Goal: Task Accomplishment & Management: Manage account settings

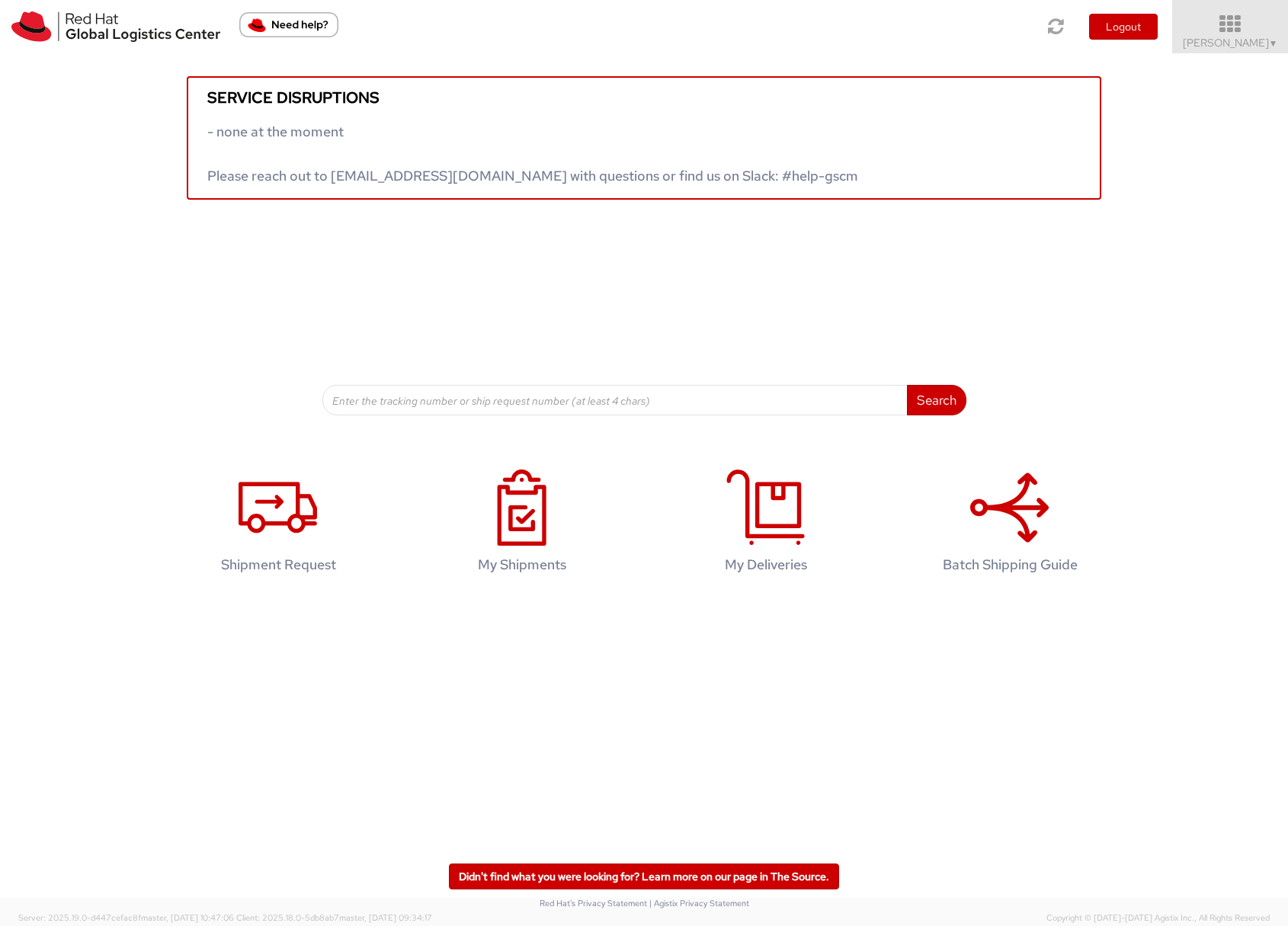
click at [1234, 36] on span "Sona Mala ▼" at bounding box center [1229, 42] width 95 height 13
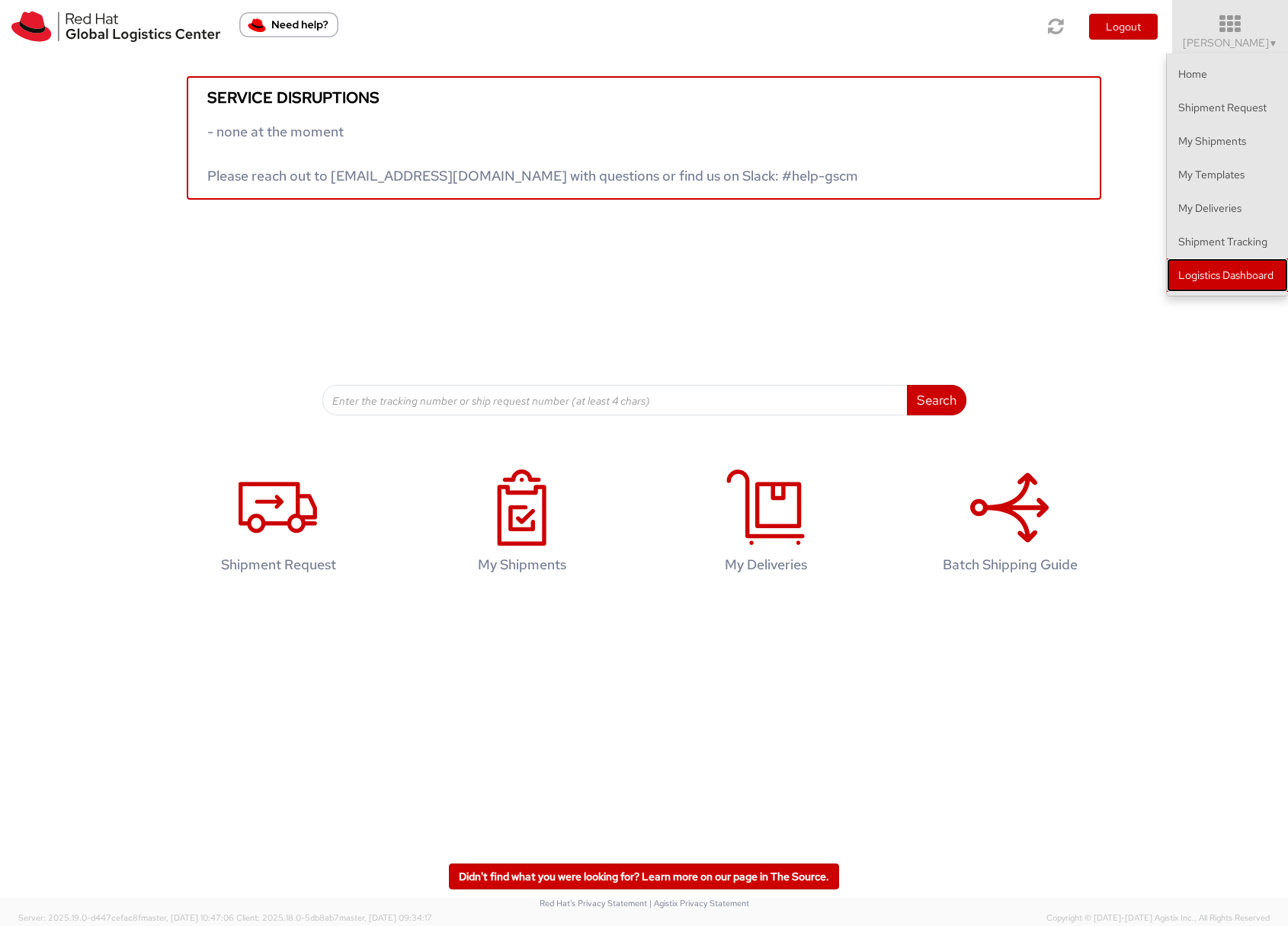
click at [1213, 279] on link "Logistics Dashboard" at bounding box center [1227, 275] width 121 height 34
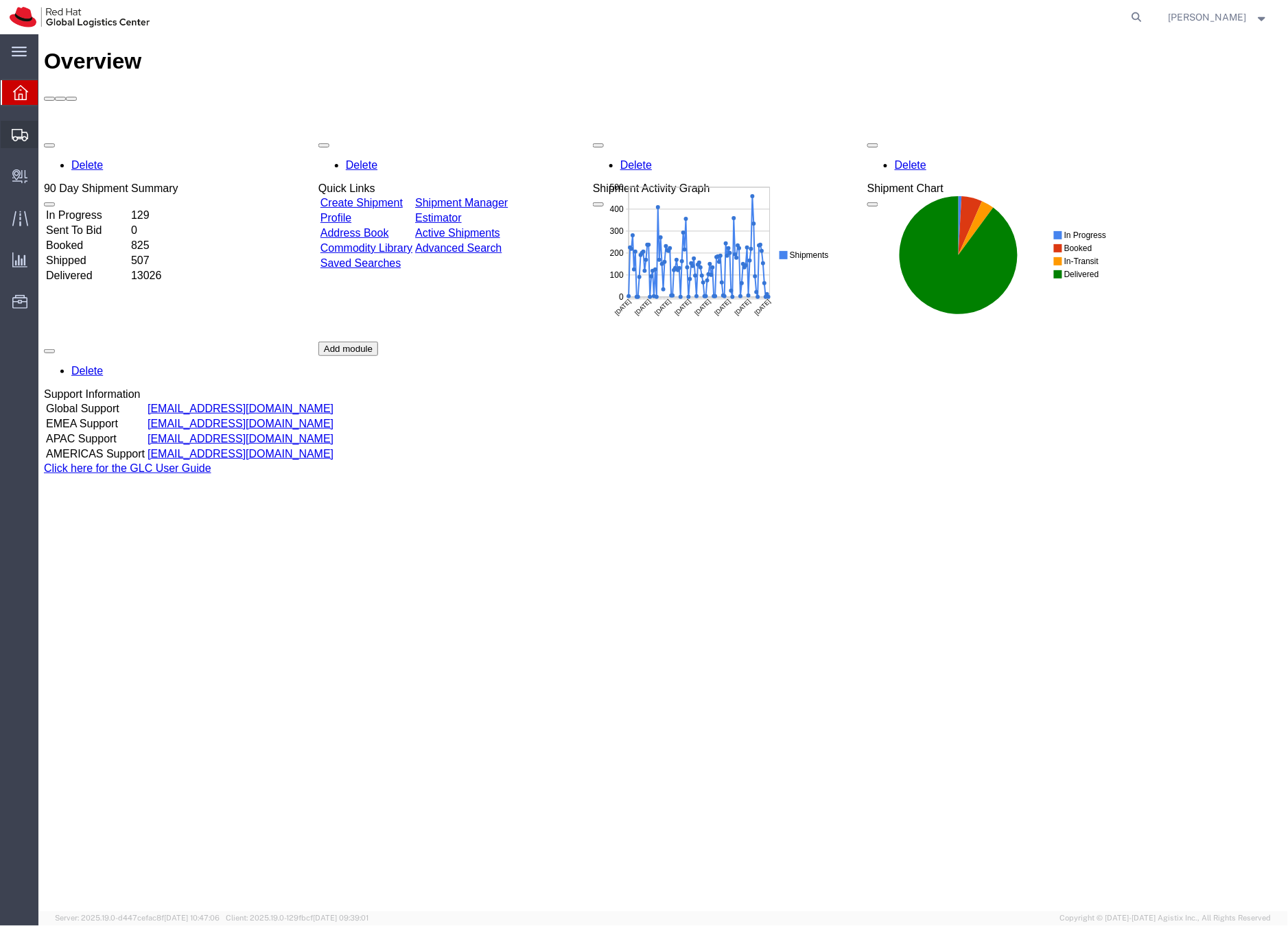
click at [12, 134] on icon at bounding box center [20, 135] width 17 height 12
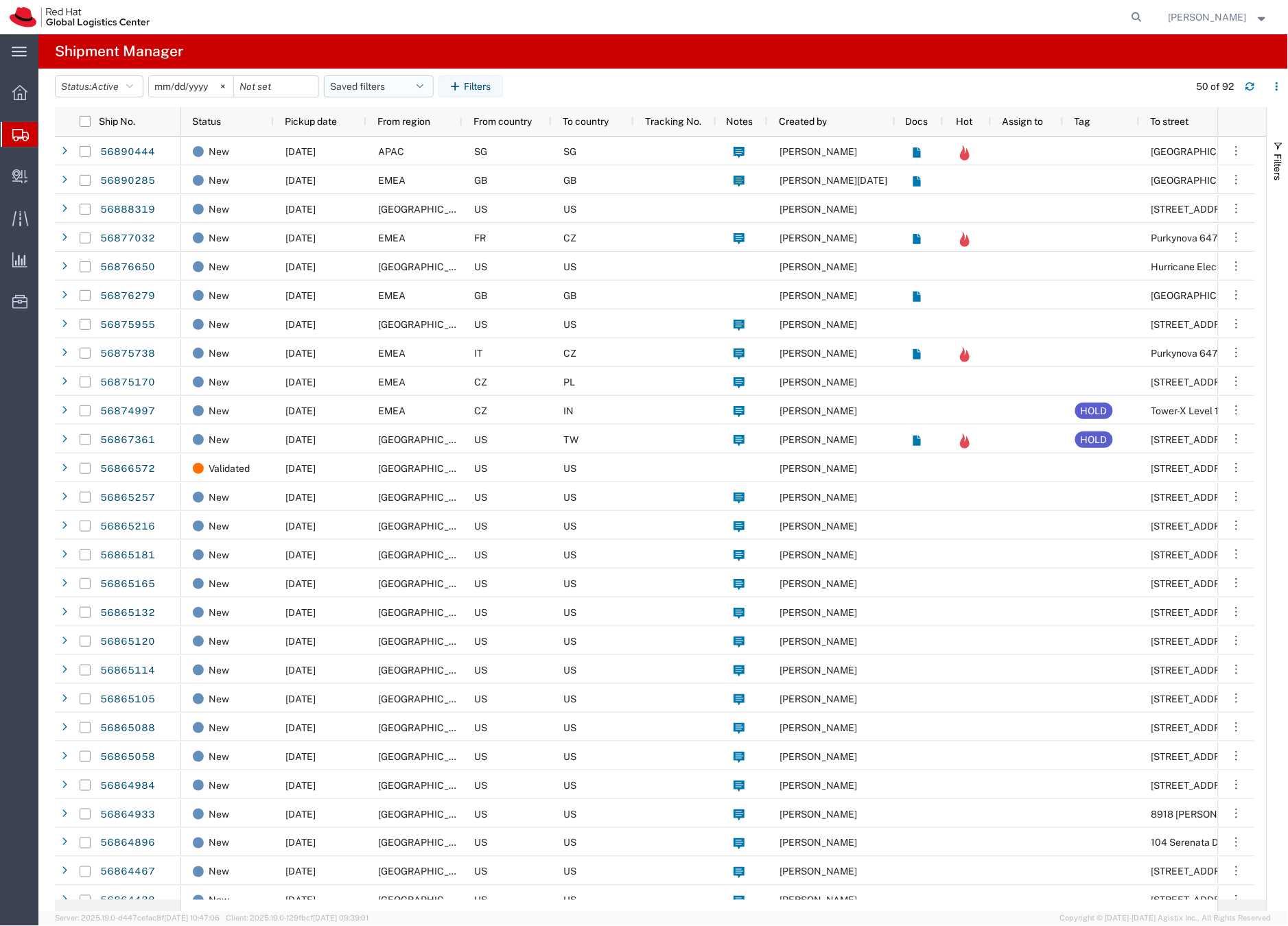
click at [356, 83] on button "Saved filters" at bounding box center [378, 86] width 110 height 22
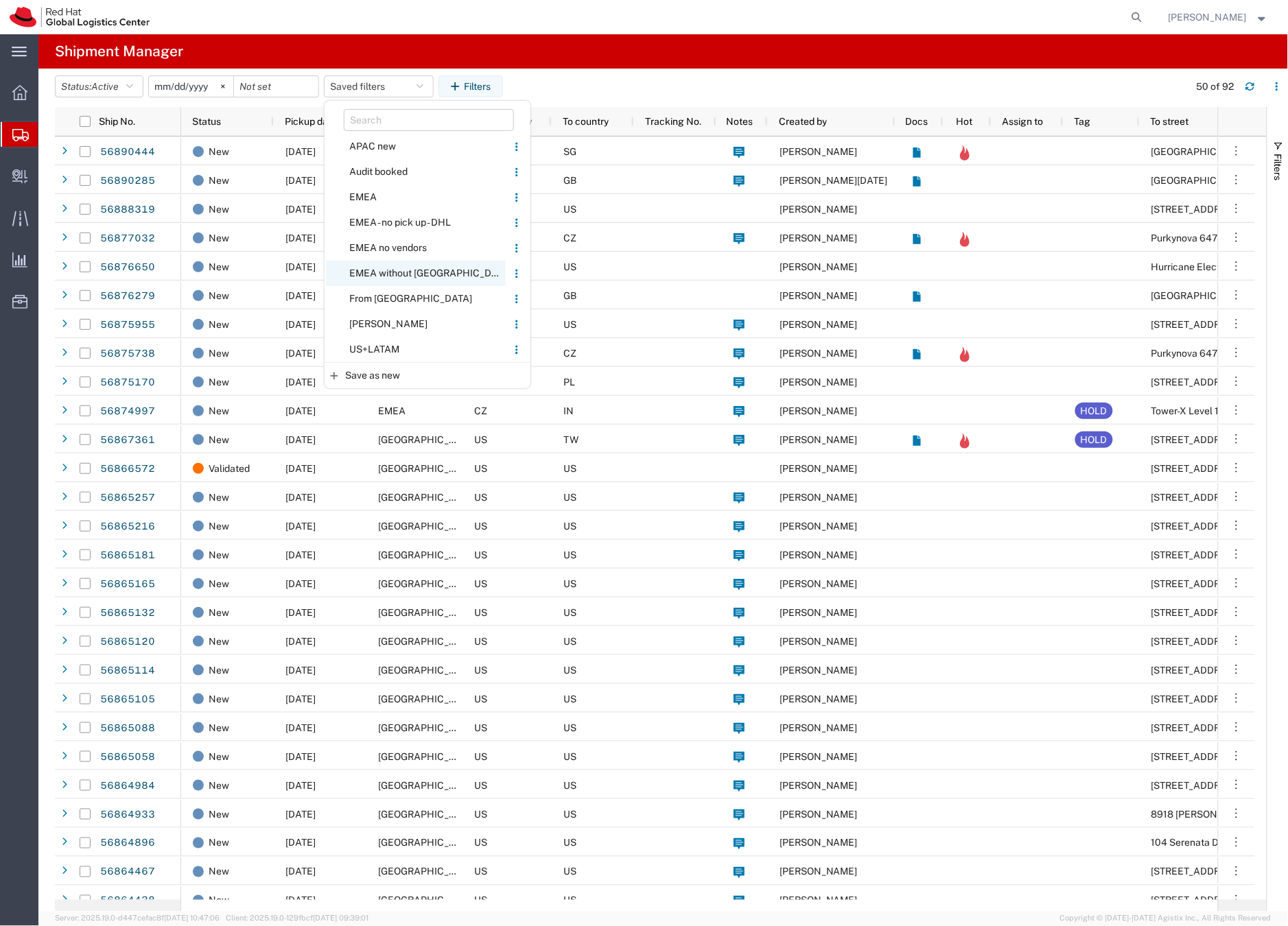
click at [392, 272] on span "EMEA without Brno" at bounding box center [416, 273] width 179 height 26
type input "[DATE]"
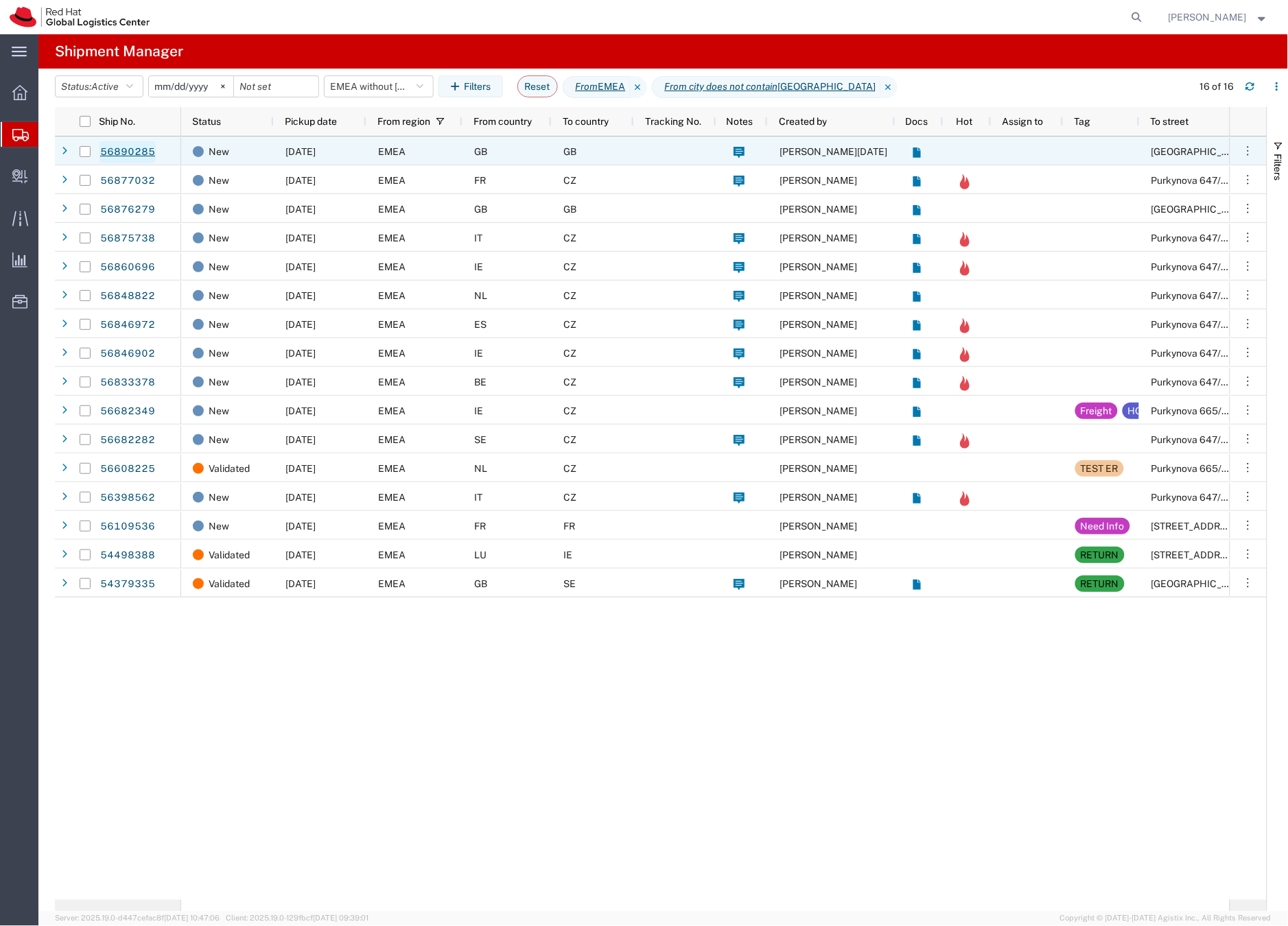
click at [139, 155] on link "56890285" at bounding box center [127, 151] width 56 height 22
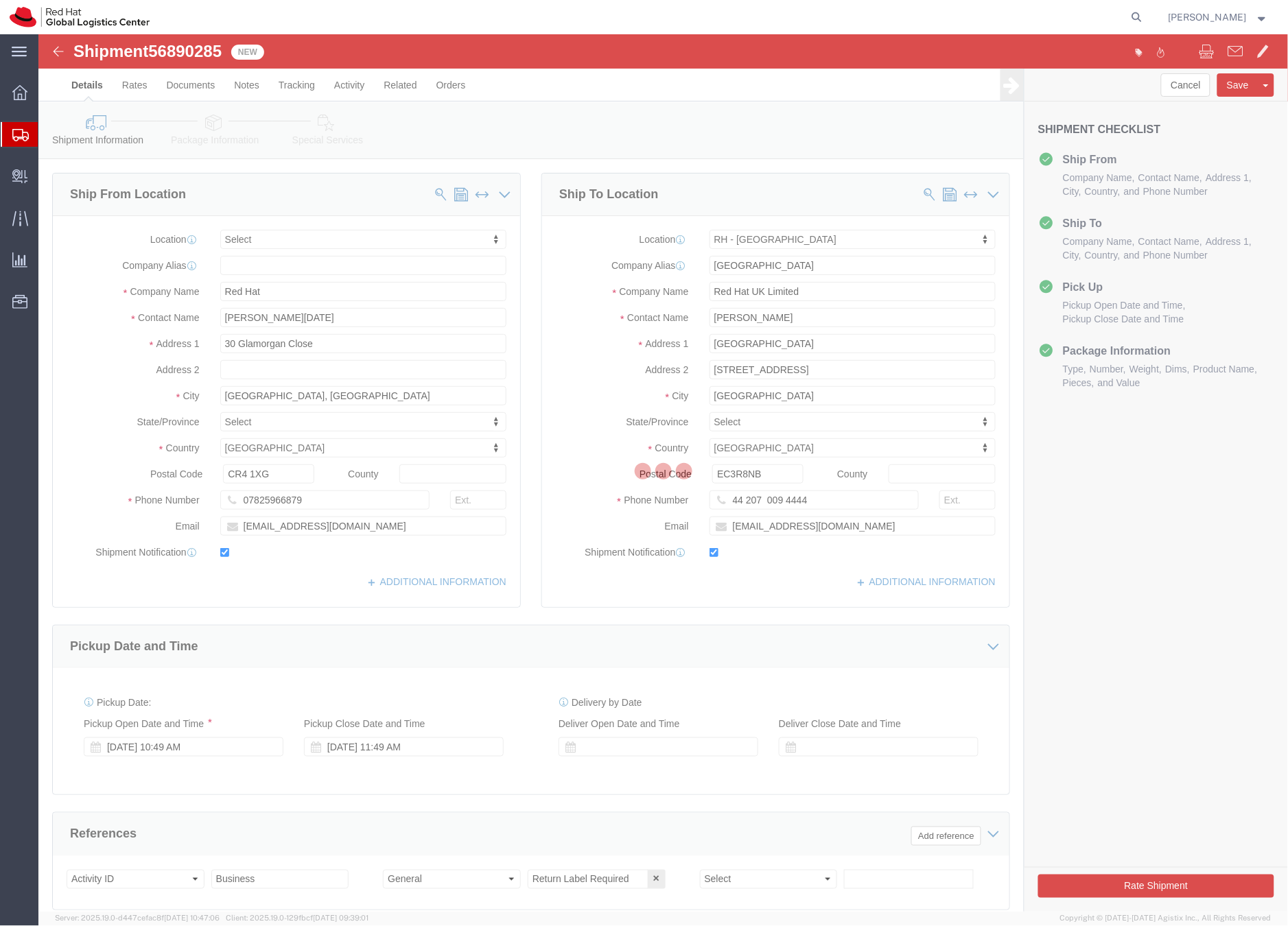
select select
select select "37974"
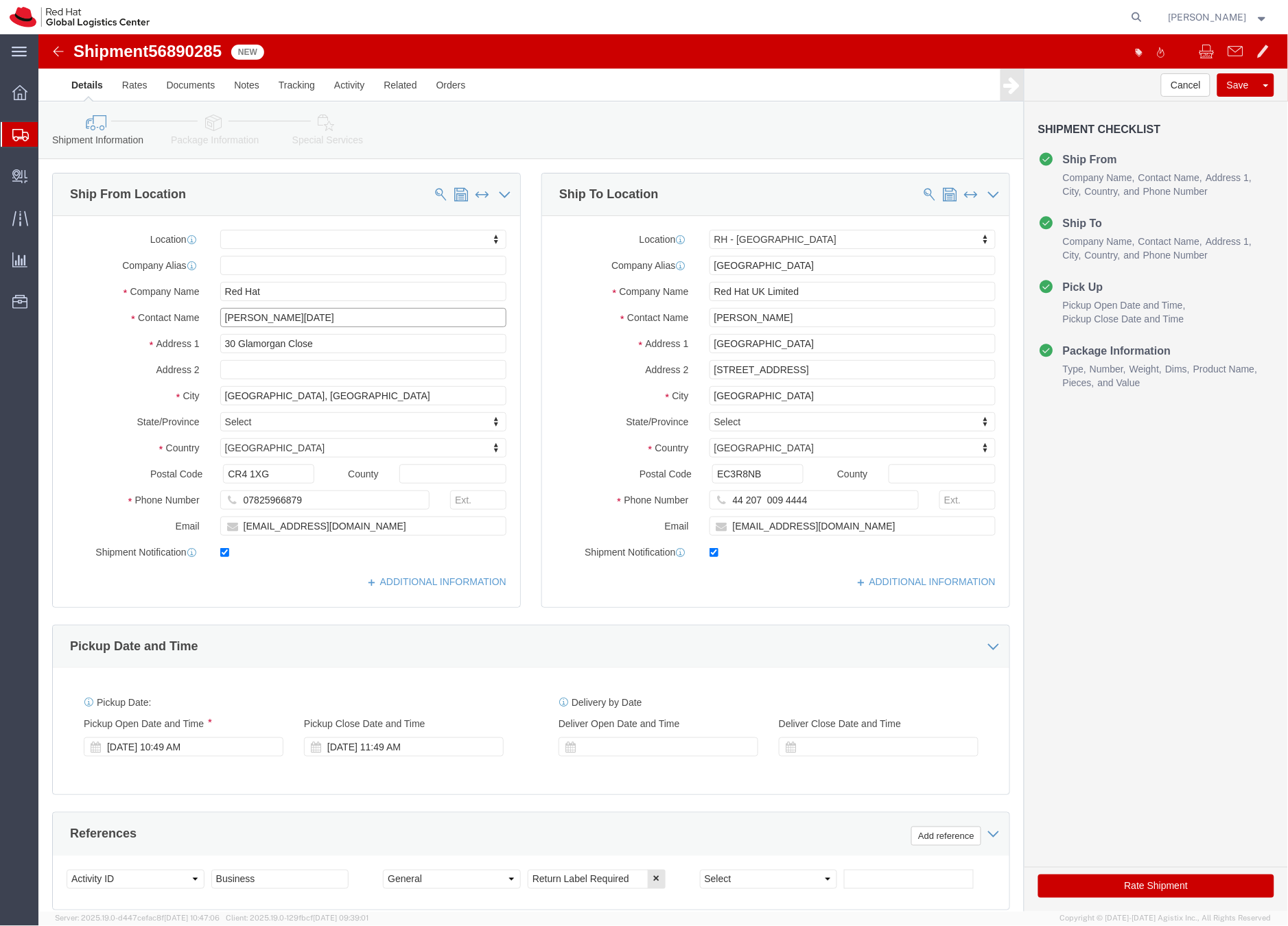
drag, startPoint x: 265, startPoint y: 290, endPoint x: 139, endPoint y: 280, distance: 126.4
click div "Contact Name Daliann Noel"
drag, startPoint x: 227, startPoint y: 251, endPoint x: 251, endPoint y: 252, distance: 24.0
click input "Red Hat"
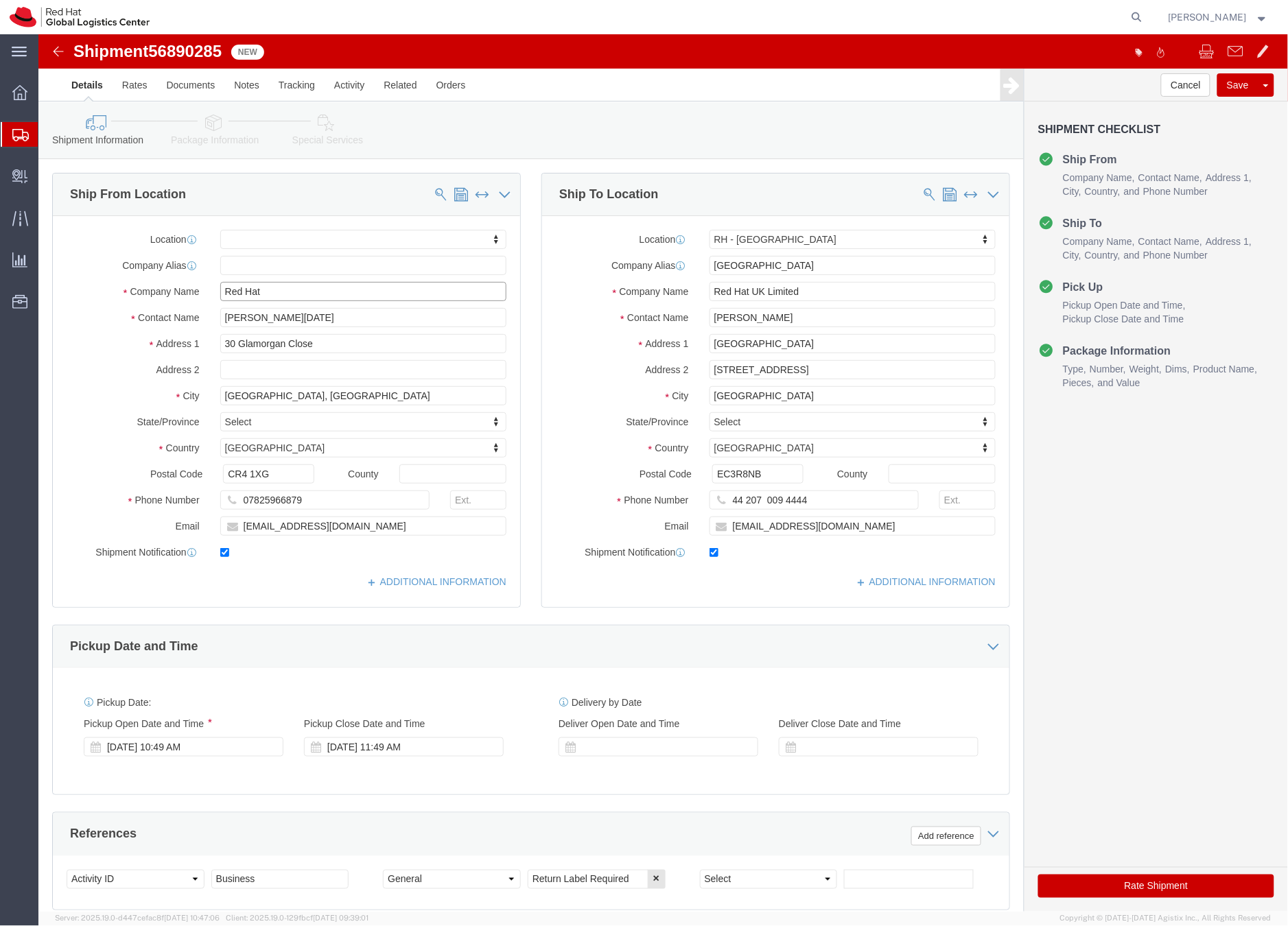
click input "Red Hat"
paste input "Daliann Noel"
drag, startPoint x: 220, startPoint y: 256, endPoint x: 356, endPoint y: 236, distance: 137.5
click input "Red HatDaliann Noel"
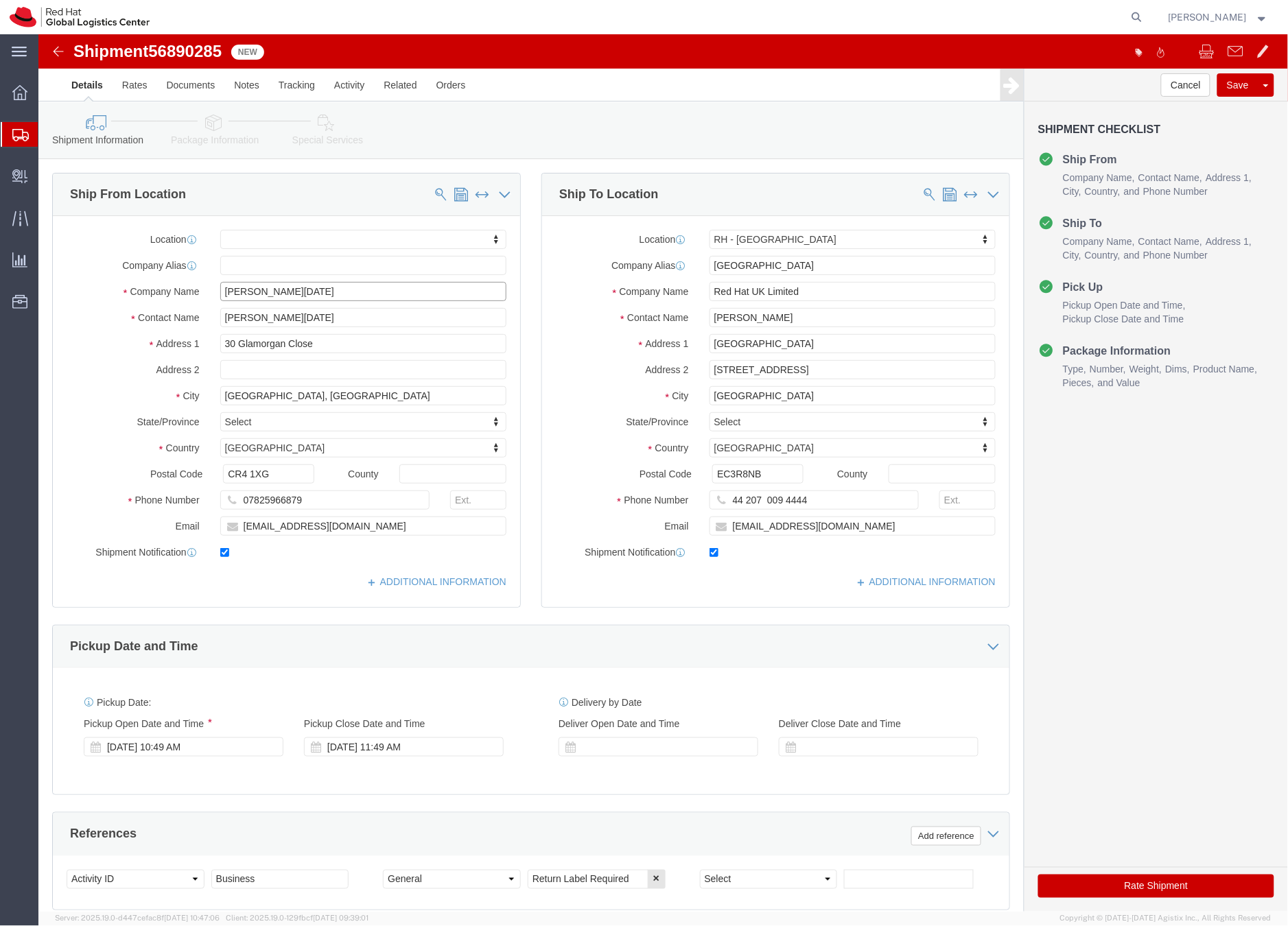
type input "Daliann Noel"
click div "Ship From Location Location My Profile Location RH - Amsterdam - MSO RH - Amste…"
click icon
click div
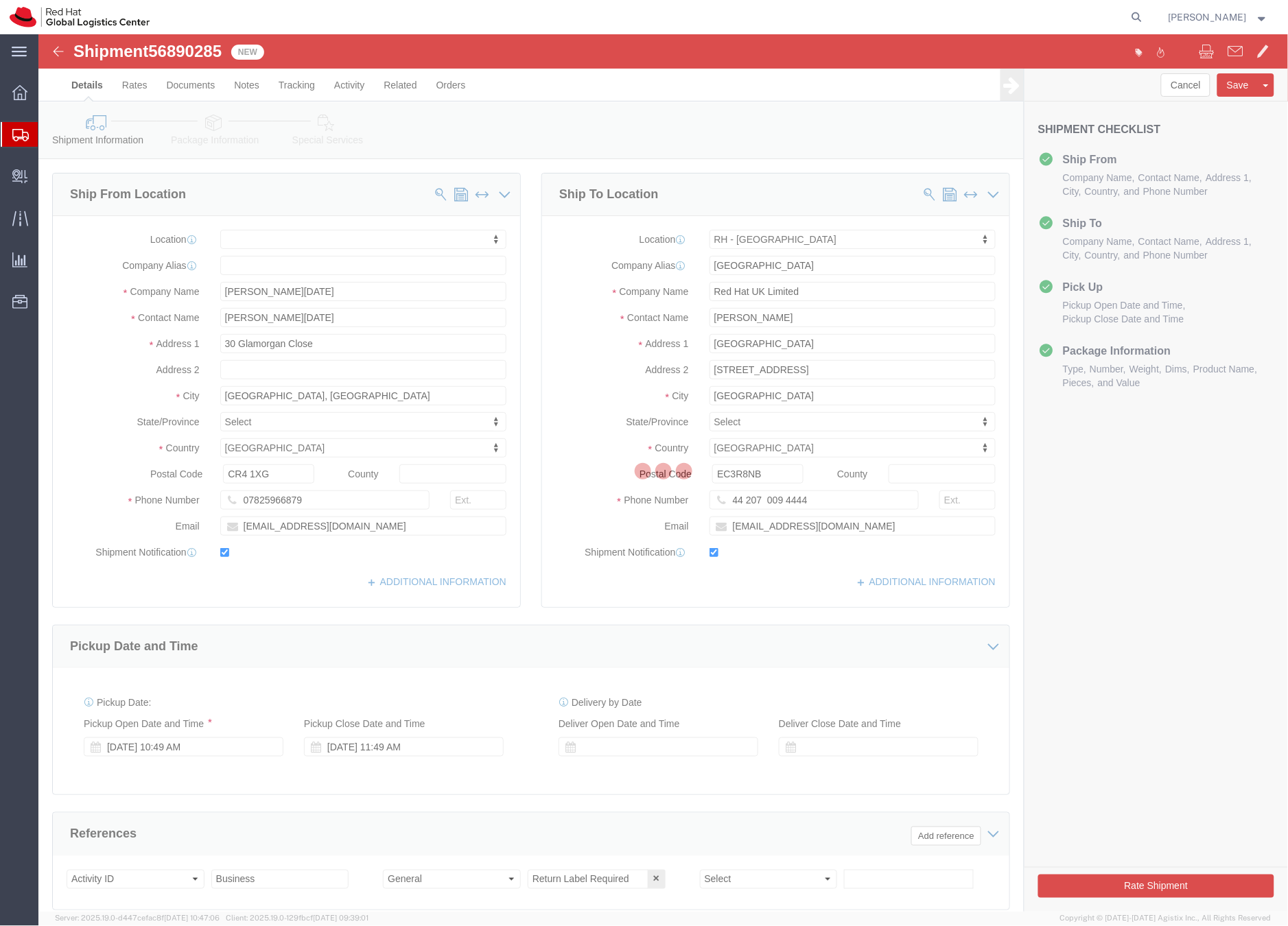
click at [213, 127] on div at bounding box center [663, 473] width 1250 height 877
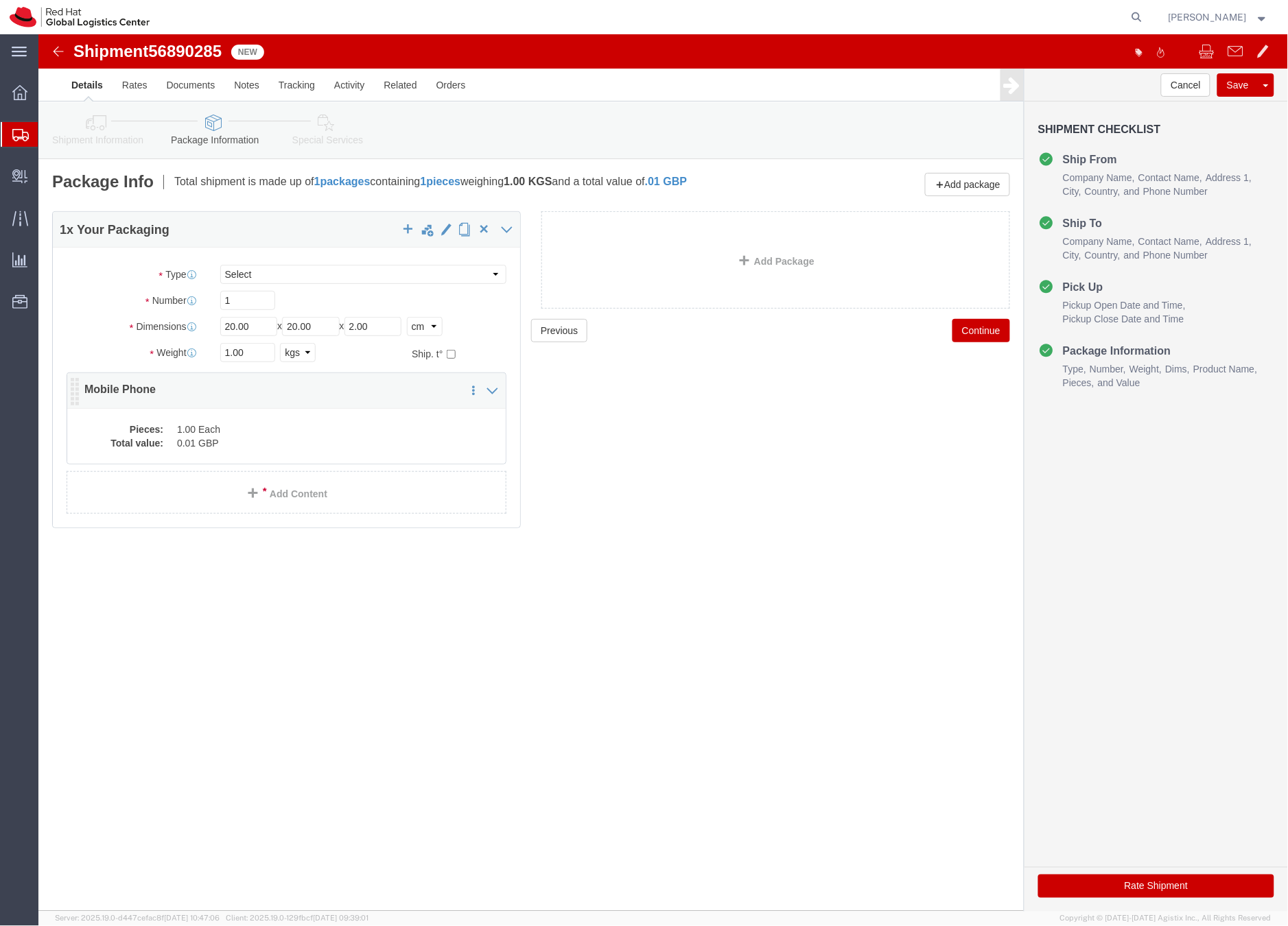
click dd "0.01 GBP"
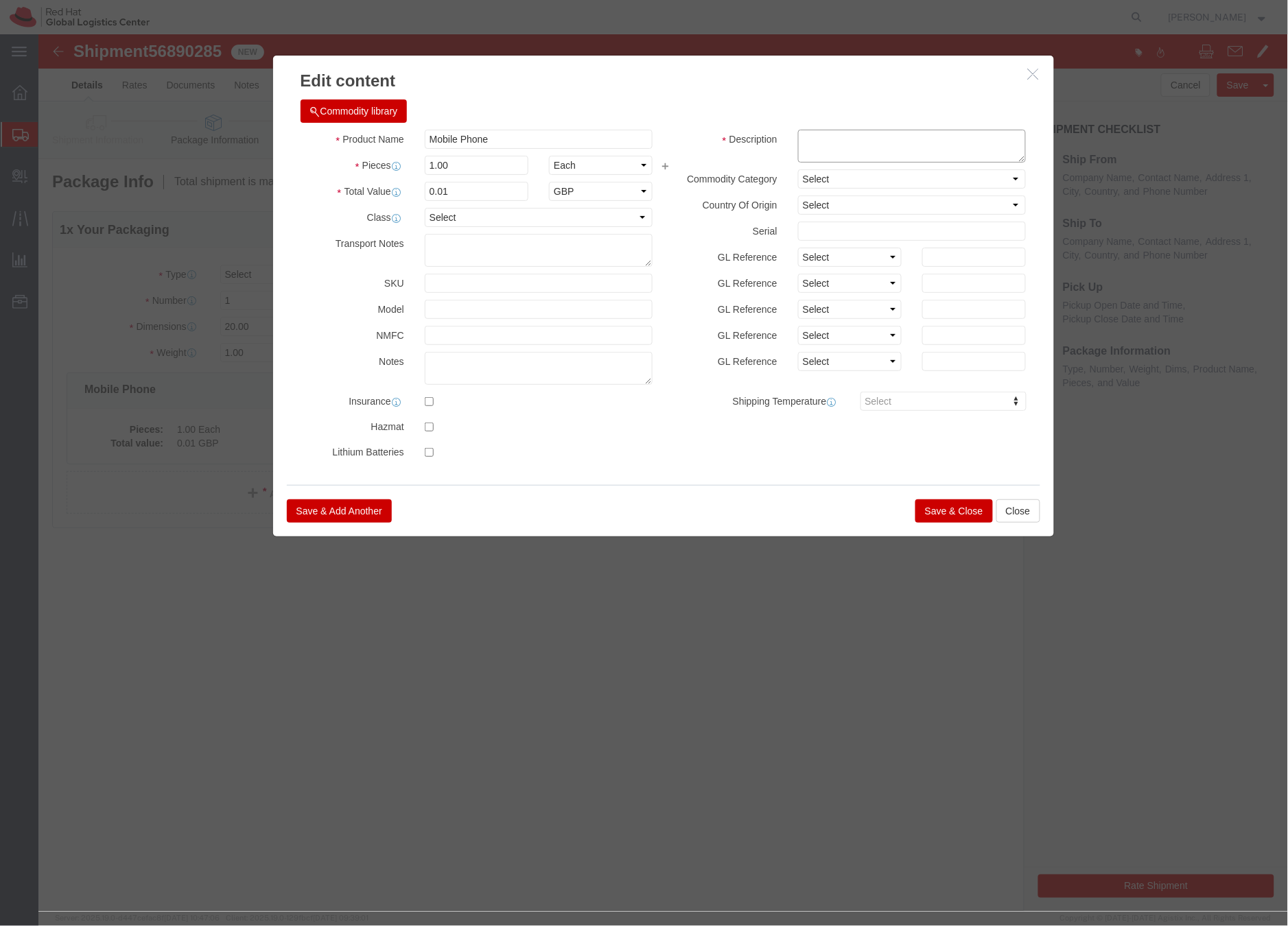
click textarea
type textarea "mobil"
click button "Save & Close"
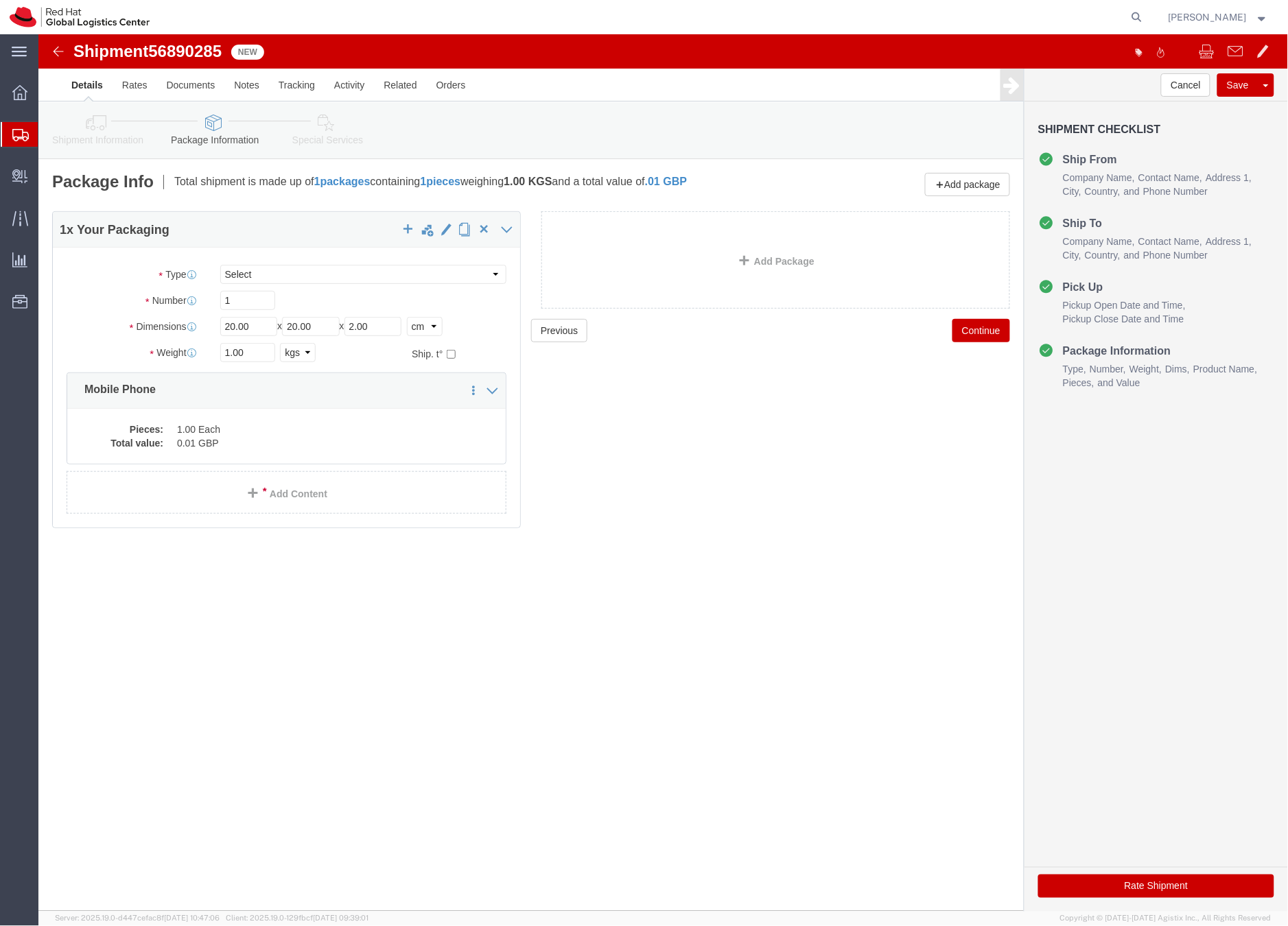
click icon
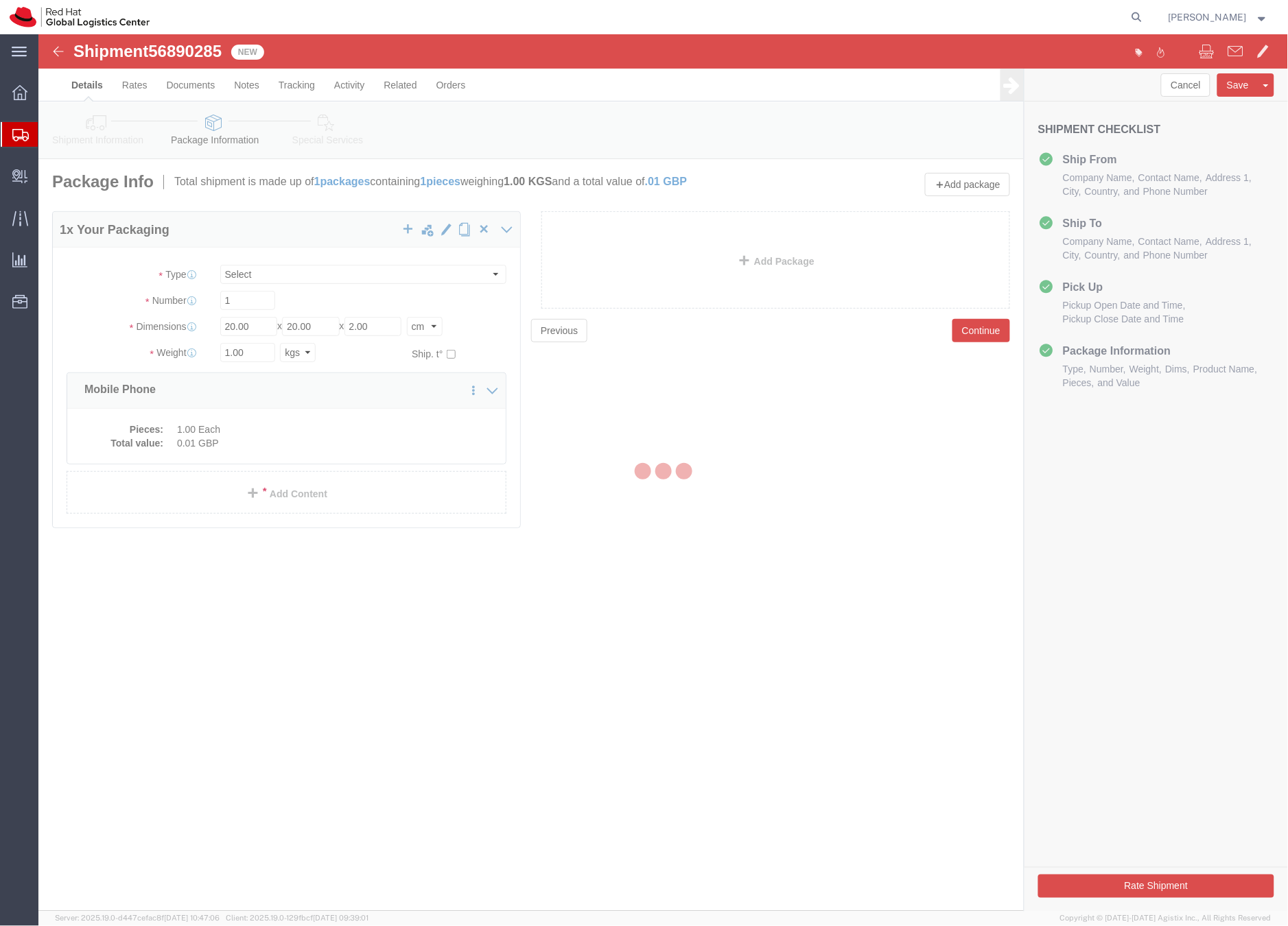
select select
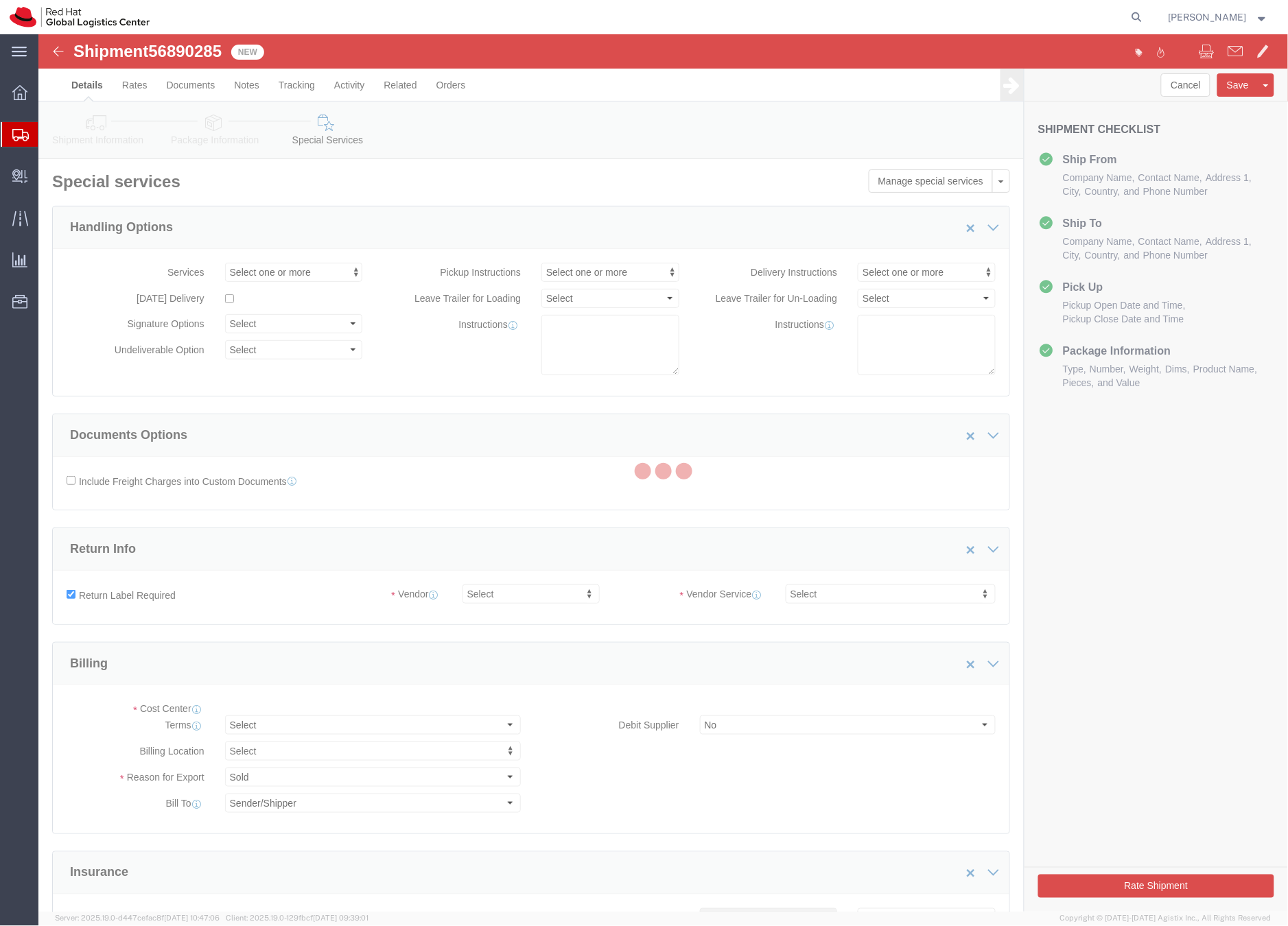
select select "COSTCENTER"
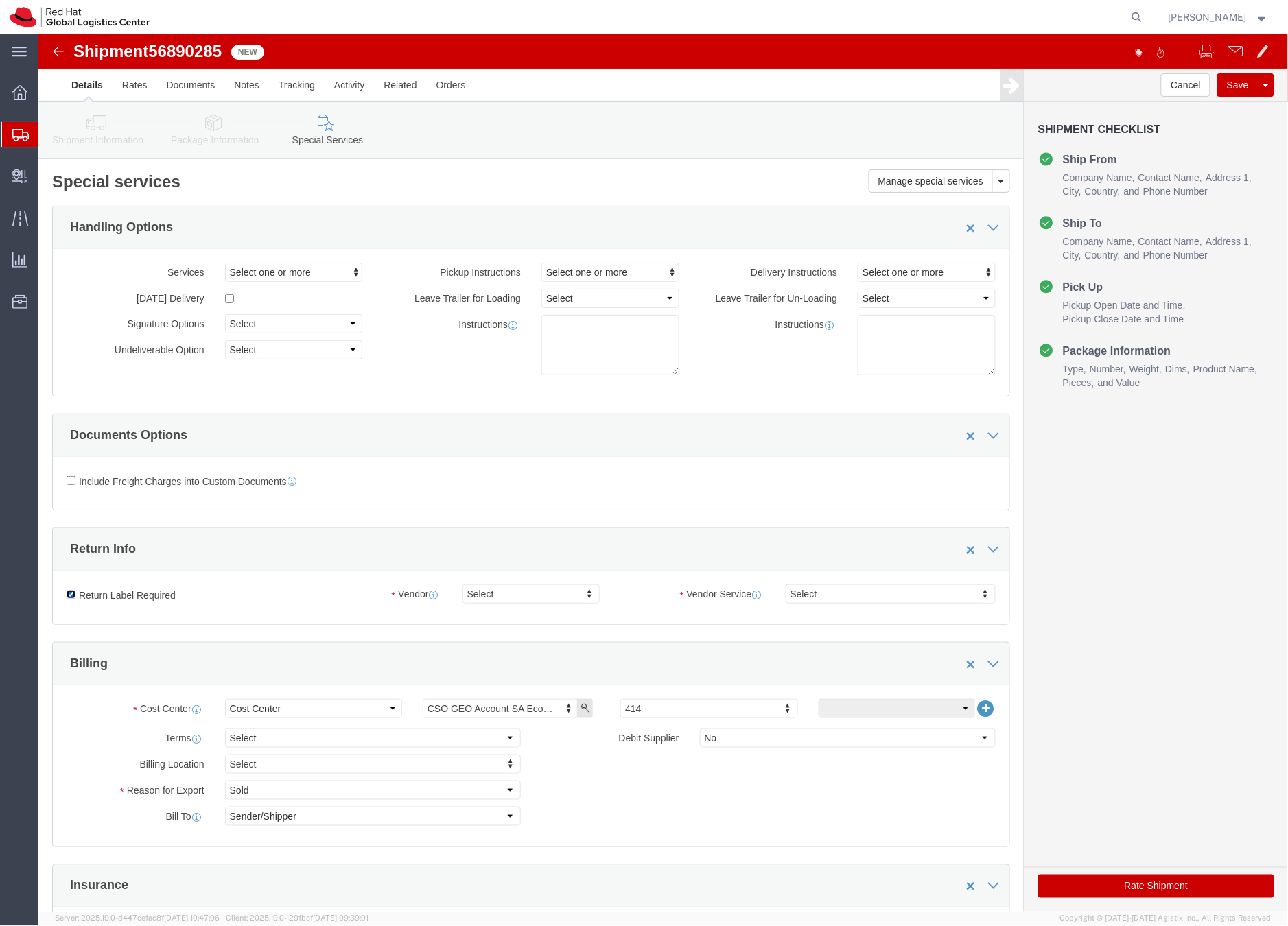
click input "Return Label Required"
checkbox input "false"
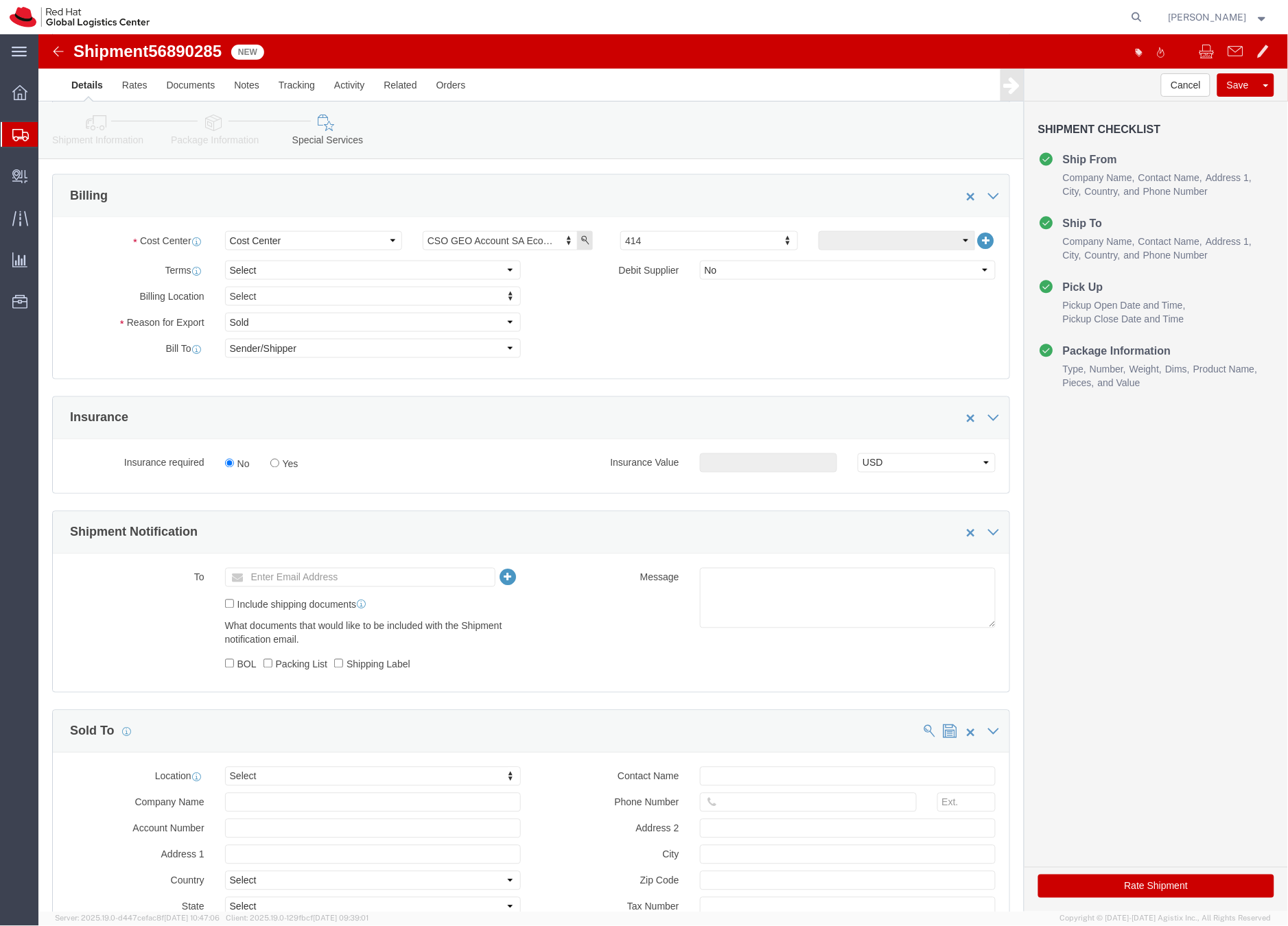
scroll to position [593, 0]
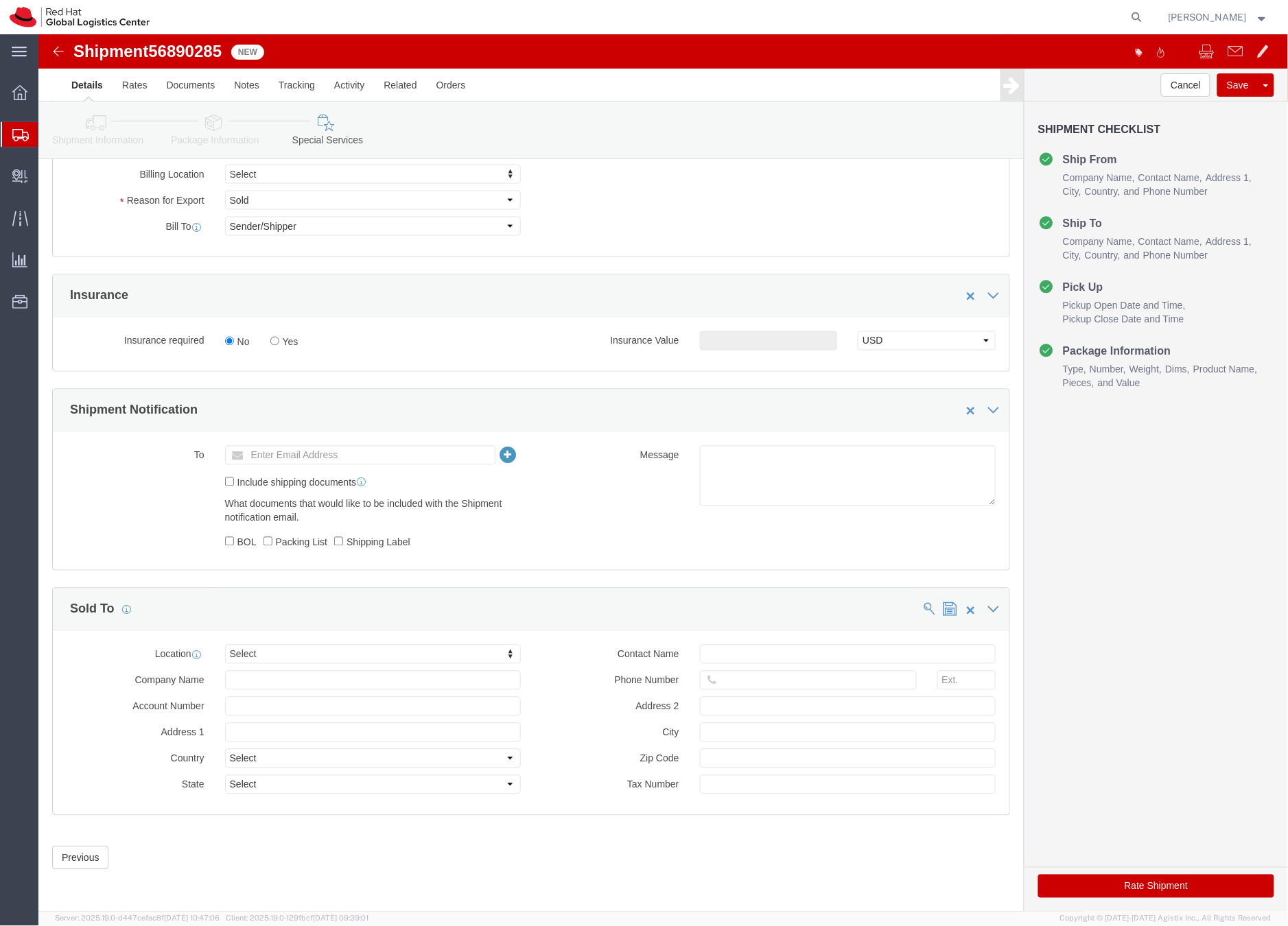
click button "Rate Shipment"
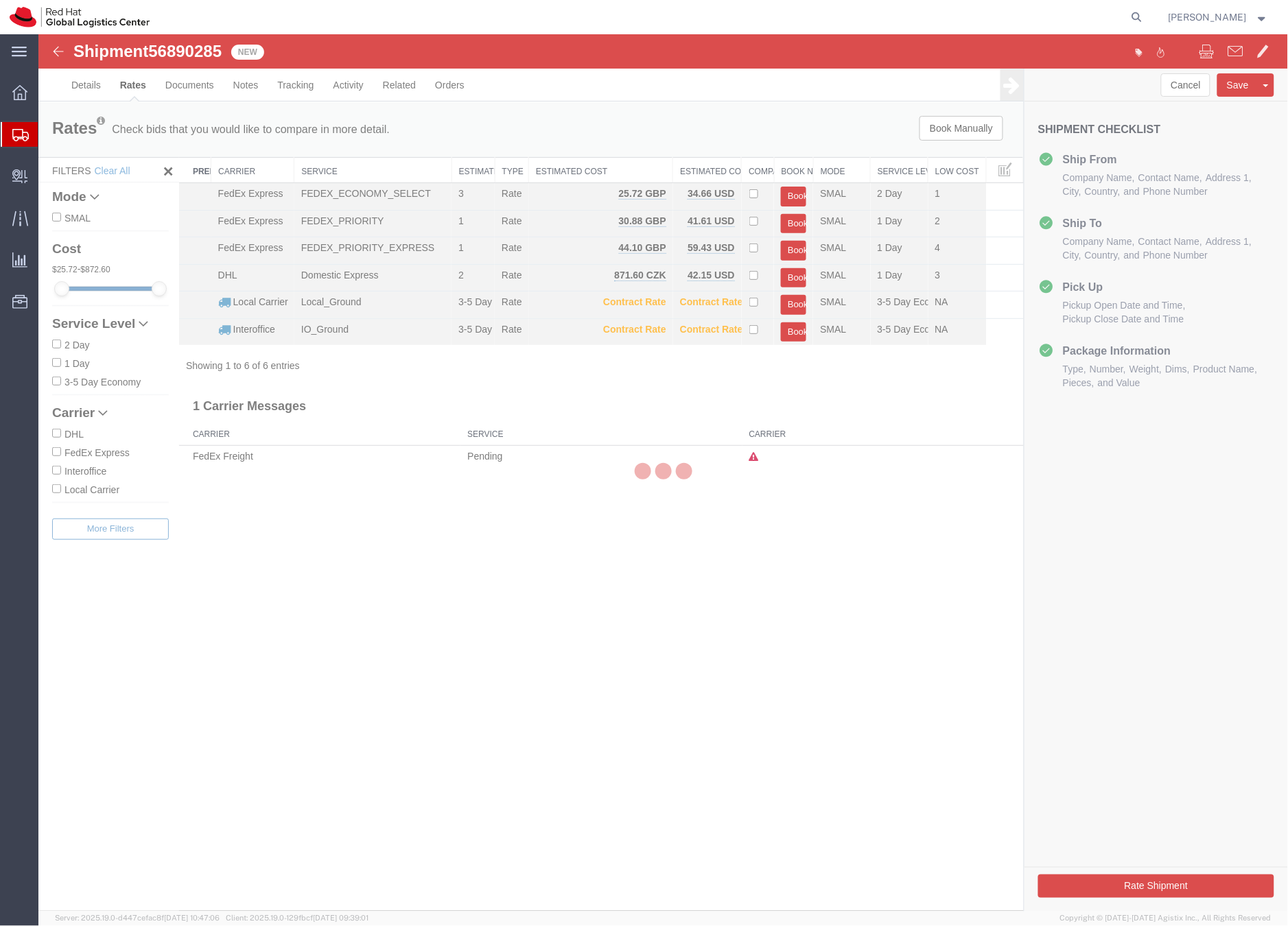
scroll to position [0, 0]
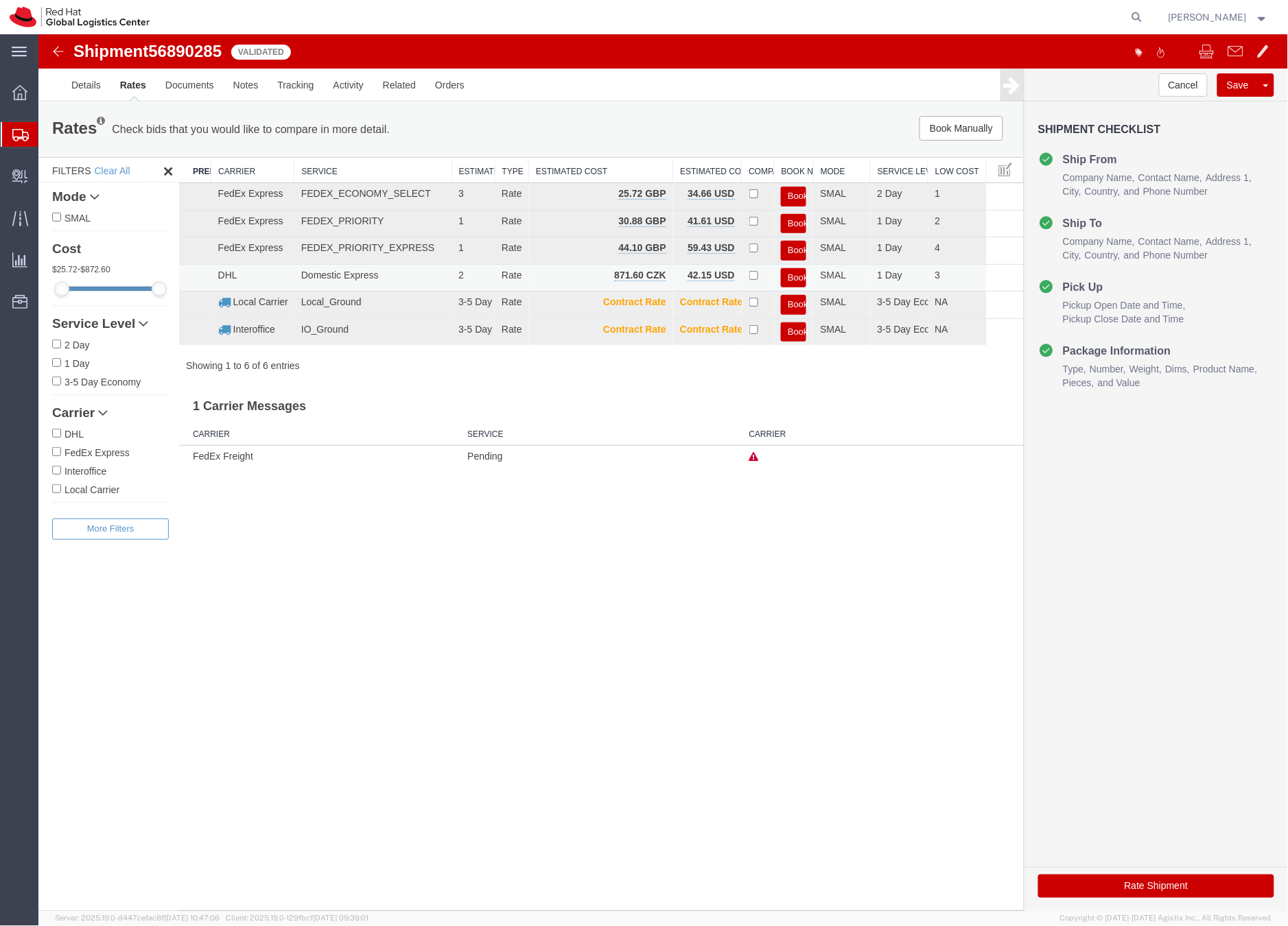
click at [791, 275] on button "Book" at bounding box center [793, 277] width 26 height 20
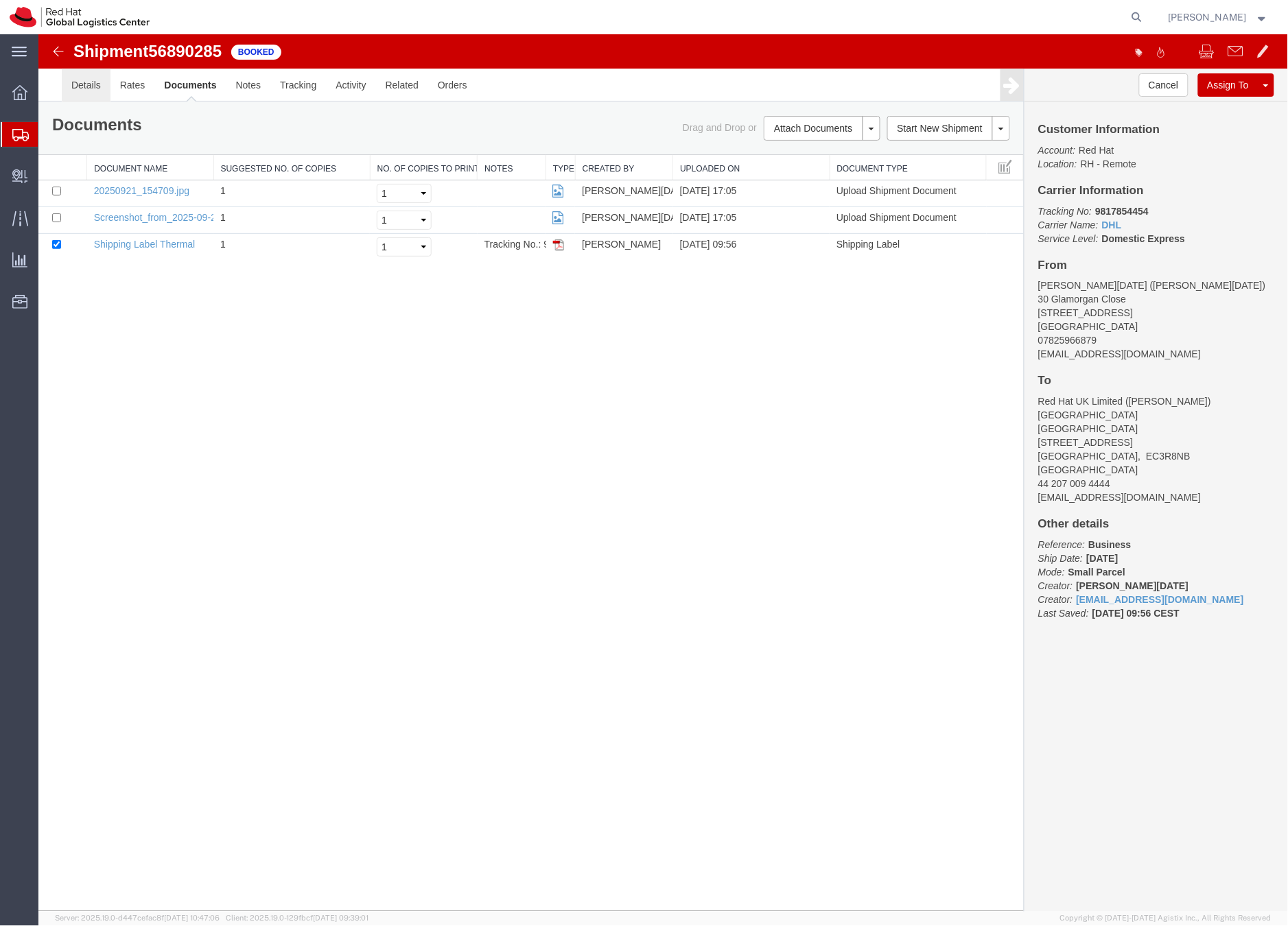
click at [83, 87] on link "Details" at bounding box center [85, 84] width 49 height 33
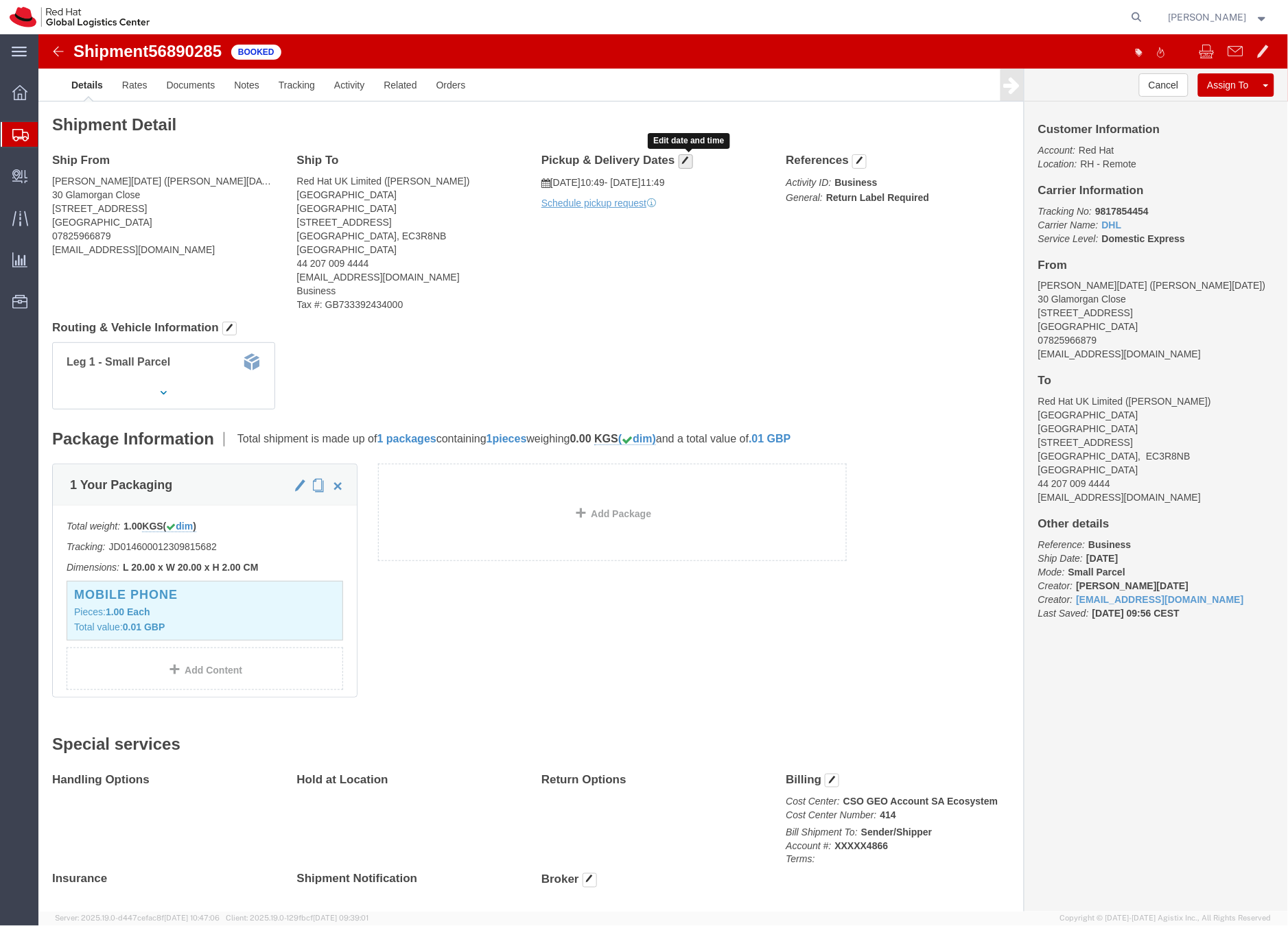
click span "button"
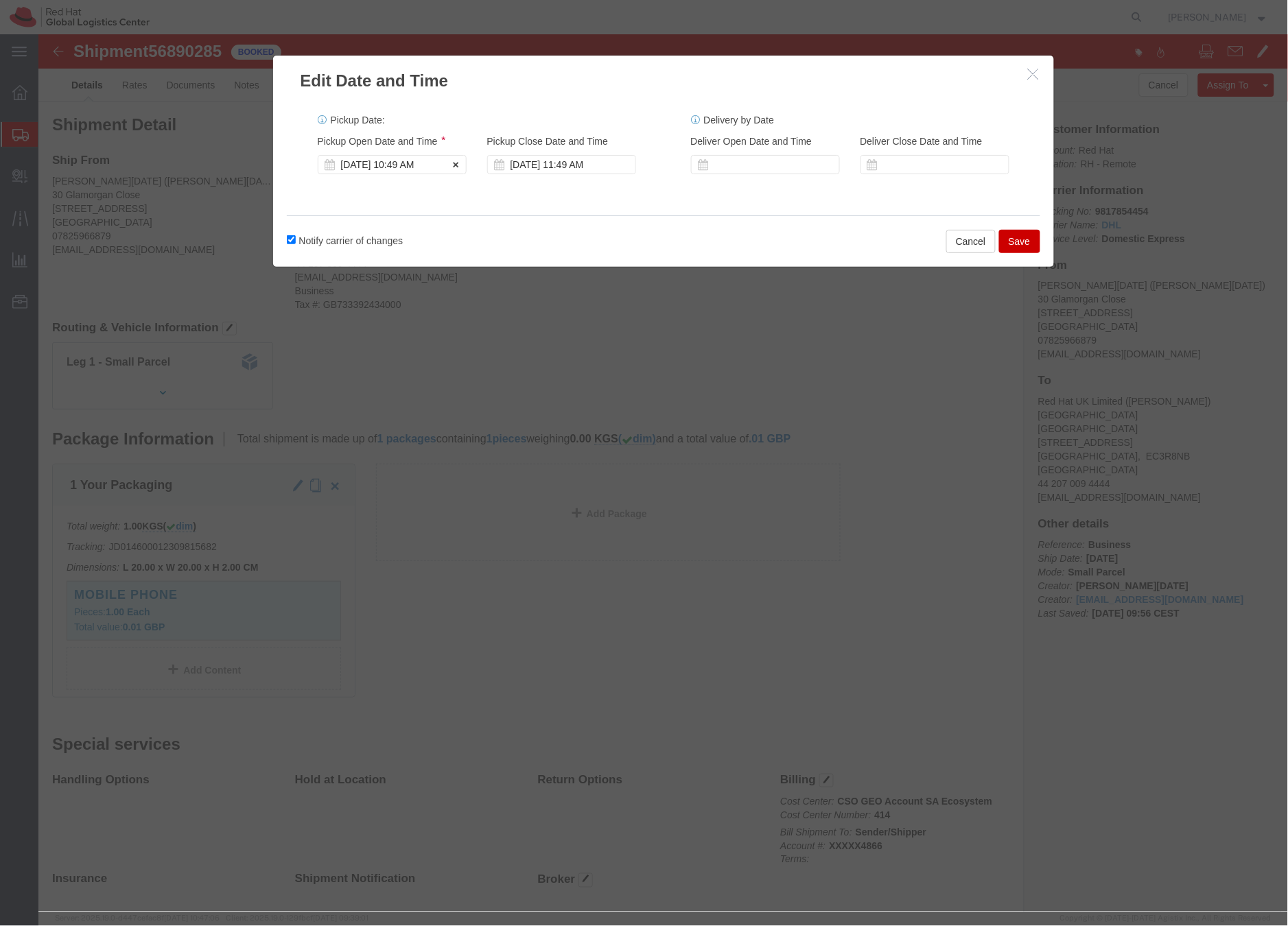
click div "Sep 22 2025 10:49 AM"
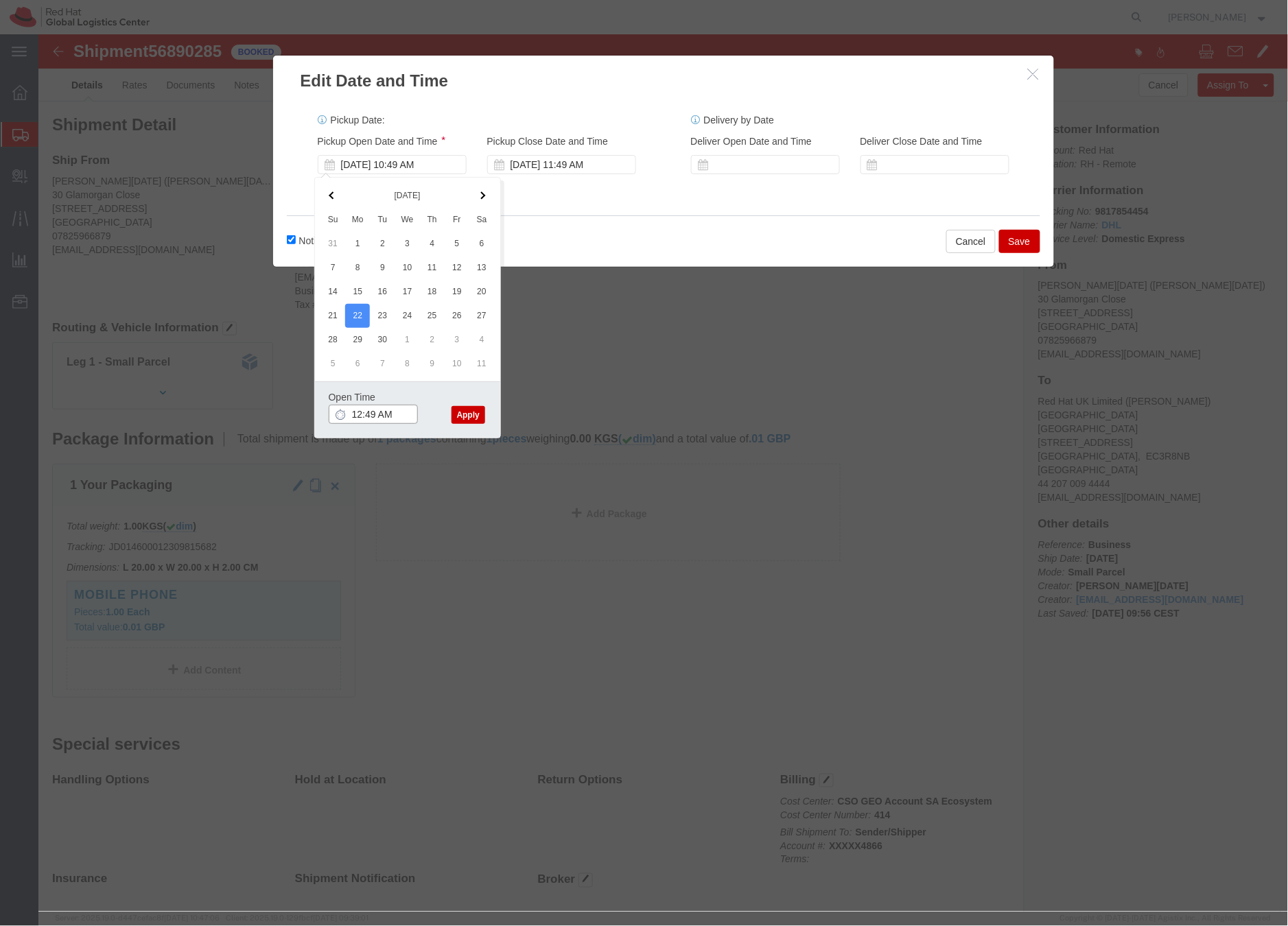
click input "12:49 AM"
type input "12:00 PM"
click button "Apply"
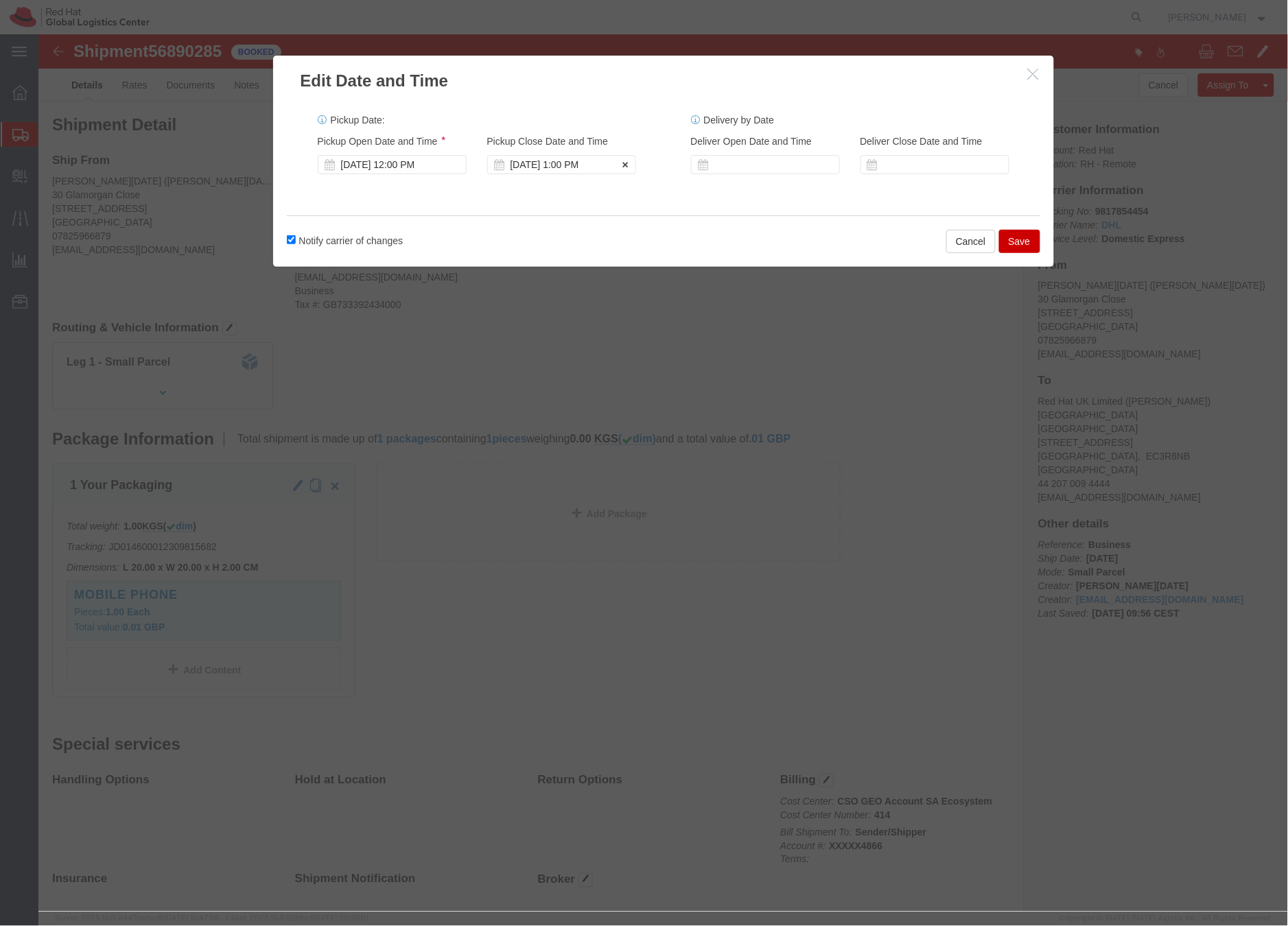
click div "Sep 22 2025 1:00 PM"
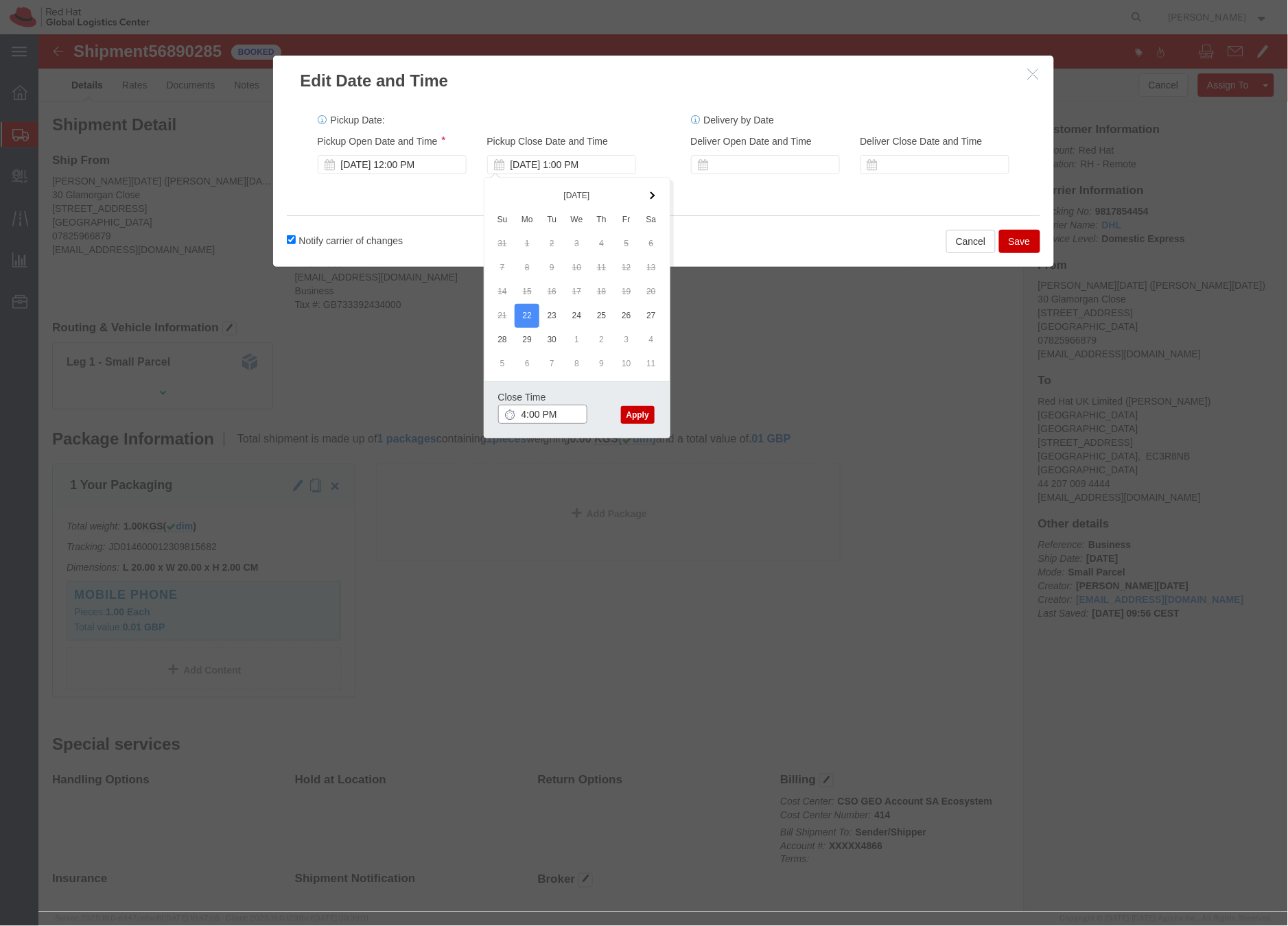
type input "4:00 PM"
click button "Apply"
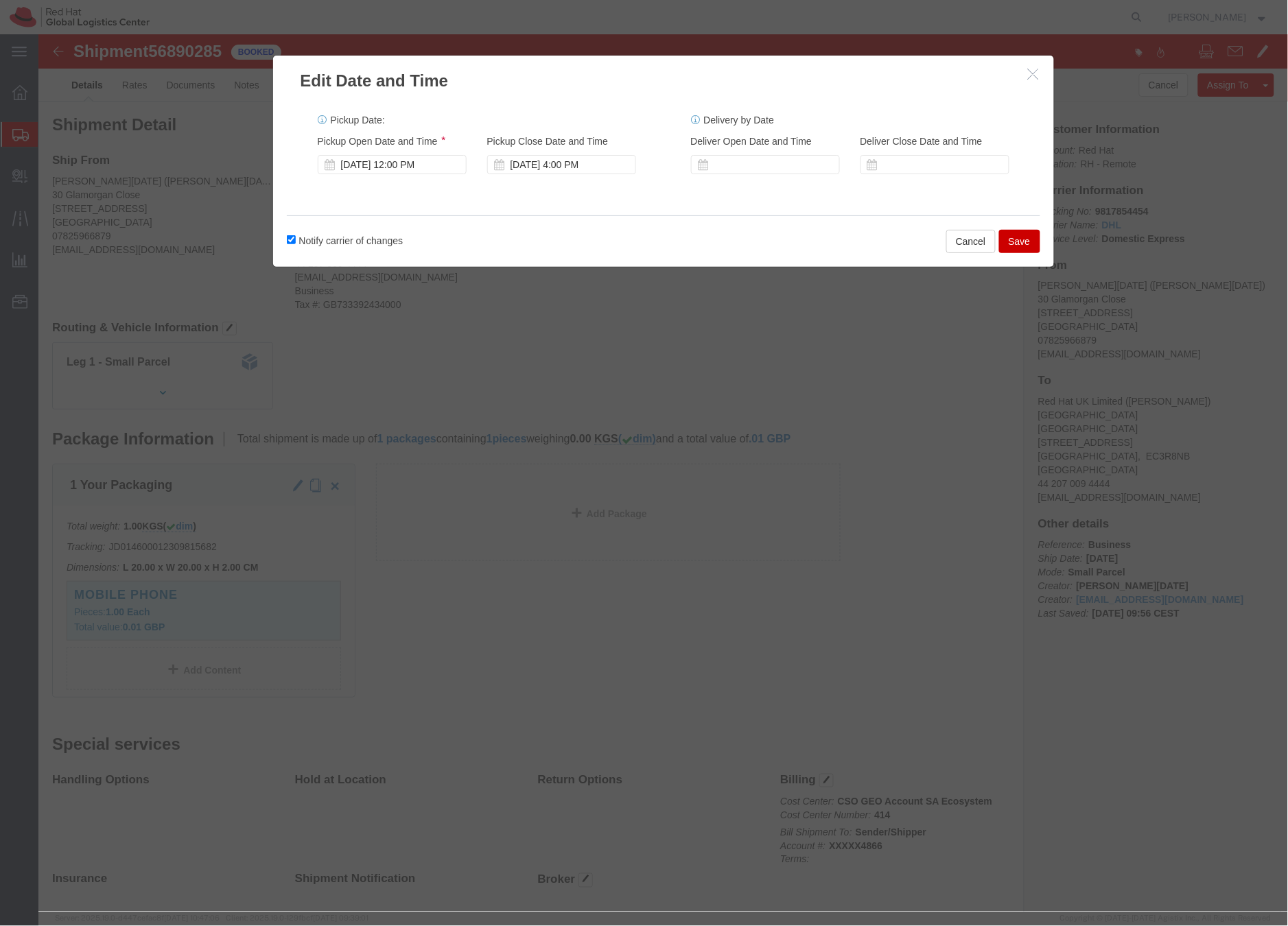
click button "Save"
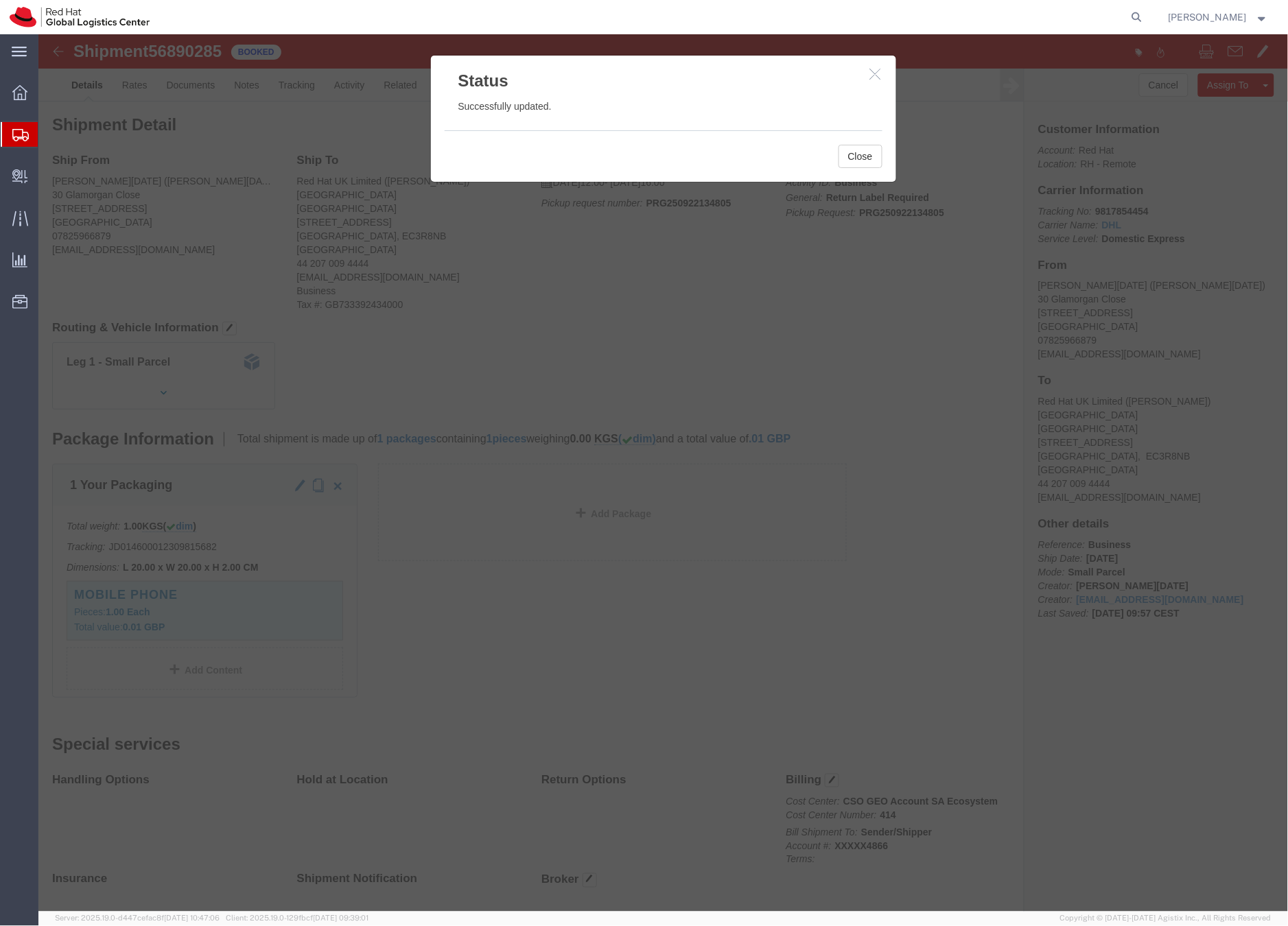
click h3 "Status"
click button "button"
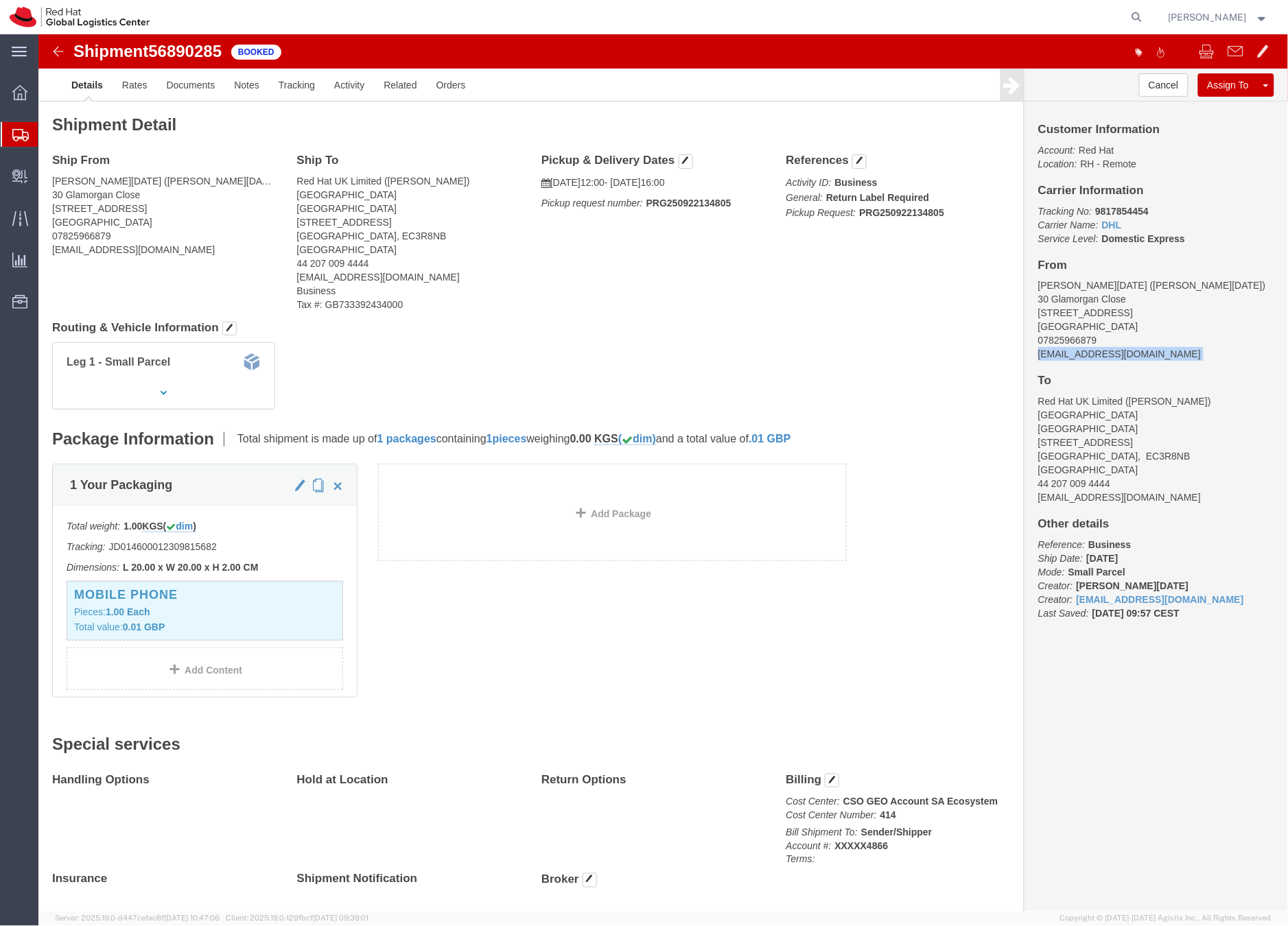
drag, startPoint x: 1125, startPoint y: 331, endPoint x: 988, endPoint y: 320, distance: 137.4
click div "Customer Information Account: Red Hat Location: RH - Remote Carrier Information…"
copy div "dnoel@redhat.com"
click link "Documents"
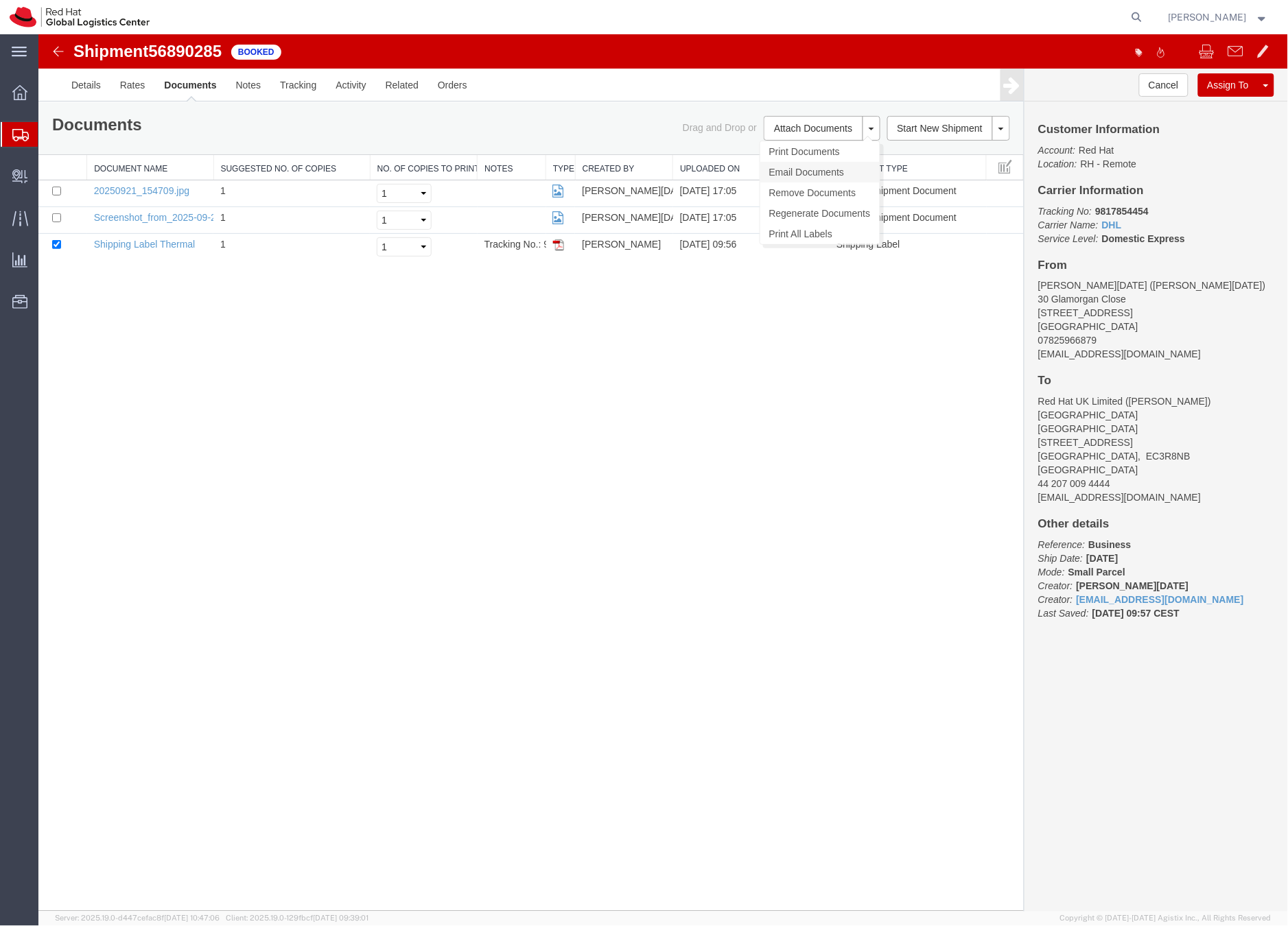
click at [810, 171] on link "Email Documents" at bounding box center [819, 171] width 119 height 21
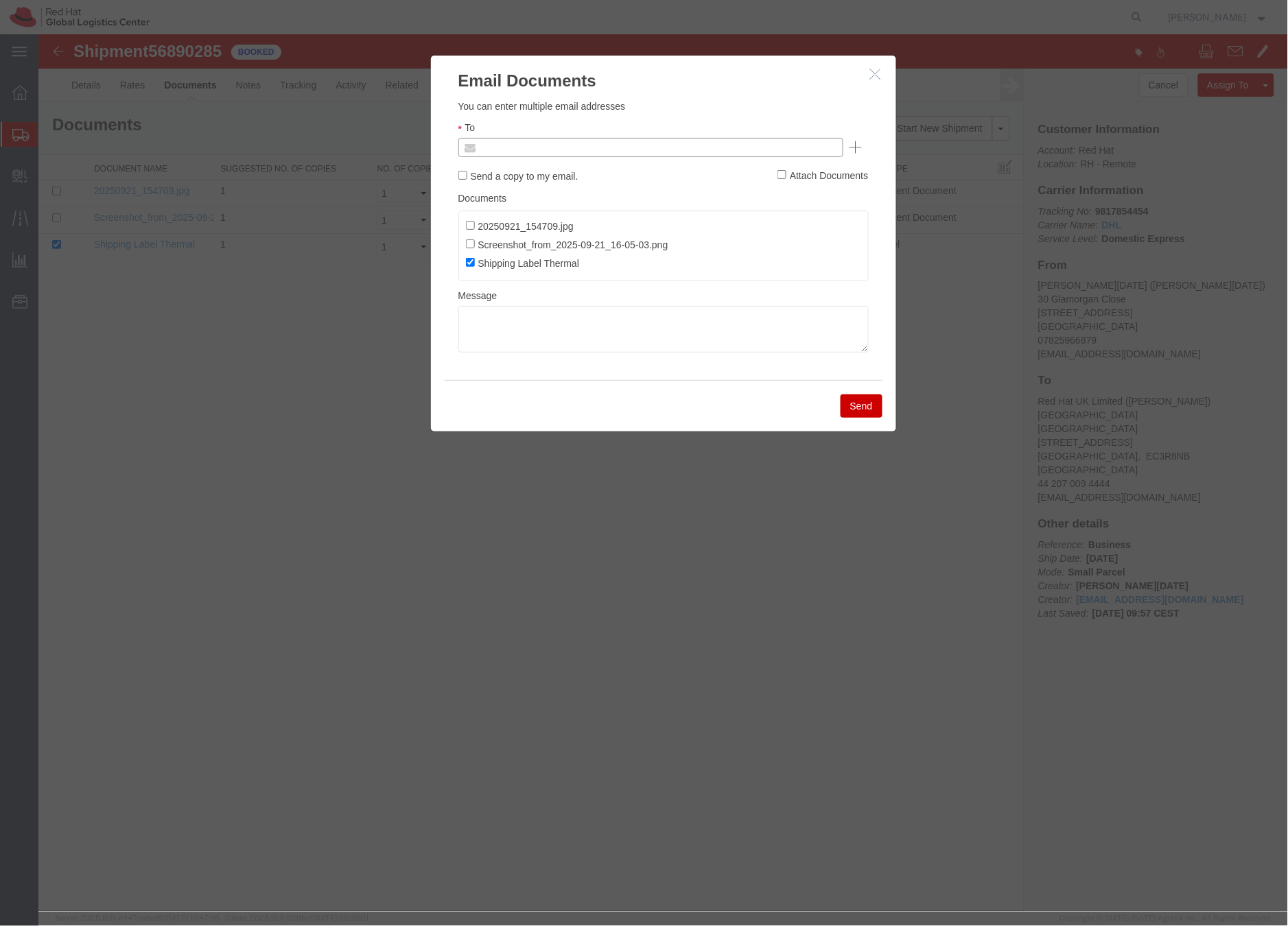
click at [541, 139] on input "text" at bounding box center [557, 147] width 160 height 18
paste input "dnoel@redhat.com"
type input "dnoel@redhat.com"
click at [547, 327] on textarea at bounding box center [662, 328] width 410 height 46
paste textarea "Hi A, please find the label for your shipment to B attached to this email. Plea…"
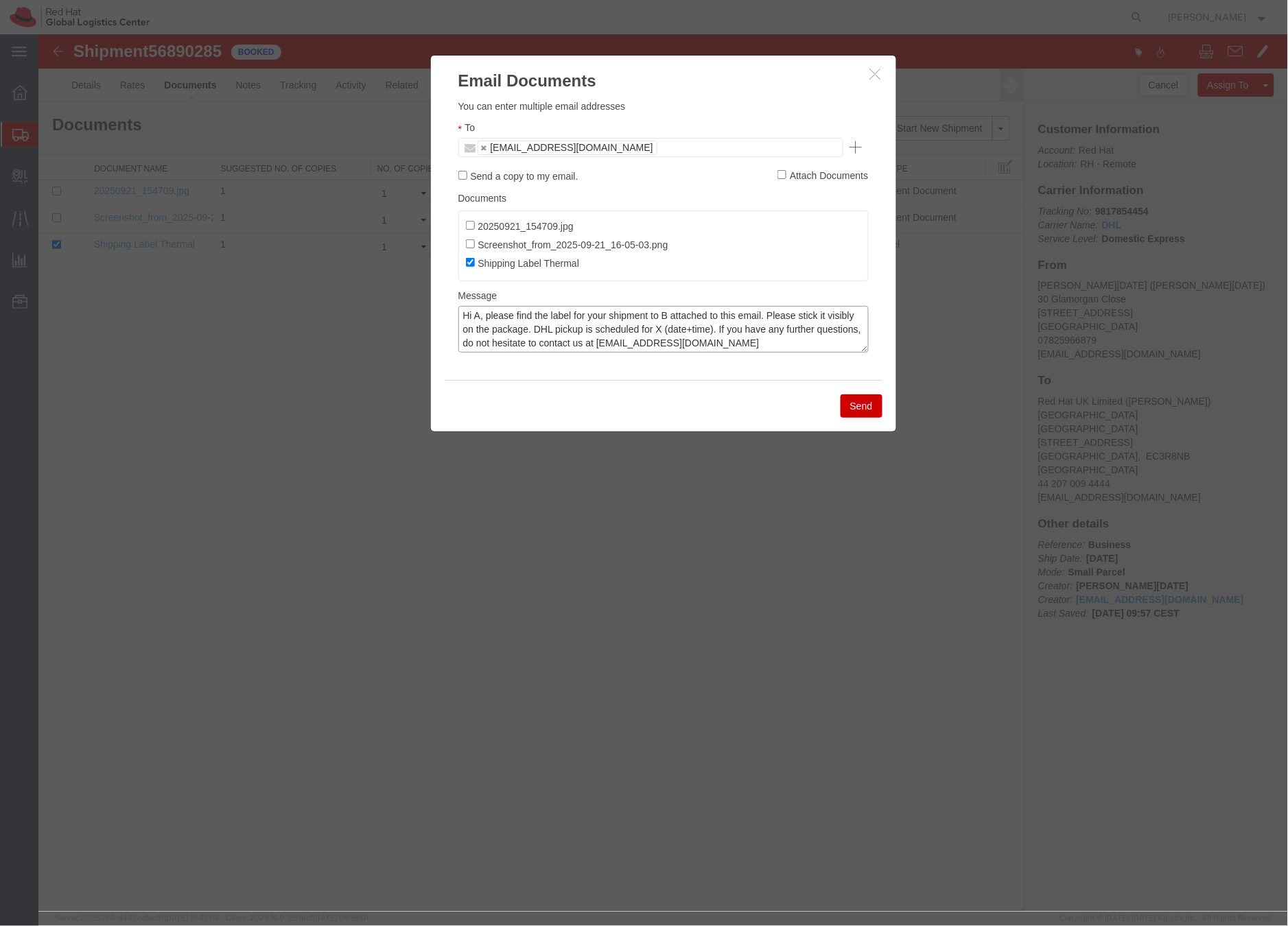
drag, startPoint x: 477, startPoint y: 316, endPoint x: 524, endPoint y: 295, distance: 51.5
click at [479, 315] on textarea "Hi A, please find the label for your shipment to B attached to this email. Plea…" at bounding box center [662, 328] width 410 height 46
click at [690, 316] on textarea "Hi Daliann, please find the label for your shipment to B attached to this email…" at bounding box center [662, 328] width 410 height 46
click at [718, 328] on textarea "Hi Daliann, please find the label for your shipment to London, attached to this…" at bounding box center [662, 328] width 410 height 46
click at [785, 330] on textarea "Hi Daliann, please find the label for your shipment to London, attached to this…" at bounding box center [662, 328] width 410 height 46
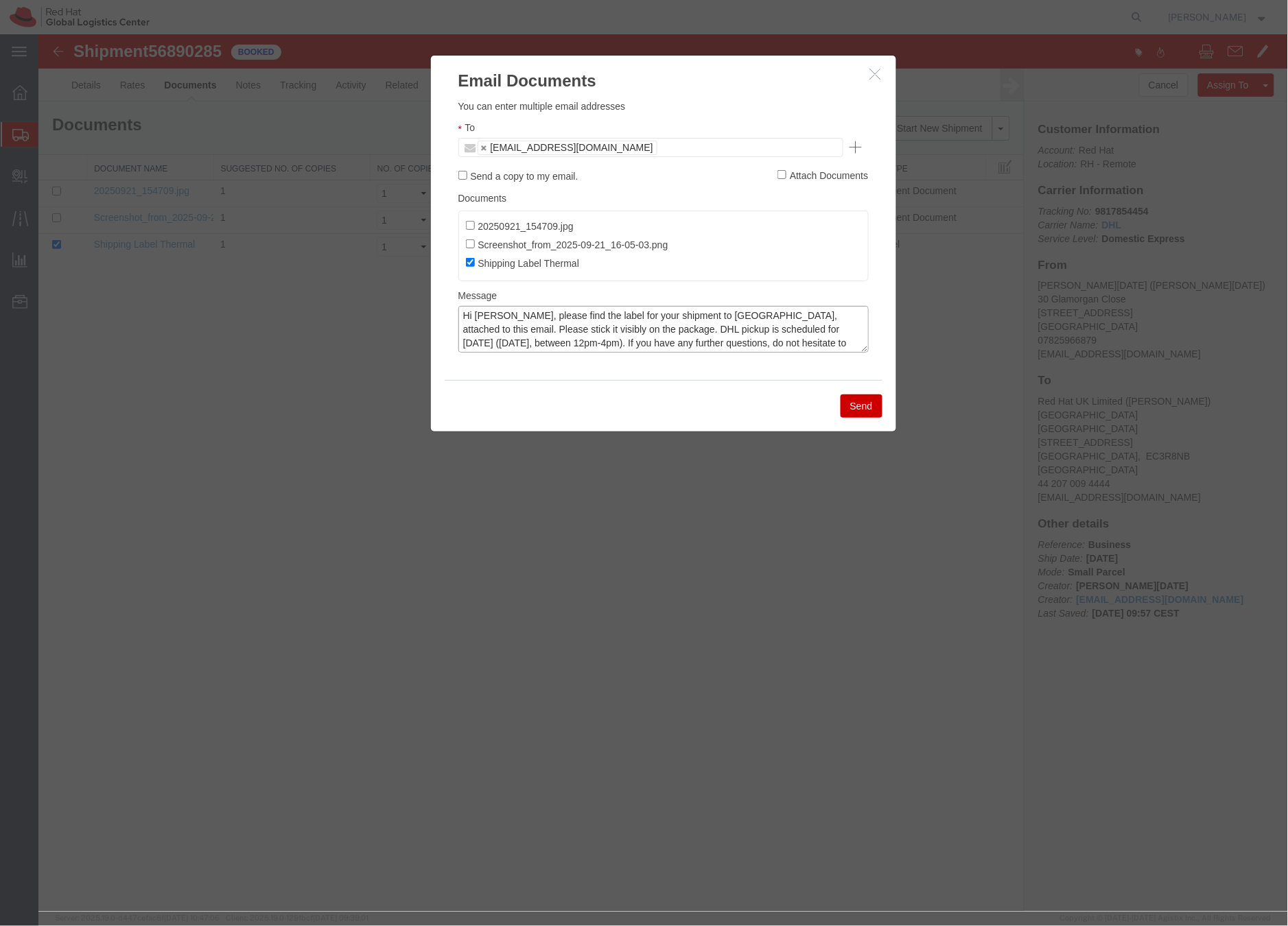
type textarea "Hi Daliann, please find the label for your shipment to London, attached to this…"
click at [859, 411] on button "Send" at bounding box center [860, 405] width 42 height 23
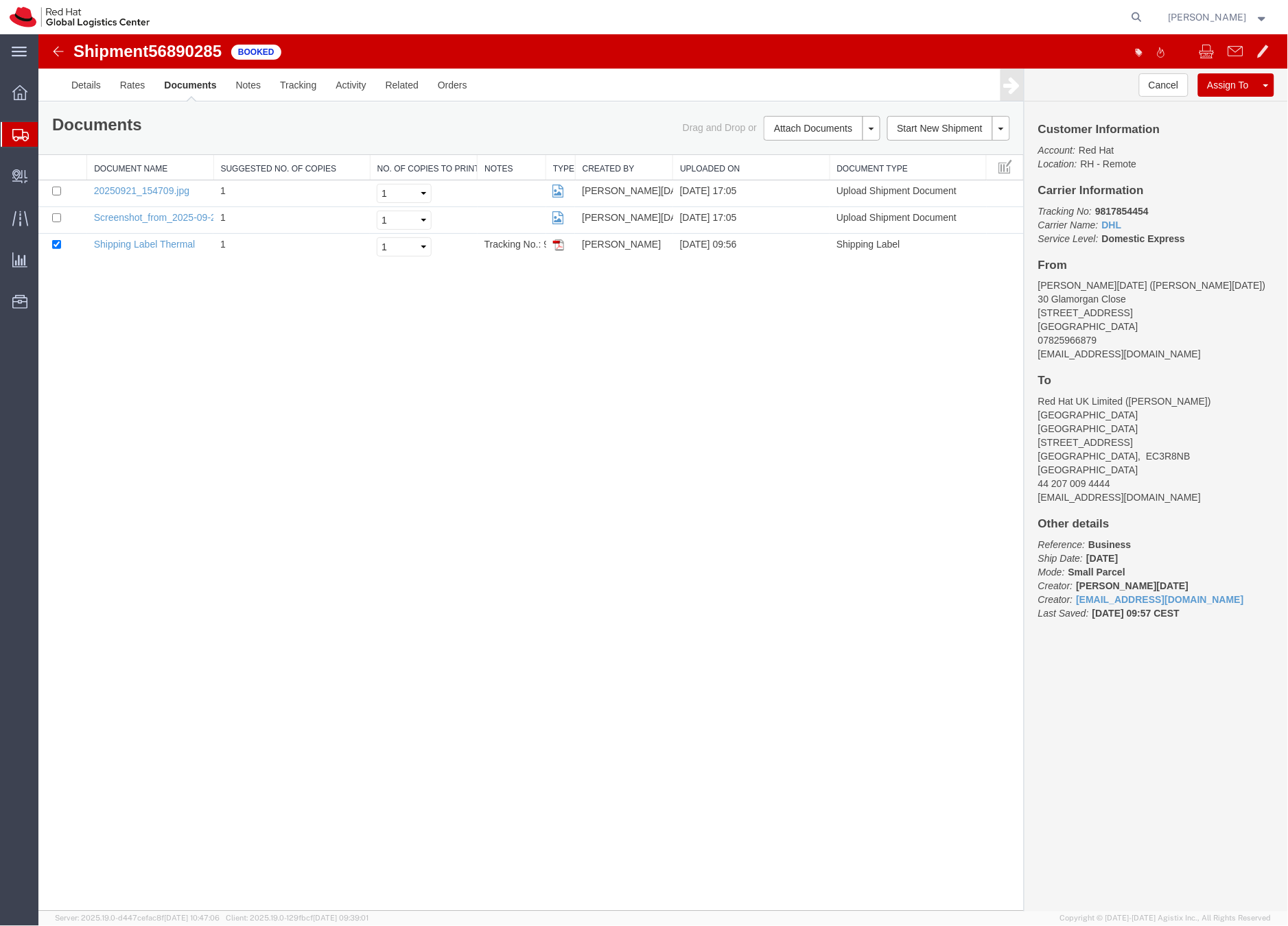
click at [16, 132] on icon at bounding box center [20, 135] width 17 height 12
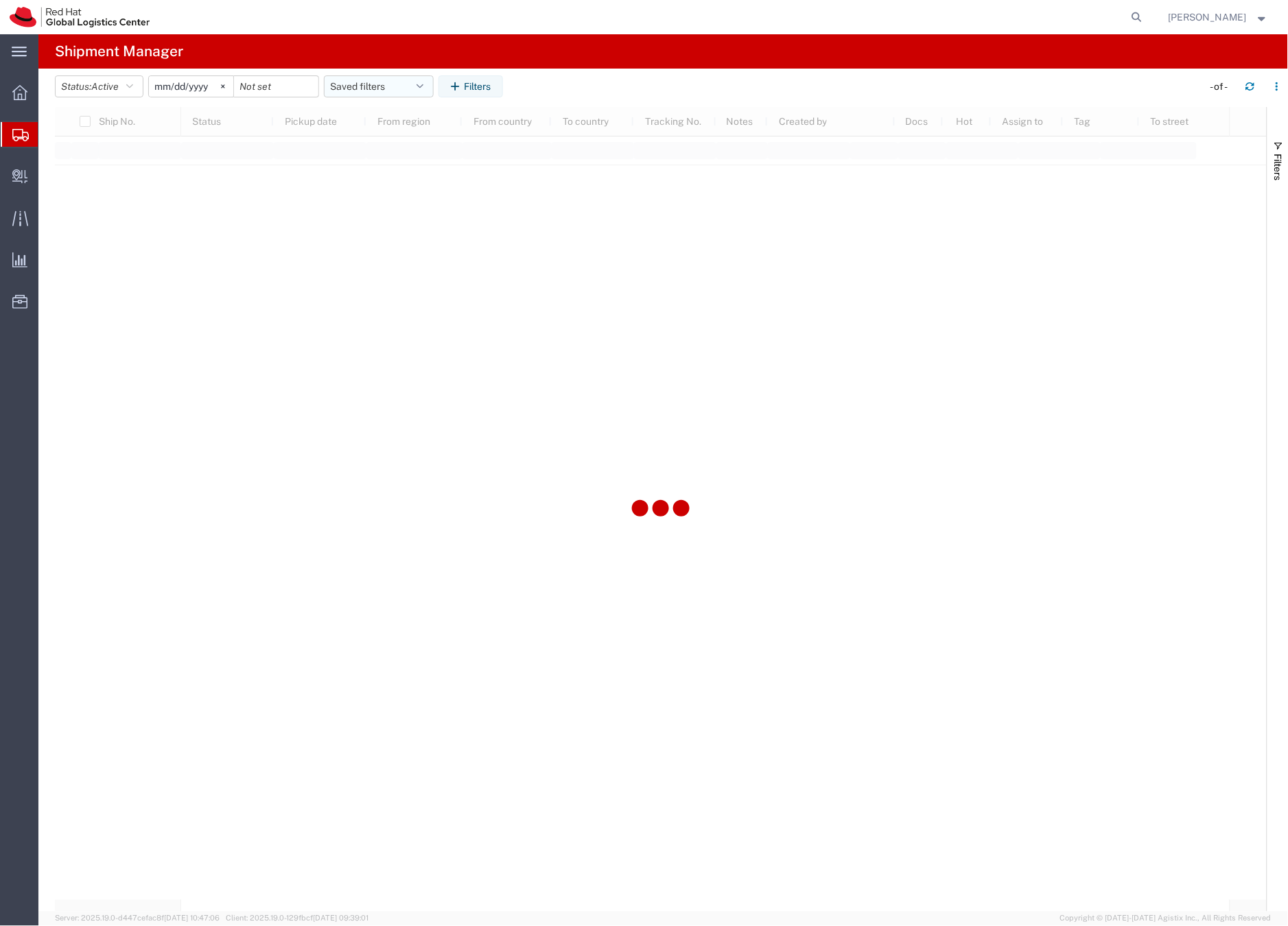
click at [344, 86] on button "Saved filters" at bounding box center [378, 86] width 110 height 22
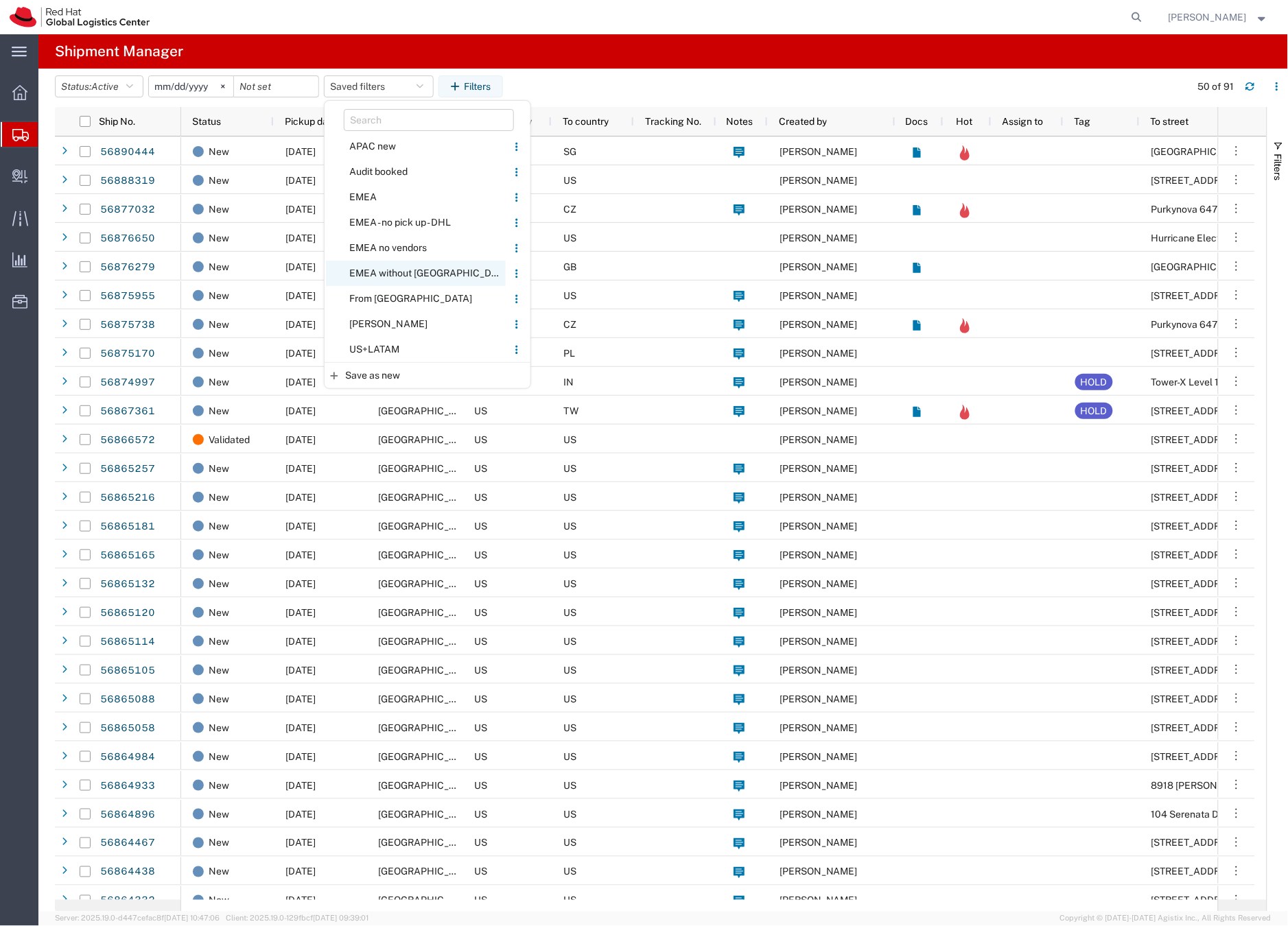
click at [386, 274] on span "EMEA without [GEOGRAPHIC_DATA]" at bounding box center [416, 273] width 179 height 26
type input "2023-06-14"
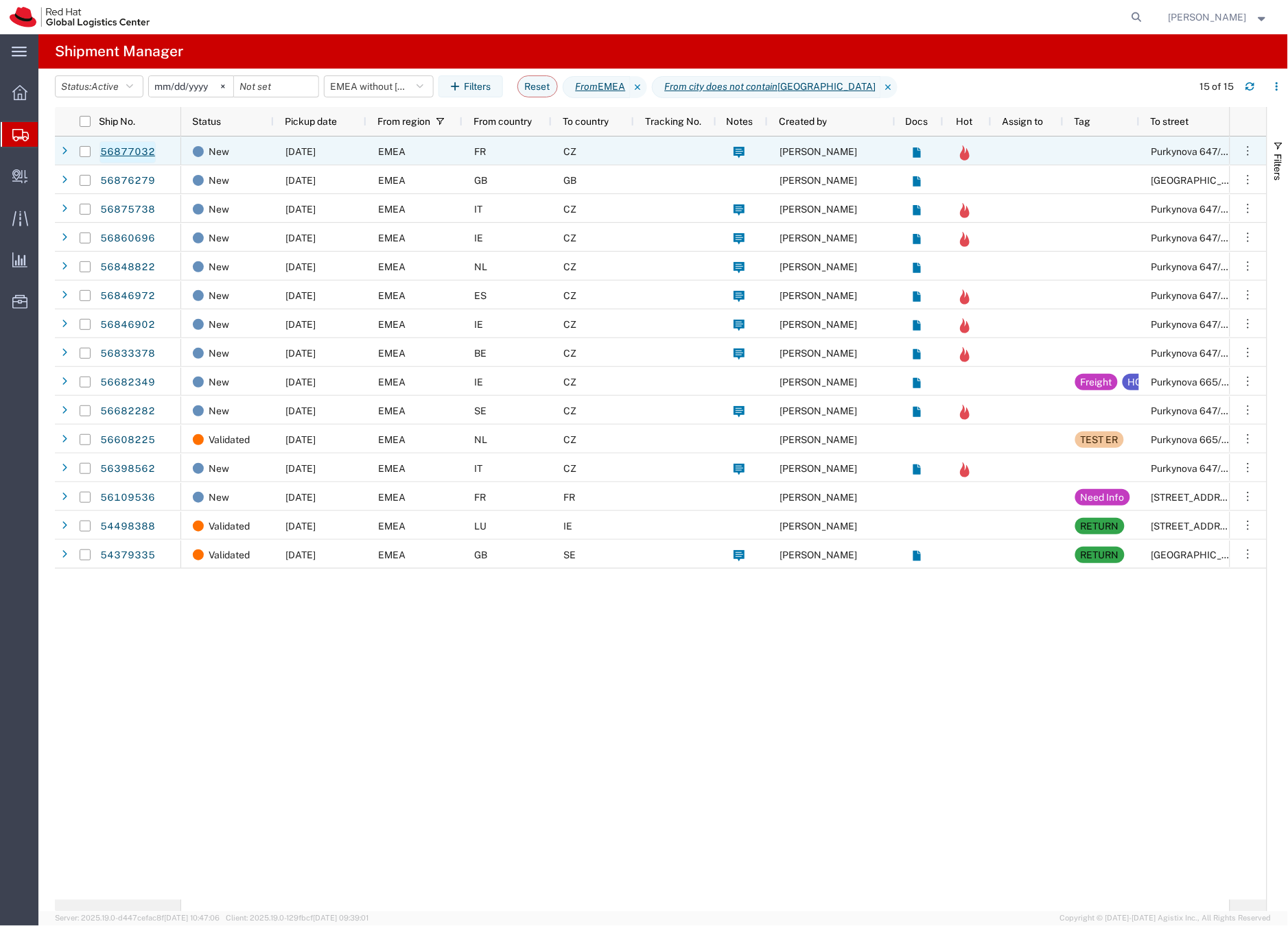
click at [146, 148] on link "56877032" at bounding box center [127, 151] width 56 height 22
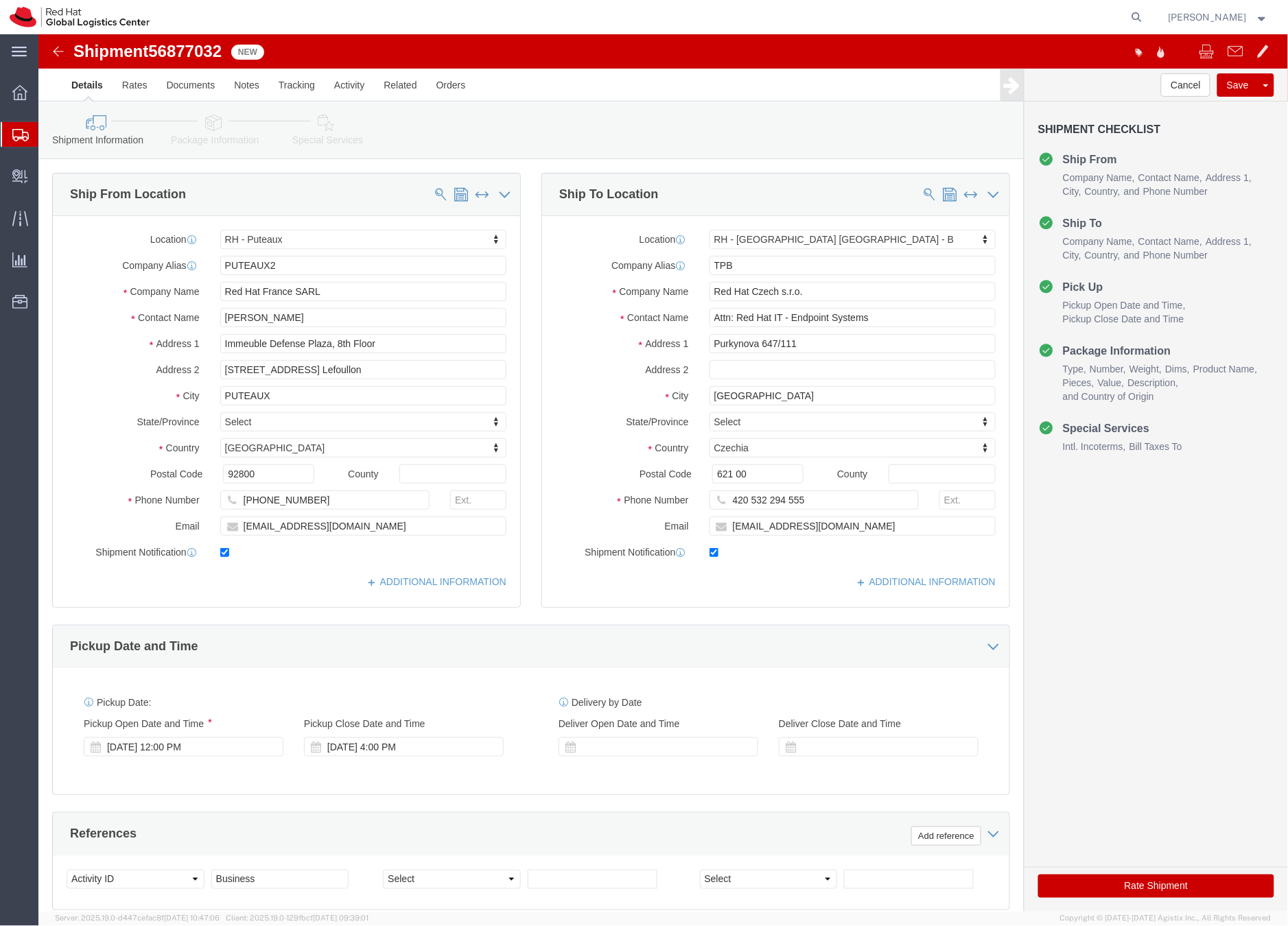
select select "38010"
select select "38036"
click icon
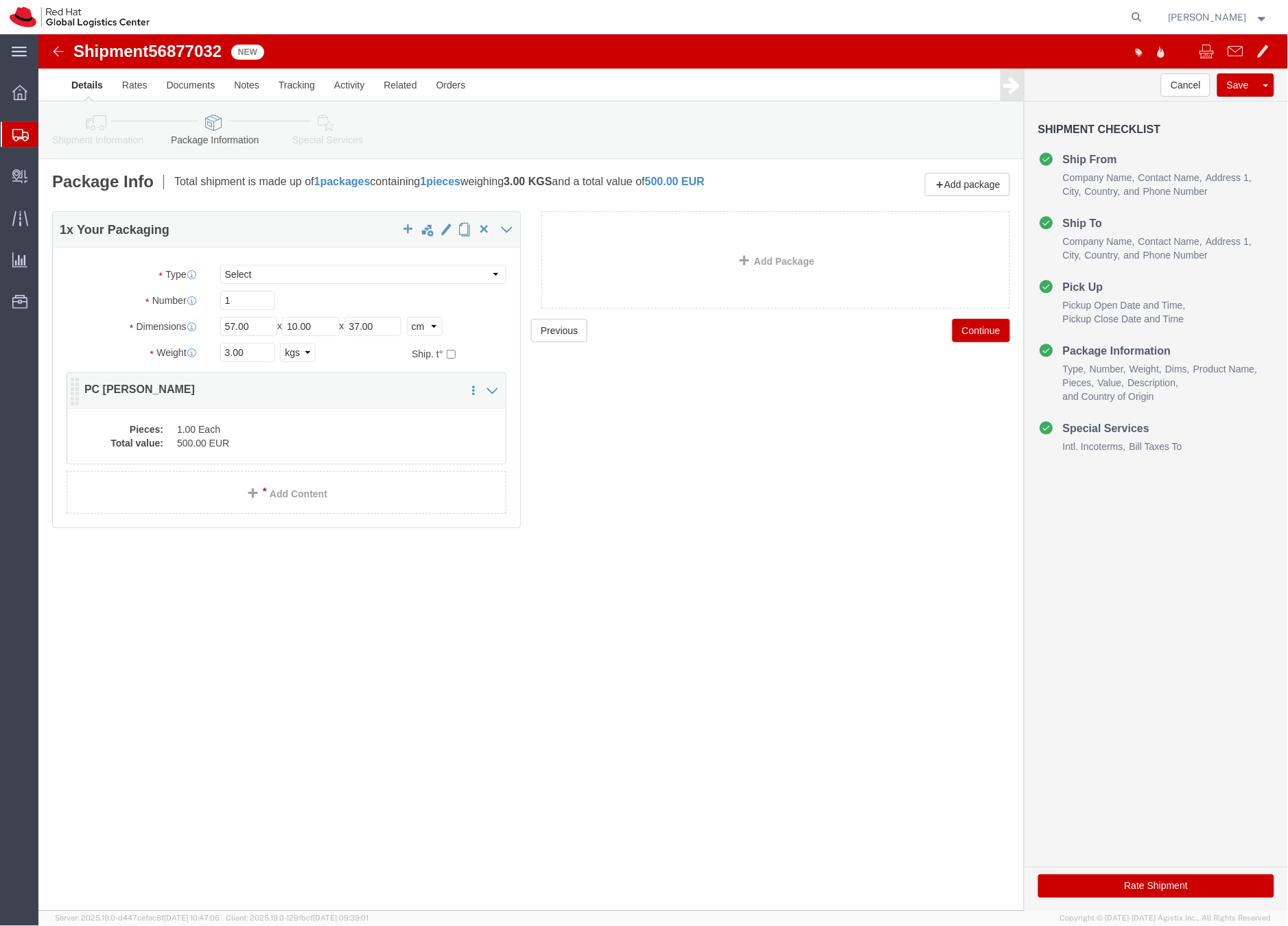
click dd "1.00 Each"
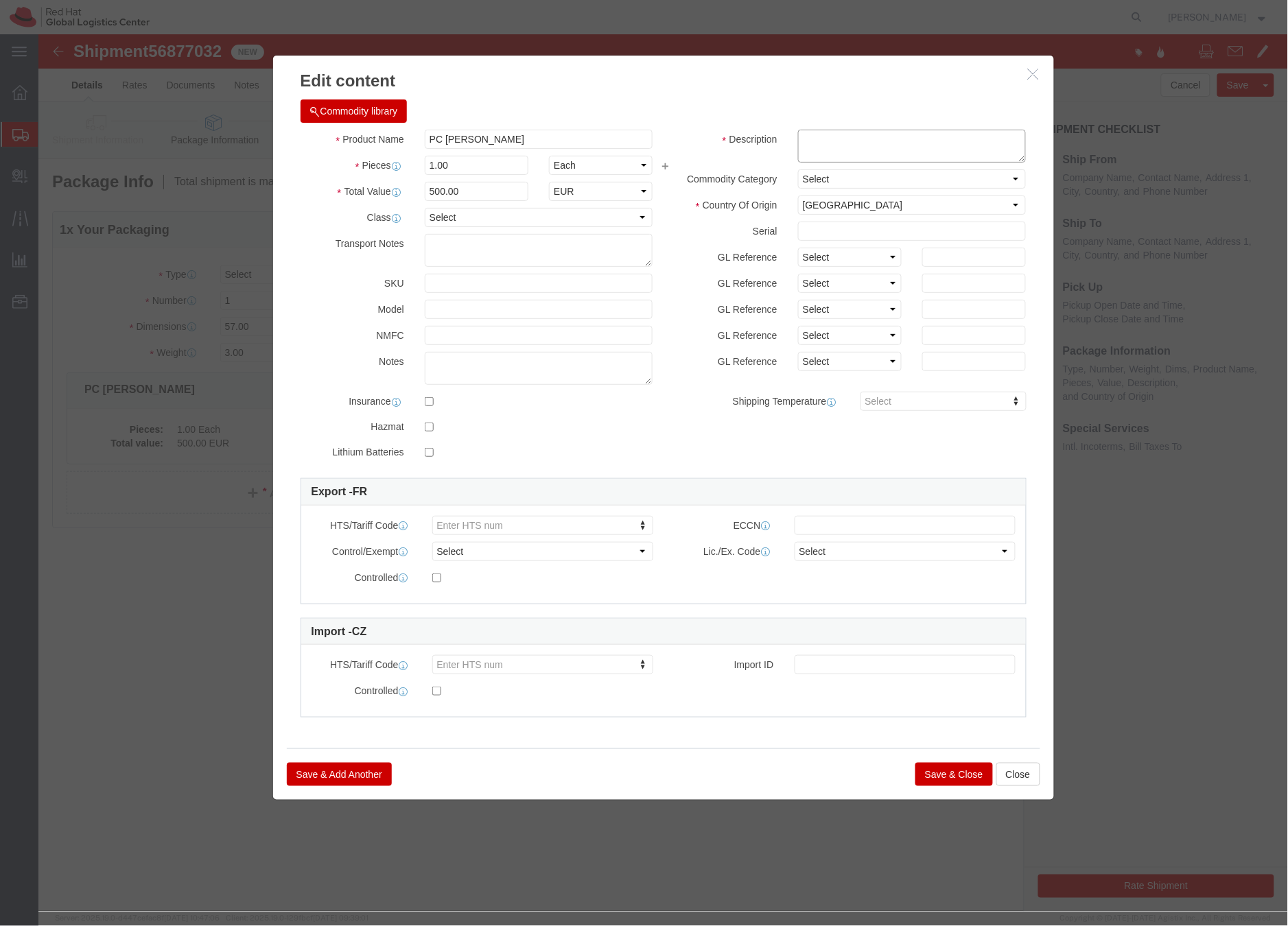
click textarea
type textarea "Laptop"
click button "Save & Close"
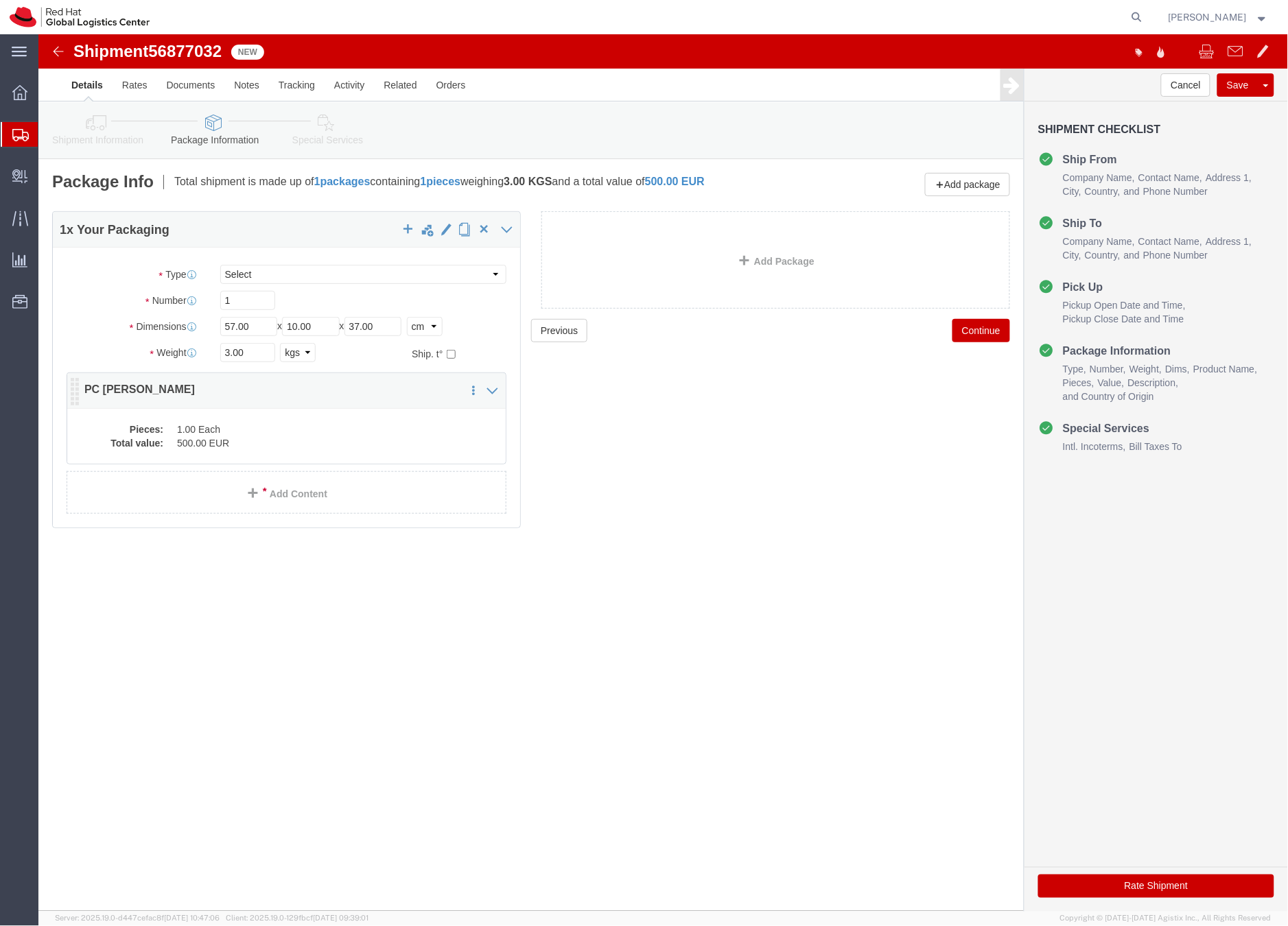
click div "Pieces: 1.00 Each Total value: 500.00 EUR"
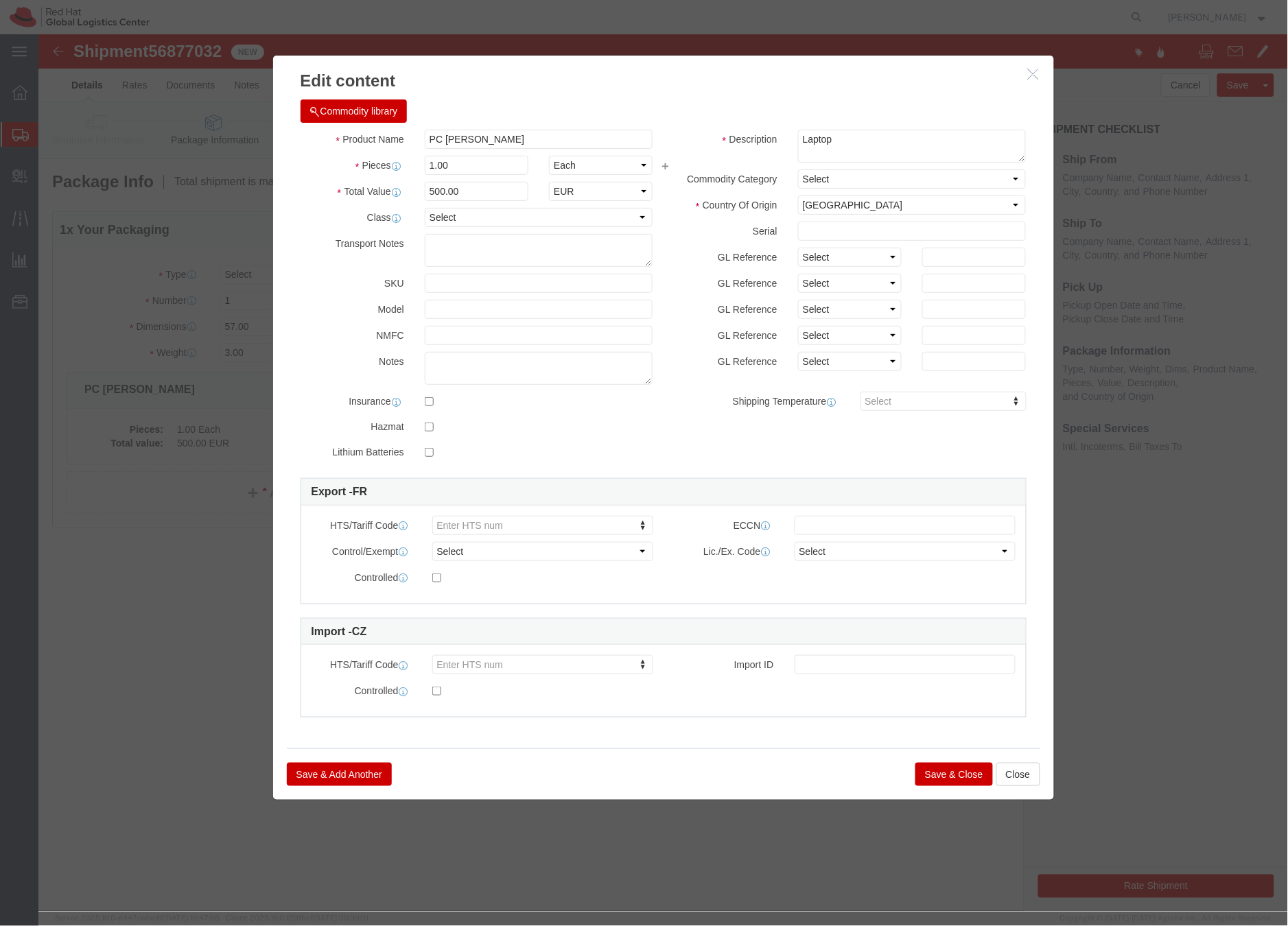
click button "Save & Close"
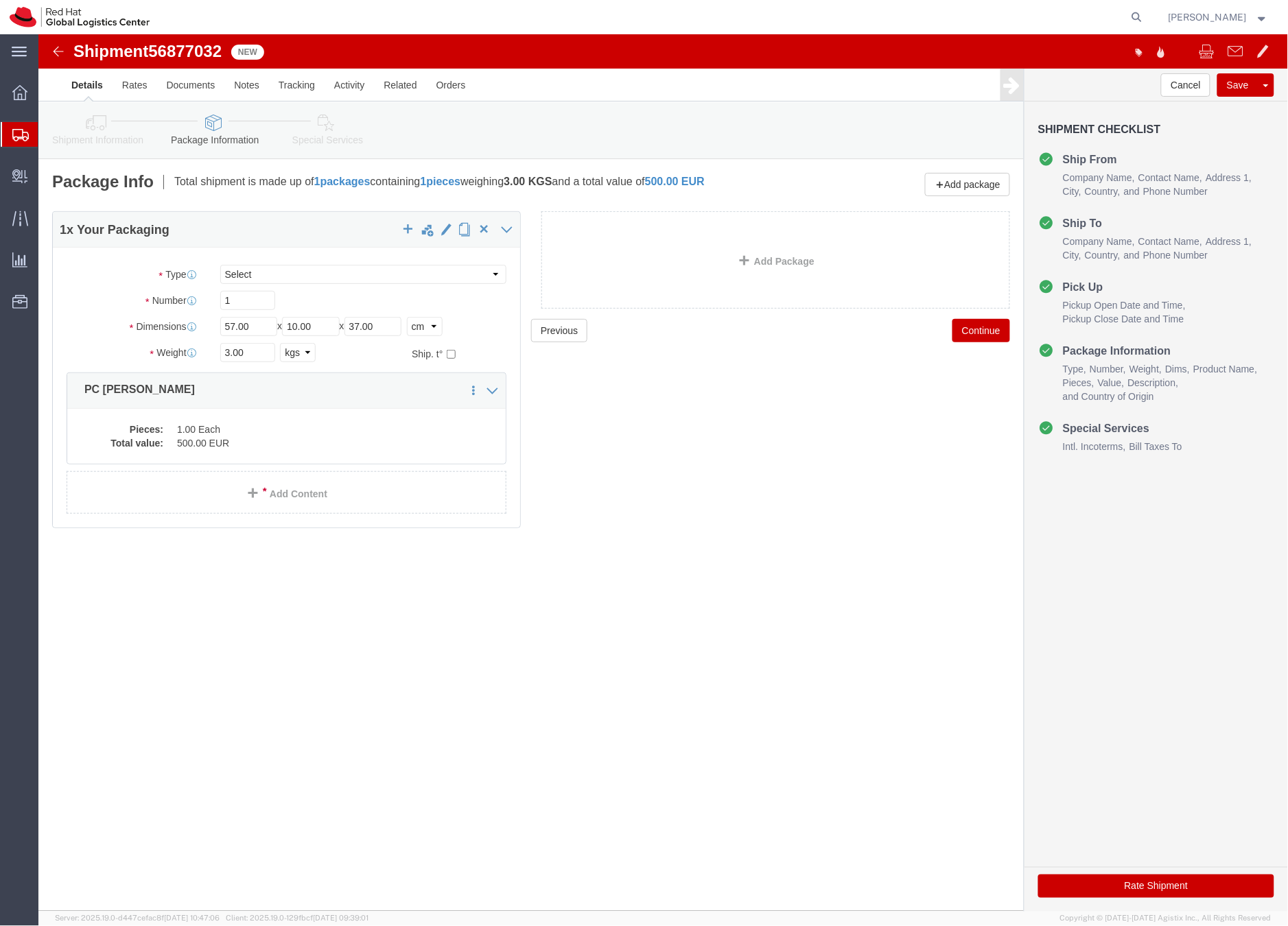
click icon
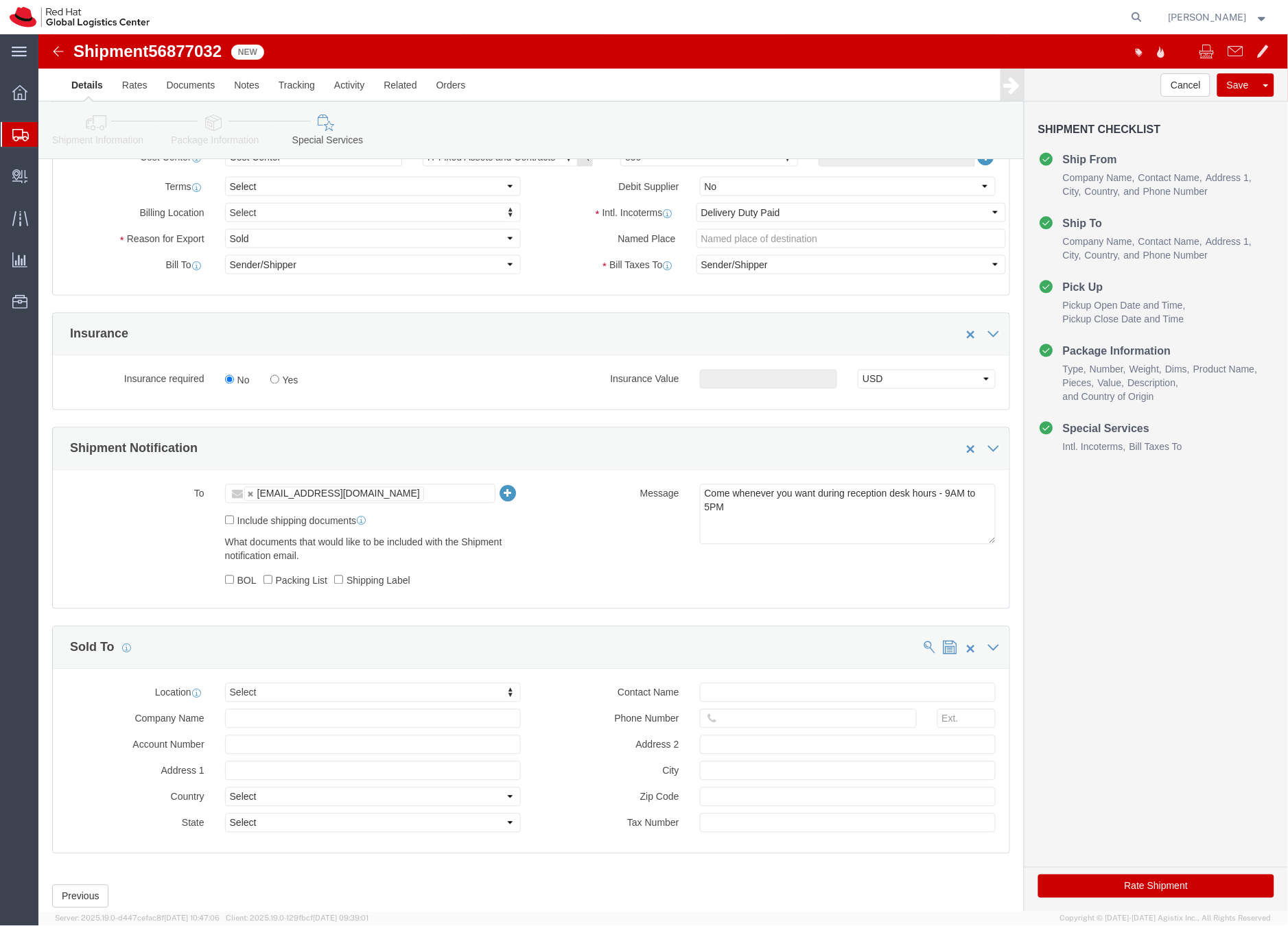
scroll to position [593, 0]
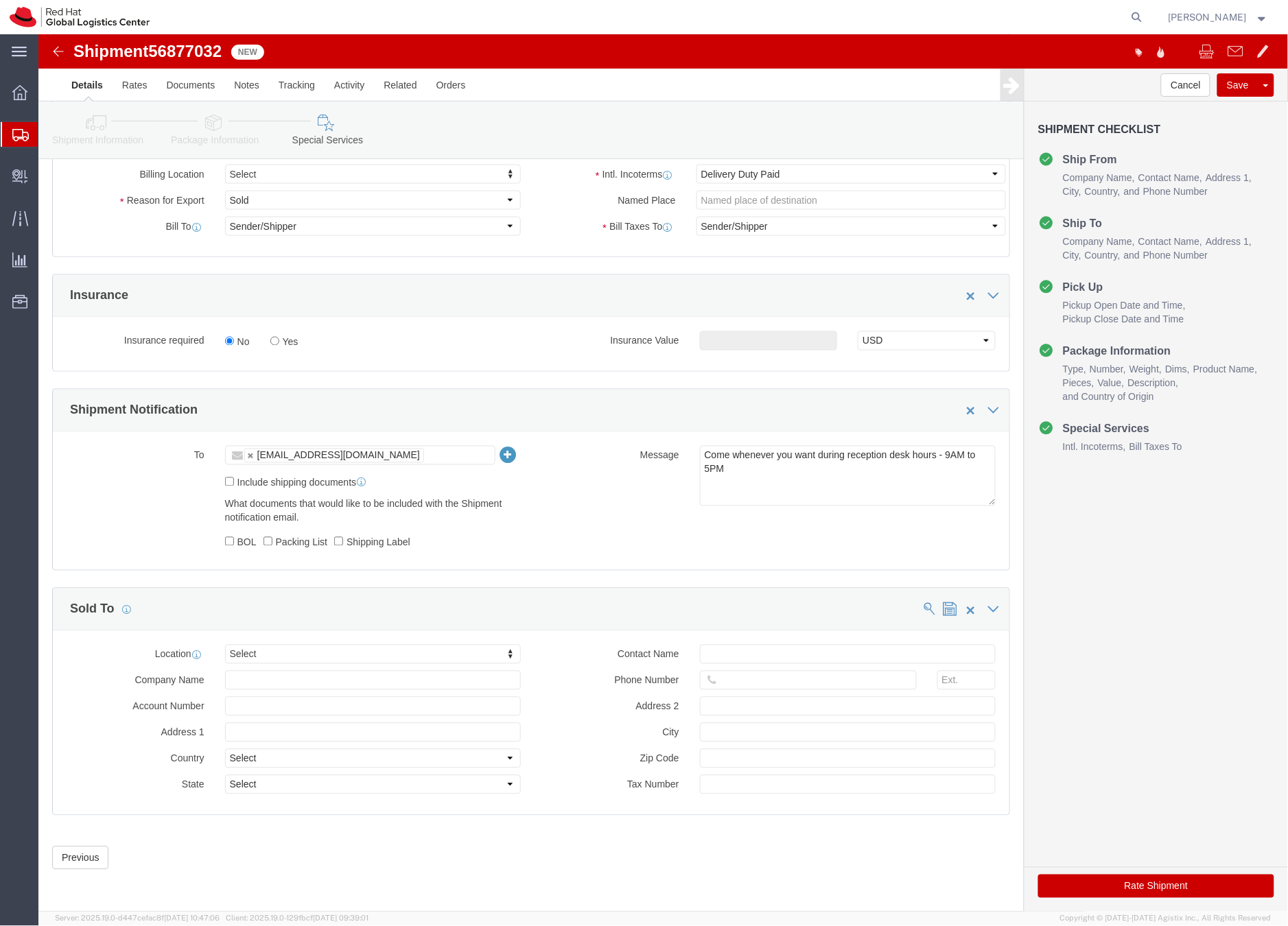
click button "Rate Shipment"
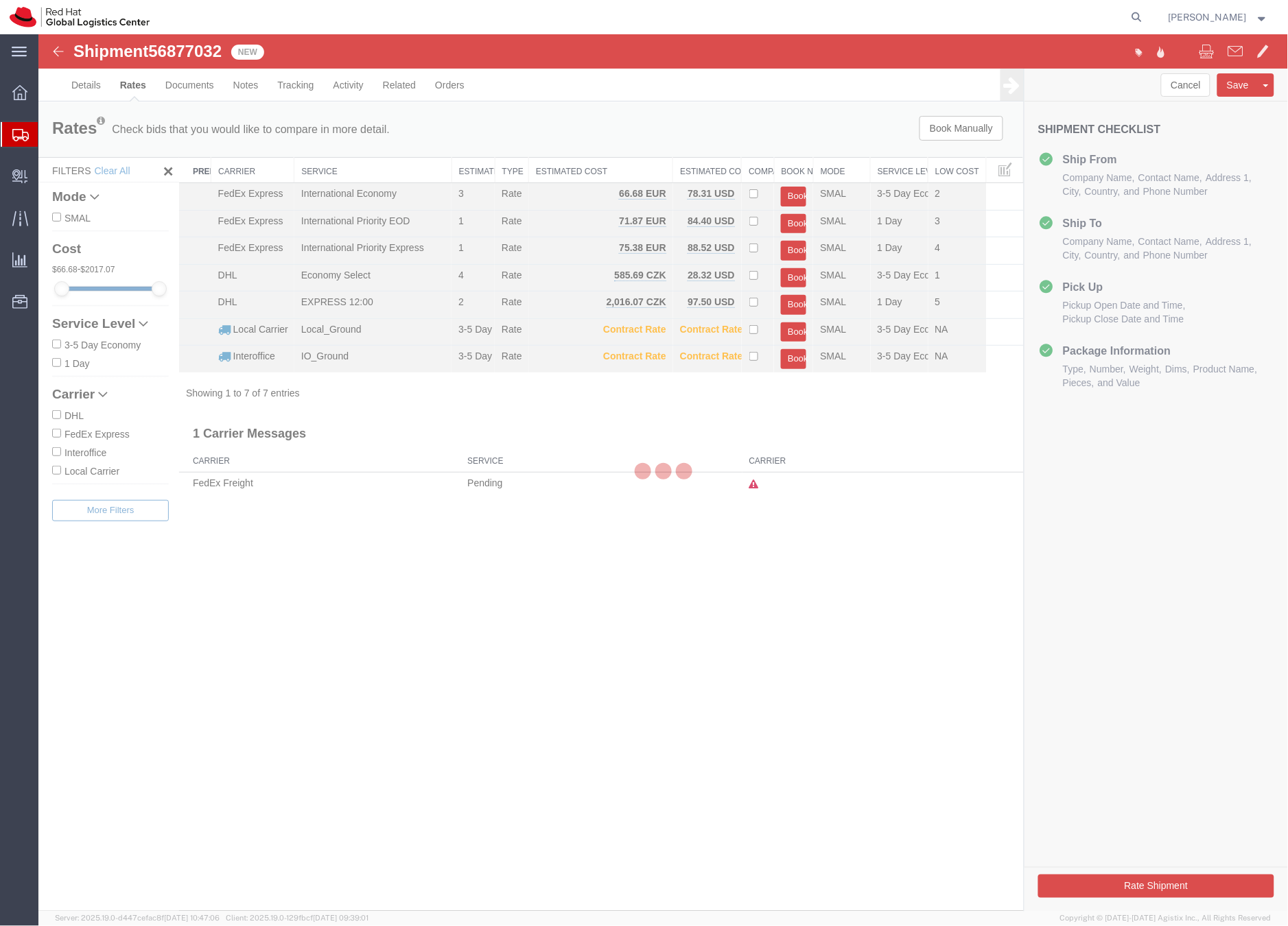
scroll to position [0, 0]
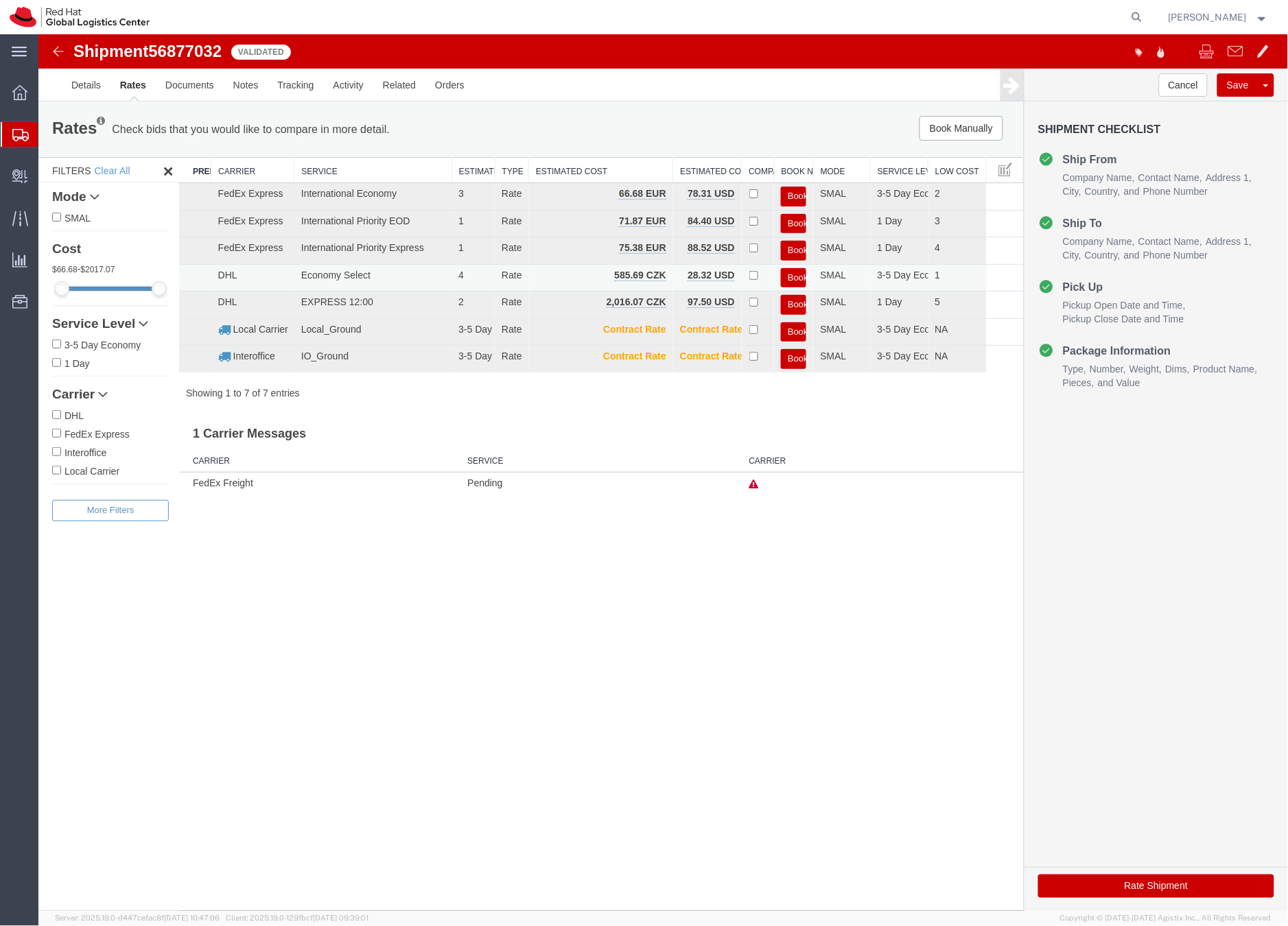
click at [788, 280] on button "Book" at bounding box center [793, 277] width 26 height 20
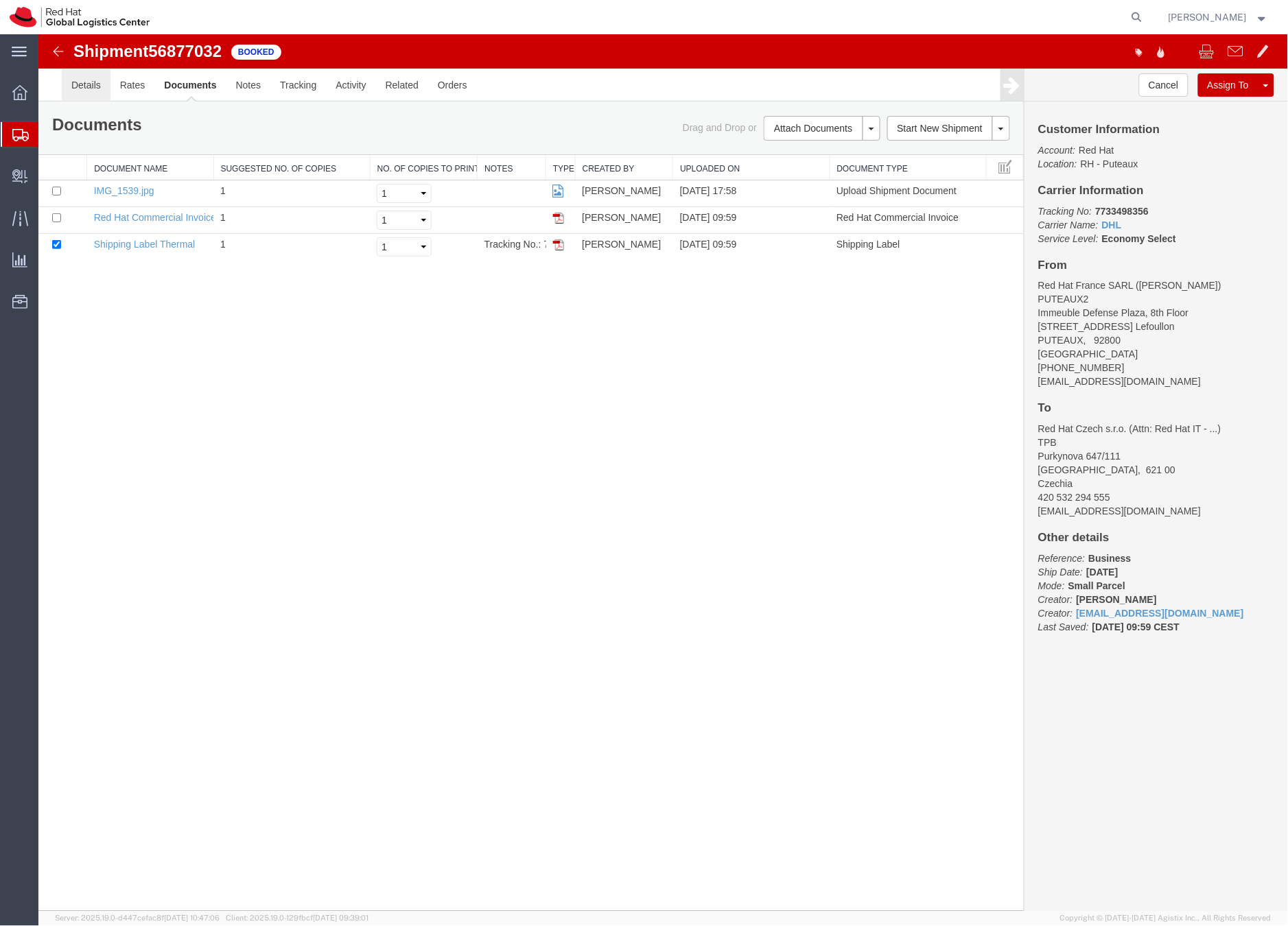
click at [90, 83] on link "Details" at bounding box center [85, 84] width 49 height 33
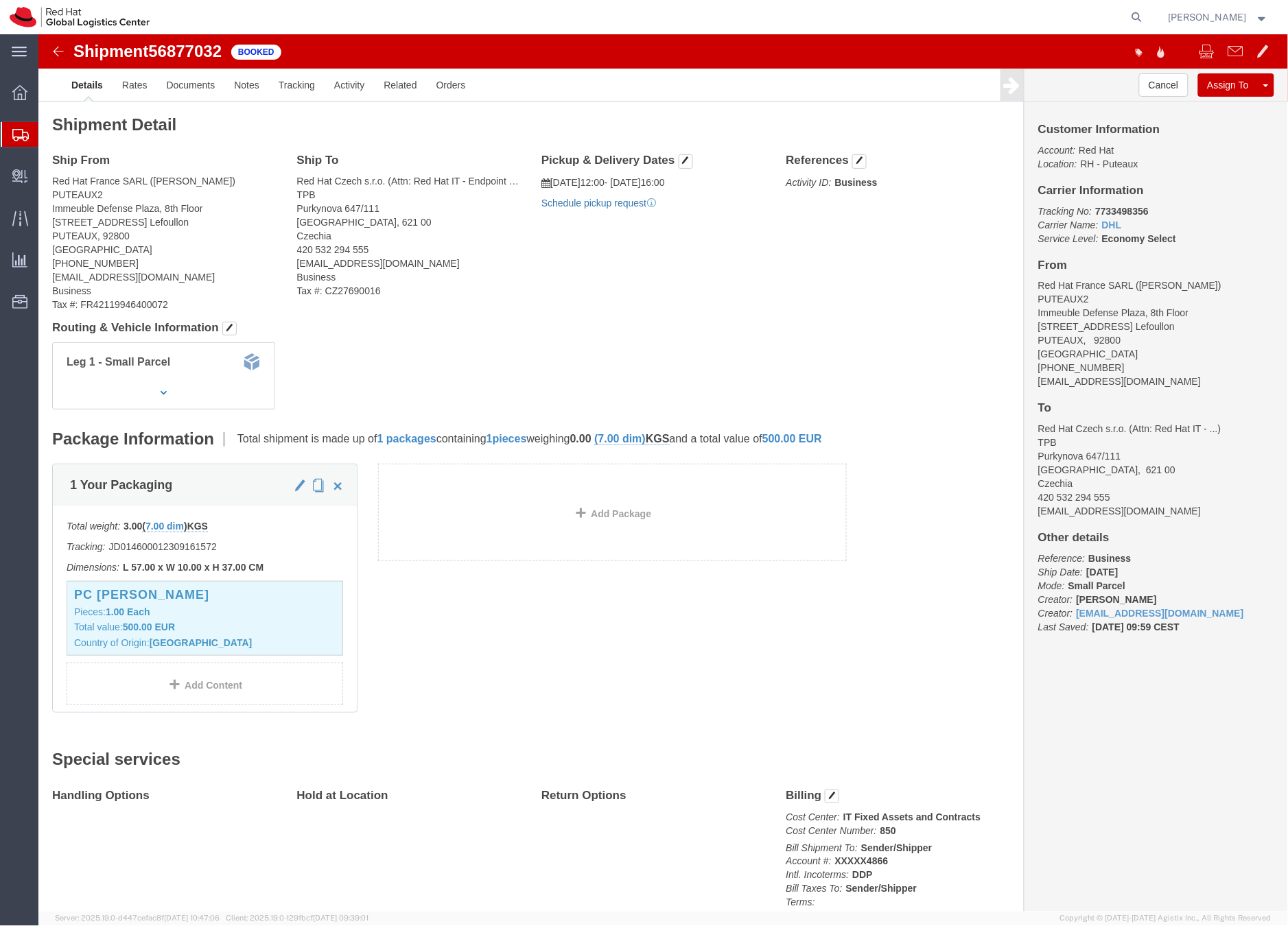
click link "Schedule pickup request"
drag, startPoint x: 1102, startPoint y: 353, endPoint x: 986, endPoint y: 352, distance: 116.0
click div "Customer Information Account: Red Hat Location: RH - Puteaux Carrier Informatio…"
copy address "lserot@redhat.com"
click link "Documents"
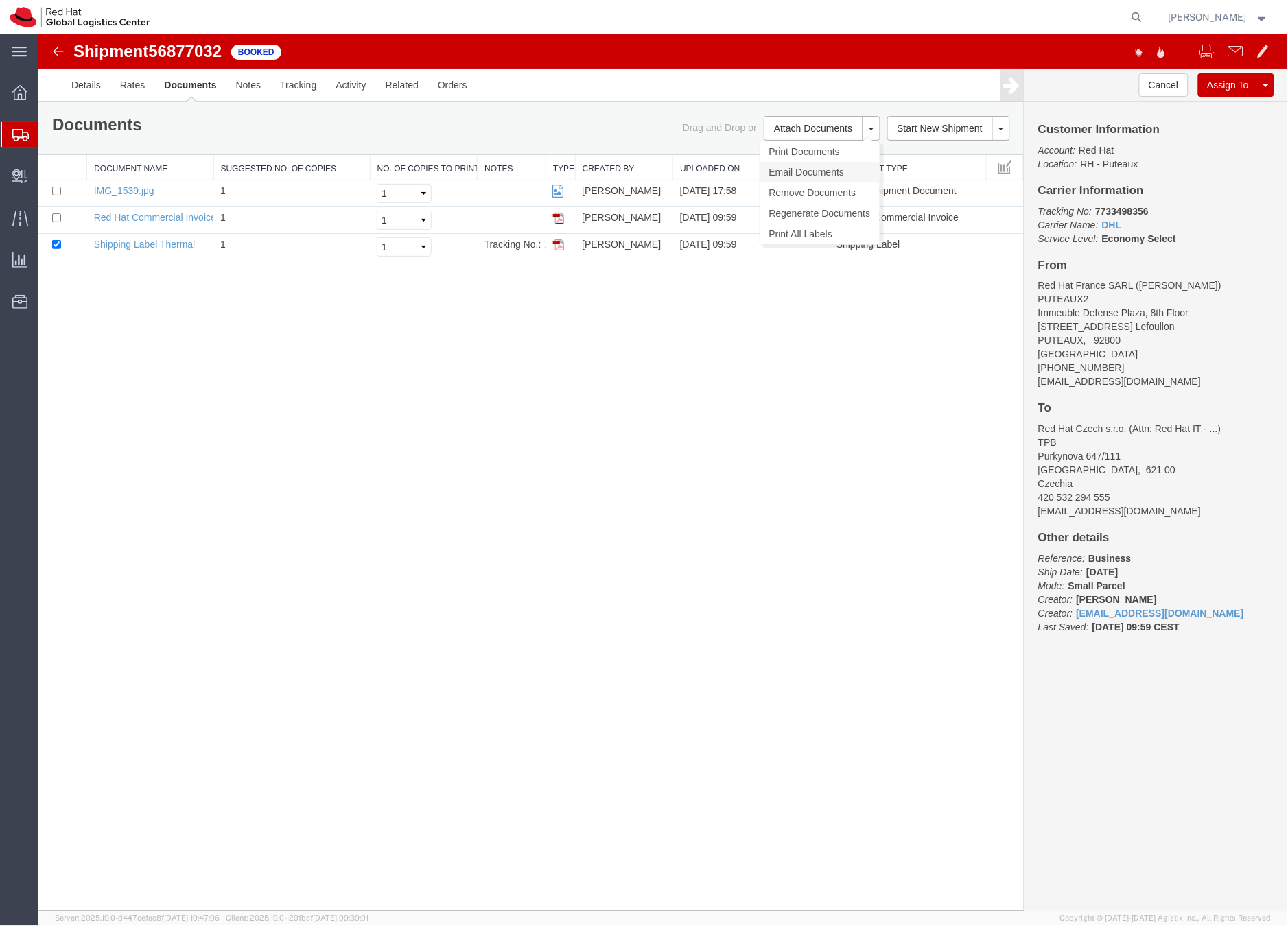
click at [811, 167] on link "Email Documents" at bounding box center [819, 171] width 119 height 21
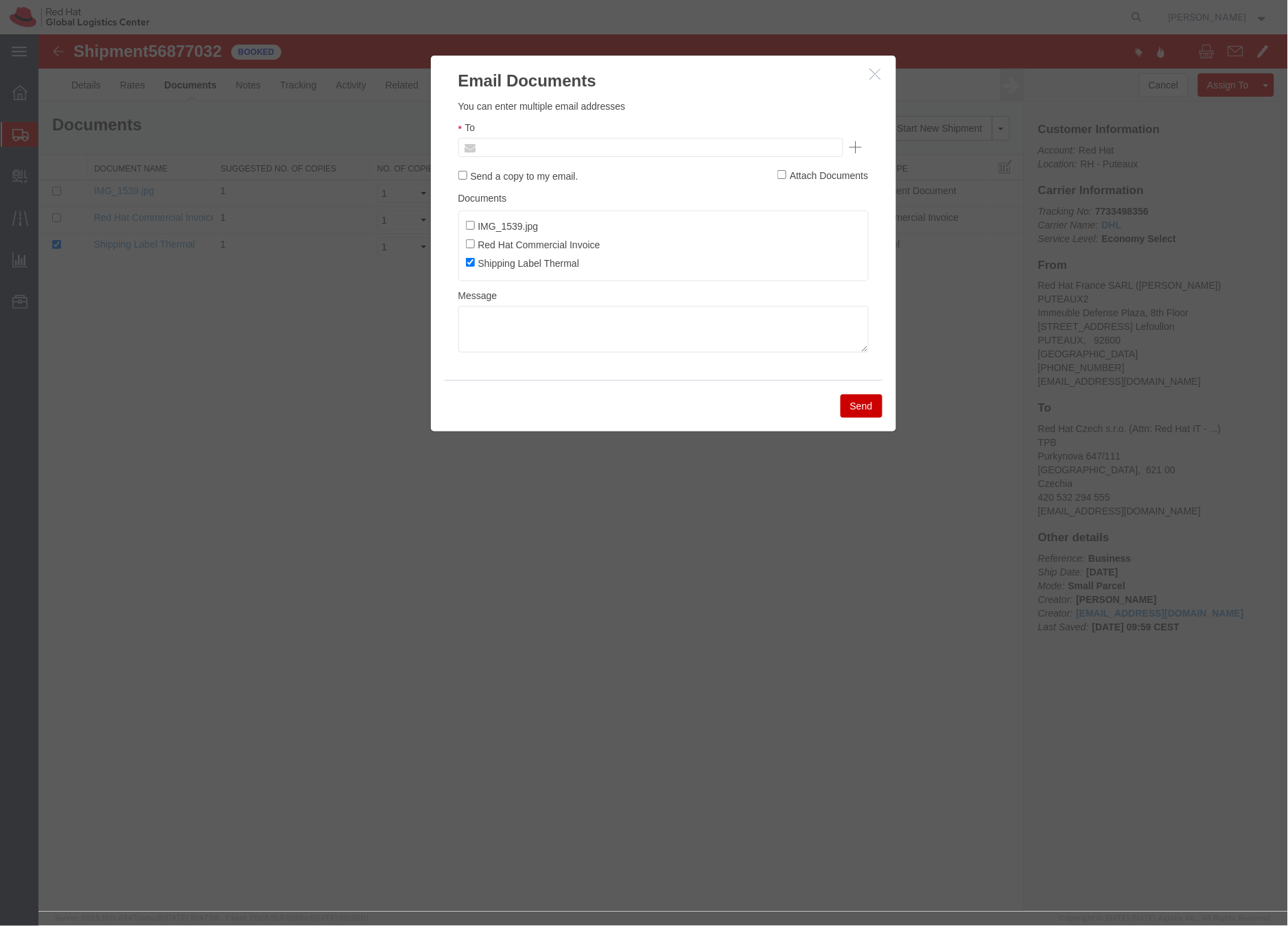
click at [597, 145] on input "text" at bounding box center [557, 147] width 160 height 18
paste input "lserot@redhat.com"
type input "lserot@redhat.com"
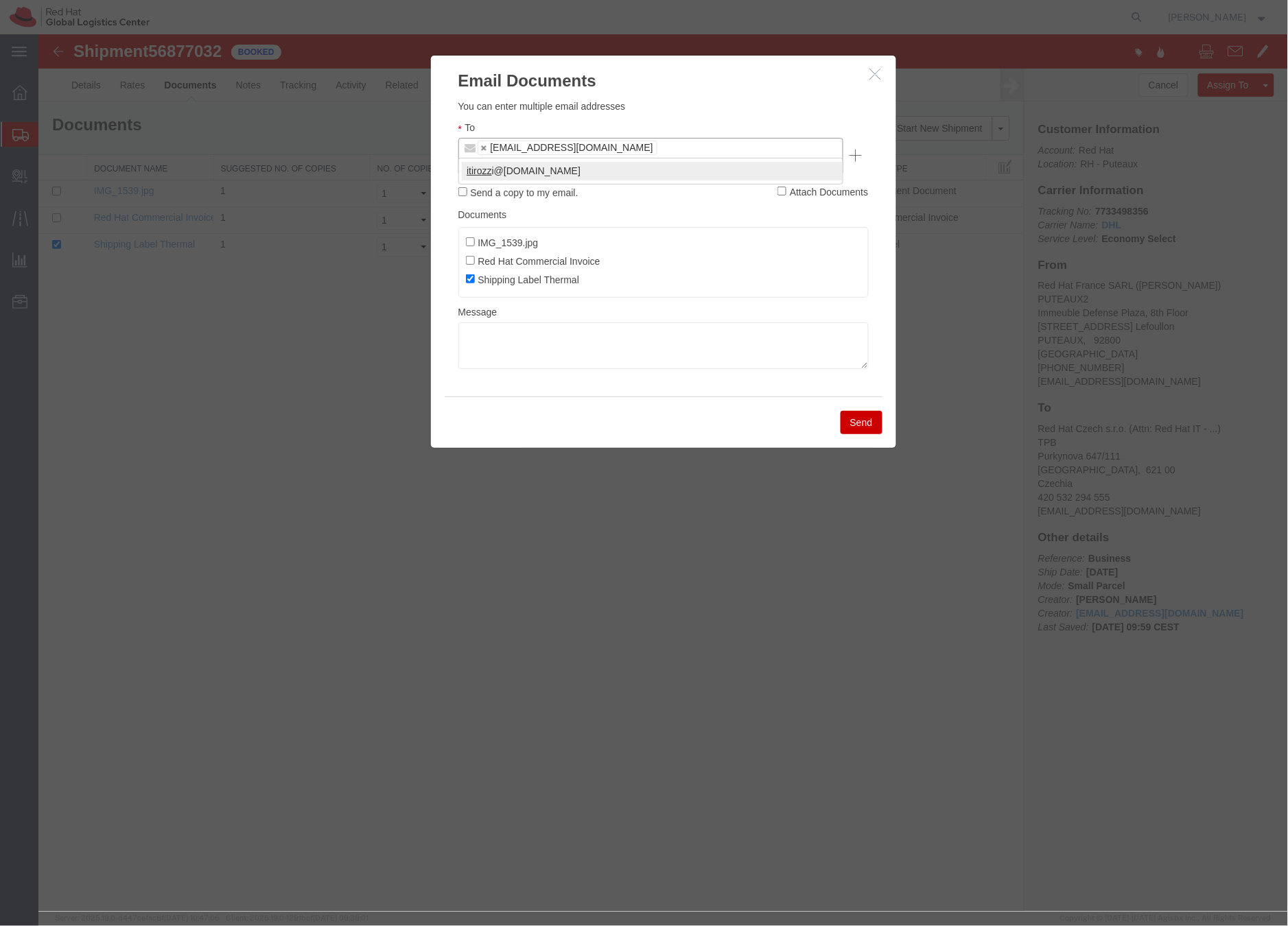
type input "itirozz"
click at [490, 322] on textarea at bounding box center [662, 345] width 410 height 46
paste textarea "Hi A, please find the label for your shipment to B attached to this email. Plea…"
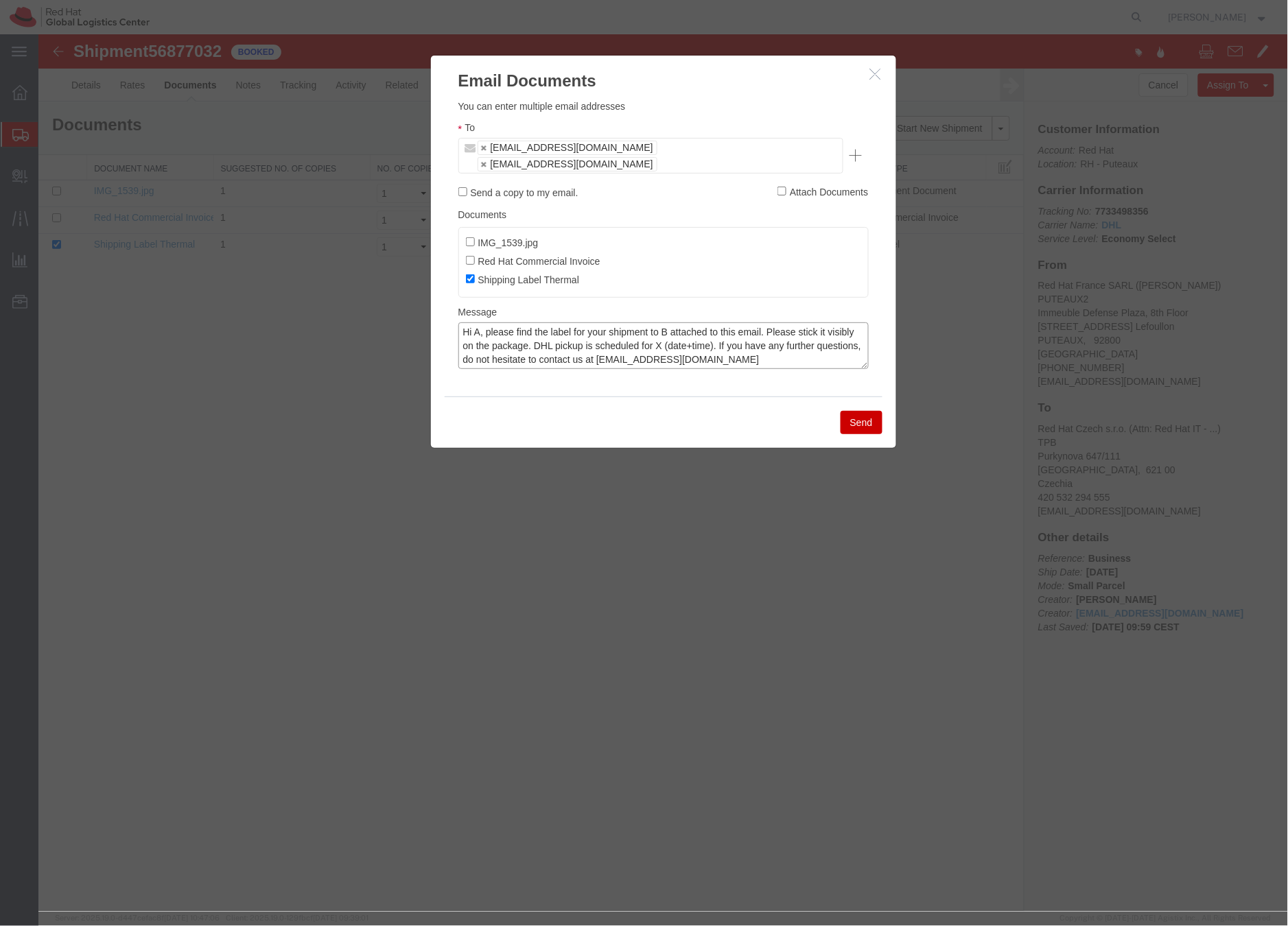
click at [479, 322] on textarea "Hi A, please find the label for your shipment to B attached to this email. Plea…" at bounding box center [662, 345] width 410 height 46
click at [693, 322] on textarea "Hi Laurent, please find the label for your shipment to B attached to this email…" at bounding box center [662, 345] width 410 height 46
drag, startPoint x: 717, startPoint y: 325, endPoint x: 744, endPoint y: 320, distance: 27.5
click at [717, 325] on textarea "Hi Laurent, please find the label for your shipment to Brno,CZ attached to this…" at bounding box center [662, 345] width 410 height 46
click at [533, 332] on textarea "Hi Laurent, please find the label for your shipment to Brno,CZ attached to this…" at bounding box center [662, 345] width 410 height 46
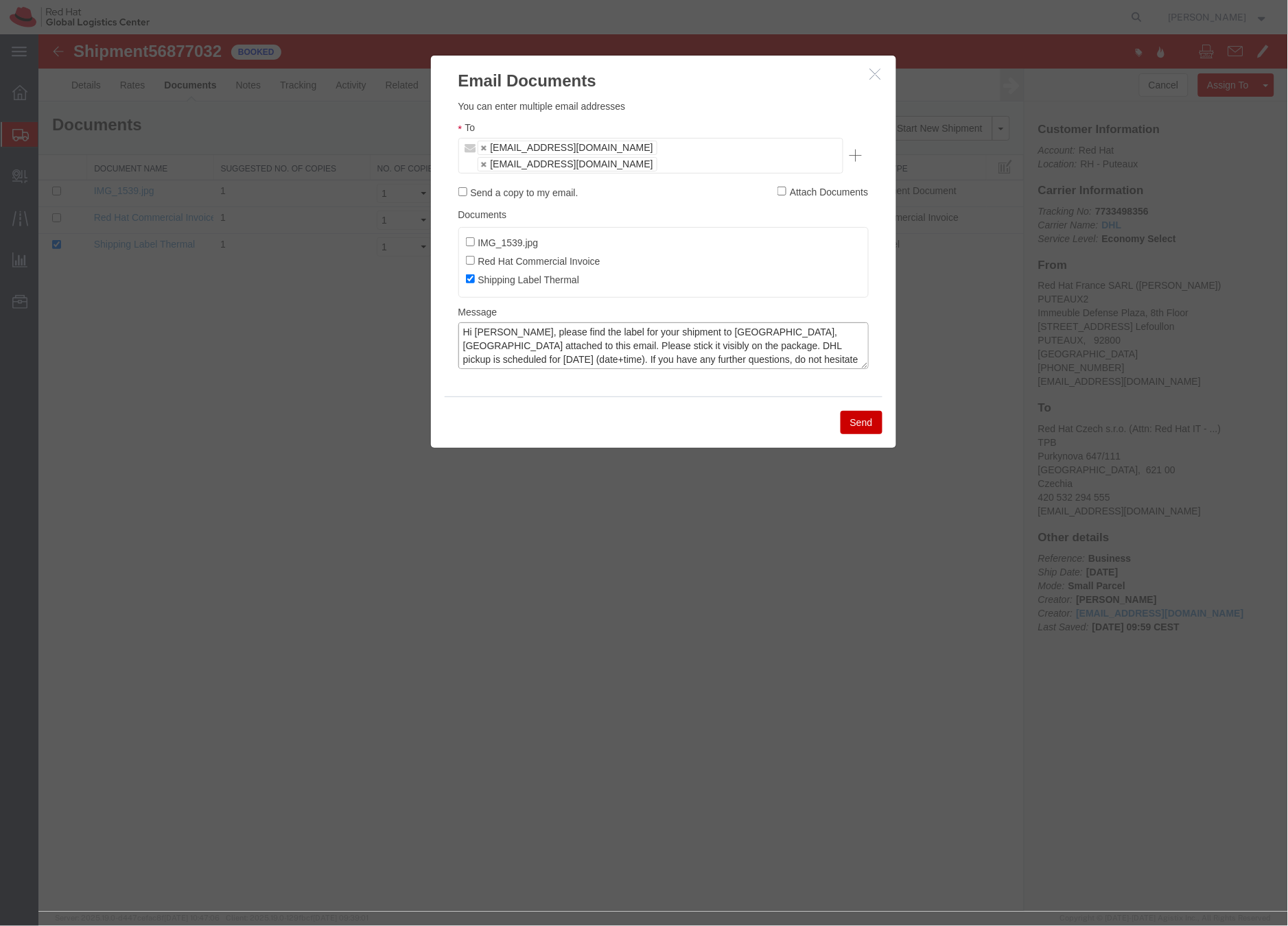
click at [533, 332] on textarea "Hi Laurent, please find the label for your shipment to Brno,CZ attached to this…" at bounding box center [662, 345] width 410 height 46
paste textarea "A, please find the label for your shipment to B attached to this email. Please …"
drag, startPoint x: 476, startPoint y: 320, endPoint x: 482, endPoint y: 315, distance: 7.8
click at [477, 322] on textarea "Hi A, please find the label for your shipment to B attached to this email. Plea…" at bounding box center [662, 345] width 410 height 46
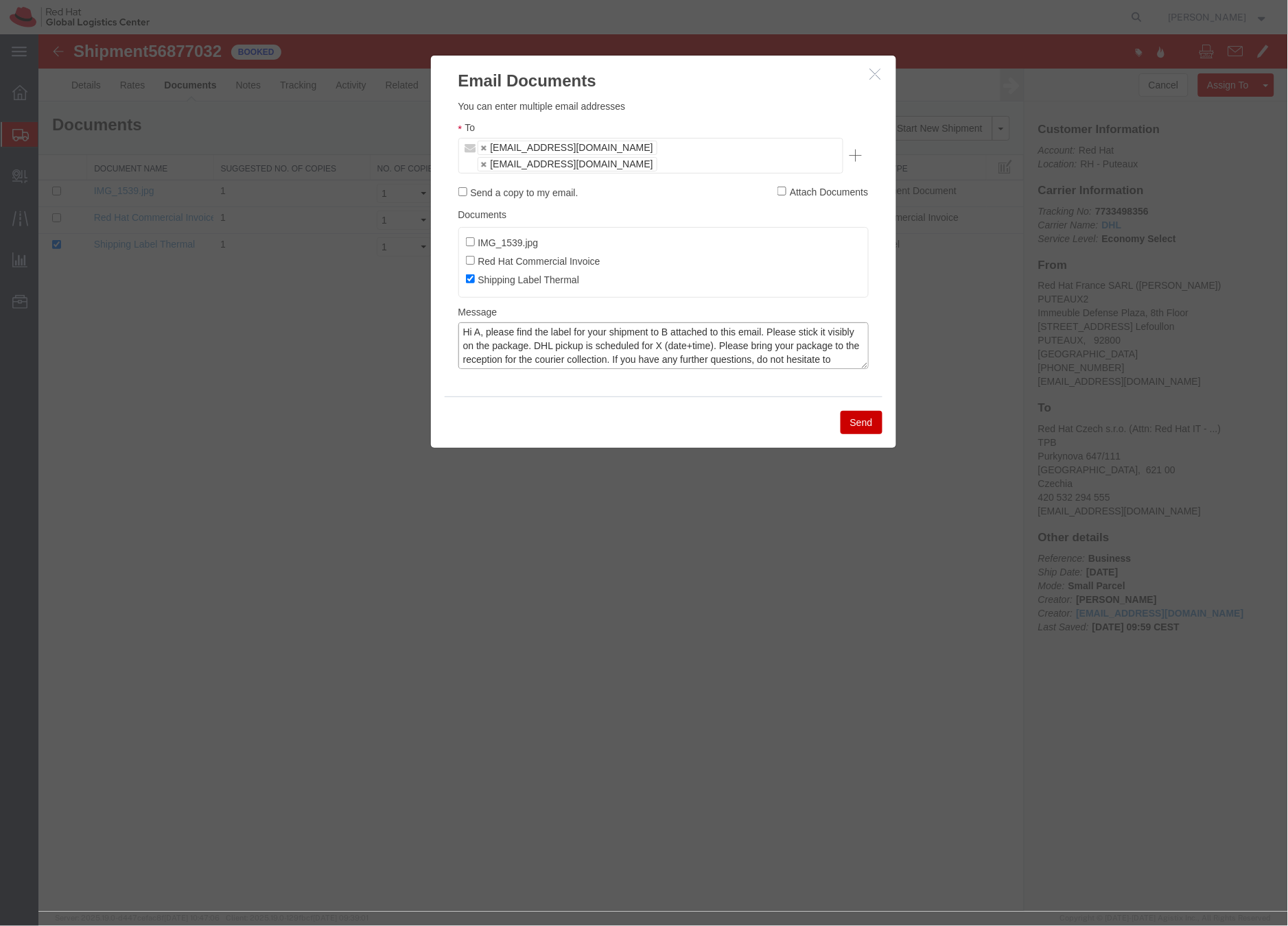
click at [480, 322] on textarea "Hi A, please find the label for your shipment to B attached to this email. Plea…" at bounding box center [662, 345] width 410 height 46
click at [691, 322] on textarea "Hi Laurent, please find the label for your shipment to B attached to this email…" at bounding box center [662, 345] width 410 height 46
click at [720, 328] on textarea "Hi Laurent, please find the label for your shipment to Brno,CZ attached to this…" at bounding box center [662, 345] width 410 height 46
click at [784, 332] on textarea "Hi Laurent, please find the label for your shipment to Brno,CZ attached to this…" at bounding box center [662, 345] width 410 height 46
type textarea "Hi Laurent, please find the label for your shipment to Brno,CZ attached to this…"
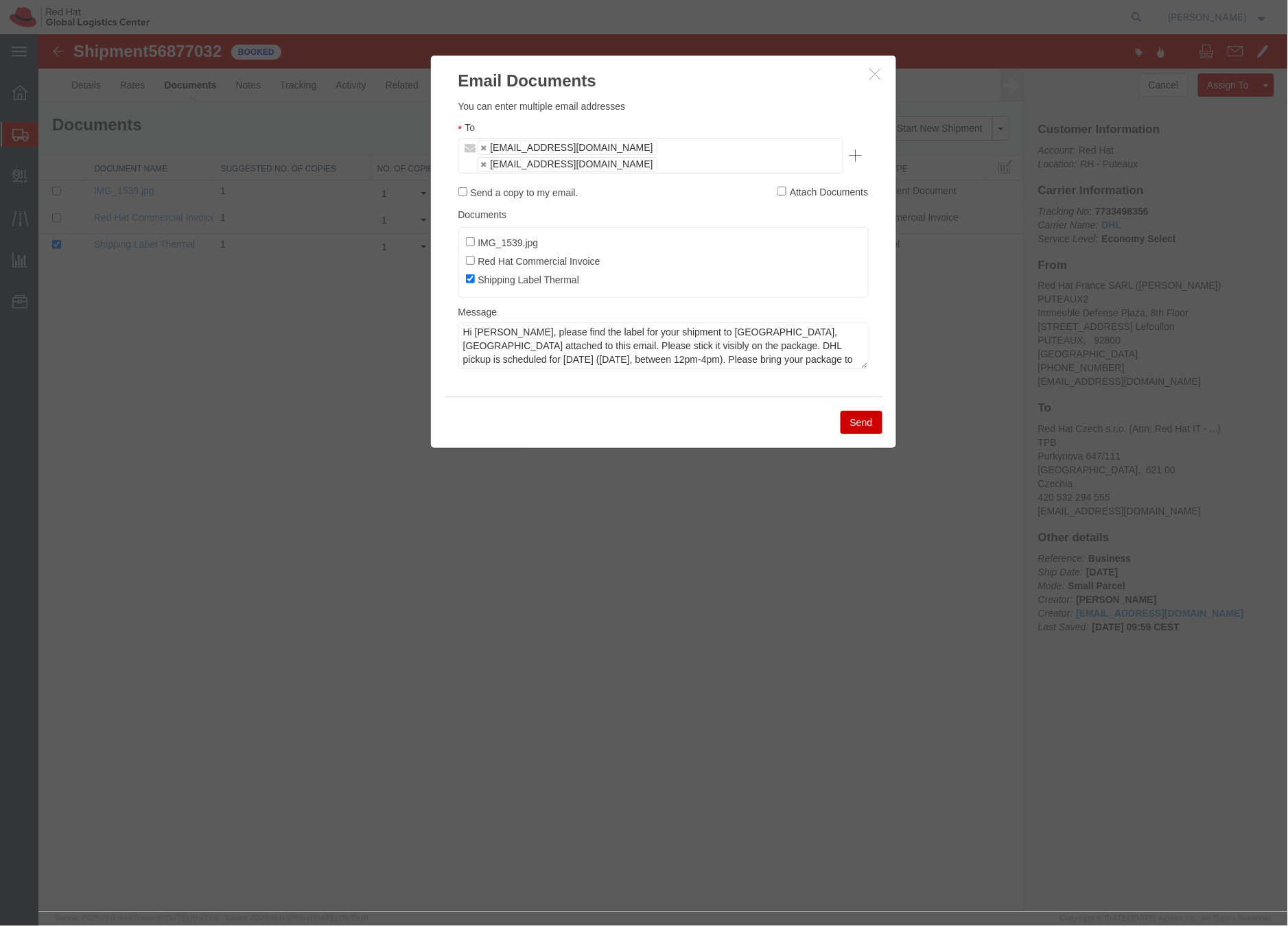
click at [859, 410] on button "Send" at bounding box center [860, 421] width 42 height 23
click at [858, 412] on div at bounding box center [662, 472] width 1250 height 877
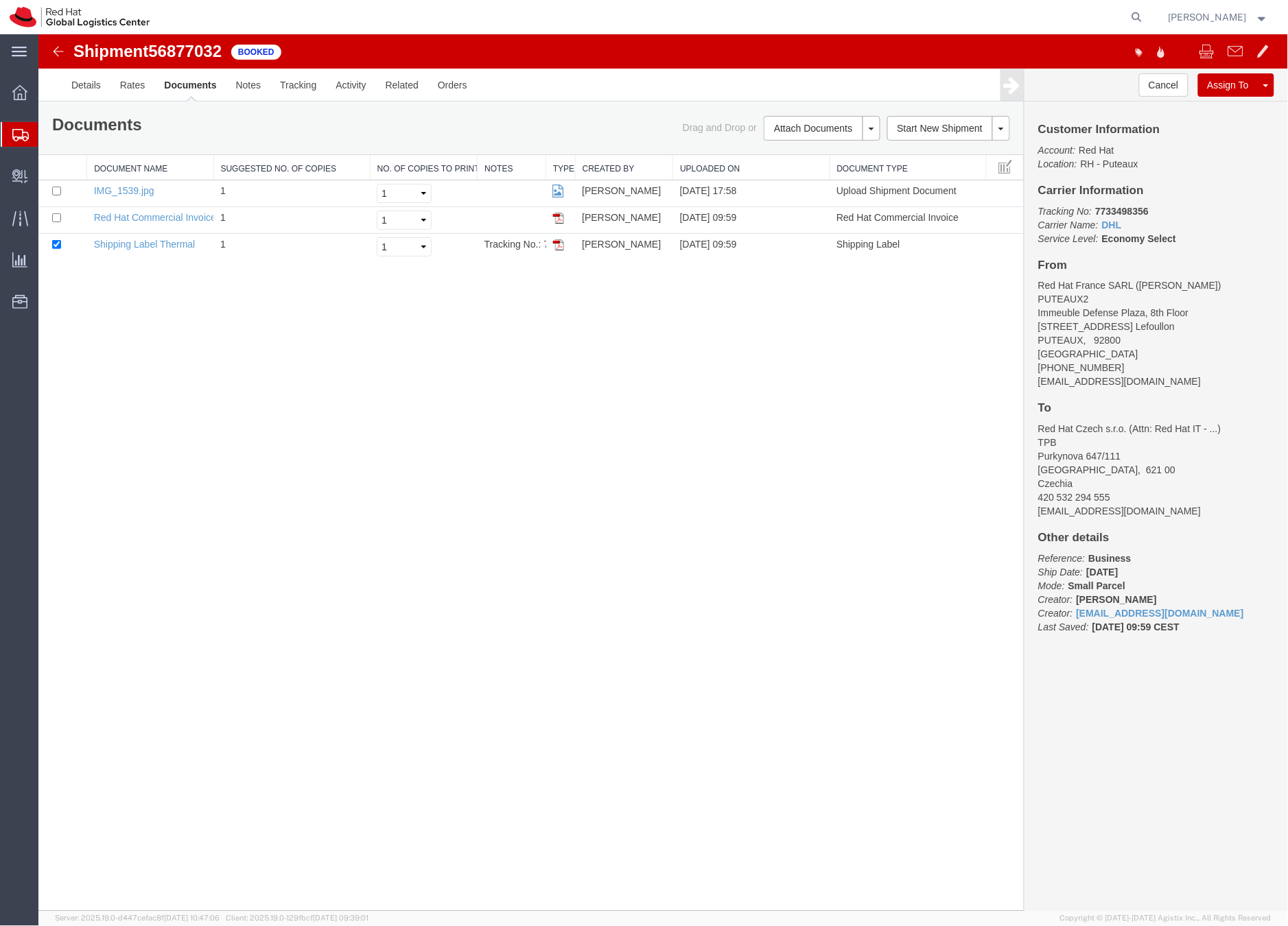
click at [14, 135] on icon at bounding box center [20, 135] width 17 height 12
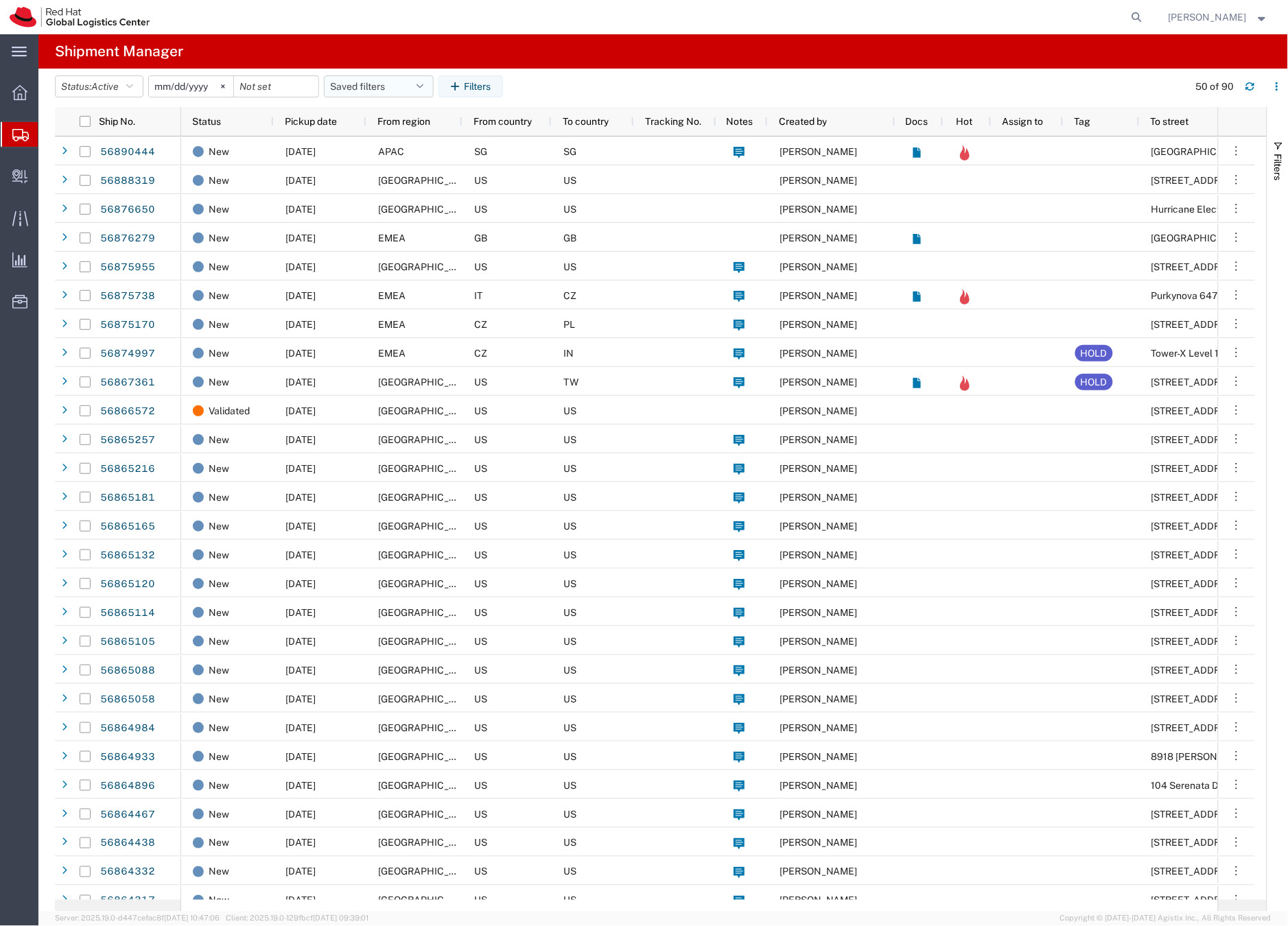
click at [392, 83] on button "Saved filters" at bounding box center [378, 86] width 110 height 22
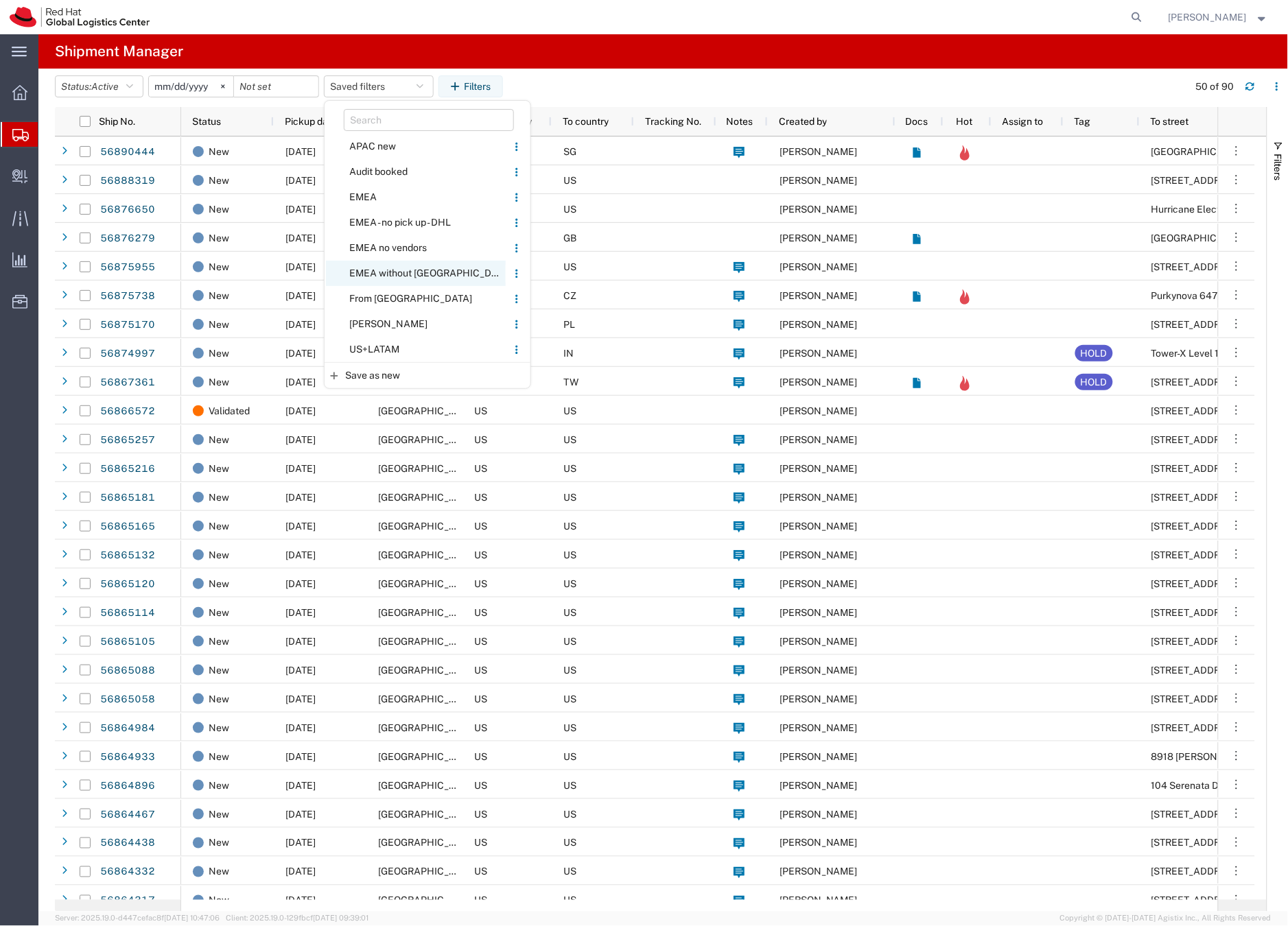
click at [383, 272] on span "EMEA without [GEOGRAPHIC_DATA]" at bounding box center [416, 273] width 179 height 26
type input "2023-06-14"
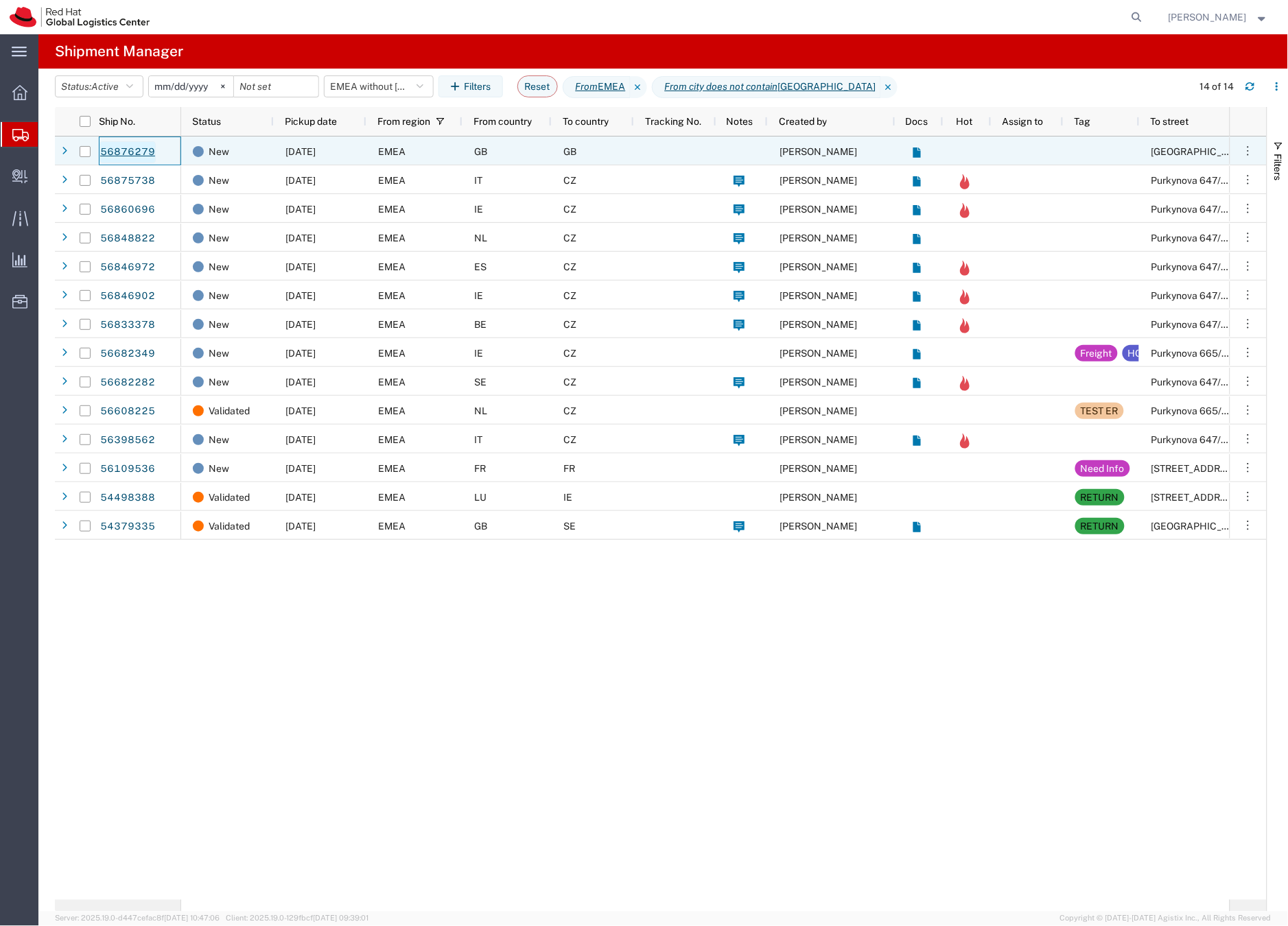
click at [128, 148] on link "56876279" at bounding box center [127, 151] width 56 height 22
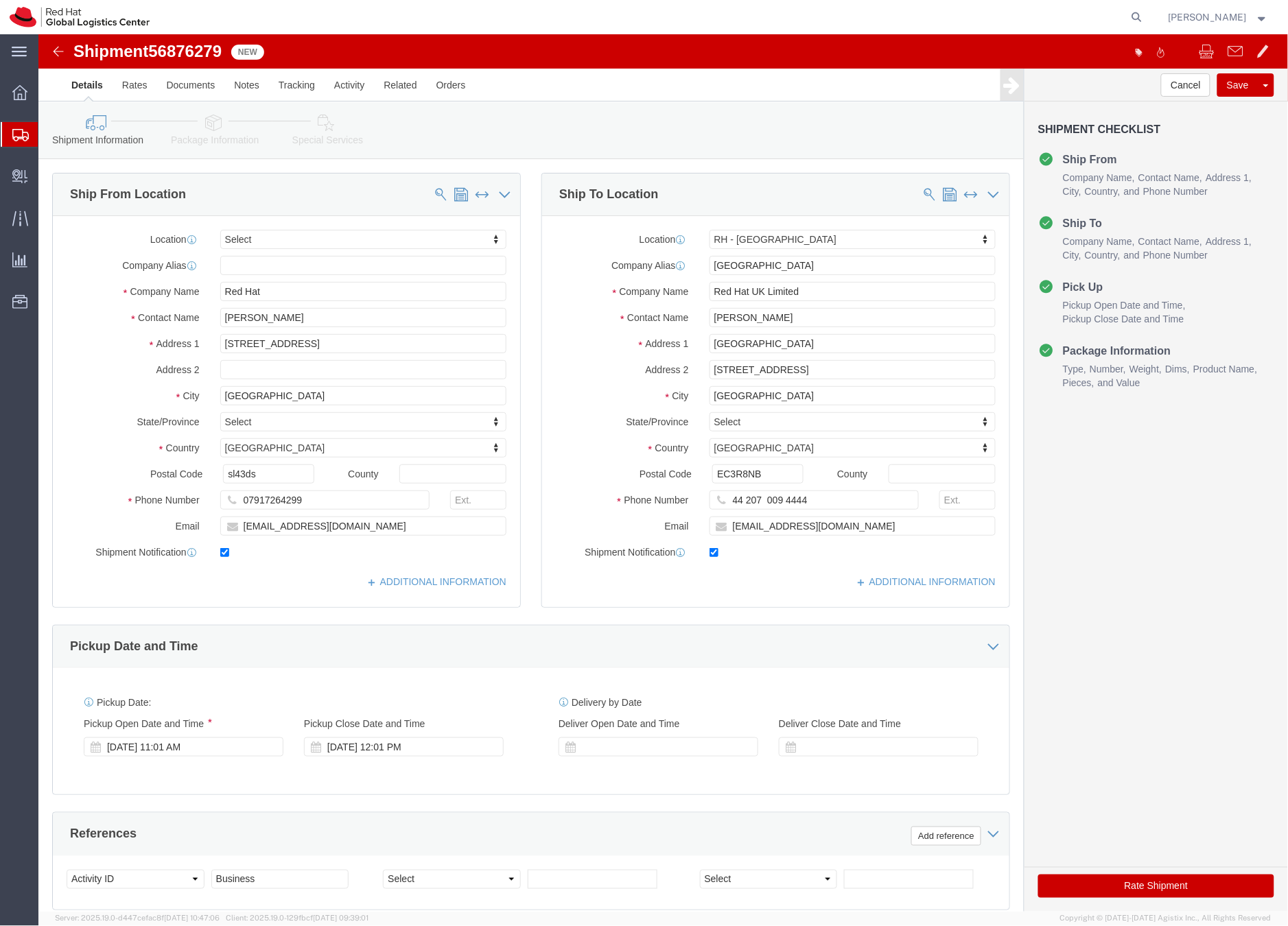
select select
select select "37974"
drag, startPoint x: 246, startPoint y: 281, endPoint x: 157, endPoint y: 279, distance: 89.0
click div "Contact Name Paul Brown"
drag, startPoint x: 271, startPoint y: 251, endPoint x: 235, endPoint y: 259, distance: 36.9
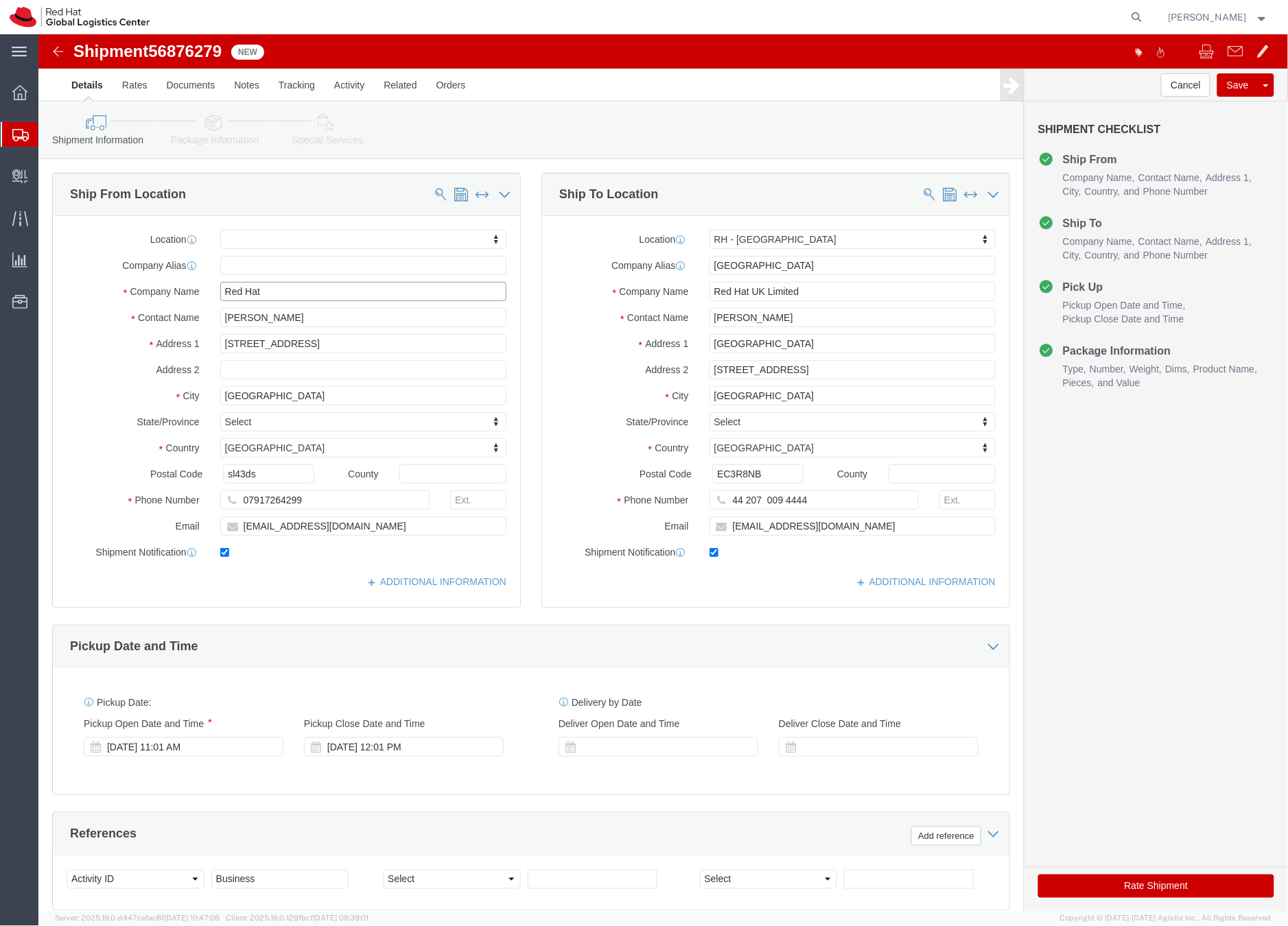
click input "Red Hat"
paste input "Paul Brown"
type input "Paul Brown"
click icon
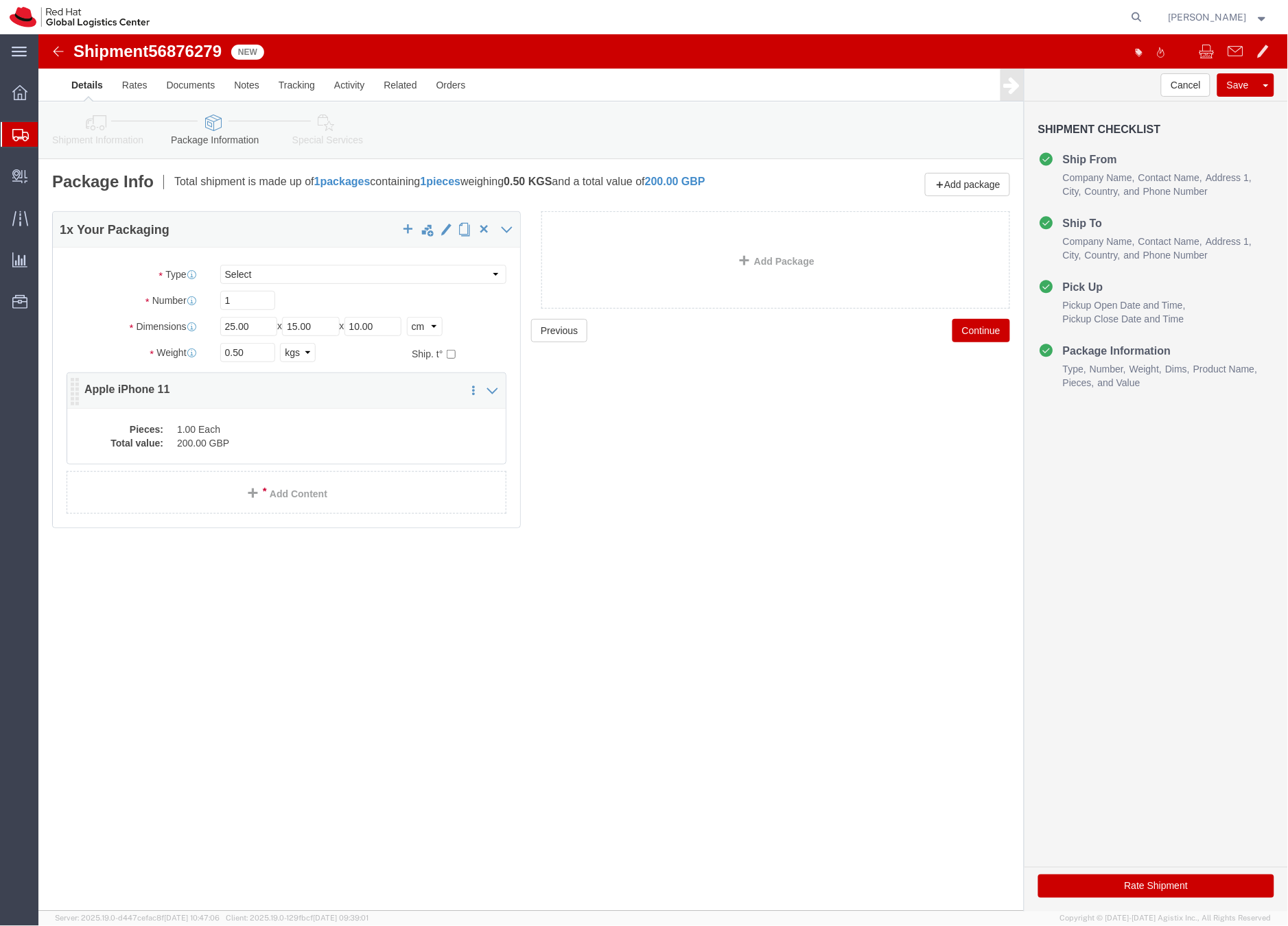
click dd "200.00 GBP"
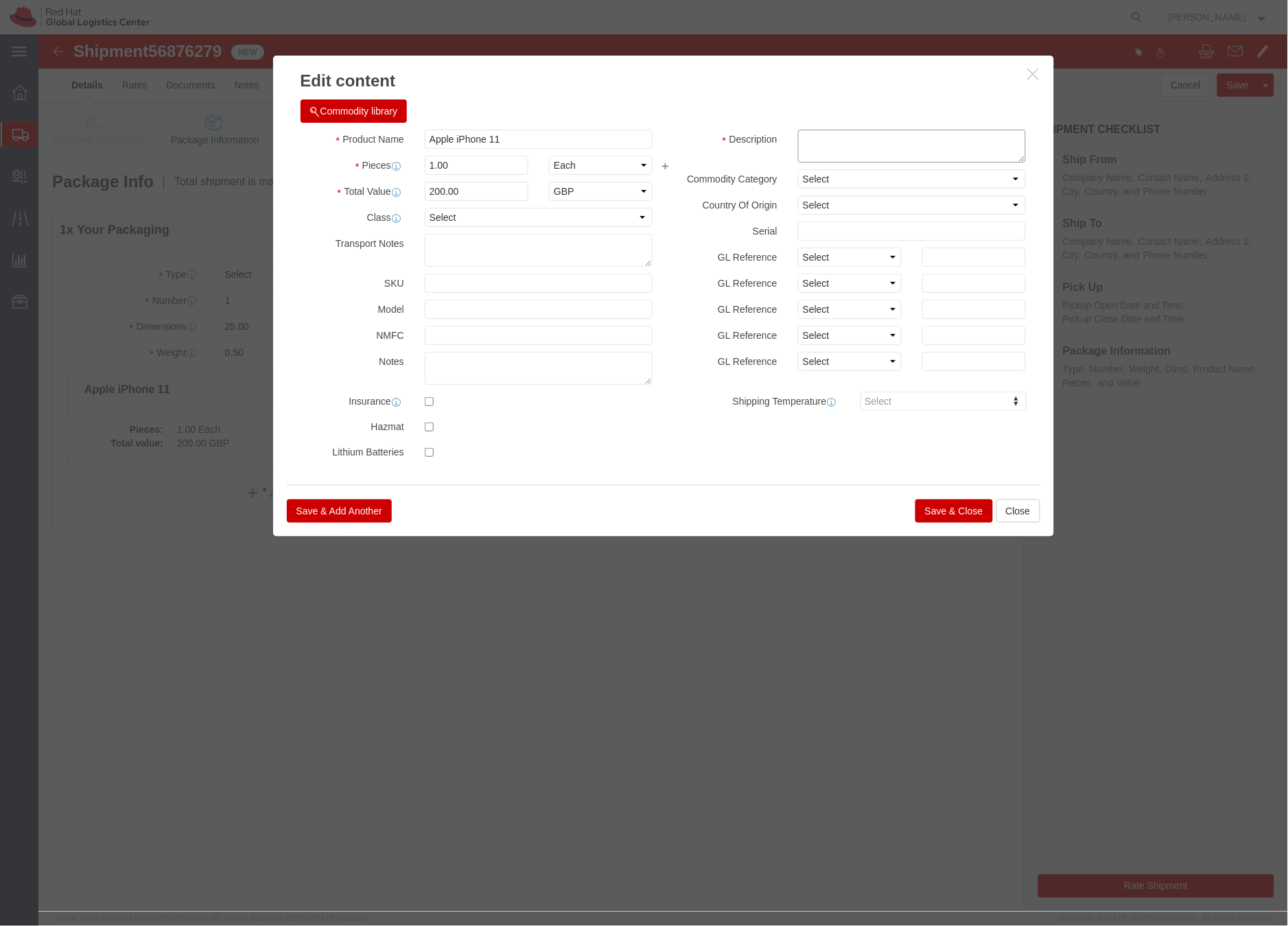
click textarea
type textarea "M"
type textarea "phone"
click button "Save & Close"
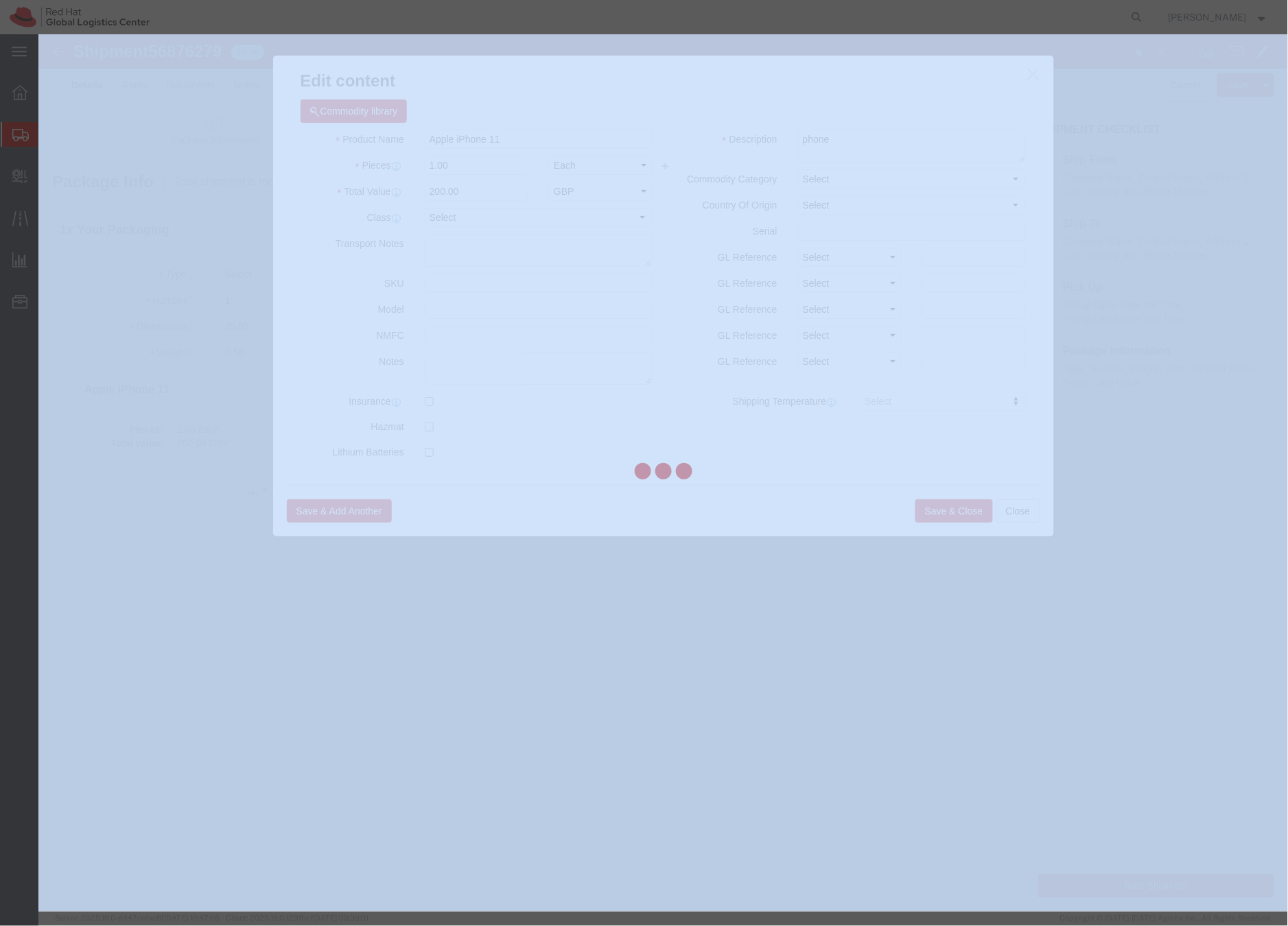
click at [933, 514] on div at bounding box center [663, 473] width 1250 height 877
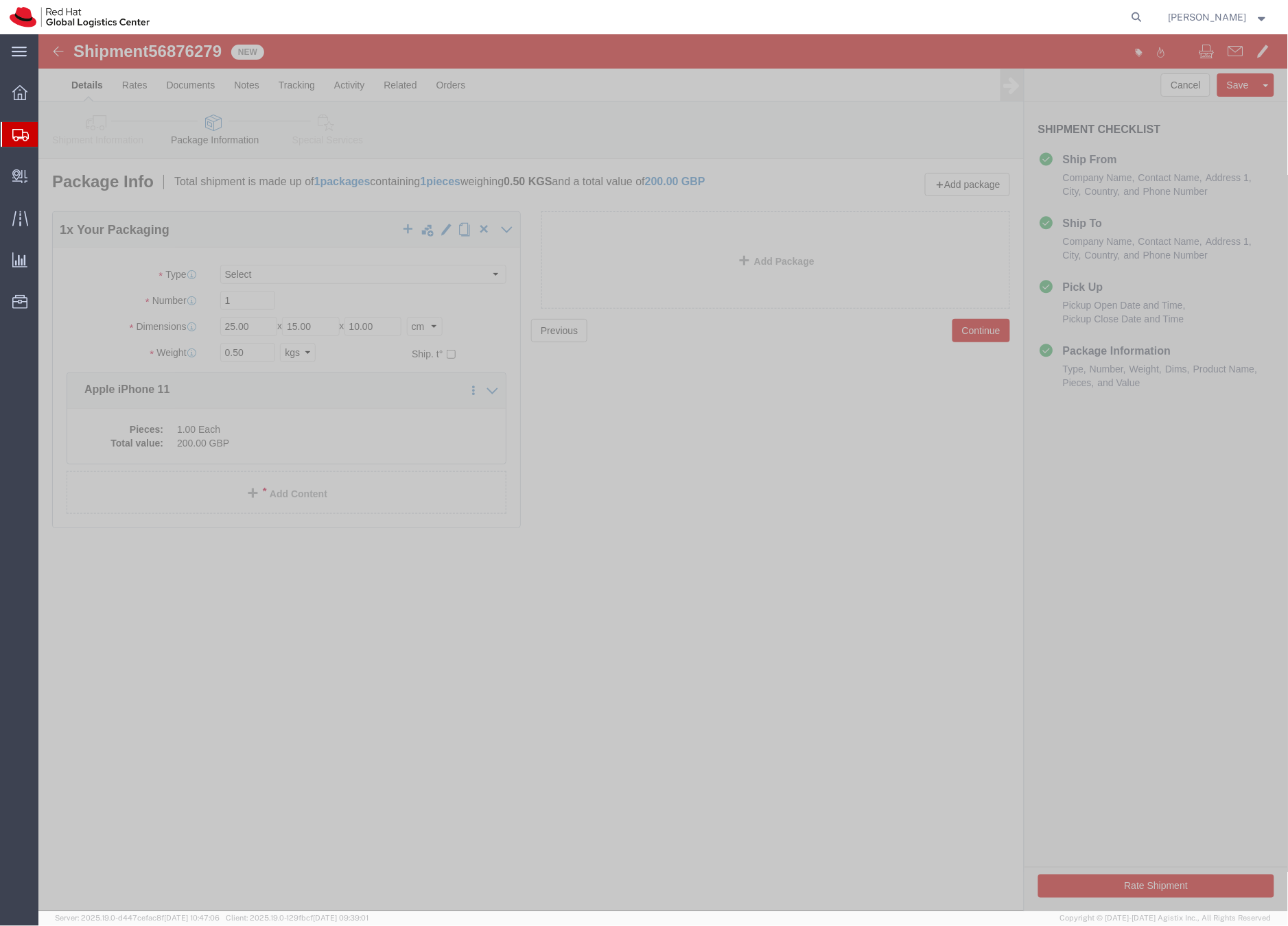
click icon
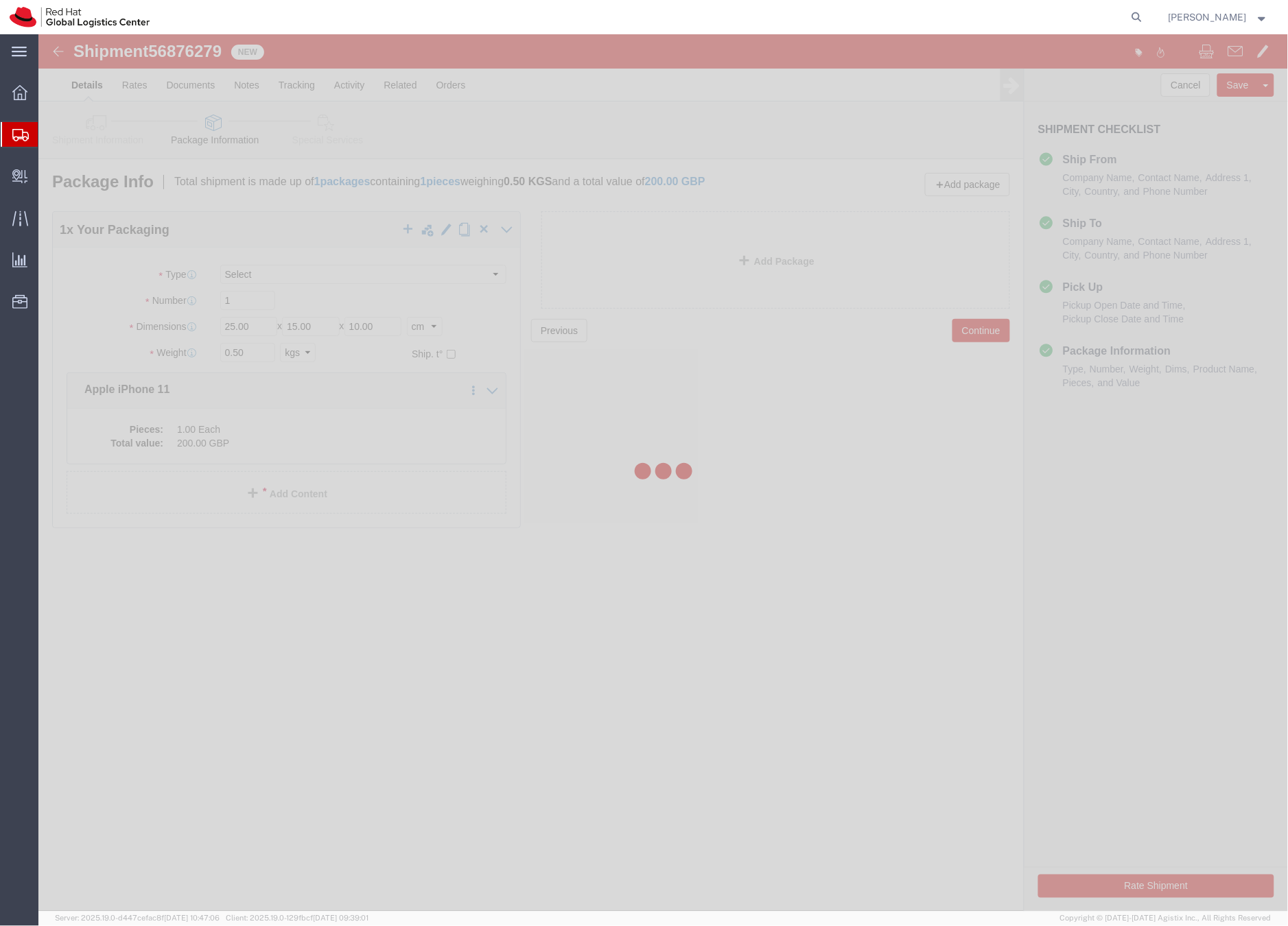
select select
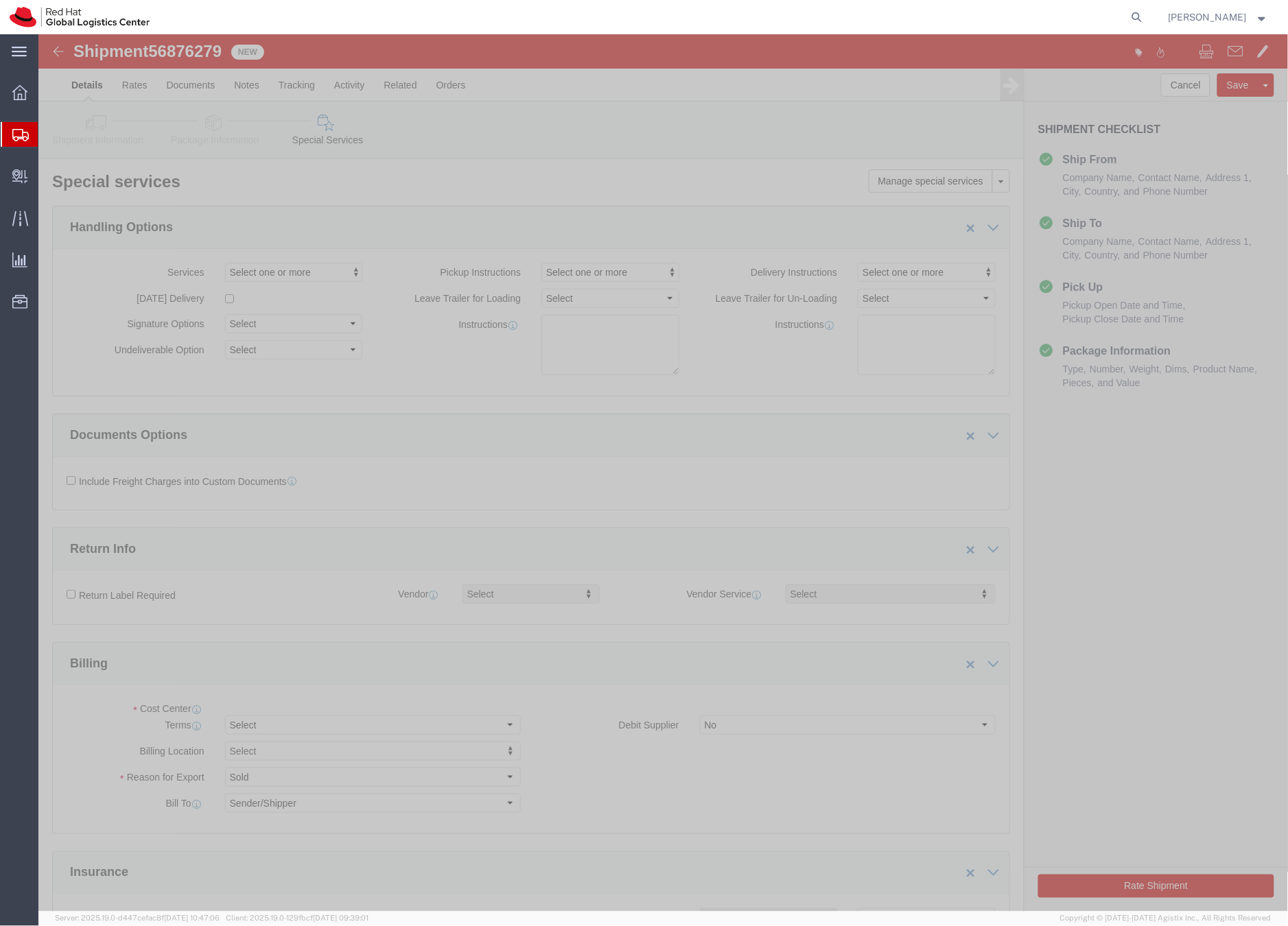
select select "COSTCENTER"
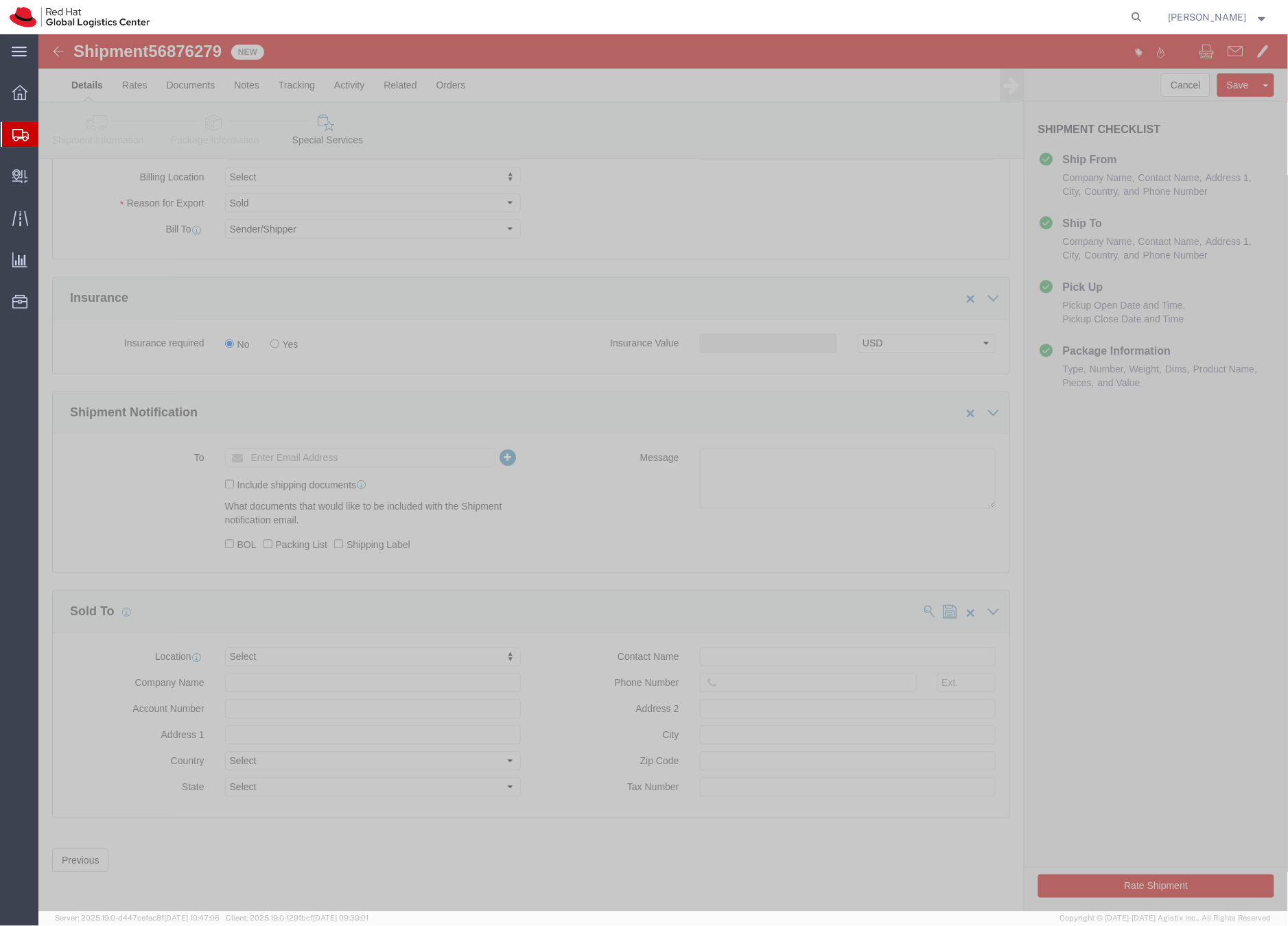
scroll to position [593, 0]
click button "Rate Shipment"
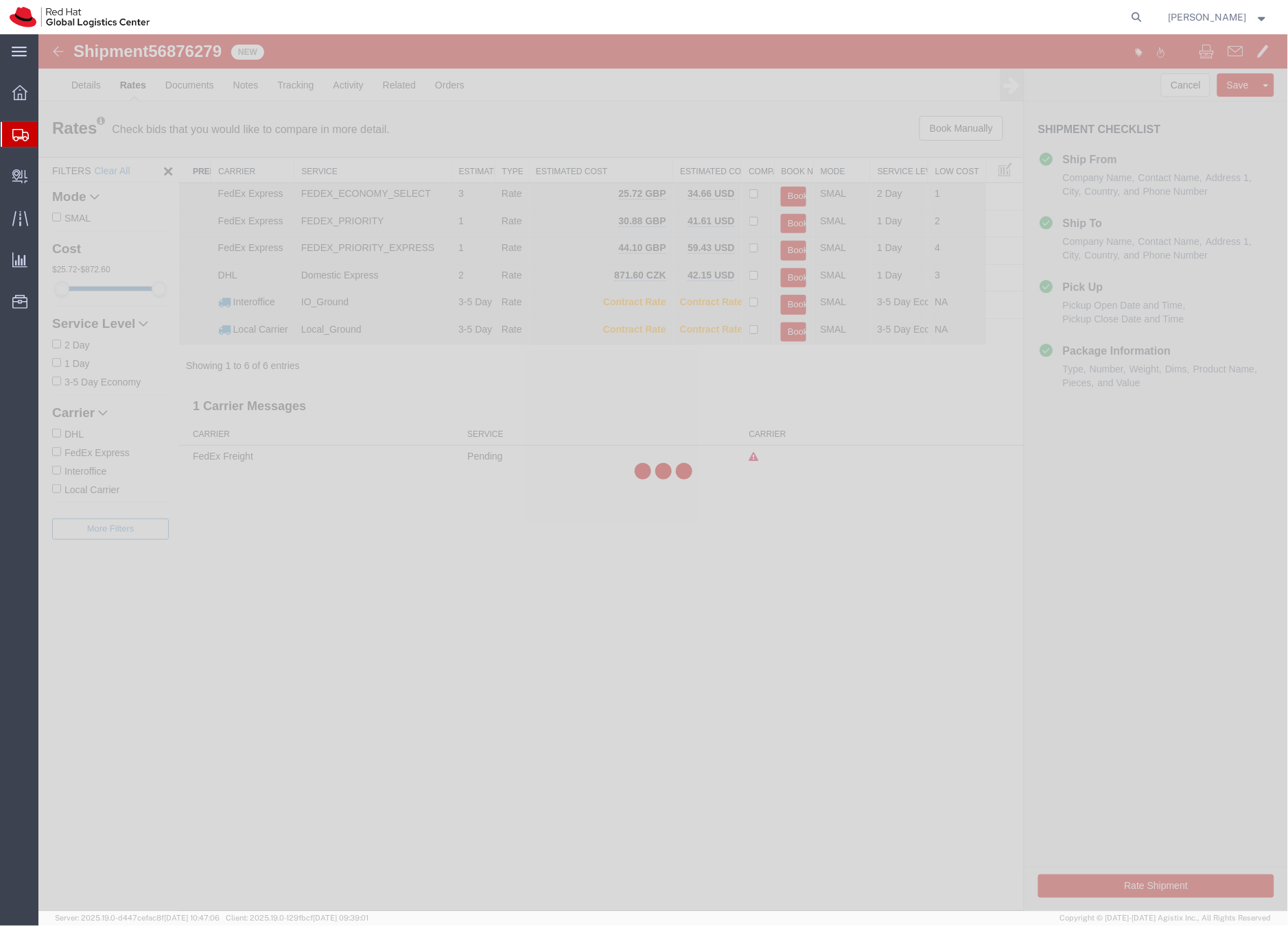
scroll to position [0, 0]
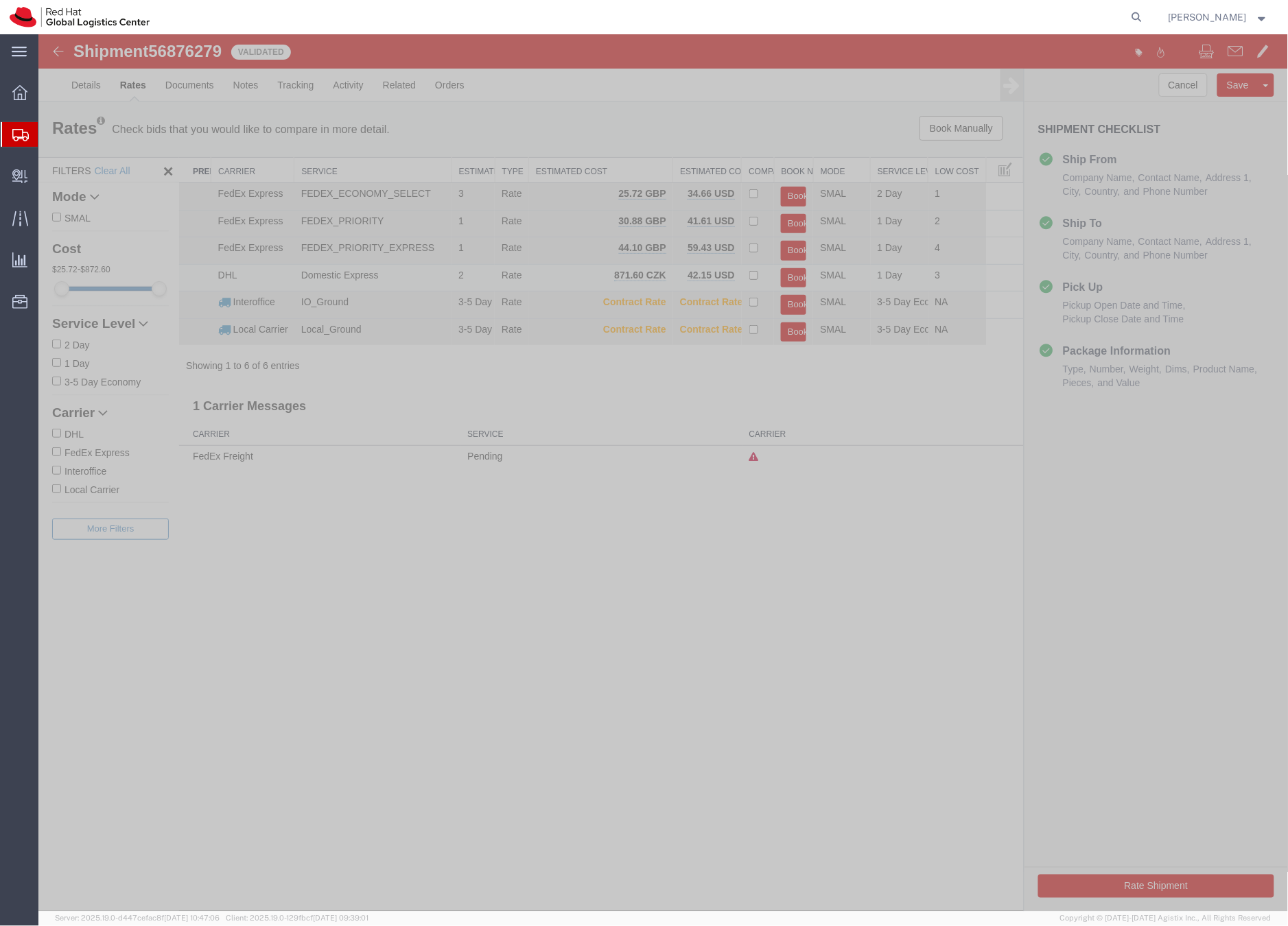
click at [796, 275] on button "Book" at bounding box center [793, 277] width 26 height 20
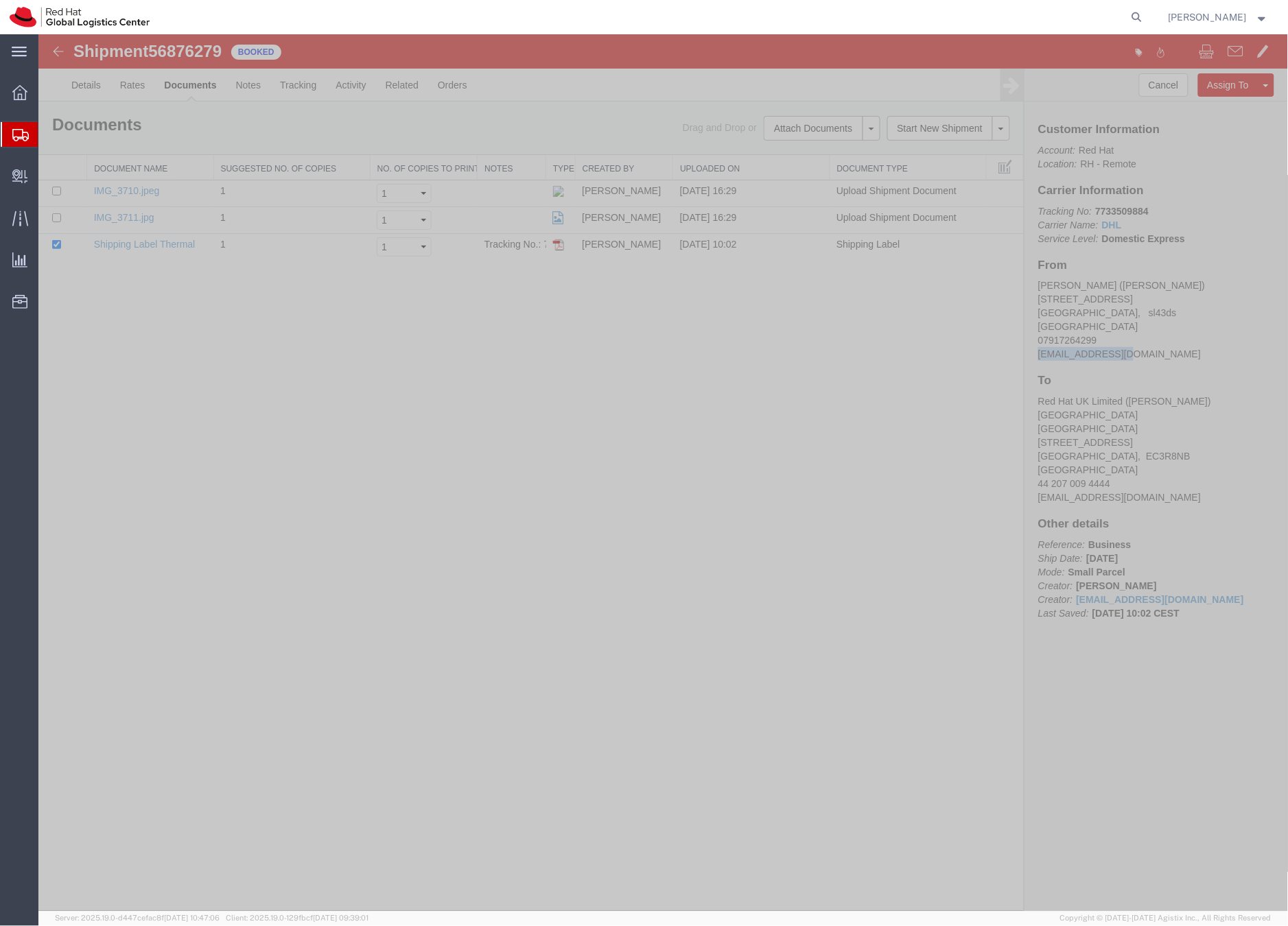
drag, startPoint x: 1134, startPoint y: 352, endPoint x: 1101, endPoint y: 352, distance: 33.0
click at [1036, 352] on div "Customer Information Account: Red Hat Location: RH - Remote Carrier Information…" at bounding box center [1155, 377] width 264 height 554
copy address "pbrown@redhat.com"
click at [94, 79] on link "Details" at bounding box center [85, 84] width 49 height 33
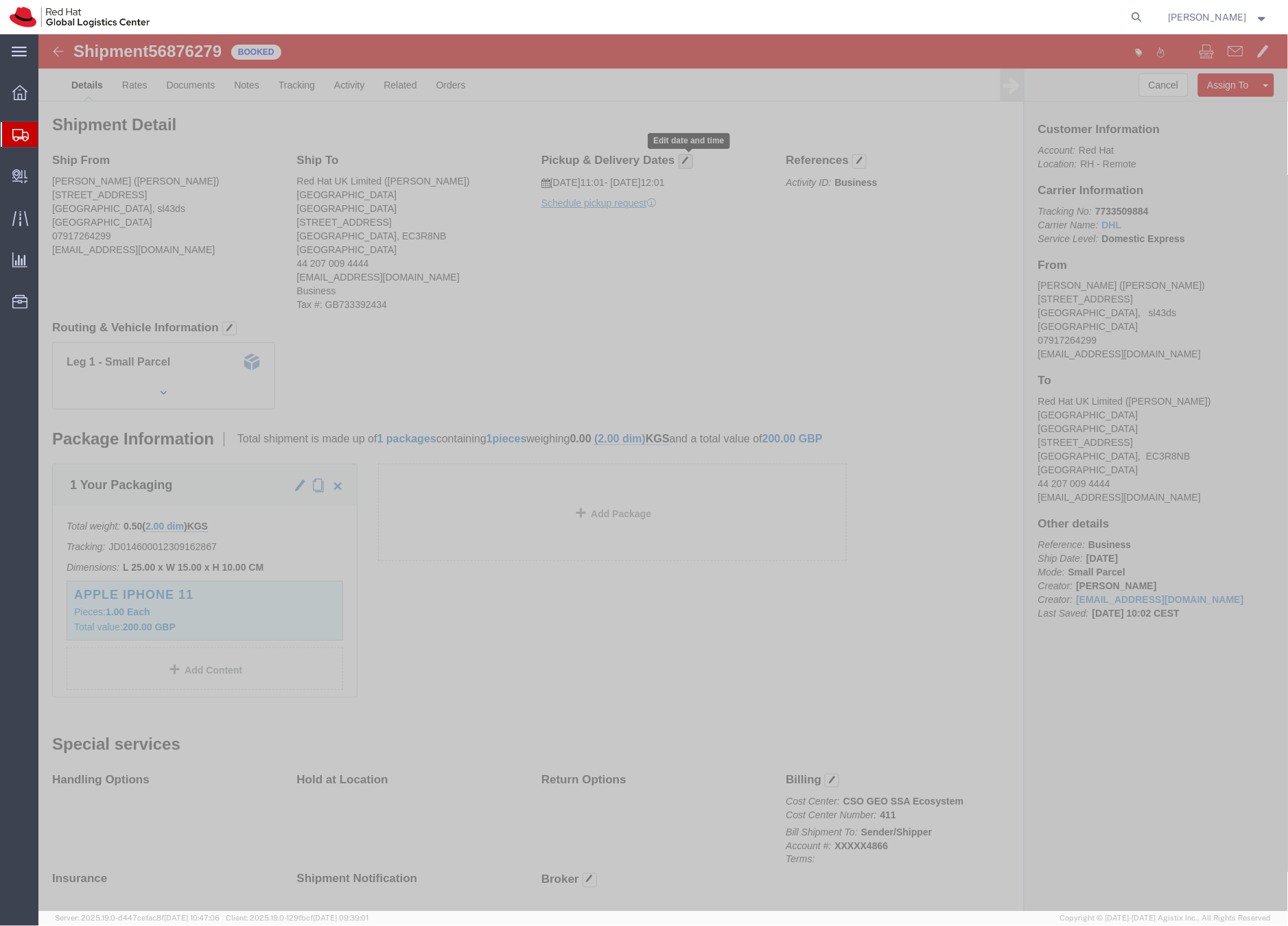
click span "button"
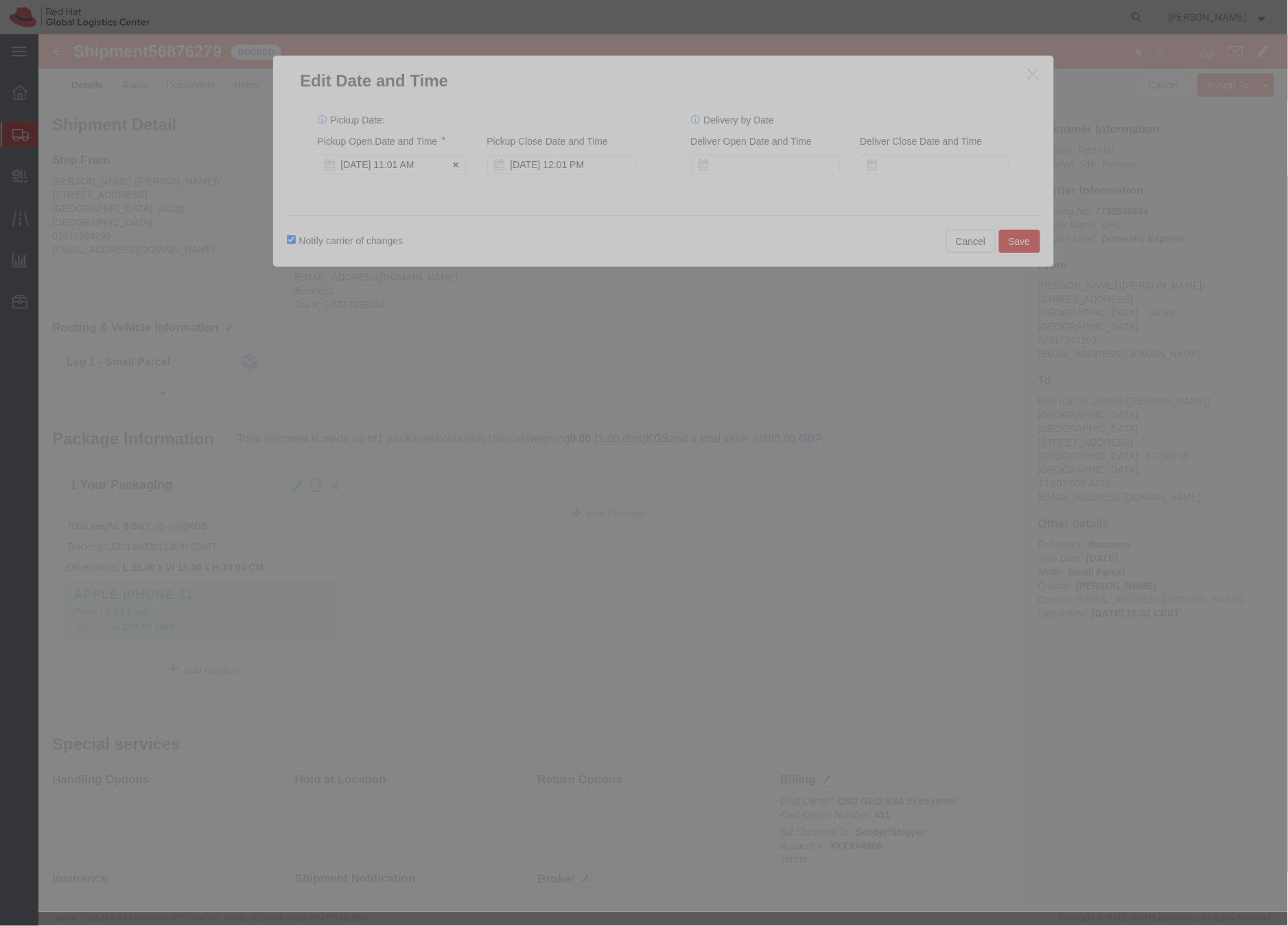
click div "Sep 22 2025 11:01 AM"
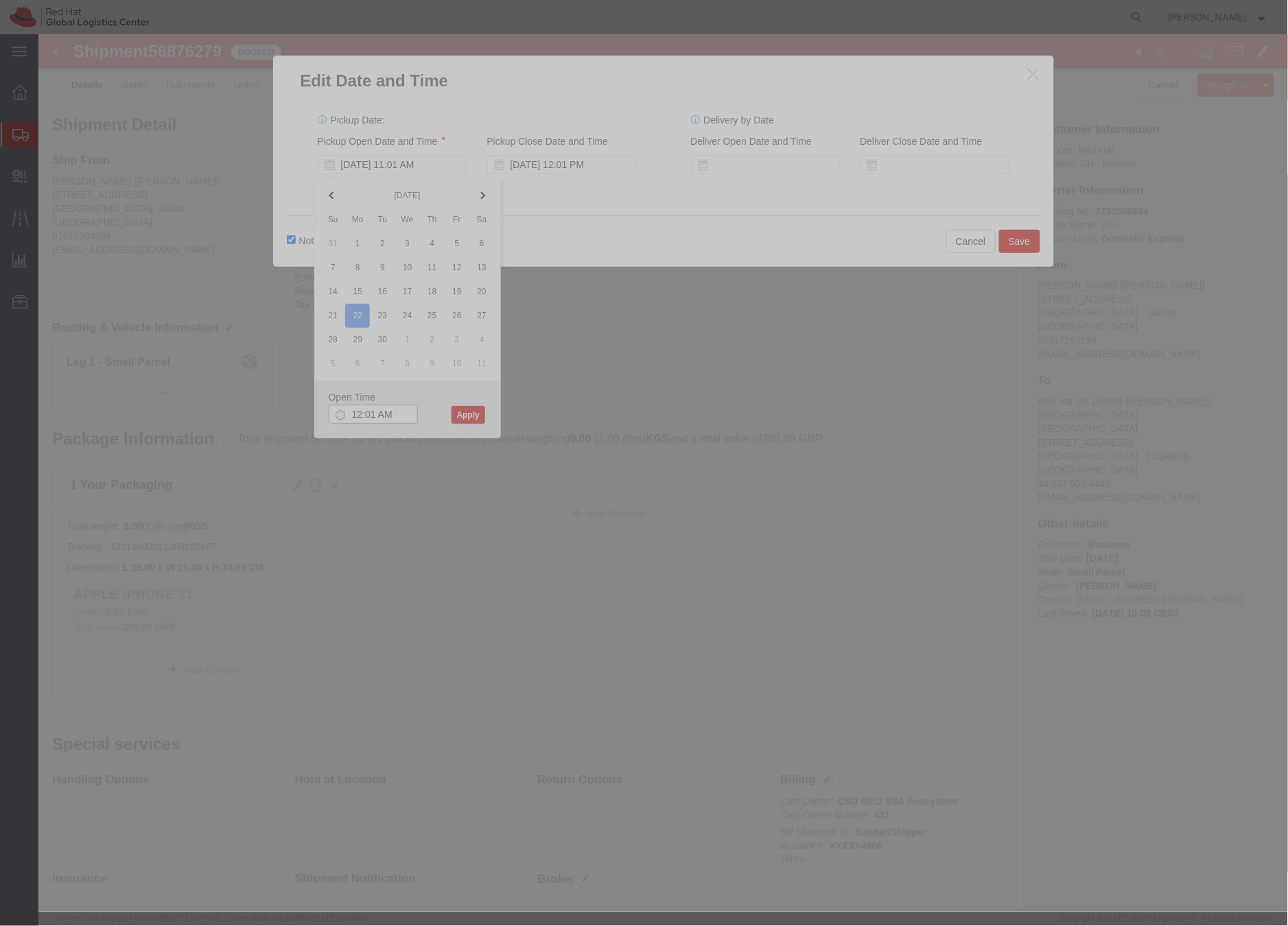
click input "12:01 AM"
type input "12:00 PM"
click button "Apply"
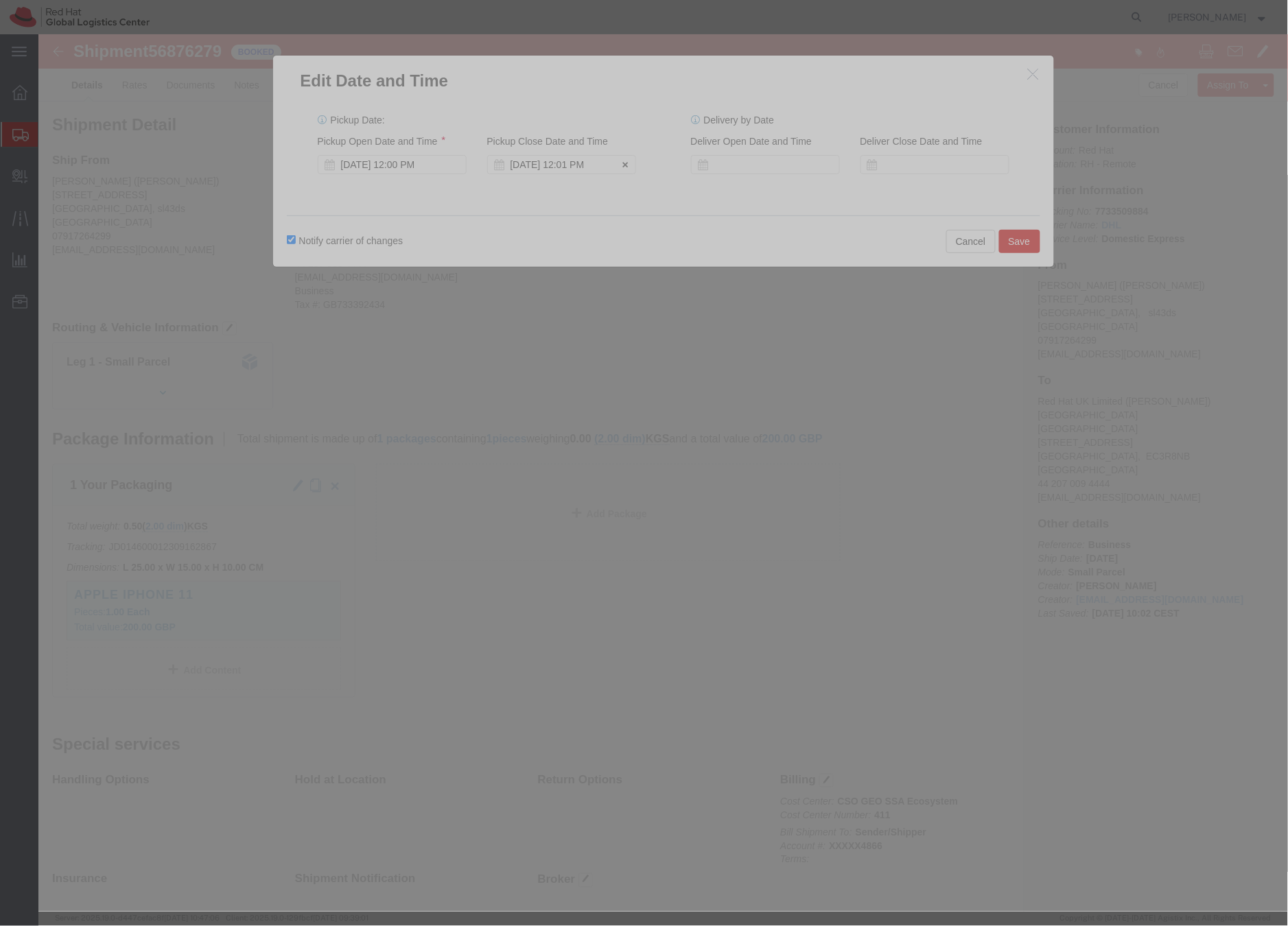
click div "Sep 22 2025 12:01 PM"
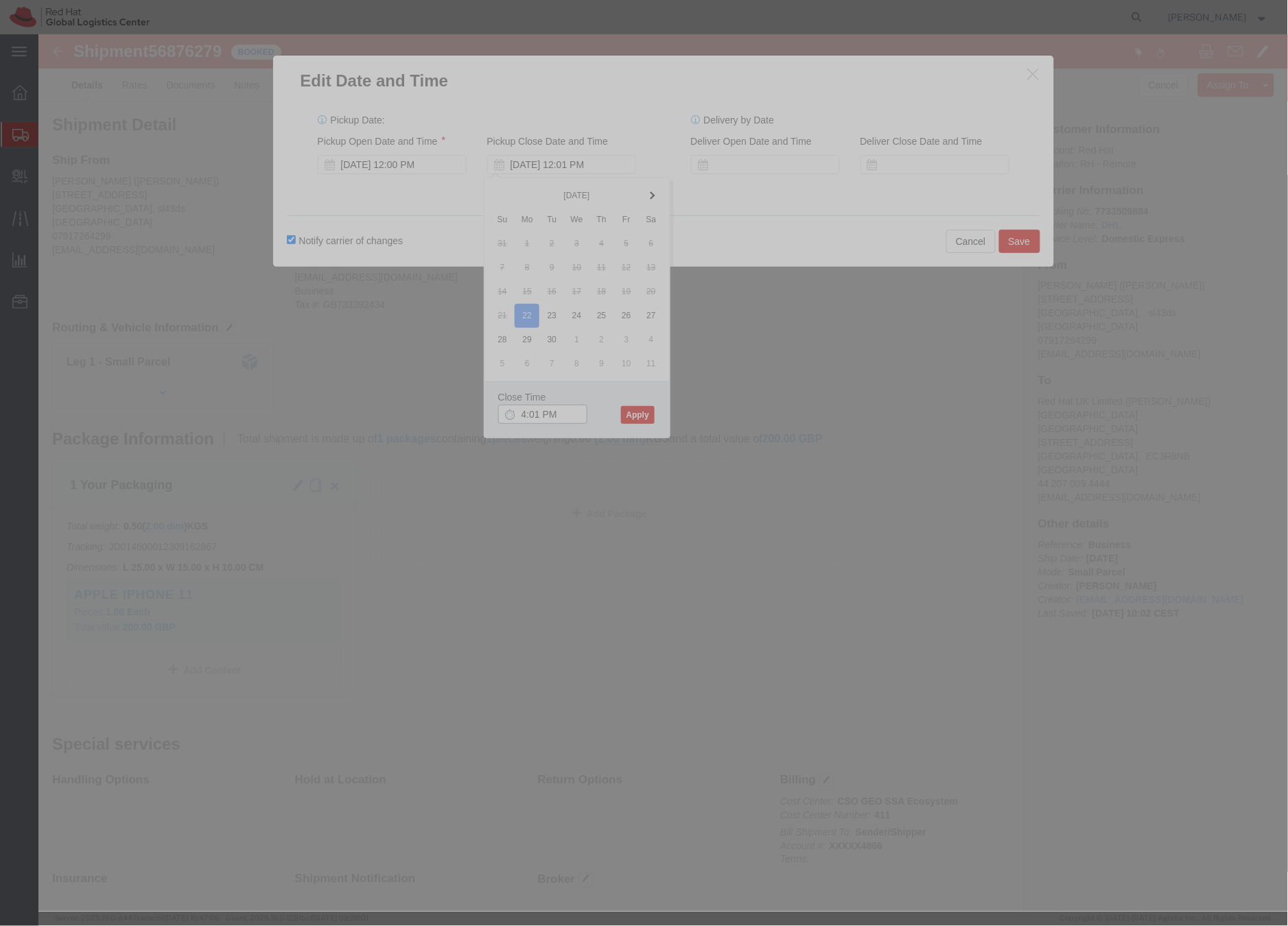
type input "4:01 PM"
click button "Apply"
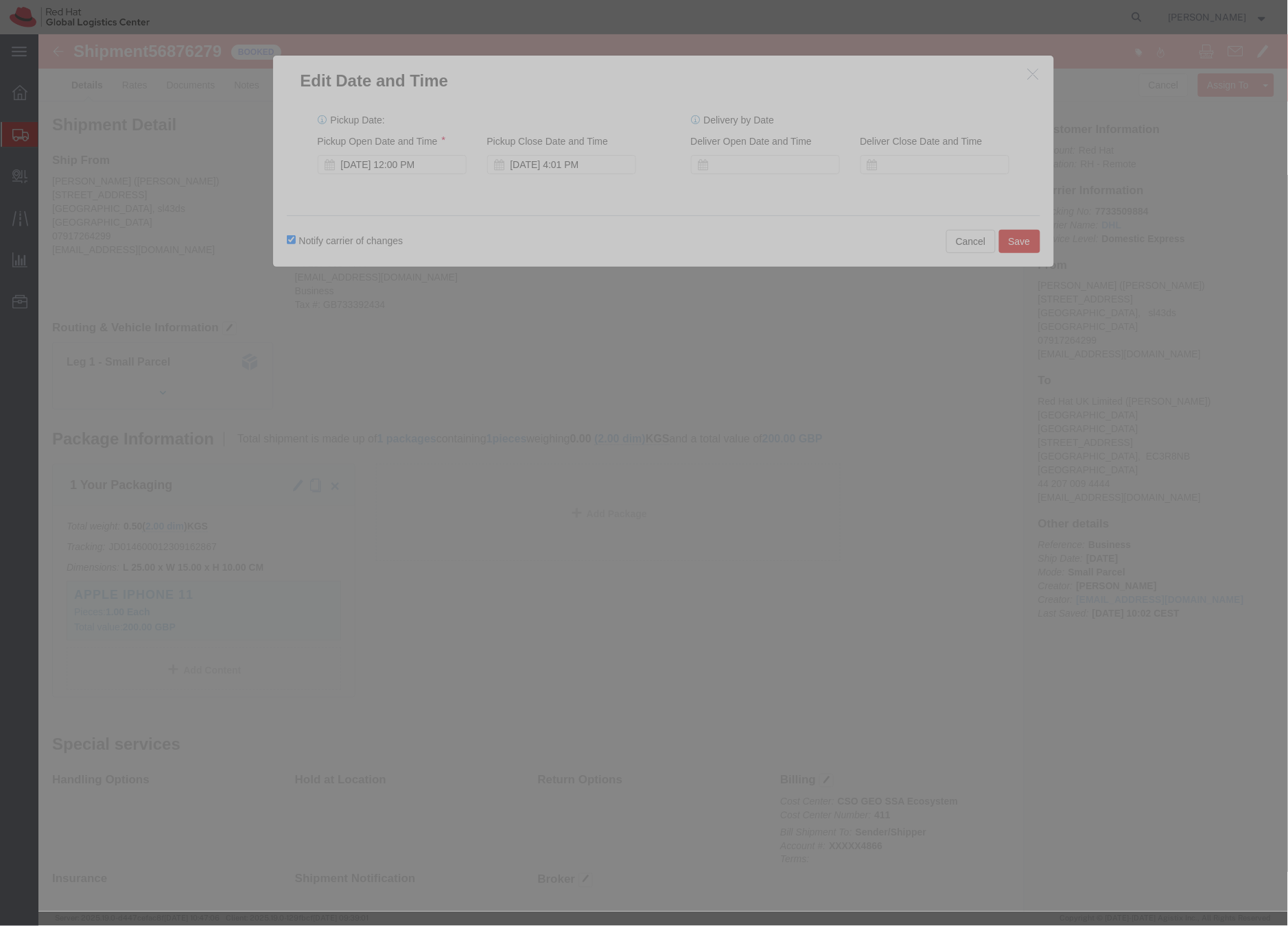
click button "Save"
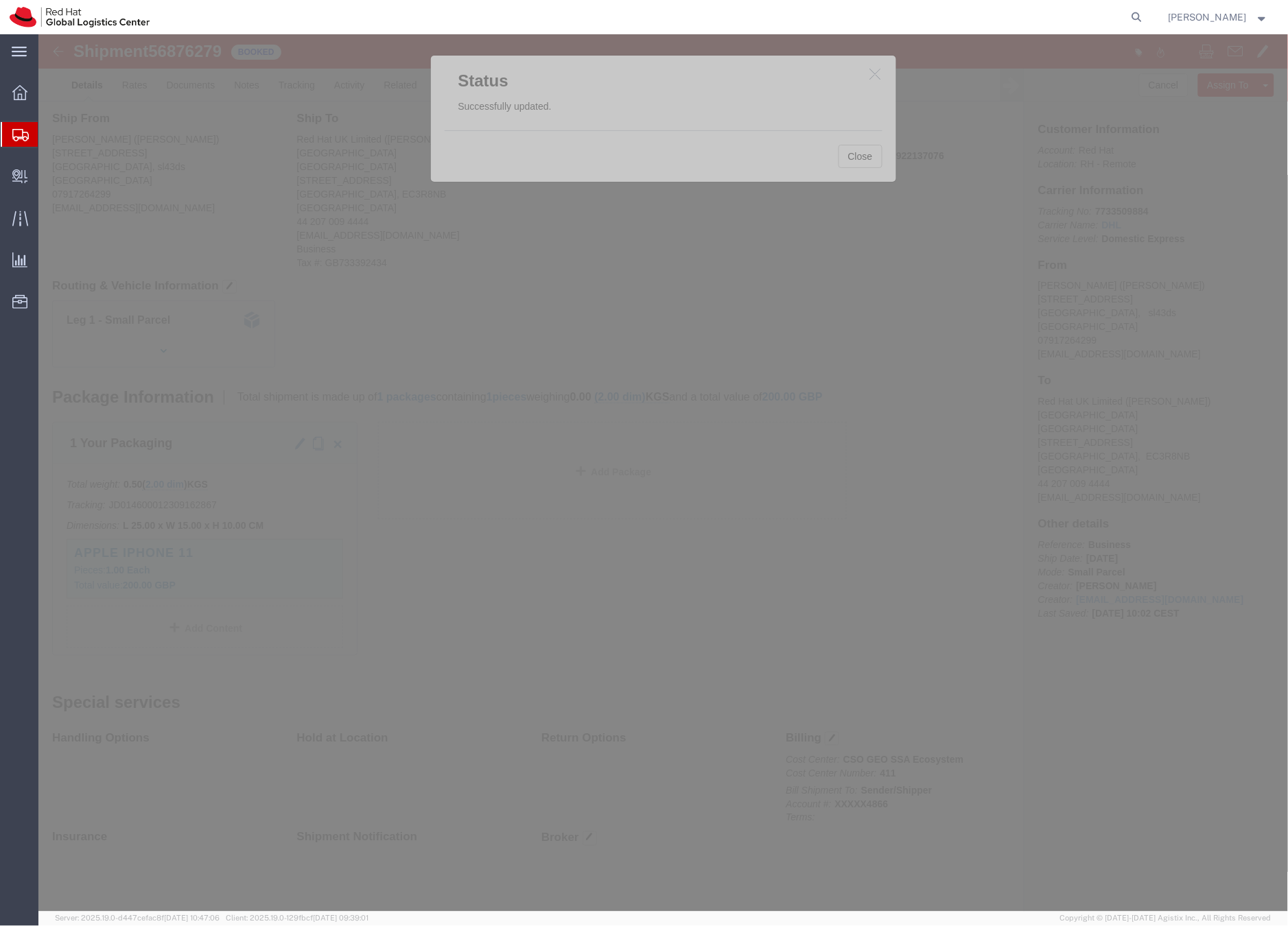
scroll to position [46, 0]
click button "Close"
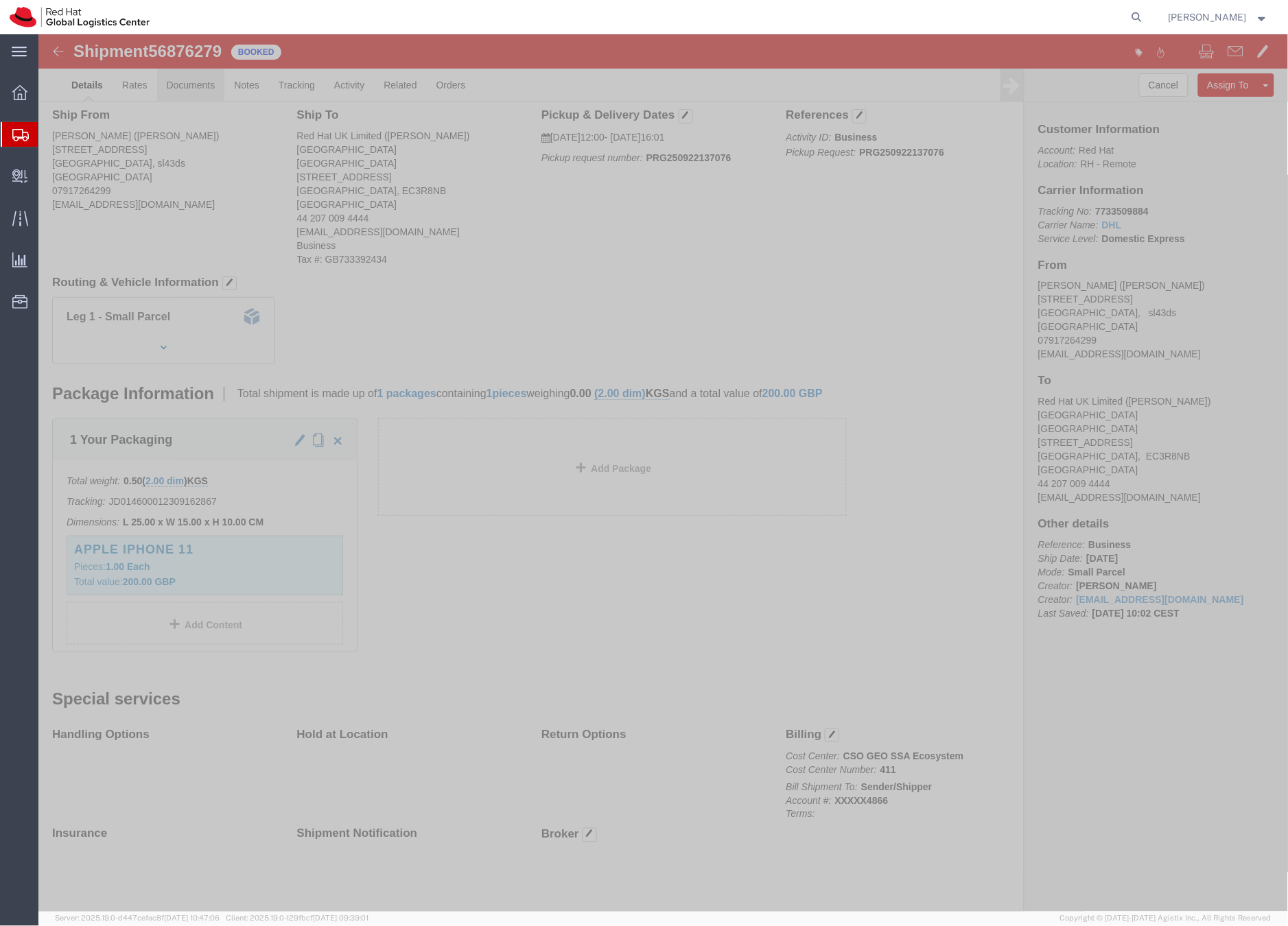
click link "Documents"
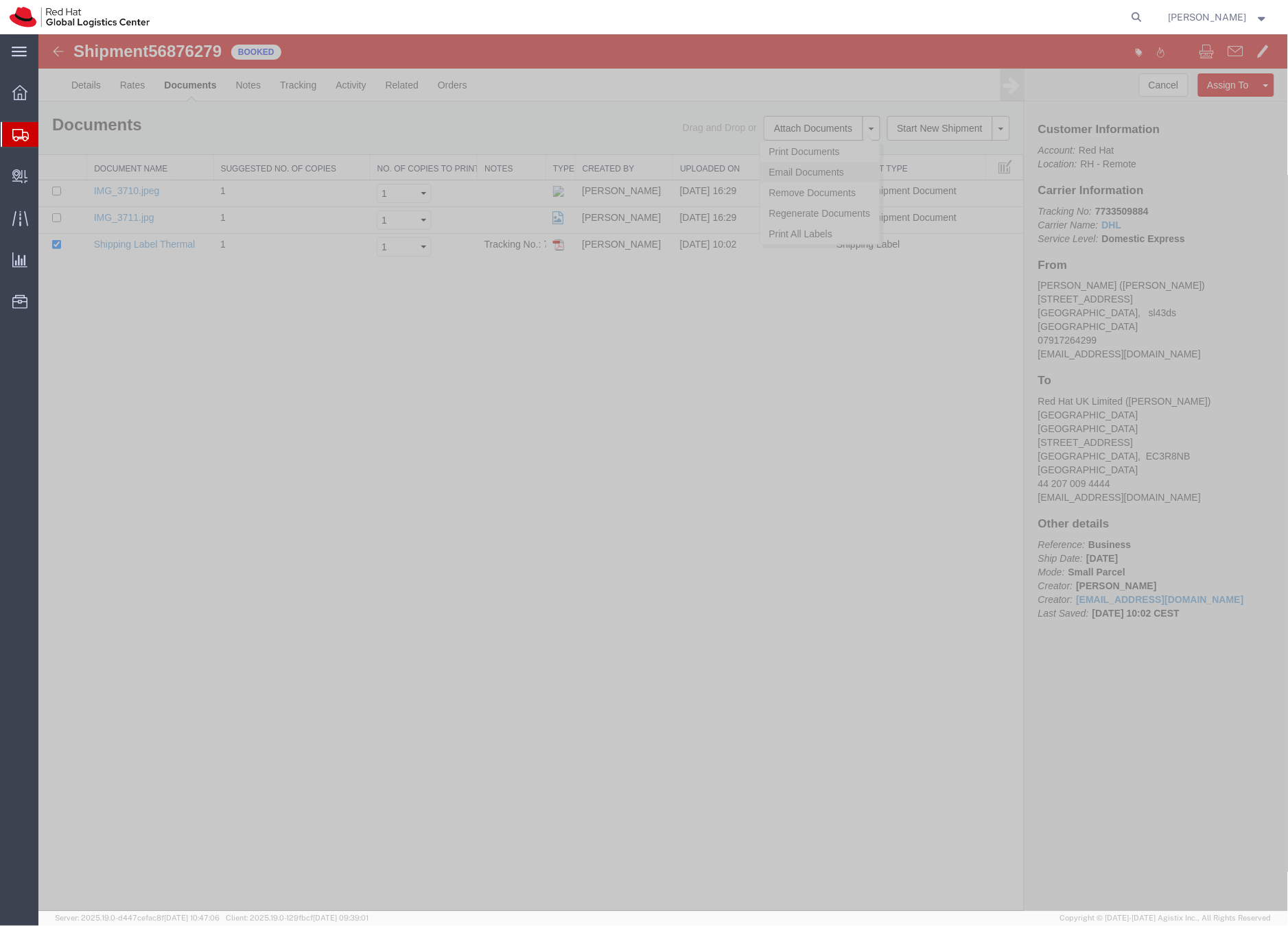
click at [777, 167] on link "Email Documents" at bounding box center [819, 171] width 119 height 21
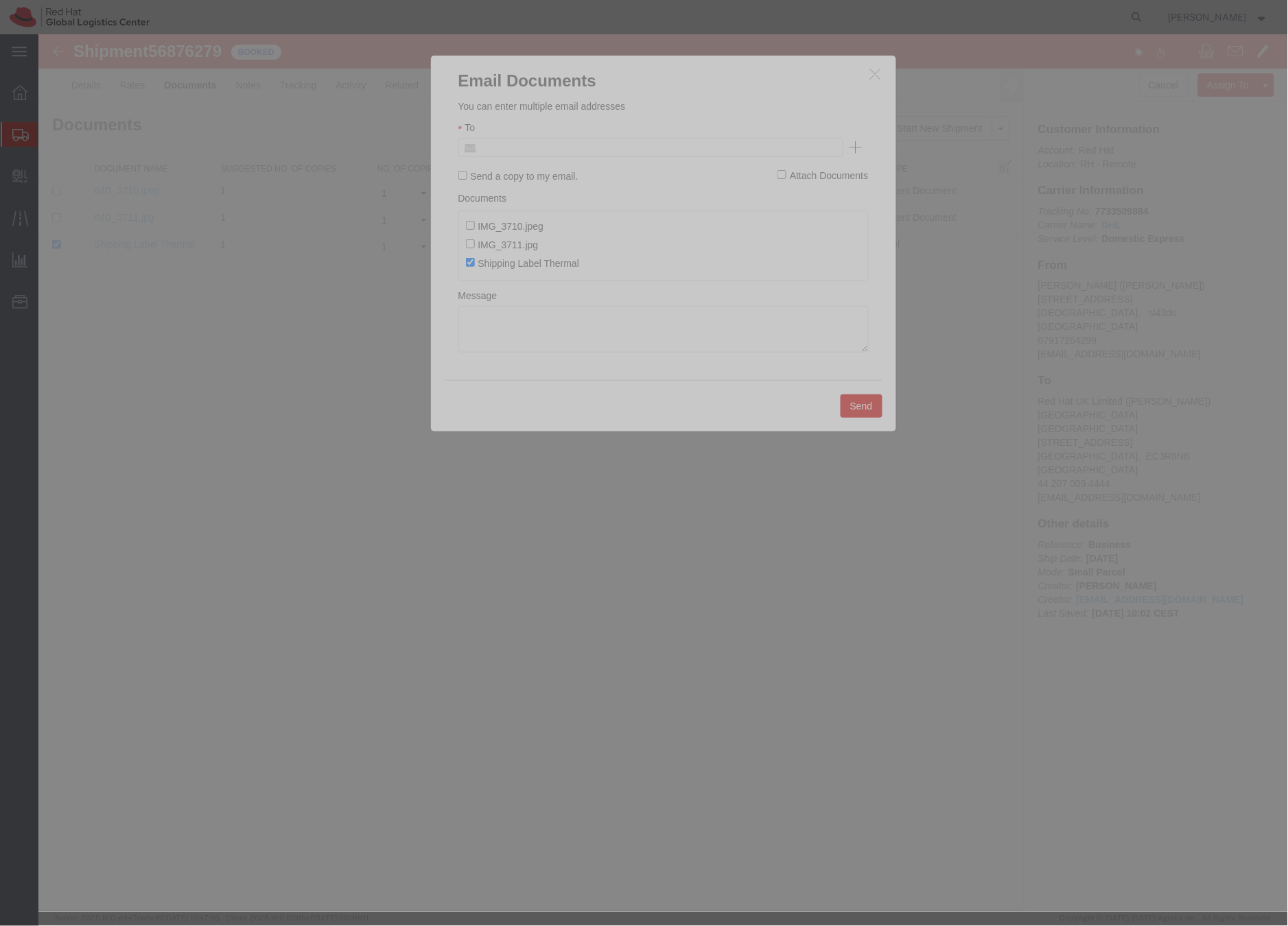
click at [590, 150] on input "text" at bounding box center [557, 147] width 160 height 18
paste input "pbrown@redhat.com"
type input "pbrown@redhat.com"
click at [521, 334] on textarea at bounding box center [662, 328] width 410 height 46
paste textarea "Hi A, please find the label for your shipment to B attached to this email. Plea…"
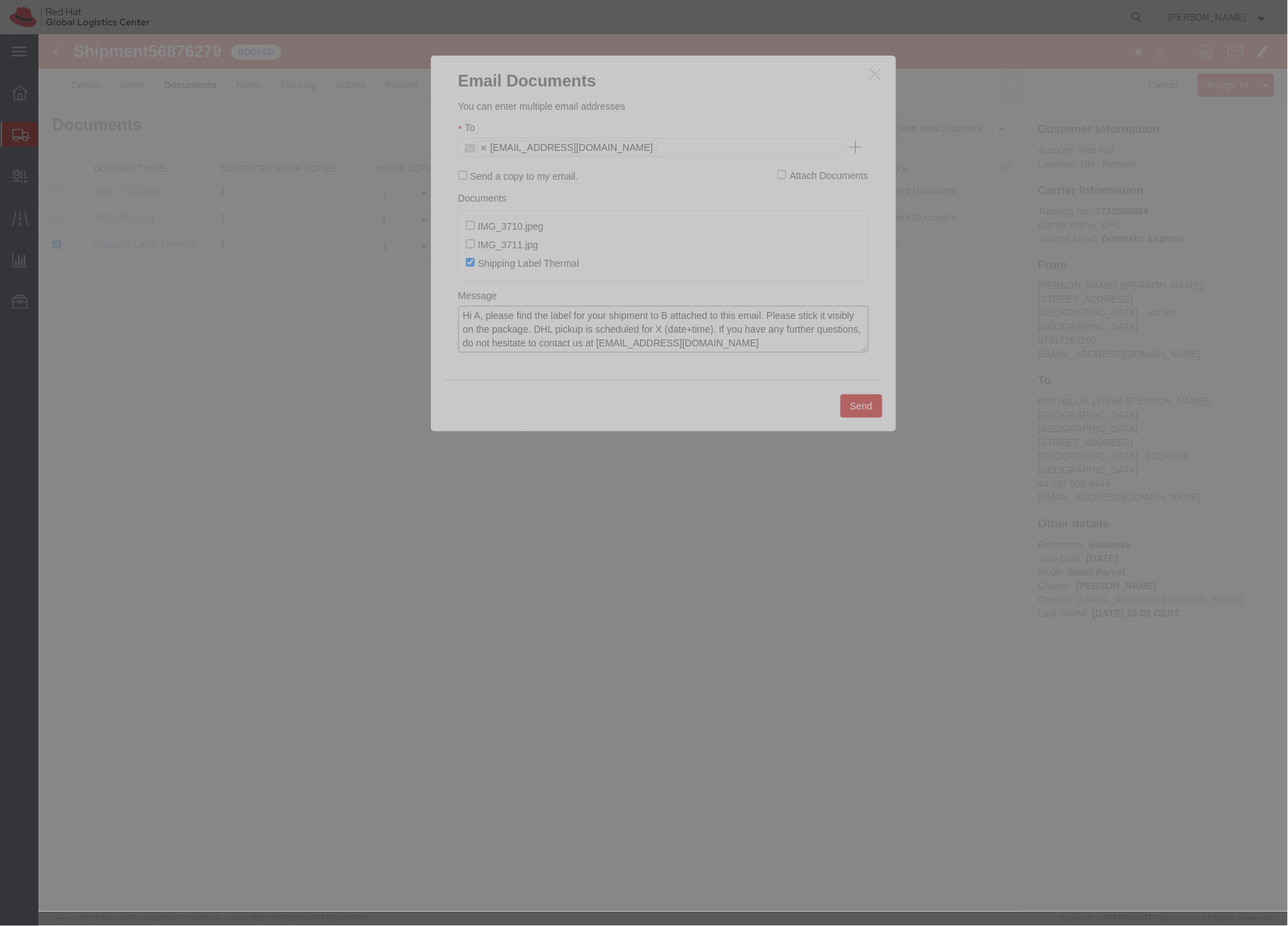
drag, startPoint x: 477, startPoint y: 313, endPoint x: 505, endPoint y: 309, distance: 28.3
click at [477, 313] on textarea "Hi A, please find the label for your shipment to B attached to this email. Plea…" at bounding box center [662, 328] width 410 height 46
click at [680, 316] on textarea "Hi Paul, please find the label for your shipment to B attached to this email. P…" at bounding box center [662, 328] width 410 height 46
drag, startPoint x: 718, startPoint y: 329, endPoint x: 736, endPoint y: 321, distance: 19.7
click at [719, 328] on textarea "Hi Paul, please find the label for your shipment to London, attached to this em…" at bounding box center [662, 328] width 410 height 46
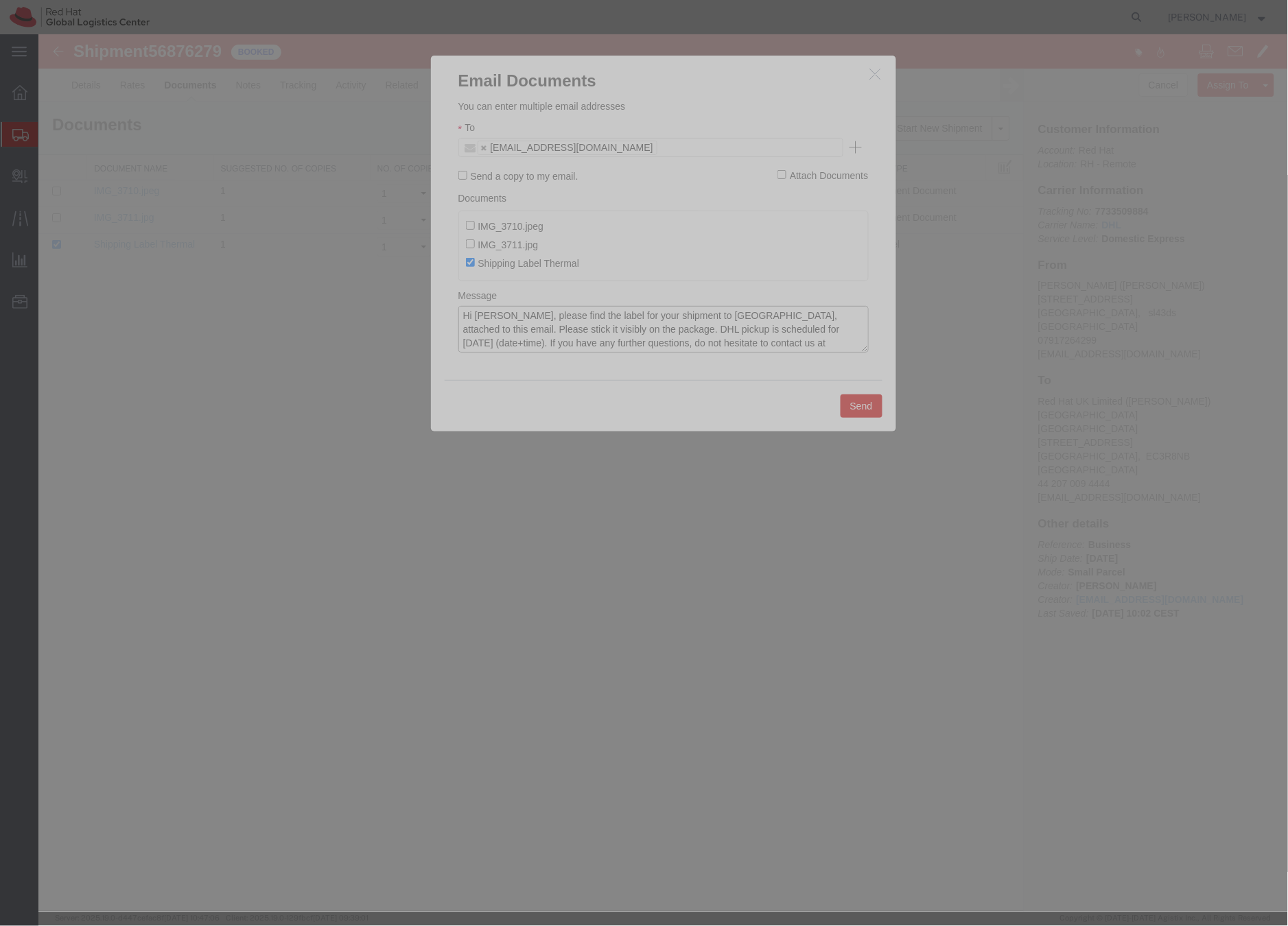
click at [783, 333] on textarea "Hi Paul, please find the label for your shipment to London, attached to this em…" at bounding box center [662, 328] width 410 height 46
type textarea "Hi Paul, please find the label for your shipment to London, attached to this em…"
click at [868, 411] on button "Send" at bounding box center [860, 405] width 42 height 23
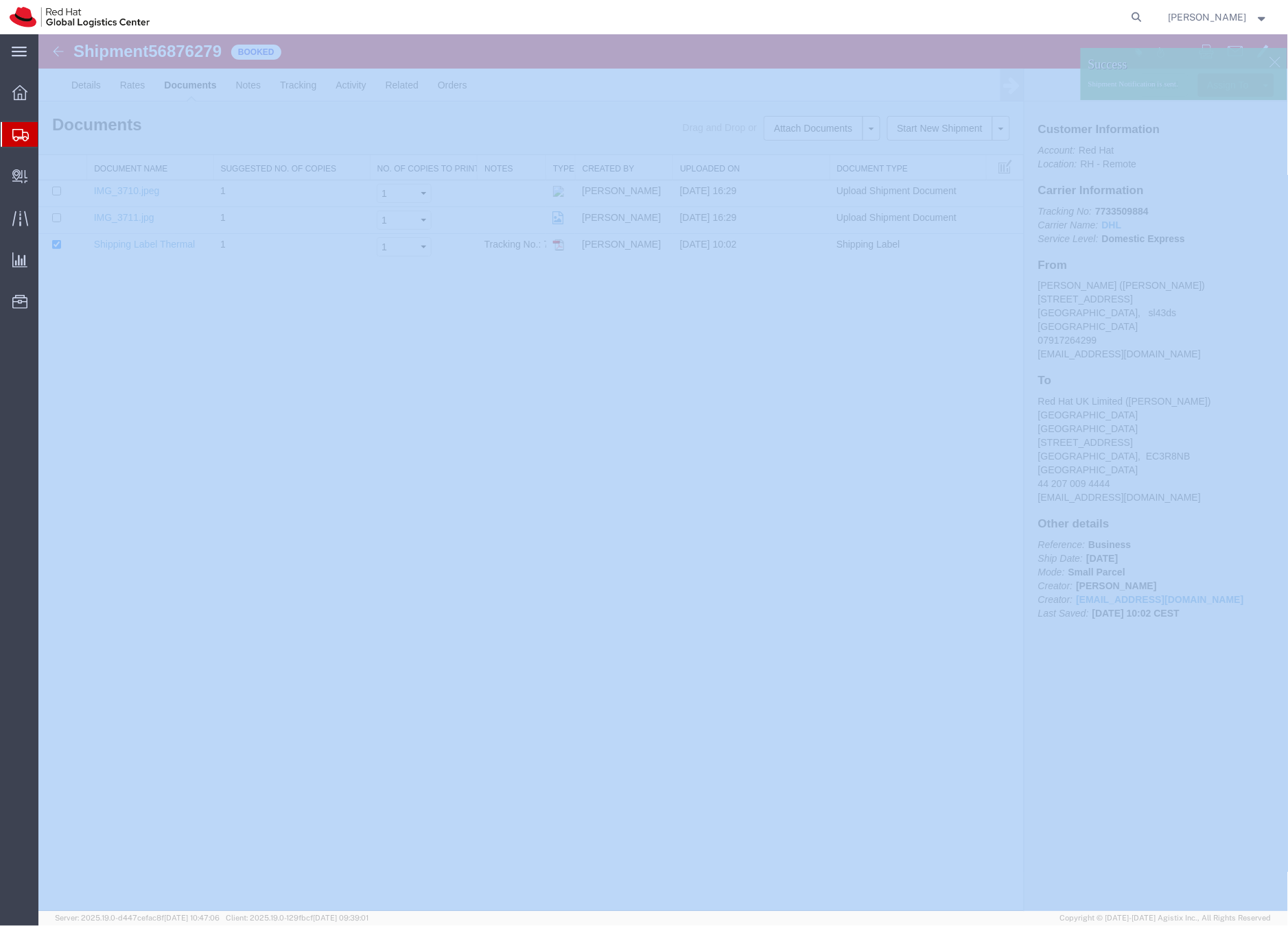
click at [20, 132] on icon at bounding box center [20, 135] width 17 height 12
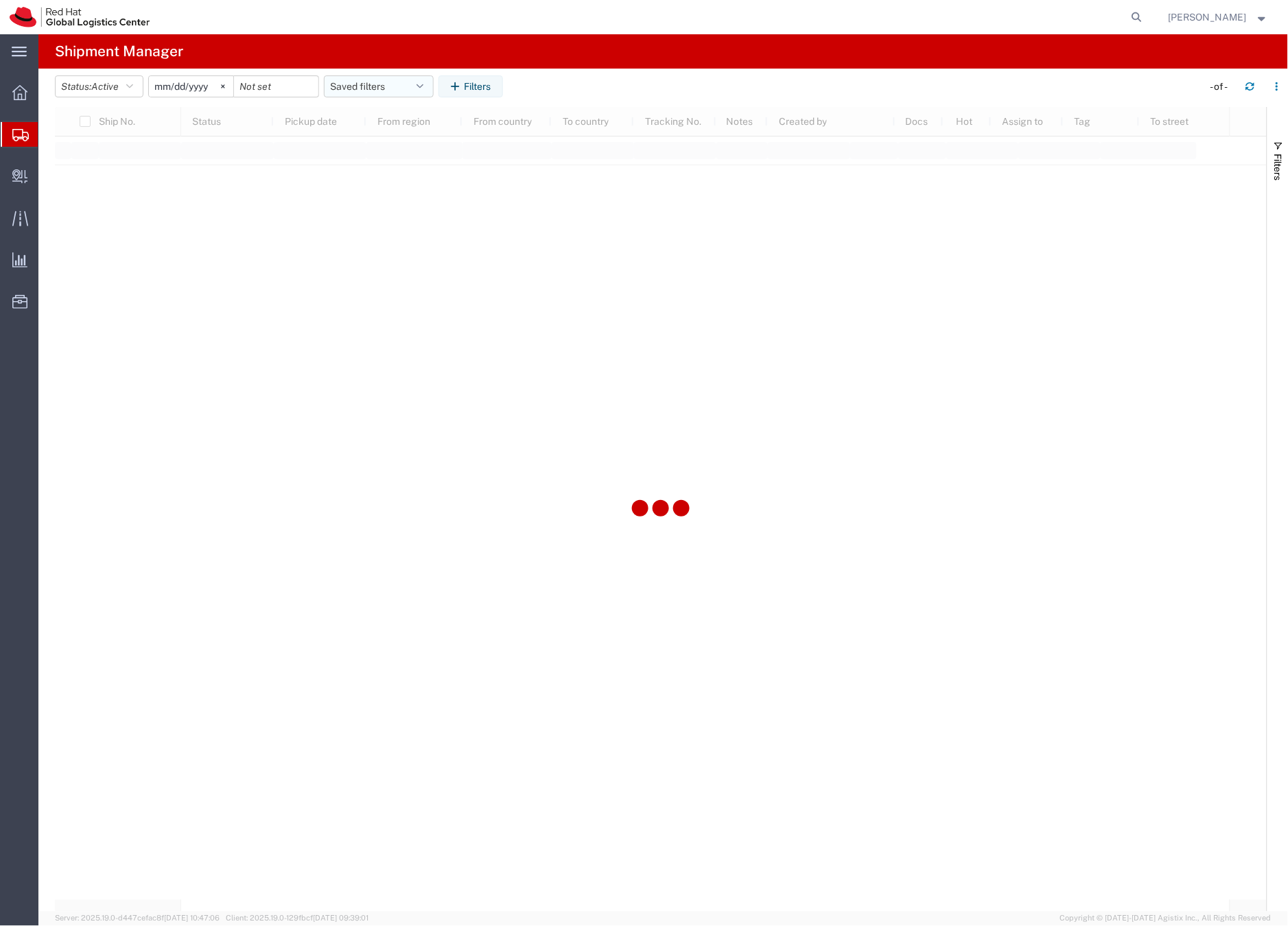
click at [356, 88] on button "Saved filters" at bounding box center [378, 86] width 110 height 22
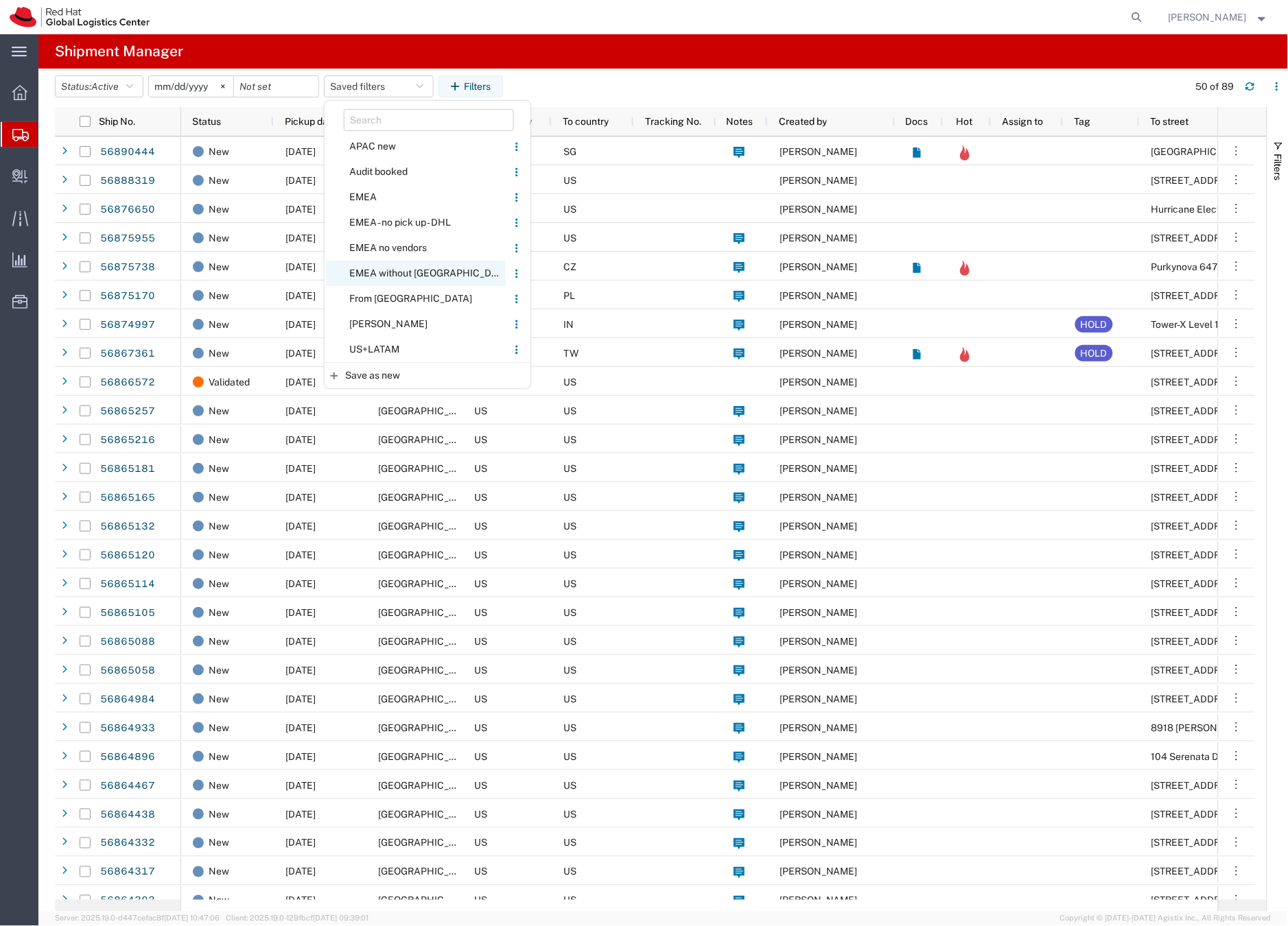
click at [394, 270] on span "EMEA without [GEOGRAPHIC_DATA]" at bounding box center [416, 273] width 179 height 26
type input "2023-06-14"
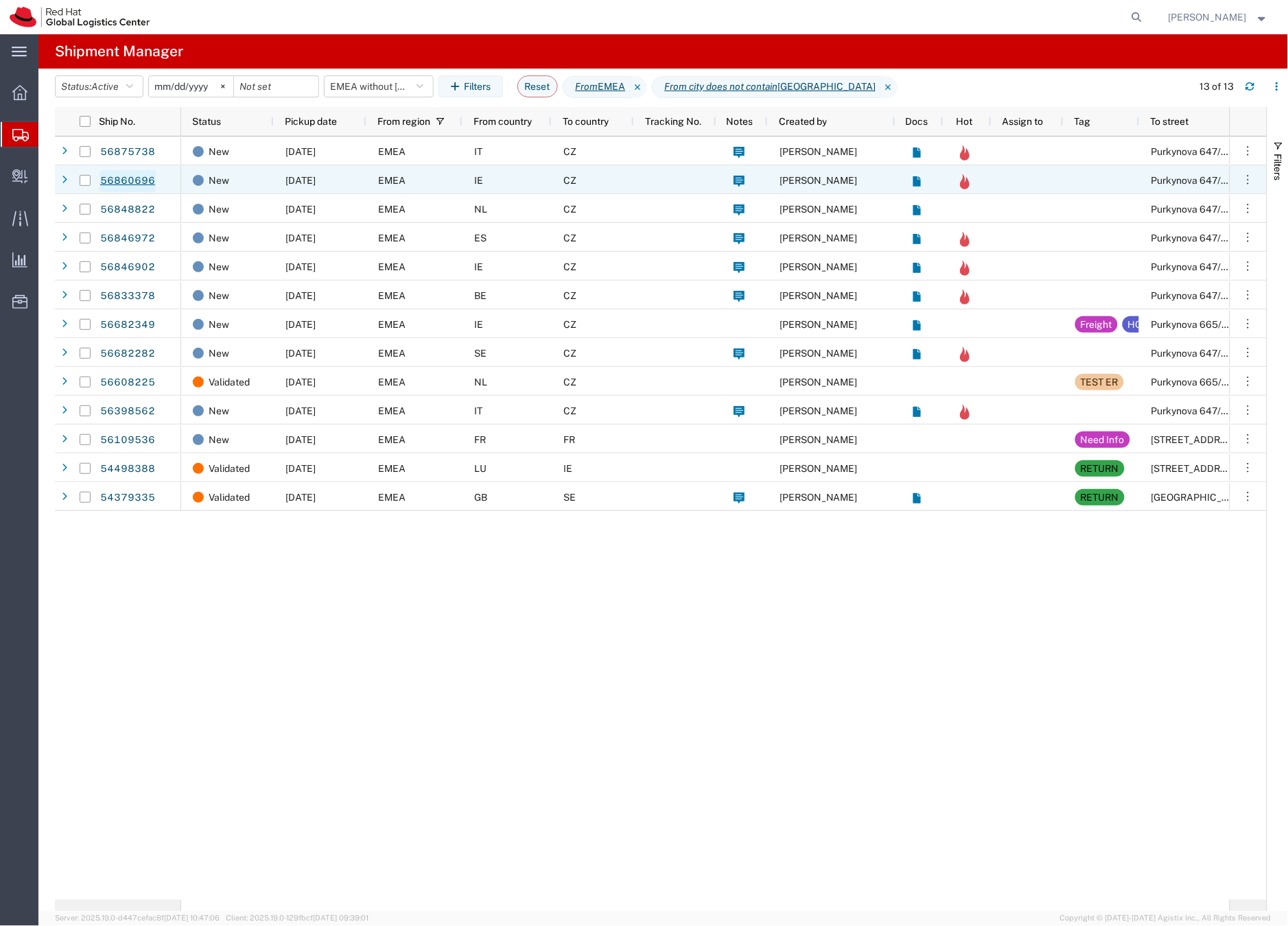
click at [126, 179] on link "56860696" at bounding box center [127, 180] width 56 height 22
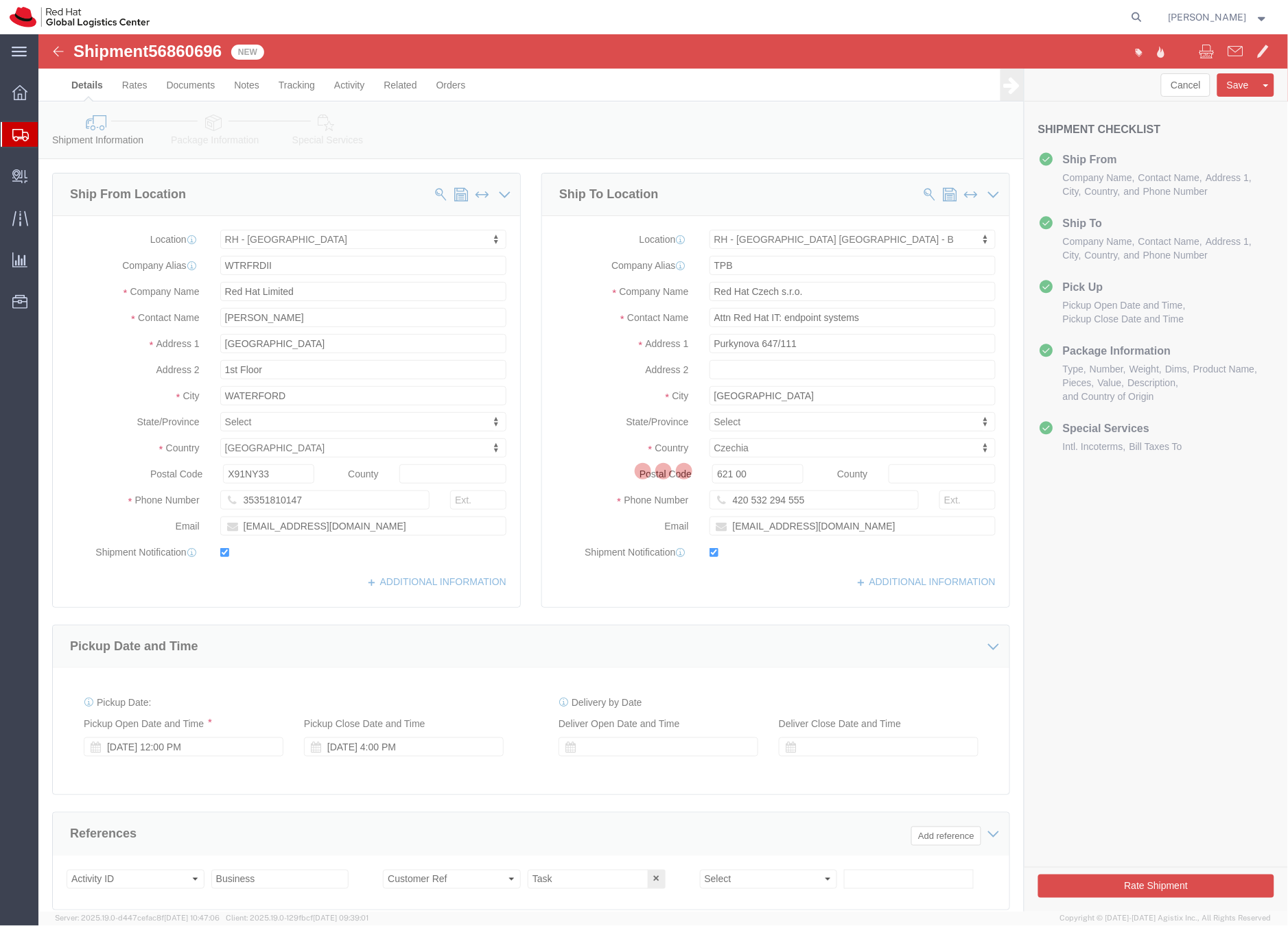
select select "38045"
select select "38036"
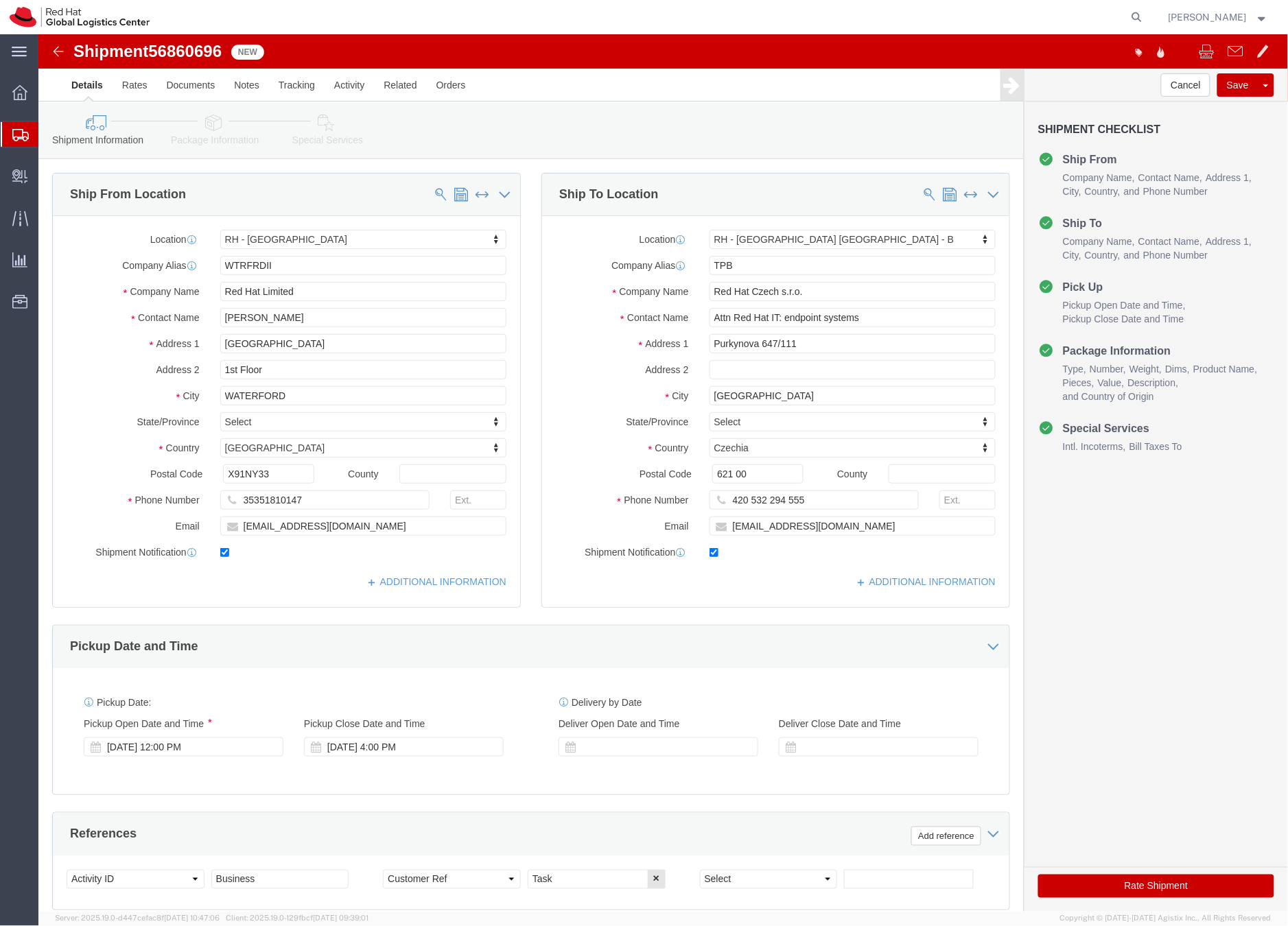
click link "Package Information"
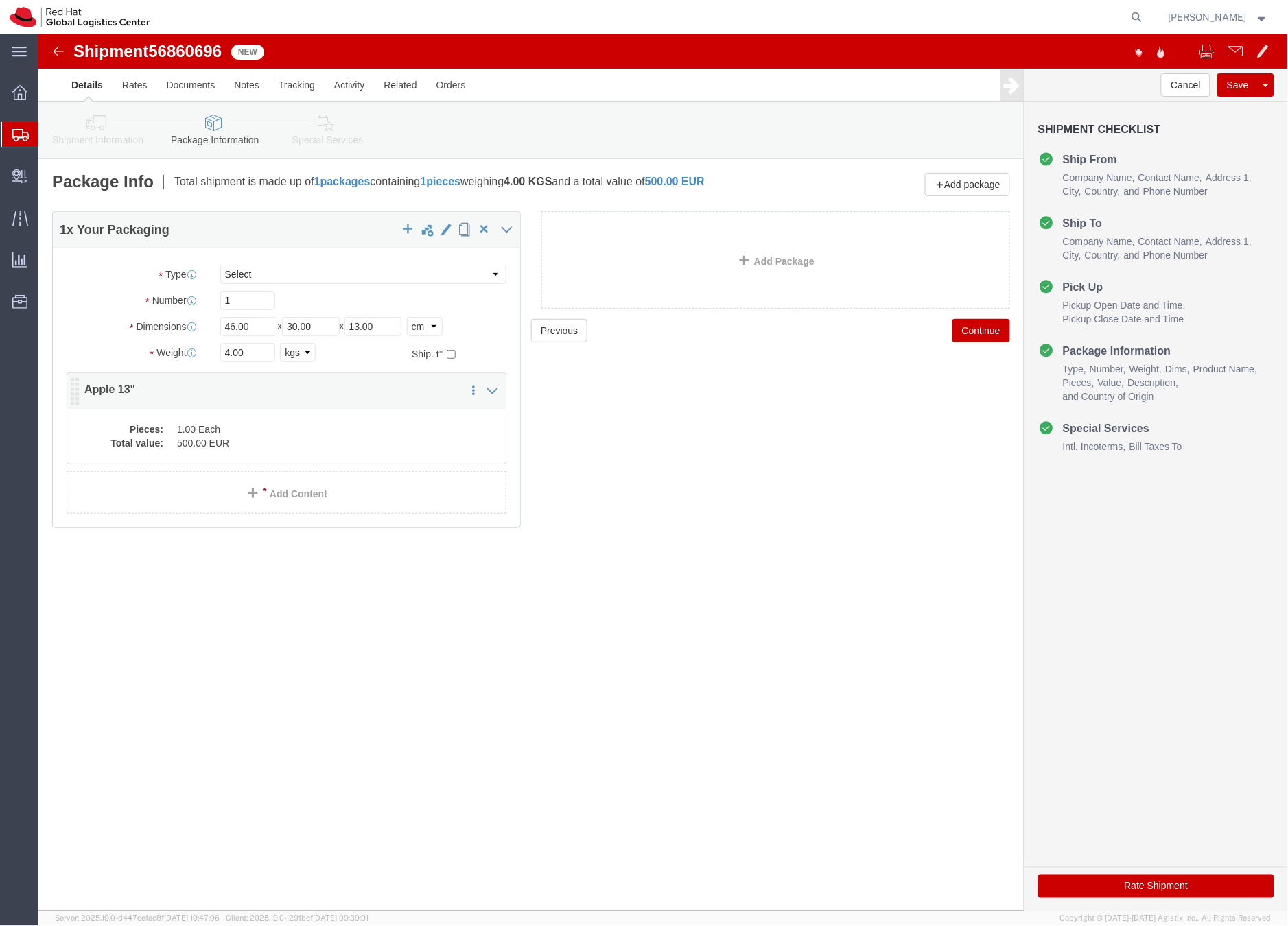
click dd "1.00 Each"
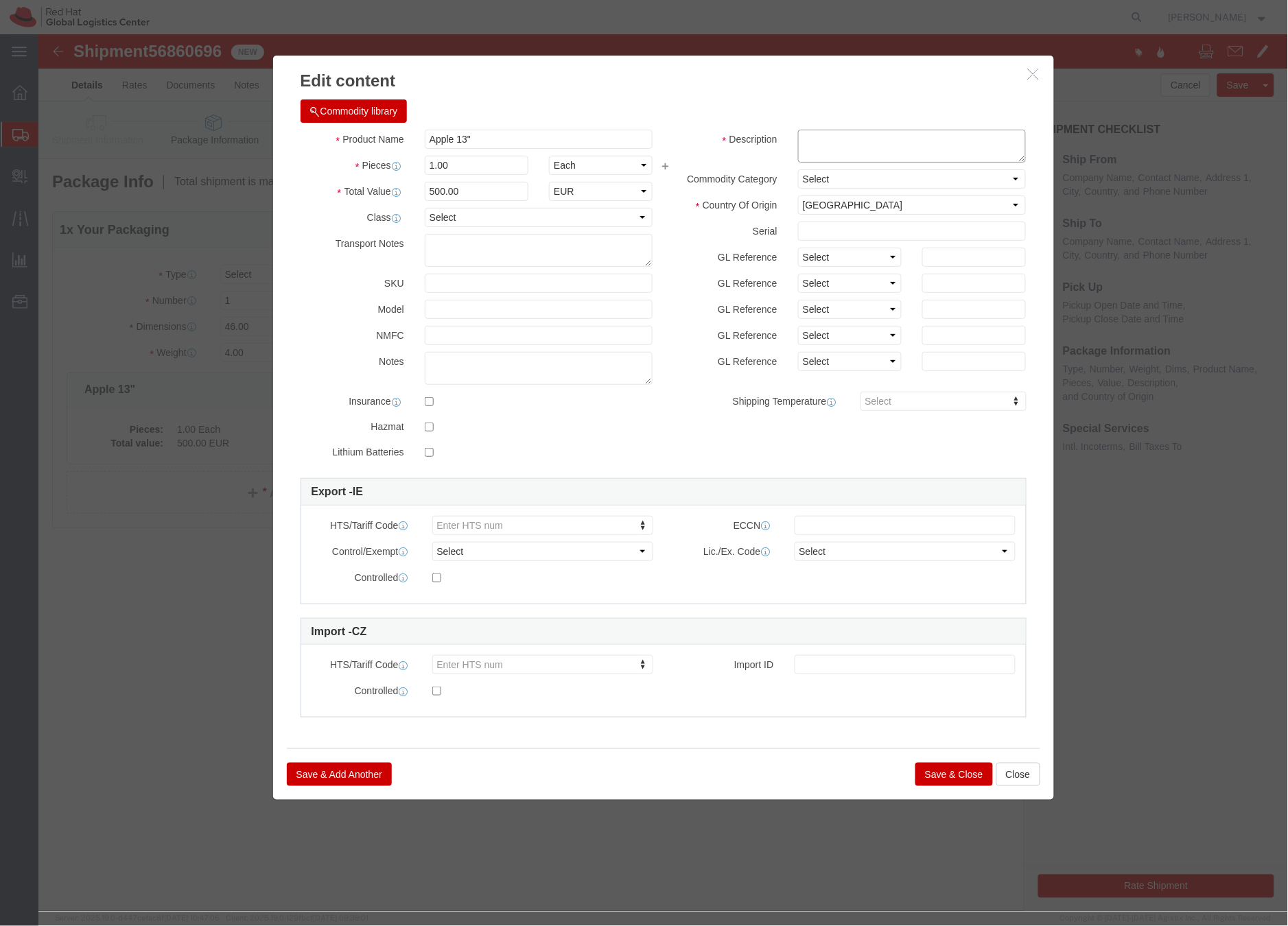
click textarea
click textarea "laptop"
type textarea "laptop"
click button "Save & Close"
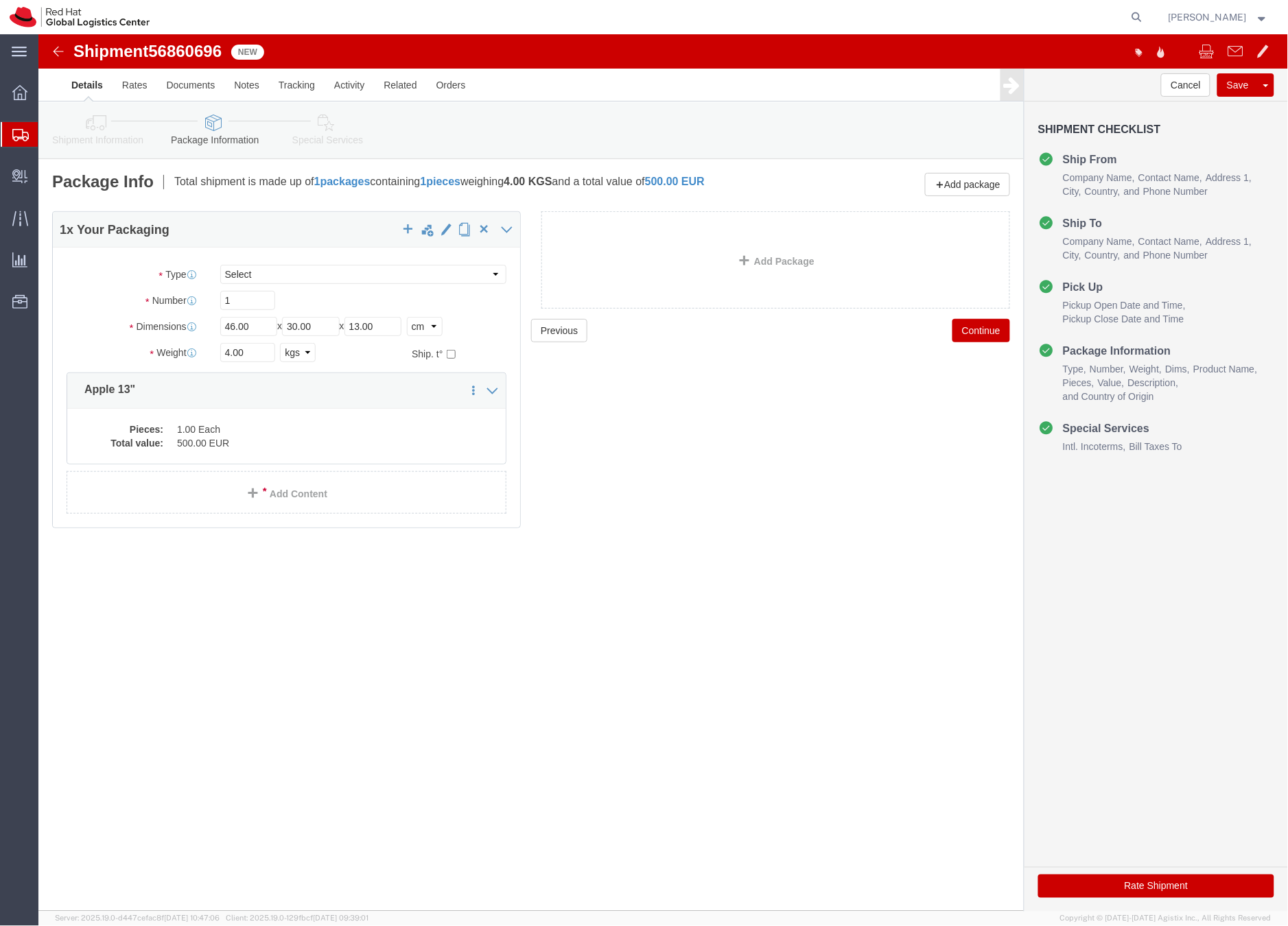
click icon
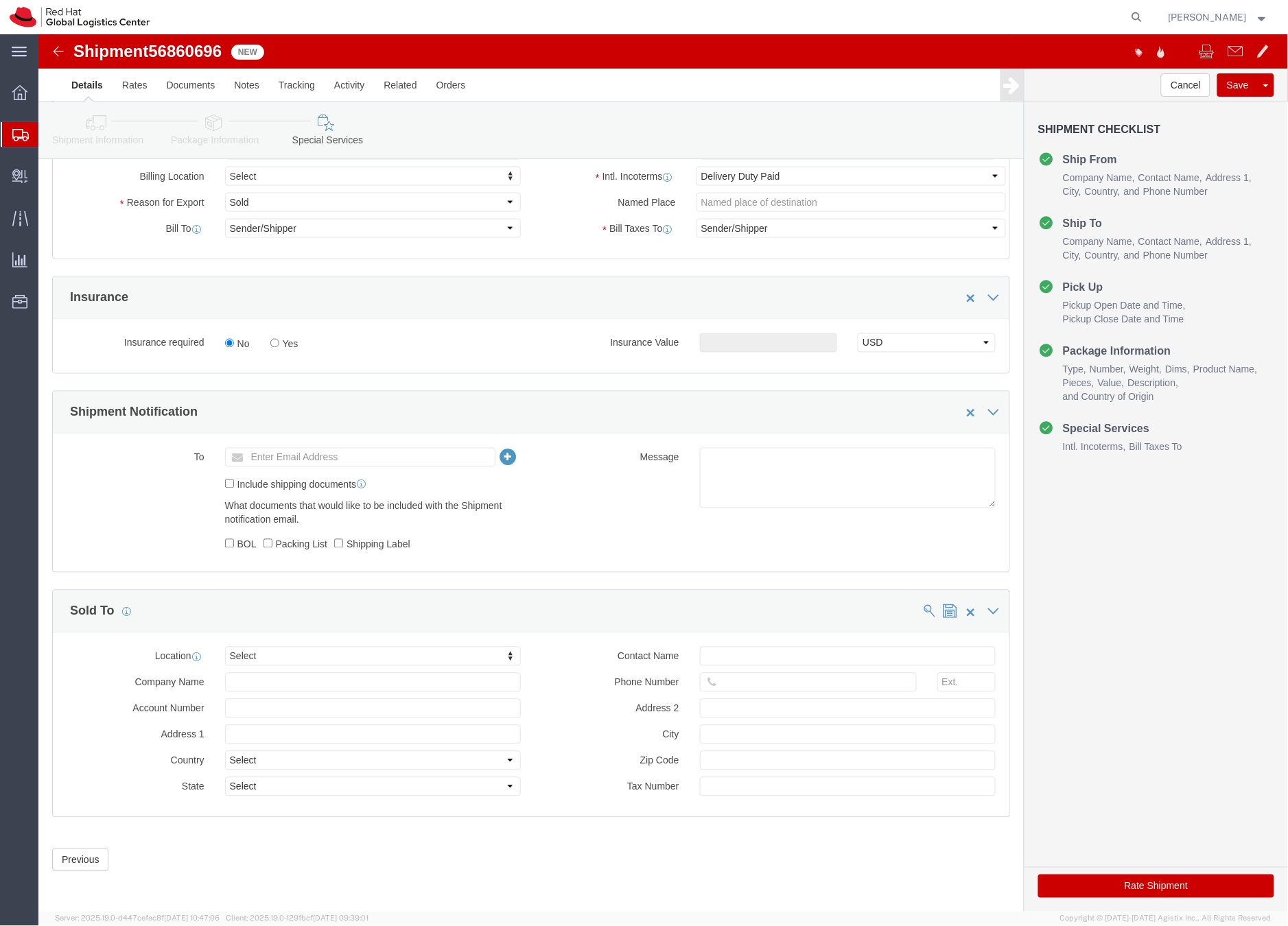
scroll to position [593, 0]
click button "Rate Shipment"
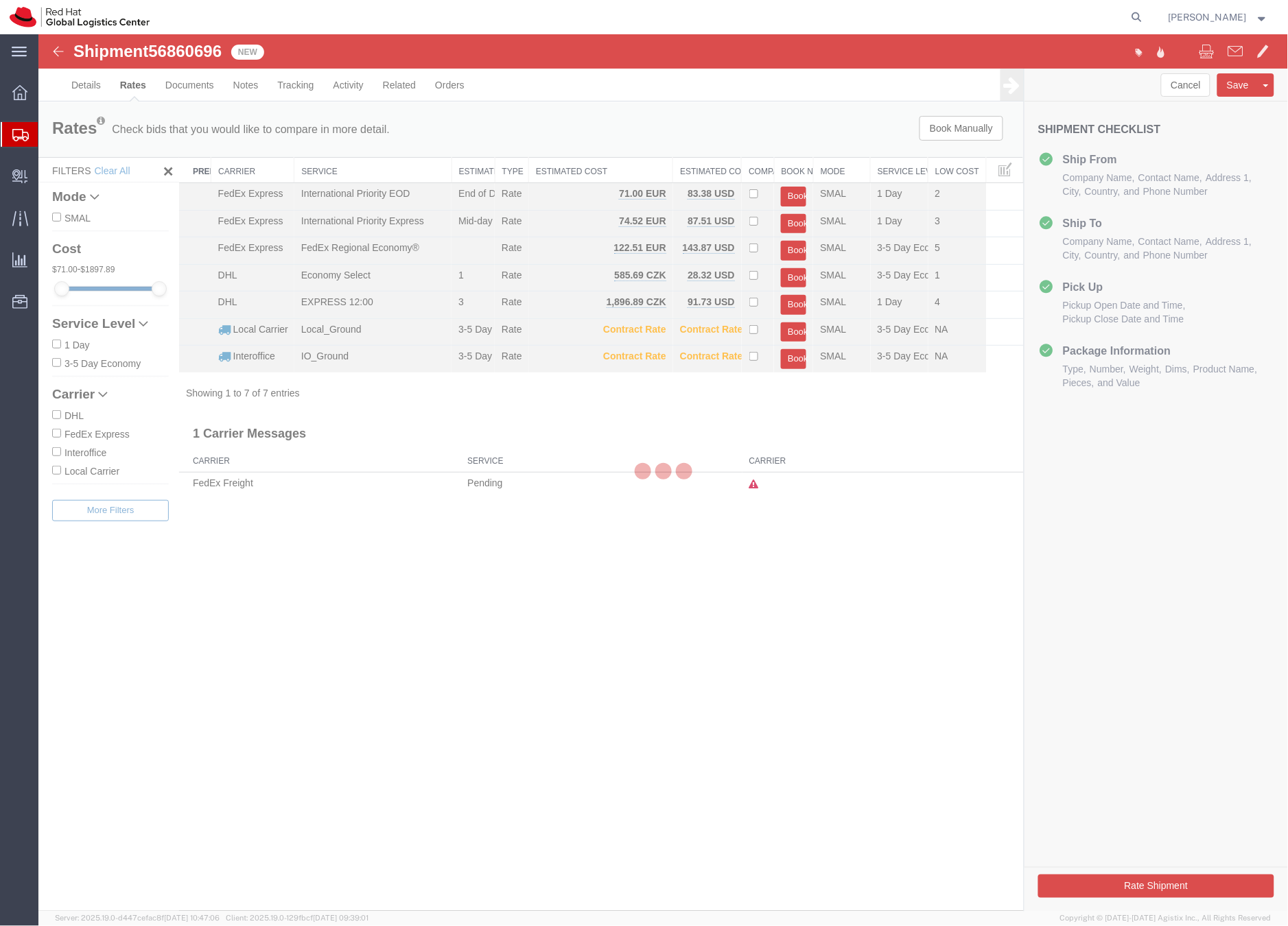
scroll to position [0, 0]
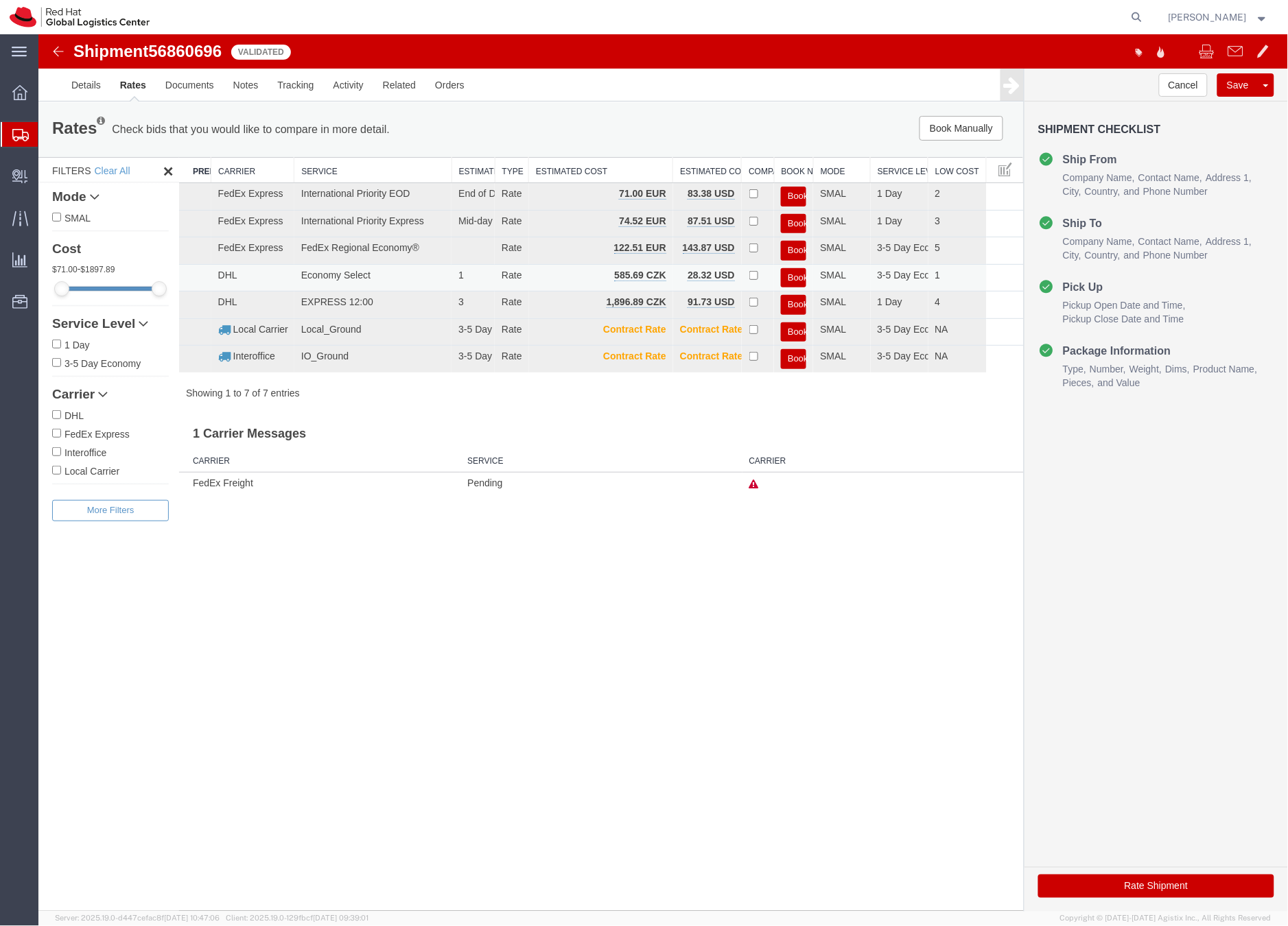
click at [793, 273] on button "Book" at bounding box center [793, 277] width 26 height 20
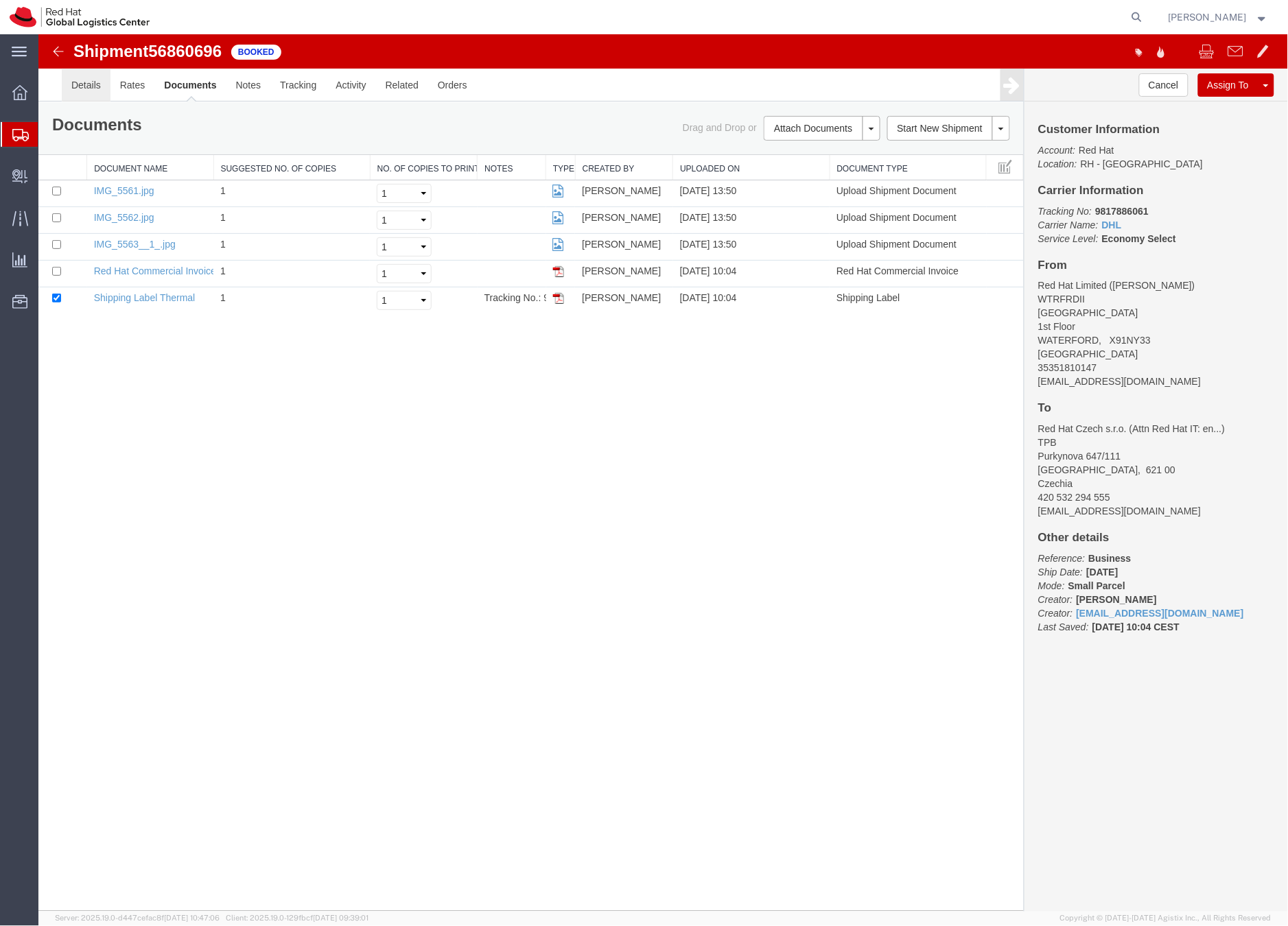
click at [78, 80] on link "Details" at bounding box center [85, 84] width 49 height 33
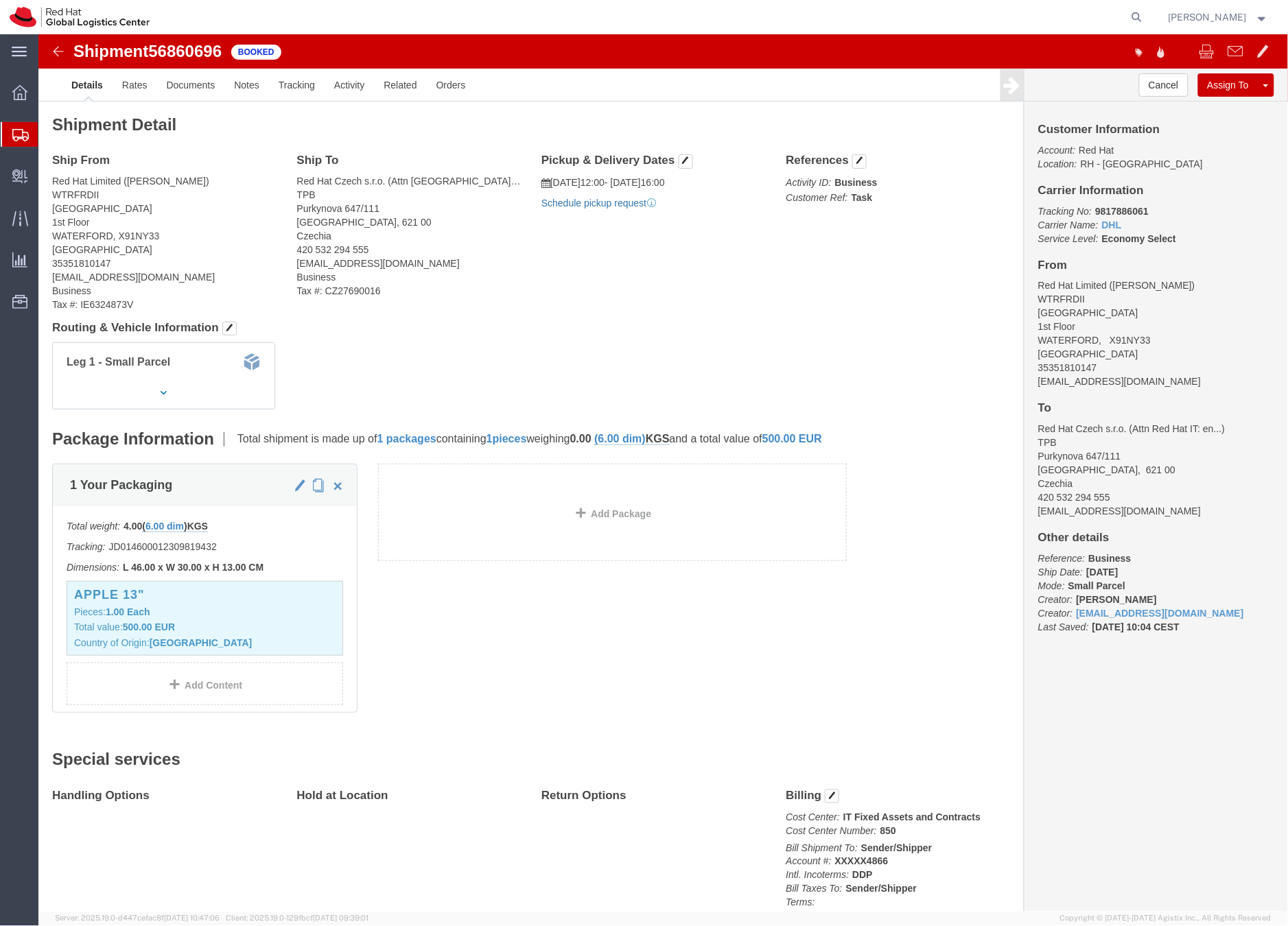
click link "Schedule pickup request"
drag, startPoint x: 1105, startPoint y: 343, endPoint x: 988, endPoint y: 352, distance: 117.3
click div "Customer Information Account: Red Hat Location: RH - Waterford City Carrier Inf…"
click link "Documents"
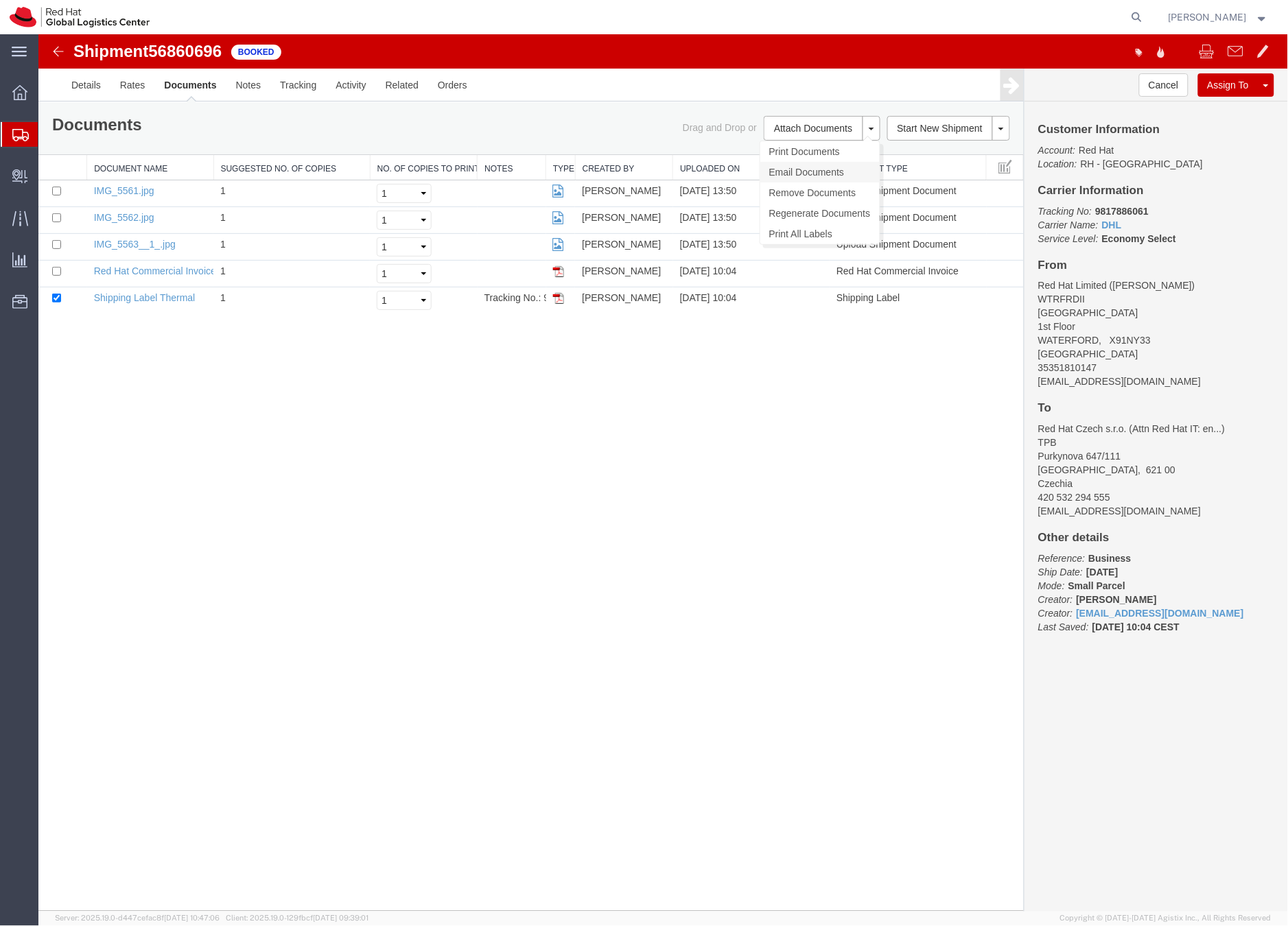
click at [780, 171] on link "Email Documents" at bounding box center [819, 171] width 119 height 21
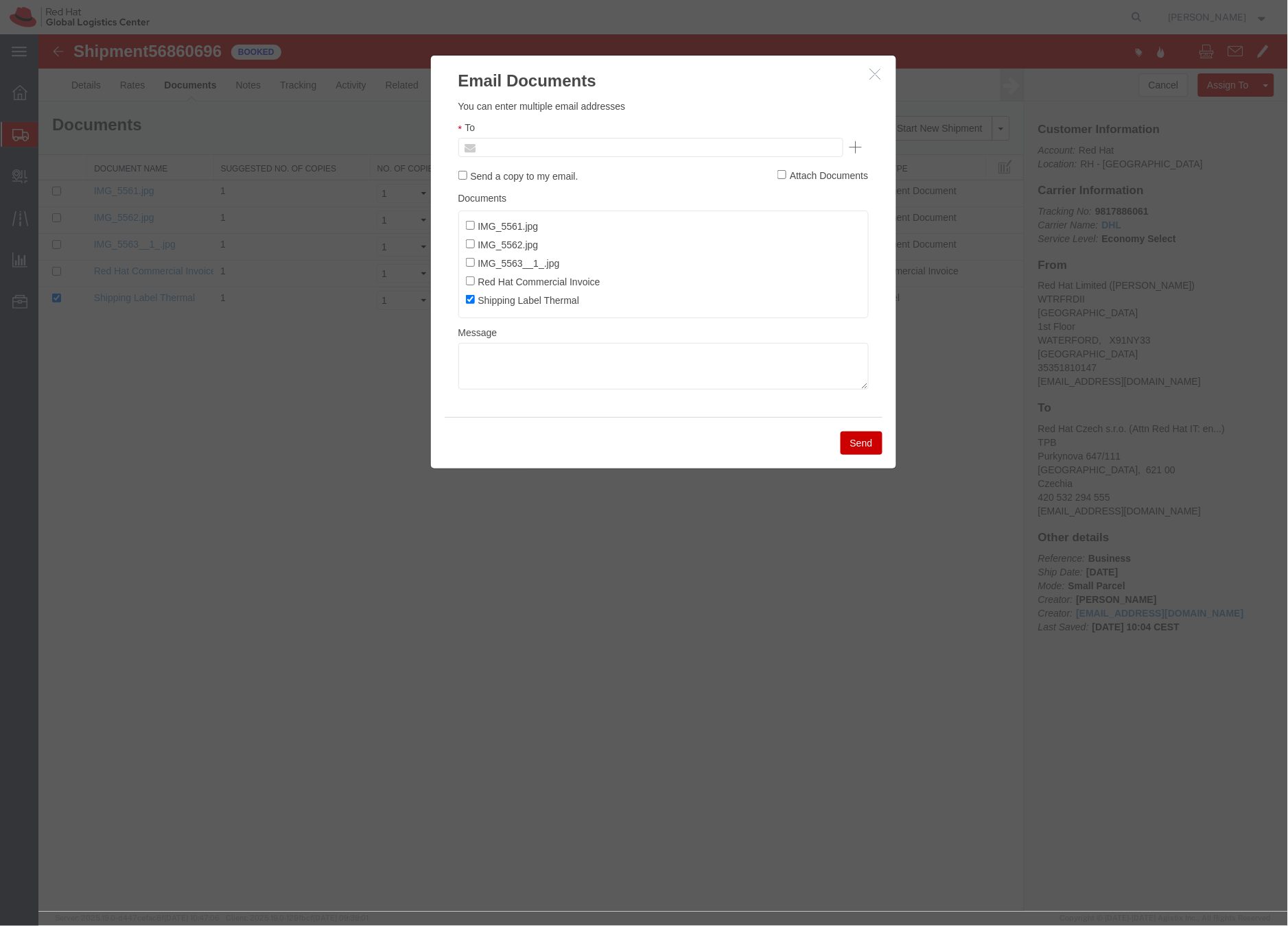
click at [558, 149] on input "text" at bounding box center [557, 147] width 160 height 18
paste input "Hi A, please find the label for your shipment to B attached to this email. Plea…"
type input "Hi A, please find the label for your shipment to B attached to this email. Plea…"
type input "Enter Email Address"
click at [558, 148] on ul "Enter Email Address" at bounding box center [650, 147] width 385 height 19
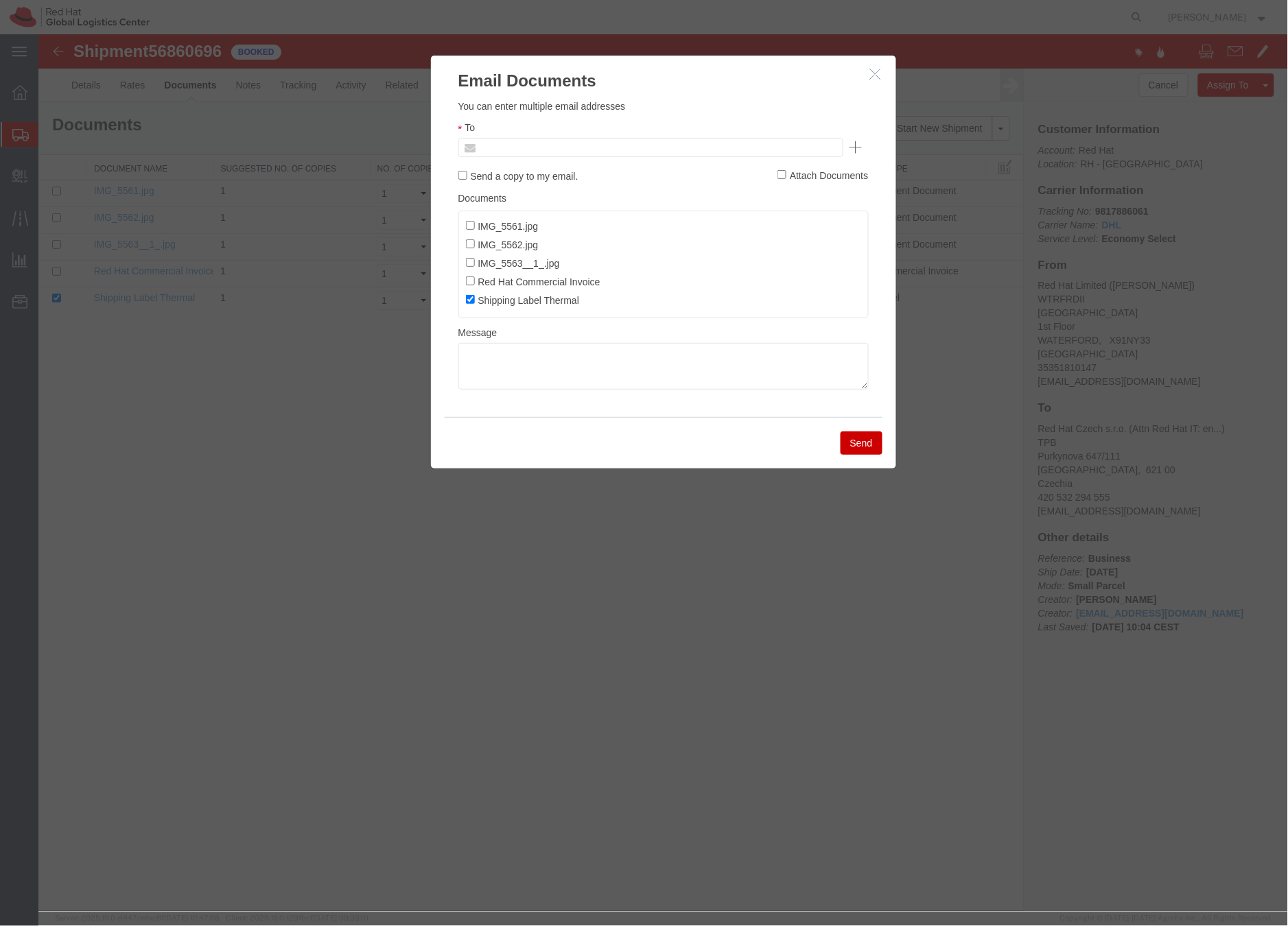
type input "Enter Email Address"
click at [877, 73] on icon "button" at bounding box center [875, 73] width 11 height 12
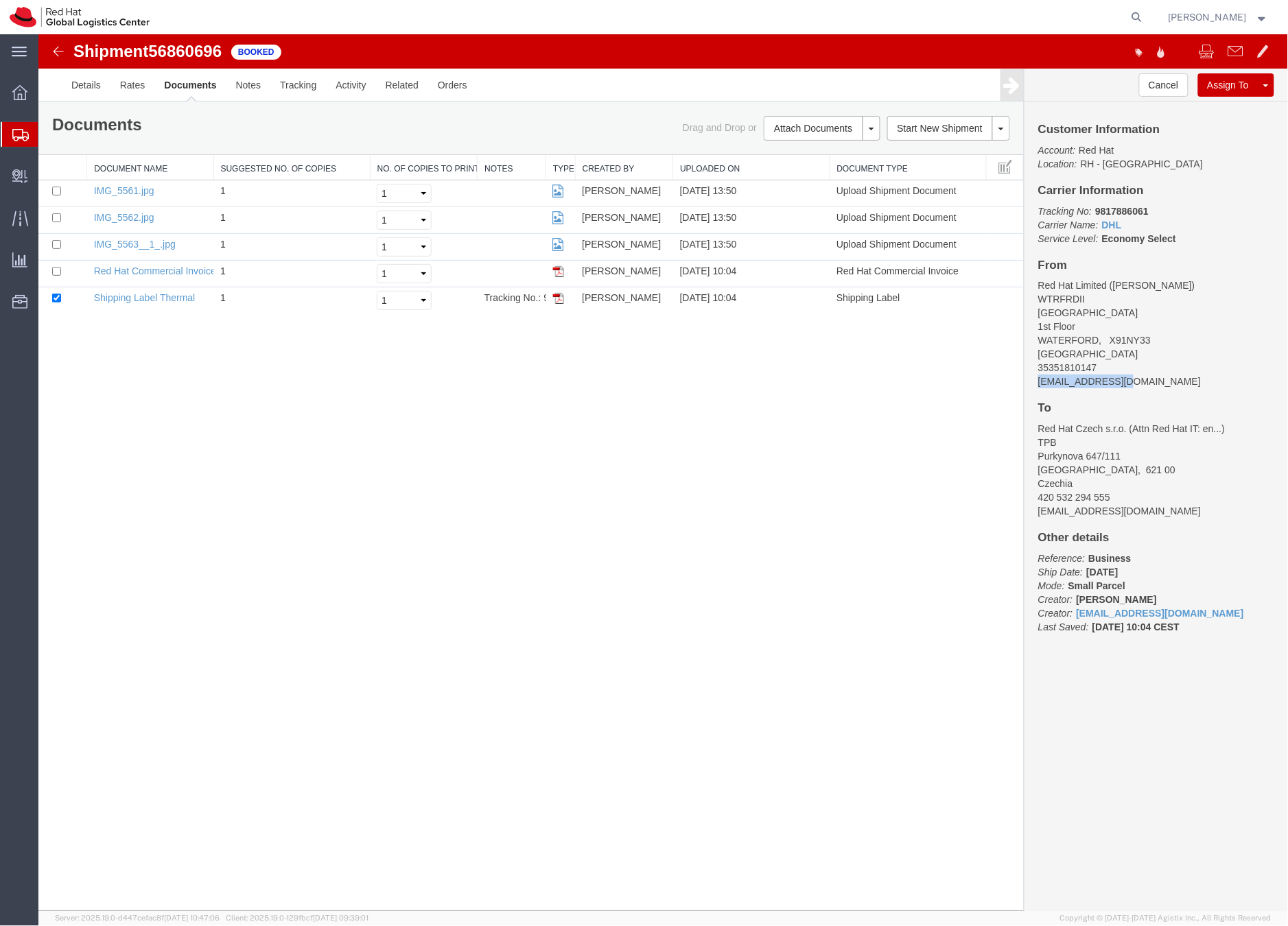
drag, startPoint x: 1140, startPoint y: 385, endPoint x: 1032, endPoint y: 381, distance: 108.1
click at [1032, 381] on div "Customer Information Account: Red Hat Location: RH - Waterford City Carrier Inf…" at bounding box center [1155, 384] width 264 height 567
copy address "ngough@redhat.com"
click at [814, 169] on link "Email Documents" at bounding box center [819, 171] width 119 height 21
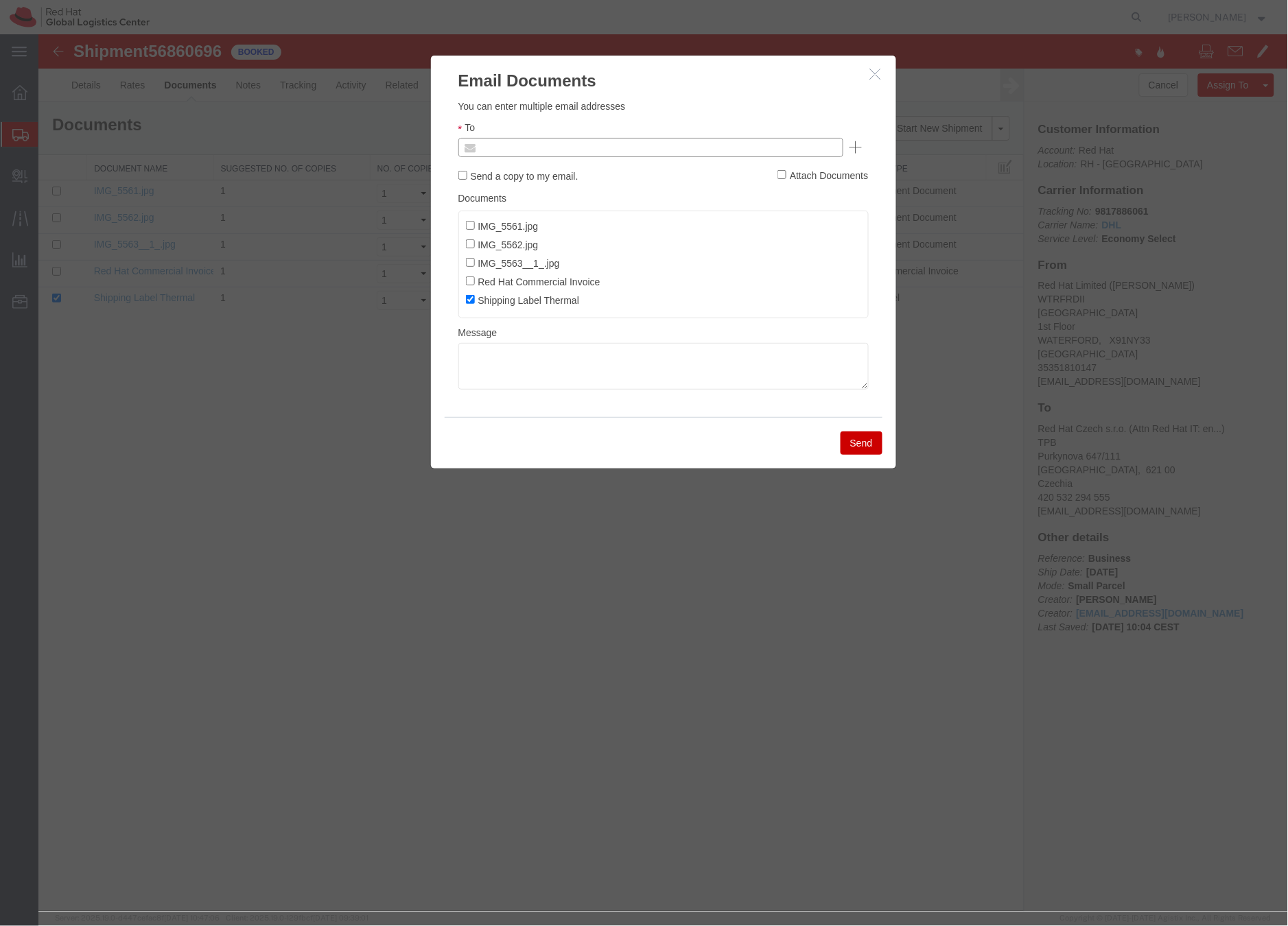
click at [537, 146] on input "text" at bounding box center [557, 147] width 160 height 18
paste input "ngough@redhat.com"
type input "ngough@redhat.com"
click at [522, 371] on textarea at bounding box center [662, 365] width 410 height 46
paste textarea "Hi A, please find the label for your shipment to B attached to this email. Plea…"
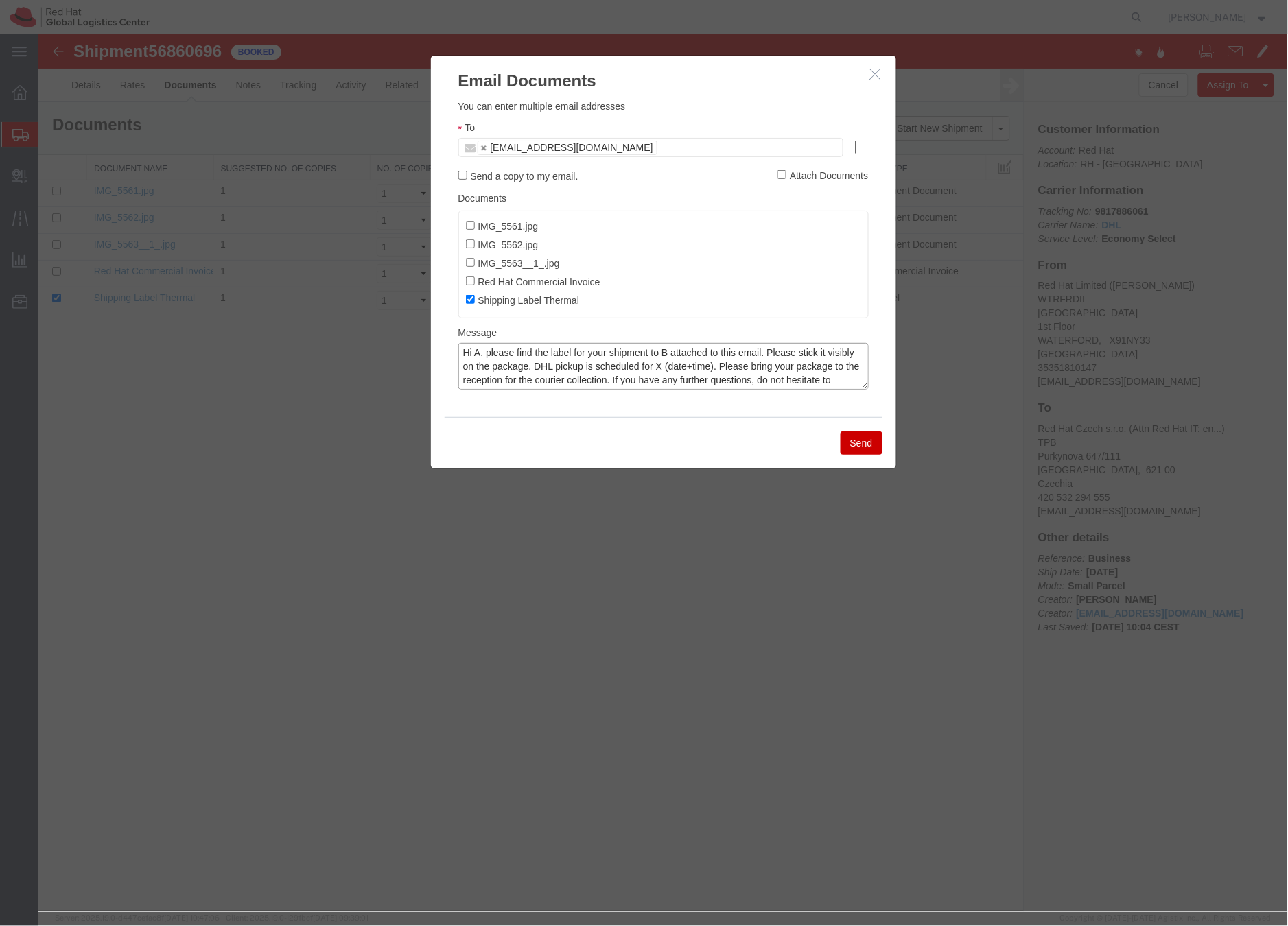
click at [478, 352] on textarea "Hi A, please find the label for your shipment to B attached to this email. Plea…" at bounding box center [662, 365] width 410 height 46
drag, startPoint x: 683, startPoint y: 354, endPoint x: 727, endPoint y: 345, distance: 44.9
click at [684, 354] on textarea "Hi Nano, please find the label for your shipment to B attached to this email. P…" at bounding box center [662, 365] width 410 height 46
drag, startPoint x: 719, startPoint y: 370, endPoint x: 727, endPoint y: 363, distance: 10.6
click at [719, 370] on textarea "Hi Nano, please find the label for your shipment to Brno,CZ attached to this em…" at bounding box center [662, 365] width 410 height 46
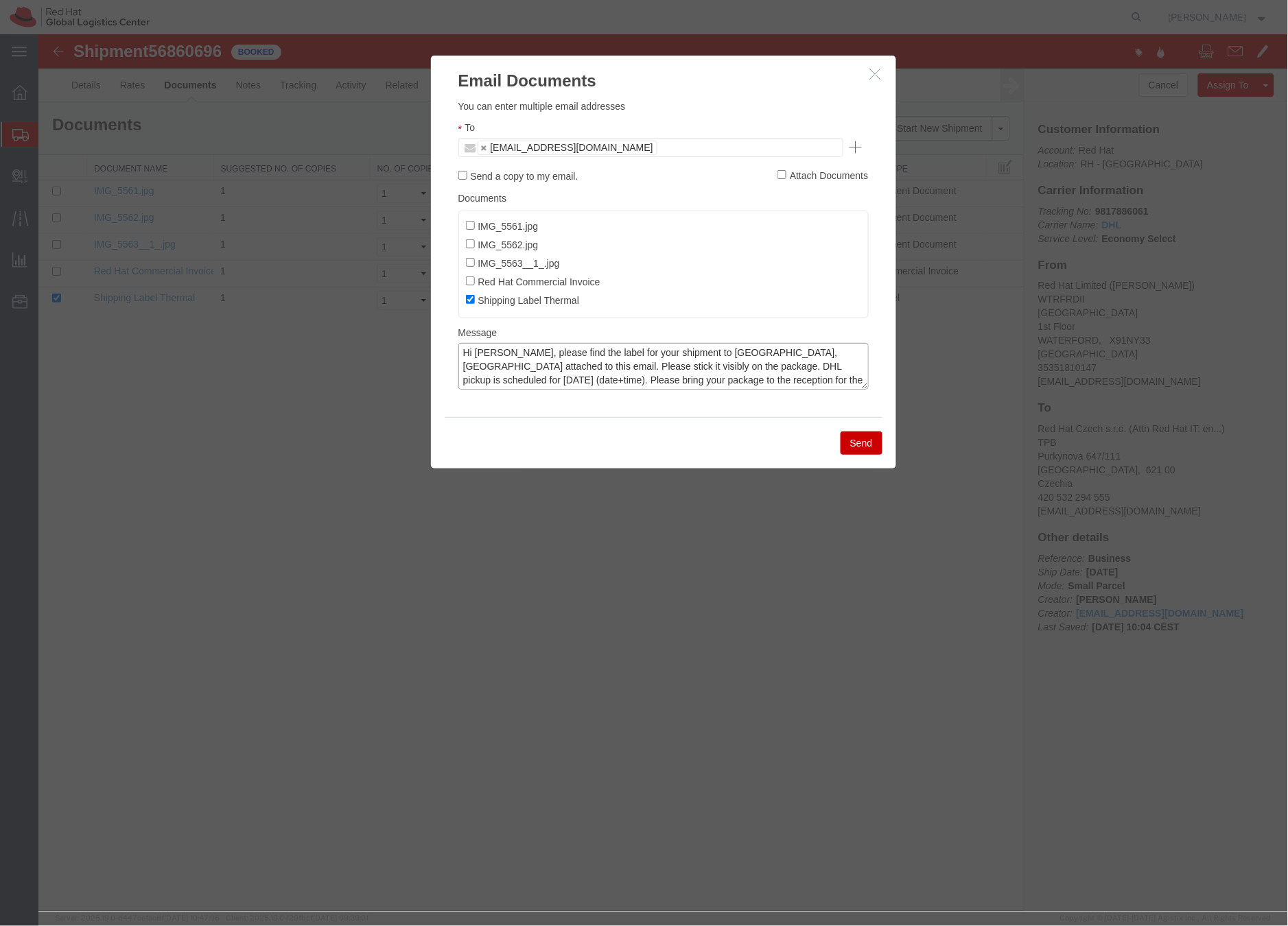
click at [801, 367] on textarea "Hi Nano, please find the label for your shipment to Brno,CZ attached to this em…" at bounding box center [662, 365] width 410 height 46
type textarea "Hi Nano, please find the label for your shipment to Brno,CZ attached to this em…"
click at [614, 133] on div "To ngough@redhat.com" at bounding box center [662, 138] width 410 height 37
click at [610, 143] on ul "ngough@redhat.com" at bounding box center [650, 147] width 385 height 19
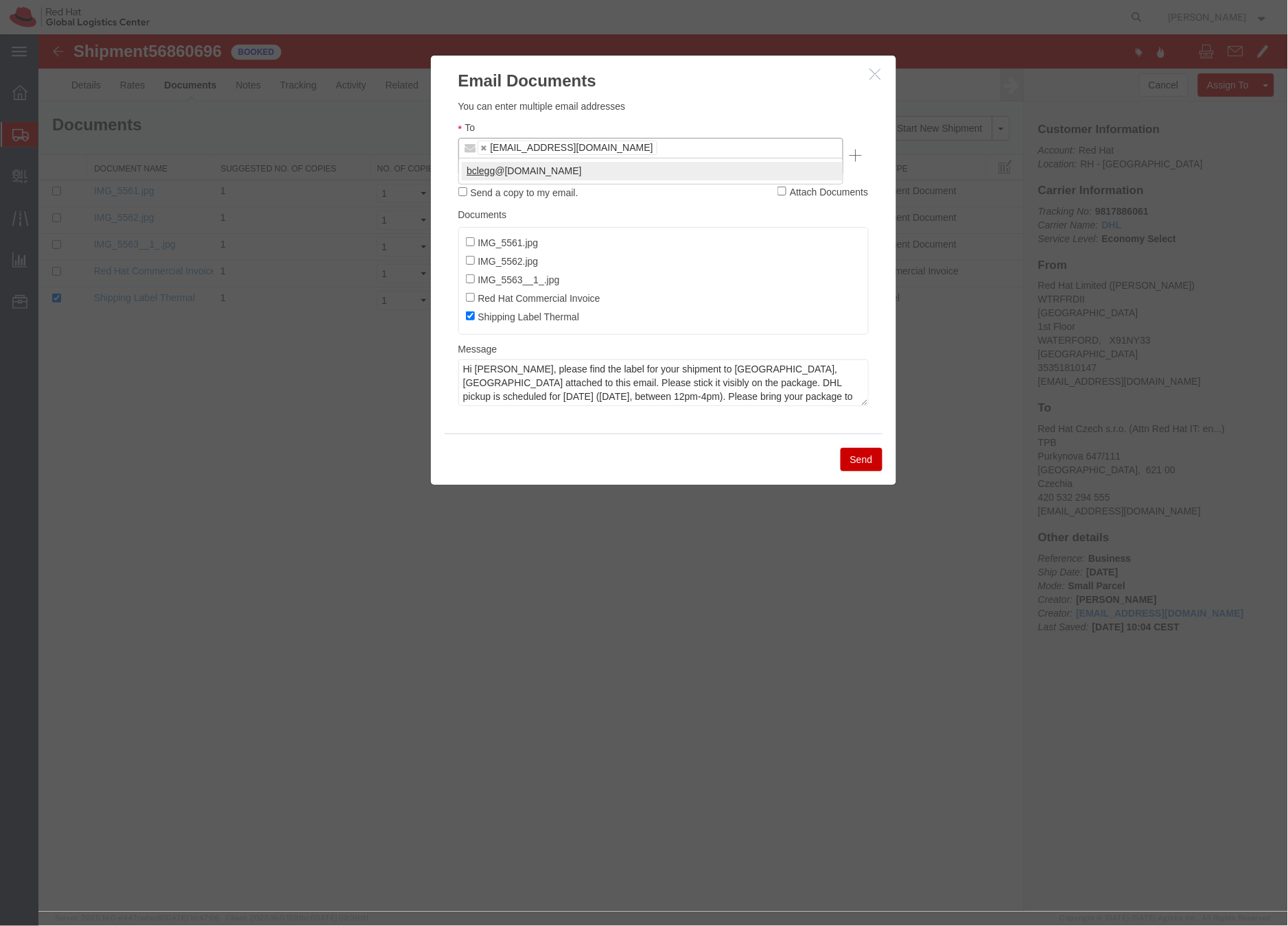
type input "bclegg"
click at [860, 447] on button "Send" at bounding box center [860, 458] width 42 height 23
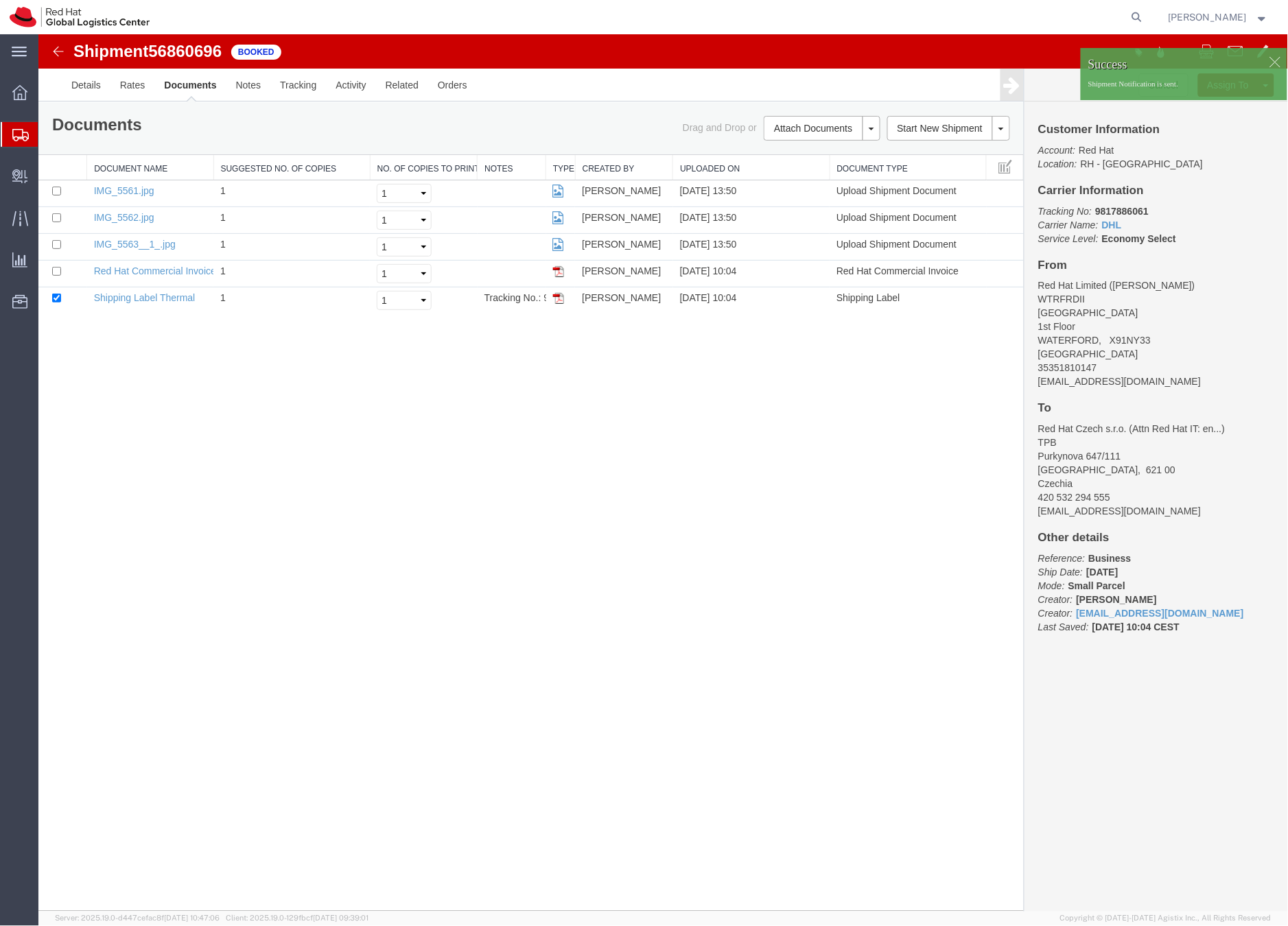
click at [7, 139] on div at bounding box center [20, 134] width 38 height 25
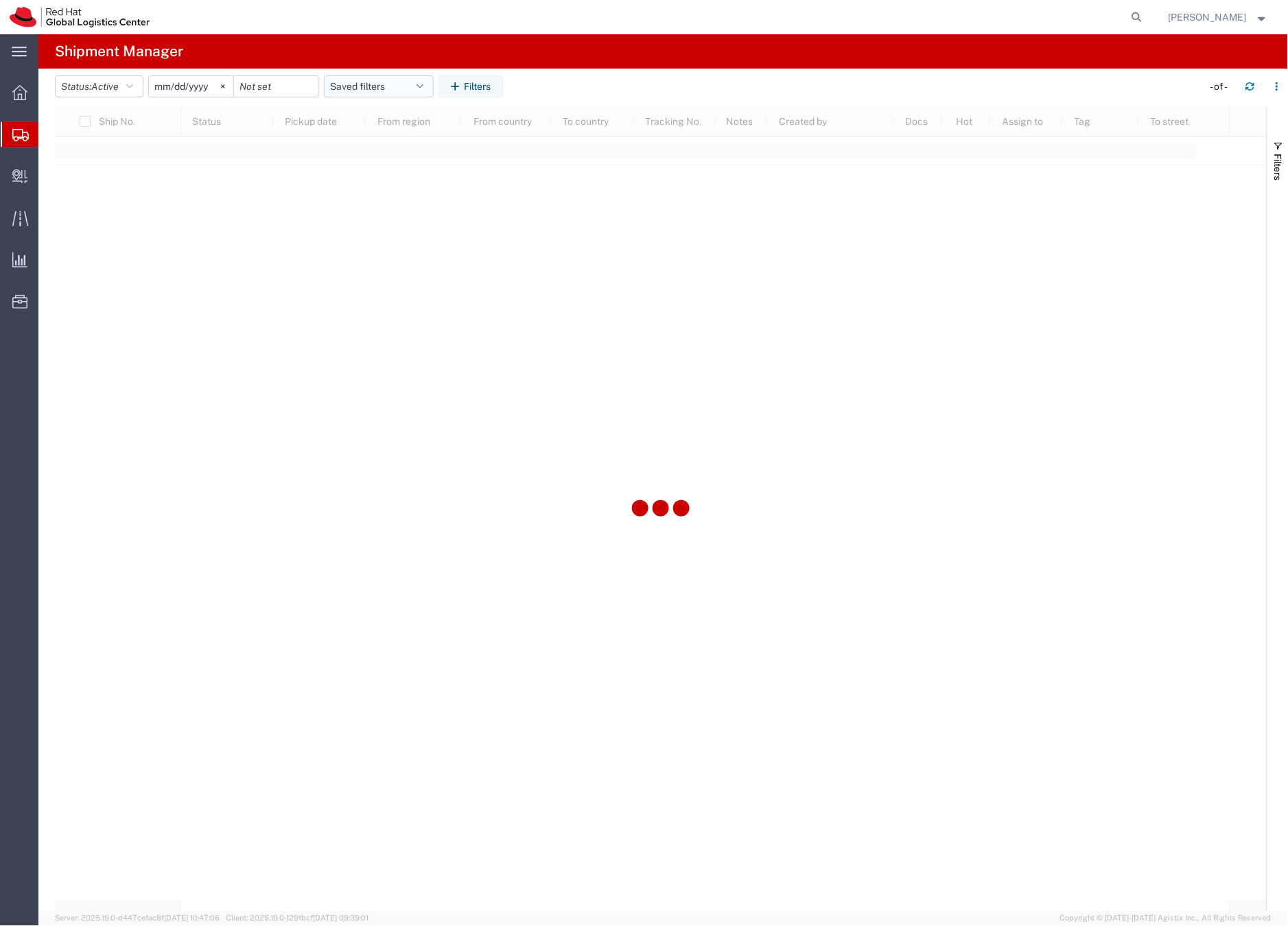
click at [406, 86] on button "Saved filters" at bounding box center [378, 86] width 110 height 22
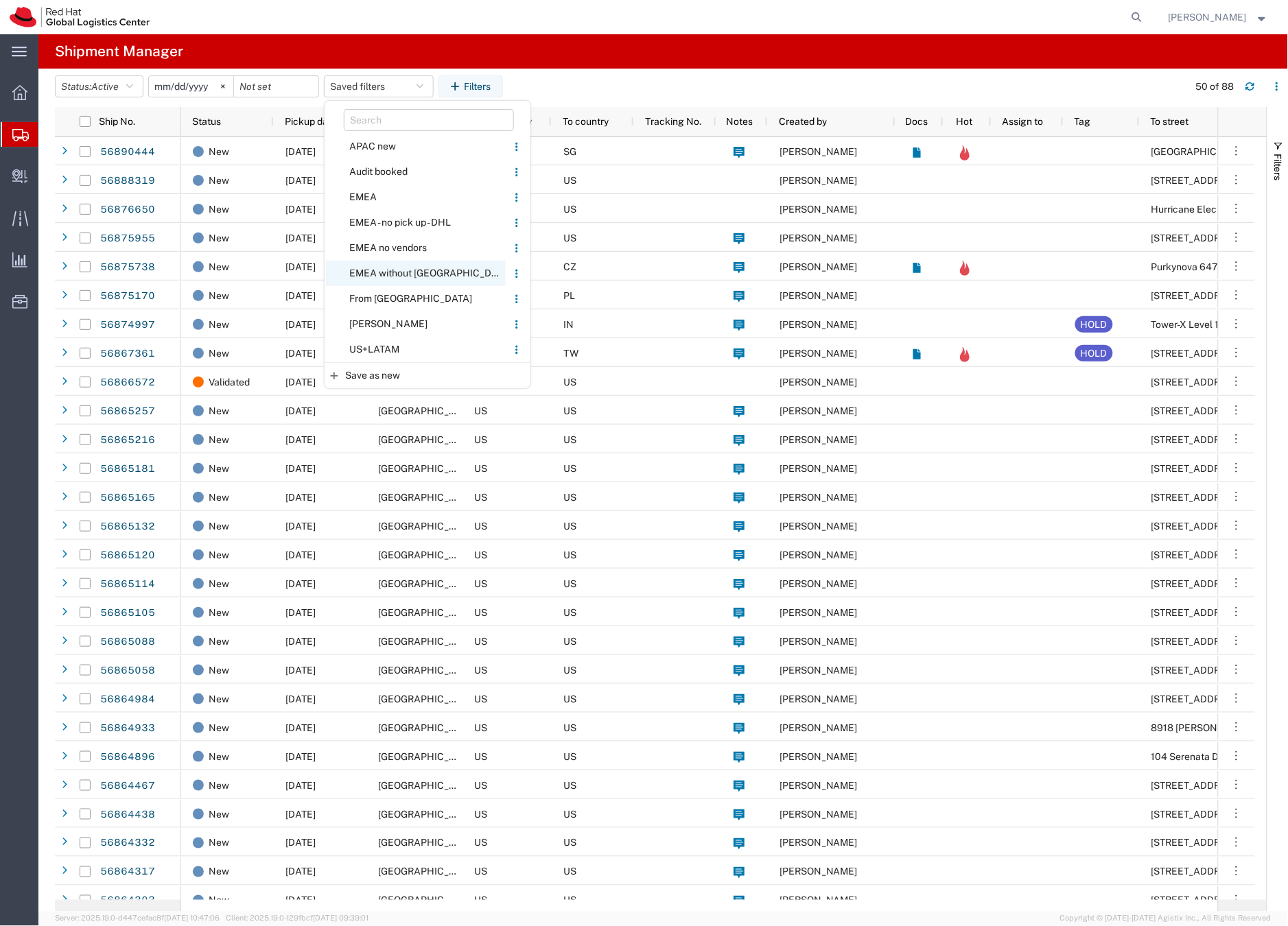
click at [388, 271] on span "EMEA without [GEOGRAPHIC_DATA]" at bounding box center [416, 273] width 179 height 26
type input "2023-06-14"
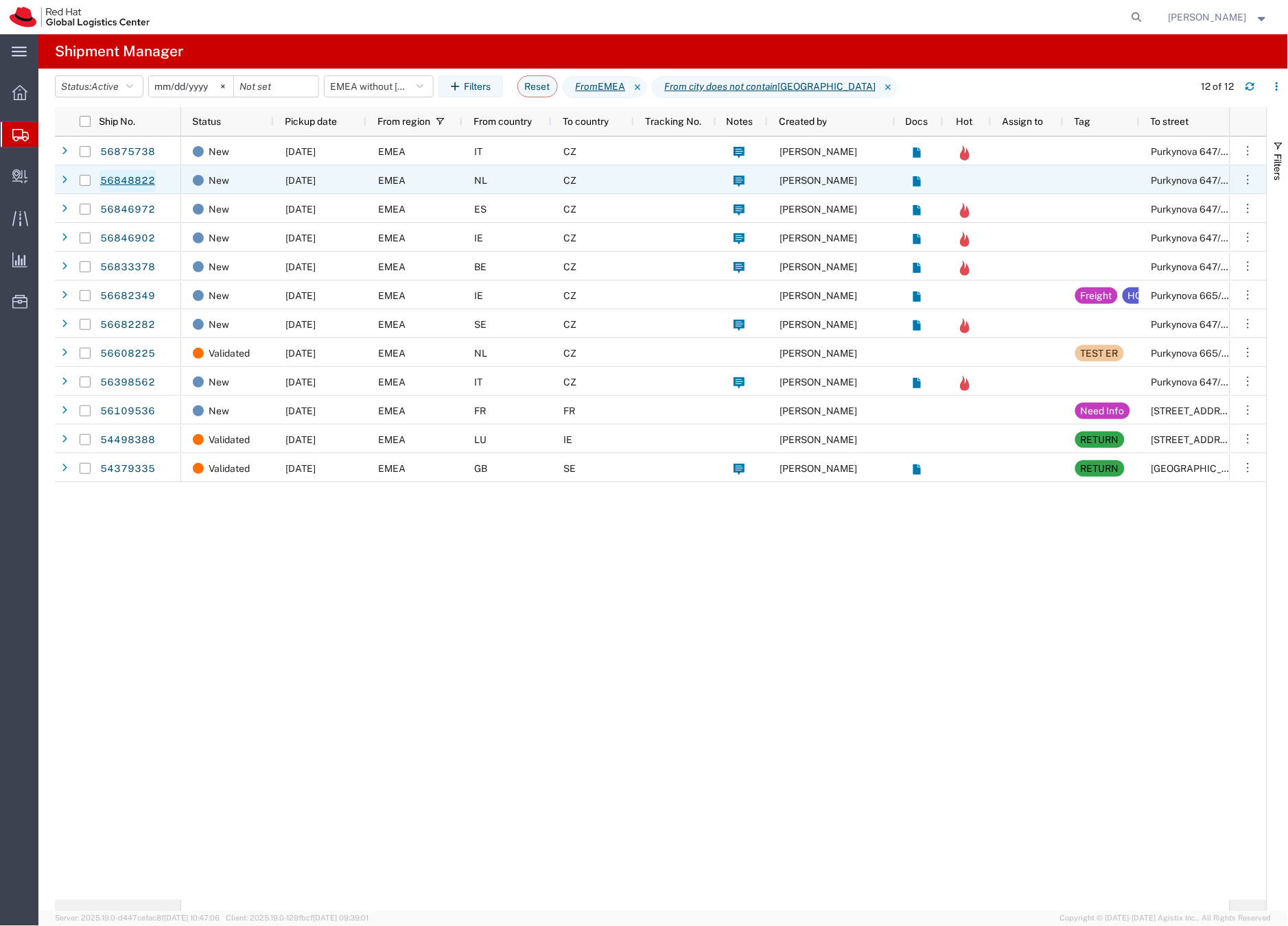
click at [143, 179] on link "56848822" at bounding box center [127, 180] width 56 height 22
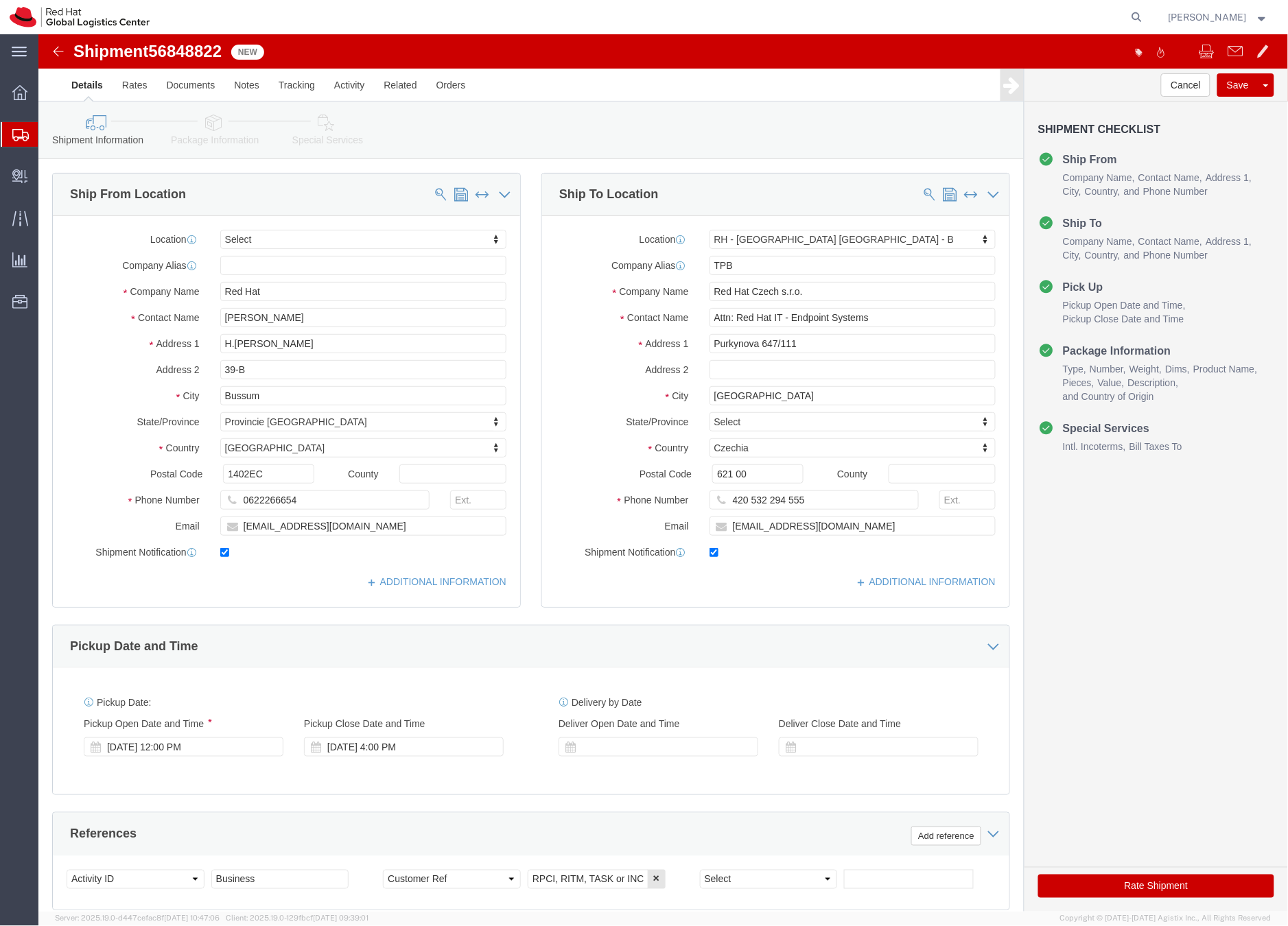
select select
select select "38036"
drag, startPoint x: 286, startPoint y: 287, endPoint x: 168, endPoint y: 278, distance: 118.3
click div "Contact Name Katinka Boekhoff"
drag, startPoint x: 235, startPoint y: 252, endPoint x: 165, endPoint y: 251, distance: 70.0
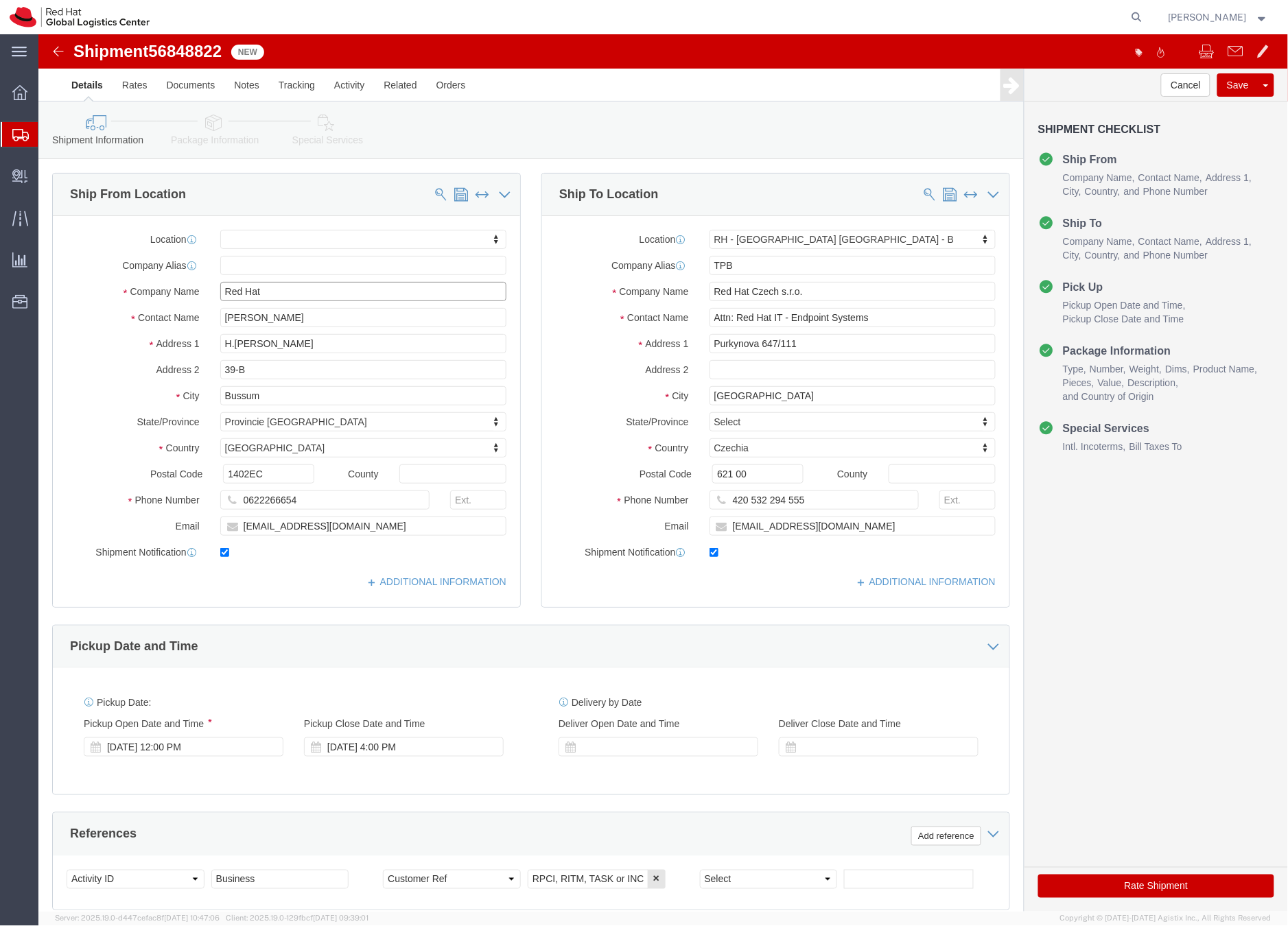
click div "Company Name Red Hat"
paste input "Katinka Boekhoff"
type input "Katinka Boekhoff"
click icon
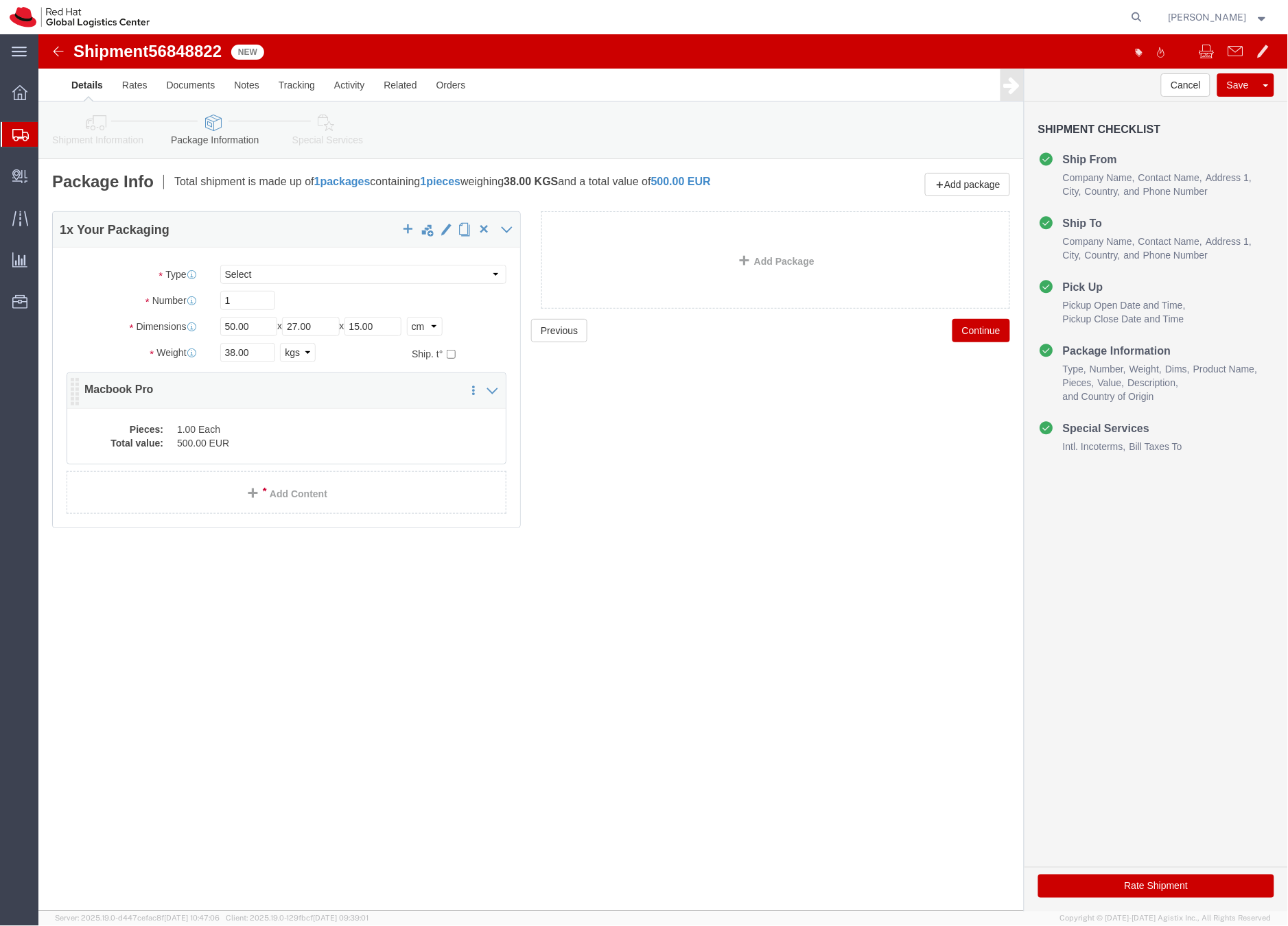
click dd "1.00 Each"
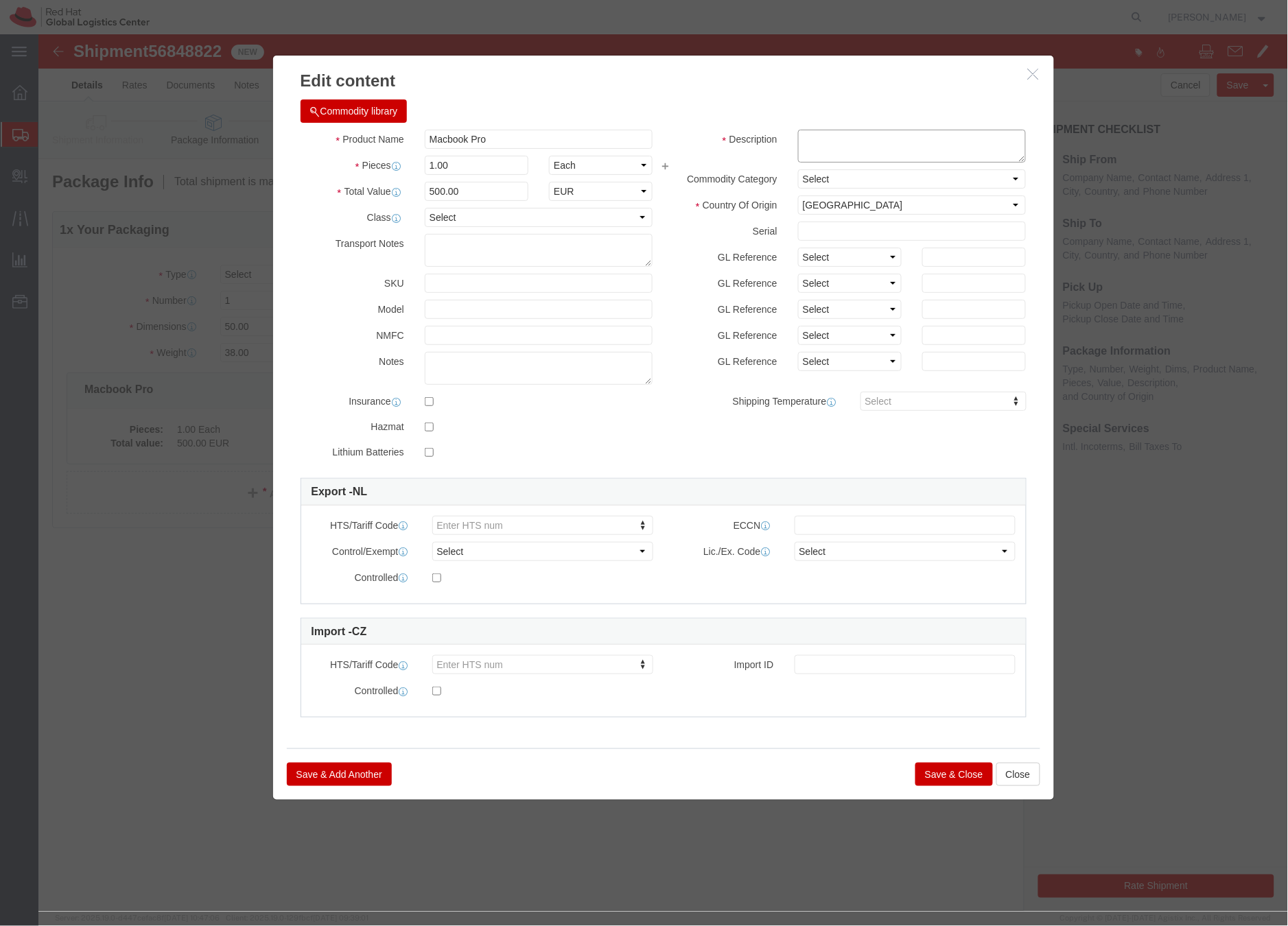
click textarea
type textarea "Laptop"
click button "Save & Close"
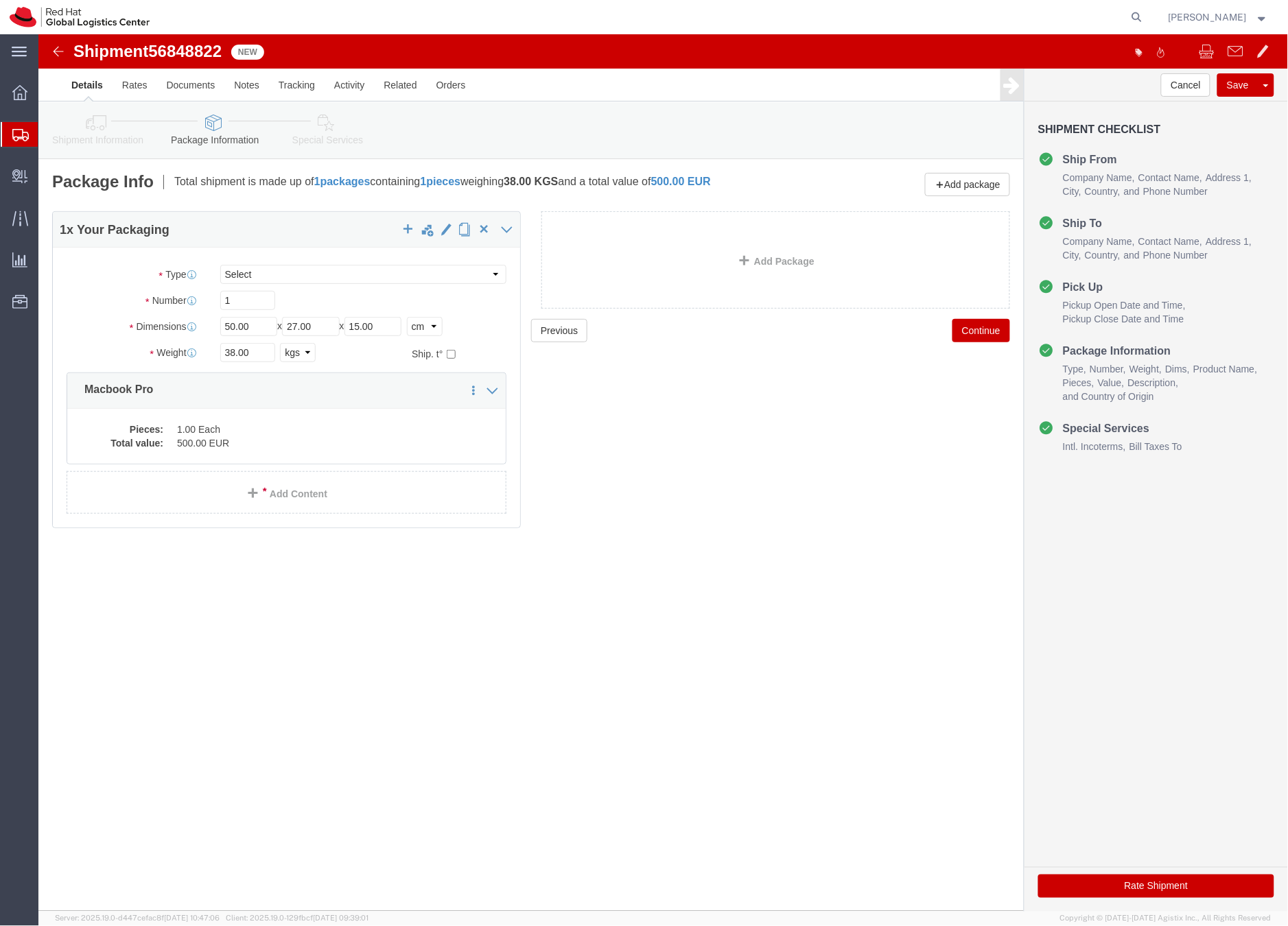
click link "Special Services"
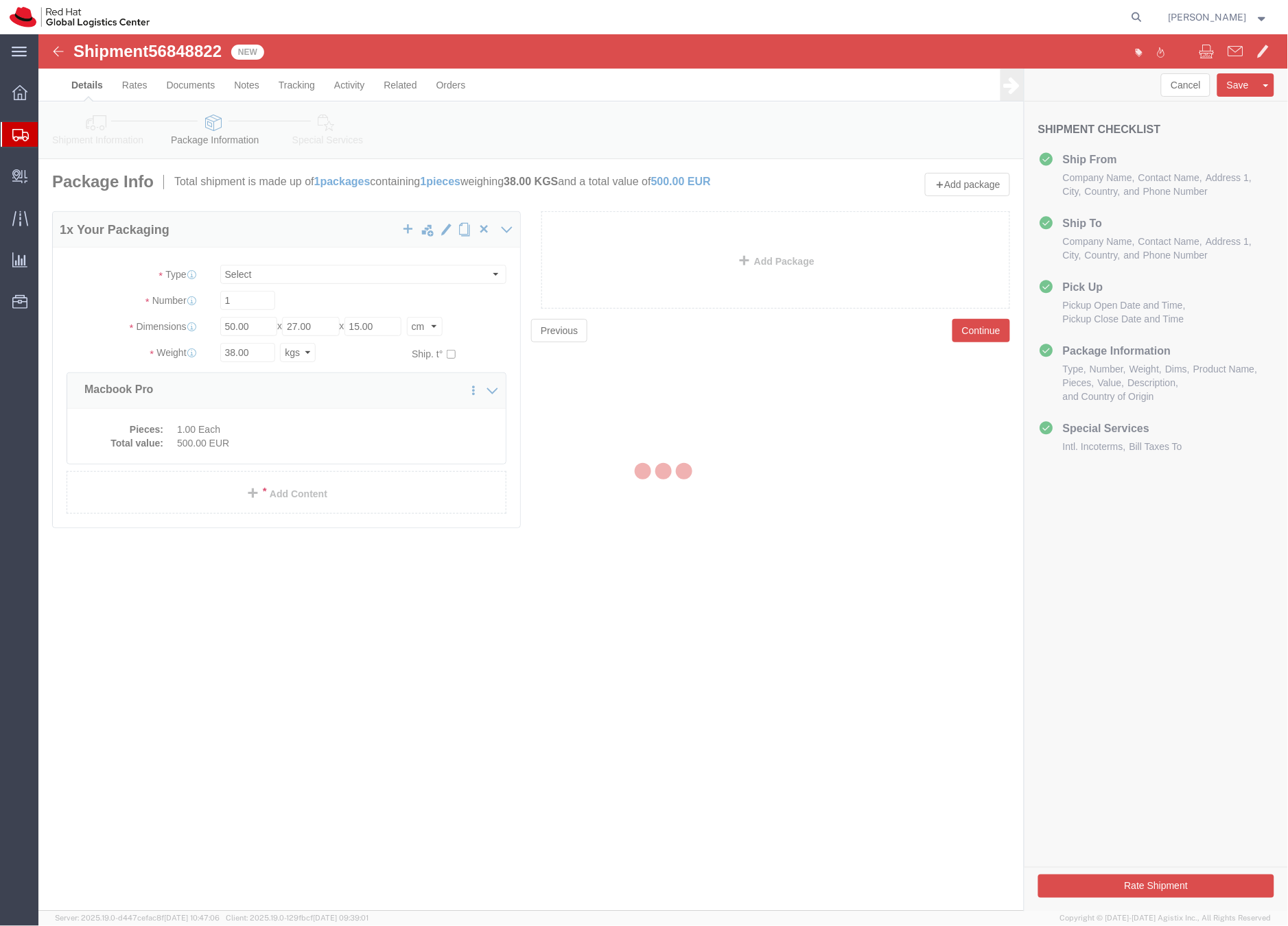
select select
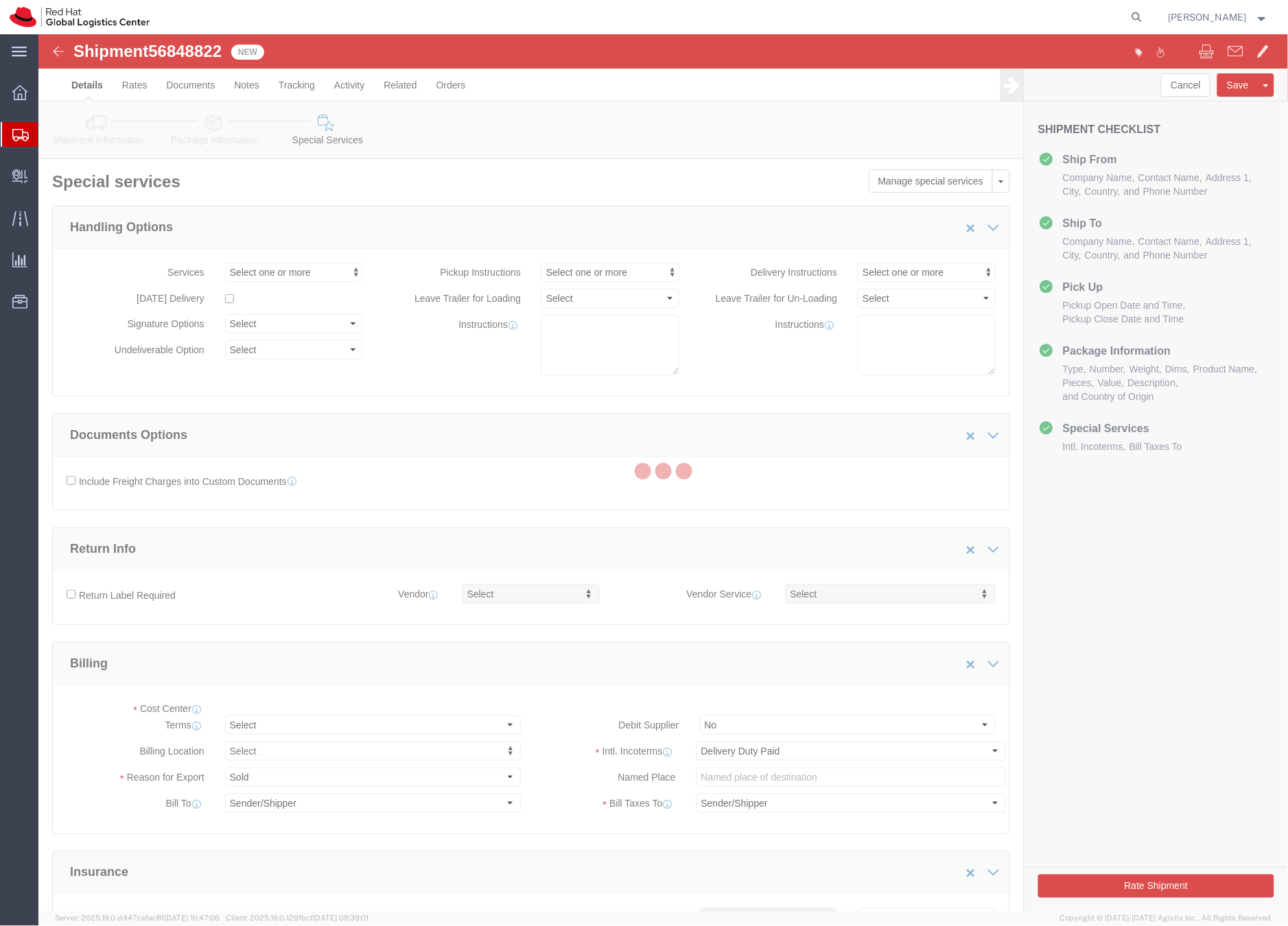
select select "COSTCENTER"
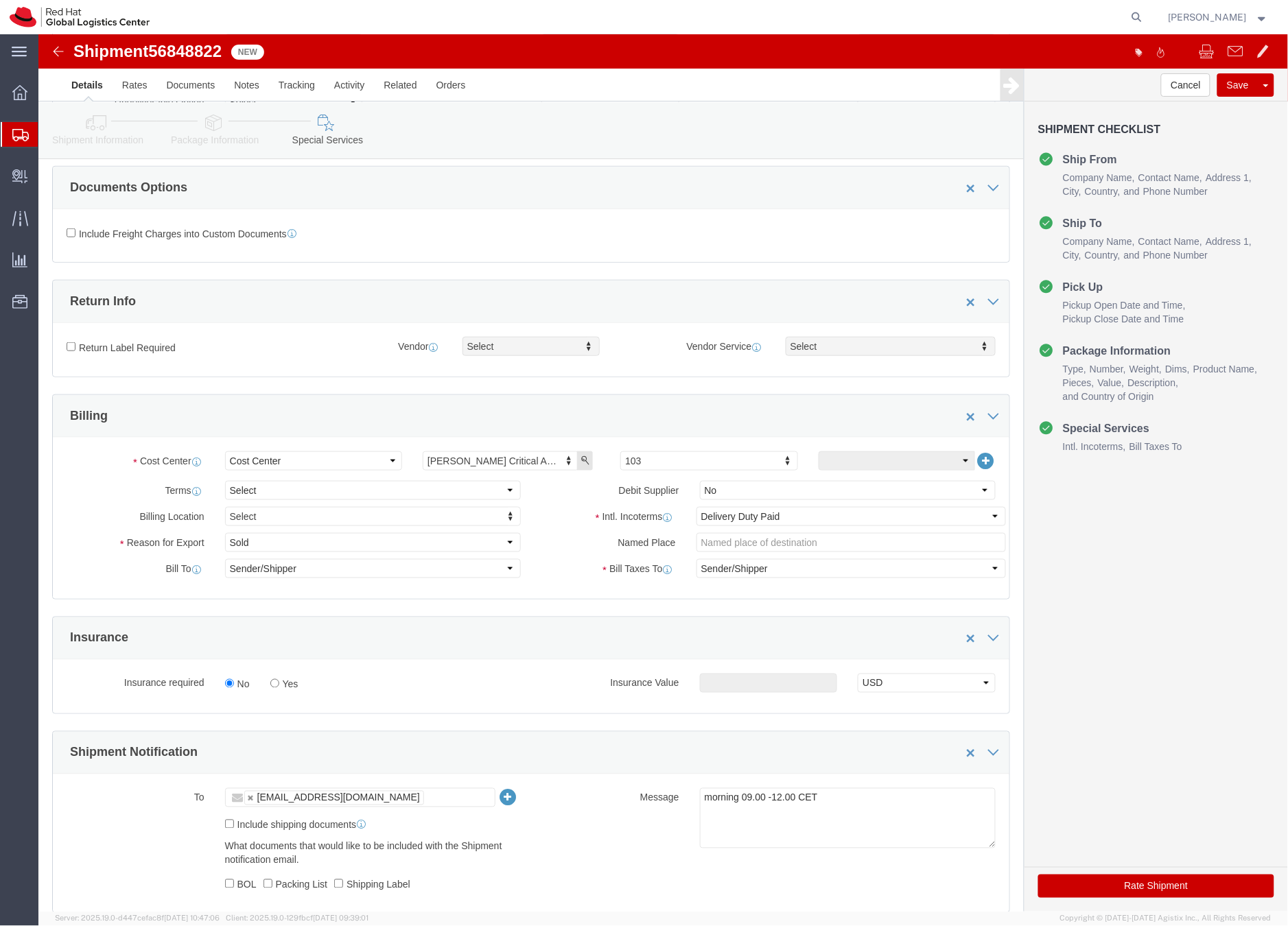
scroll to position [251, 0]
type input "850"
click button "Rate Shipment"
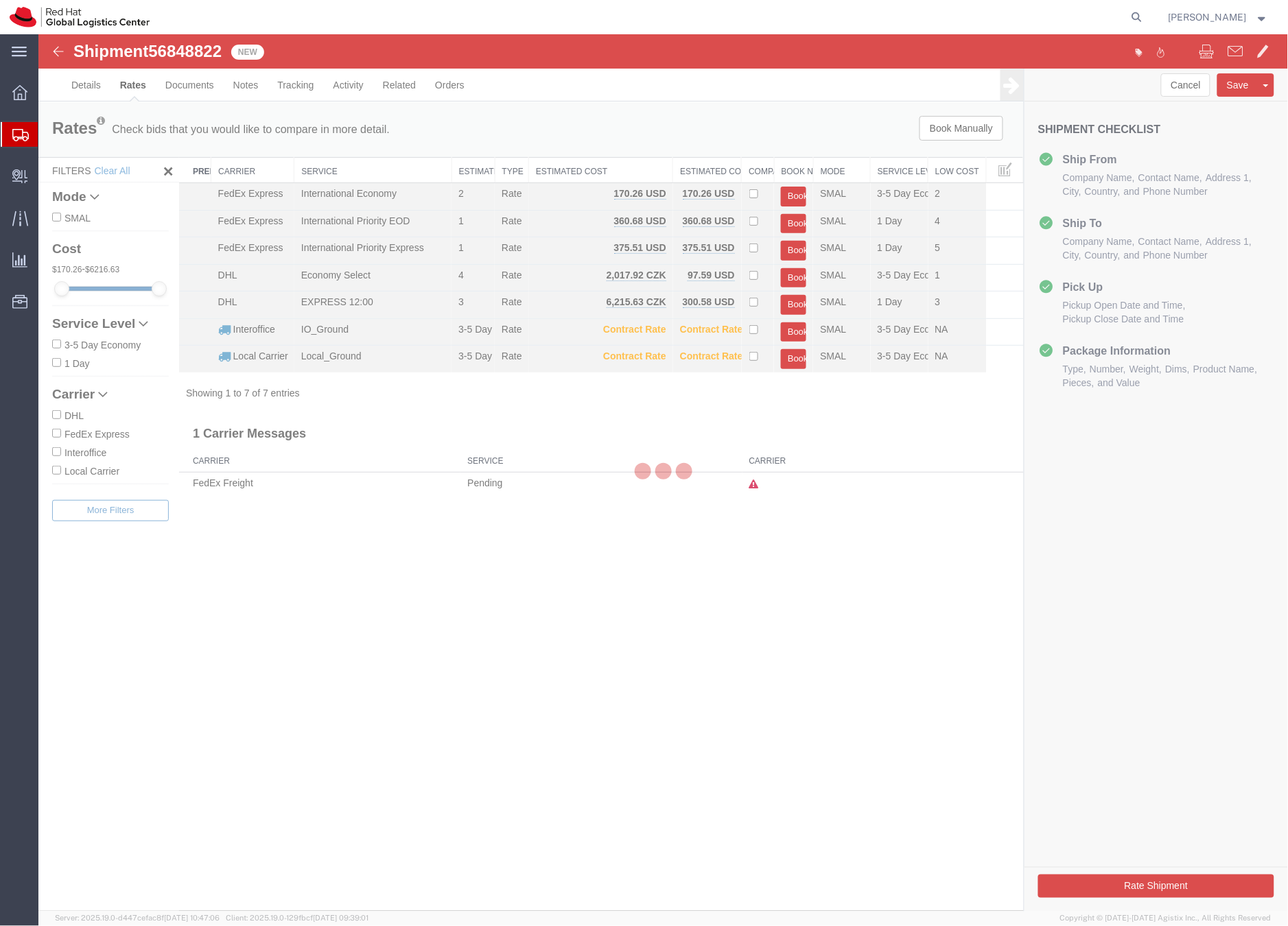
scroll to position [0, 0]
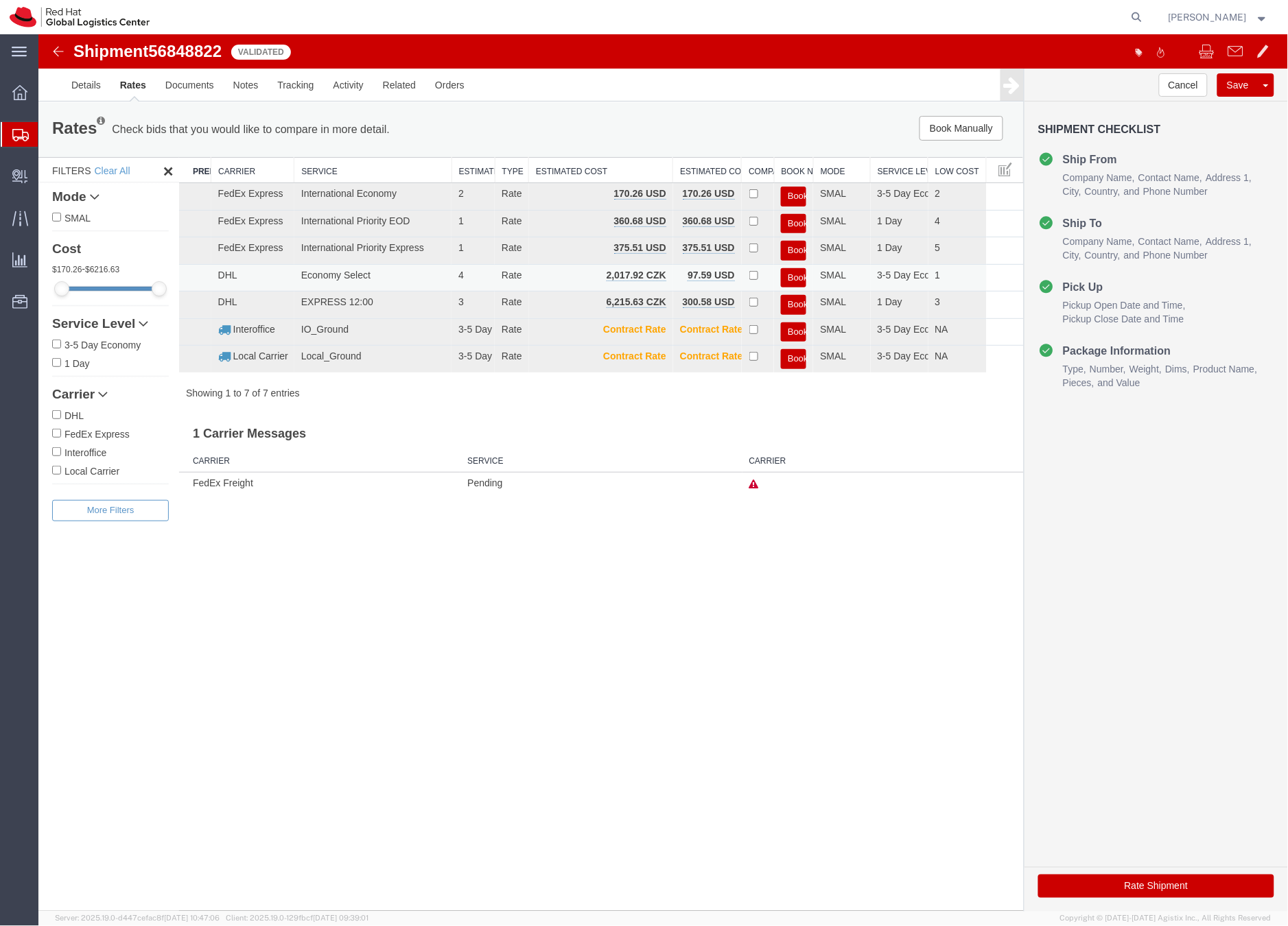
click at [791, 276] on button "Book" at bounding box center [793, 277] width 26 height 20
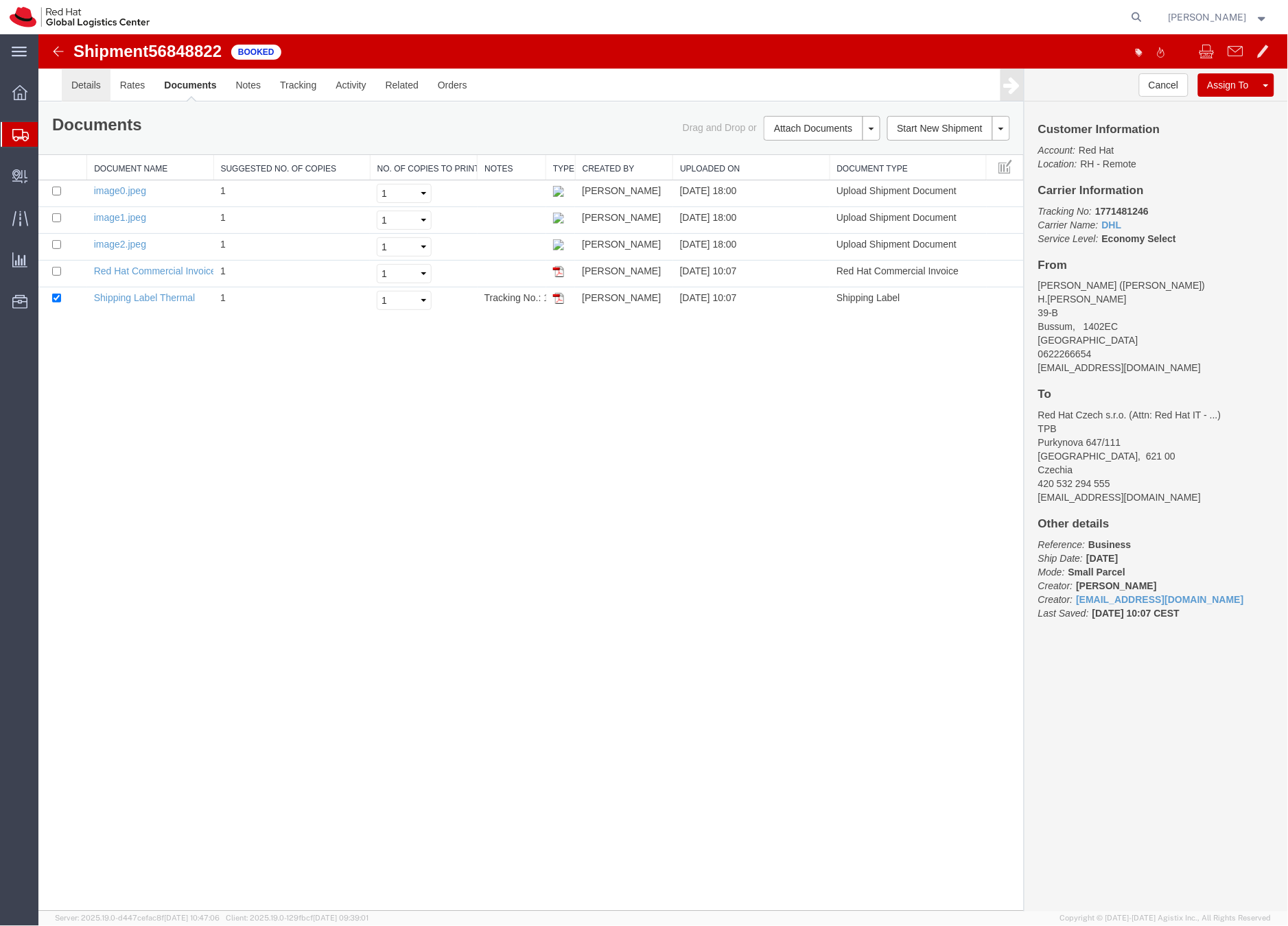
click at [92, 83] on link "Details" at bounding box center [85, 84] width 49 height 33
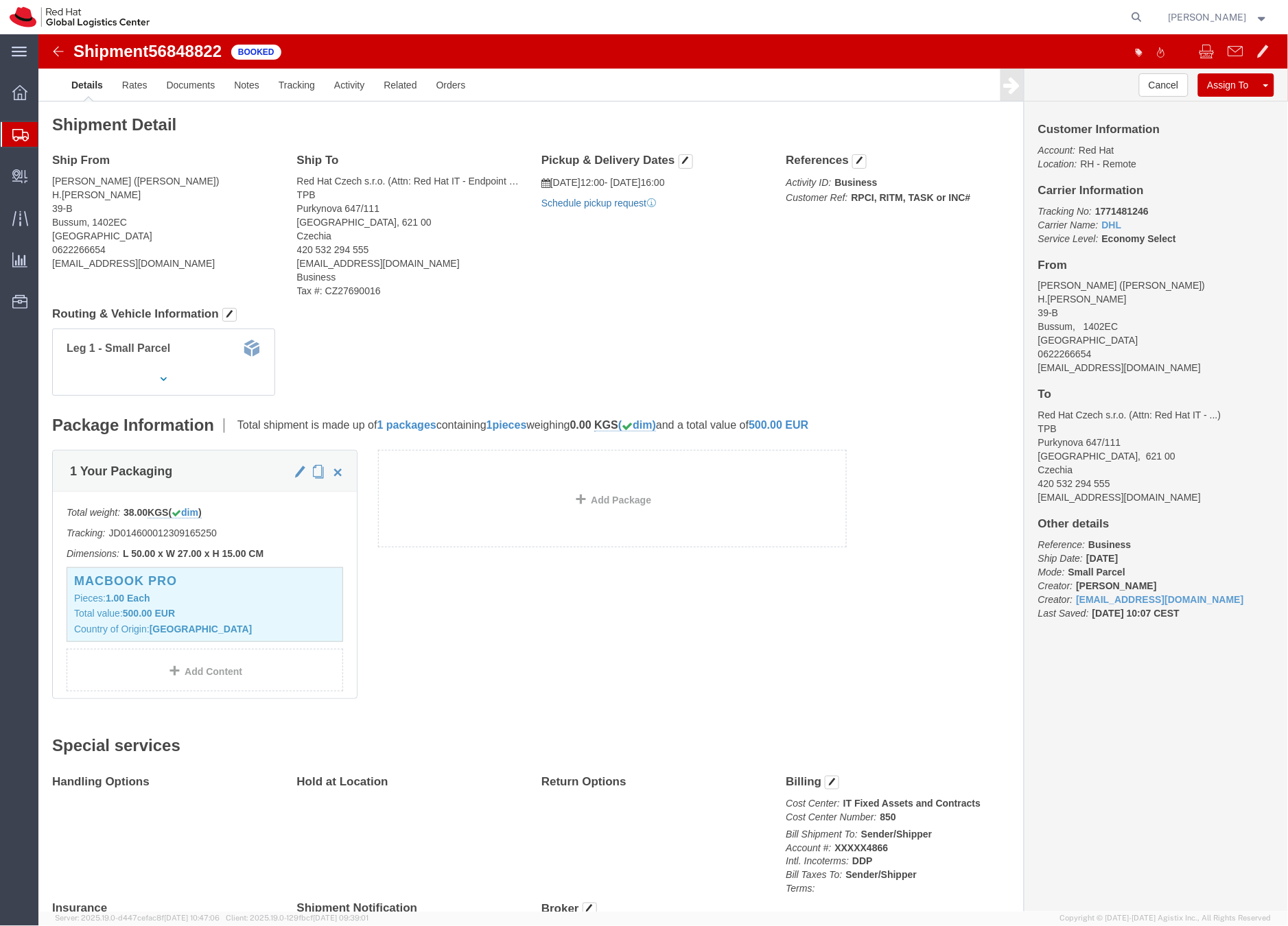
click link "Schedule pickup request"
drag, startPoint x: 1101, startPoint y: 345, endPoint x: 976, endPoint y: 334, distance: 125.5
click form "Shipment 56848822 5 of 5 Booked Details Rates Documents Notes Tracking Activity…"
click div "Ship From Katinka Boekhoff (Katinka Boekhoff) H.Kamerlingh Onnesweg 39-B Bussum…"
click span "button"
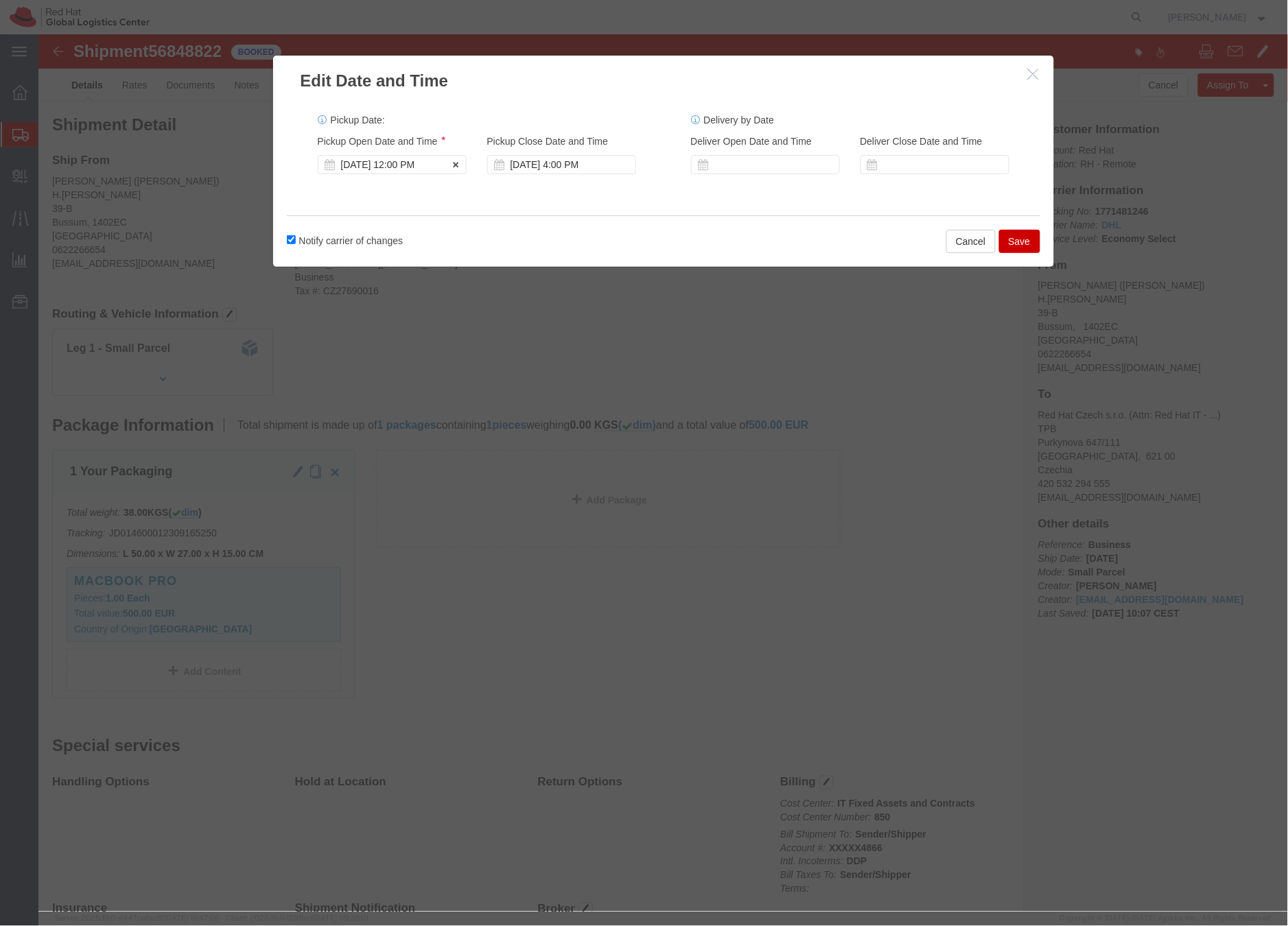
click div "Sep 23 2025 12:00 PM"
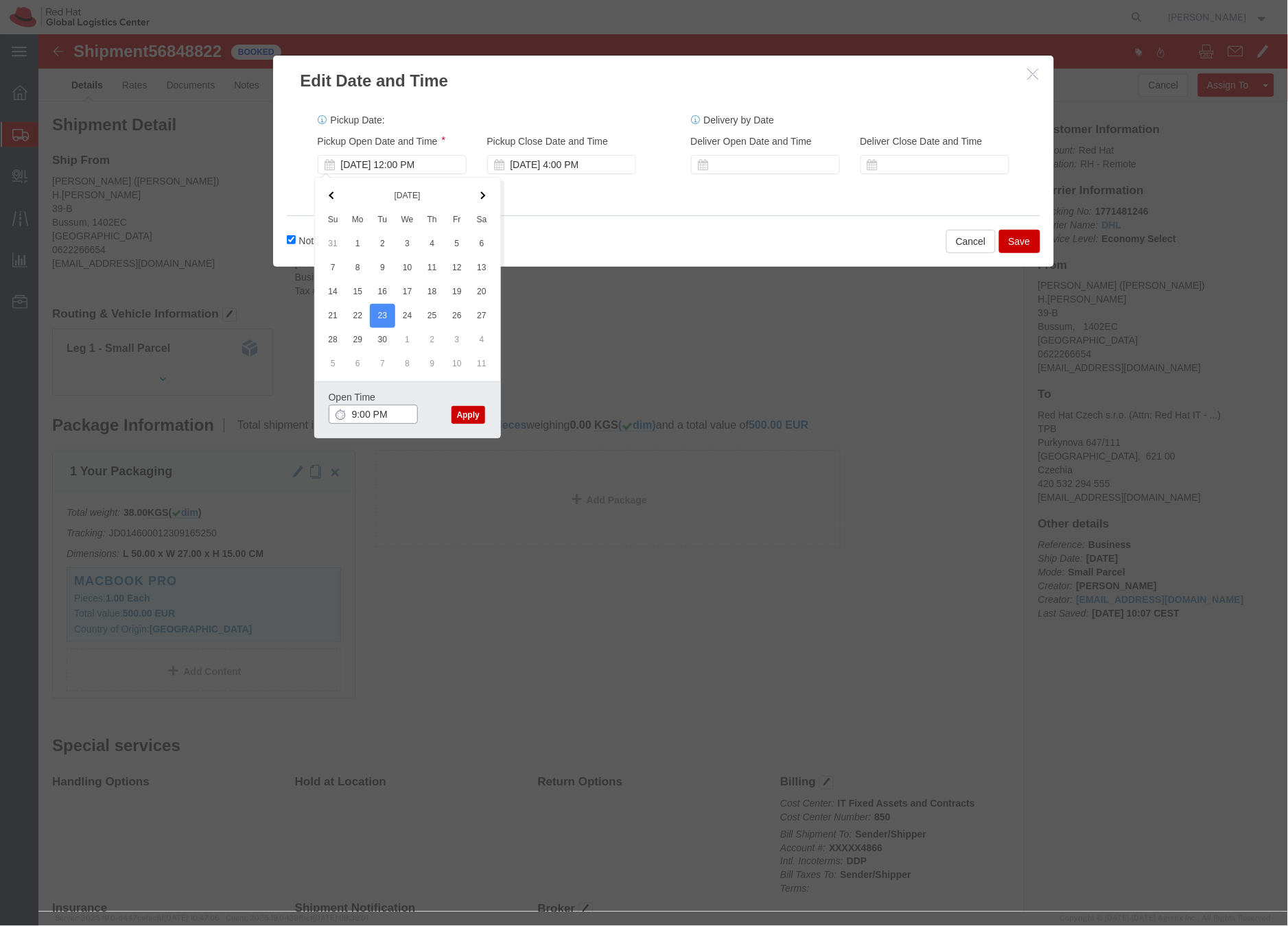
click input "9:00 PM"
type input "9:00 AM"
click button "Apply"
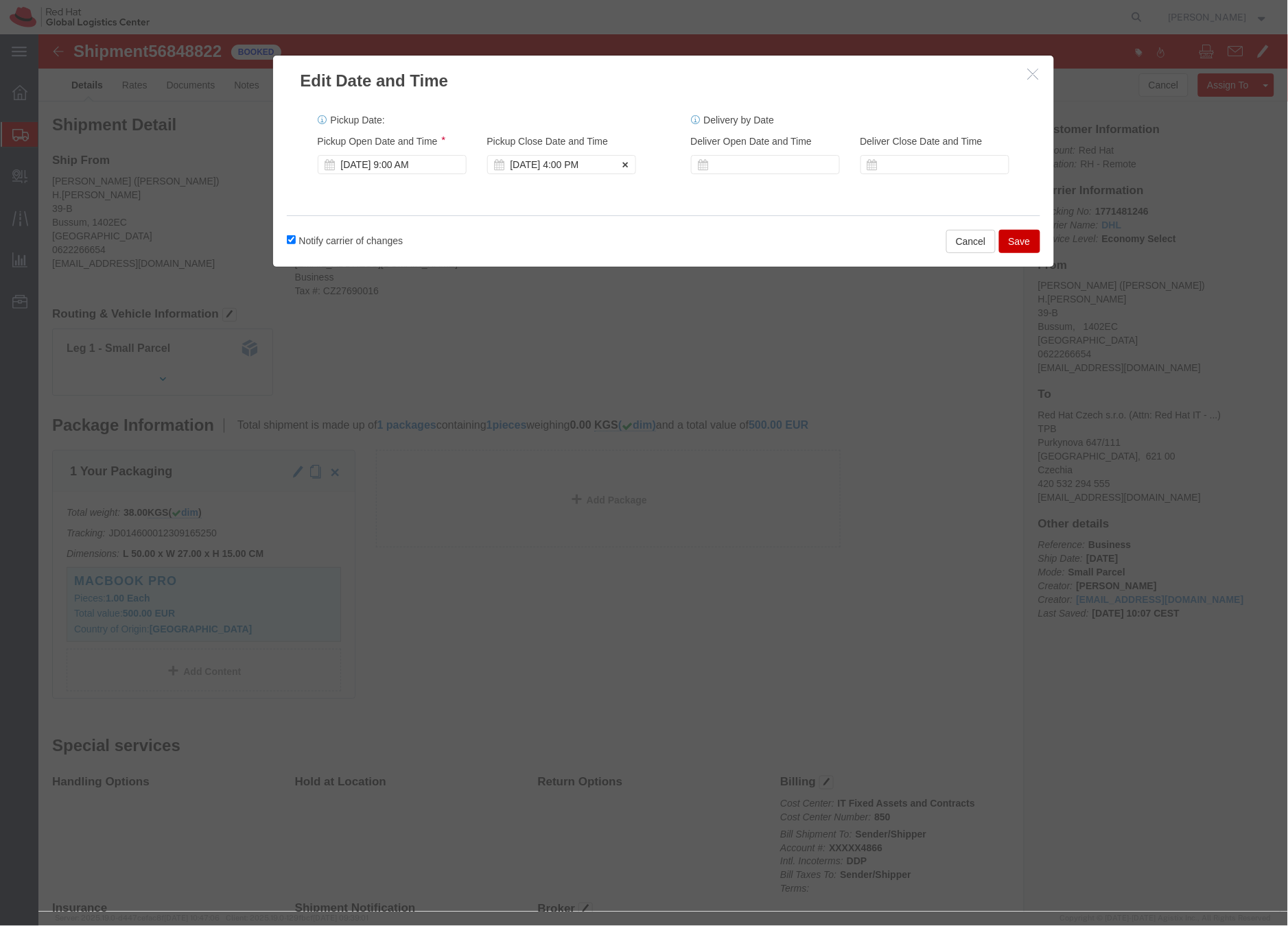
click div "Sep 23 2025 4:00 PM"
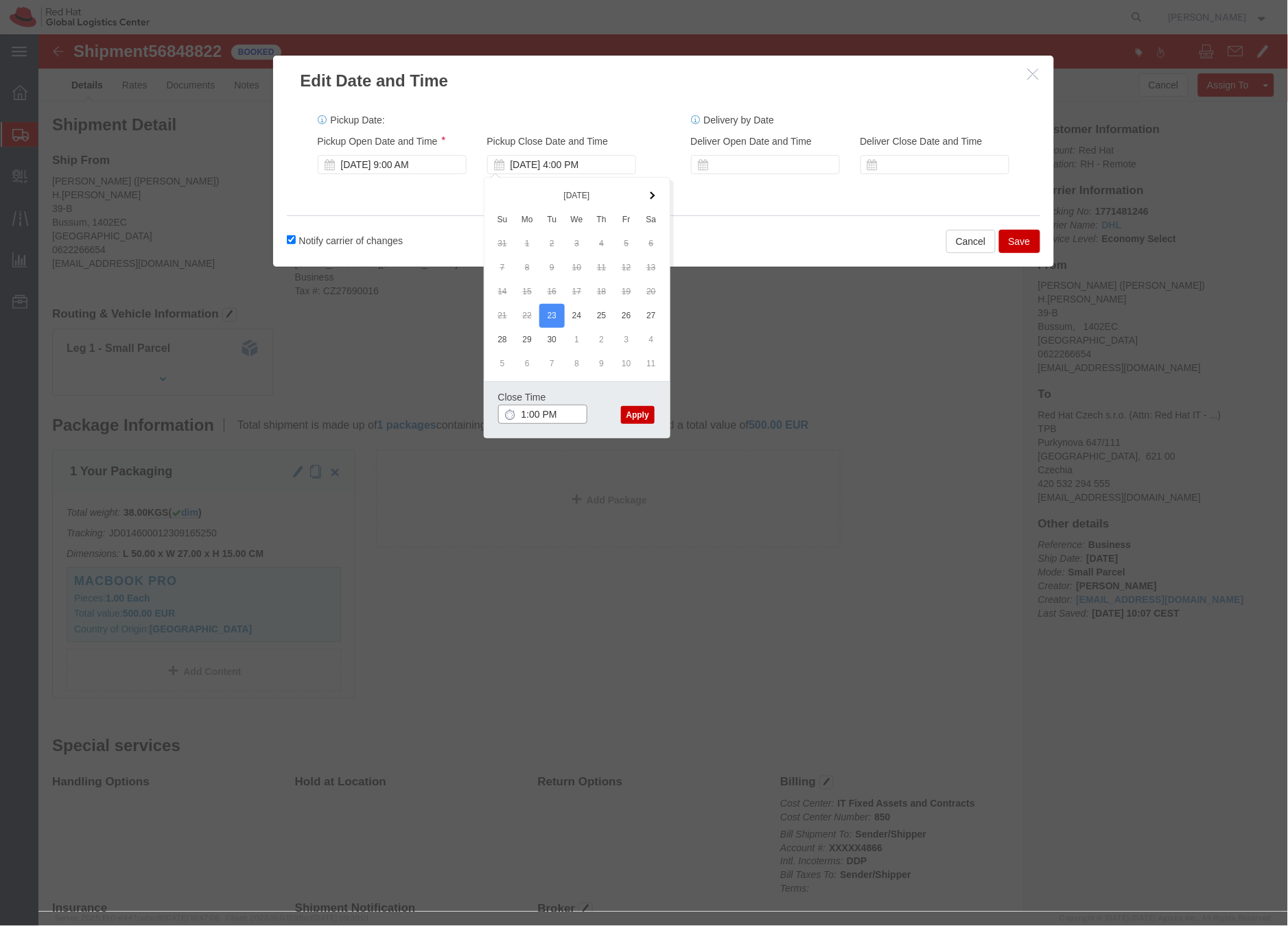
type input "12:00 PM"
click button "Apply"
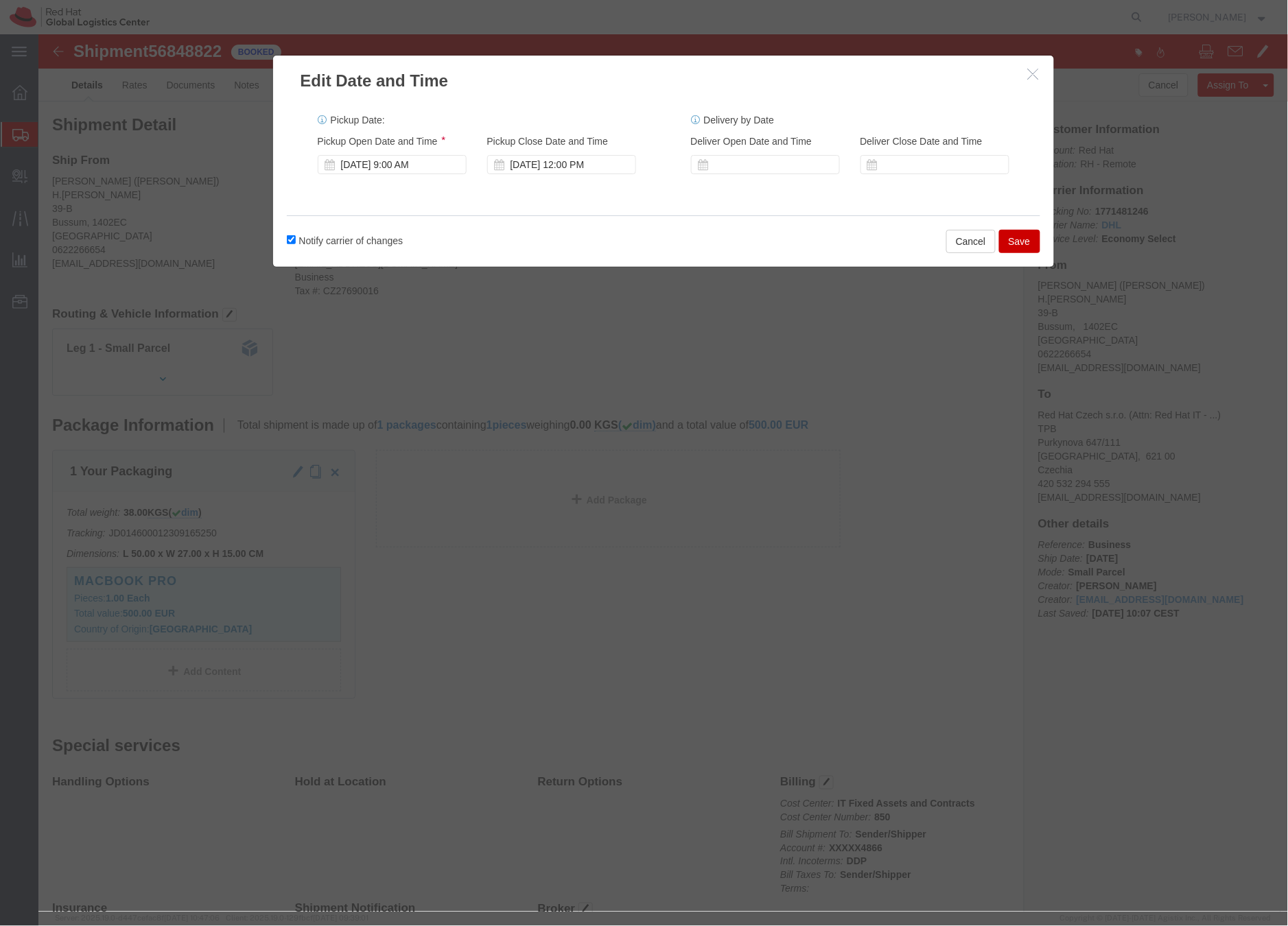
click button "Save"
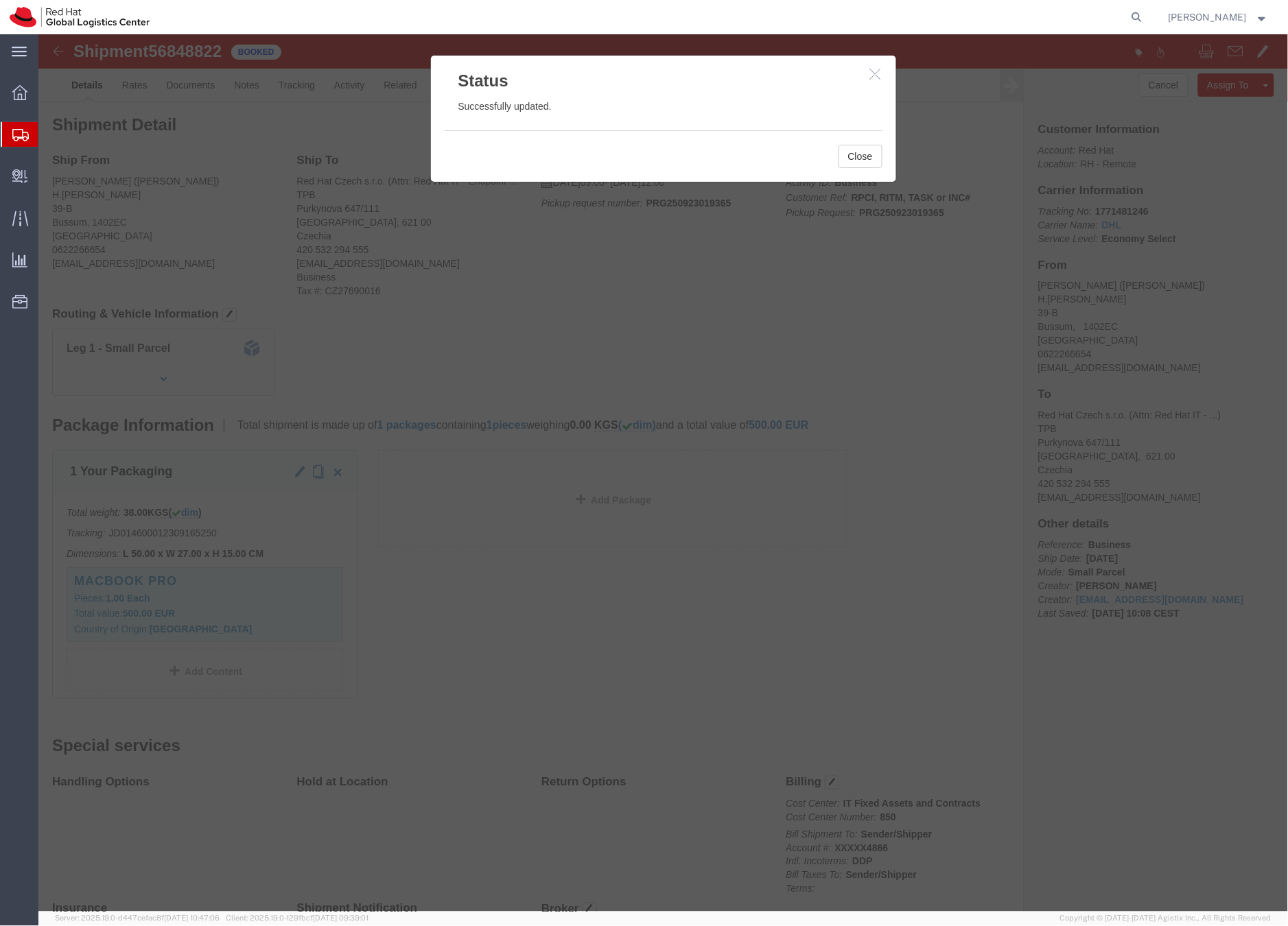
click icon "button"
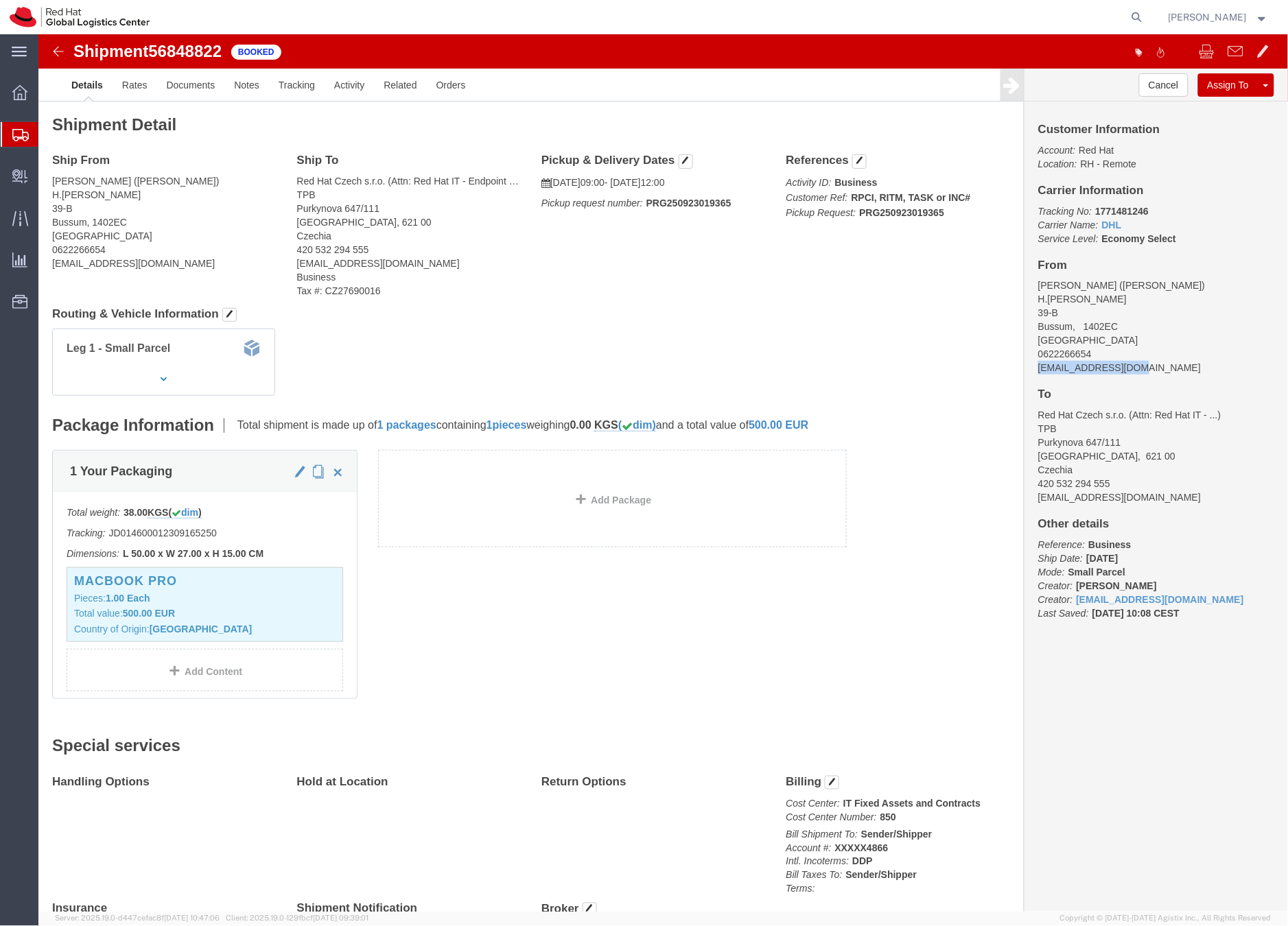
drag, startPoint x: 1109, startPoint y: 336, endPoint x: 1010, endPoint y: 331, distance: 99.1
click div "Customer Information Account: Red Hat Location: RH - Remote Carrier Information…"
copy address "kboekhof@redhat.com"
click link "Documents"
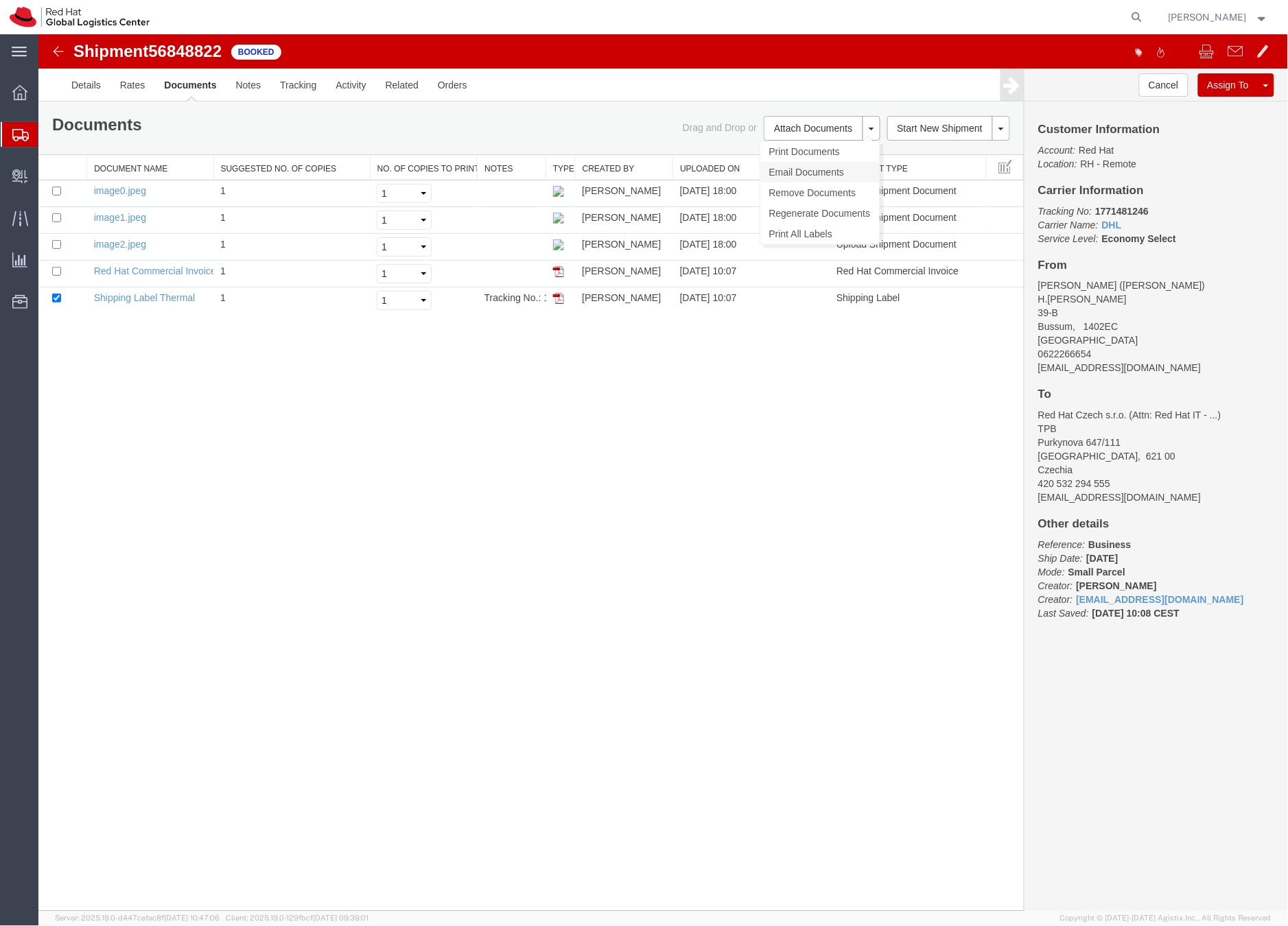
click at [826, 169] on link "Email Documents" at bounding box center [819, 171] width 119 height 21
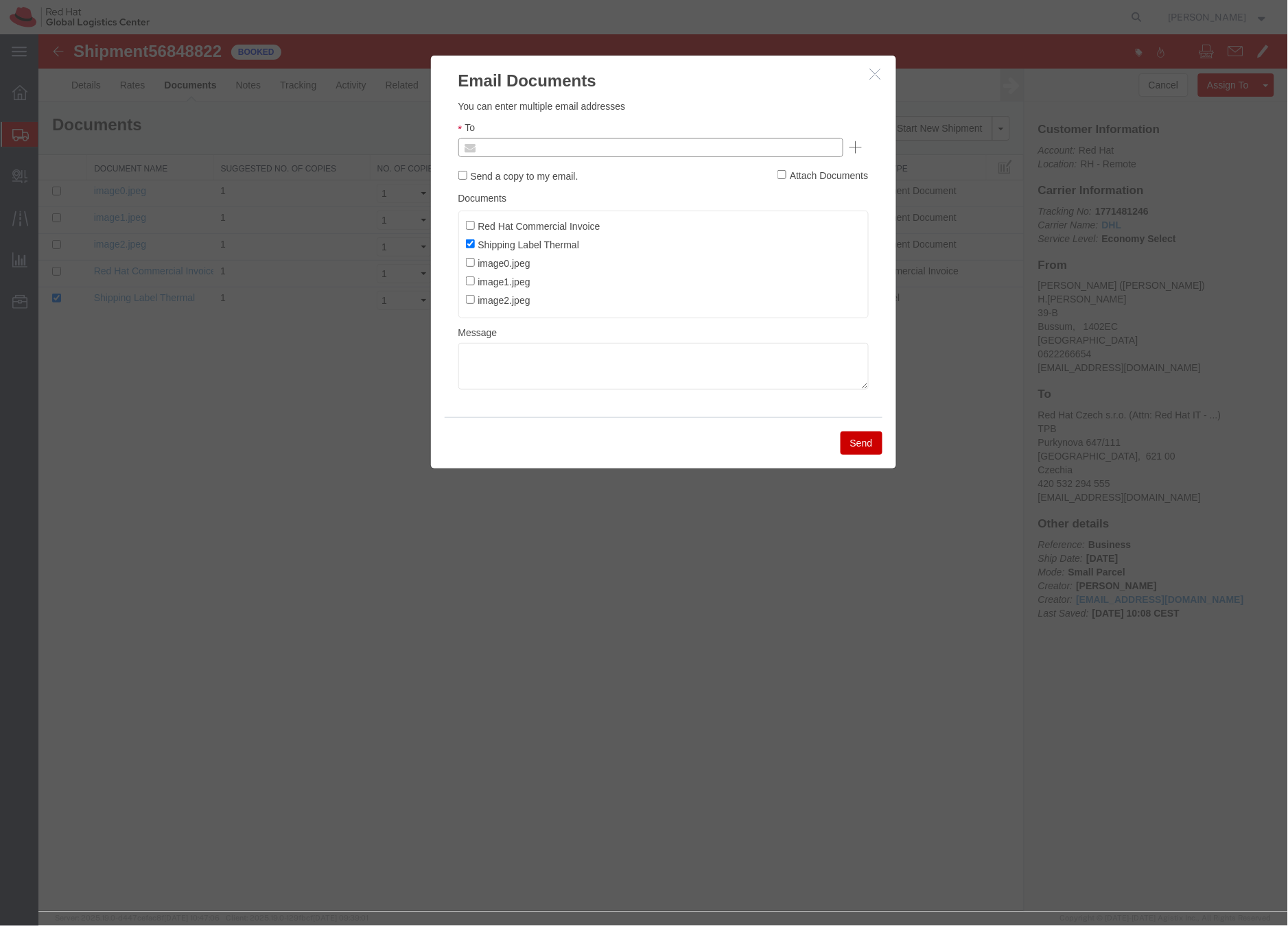
click at [548, 138] on input "text" at bounding box center [557, 147] width 160 height 18
paste input "kboekhof@redhat.com"
type input "kboekhof@redhat.com"
click at [503, 367] on textarea at bounding box center [662, 365] width 410 height 46
paste textarea "Hi A, please find the label for your shipment to B attached to this email. Plea…"
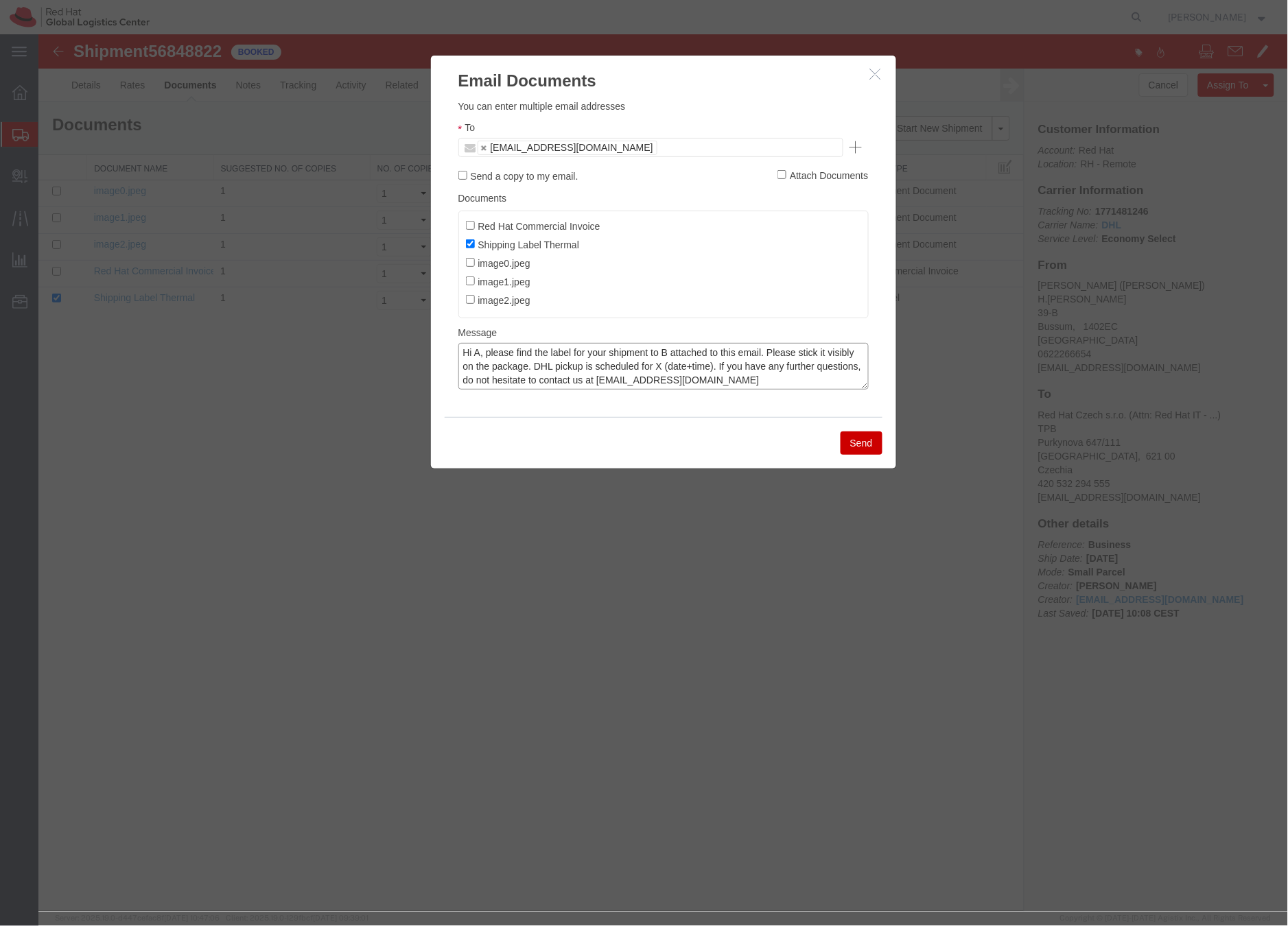
click at [481, 352] on textarea "Hi A, please find the label for your shipment to B attached to this email. Plea…" at bounding box center [662, 365] width 410 height 46
click at [691, 356] on textarea "Hi Katinka, please find the label for your shipment to B attached to this email…" at bounding box center [662, 365] width 410 height 46
drag, startPoint x: 720, startPoint y: 369, endPoint x: 799, endPoint y: 348, distance: 81.7
click at [721, 368] on textarea "Hi Katinka, please find the label for your shipment to Brno,CZ attached to this…" at bounding box center [662, 365] width 410 height 46
click at [801, 371] on textarea "Hi Katinka, please find the label for your shipment to Brno,CZ attached to this…" at bounding box center [662, 365] width 410 height 46
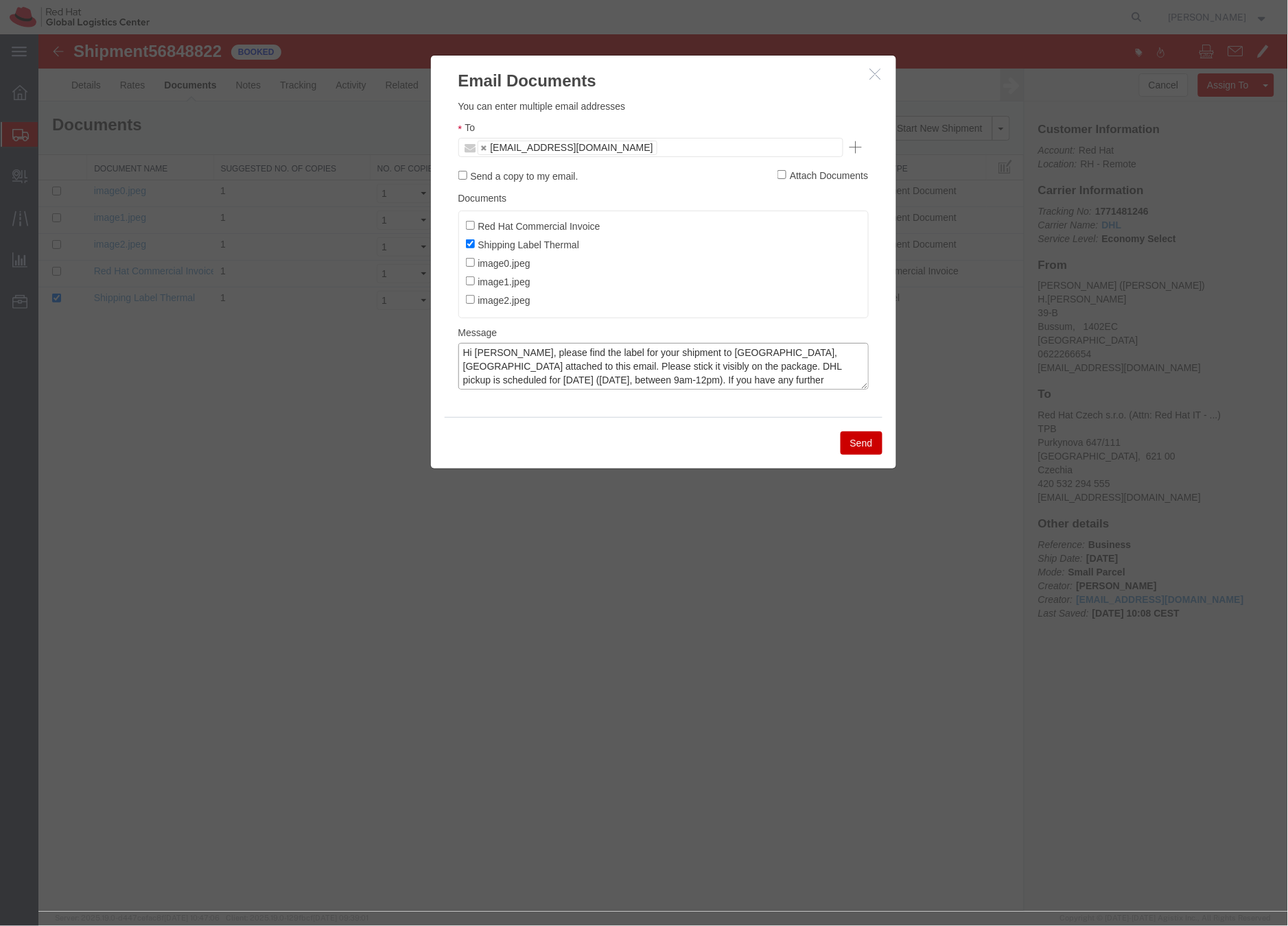
type textarea "Hi Katinka, please find the label for your shipment to Brno,CZ attached to this…"
click at [861, 452] on button "Send" at bounding box center [860, 442] width 42 height 23
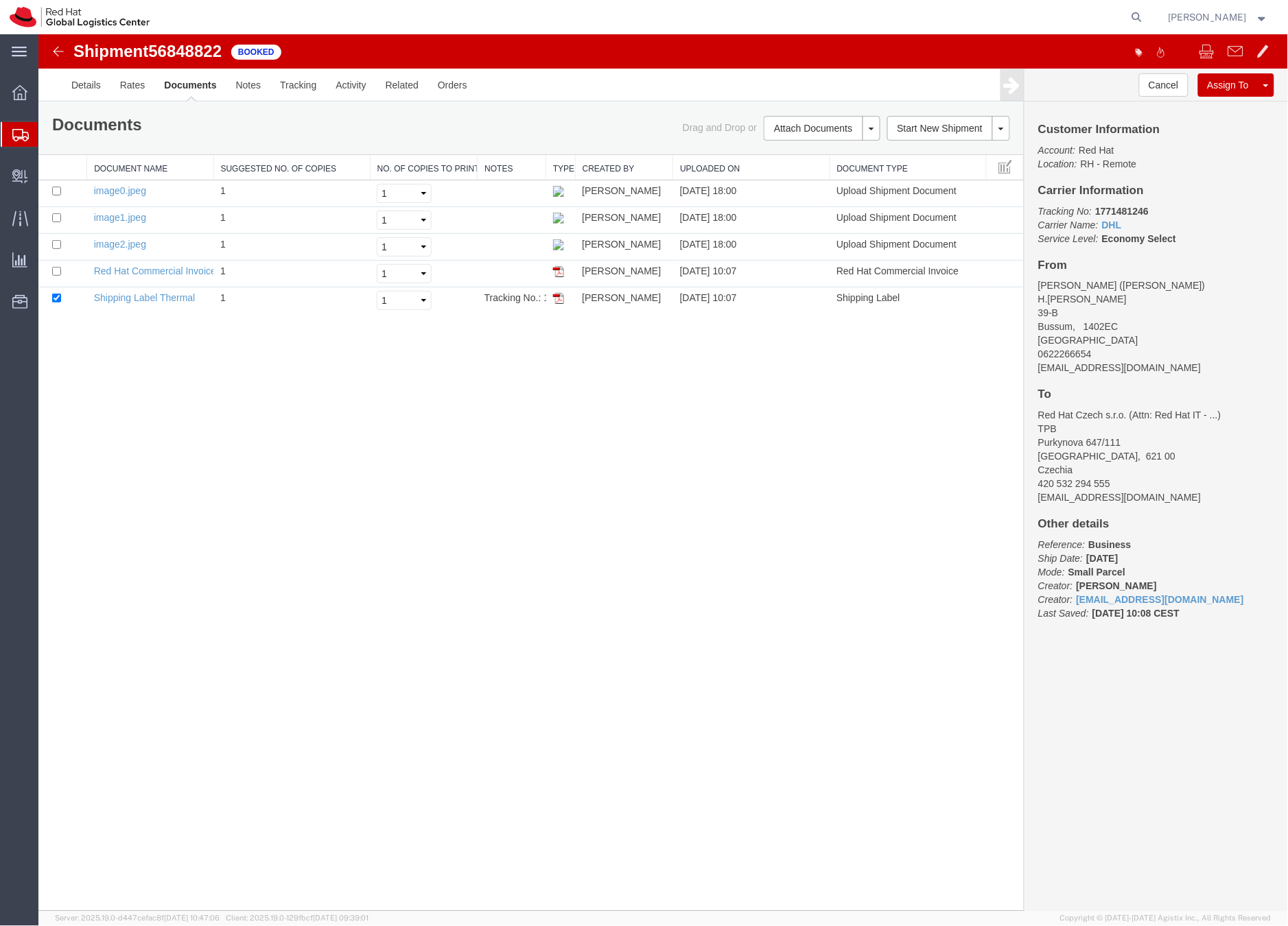
click at [25, 131] on icon at bounding box center [20, 135] width 17 height 12
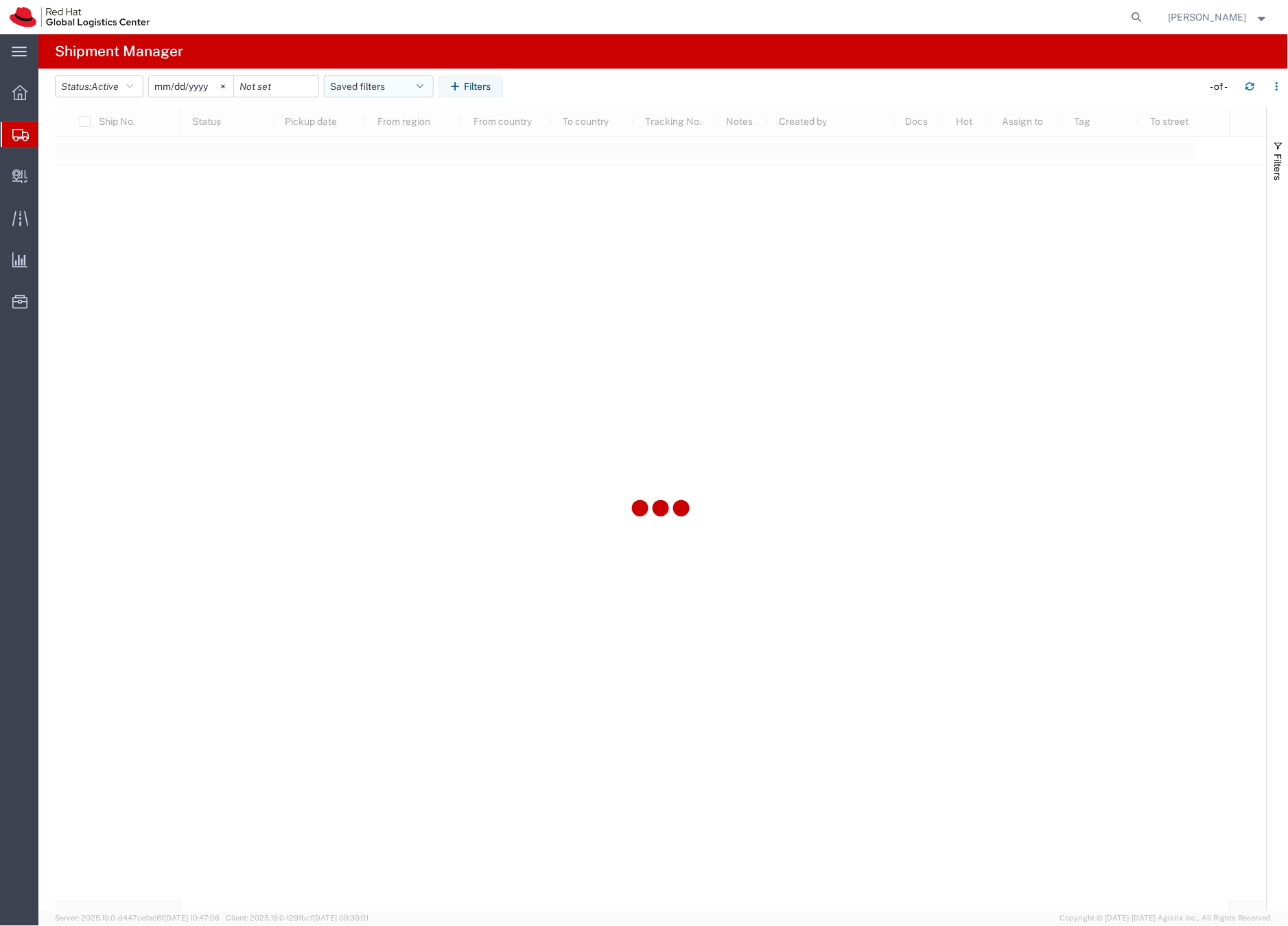
click at [356, 87] on button "Saved filters" at bounding box center [378, 86] width 110 height 22
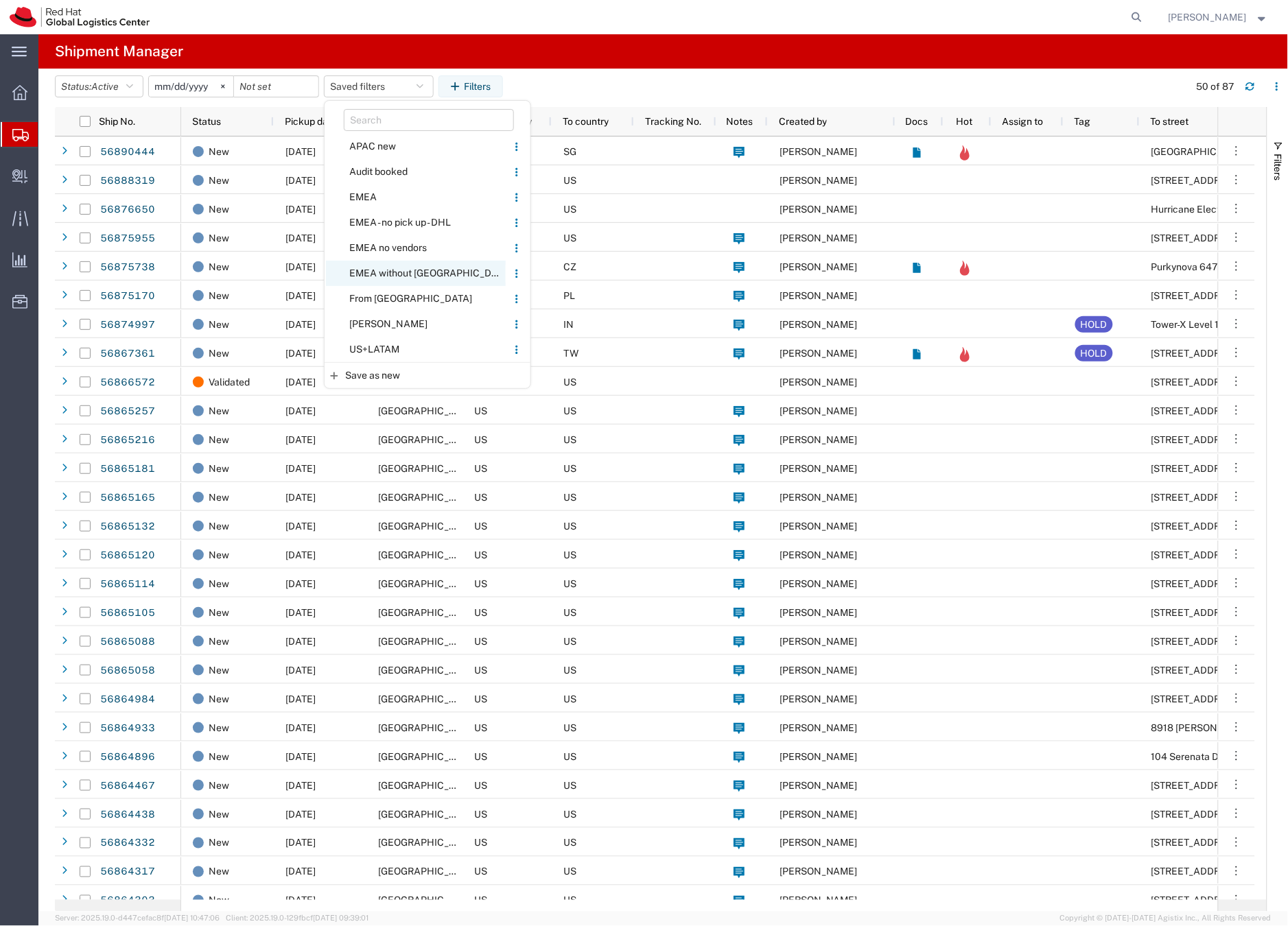
click at [386, 275] on span "EMEA without [GEOGRAPHIC_DATA]" at bounding box center [416, 273] width 179 height 26
type input "2023-06-14"
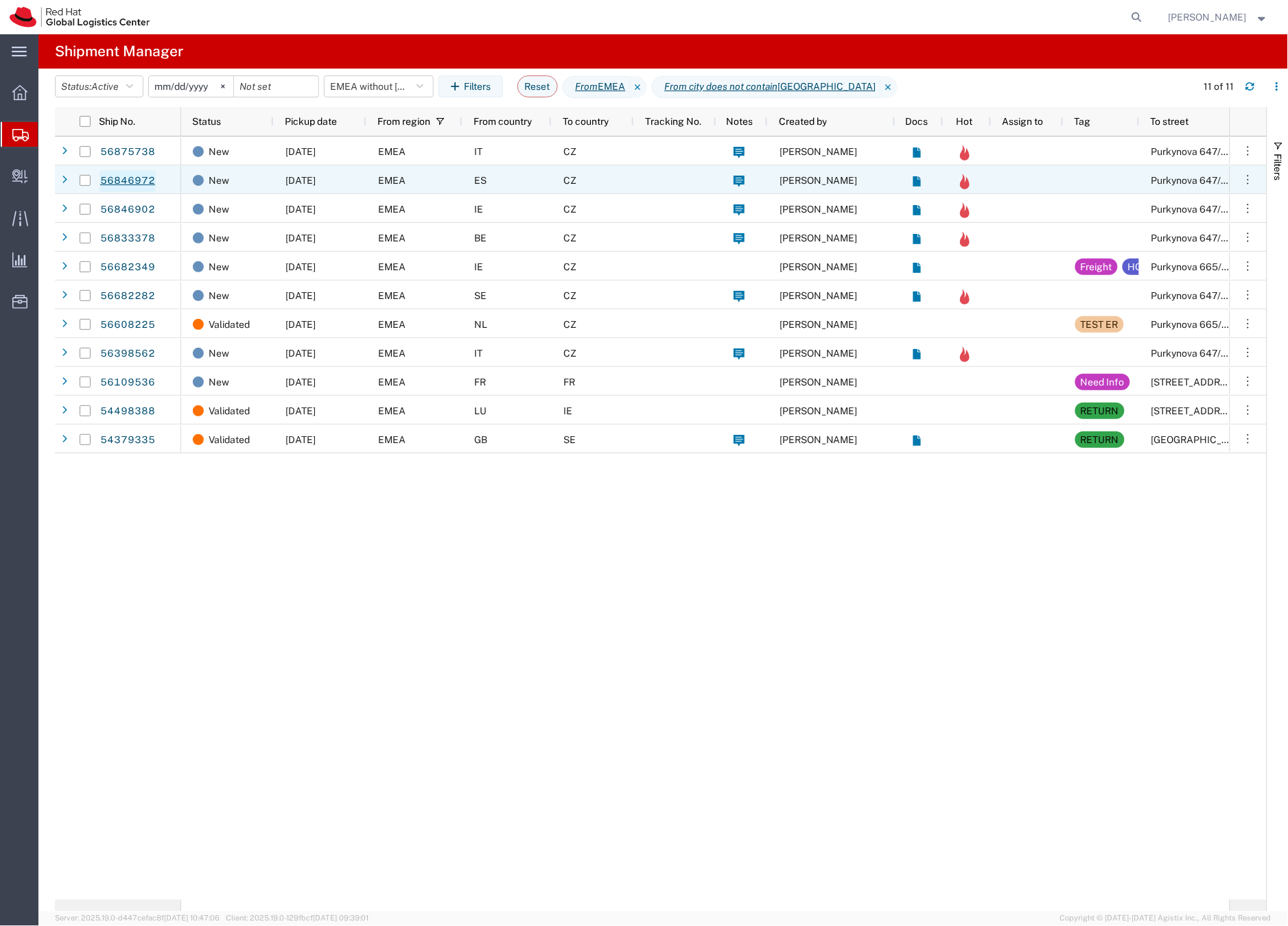
click at [136, 180] on link "56846972" at bounding box center [127, 180] width 56 height 22
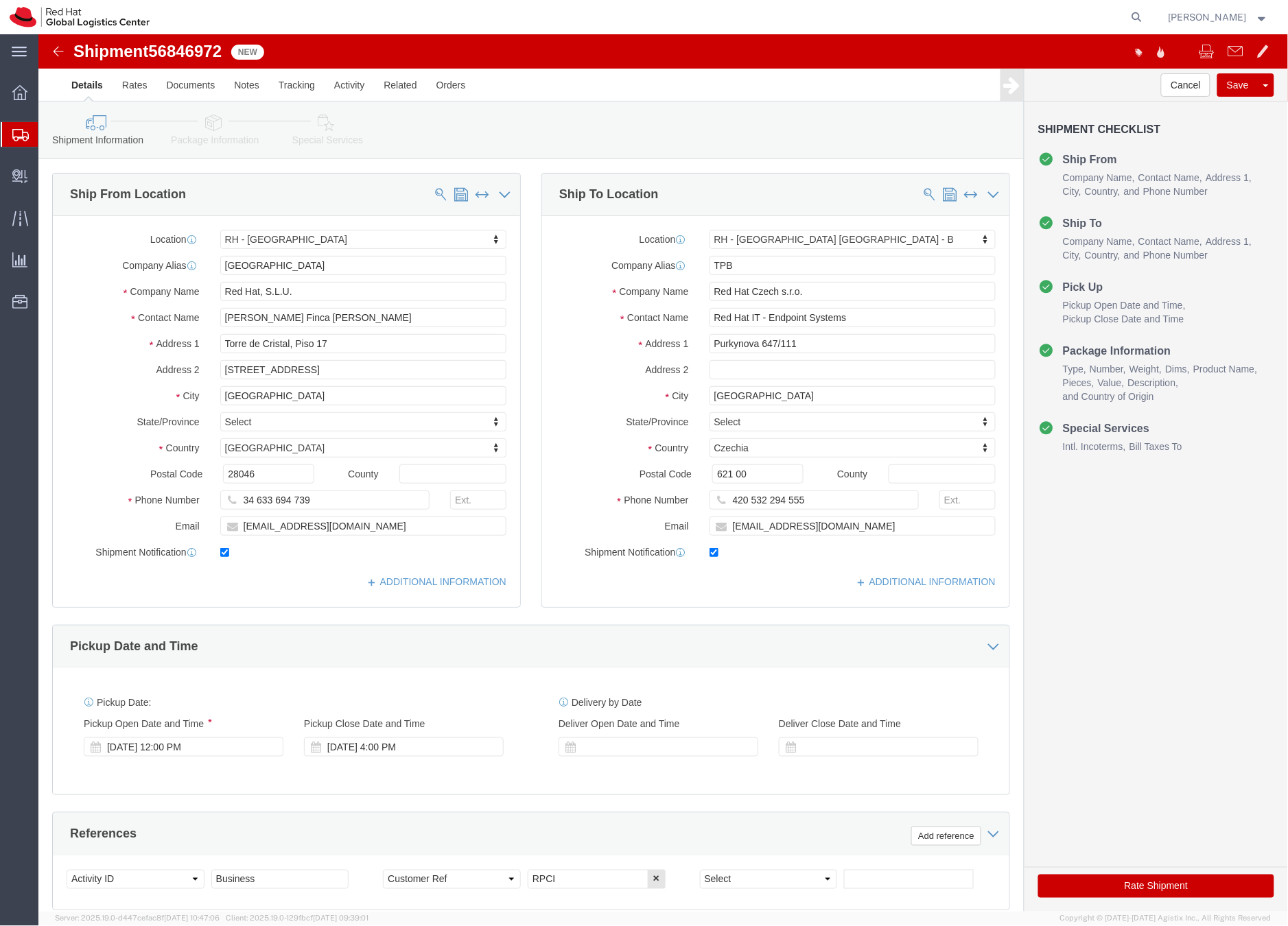
select select "37975"
select select "38036"
click icon
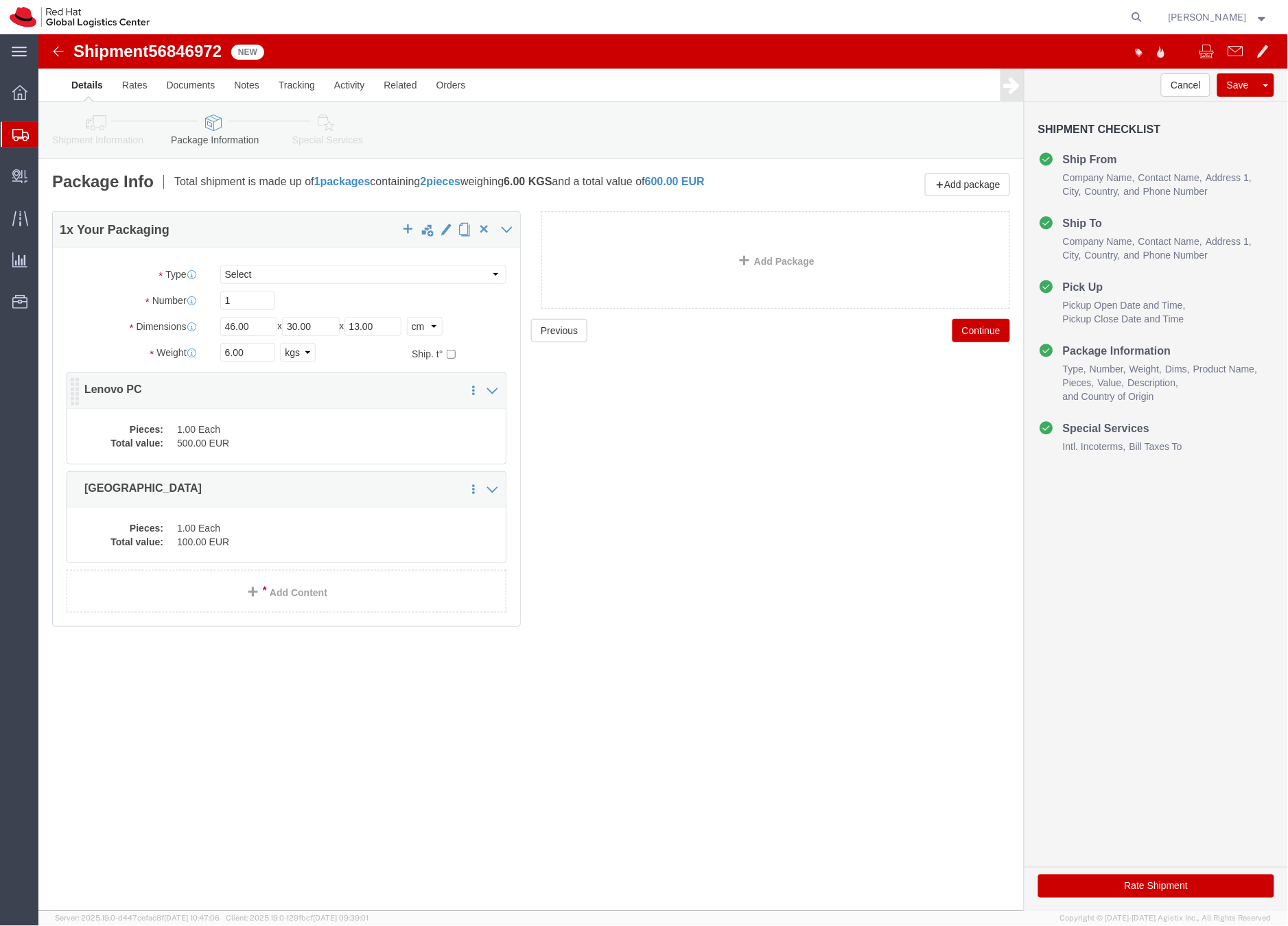
click dd "1.00 Each"
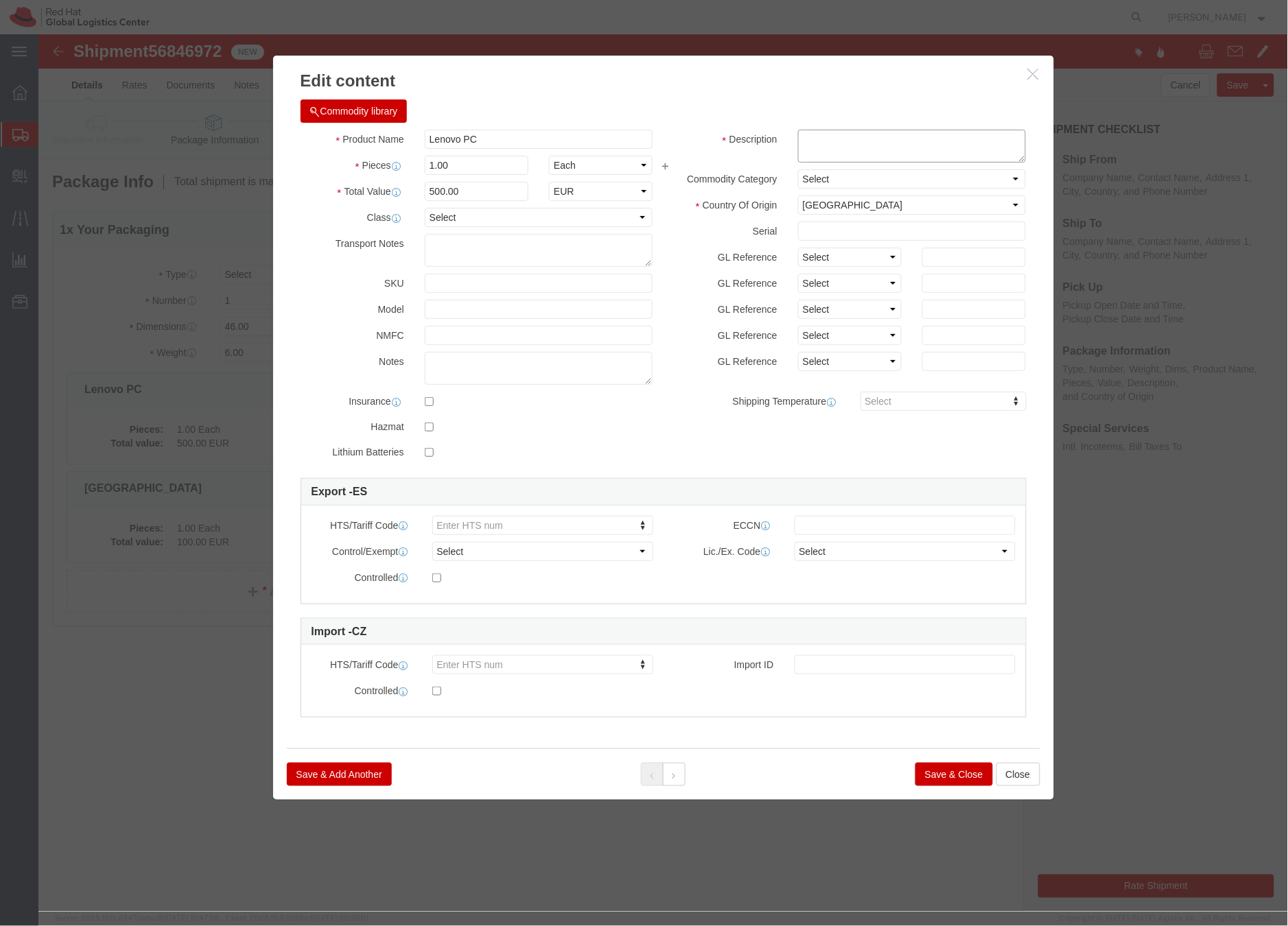
click textarea
type textarea "Laptop"
click button "Save & Close"
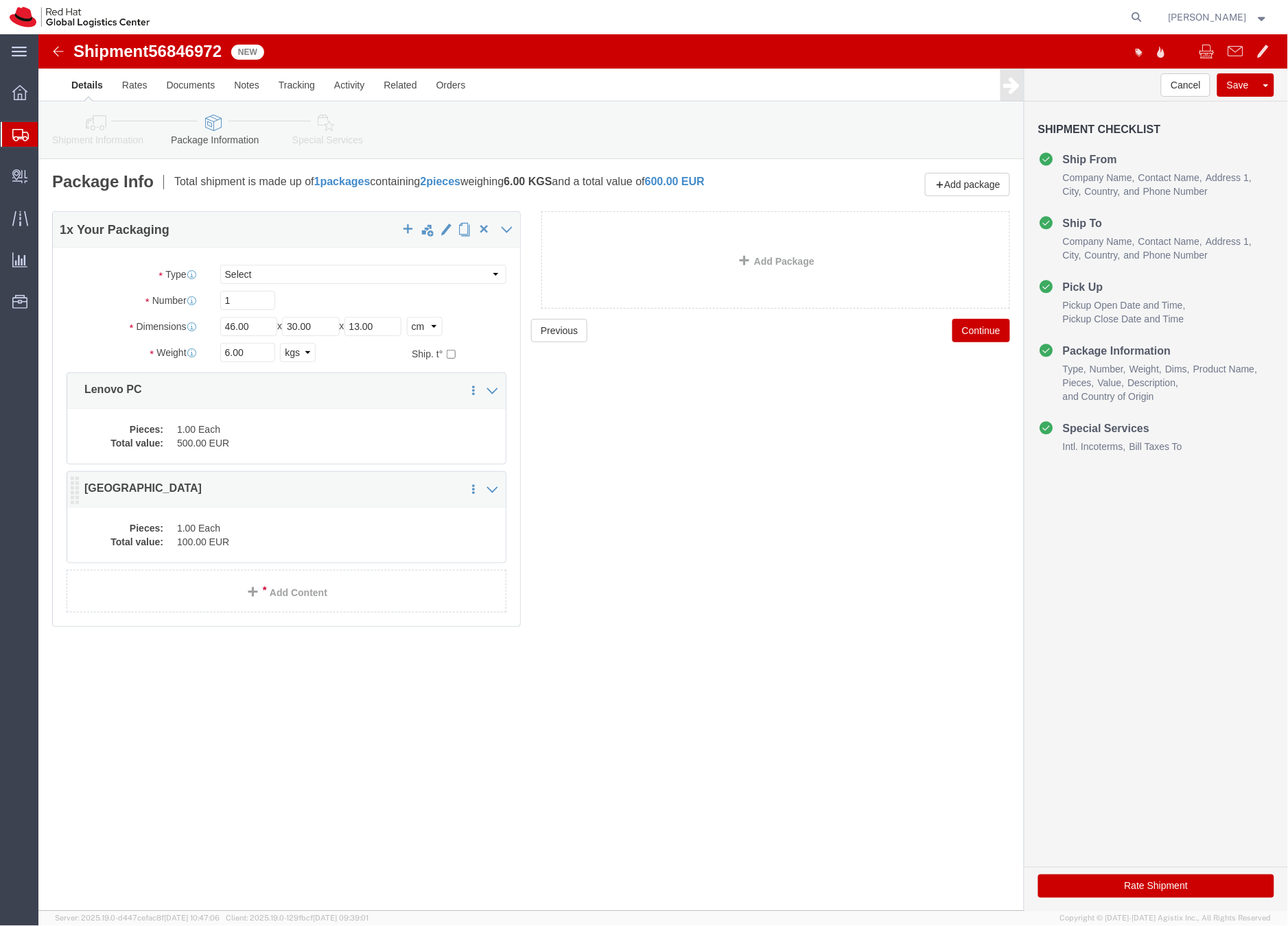
click dd "1.00 Each"
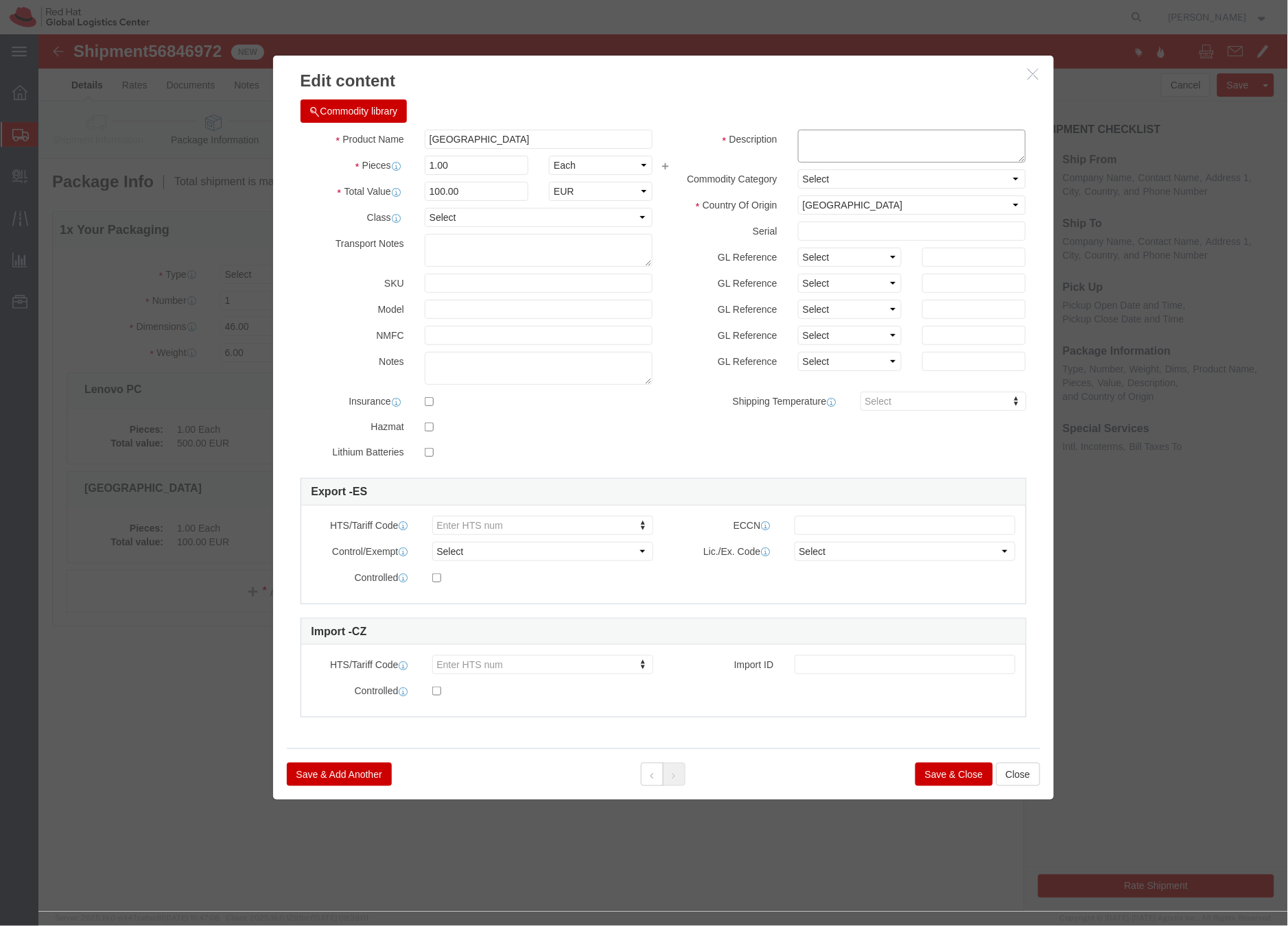
click textarea
type textarea "Dock"
click button "Save & Close"
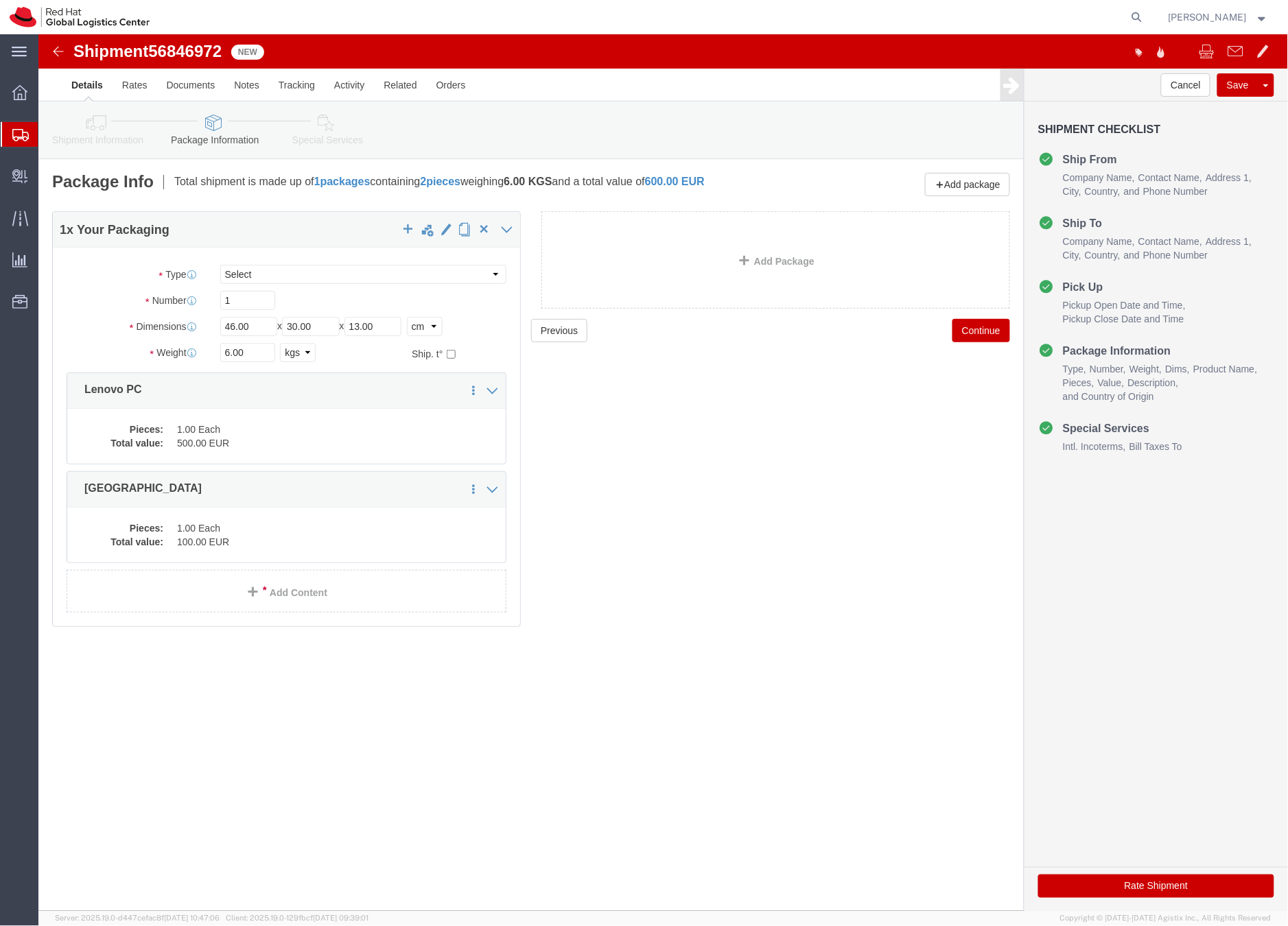
click icon
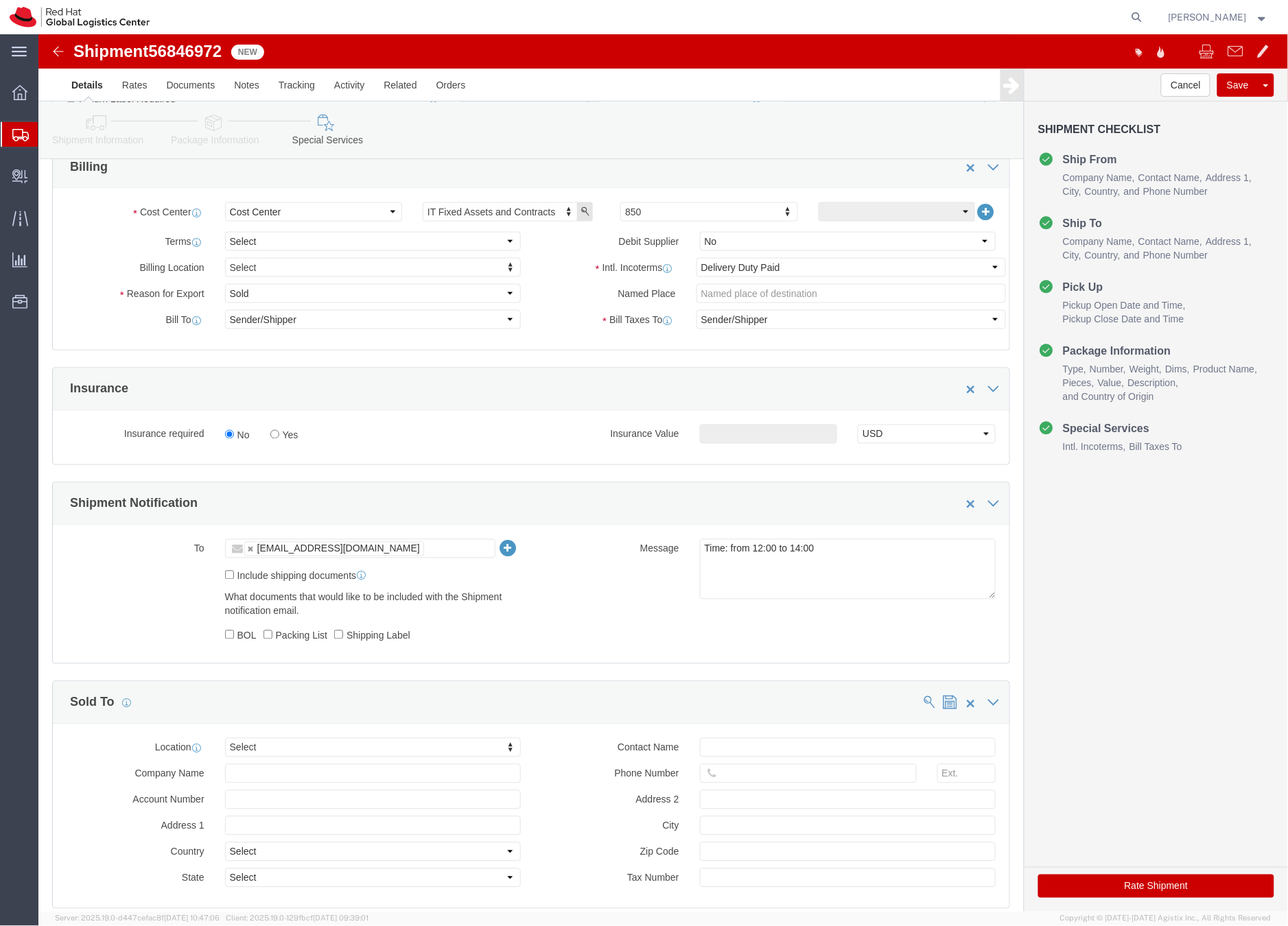
scroll to position [593, 0]
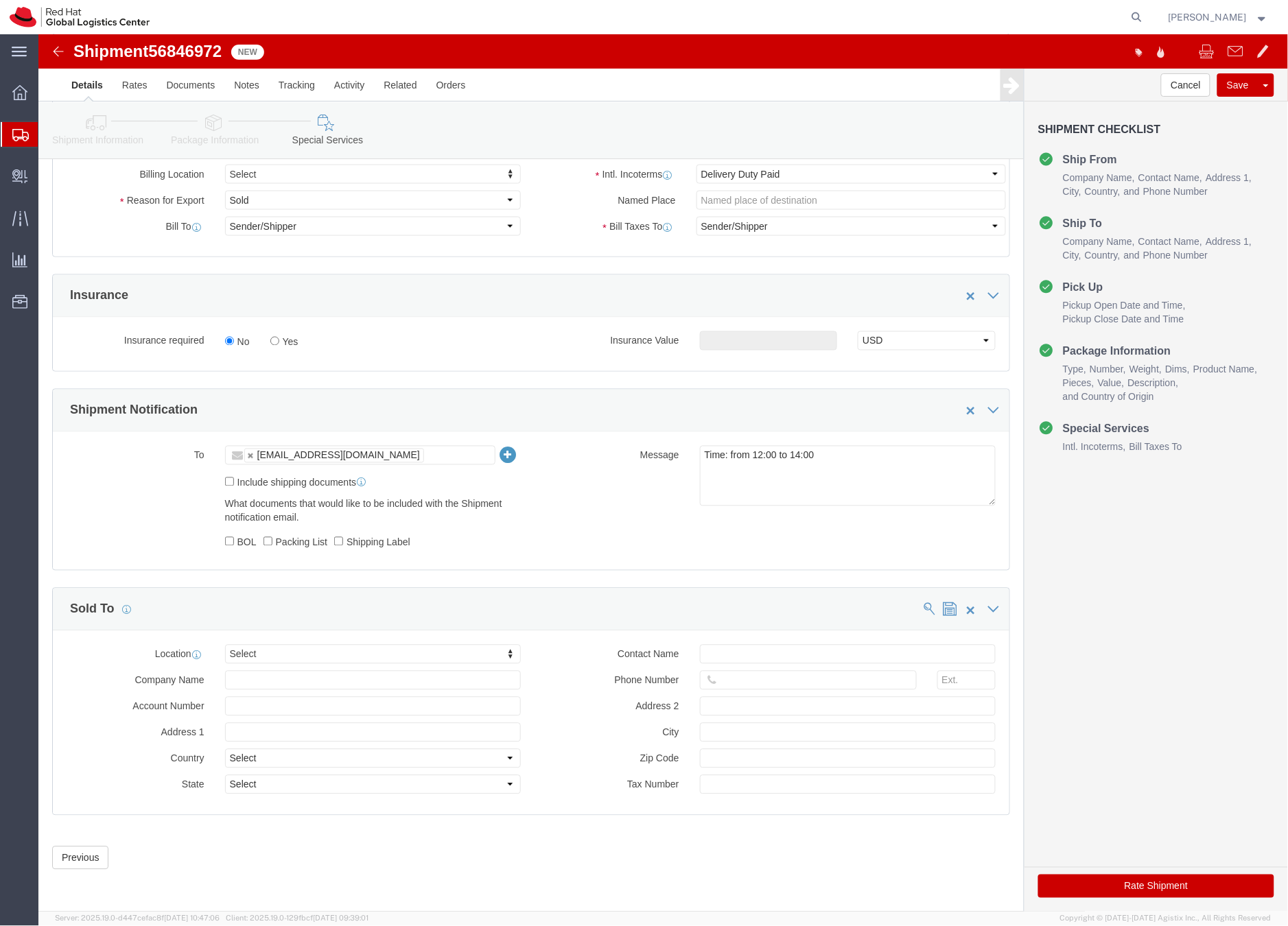
click button "Rate Shipment"
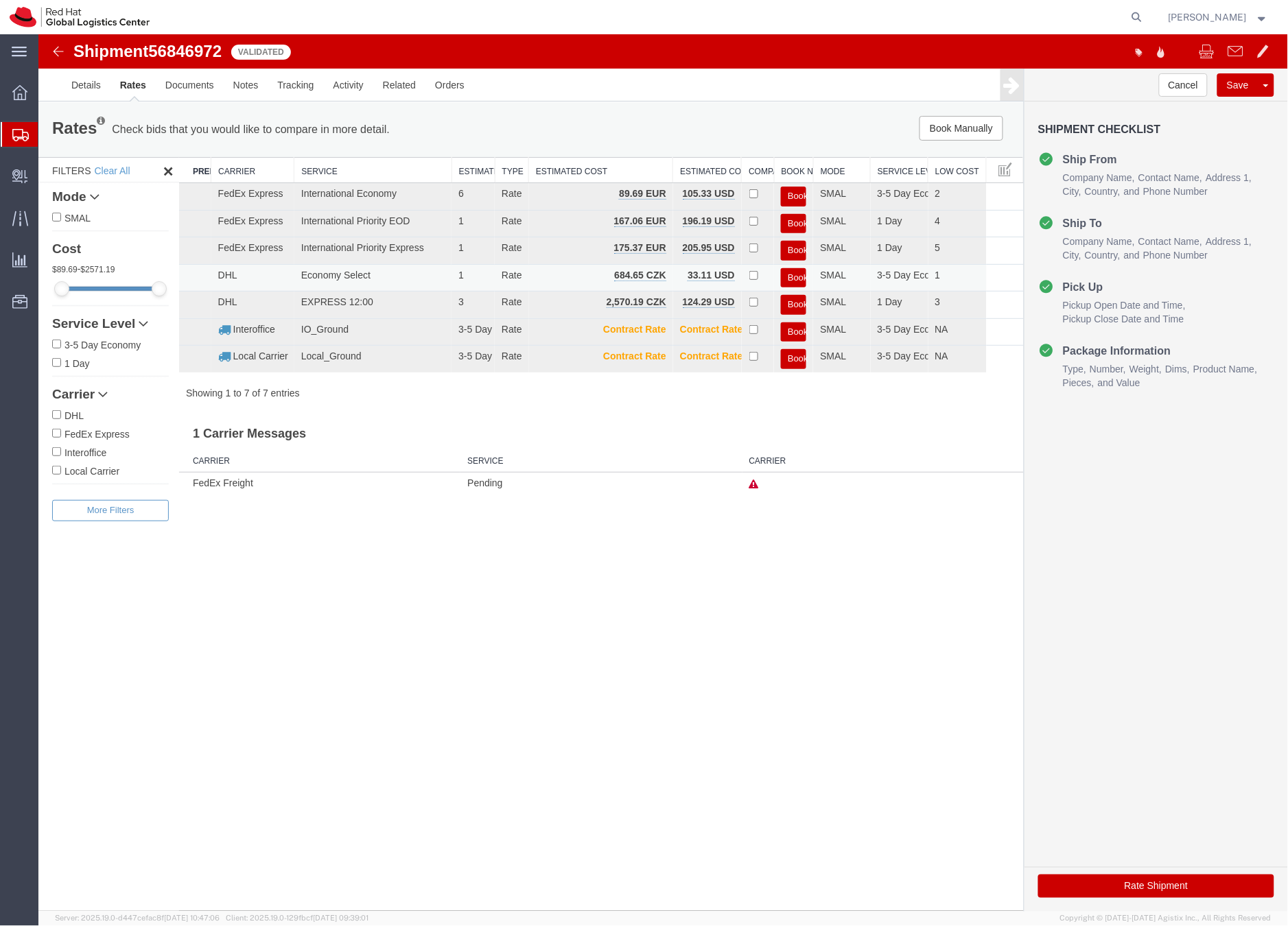
click at [792, 273] on button "Book" at bounding box center [793, 277] width 26 height 20
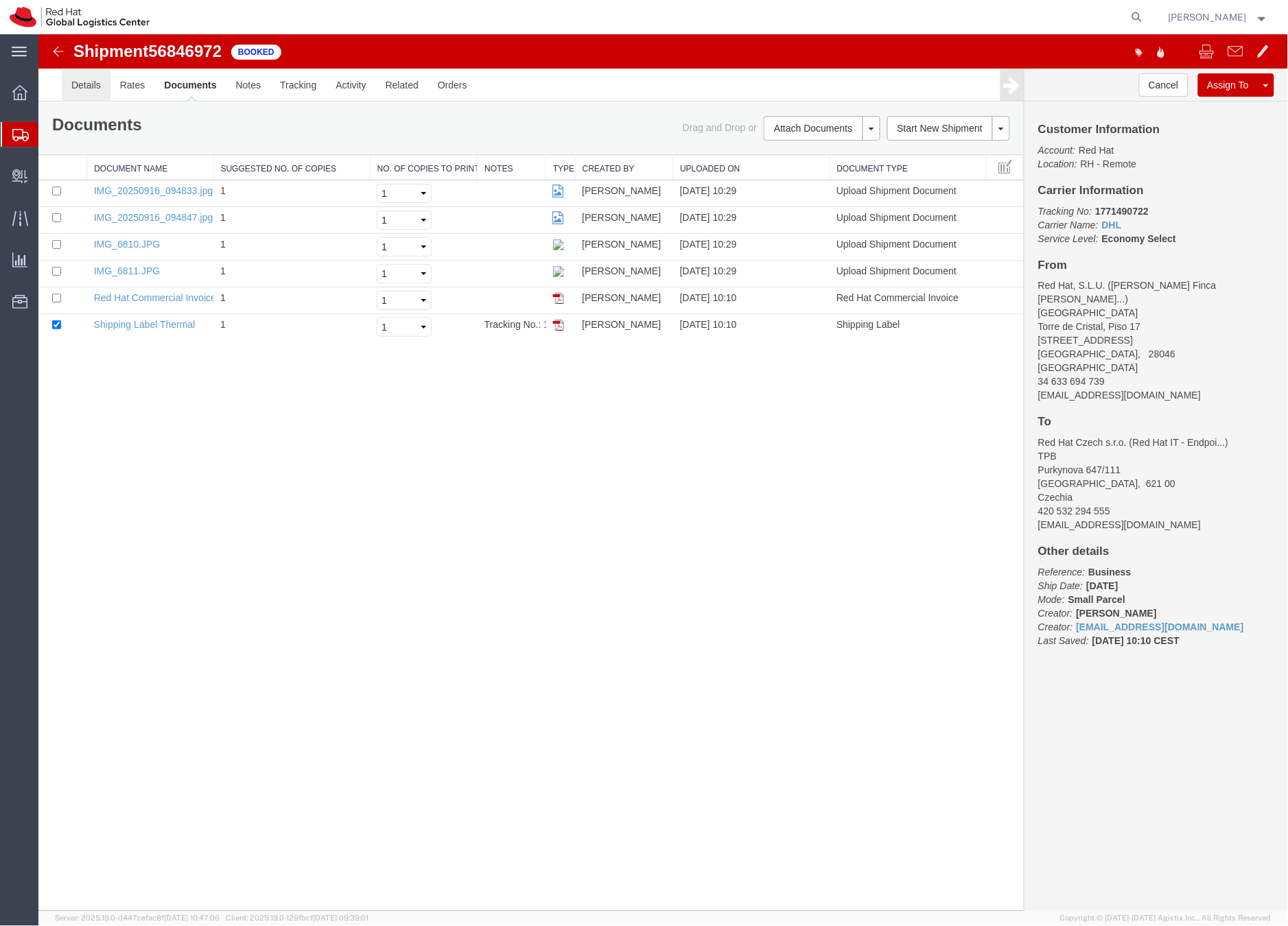
click at [77, 83] on link "Details" at bounding box center [85, 84] width 49 height 33
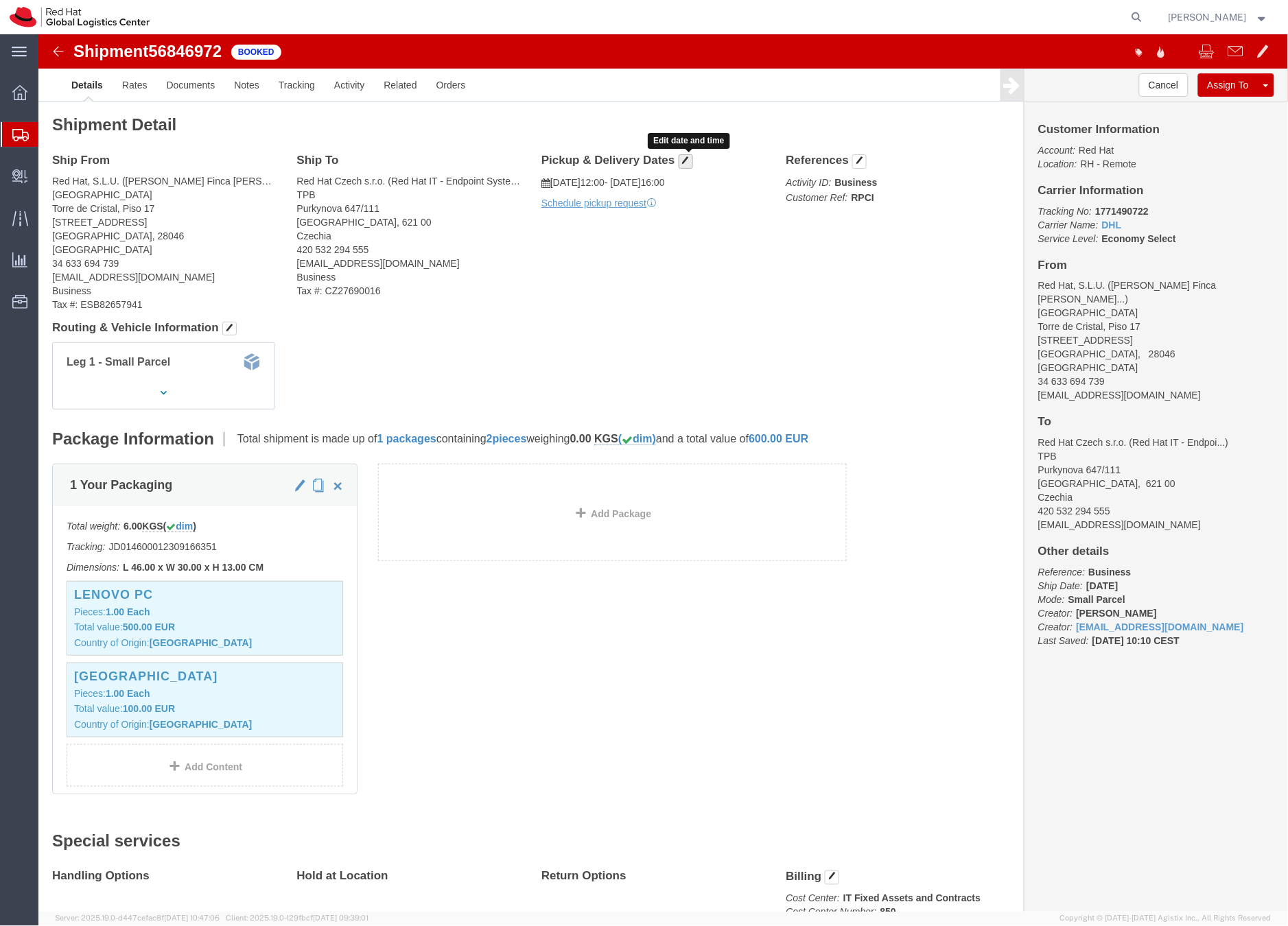
click span "button"
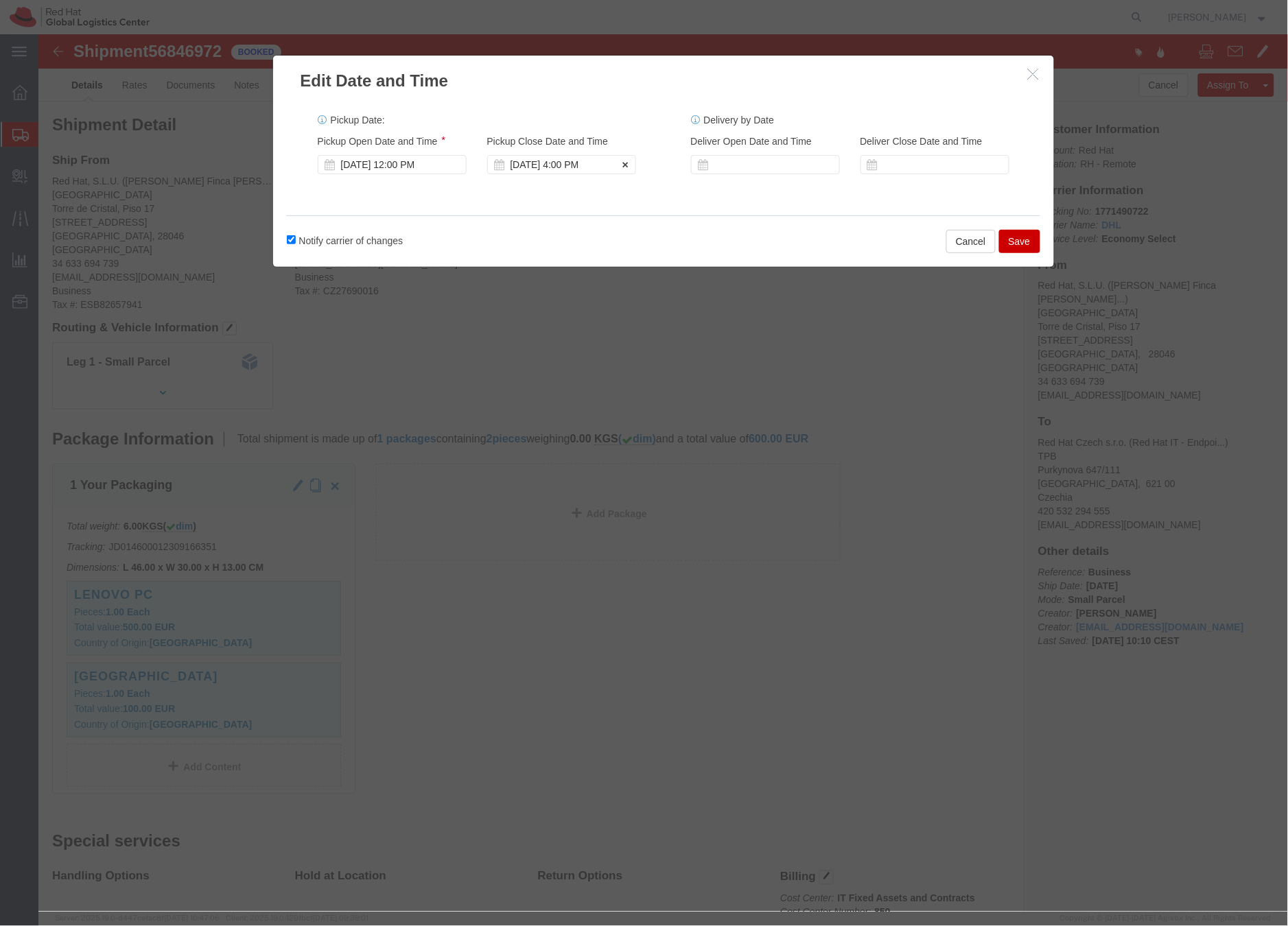
click div "Sep 23 2025 4:00 PM"
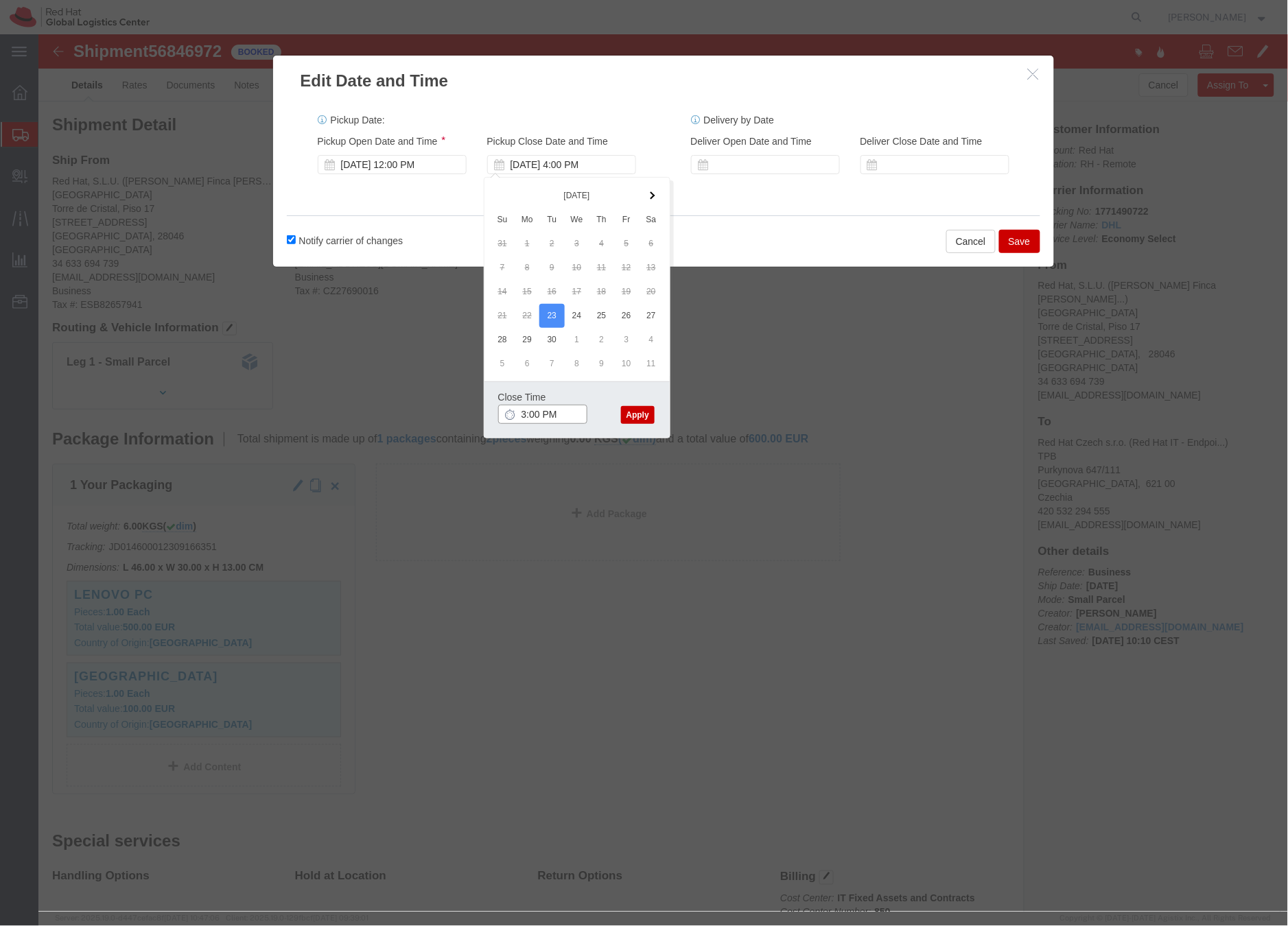
type input "3:00 PM"
click button "Apply"
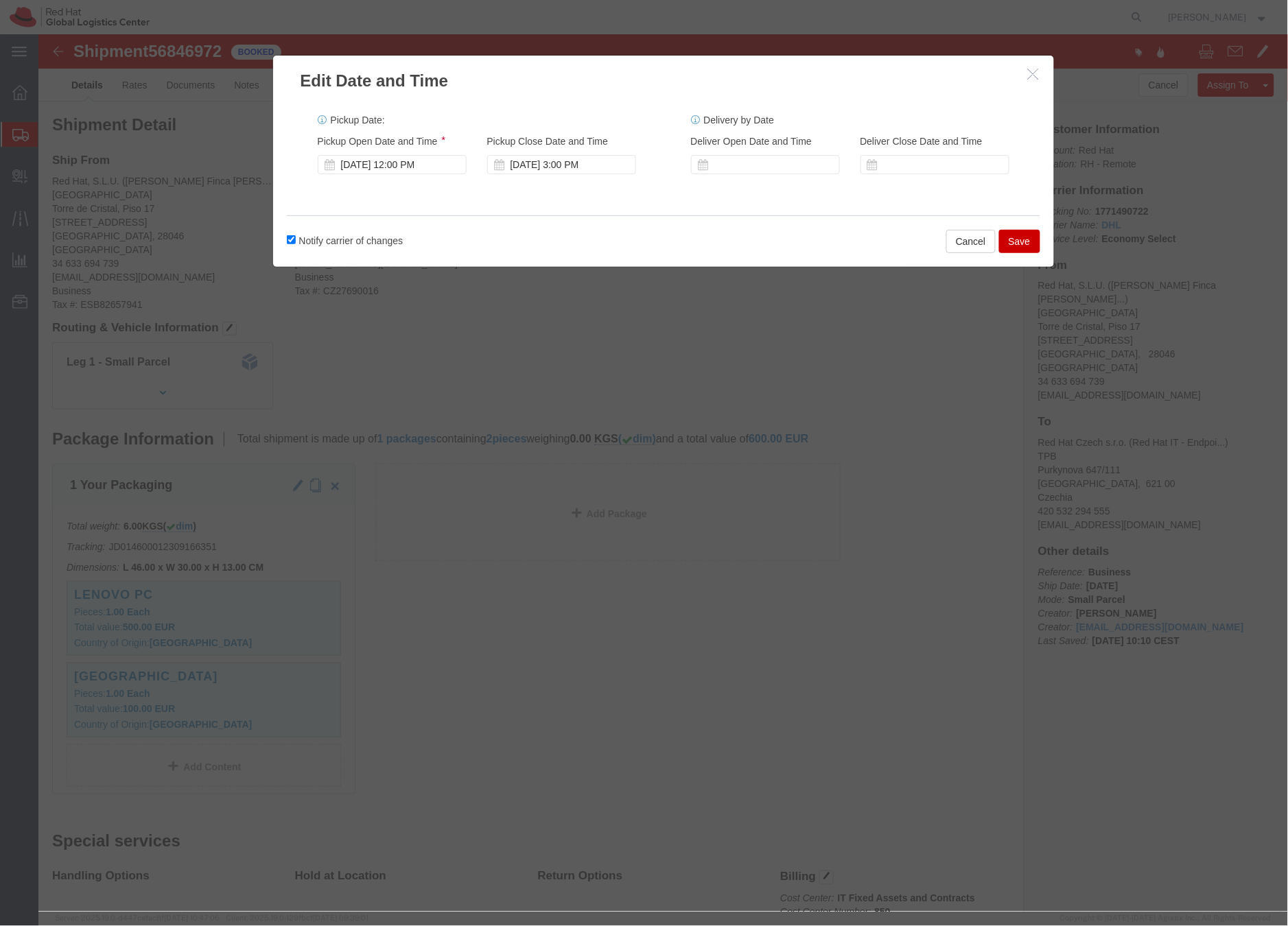
click button "Save"
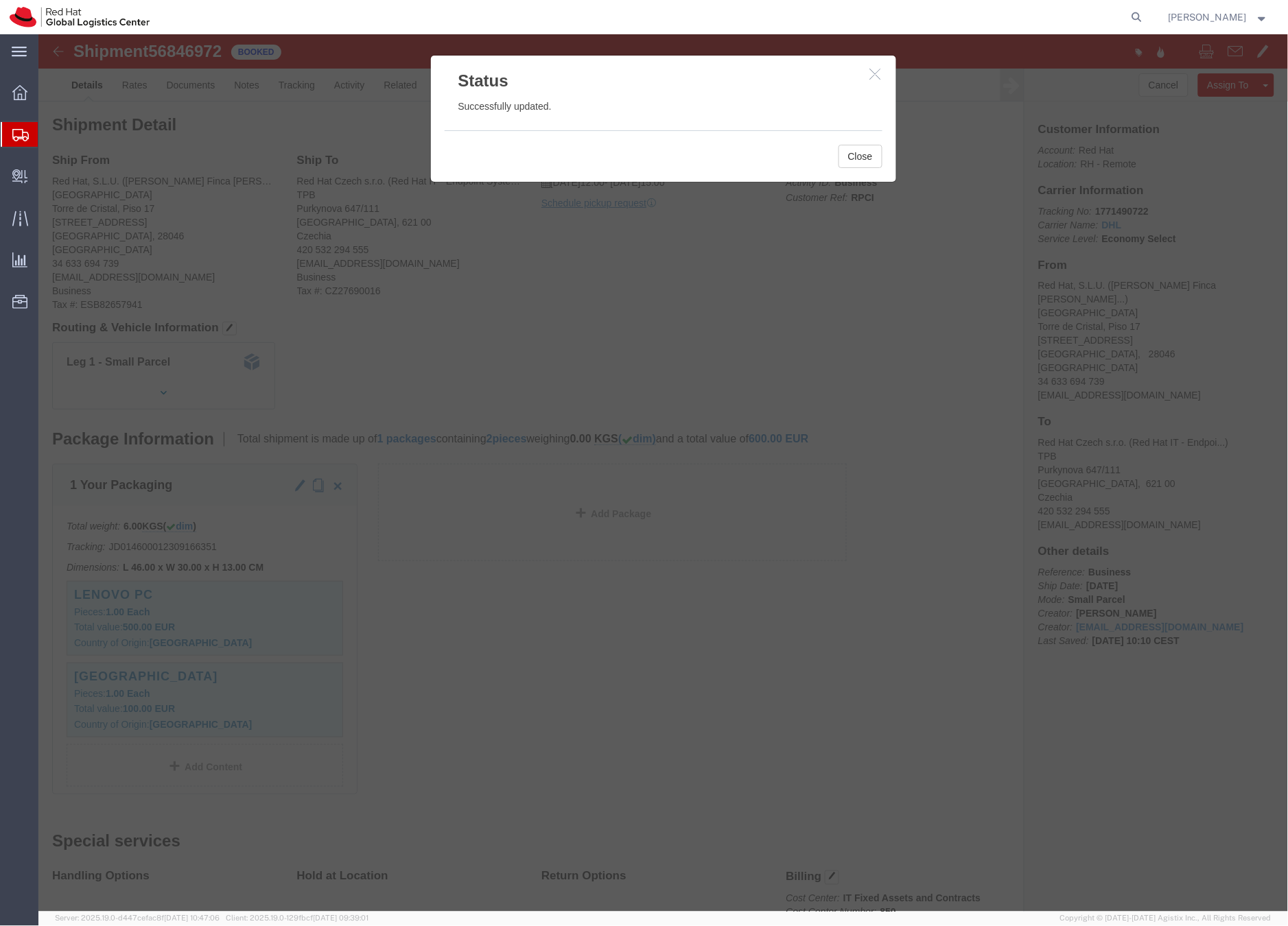
click icon "button"
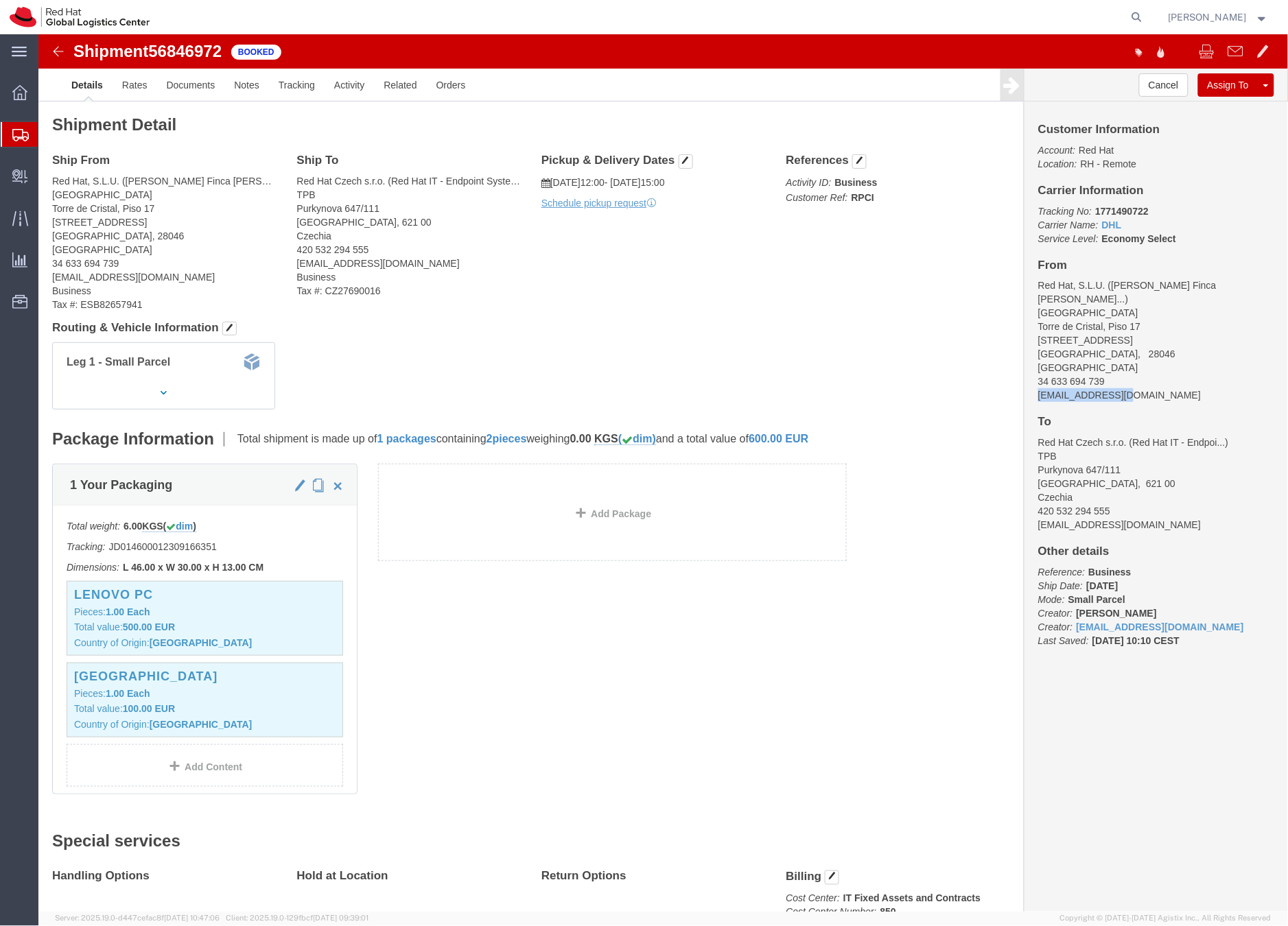
drag, startPoint x: 1089, startPoint y: 348, endPoint x: 991, endPoint y: 342, distance: 98.2
click div "Customer Information Account: Red Hat Location: RH - Remote Carrier Information…"
copy address "dfinca@redhat.com"
click link "Documents"
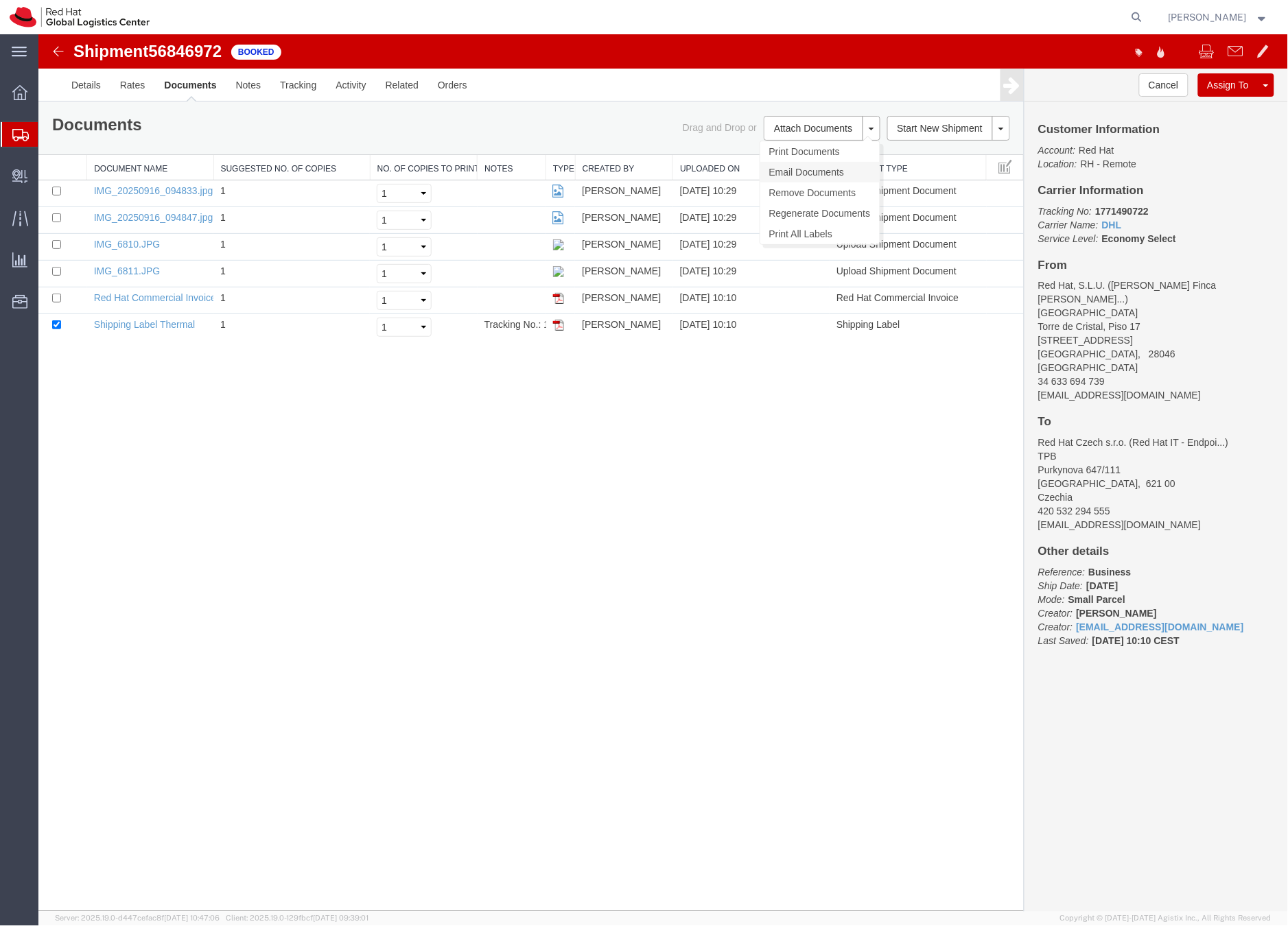
click at [788, 170] on link "Email Documents" at bounding box center [819, 171] width 119 height 21
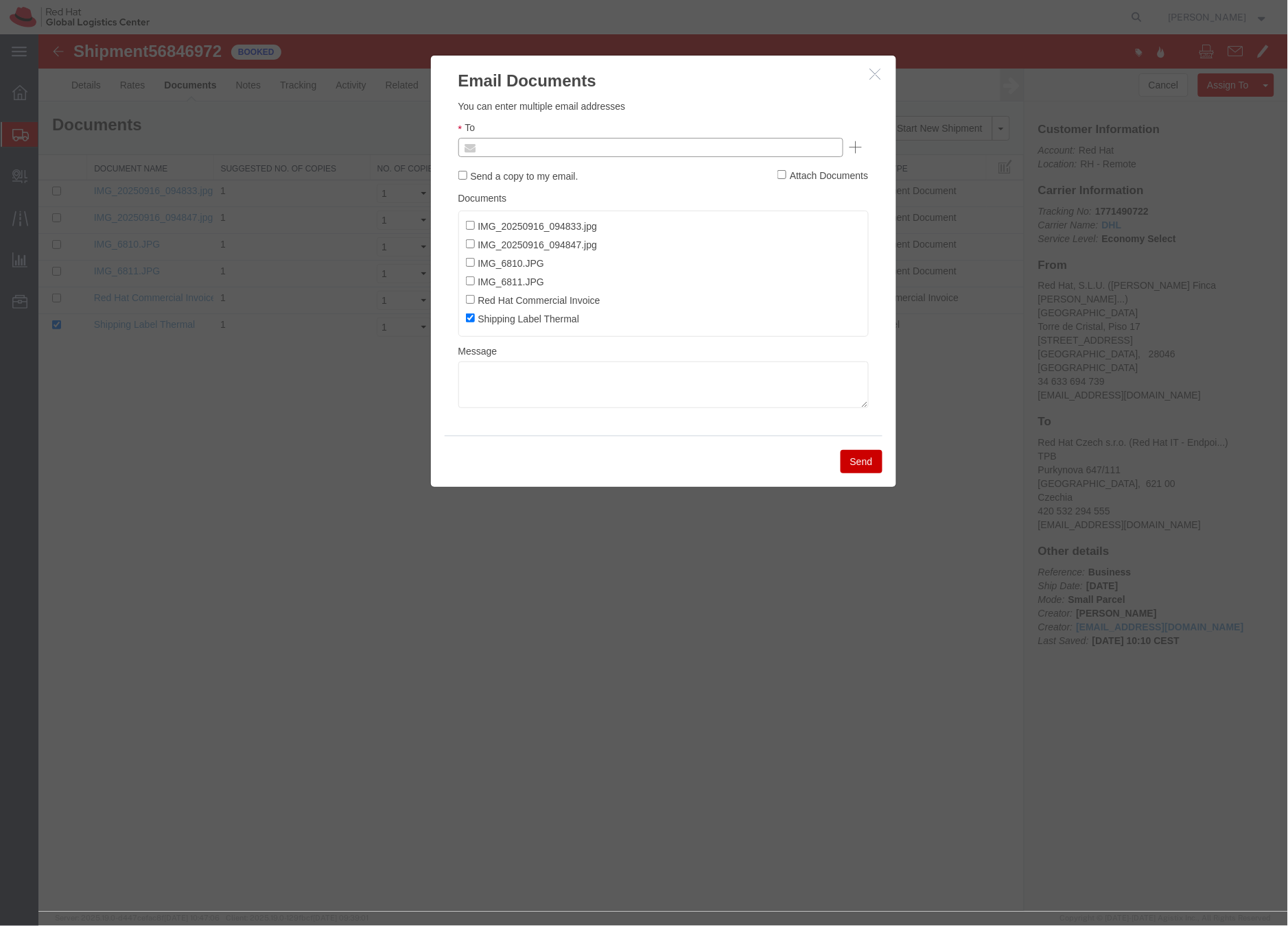
click at [575, 154] on input "text" at bounding box center [557, 147] width 160 height 18
paste input "dfinca@redhat.com"
type input "dfinca@redhat.com"
paste input "mgaldon@redhat.com"
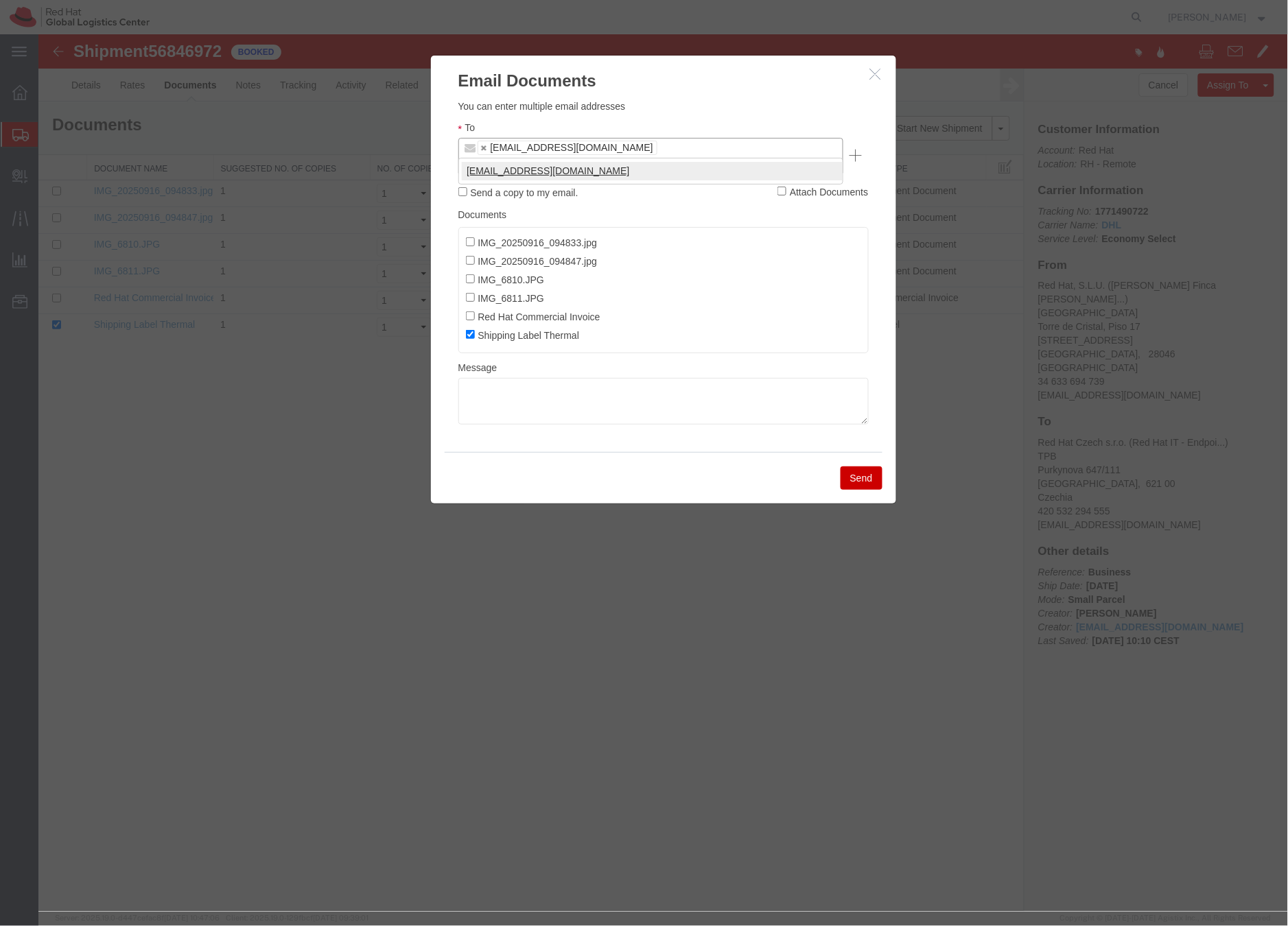
type input "mgaldon@redhat.com"
click at [500, 390] on textarea at bounding box center [662, 401] width 410 height 46
paste textarea "Hi A, please find the label for your shipment to B attached to this email. Plea…"
type textarea "Hi A, please find the label for your shipment to B attached to this email. Plea…"
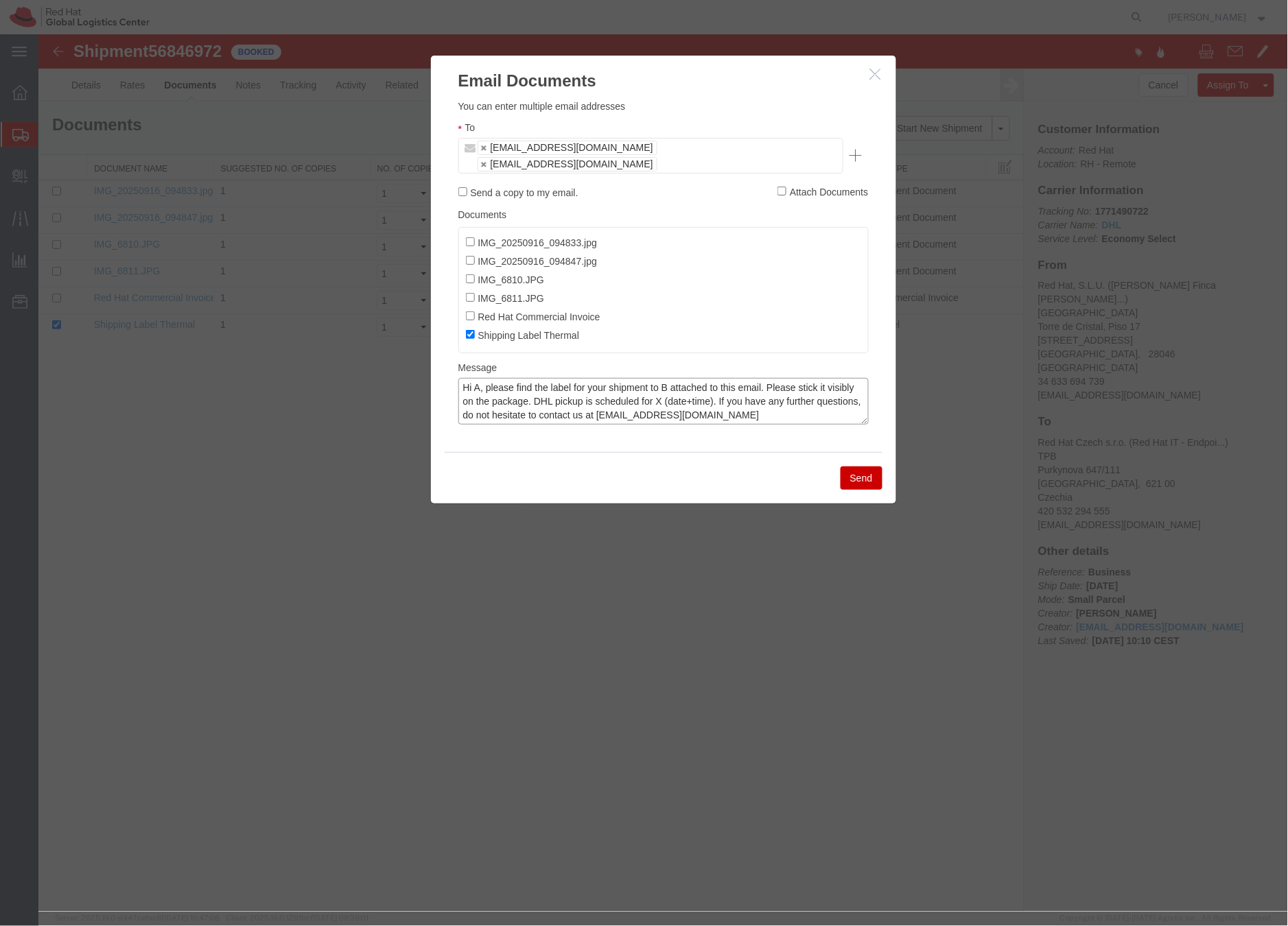
scroll to position [10, 0]
click at [500, 390] on textarea "Hi A, please find the label for your shipment to B attached to this email. Plea…" at bounding box center [662, 401] width 410 height 46
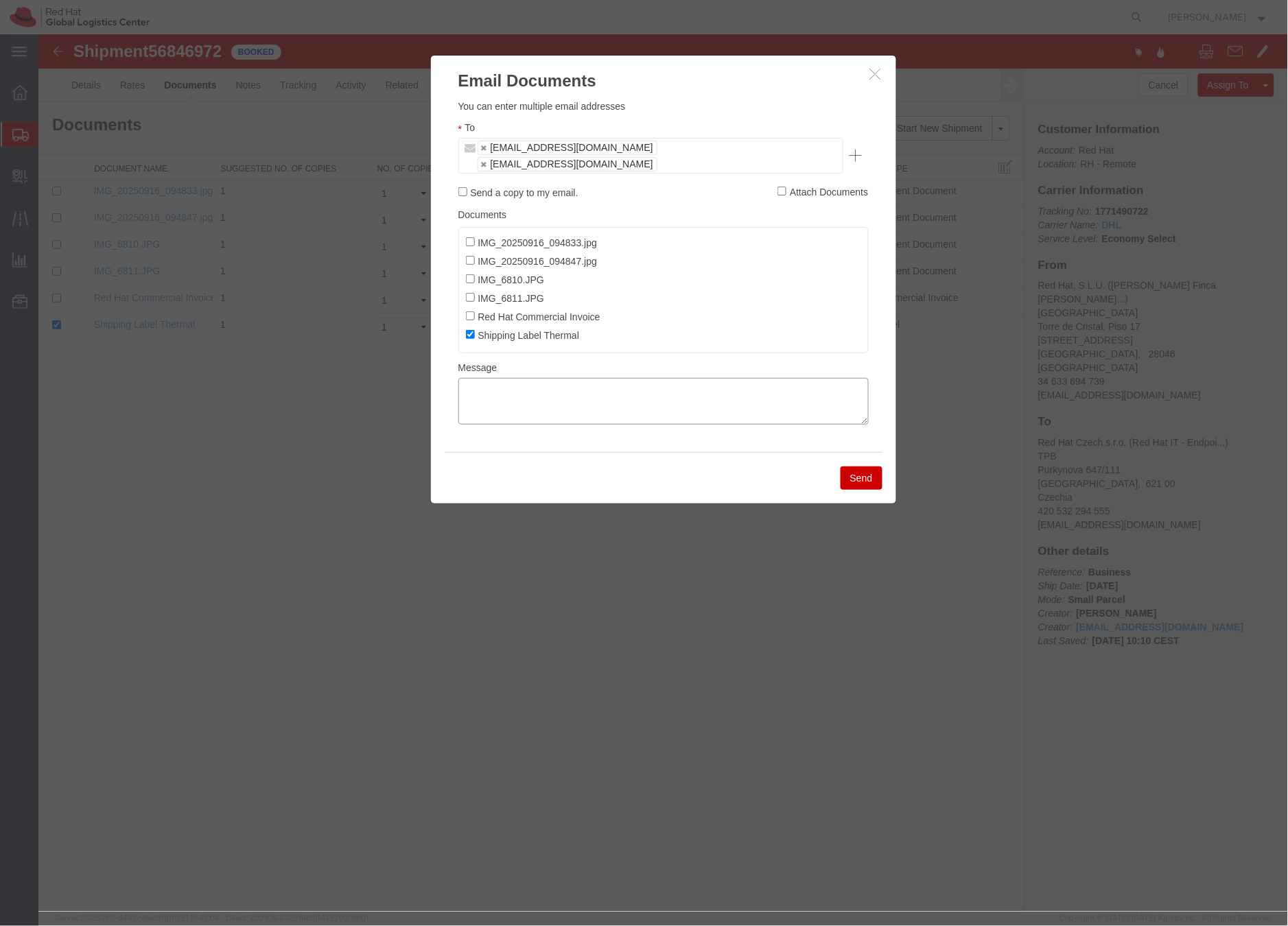
scroll to position [0, 0]
paste textarea "Hi A, please find the label for your shipment to B attached to this email. Plea…"
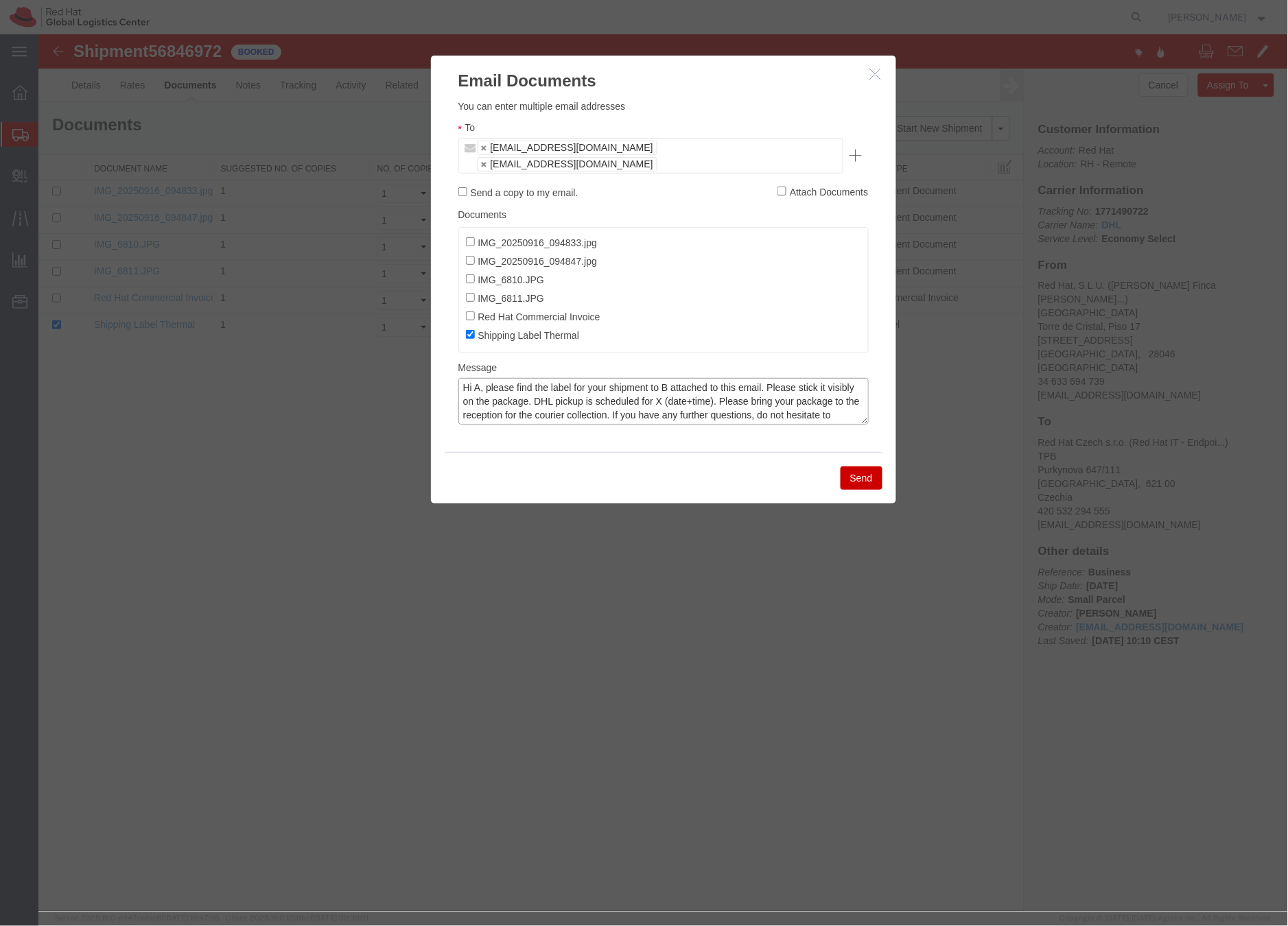
drag, startPoint x: 479, startPoint y: 371, endPoint x: 522, endPoint y: 347, distance: 49.2
click at [479, 377] on textarea "Hi A, please find the label for your shipment to B attached to this email. Plea…" at bounding box center [662, 401] width 410 height 46
drag, startPoint x: 686, startPoint y: 373, endPoint x: 771, endPoint y: 386, distance: 86.0
click at [687, 377] on textarea "Hi Daniel, please find the label for your shipment to B attached to this email.…" at bounding box center [662, 401] width 410 height 46
click at [719, 386] on textarea "Hi Daniel, please find the label for your shipment to Brno,CZ attached to this …" at bounding box center [662, 401] width 410 height 46
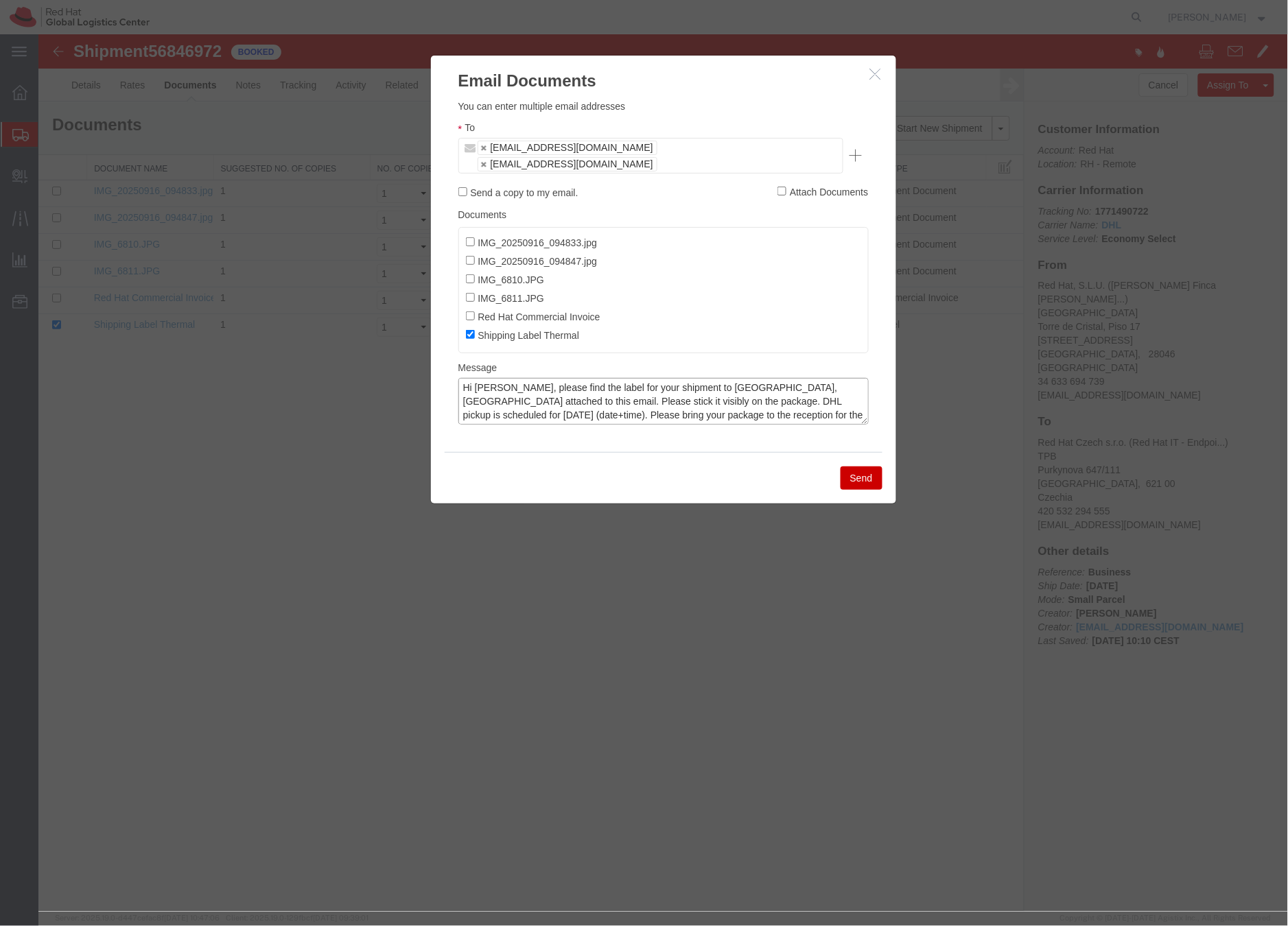
click at [801, 385] on textarea "Hi Daniel, please find the label for your shipment to Brno,CZ attached to this …" at bounding box center [662, 401] width 410 height 46
drag, startPoint x: 489, startPoint y: 400, endPoint x: 528, endPoint y: 397, distance: 39.1
click at [494, 399] on textarea "Hi Daniel, please find the label for your shipment to Brno,CZ attached to this …" at bounding box center [662, 401] width 410 height 46
type textarea "Hi Daniel, please find the label for your shipment to Brno,CZ attached to this …"
click at [865, 466] on button "Send" at bounding box center [860, 477] width 42 height 23
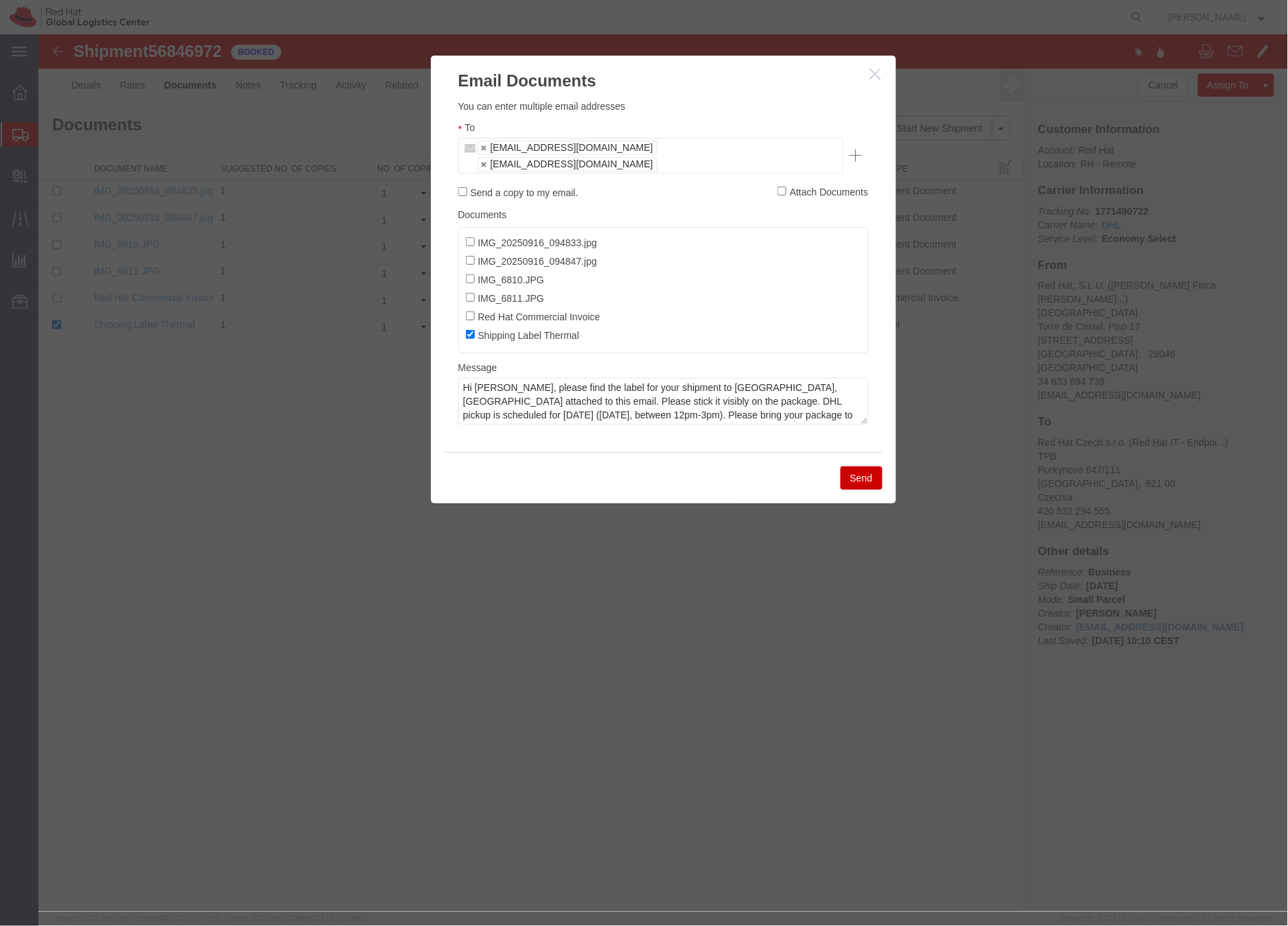
click at [864, 465] on div at bounding box center [662, 472] width 1250 height 877
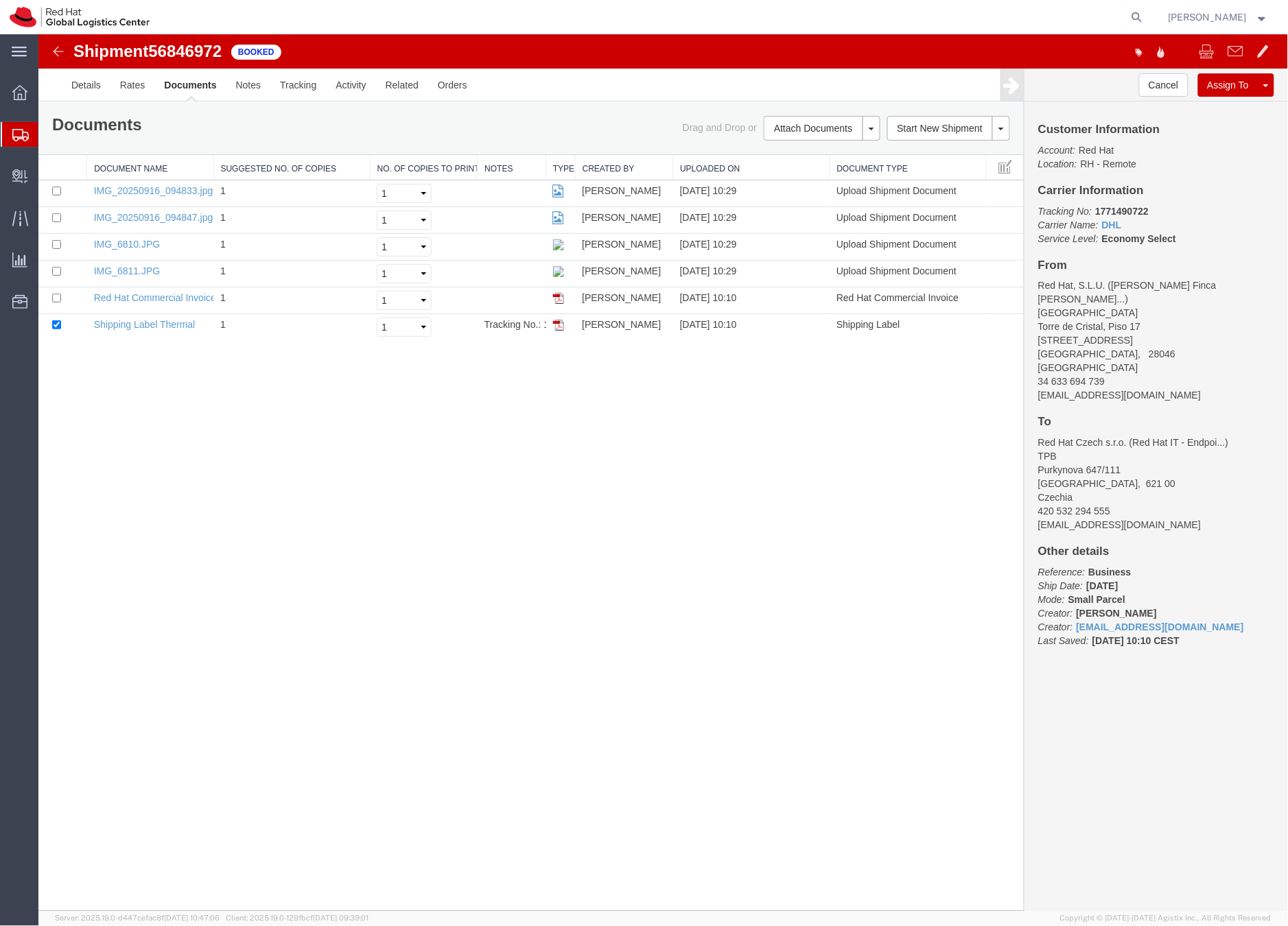
click at [22, 131] on icon at bounding box center [20, 135] width 17 height 12
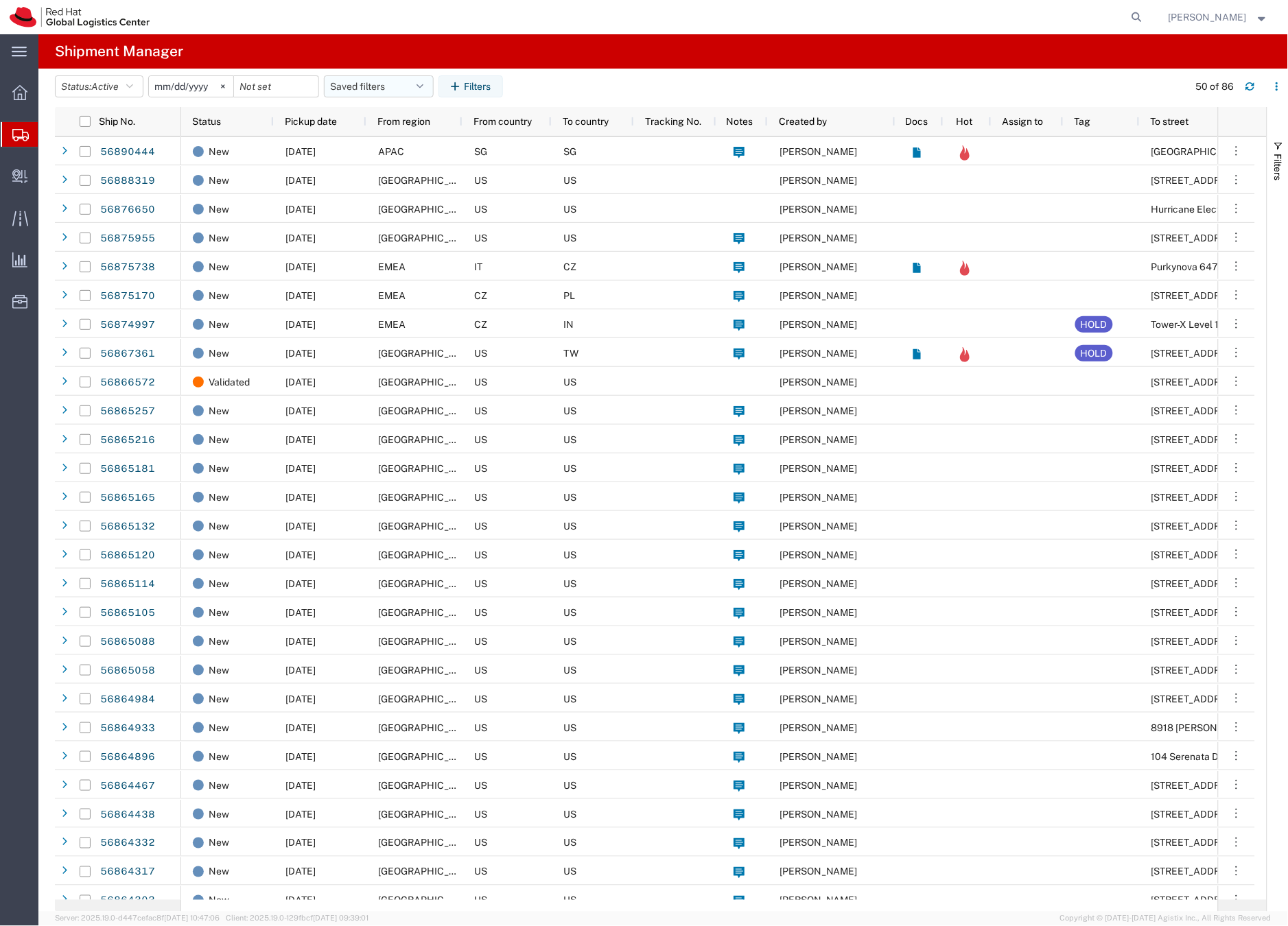
click at [404, 87] on button "Saved filters" at bounding box center [378, 86] width 110 height 22
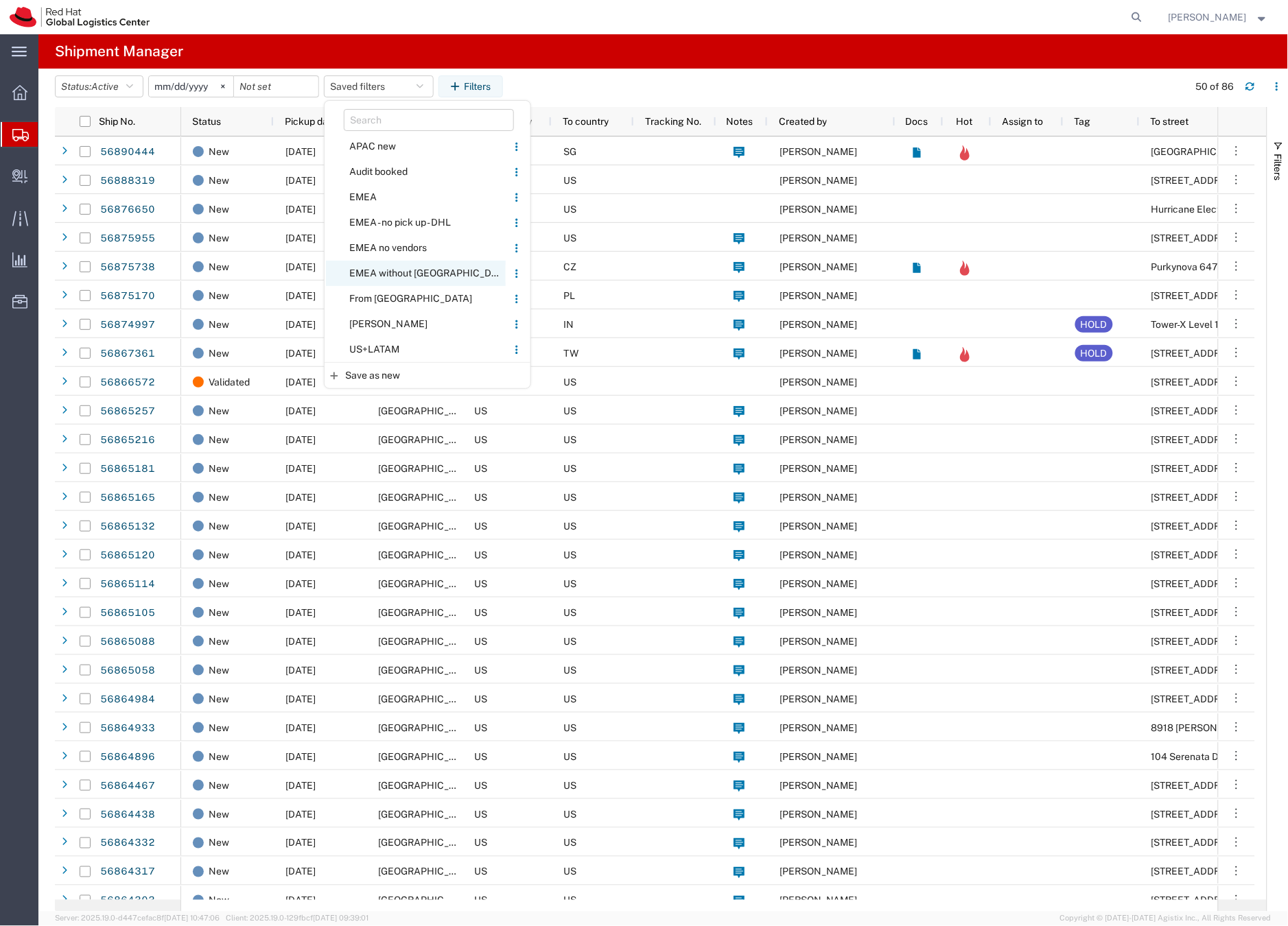
click at [388, 272] on span "EMEA without [GEOGRAPHIC_DATA]" at bounding box center [416, 273] width 179 height 26
type input "2023-06-14"
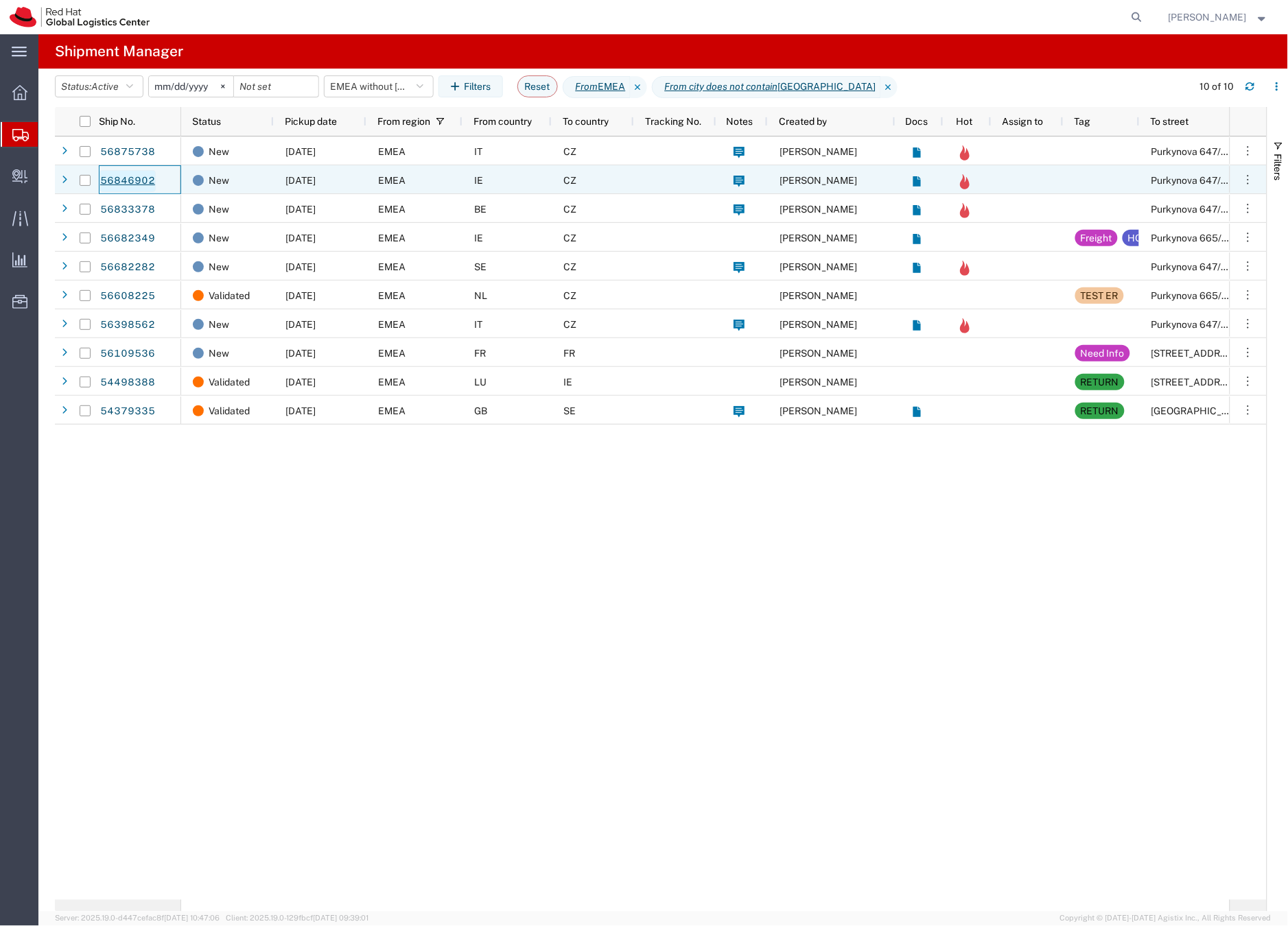
click at [135, 177] on link "56846902" at bounding box center [127, 180] width 56 height 22
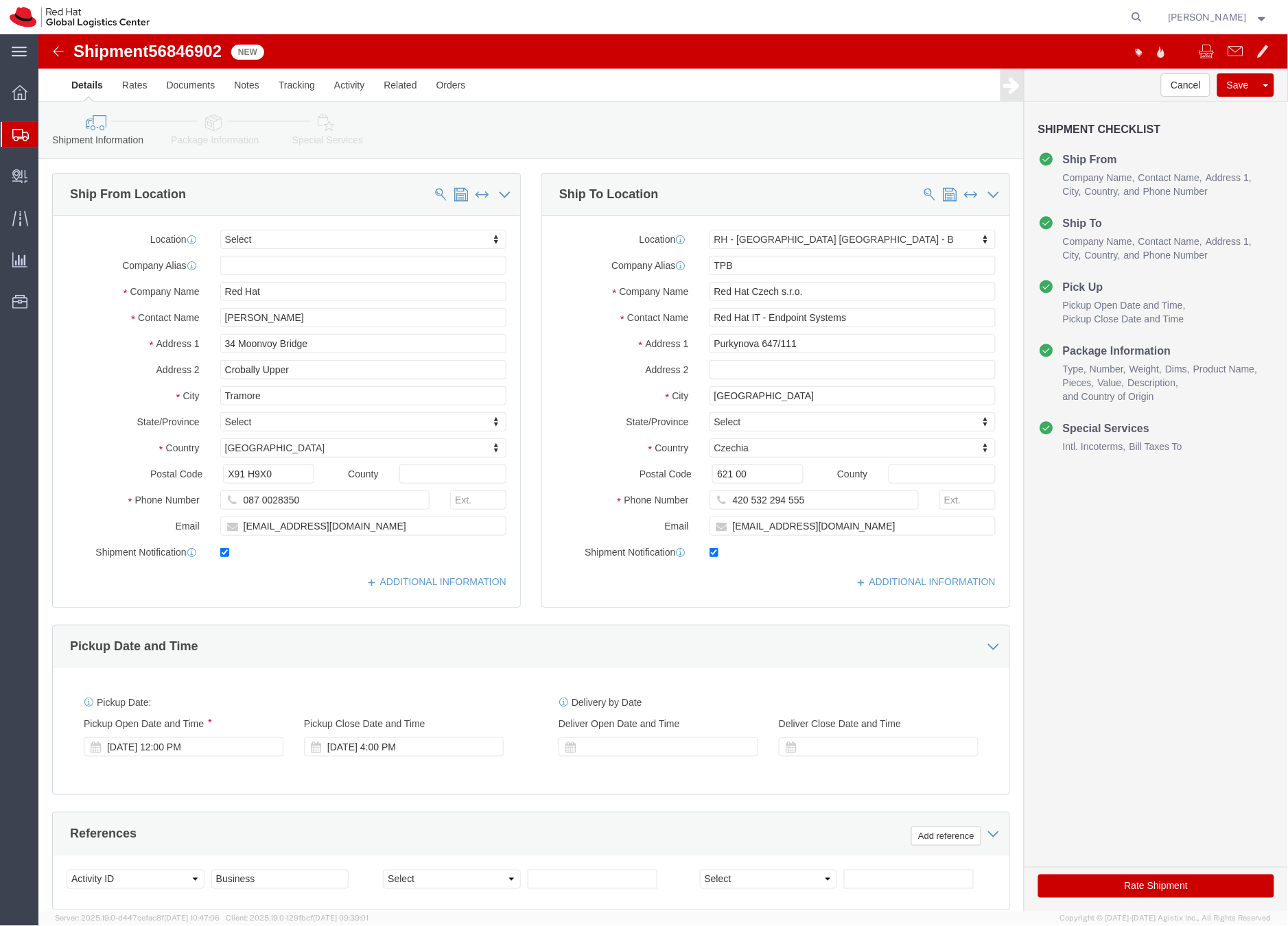
select select
select select "38036"
drag, startPoint x: 276, startPoint y: 285, endPoint x: 176, endPoint y: 284, distance: 100.0
click div "Paul Fitzgerald"
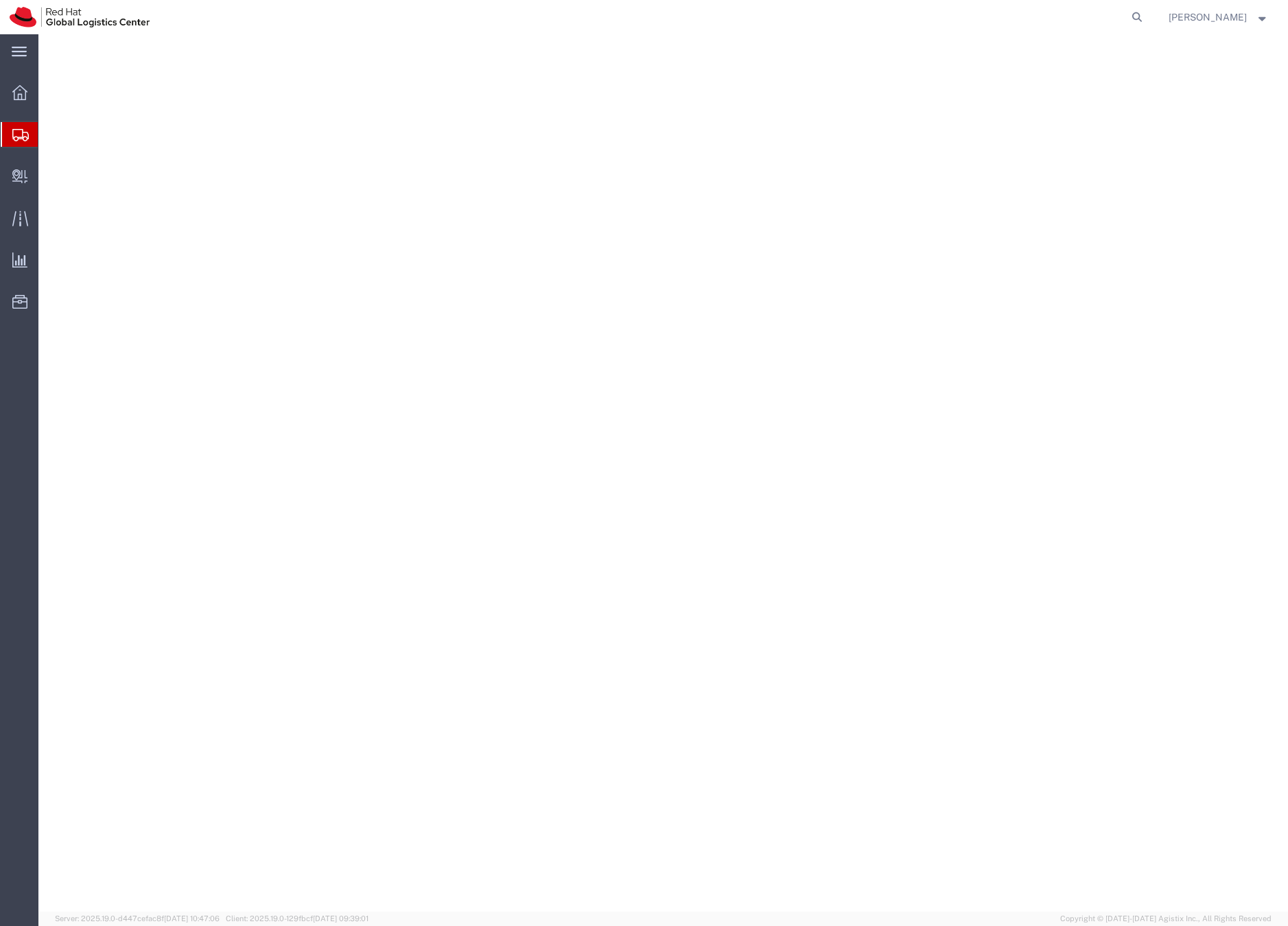
select select
select select "38036"
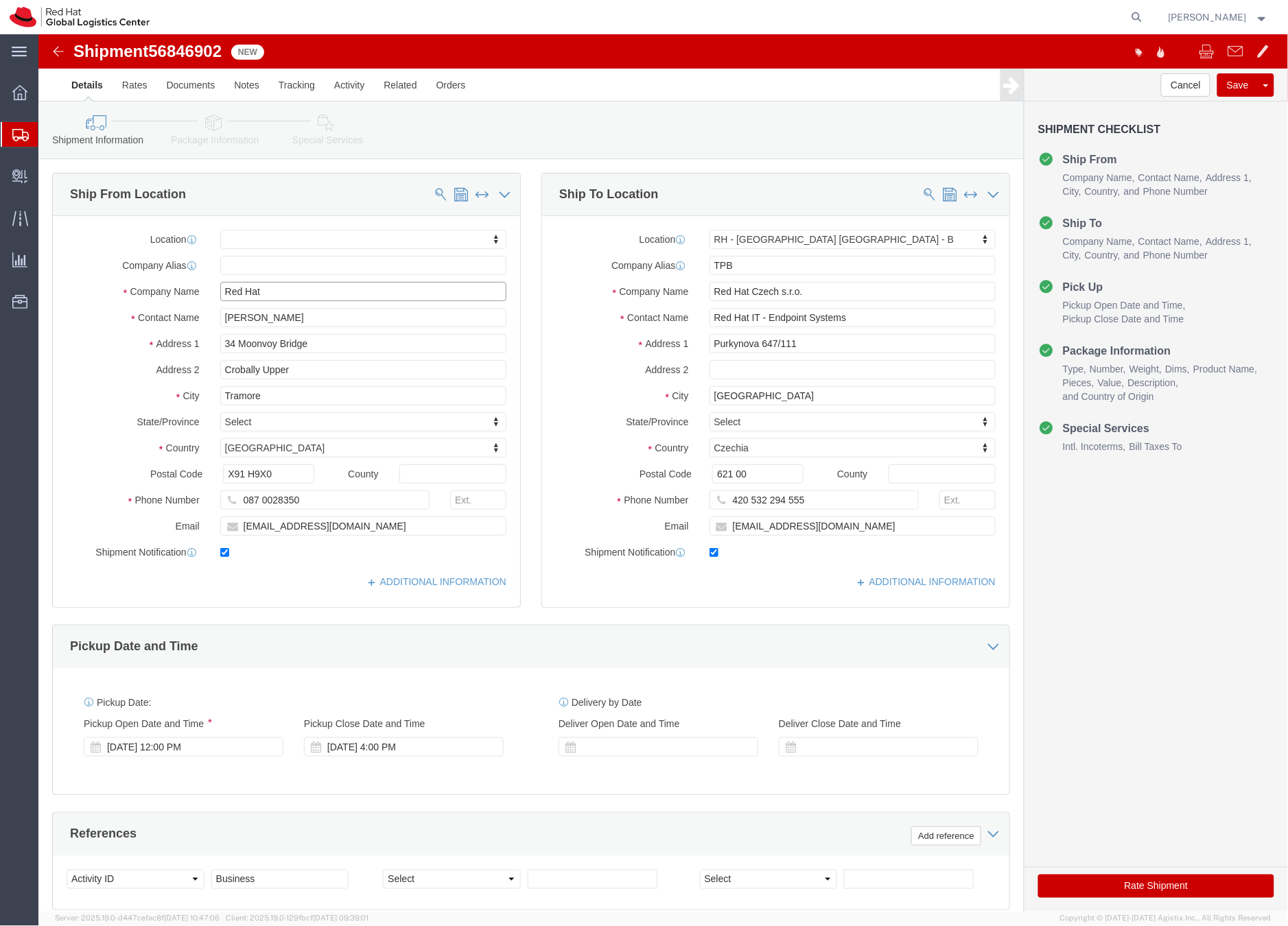
drag, startPoint x: 229, startPoint y: 252, endPoint x: 241, endPoint y: 255, distance: 12.4
click input "Red Hat"
paste input "Paul Fitzgerald"
type input "Paul Fitzgerald"
click icon
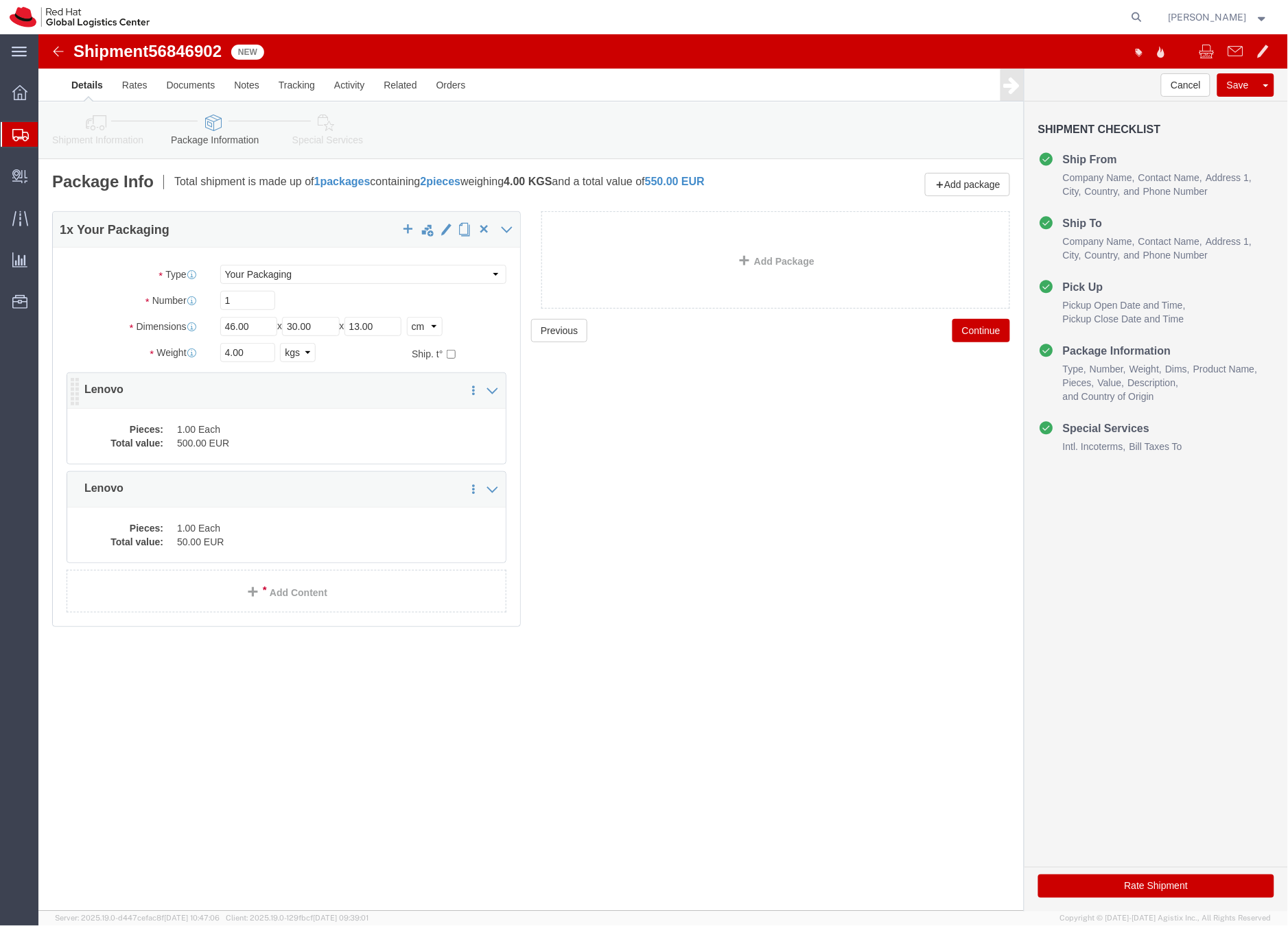
click dd "500.00 EUR"
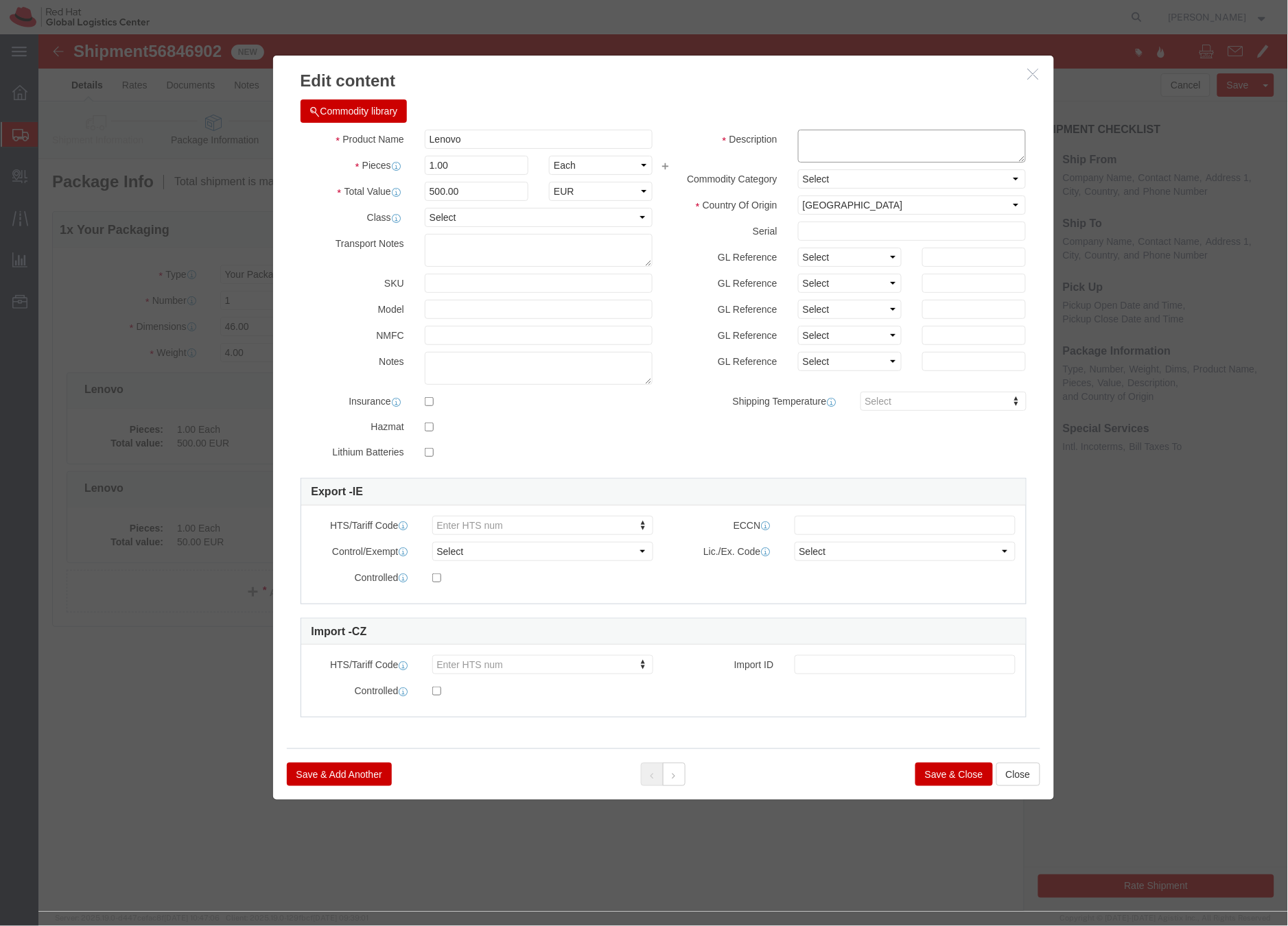
click textarea
type textarea "Laptop"
click button "Save & Close"
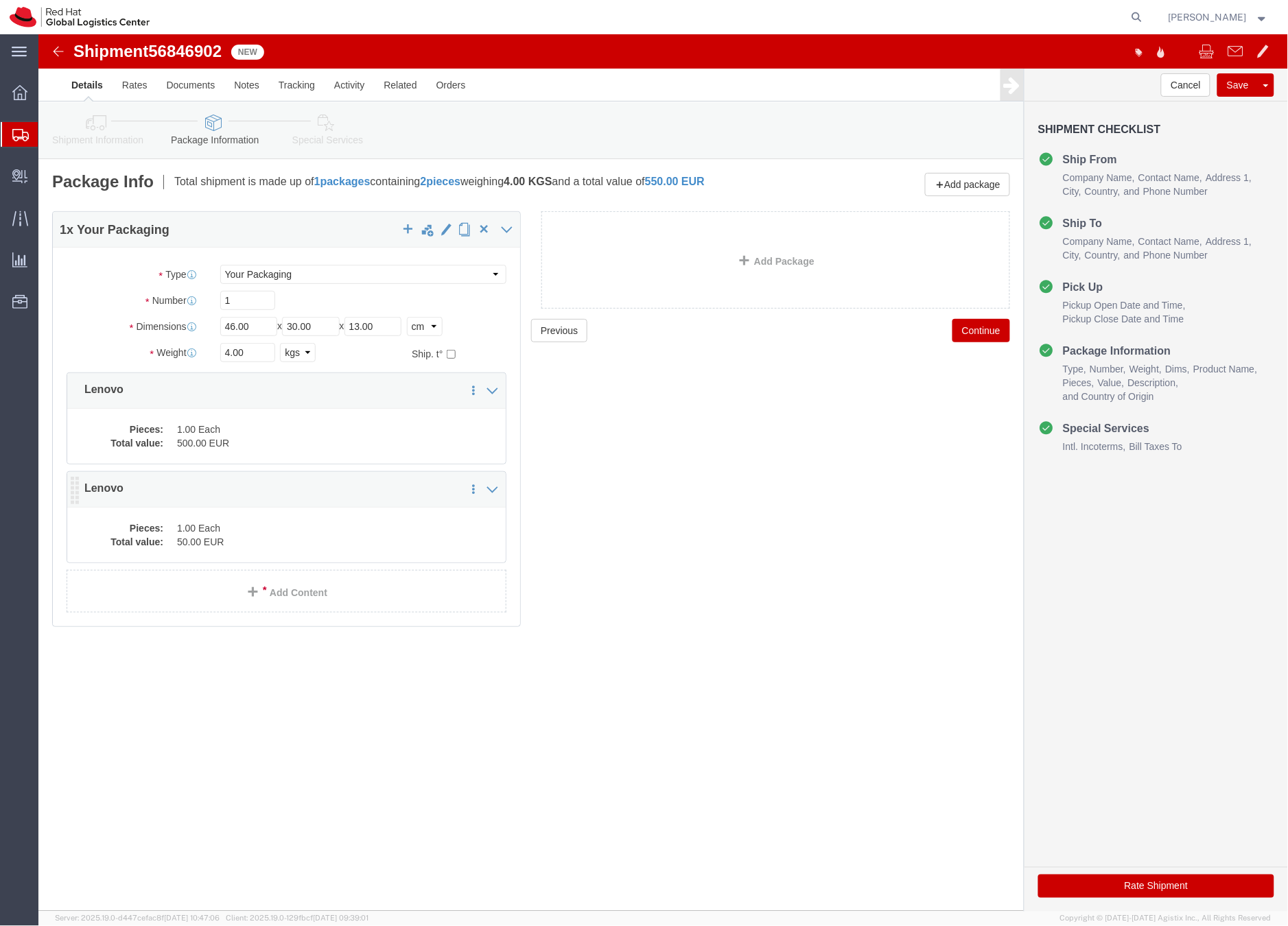
click dd "1.00 Each"
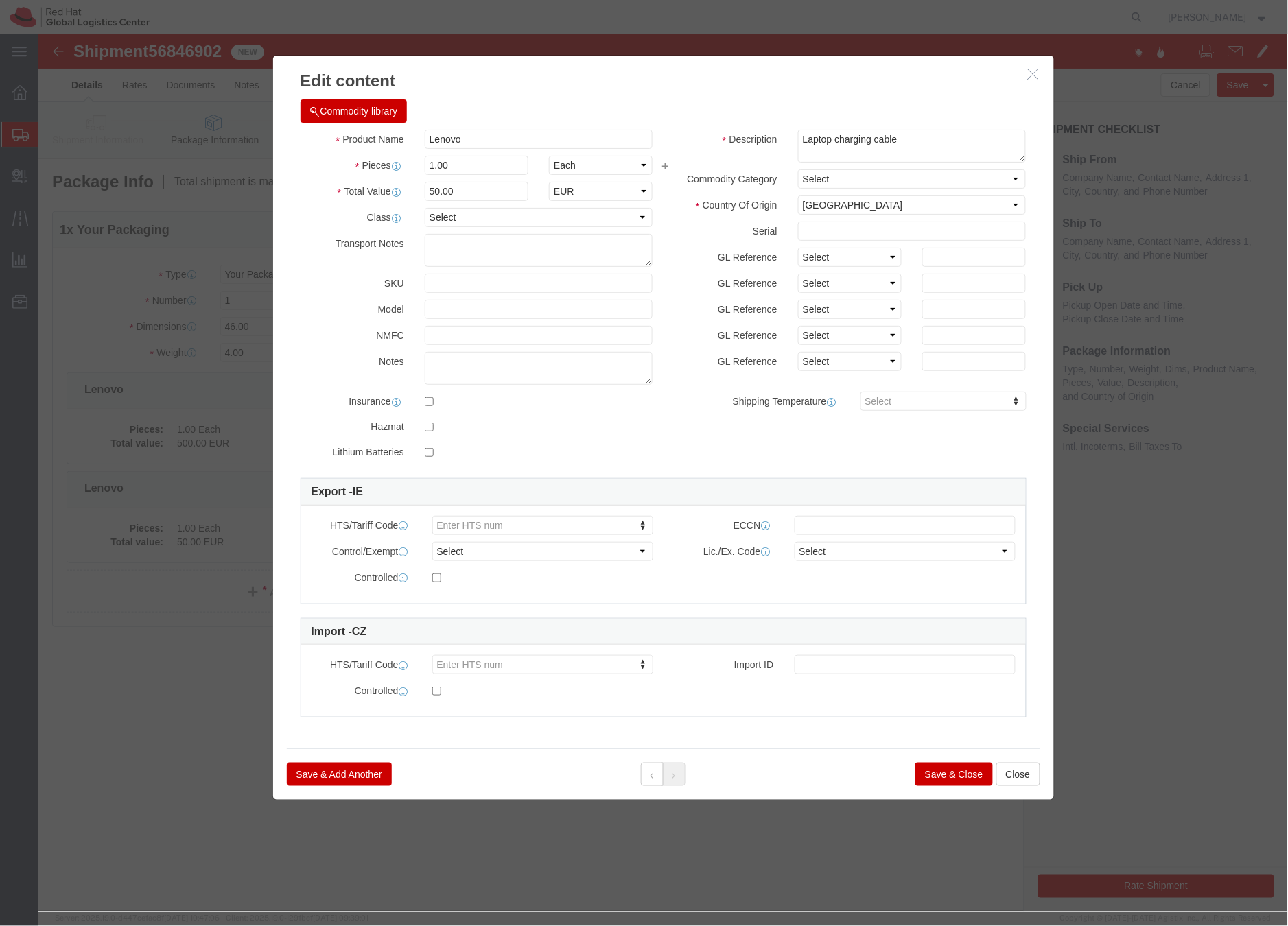
click button "Save & Close"
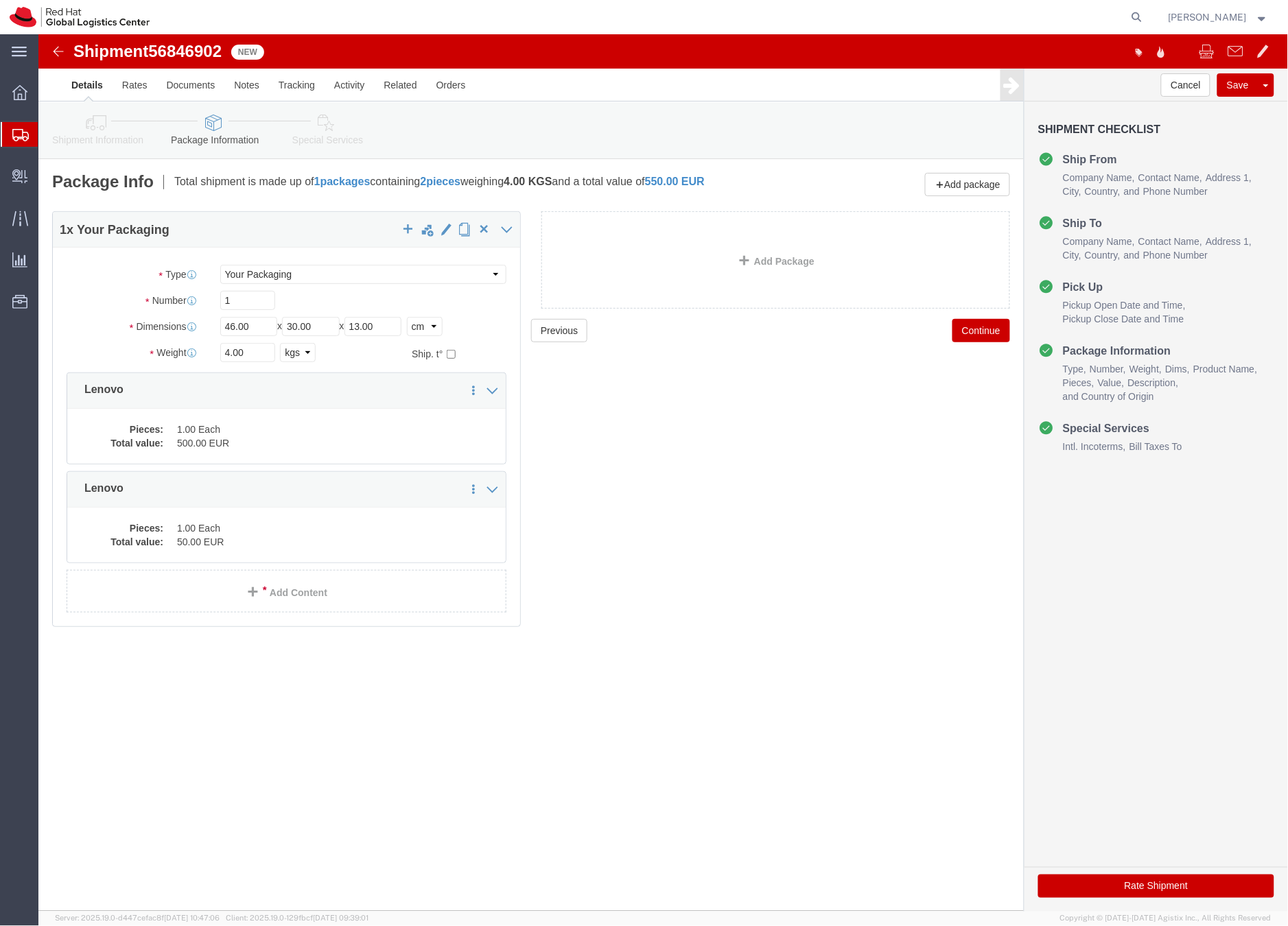
click link "Special Services"
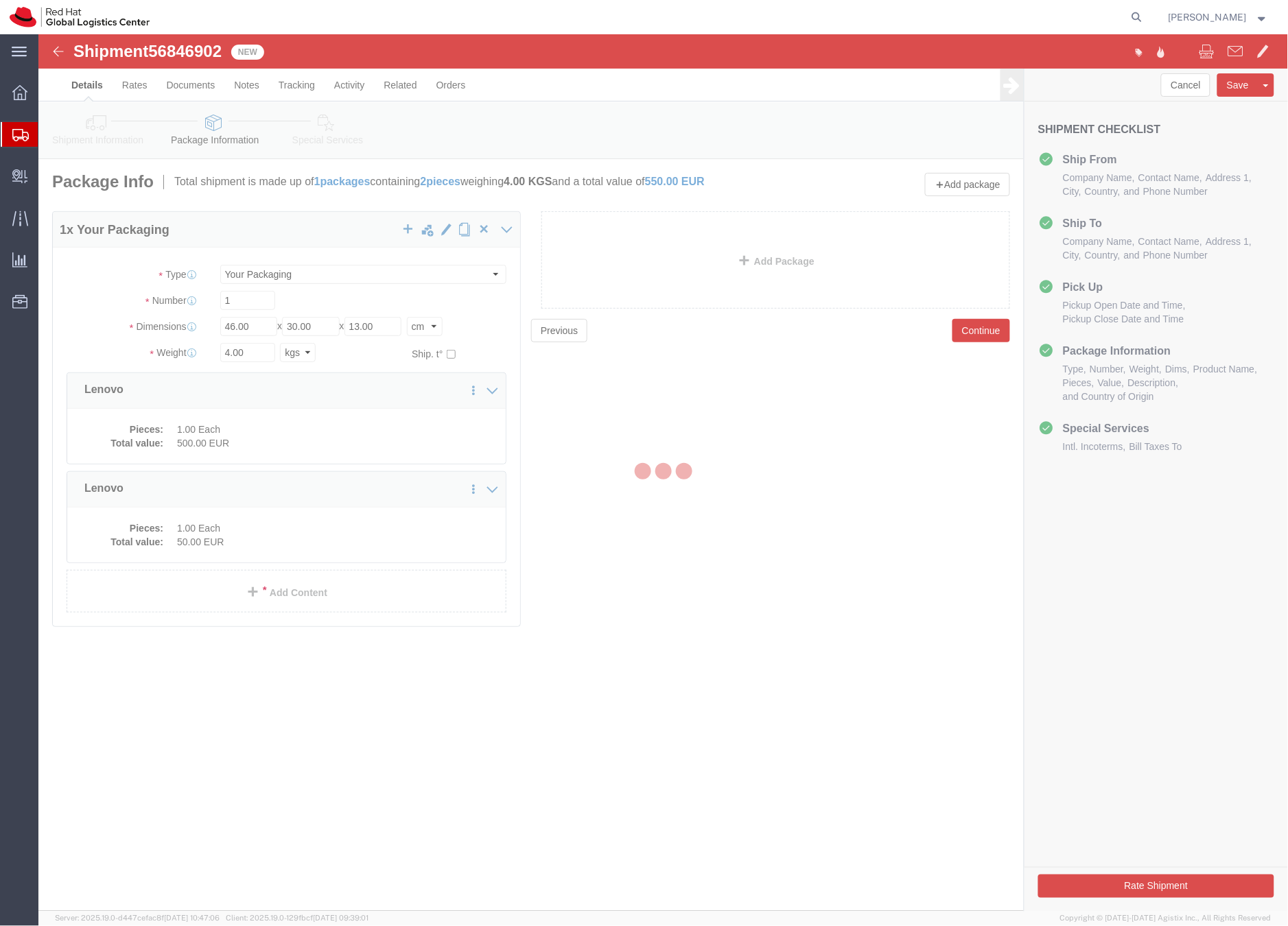
select select
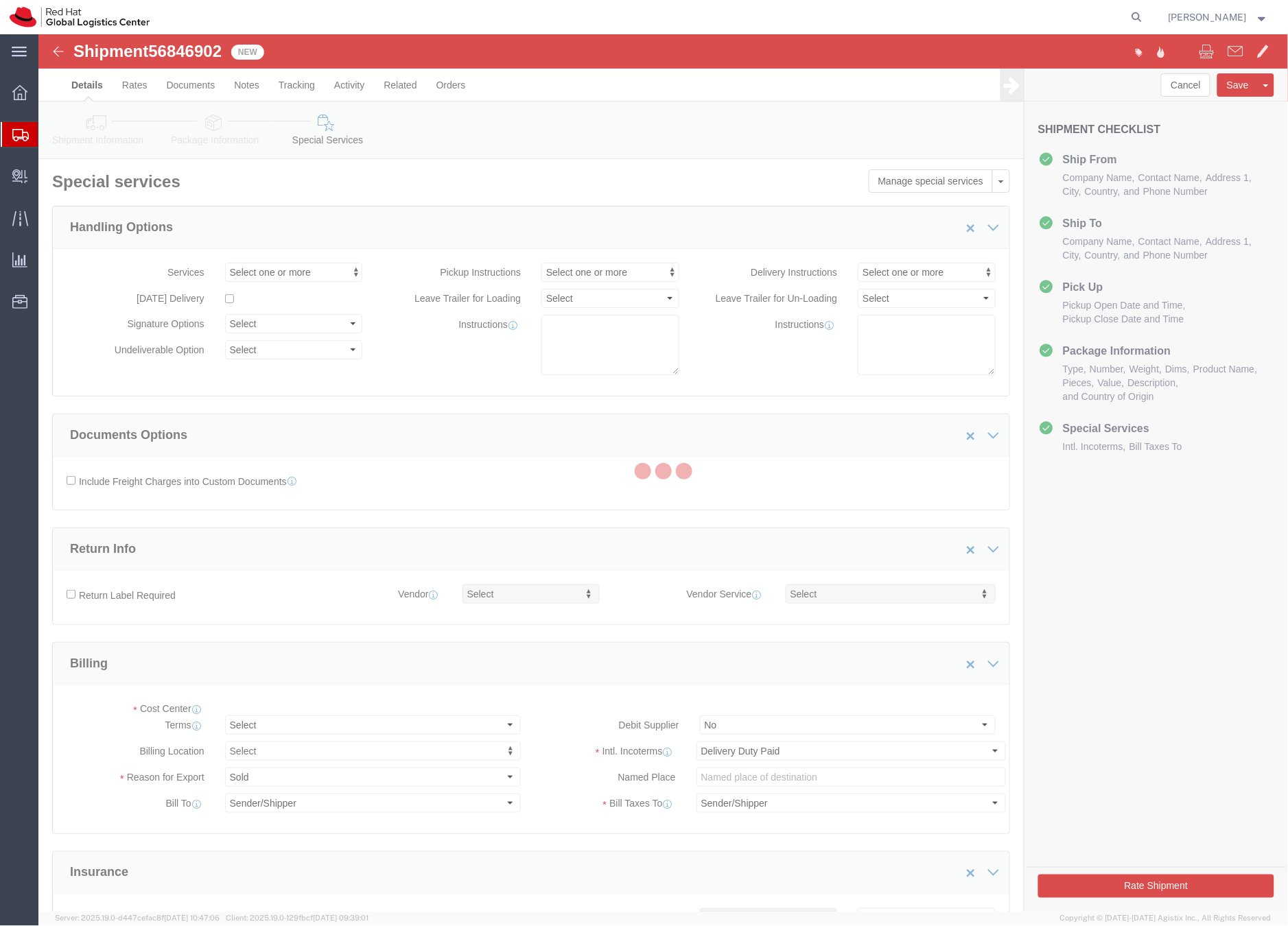
select select "COSTCENTER"
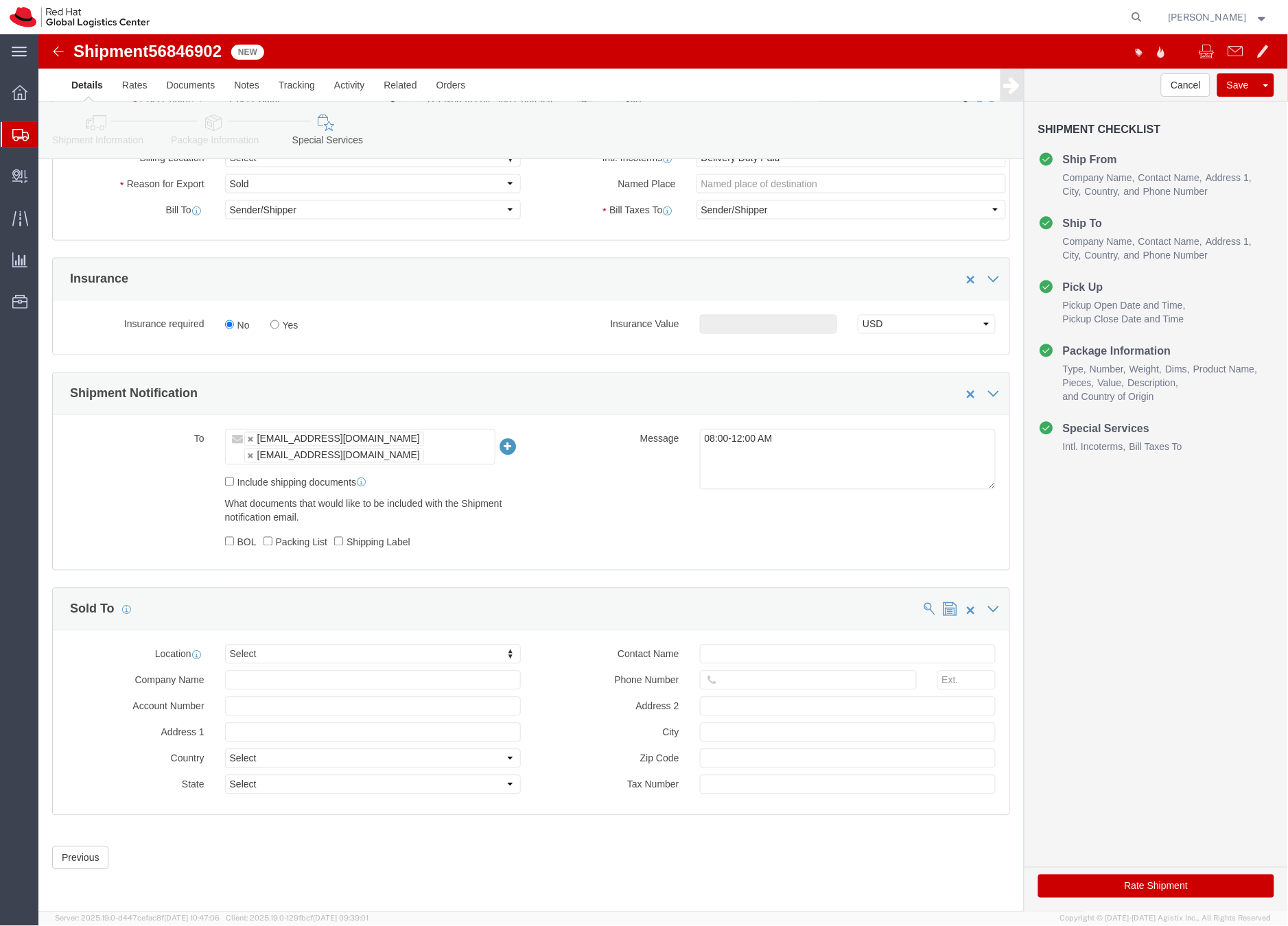
scroll to position [609, 0]
click button "Rate Shipment"
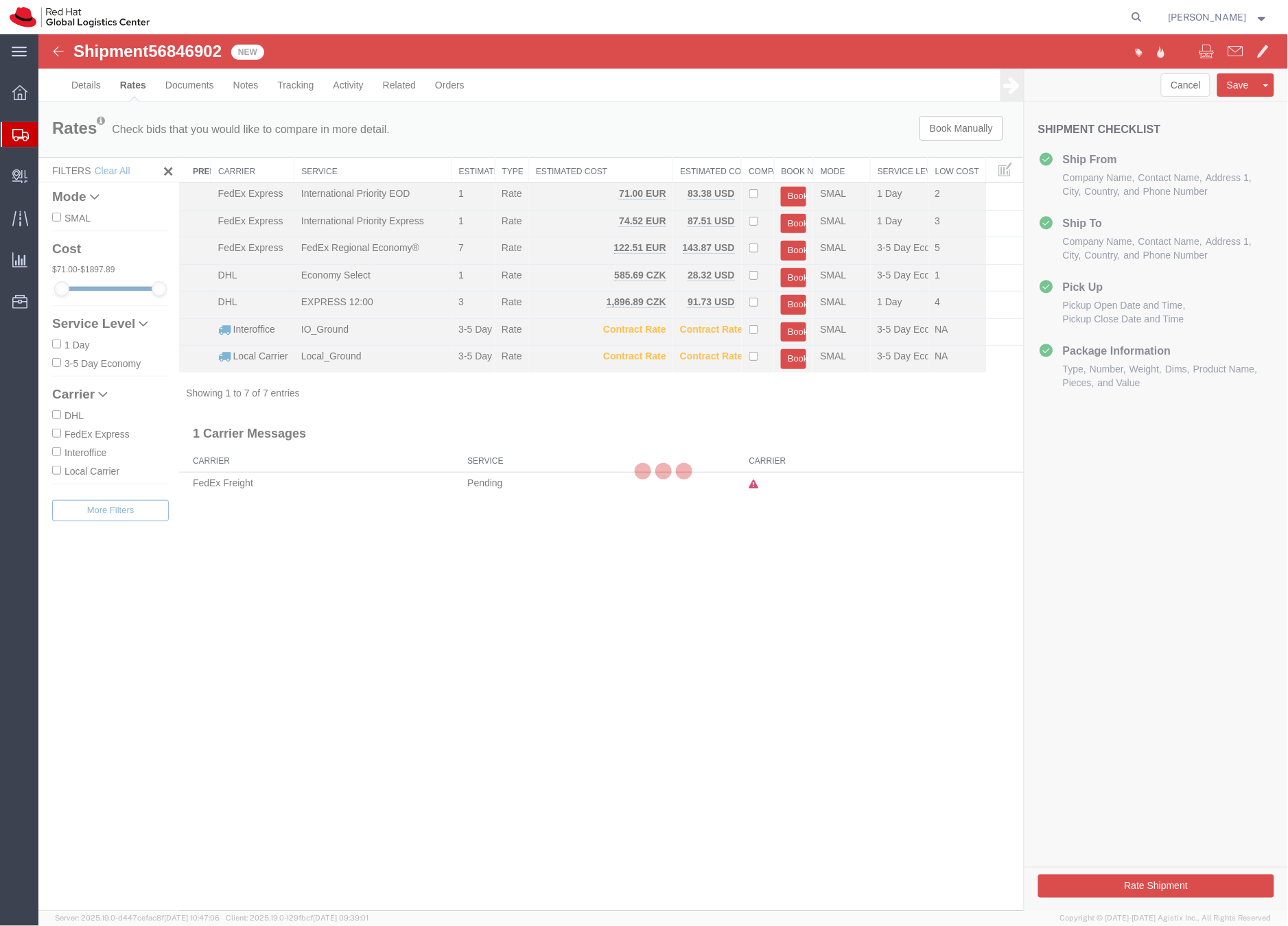
scroll to position [0, 0]
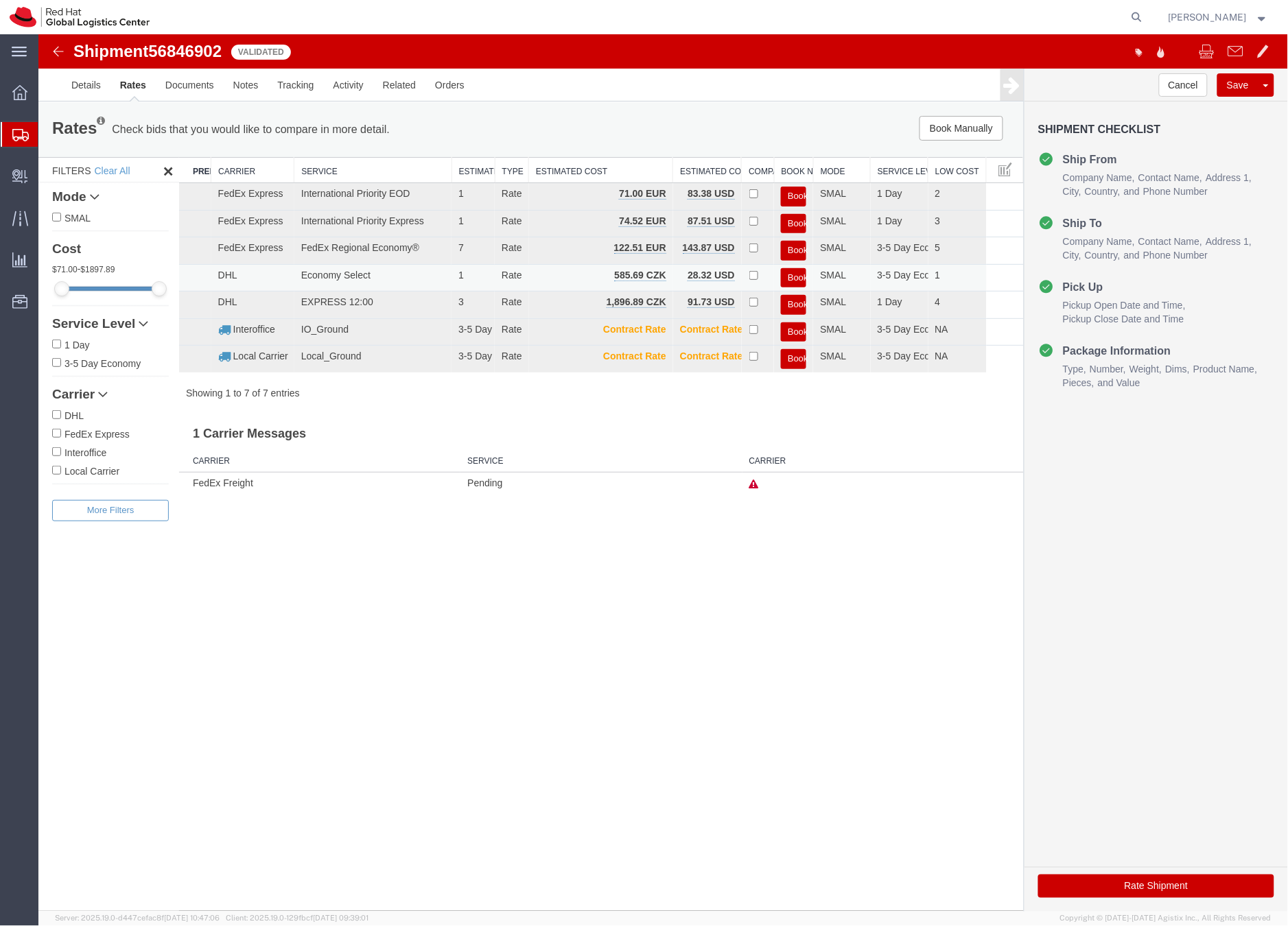
click at [791, 273] on button "Book" at bounding box center [793, 277] width 26 height 20
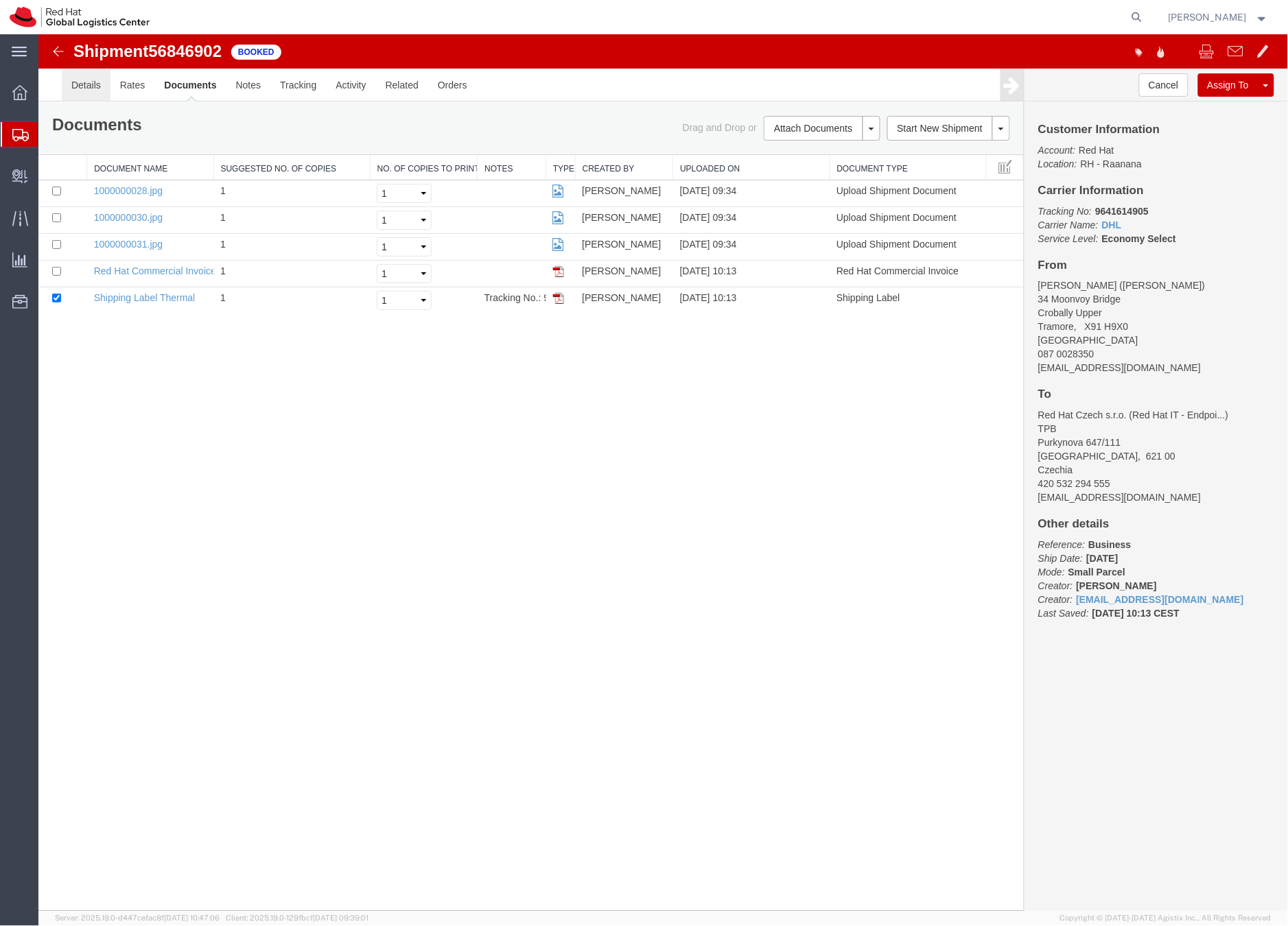
click at [77, 80] on link "Details" at bounding box center [85, 84] width 49 height 33
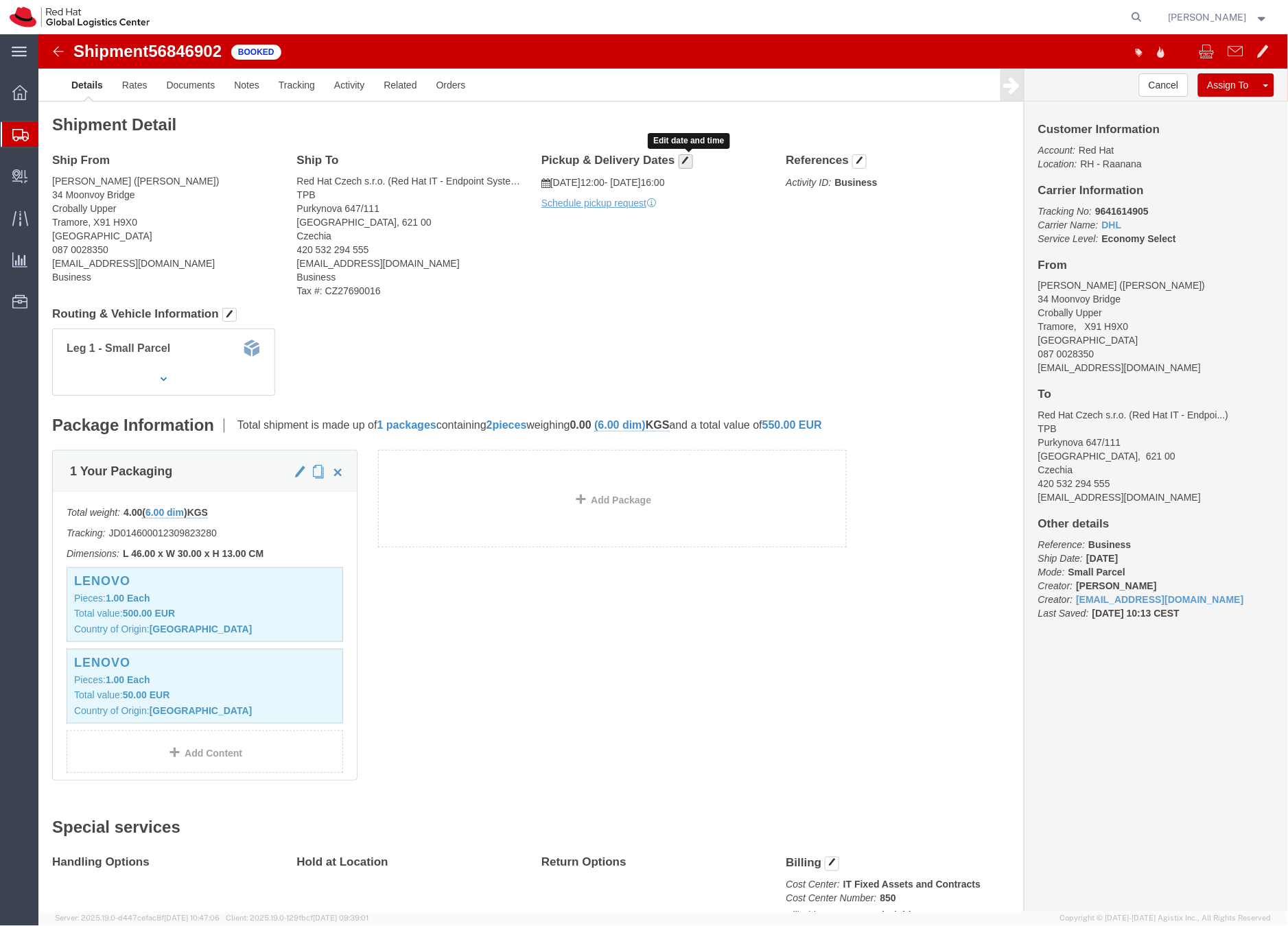
click span "button"
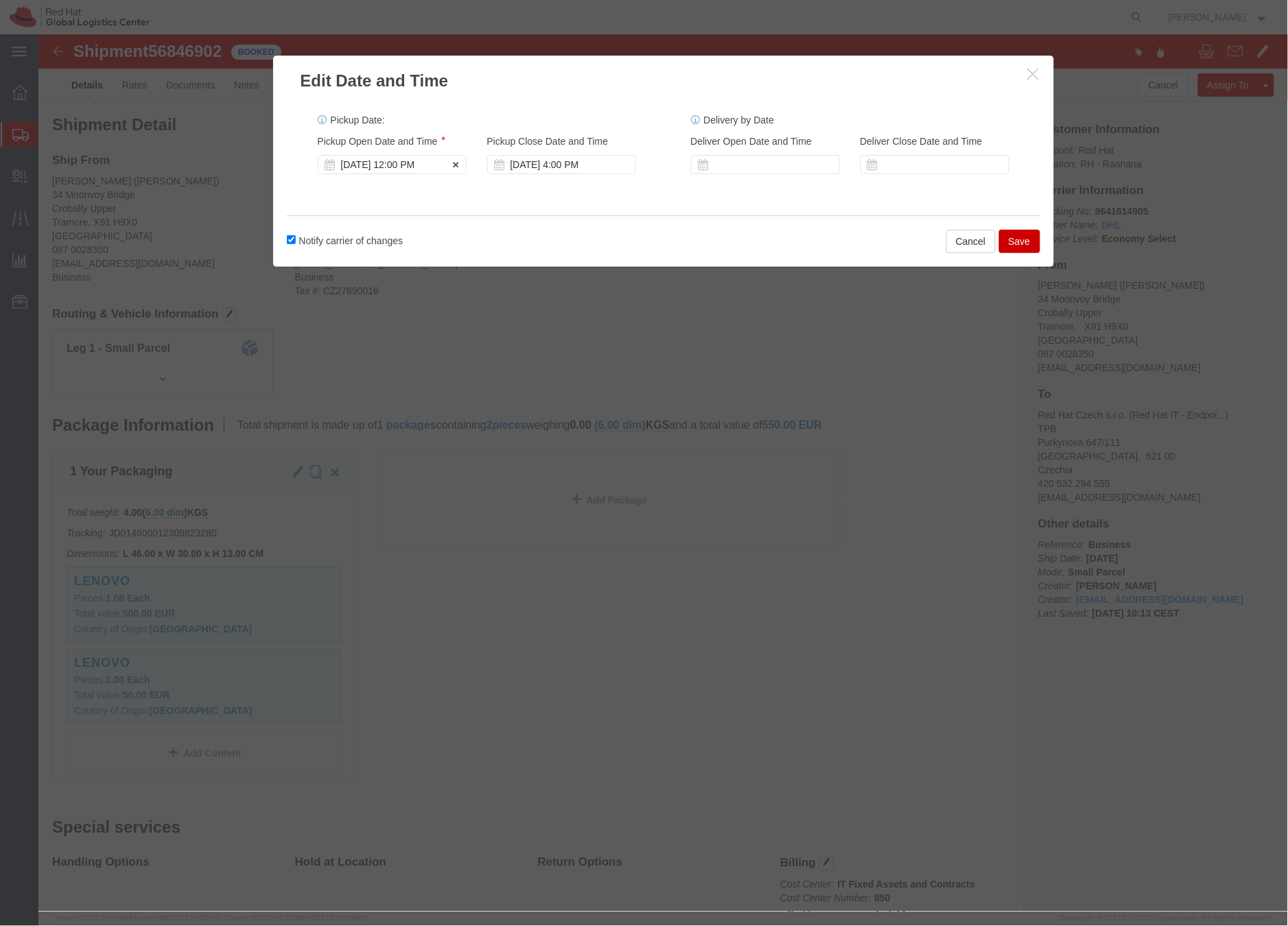
click div "Sep 23 2025 12:00 PM"
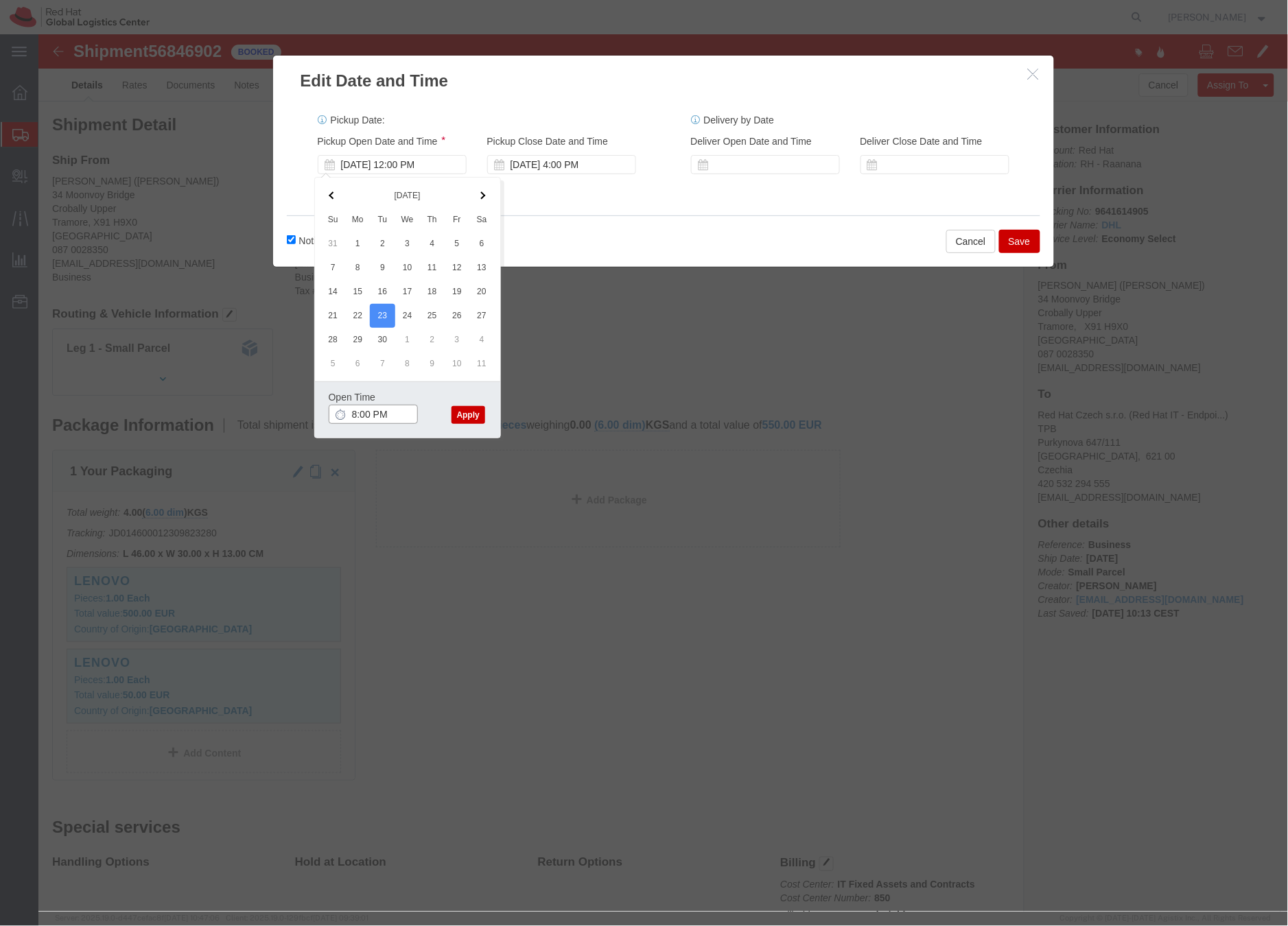
click input "8:00 PM"
type input "8:00 AM"
click button "Apply"
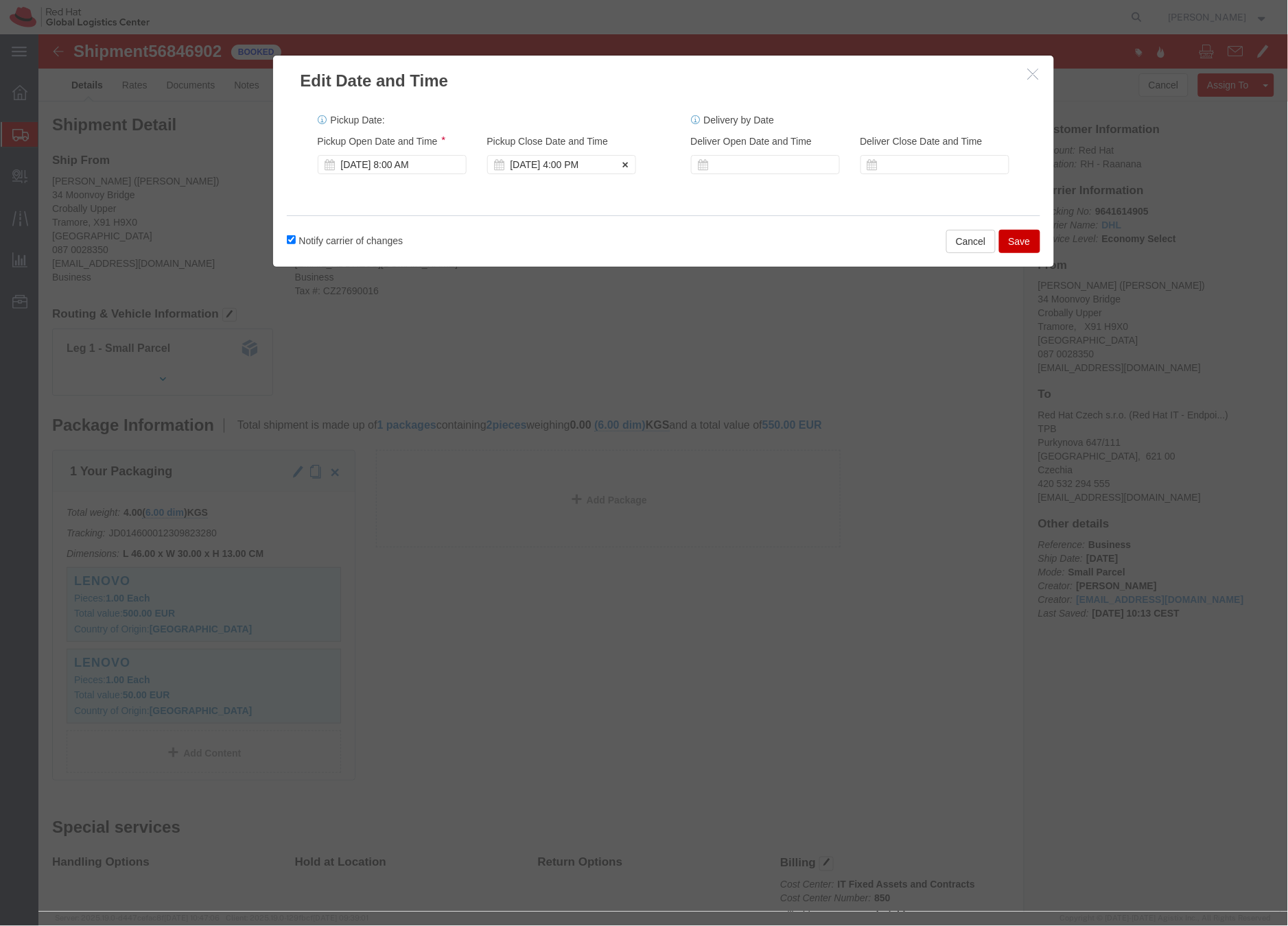
click div "Sep 23 2025 4:00 PM"
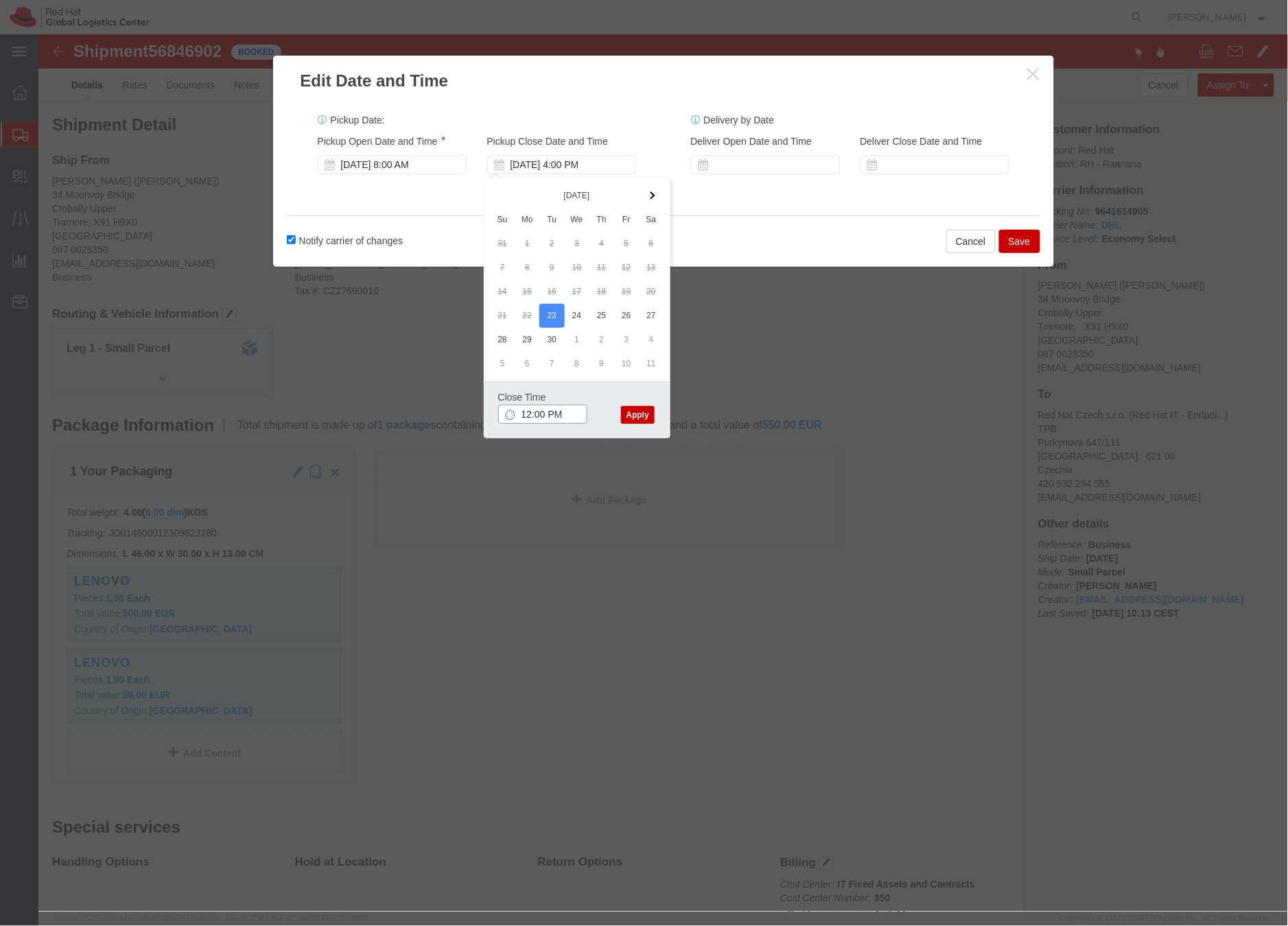
type input "12:00 PM"
click button "Apply"
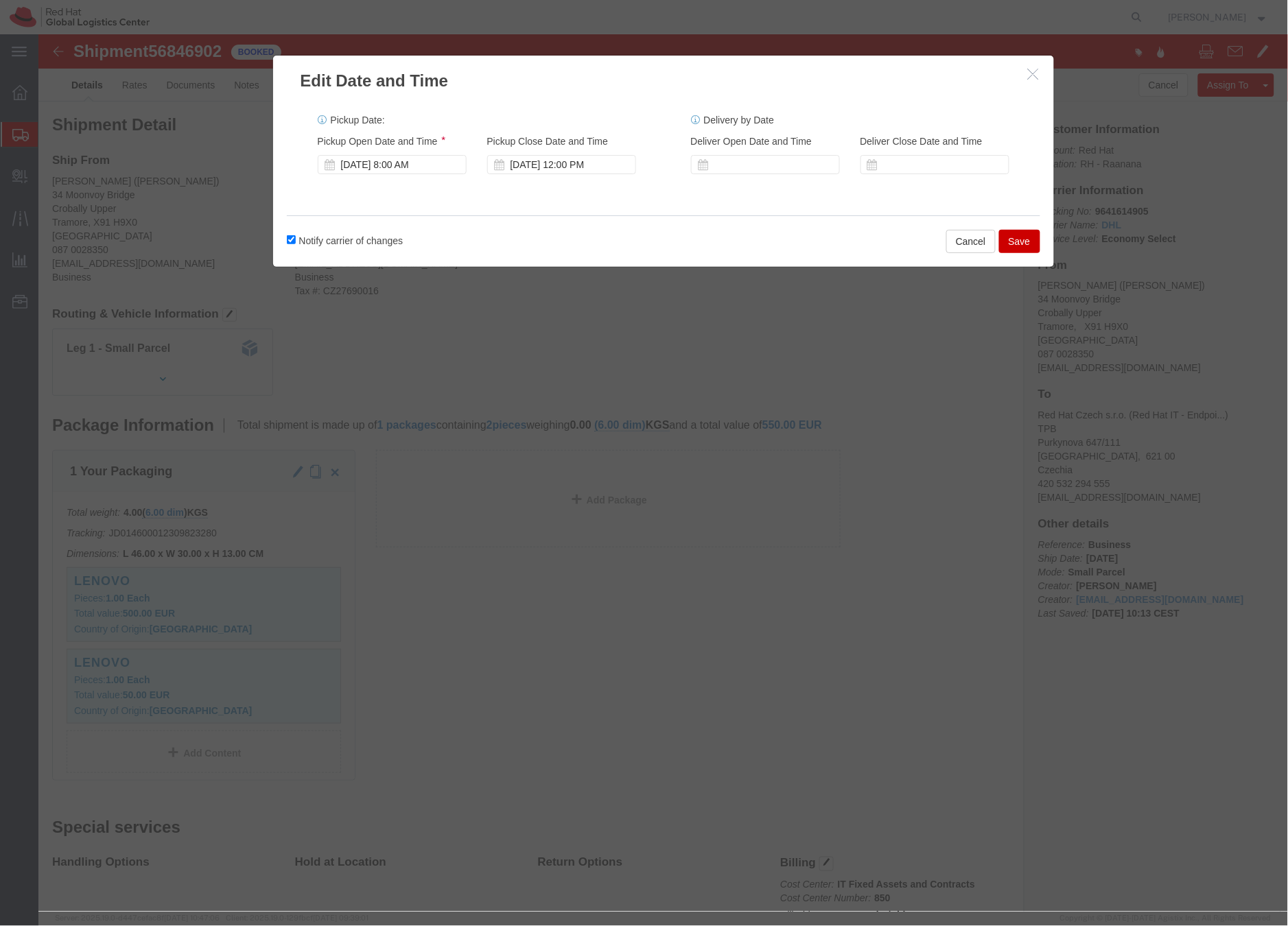
click button "Save"
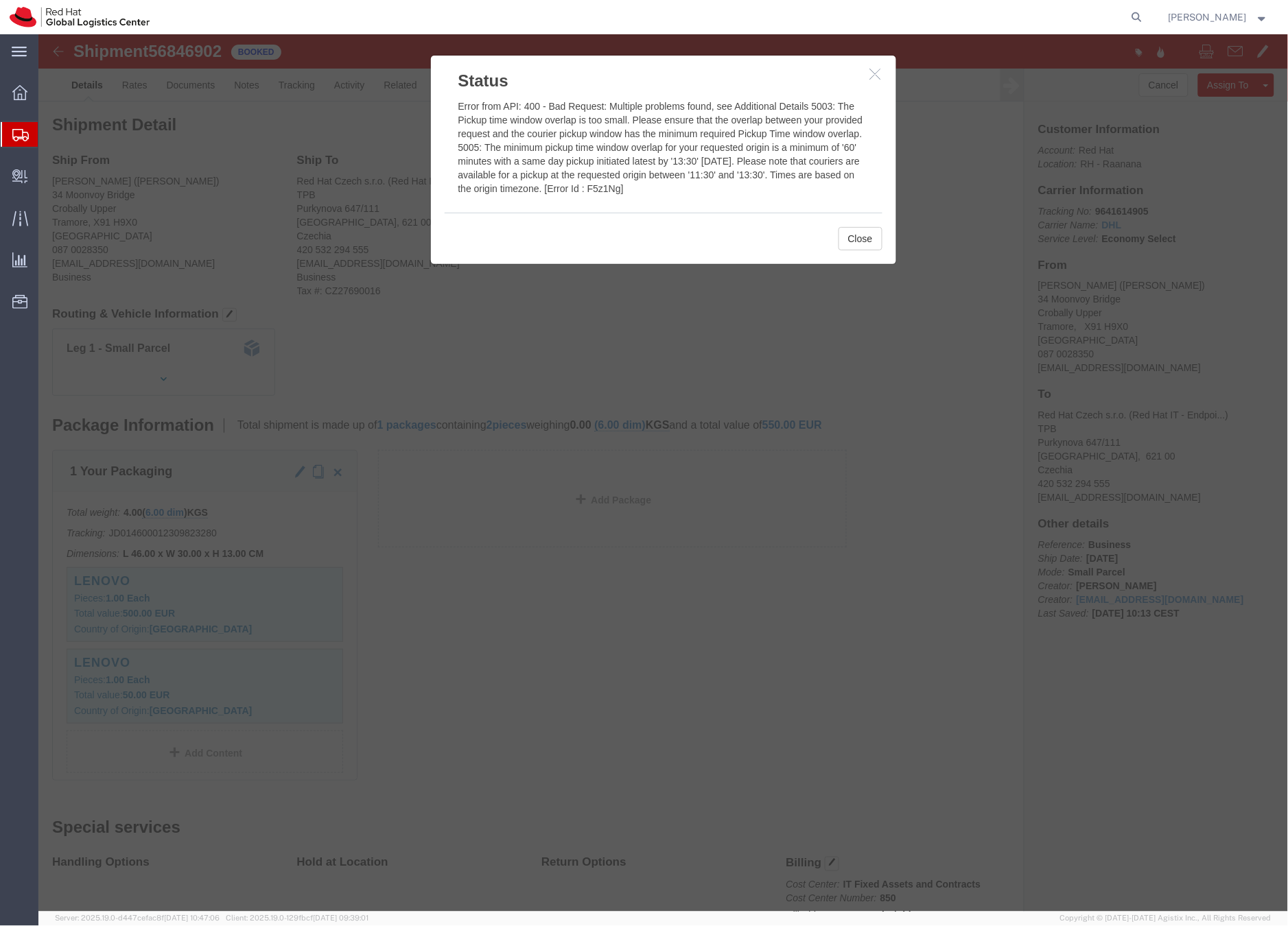
click icon "button"
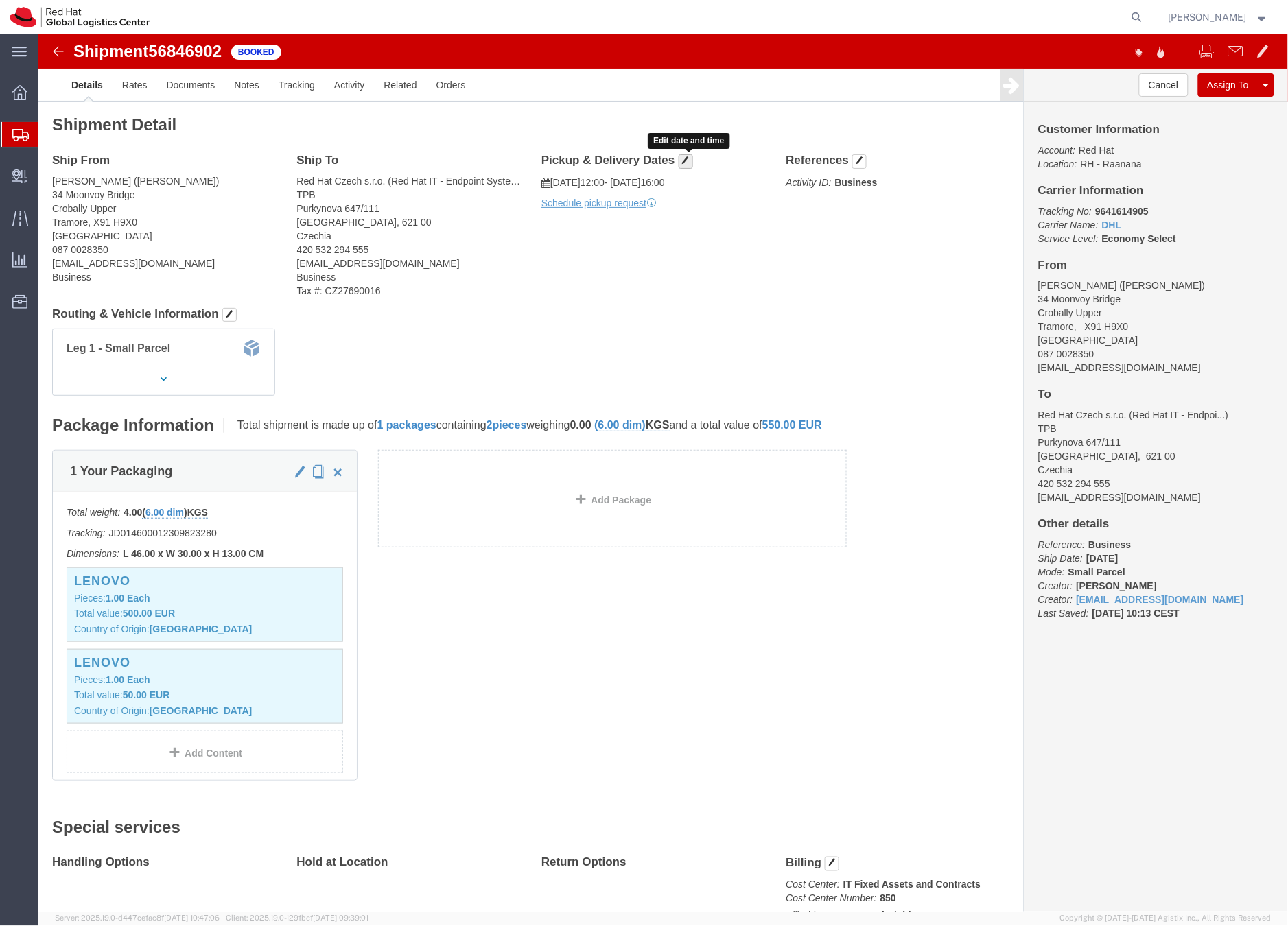
click span "button"
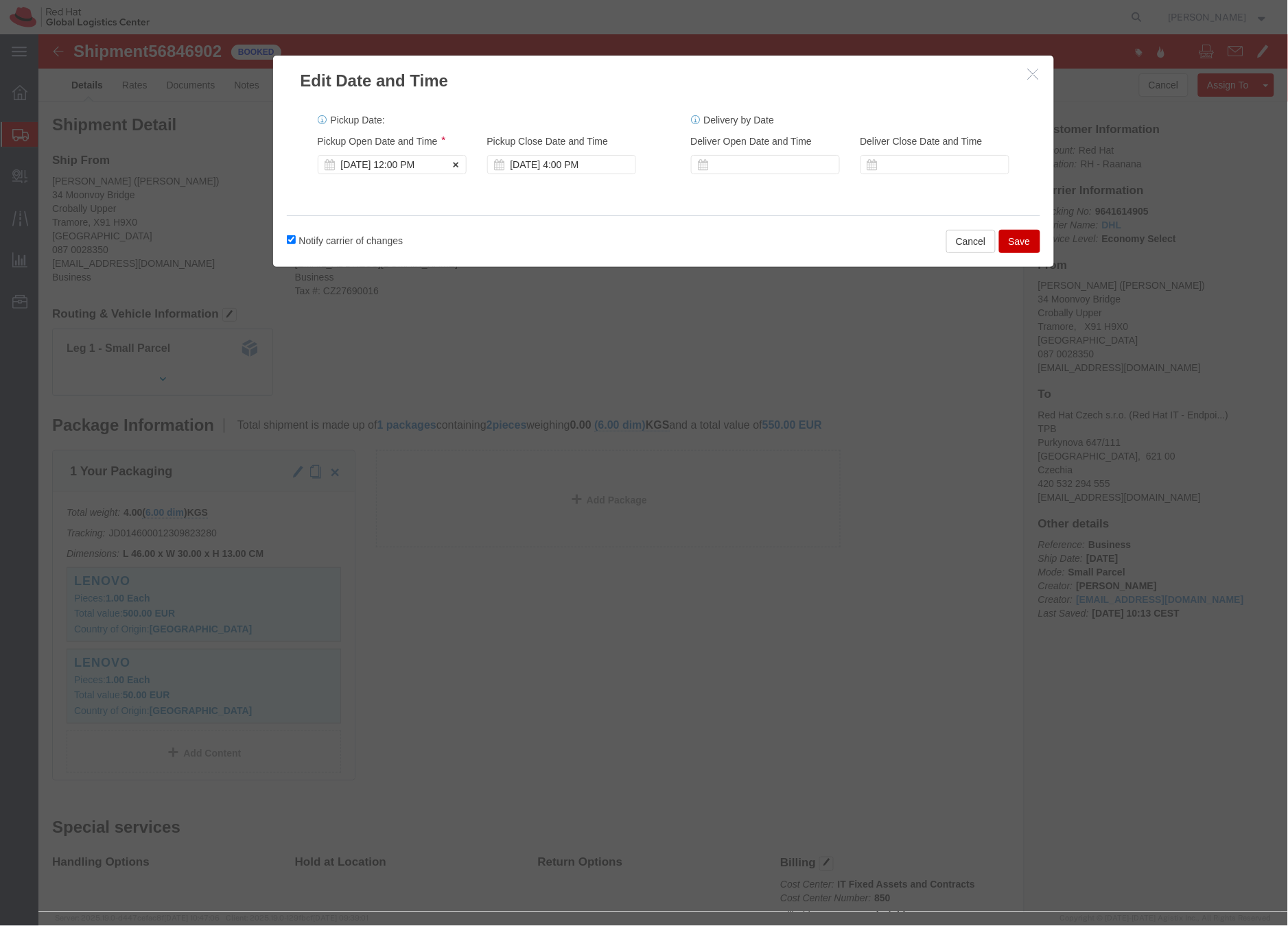
click div "Sep 23 2025 12:00 PM"
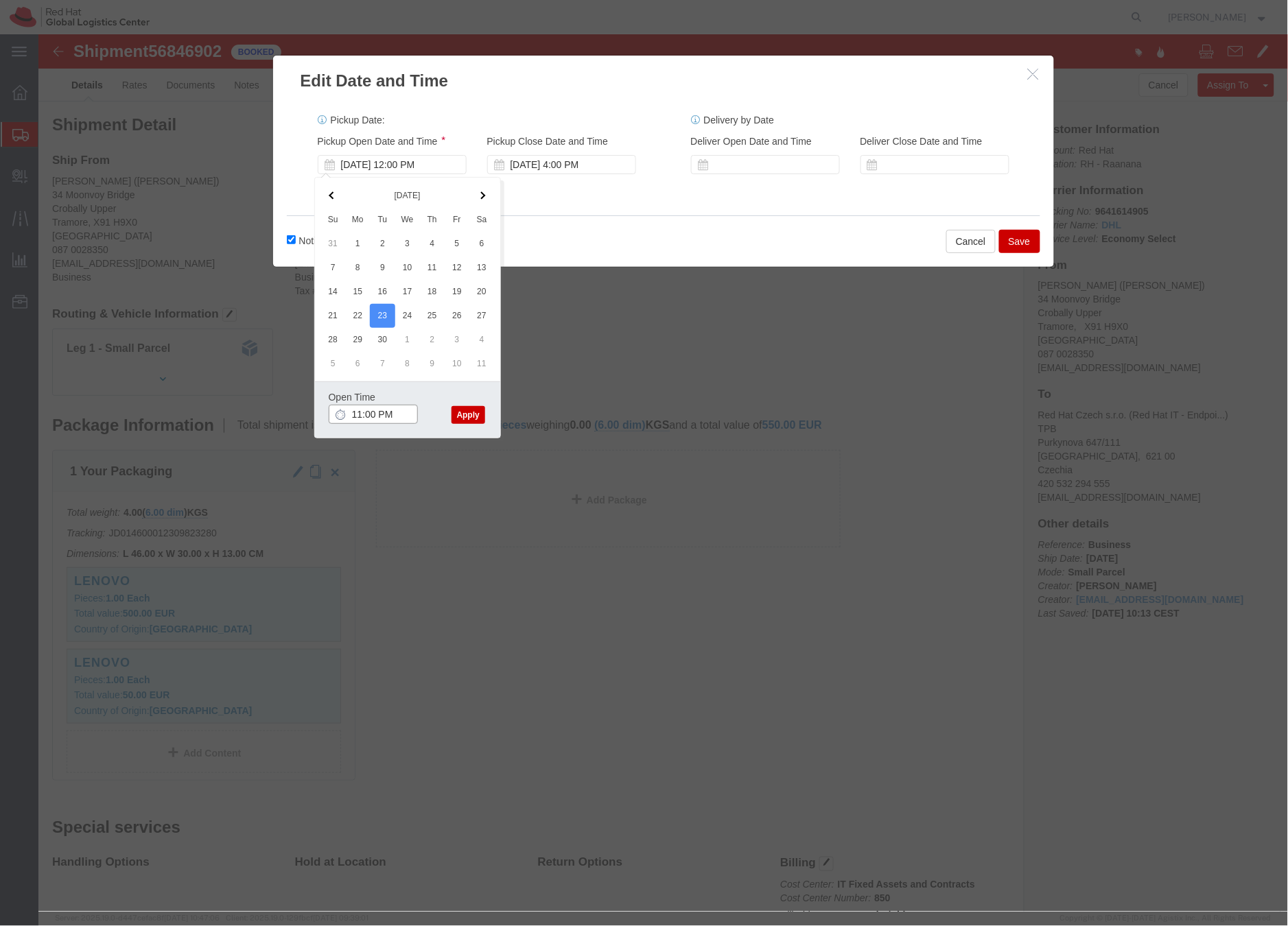
click input "11:00 PM"
type input "11:30 AM"
click button "Apply"
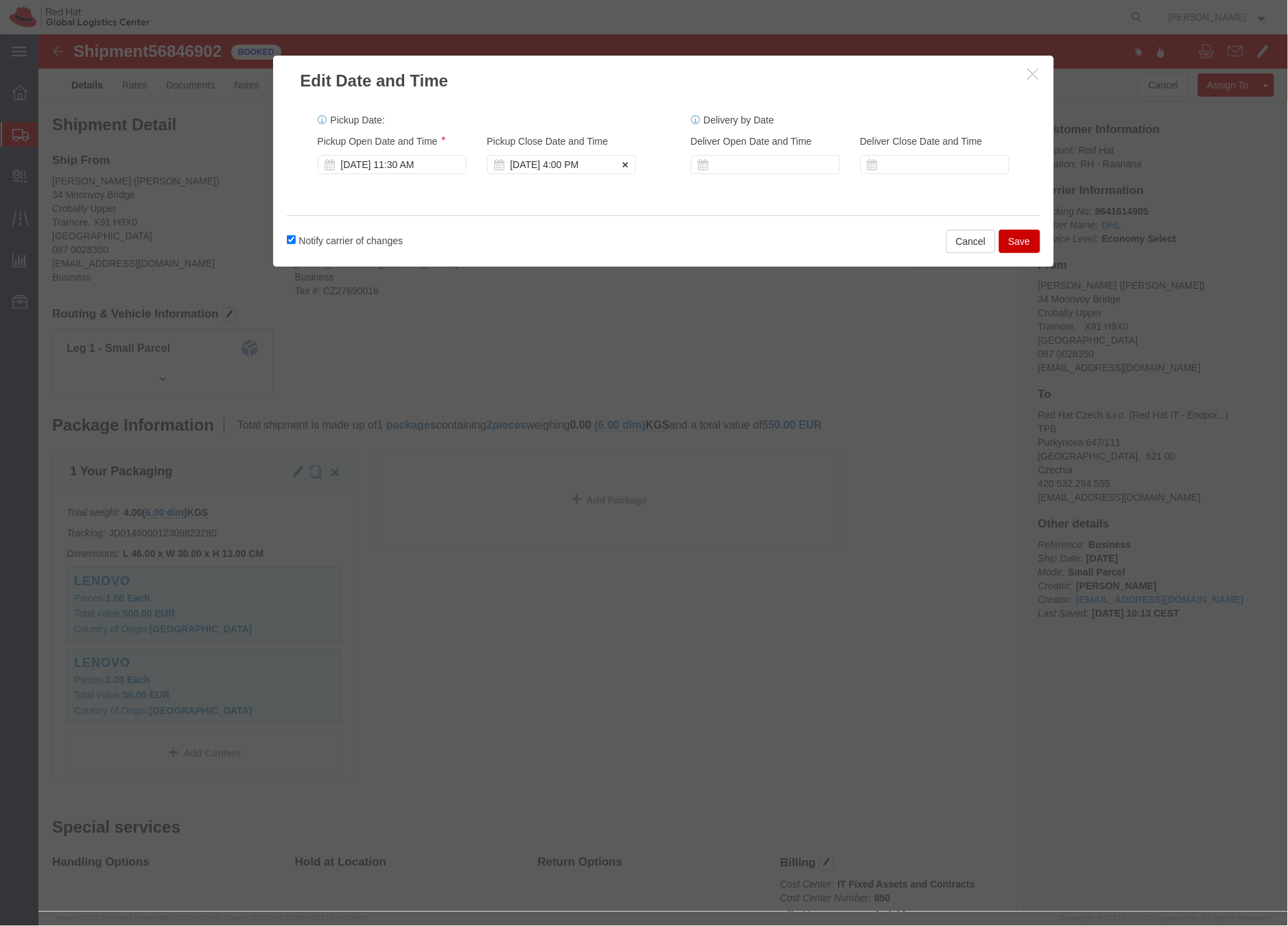
click div "Sep 23 2025 4:00 PM"
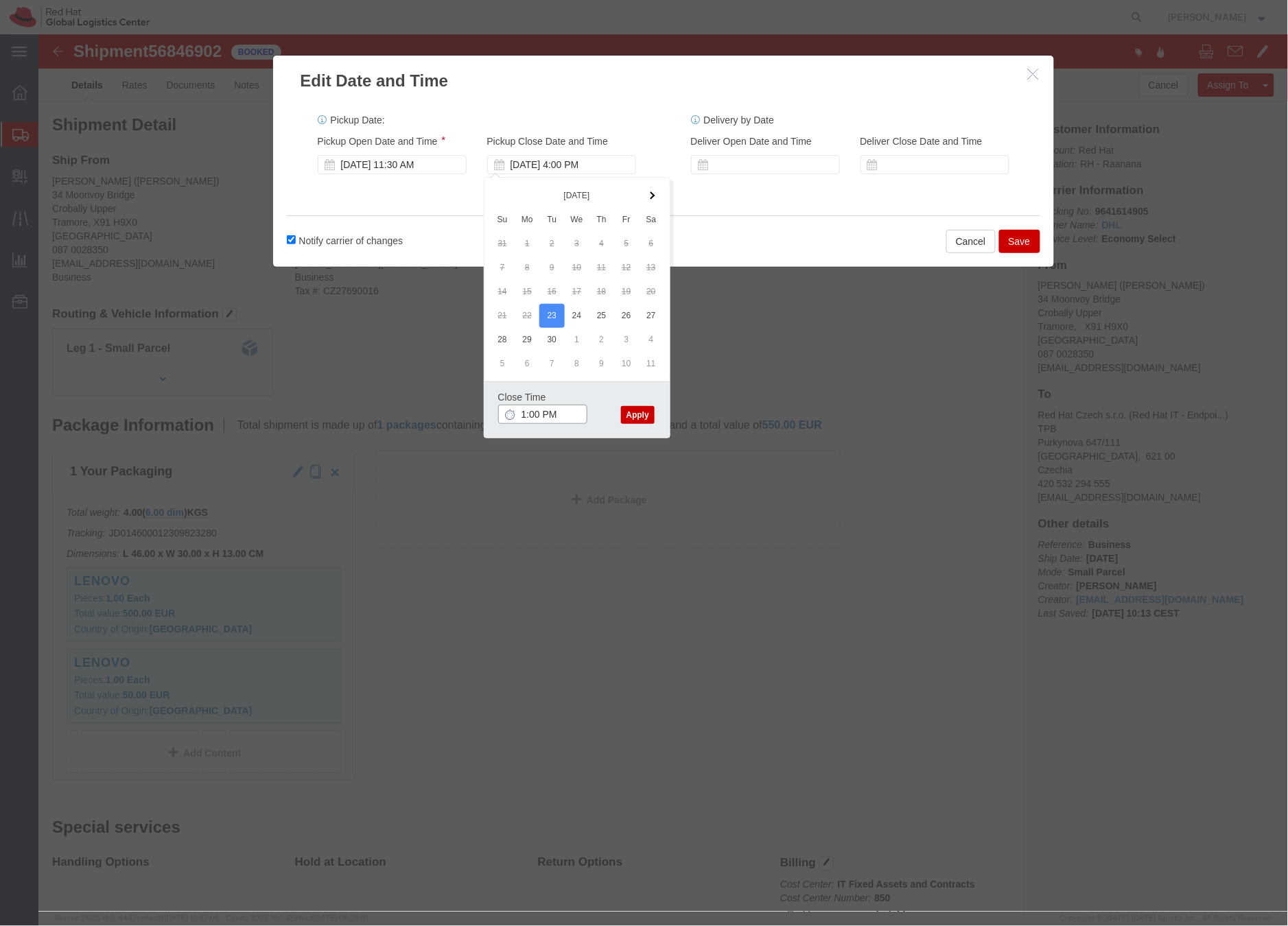
click input "1:00 PM"
type input "1:30 PM"
click button "Apply"
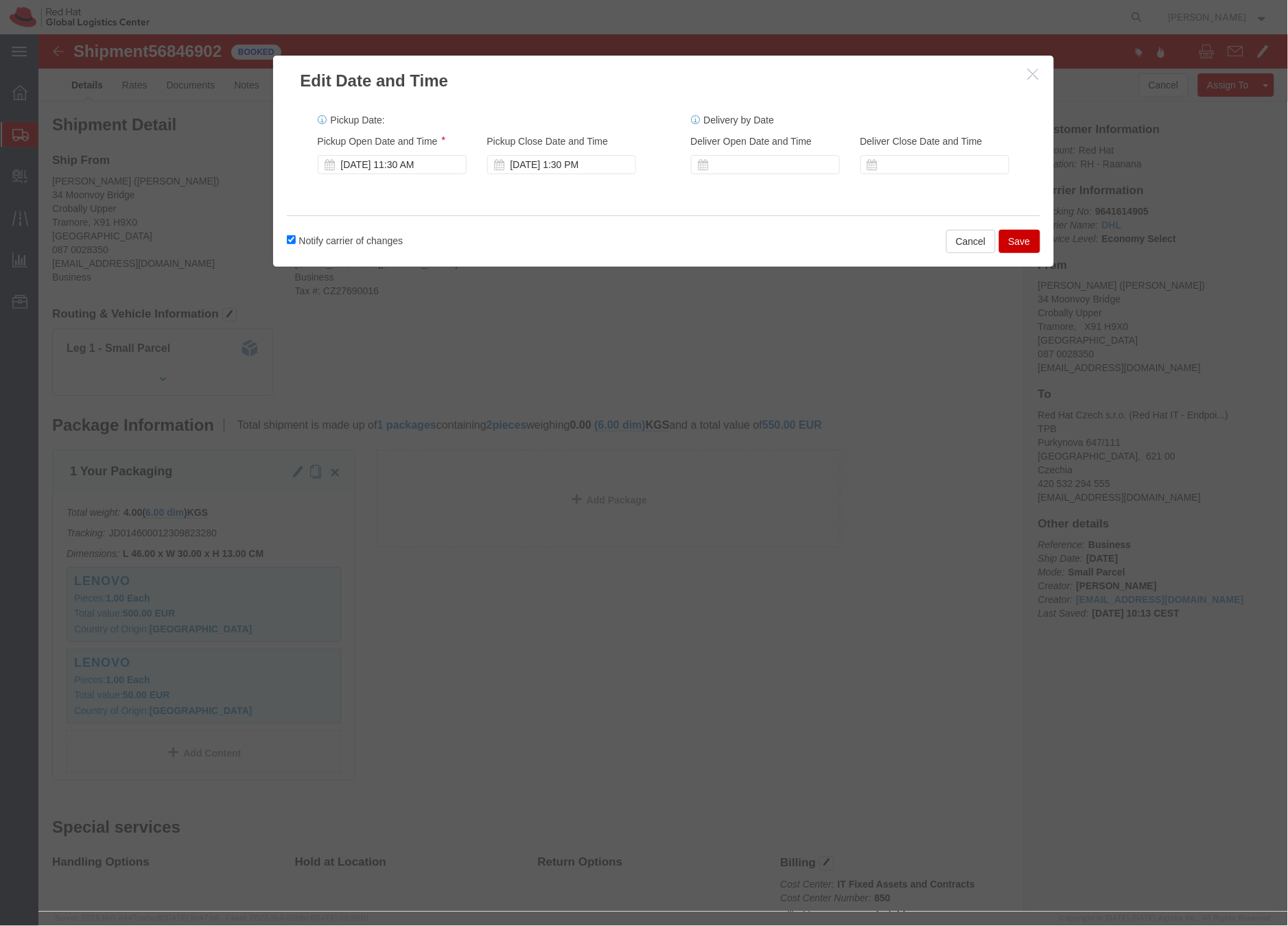
click button "Save"
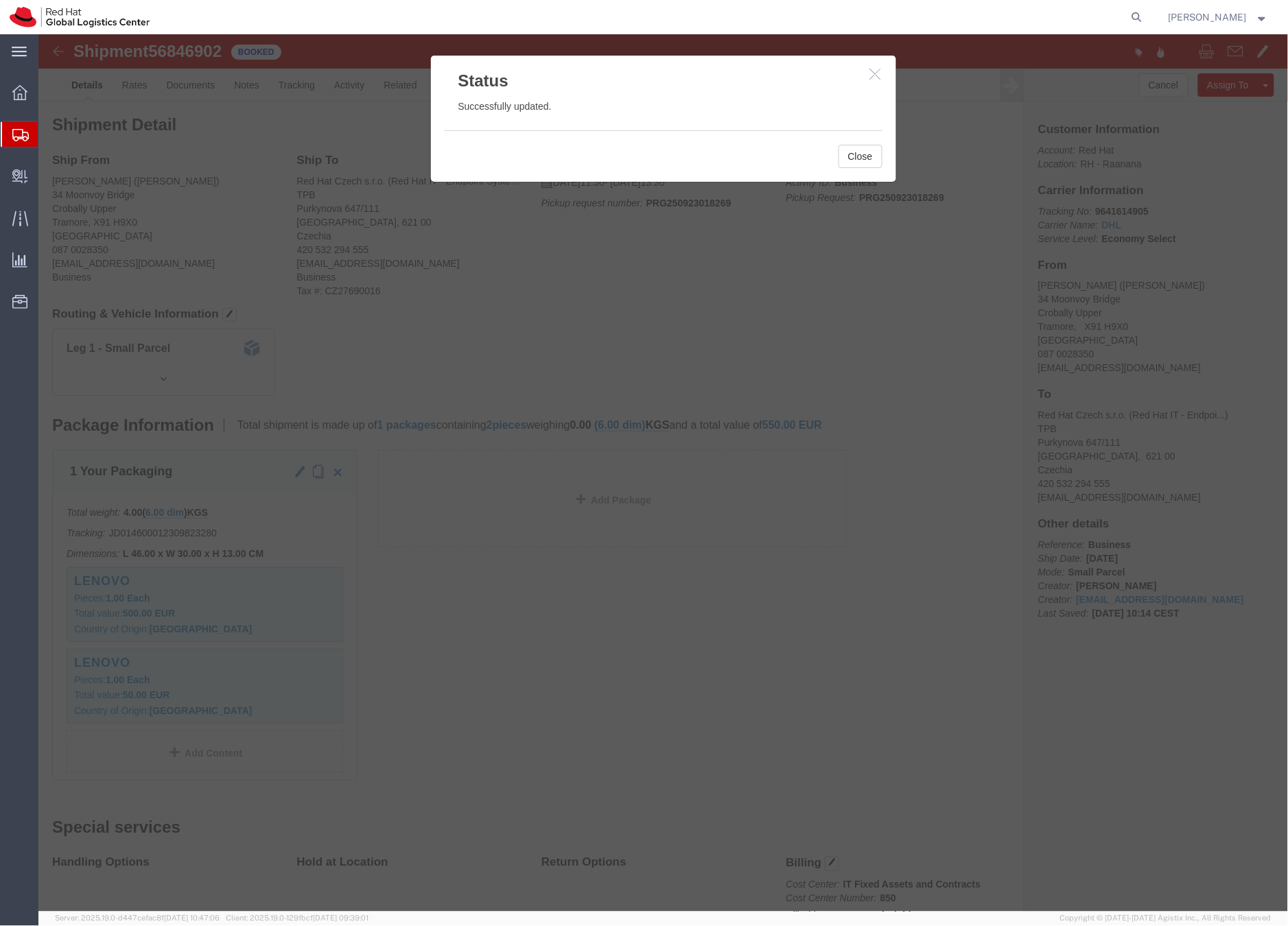
click icon "button"
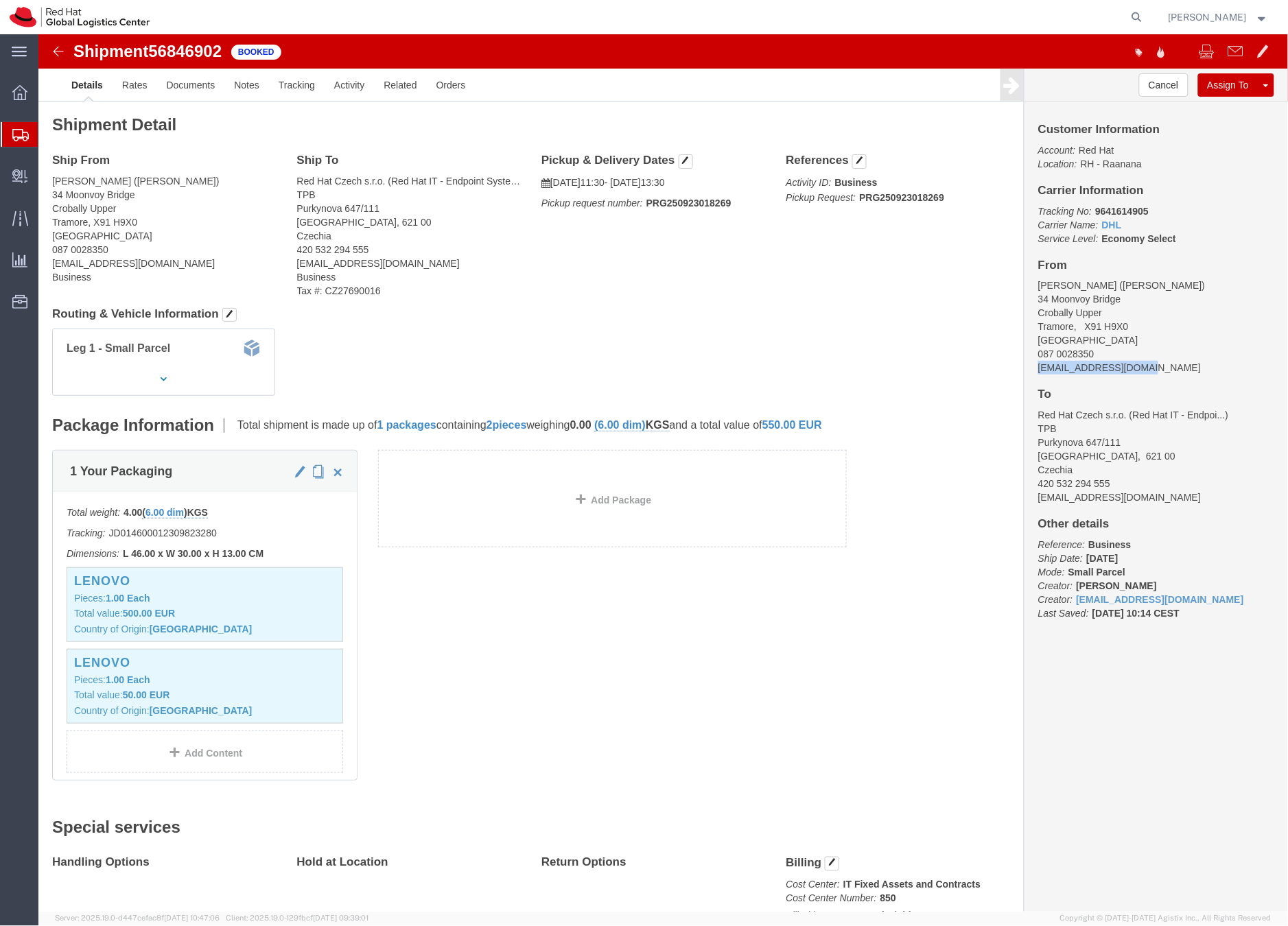
drag, startPoint x: 1114, startPoint y: 336, endPoint x: 979, endPoint y: 332, distance: 135.1
click div "Customer Information Account: Red Hat Location: RH - Raanana Carrier Informatio…"
copy address "20102629wit@gmail.com"
click link "Documents"
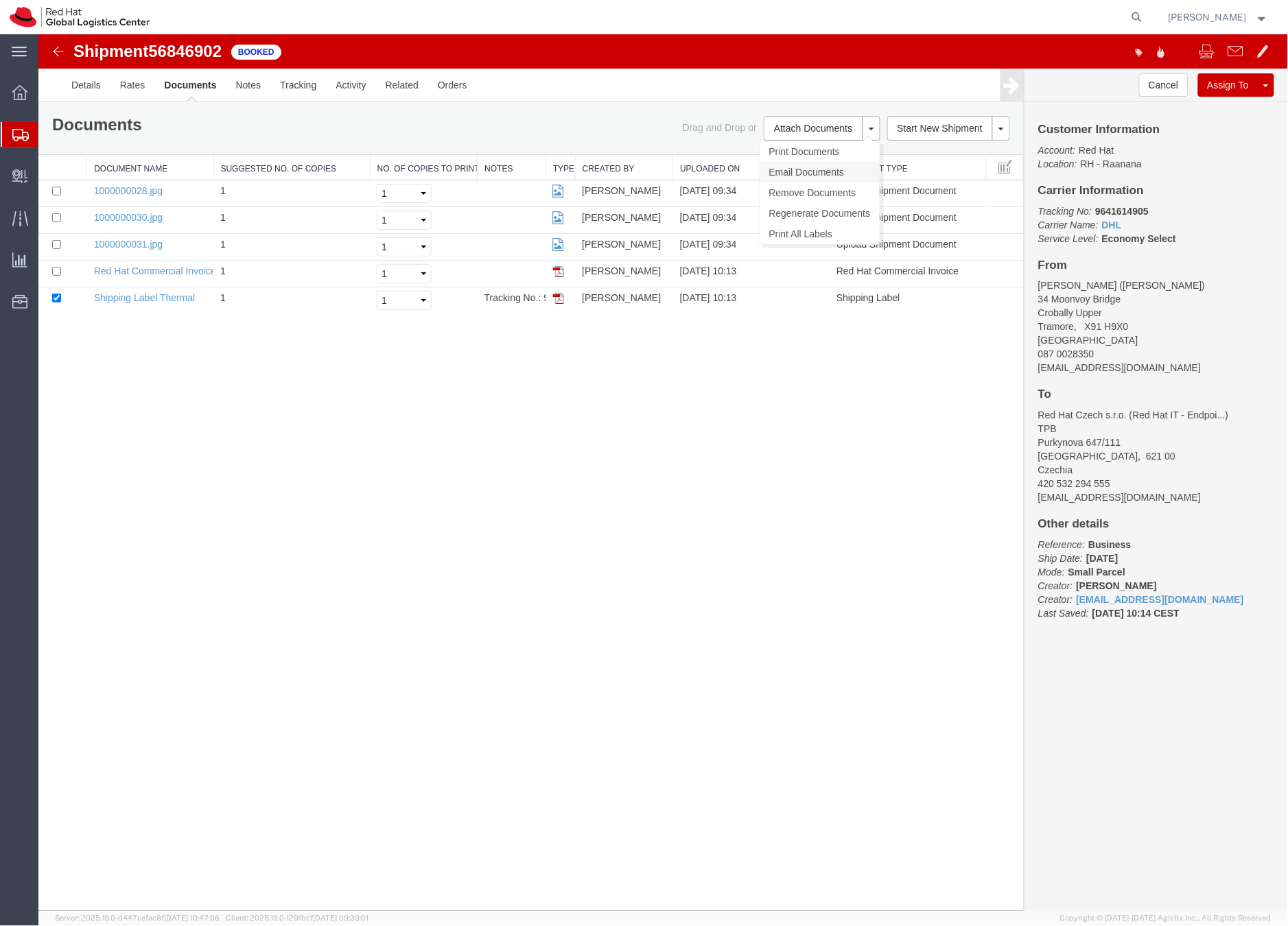
click at [790, 171] on link "Email Documents" at bounding box center [819, 171] width 119 height 21
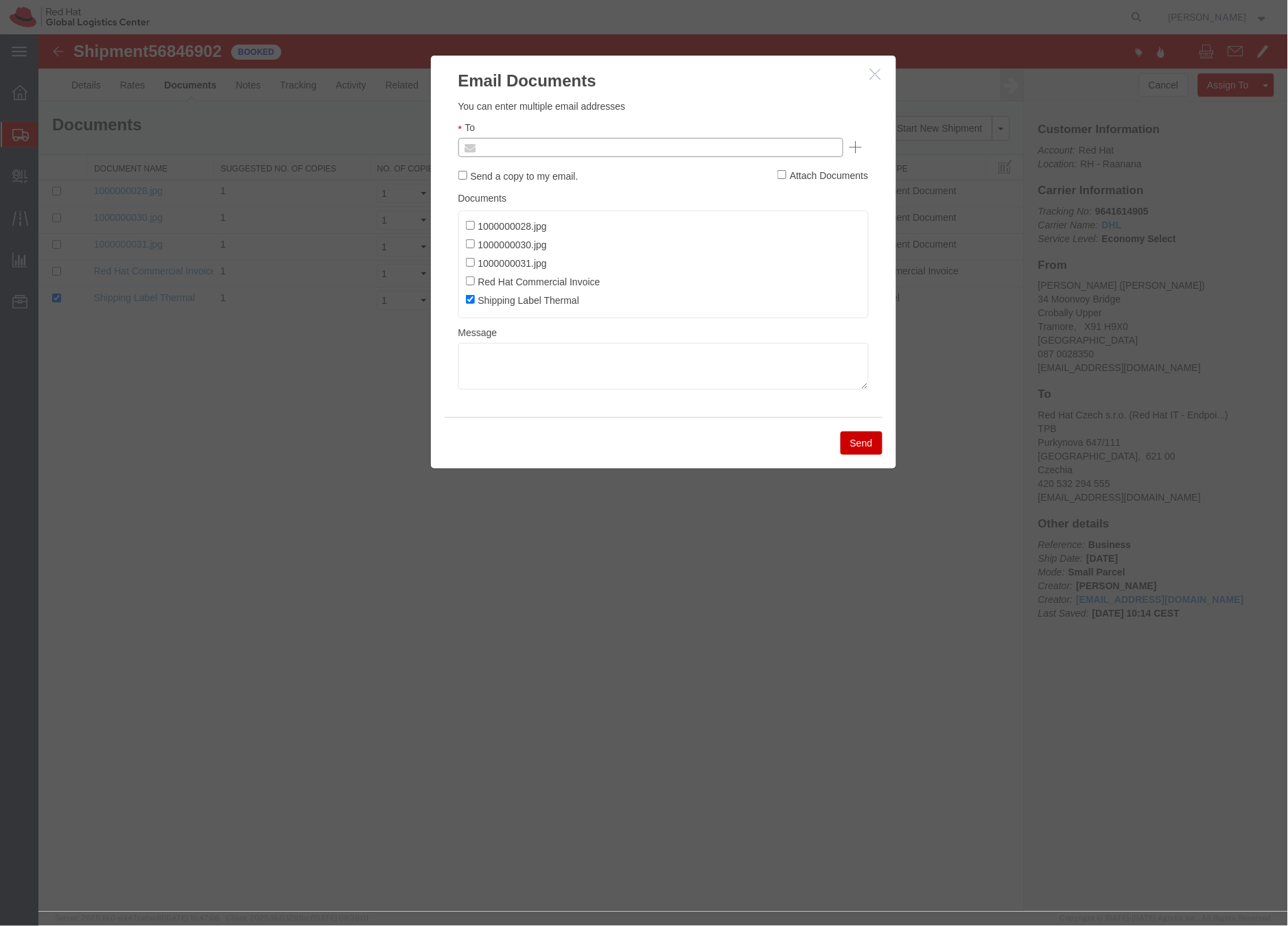
click at [577, 143] on input "text" at bounding box center [557, 147] width 160 height 18
paste input "20102629wit@gmail.com"
type input "20102629wit@gmail.com"
click at [513, 359] on textarea at bounding box center [662, 365] width 410 height 46
paste textarea "Hi A, please find the label for your shipment to B attached to this email. Plea…"
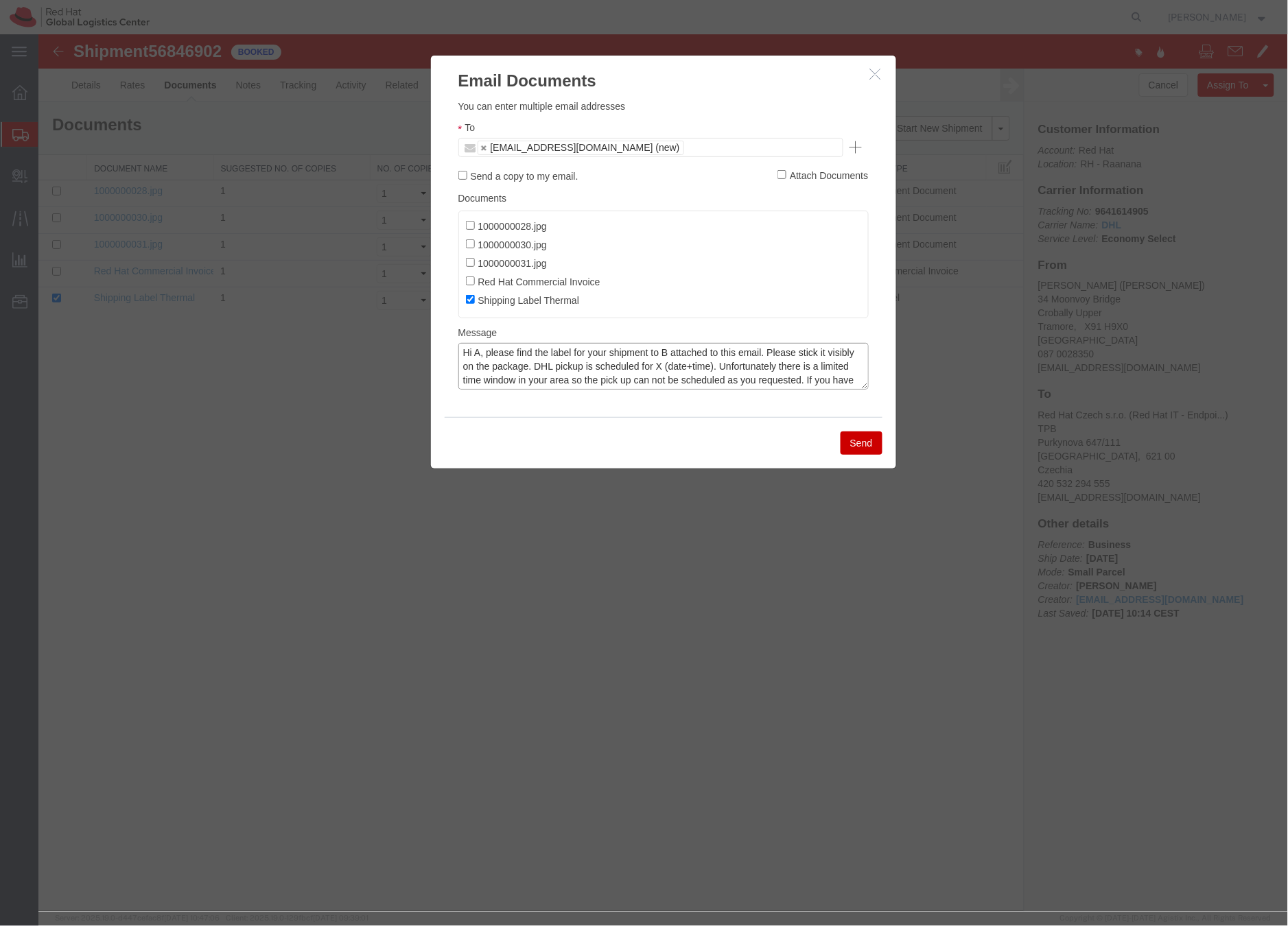
click at [477, 350] on textarea "Hi A, please find the label for your shipment to B attached to this email. Plea…" at bounding box center [662, 365] width 410 height 46
drag, startPoint x: 681, startPoint y: 354, endPoint x: 758, endPoint y: 342, distance: 77.9
click at [682, 353] on textarea "Hi Paul, please find the label for your shipment to B attached to this email. P…" at bounding box center [662, 365] width 410 height 46
click at [721, 361] on textarea "Hi Paul, please find the label for your shipment to Brno,CZ attached to this em…" at bounding box center [662, 365] width 410 height 46
click at [802, 367] on textarea "Hi Paul, please find the label for your shipment to Brno,CZ attached to this em…" at bounding box center [662, 365] width 410 height 46
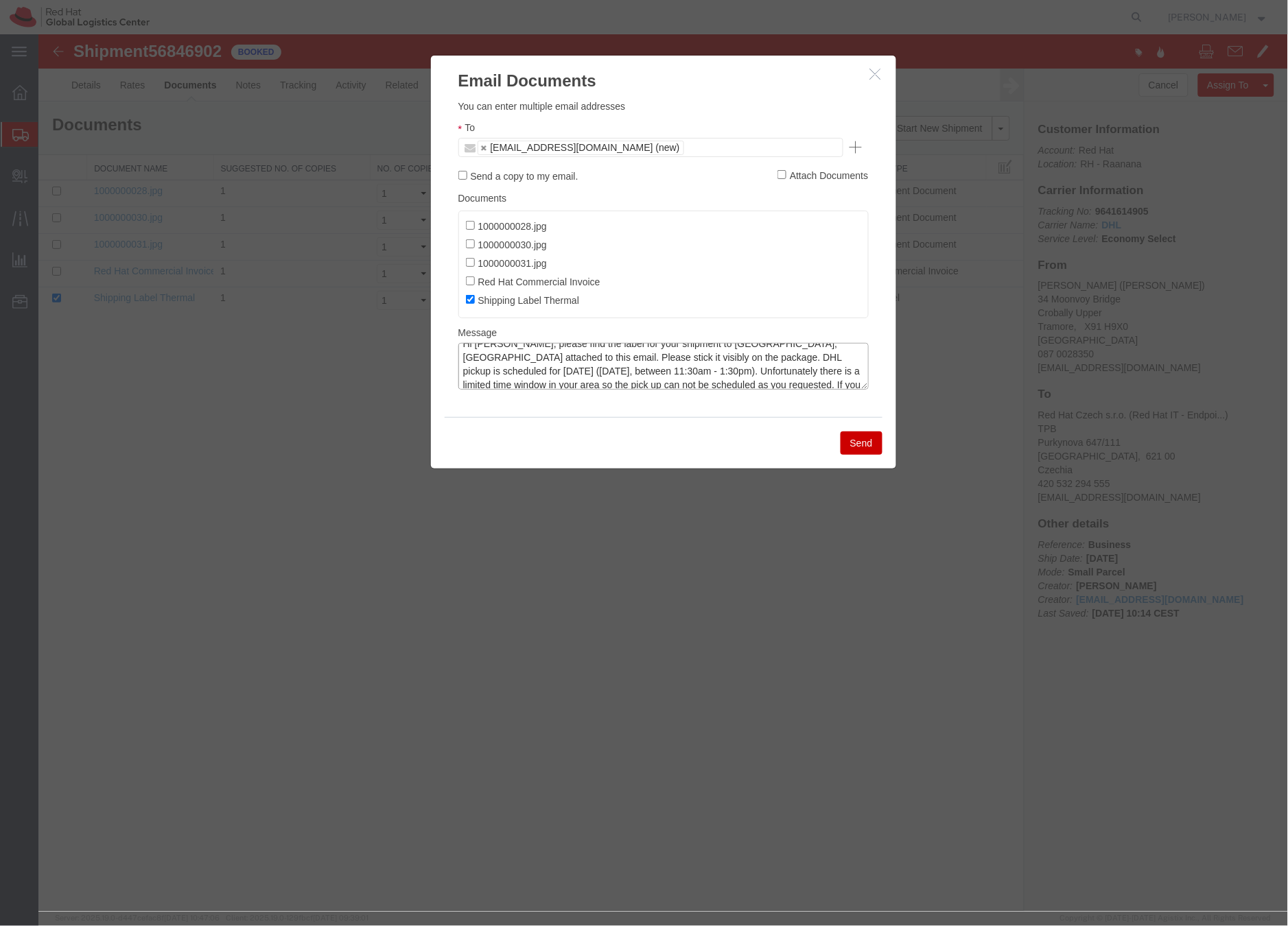
scroll to position [12, 0]
type textarea "Hi Paul, please find the label for your shipment to Brno,CZ attached to this em…"
click at [865, 445] on button "Send" at bounding box center [860, 442] width 42 height 23
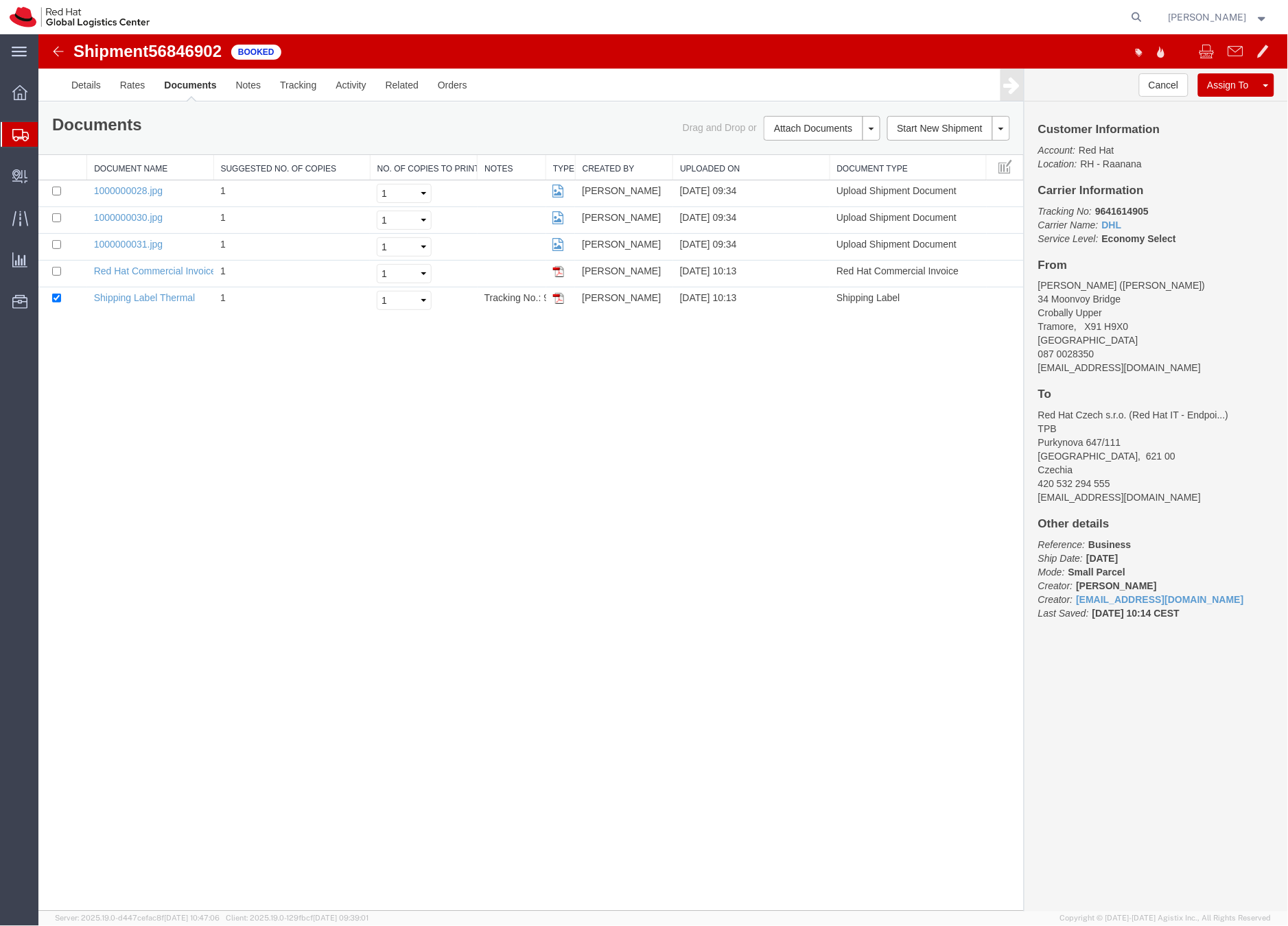
click at [24, 131] on icon at bounding box center [20, 135] width 17 height 12
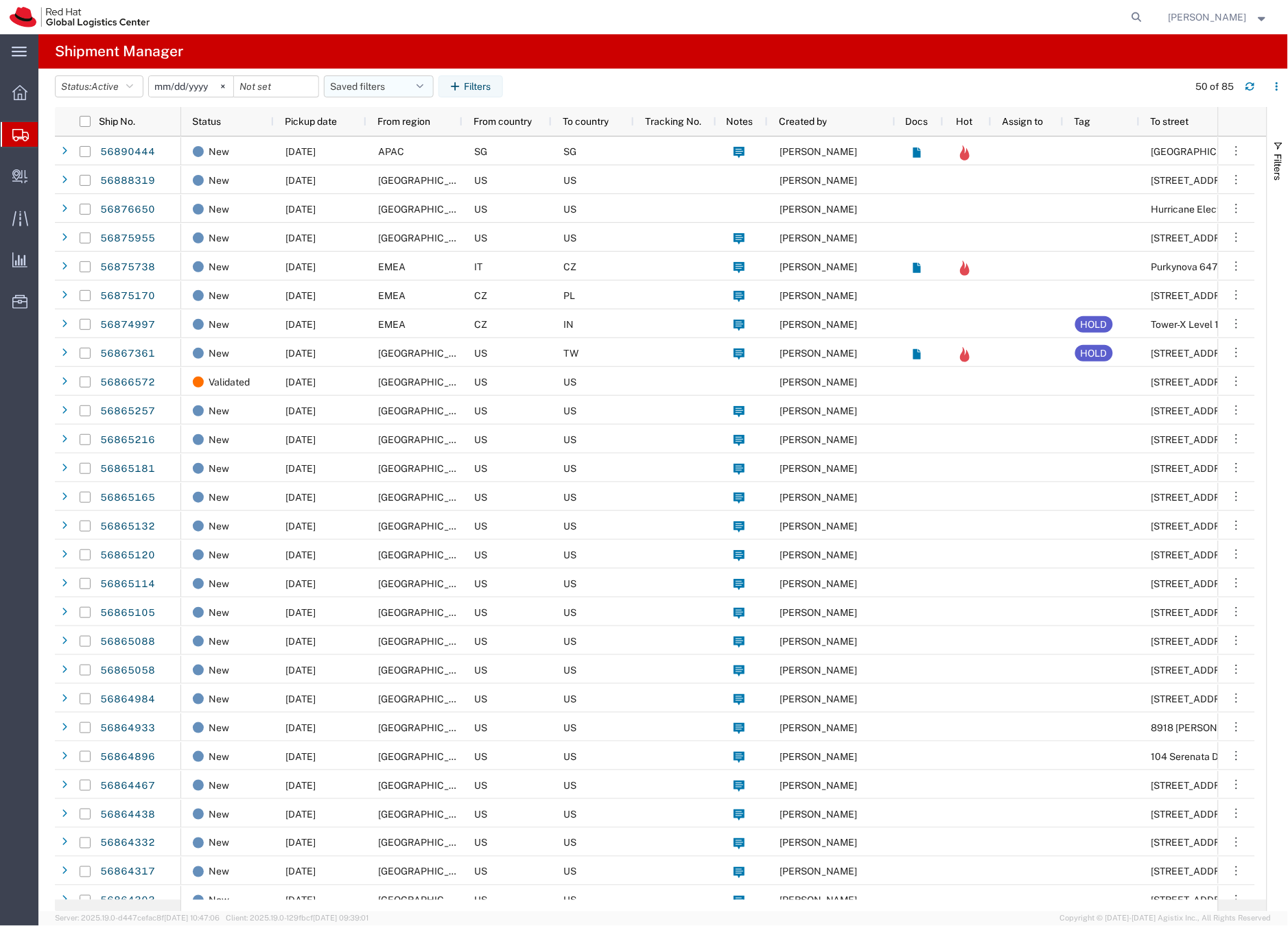
click at [347, 79] on button "Saved filters" at bounding box center [378, 86] width 110 height 22
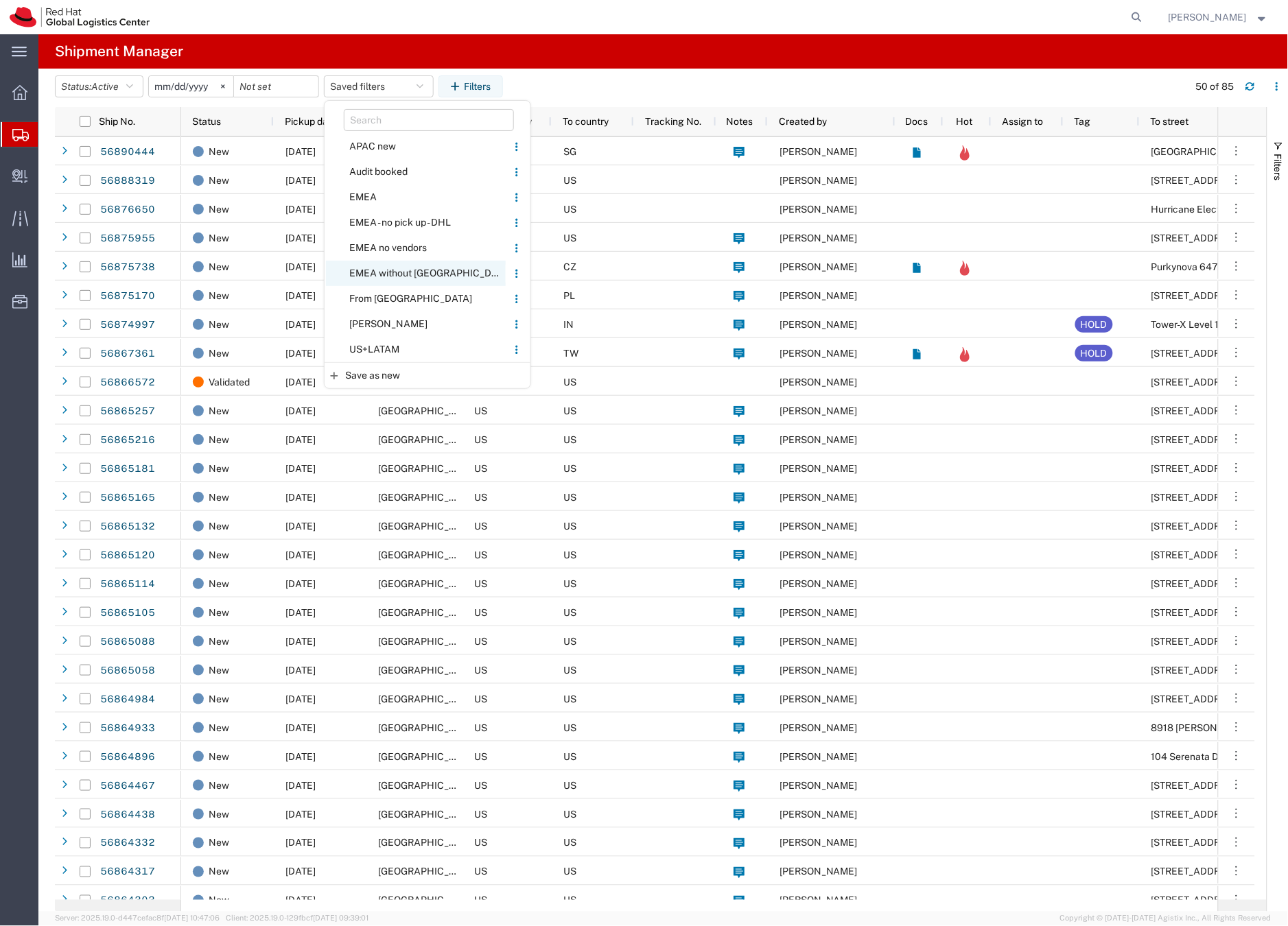
click at [380, 273] on span "EMEA without [GEOGRAPHIC_DATA]" at bounding box center [416, 273] width 179 height 26
type input "2023-06-14"
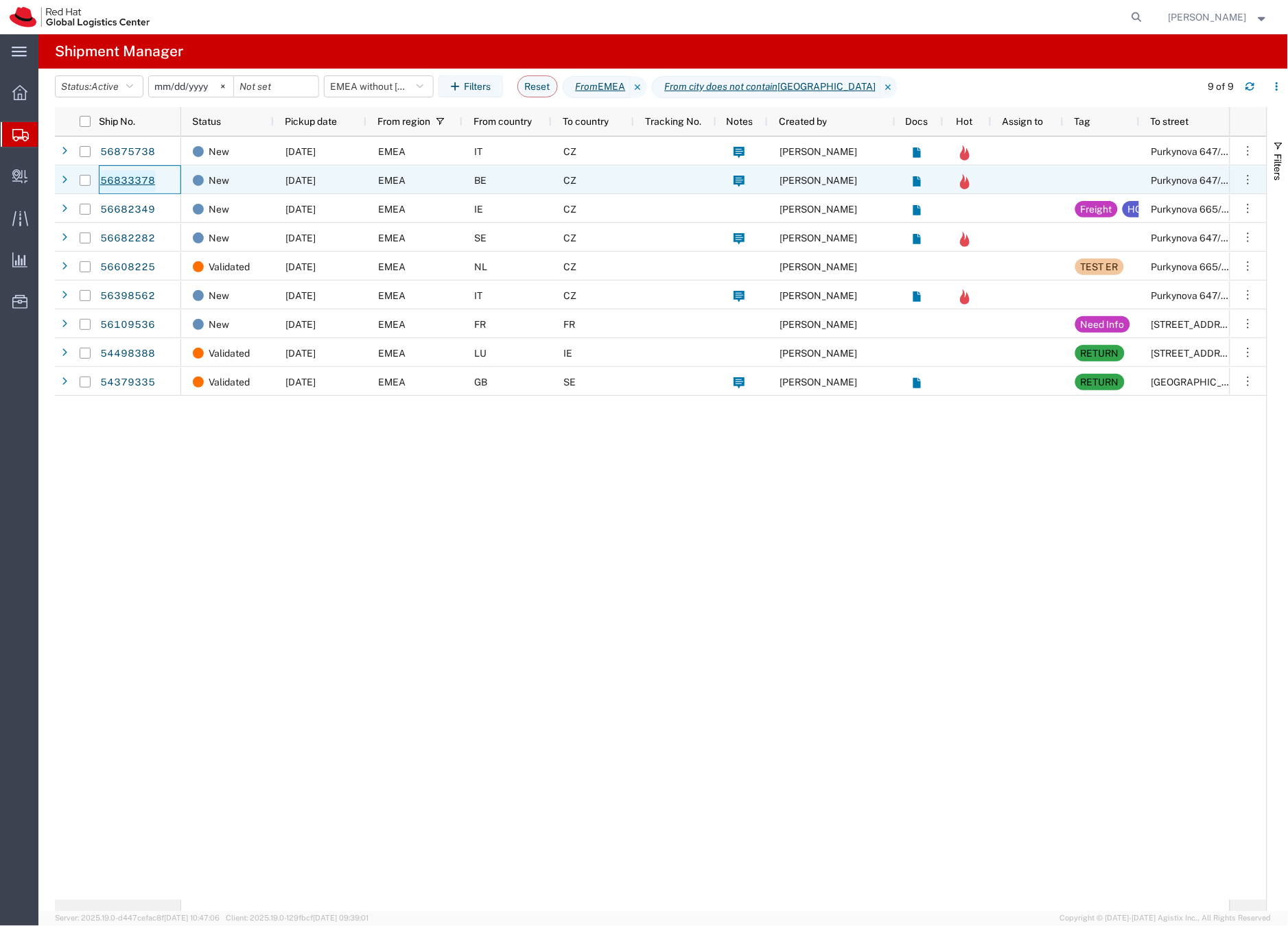
click at [136, 178] on link "56833378" at bounding box center [127, 180] width 56 height 22
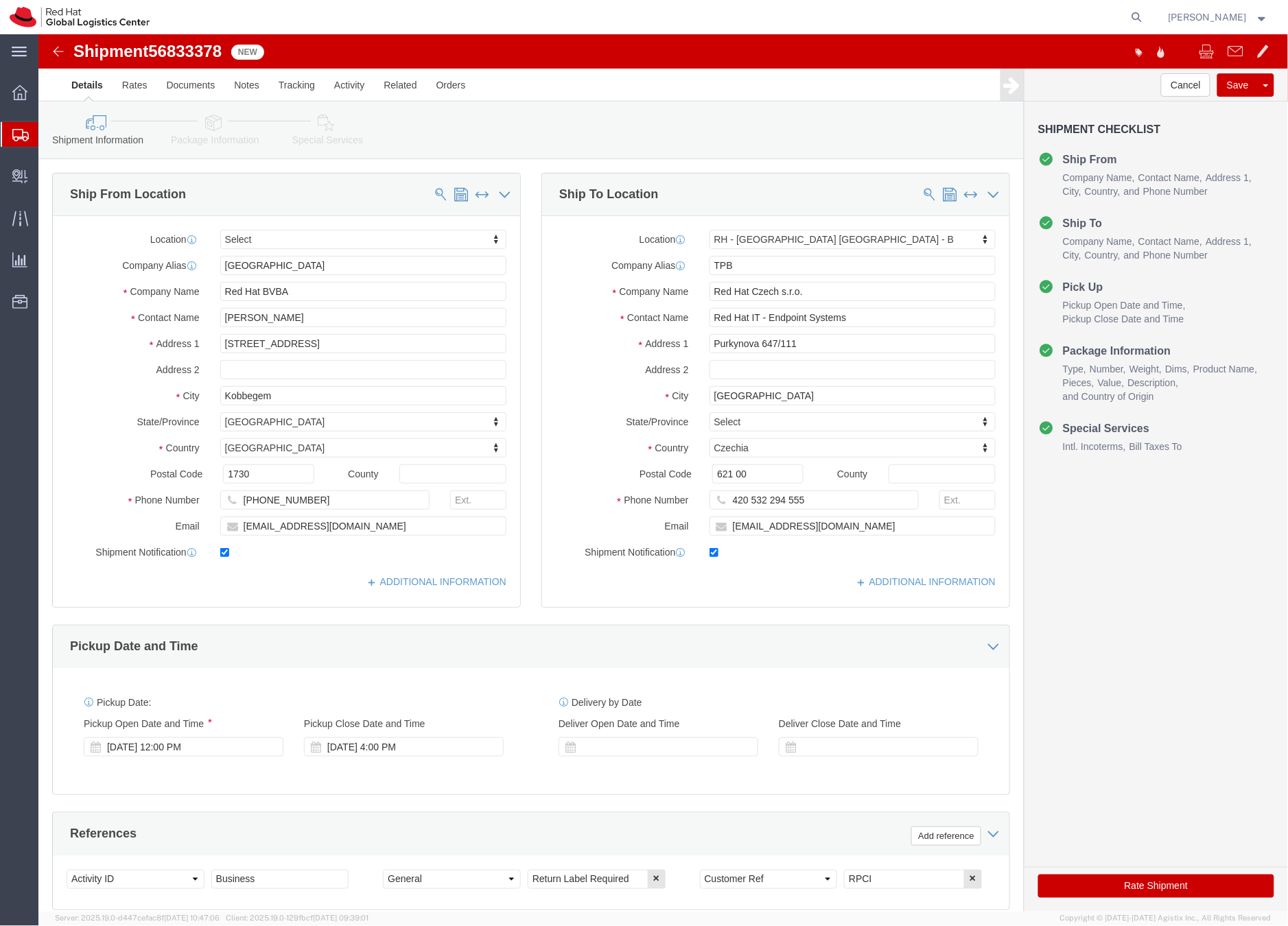
select select
select select "38036"
drag, startPoint x: 249, startPoint y: 280, endPoint x: 169, endPoint y: 278, distance: 80.0
click div "Contact Name Sylvie Willems"
click input "BRUSSELS"
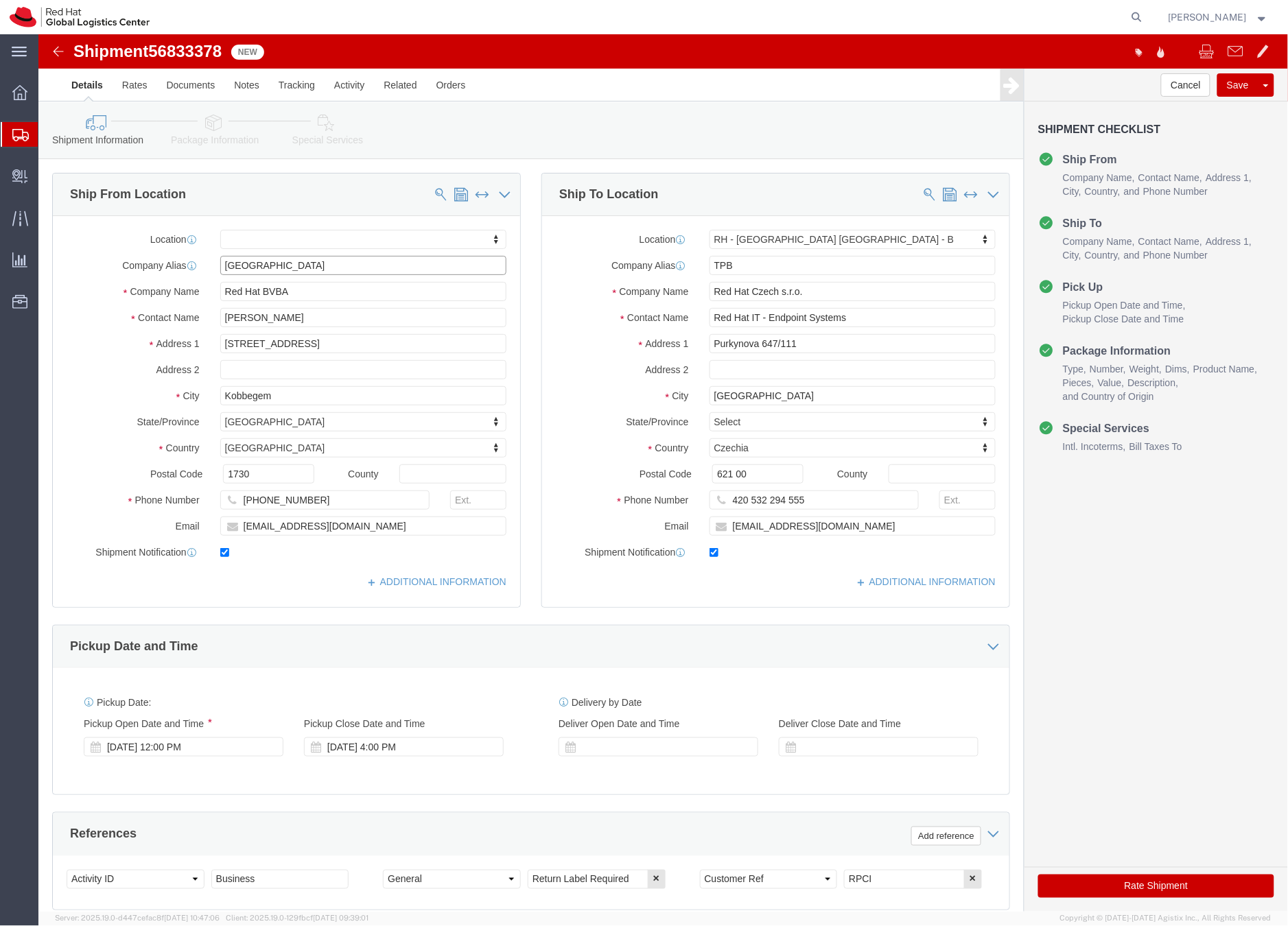
drag, startPoint x: 251, startPoint y: 236, endPoint x: 182, endPoint y: 225, distance: 69.9
click input "BRUSSELS"
drag, startPoint x: 261, startPoint y: 256, endPoint x: 180, endPoint y: 259, distance: 81.1
click input "Red Hat BVBA"
paste input "Sylvie Willems"
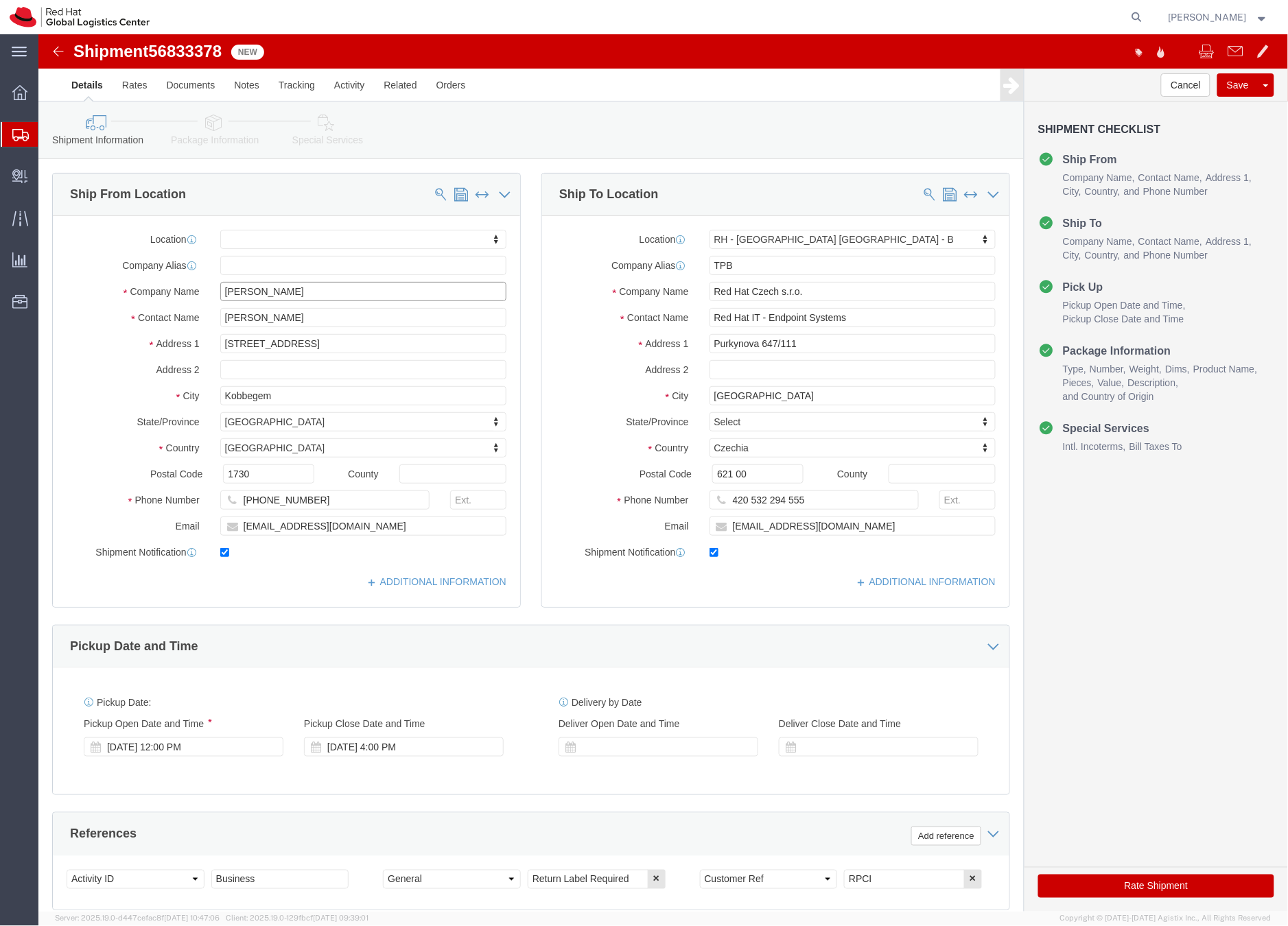
type input "Sylvie Willems"
click icon
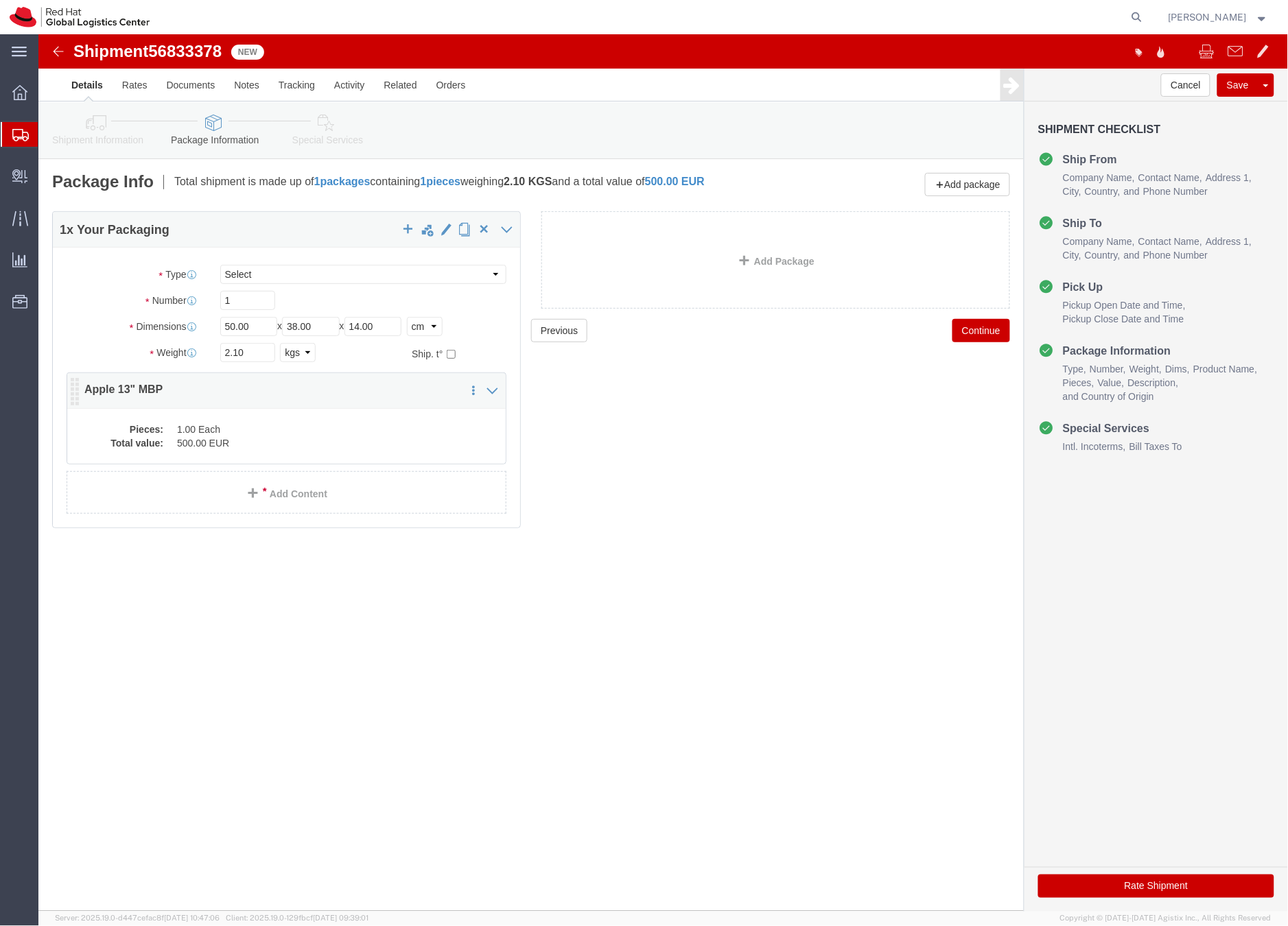
click dd "500.00 EUR"
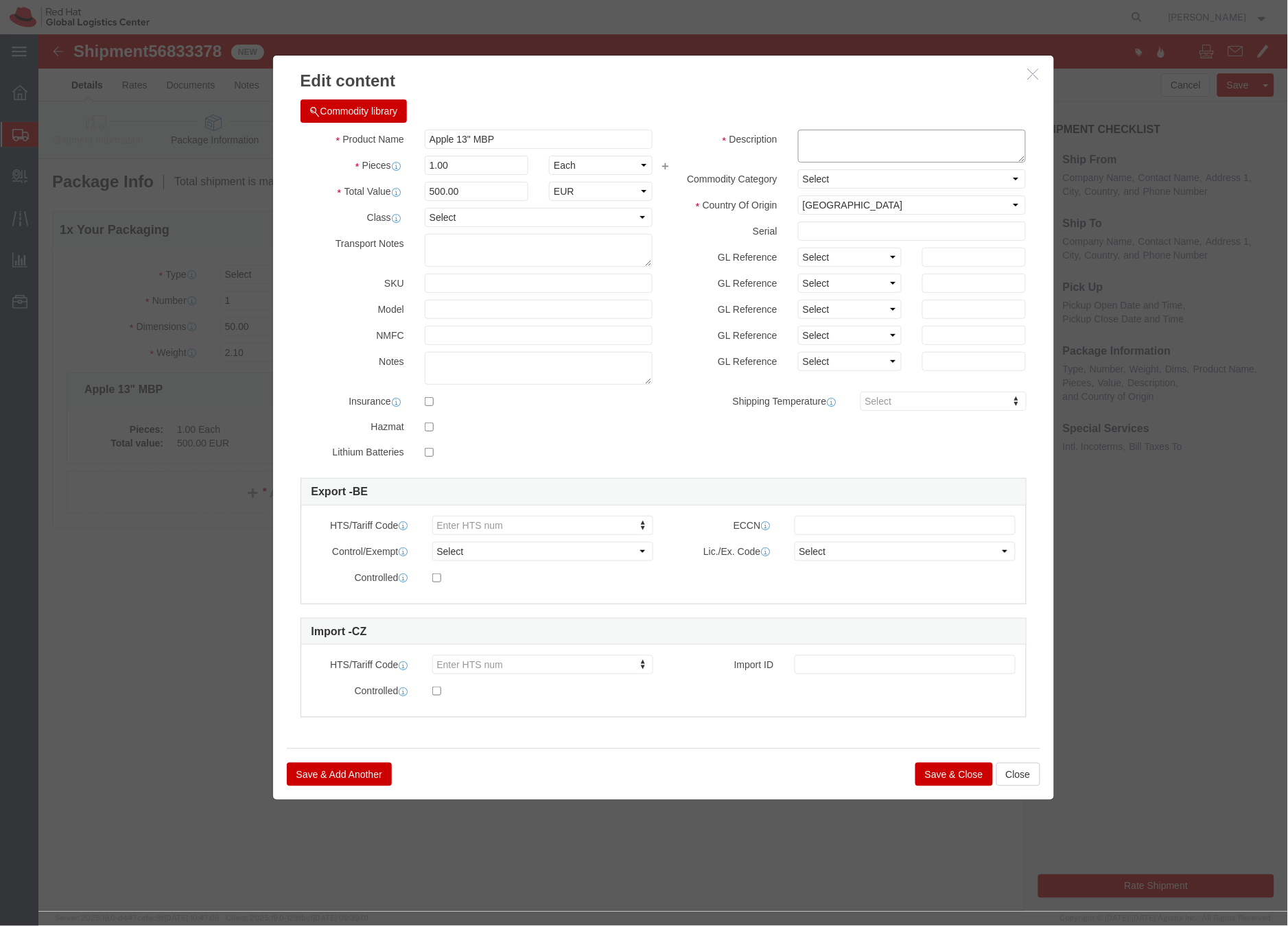
click textarea
type textarea "Laptop"
click button "Save & Close"
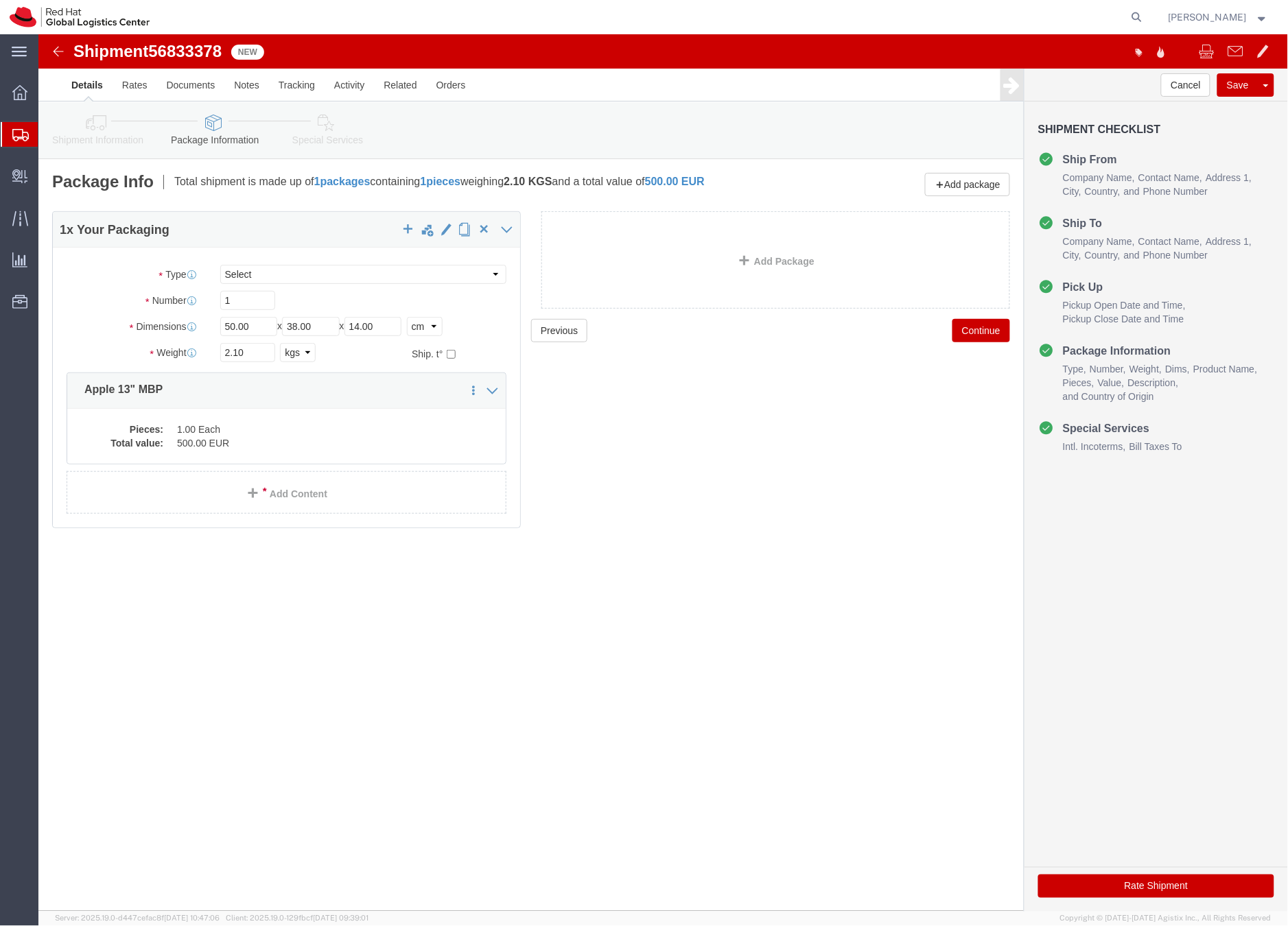
click icon
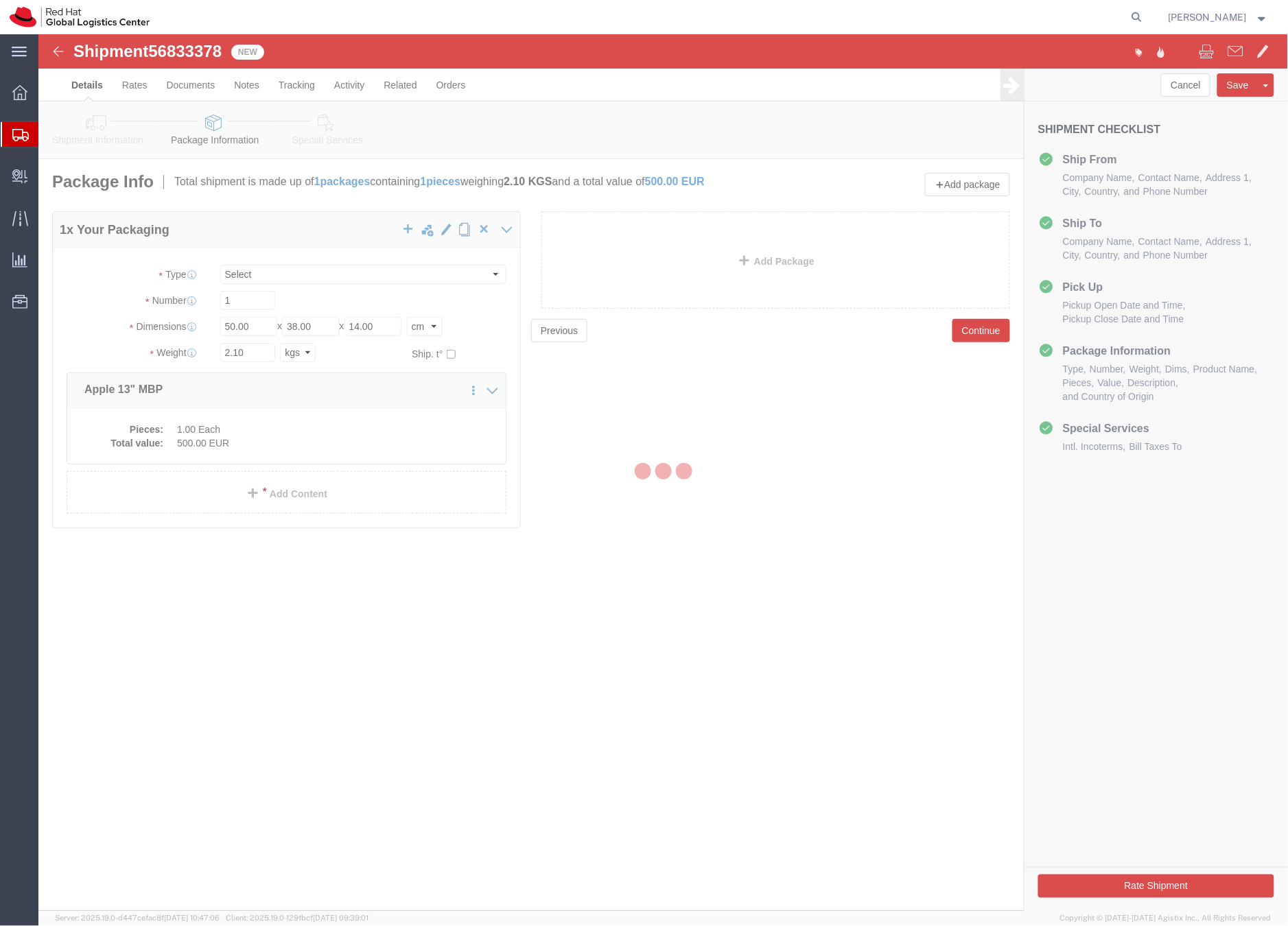
select select
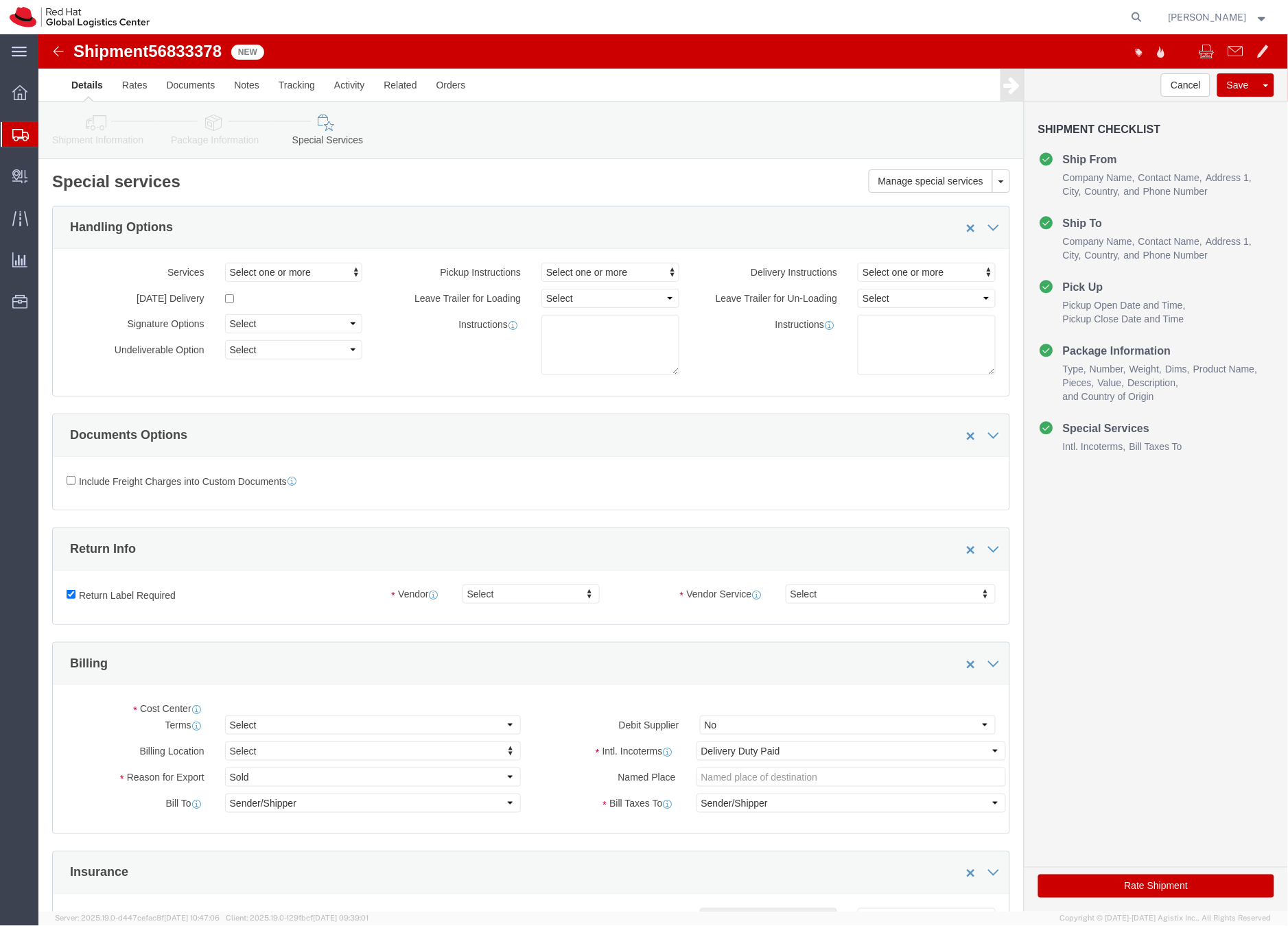
select select "COSTCENTER"
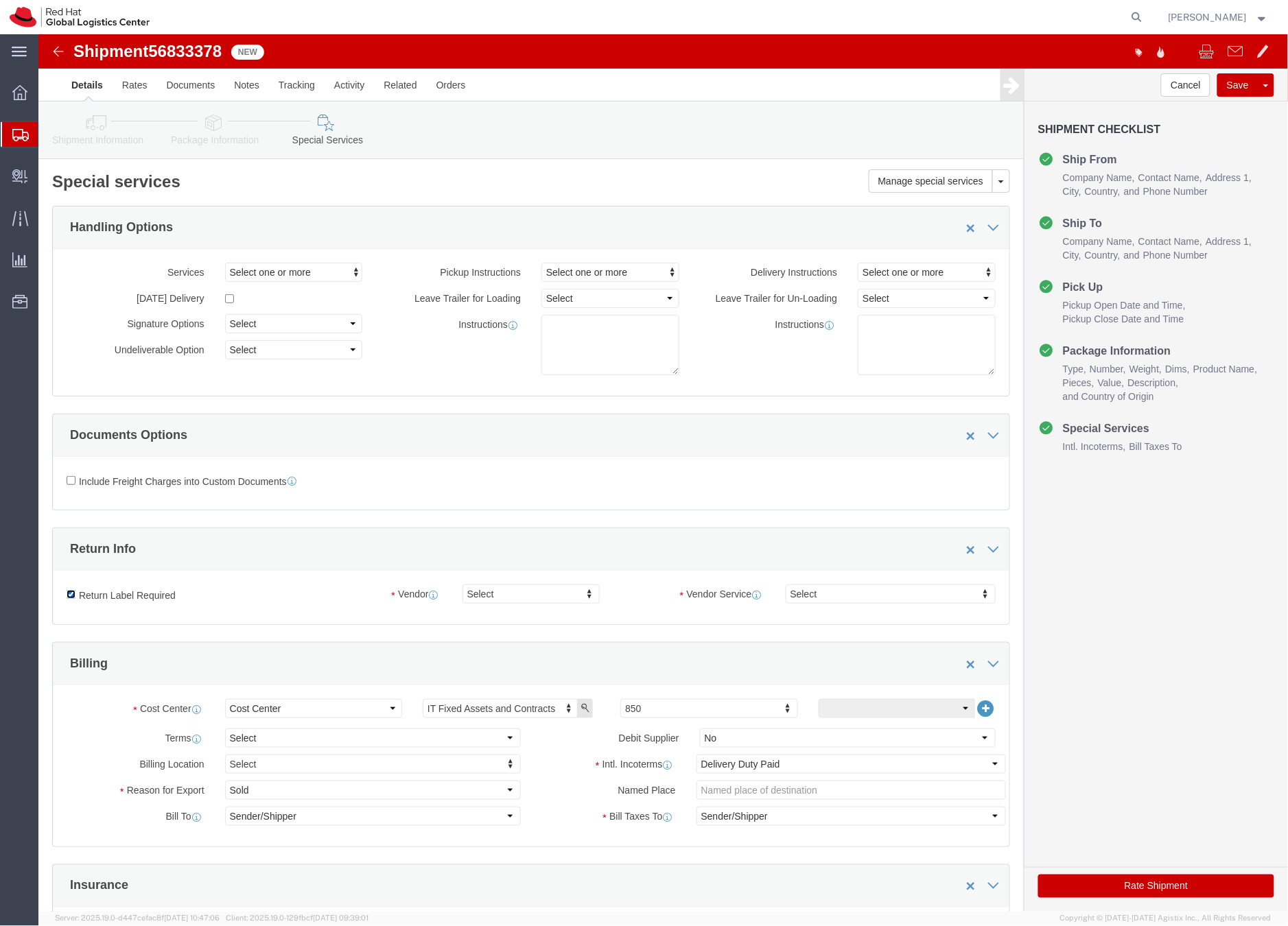
click input "Return Label Required"
checkbox input "false"
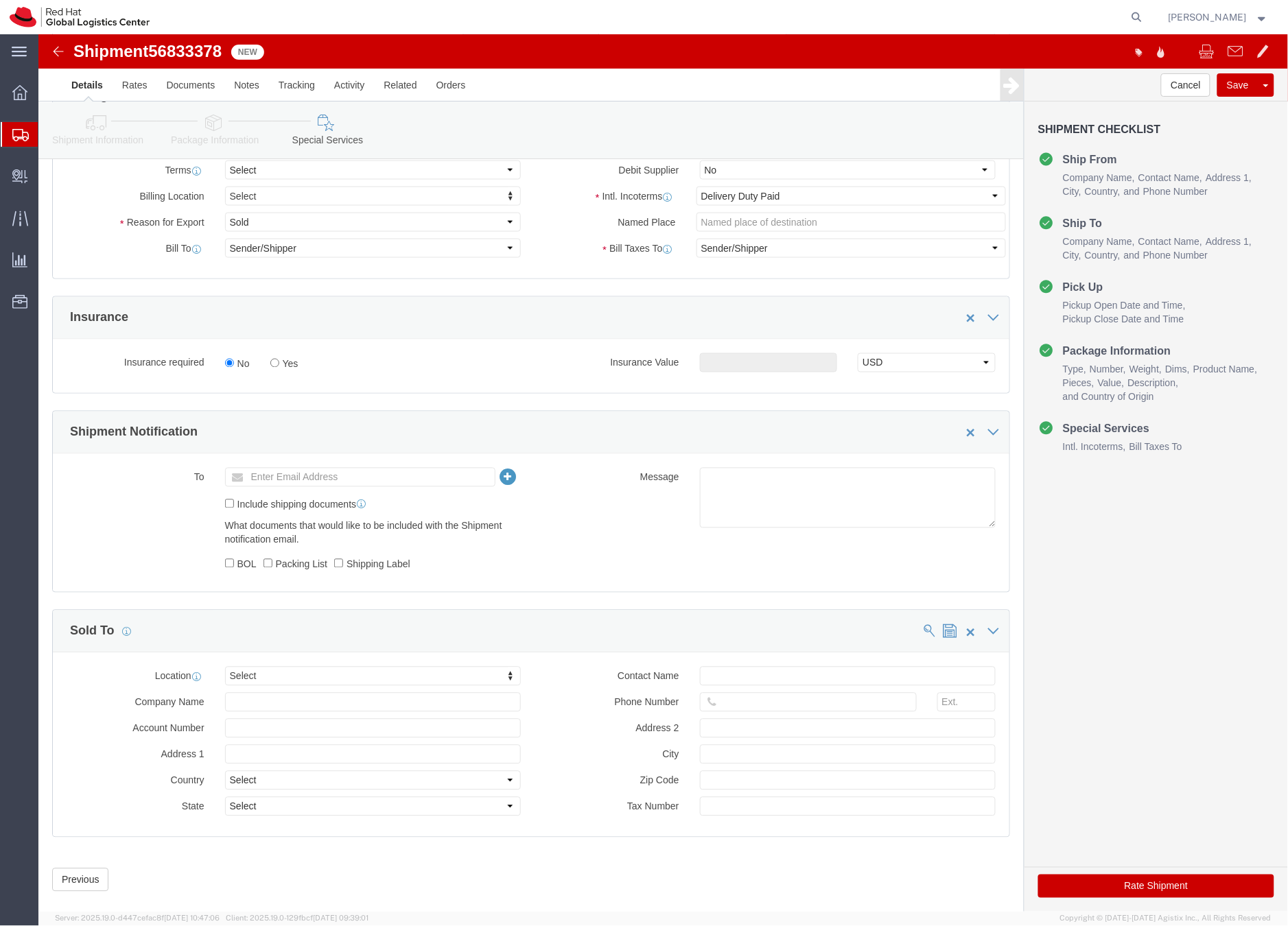
scroll to position [593, 0]
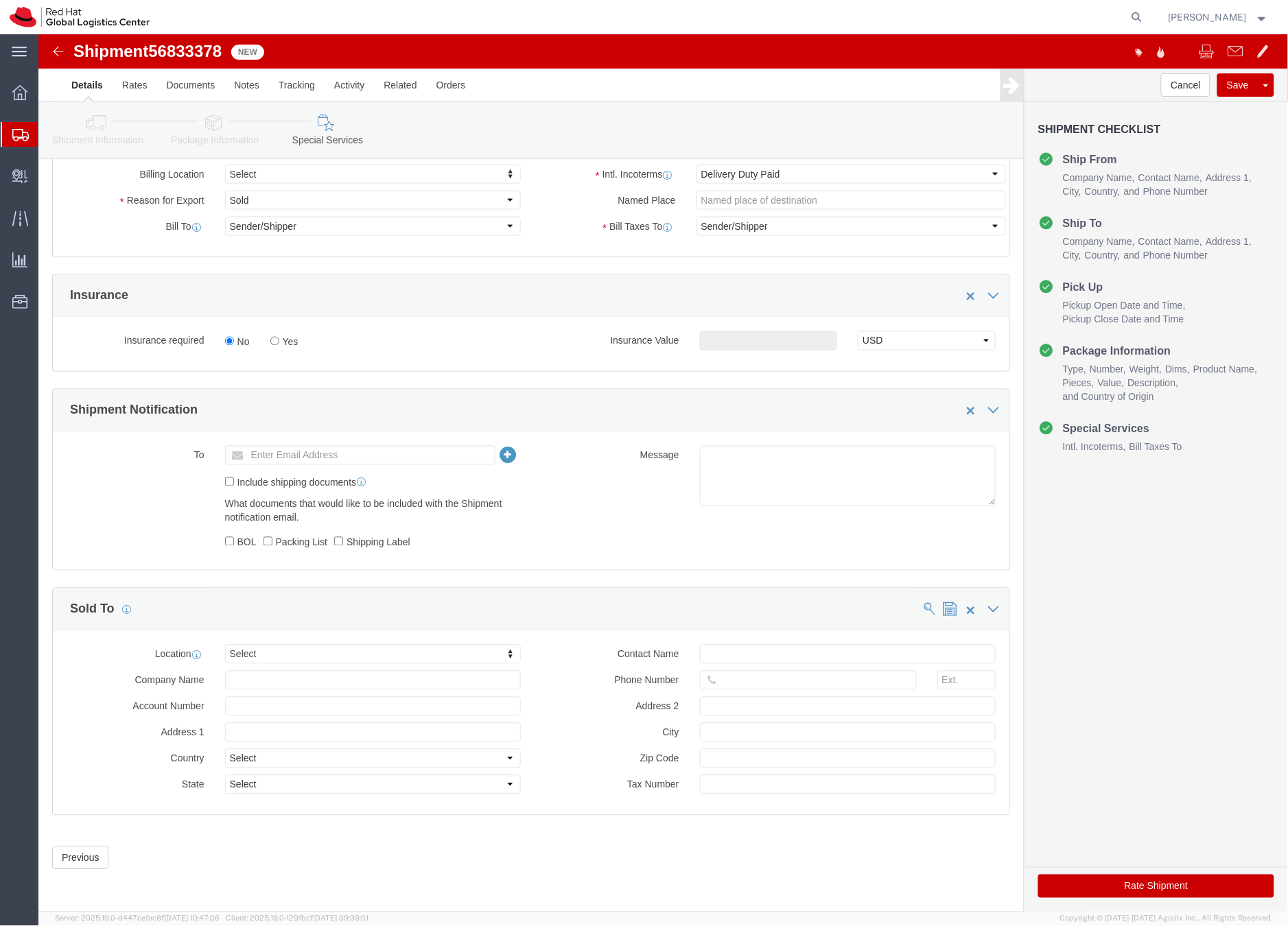
click button "Rate Shipment"
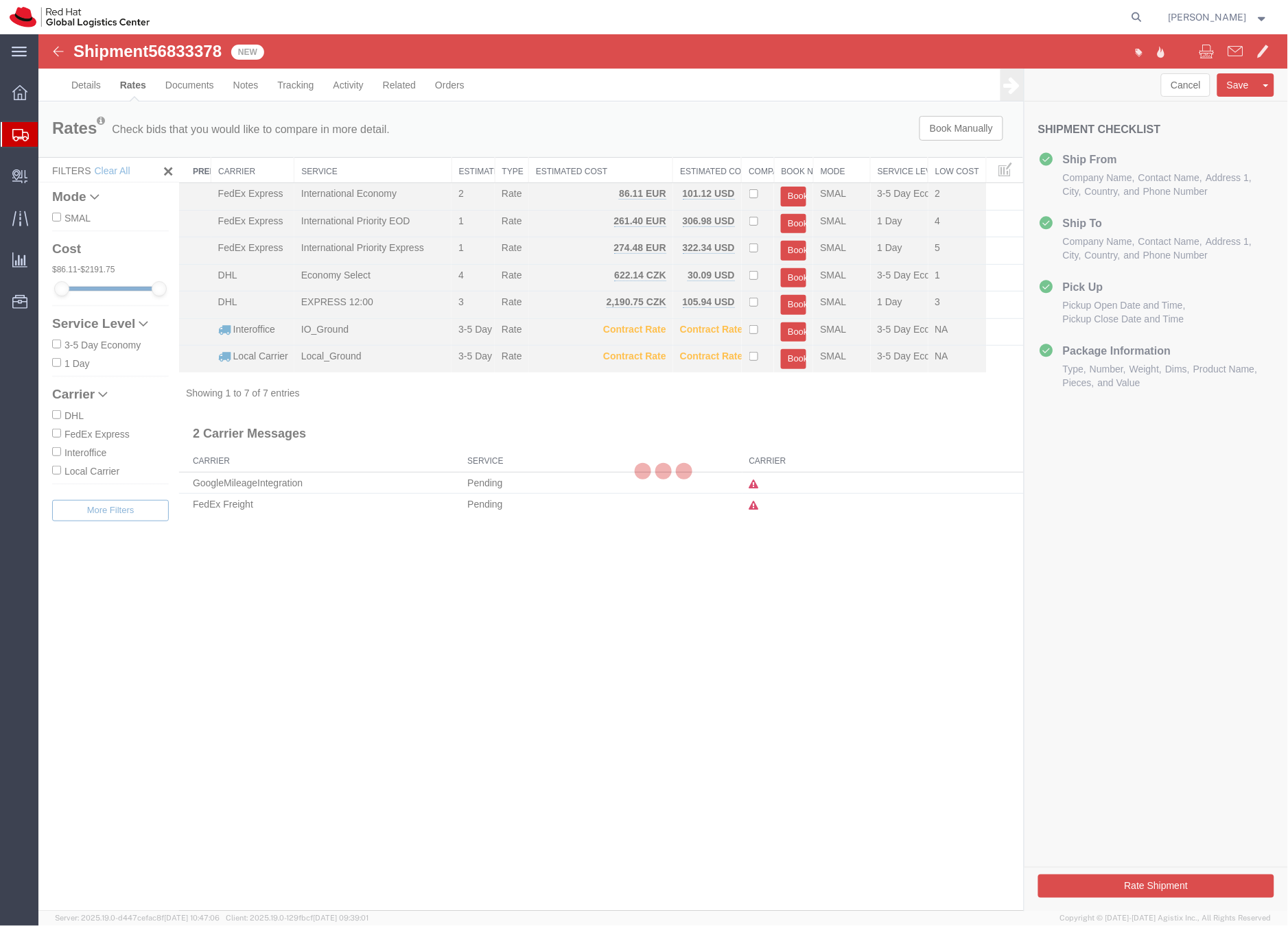
scroll to position [0, 0]
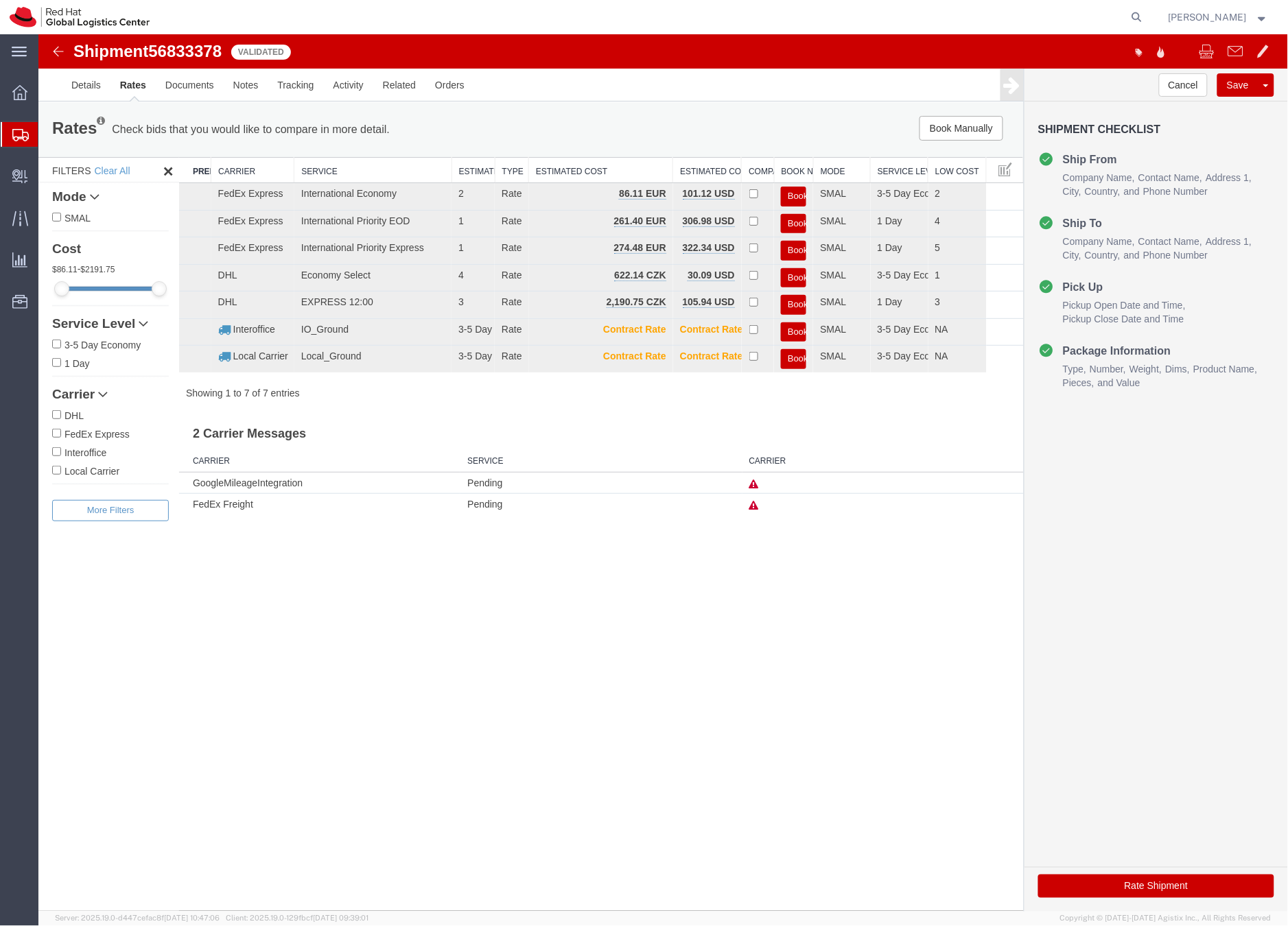
click at [799, 271] on button "Book" at bounding box center [793, 277] width 26 height 20
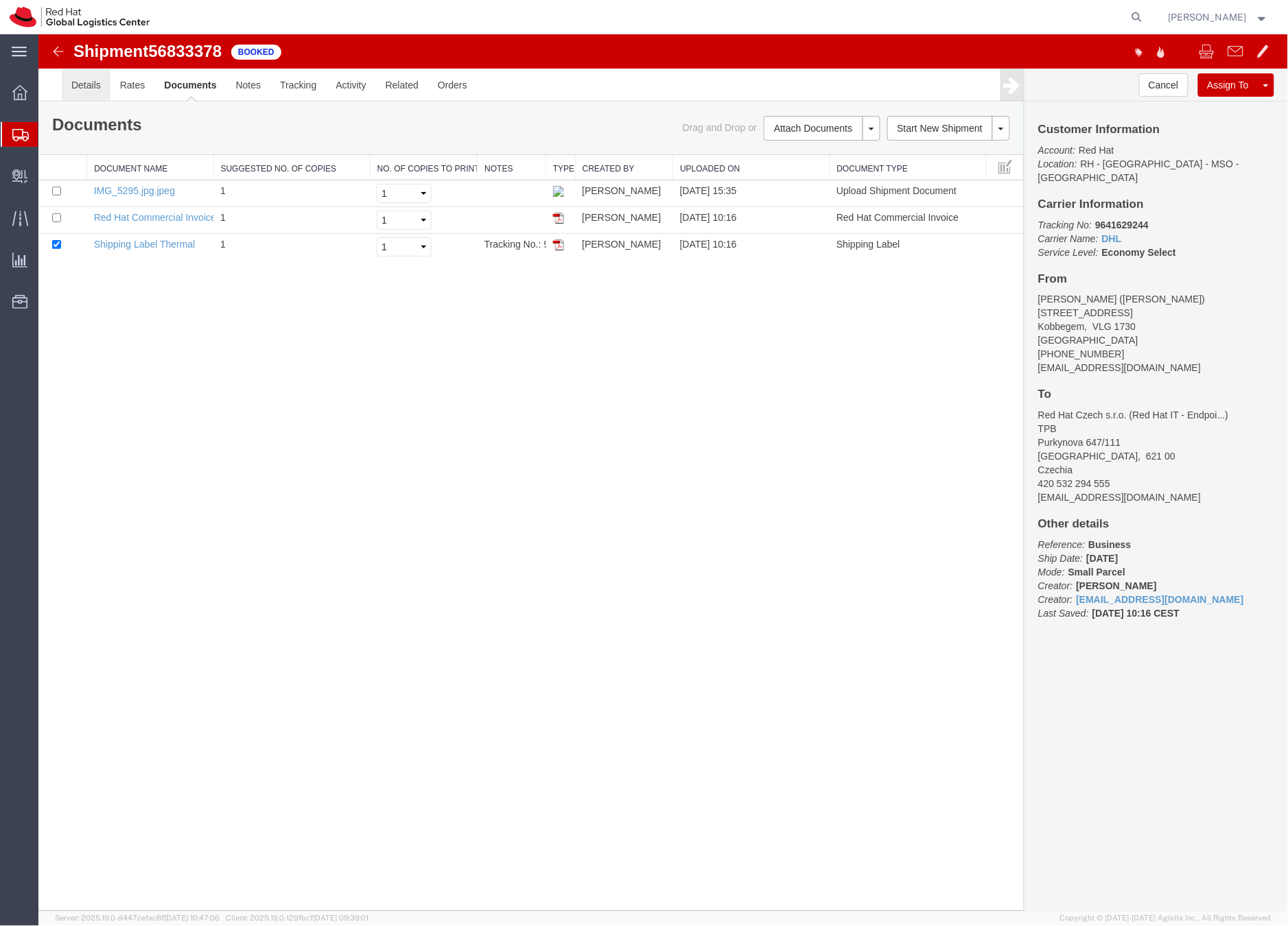
click at [92, 82] on link "Details" at bounding box center [85, 84] width 49 height 33
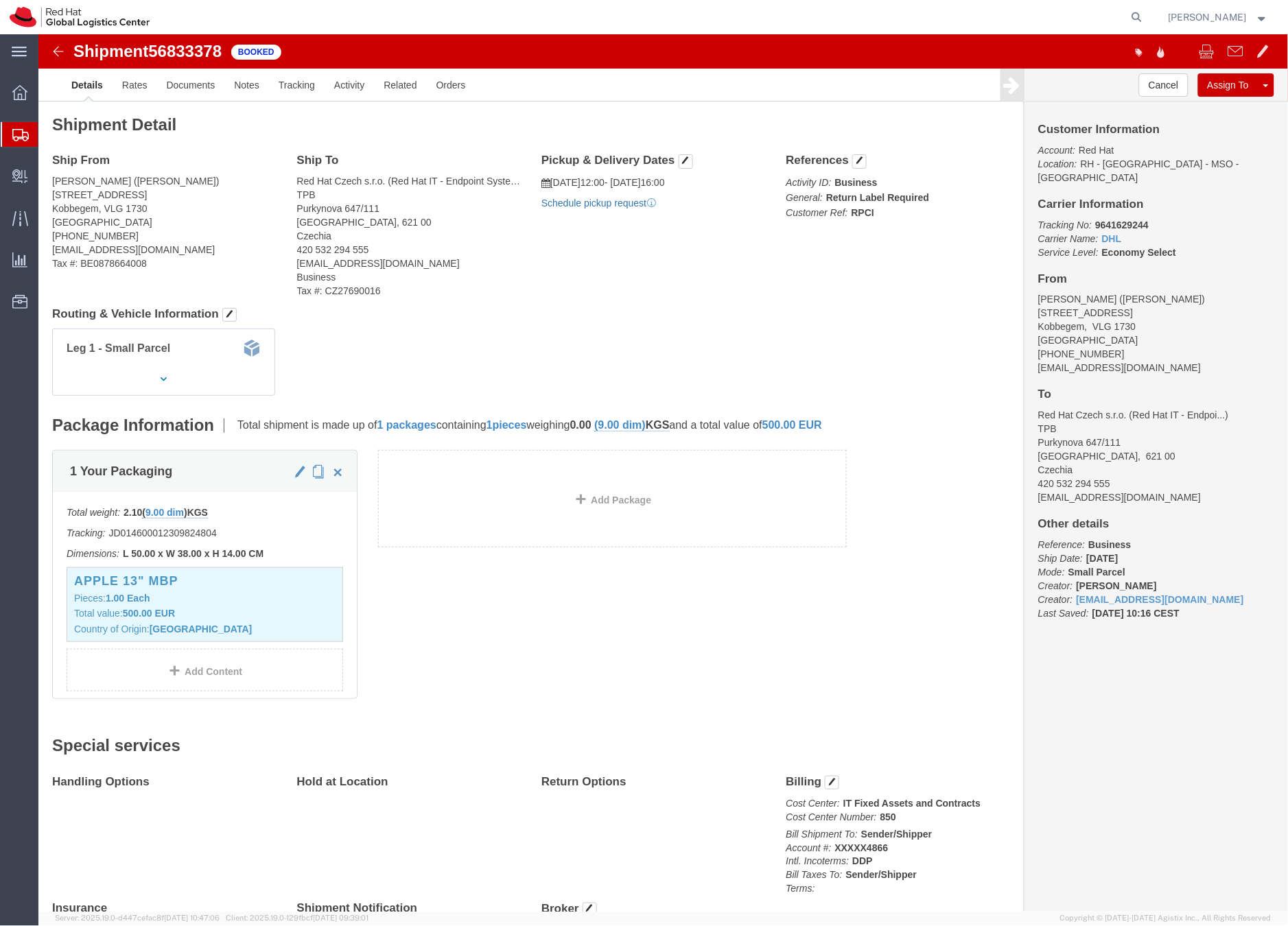
click link "Schedule pickup request"
drag, startPoint x: 1095, startPoint y: 323, endPoint x: 983, endPoint y: 324, distance: 112.0
click div "Customer Information Account: Red Hat Location: RH - Brussels - MSO - MC Square…"
copy address "swillems@redhat.com"
click link "Documents"
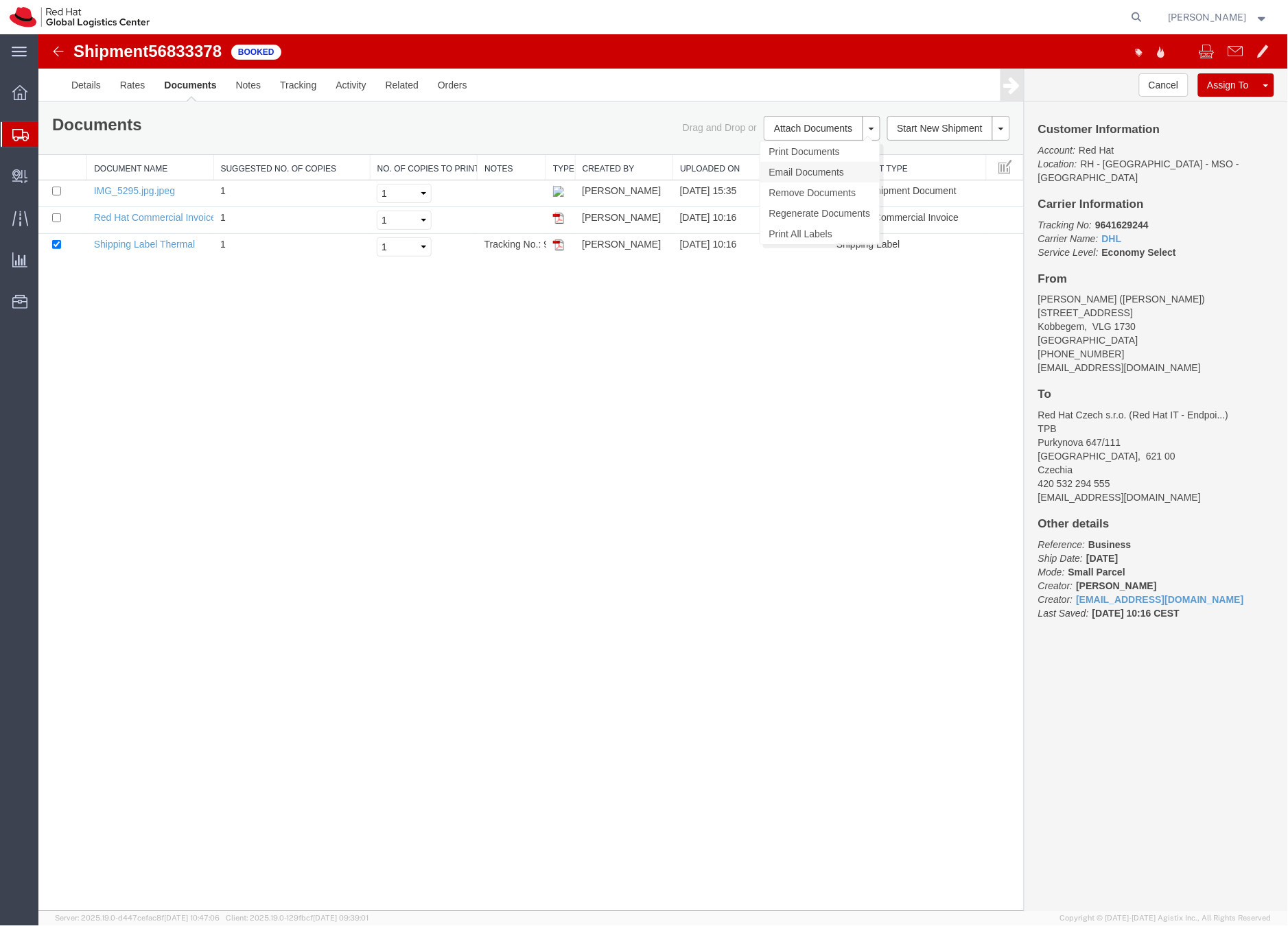
click at [791, 170] on link "Email Documents" at bounding box center [819, 171] width 119 height 21
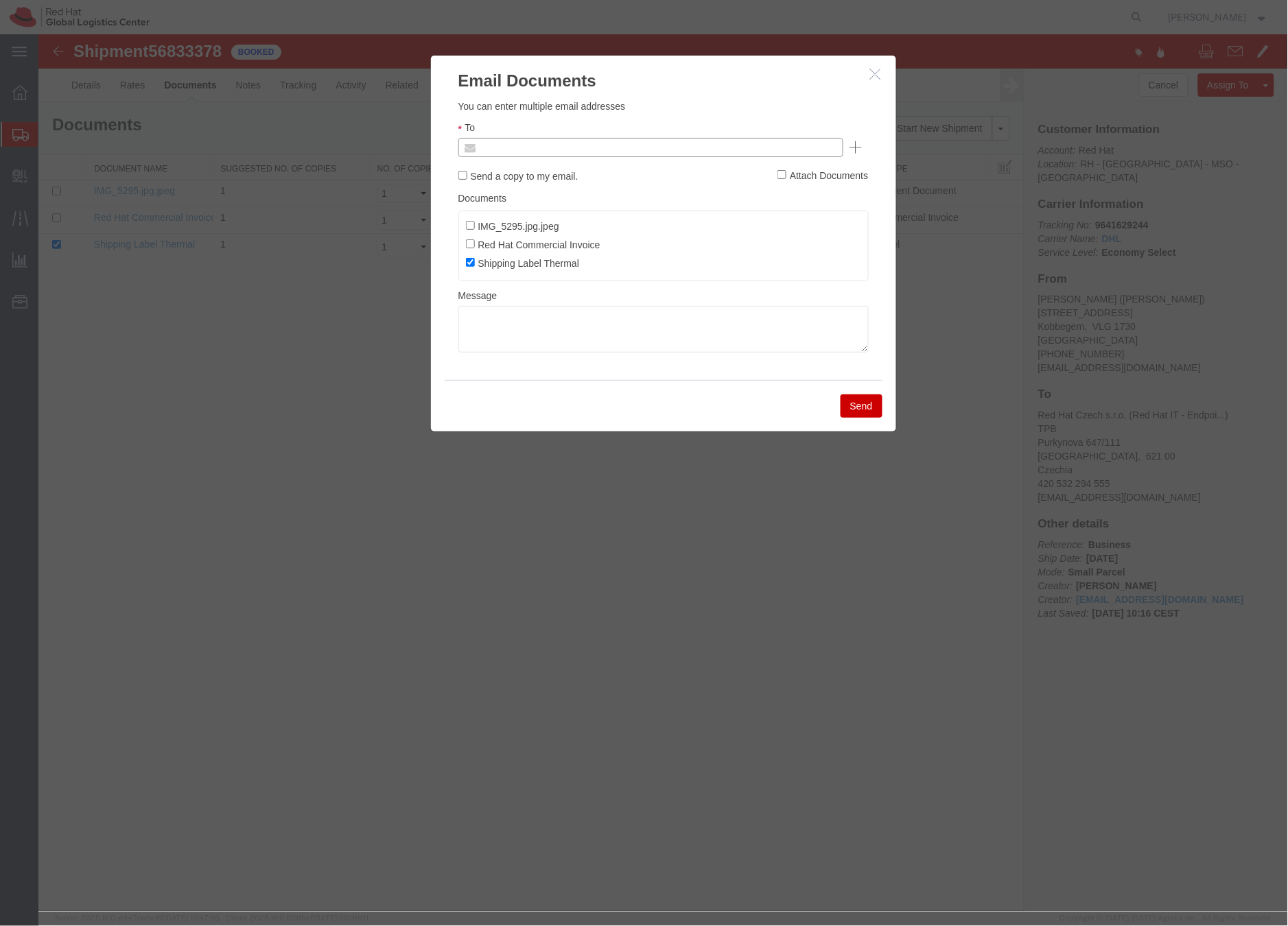
click at [536, 148] on input "text" at bounding box center [557, 147] width 160 height 18
paste input "swillems@redhat.com"
type input "swillems@redhat.com"
click at [481, 308] on textarea at bounding box center [662, 328] width 410 height 46
paste textarea "Hi A, please find the label for your shipment to B attached to this email. Plea…"
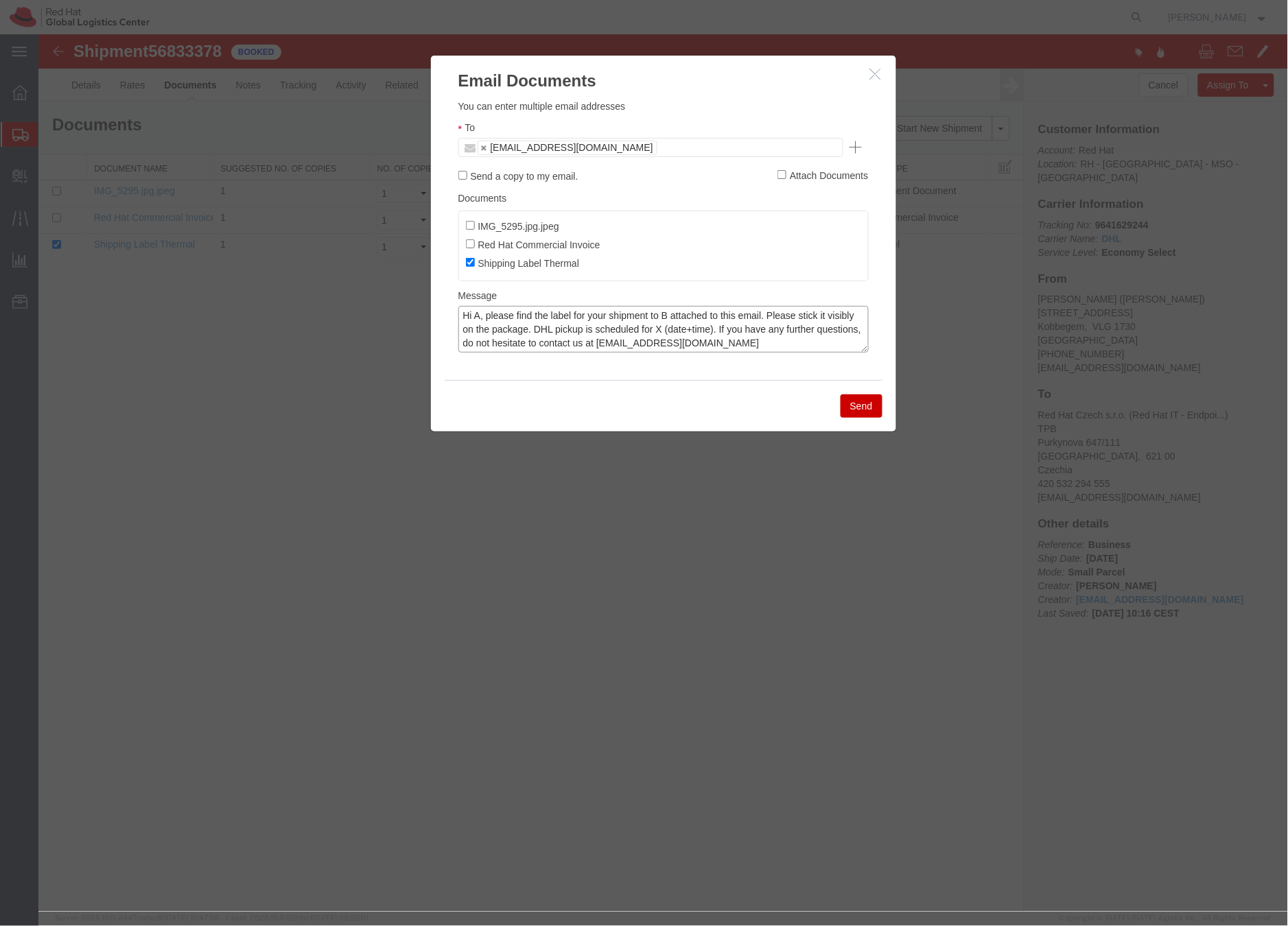
click at [478, 318] on textarea "Hi A, please find the label for your shipment to B attached to this email. Plea…" at bounding box center [662, 328] width 410 height 46
drag, startPoint x: 683, startPoint y: 316, endPoint x: 700, endPoint y: 314, distance: 17.1
click at [686, 316] on textarea "Hi Sylvie, please find the label for your shipment to B attached to this email.…" at bounding box center [662, 328] width 410 height 46
click at [722, 328] on textarea "Hi Sylvie, please find the label for your shipment to Brno,CZ attached to this …" at bounding box center [662, 328] width 410 height 46
click at [720, 326] on textarea "Hi Sylvie, please find the label for your shipment to Brno,CZ attached to this …" at bounding box center [662, 328] width 410 height 46
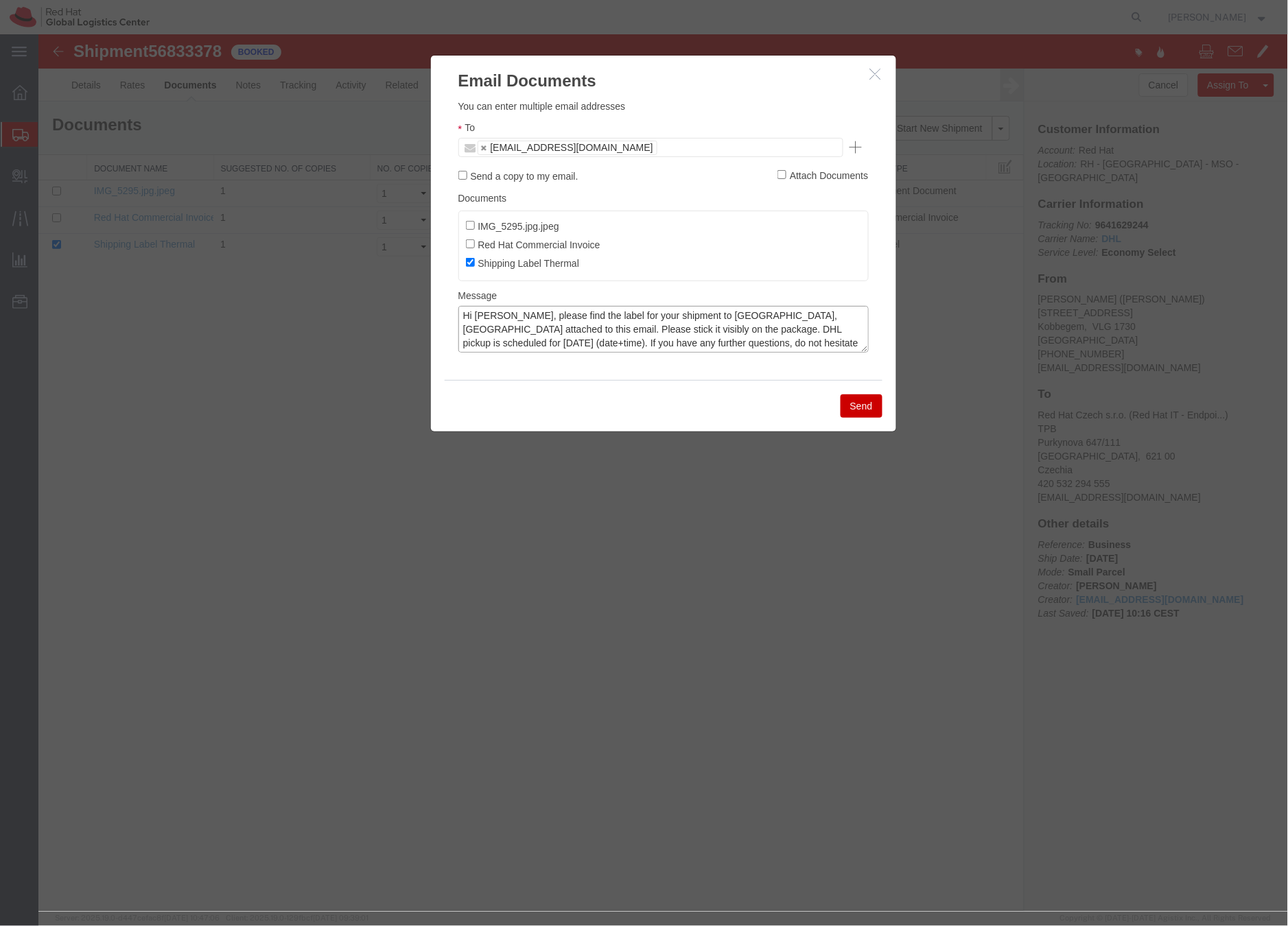
drag, startPoint x: 801, startPoint y: 331, endPoint x: 843, endPoint y: 319, distance: 43.7
click at [801, 330] on textarea "Hi Sylvie, please find the label for your shipment to Brno,CZ attached to this …" at bounding box center [662, 328] width 410 height 46
type textarea "Hi Sylvie, please find the label for your shipment to Brno,CZ attached to this …"
click at [857, 408] on button "Send" at bounding box center [860, 405] width 42 height 23
click at [856, 406] on div at bounding box center [662, 472] width 1250 height 877
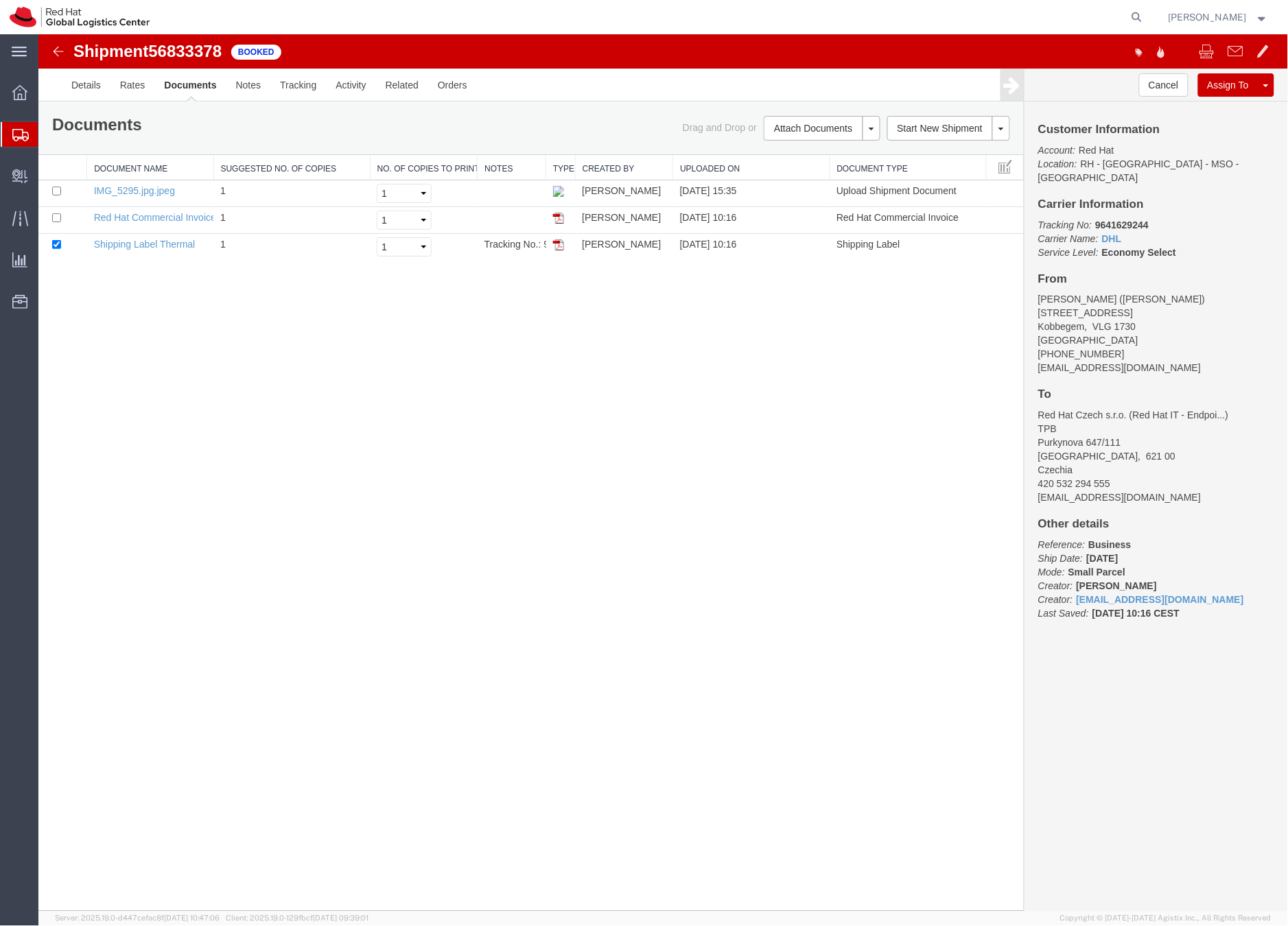
click at [12, 137] on icon at bounding box center [20, 135] width 17 height 12
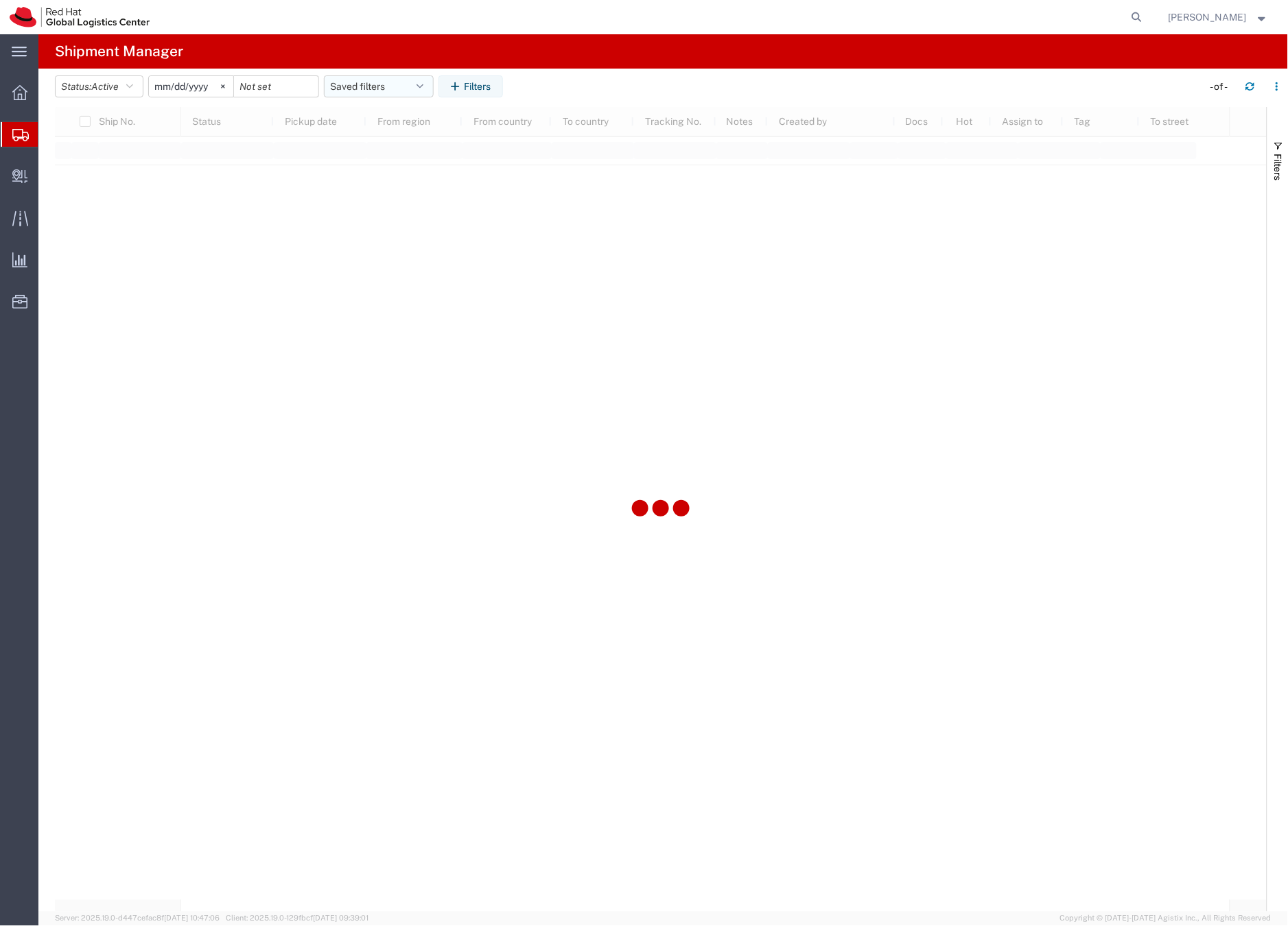
click at [376, 83] on button "Saved filters" at bounding box center [378, 86] width 110 height 22
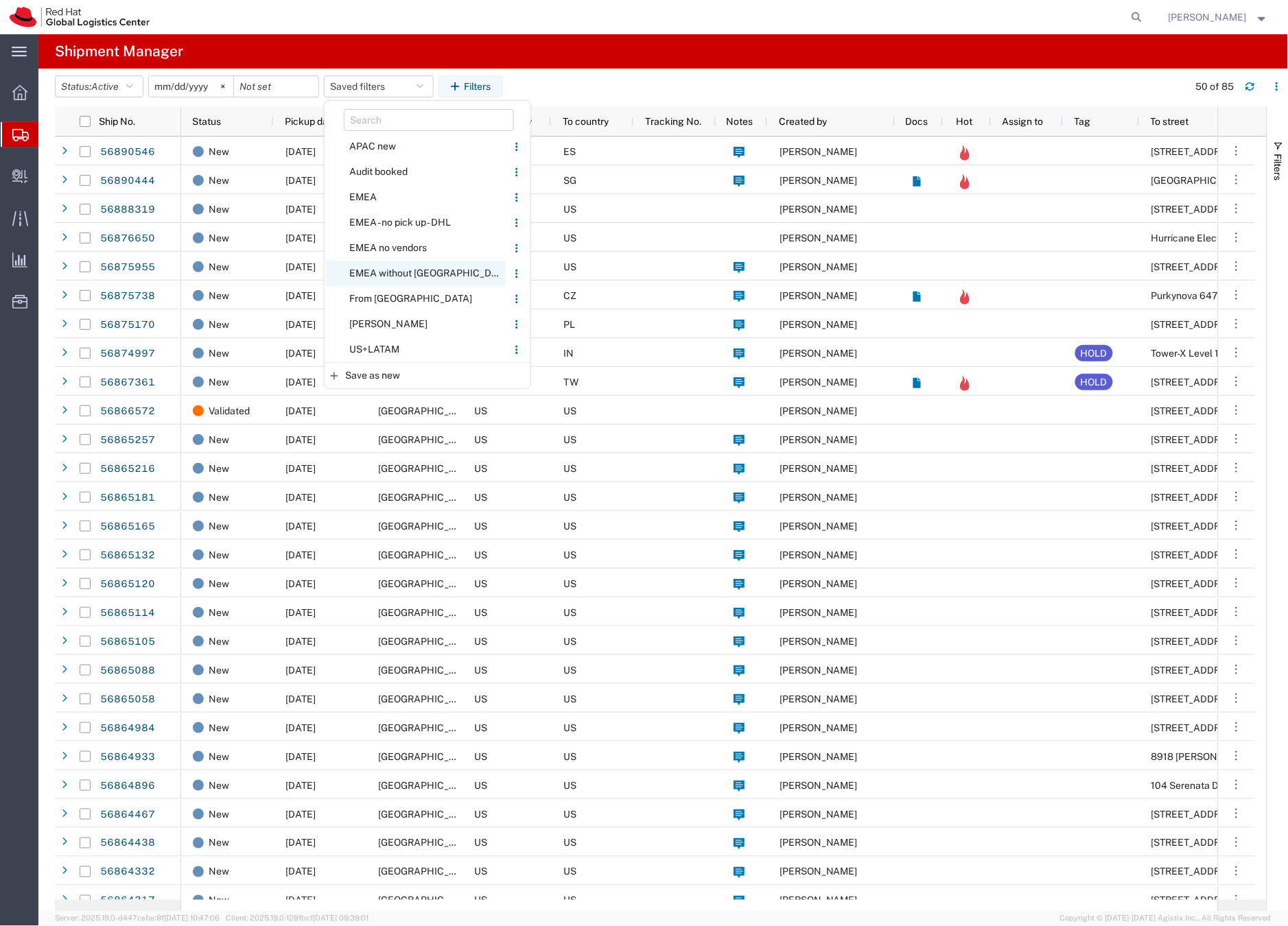
click at [390, 272] on span "EMEA without [GEOGRAPHIC_DATA]" at bounding box center [416, 273] width 179 height 26
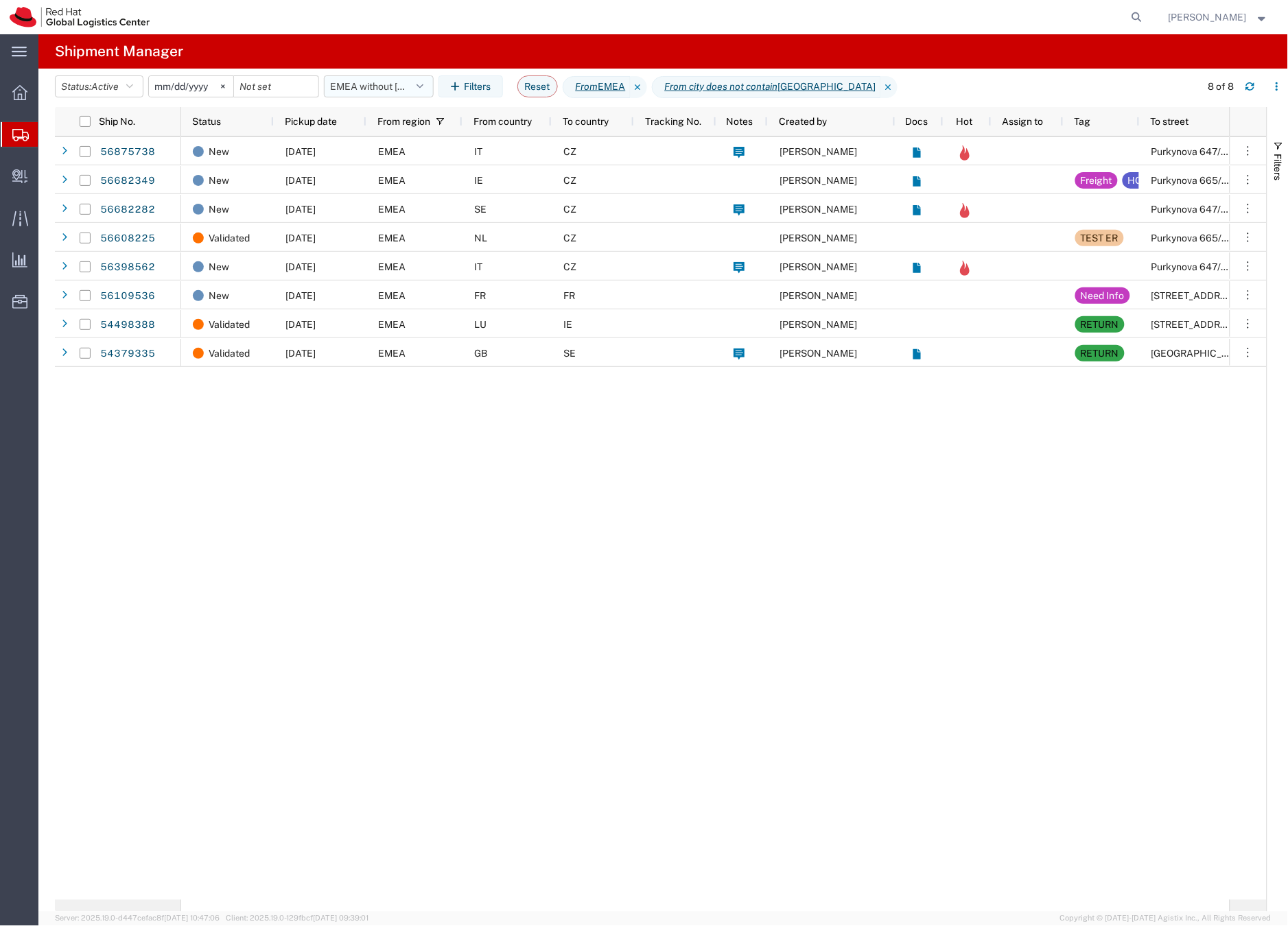
click at [355, 86] on button "EMEA without [GEOGRAPHIC_DATA]" at bounding box center [378, 86] width 110 height 22
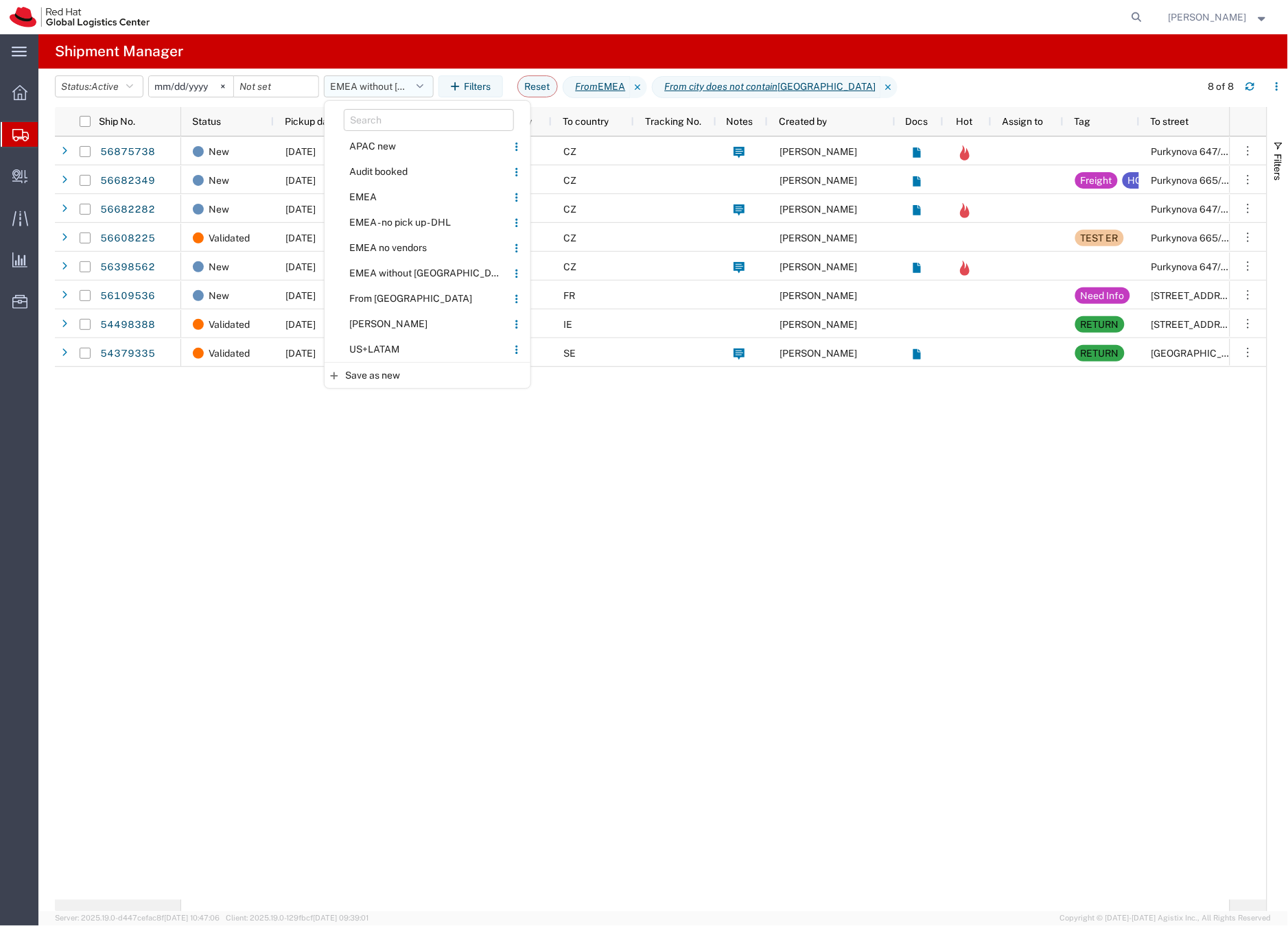
click at [355, 86] on button "EMEA without [GEOGRAPHIC_DATA]" at bounding box center [378, 86] width 110 height 22
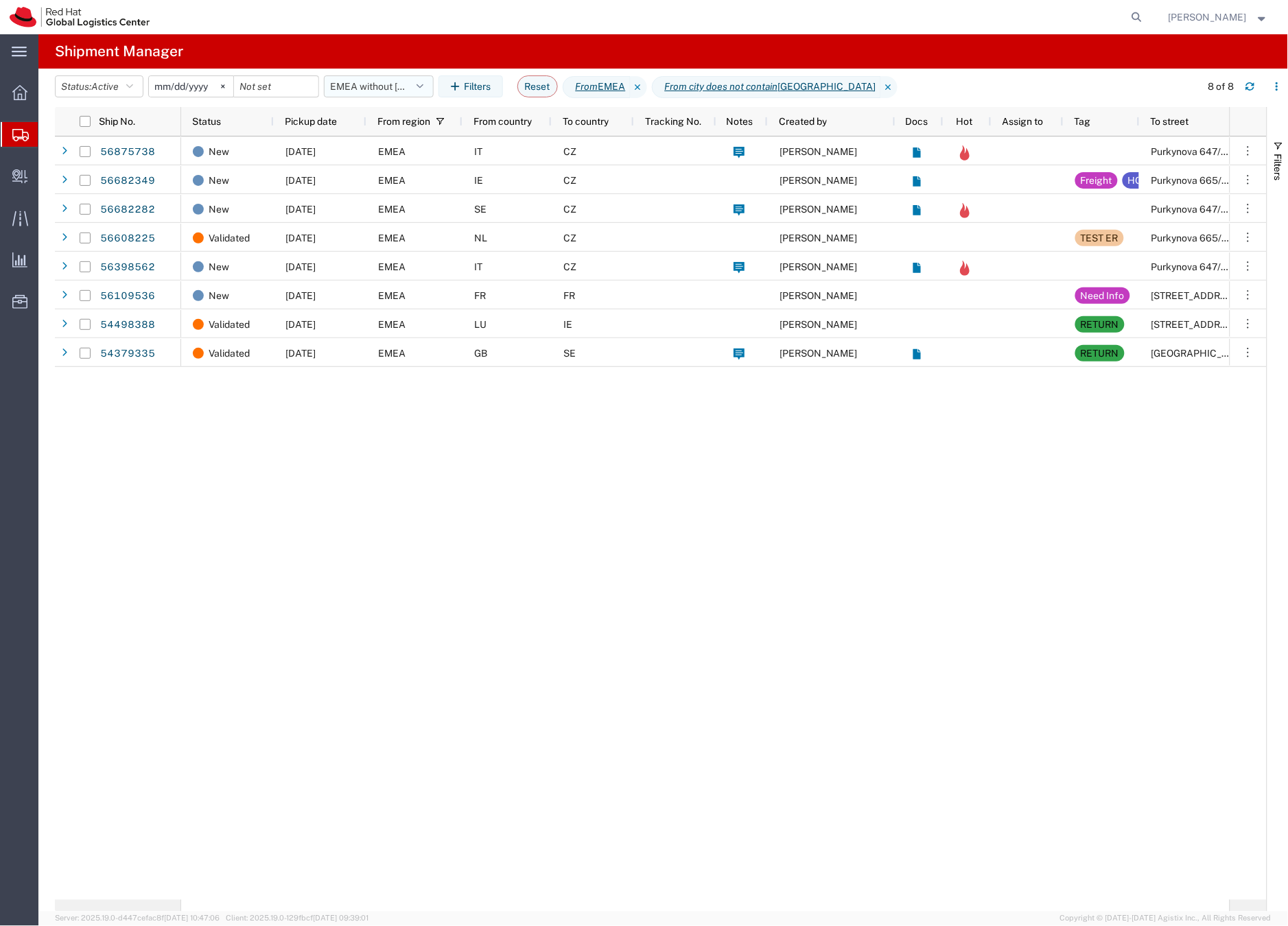
click at [355, 86] on button "EMEA without [GEOGRAPHIC_DATA]" at bounding box center [378, 86] width 110 height 22
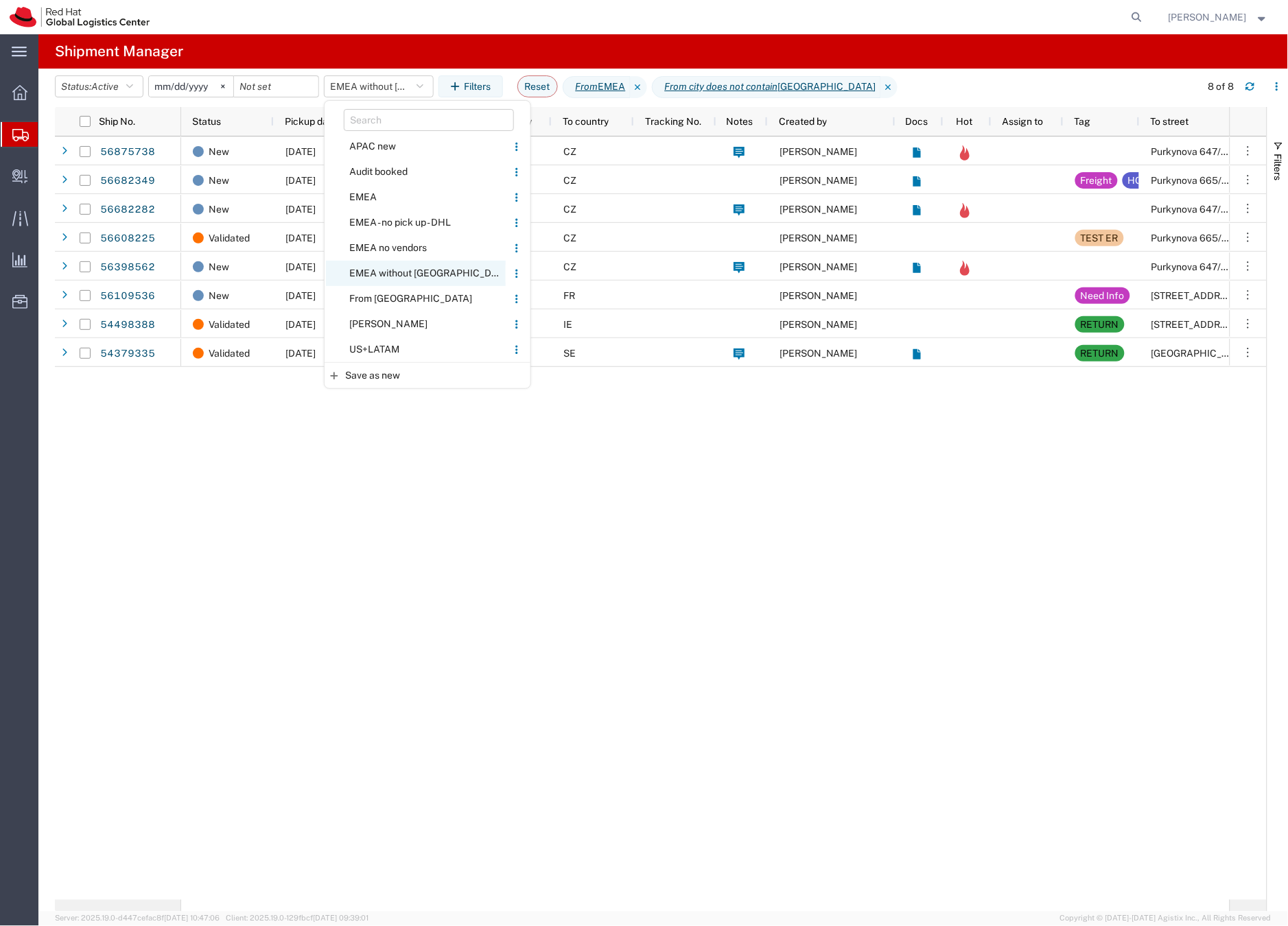
click at [373, 273] on span "EMEA without [GEOGRAPHIC_DATA]" at bounding box center [416, 273] width 179 height 26
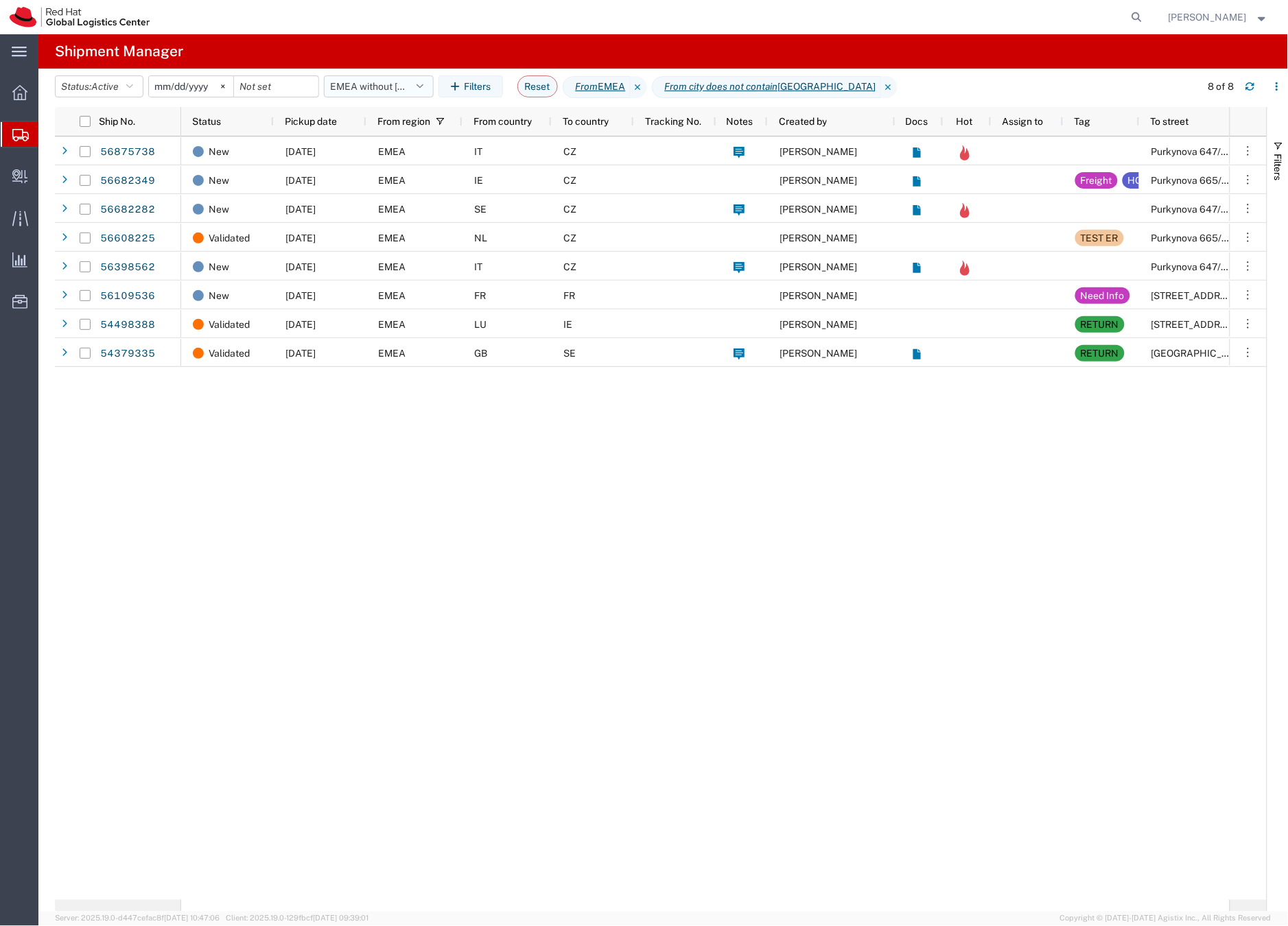
click at [380, 83] on button "EMEA without [GEOGRAPHIC_DATA]" at bounding box center [378, 86] width 110 height 22
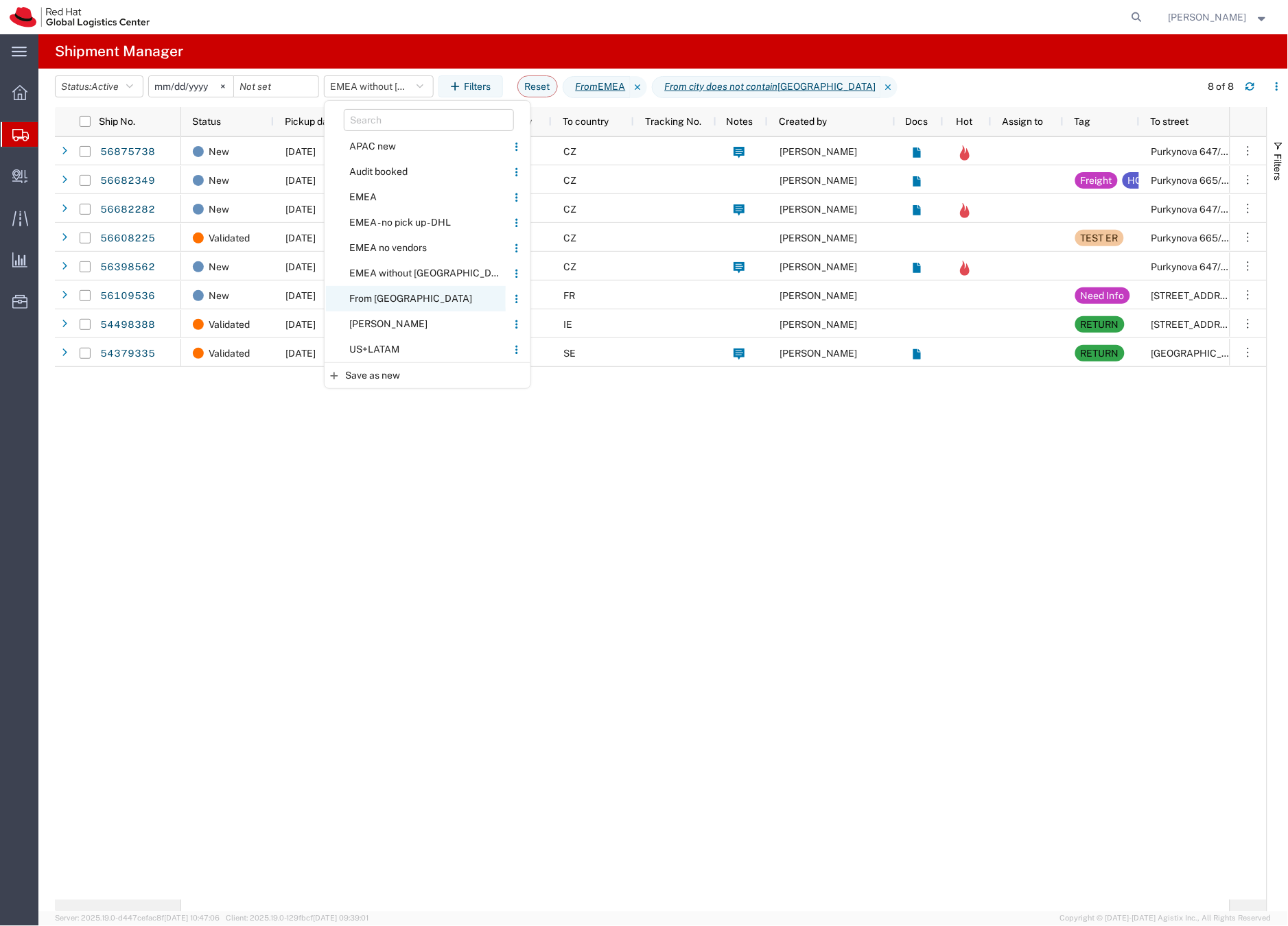
click at [359, 299] on span "From [GEOGRAPHIC_DATA]" at bounding box center [416, 299] width 179 height 26
type input "[DATE]"
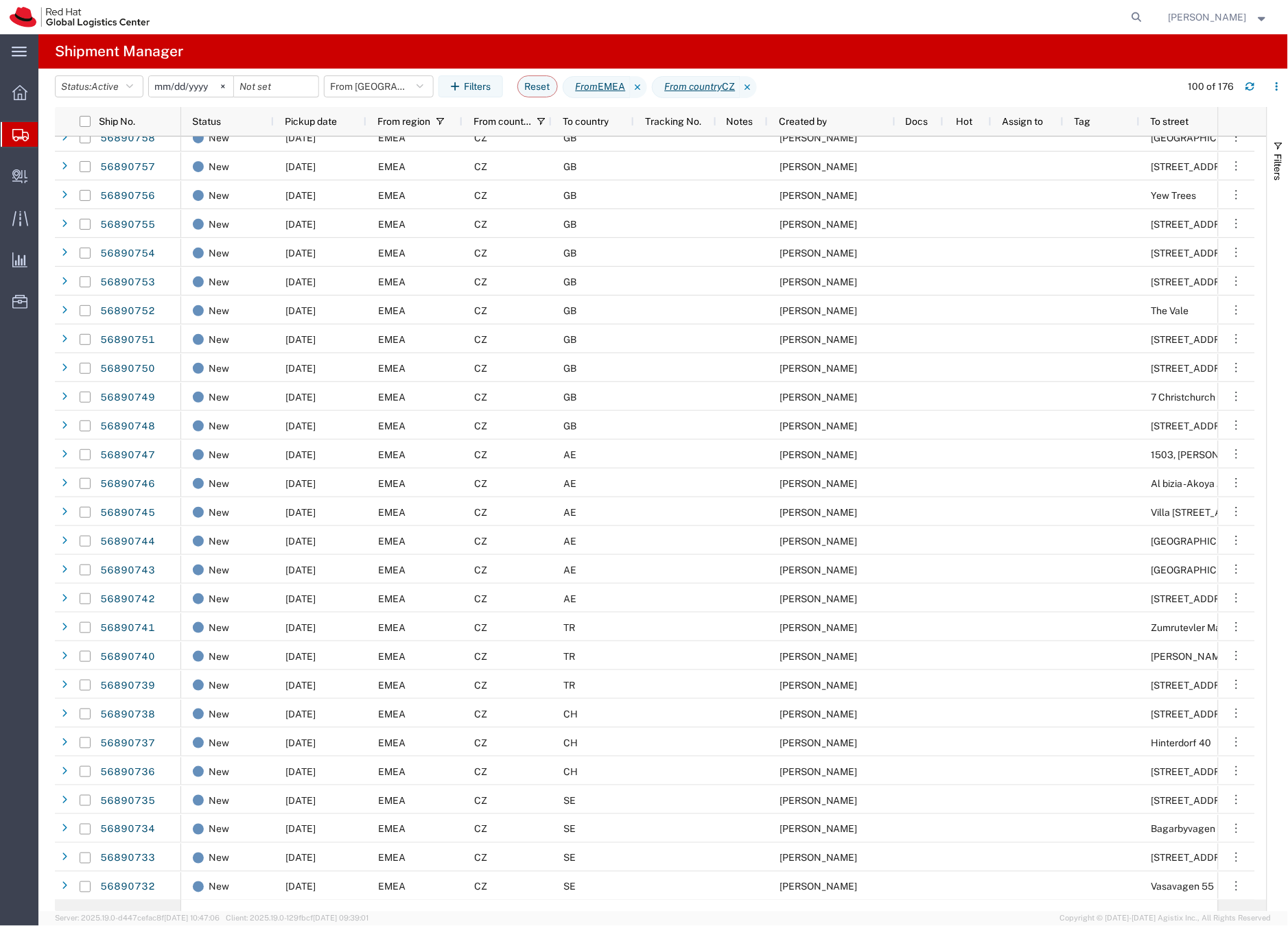
scroll to position [649, 0]
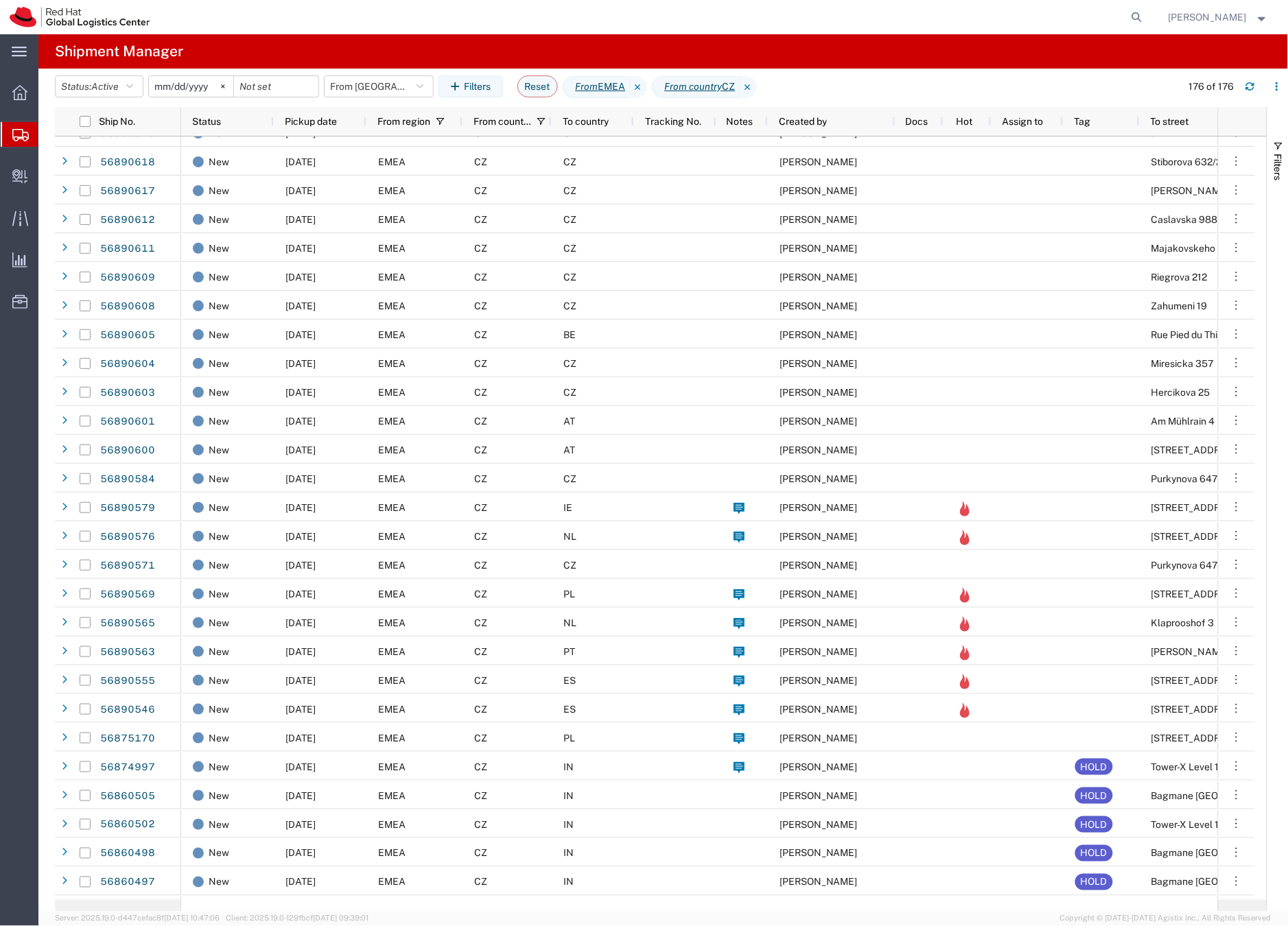
click at [446, 475] on div "EMEA" at bounding box center [414, 478] width 96 height 29
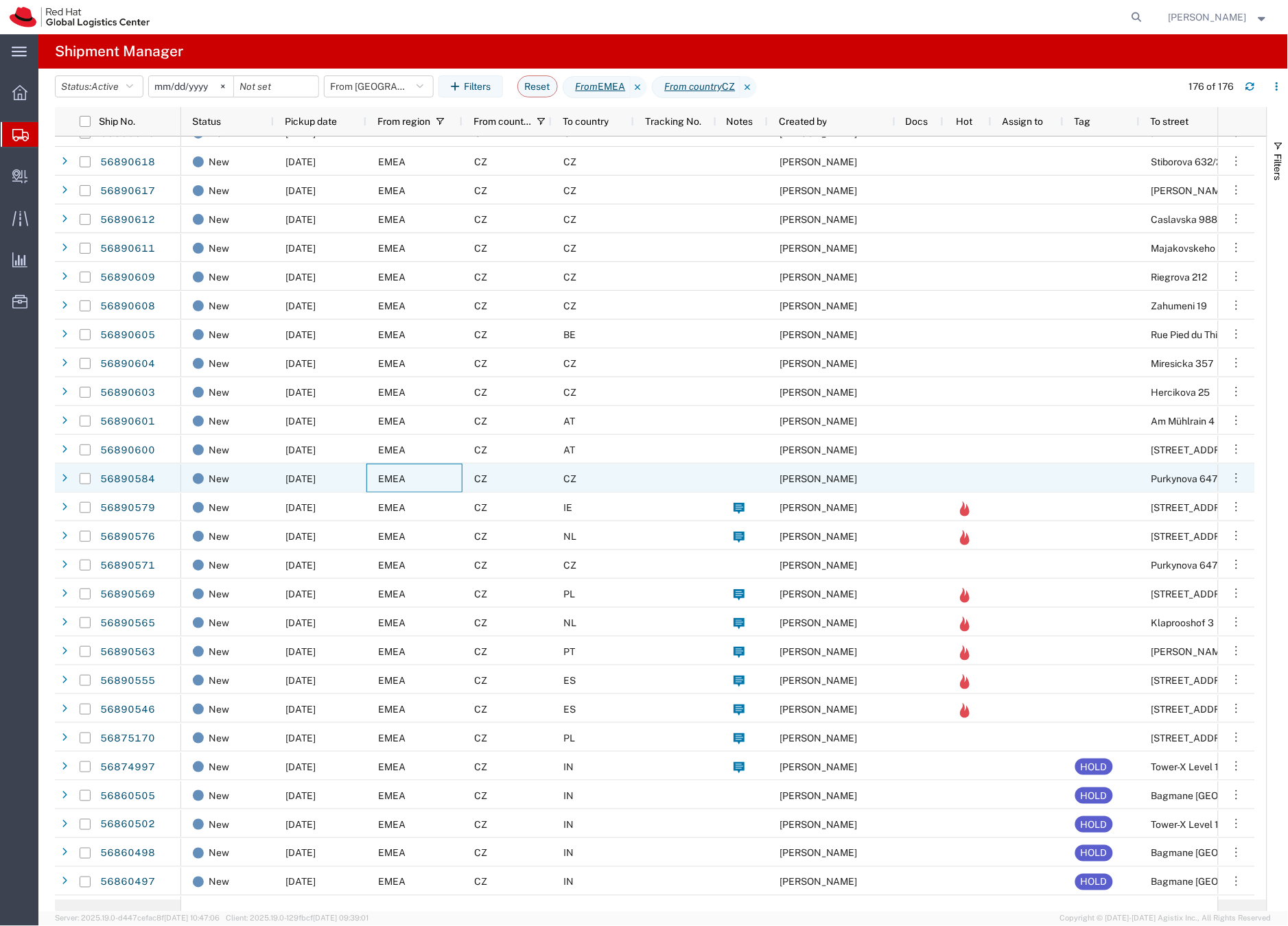
click at [446, 475] on div "EMEA" at bounding box center [414, 478] width 96 height 29
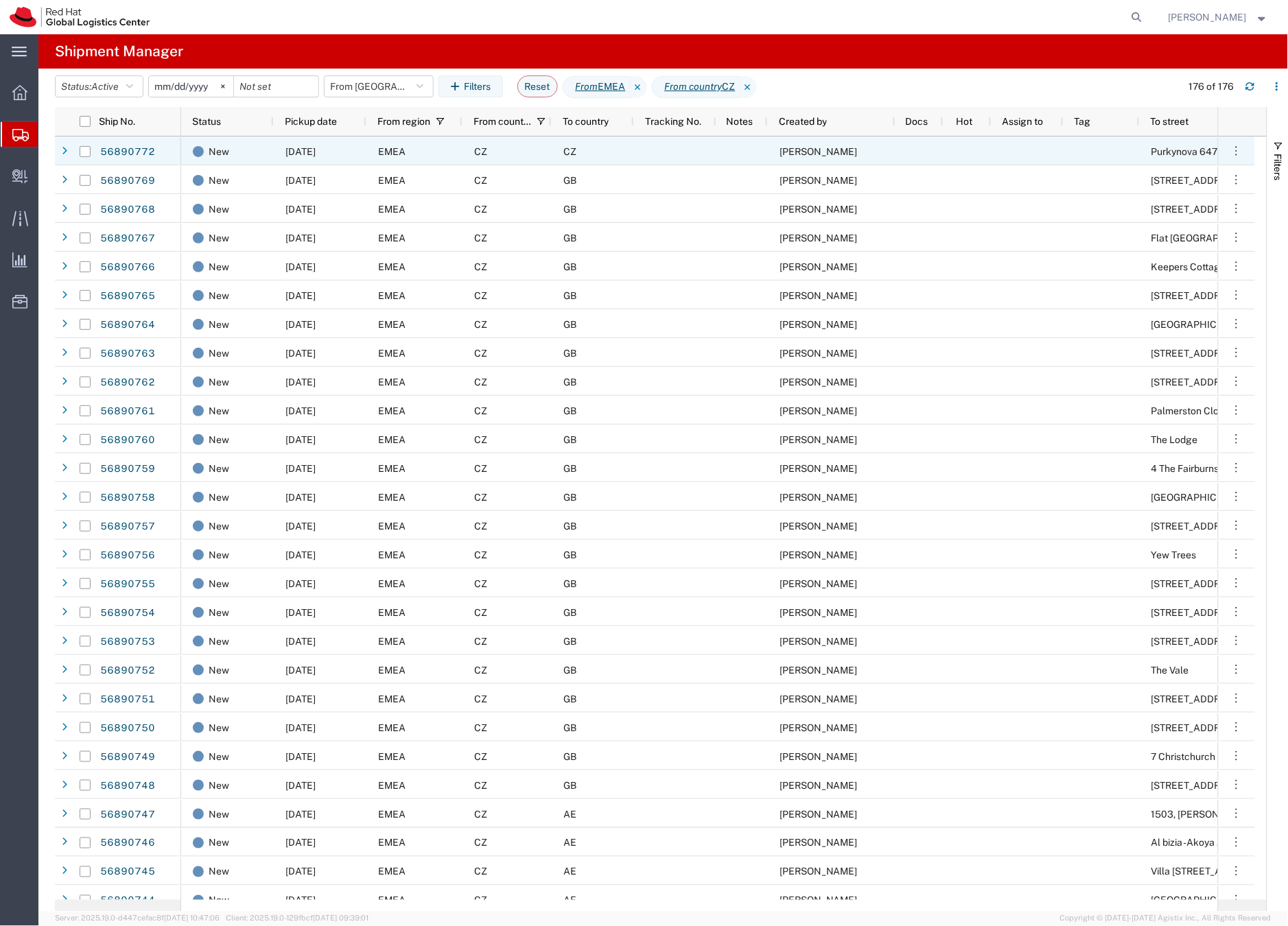
click at [514, 149] on div "CZ" at bounding box center [506, 151] width 89 height 29
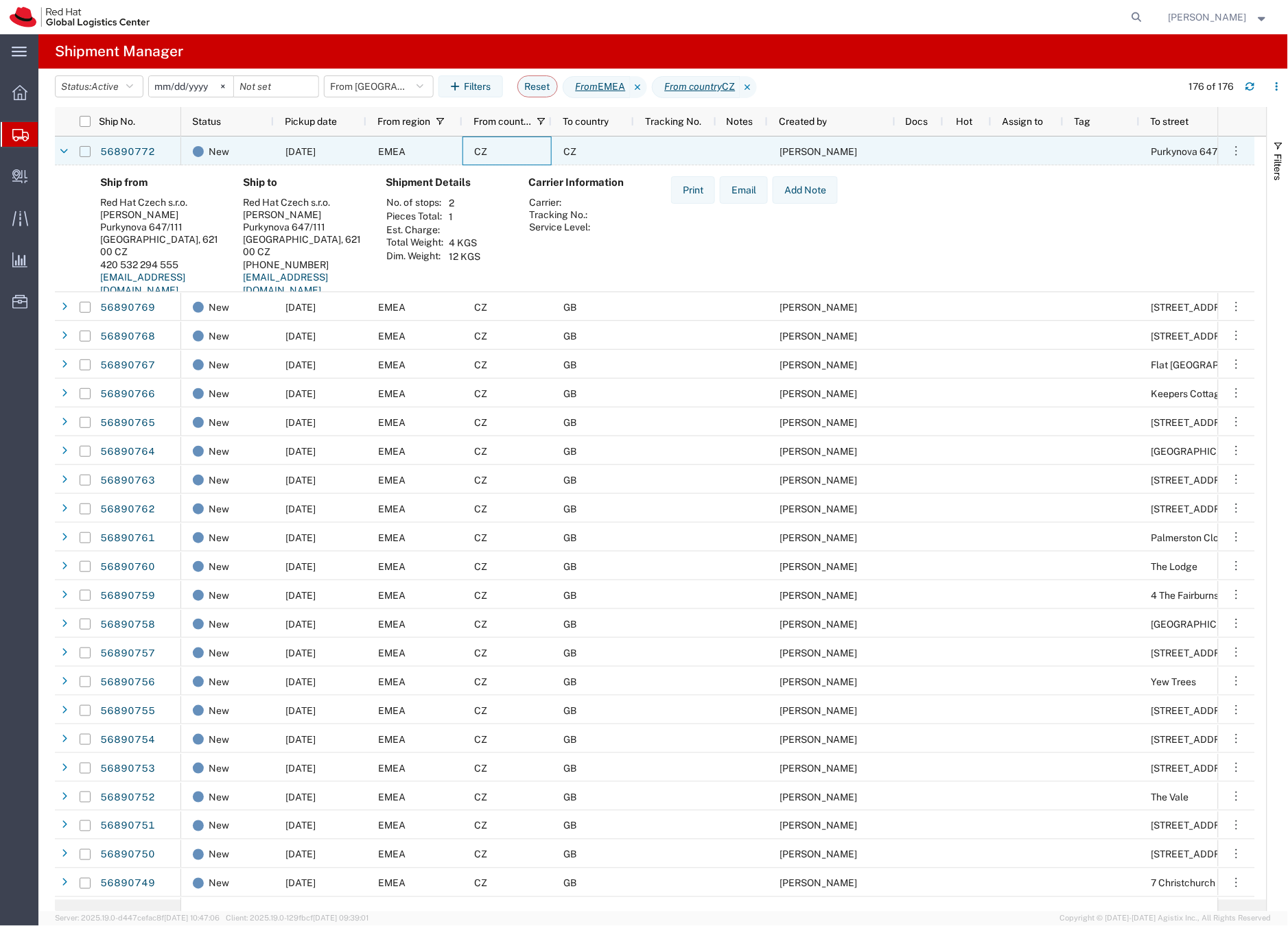
click at [83, 151] on input "Press Space to toggle row selection (unchecked)" at bounding box center [85, 151] width 11 height 11
checkbox input "true"
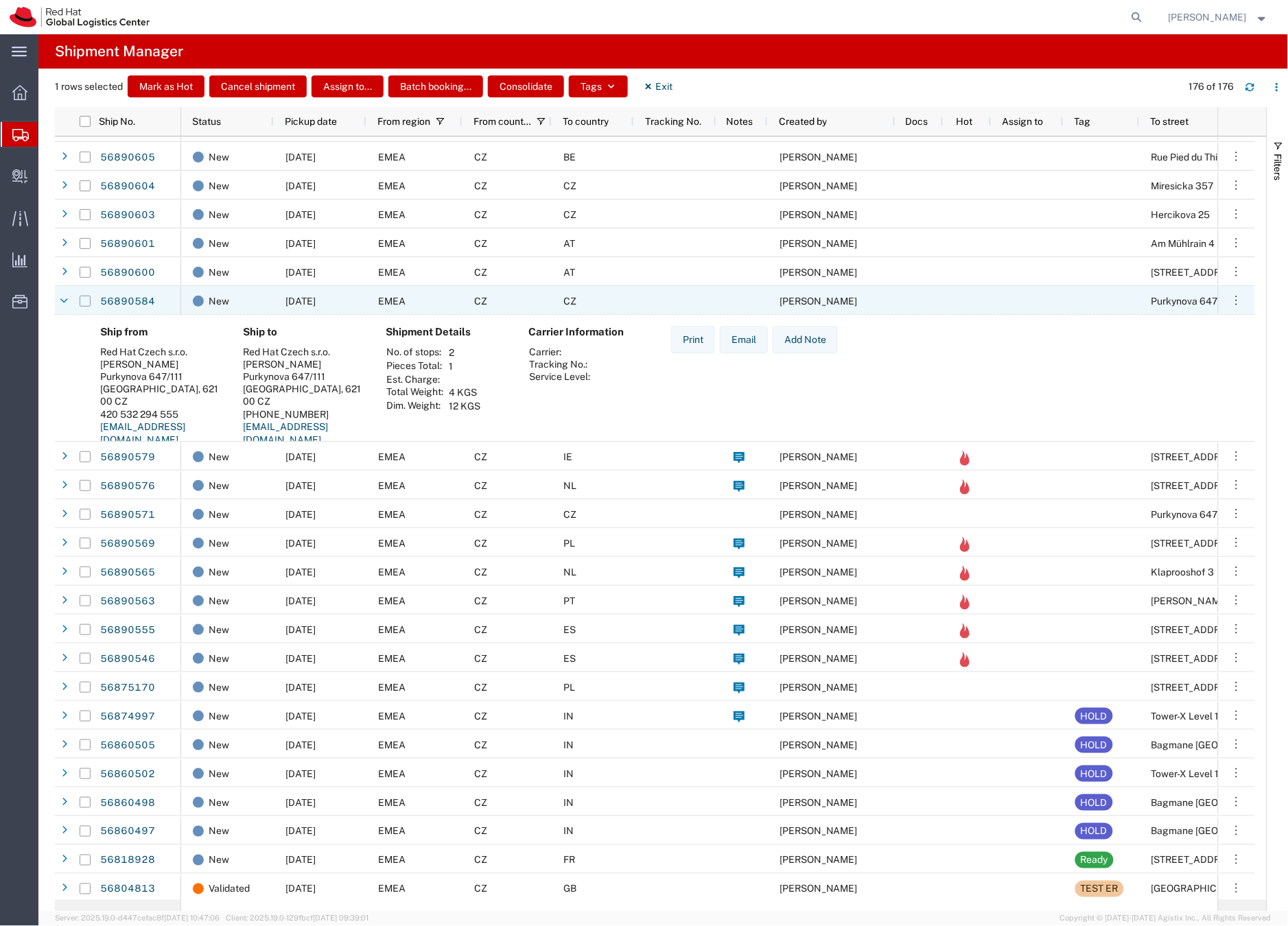
click at [87, 304] on input "Press Space to toggle row selection (unchecked)" at bounding box center [85, 301] width 11 height 11
checkbox input "true"
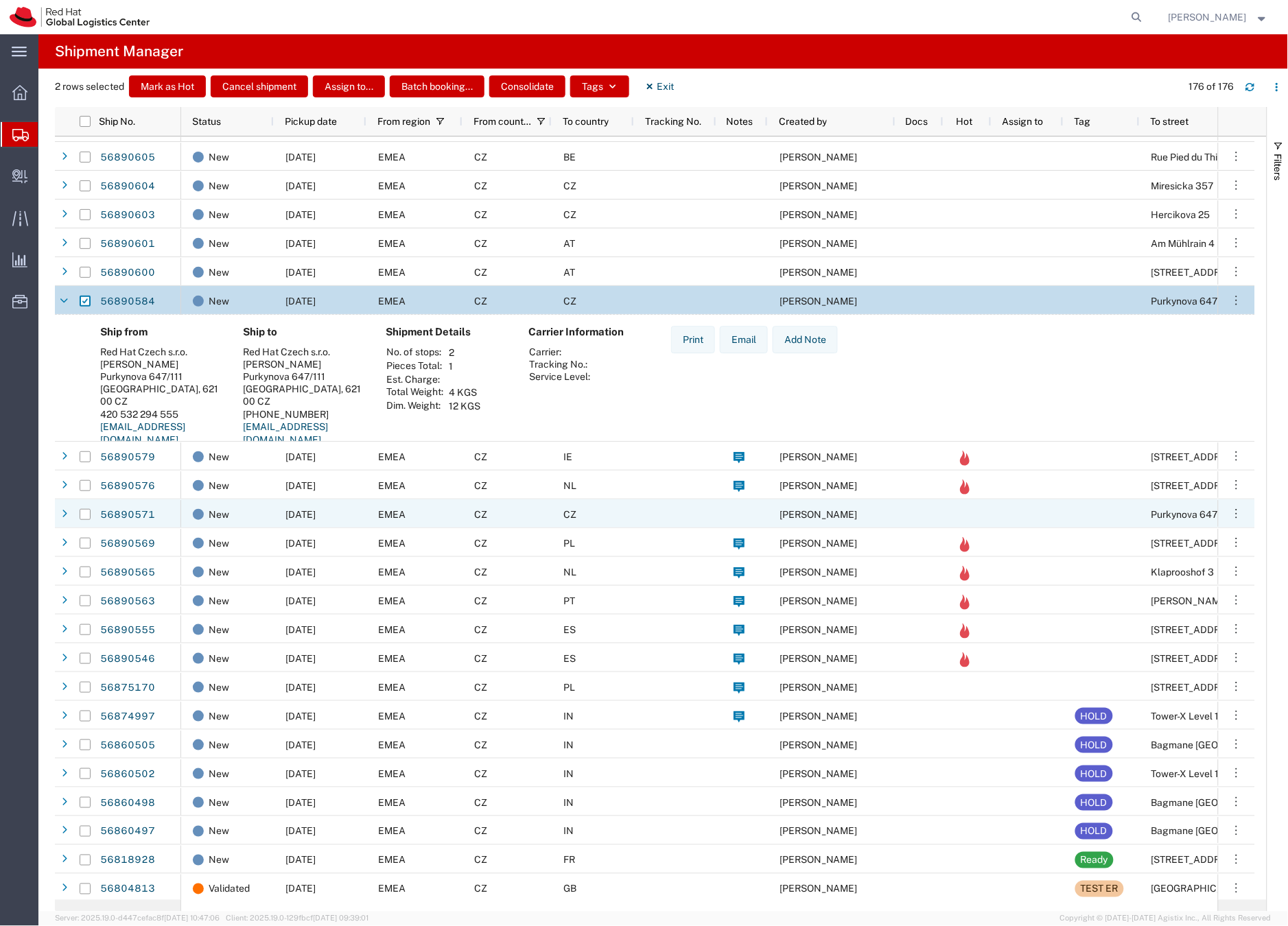
click at [585, 514] on div "CZ" at bounding box center [593, 514] width 83 height 29
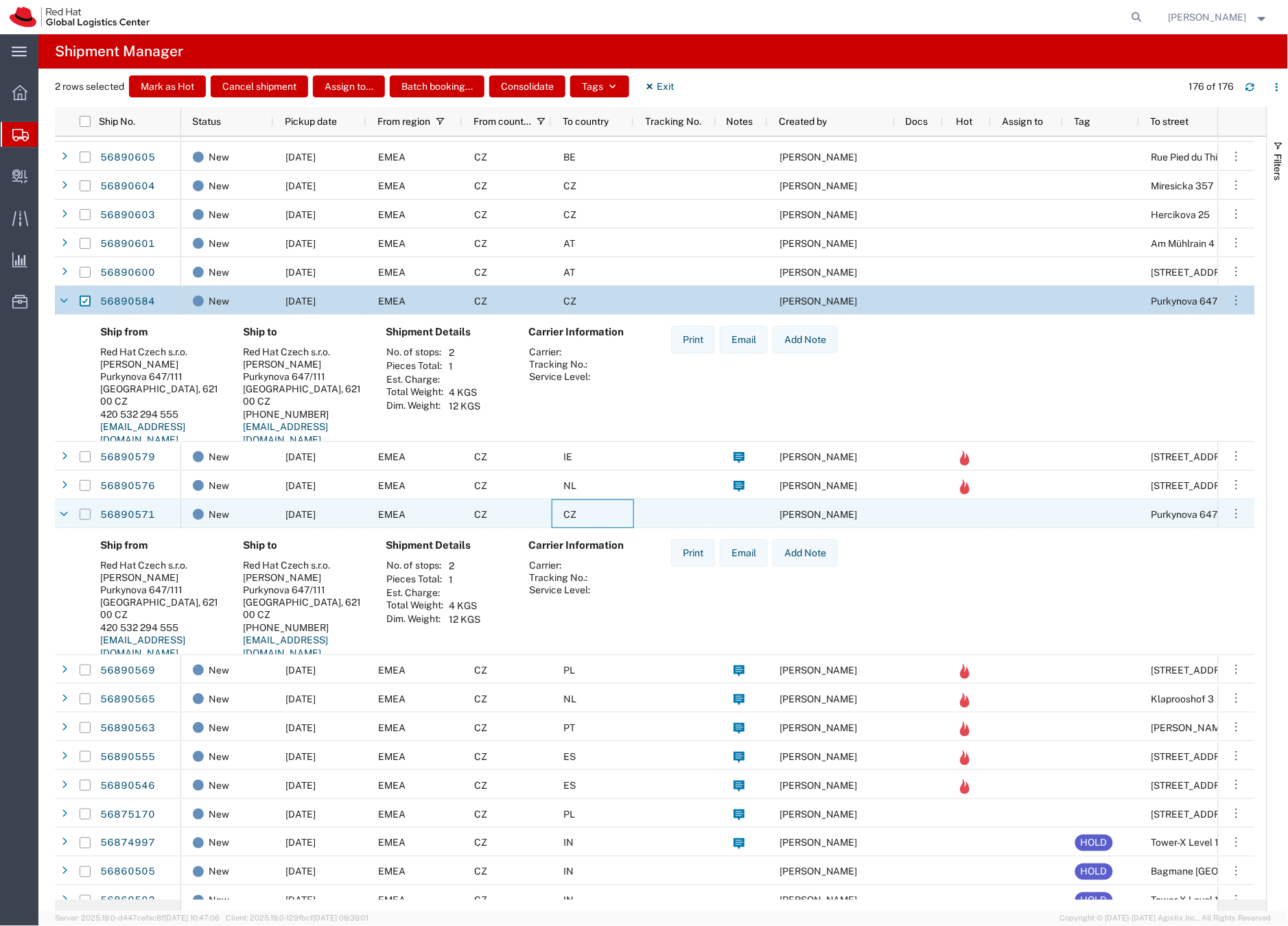
click at [83, 517] on input "Press Space to toggle row selection (unchecked)" at bounding box center [85, 515] width 11 height 11
checkbox input "true"
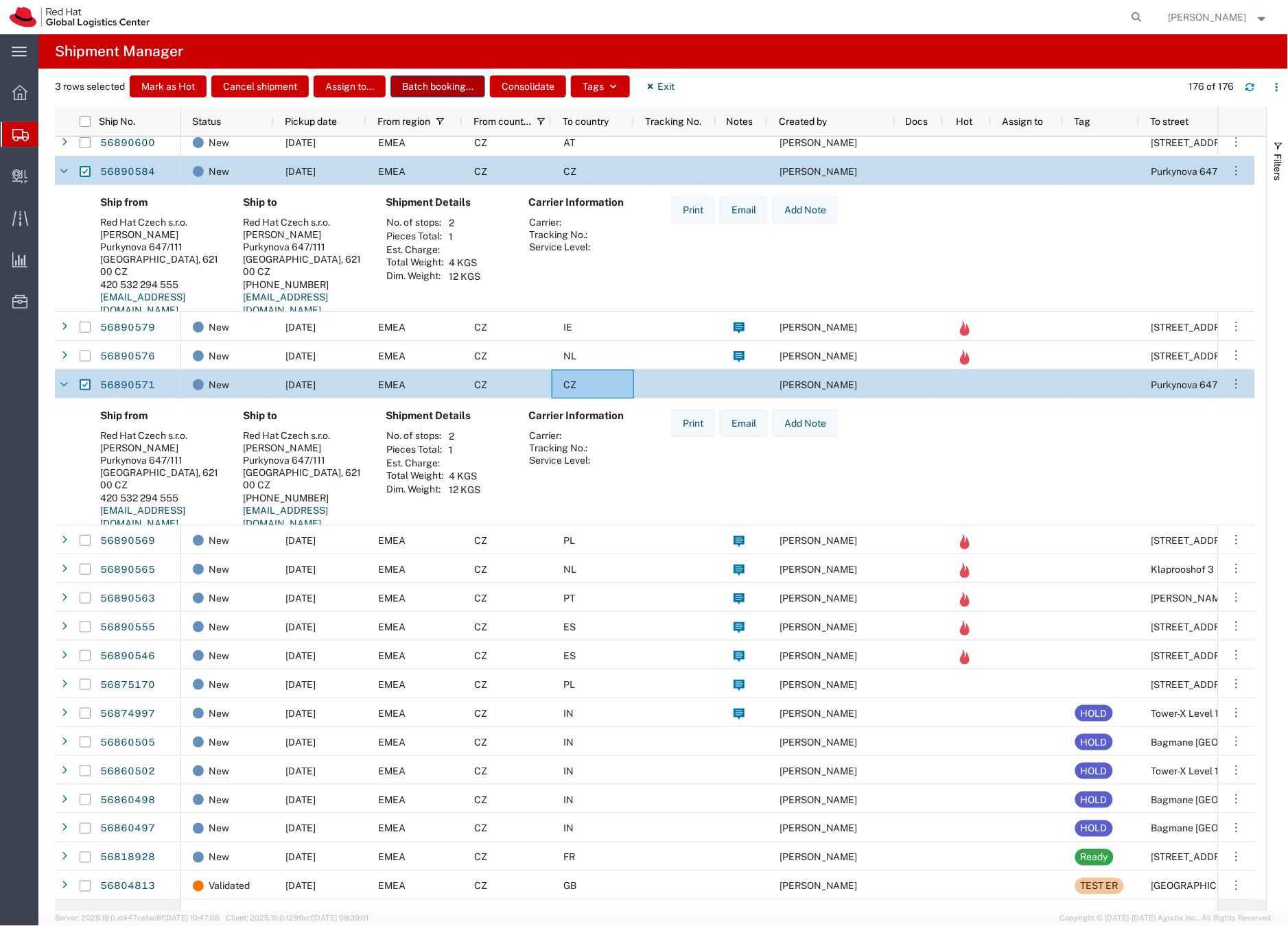
click at [426, 83] on button "Batch booking..." at bounding box center [437, 86] width 95 height 22
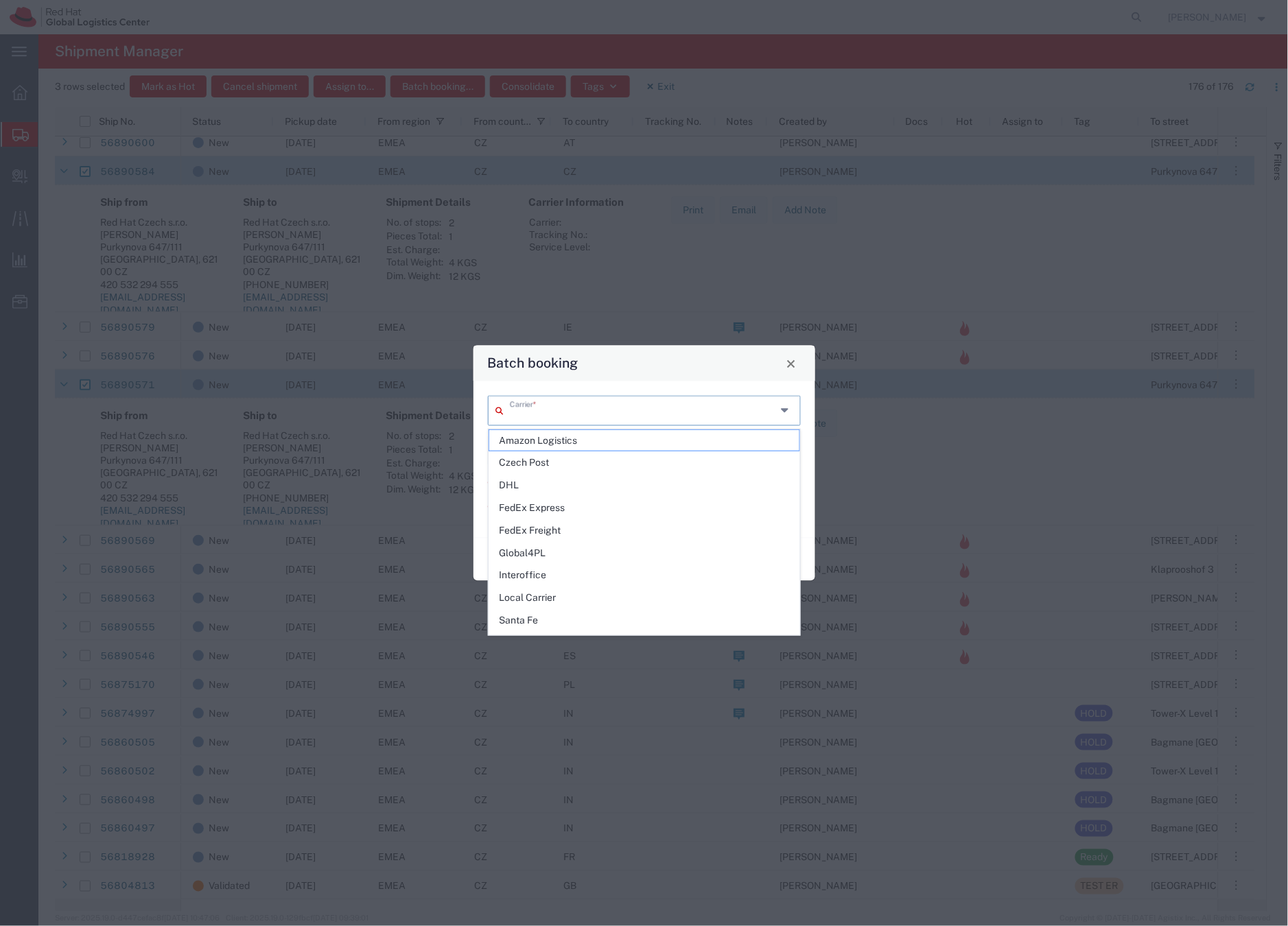
click at [529, 410] on input "text" at bounding box center [642, 410] width 267 height 24
click at [533, 577] on span "Interoffice" at bounding box center [644, 575] width 310 height 22
type input "Interoffice"
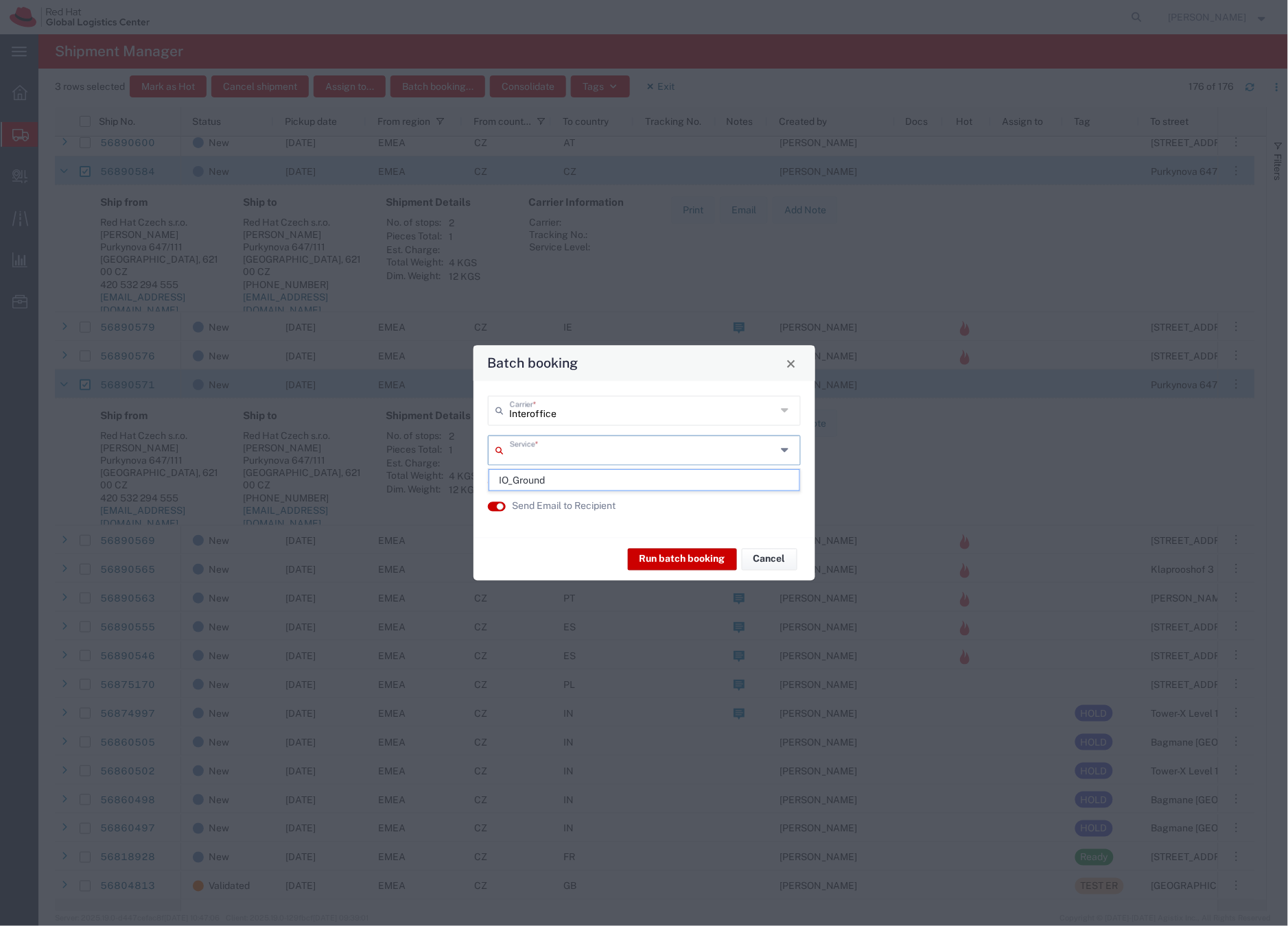
click at [553, 445] on input "text" at bounding box center [642, 449] width 267 height 24
click at [534, 481] on span "IO_Ground" at bounding box center [644, 481] width 310 height 22
type input "IO_Ground"
click at [660, 562] on button "Run batch booking" at bounding box center [682, 558] width 109 height 22
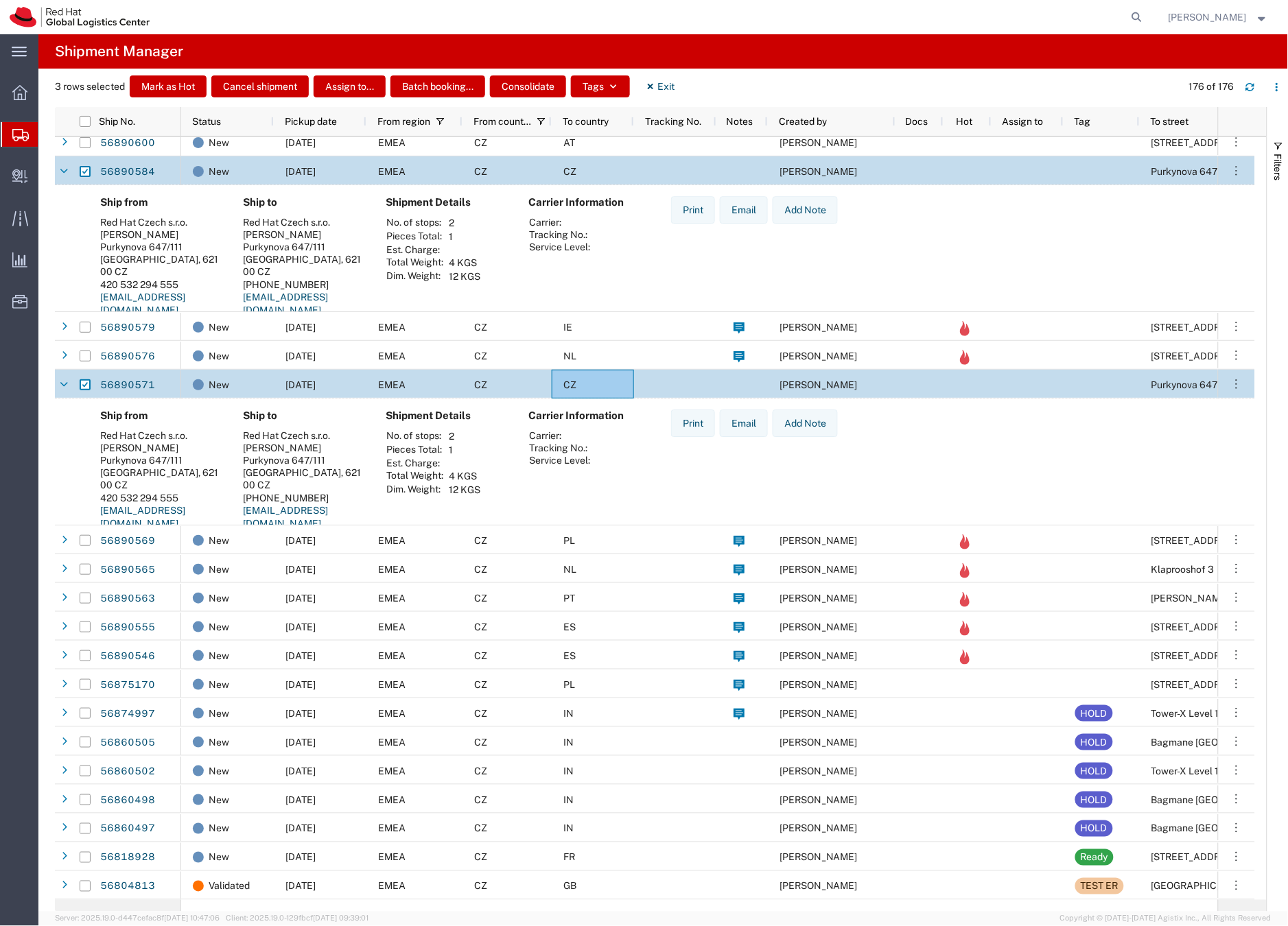
click at [26, 138] on icon at bounding box center [20, 135] width 17 height 12
click at [22, 135] on icon at bounding box center [20, 135] width 17 height 12
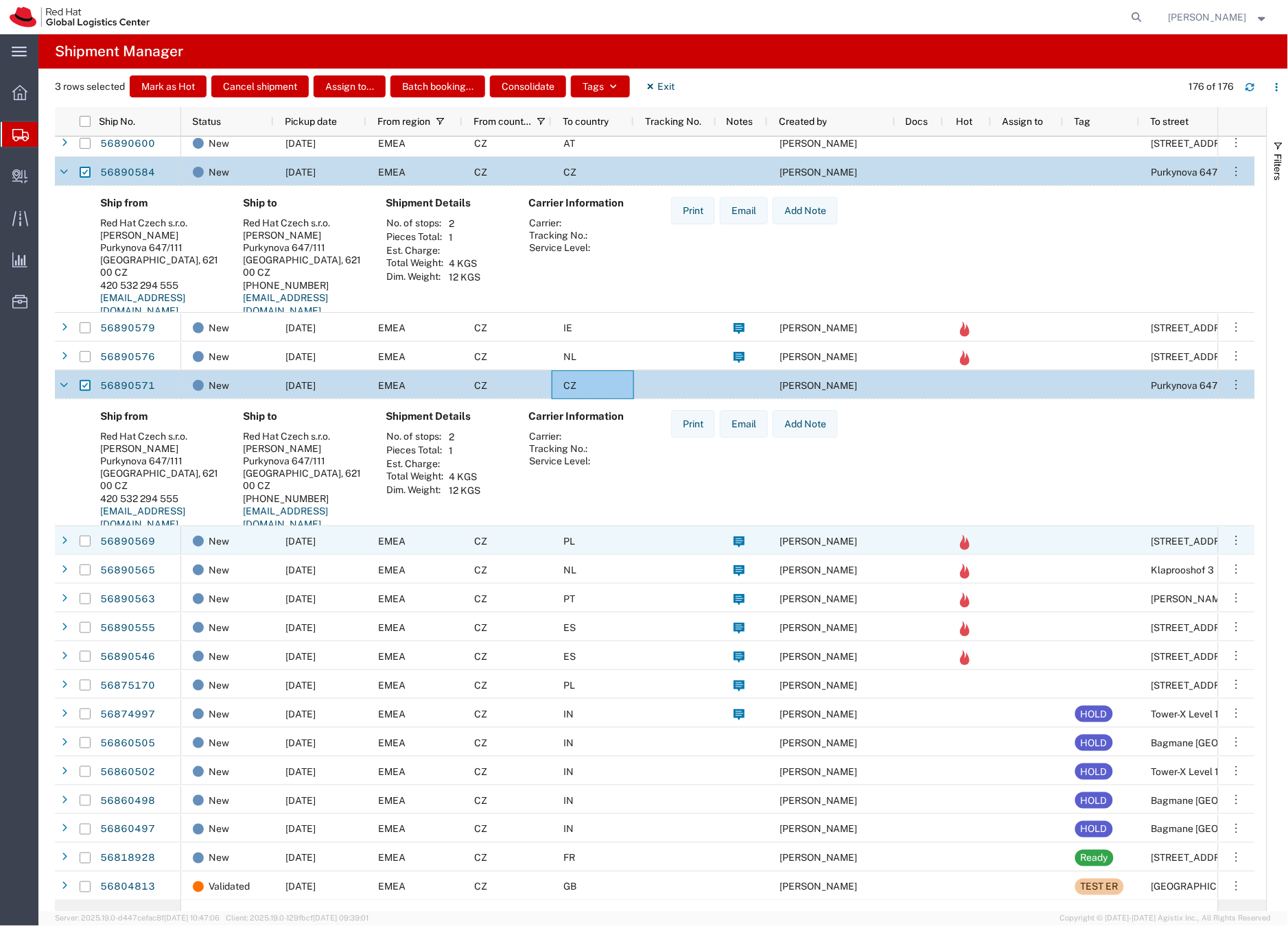
scroll to position [4688, 0]
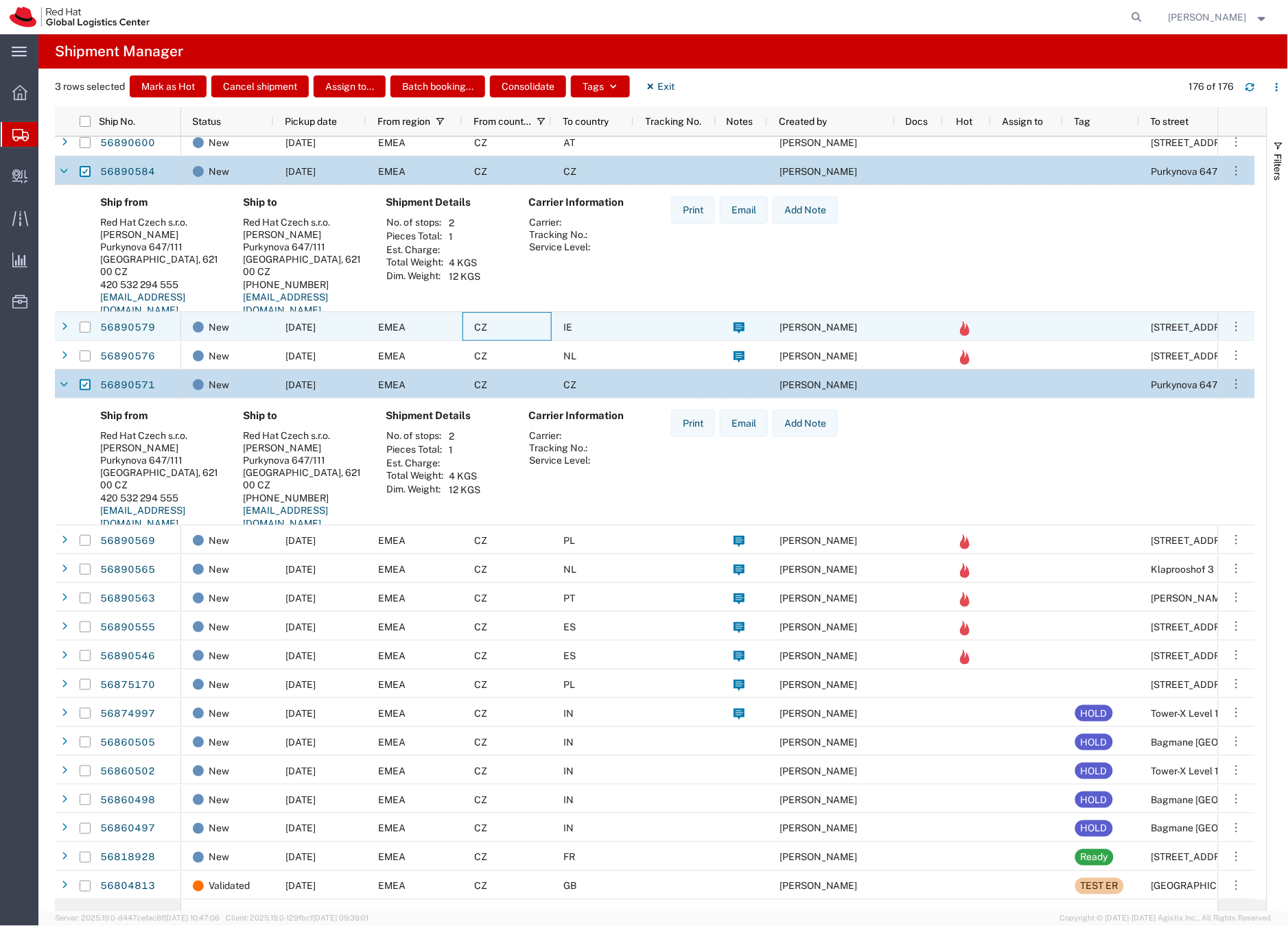
click at [522, 327] on div "CZ" at bounding box center [506, 327] width 89 height 29
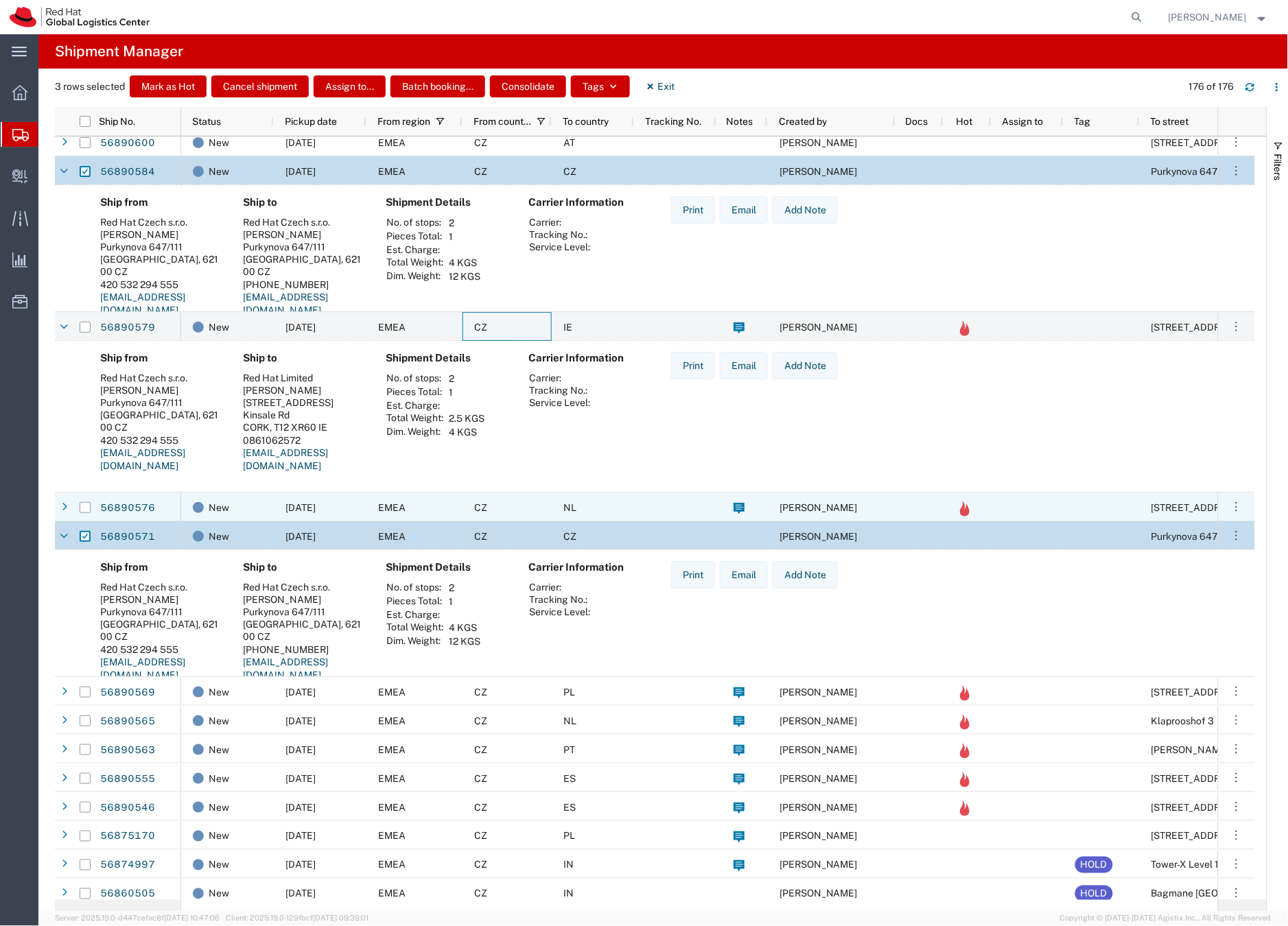
click at [516, 511] on div "CZ" at bounding box center [506, 507] width 89 height 29
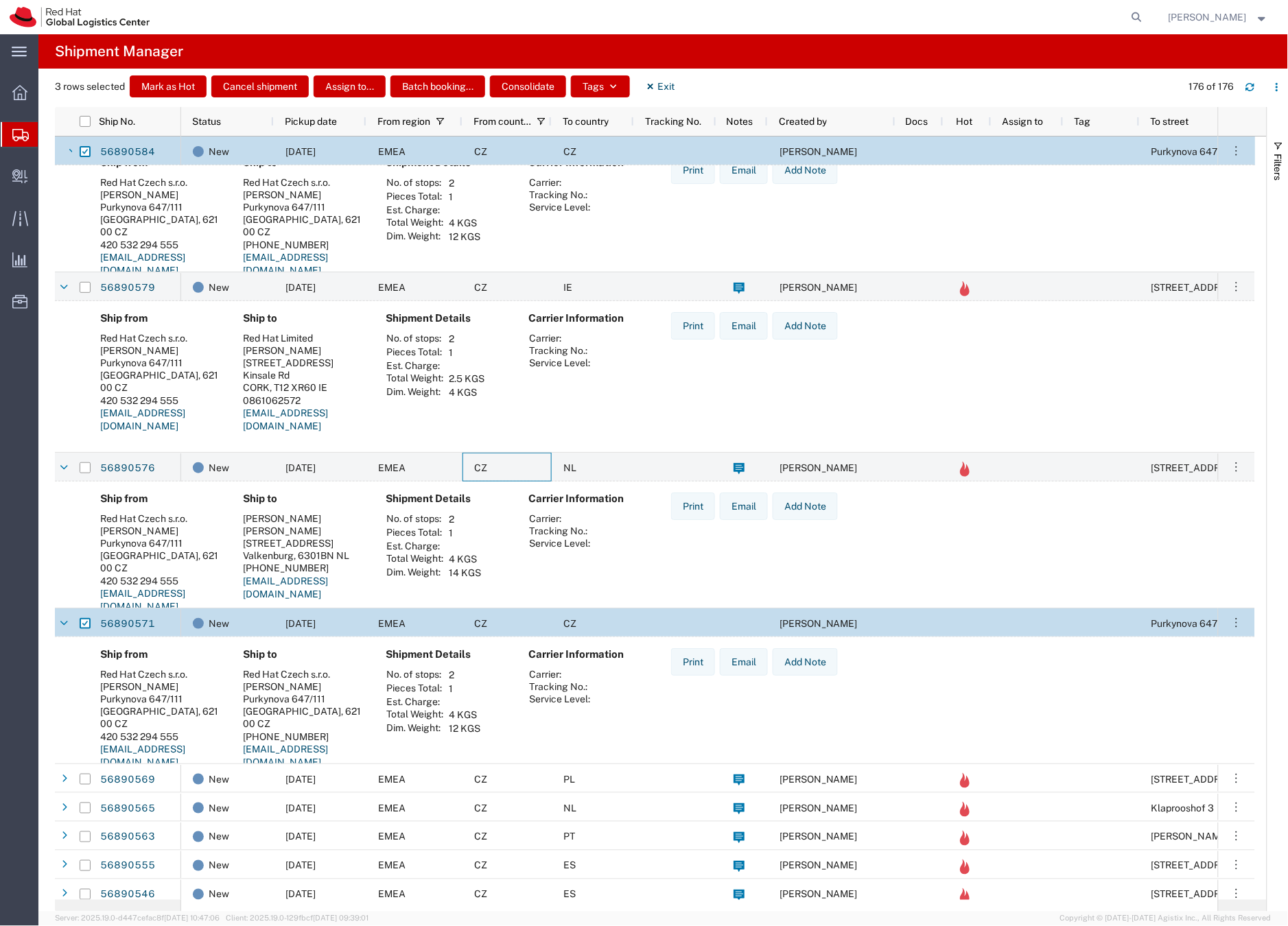
scroll to position [4848, 0]
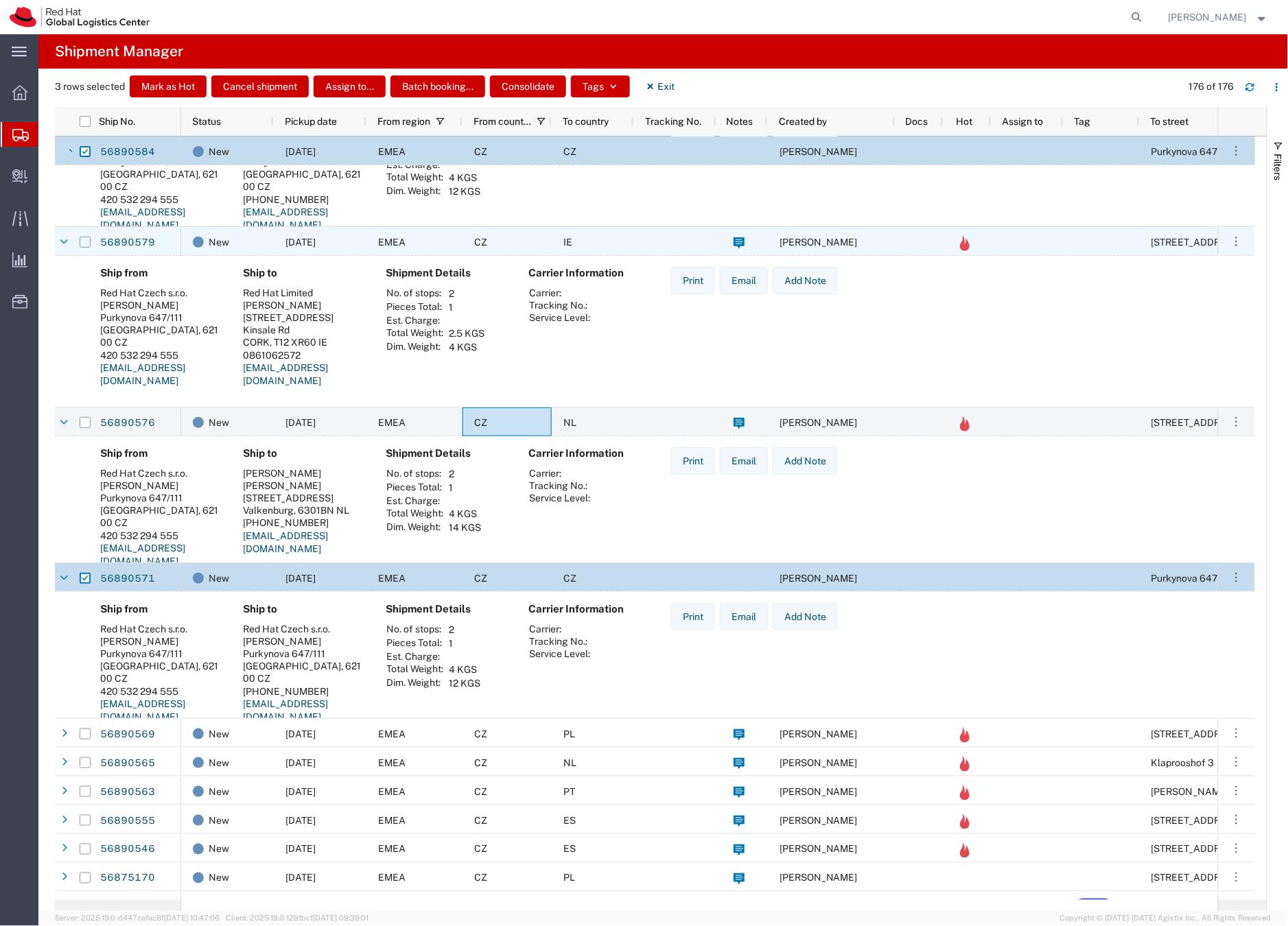
click at [83, 242] on input "Press Space to toggle row selection (unchecked)" at bounding box center [85, 243] width 11 height 11
checkbox input "true"
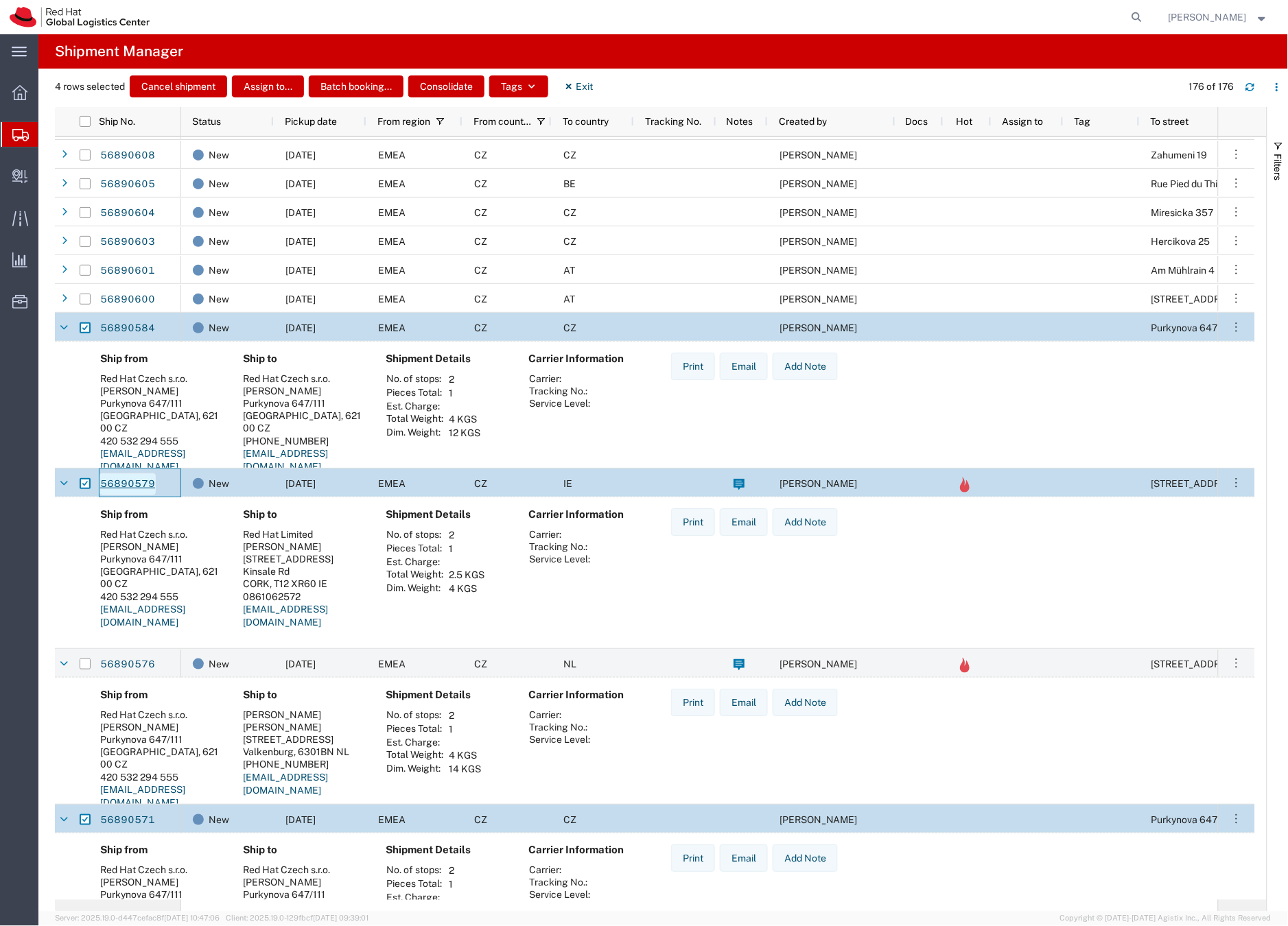
click at [123, 483] on link "56890579" at bounding box center [127, 484] width 56 height 22
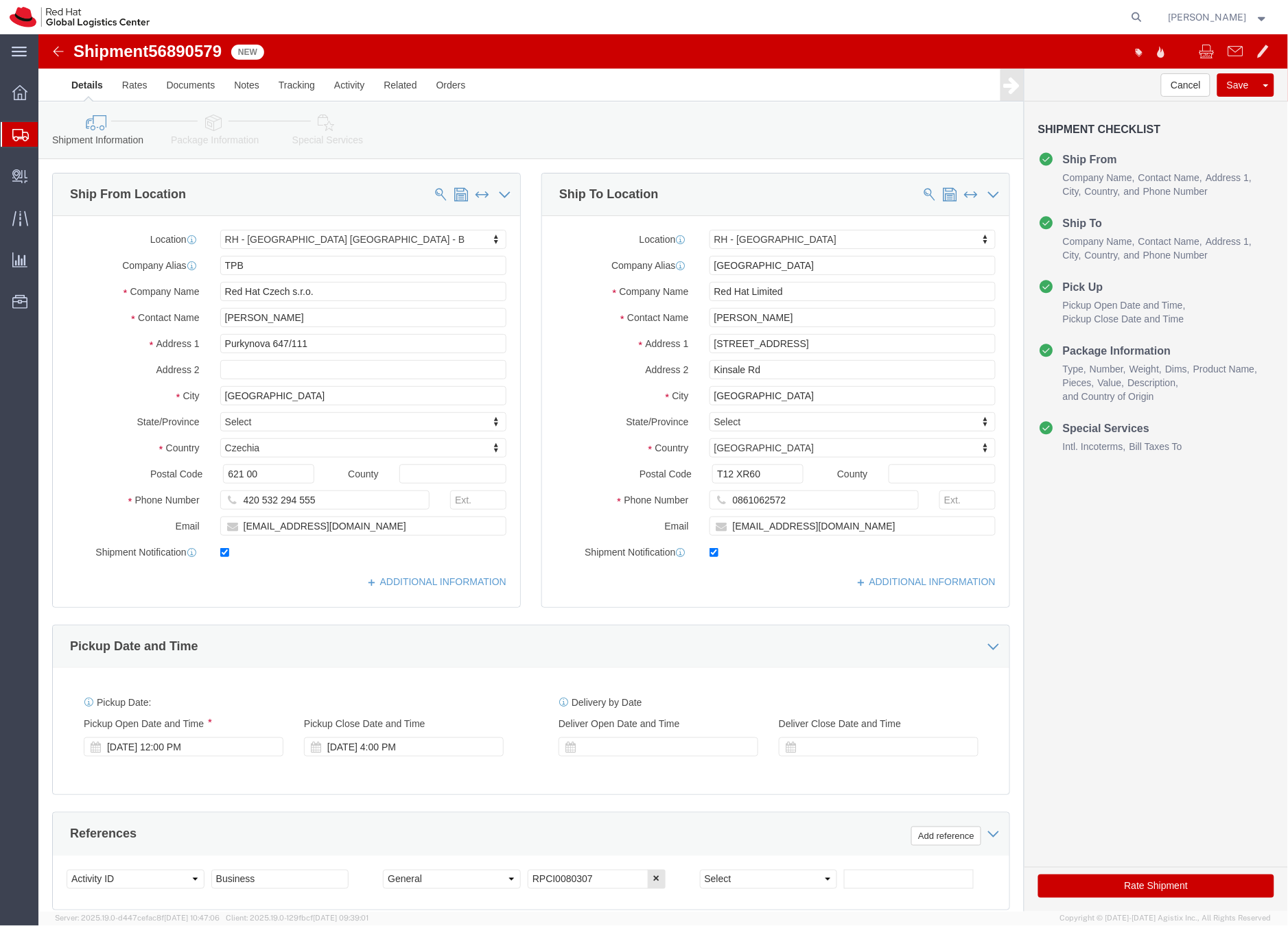
select select "38036"
select select "37944"
click icon
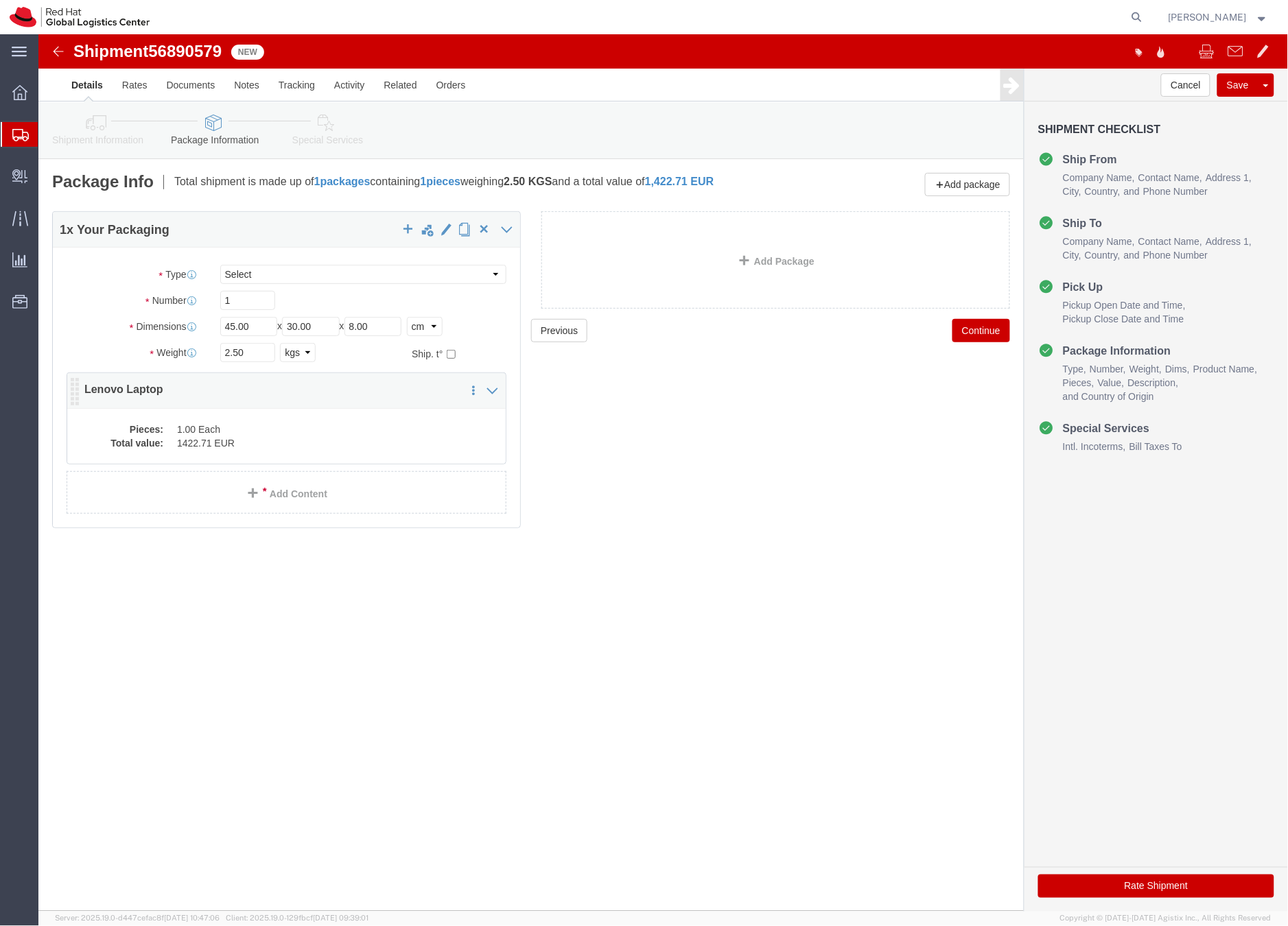
click div "Pieces: 1.00 Each Total value: 1422.71 EUR"
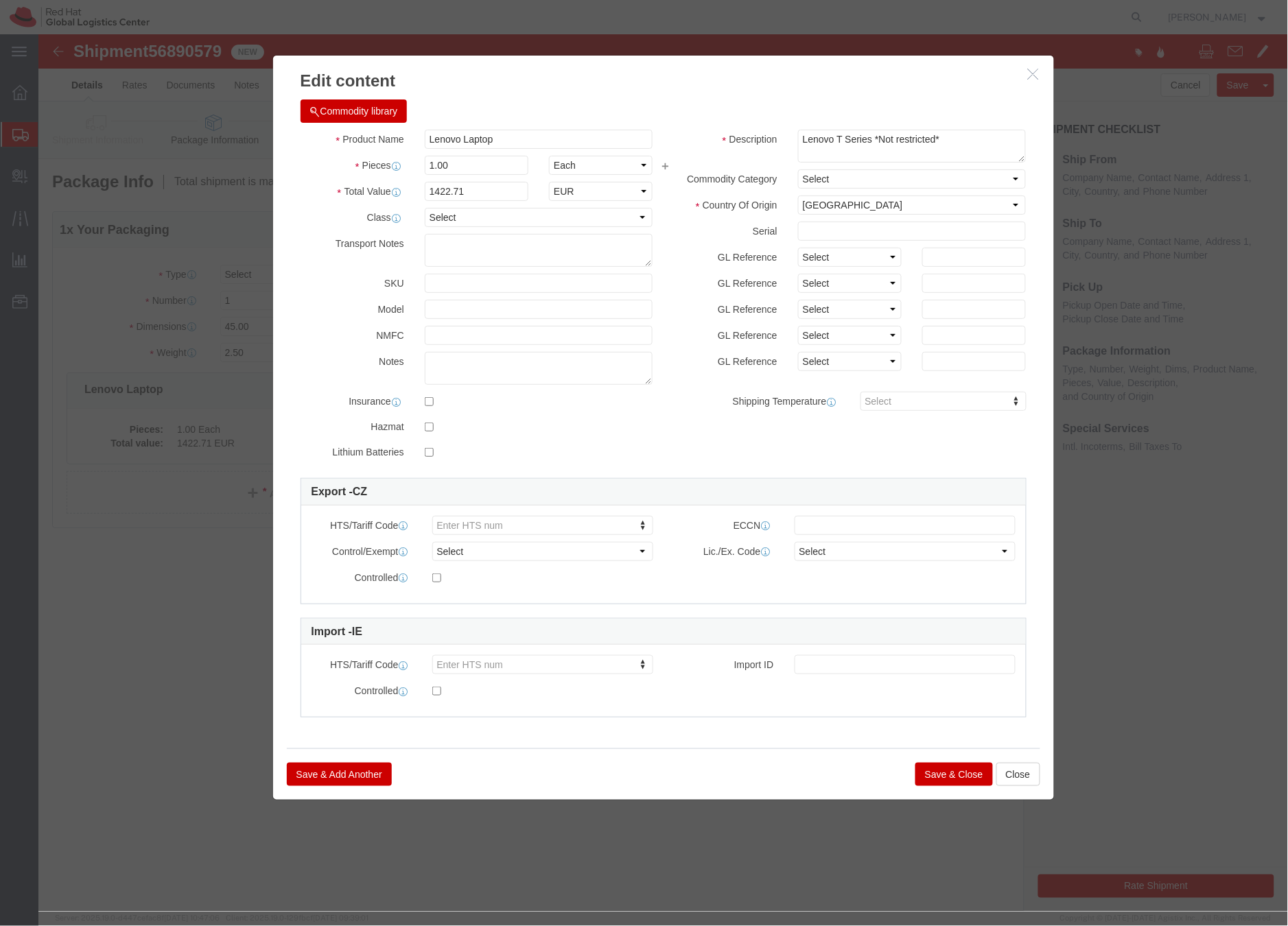
click button "Save & Close"
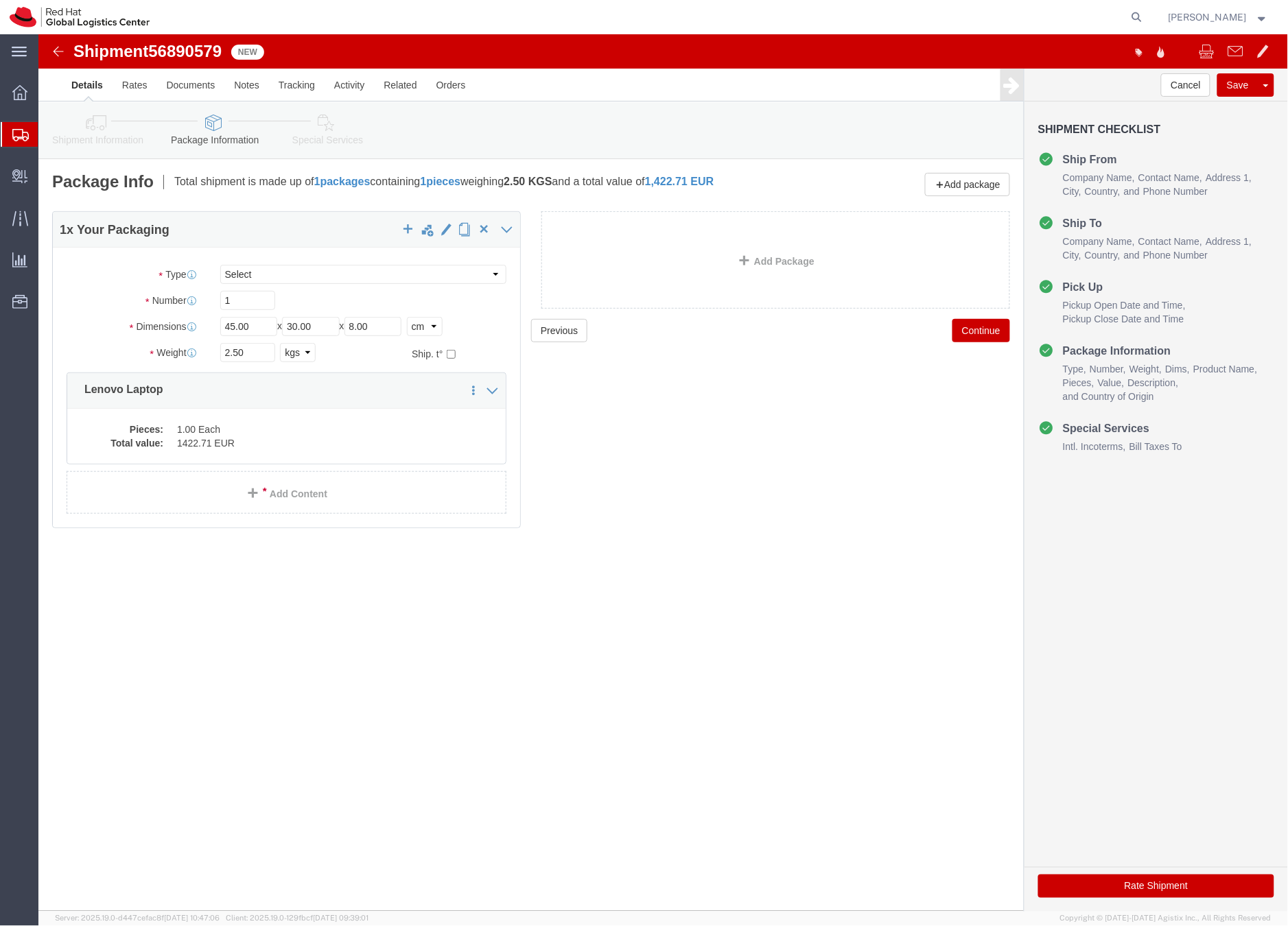
click icon
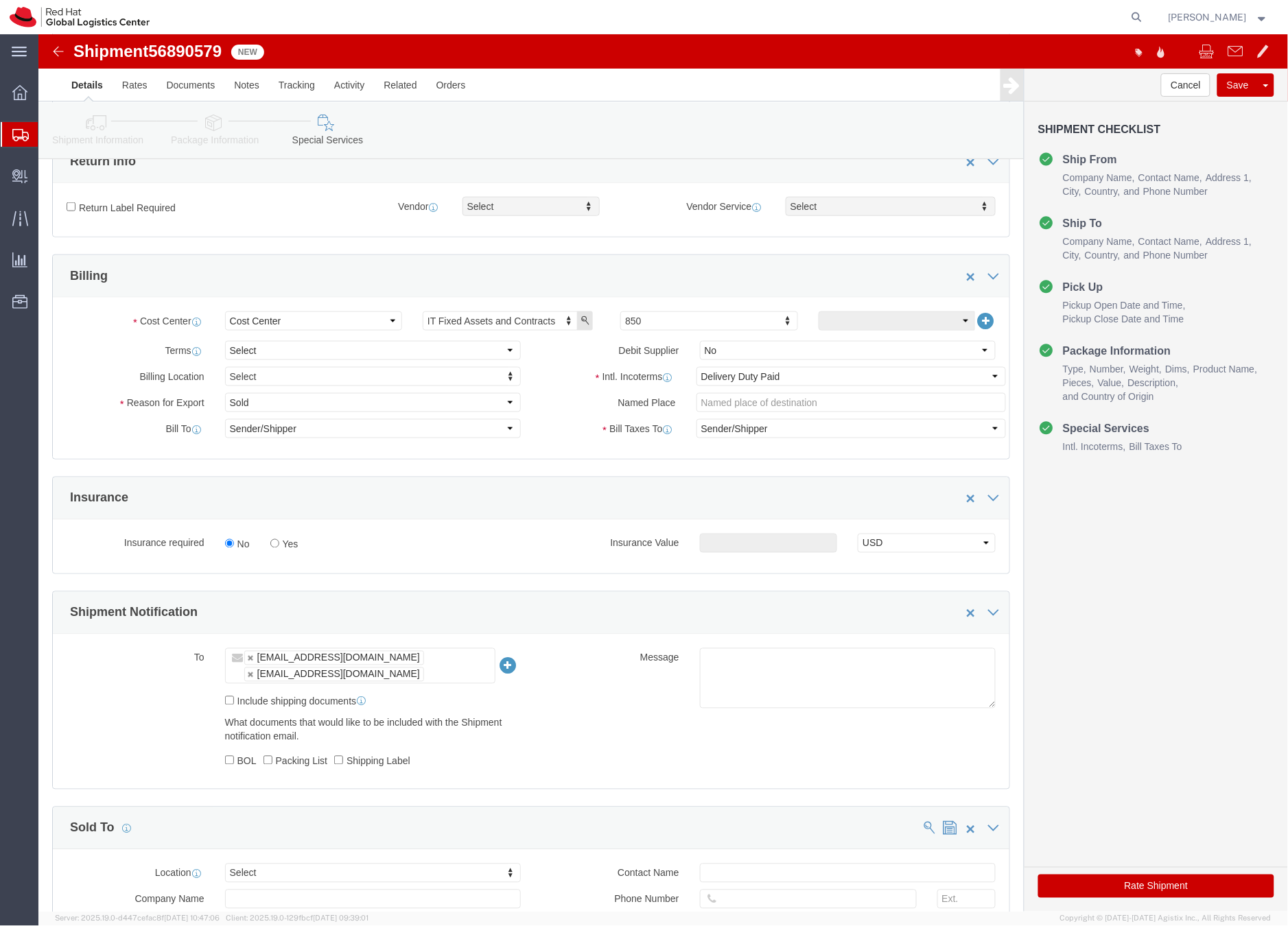
click button "Rate Shipment"
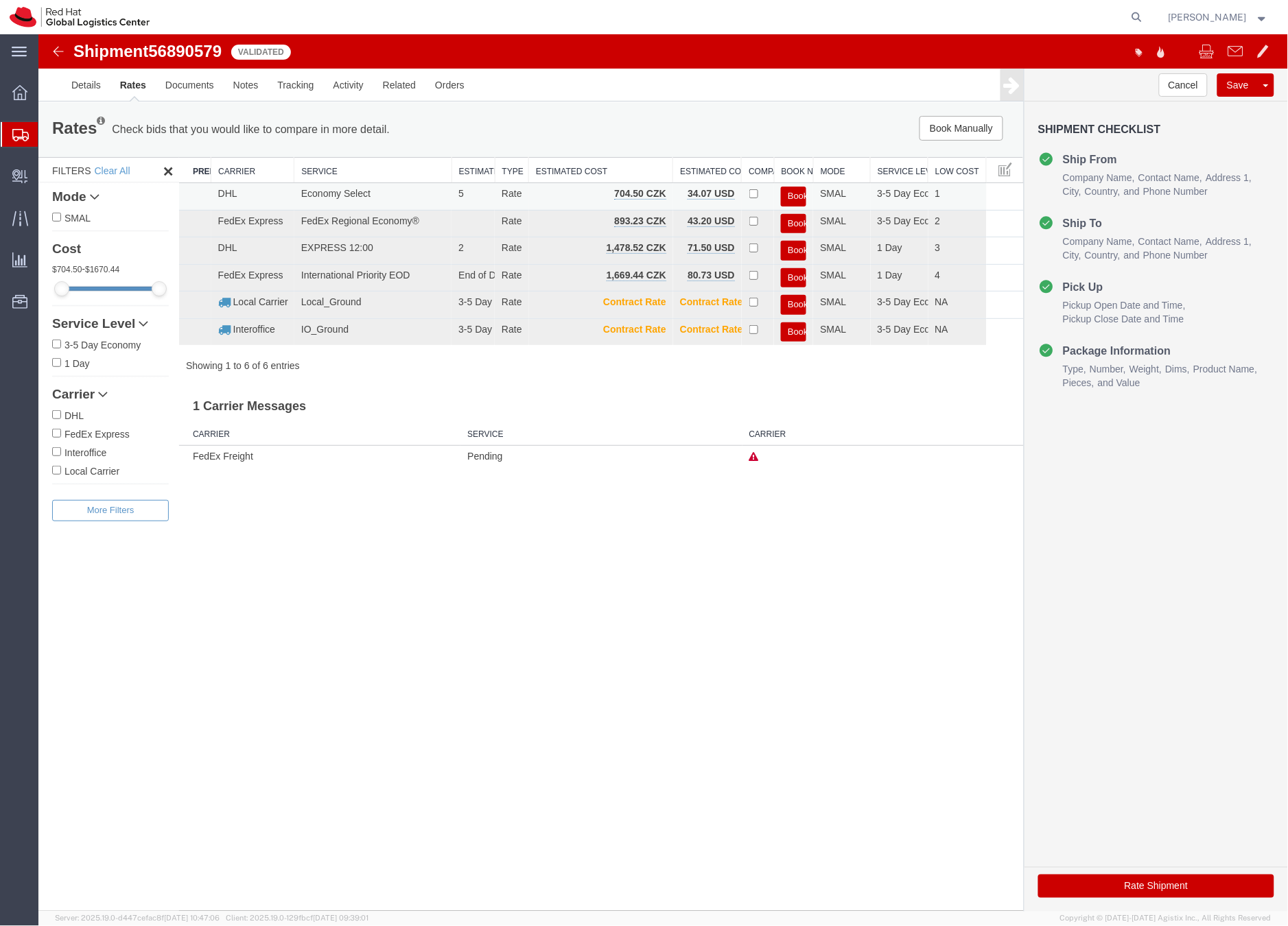
click at [792, 192] on button "Book" at bounding box center [793, 195] width 26 height 20
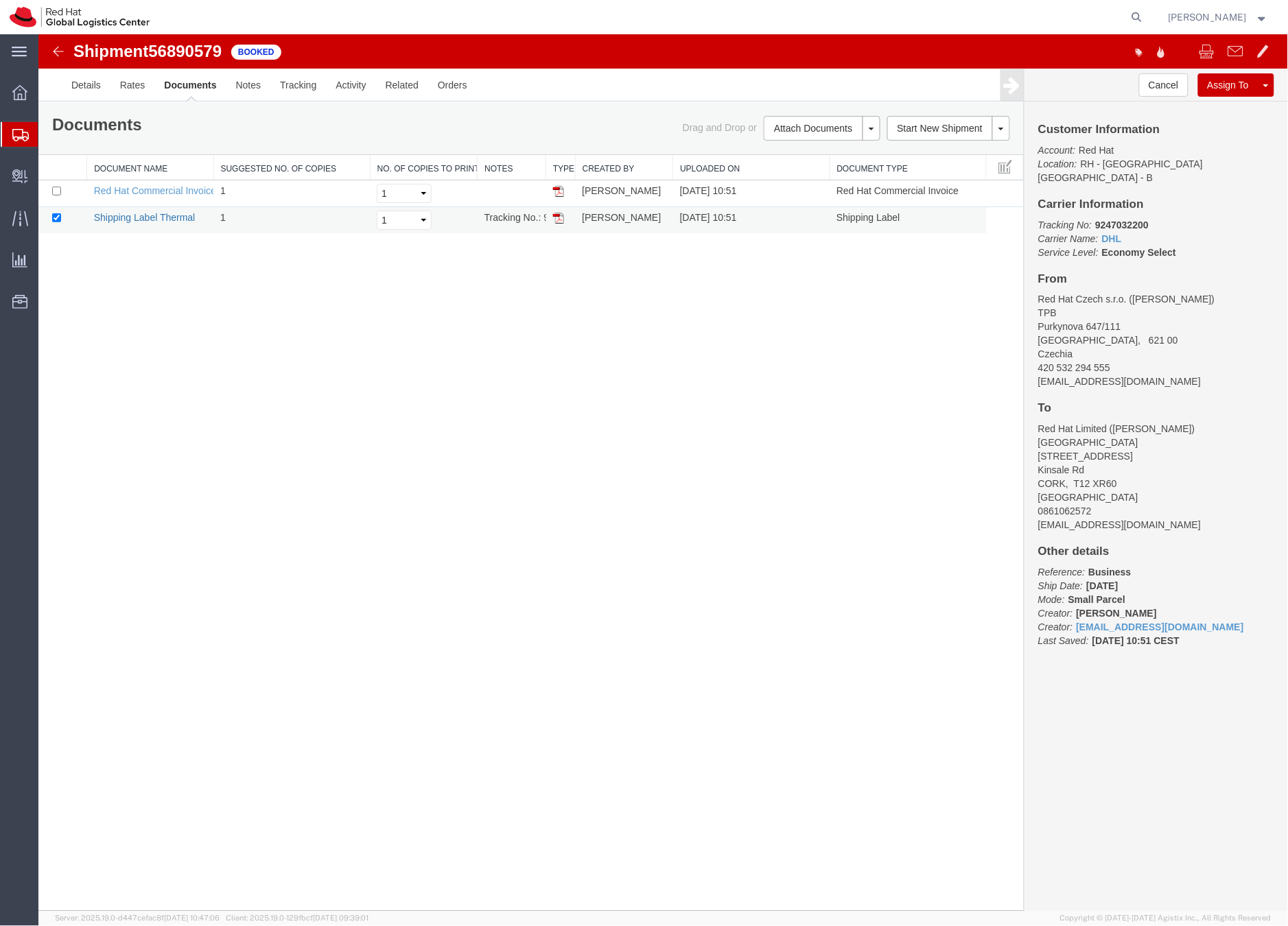
click at [167, 218] on link "Shipping Label Thermal" at bounding box center [143, 217] width 102 height 11
click at [18, 129] on icon at bounding box center [20, 135] width 17 height 12
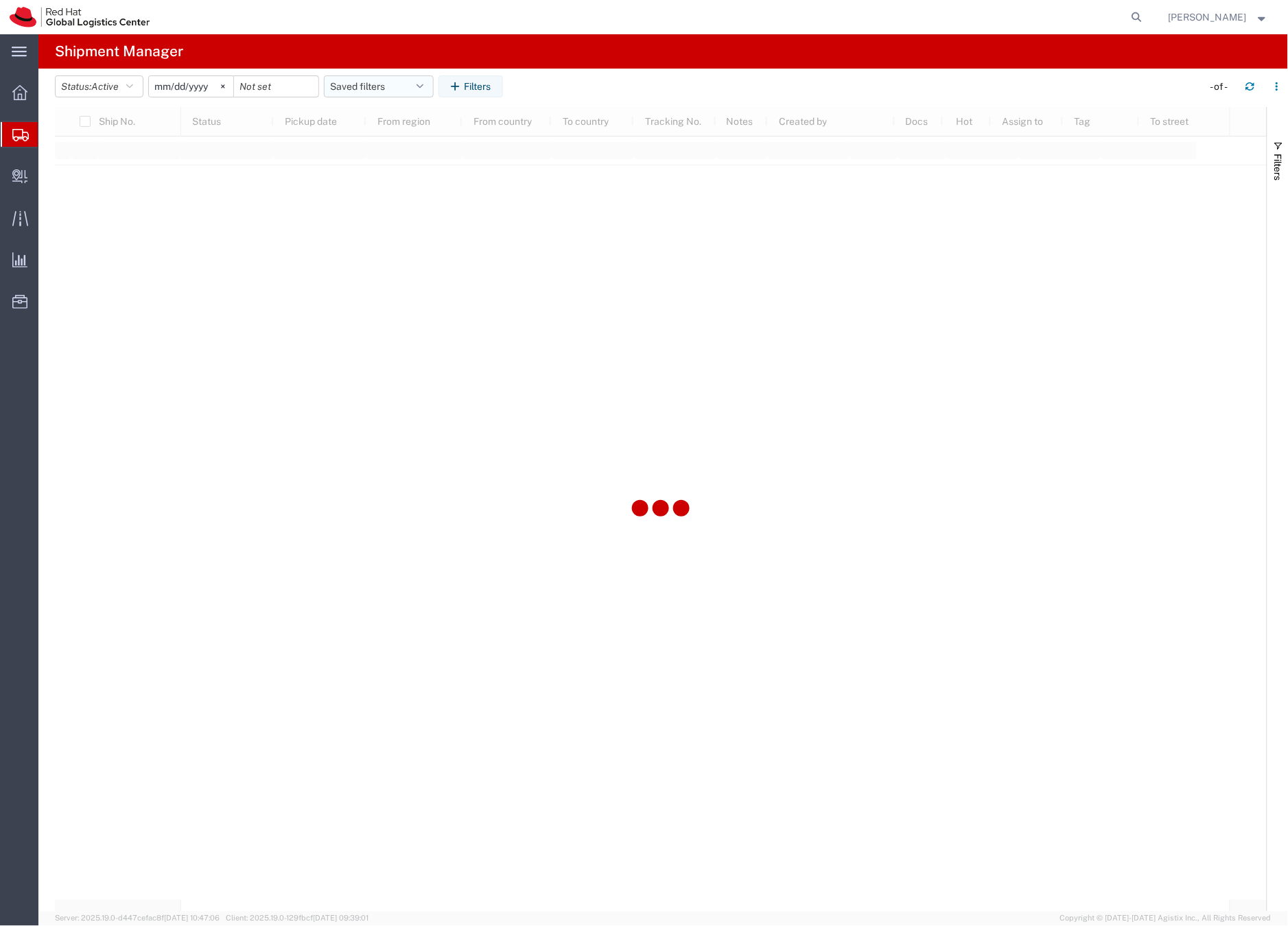
click at [389, 83] on button "Saved filters" at bounding box center [378, 86] width 110 height 22
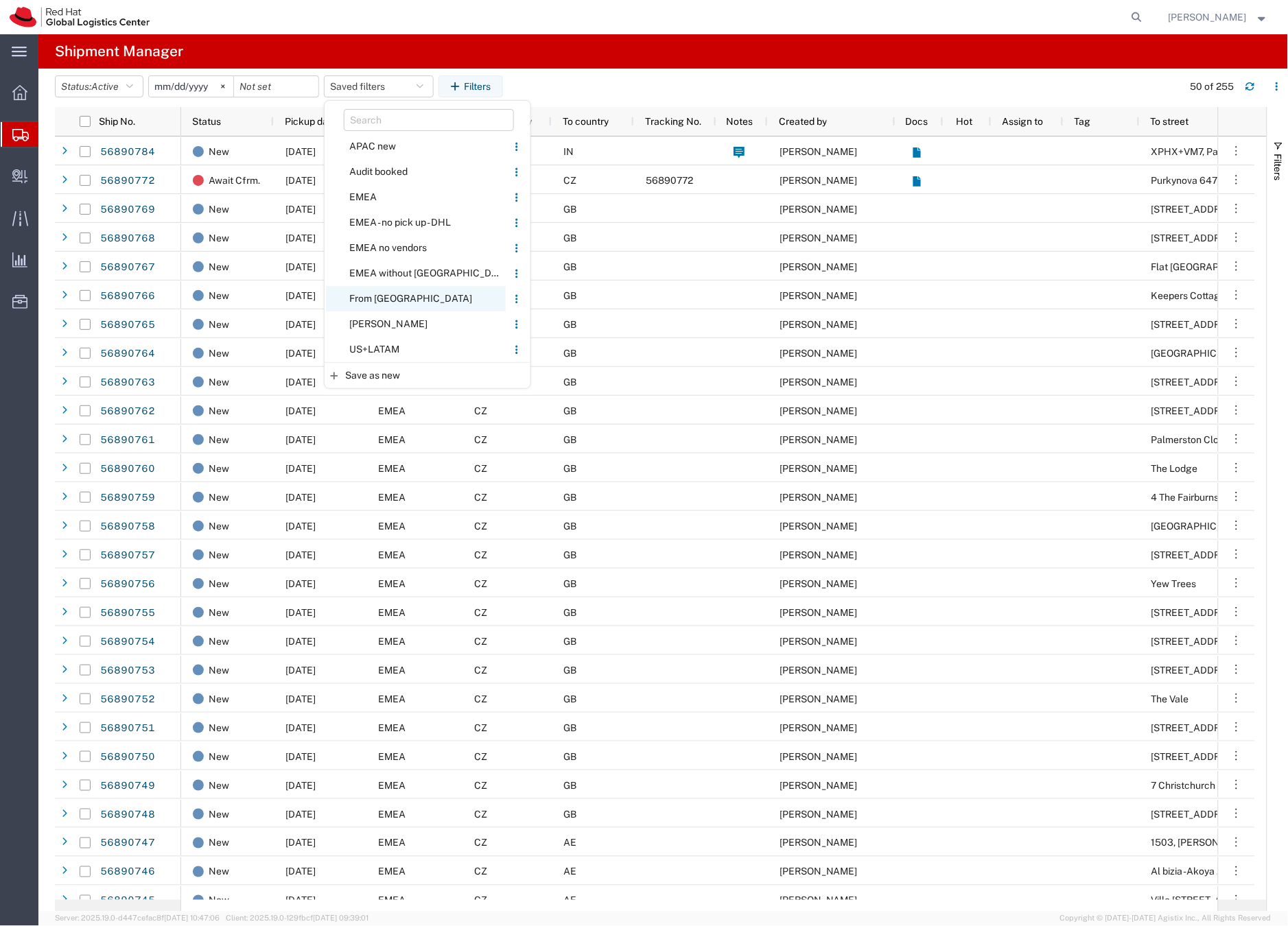
click at [381, 295] on span "From [GEOGRAPHIC_DATA]" at bounding box center [416, 299] width 179 height 26
type input "[DATE]"
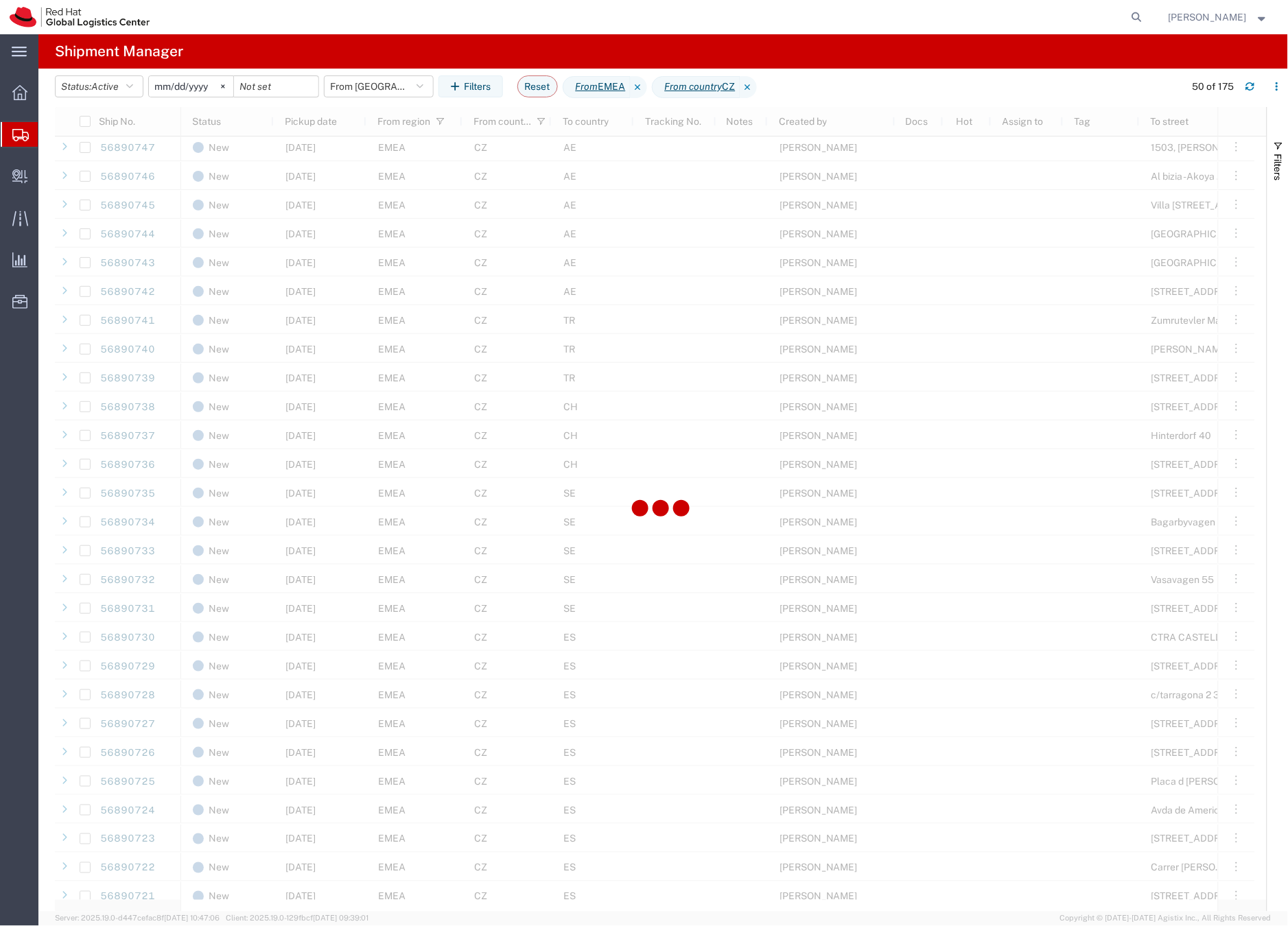
scroll to position [944, 0]
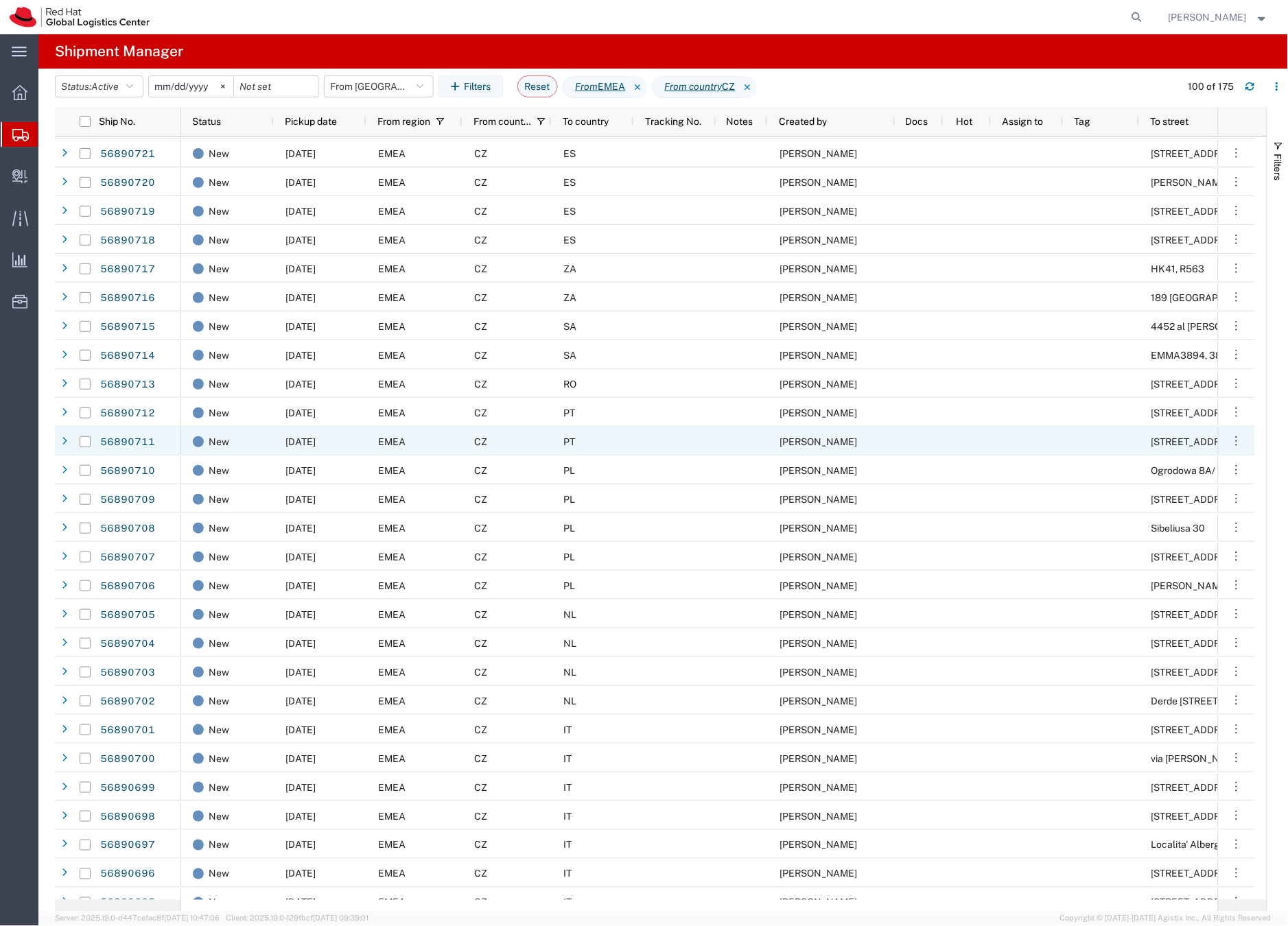
scroll to position [1692, 0]
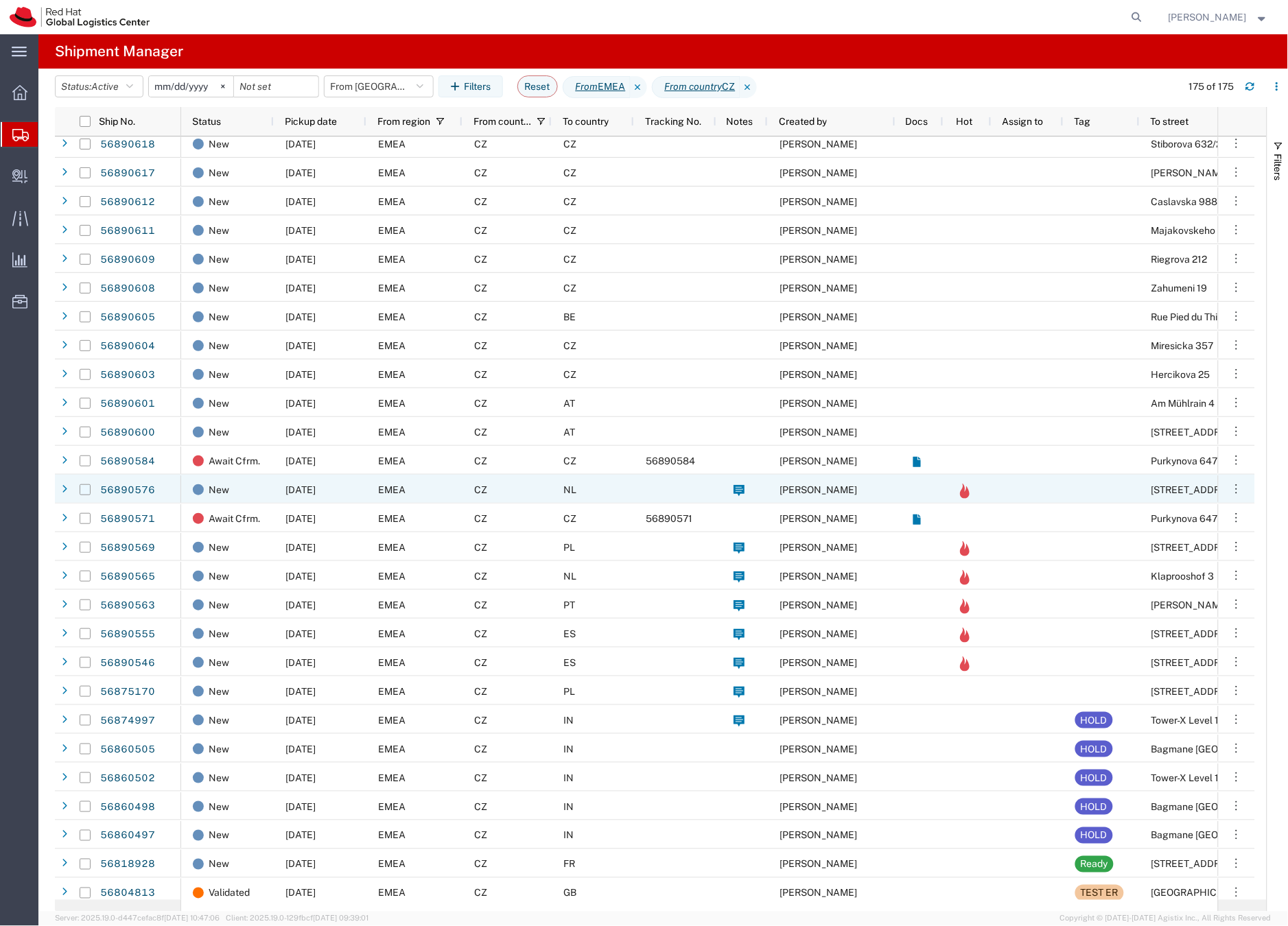
click at [84, 492] on input "Press Space to toggle row selection (unchecked)" at bounding box center [85, 490] width 11 height 11
checkbox input "true"
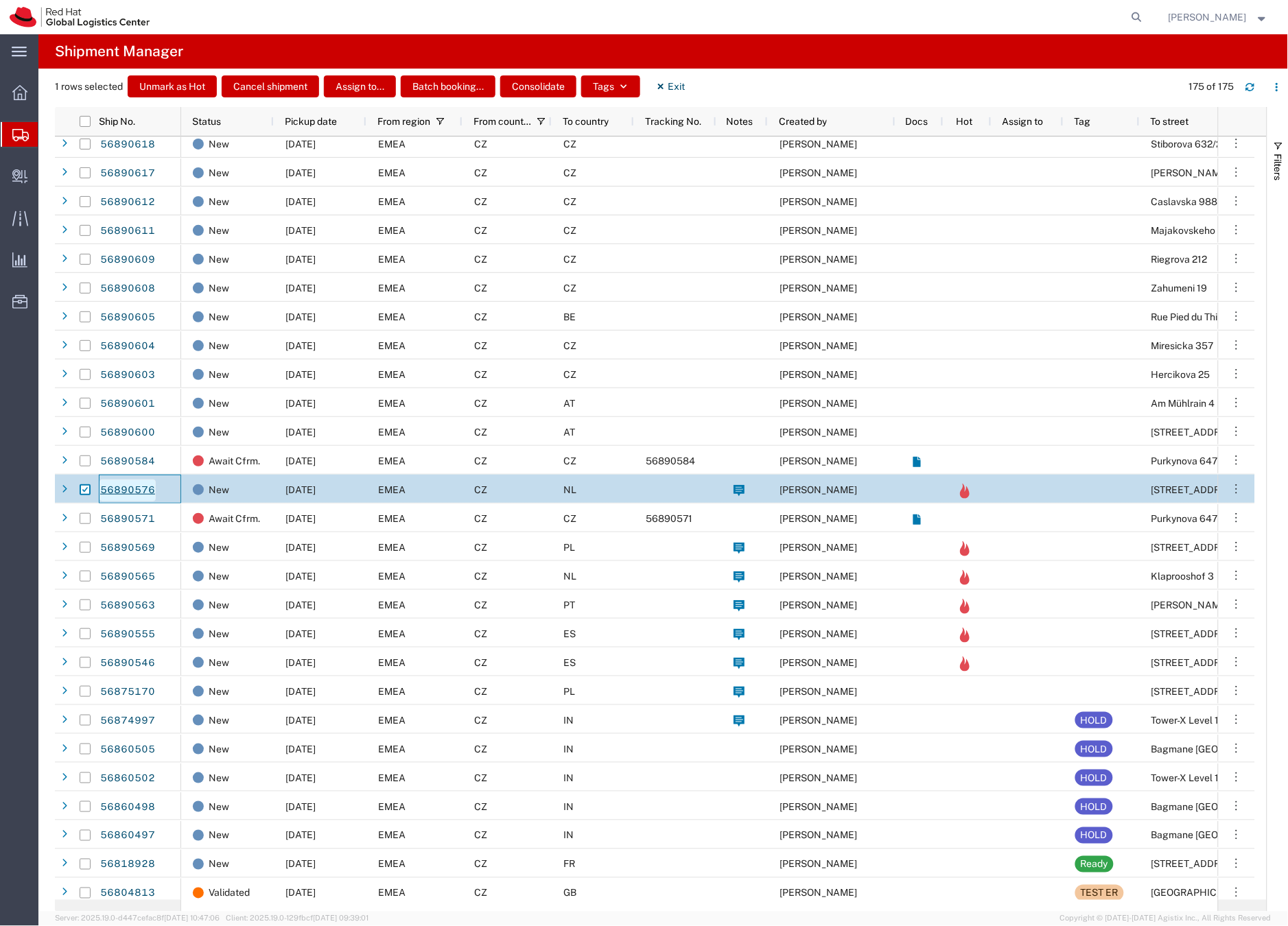
click at [148, 486] on link "56890576" at bounding box center [127, 490] width 56 height 22
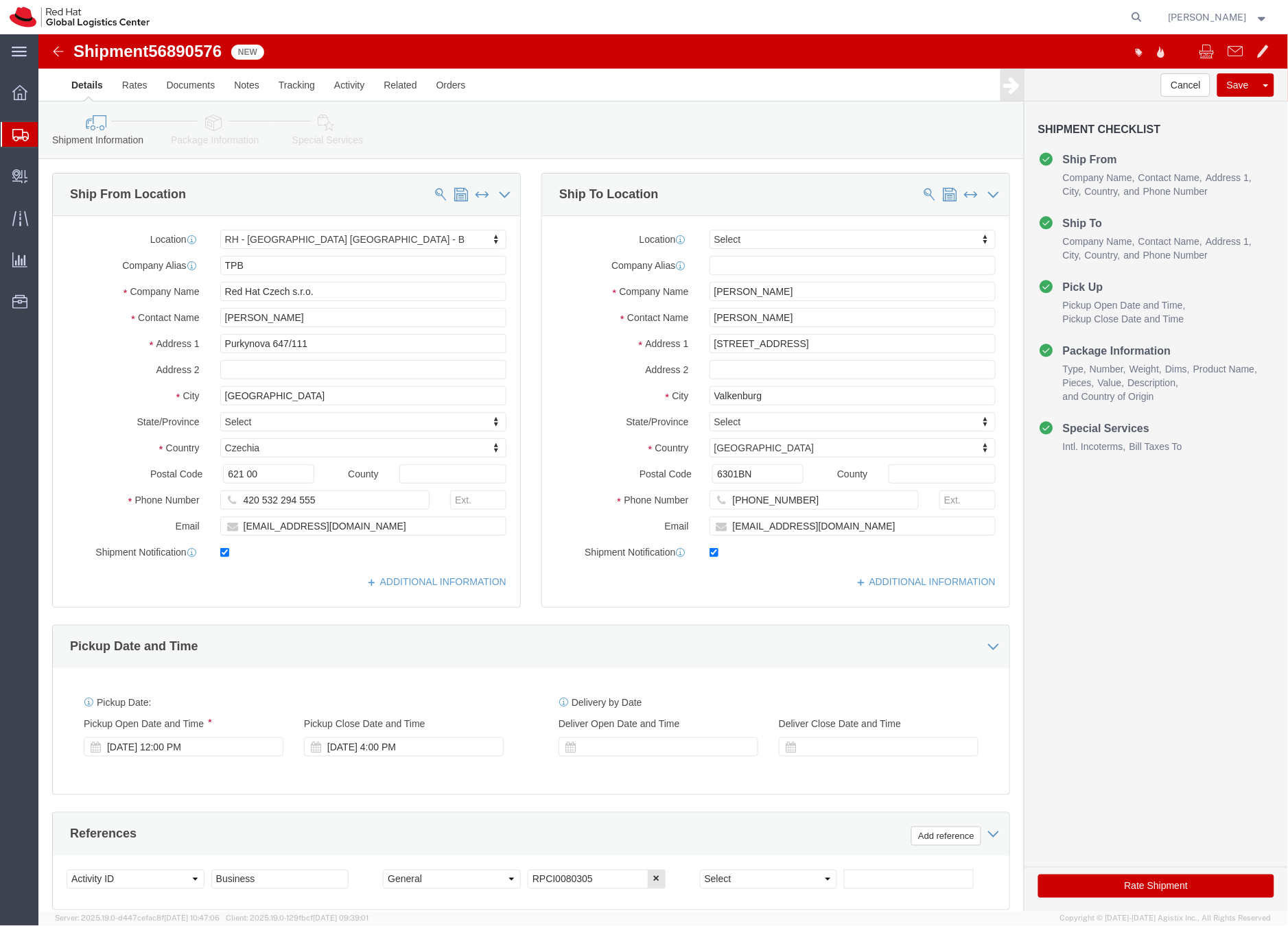
select select "38036"
select select
click icon
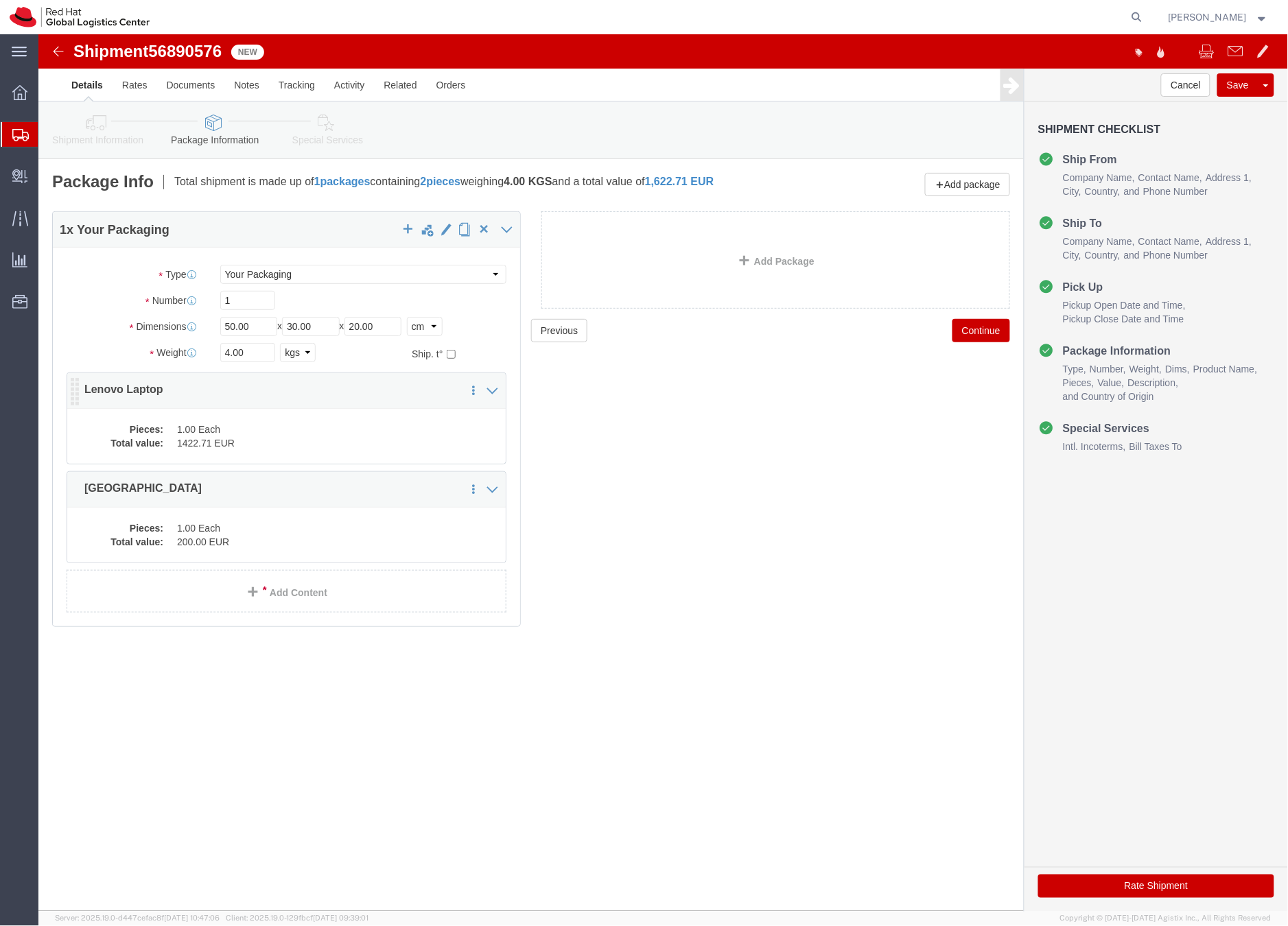
click dd "1.00 Each"
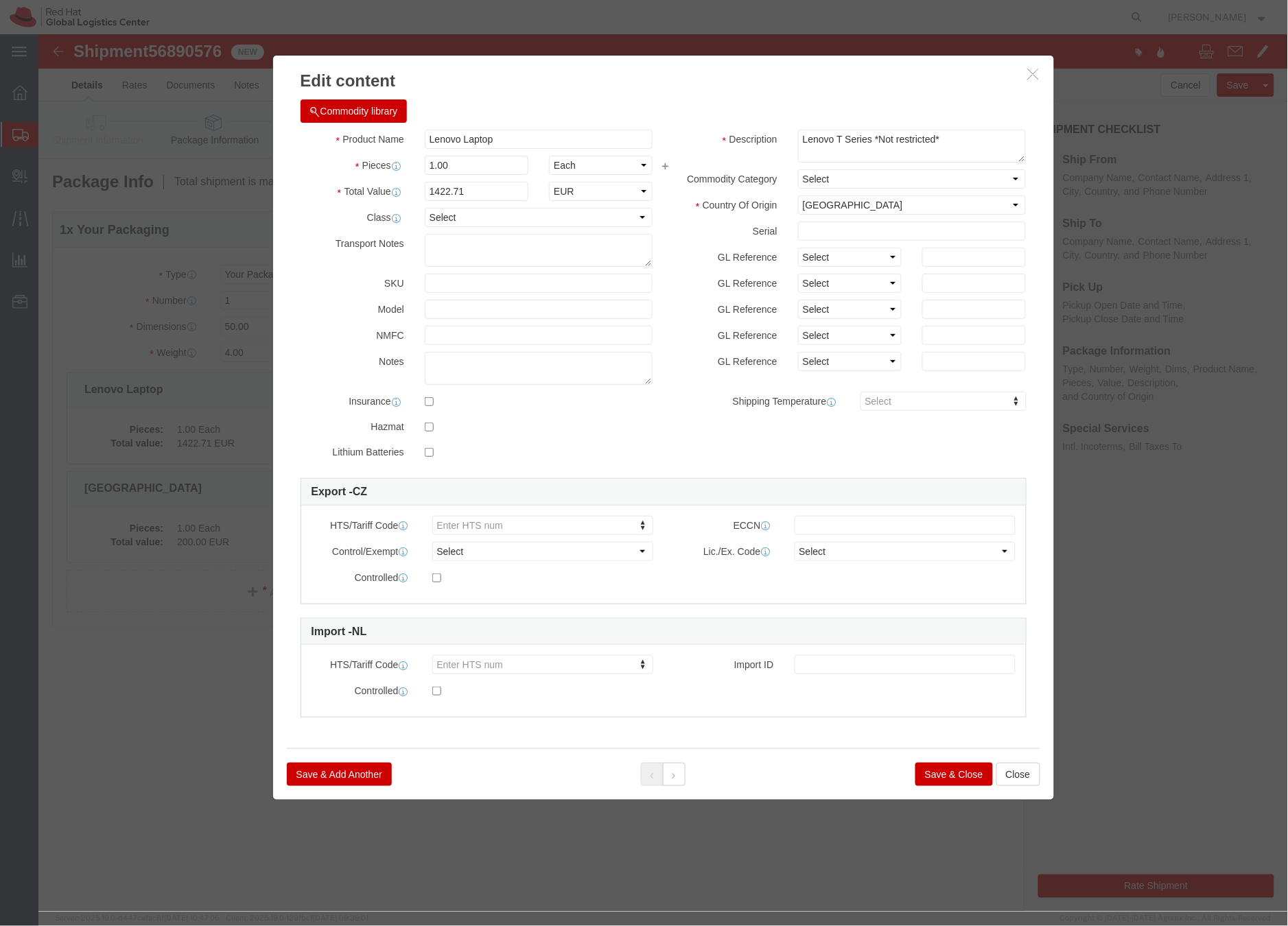
click button "Save & Close"
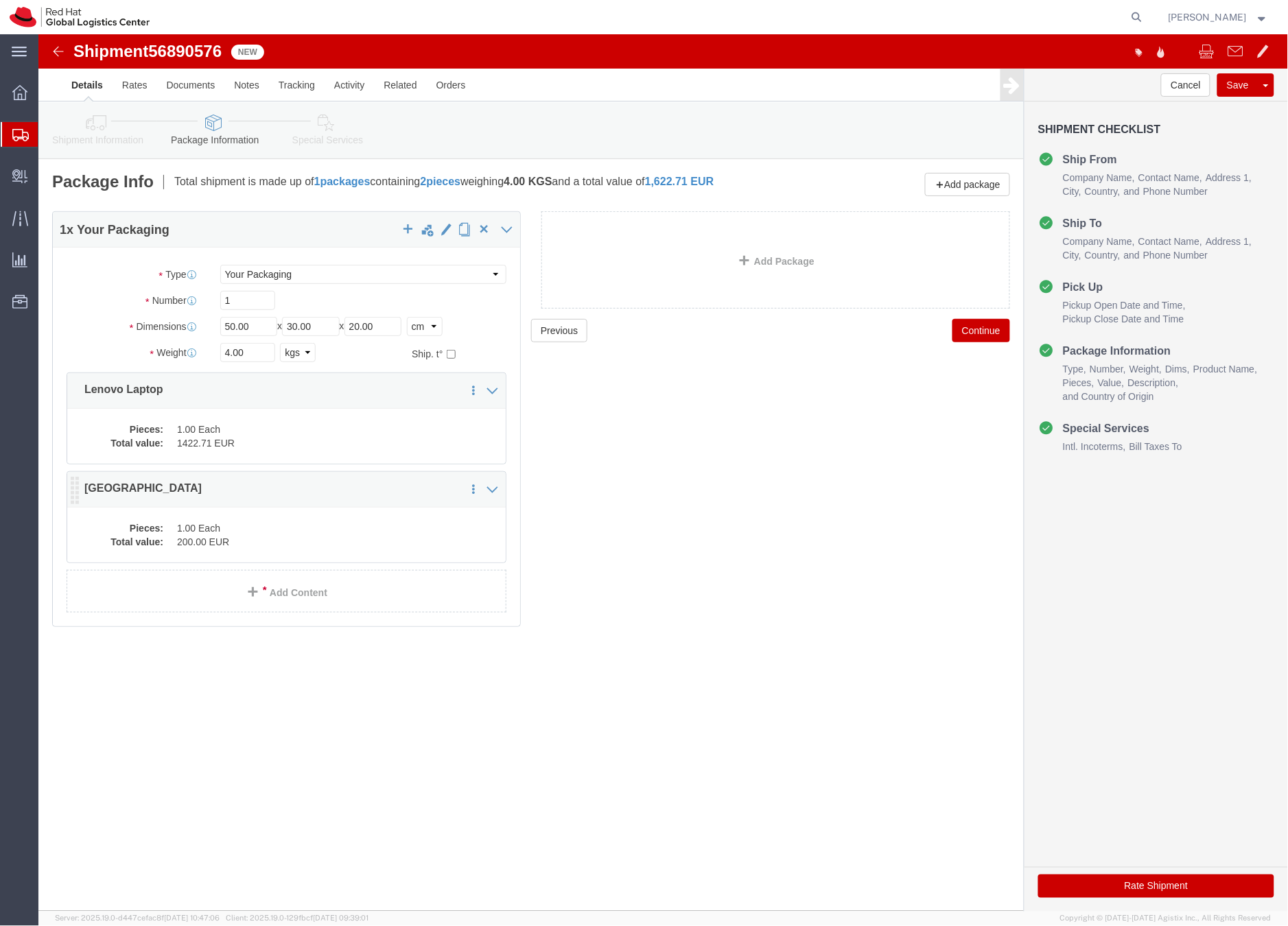
click dd "200.00 EUR"
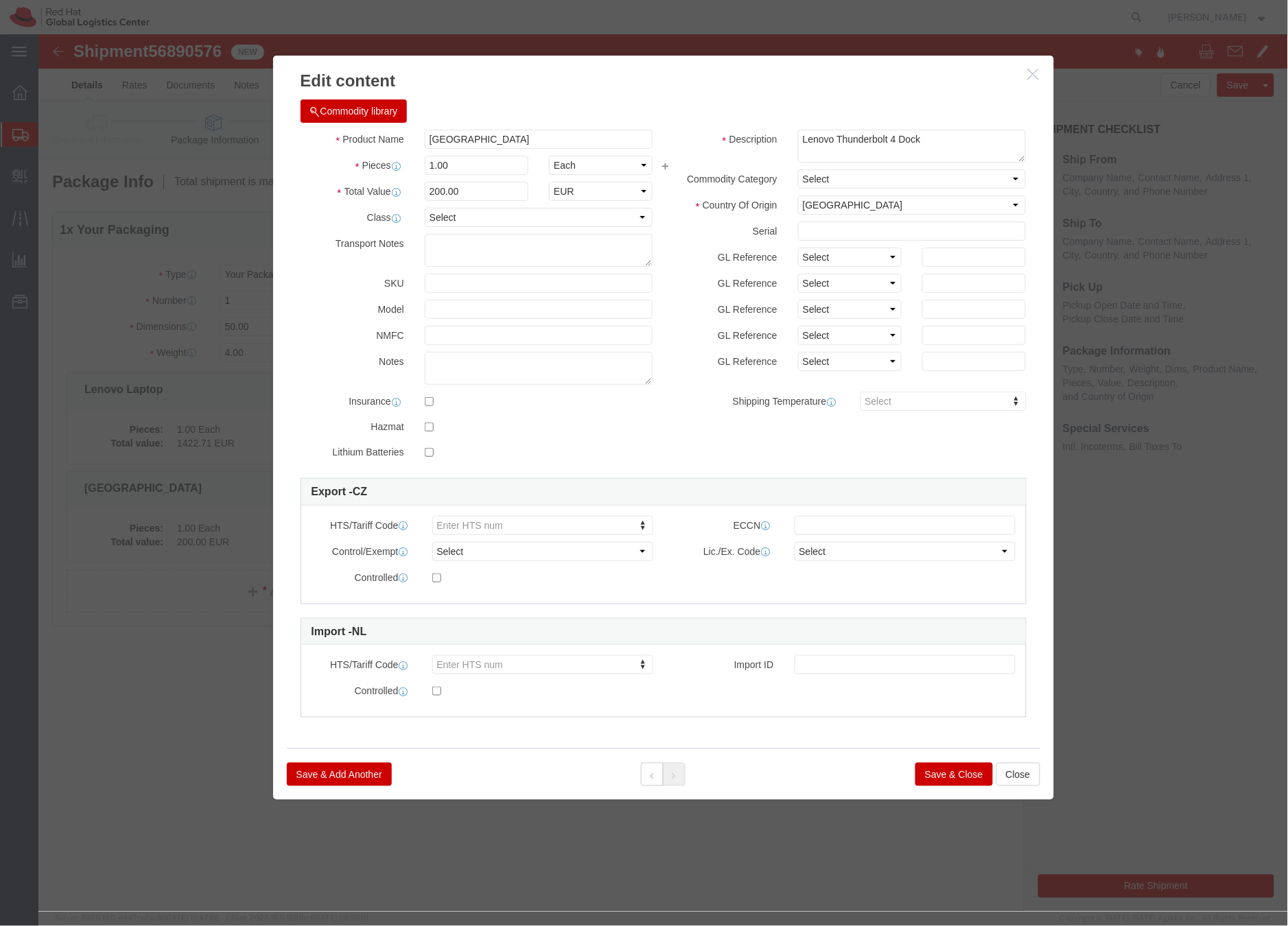
click button "Save & Close"
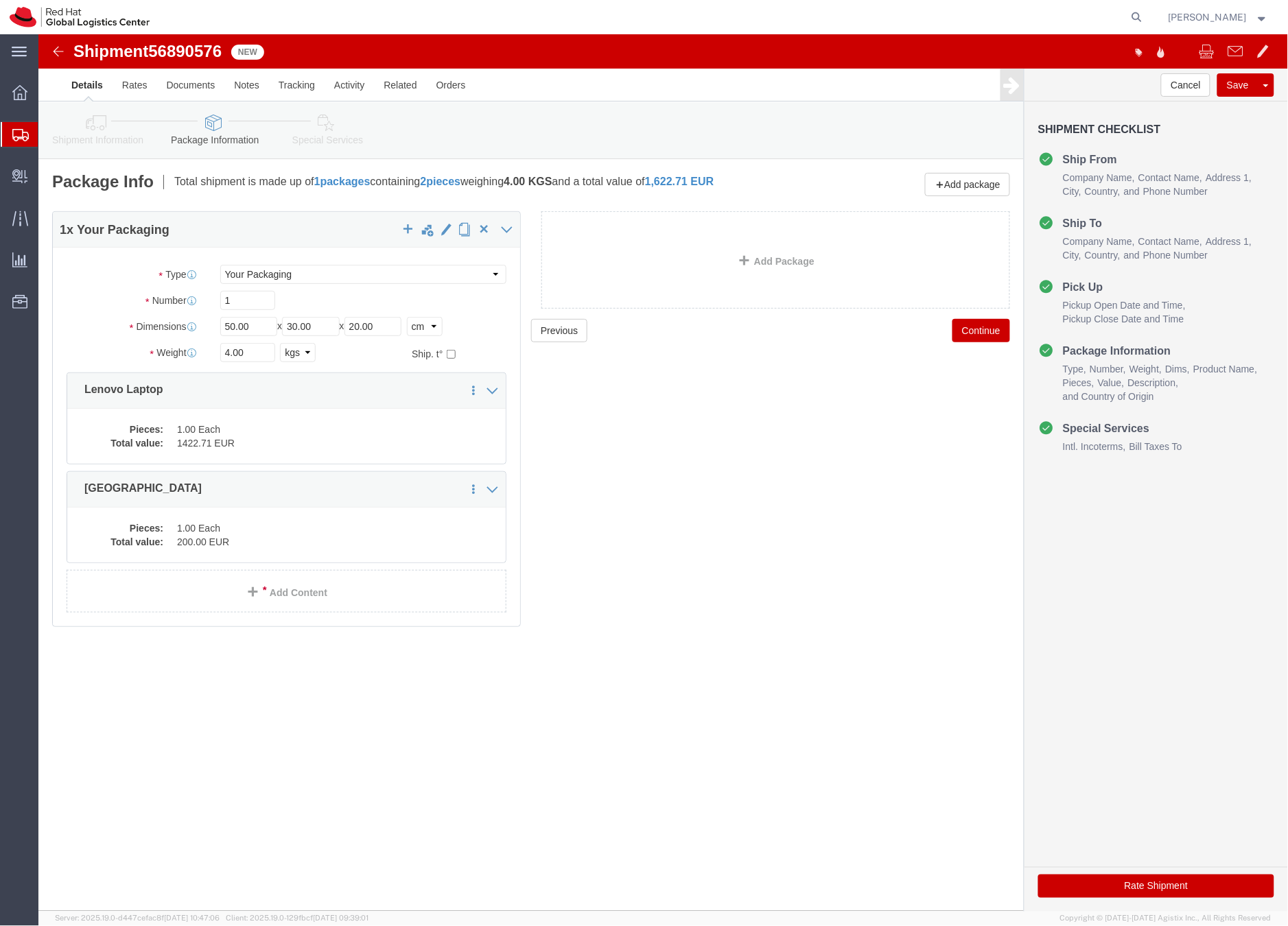
click icon
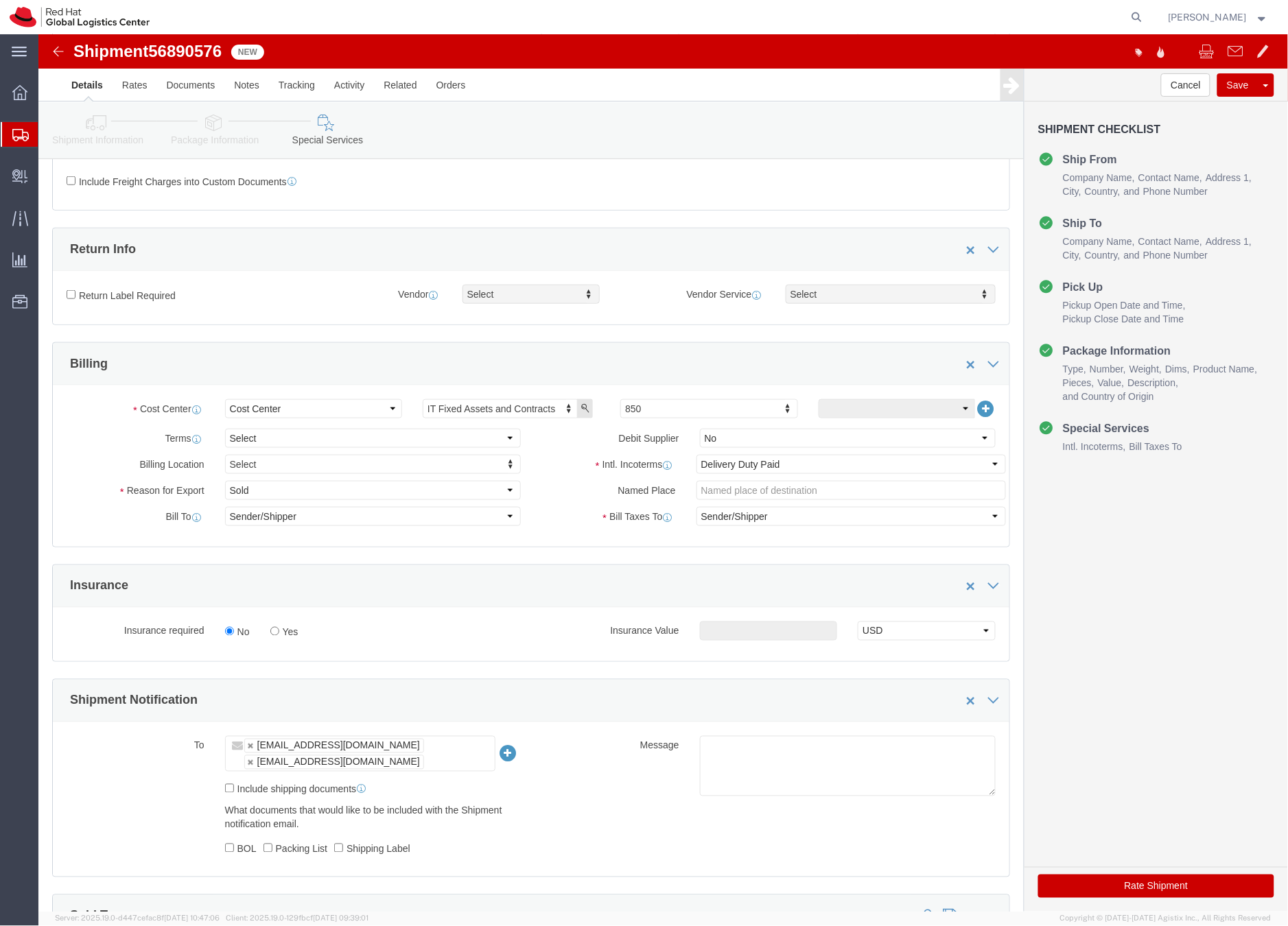
scroll to position [593, 0]
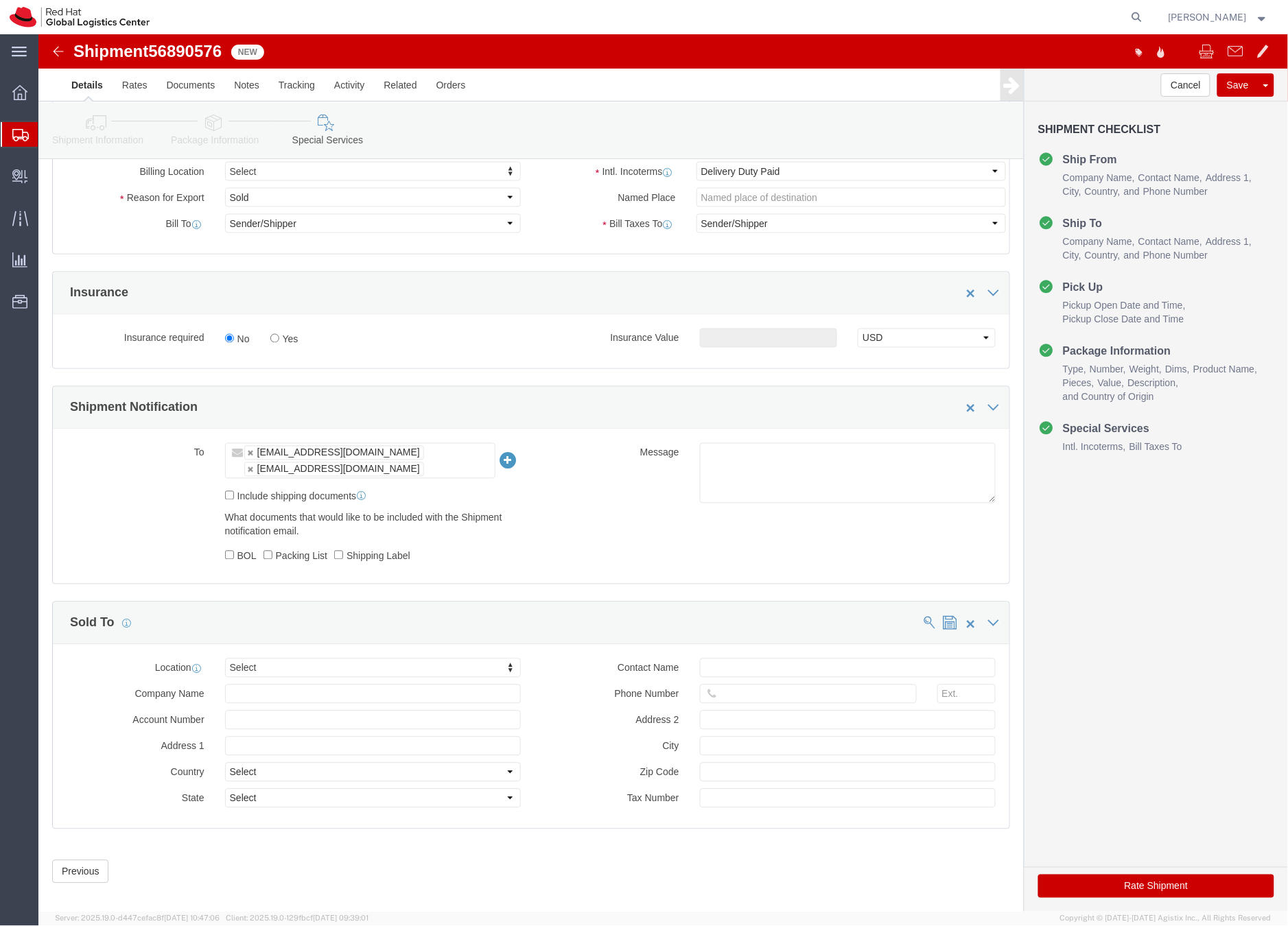
click button "Rate Shipment"
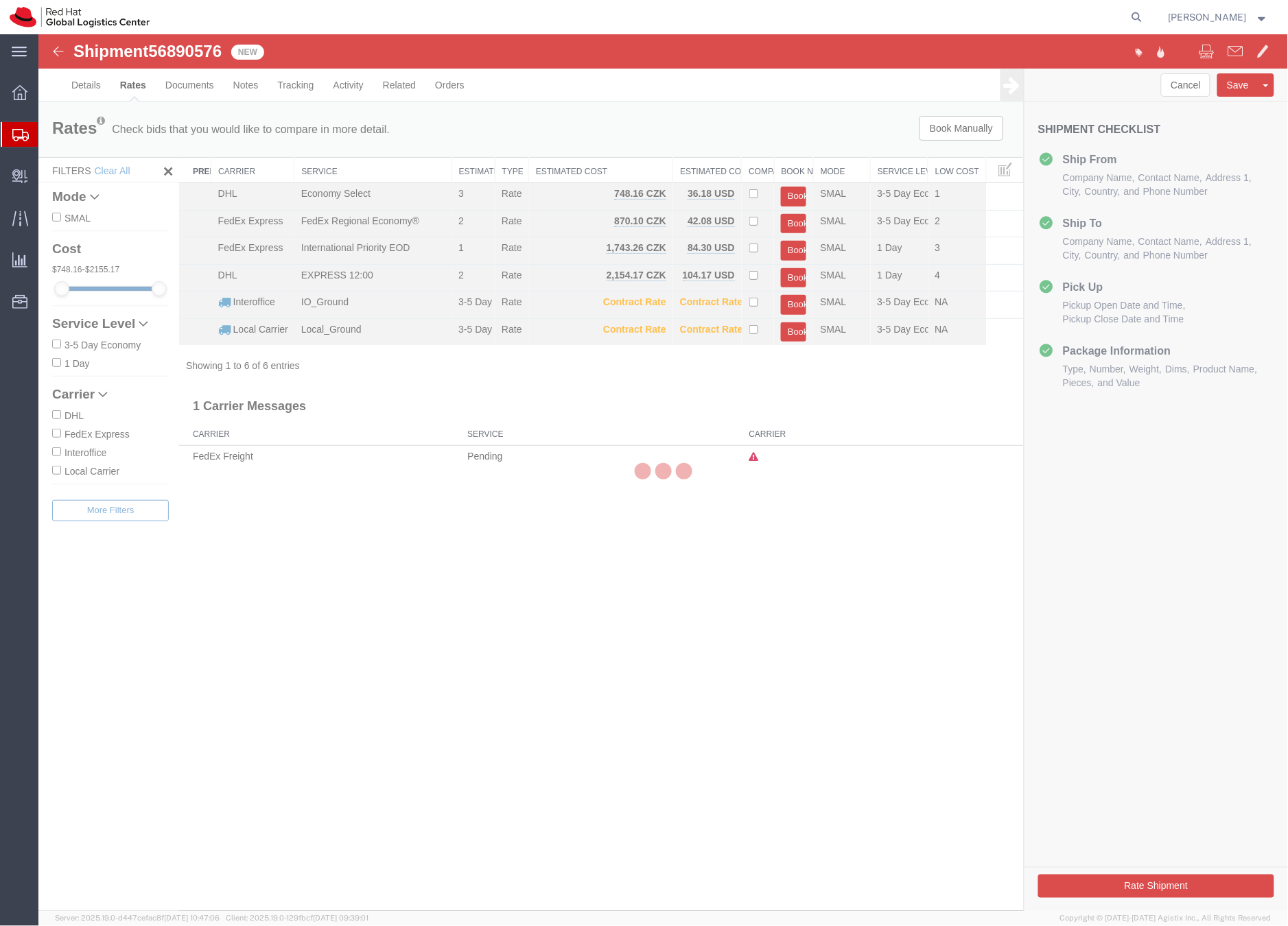
scroll to position [0, 0]
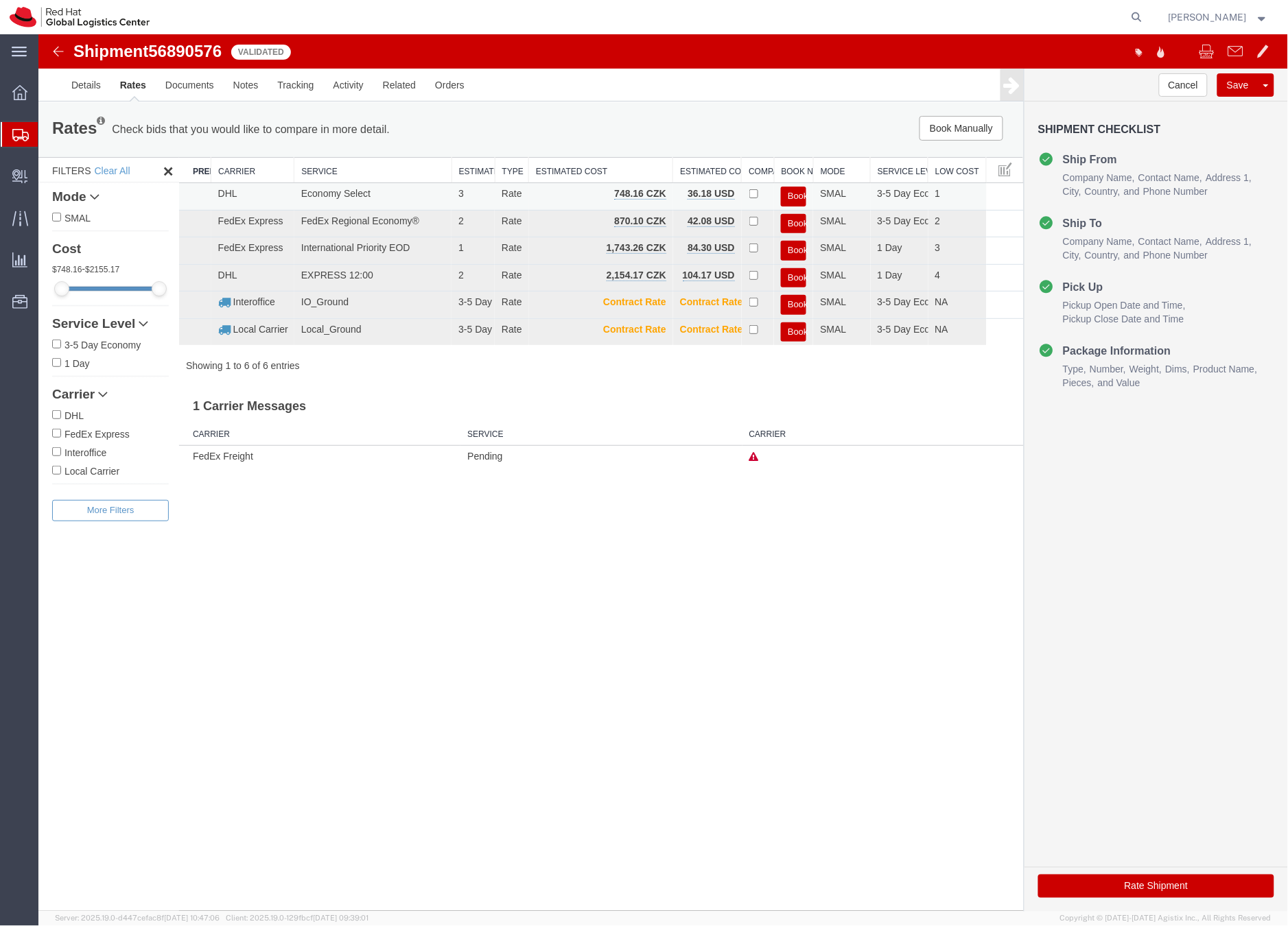
click at [792, 191] on button "Book" at bounding box center [793, 195] width 26 height 20
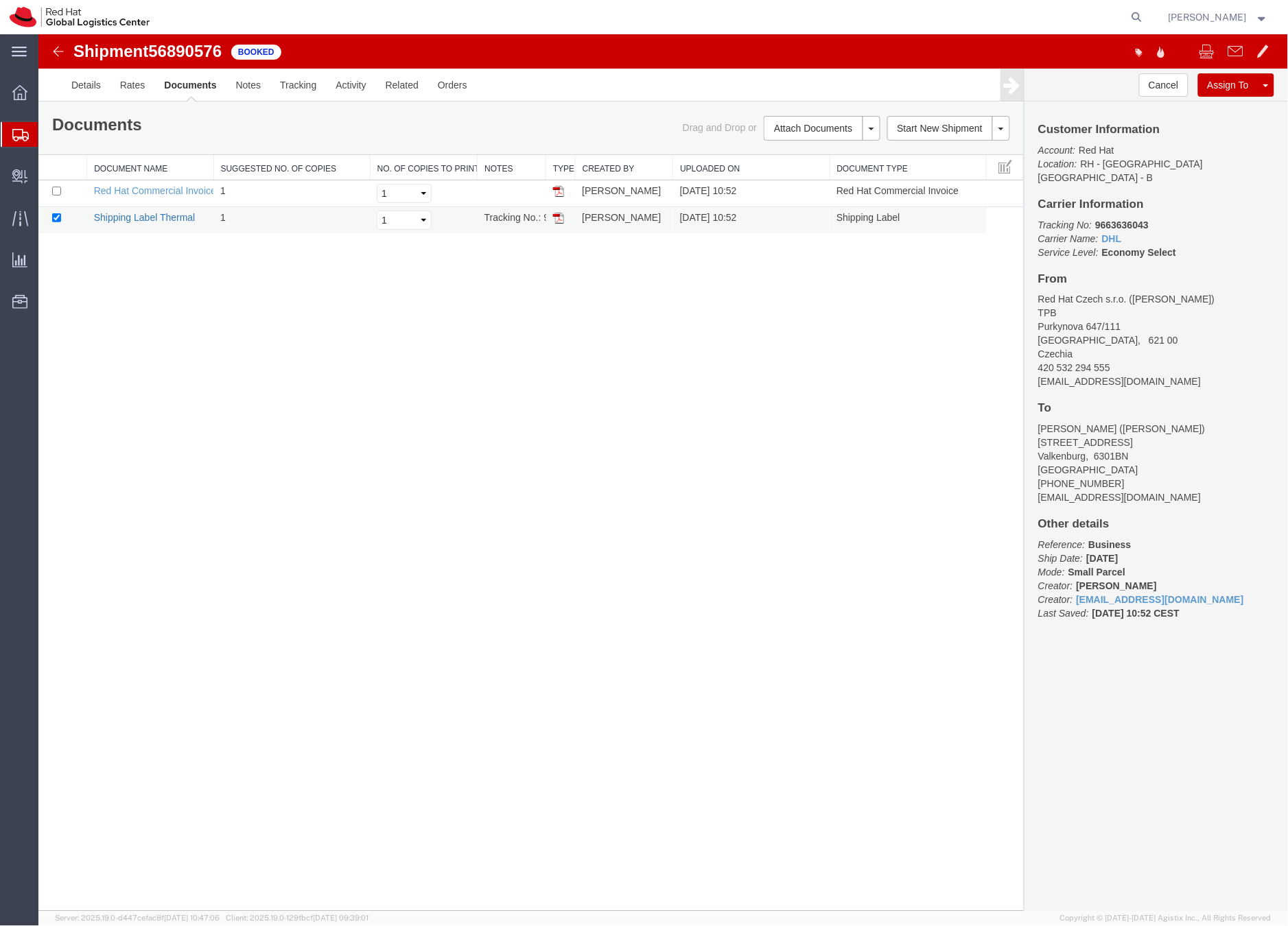
click at [156, 215] on link "Shipping Label Thermal" at bounding box center [143, 217] width 102 height 11
click at [14, 135] on icon at bounding box center [20, 135] width 17 height 12
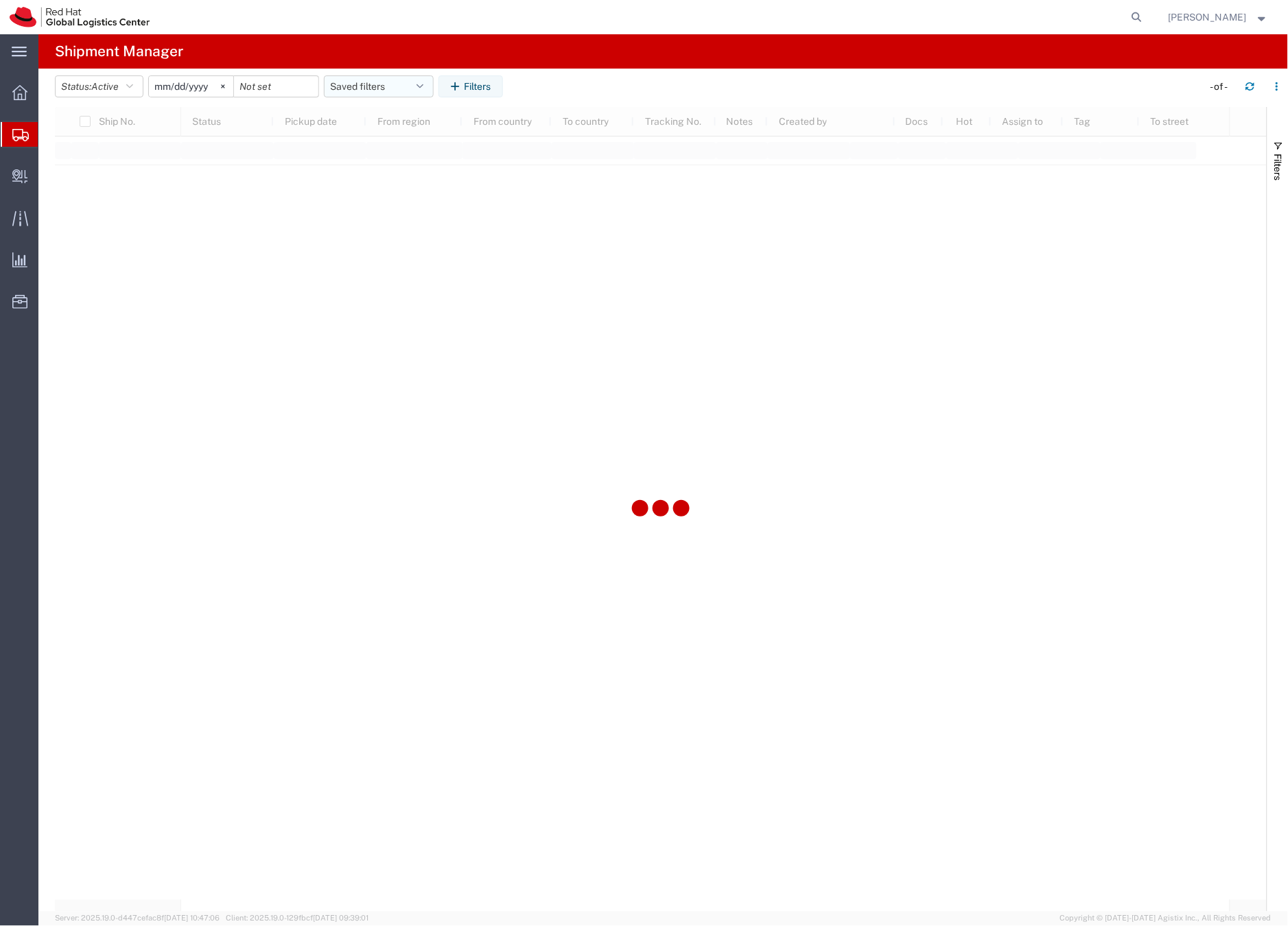
click at [354, 86] on button "Saved filters" at bounding box center [378, 86] width 110 height 22
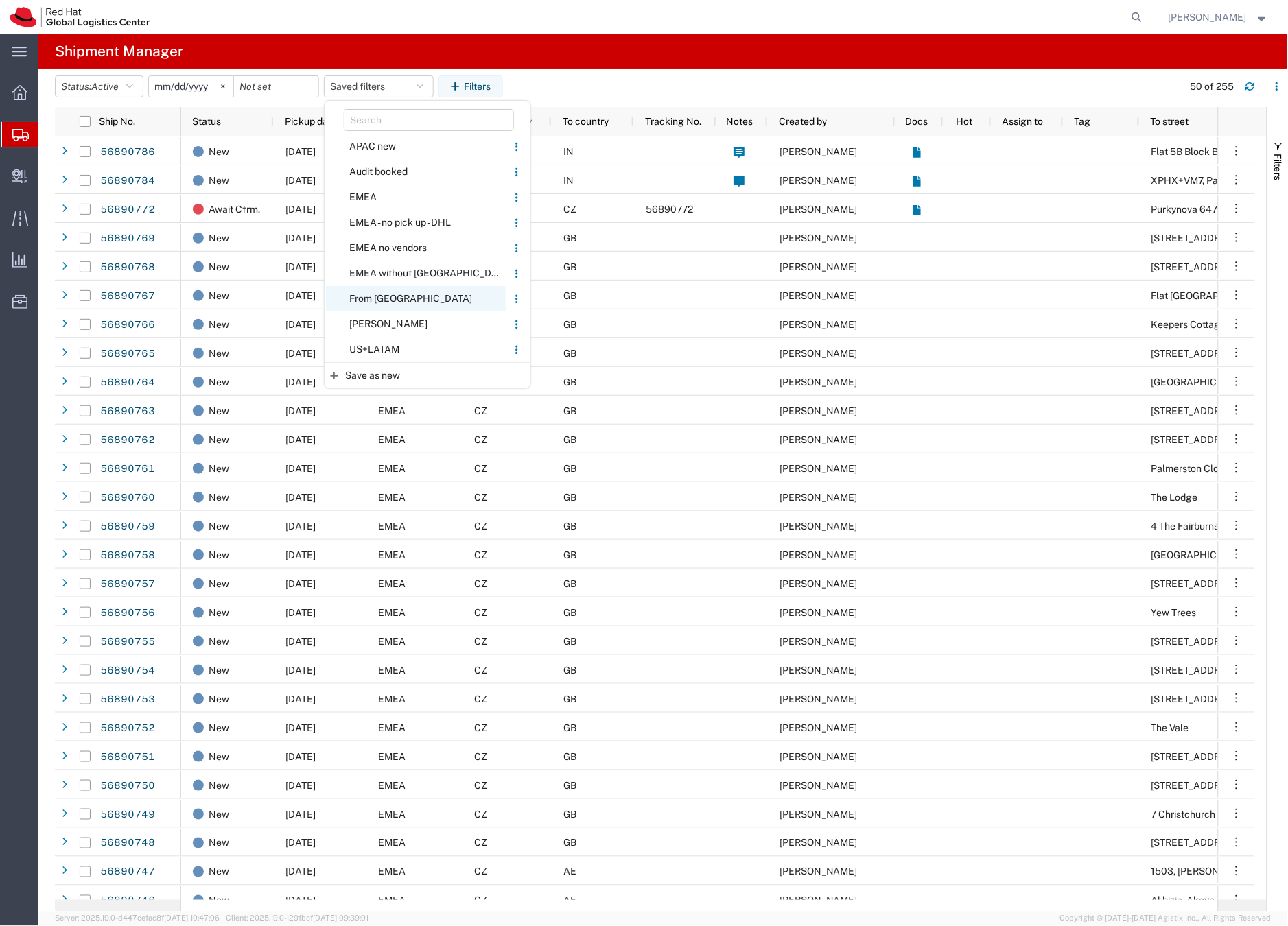
click at [356, 296] on span "From [GEOGRAPHIC_DATA]" at bounding box center [416, 299] width 179 height 26
type input "[DATE]"
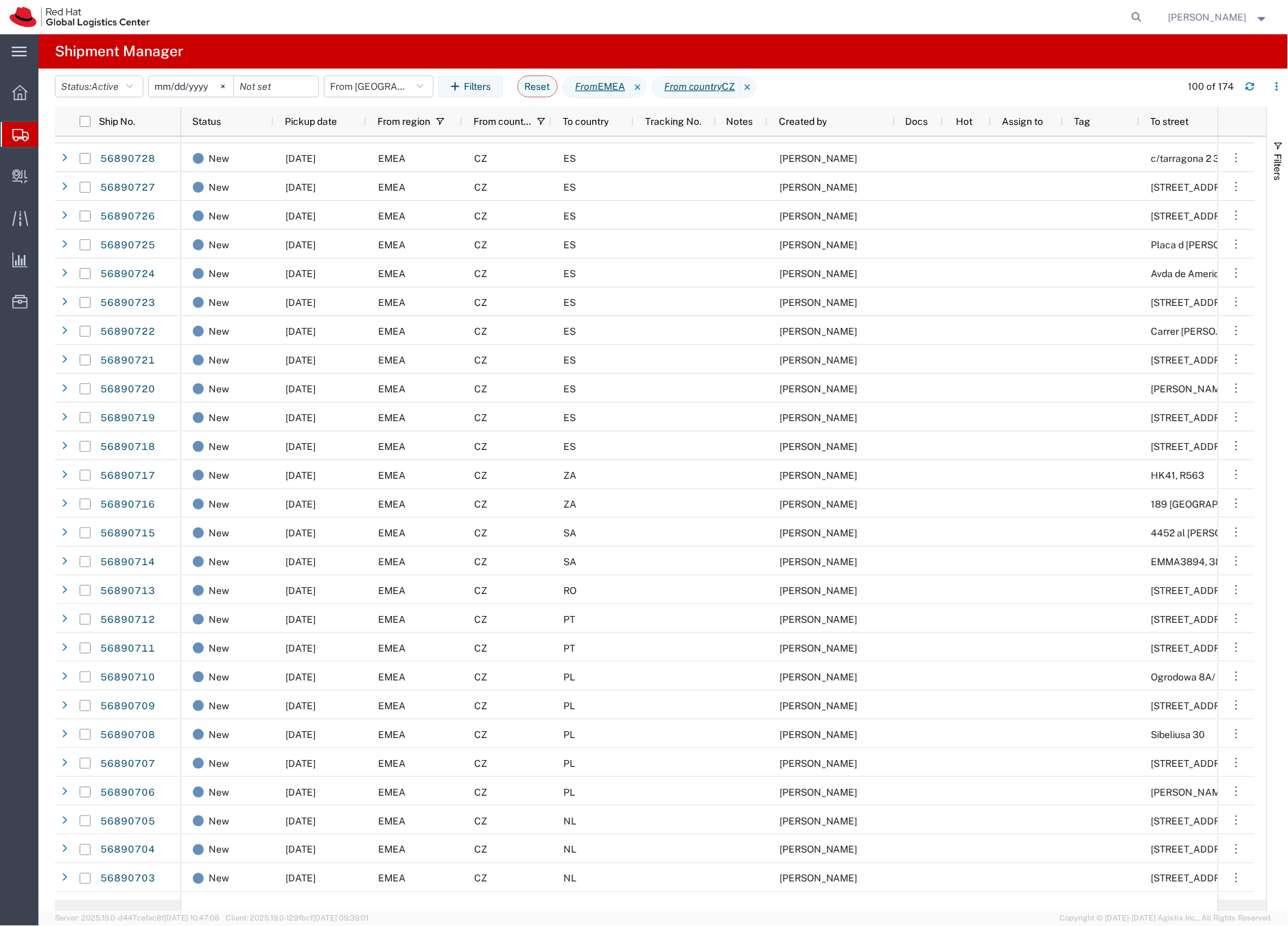
scroll to position [1383, 0]
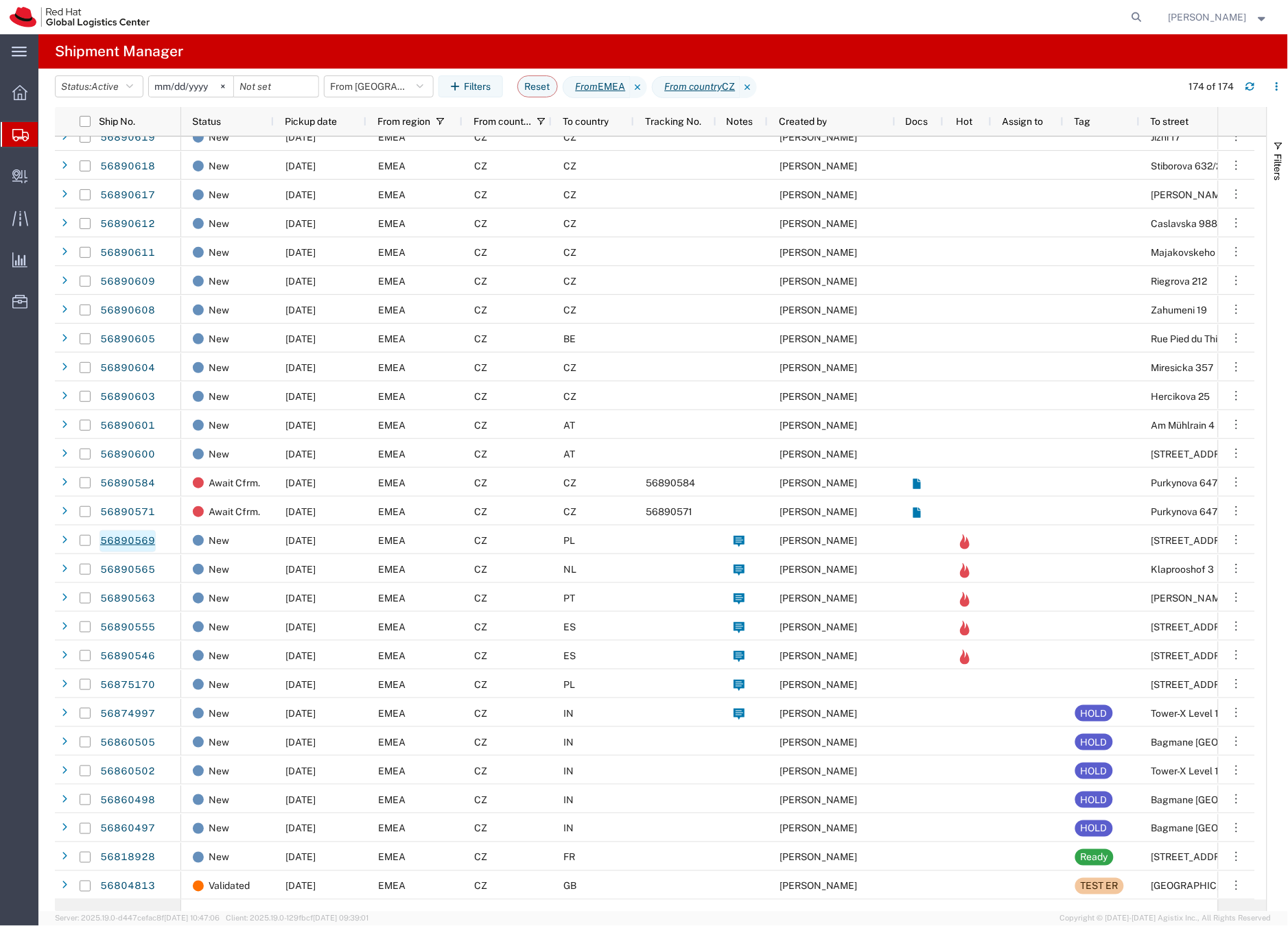
click at [140, 539] on link "56890569" at bounding box center [127, 541] width 56 height 22
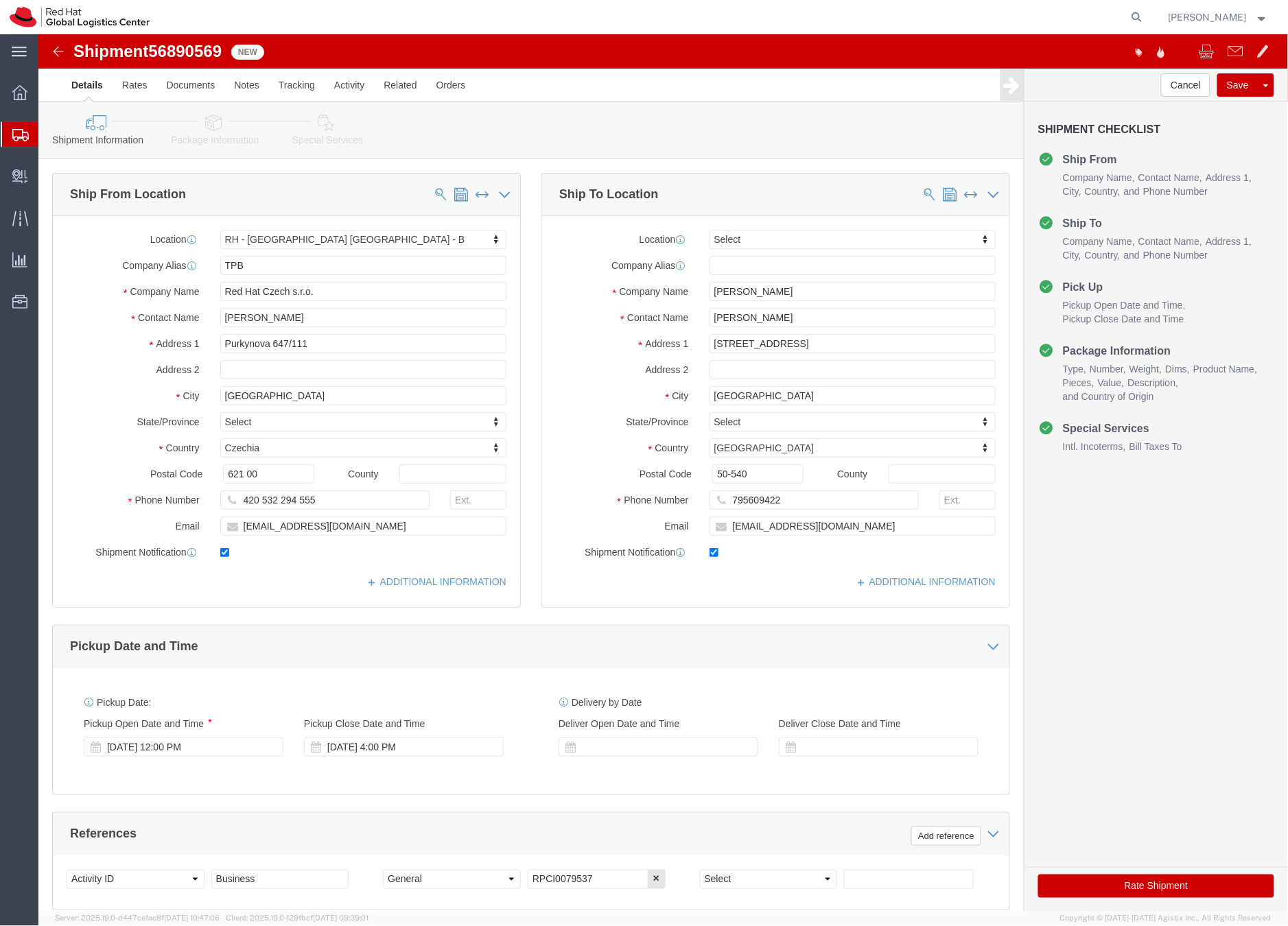
select select "38036"
select select
click input "Strońska 6/2F"
type input "Stronska 6/2F"
click icon
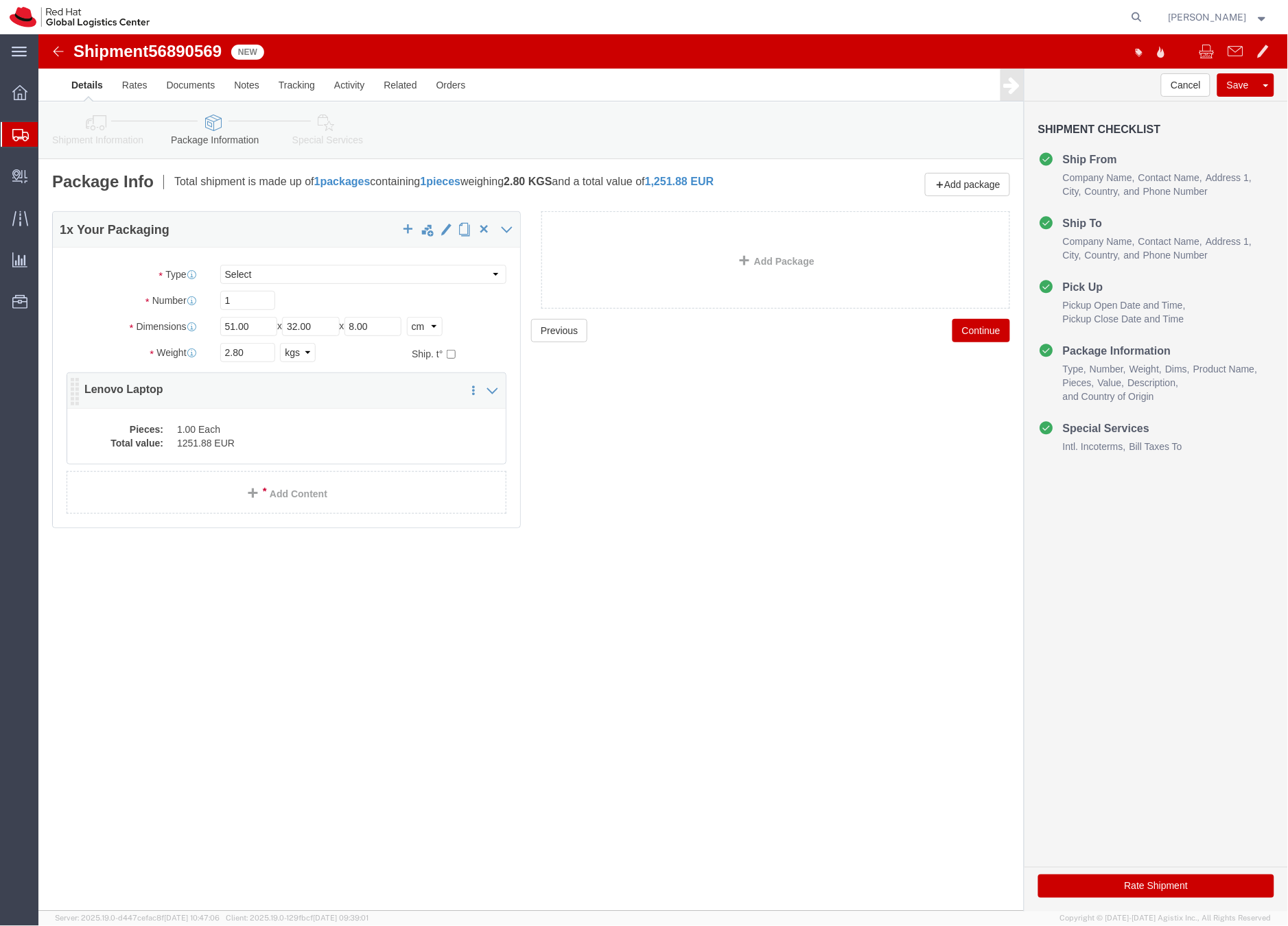
click dd "1.00 Each"
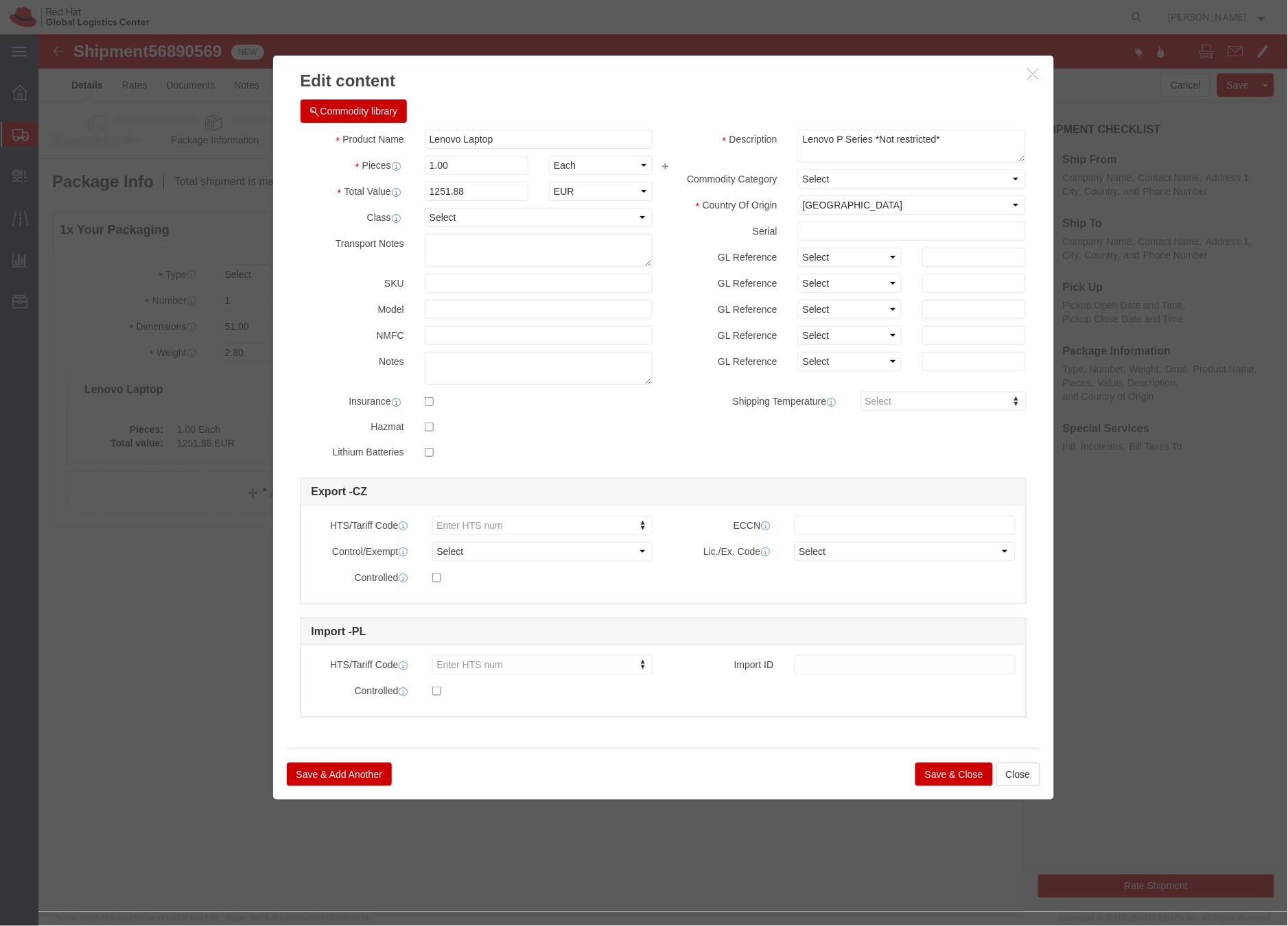
click button "Save & Close"
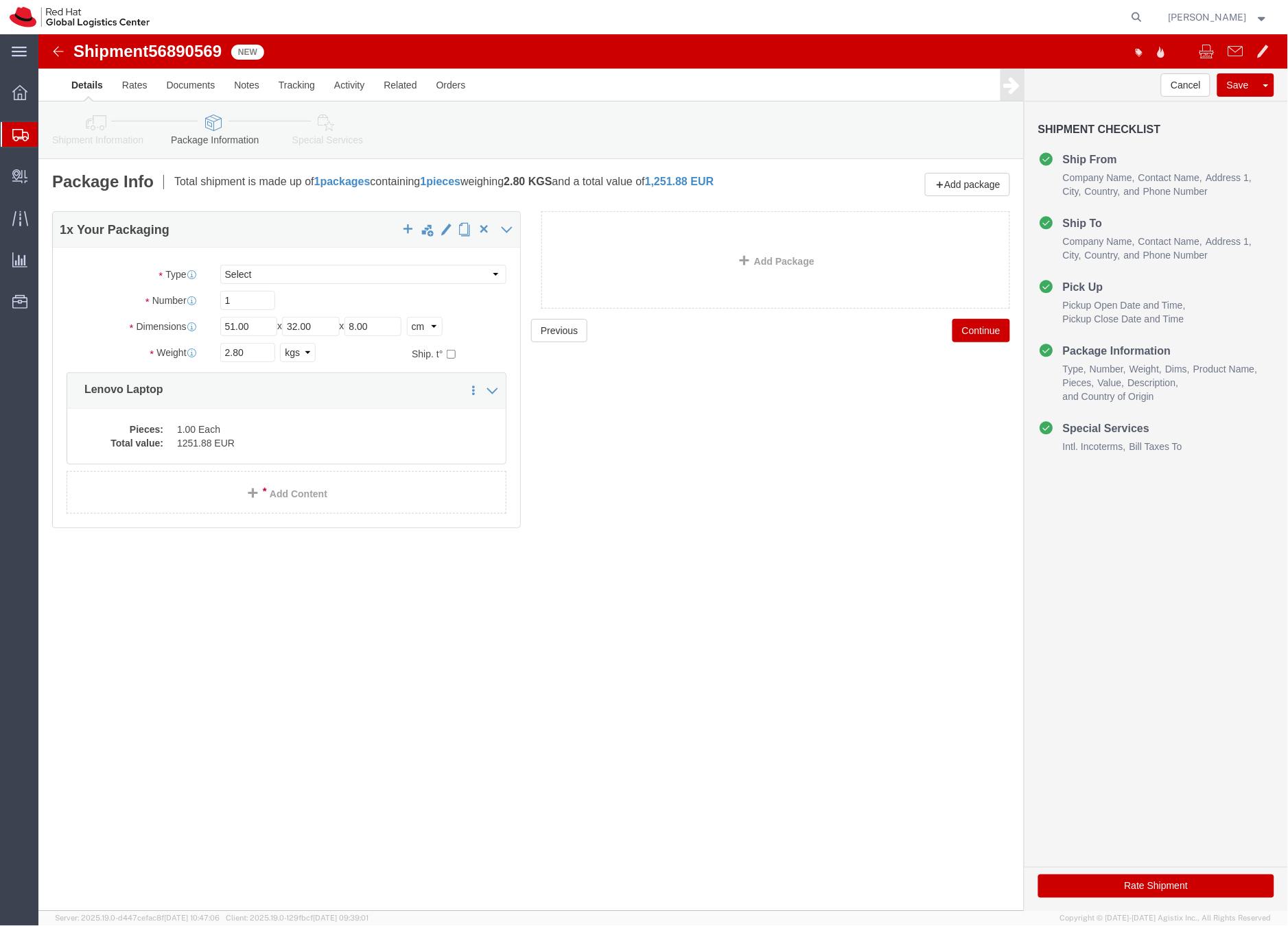
click link "Special Services"
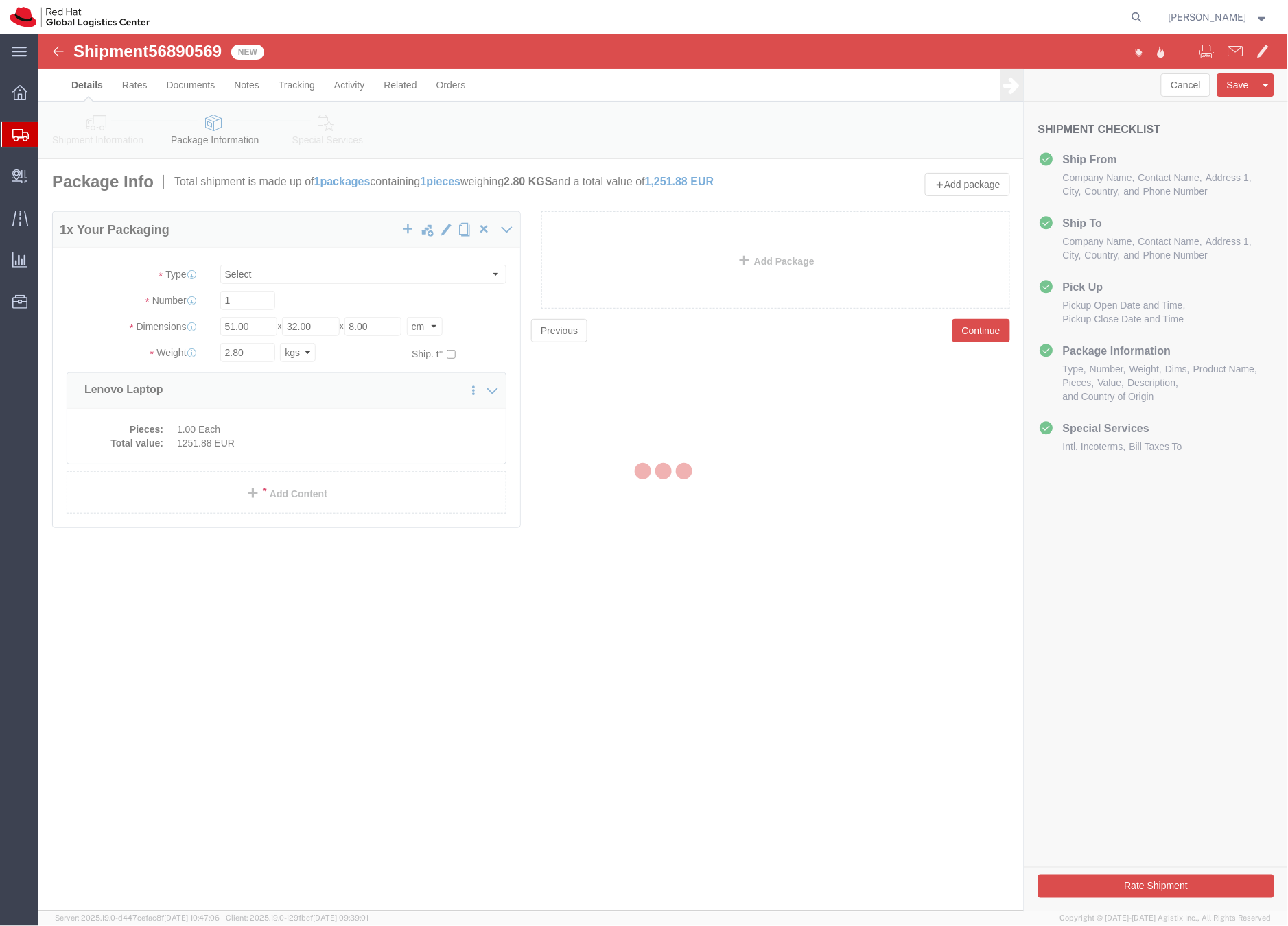
select select
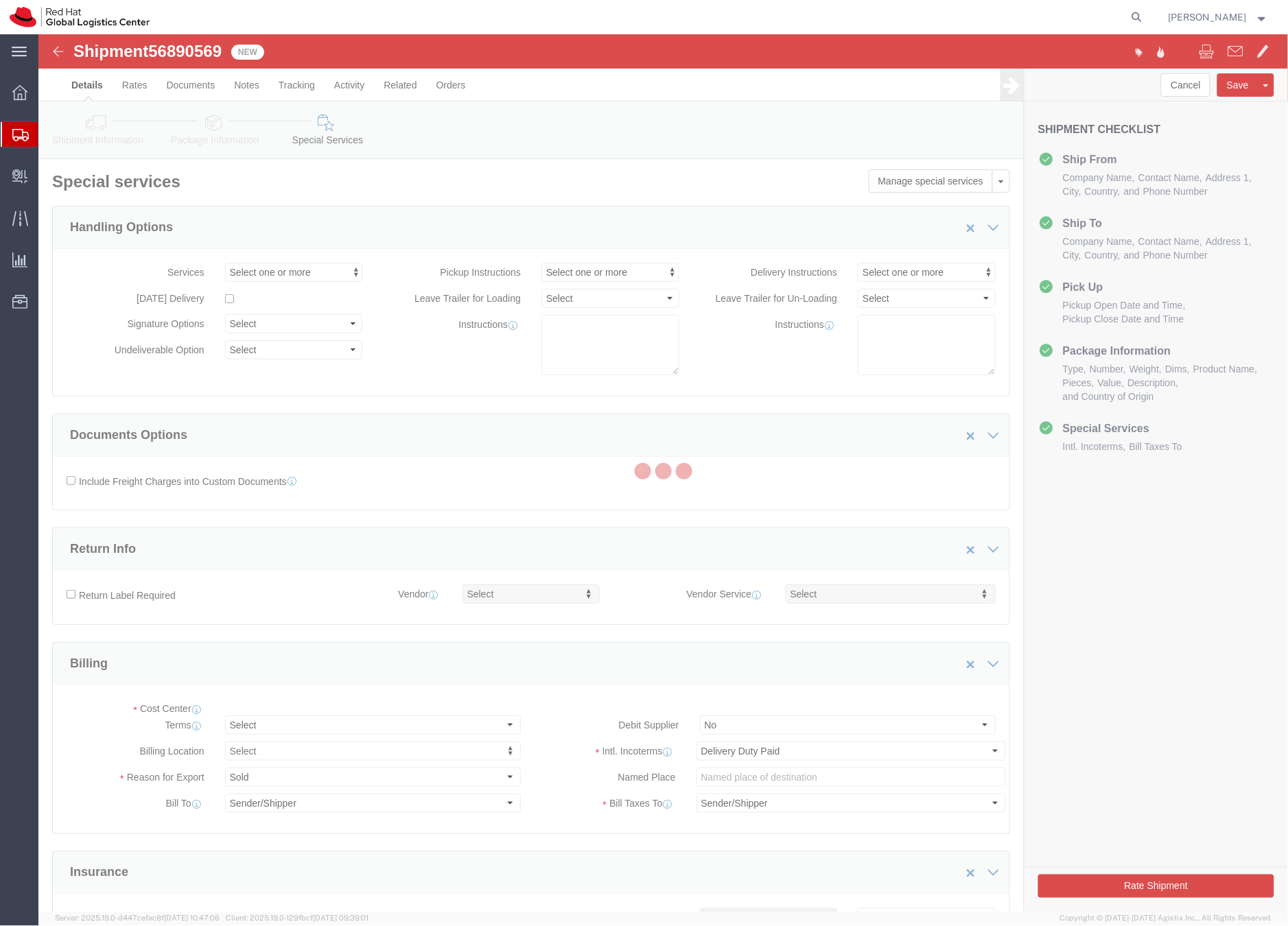
select select "COSTCENTER"
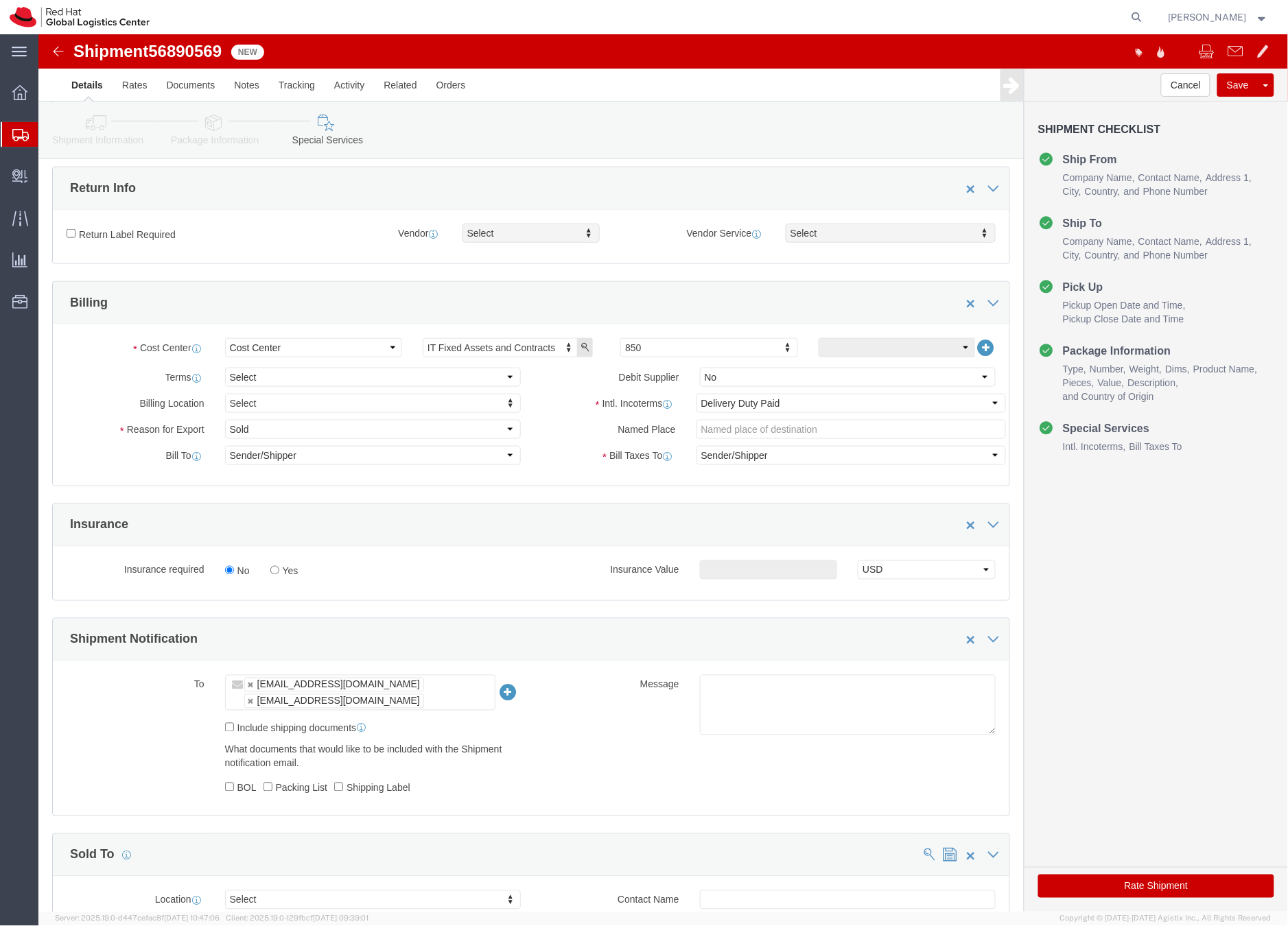
click button "Rate Shipment"
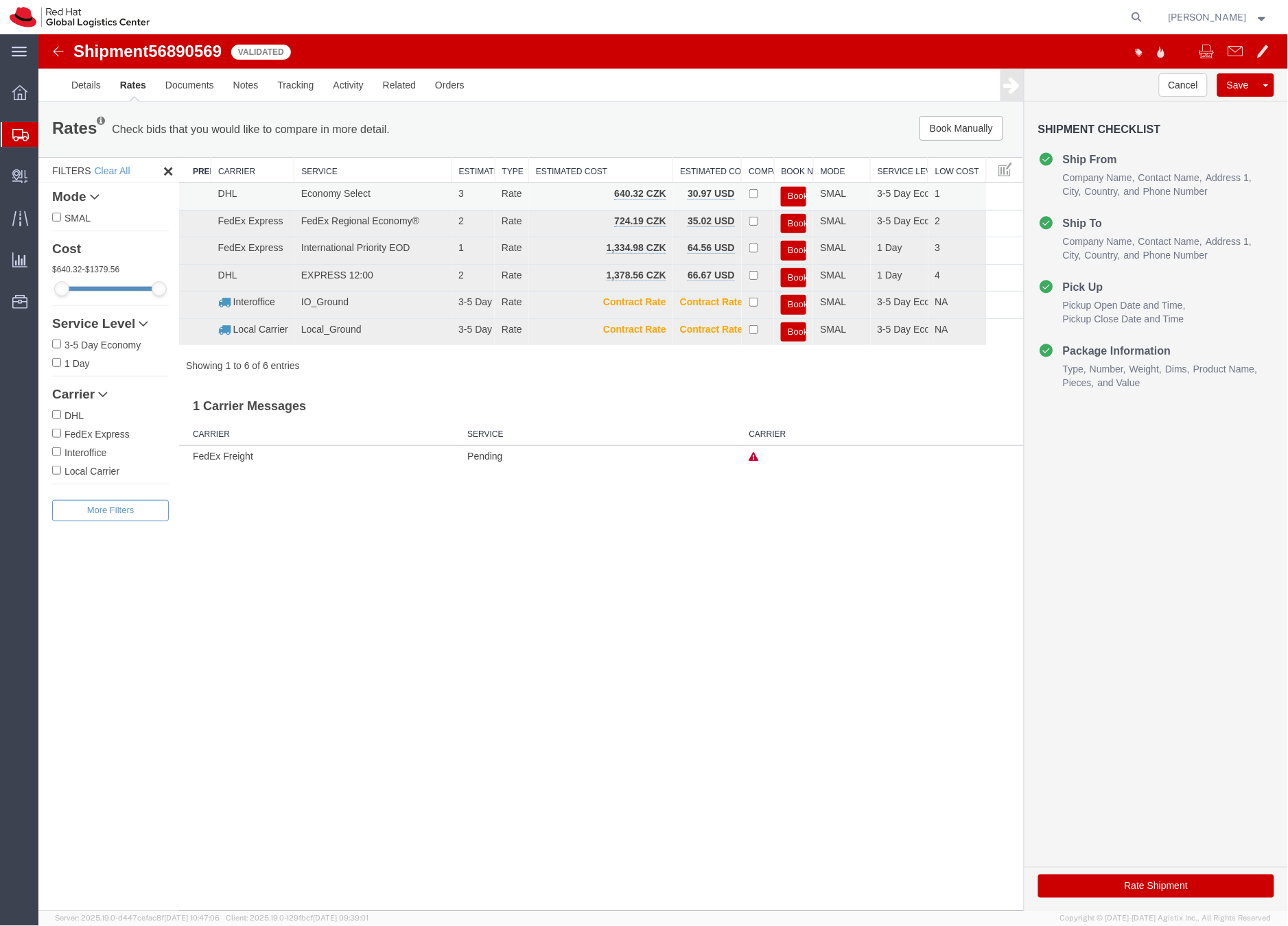
click at [791, 192] on button "Book" at bounding box center [793, 195] width 26 height 20
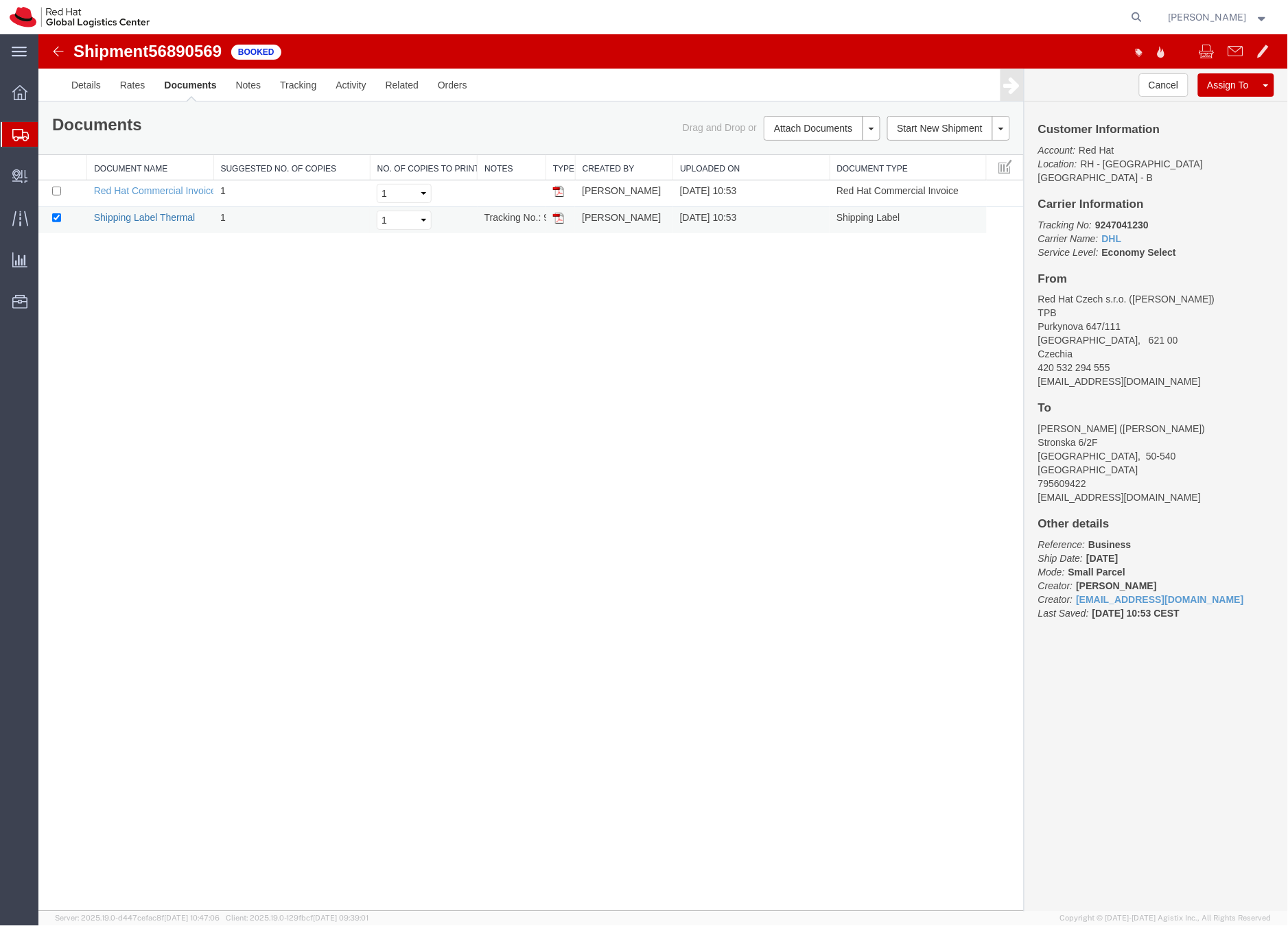
click at [168, 222] on link "Shipping Label Thermal" at bounding box center [143, 217] width 102 height 11
click at [15, 131] on icon at bounding box center [20, 135] width 17 height 12
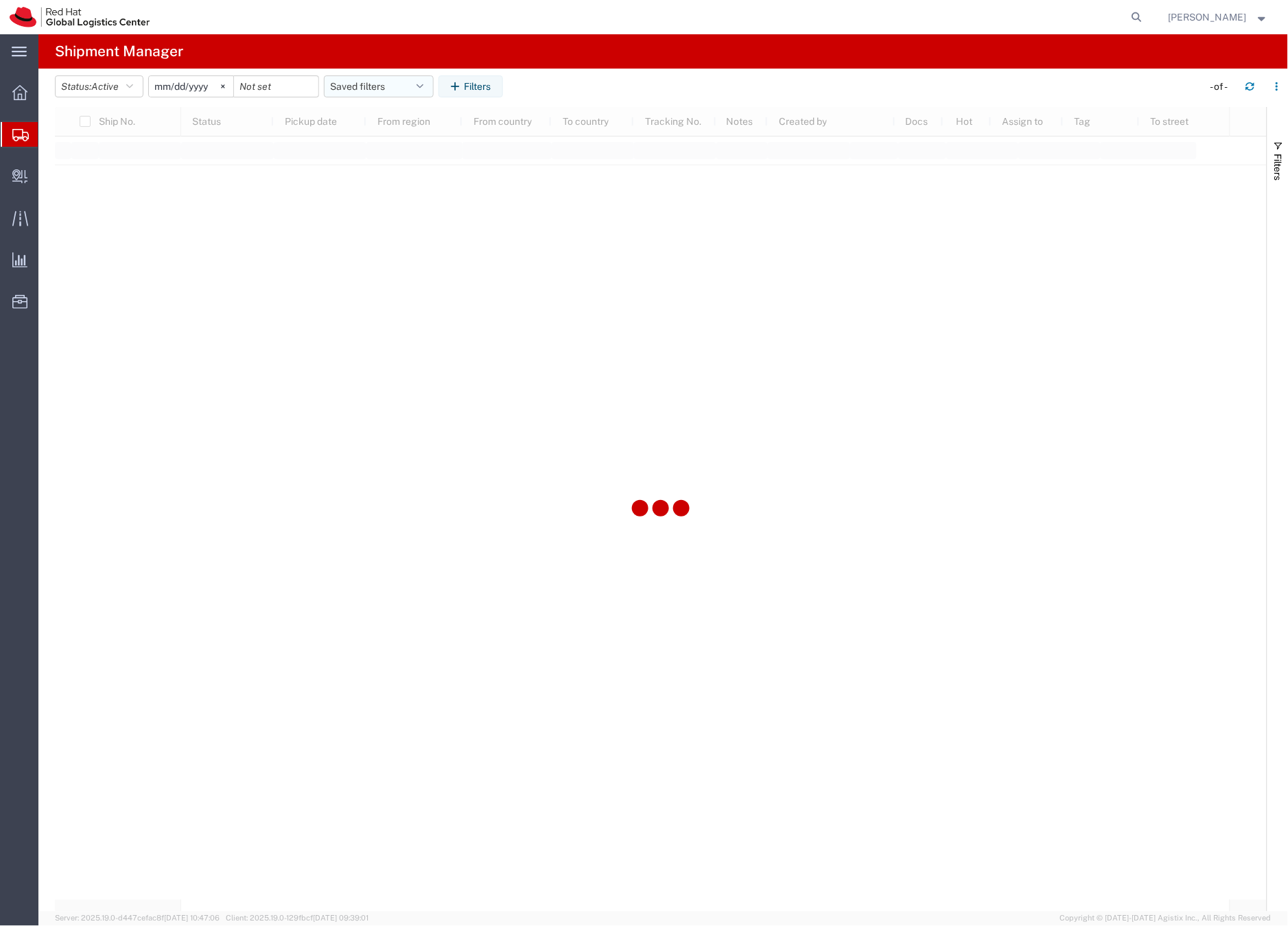
click at [361, 84] on button "Saved filters" at bounding box center [378, 86] width 110 height 22
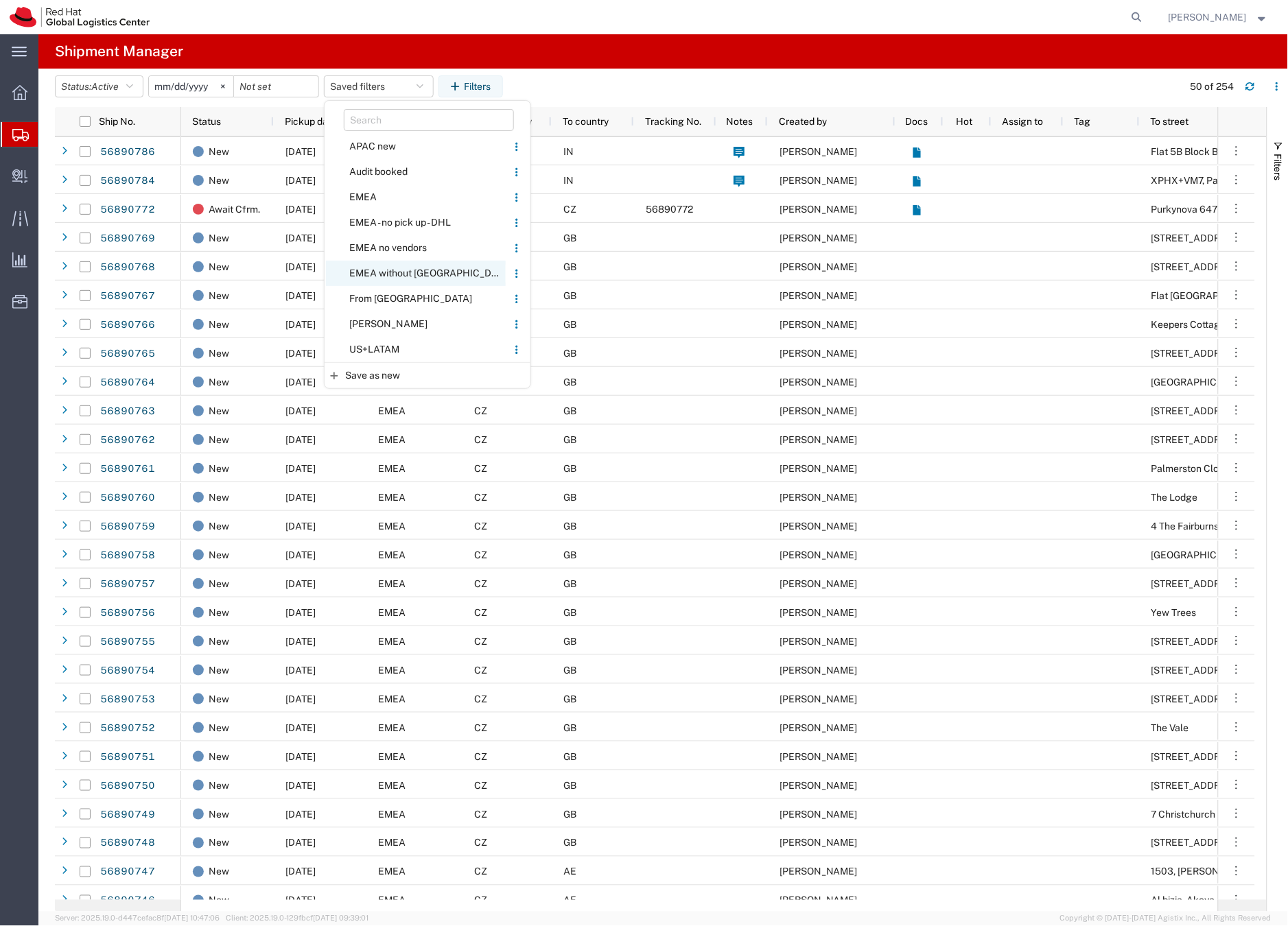
click at [371, 272] on span "EMEA without [GEOGRAPHIC_DATA]" at bounding box center [416, 273] width 179 height 26
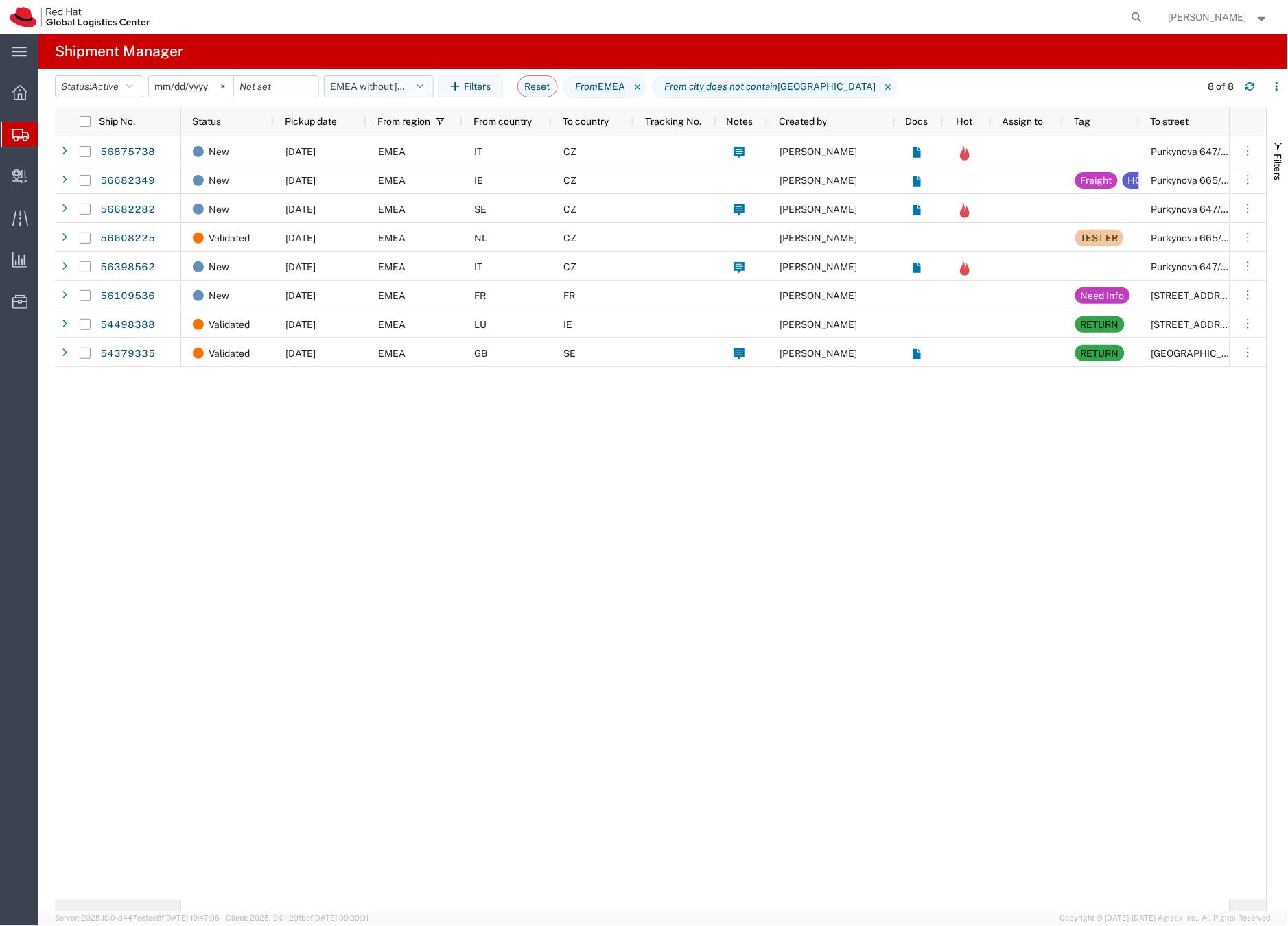
click at [369, 80] on button "EMEA without [GEOGRAPHIC_DATA]" at bounding box center [378, 86] width 110 height 22
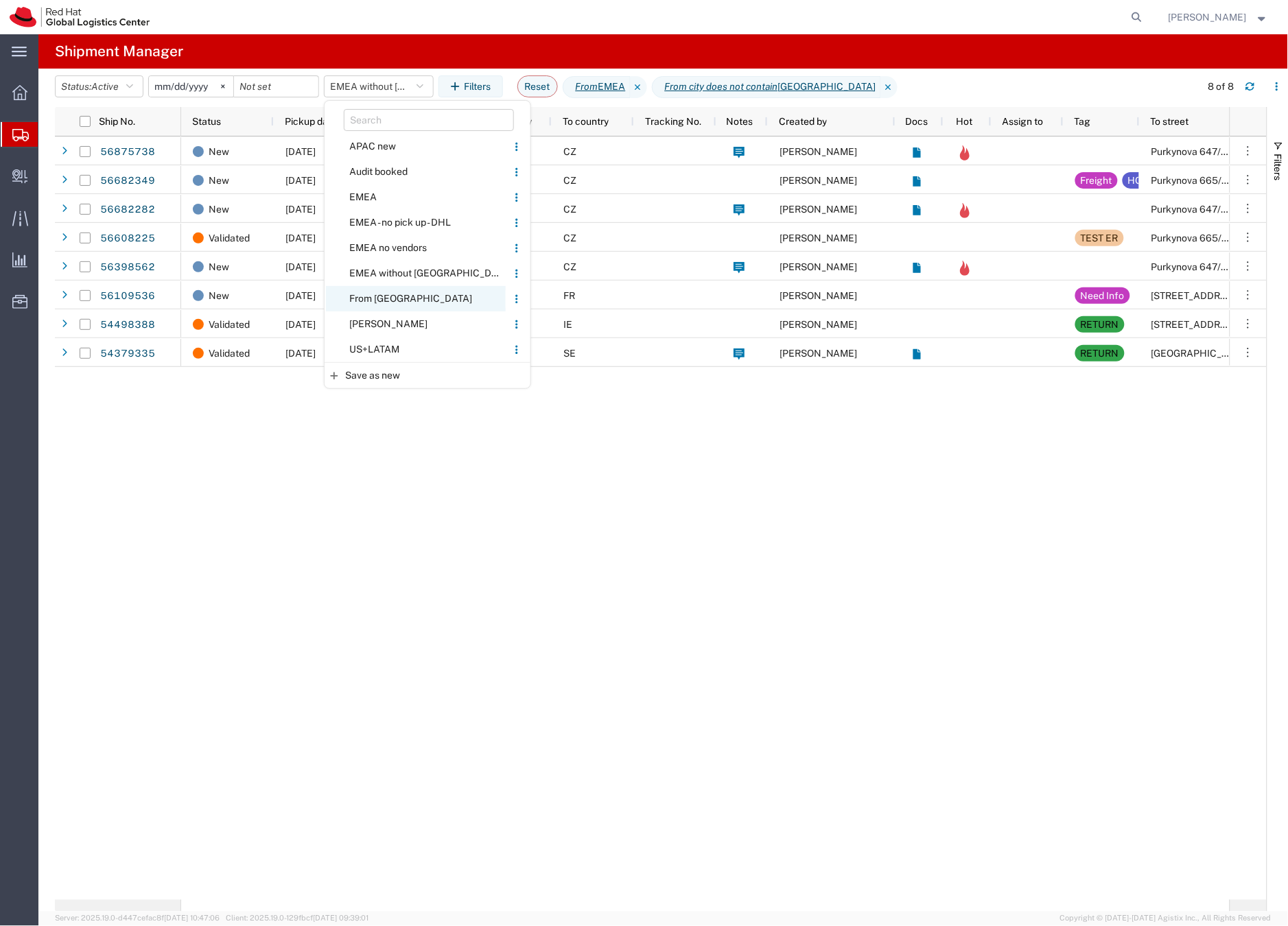
click at [368, 292] on span "From [GEOGRAPHIC_DATA]" at bounding box center [416, 299] width 179 height 26
type input "[DATE]"
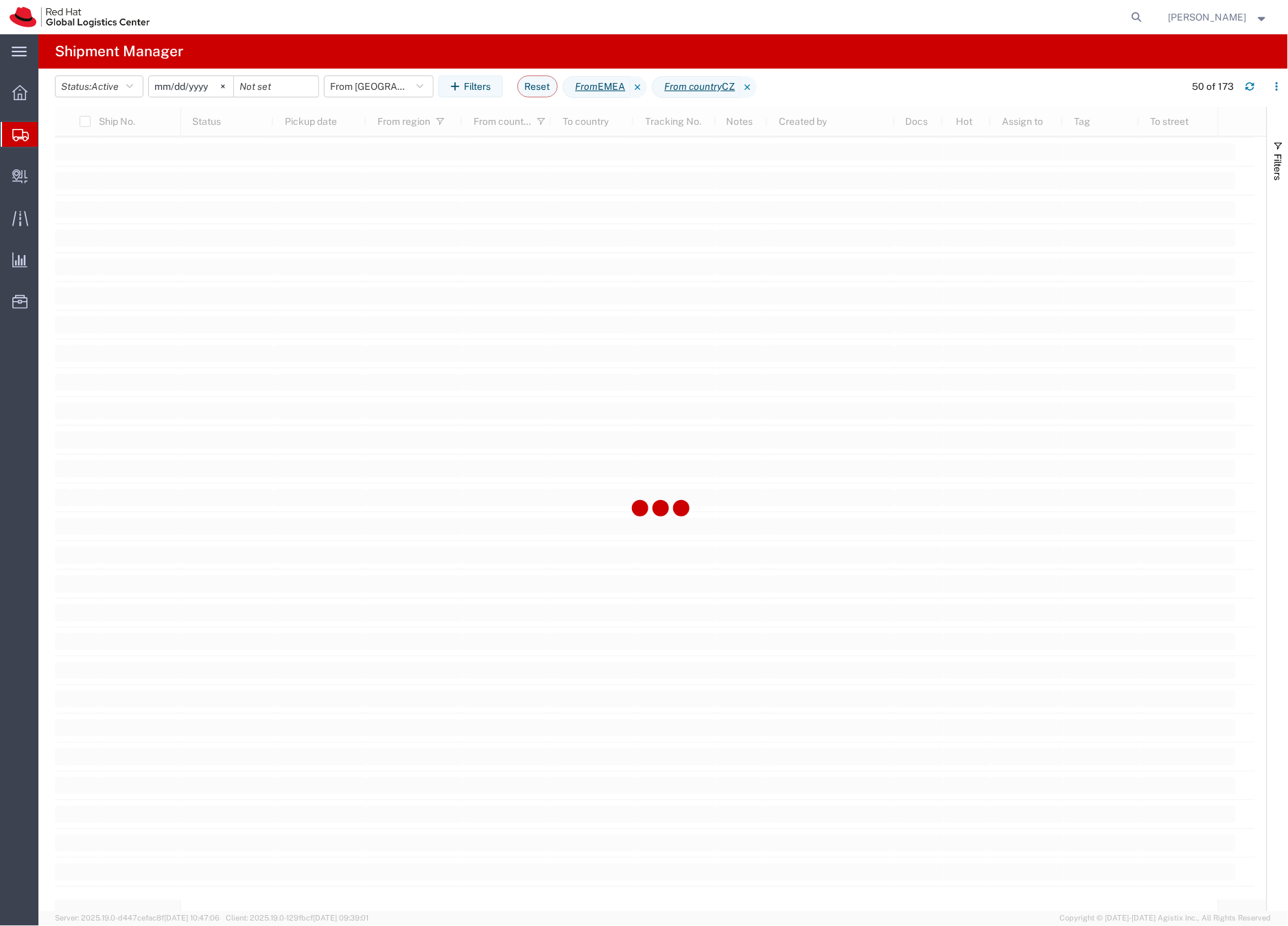
scroll to position [3653, 0]
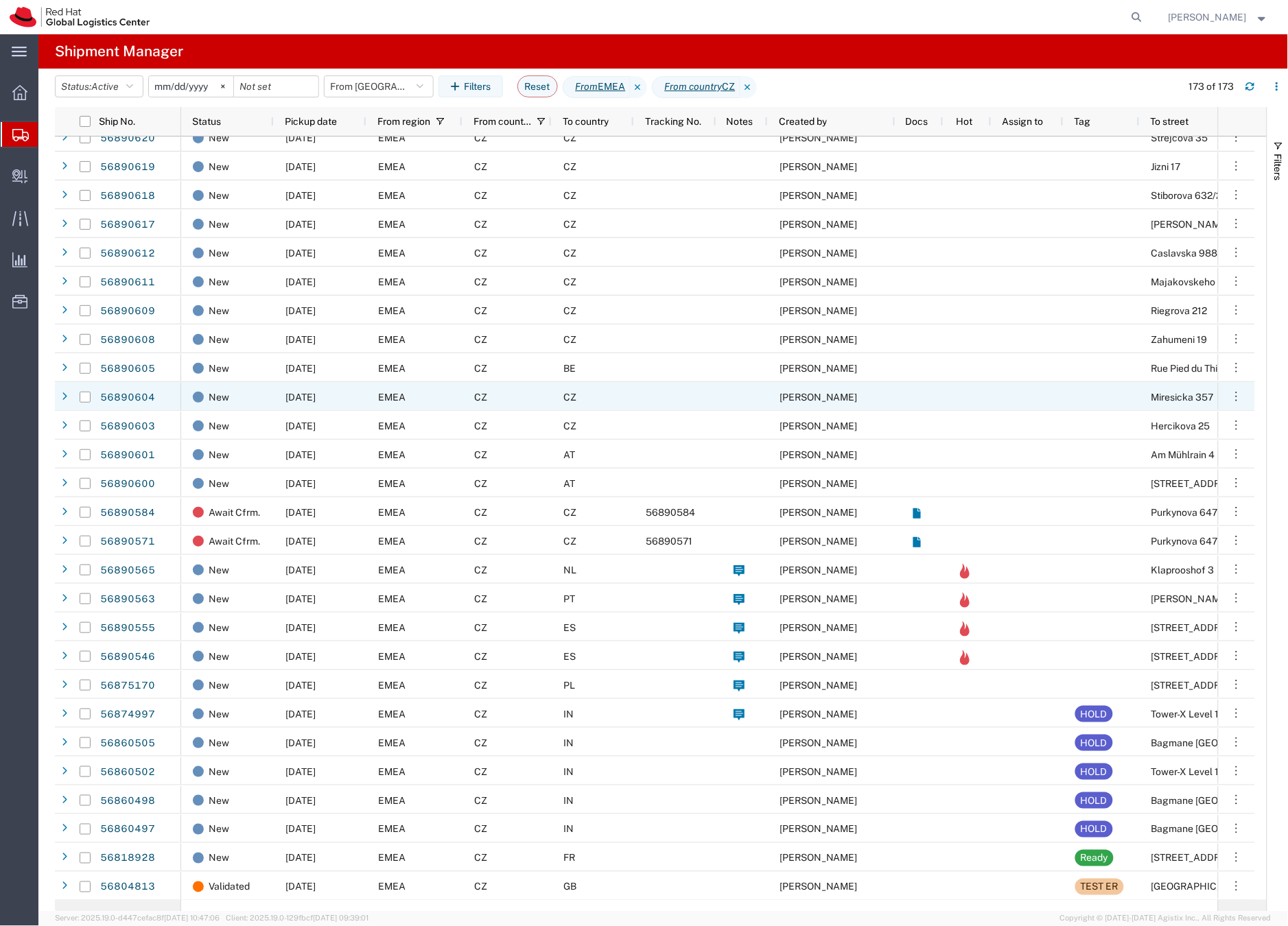
scroll to position [4221, 0]
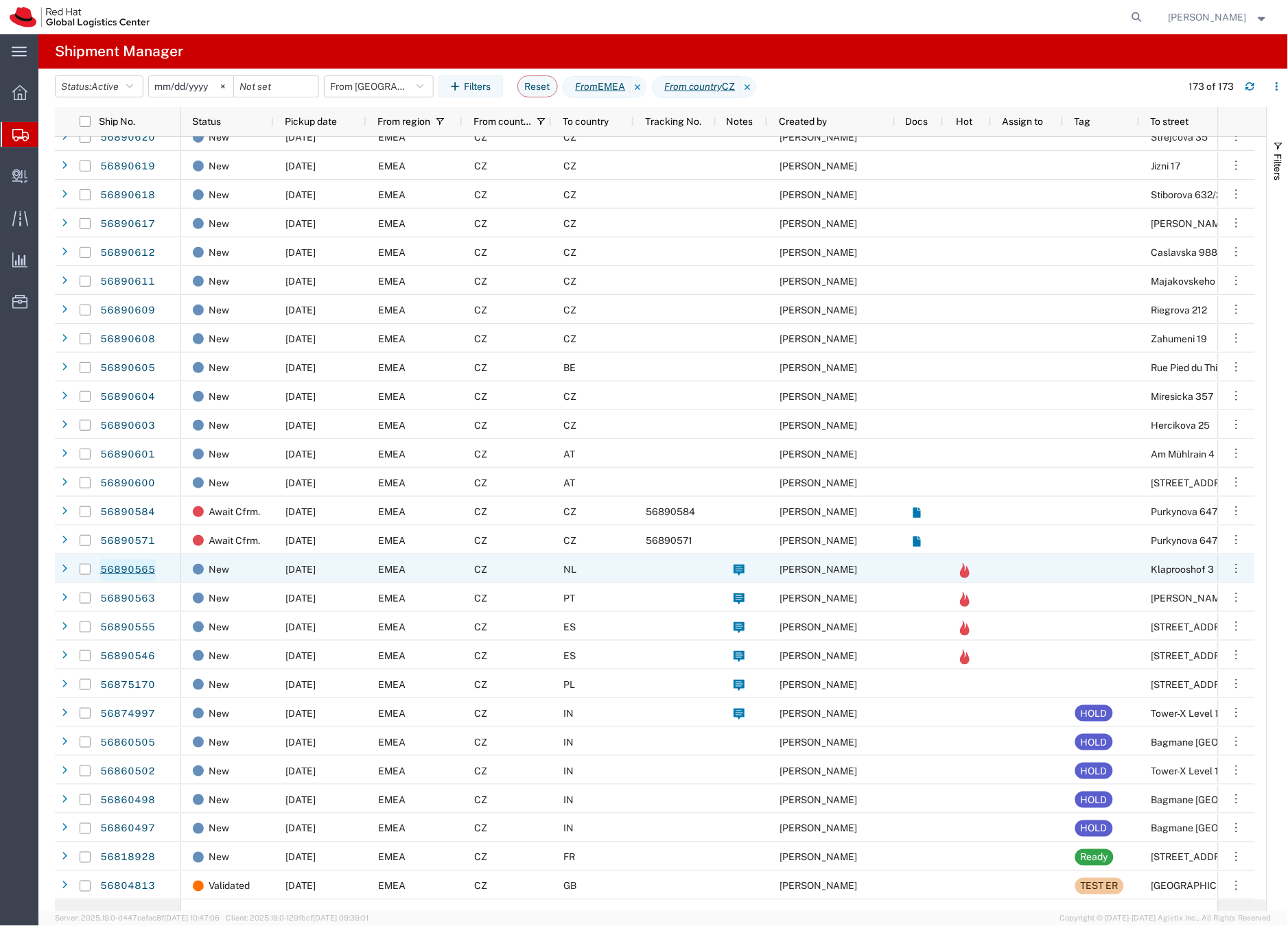
click at [138, 571] on link "56890565" at bounding box center [127, 570] width 56 height 22
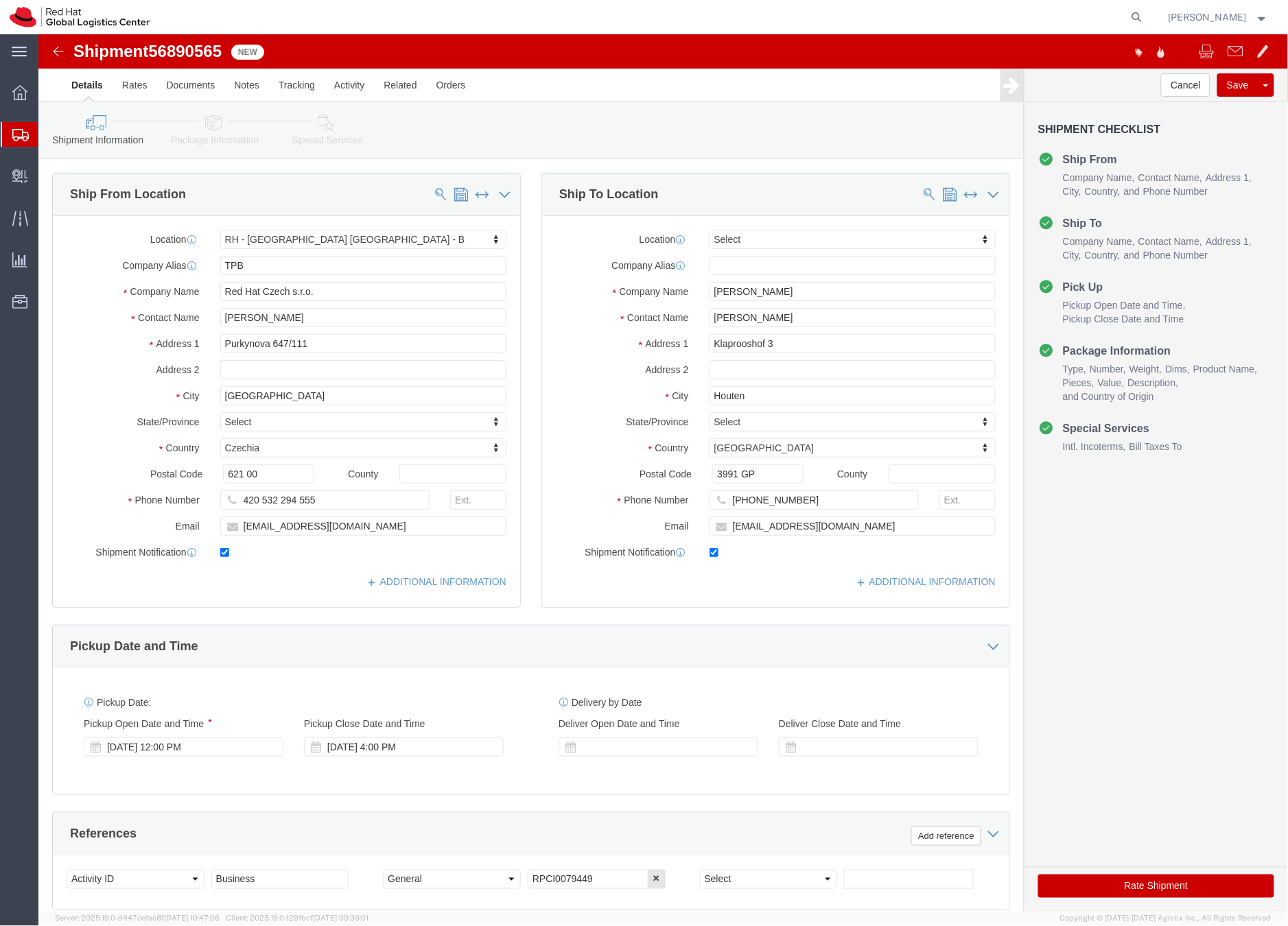
select select "38036"
select select
click icon
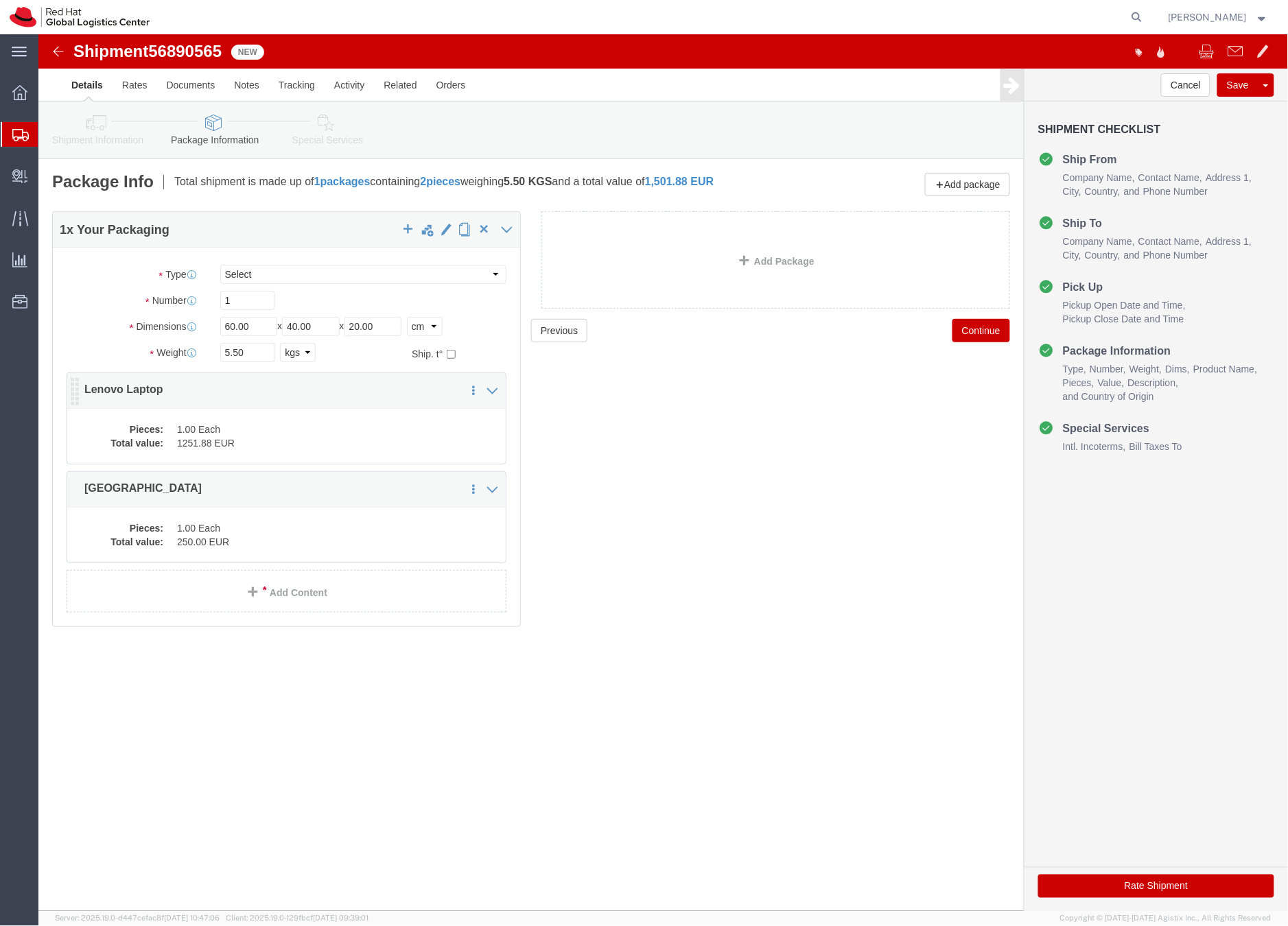
click dd "1251.88 EUR"
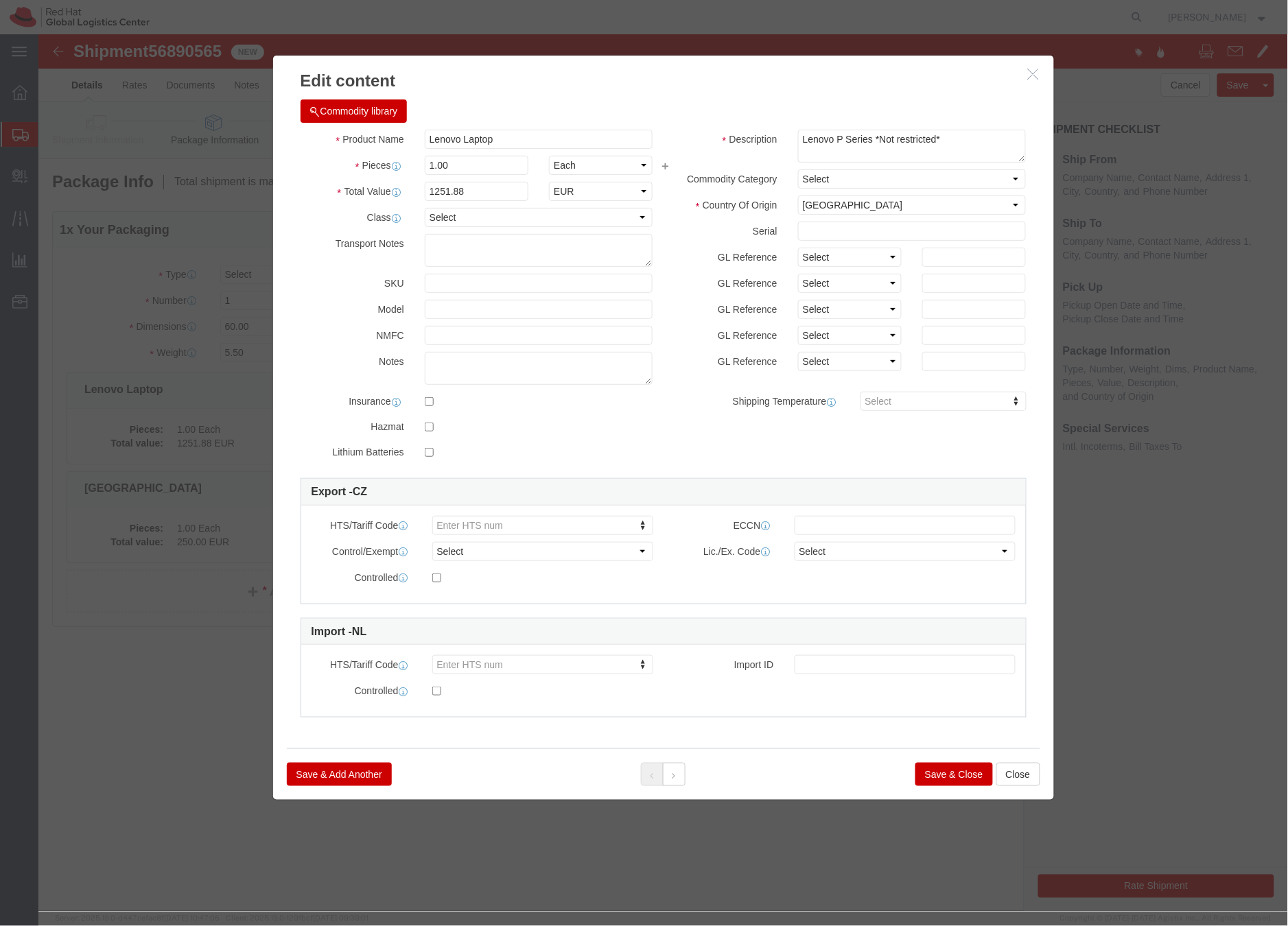
click button "Save & Close"
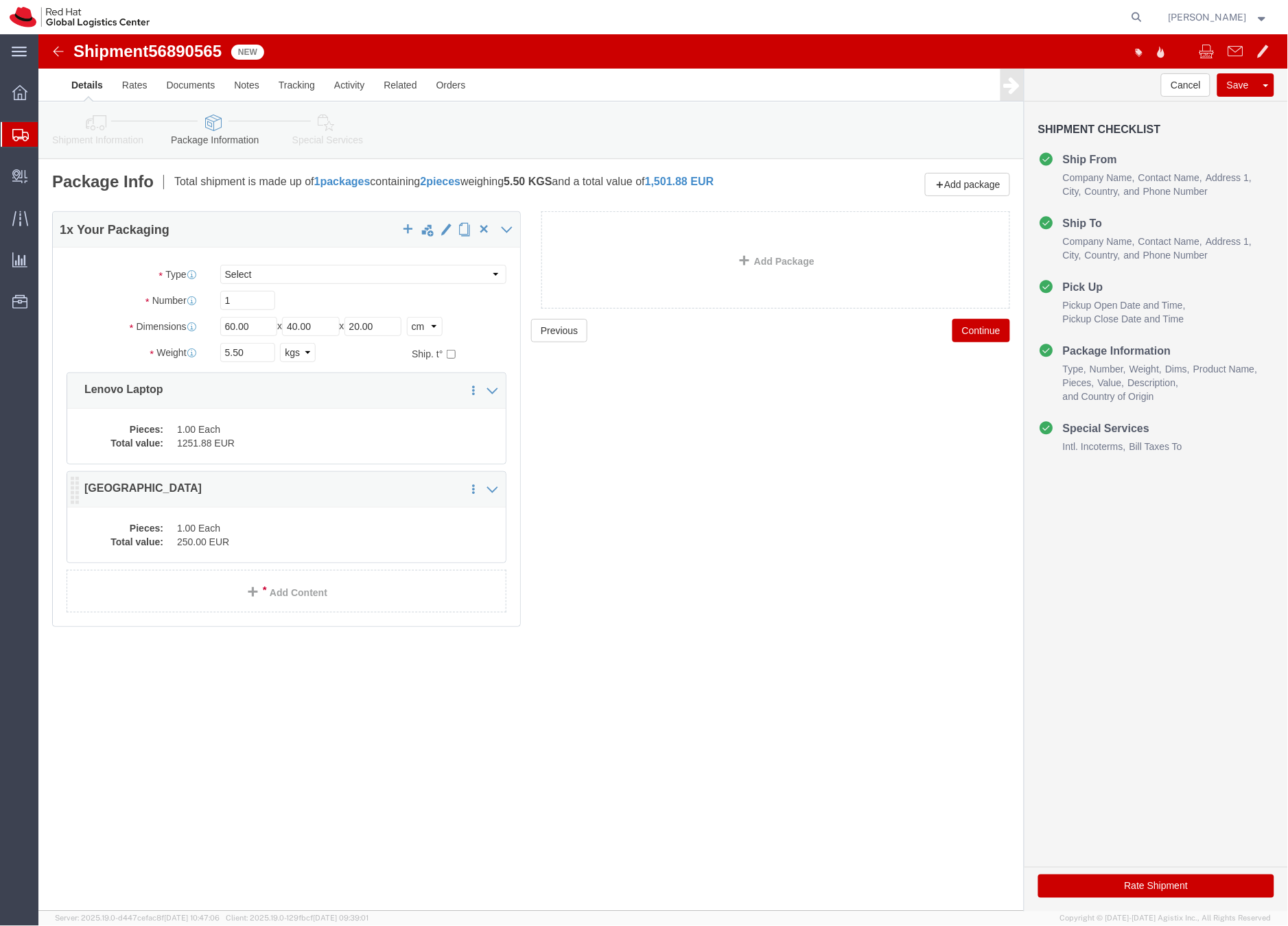
click dd "1.00 Each"
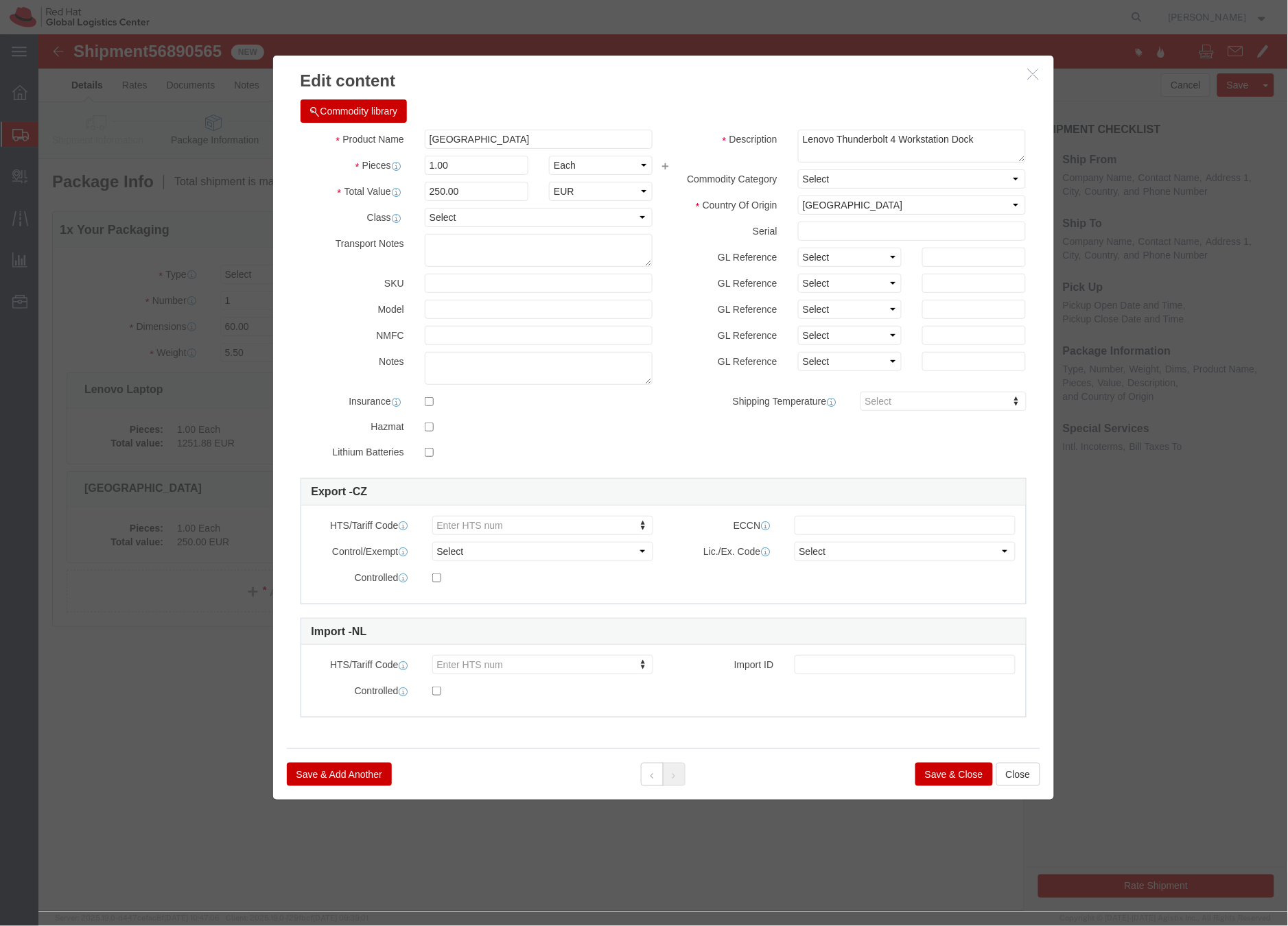
click button "Save & Close"
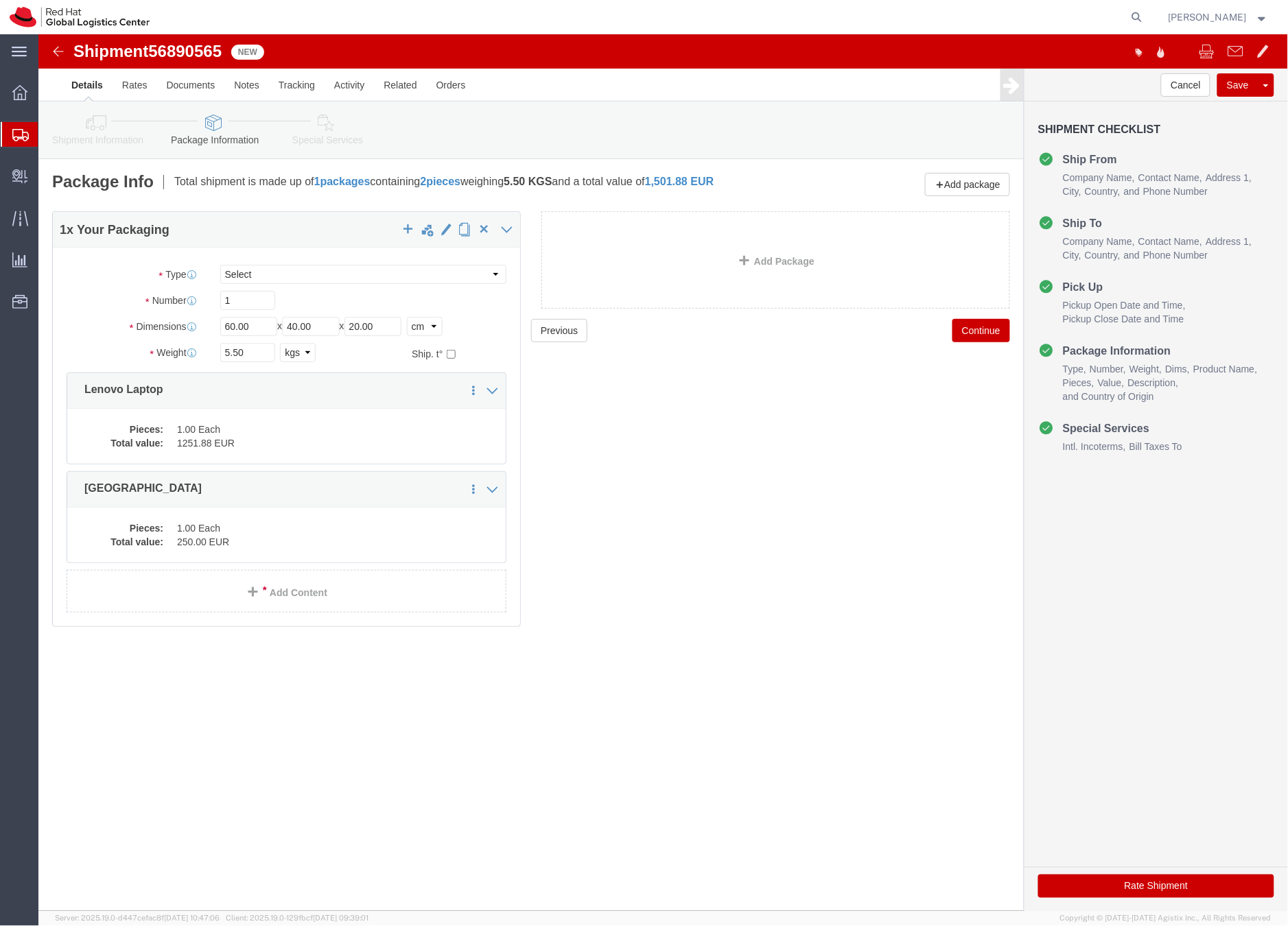
click link "Special Services"
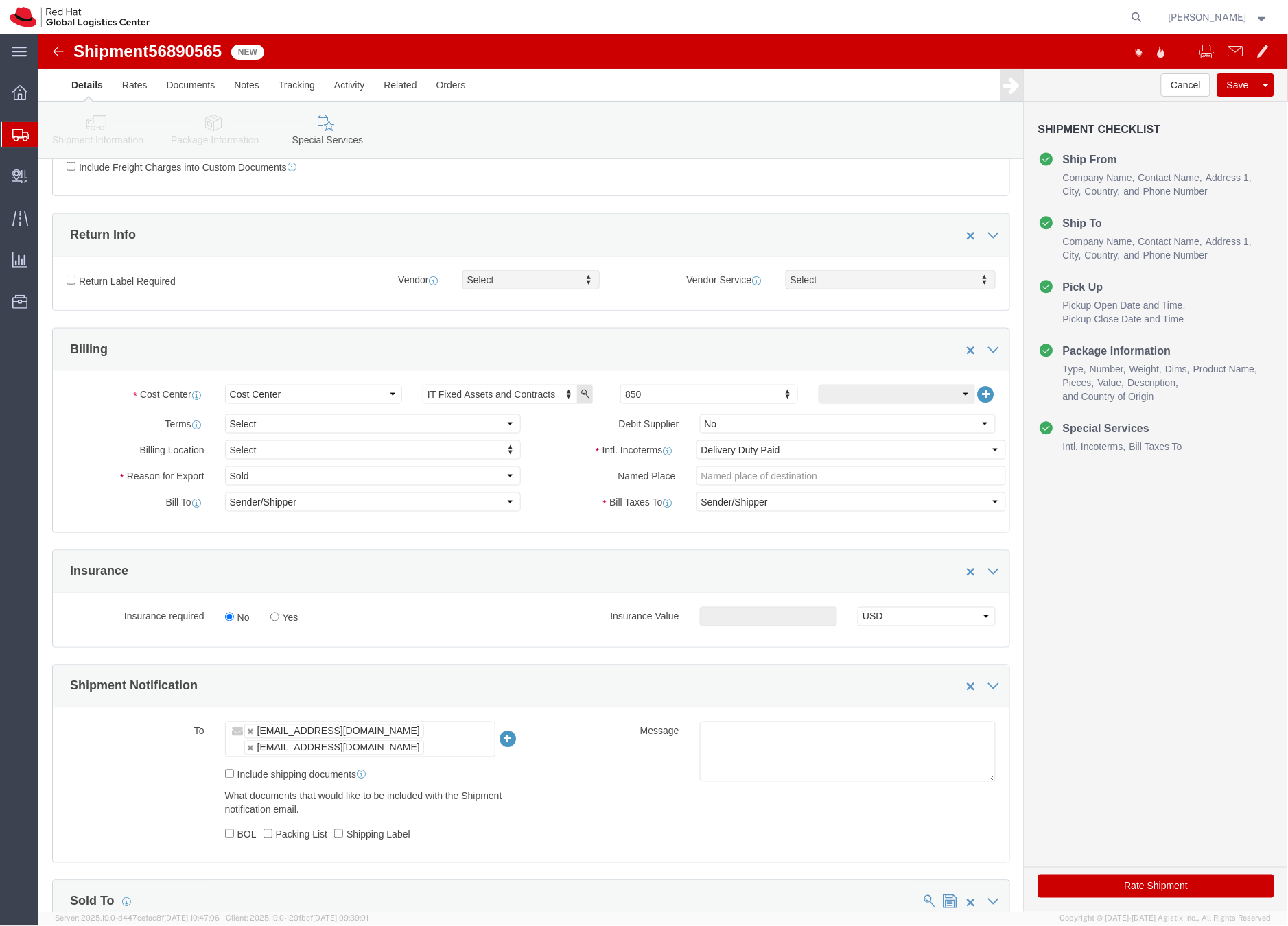
scroll to position [362, 0]
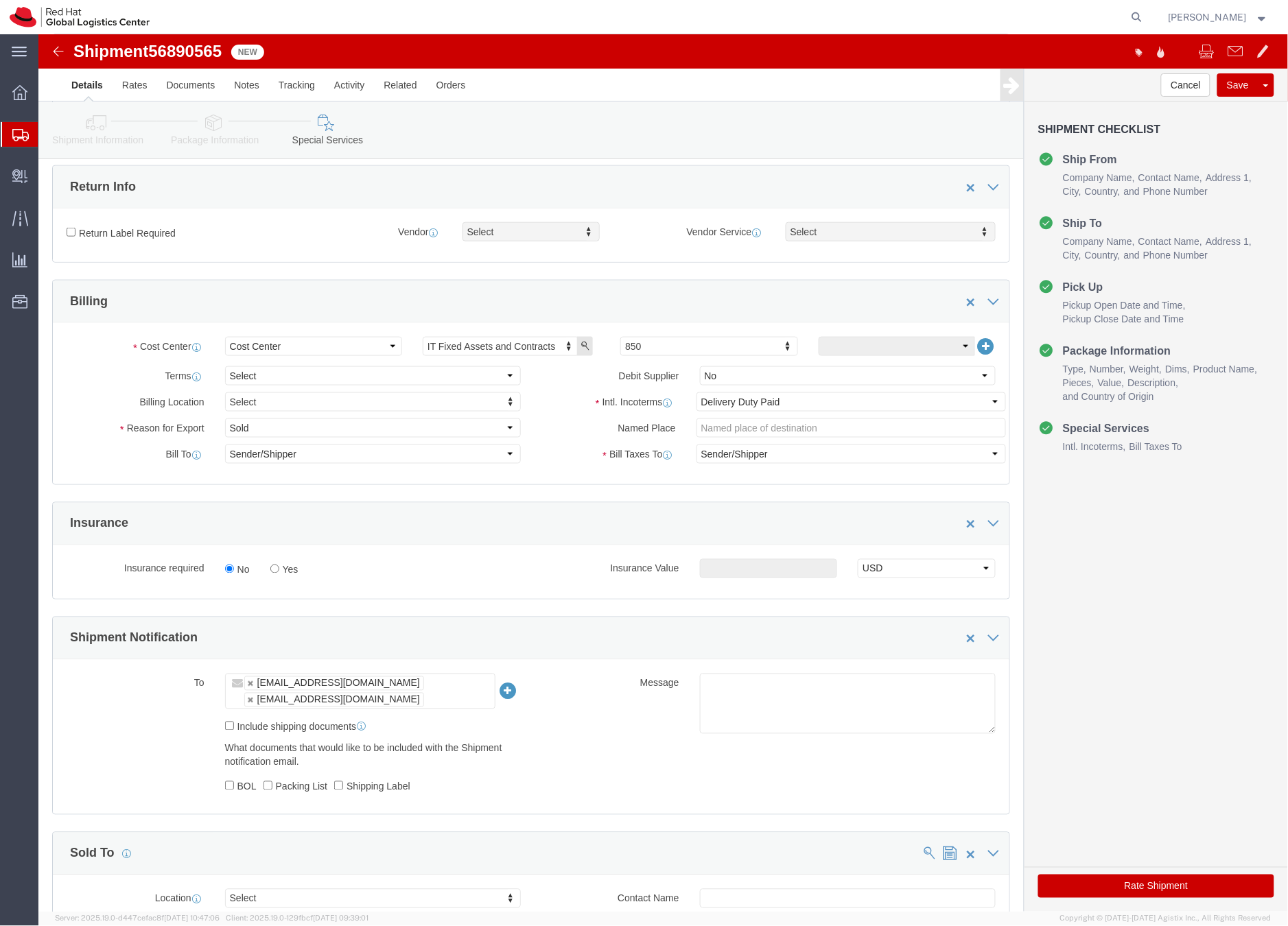
click button "Rate Shipment"
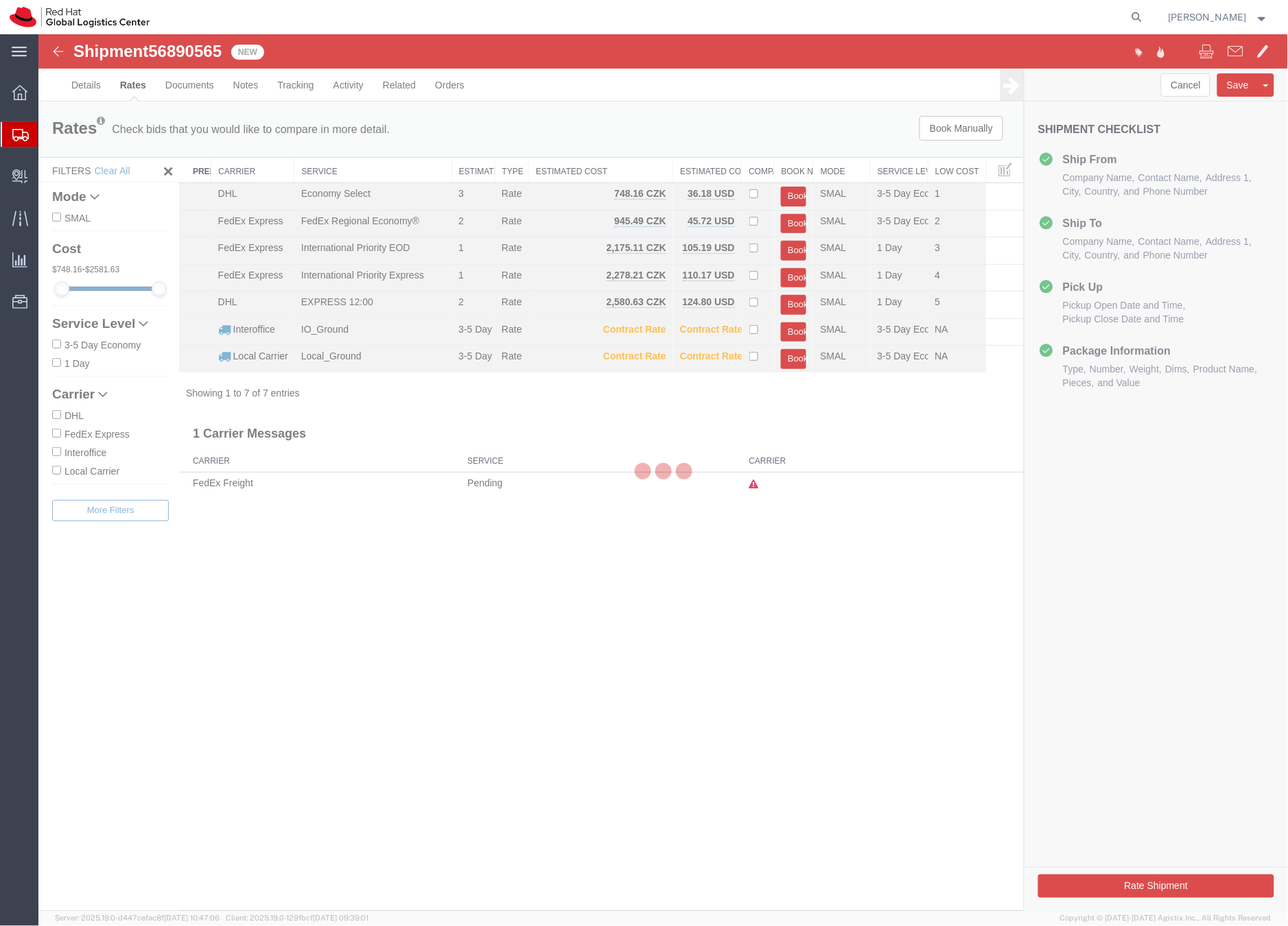
scroll to position [0, 0]
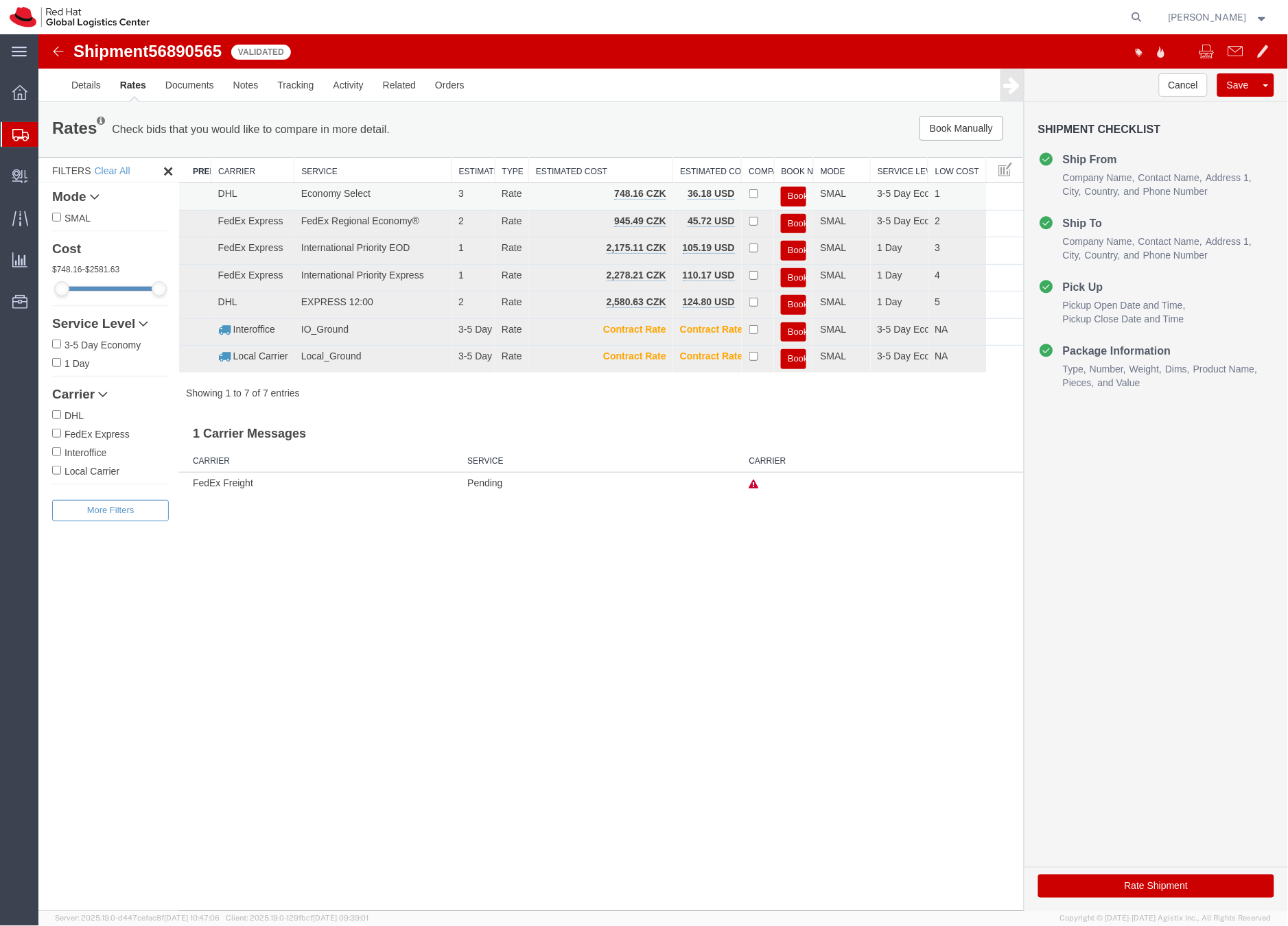
click at [791, 195] on button "Book" at bounding box center [793, 195] width 26 height 20
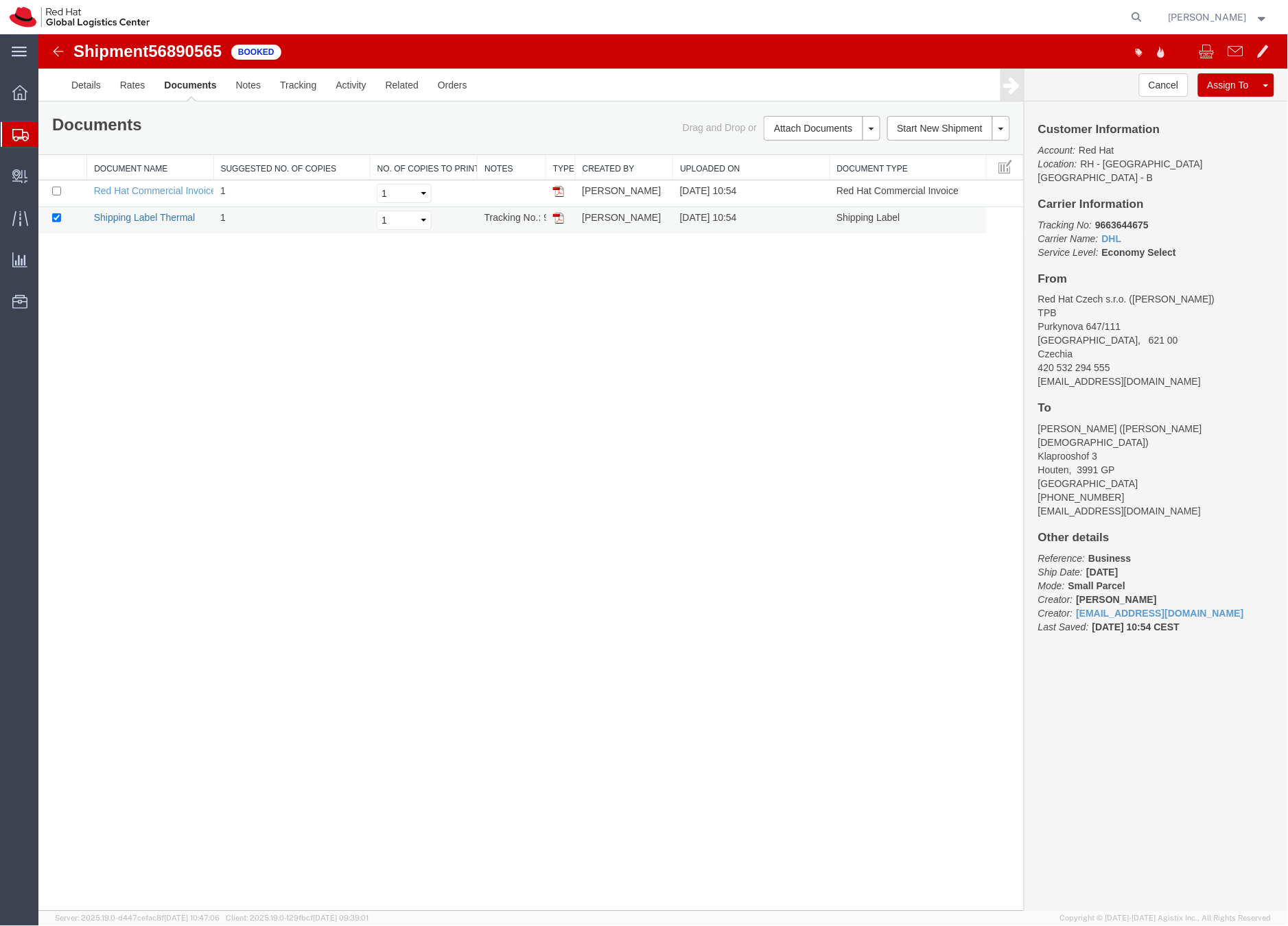
click at [170, 218] on link "Shipping Label Thermal" at bounding box center [143, 217] width 102 height 11
click at [14, 135] on icon at bounding box center [20, 135] width 17 height 12
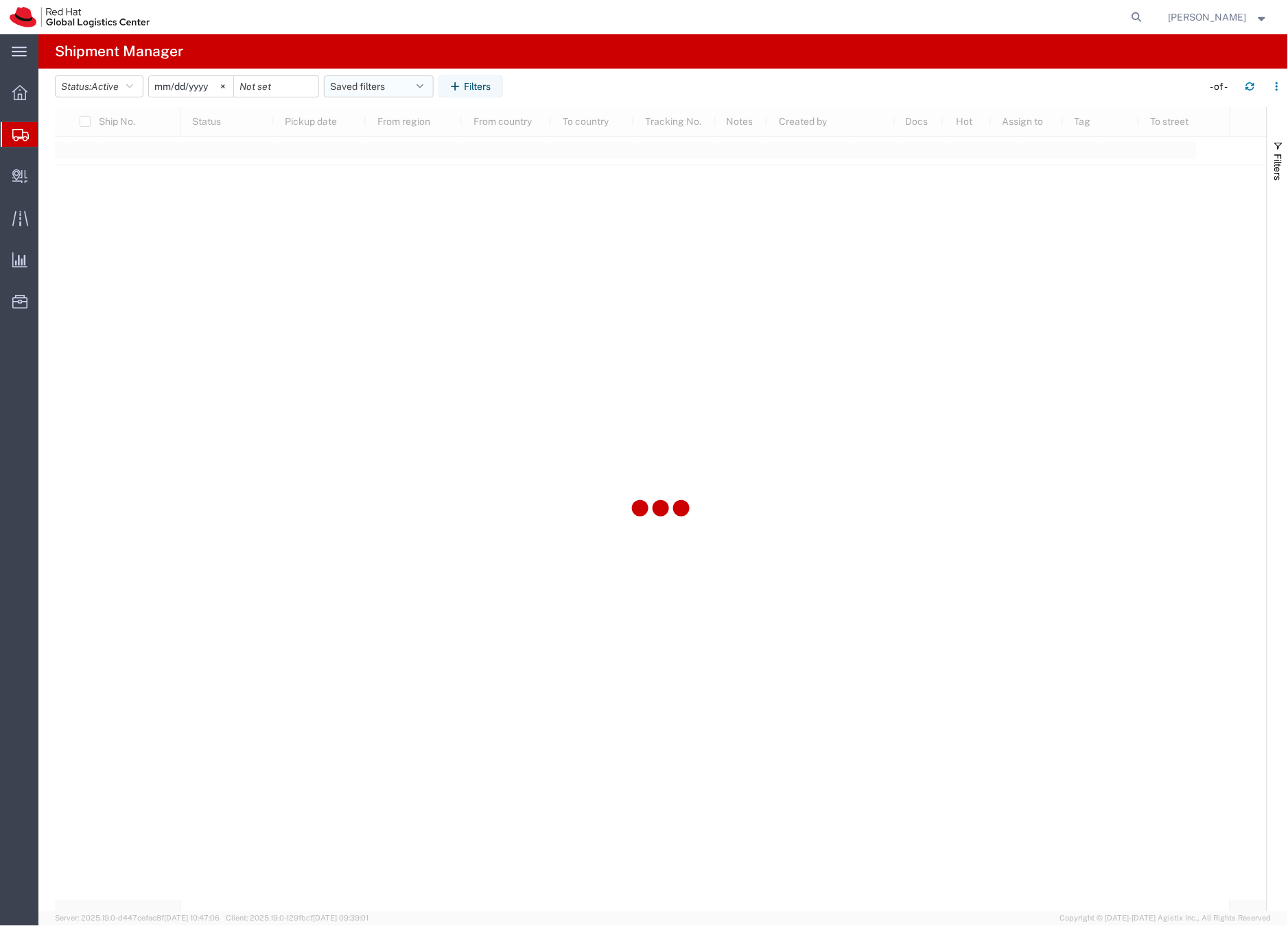
click at [337, 86] on button "Saved filters" at bounding box center [378, 86] width 110 height 22
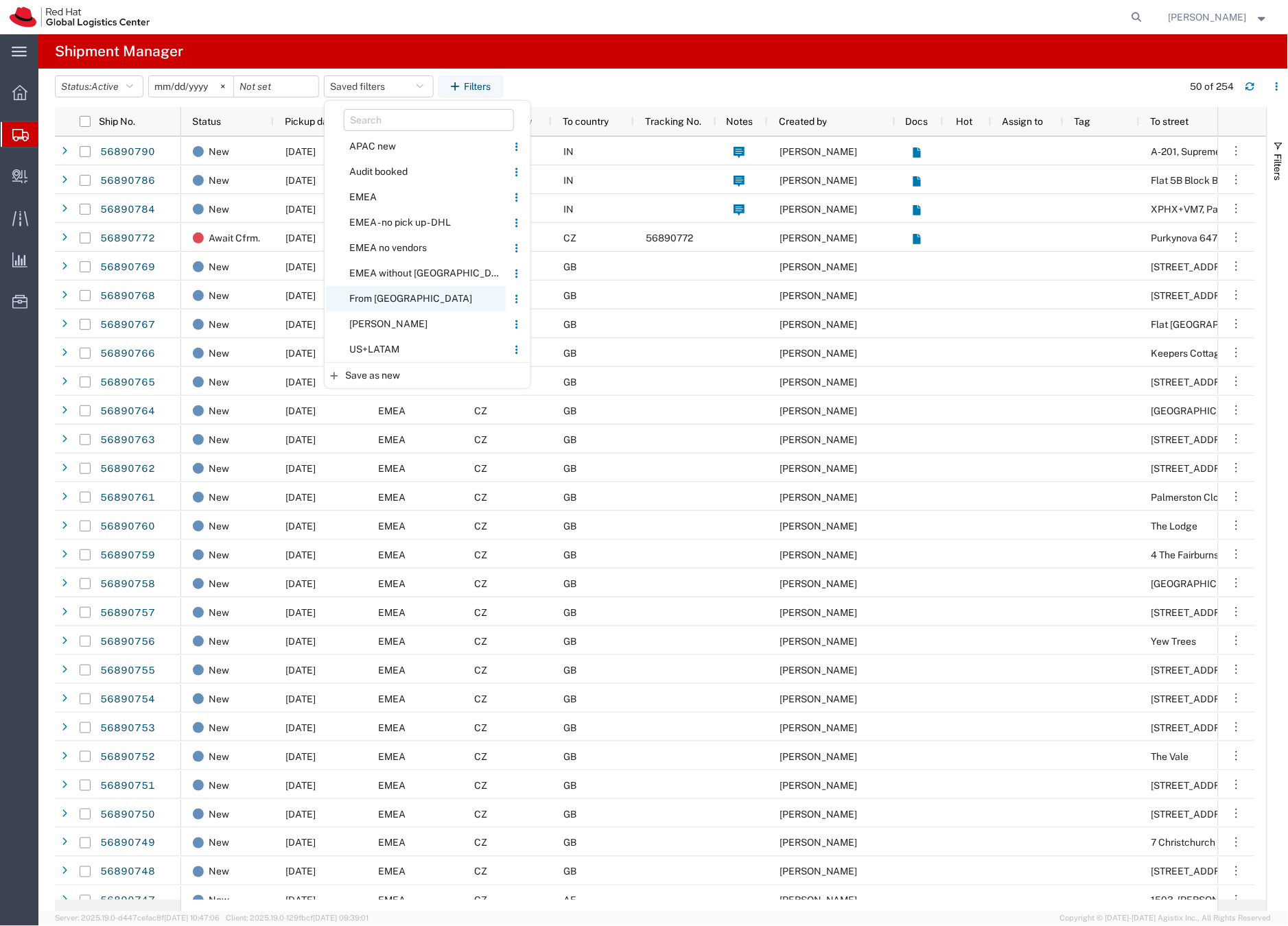
click at [366, 294] on span "From [GEOGRAPHIC_DATA]" at bounding box center [416, 299] width 179 height 26
type input "[DATE]"
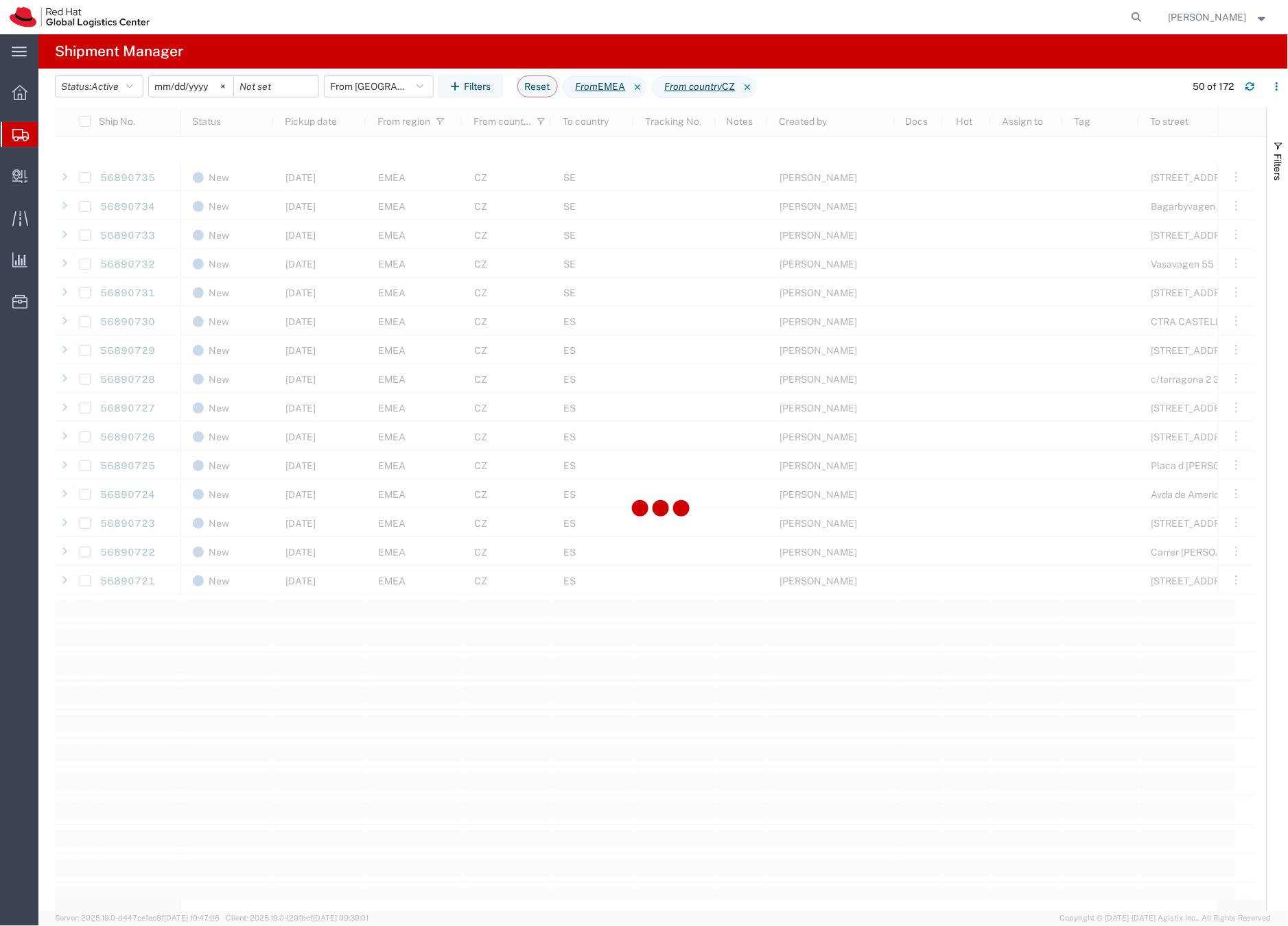
scroll to position [1715, 0]
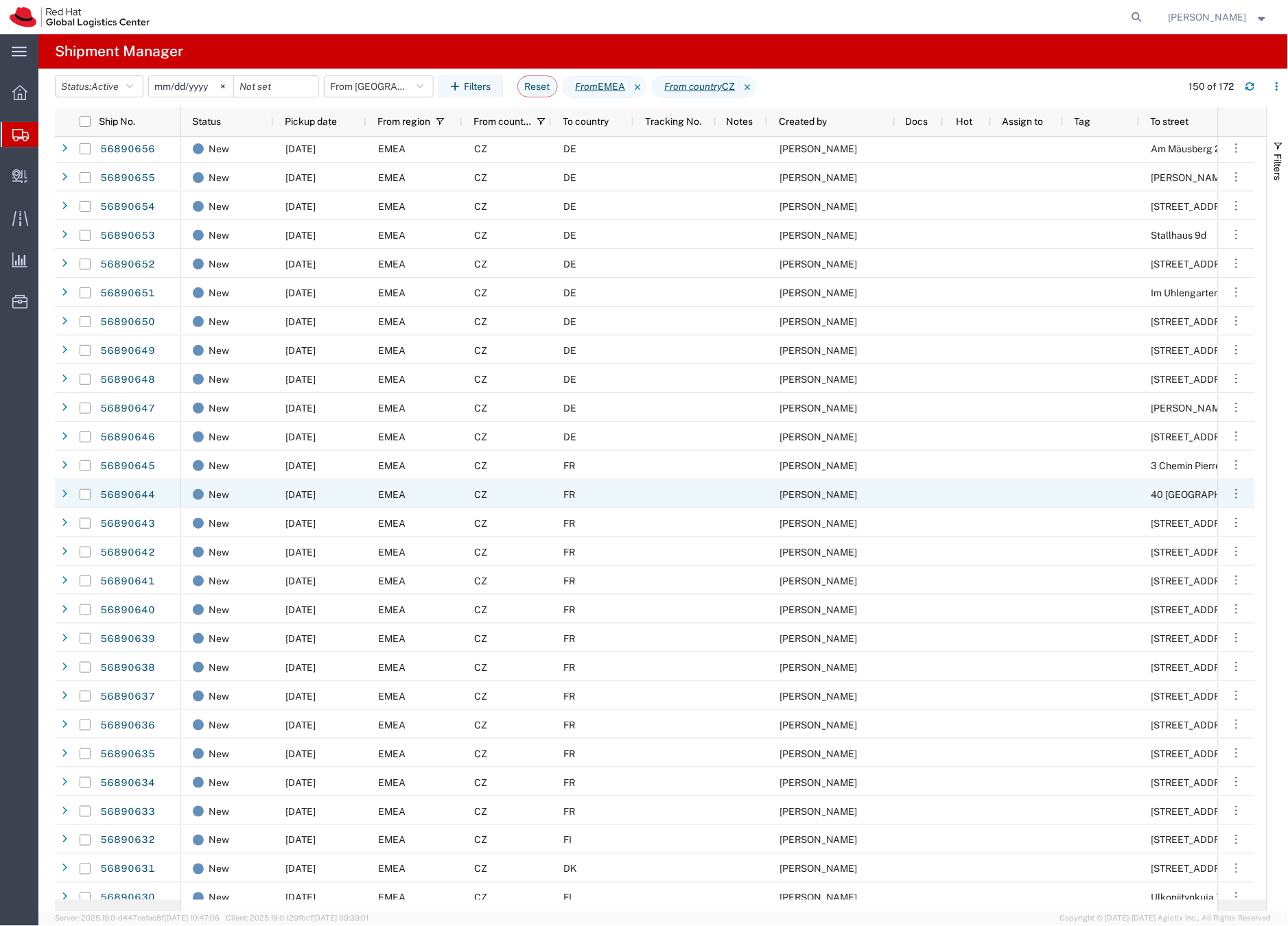
scroll to position [3261, 0]
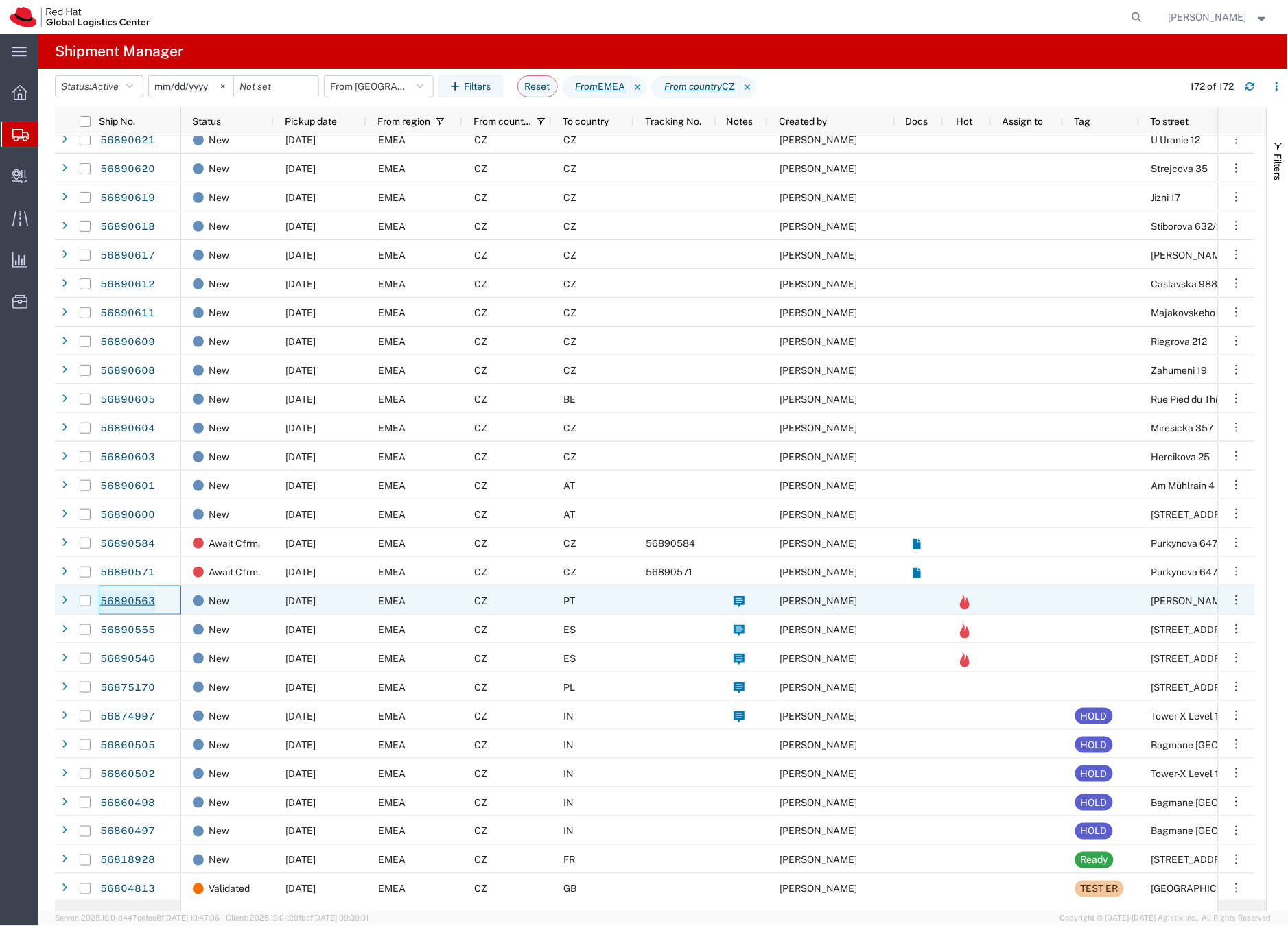
click at [143, 599] on link "56890563" at bounding box center [127, 601] width 56 height 22
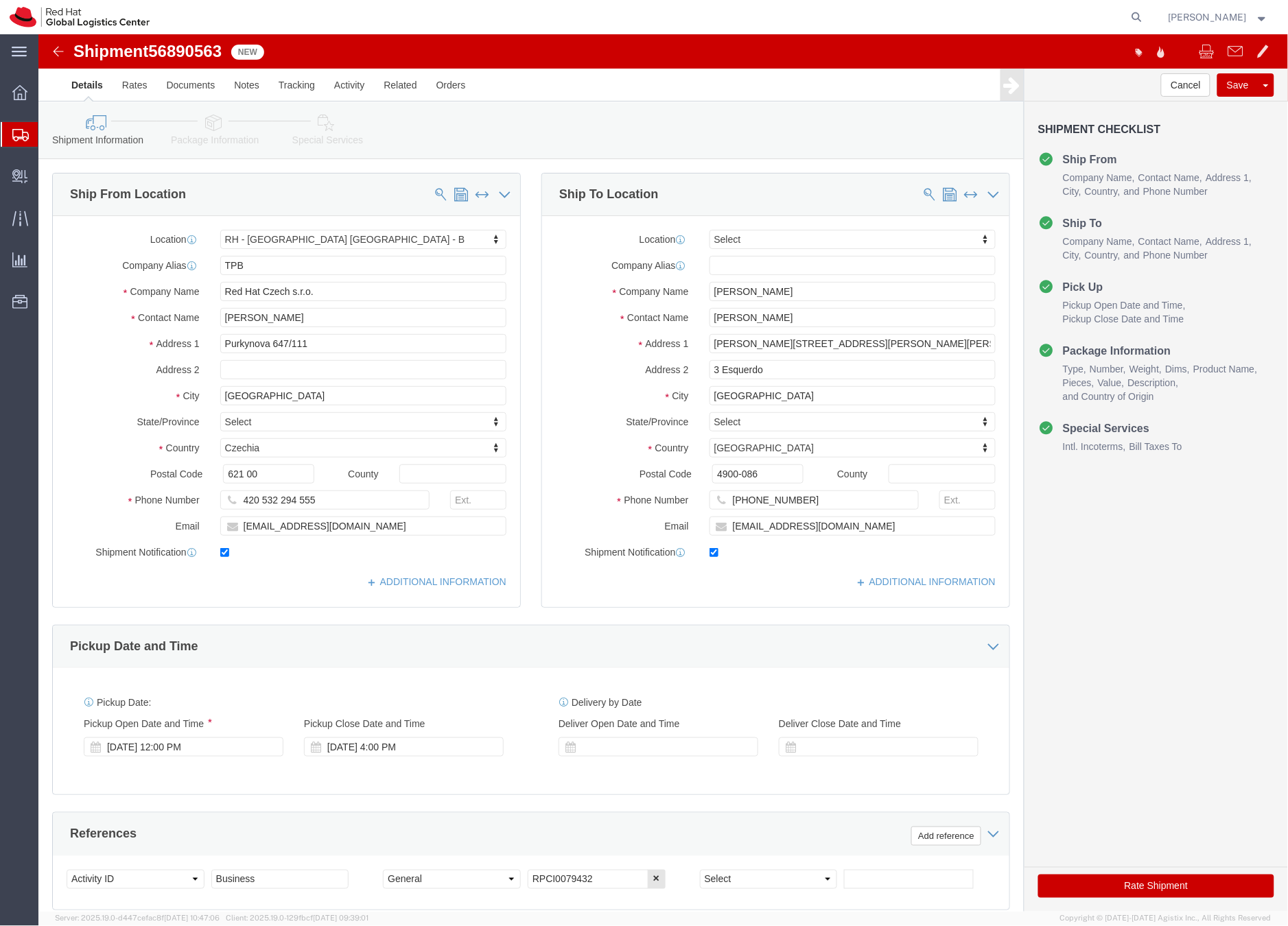
select select "38036"
select select
click icon
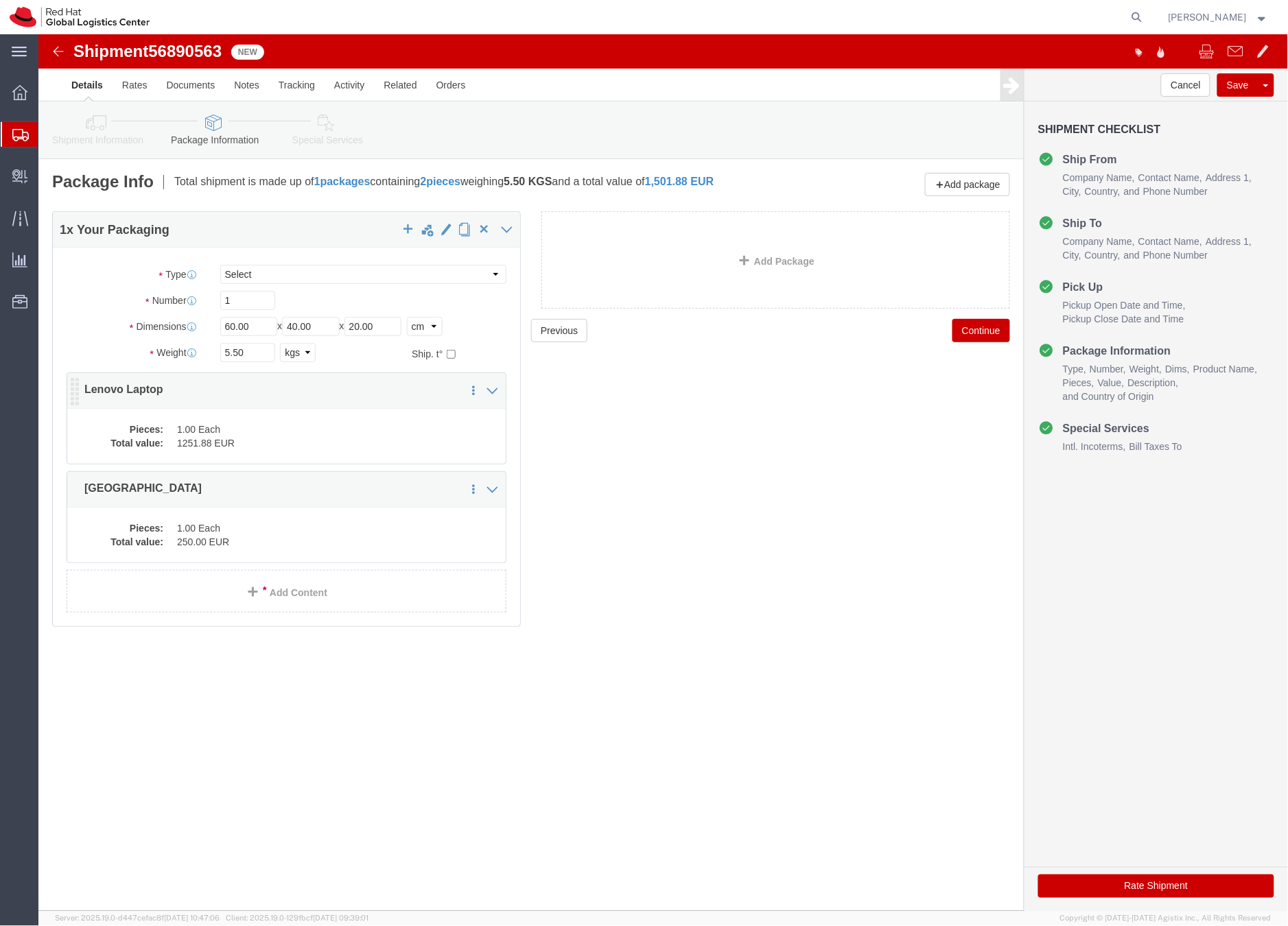
click div "Pieces: 1.00 Each Total value: 1251.88 EUR"
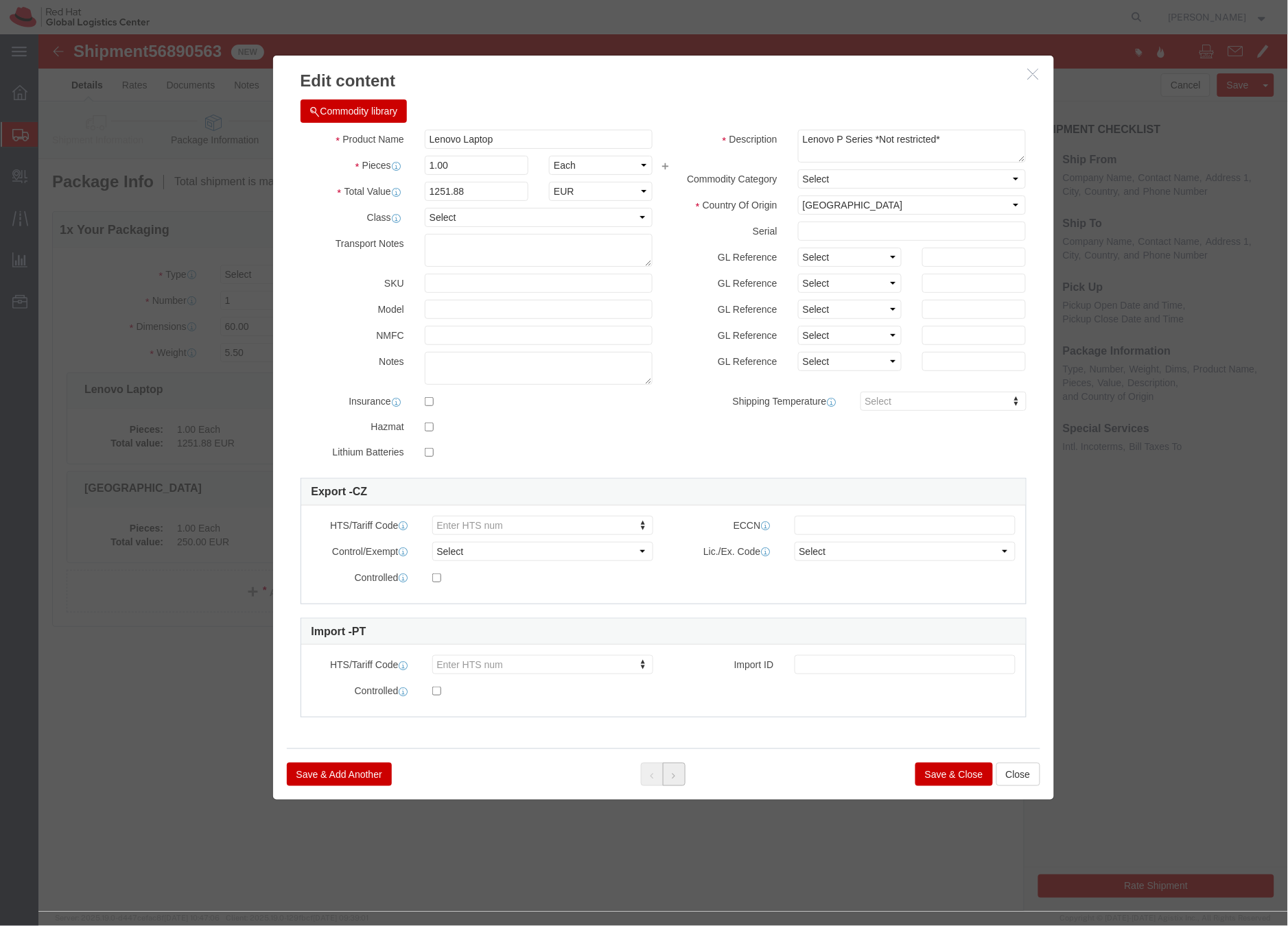
click button
click button "Save & Close"
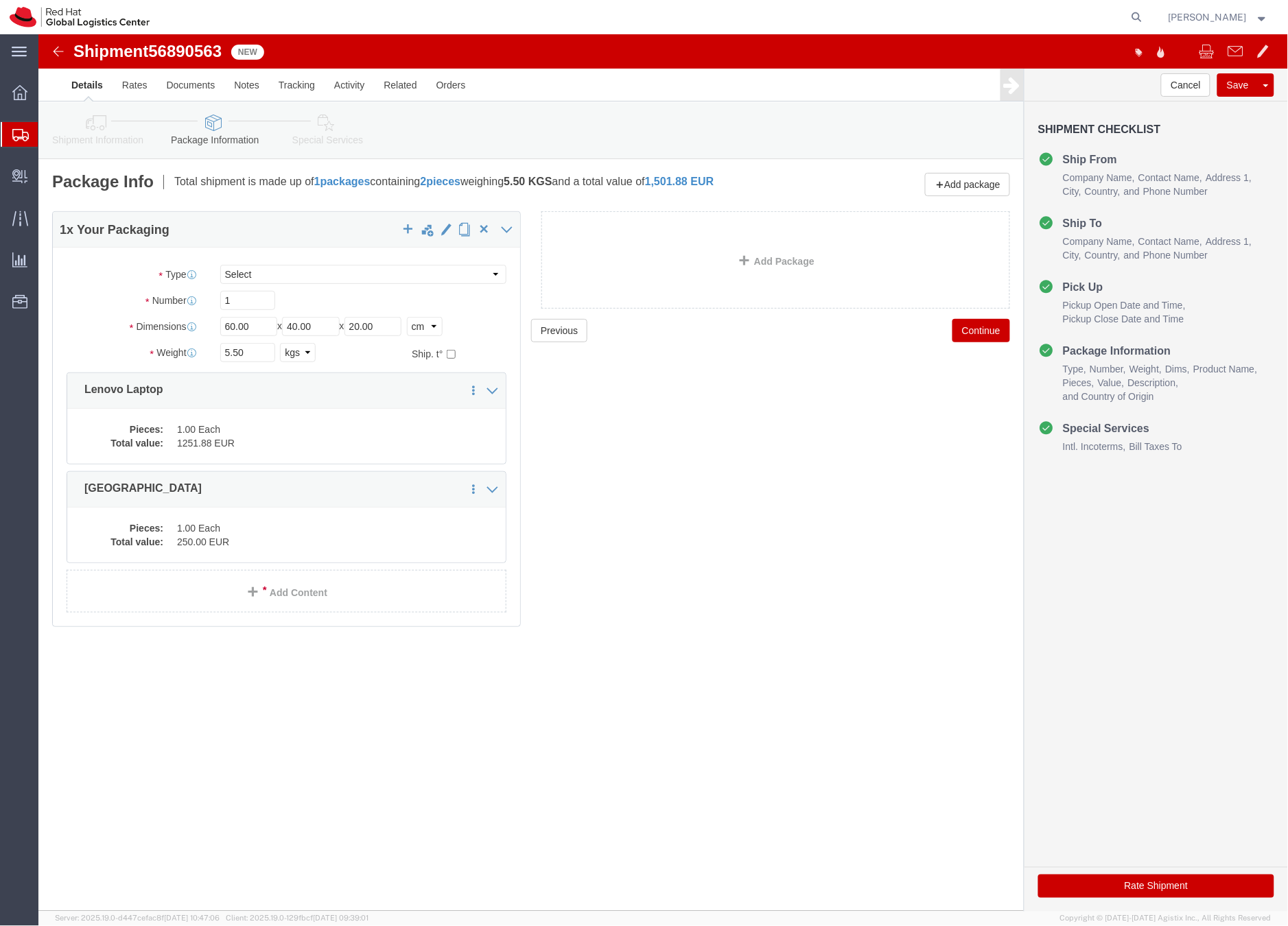
click icon
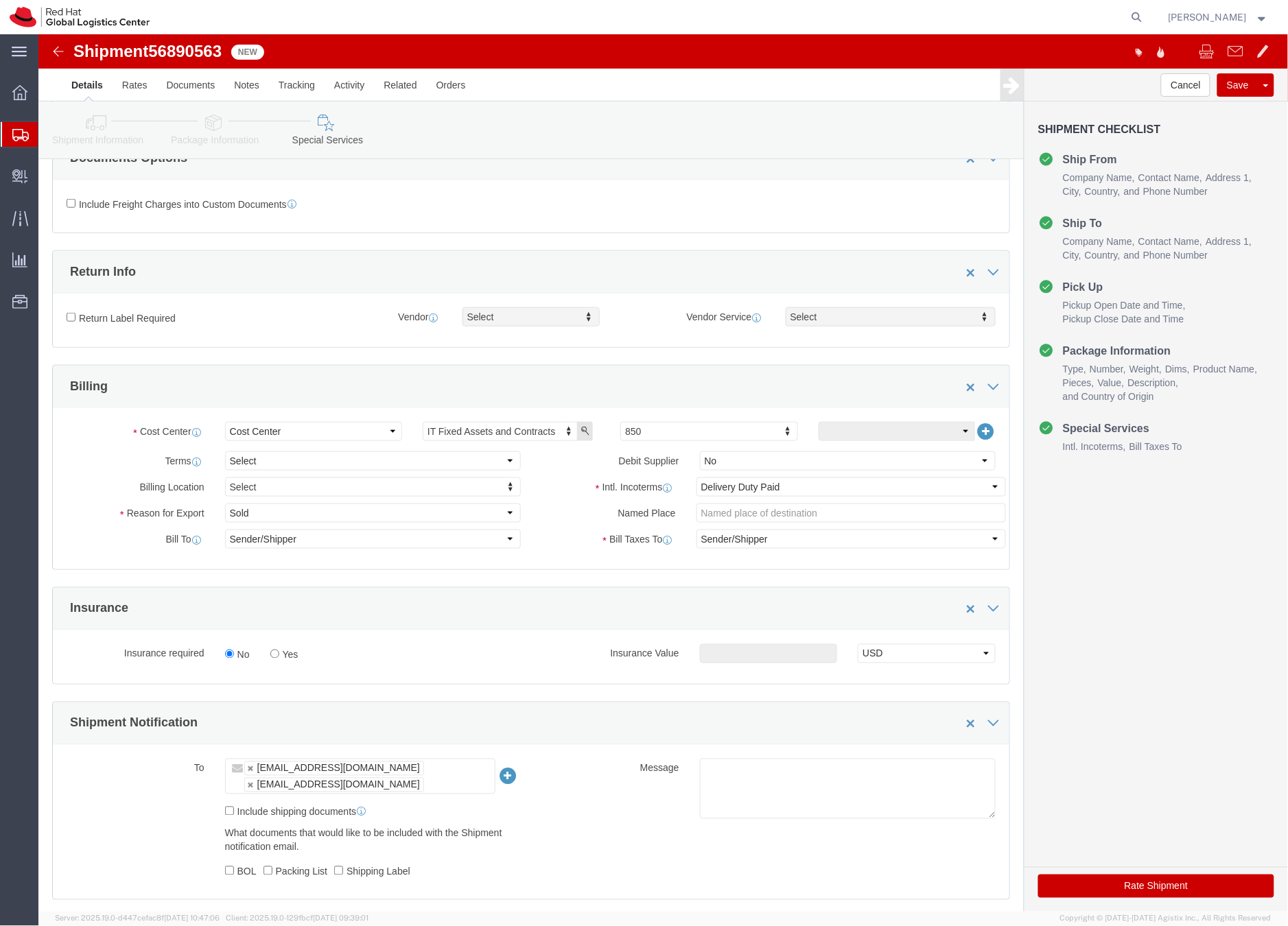
click button "Rate Shipment"
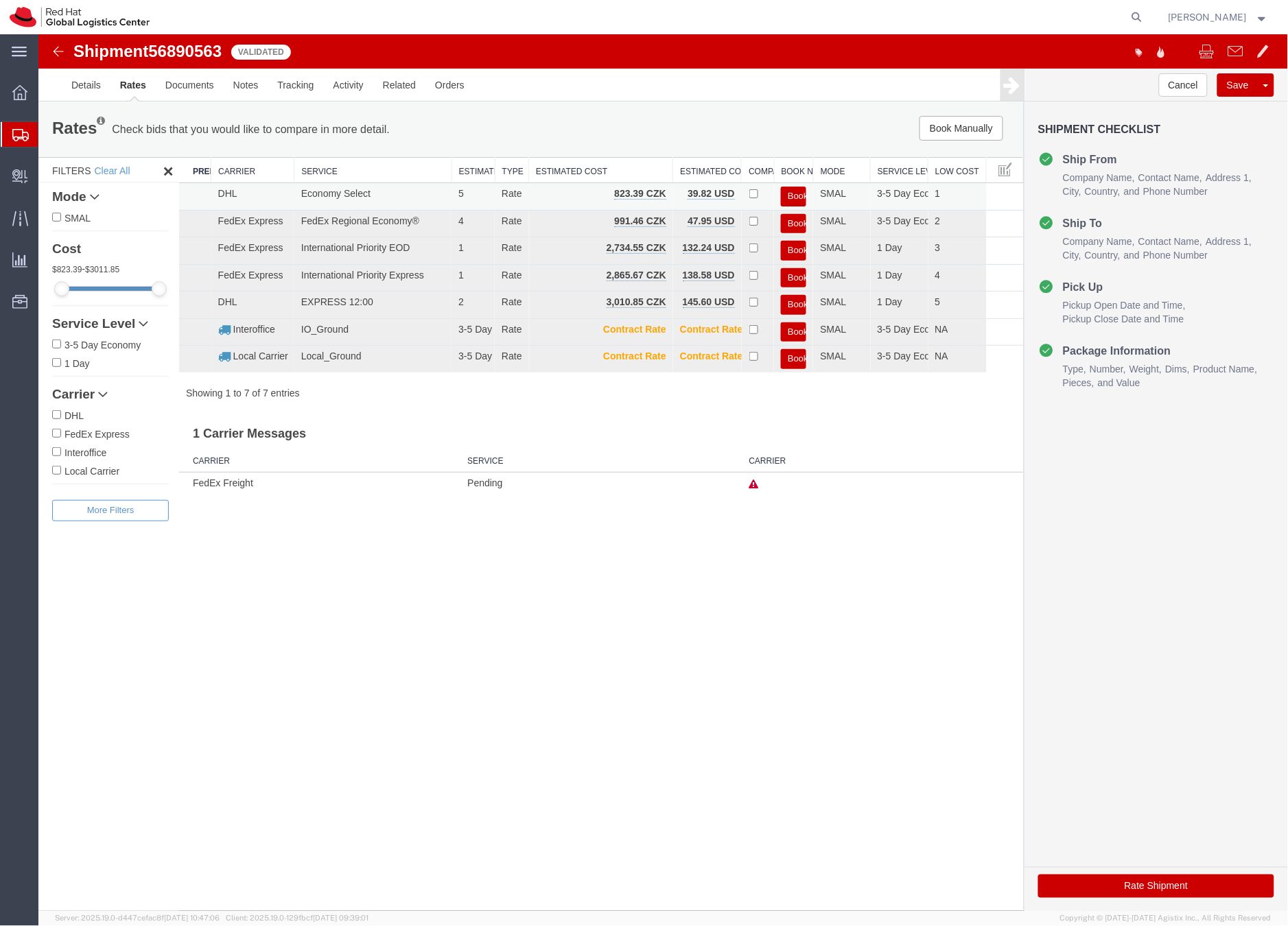
click at [803, 190] on button "Book" at bounding box center [793, 195] width 26 height 20
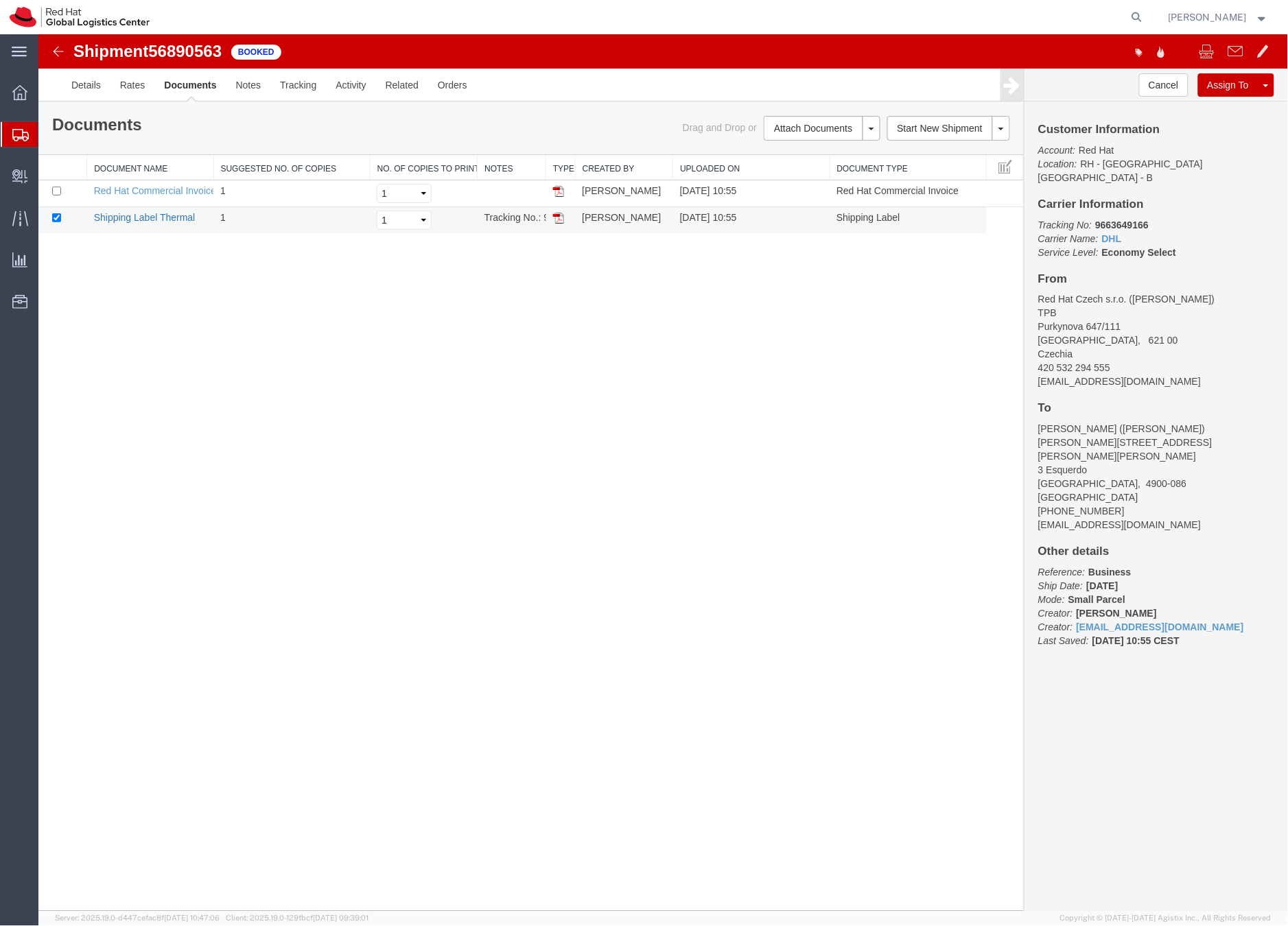
click at [155, 219] on link "Shipping Label Thermal" at bounding box center [143, 217] width 102 height 11
click at [18, 133] on icon at bounding box center [20, 135] width 17 height 12
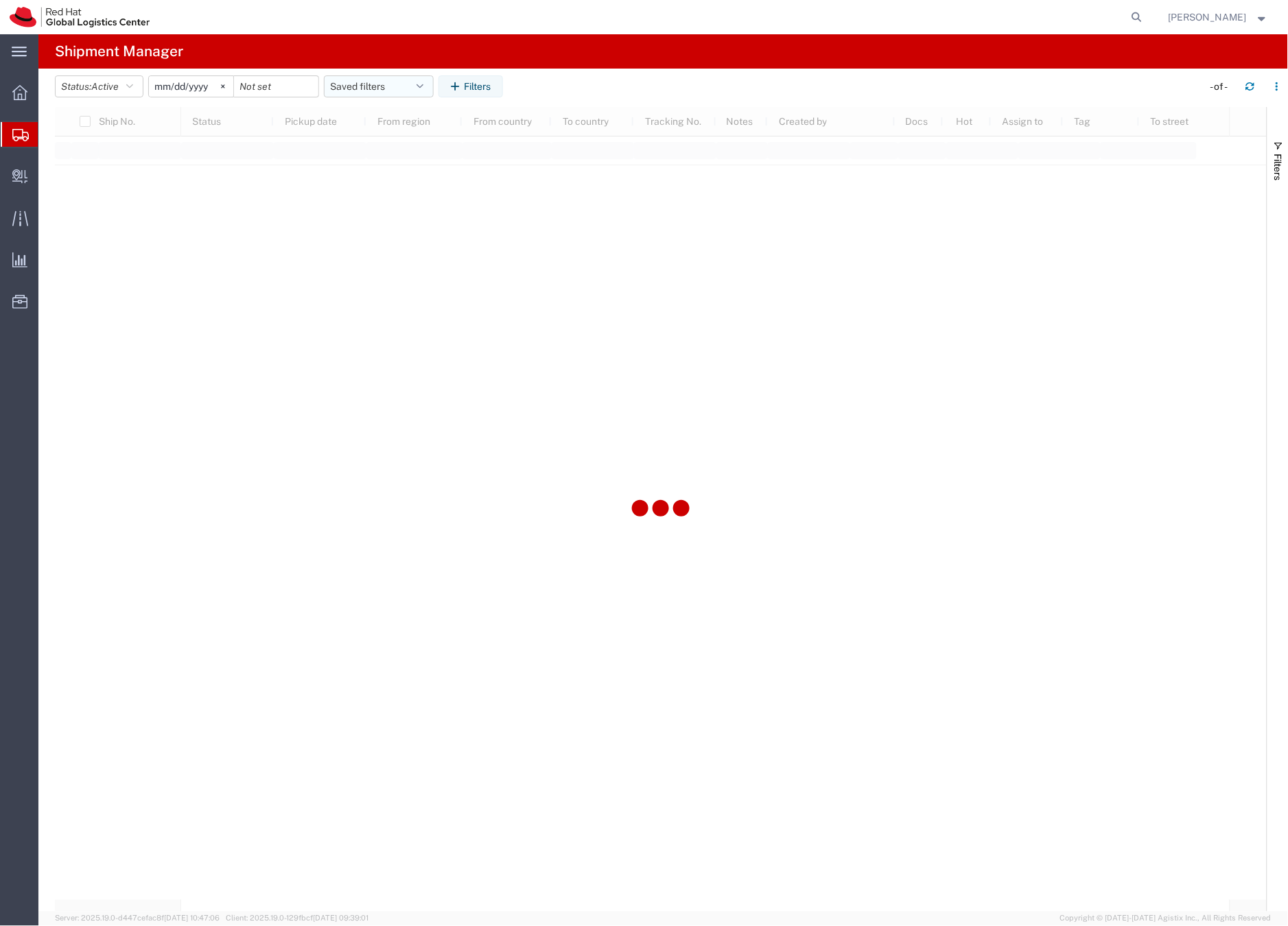
click at [352, 87] on button "Saved filters" at bounding box center [378, 86] width 110 height 22
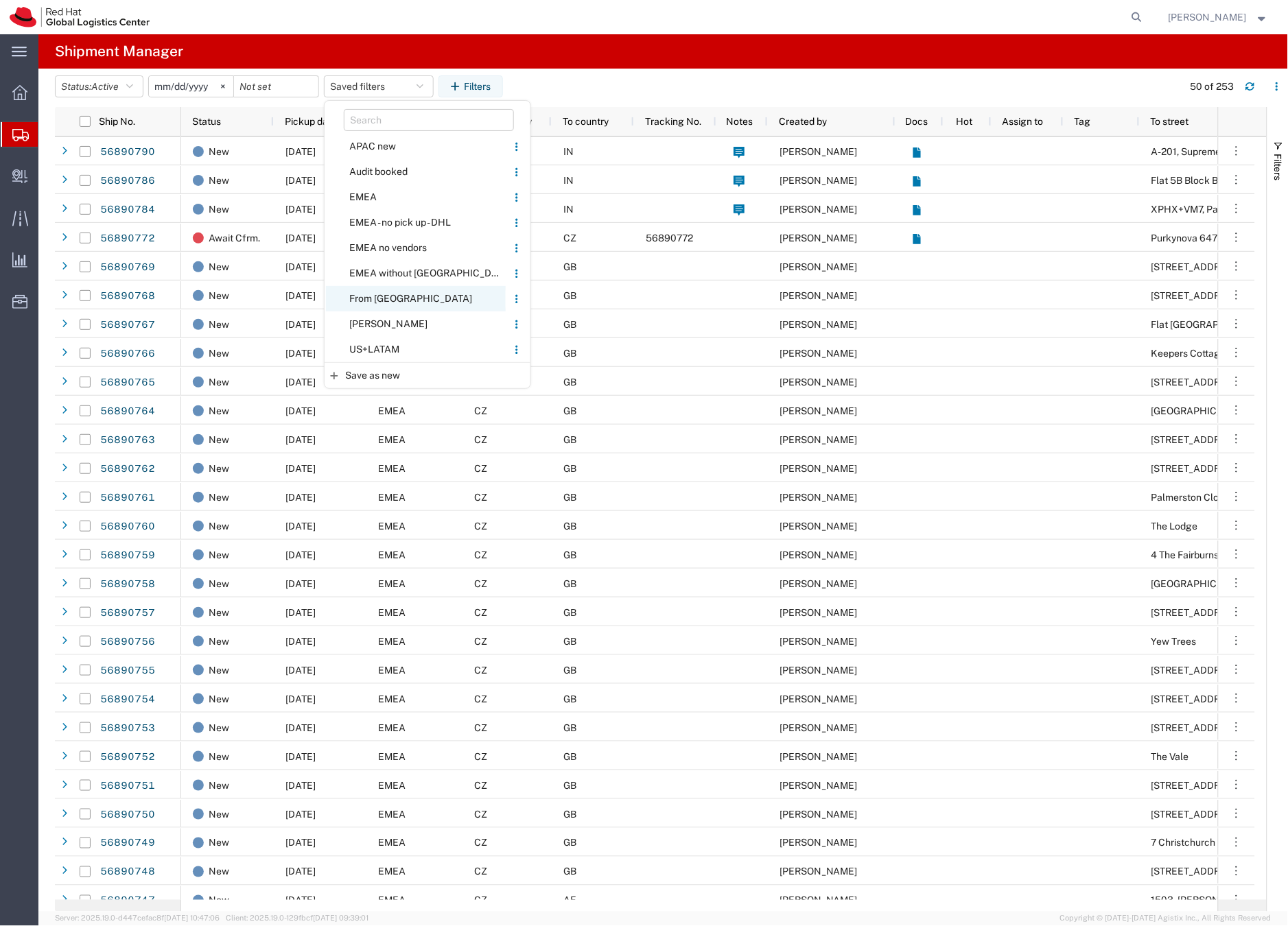
click at [366, 293] on span "From [GEOGRAPHIC_DATA]" at bounding box center [416, 299] width 179 height 26
type input "[DATE]"
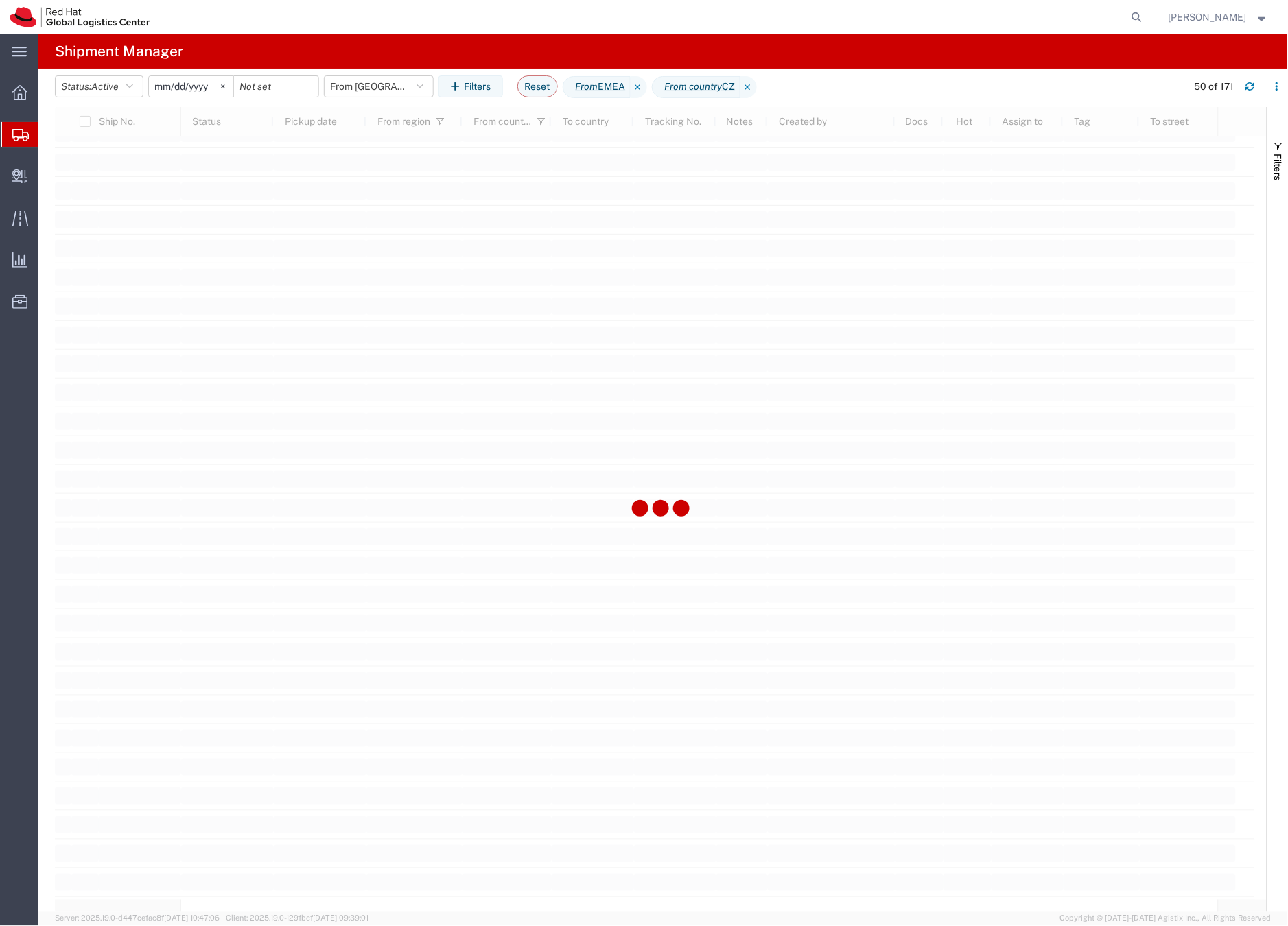
scroll to position [2365, 0]
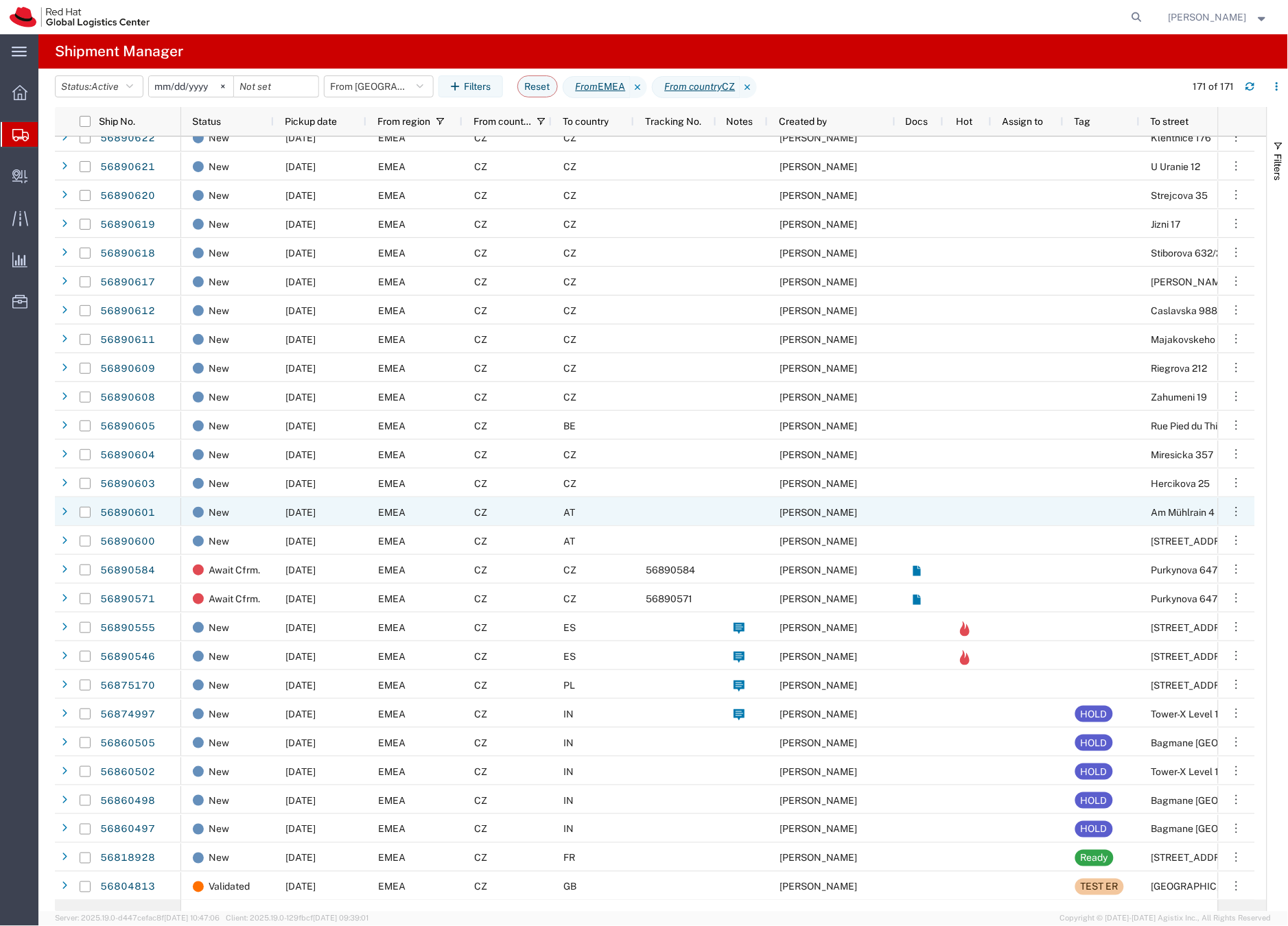
scroll to position [4165, 0]
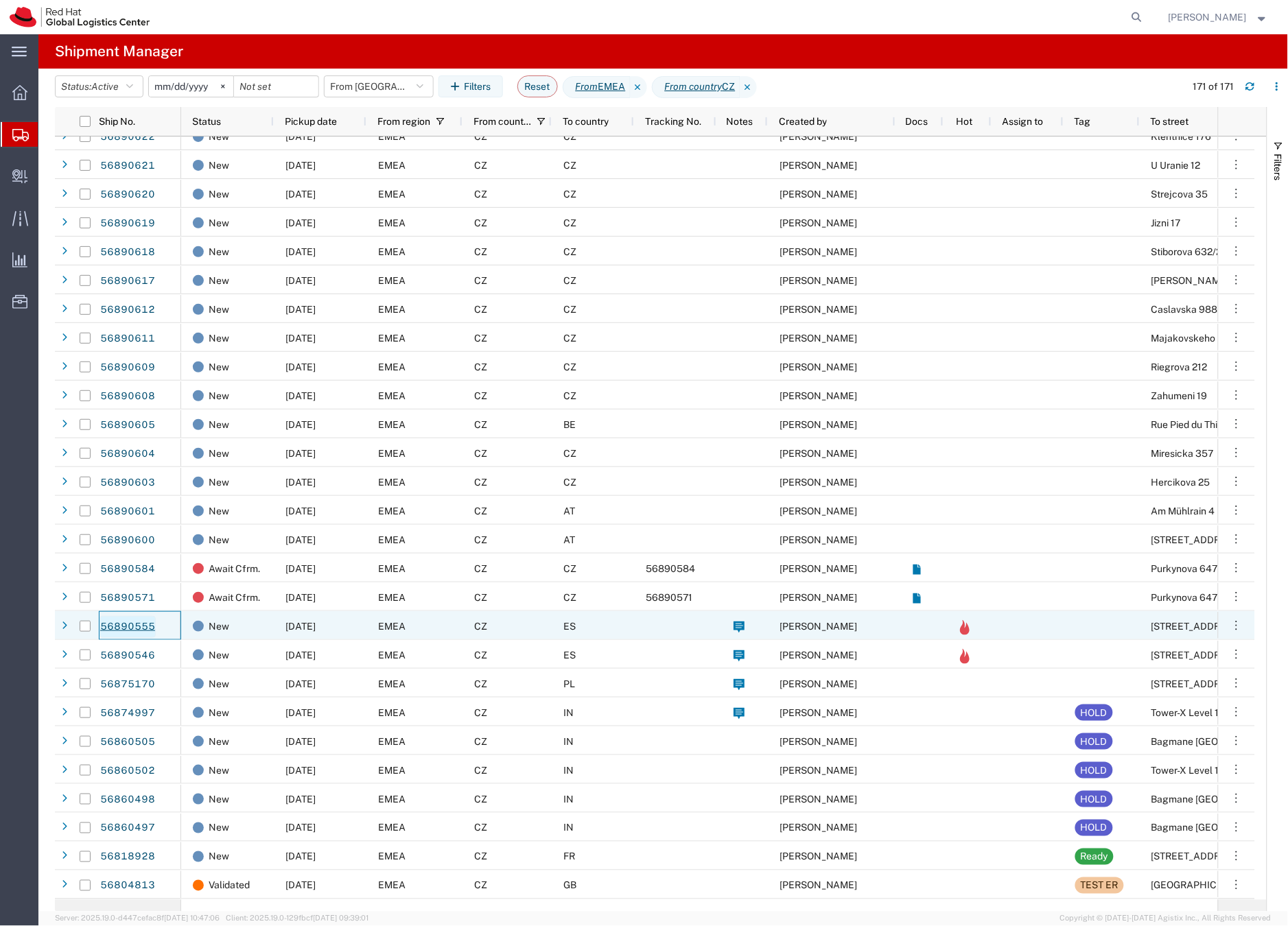
click at [144, 626] on link "56890555" at bounding box center [127, 626] width 56 height 22
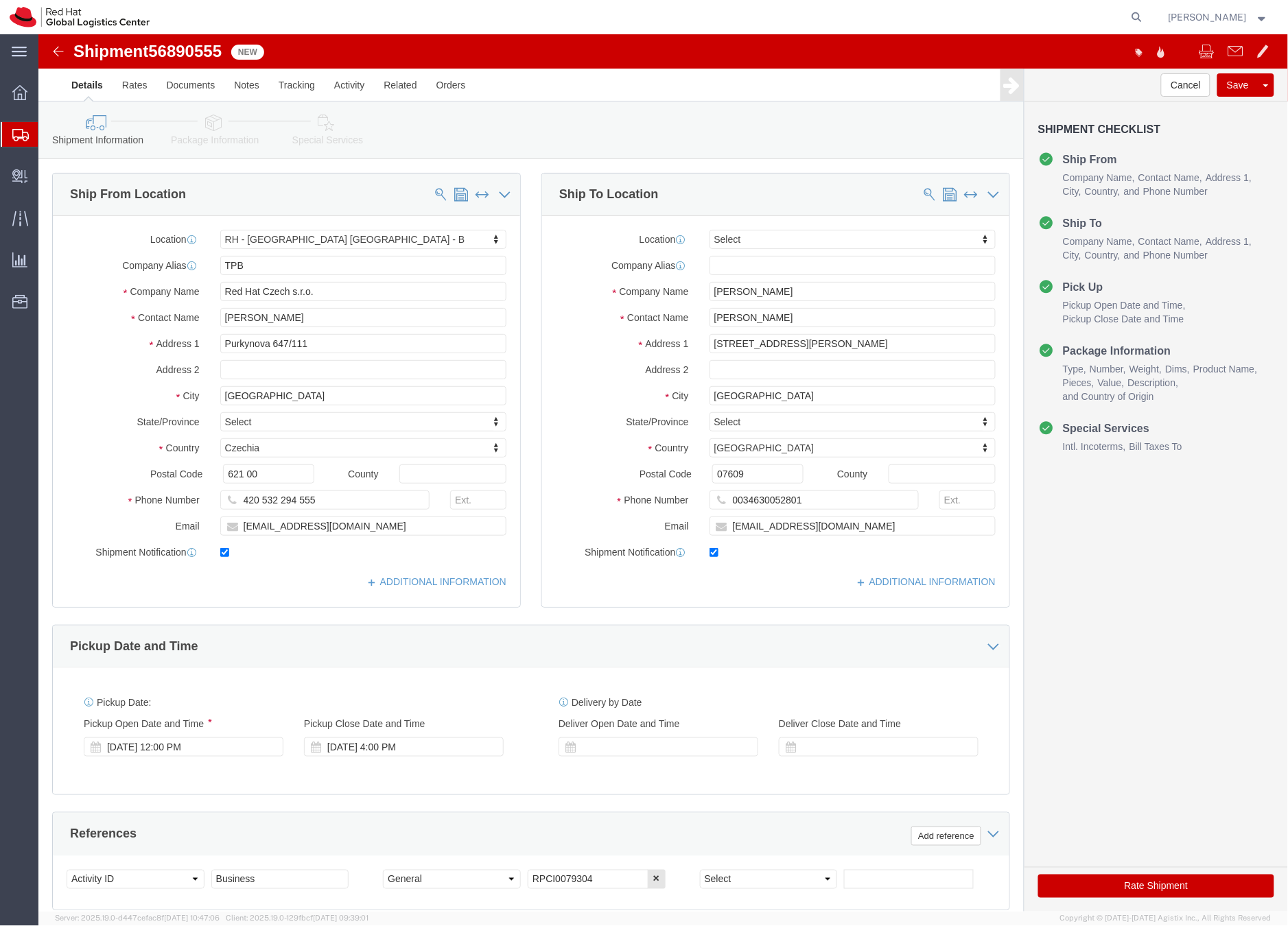
select select "38036"
select select
click icon
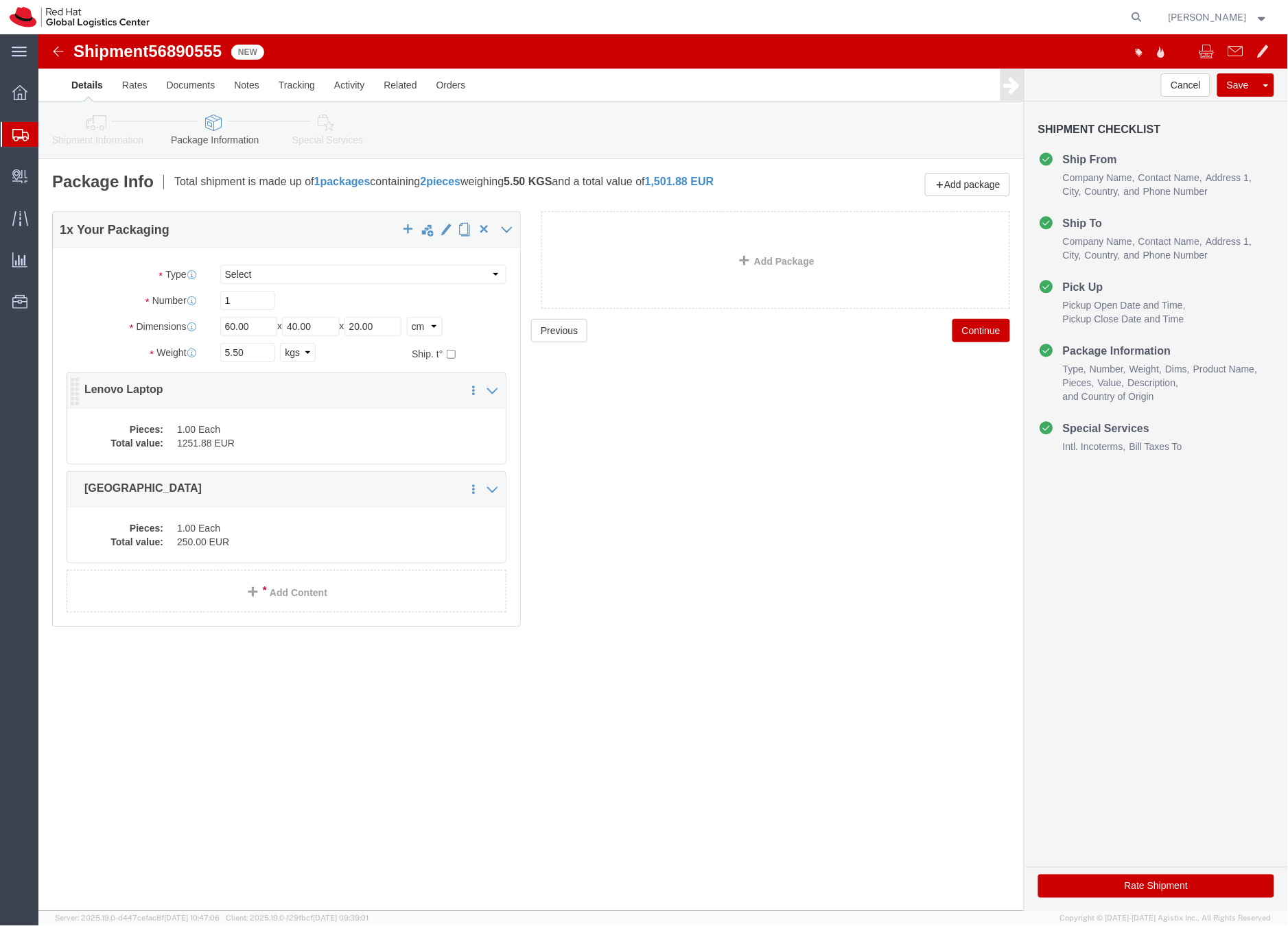
click dd "1.00 Each"
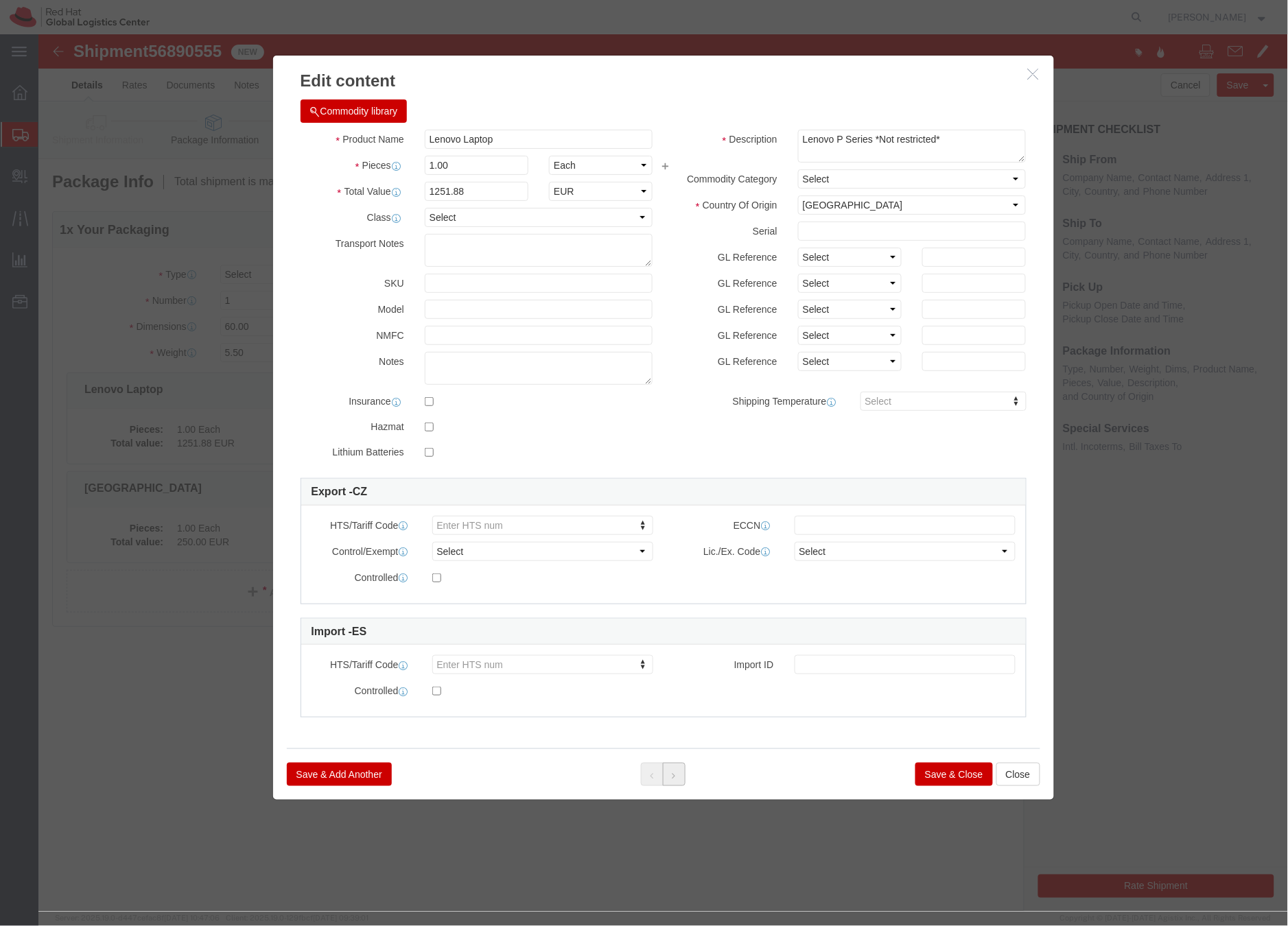
click button
click button "Save & Close"
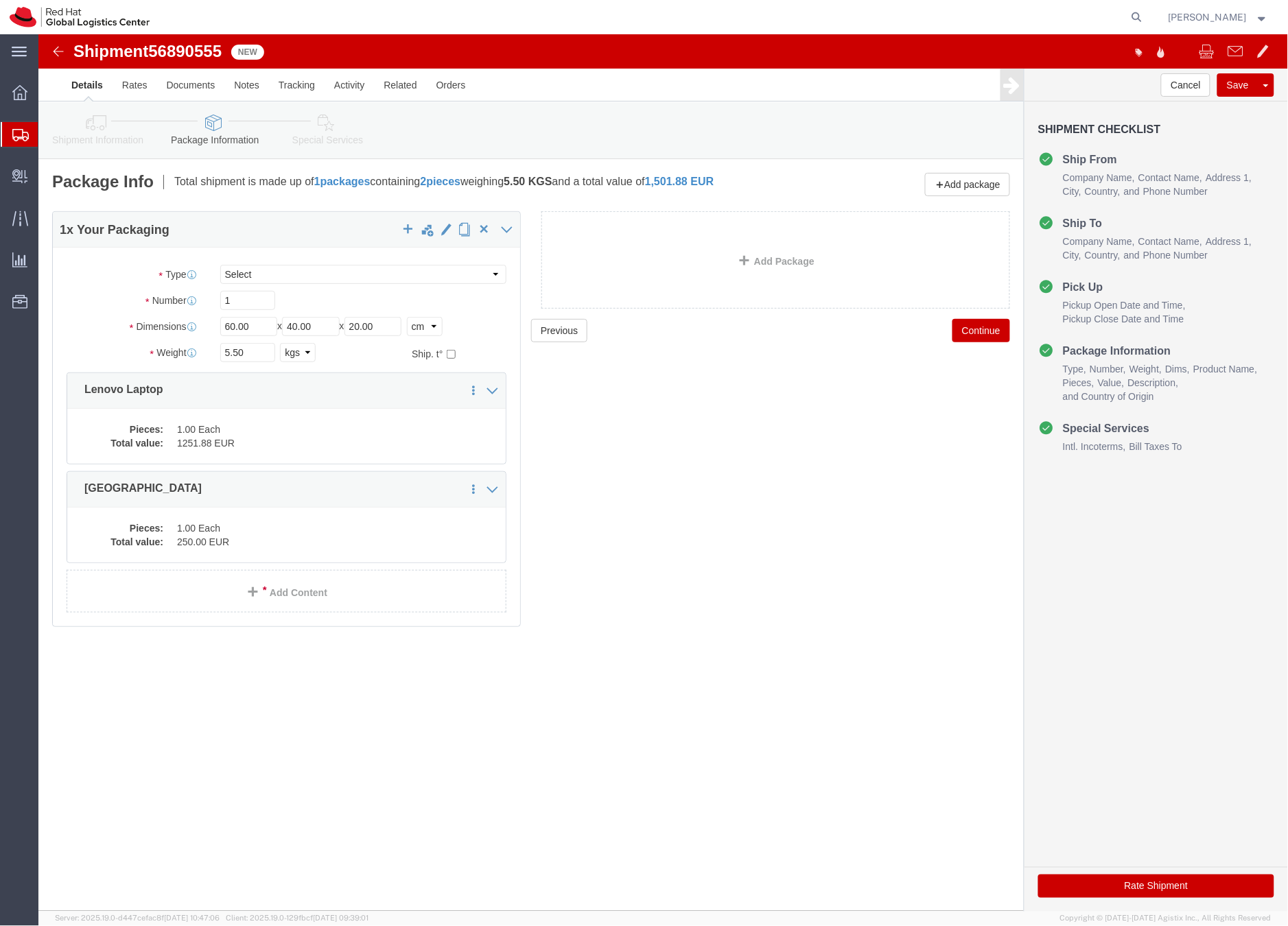
click icon
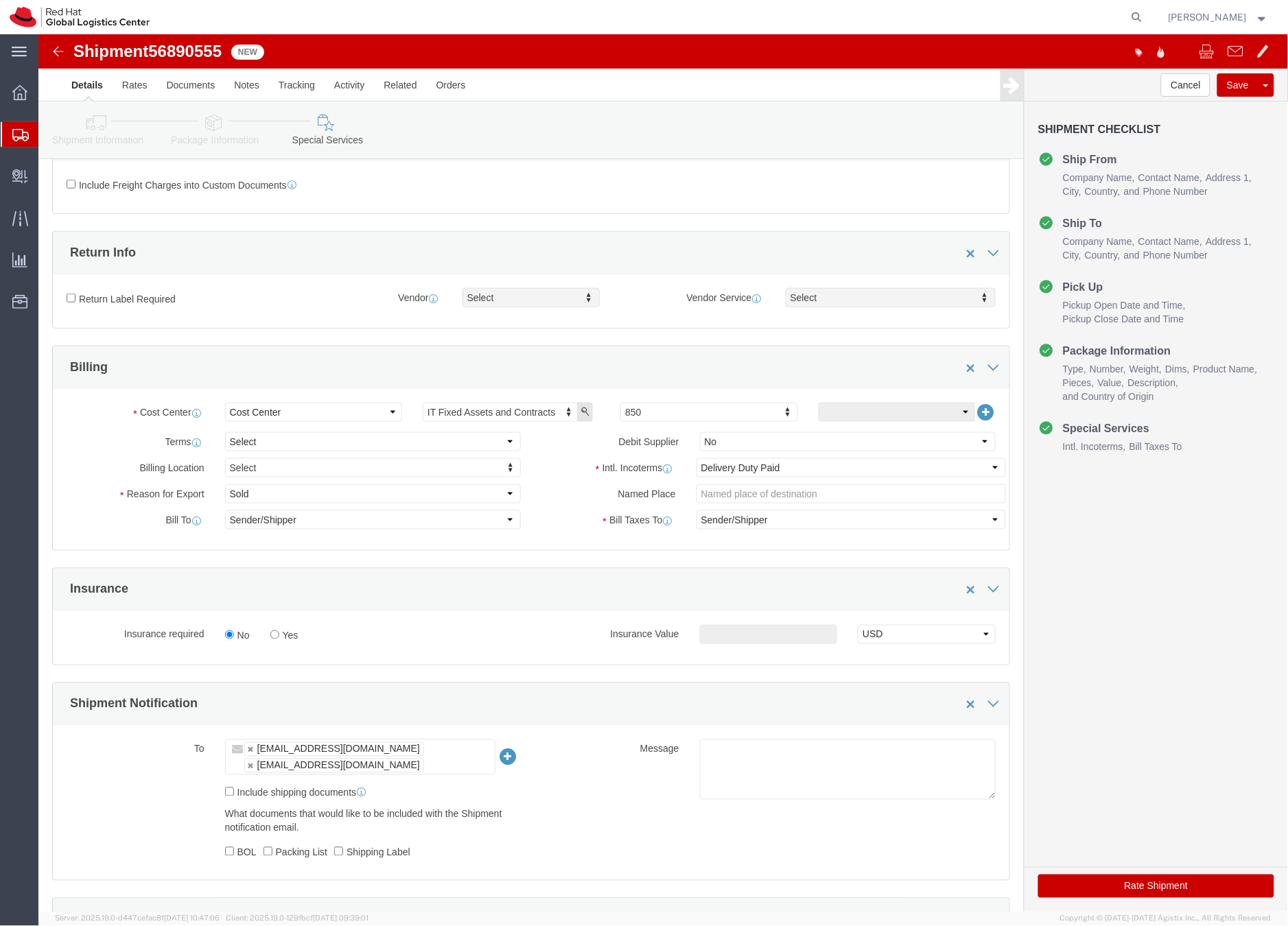
scroll to position [492, 0]
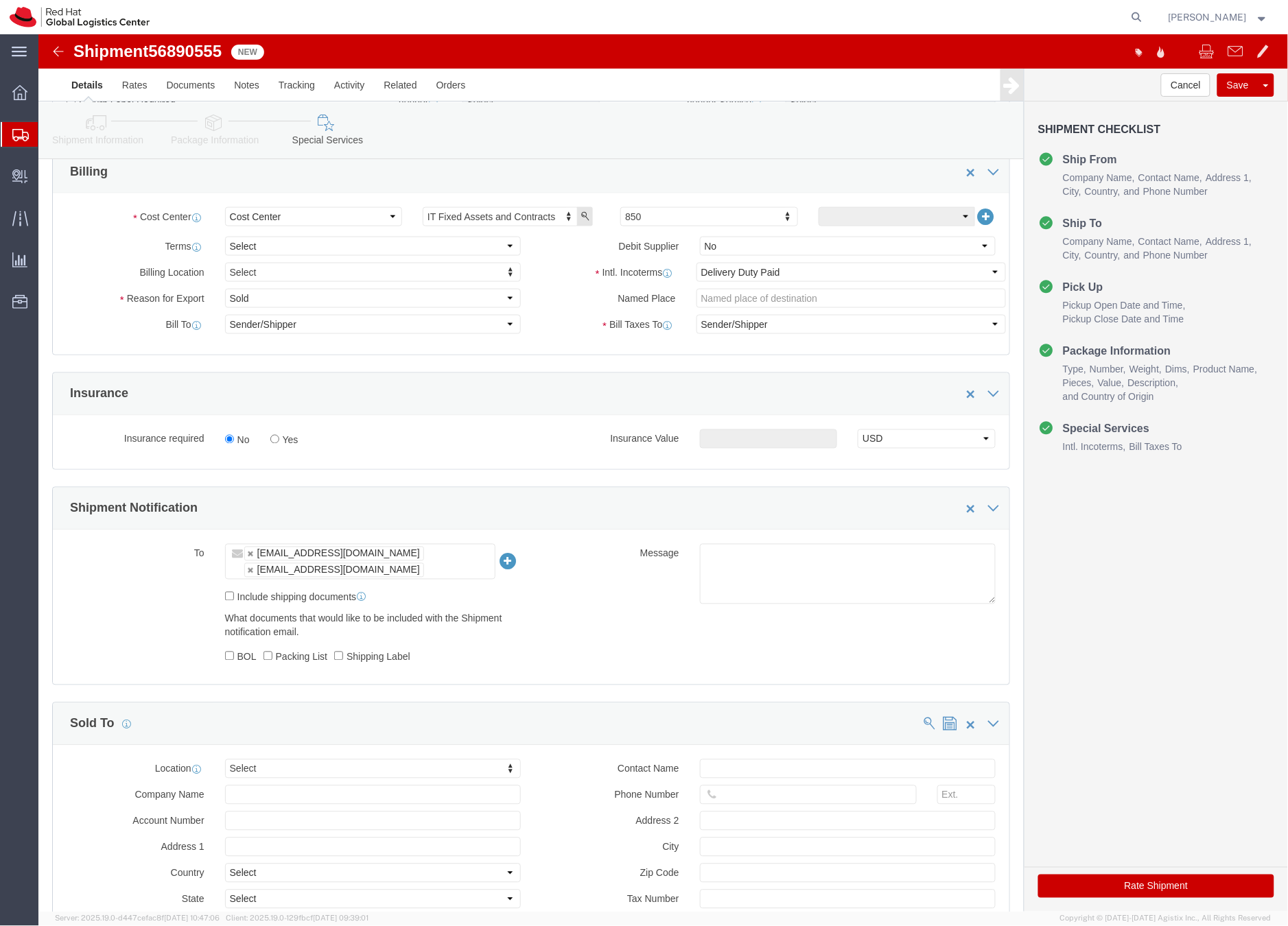
click button "Rate Shipment"
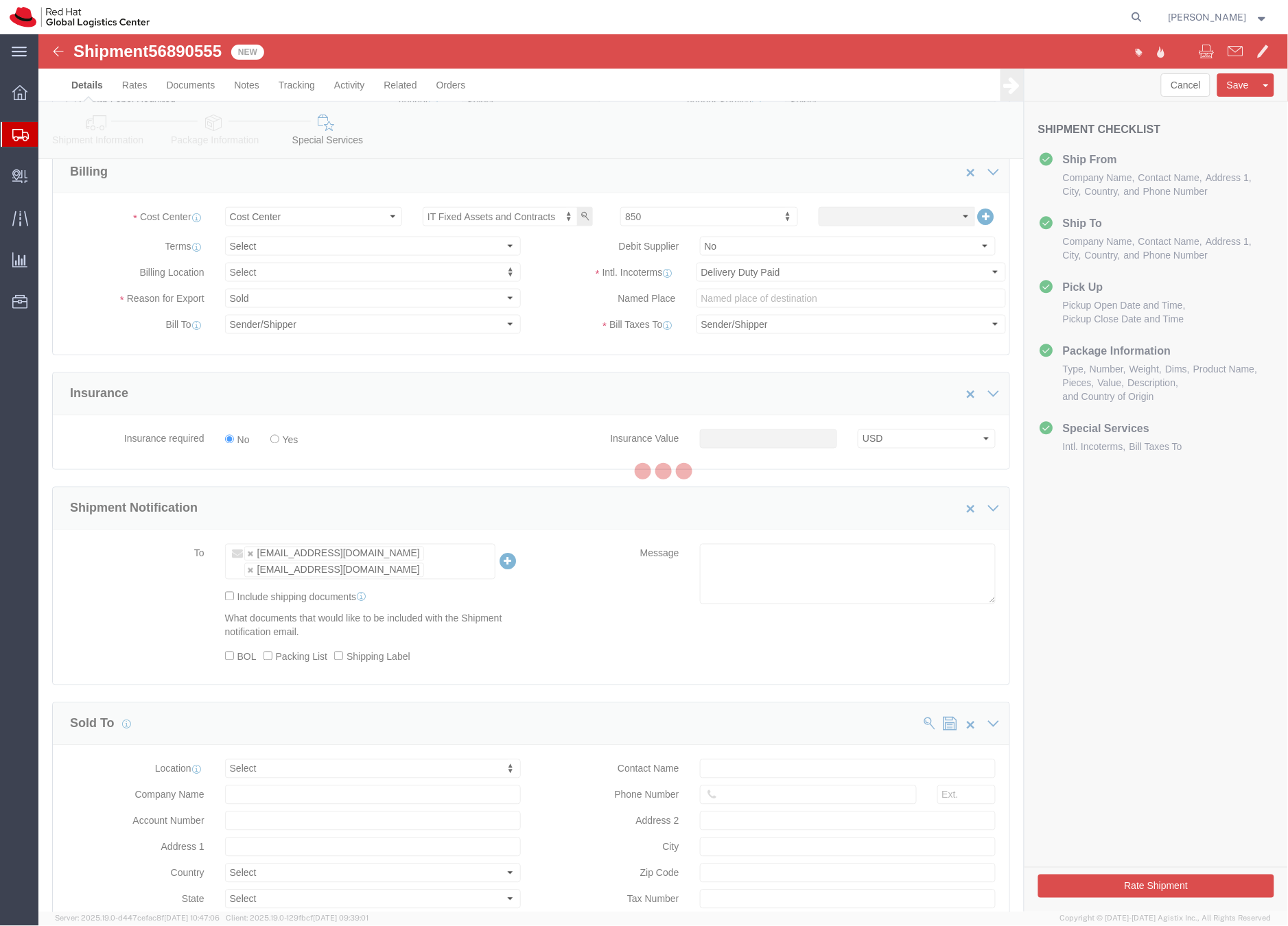
scroll to position [0, 0]
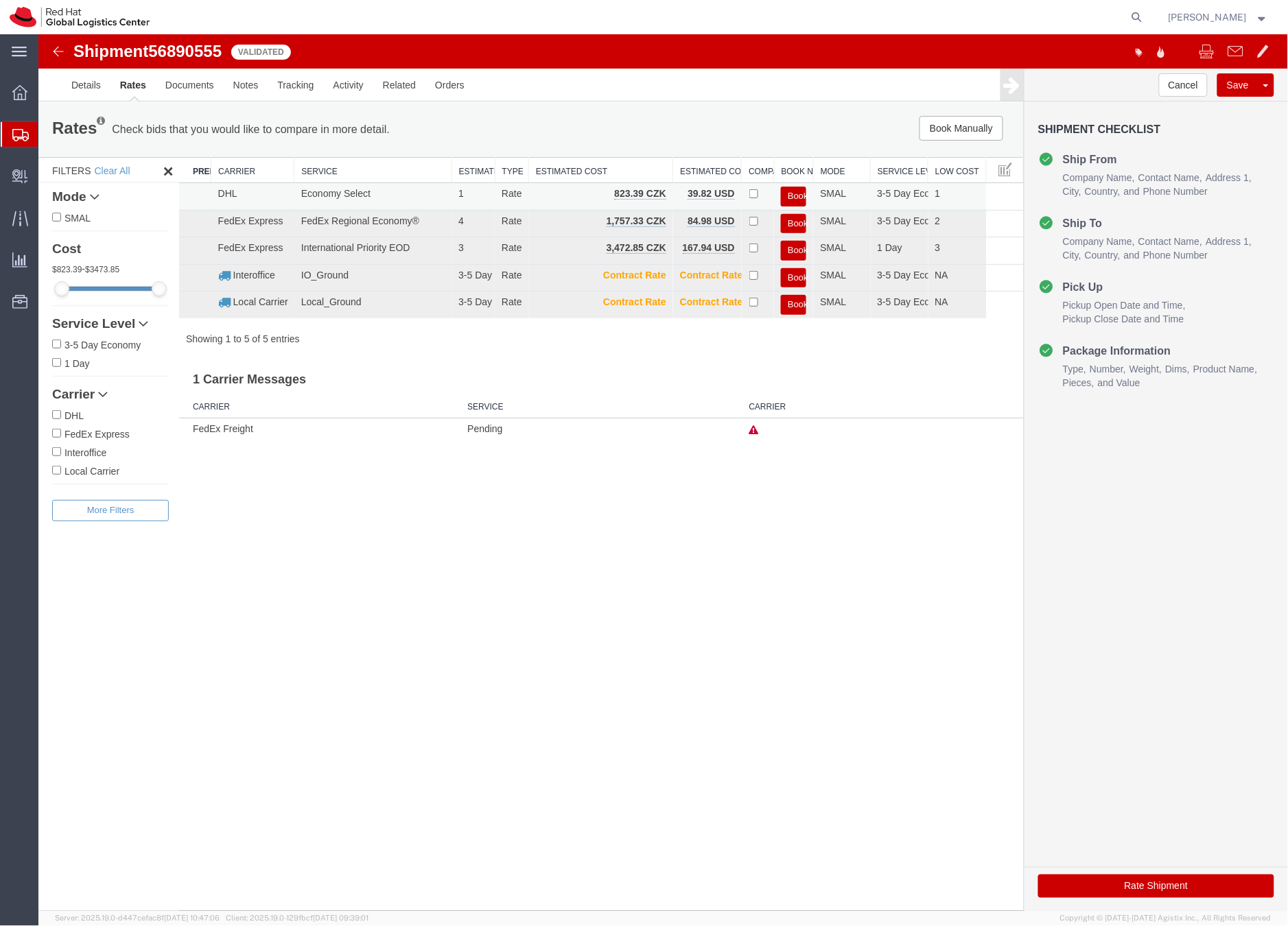
click at [791, 191] on button "Book" at bounding box center [793, 195] width 26 height 20
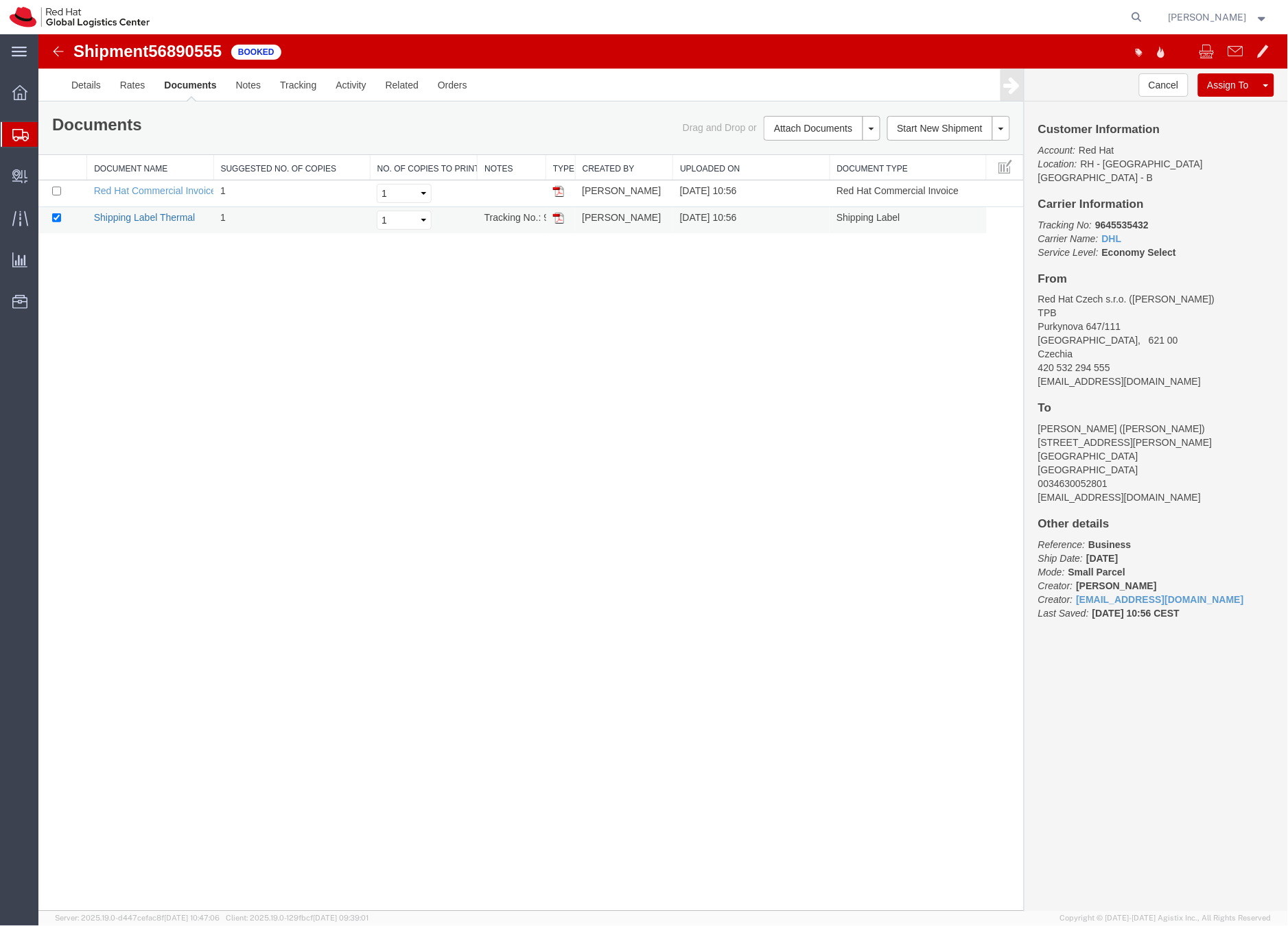
drag, startPoint x: 171, startPoint y: 215, endPoint x: 60, endPoint y: 242, distance: 114.2
click at [171, 215] on link "Shipping Label Thermal" at bounding box center [143, 217] width 102 height 11
click at [18, 133] on icon at bounding box center [20, 135] width 17 height 12
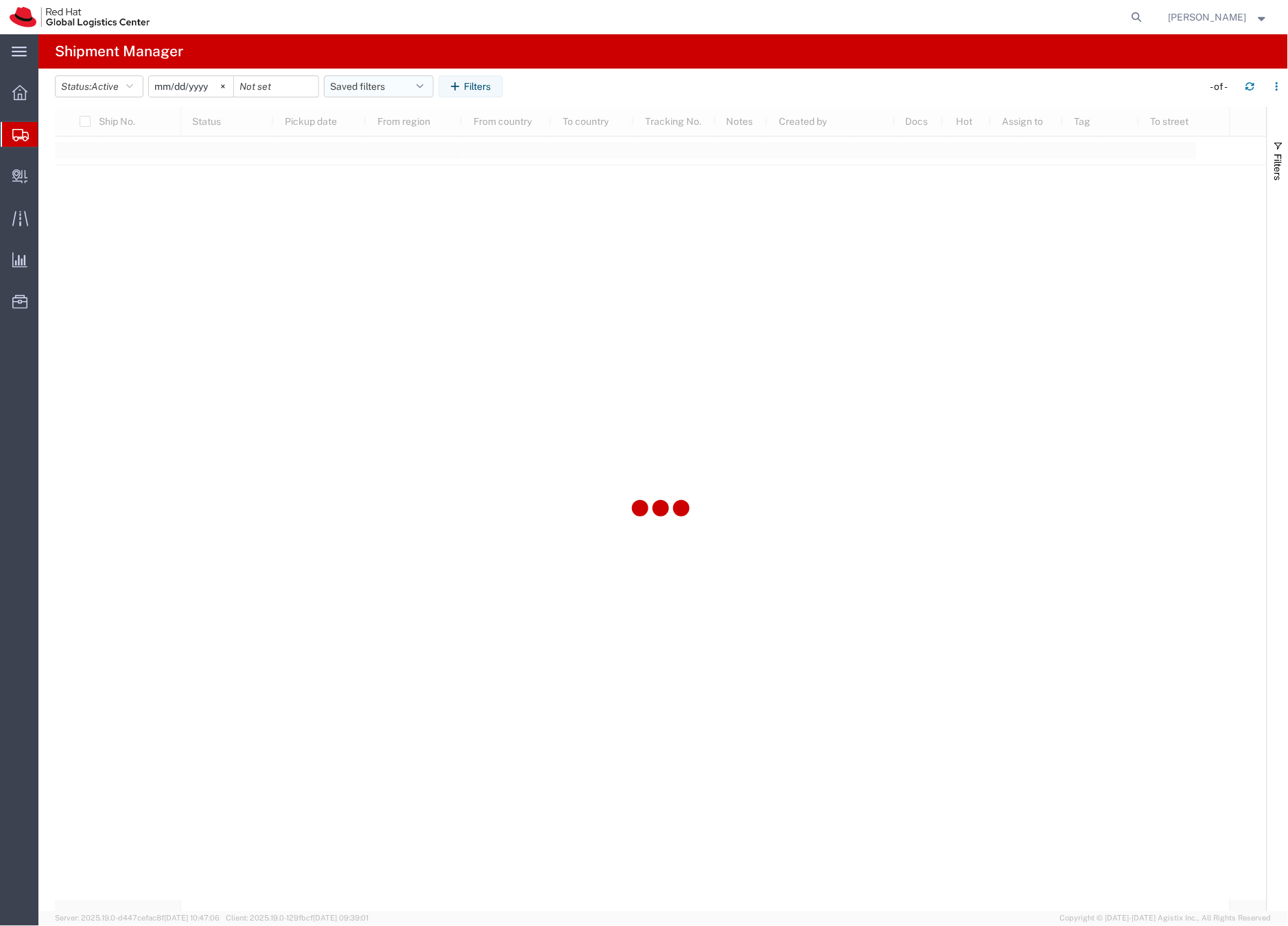
click at [350, 87] on button "Saved filters" at bounding box center [378, 86] width 110 height 22
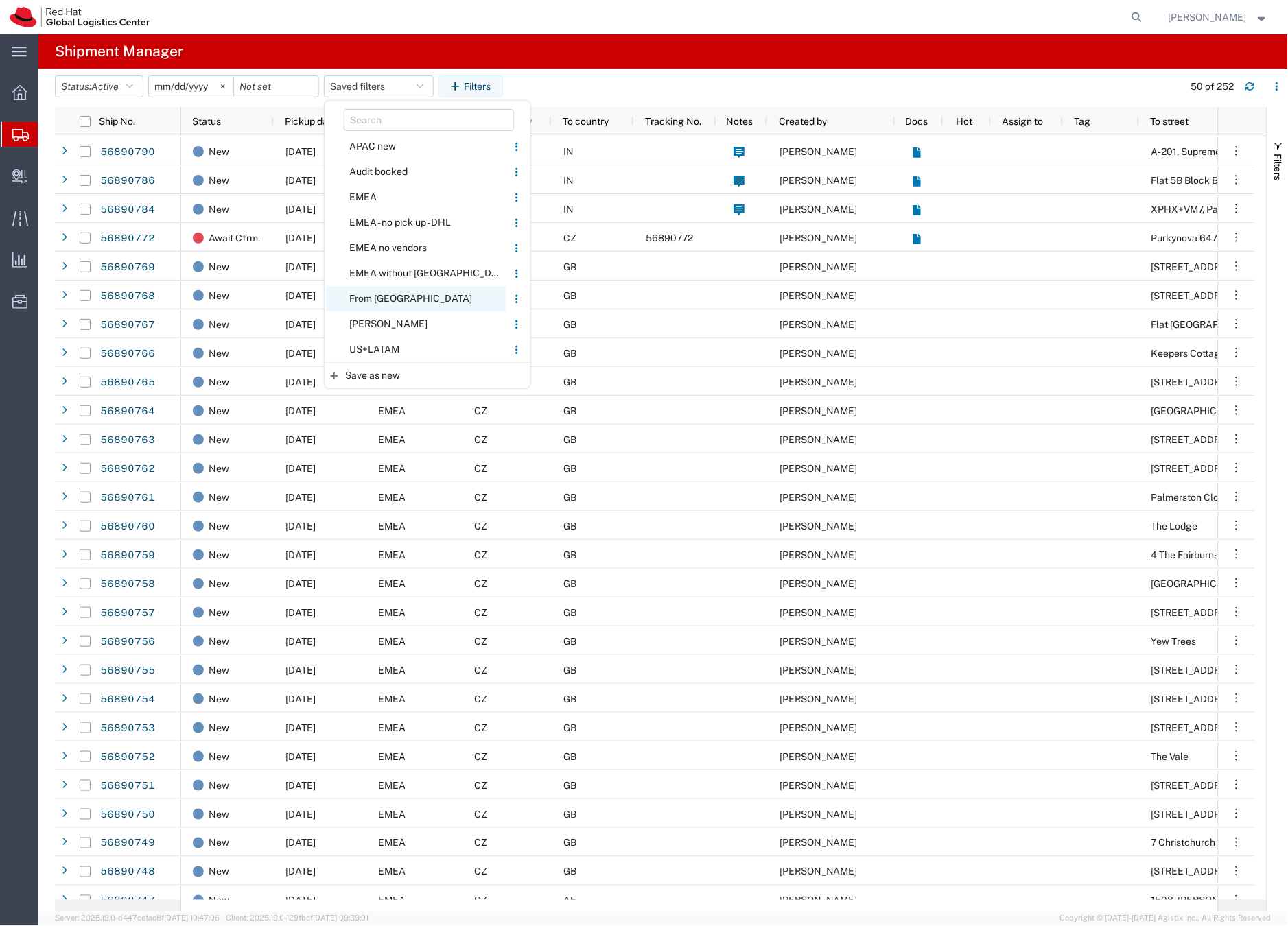
click at [384, 297] on span "From [GEOGRAPHIC_DATA]" at bounding box center [416, 299] width 179 height 26
type input "[DATE]"
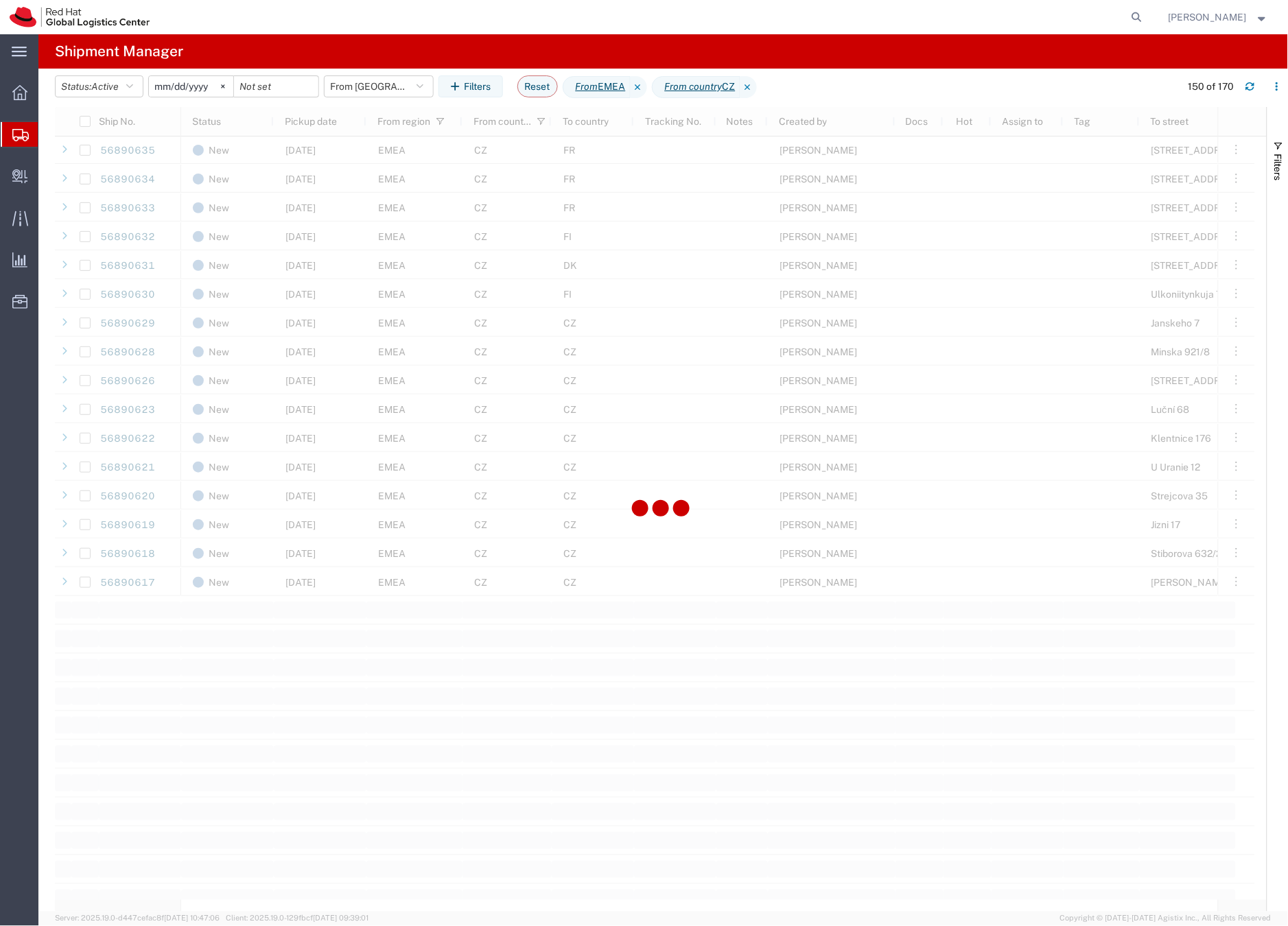
scroll to position [3863, 0]
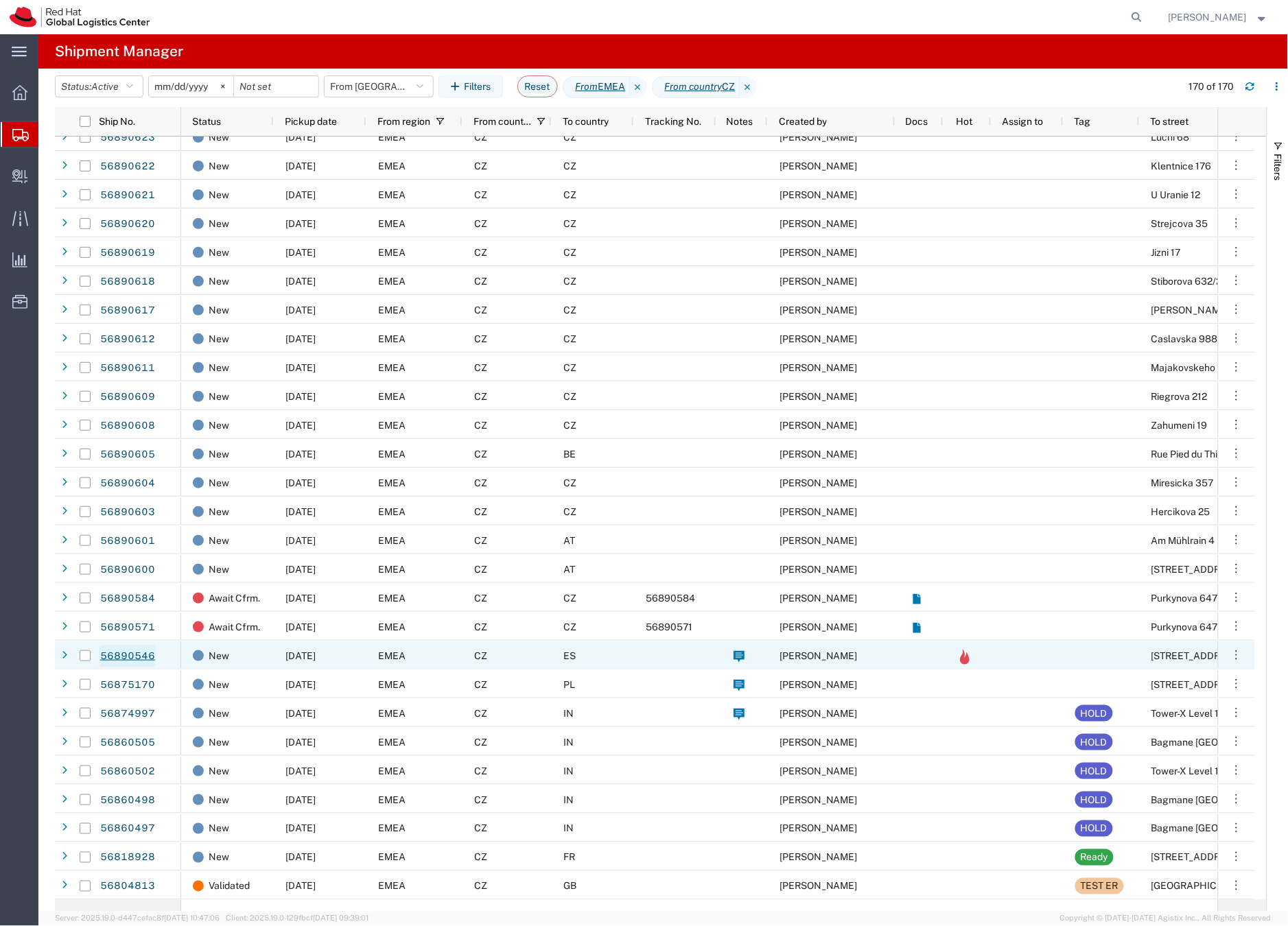
click at [136, 653] on link "56890546" at bounding box center [127, 656] width 56 height 22
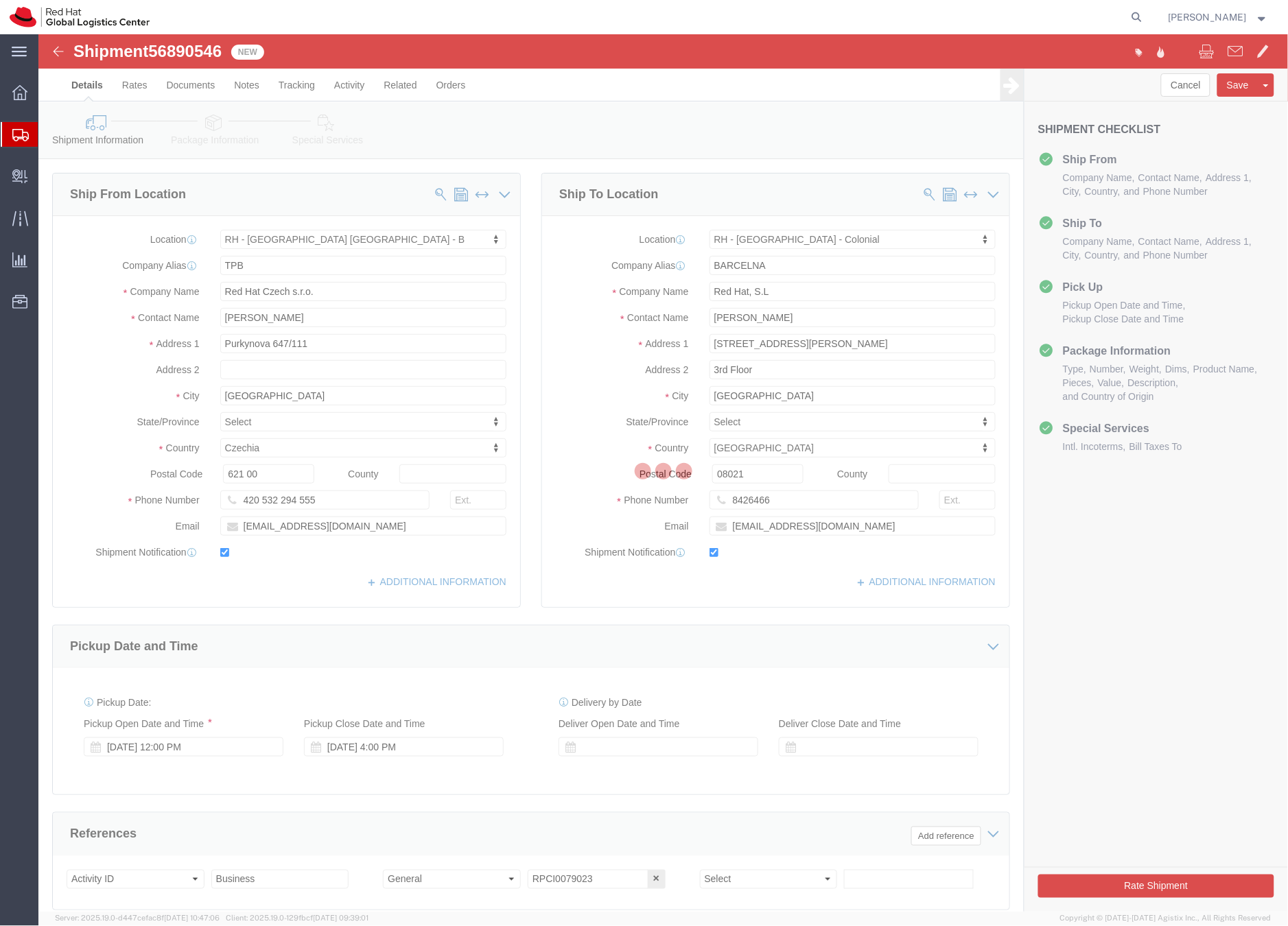
select select "38036"
select select "37924"
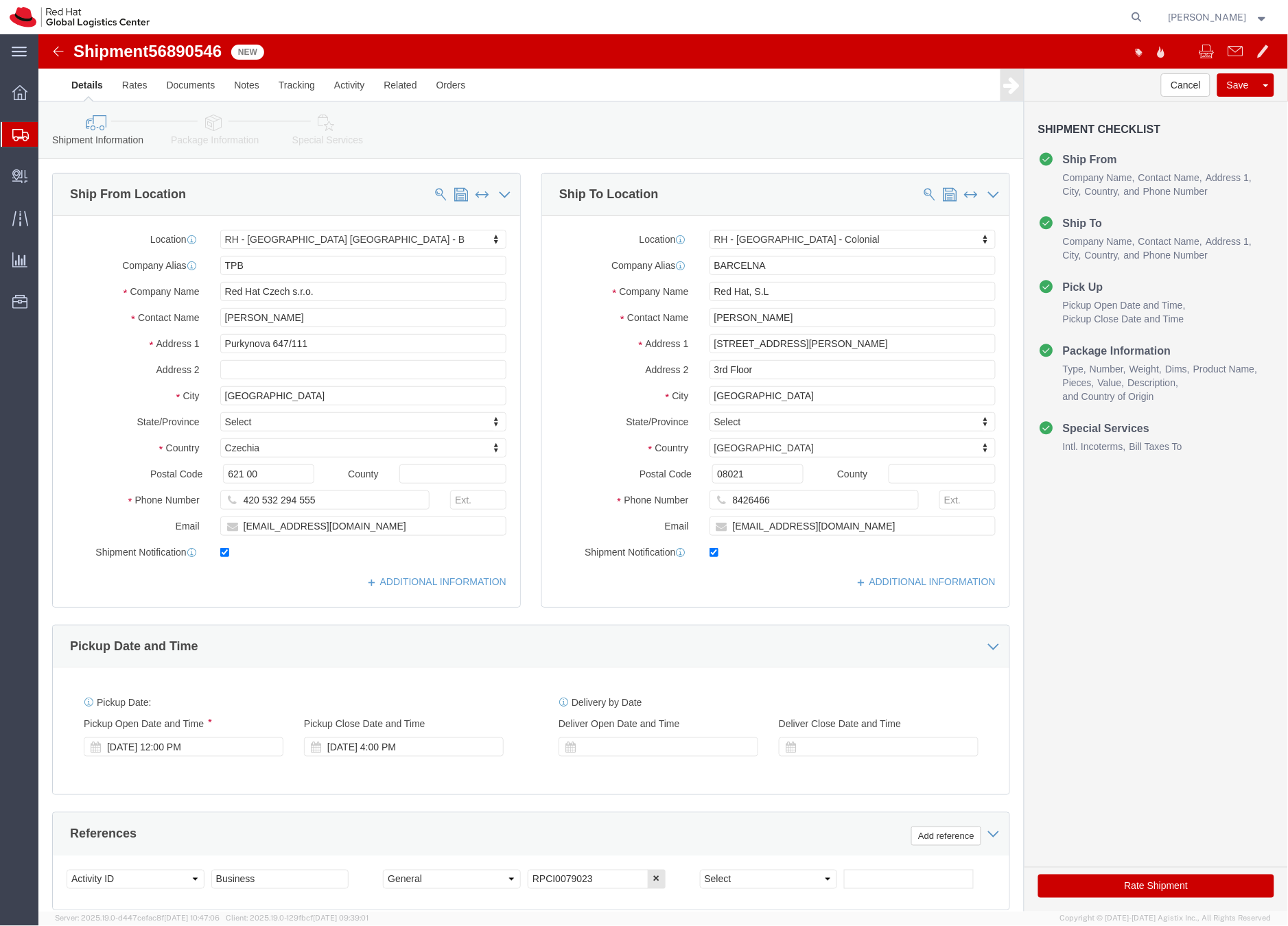
click icon
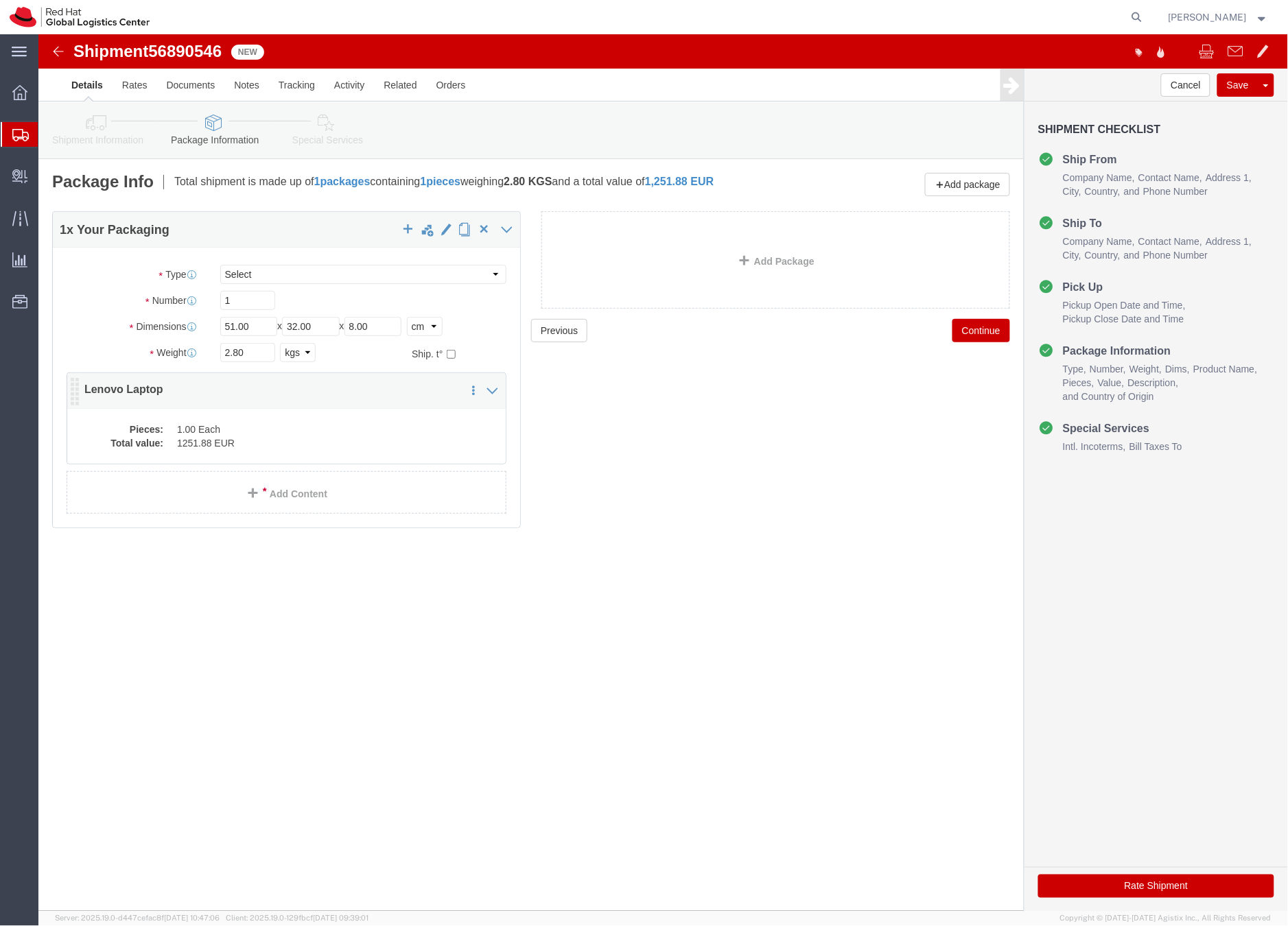
click dd "1251.88 EUR"
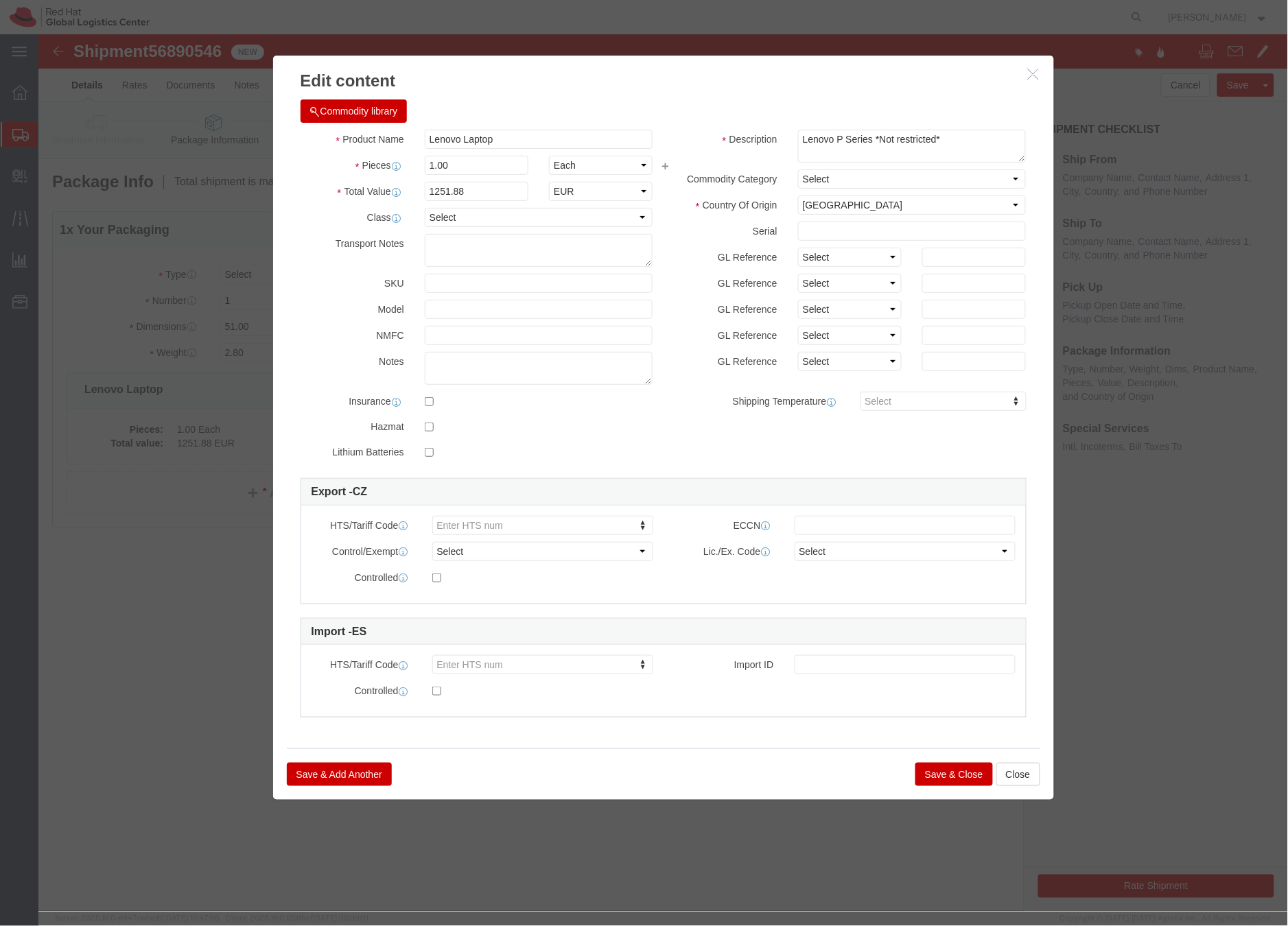
click button "Save & Close"
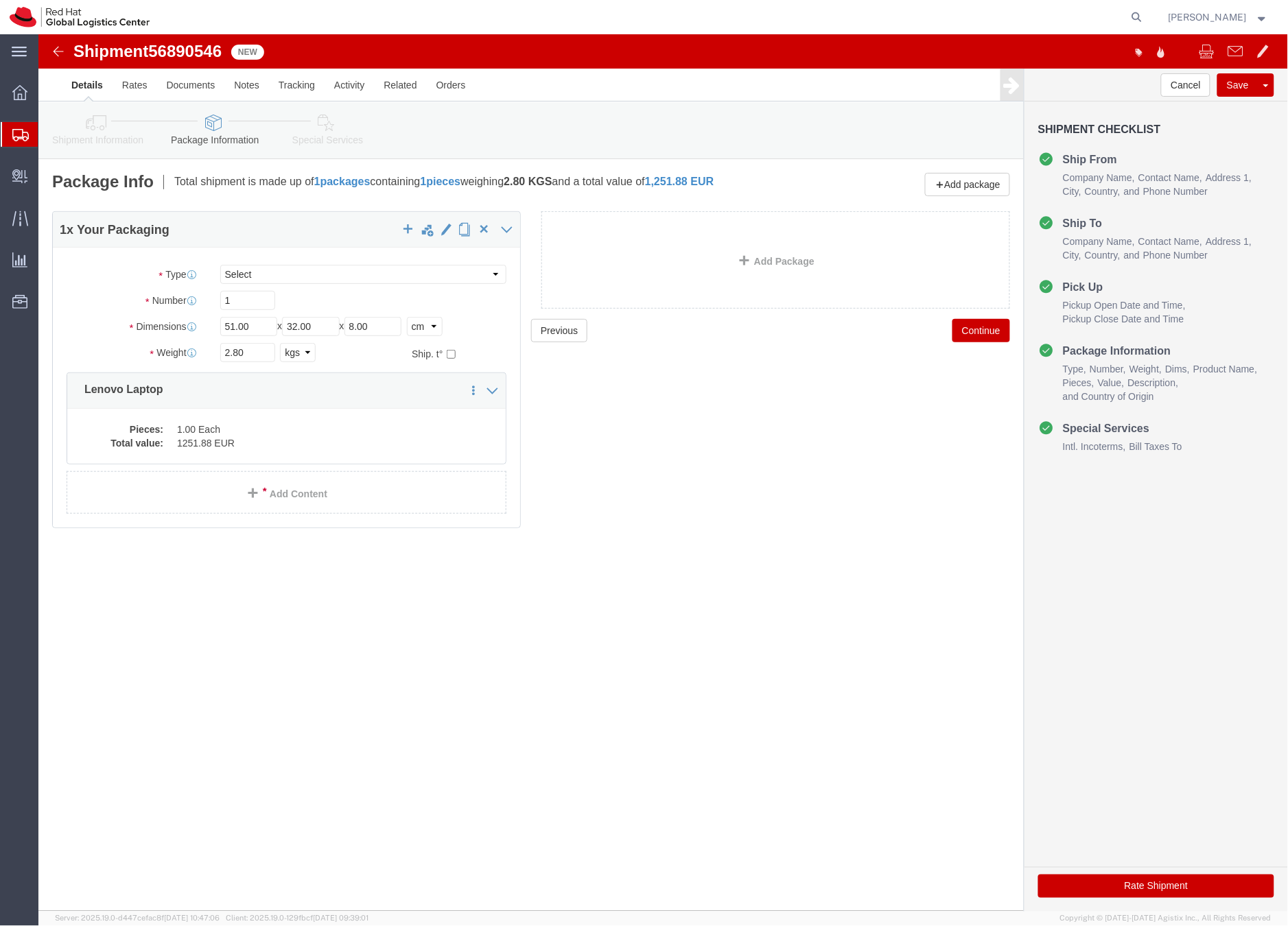
click link "Special Services"
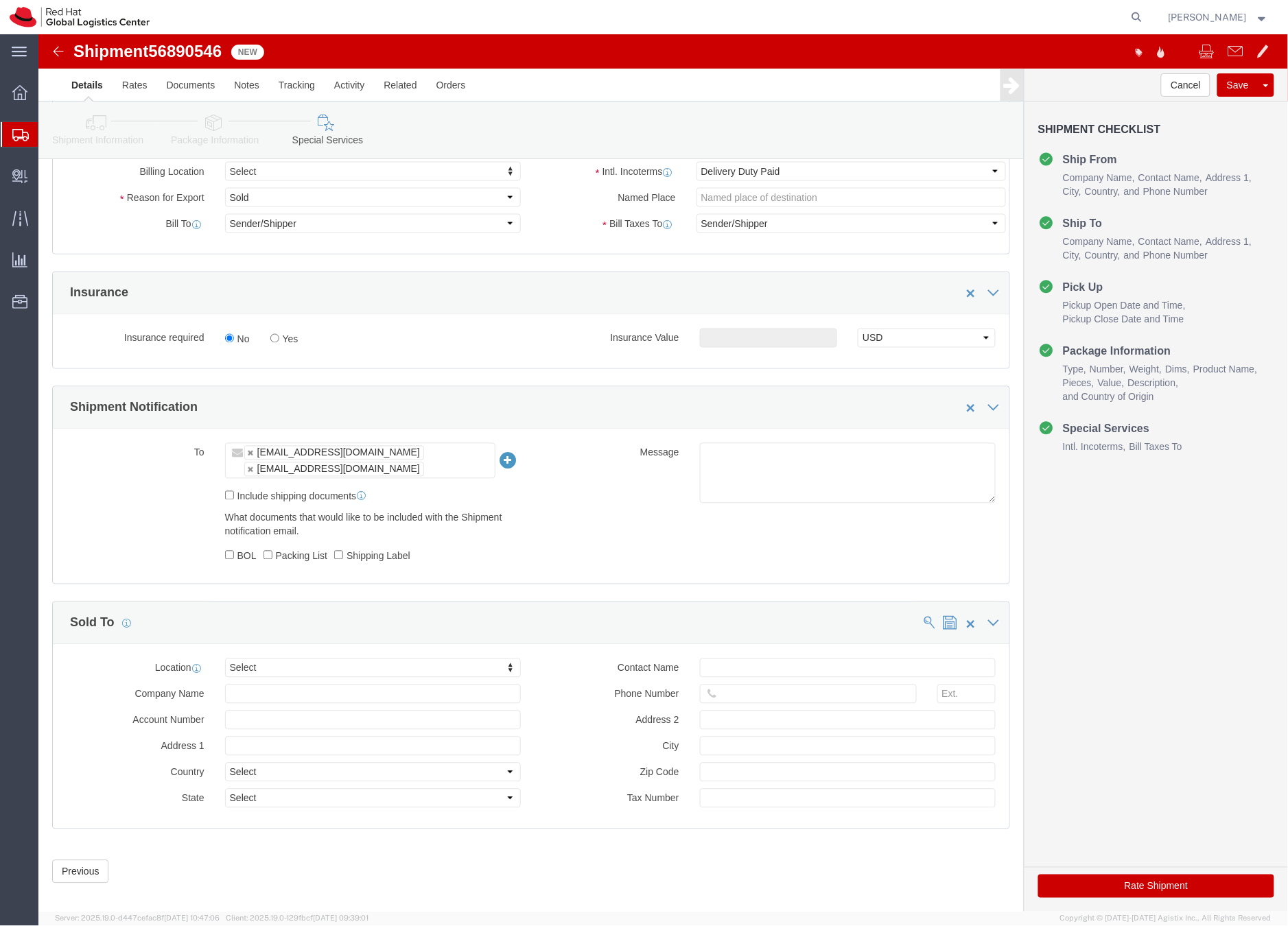
click button "Rate Shipment"
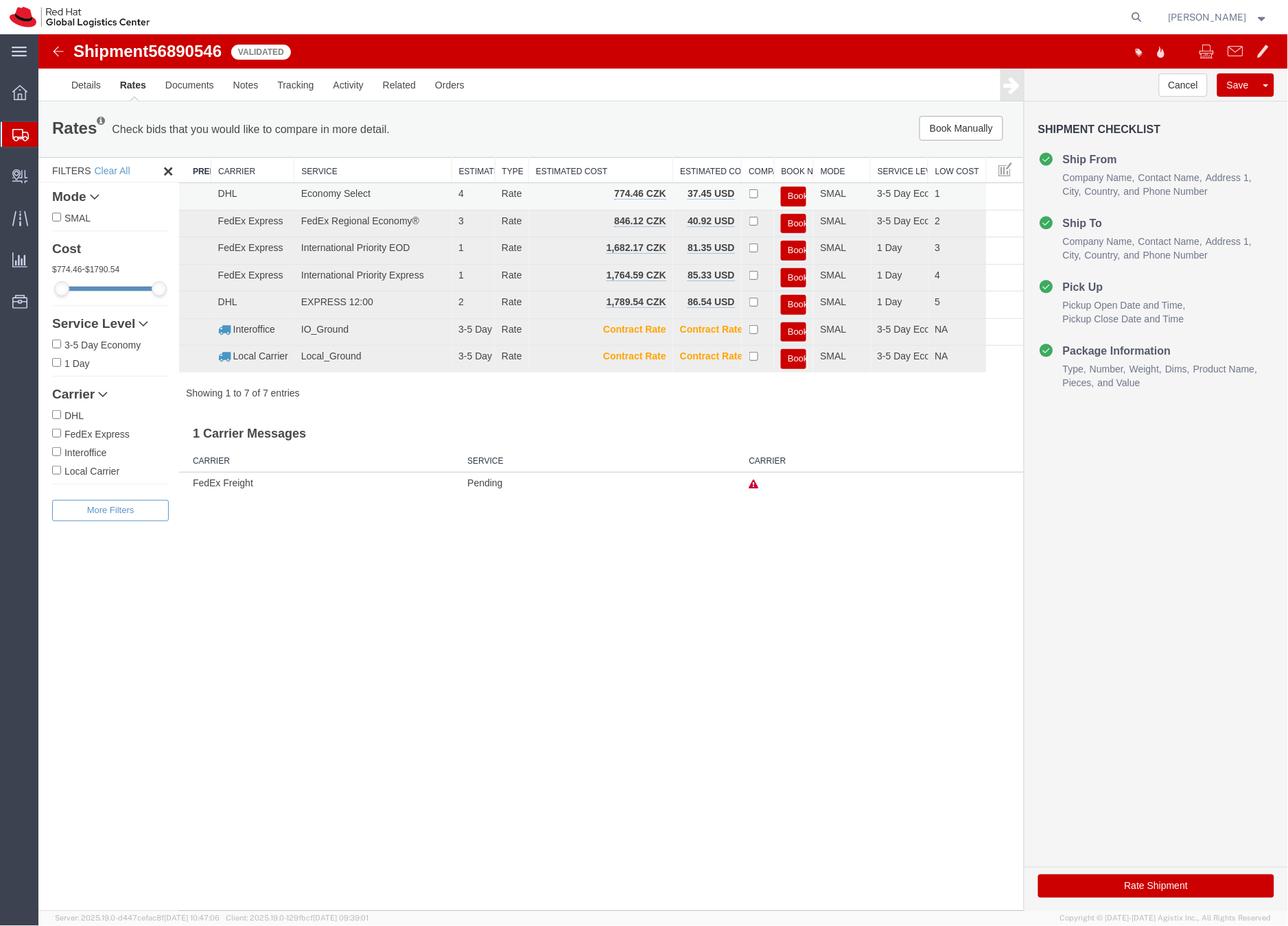
click at [795, 190] on button "Book" at bounding box center [793, 195] width 26 height 20
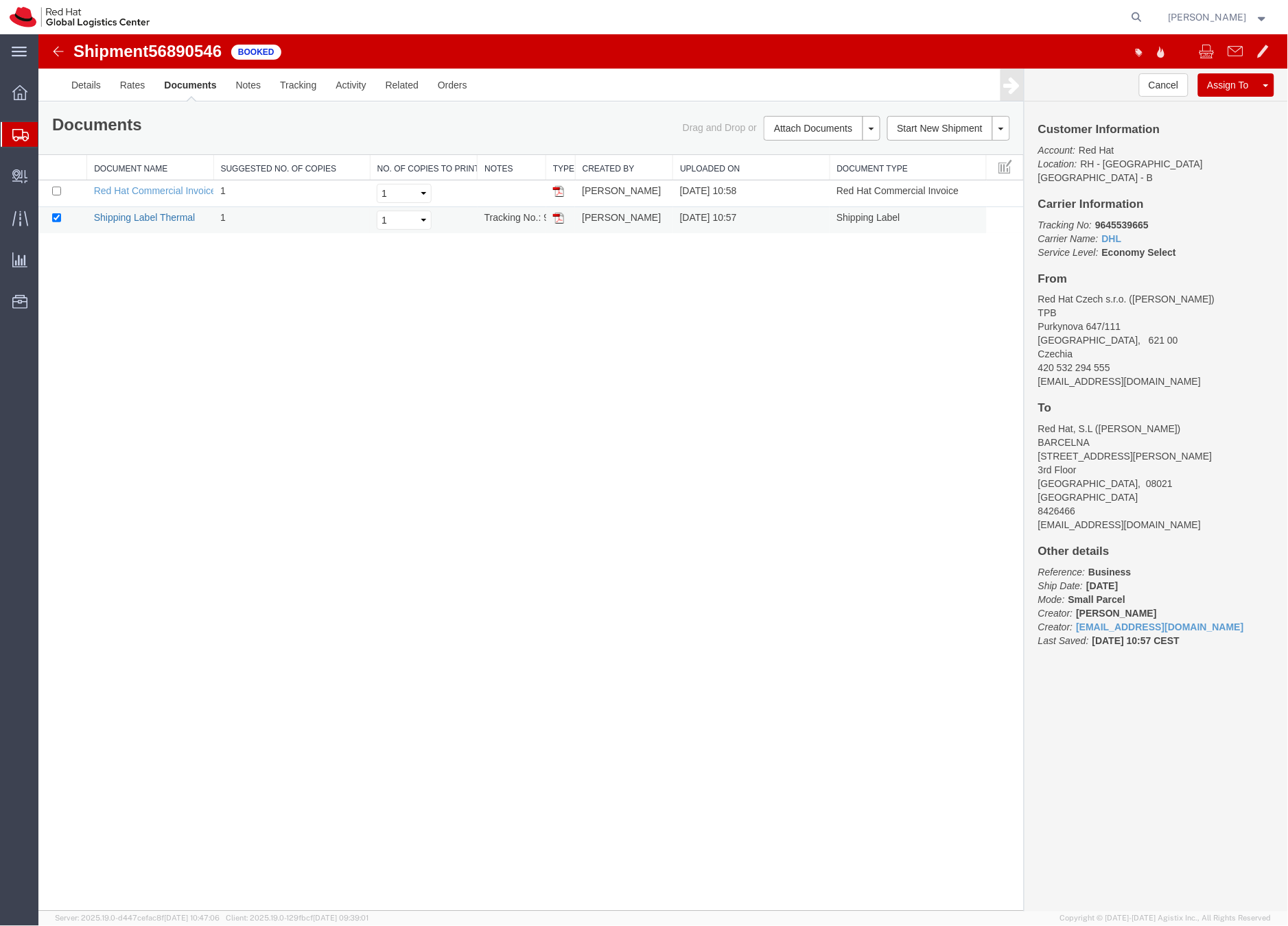
click at [165, 216] on link "Shipping Label Thermal" at bounding box center [143, 217] width 102 height 11
click at [78, 83] on link "Details" at bounding box center [85, 84] width 49 height 33
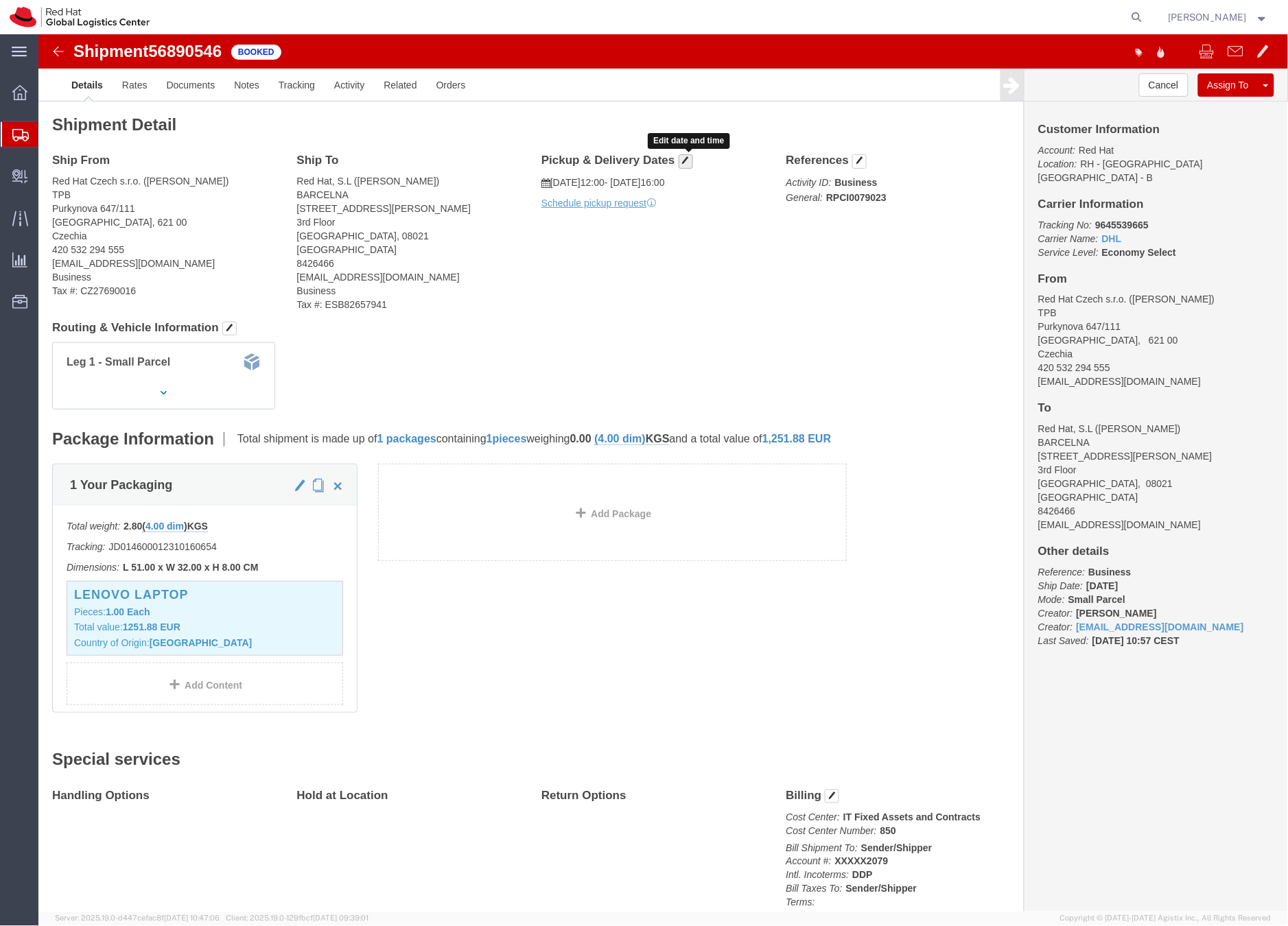
click button "button"
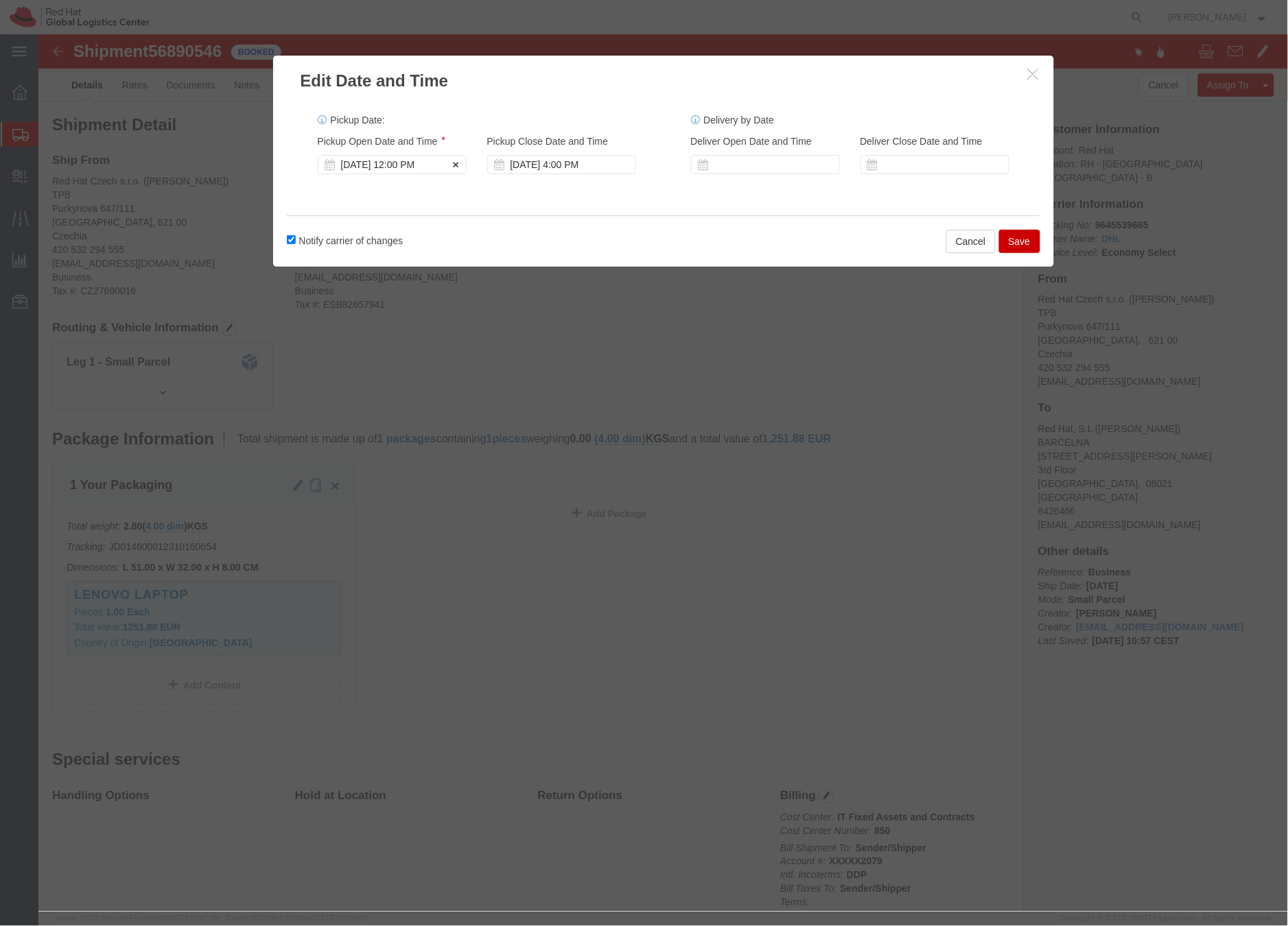
click div "[DATE] 12:00 PM"
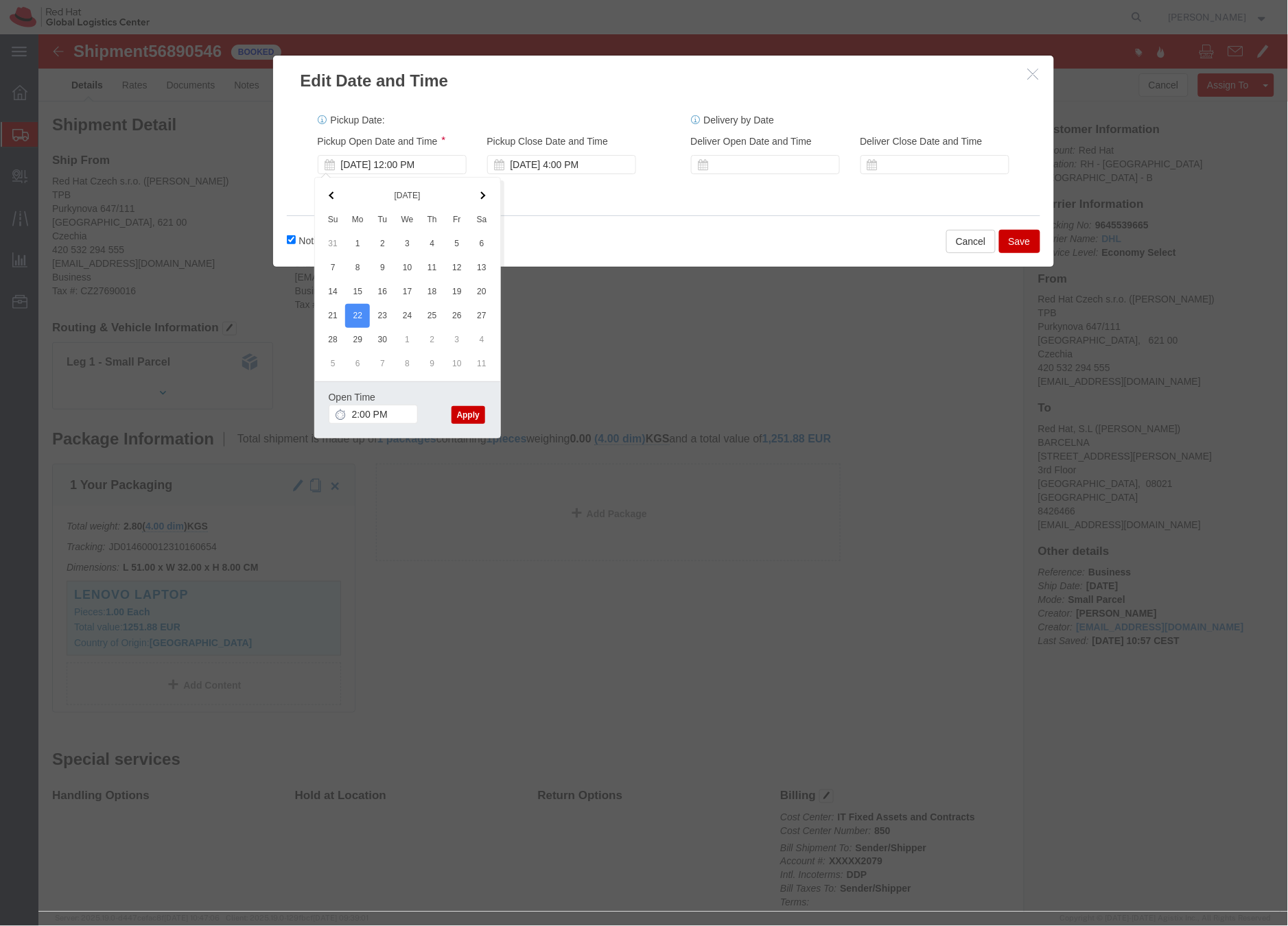
click button "Apply"
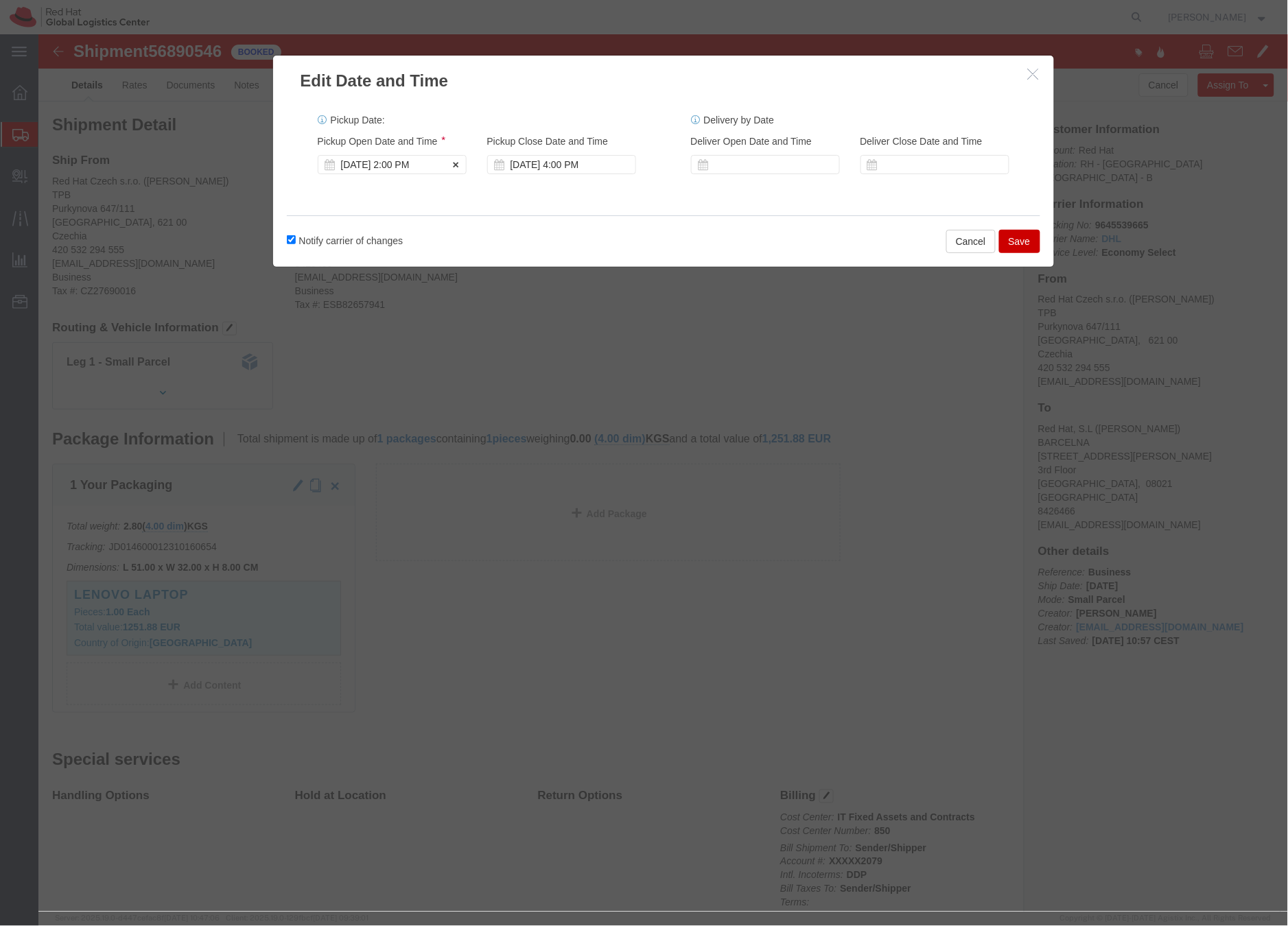
click div "[DATE] 2:00 PM"
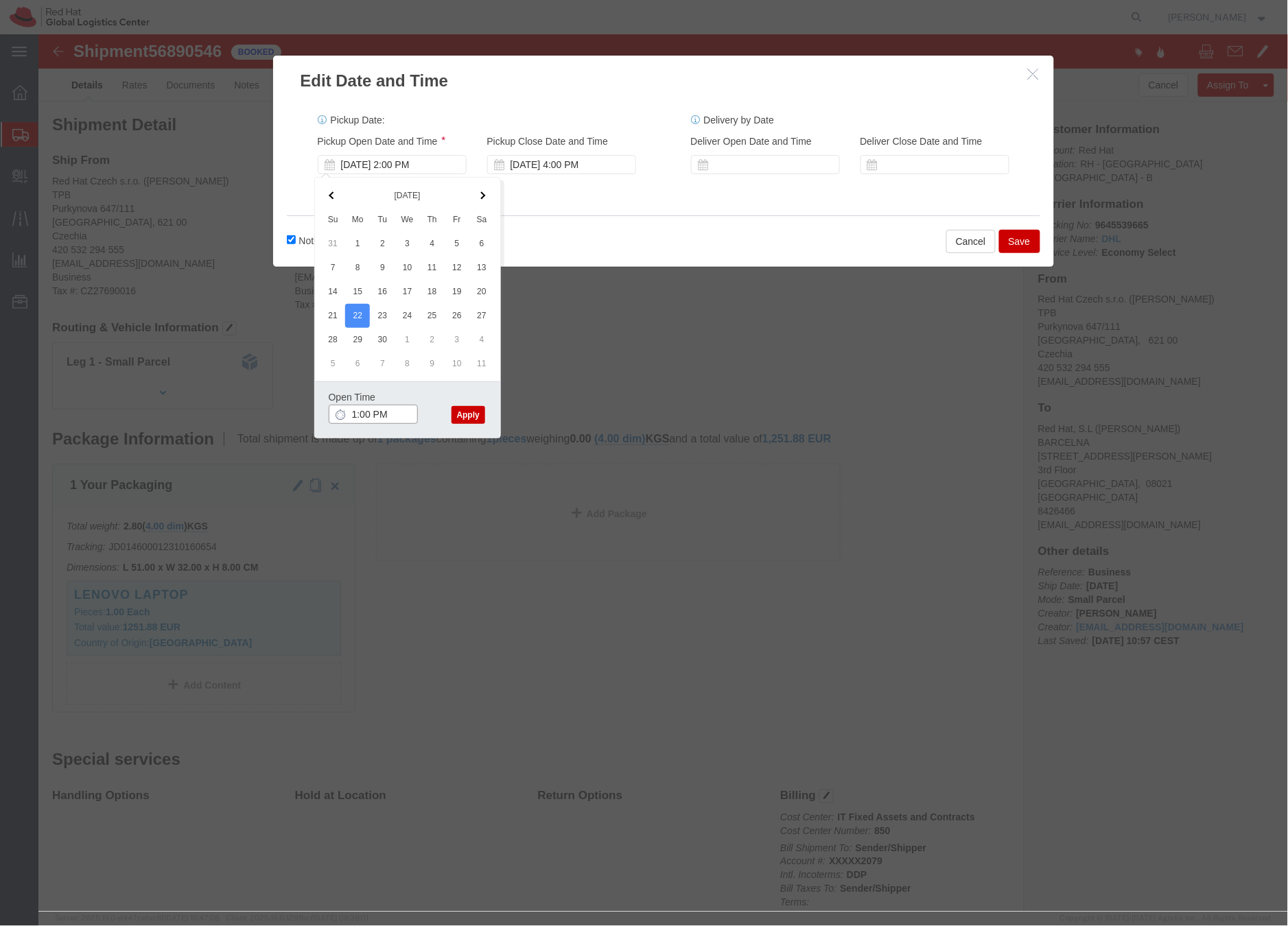
type input "1:00 PM"
click button "Apply"
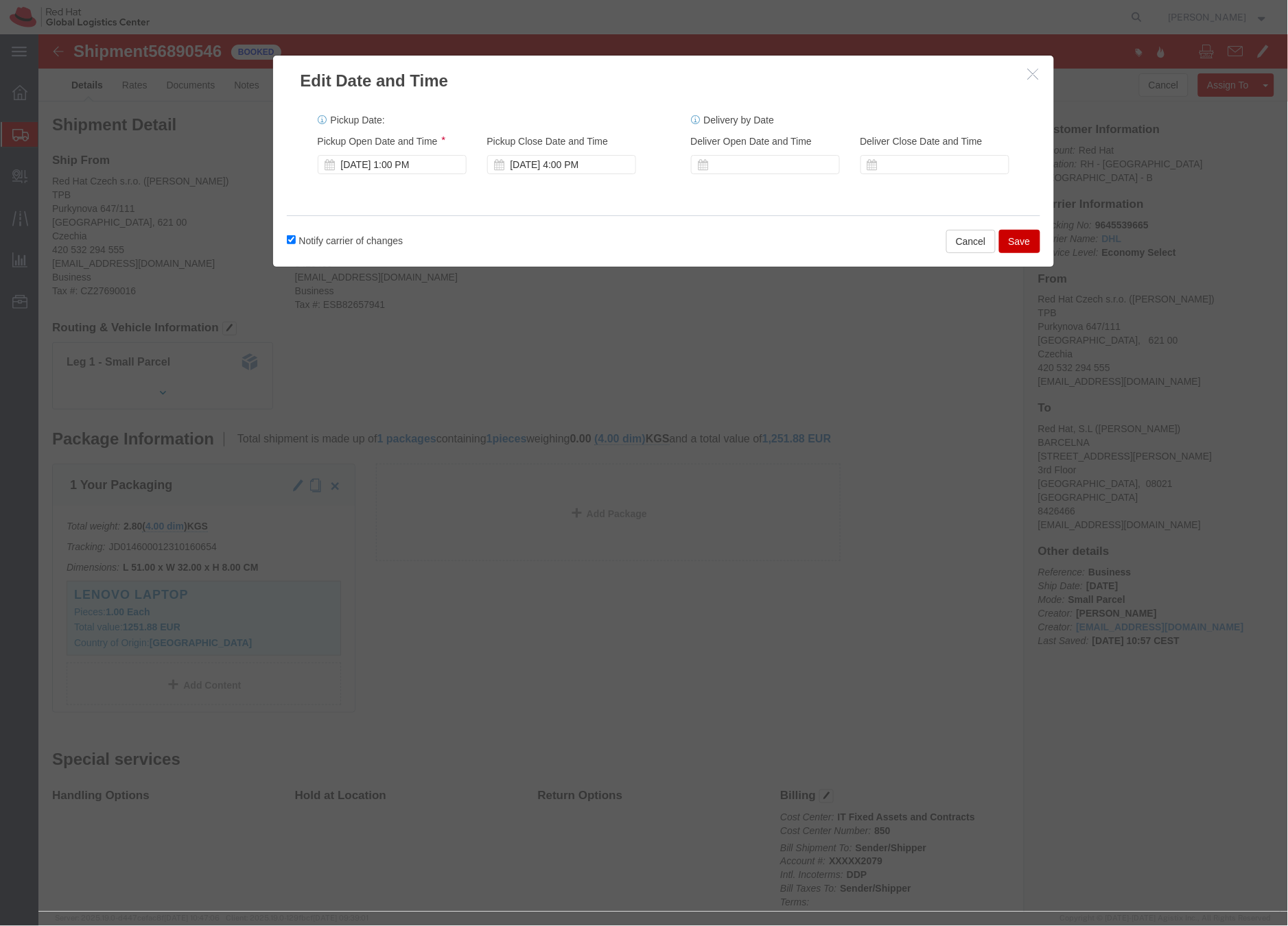
click button "Save"
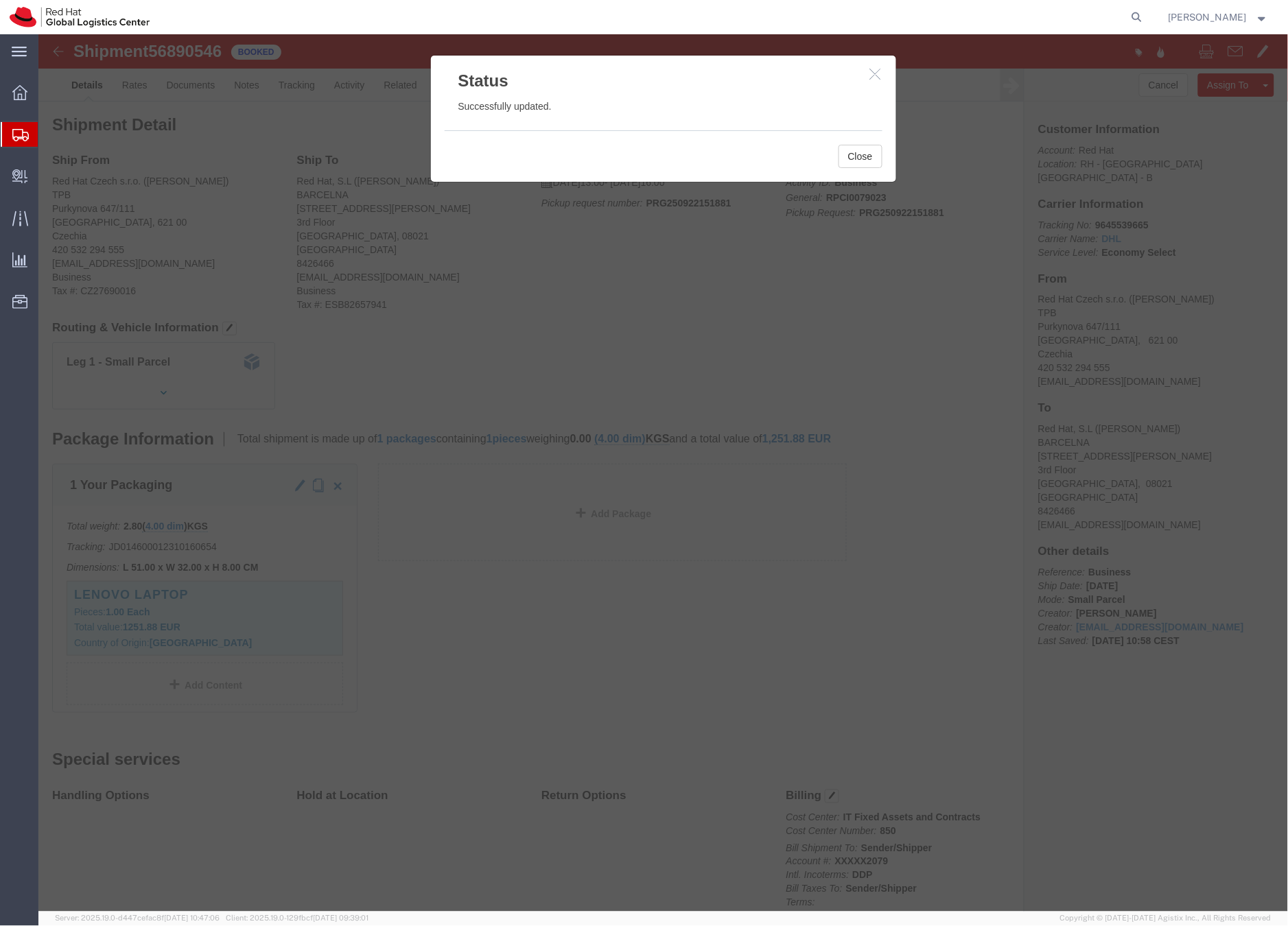
click icon "button"
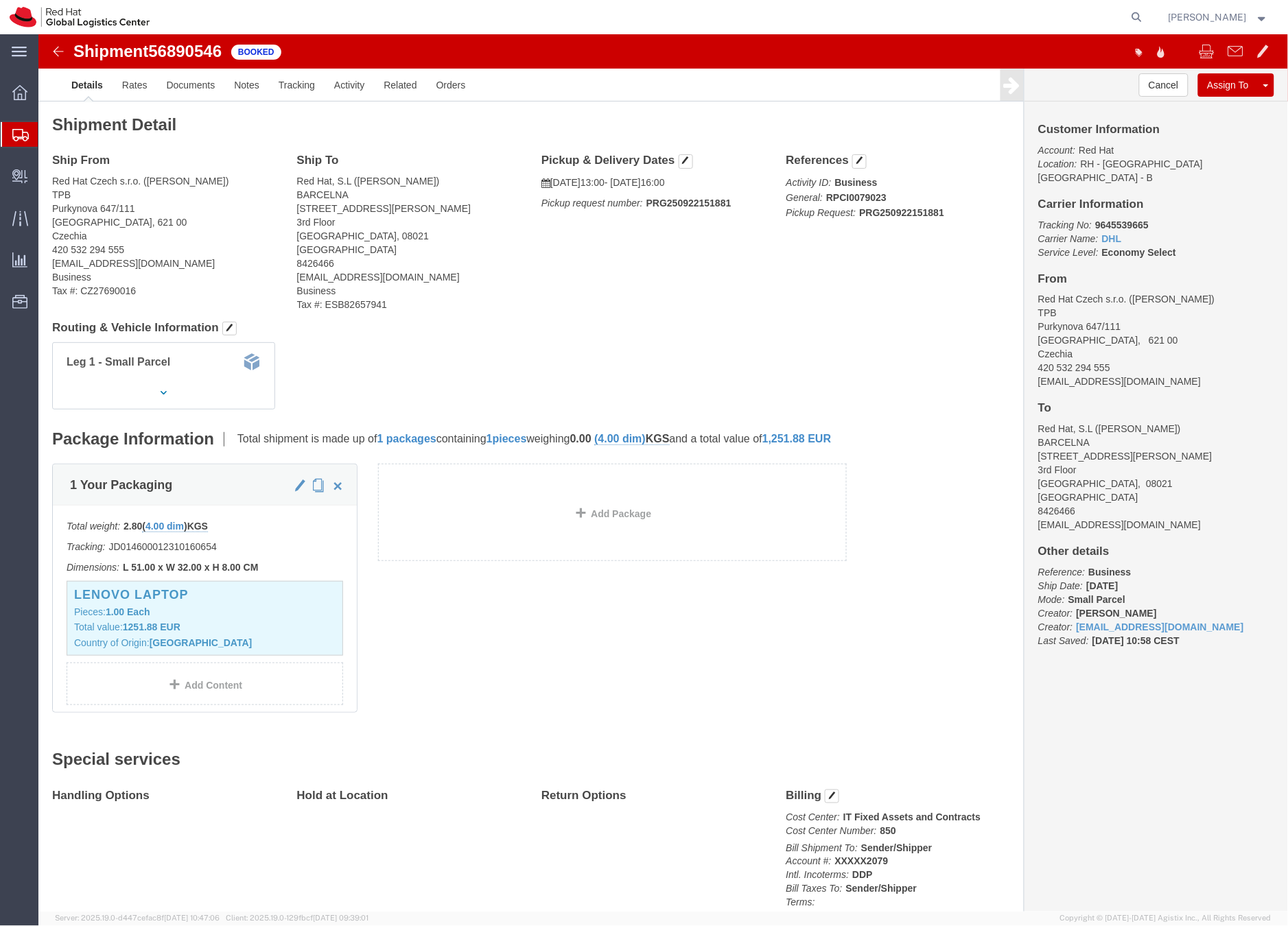
click div "Status"
click at [15, 131] on icon at bounding box center [20, 135] width 17 height 12
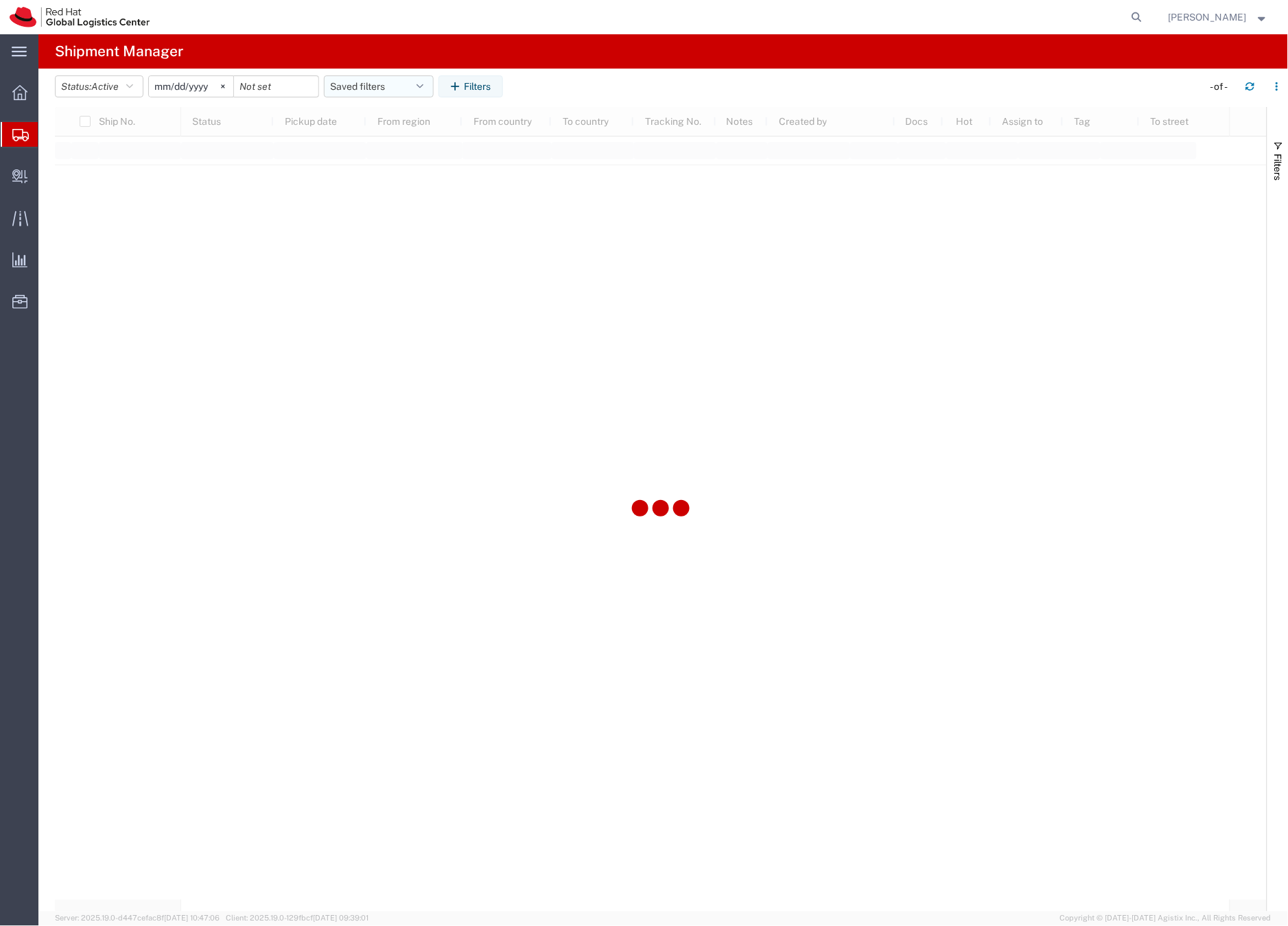
click at [375, 83] on button "Saved filters" at bounding box center [378, 86] width 110 height 22
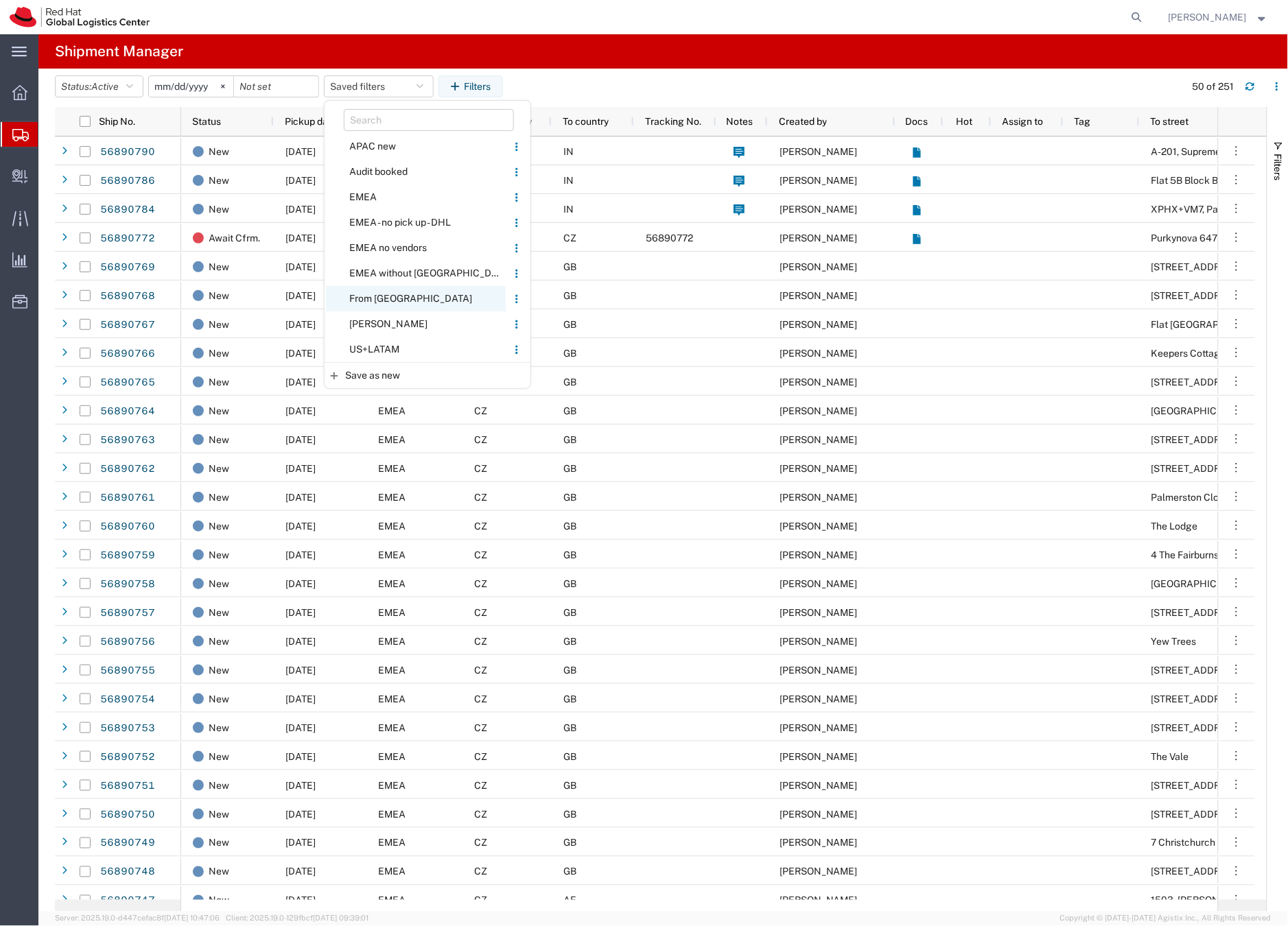
click at [382, 297] on span "From [GEOGRAPHIC_DATA]" at bounding box center [416, 299] width 179 height 26
type input "[DATE]"
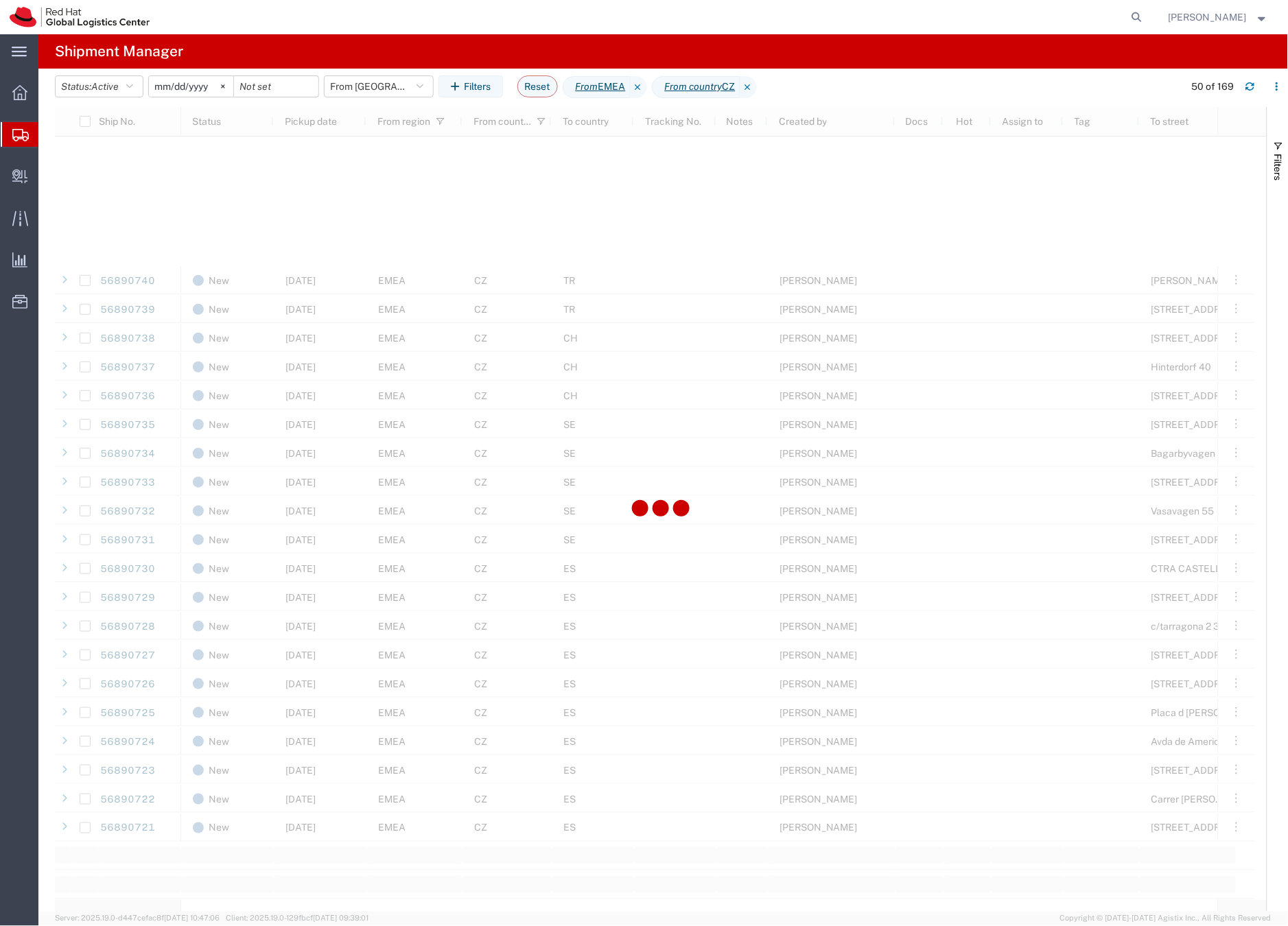
scroll to position [1408, 0]
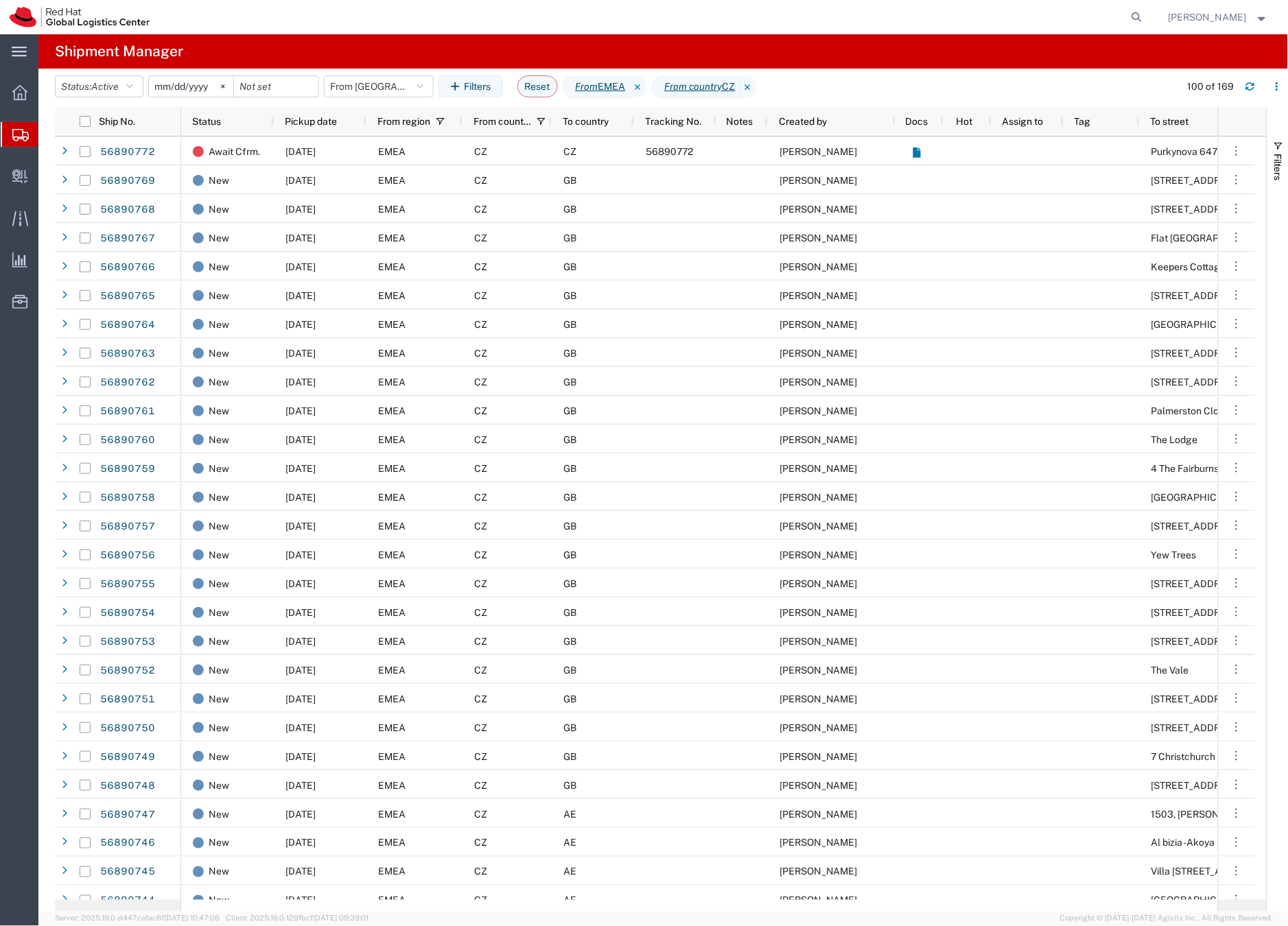
click at [525, 183] on div "CZ" at bounding box center [506, 179] width 89 height 29
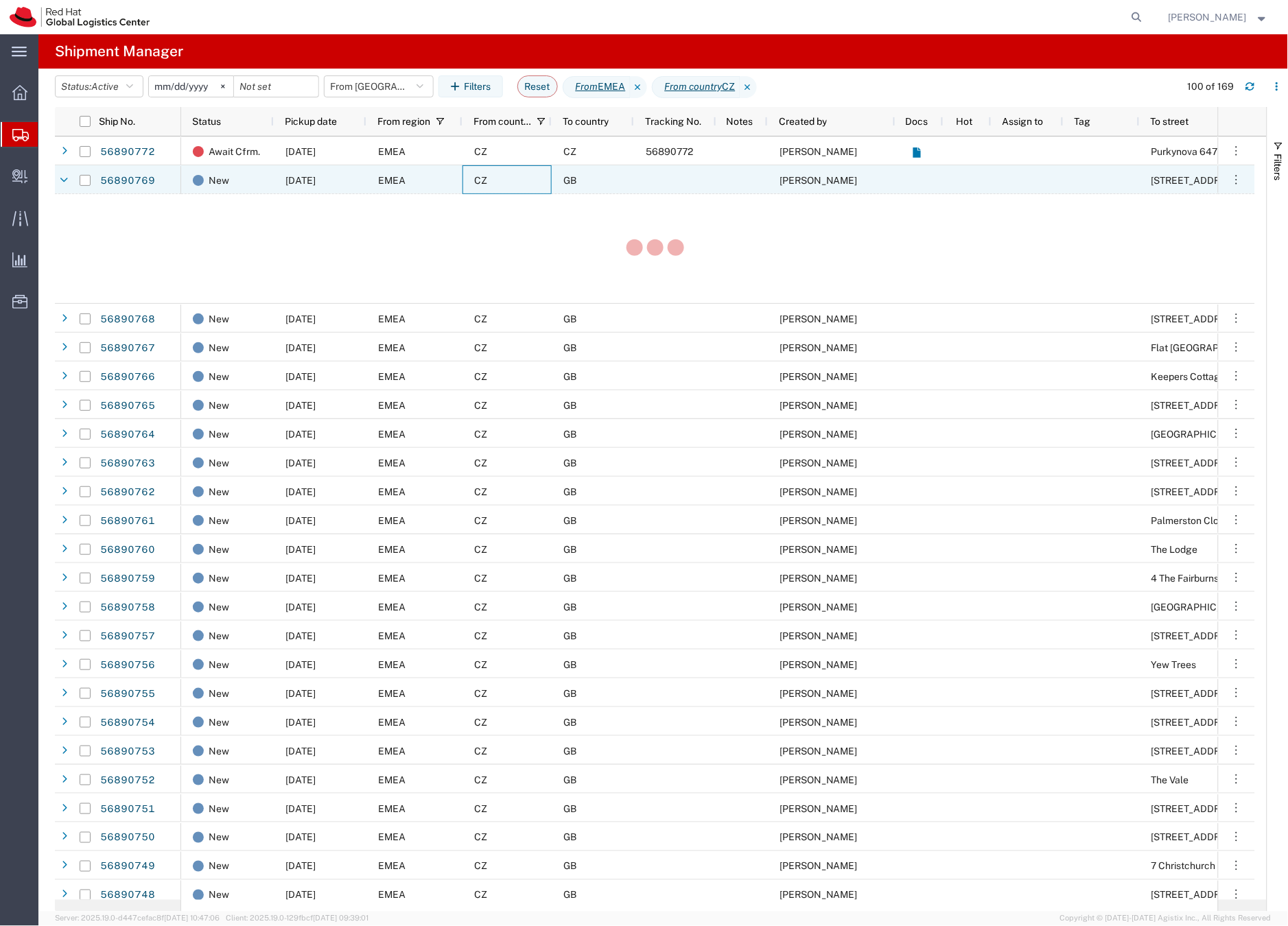
click at [525, 183] on div "CZ" at bounding box center [506, 179] width 89 height 29
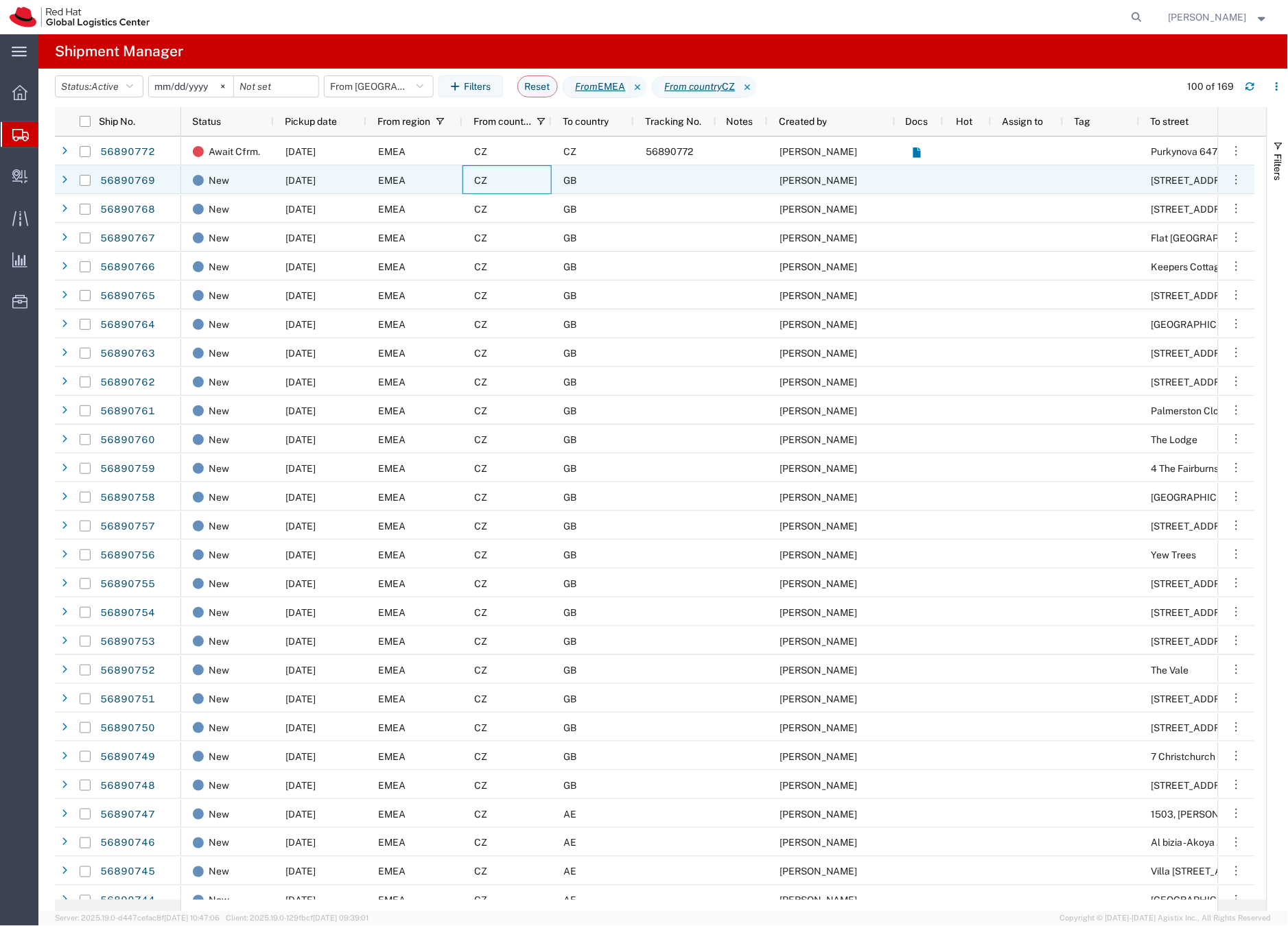
click at [525, 183] on div "CZ" at bounding box center [506, 179] width 89 height 29
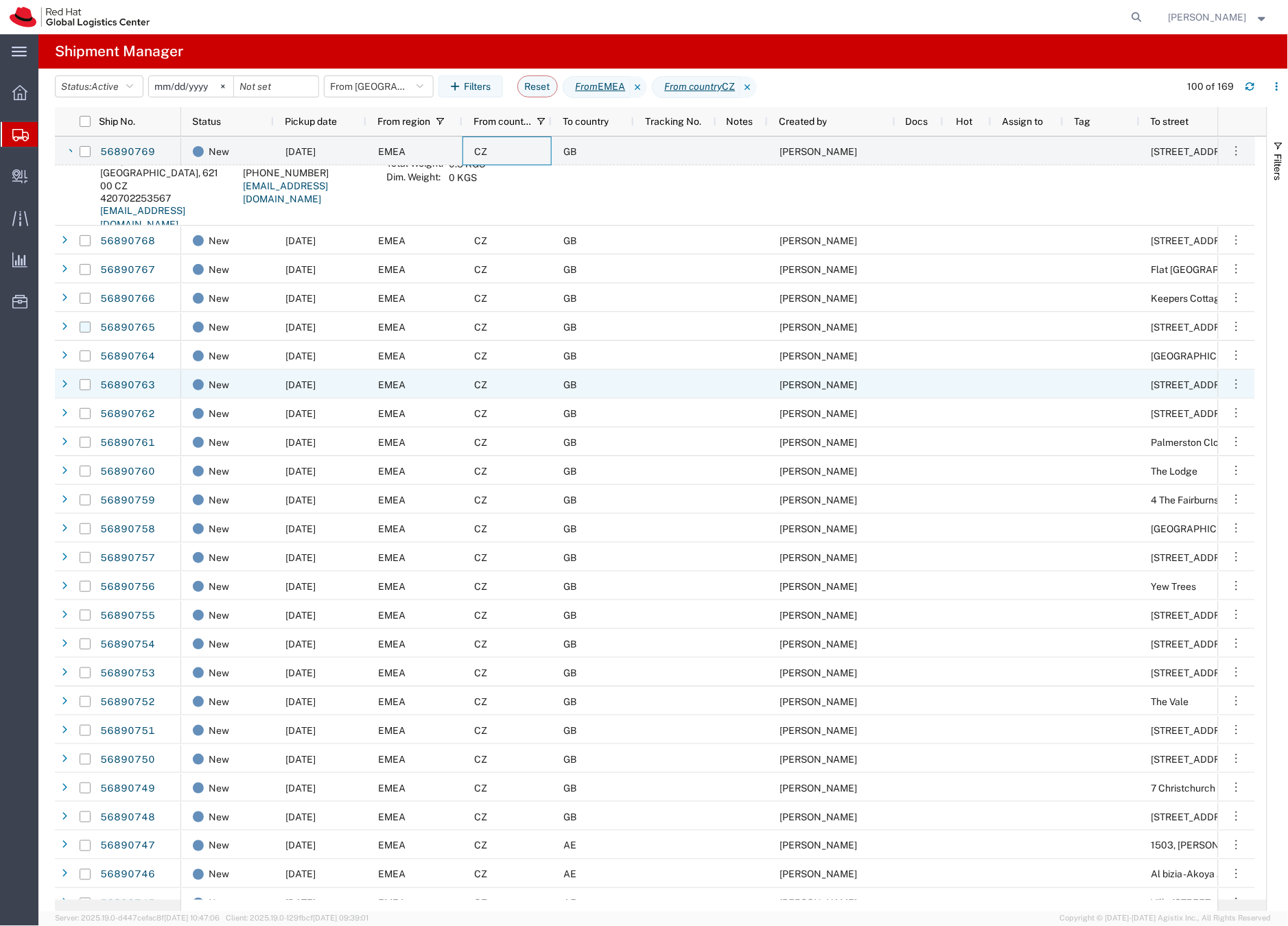
scroll to position [115, 0]
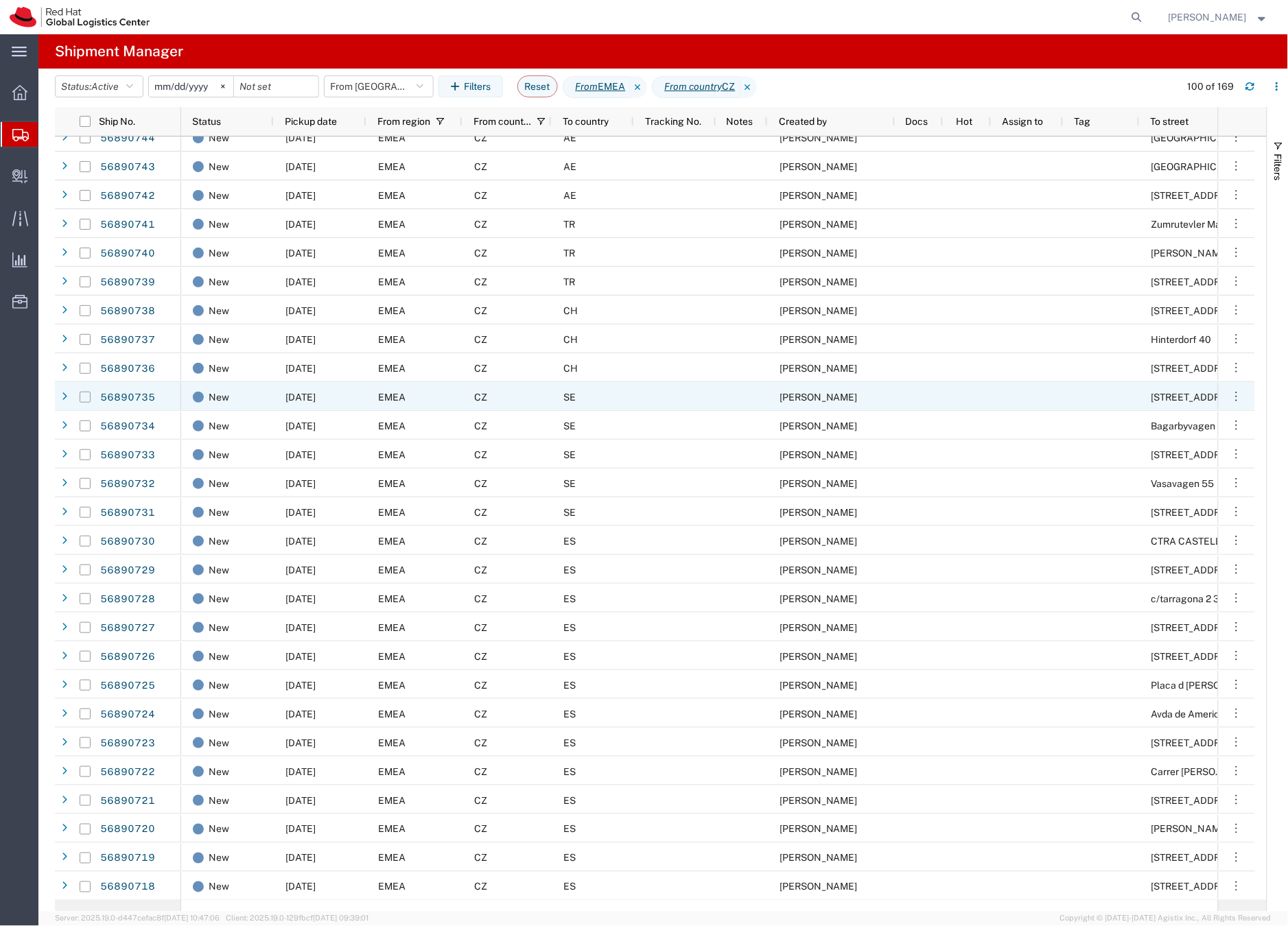
click at [87, 395] on input "Press Space to toggle row selection (unchecked)" at bounding box center [85, 397] width 11 height 11
checkbox input "true"
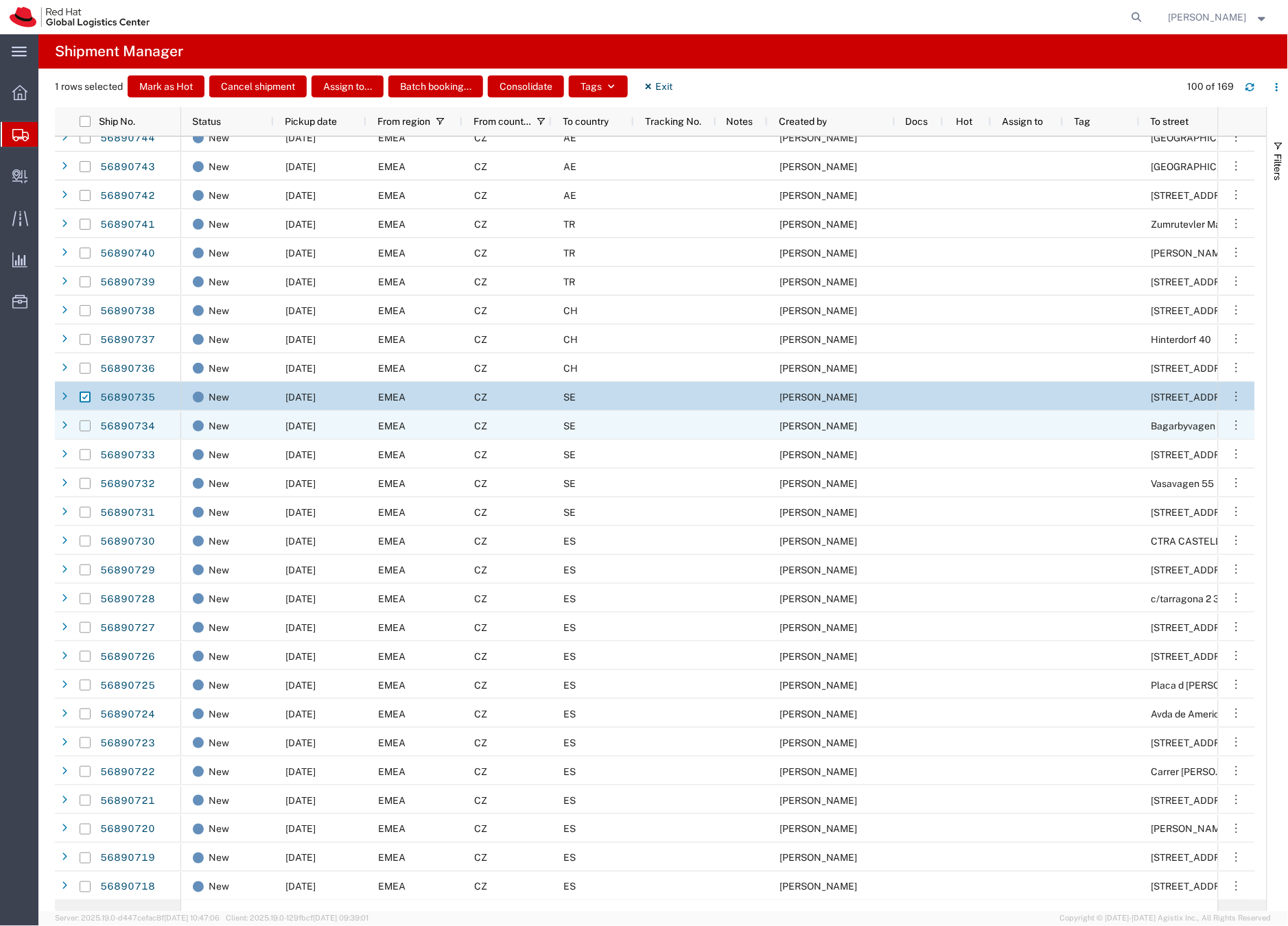
click at [88, 421] on input "Press Space to toggle row selection (unchecked)" at bounding box center [85, 426] width 11 height 11
checkbox input "true"
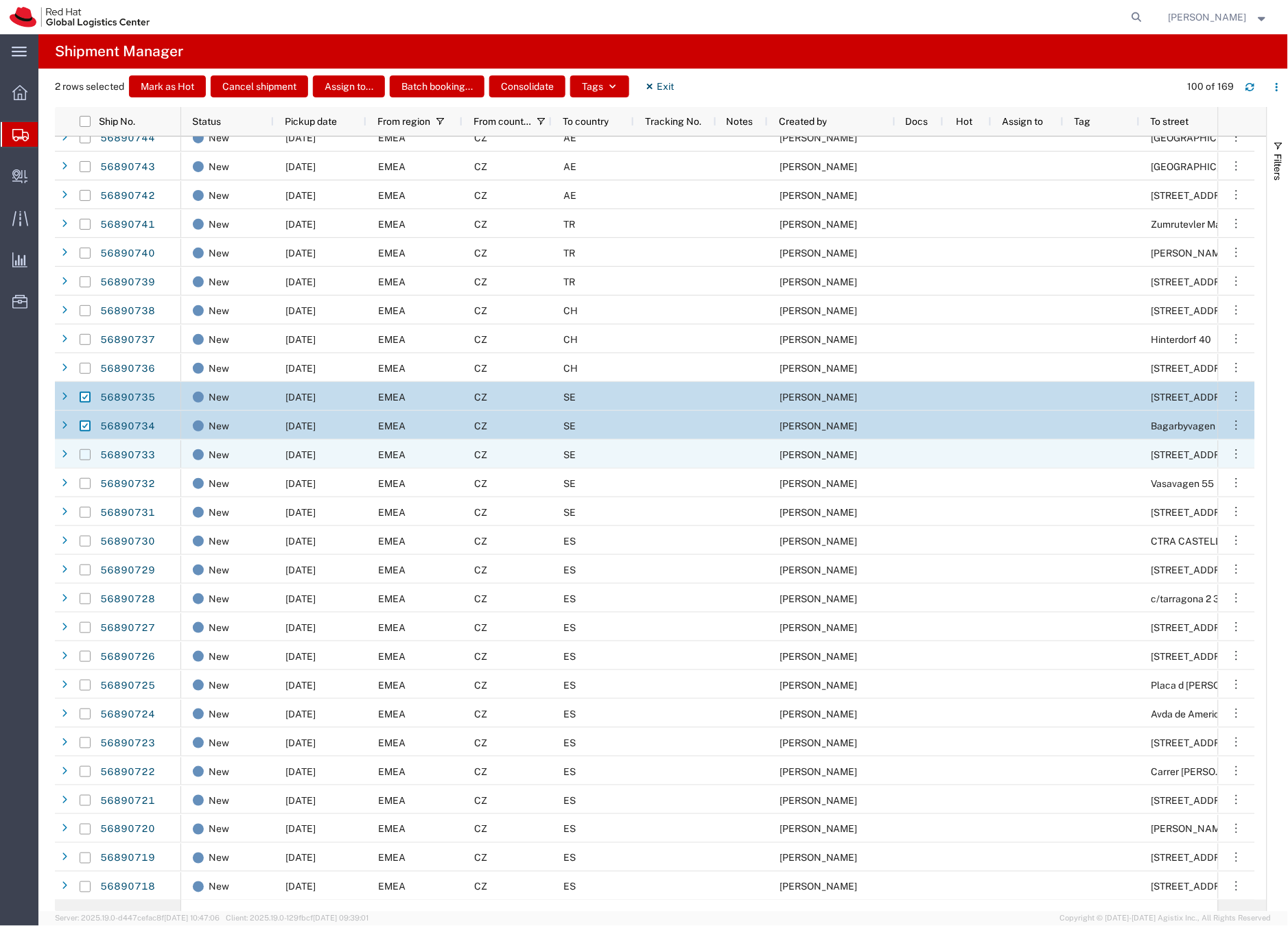
click at [83, 455] on input "Press Space to toggle row selection (unchecked)" at bounding box center [85, 455] width 11 height 11
checkbox input "true"
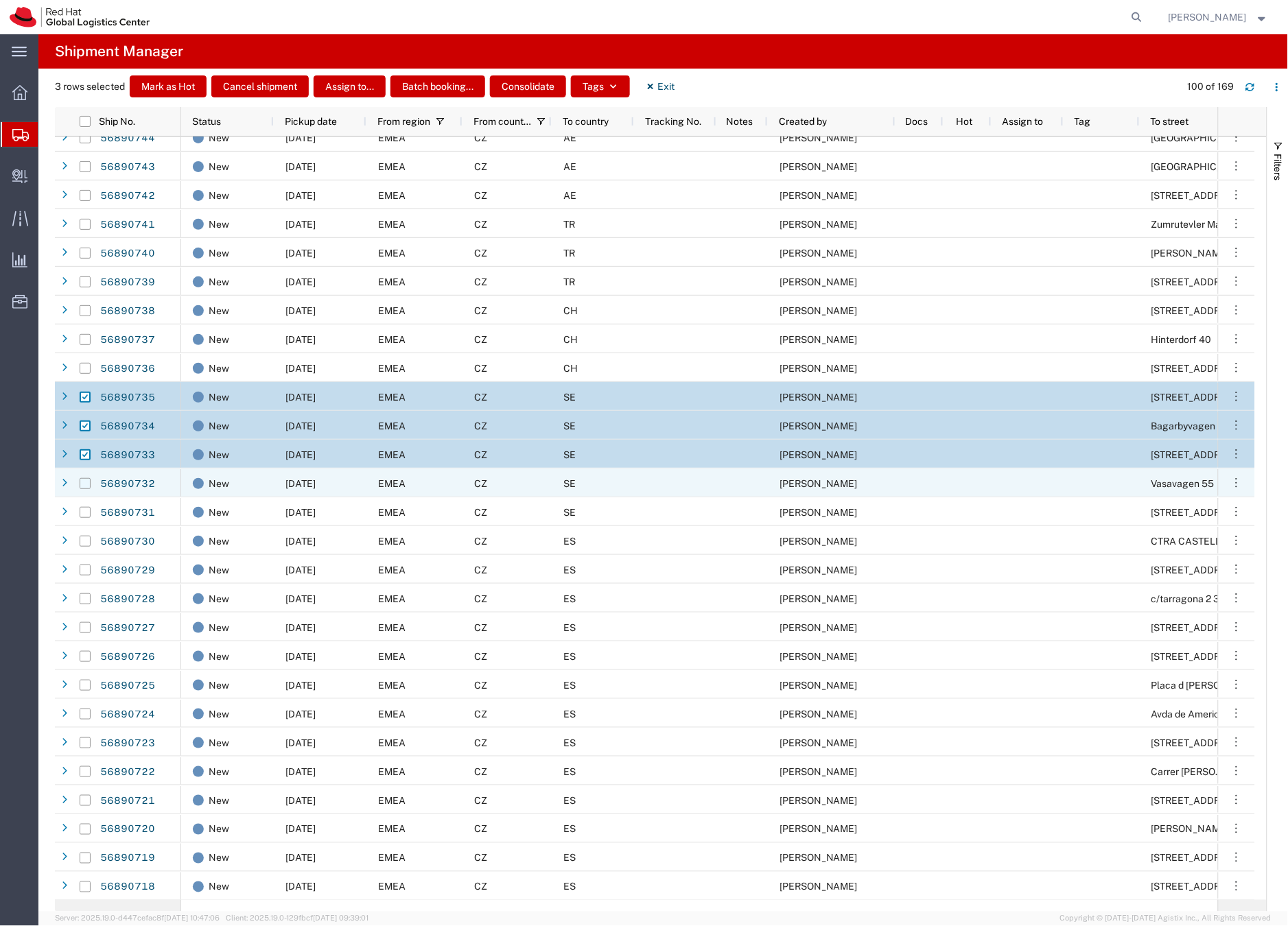
click at [88, 481] on input "Press Space to toggle row selection (unchecked)" at bounding box center [85, 484] width 11 height 11
checkbox input "true"
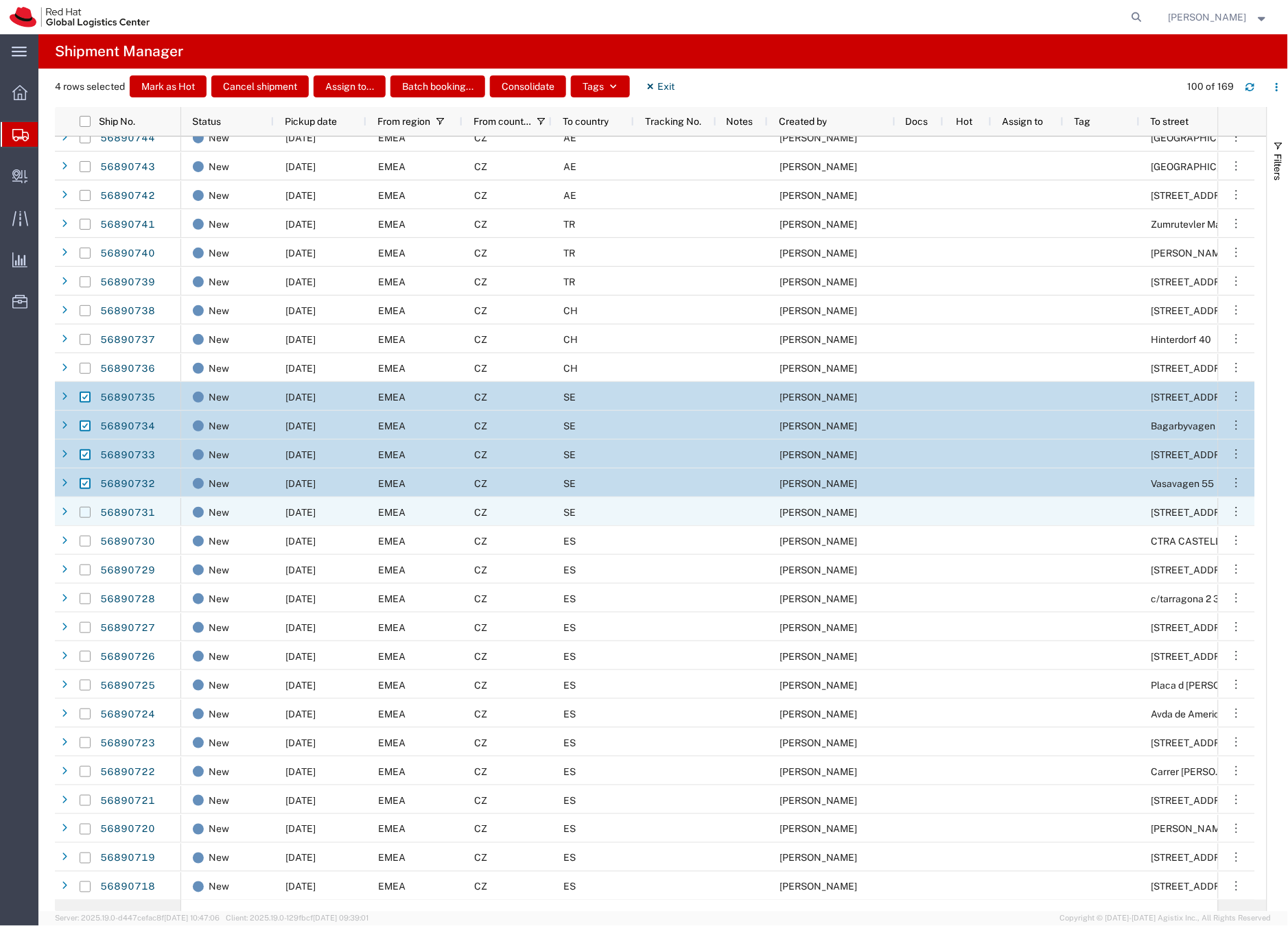
click at [87, 515] on input "Press Space to toggle row selection (unchecked)" at bounding box center [85, 513] width 11 height 11
checkbox input "true"
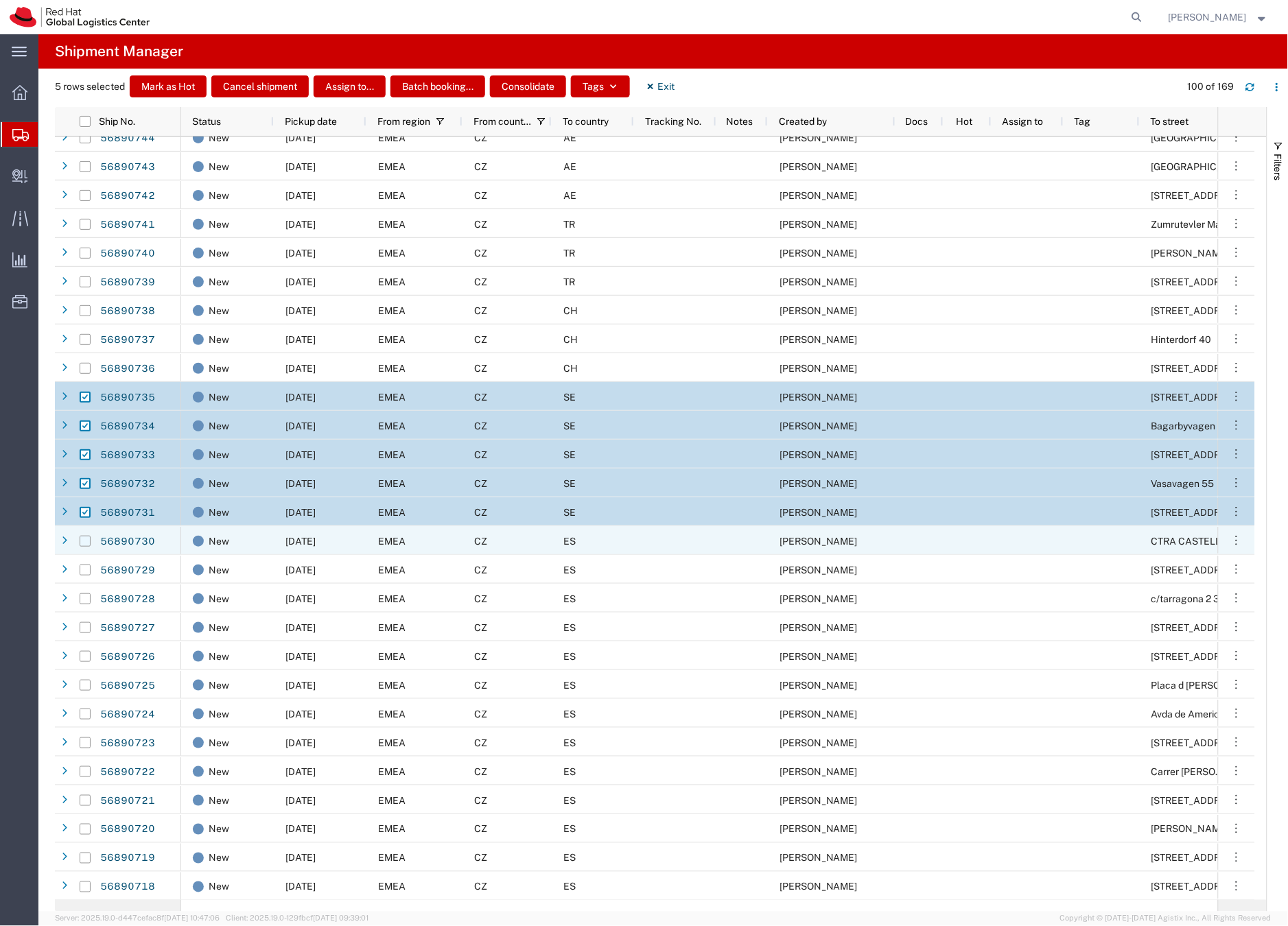
click at [86, 544] on input "Press Space to toggle row selection (unchecked)" at bounding box center [85, 542] width 11 height 11
checkbox input "true"
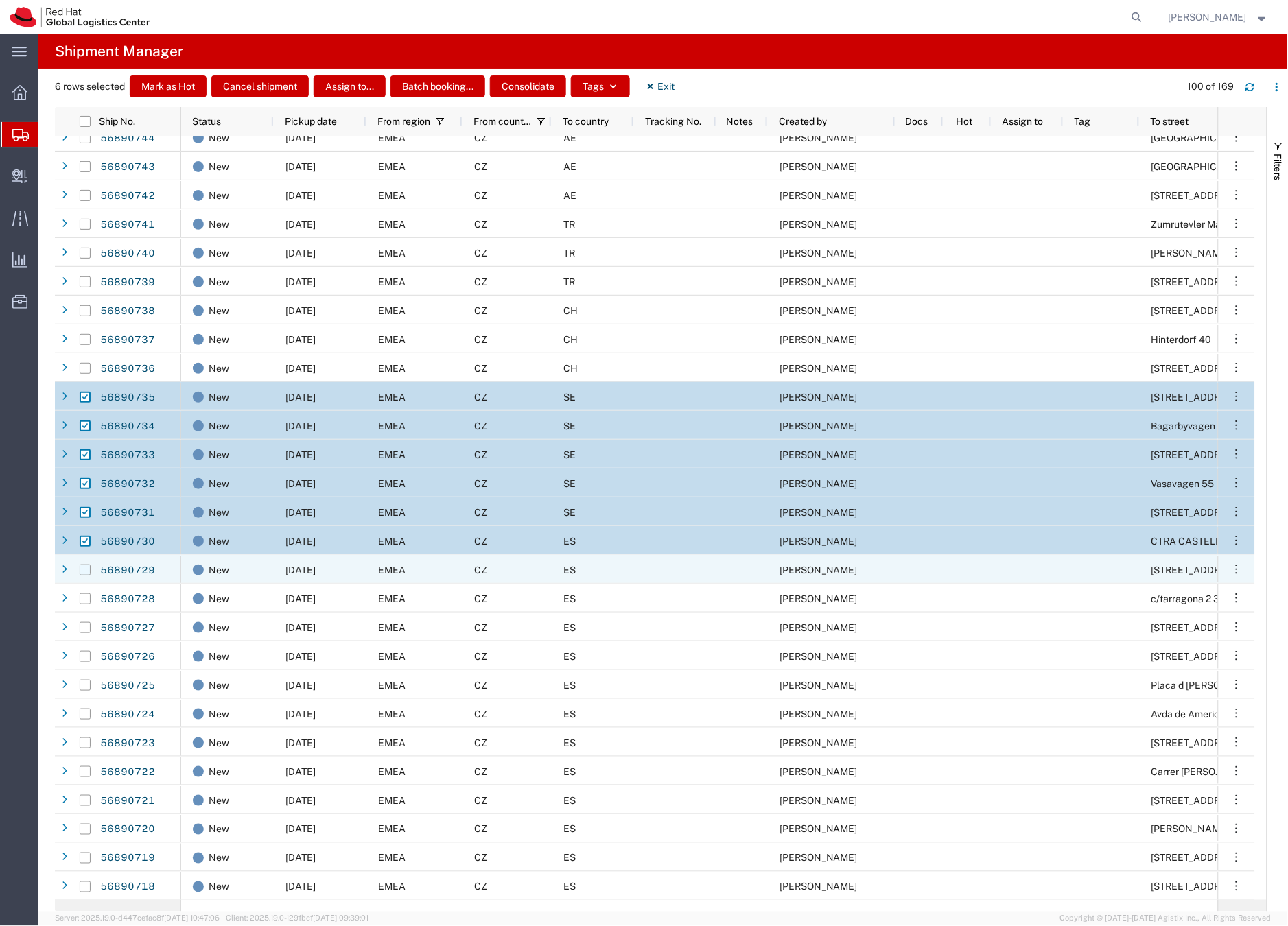
click at [86, 566] on input "Press Space to toggle row selection (unchecked)" at bounding box center [85, 570] width 11 height 11
checkbox input "true"
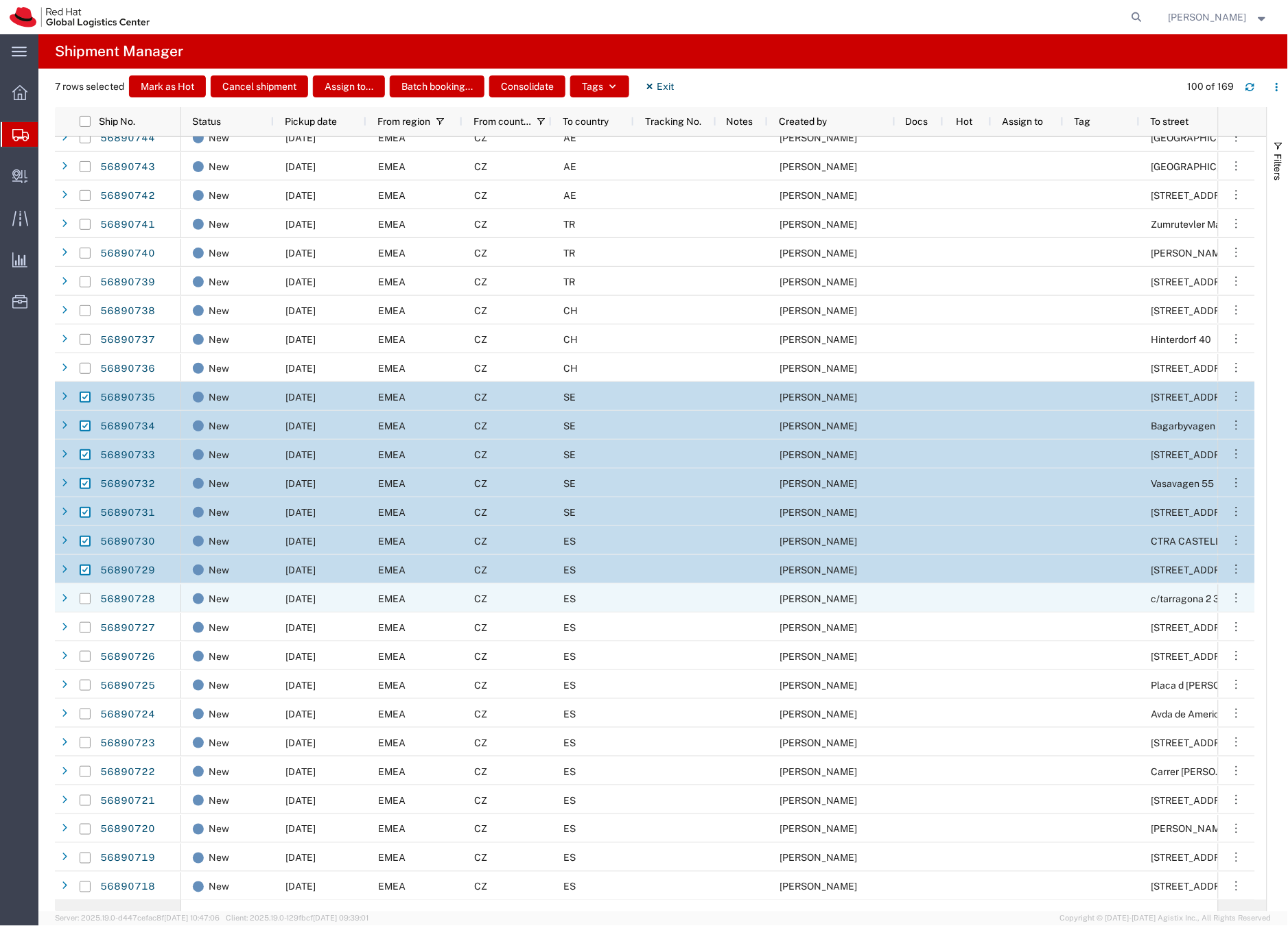
click at [85, 591] on div at bounding box center [85, 599] width 11 height 29
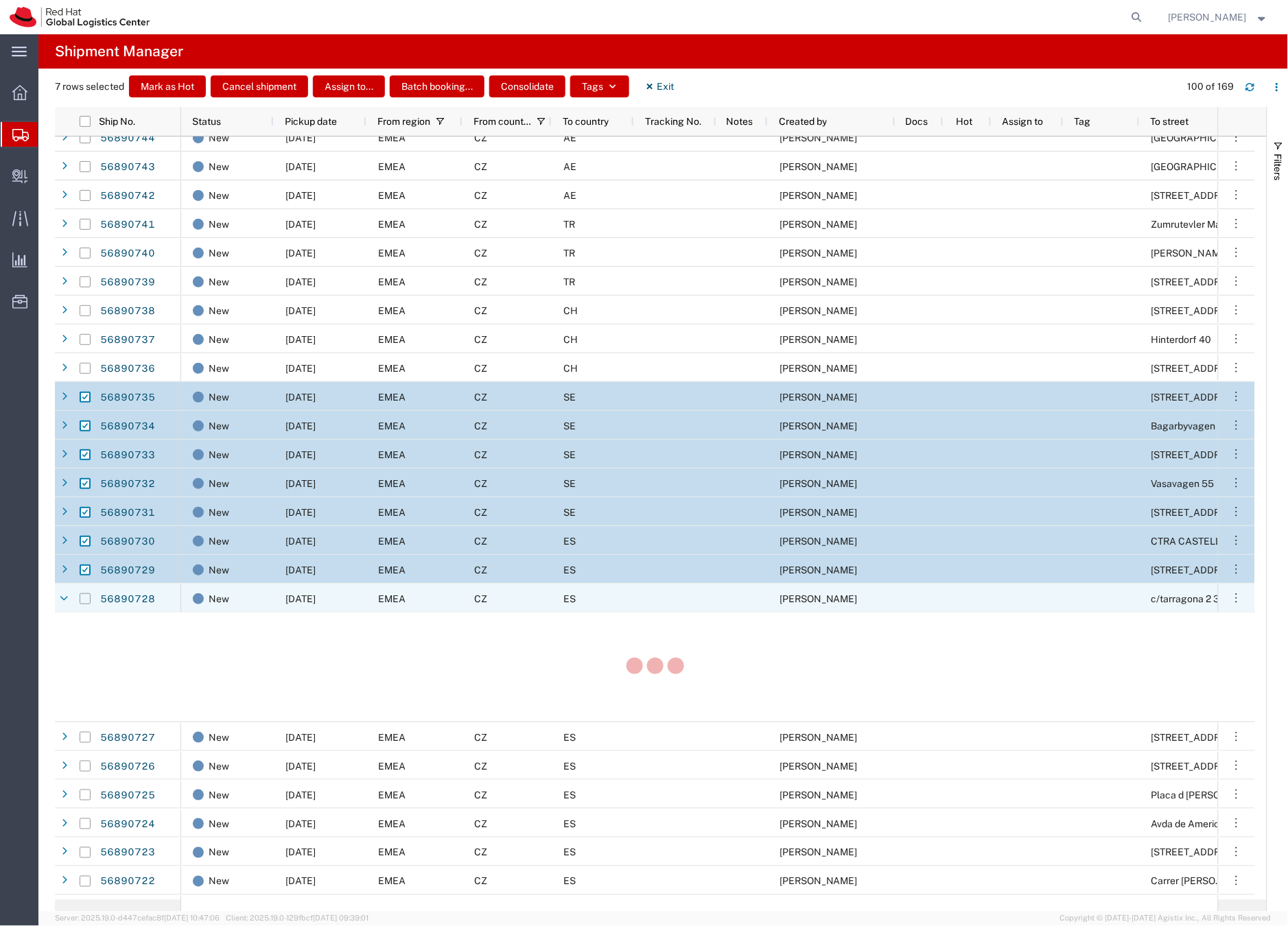
click at [88, 601] on input "Press Space to toggle row selection (unchecked)" at bounding box center [85, 599] width 11 height 11
checkbox input "true"
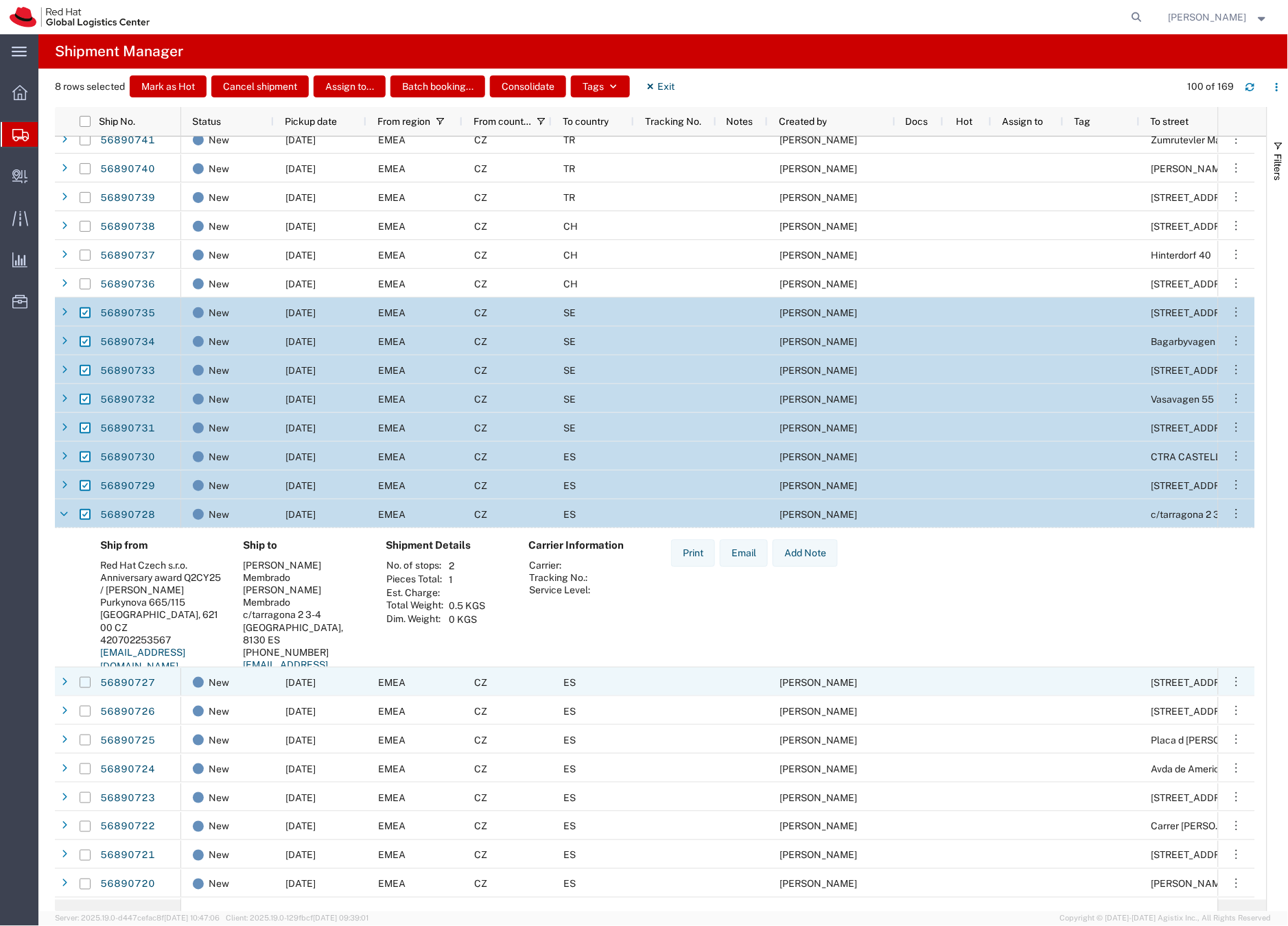
click at [88, 681] on input "Press Space to toggle row selection (unchecked)" at bounding box center [85, 682] width 11 height 11
checkbox input "true"
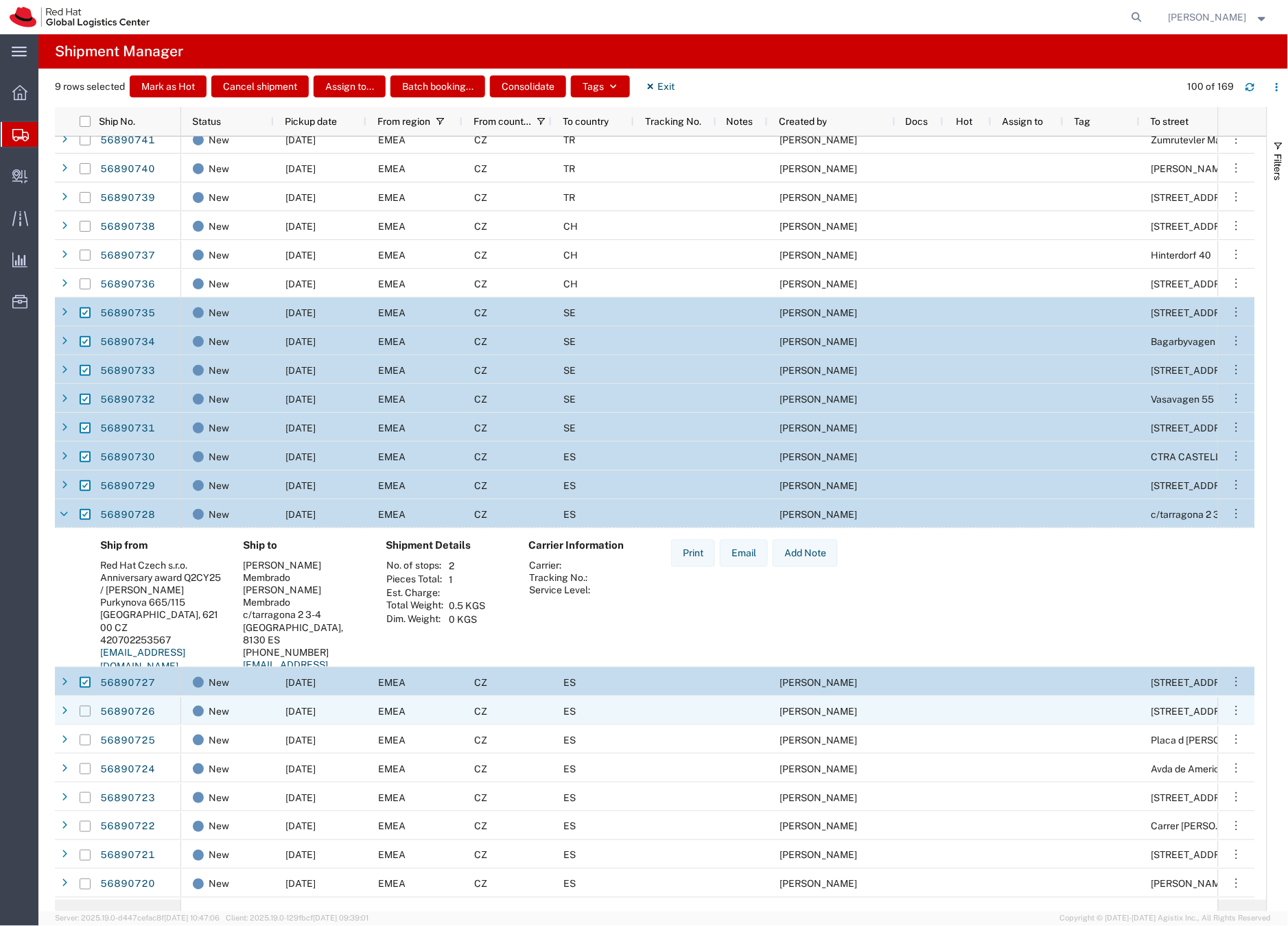
click at [87, 711] on input "Press Space to toggle row selection (unchecked)" at bounding box center [85, 711] width 11 height 11
checkbox input "true"
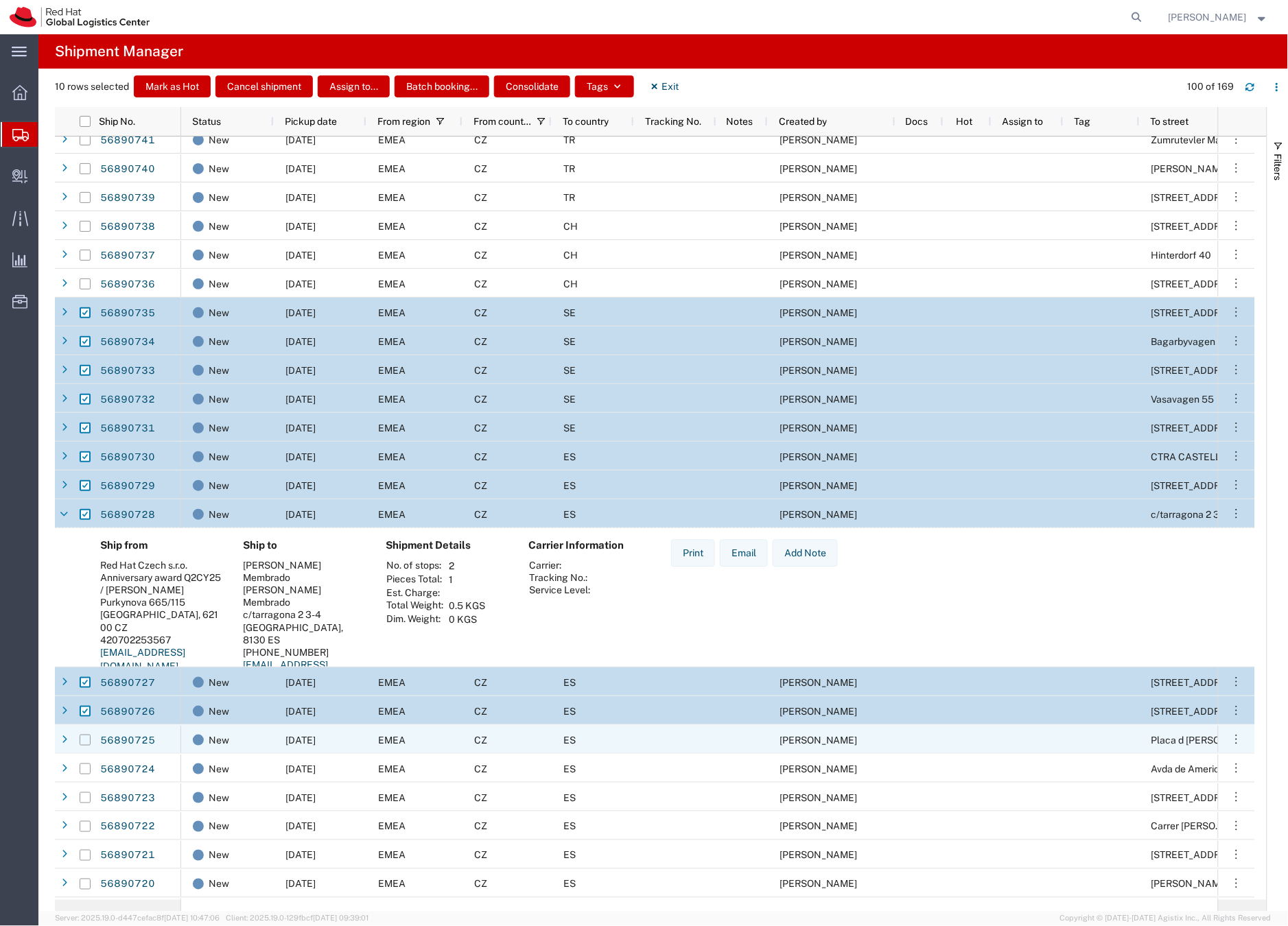
click at [85, 735] on input "Press Space to toggle row selection (unchecked)" at bounding box center [85, 740] width 11 height 11
checkbox input "true"
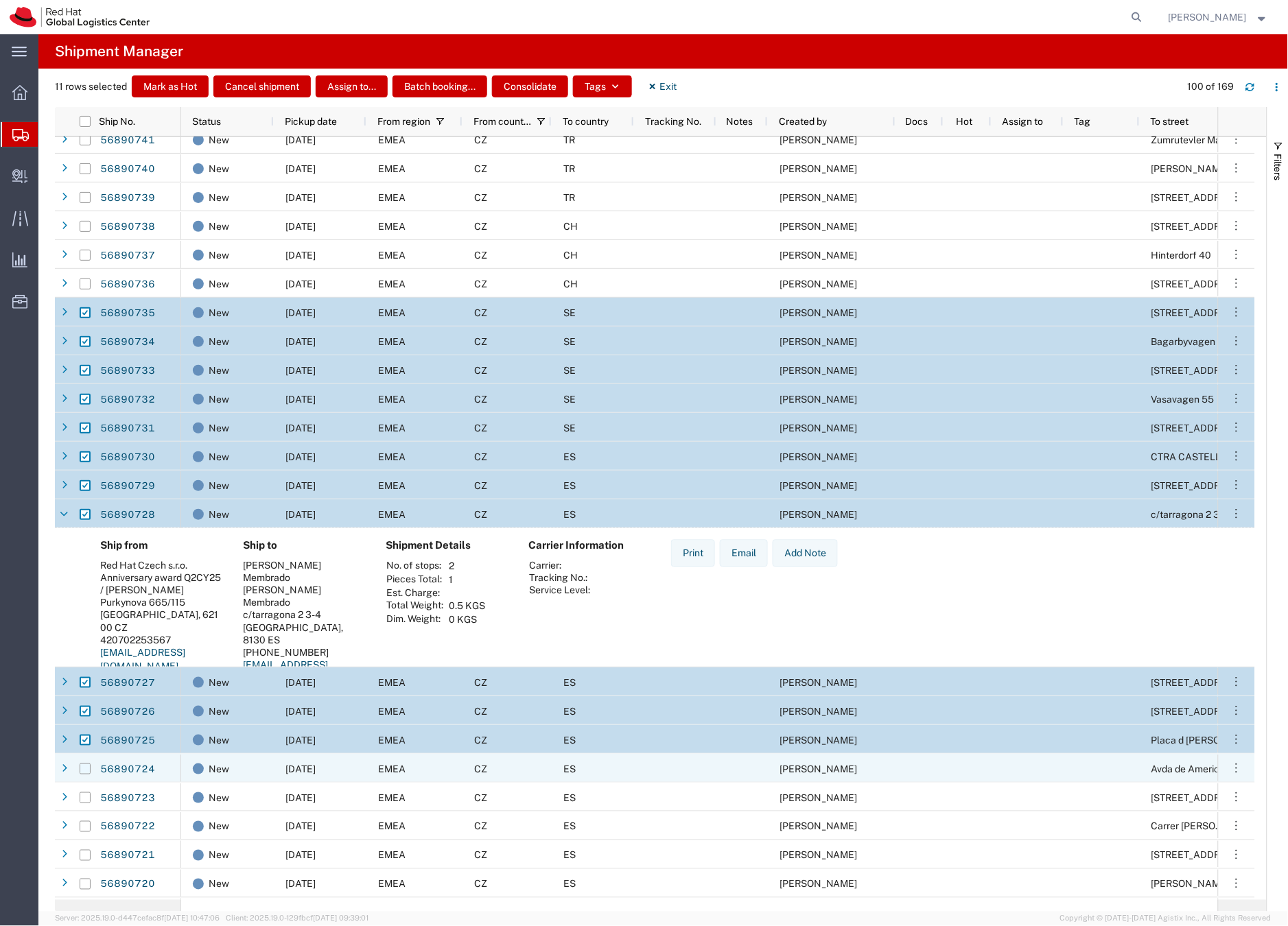
click at [83, 768] on input "Press Space to toggle row selection (unchecked)" at bounding box center [85, 769] width 11 height 11
checkbox input "true"
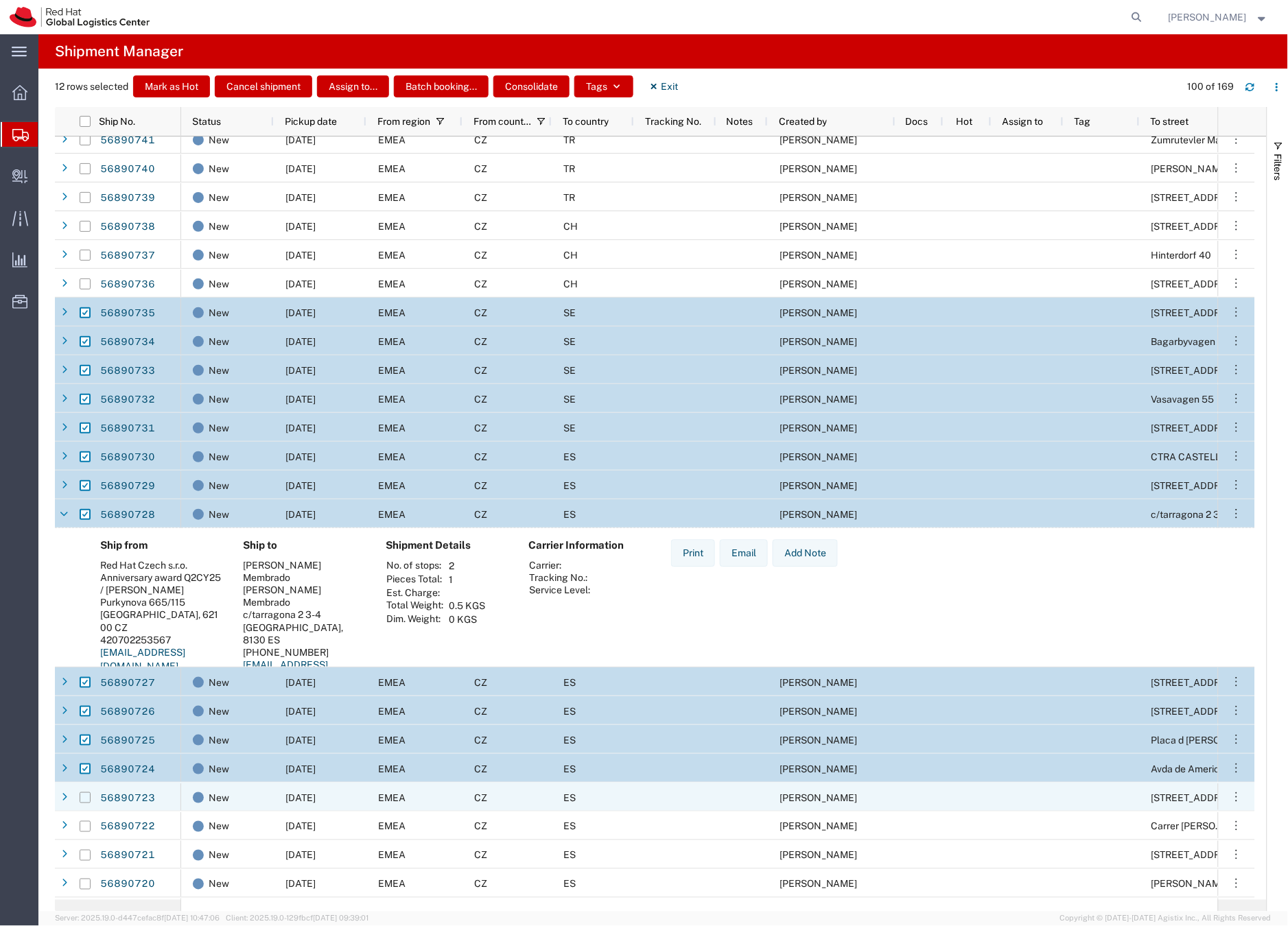
click at [86, 799] on input "Press Space to toggle row selection (unchecked)" at bounding box center [85, 798] width 11 height 11
checkbox input "true"
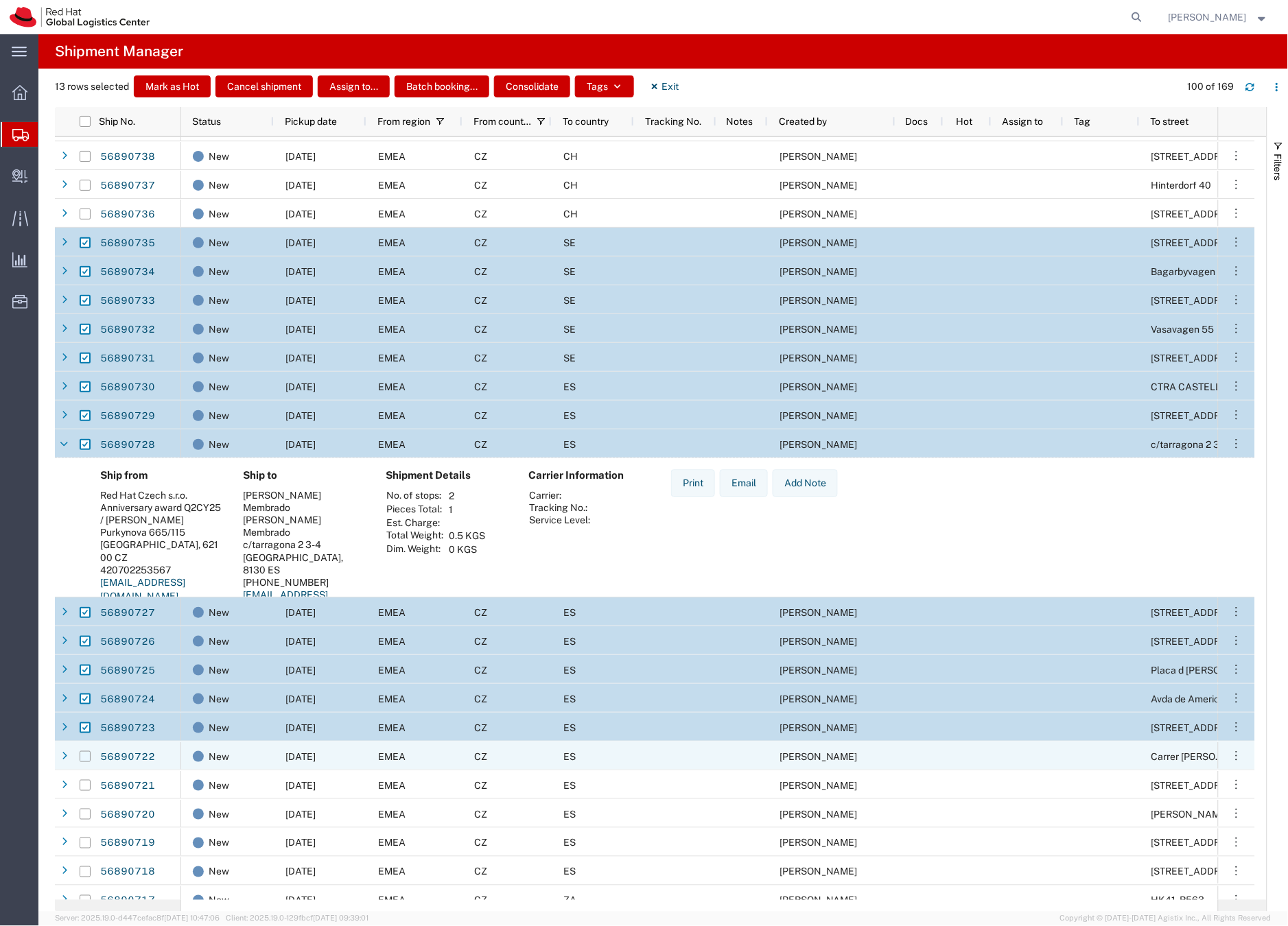
click at [87, 759] on input "Press Space to toggle row selection (unchecked)" at bounding box center [85, 757] width 11 height 11
checkbox input "true"
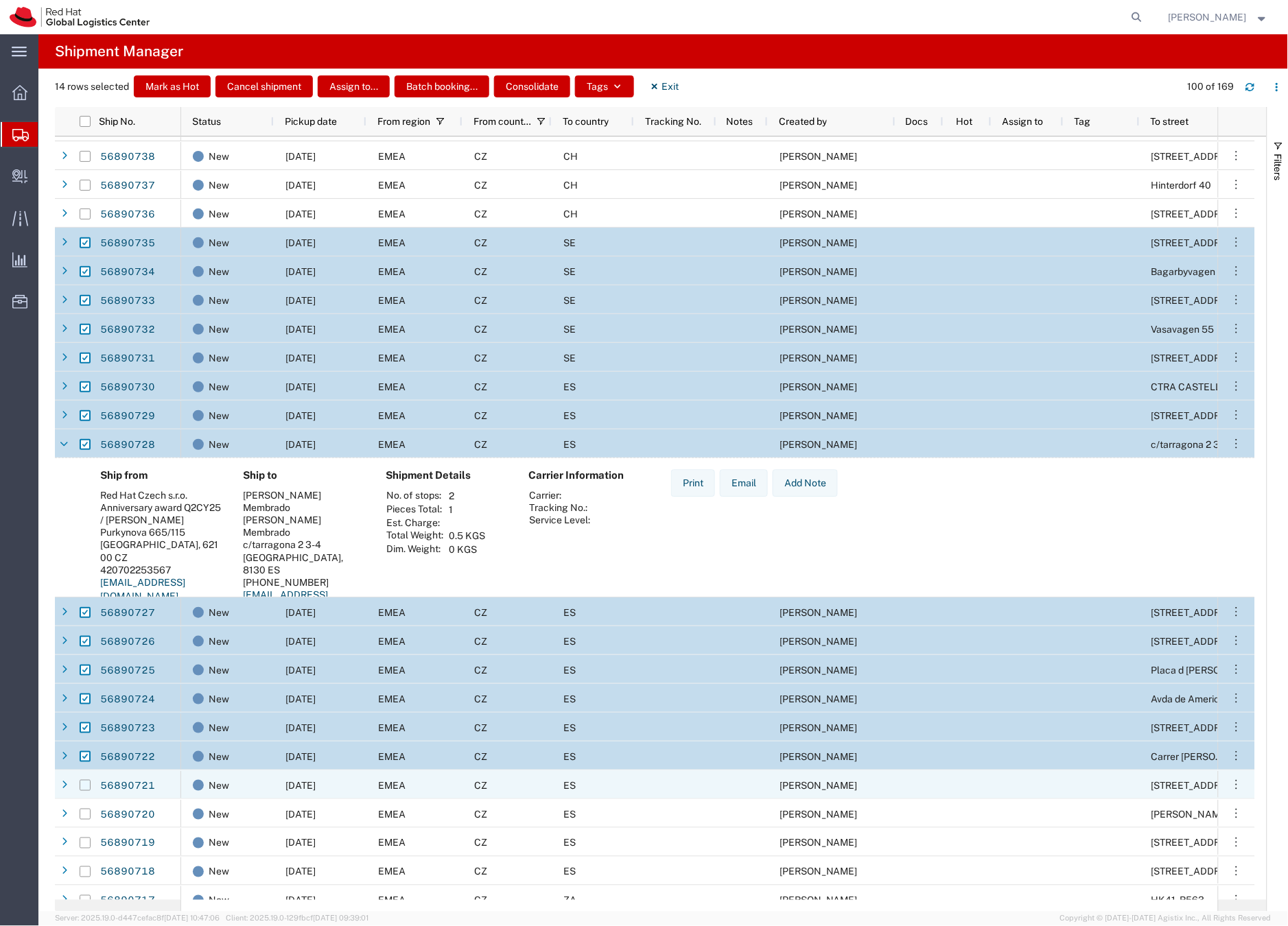
click at [85, 783] on input "Press Space to toggle row selection (unchecked)" at bounding box center [85, 786] width 11 height 11
checkbox input "true"
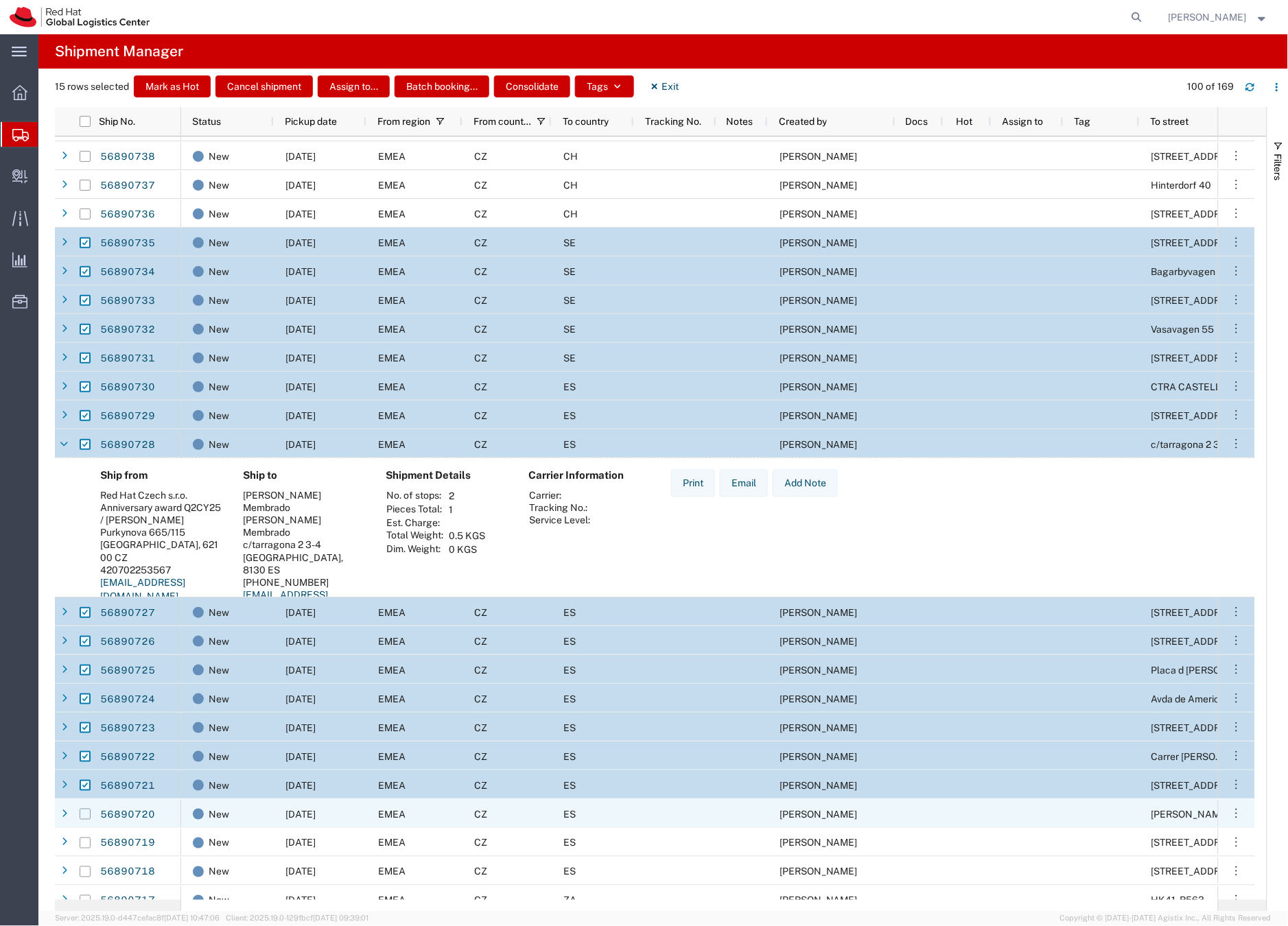
click at [86, 812] on input "Press Space to toggle row selection (unchecked)" at bounding box center [85, 815] width 11 height 11
checkbox input "true"
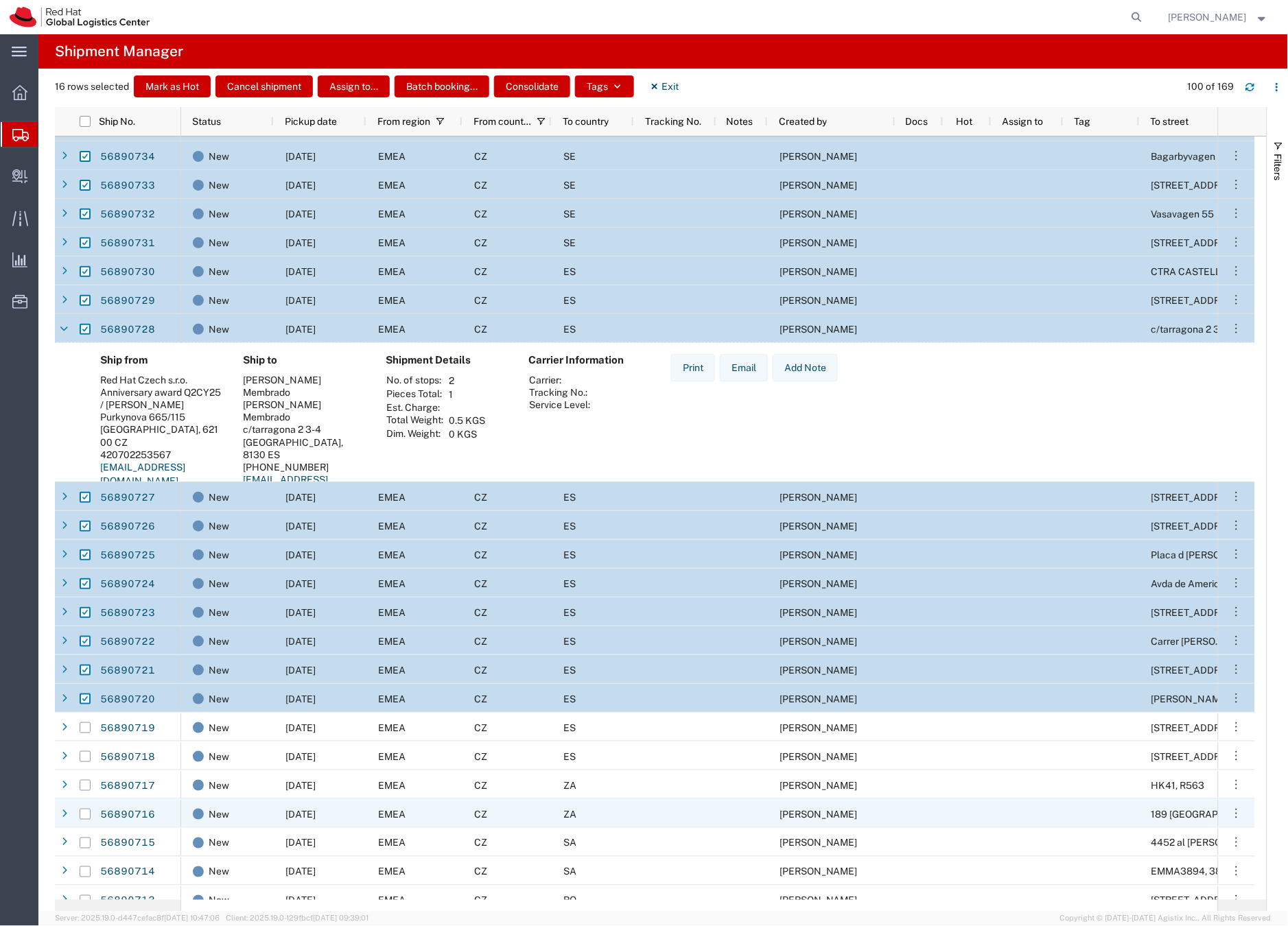
scroll to position [1178, 0]
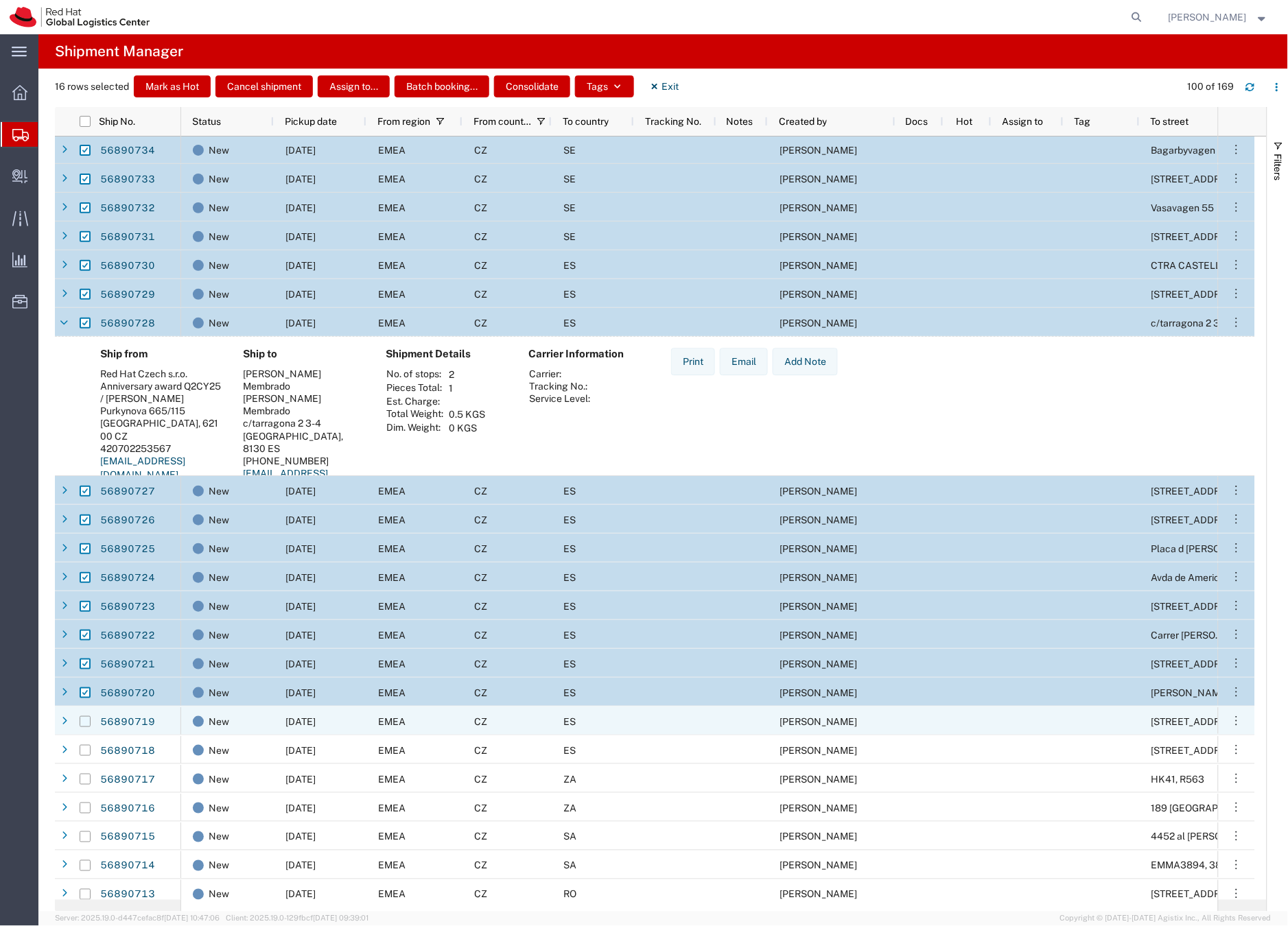
click at [87, 722] on input "Press Space to toggle row selection (unchecked)" at bounding box center [85, 722] width 11 height 11
checkbox input "true"
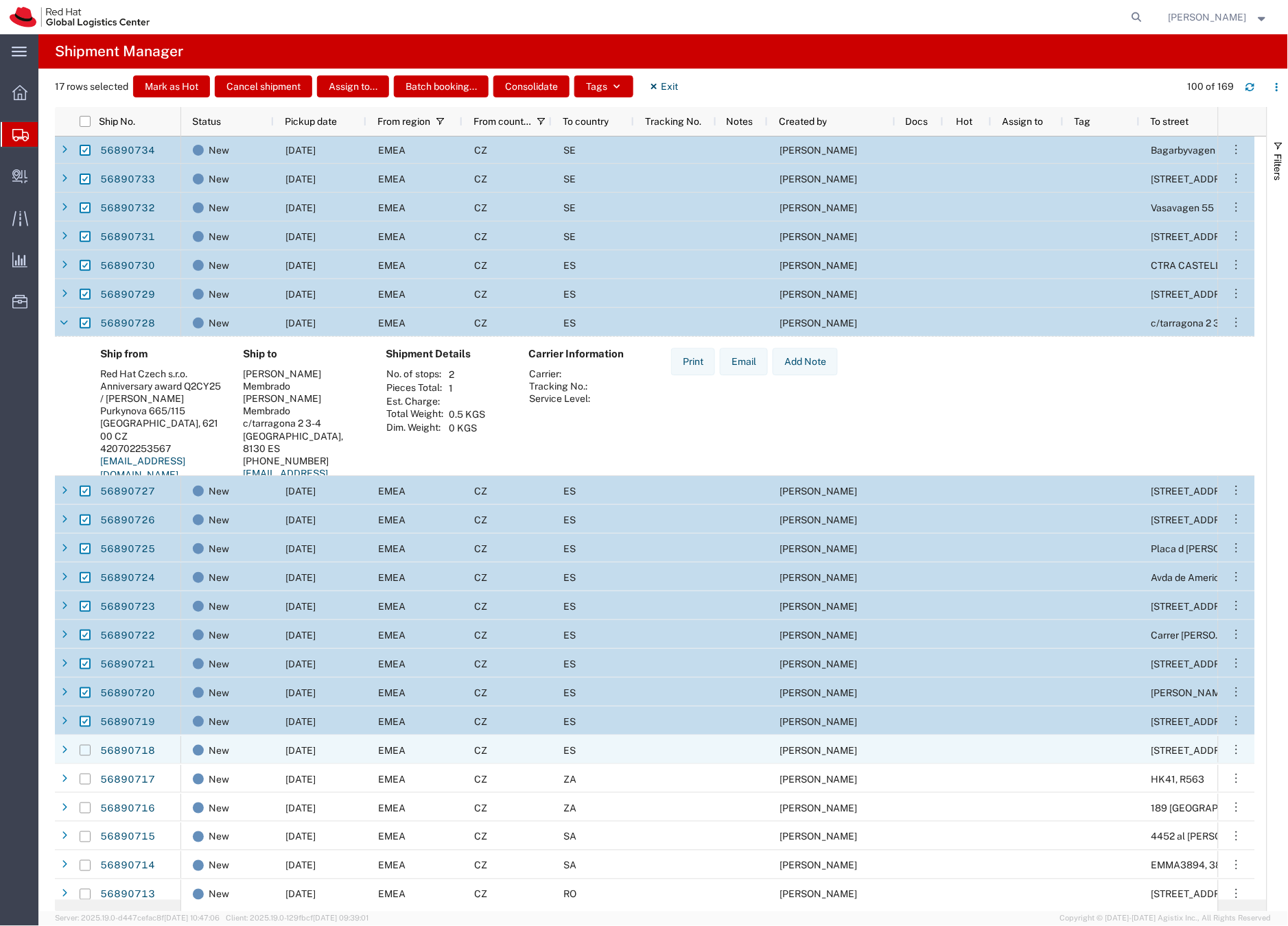
click at [87, 748] on input "Press Space to toggle row selection (unchecked)" at bounding box center [85, 751] width 11 height 11
checkbox input "true"
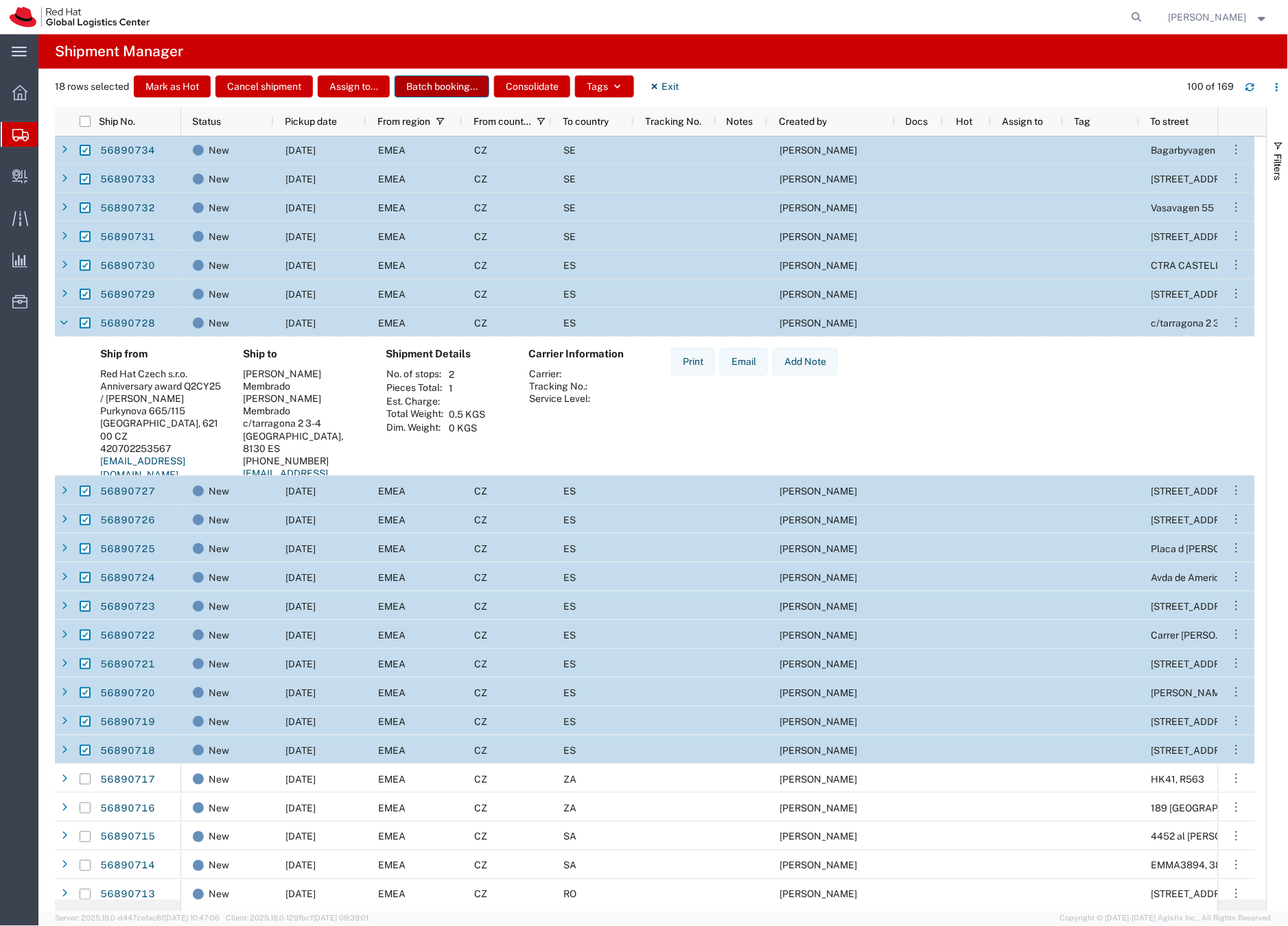
click at [439, 88] on button "Batch booking..." at bounding box center [442, 86] width 95 height 22
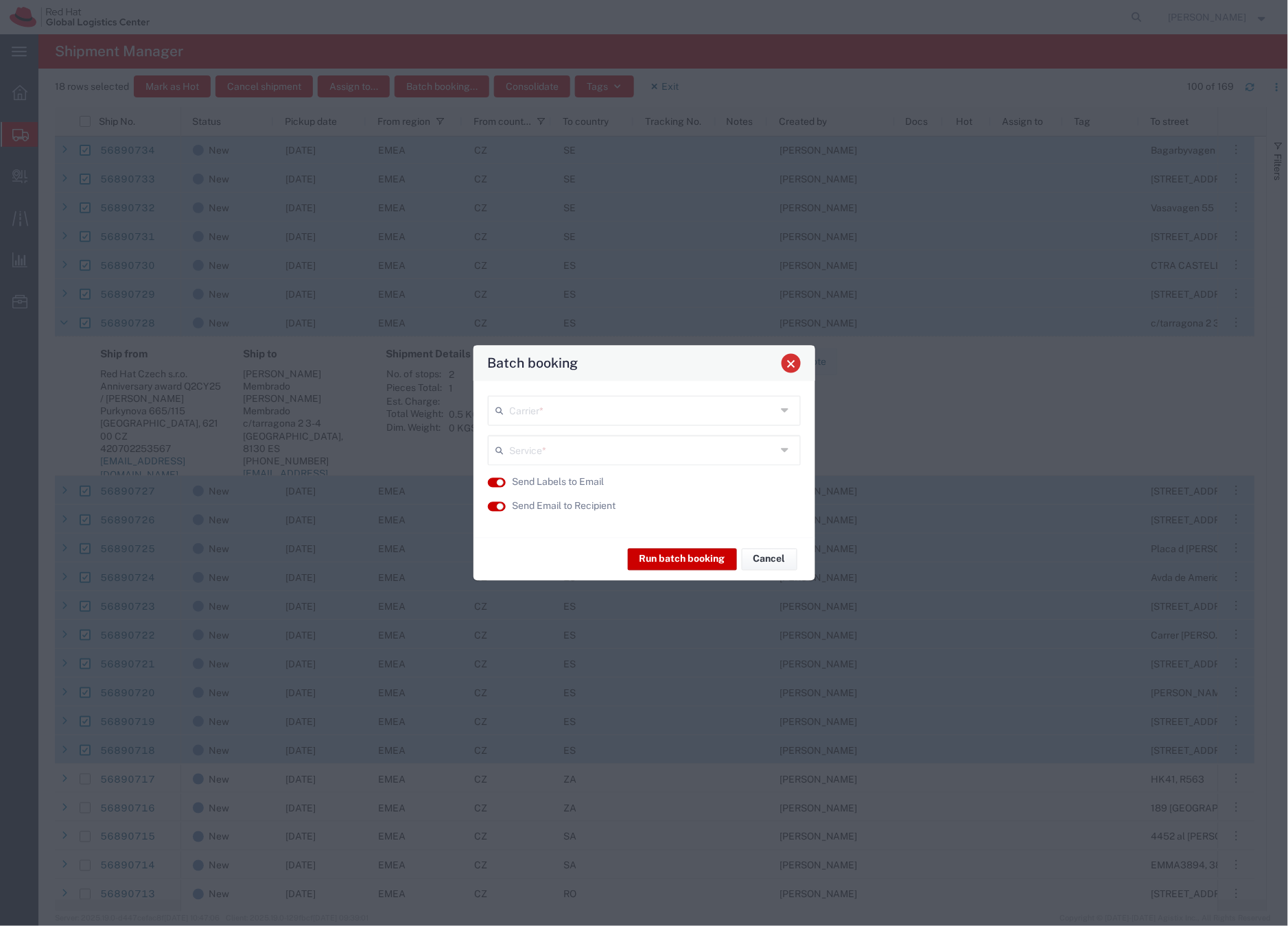
click at [790, 362] on span "Close" at bounding box center [791, 364] width 10 height 10
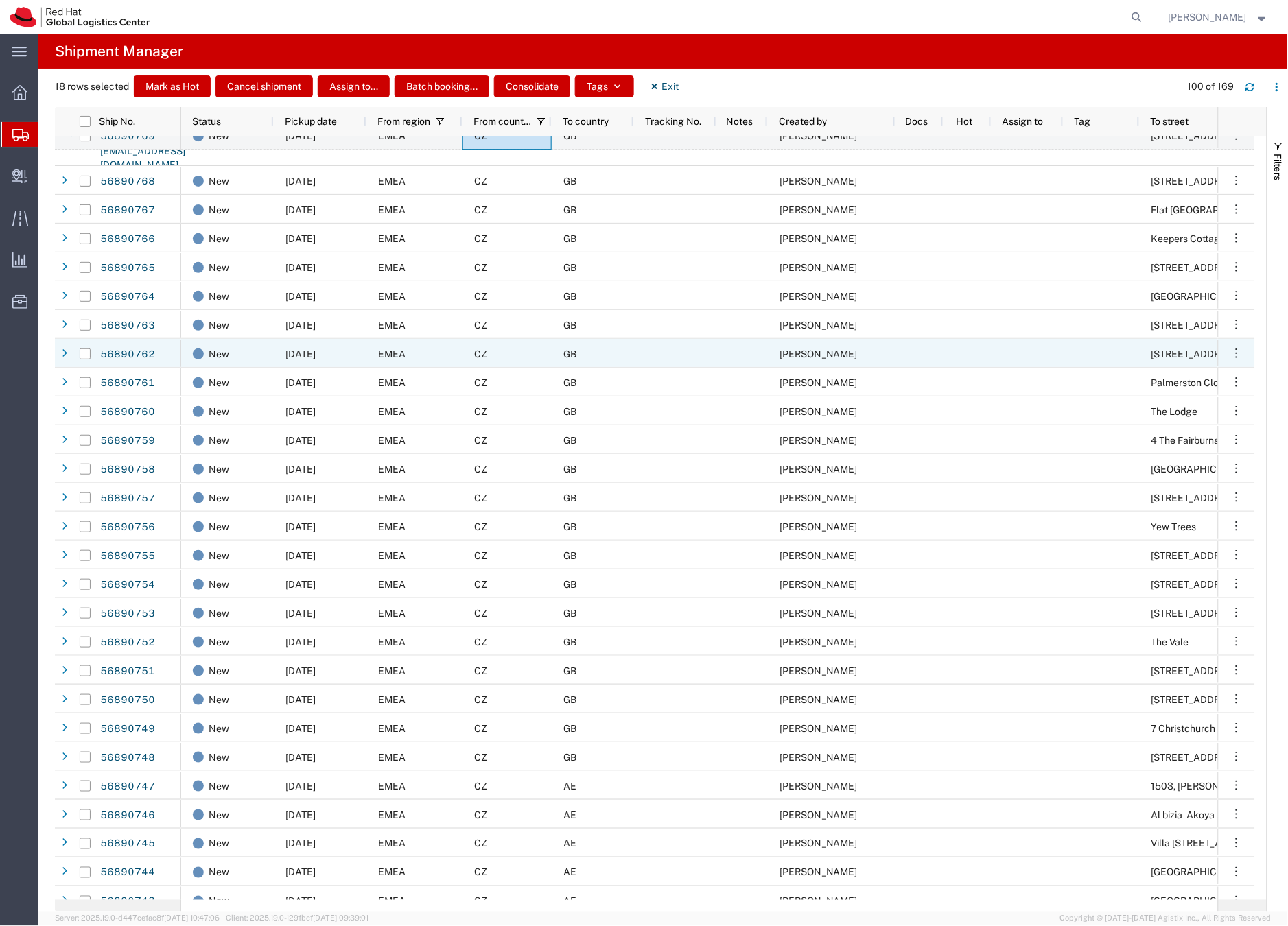
scroll to position [183, 0]
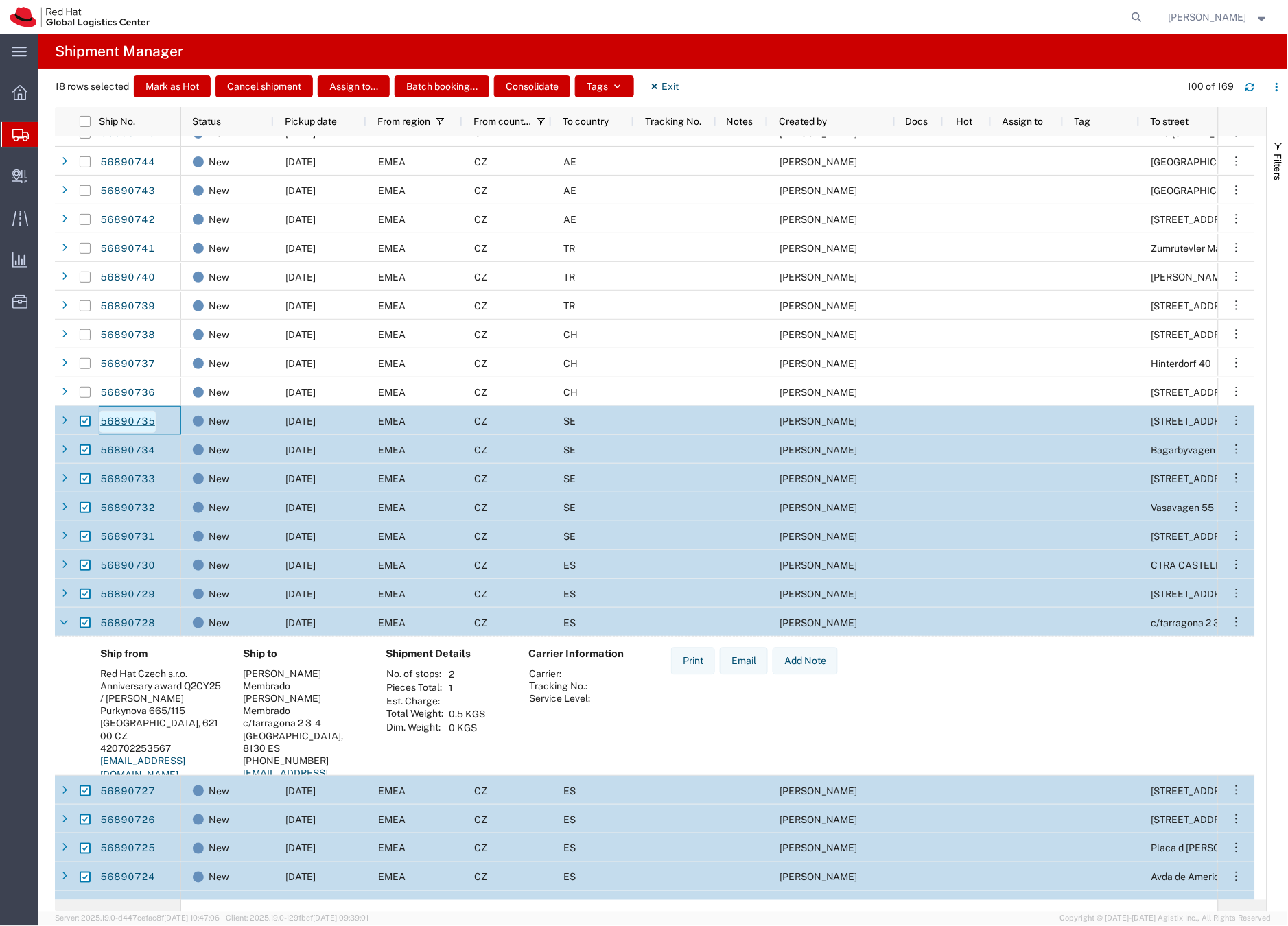
click at [124, 425] on link "56890735" at bounding box center [127, 421] width 56 height 22
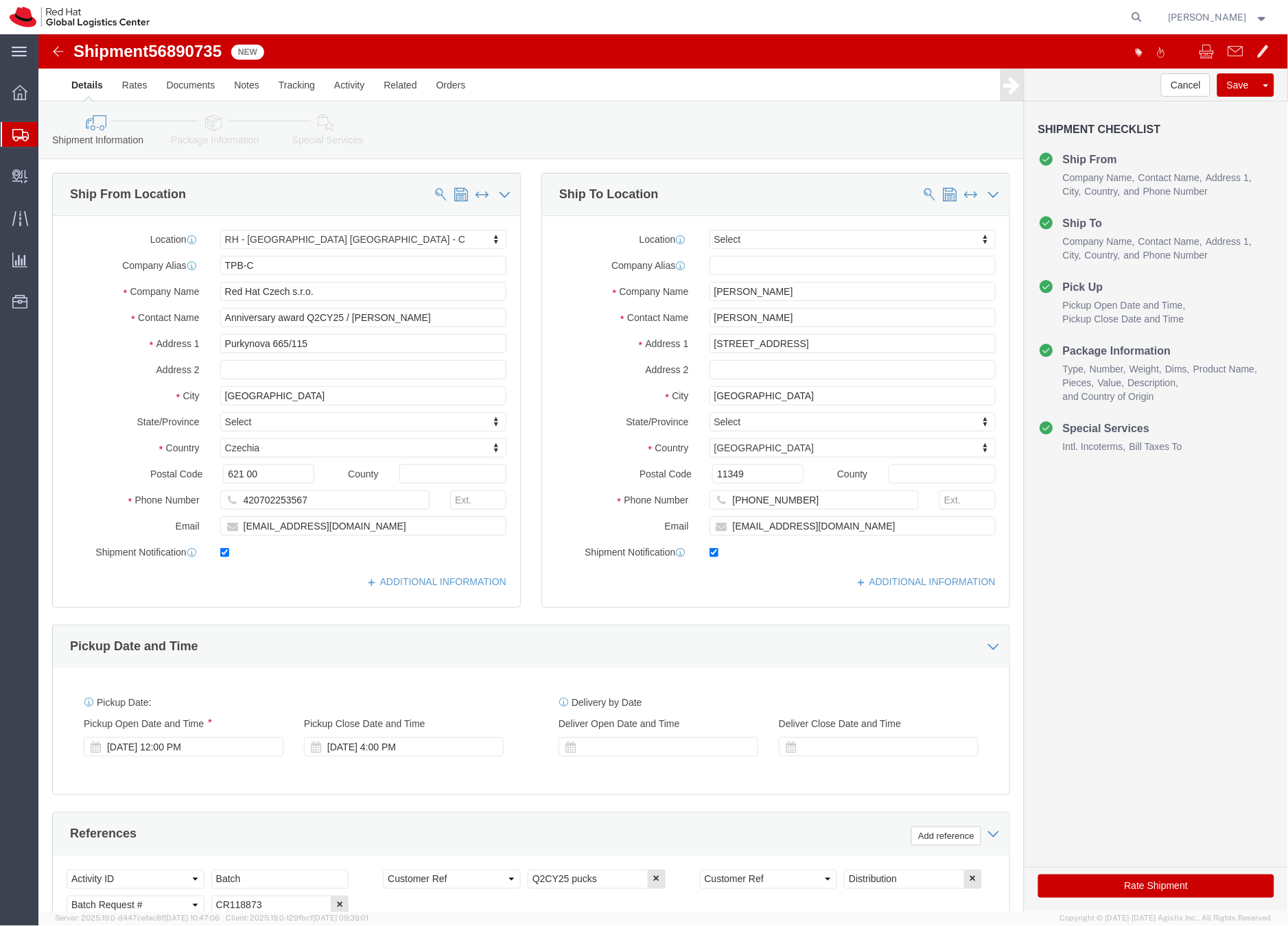
select select "38037"
select select
click icon
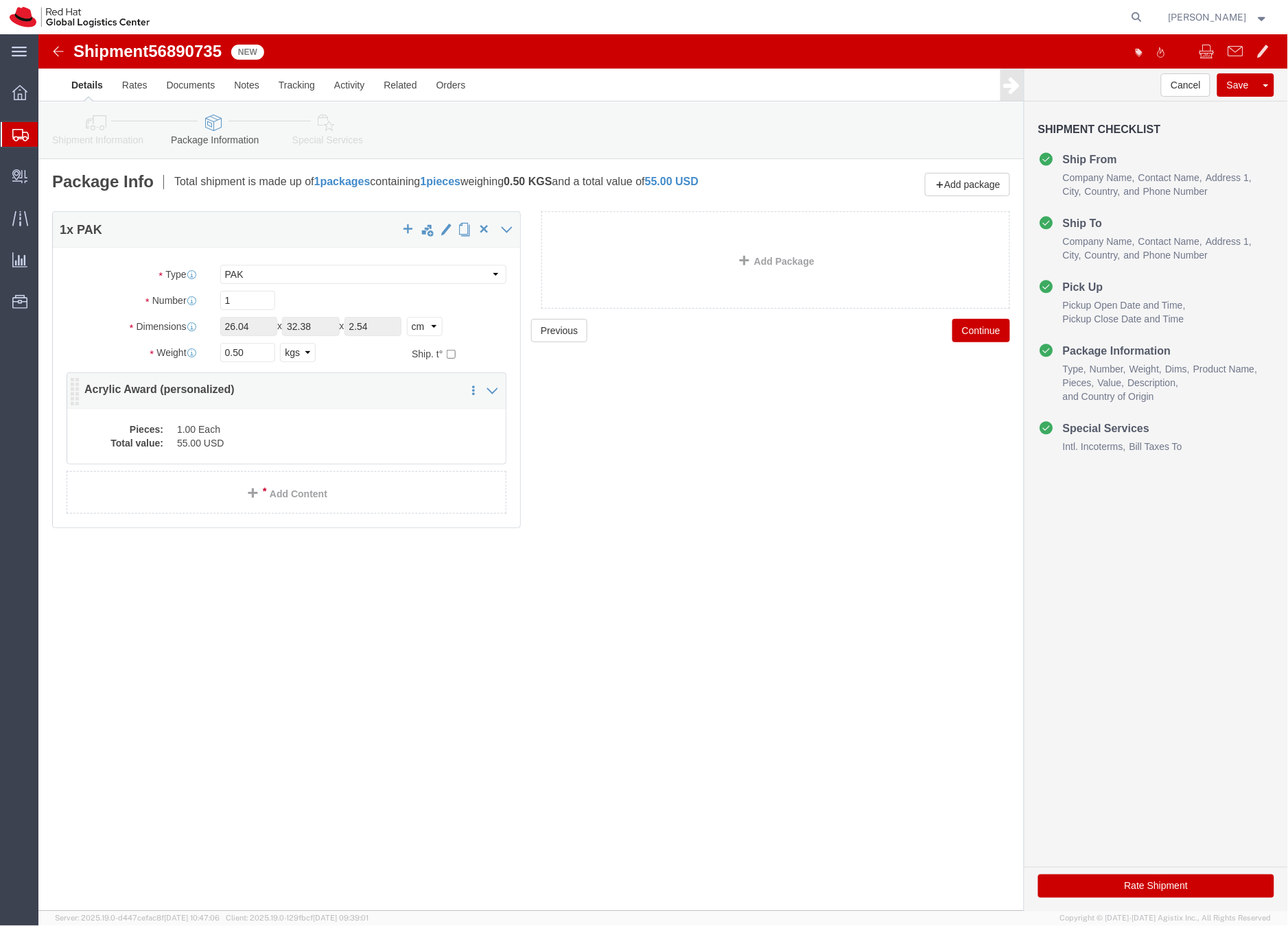
click dd "55.00 USD"
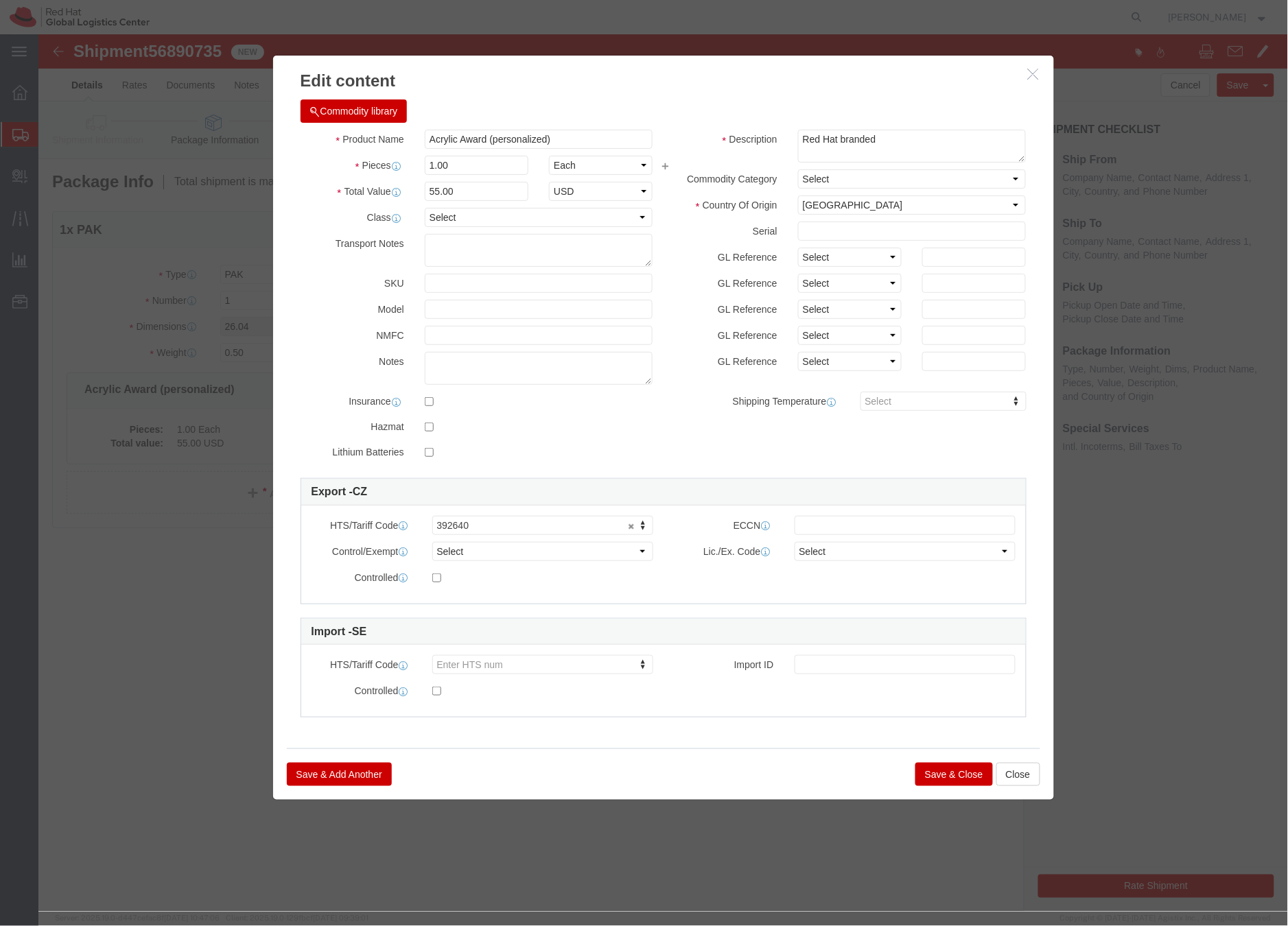
click button "Save & Close"
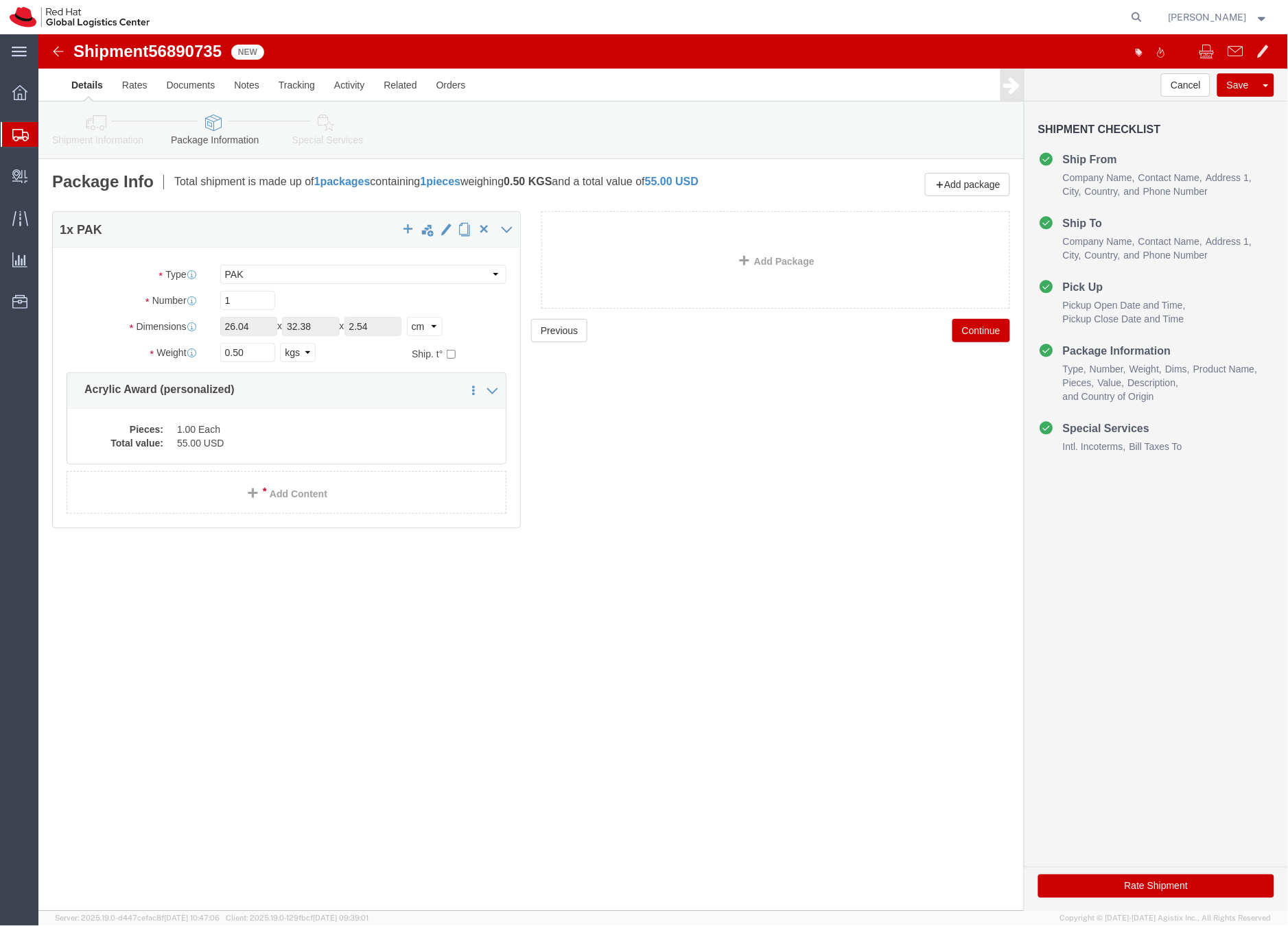
click icon
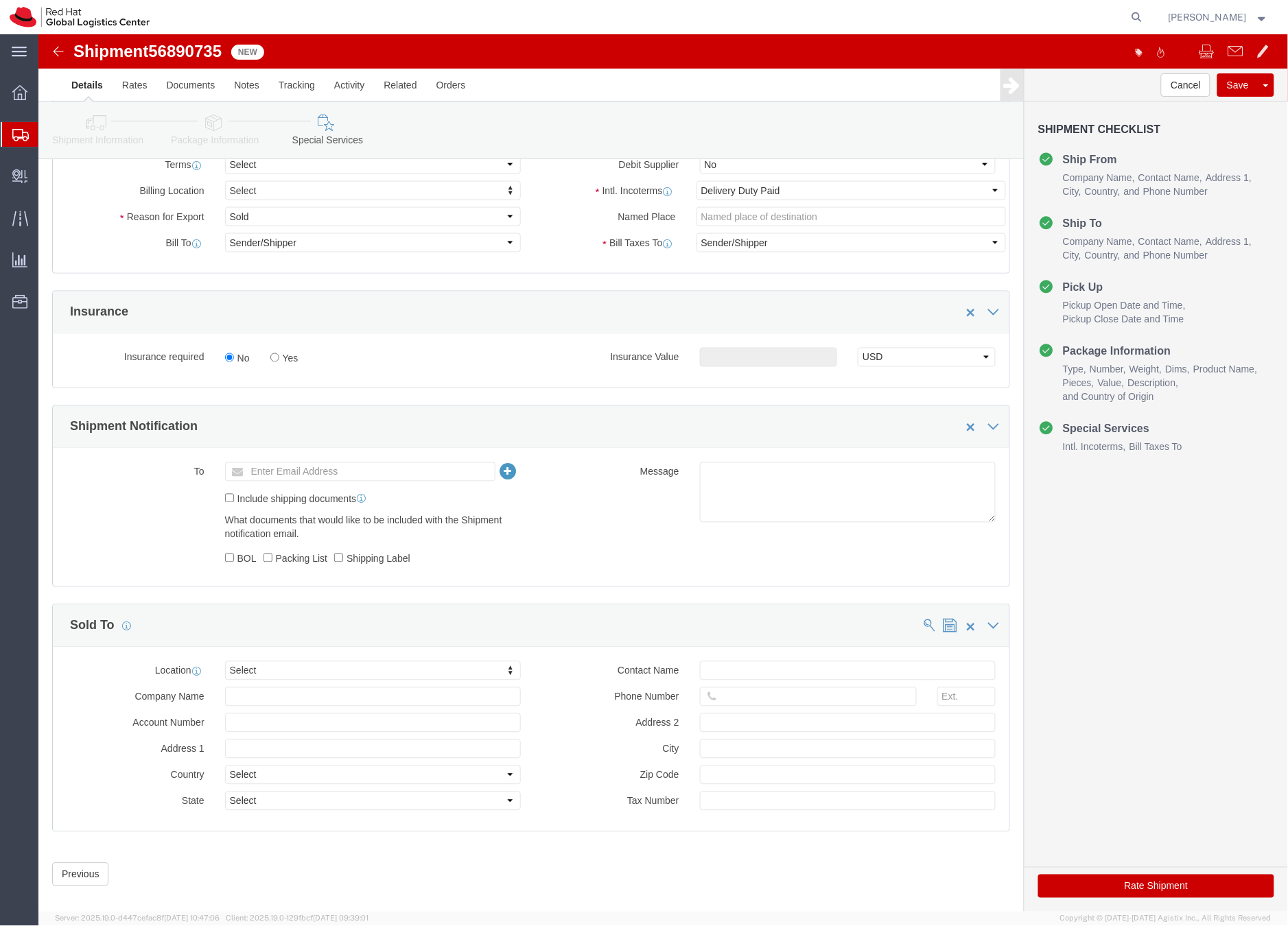
click button "Rate Shipment"
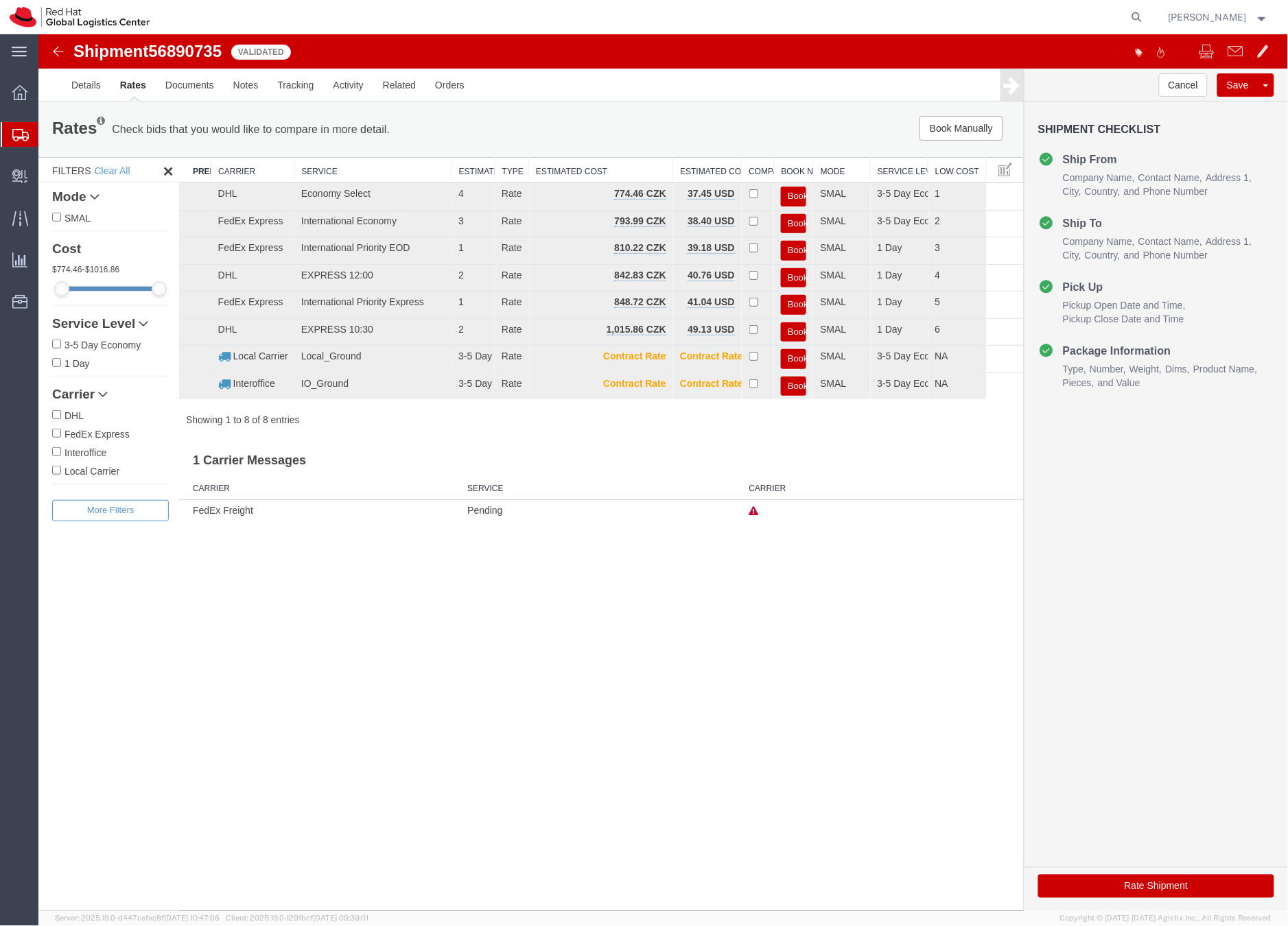
click at [14, 138] on icon at bounding box center [20, 135] width 17 height 12
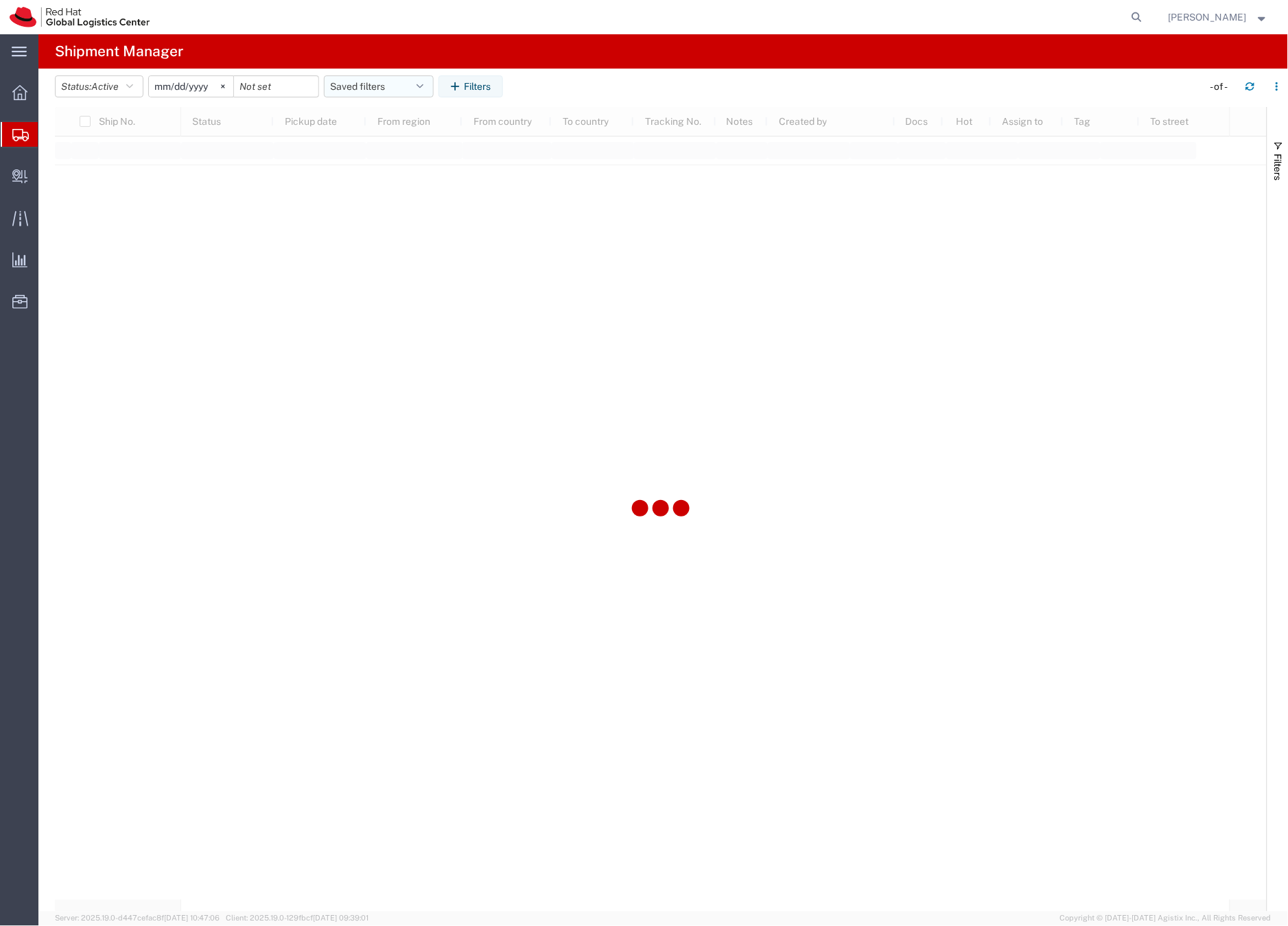
click at [351, 83] on button "Saved filters" at bounding box center [378, 86] width 110 height 22
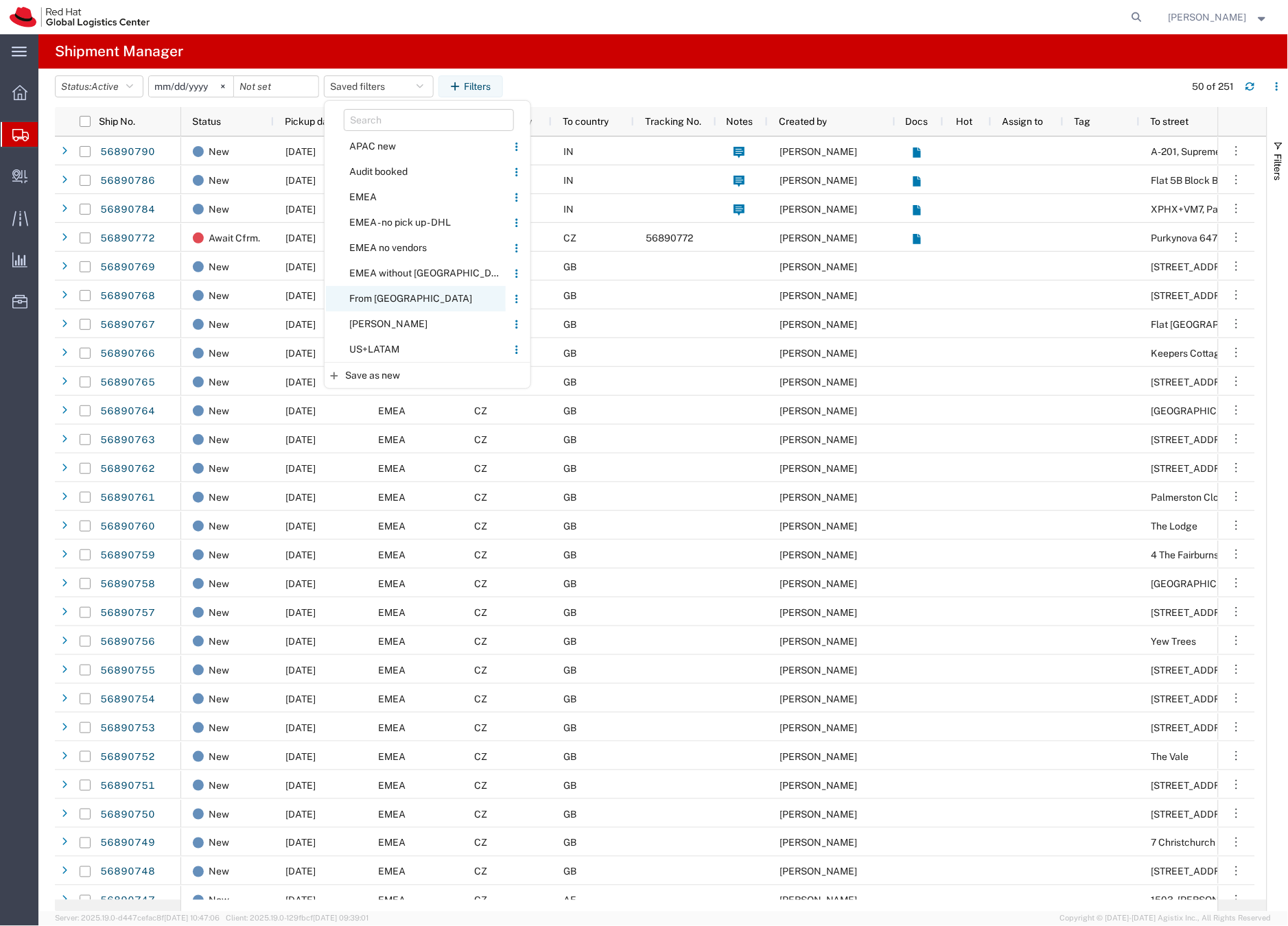
click at [372, 294] on span "From [GEOGRAPHIC_DATA]" at bounding box center [416, 299] width 179 height 26
type input "[DATE]"
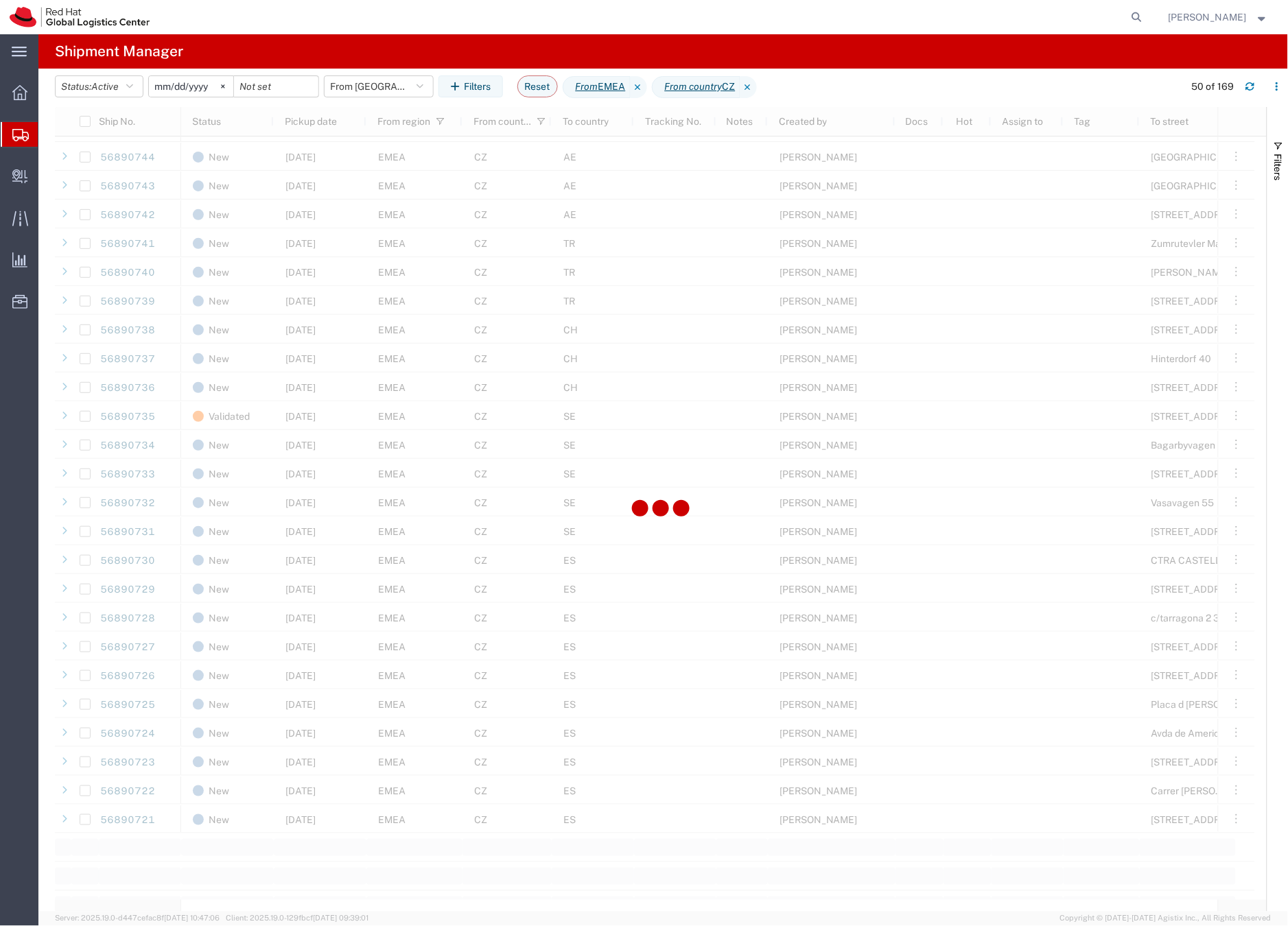
scroll to position [1081, 0]
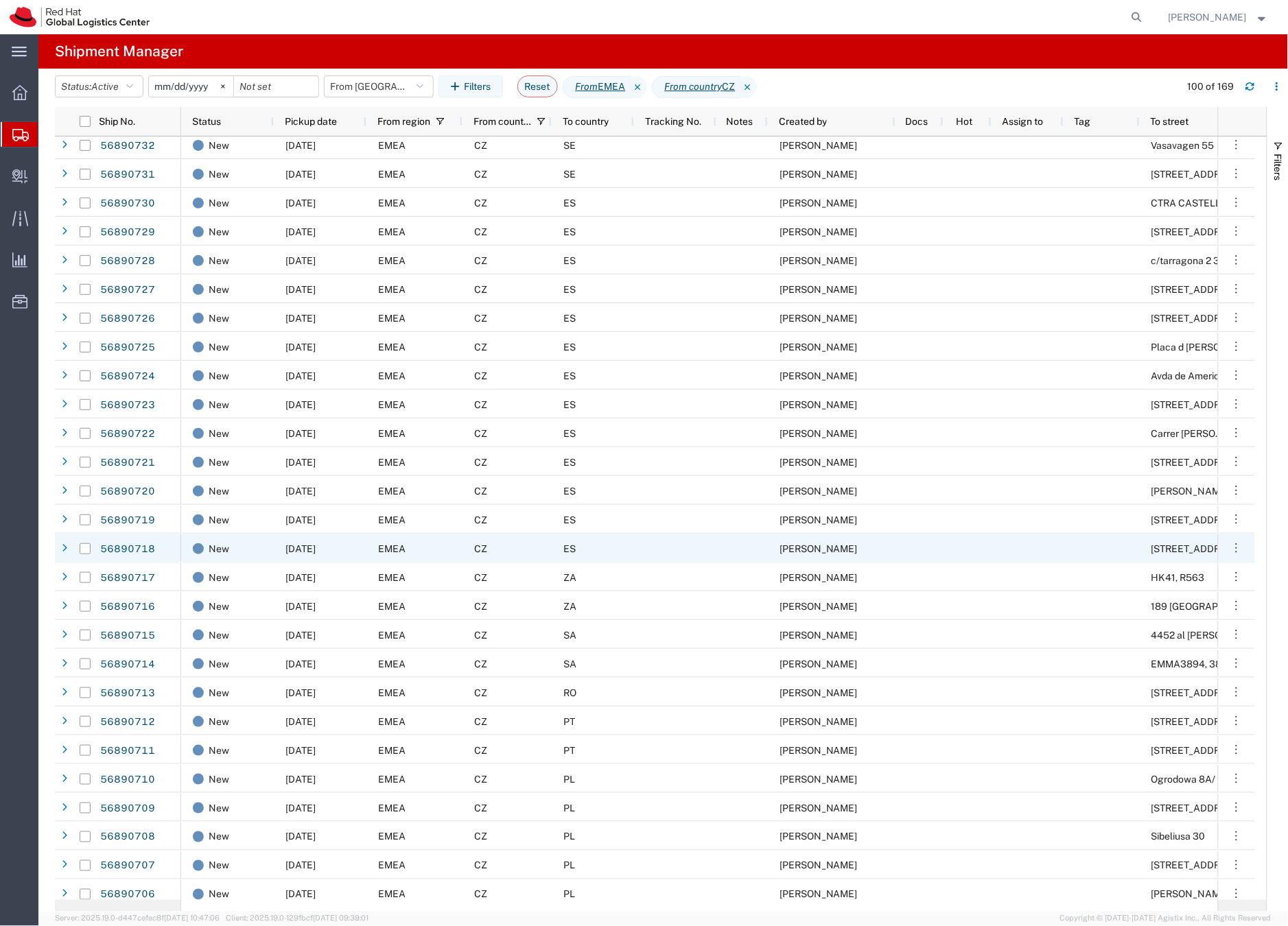
scroll to position [1103, 0]
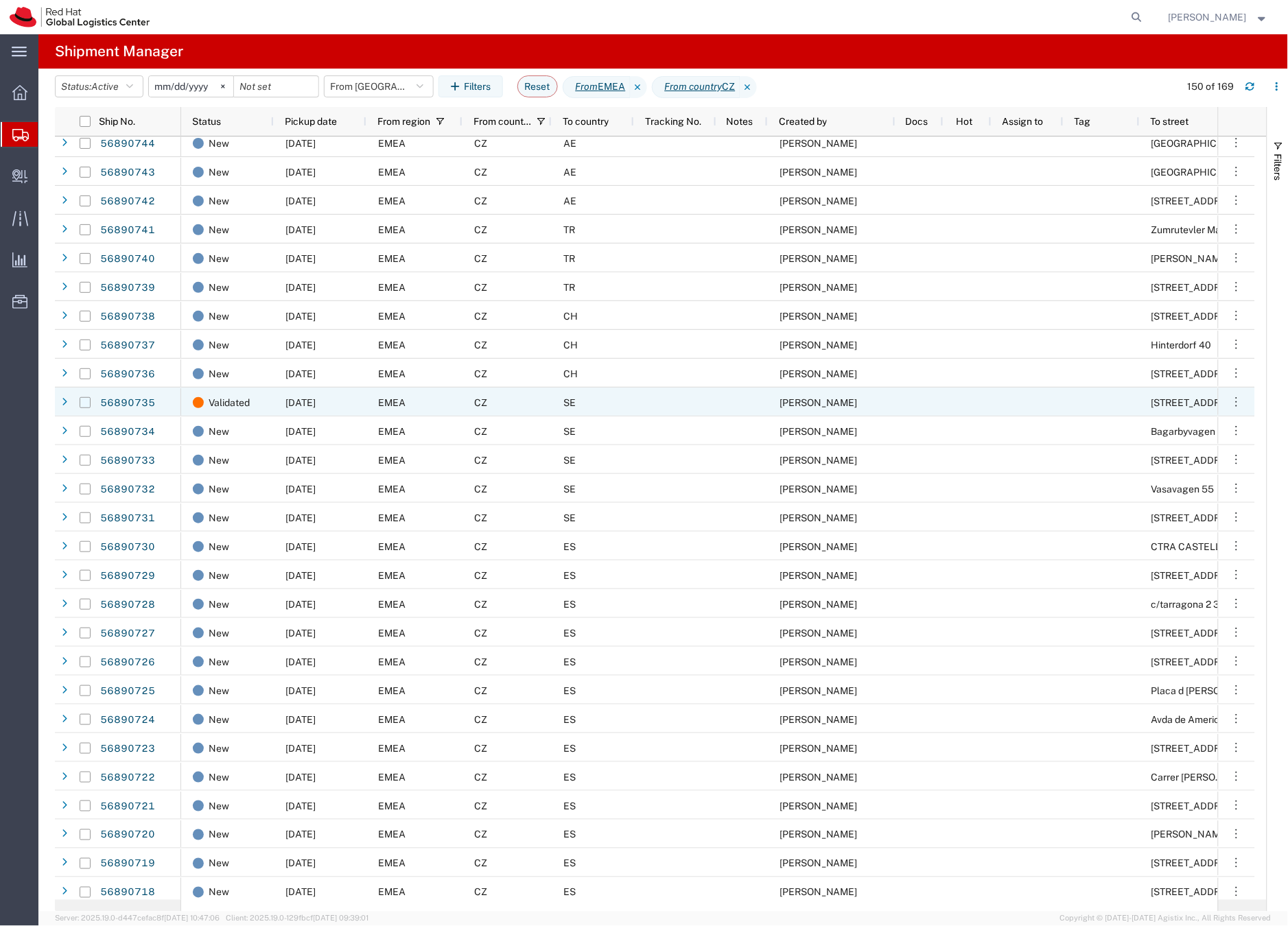
click at [83, 404] on input "Press Space to toggle row selection (unchecked)" at bounding box center [85, 403] width 11 height 11
checkbox input "true"
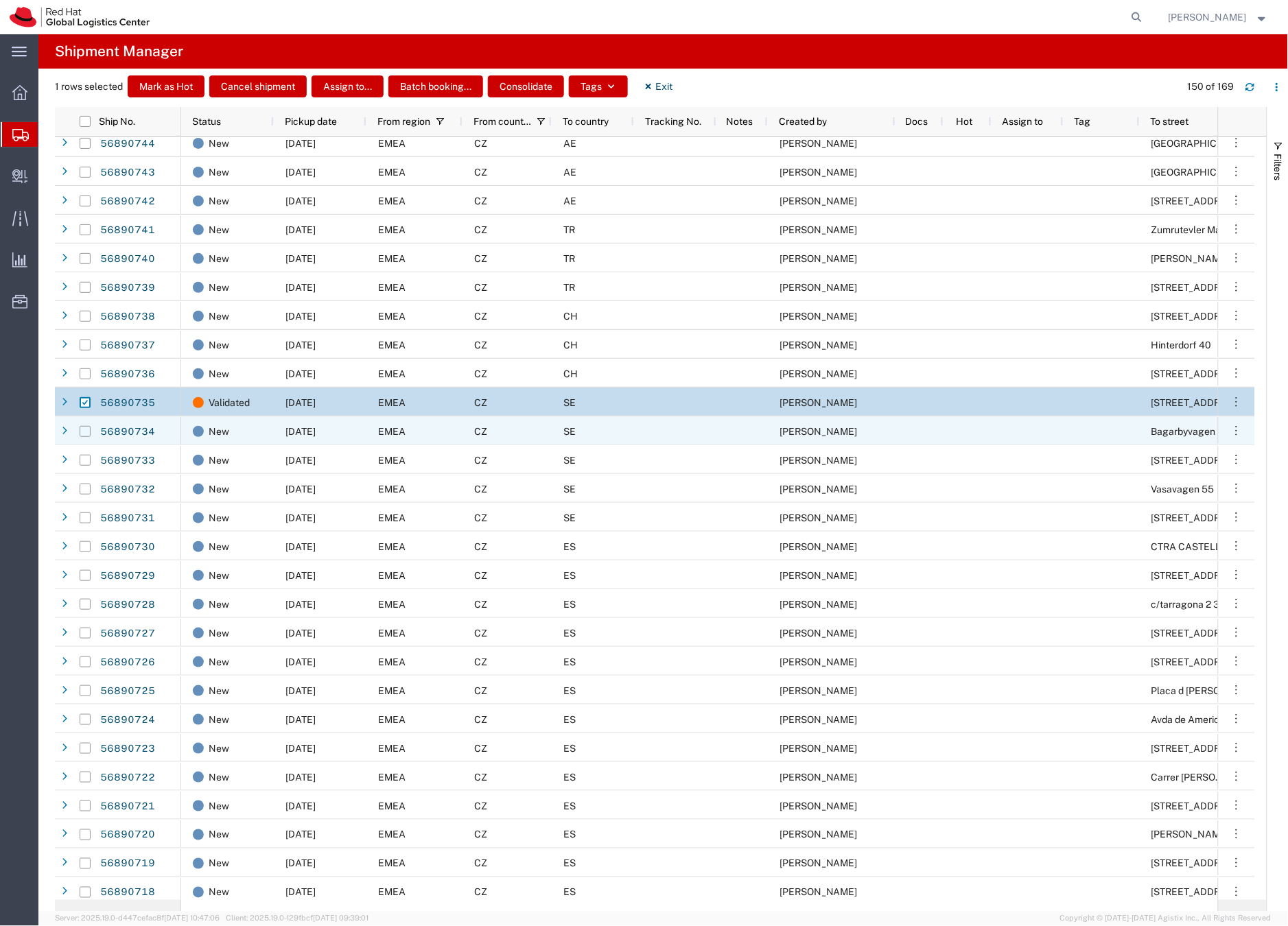
click at [86, 432] on input "Press Space to toggle row selection (unchecked)" at bounding box center [85, 432] width 11 height 11
checkbox input "true"
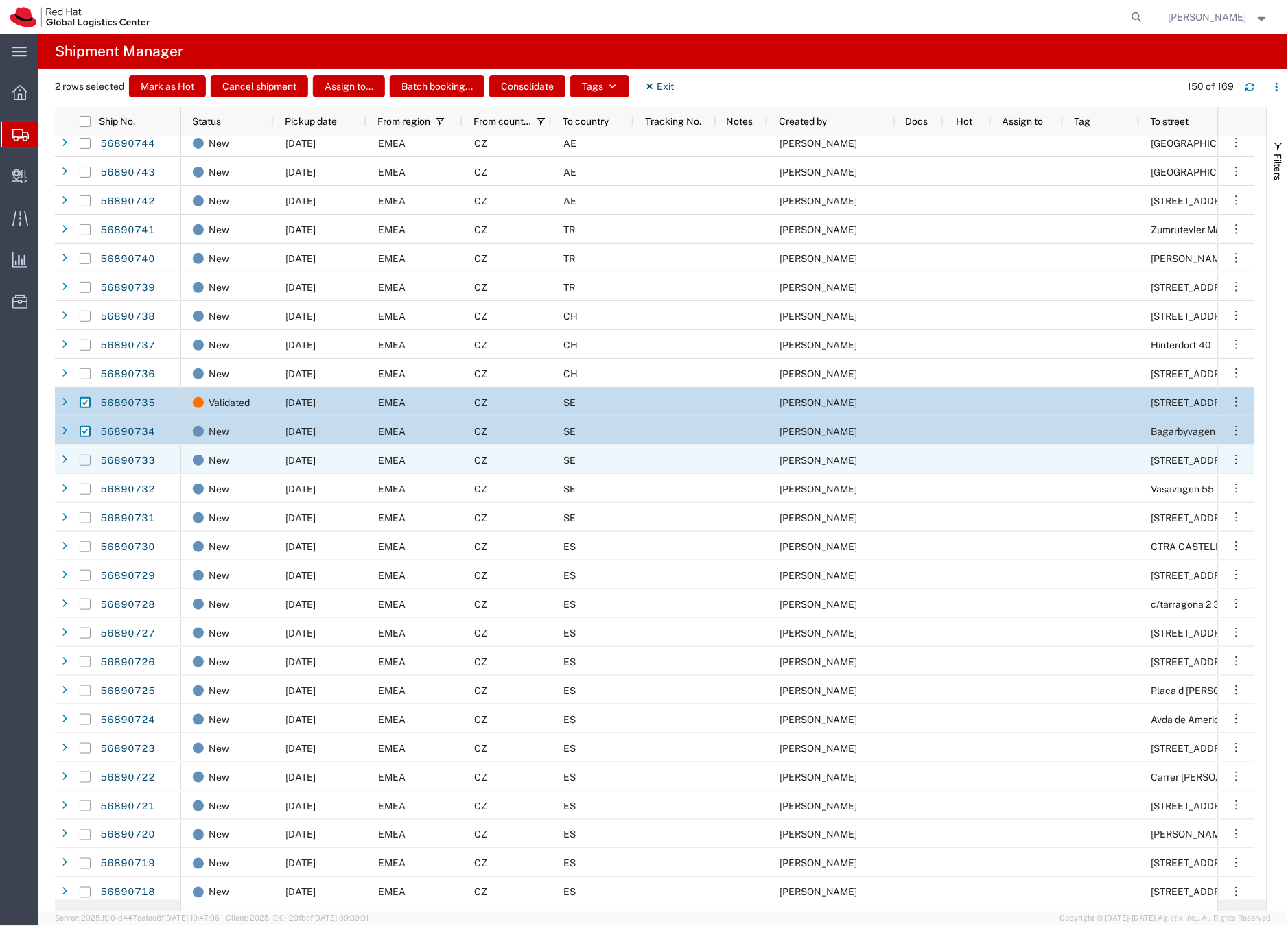
click at [84, 459] on input "Press Space to toggle row selection (unchecked)" at bounding box center [85, 461] width 11 height 11
checkbox input "true"
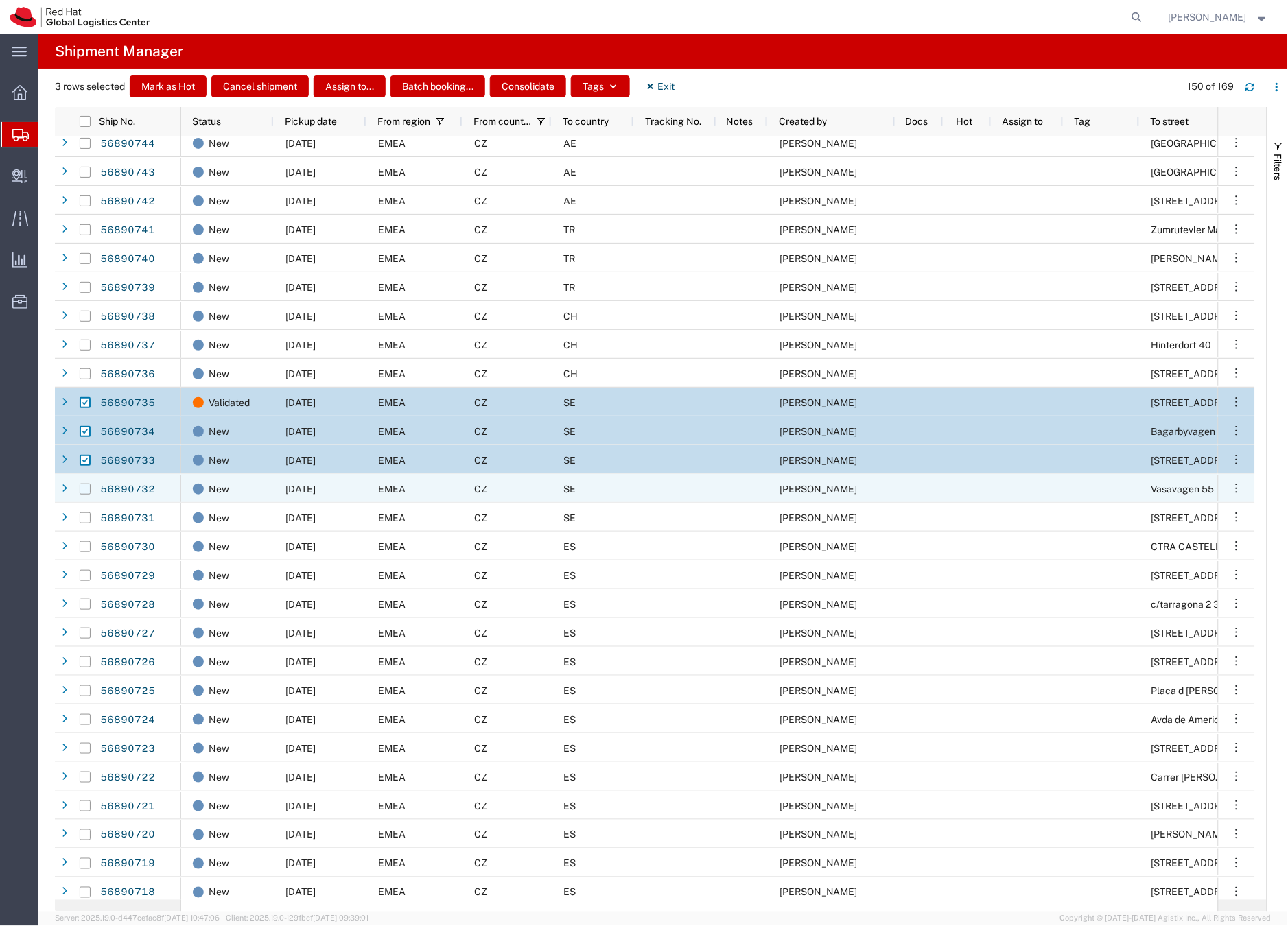
click at [86, 492] on input "Press Space to toggle row selection (unchecked)" at bounding box center [85, 489] width 11 height 11
checkbox input "true"
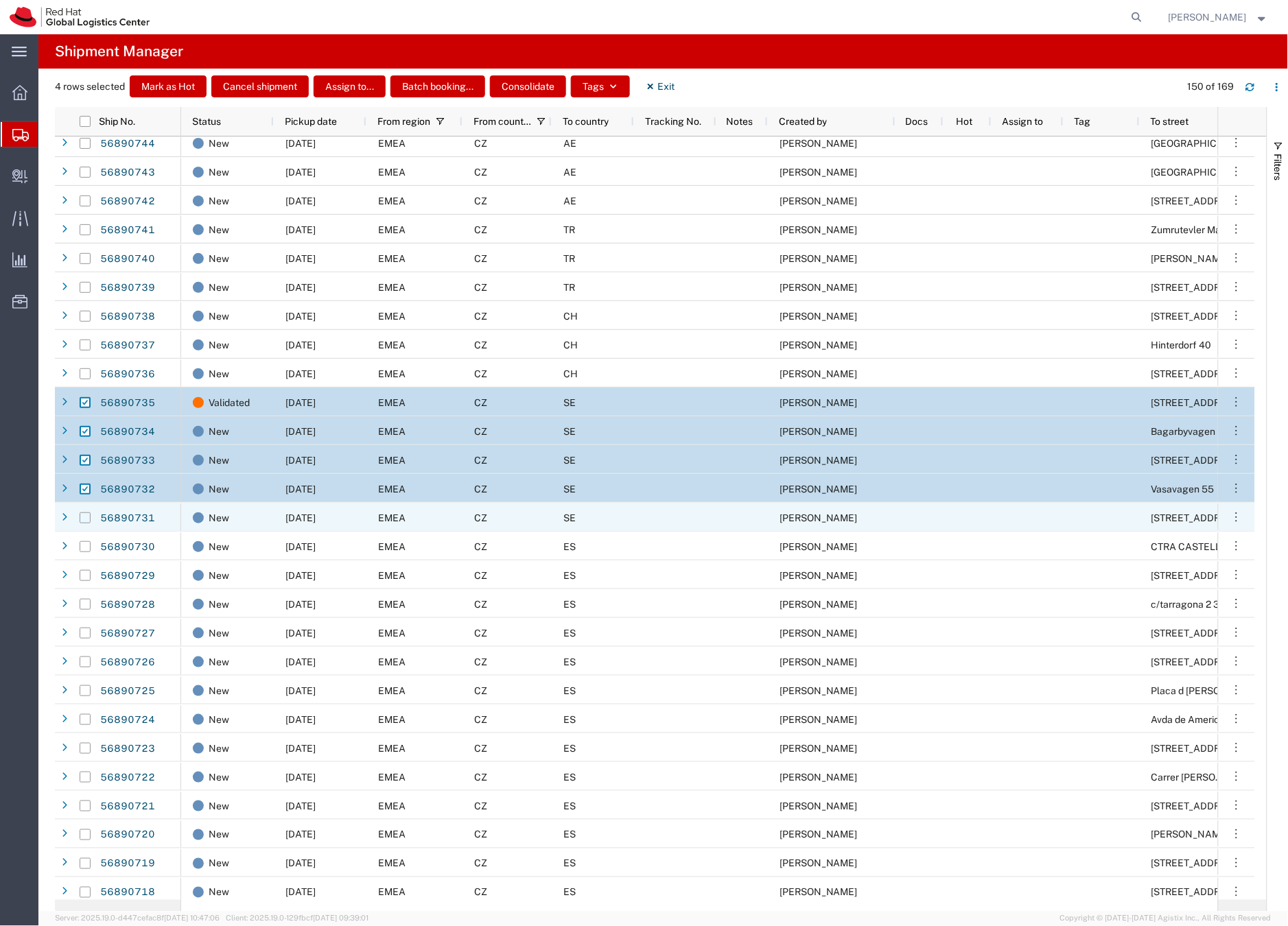
click at [87, 515] on input "Press Space to toggle row selection (unchecked)" at bounding box center [85, 518] width 11 height 11
checkbox input "true"
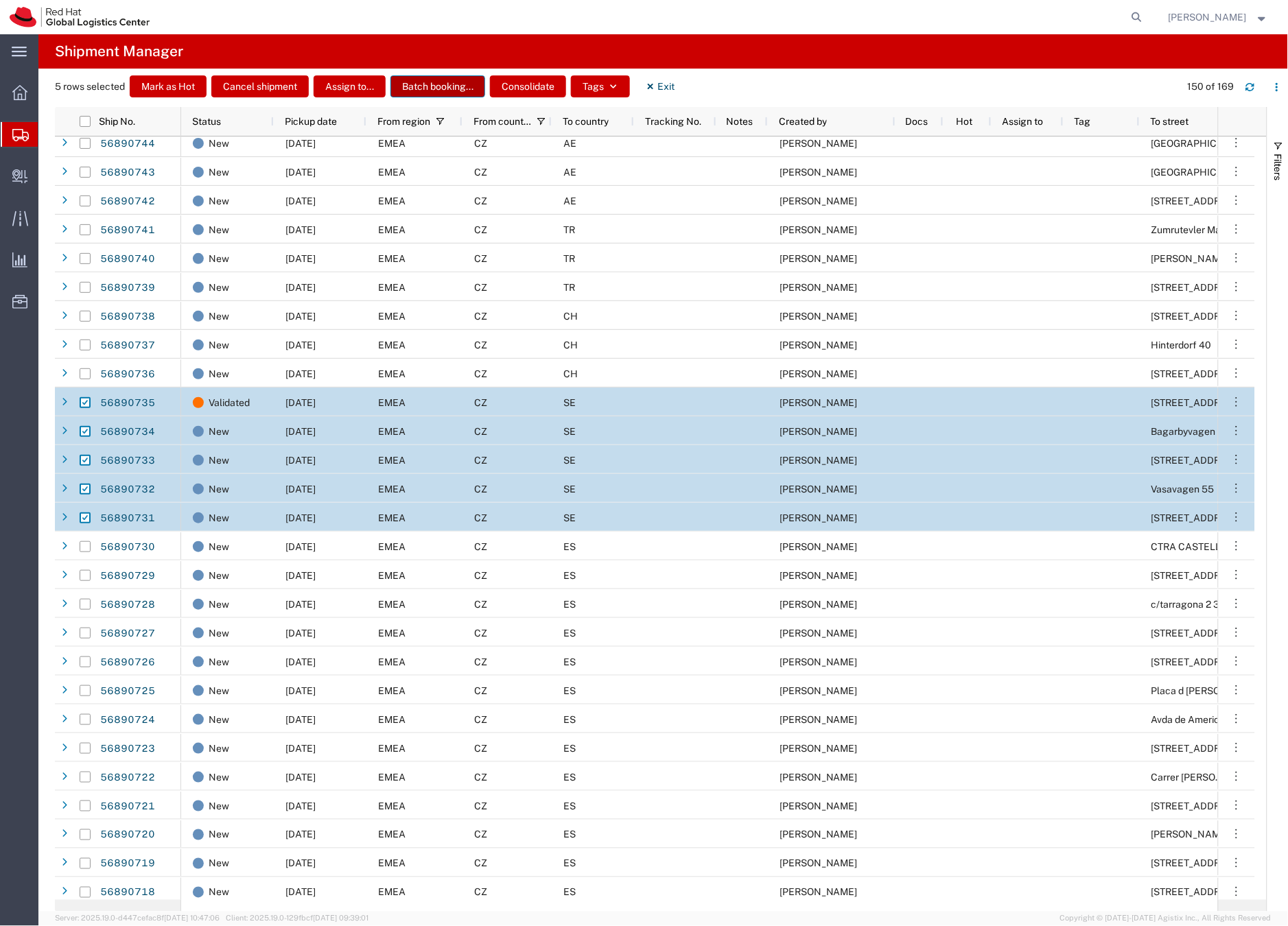
click at [409, 86] on button "Batch booking..." at bounding box center [437, 86] width 95 height 22
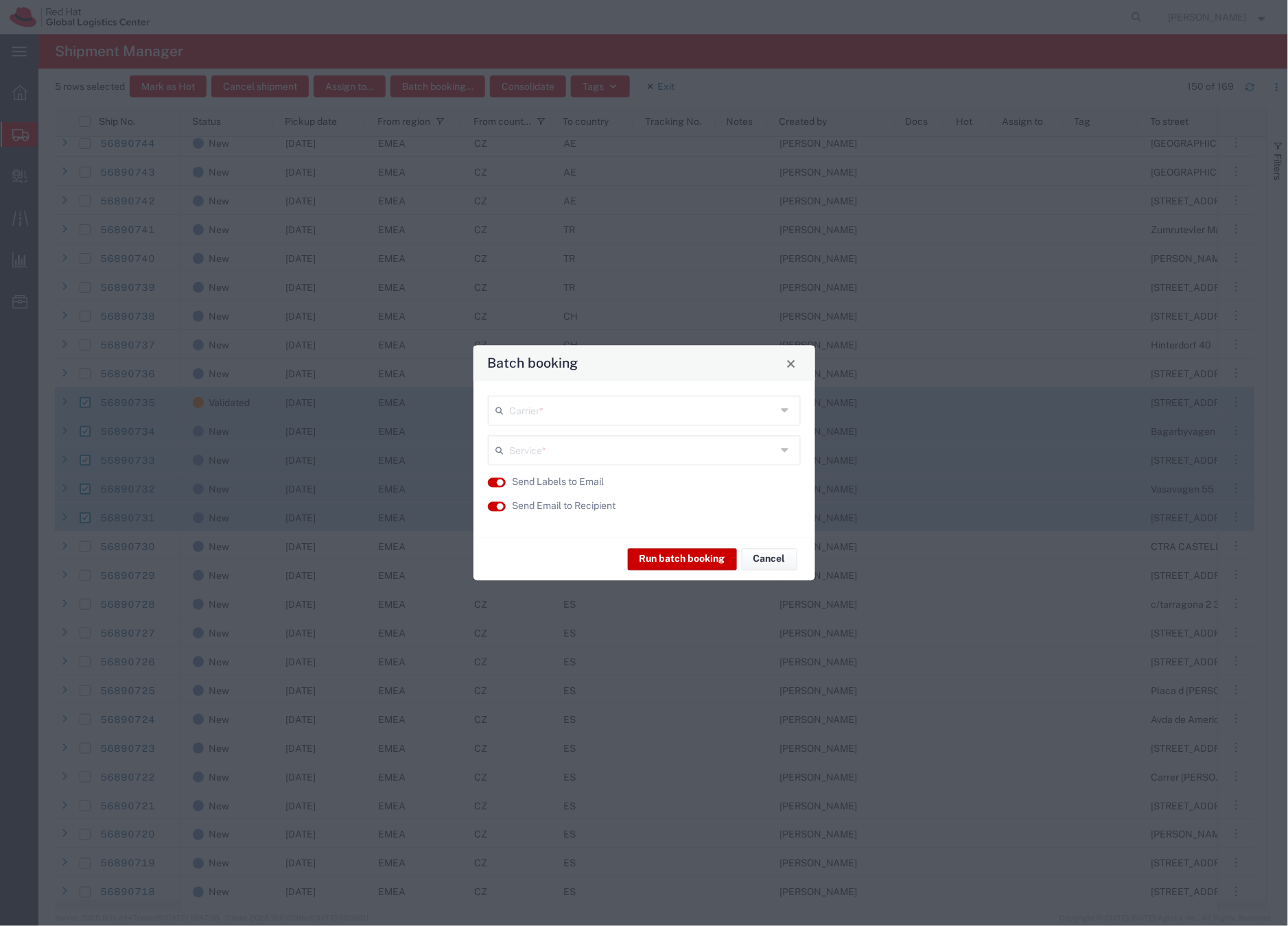
click at [541, 409] on input "text" at bounding box center [642, 410] width 267 height 24
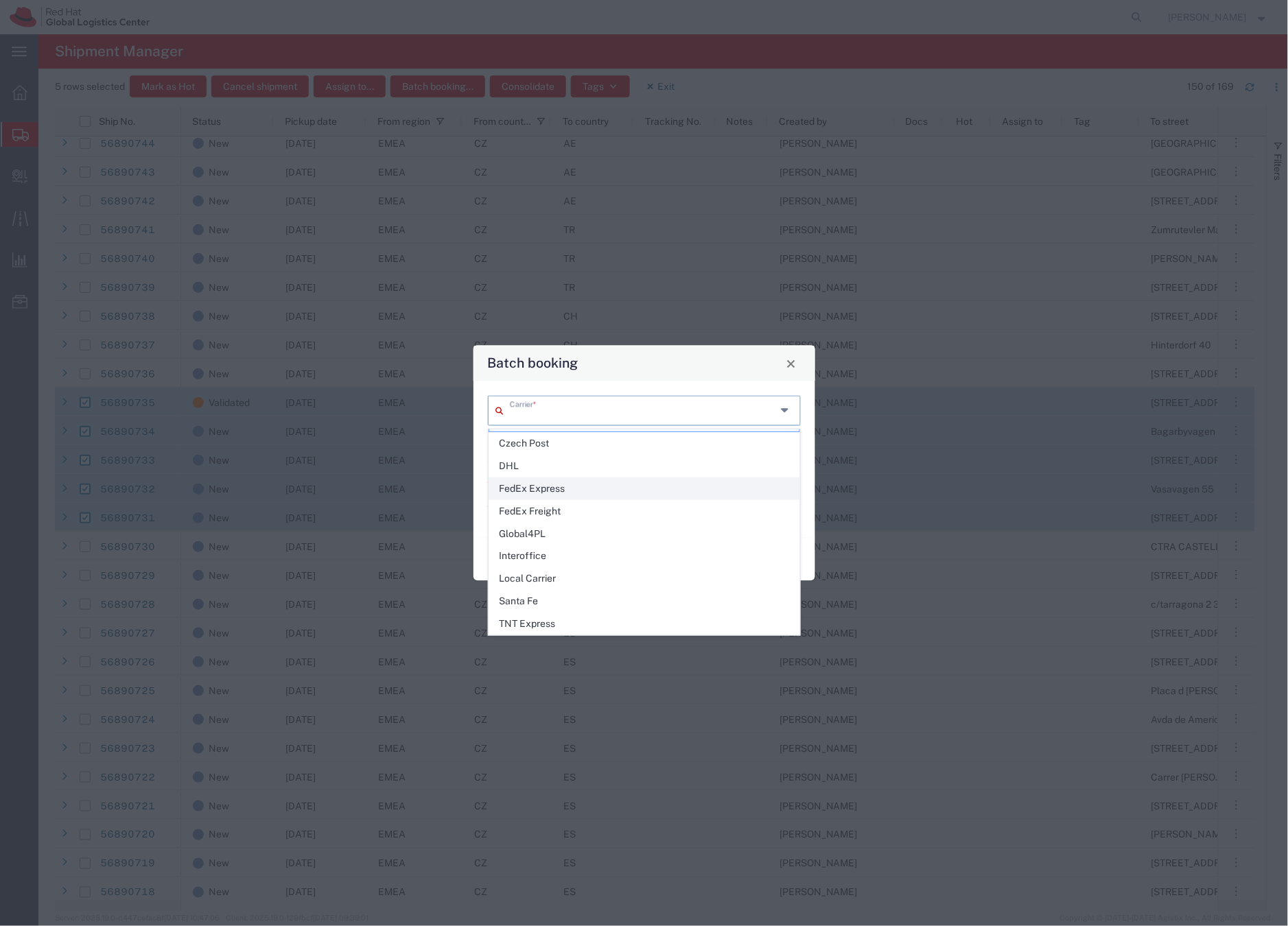
click at [544, 488] on span "FedEx Express" at bounding box center [644, 489] width 310 height 22
type input "FedEx Express"
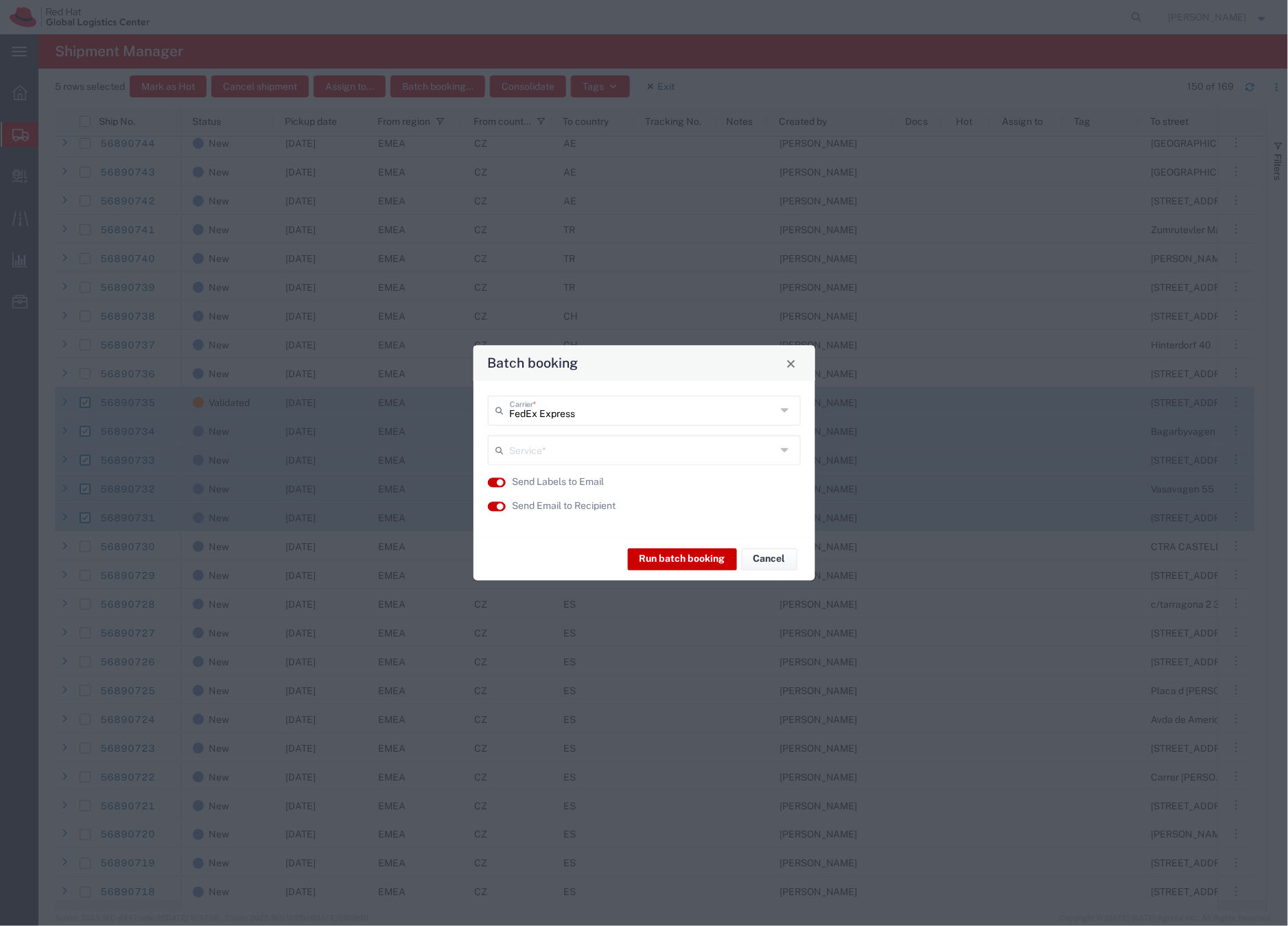
click at [538, 453] on input "text" at bounding box center [642, 449] width 267 height 24
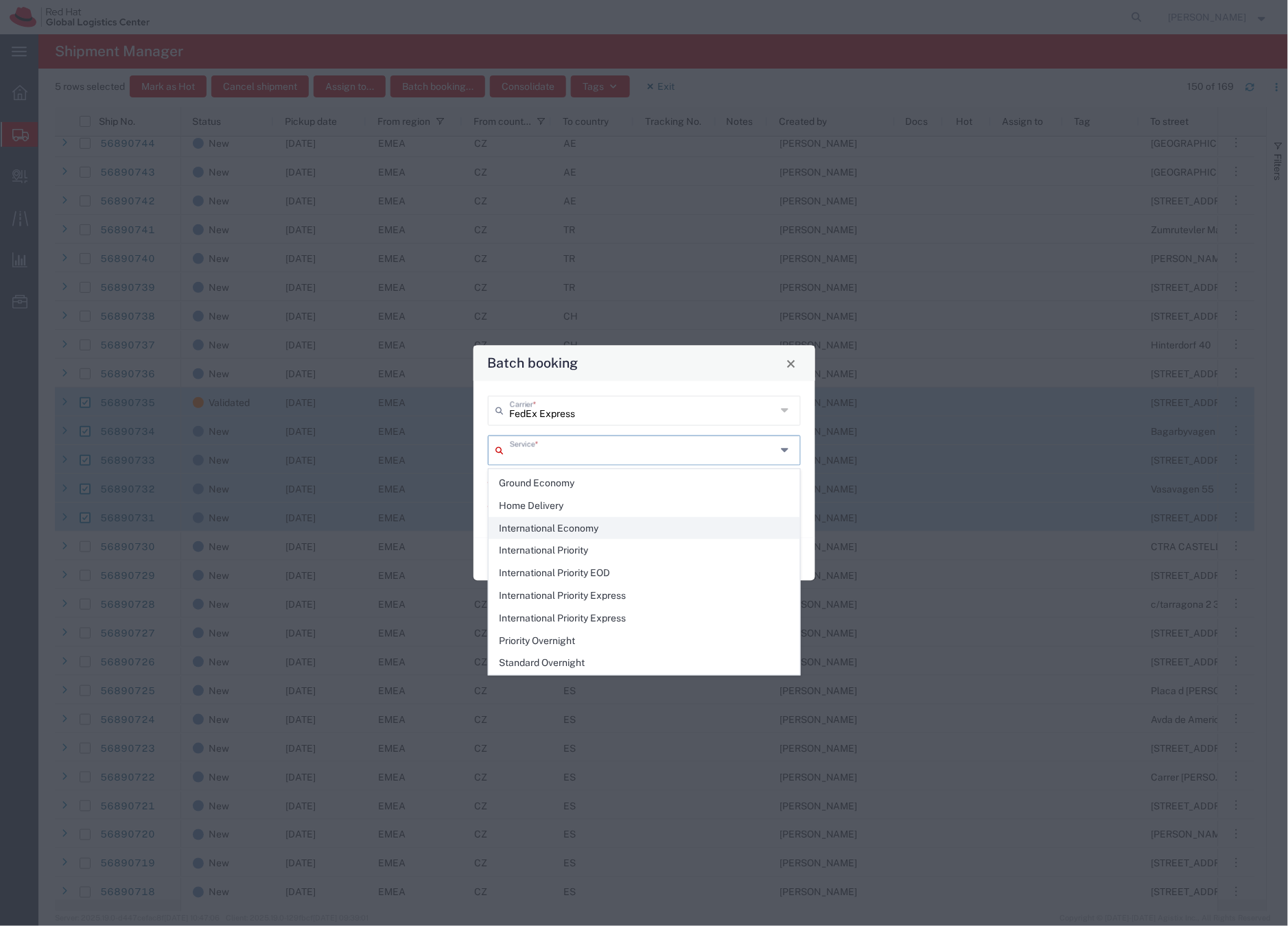
click at [553, 529] on span "International Economy" at bounding box center [644, 529] width 310 height 22
type input "International Economy"
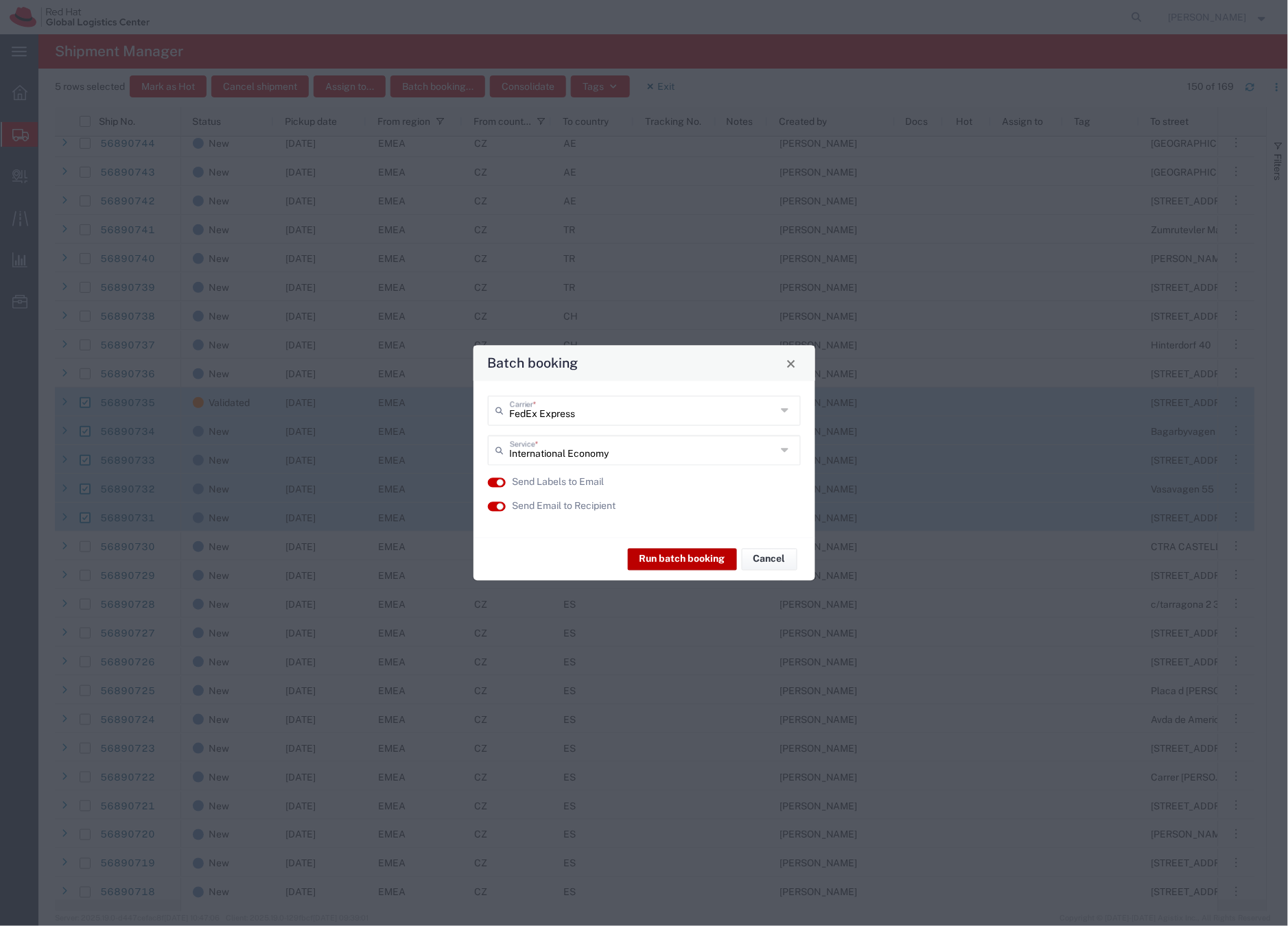
click at [696, 558] on button "Run batch booking" at bounding box center [682, 558] width 109 height 22
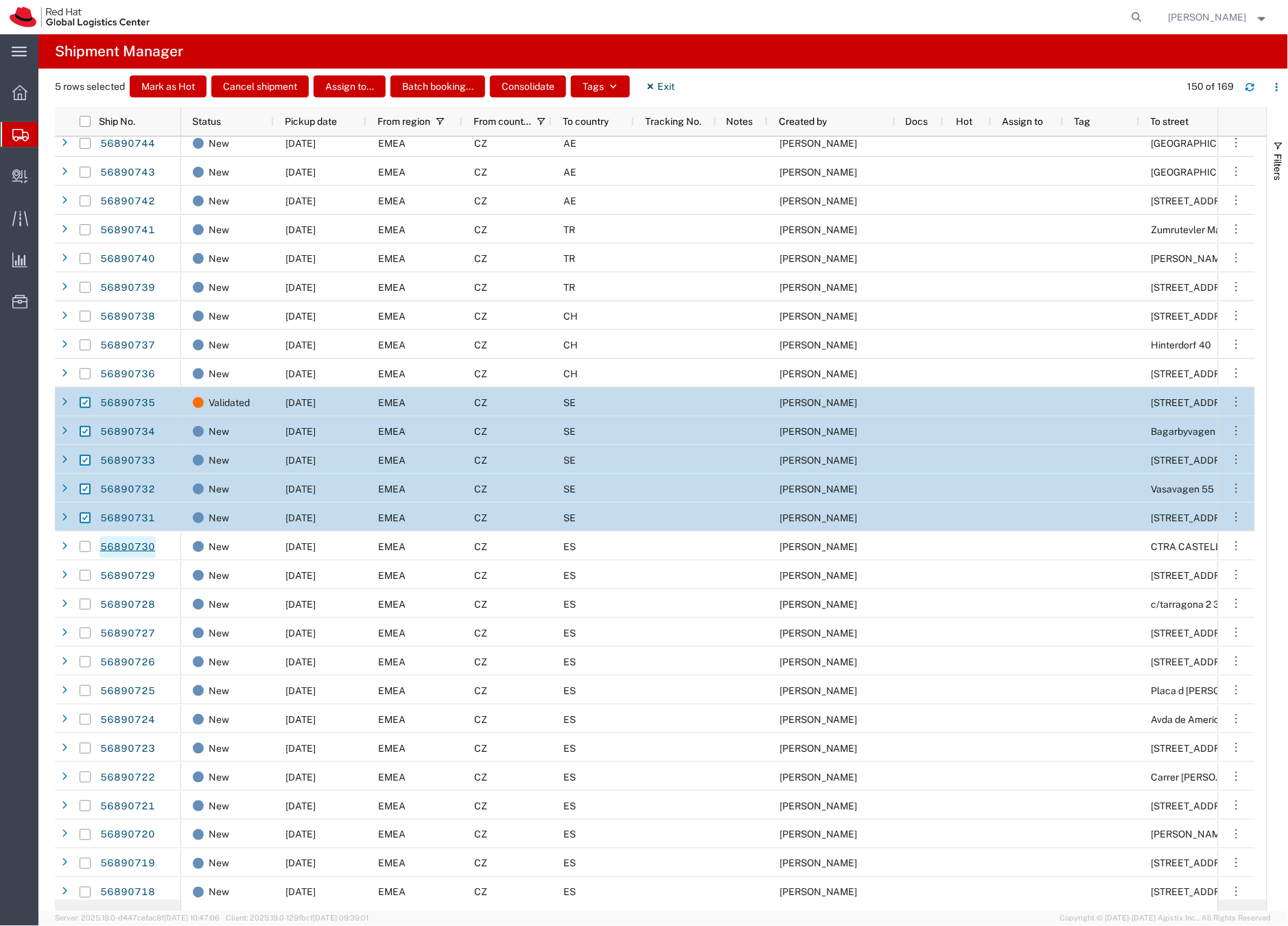
click at [113, 546] on link "56890730" at bounding box center [127, 547] width 56 height 22
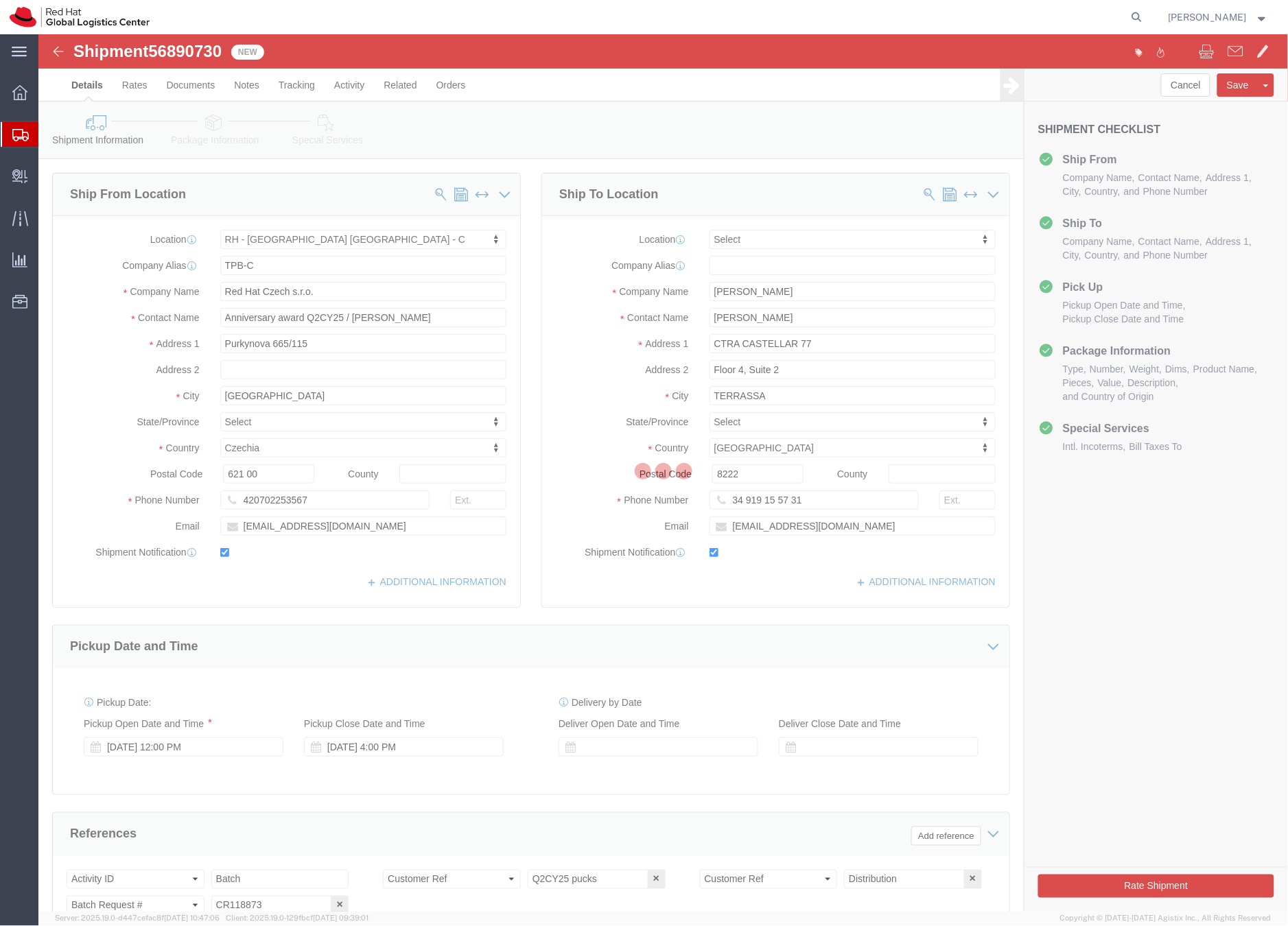
select select "38037"
select select
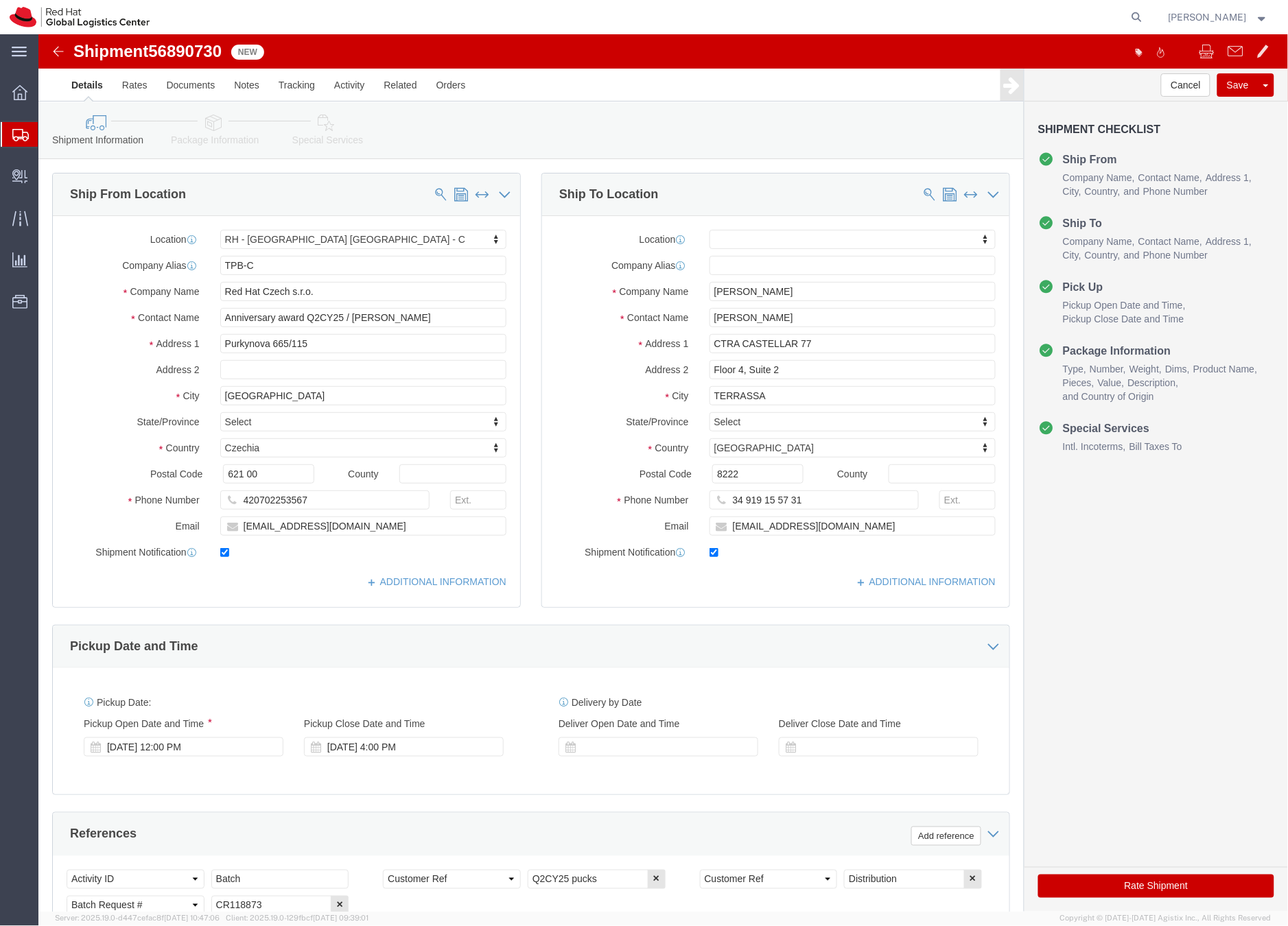
click icon
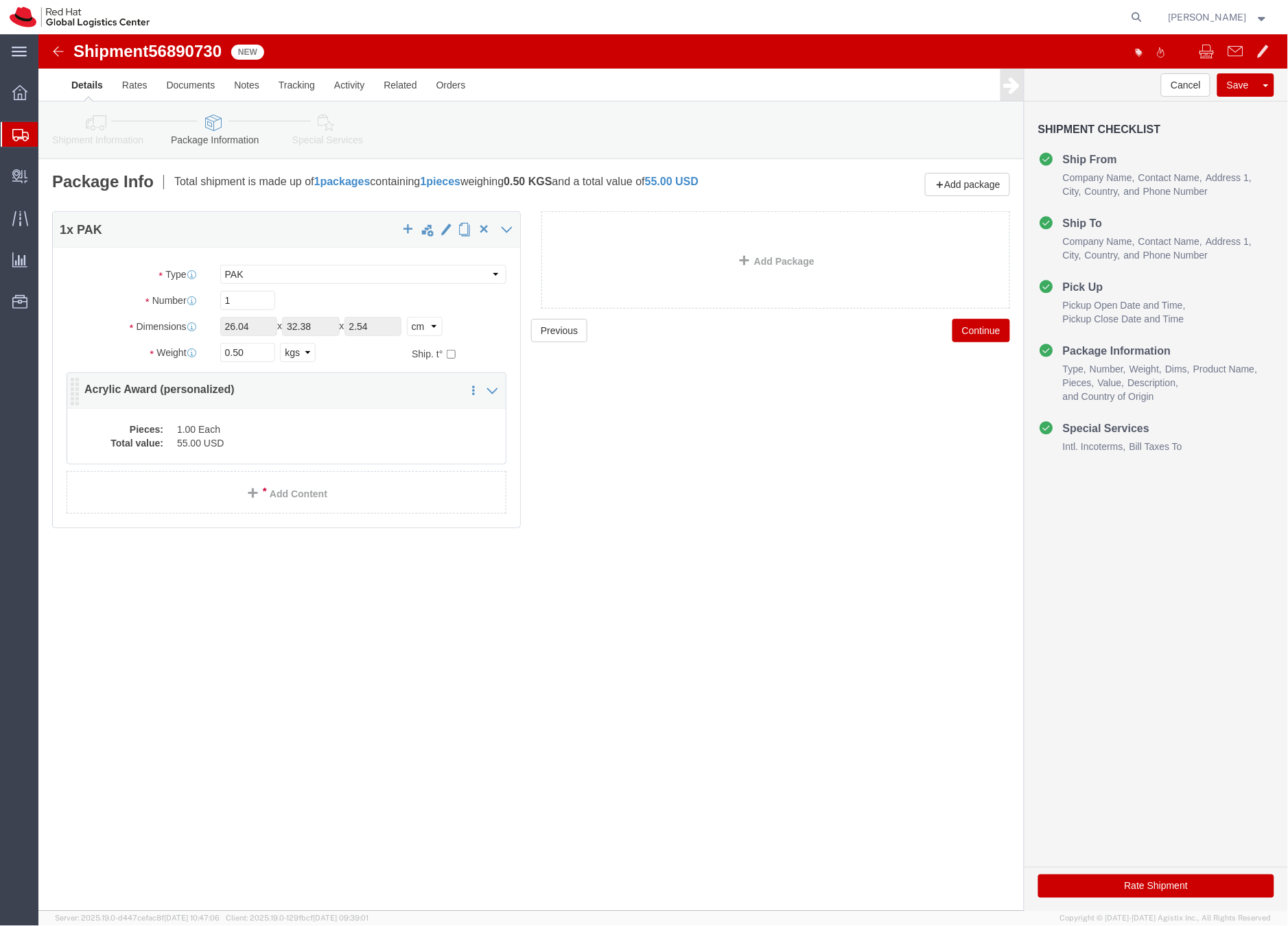
click dd "55.00 USD"
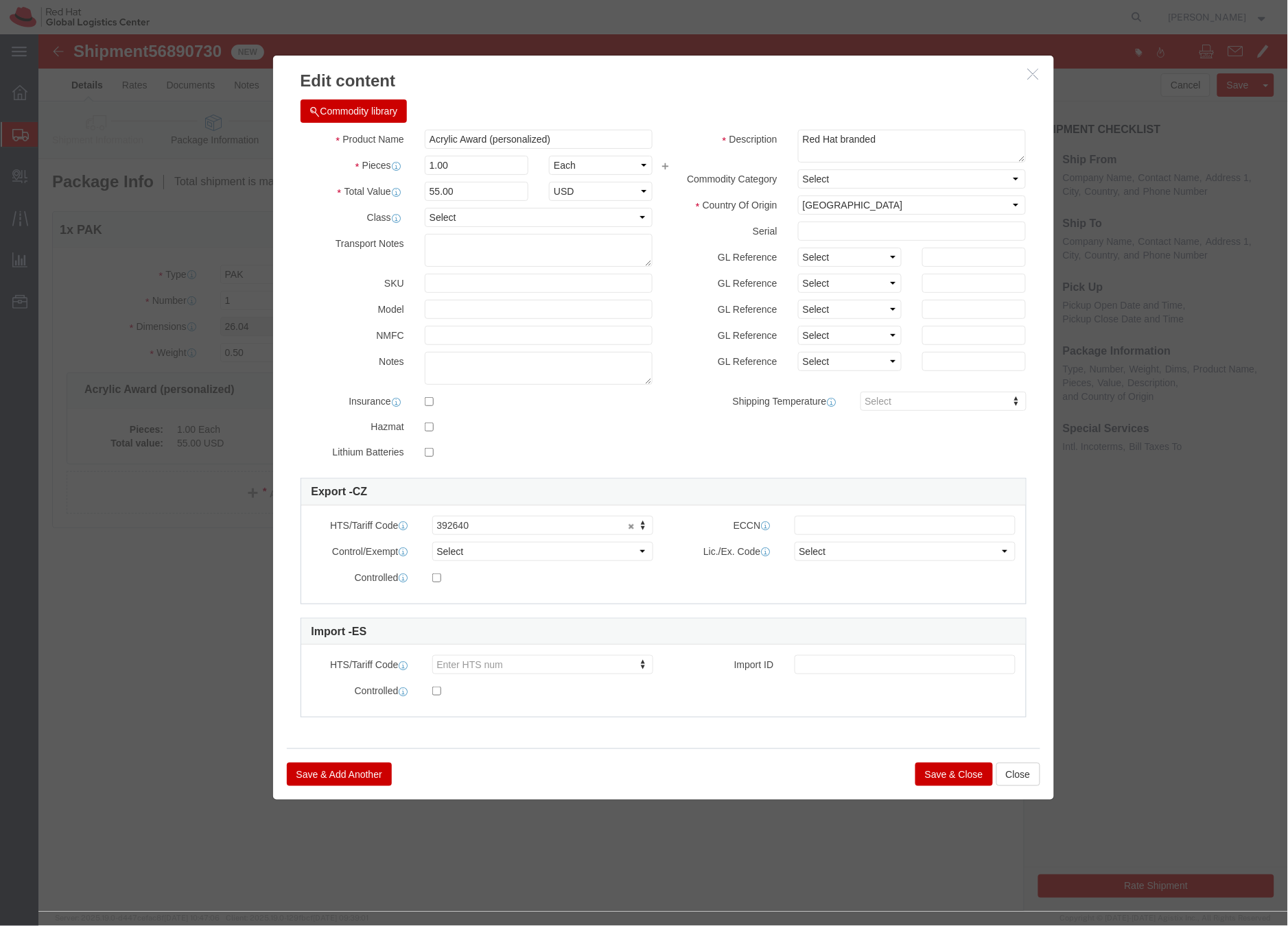
click button "Save & Close"
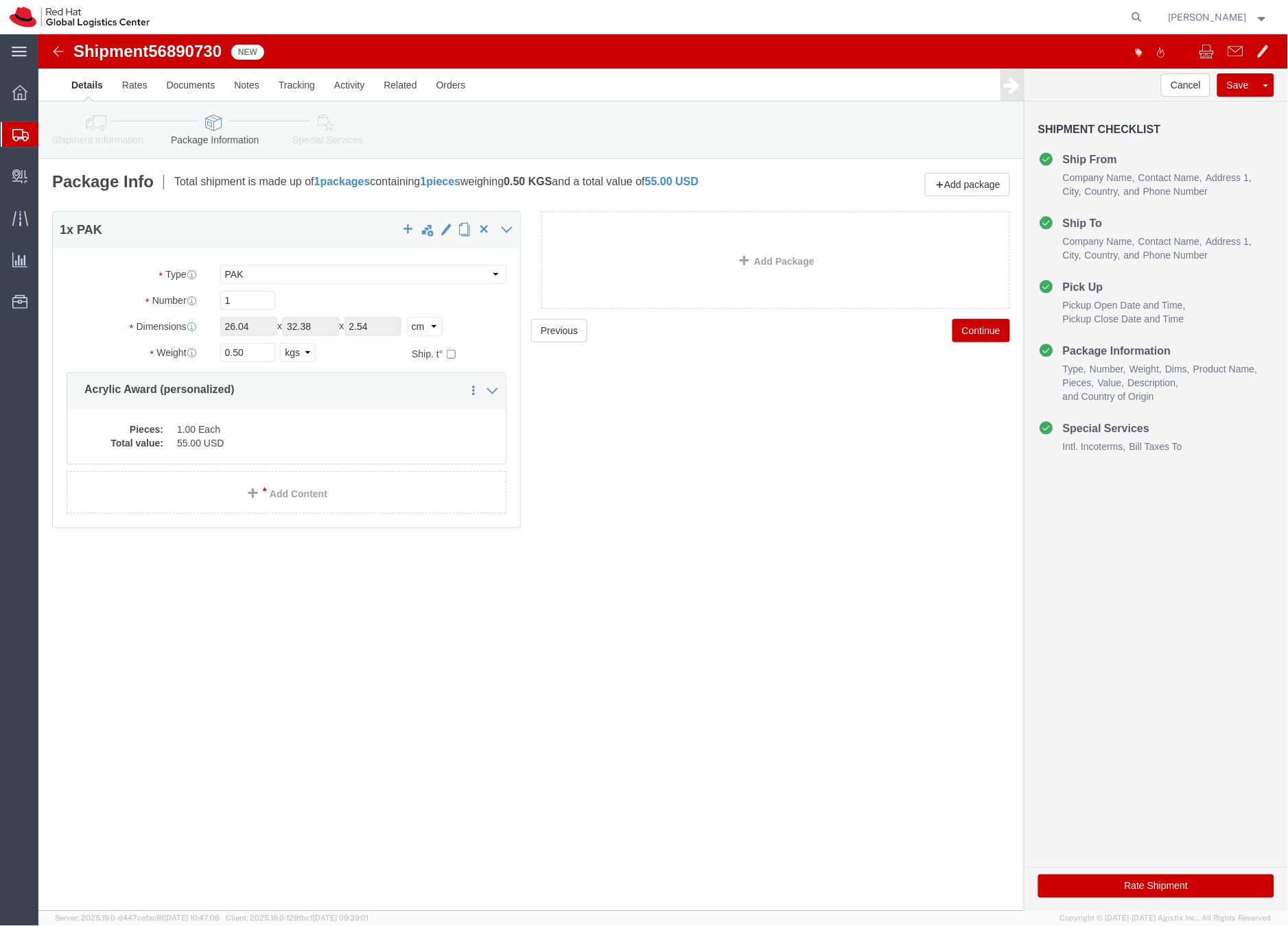
click link "Special Services"
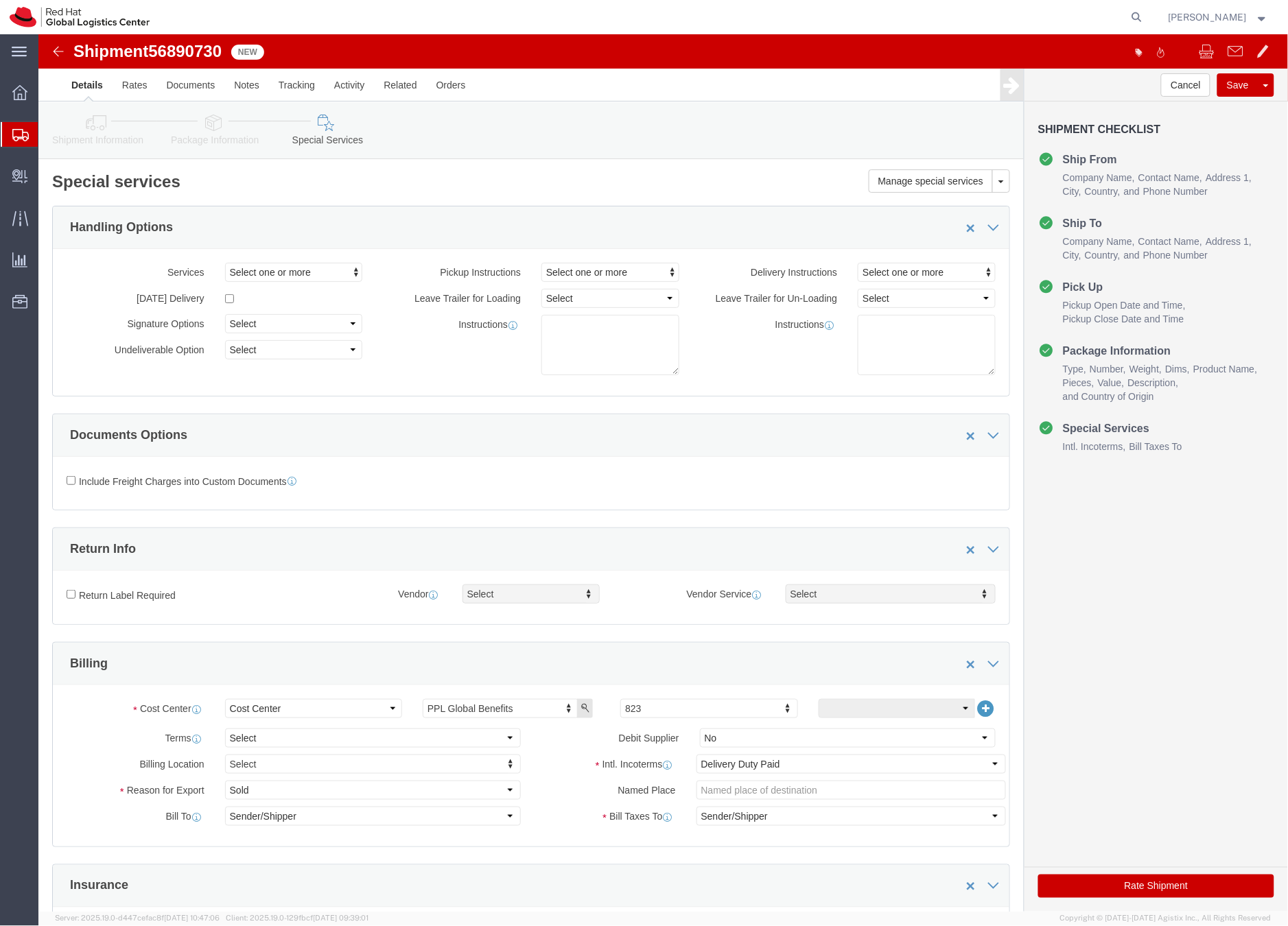
click button "Rate Shipment"
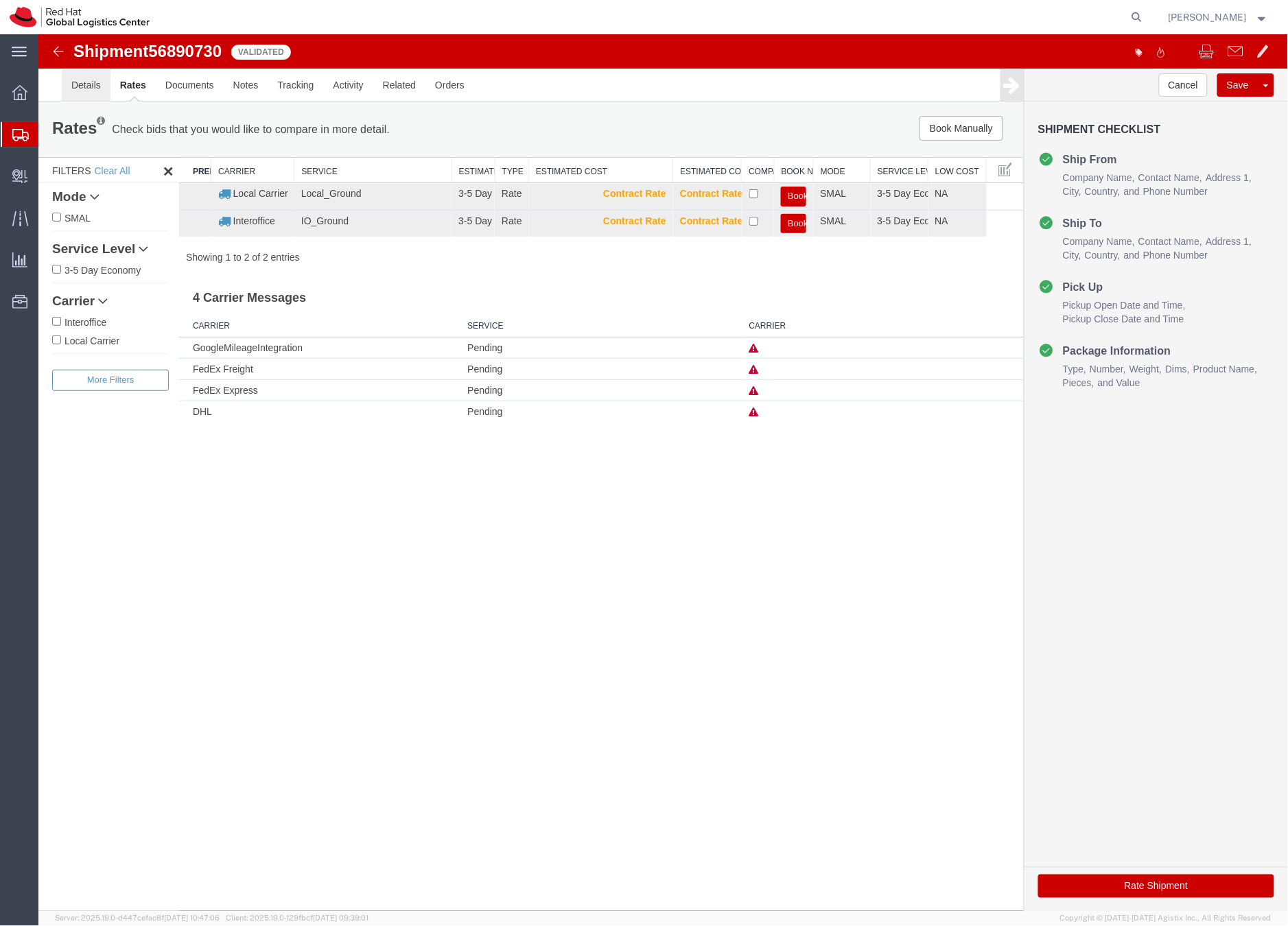
click at [88, 83] on link "Details" at bounding box center [85, 84] width 49 height 33
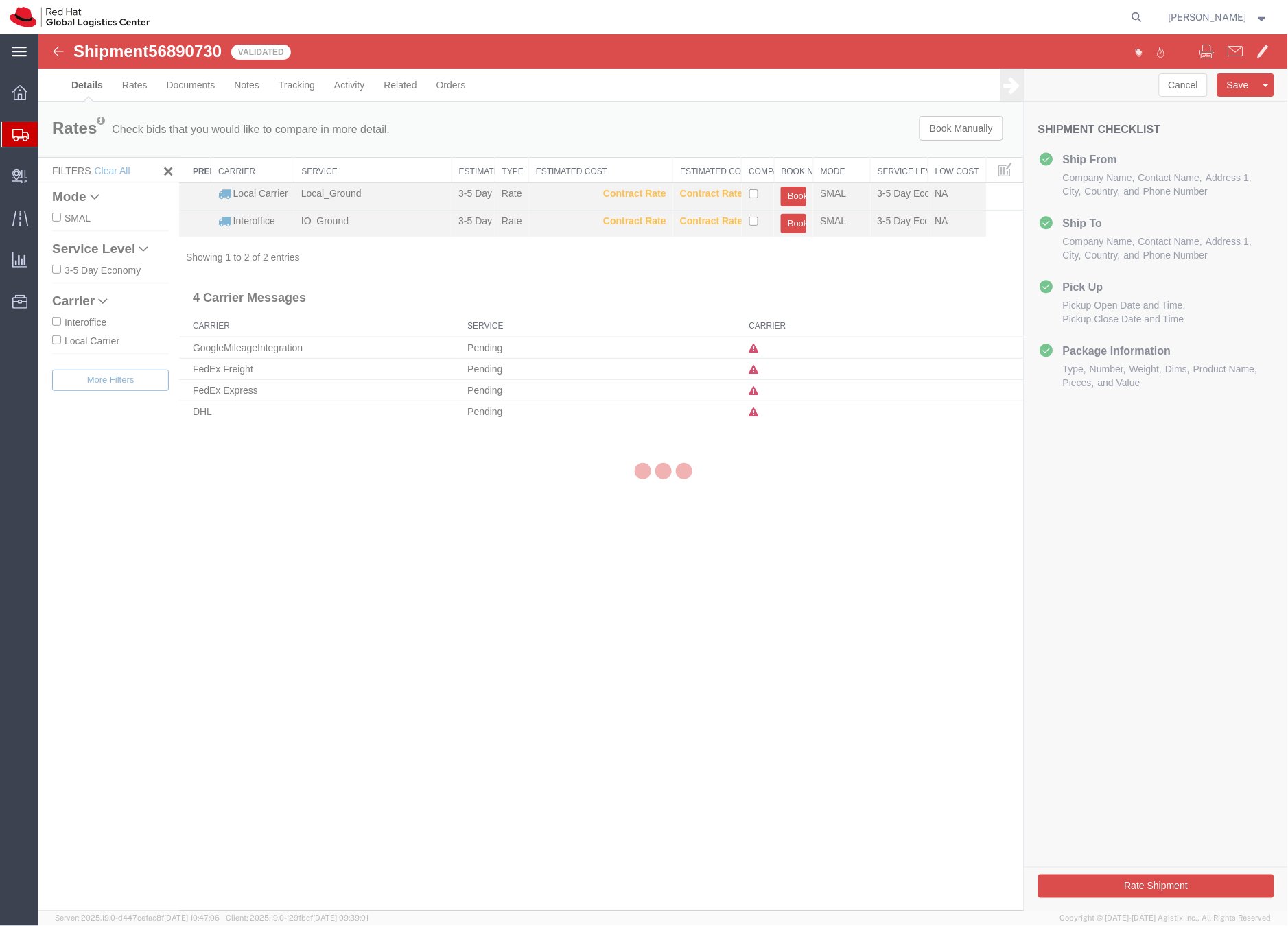
select select "38037"
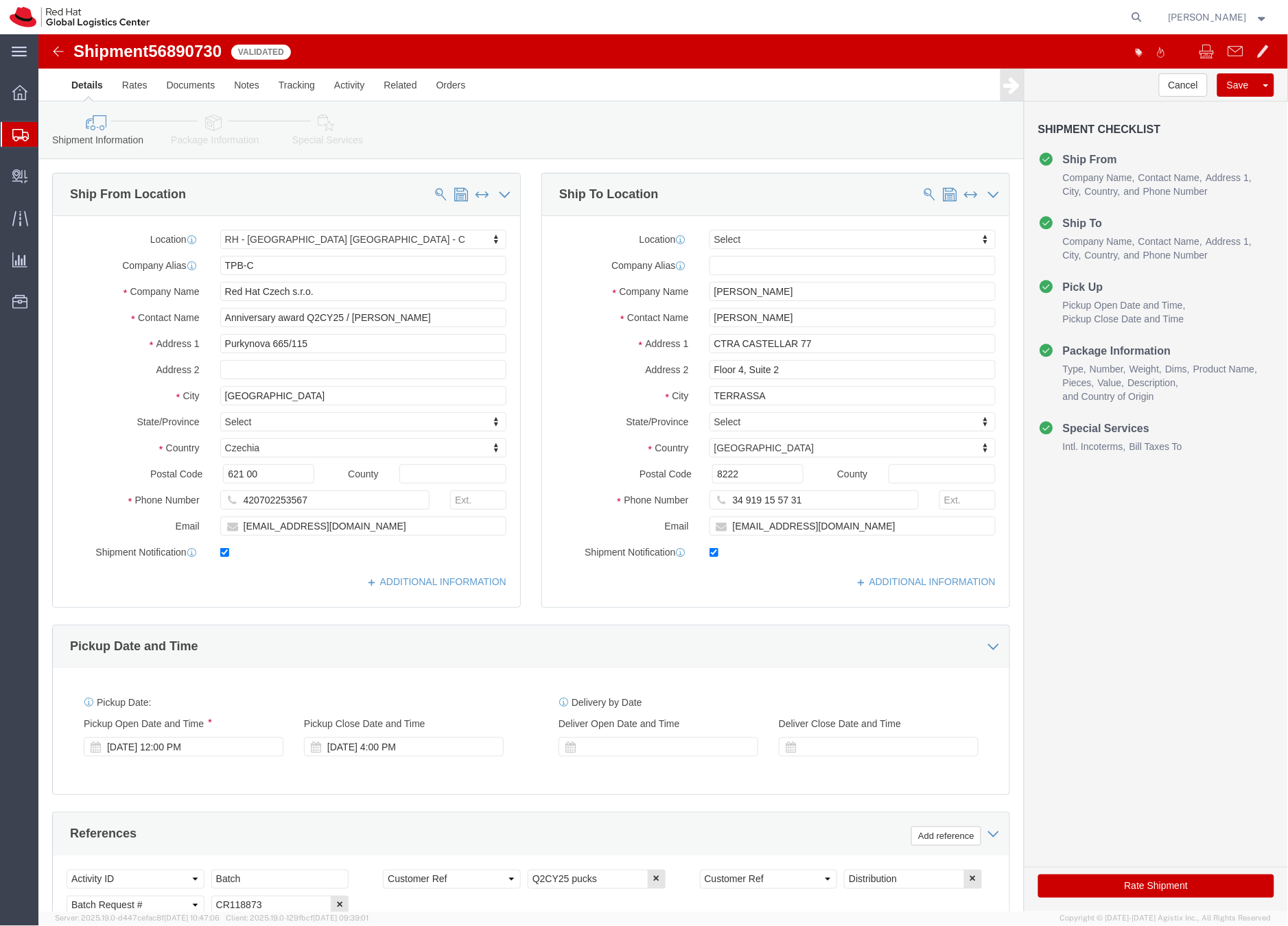
click icon
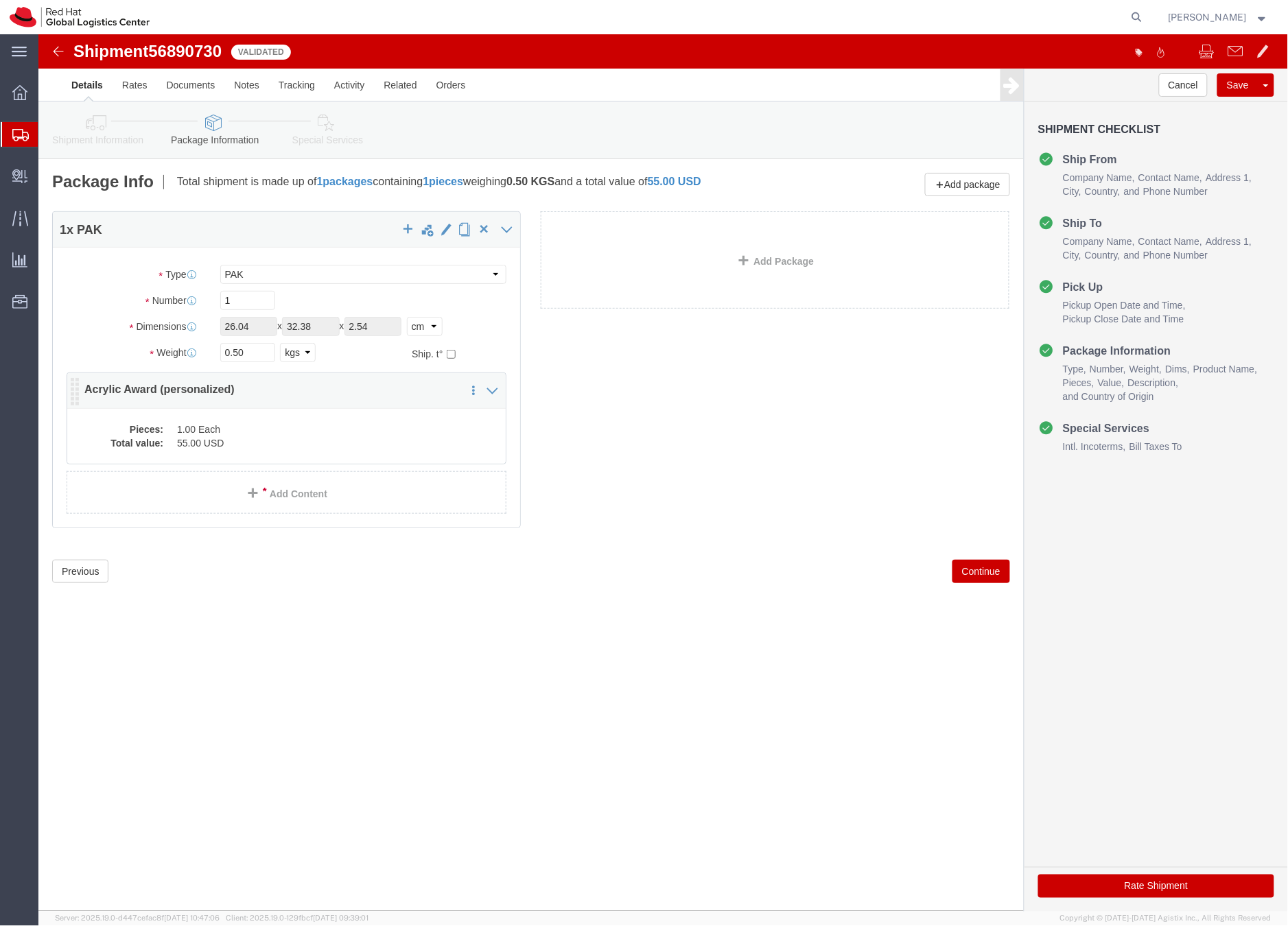
click dd "55.00 USD"
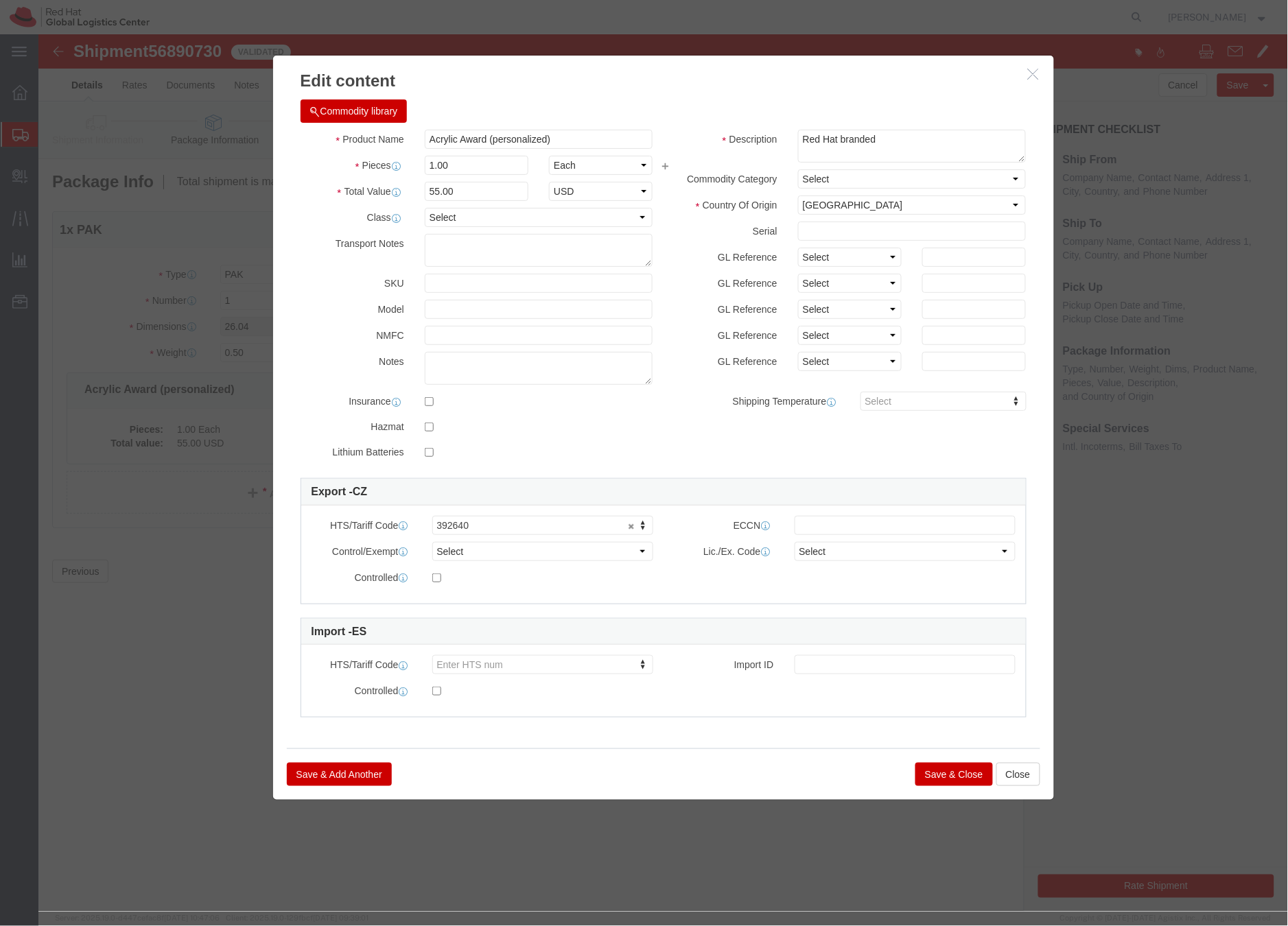
click button "Save & Close"
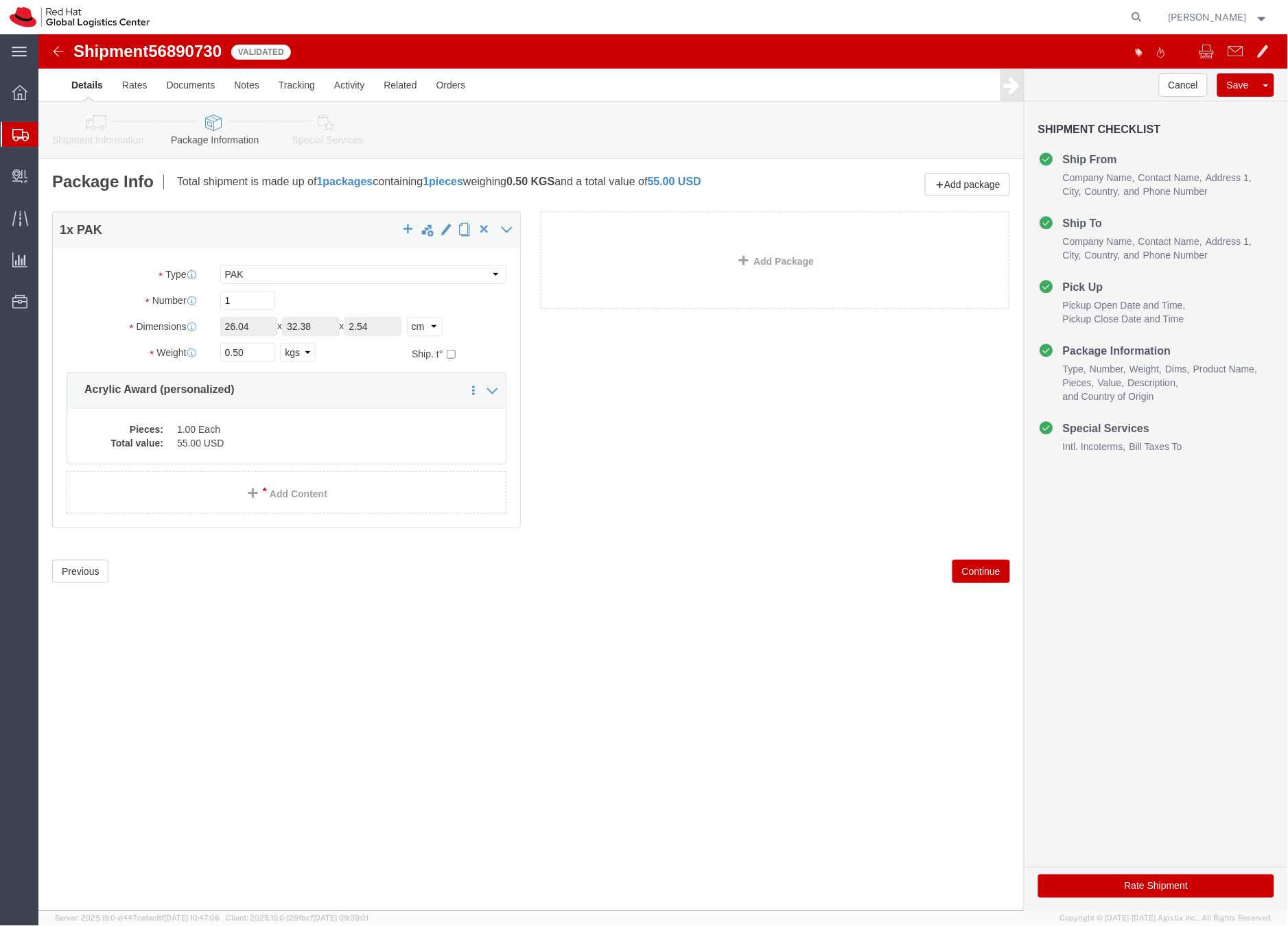
click icon
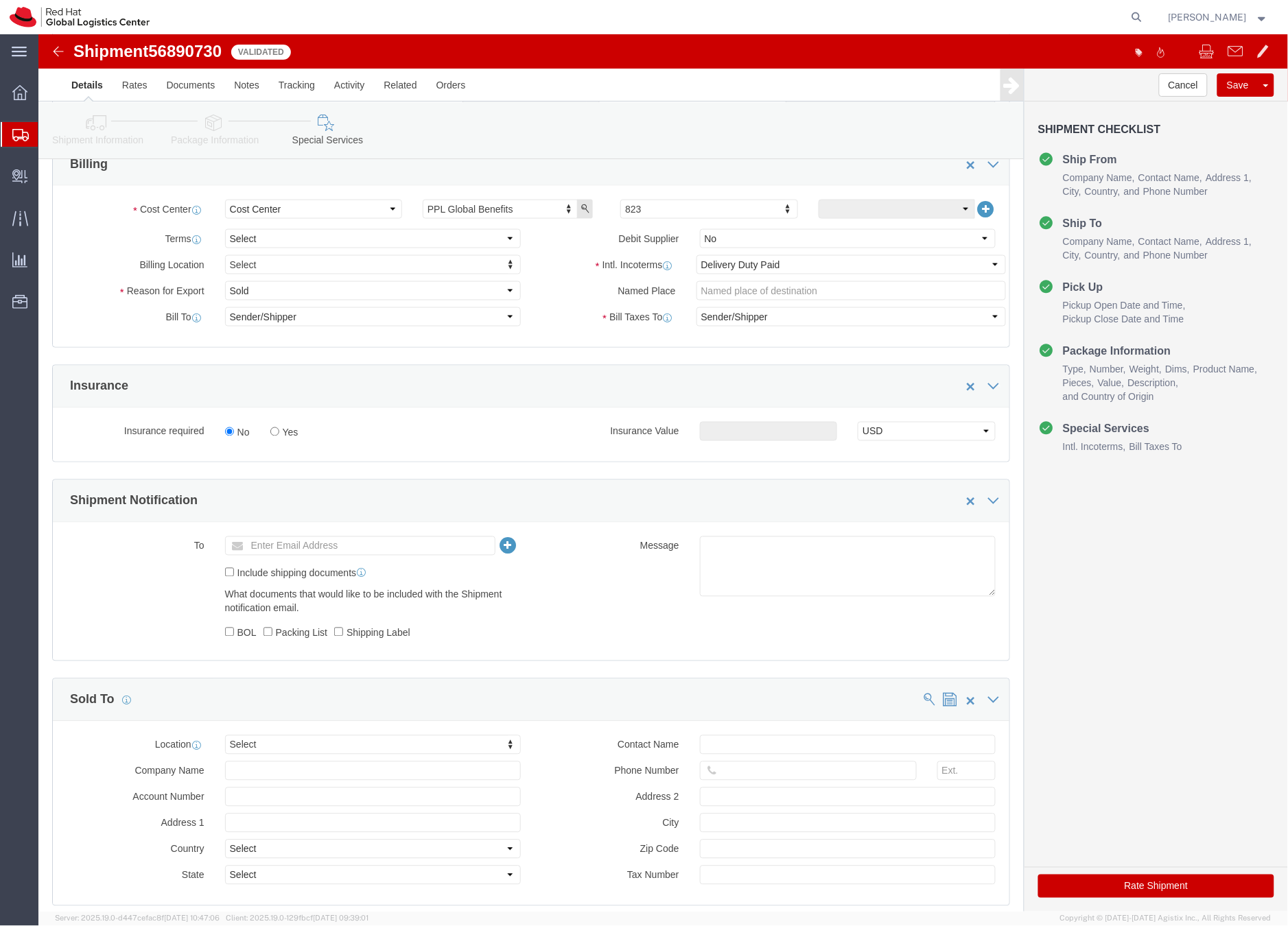
scroll to position [593, 0]
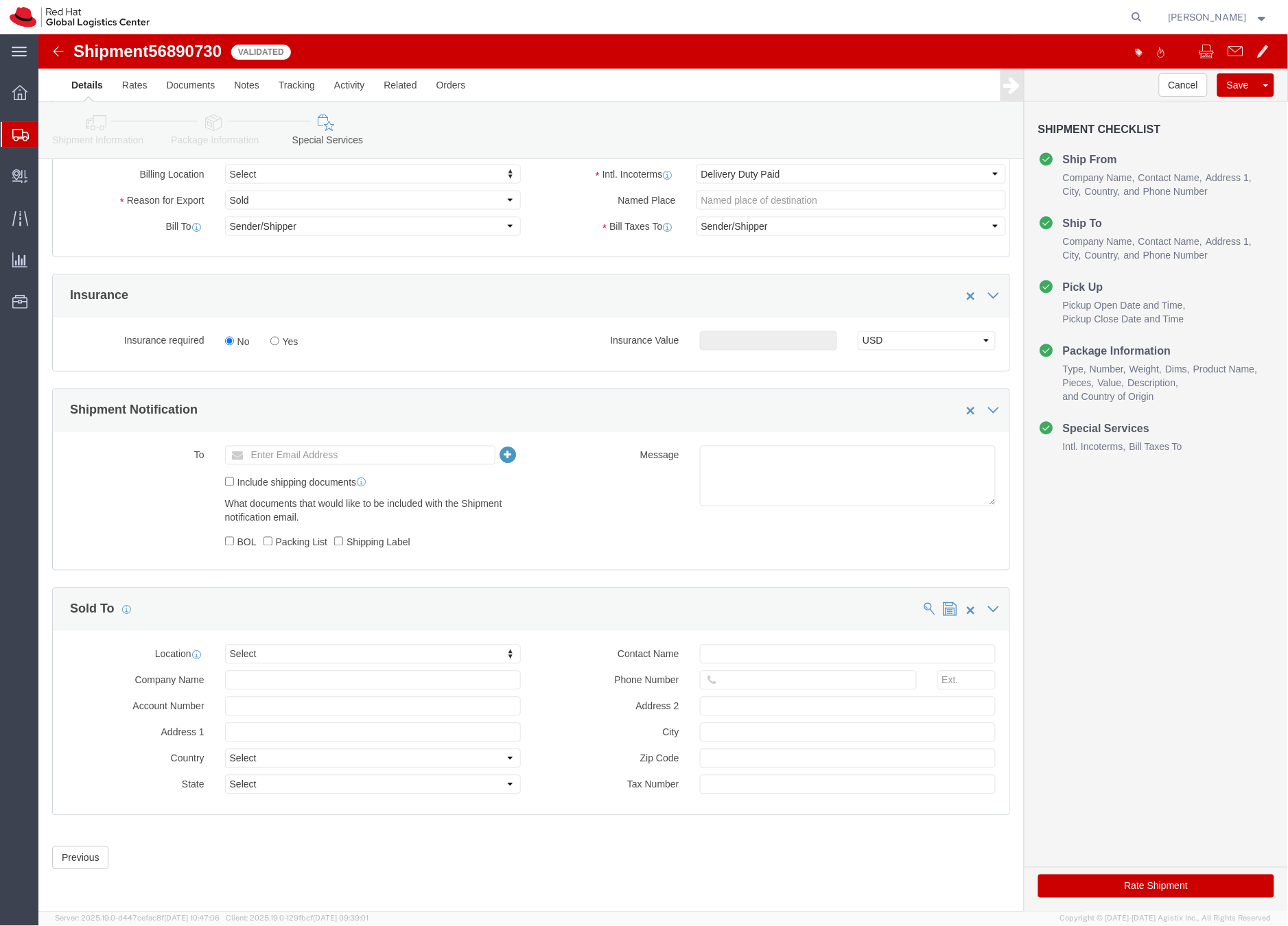
click button "Rate Shipment"
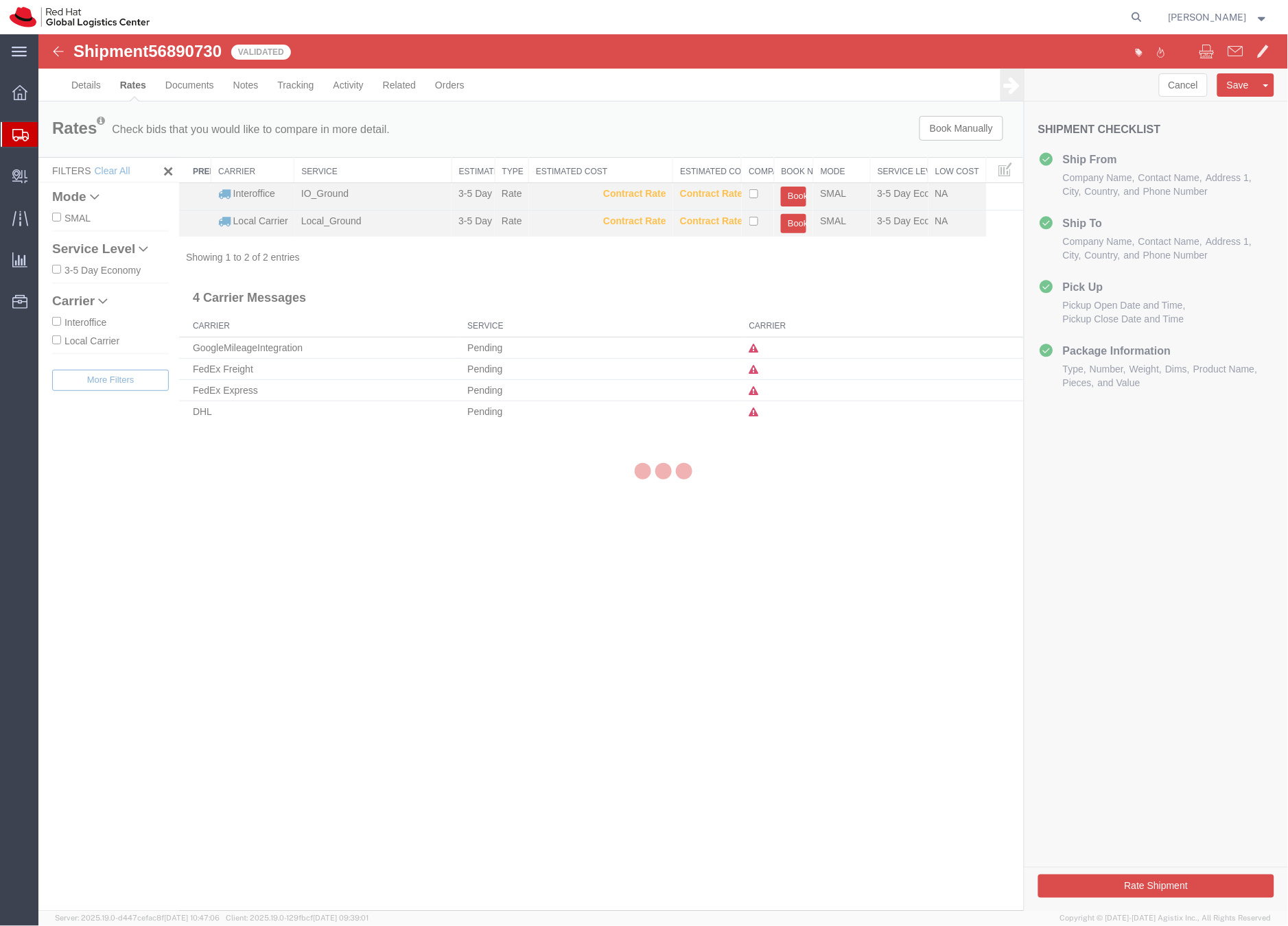
scroll to position [0, 0]
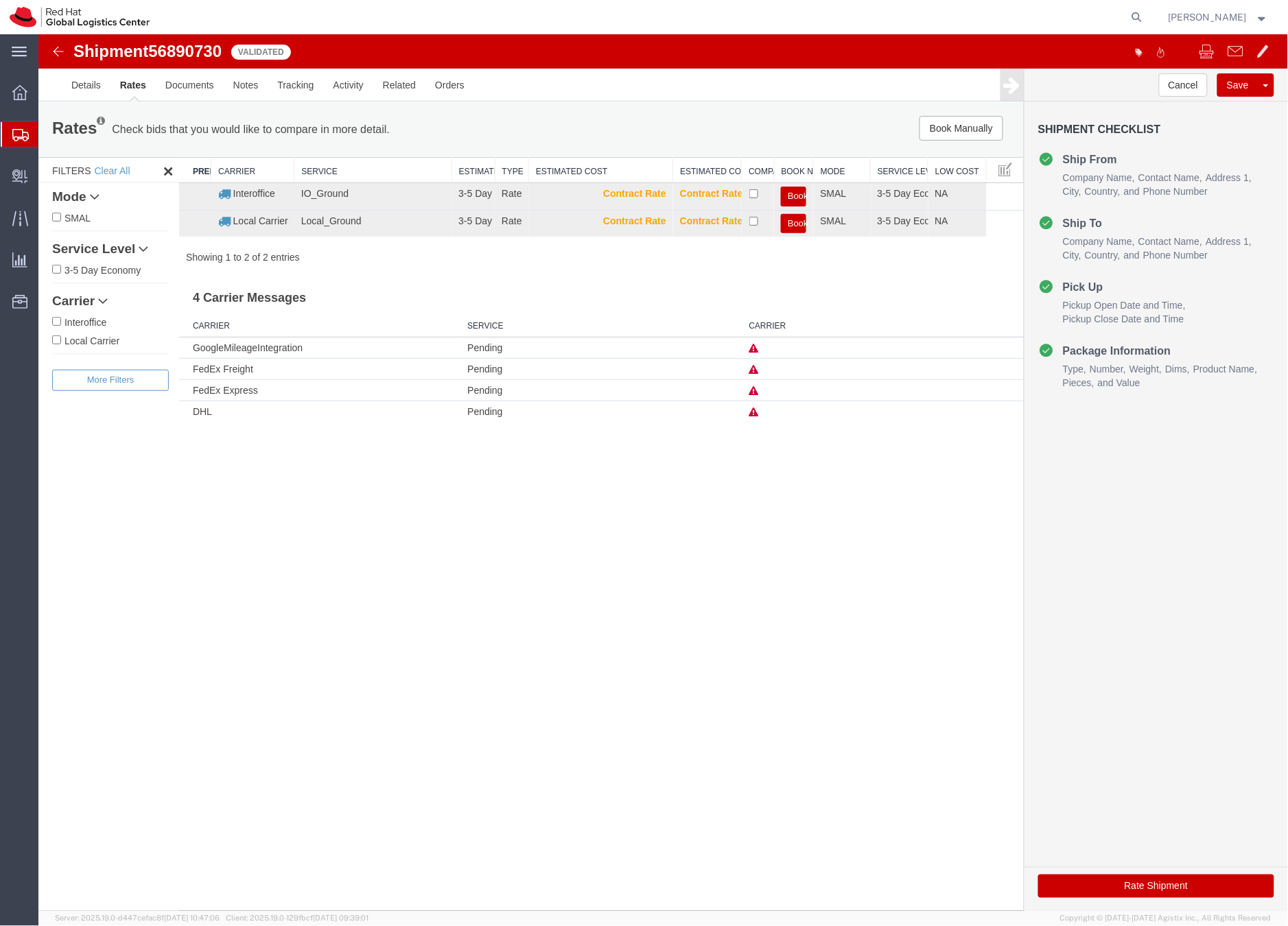
click at [752, 391] on icon at bounding box center [753, 390] width 10 height 10
click at [753, 392] on icon at bounding box center [753, 390] width 10 height 10
click at [98, 82] on link "Details" at bounding box center [85, 84] width 49 height 33
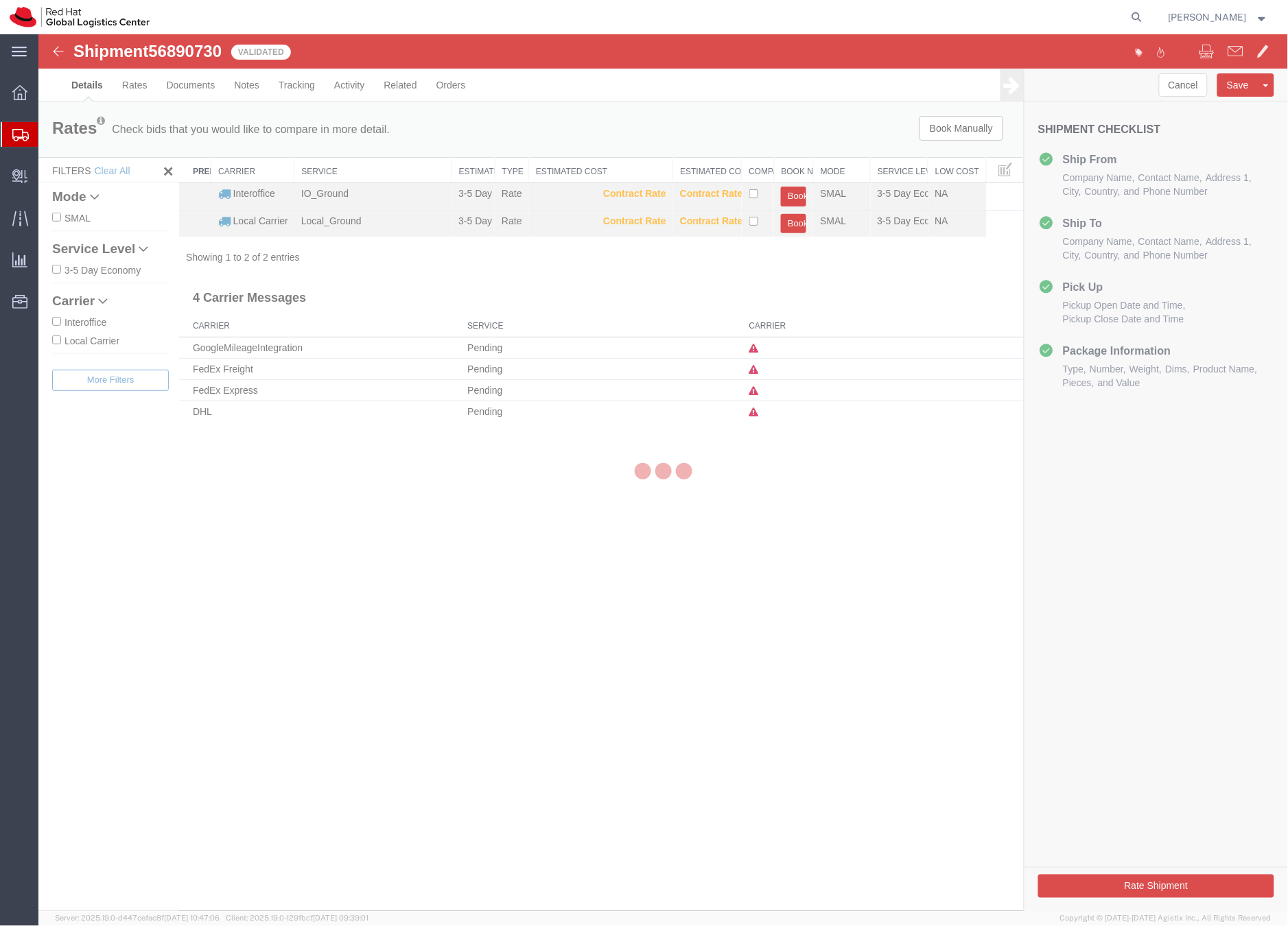
select select "38037"
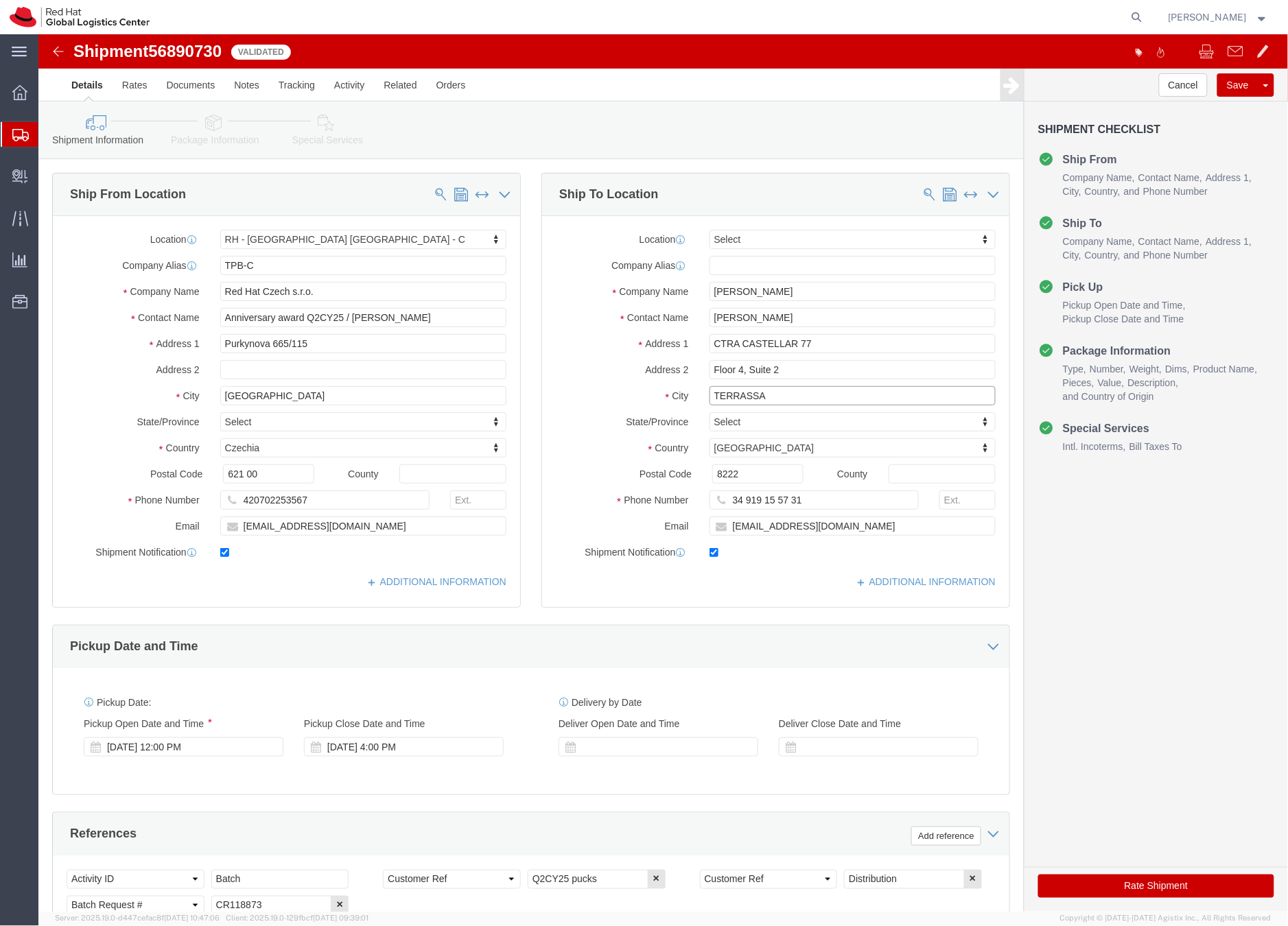
click input "TERRASSA"
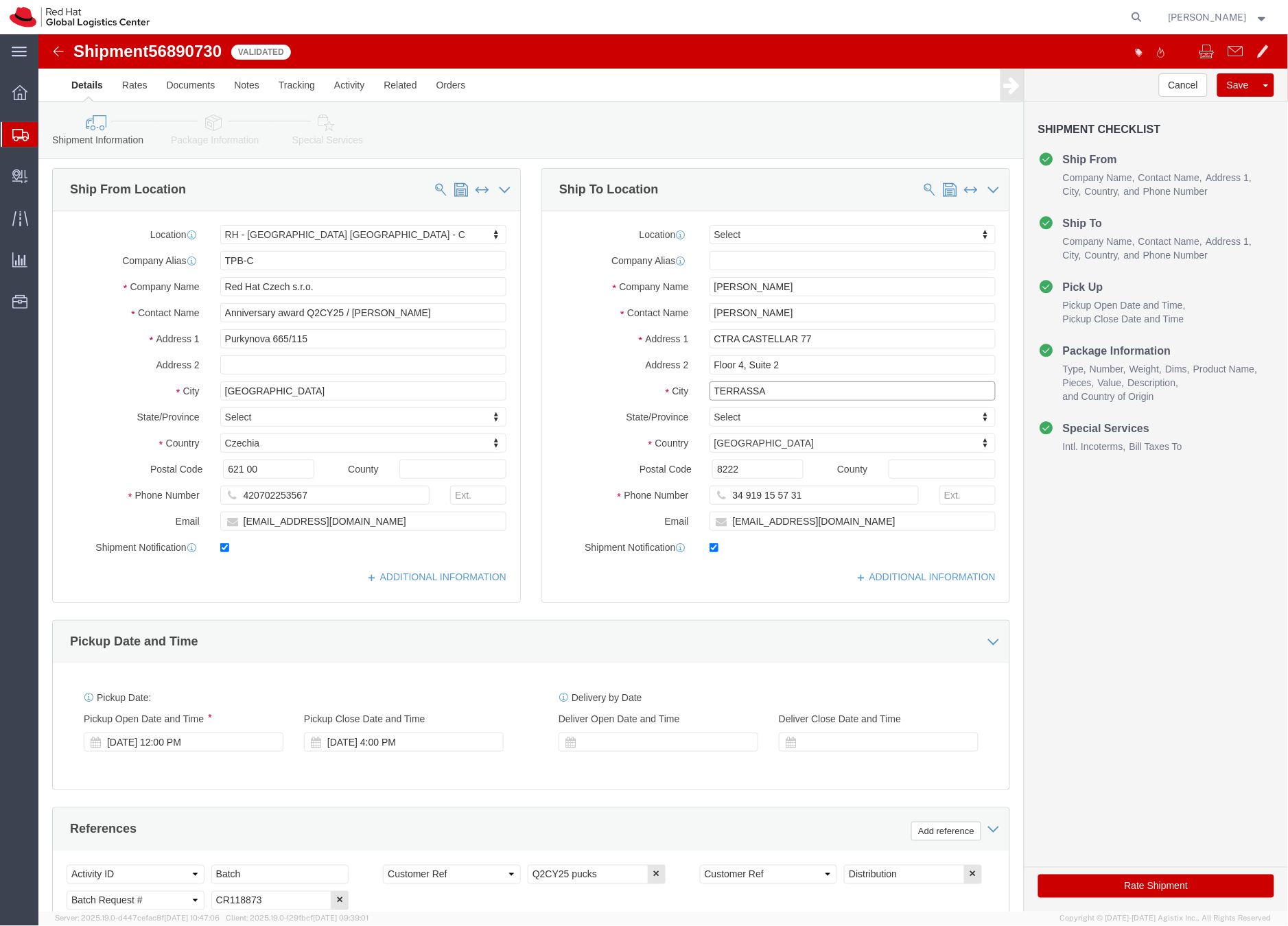
scroll to position [15, 0]
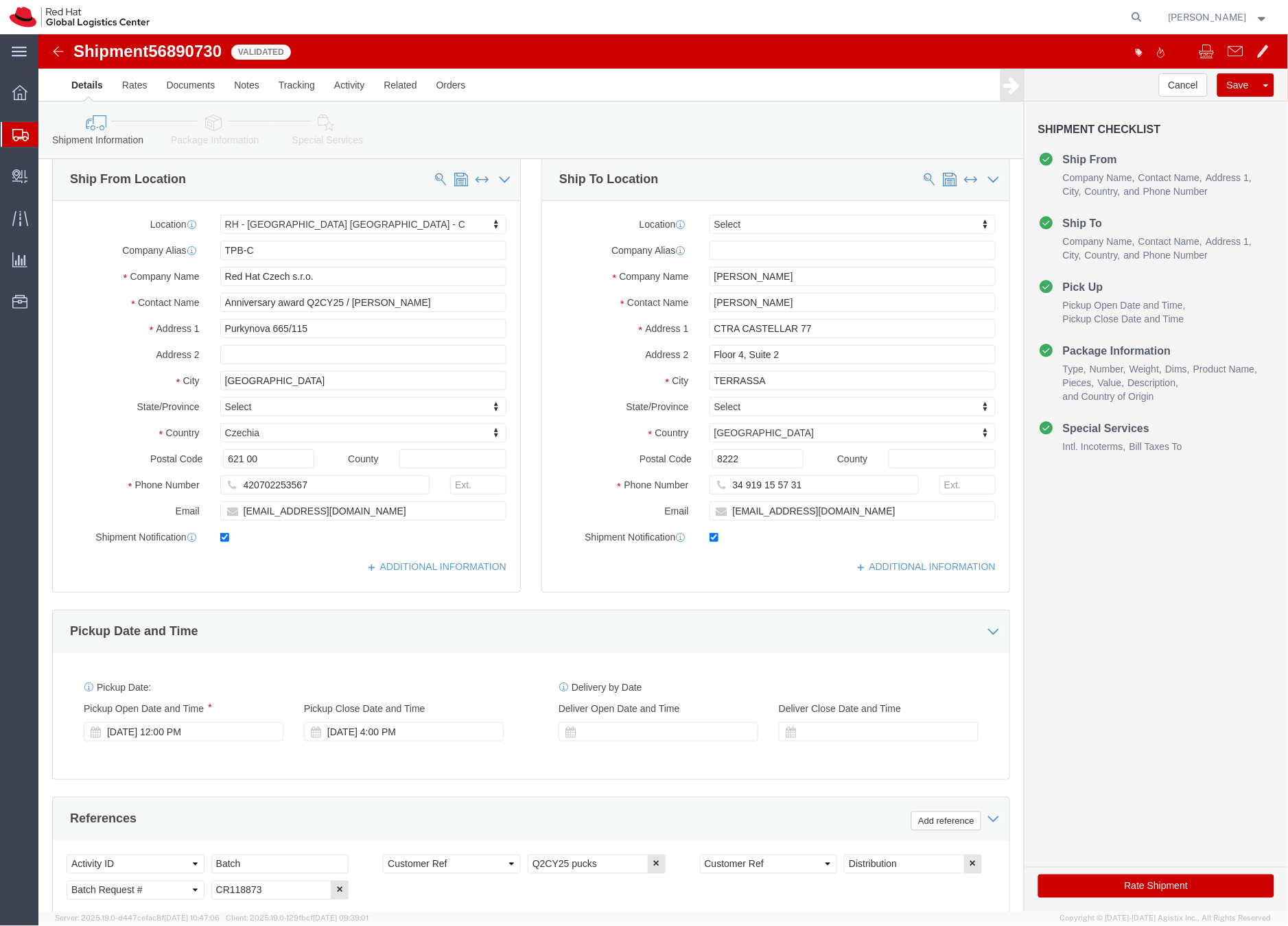
click at [30, 135] on div at bounding box center [20, 134] width 38 height 25
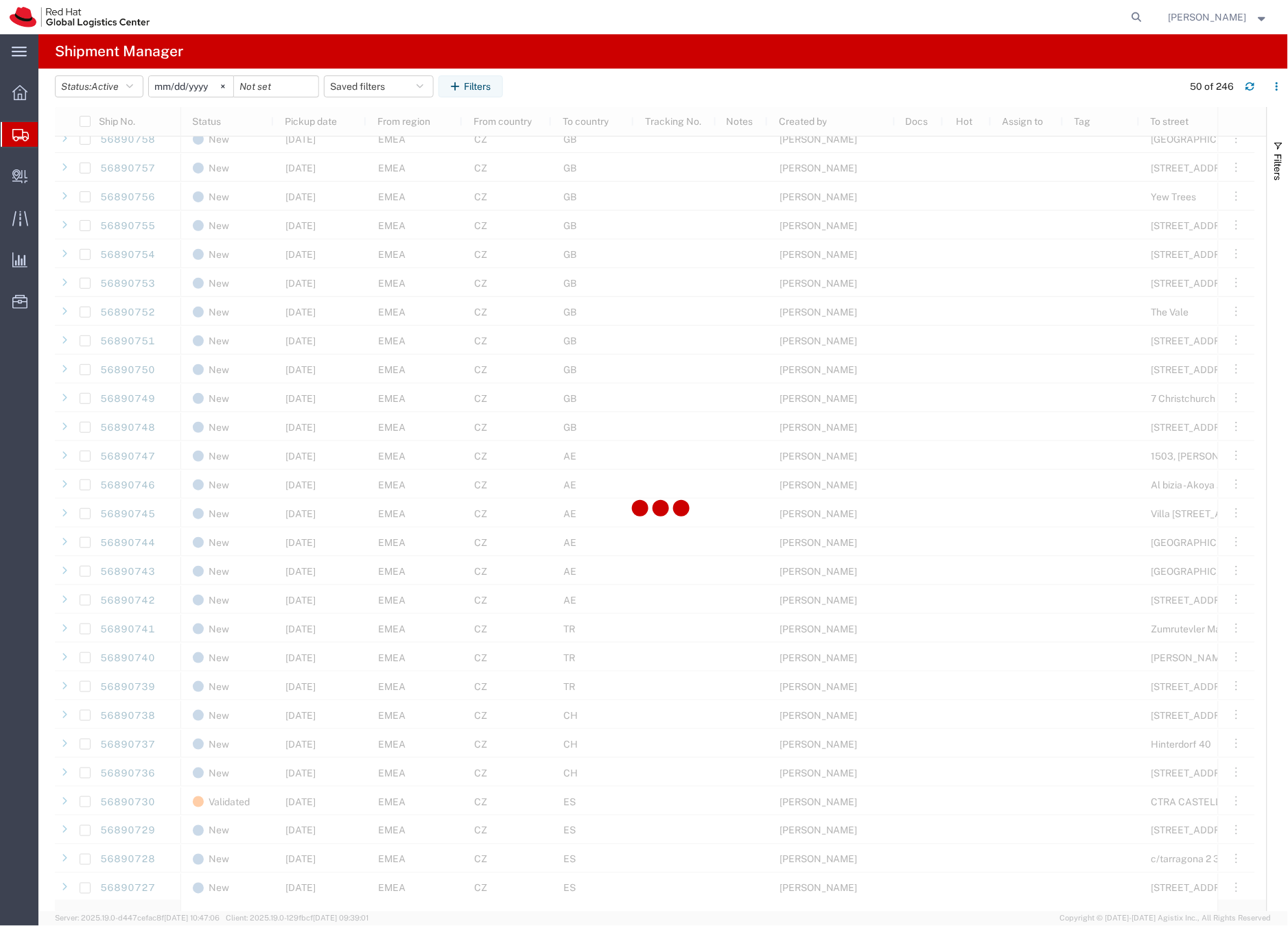
scroll to position [550, 0]
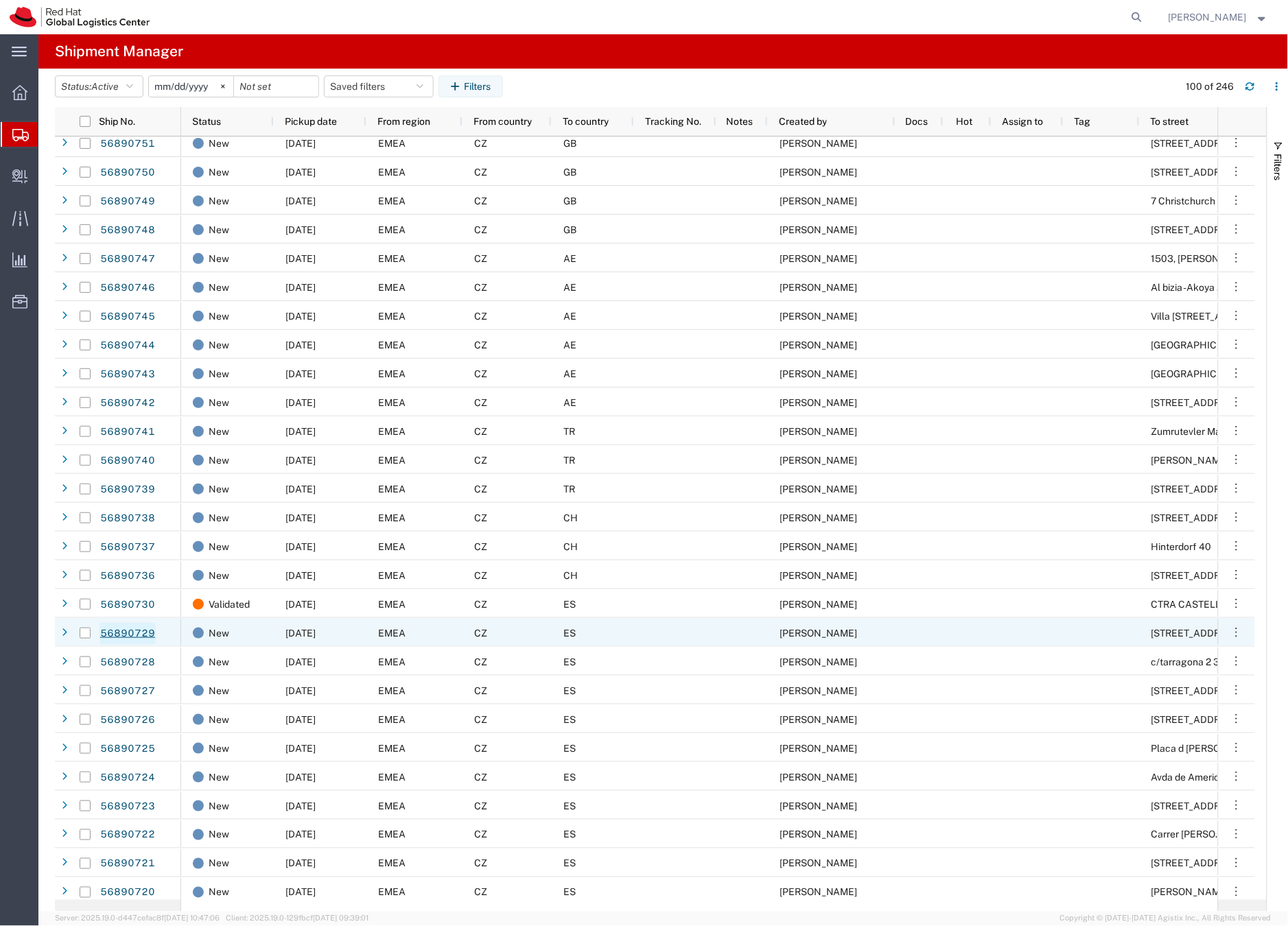
click at [117, 631] on link "56890729" at bounding box center [127, 634] width 56 height 22
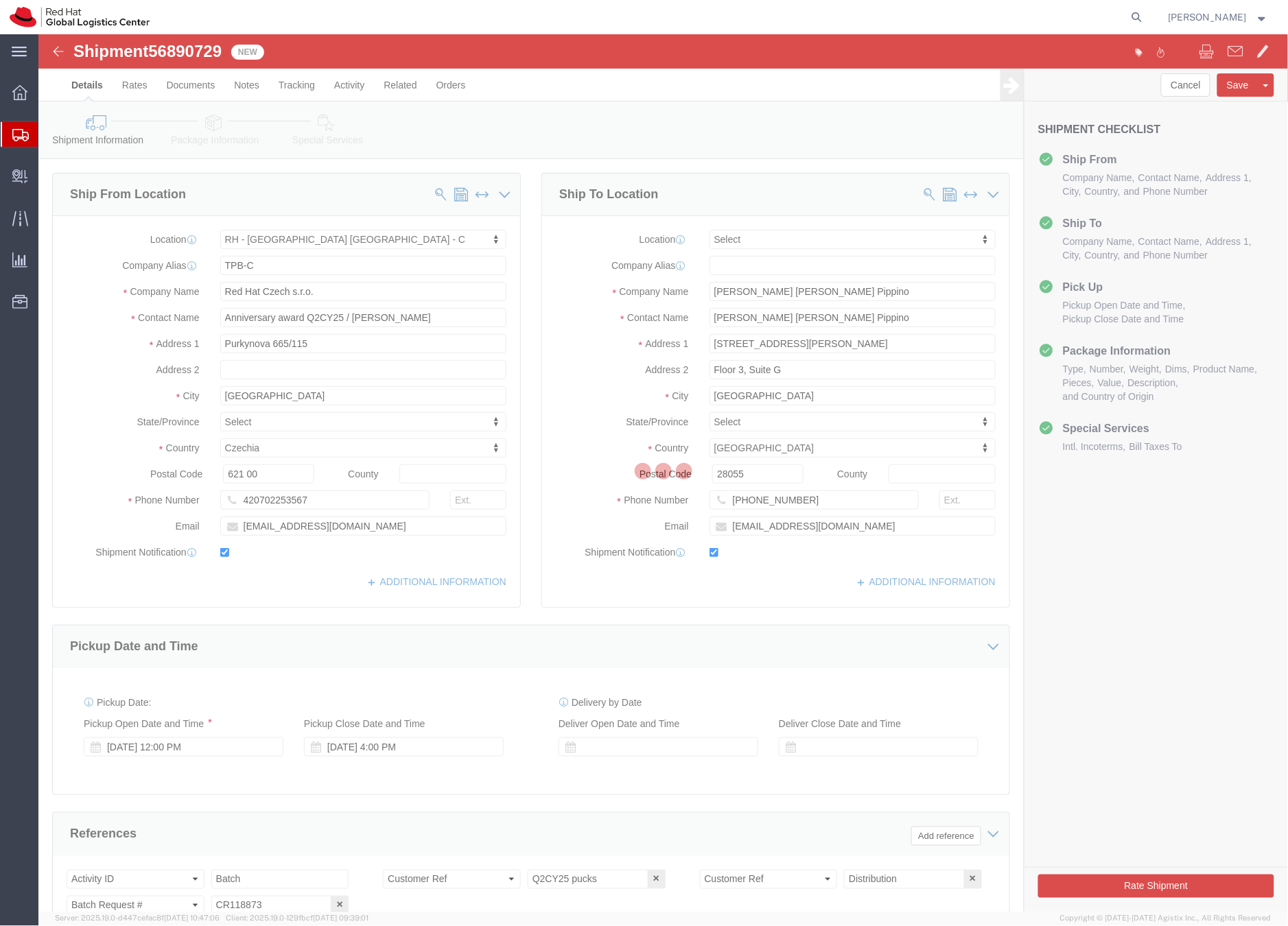
select select "38037"
select select
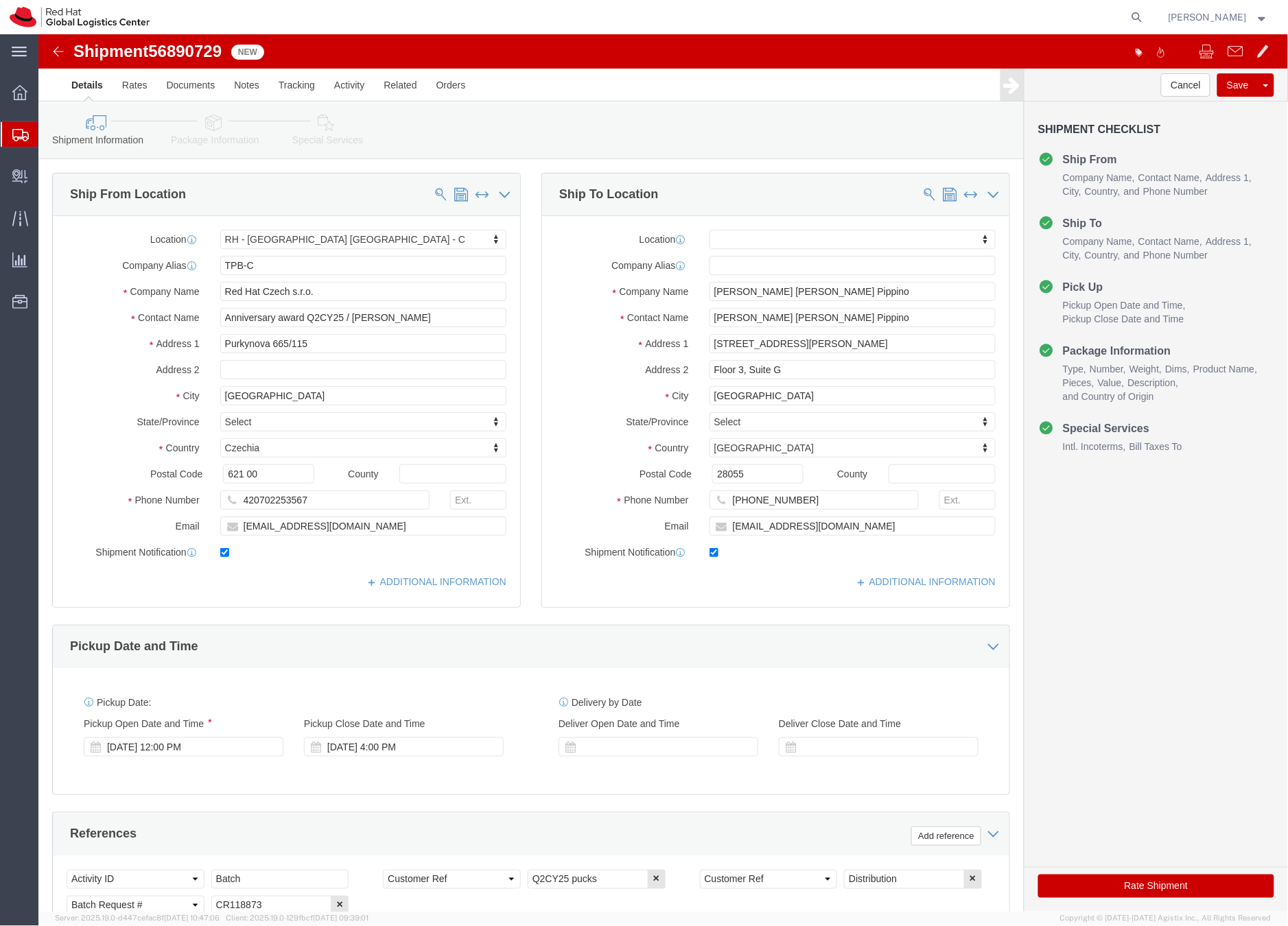
click icon
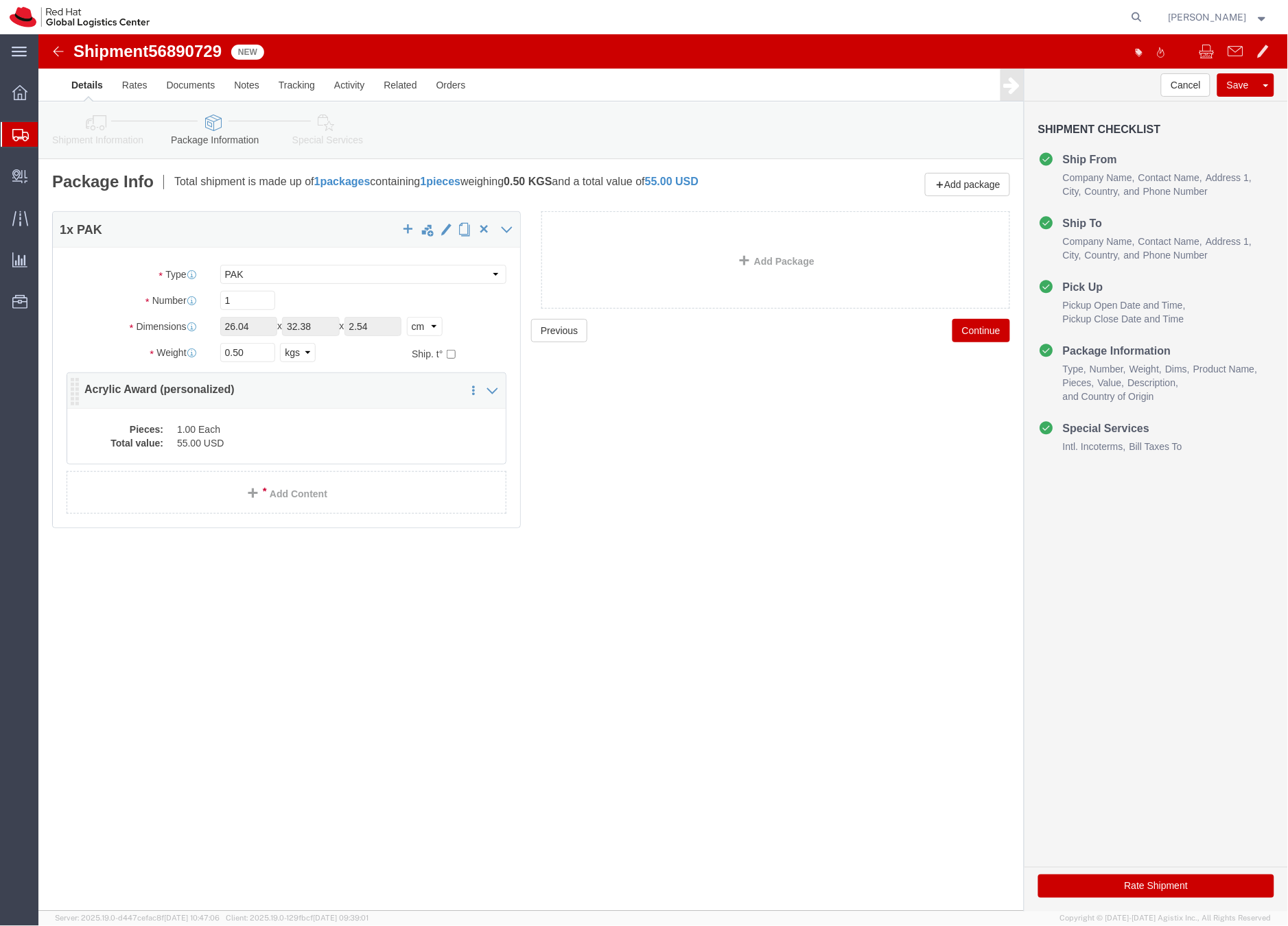
click dd "1.00 Each"
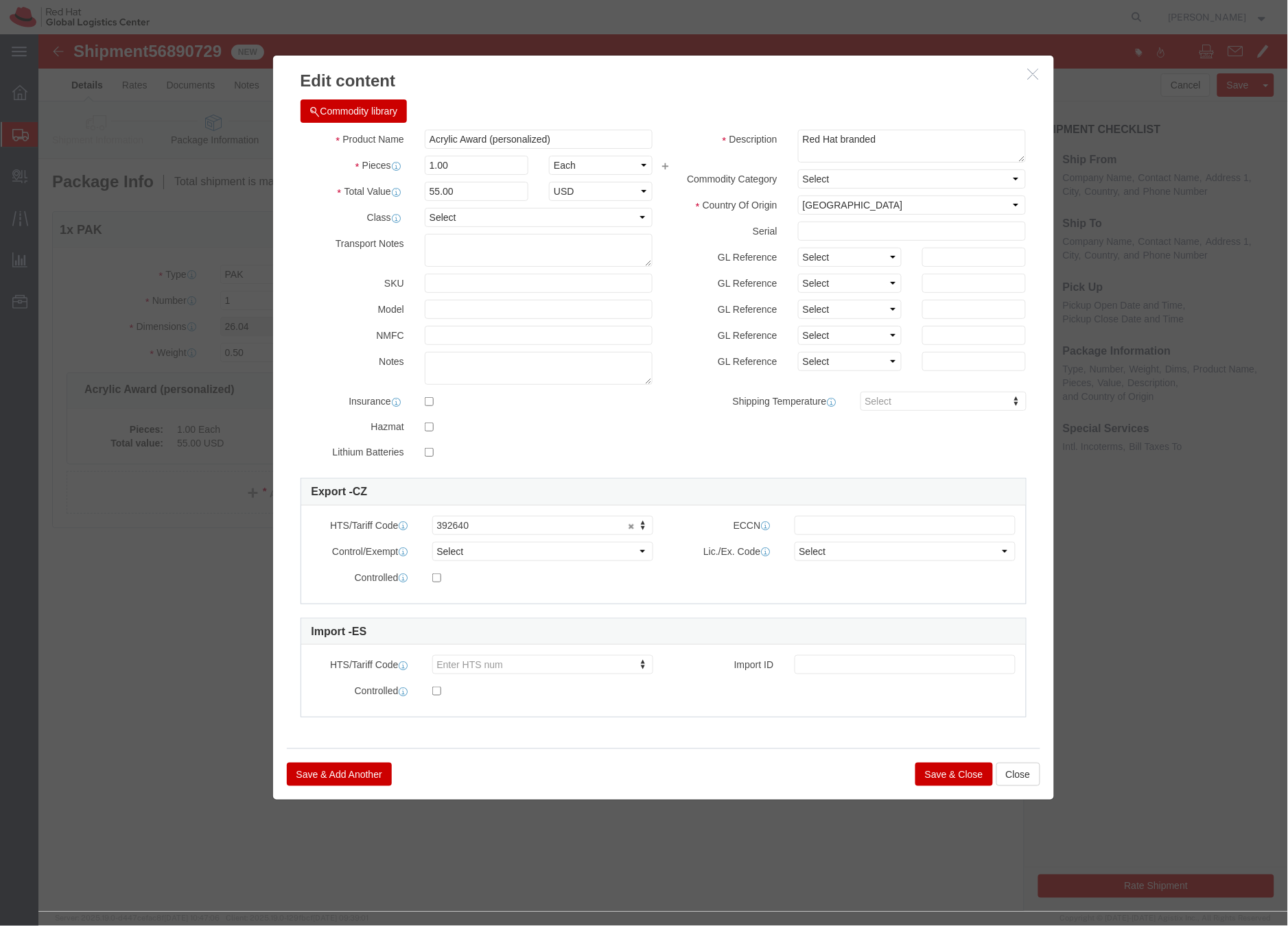
click button "Save & Close"
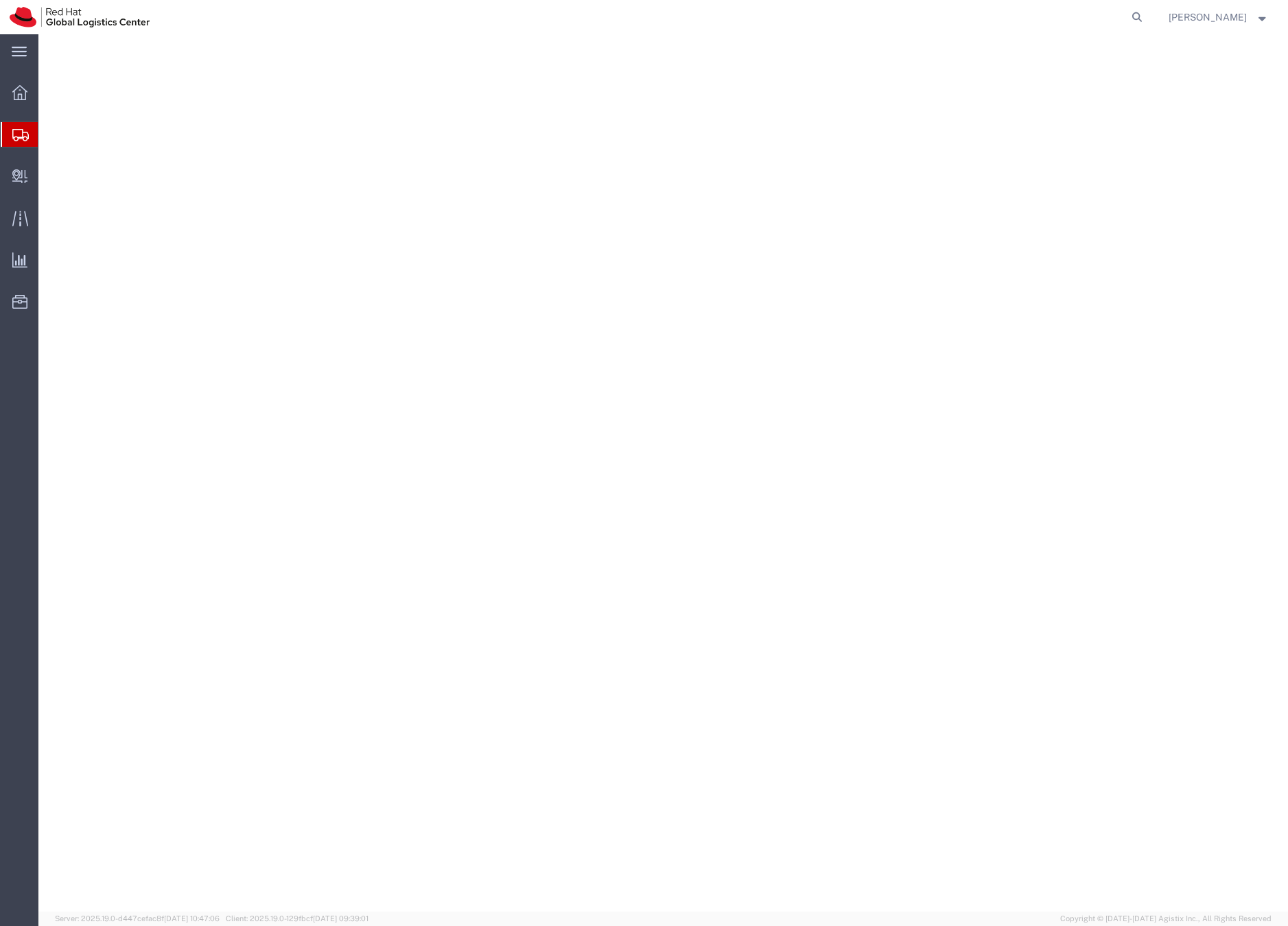
select select "PAK"
select select
select select "COSTCENTER"
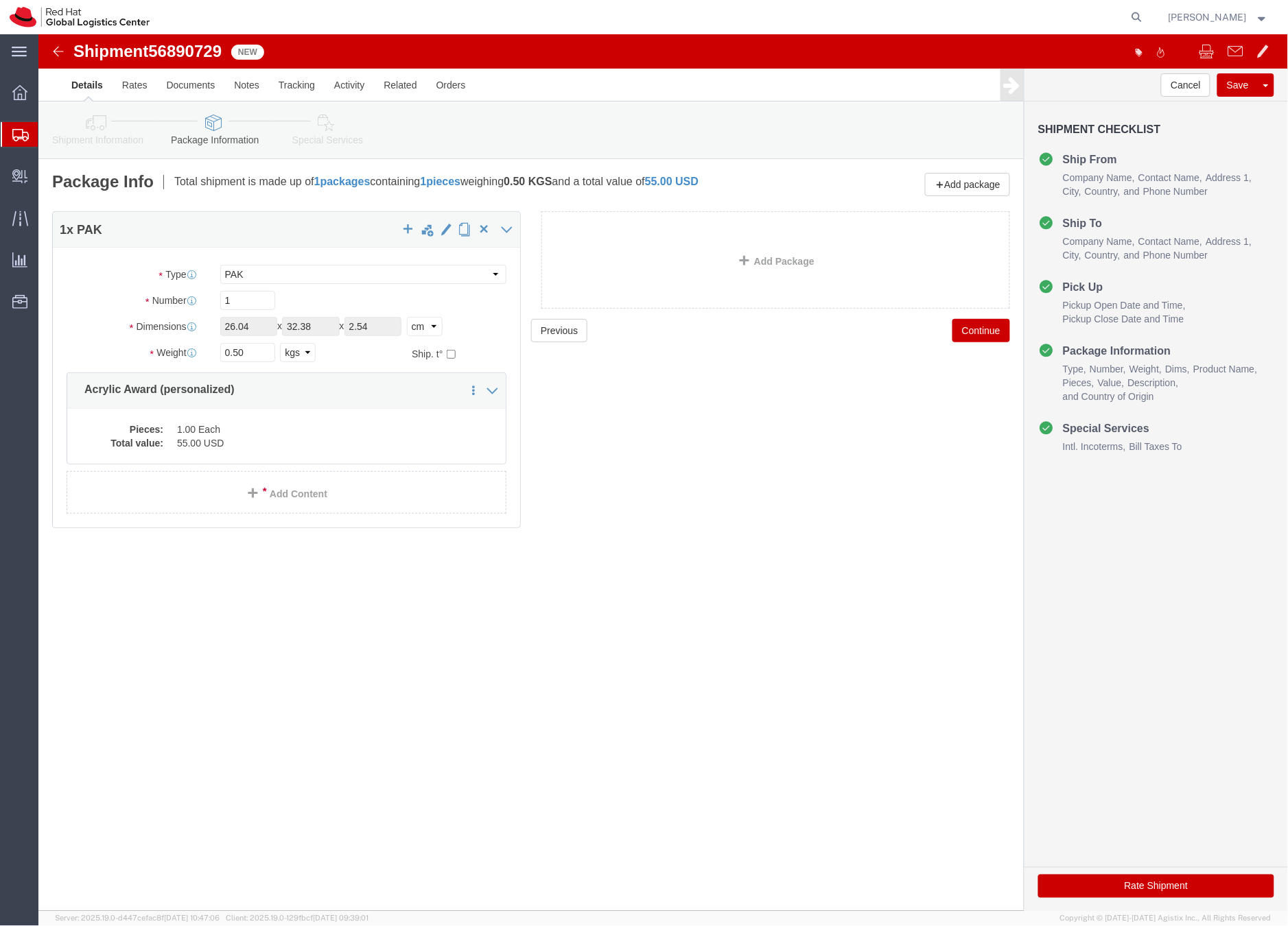
click icon
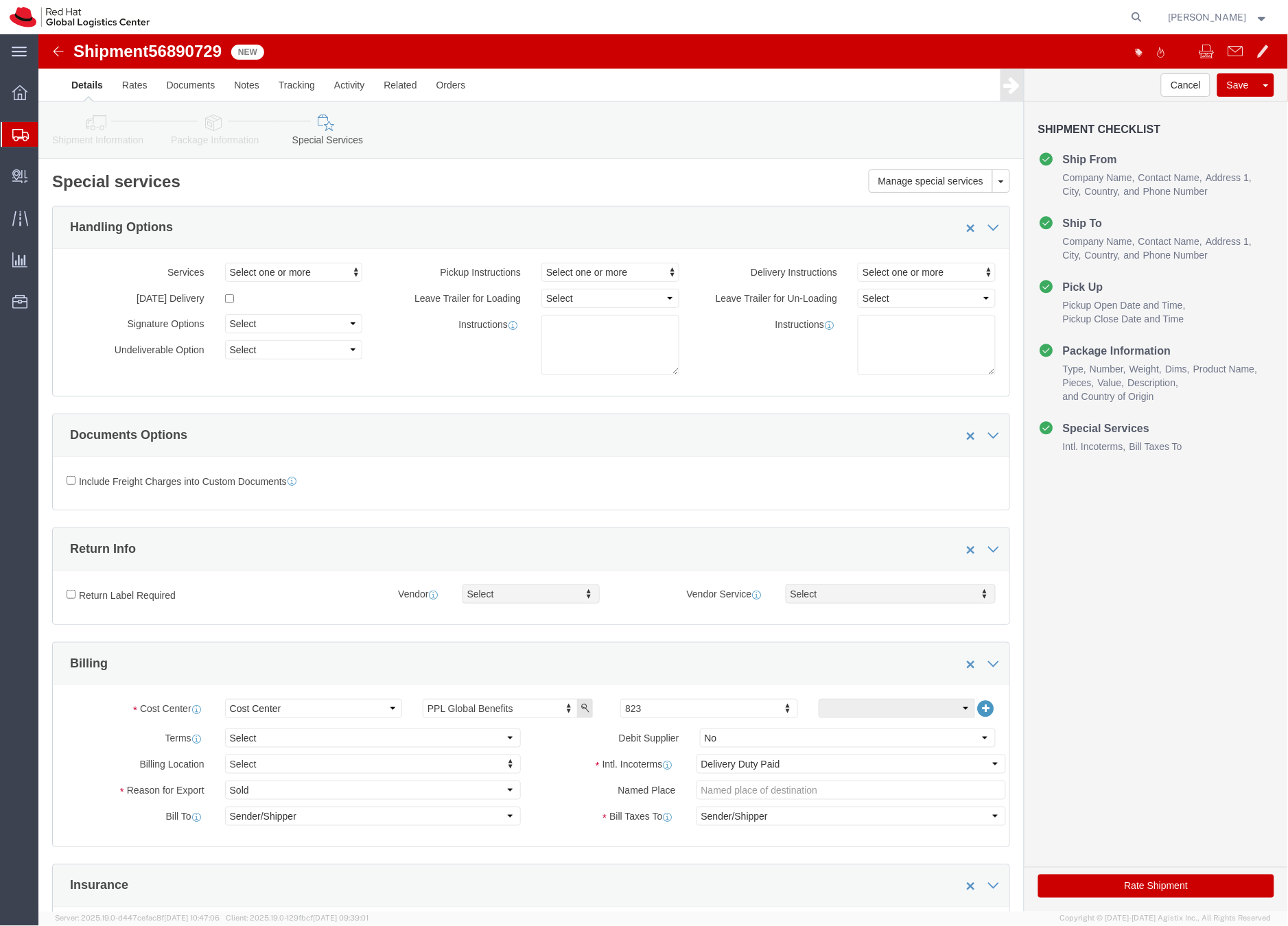
click button "Rate Shipment"
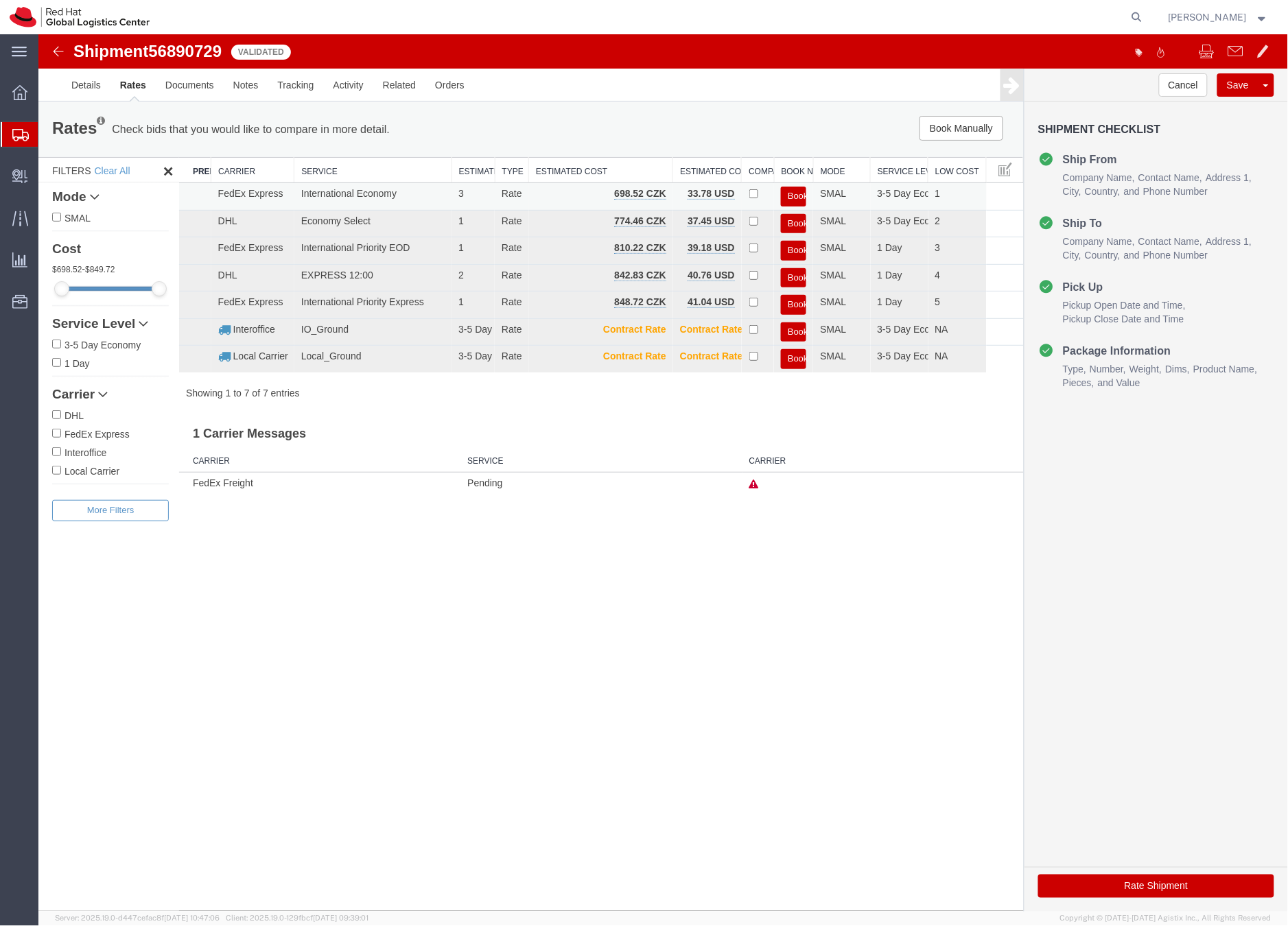
click at [794, 194] on button "Book" at bounding box center [793, 195] width 26 height 20
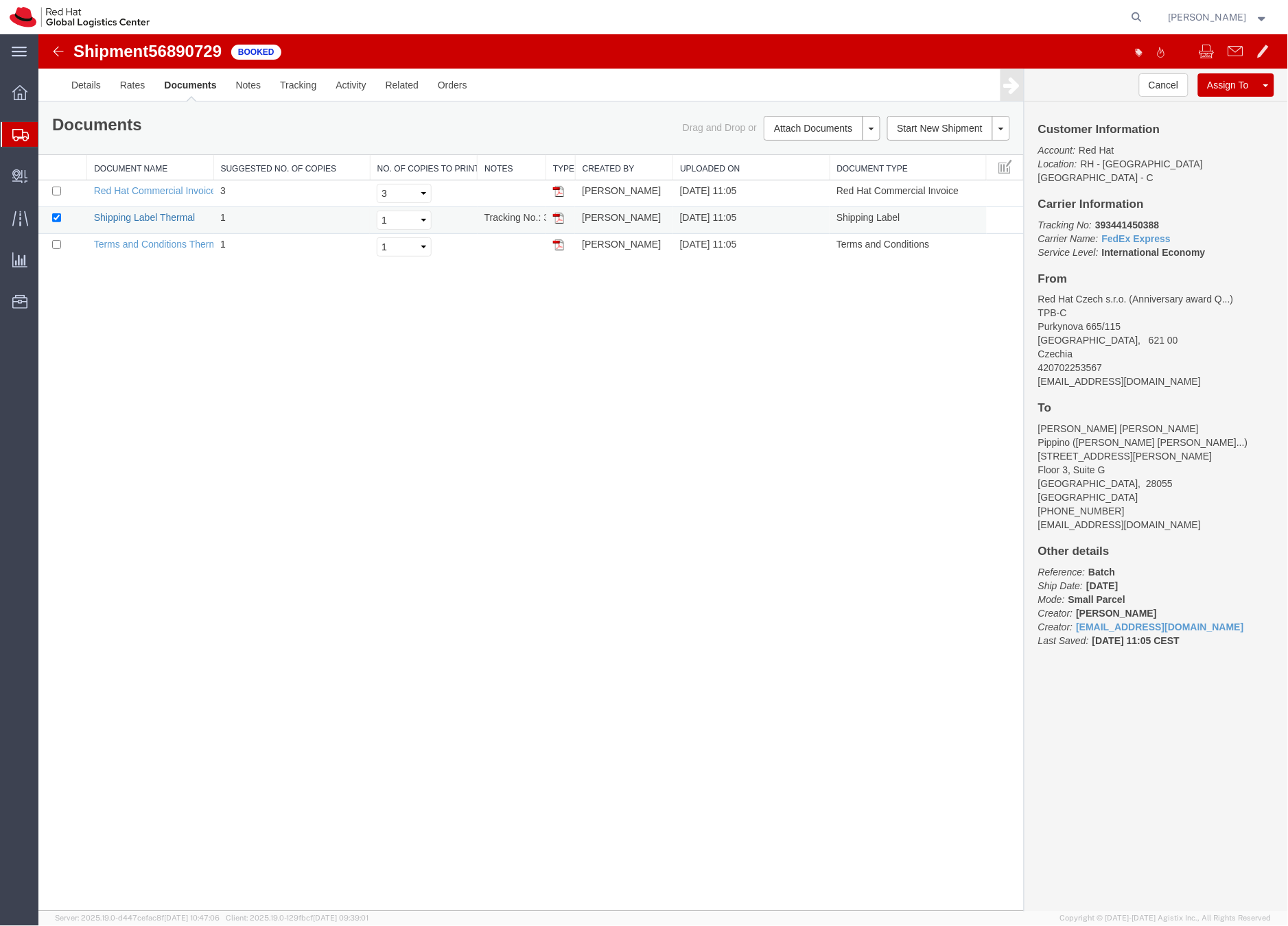
click at [187, 215] on link "Shipping Label Thermal" at bounding box center [143, 217] width 102 height 11
click at [18, 131] on icon at bounding box center [20, 135] width 17 height 12
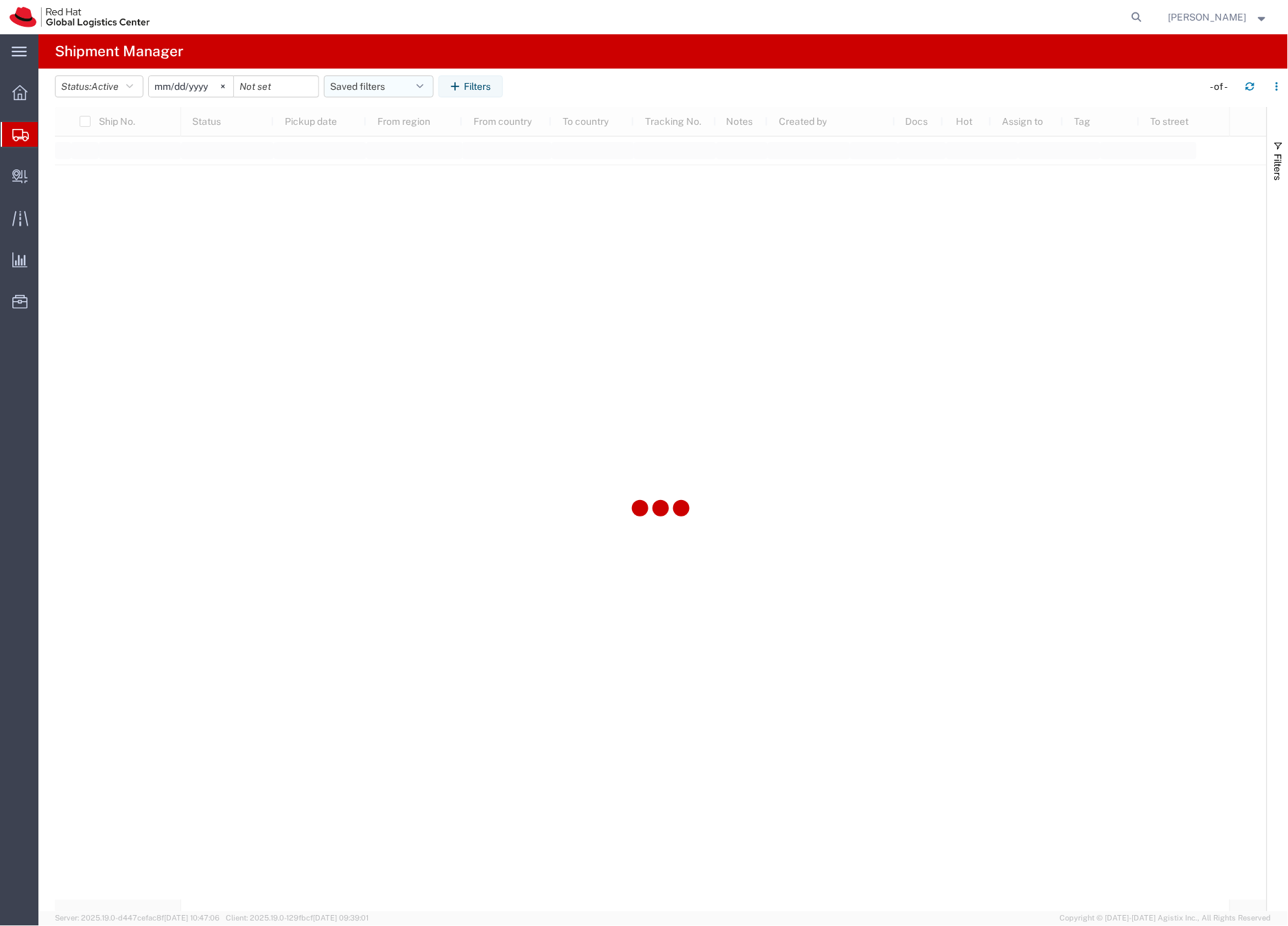
click at [373, 79] on button "Saved filters" at bounding box center [378, 86] width 110 height 22
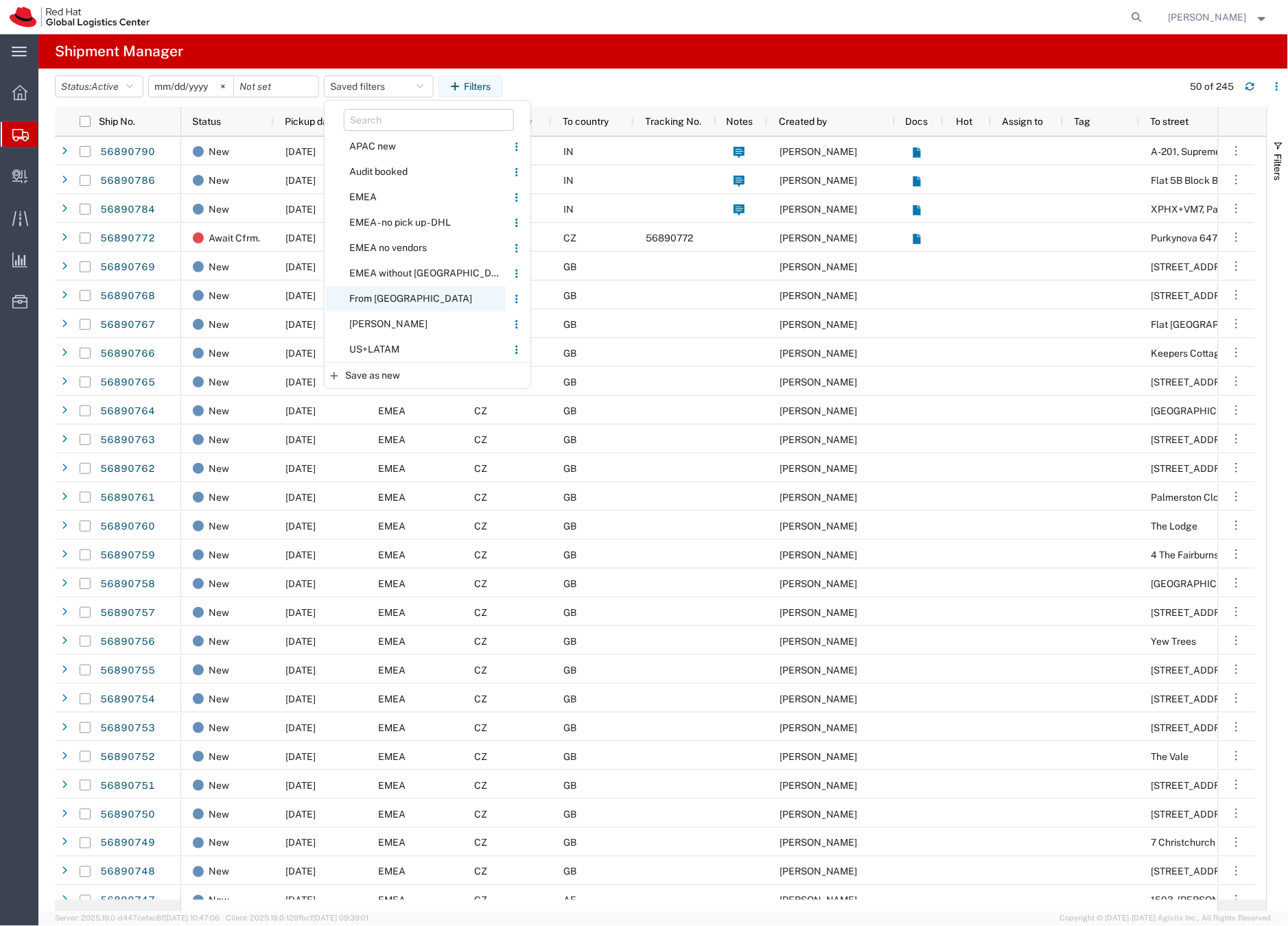
click at [385, 298] on span "From [GEOGRAPHIC_DATA]" at bounding box center [416, 299] width 179 height 26
type input "[DATE]"
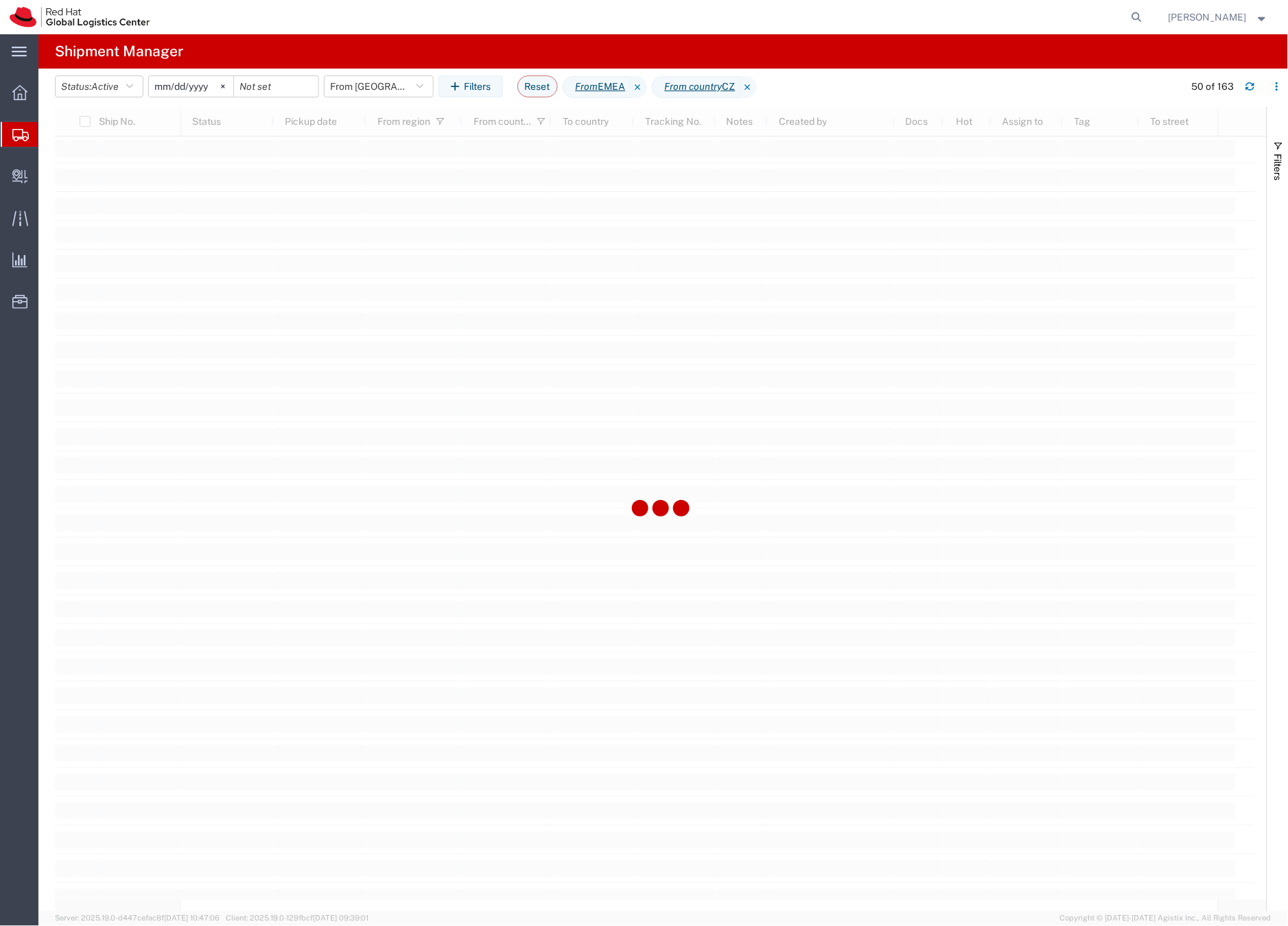
scroll to position [2082, 0]
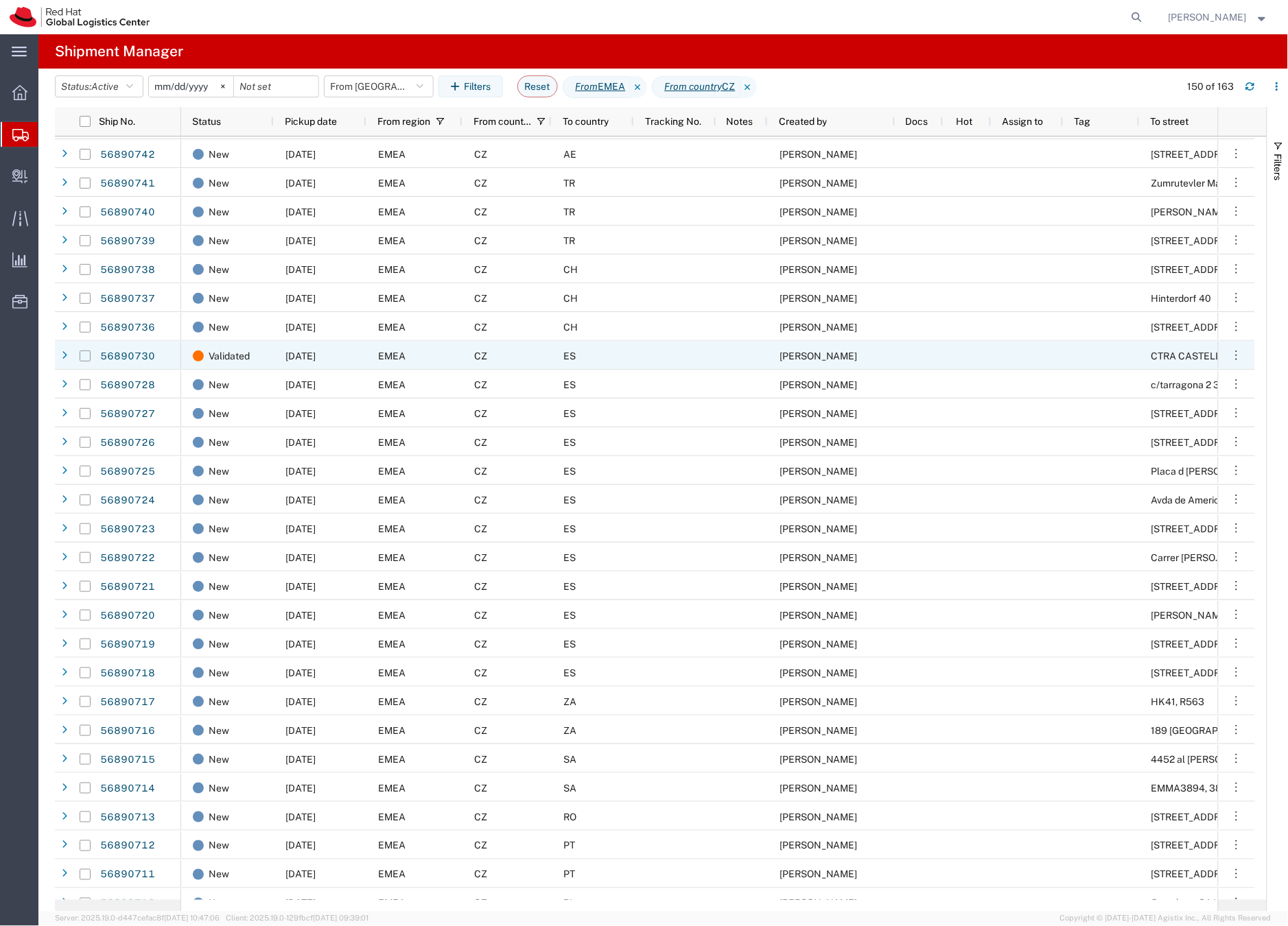
click at [83, 357] on input "Press Space to toggle row selection (unchecked)" at bounding box center [85, 356] width 11 height 11
checkbox input "true"
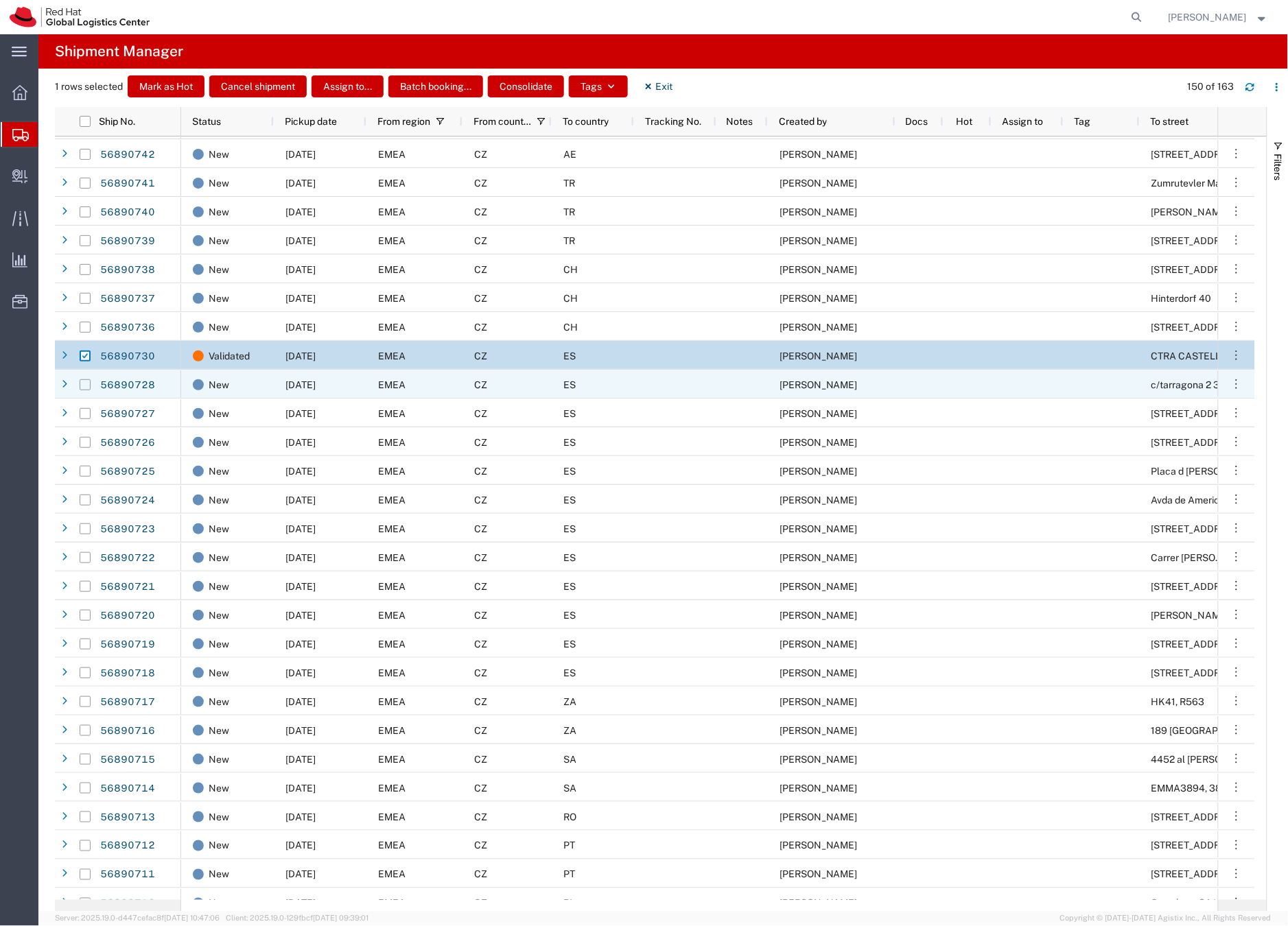
click at [88, 386] on input "Press Space to toggle row selection (unchecked)" at bounding box center [85, 385] width 11 height 11
checkbox input "true"
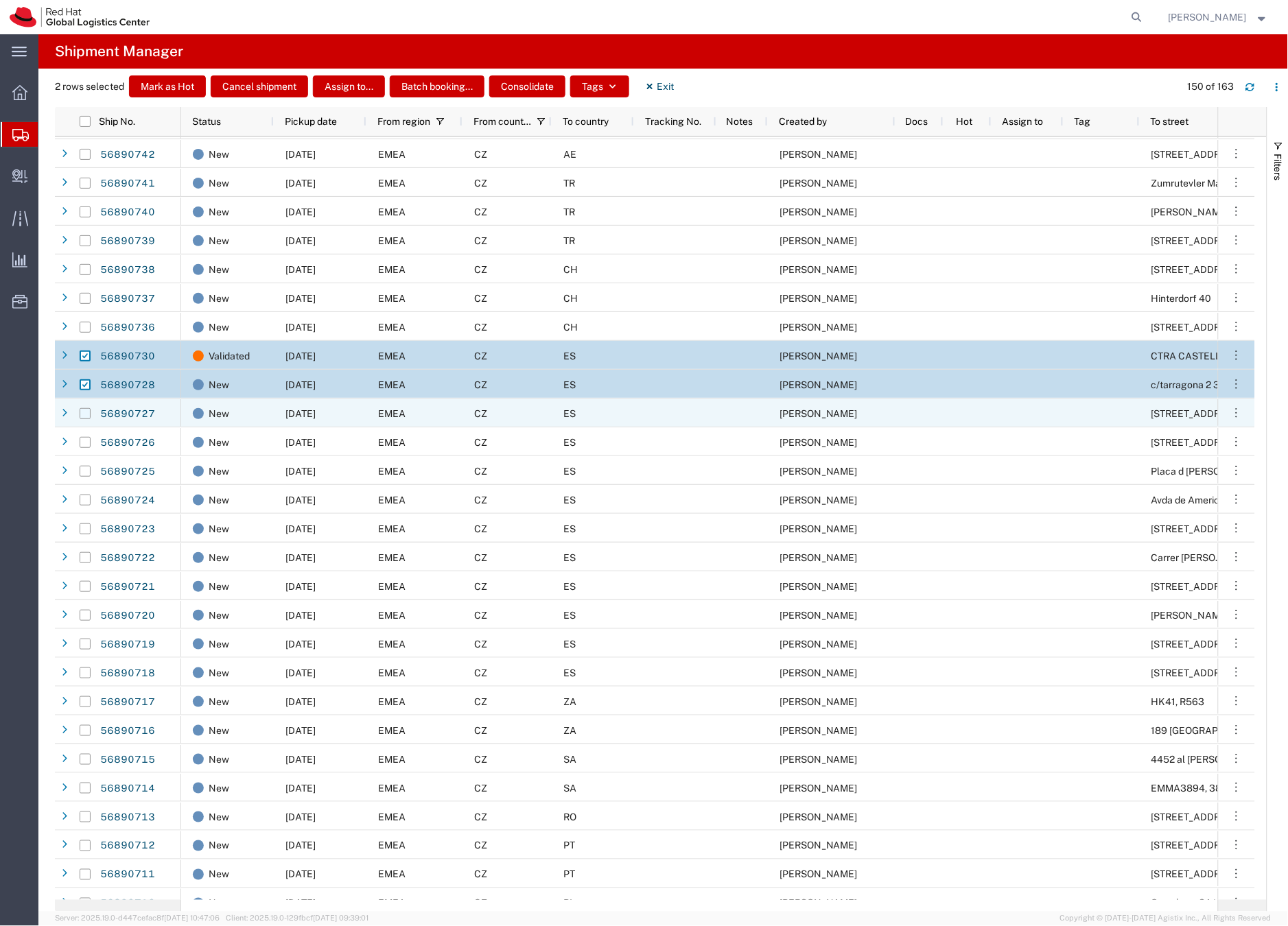
click at [88, 411] on input "Press Space to toggle row selection (unchecked)" at bounding box center [85, 414] width 11 height 11
checkbox input "true"
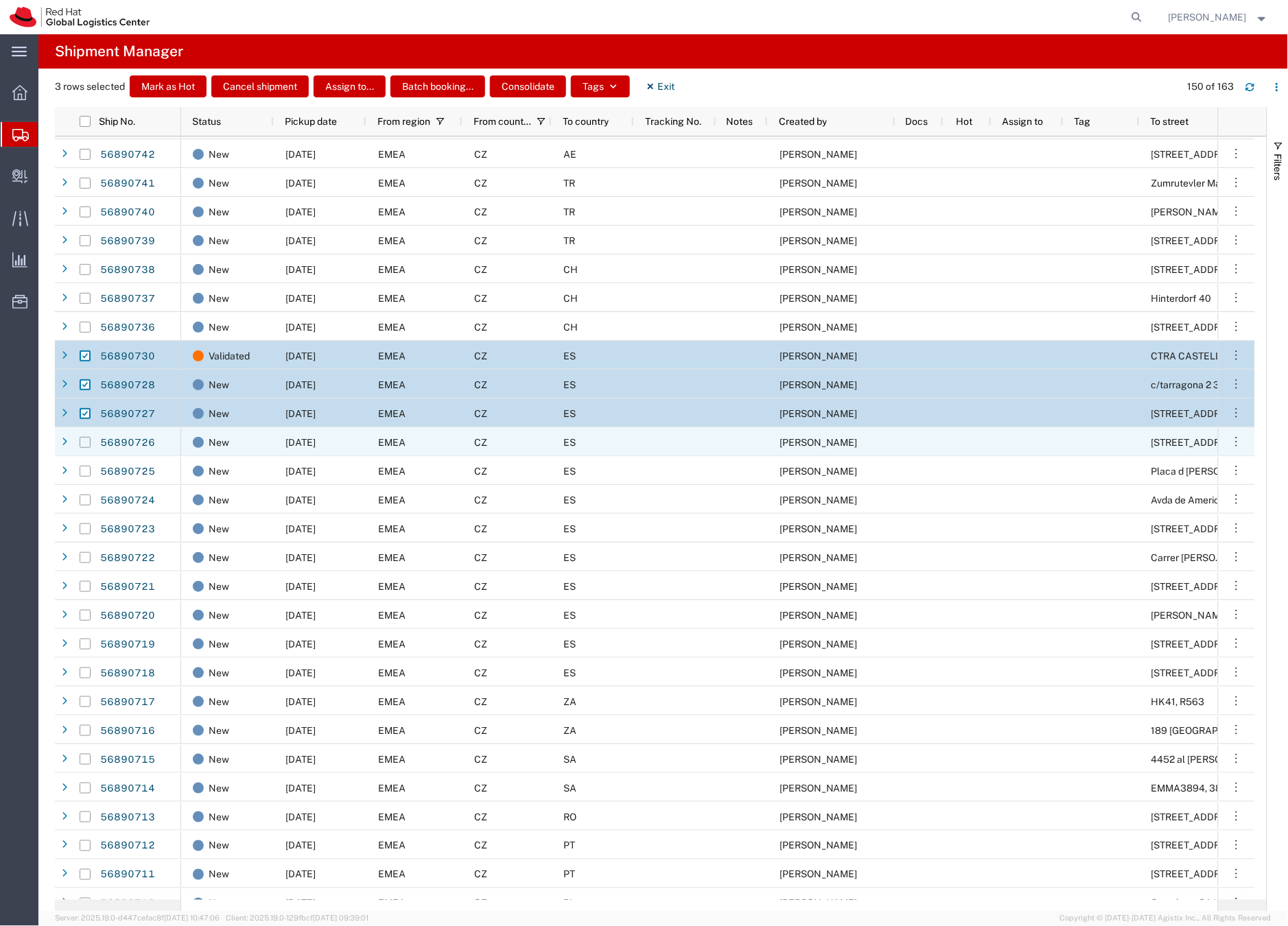
click at [84, 442] on input "Press Space to toggle row selection (unchecked)" at bounding box center [85, 443] width 11 height 11
checkbox input "true"
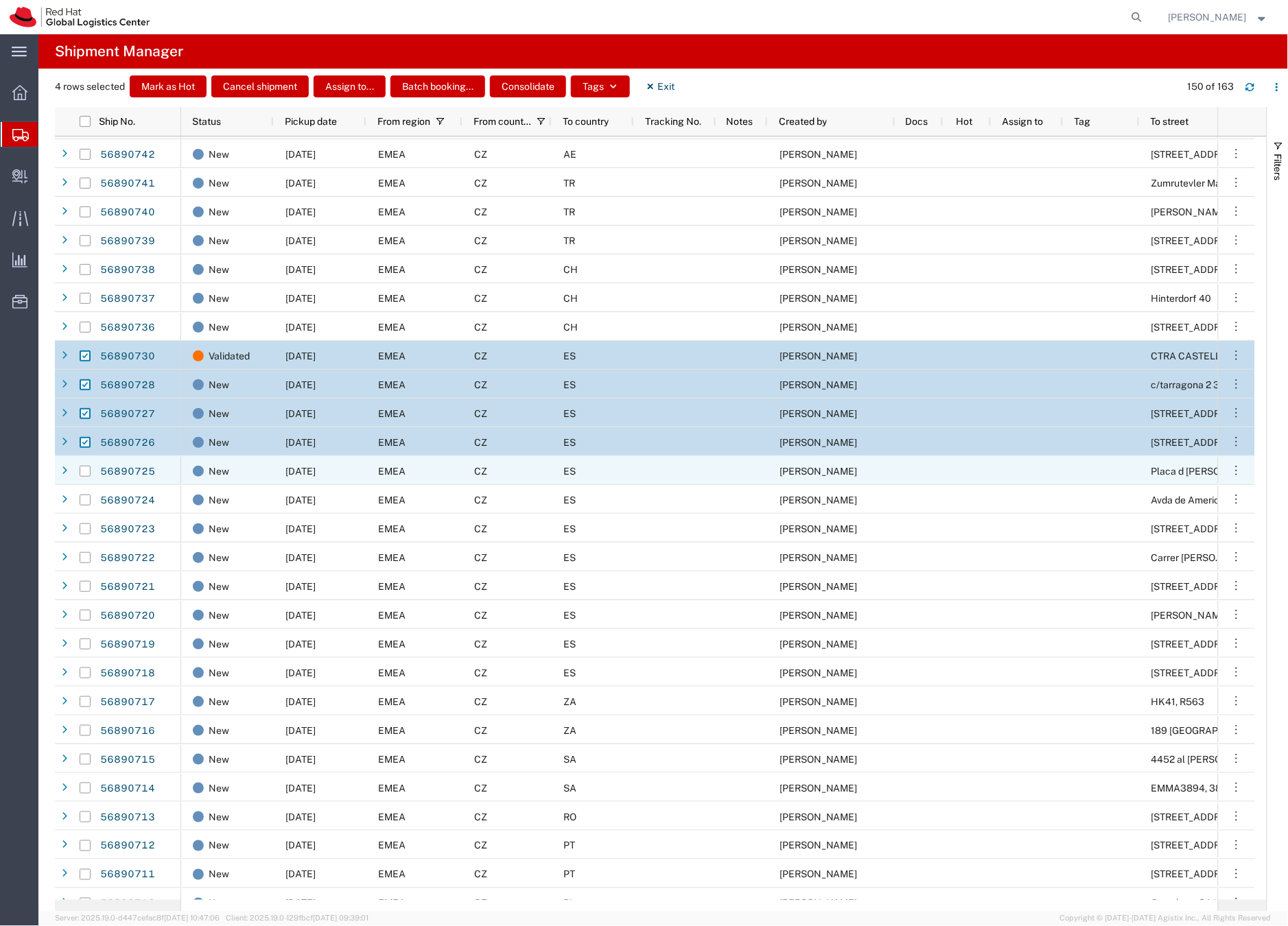
click at [81, 464] on div at bounding box center [85, 471] width 11 height 29
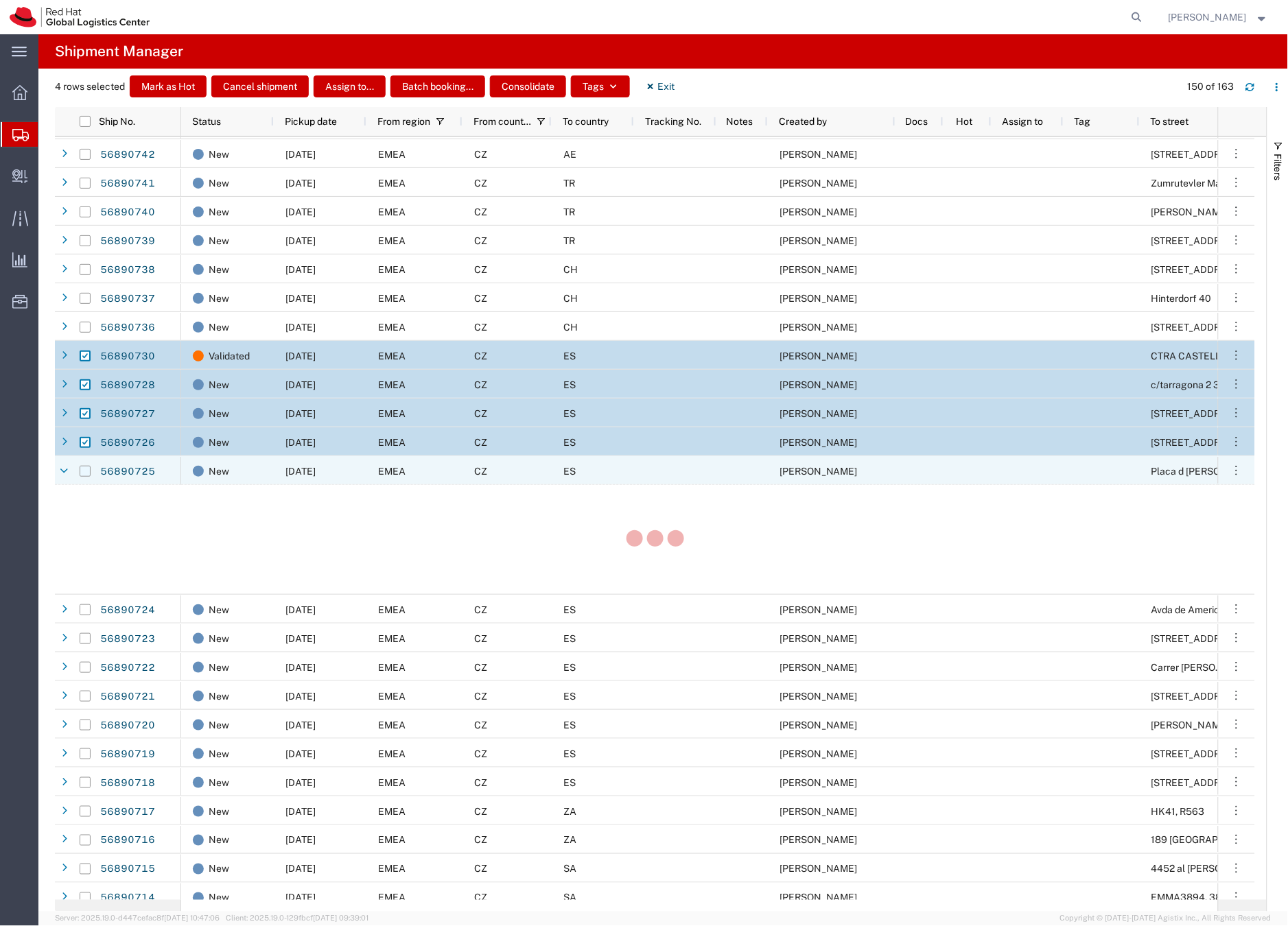
click at [83, 471] on input "Press Space to toggle row selection (unchecked)" at bounding box center [85, 472] width 11 height 11
checkbox input "true"
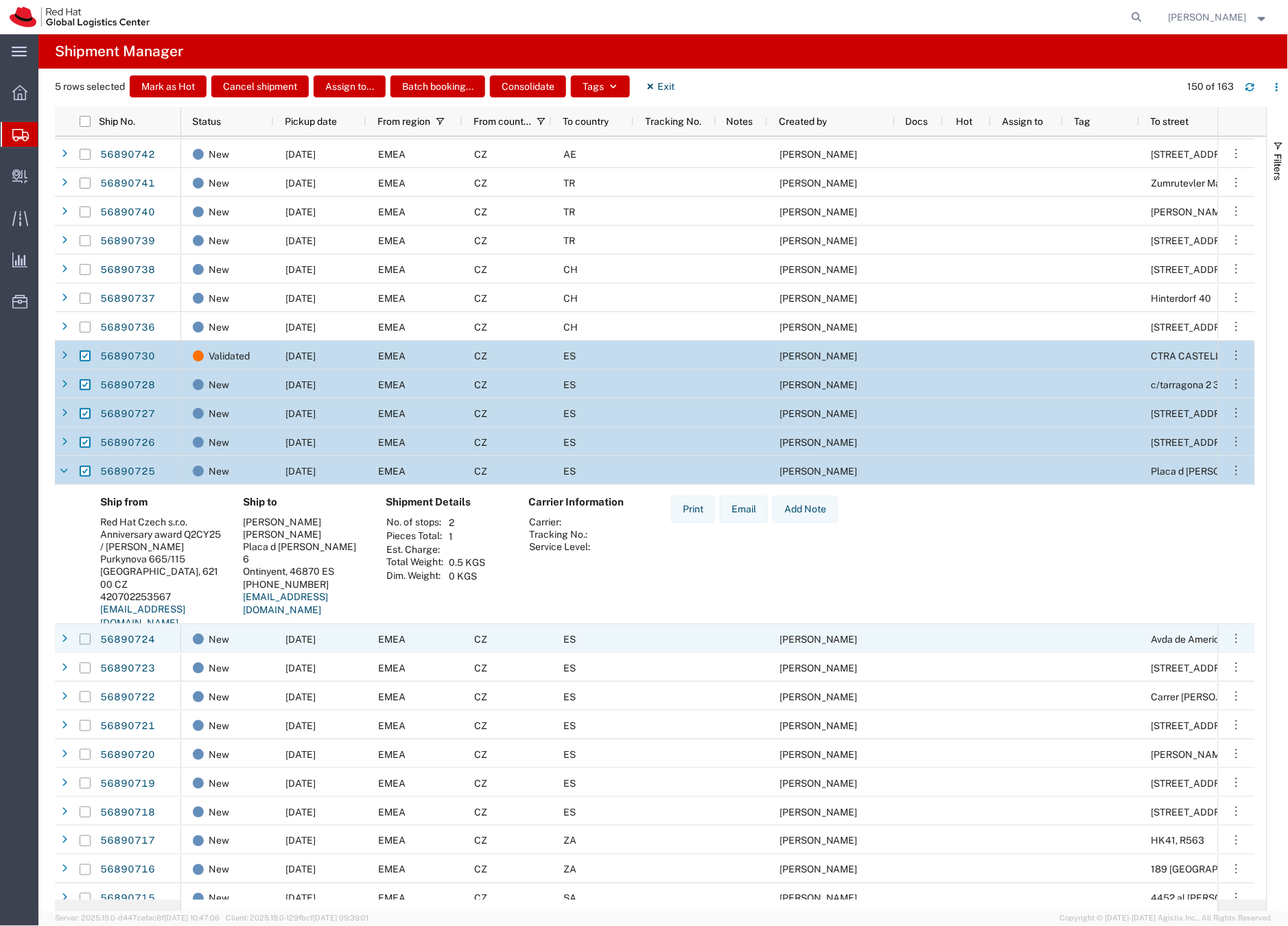
click at [87, 638] on input "Press Space to toggle row selection (unchecked)" at bounding box center [85, 639] width 11 height 11
checkbox input "true"
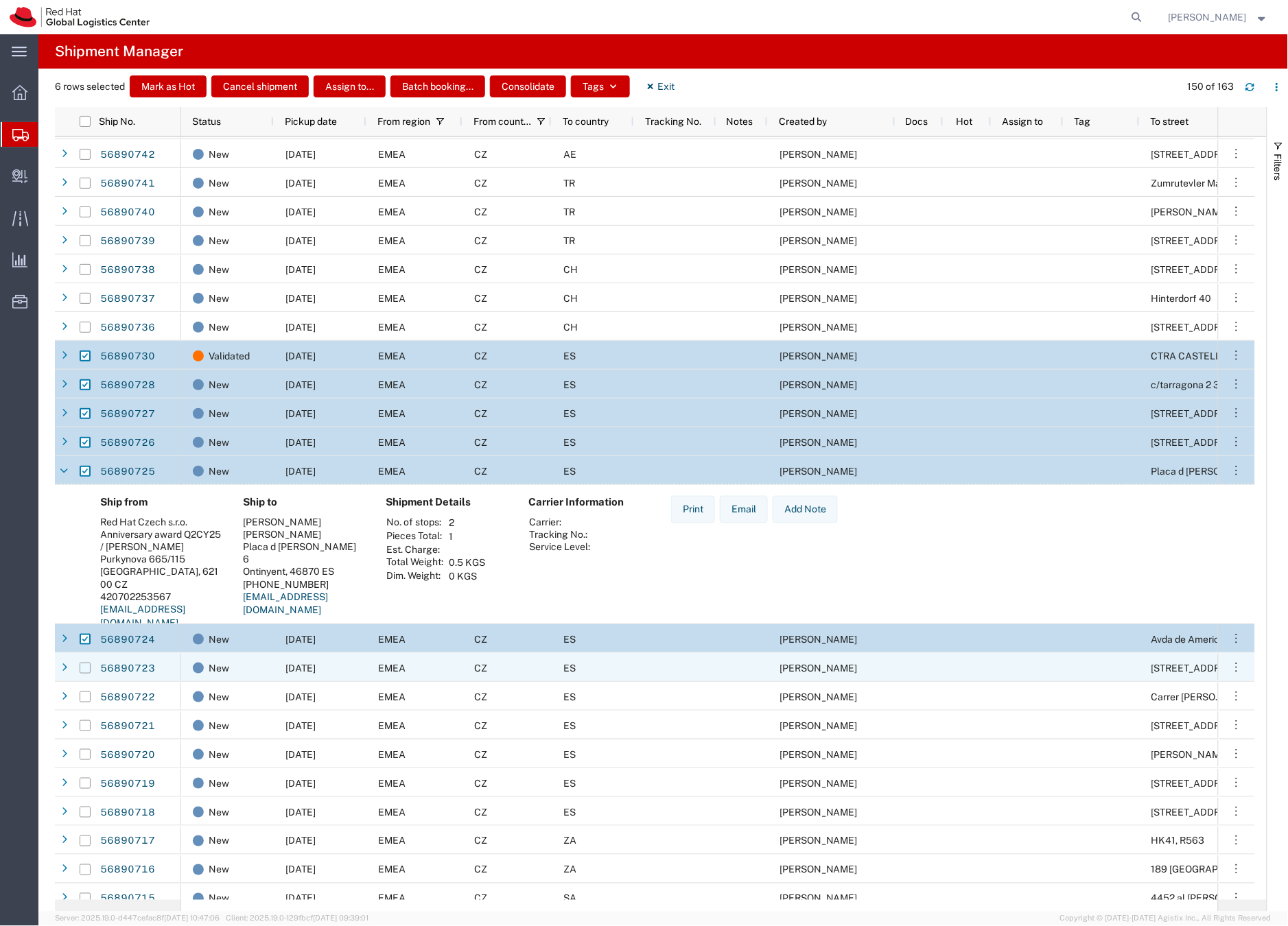
click at [88, 666] on input "Press Space to toggle row selection (unchecked)" at bounding box center [85, 668] width 11 height 11
checkbox input "true"
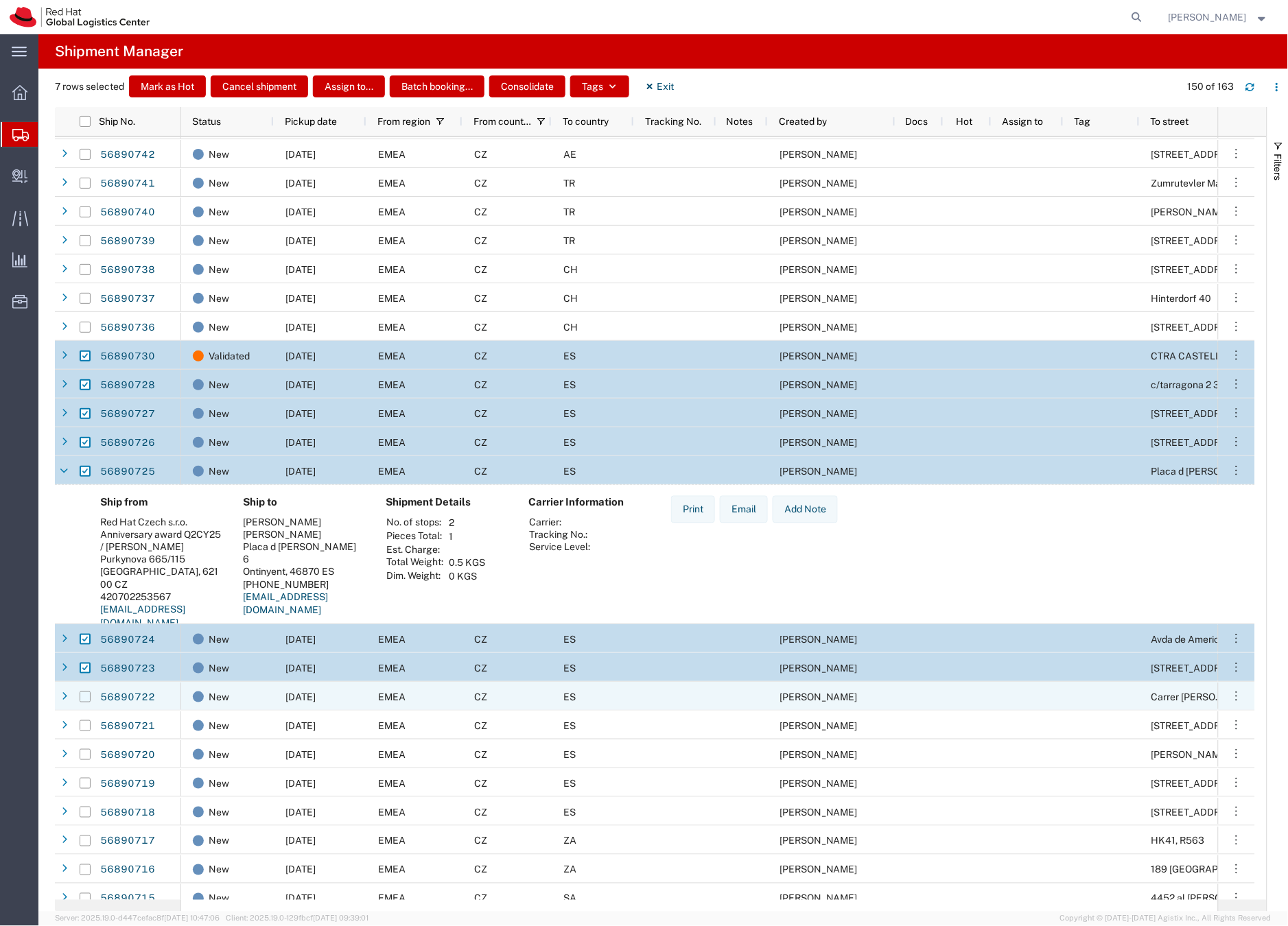
click at [86, 696] on input "Press Space to toggle row selection (unchecked)" at bounding box center [85, 697] width 11 height 11
checkbox input "true"
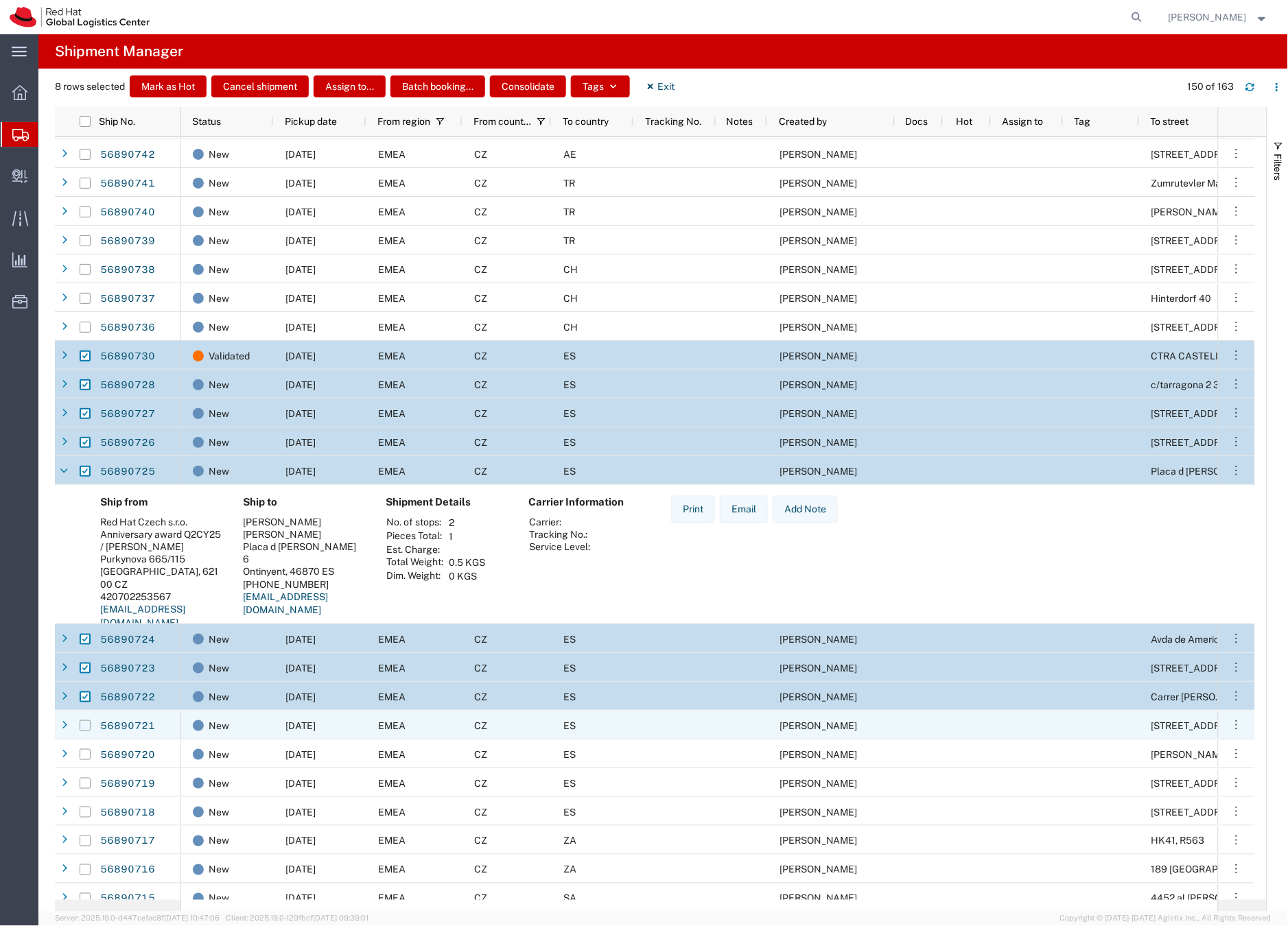
click at [86, 727] on input "Press Space to toggle row selection (unchecked)" at bounding box center [85, 726] width 11 height 11
checkbox input "true"
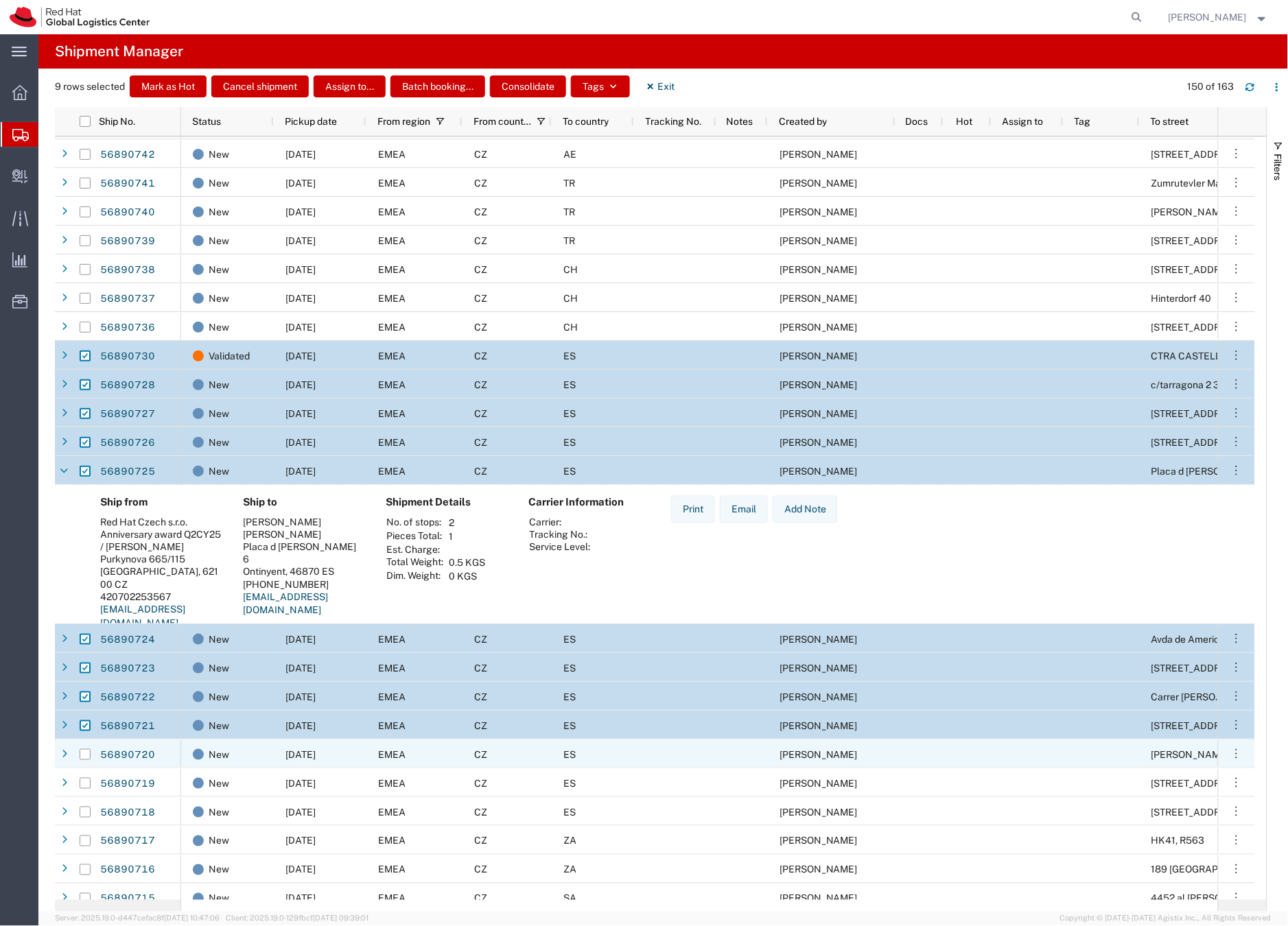
drag, startPoint x: 87, startPoint y: 755, endPoint x: 87, endPoint y: 763, distance: 8.0
click at [87, 755] on input "Press Space to toggle row selection (unchecked)" at bounding box center [85, 755] width 11 height 11
checkbox input "true"
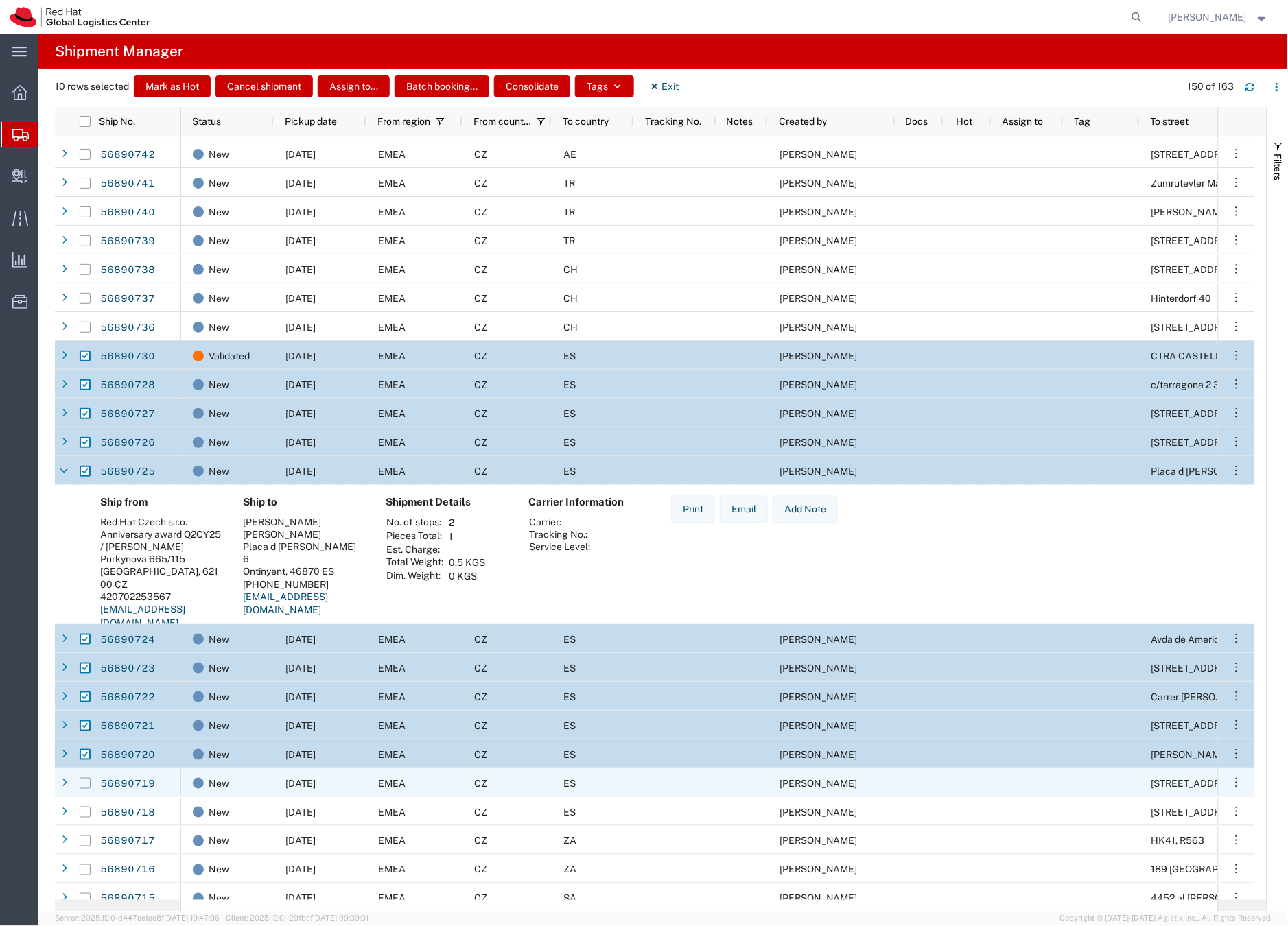
click at [83, 783] on input "Press Space to toggle row selection (unchecked)" at bounding box center [85, 783] width 11 height 11
checkbox input "true"
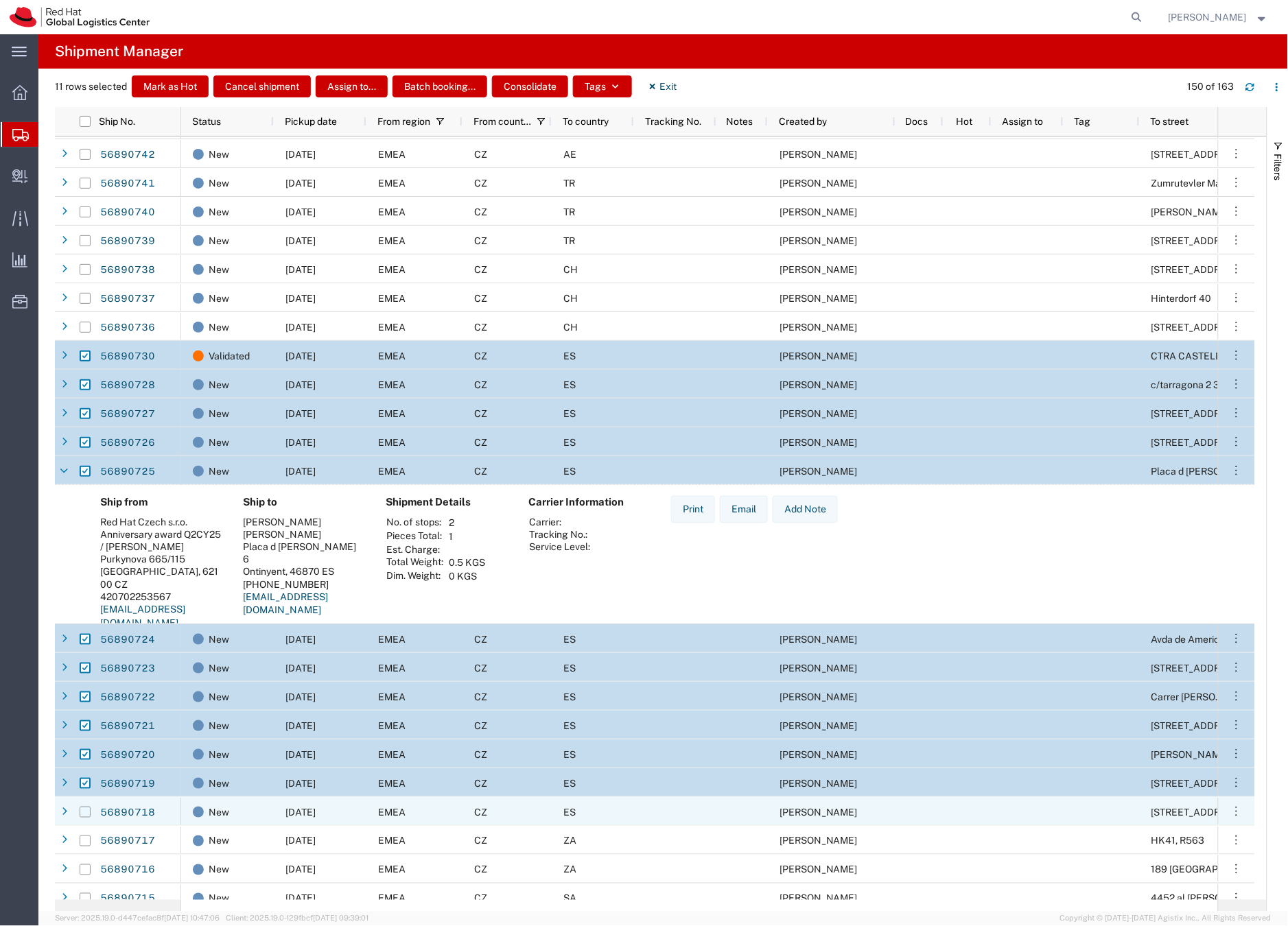
drag, startPoint x: 83, startPoint y: 811, endPoint x: 96, endPoint y: 791, distance: 23.9
click at [83, 811] on input "Press Space to toggle row selection (unchecked)" at bounding box center [85, 812] width 11 height 11
checkbox input "true"
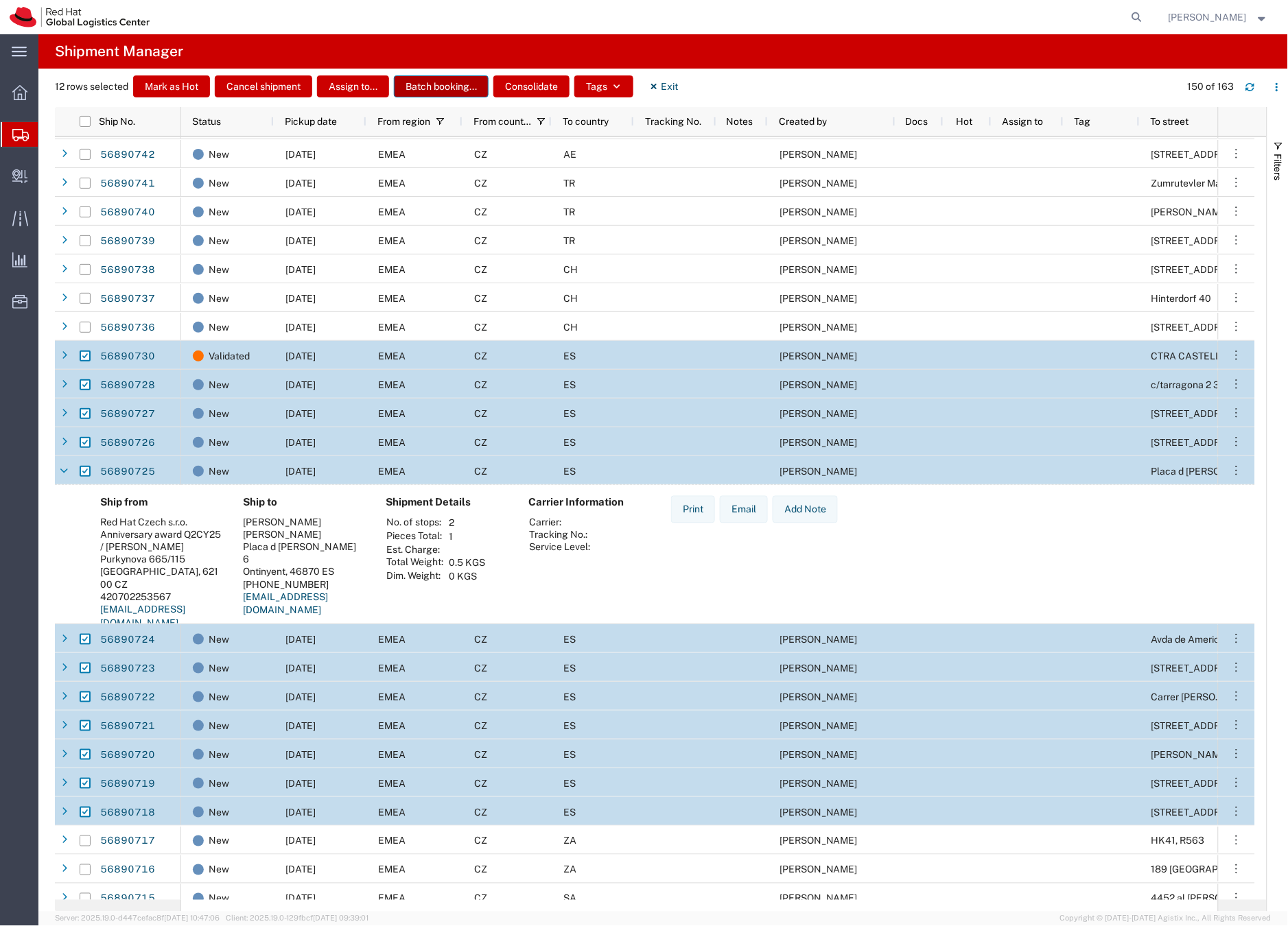
click at [442, 85] on button "Batch booking..." at bounding box center [441, 86] width 95 height 22
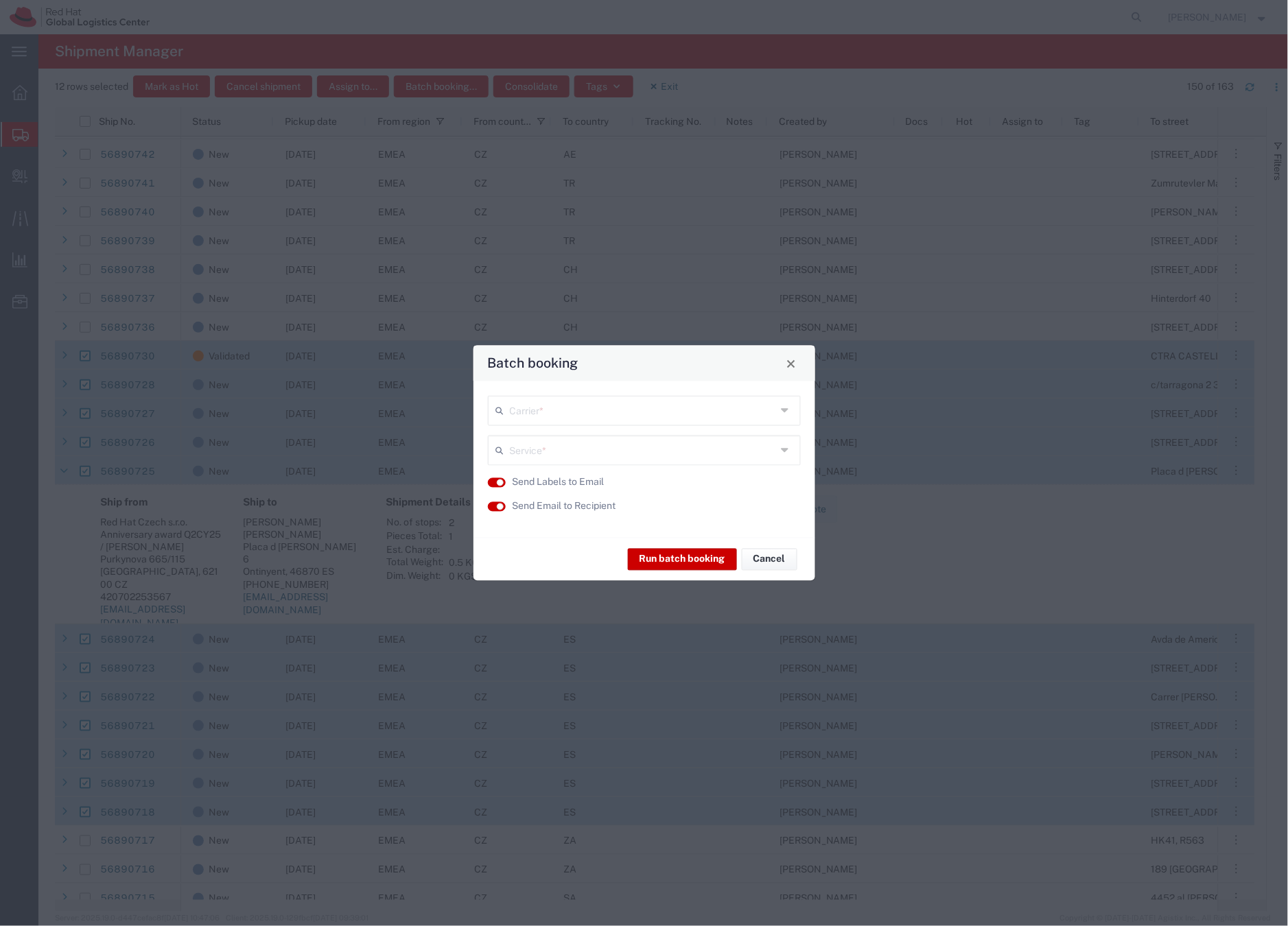
click at [532, 412] on input "text" at bounding box center [642, 410] width 267 height 24
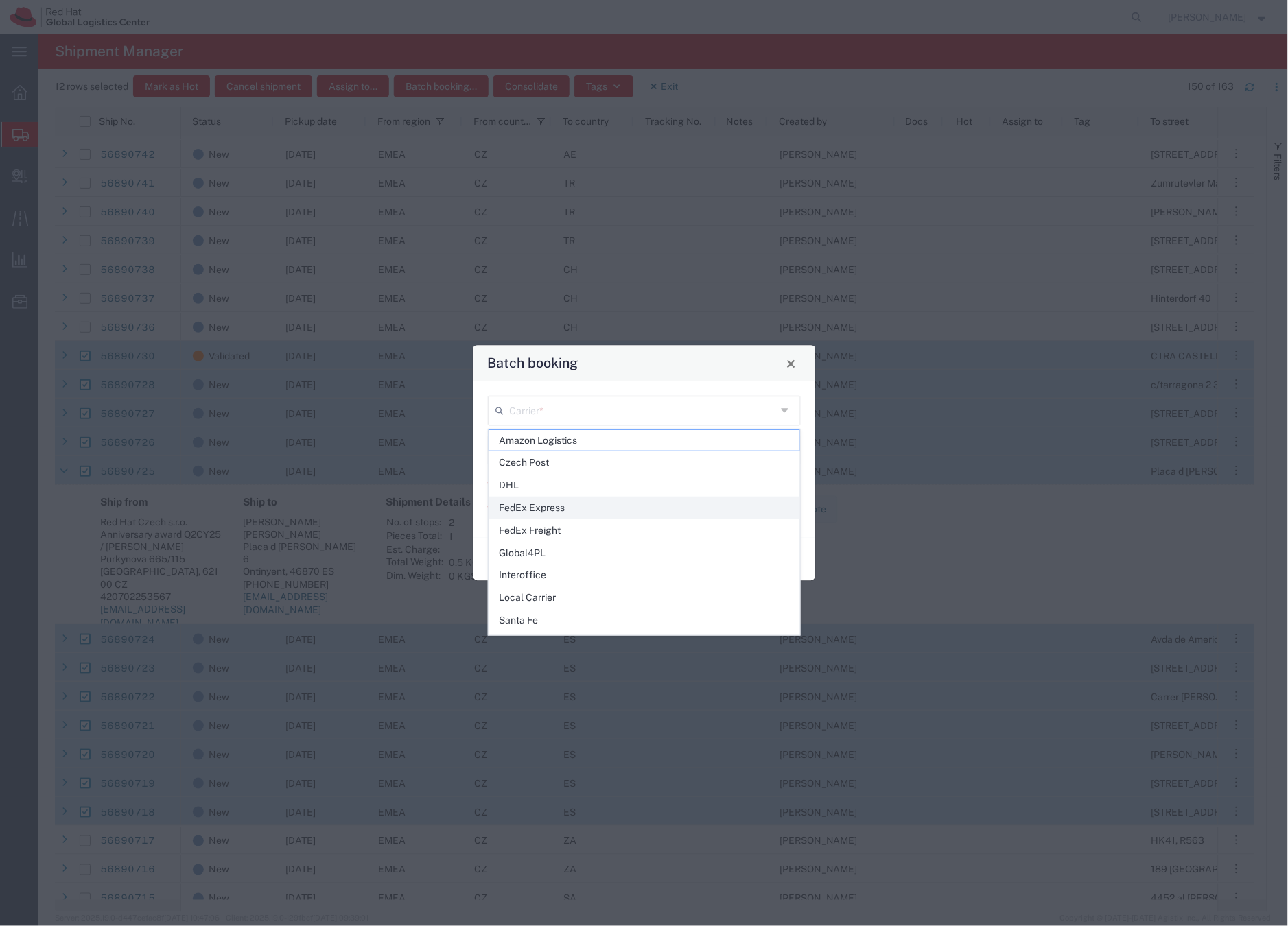
click at [541, 511] on span "FedEx Express" at bounding box center [644, 508] width 310 height 22
type input "FedEx Express"
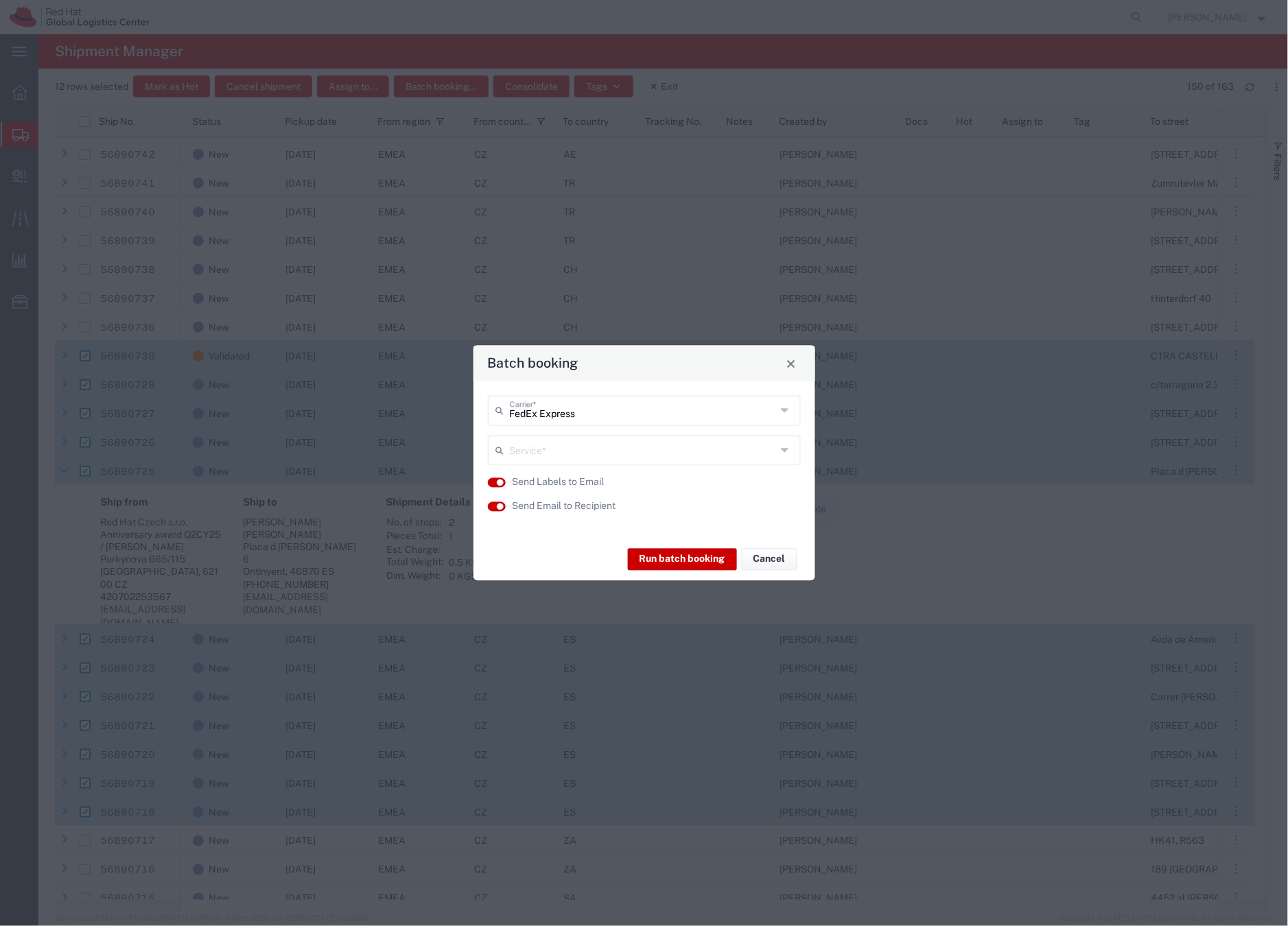
click at [548, 449] on input "text" at bounding box center [642, 449] width 267 height 24
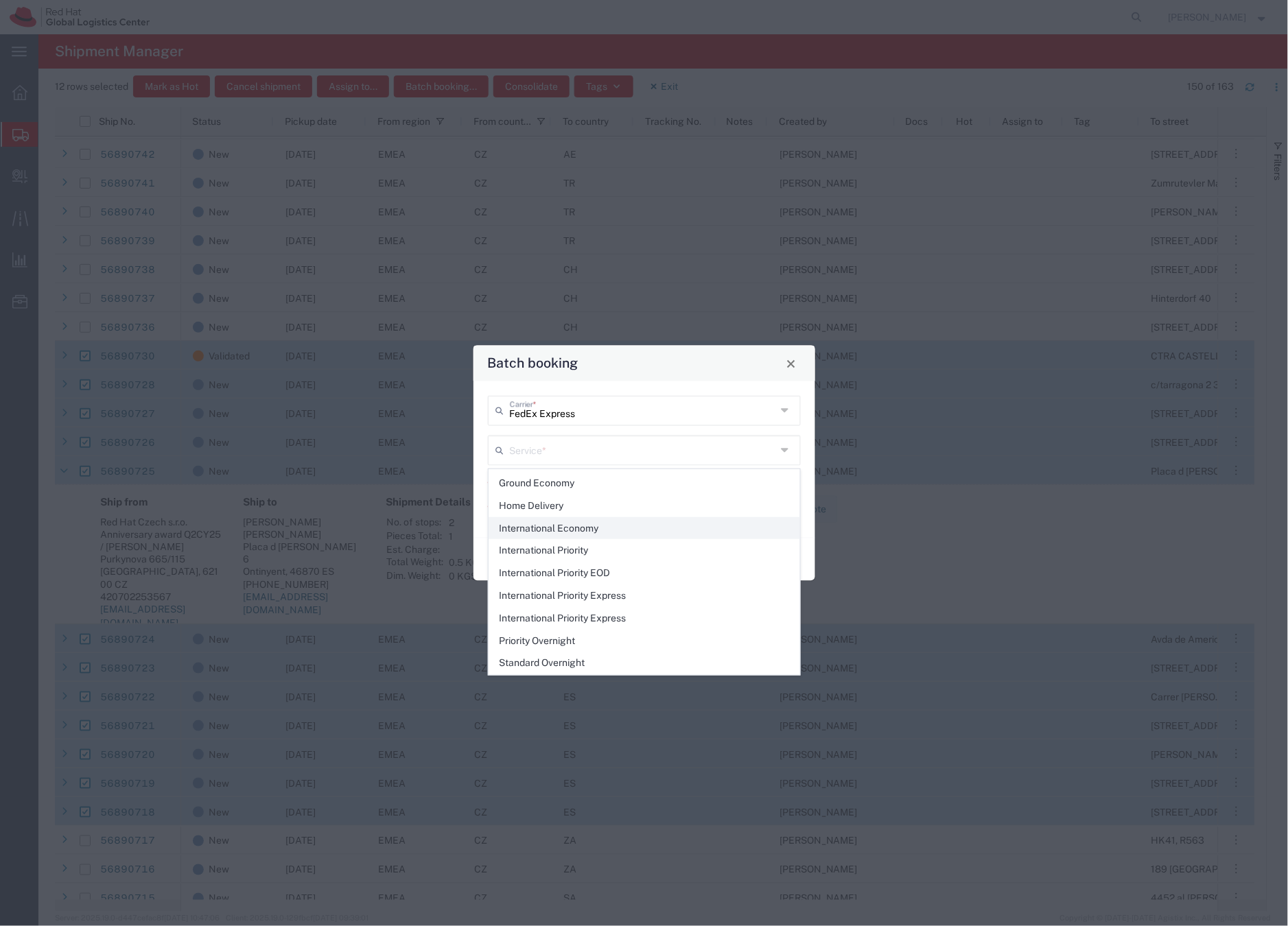
click at [564, 527] on span "International Economy" at bounding box center [644, 529] width 310 height 22
type input "International Economy"
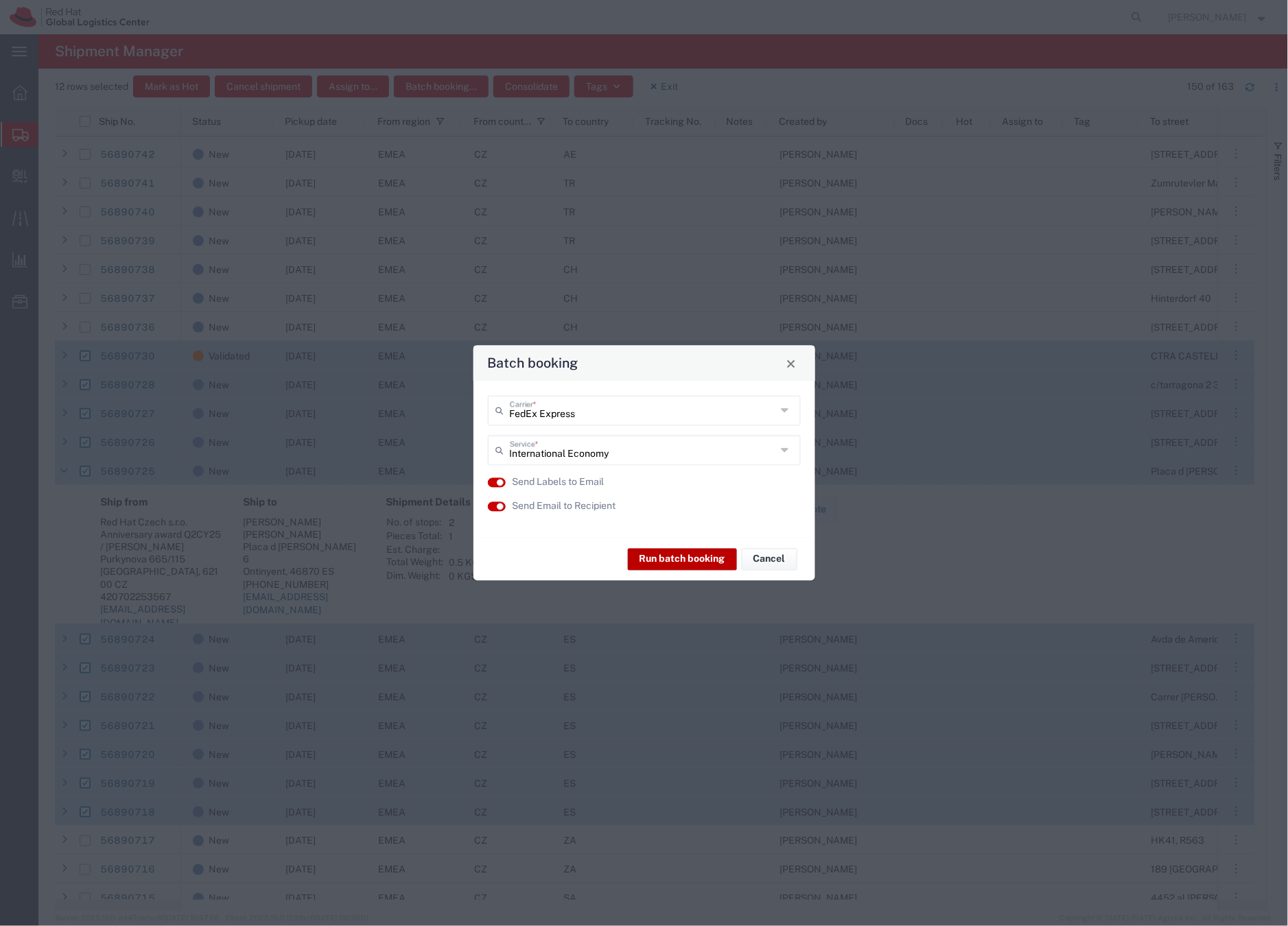
click at [679, 562] on button "Run batch booking" at bounding box center [682, 558] width 109 height 22
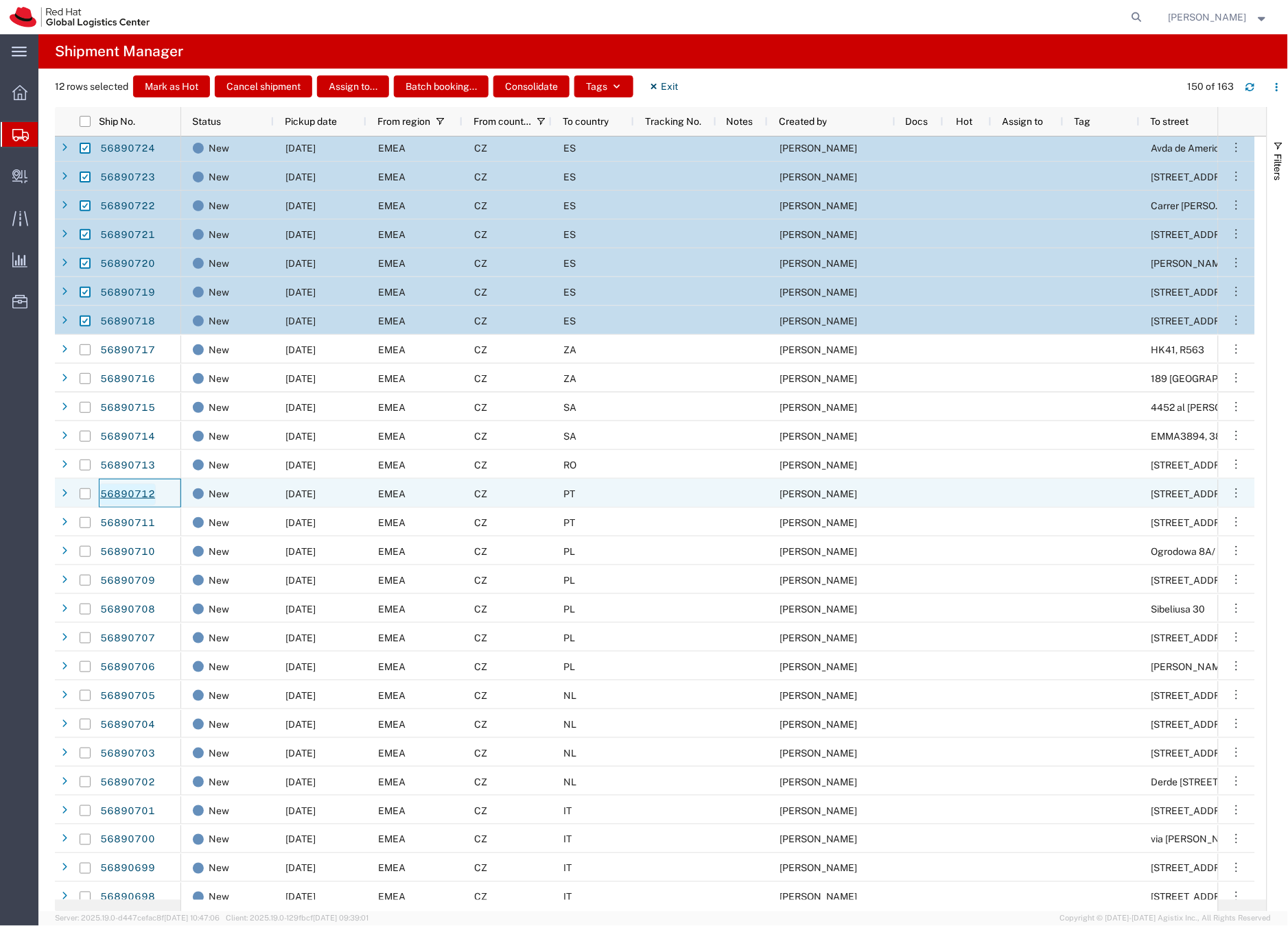
click at [146, 494] on link "56890712" at bounding box center [127, 494] width 56 height 22
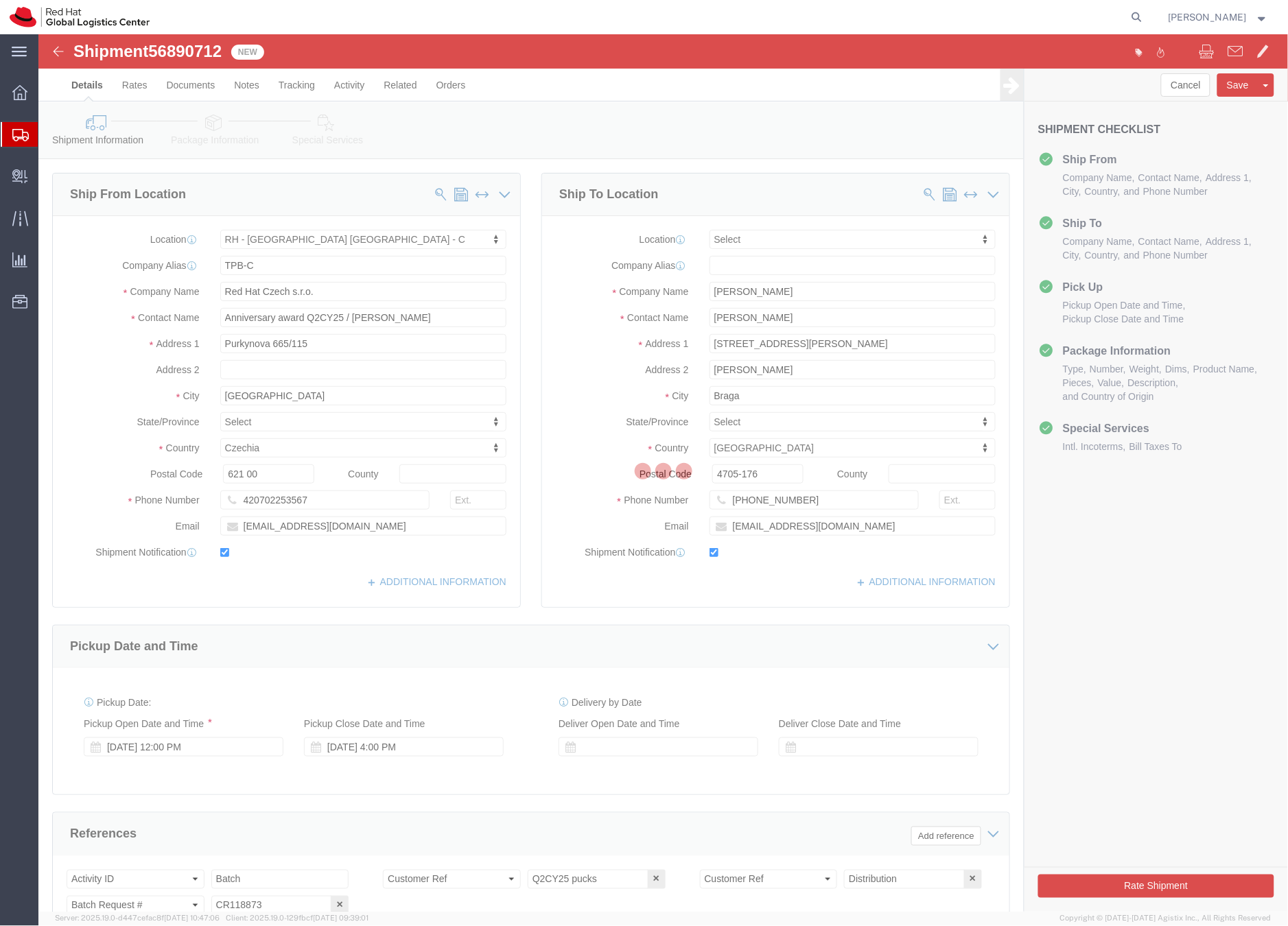
select select "38037"
select select
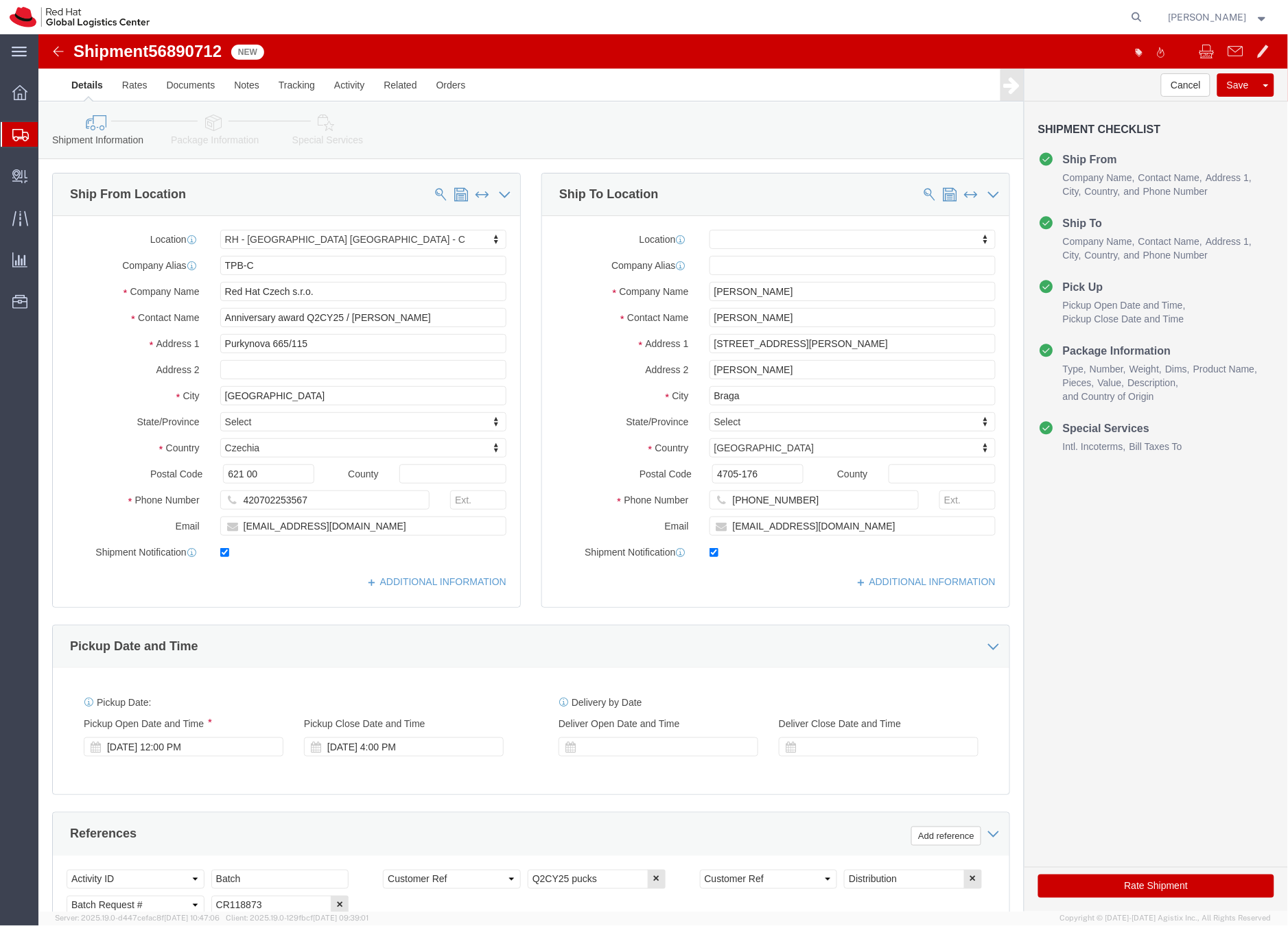
click icon
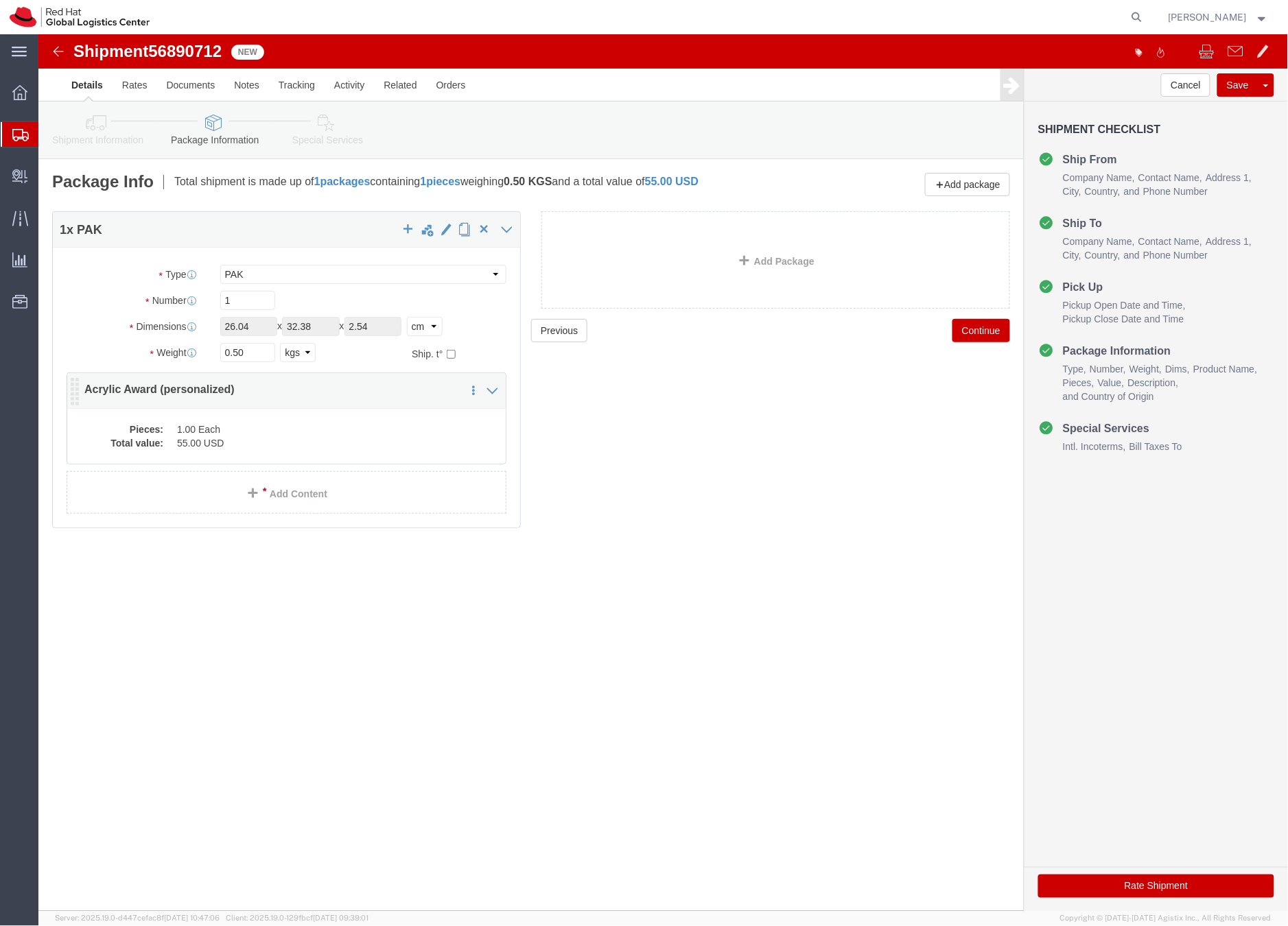
click dd "55.00 USD"
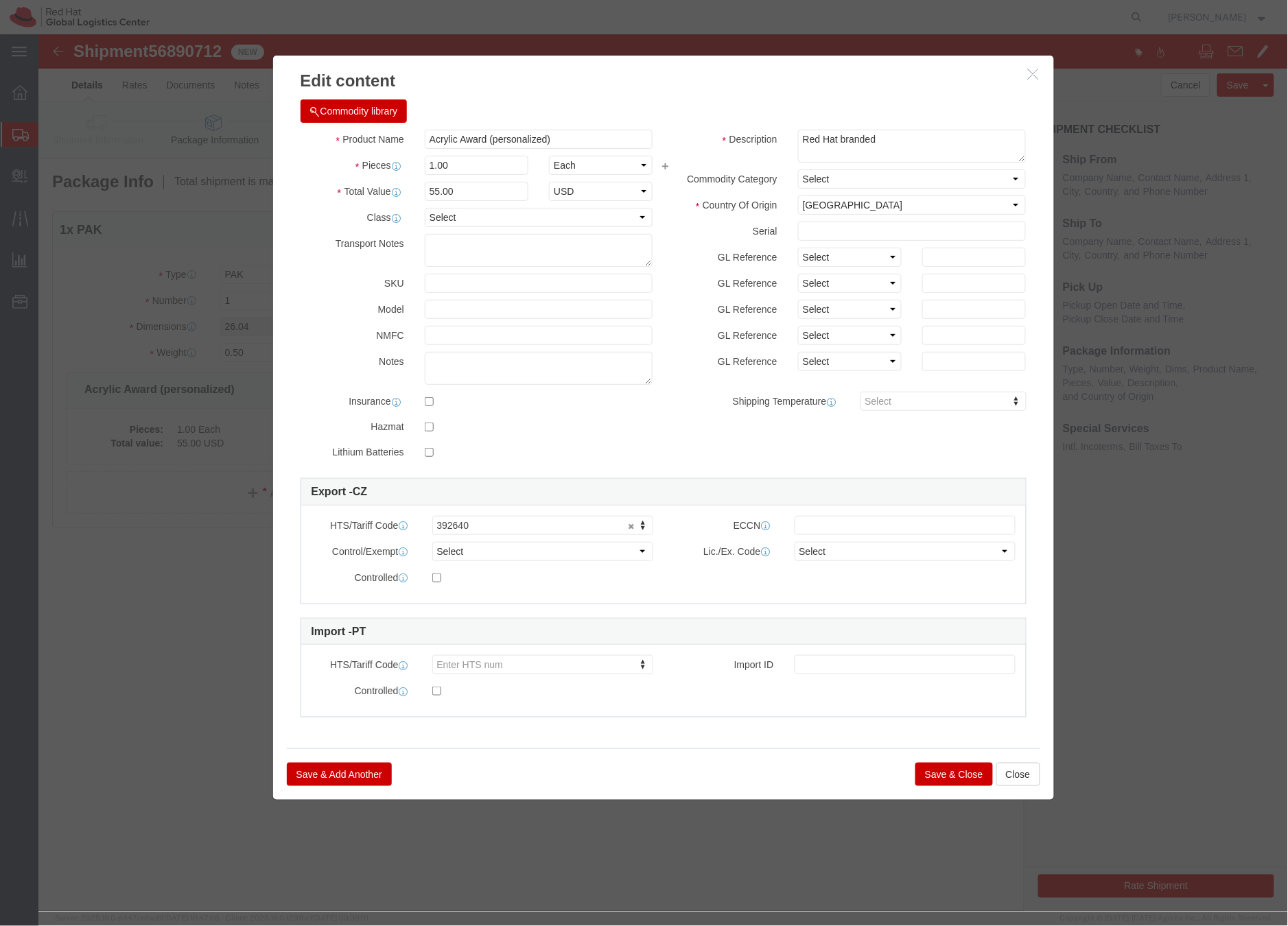
click button "Save & Close"
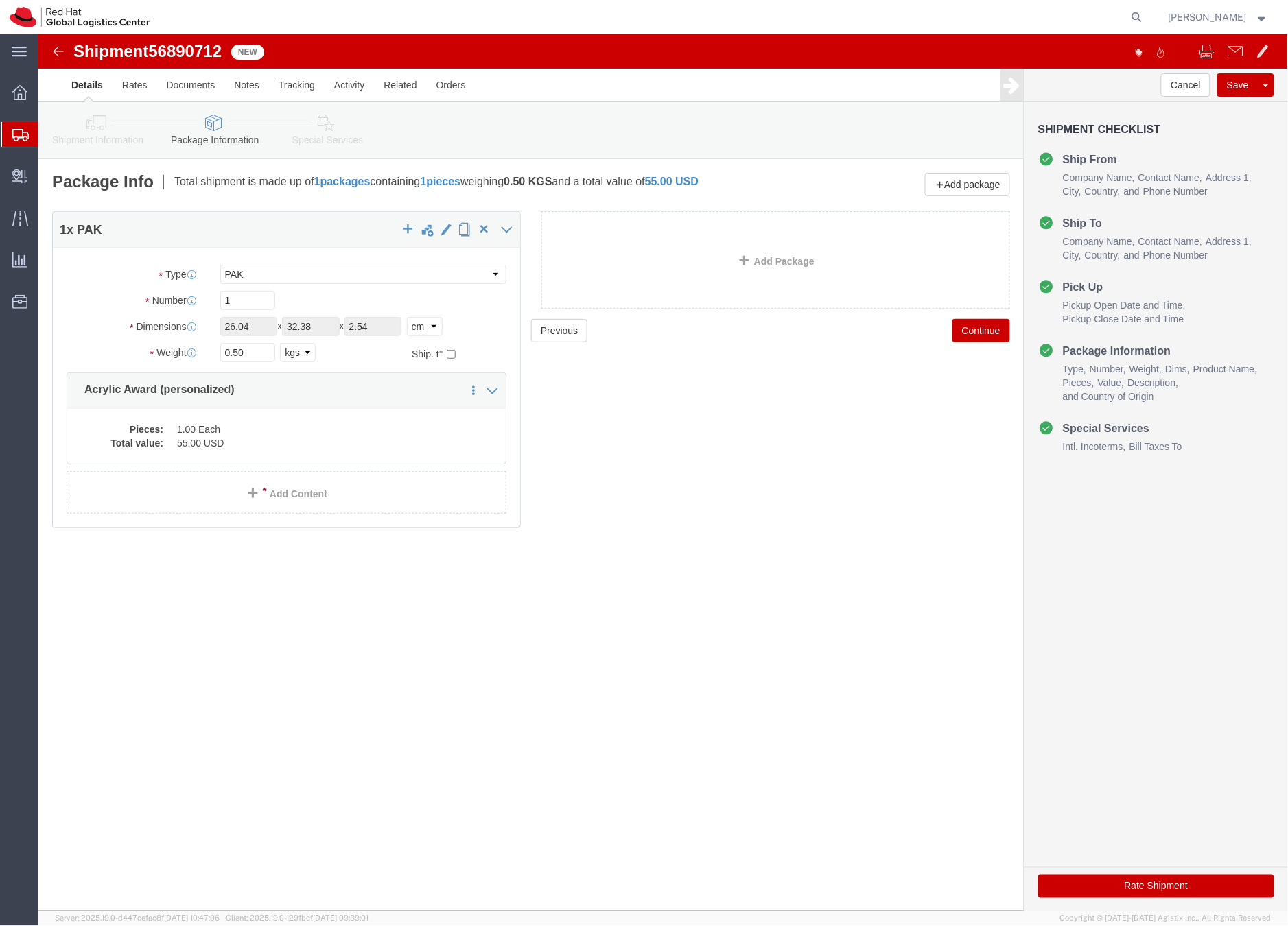
click icon
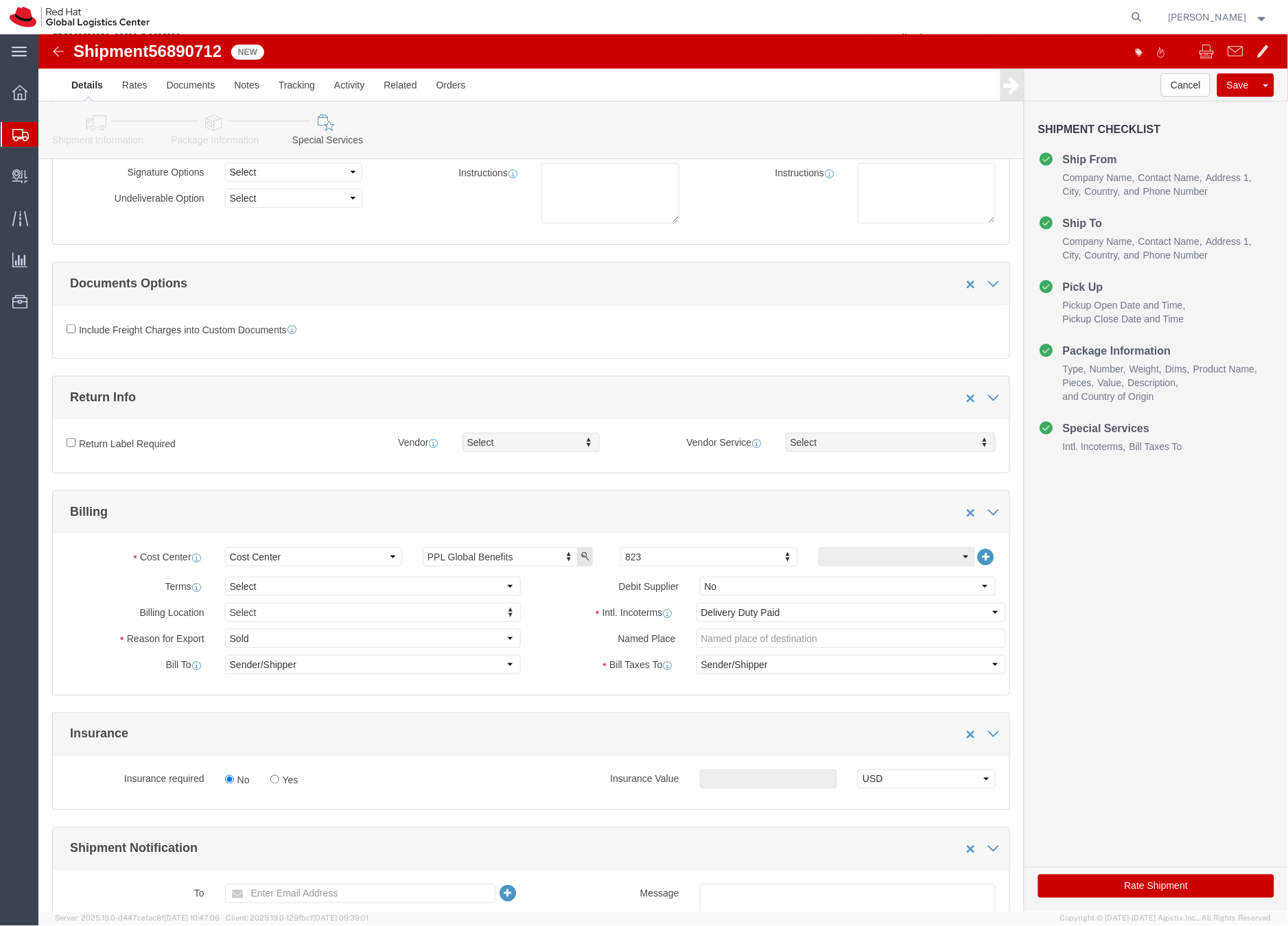
click button "Rate Shipment"
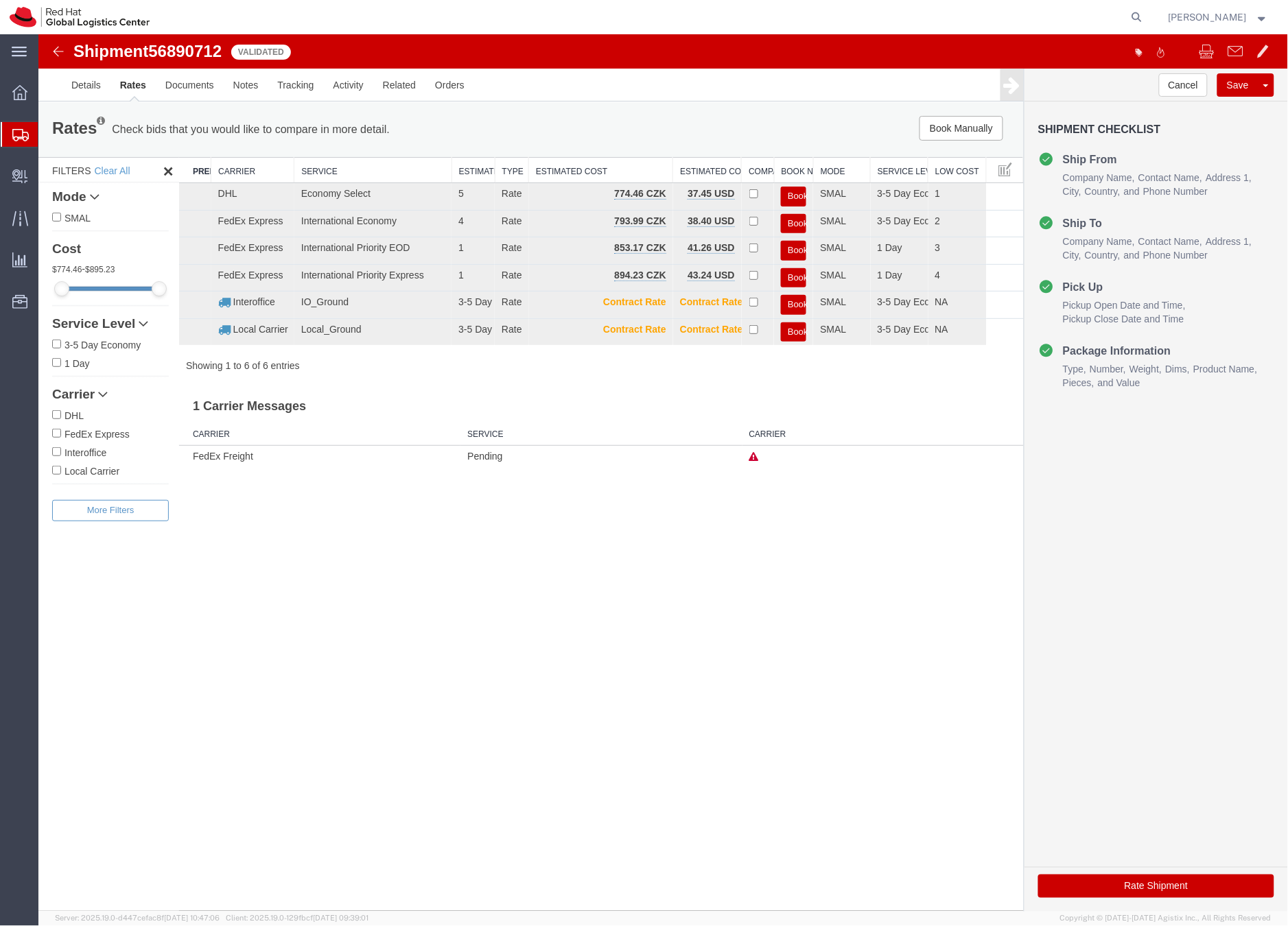
click at [26, 131] on icon at bounding box center [20, 135] width 17 height 12
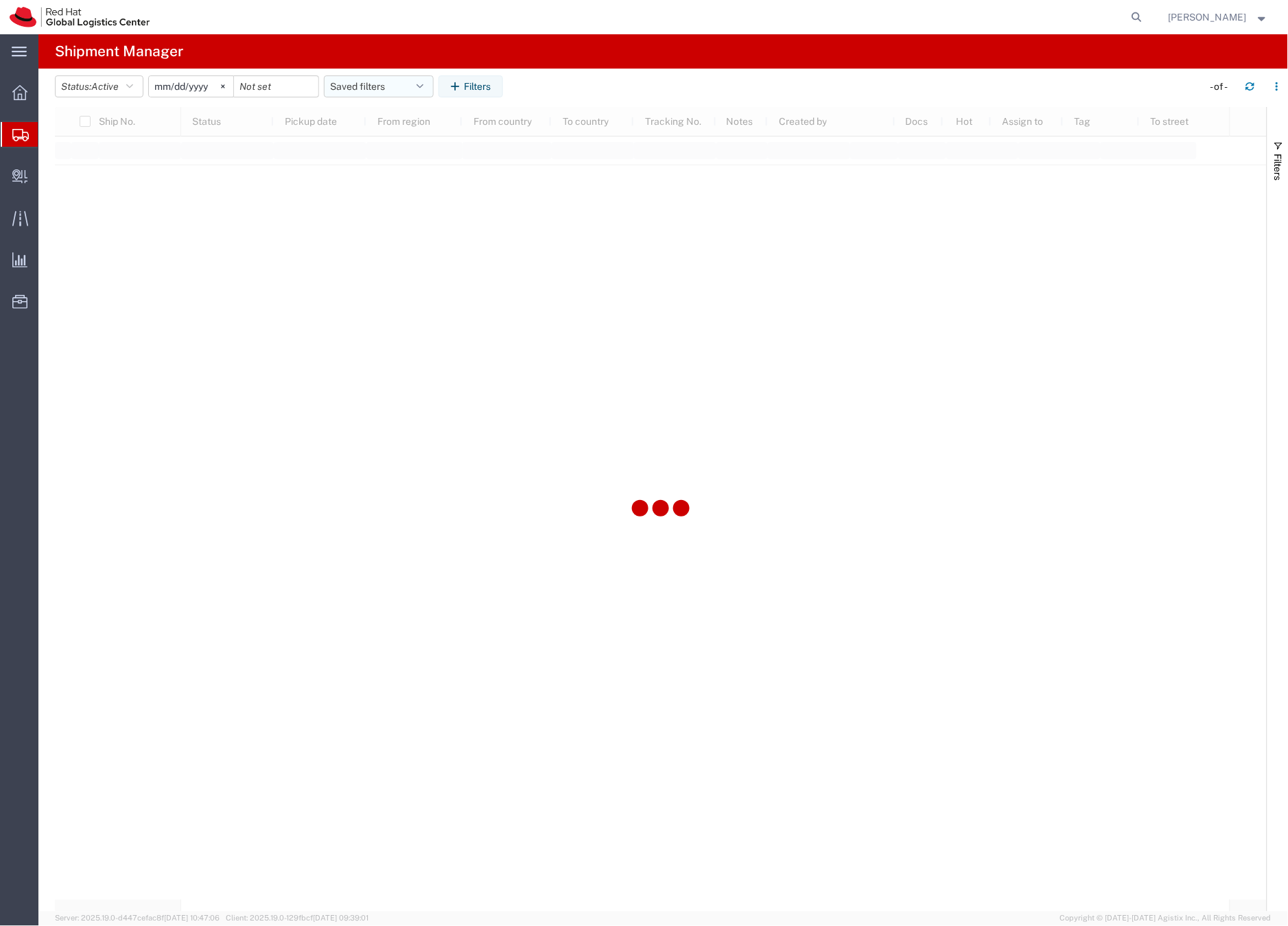
click at [362, 86] on button "Saved filters" at bounding box center [378, 86] width 110 height 22
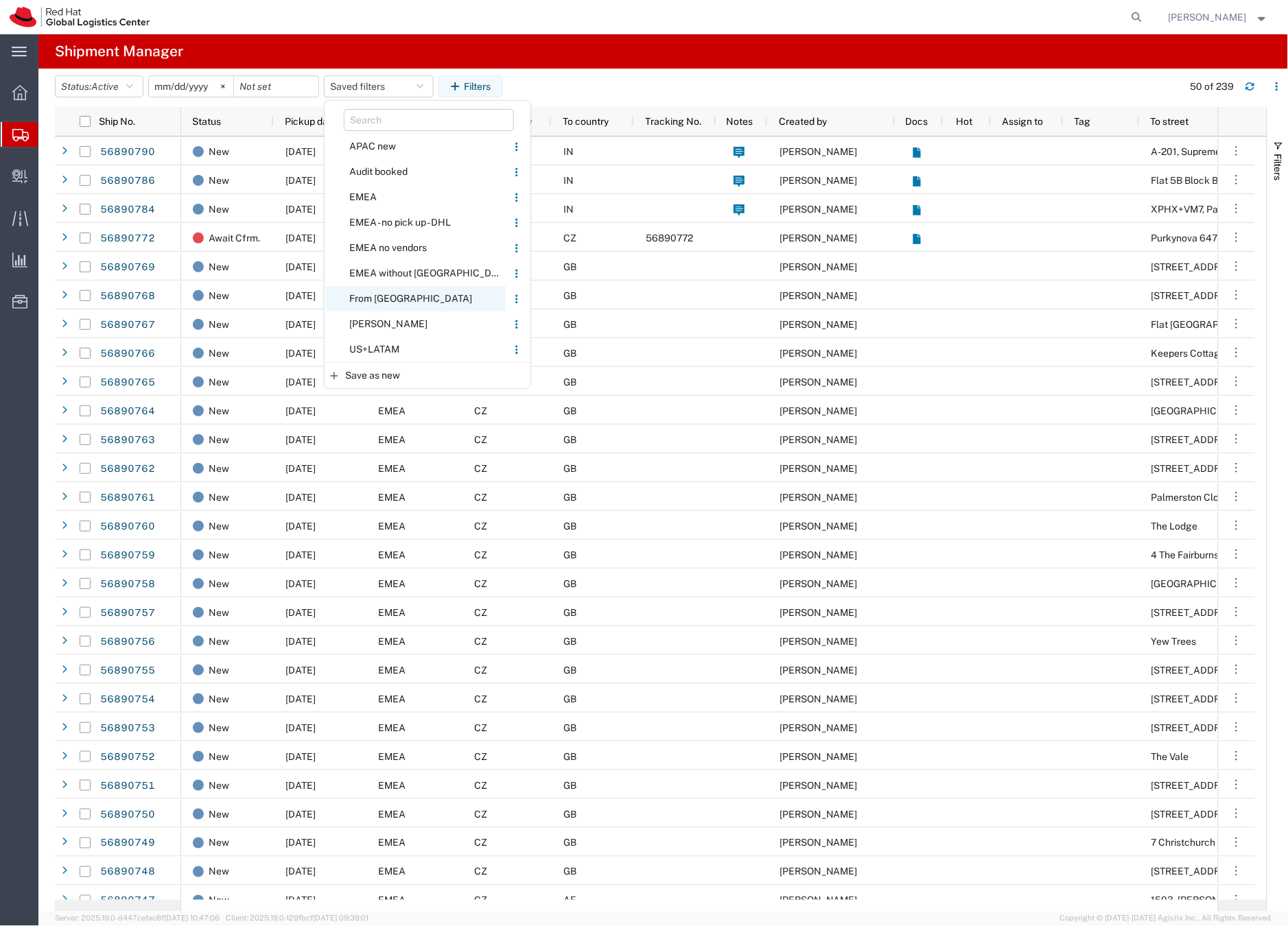
click at [379, 294] on span "From [GEOGRAPHIC_DATA]" at bounding box center [416, 299] width 179 height 26
type input "[DATE]"
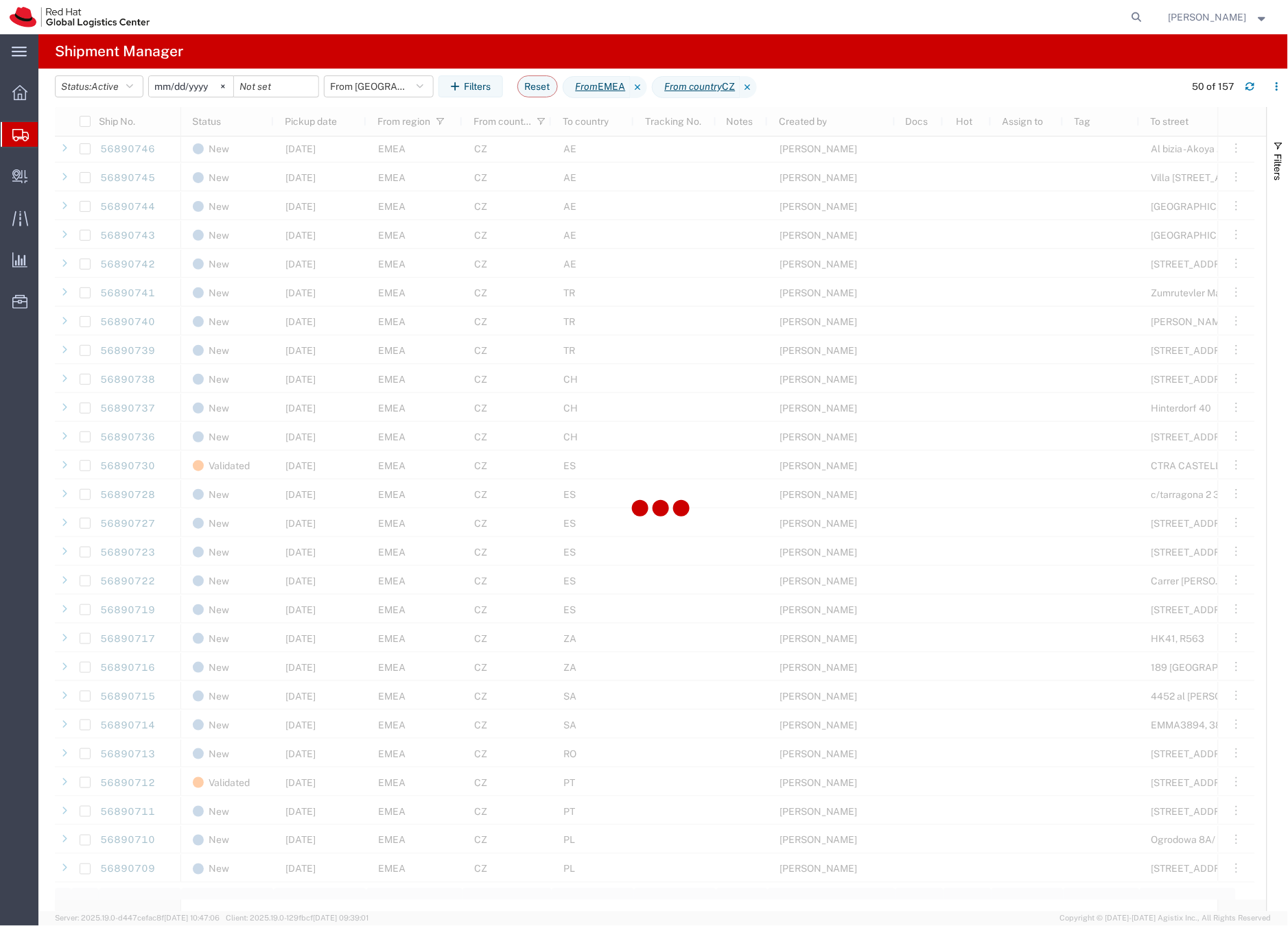
scroll to position [707, 0]
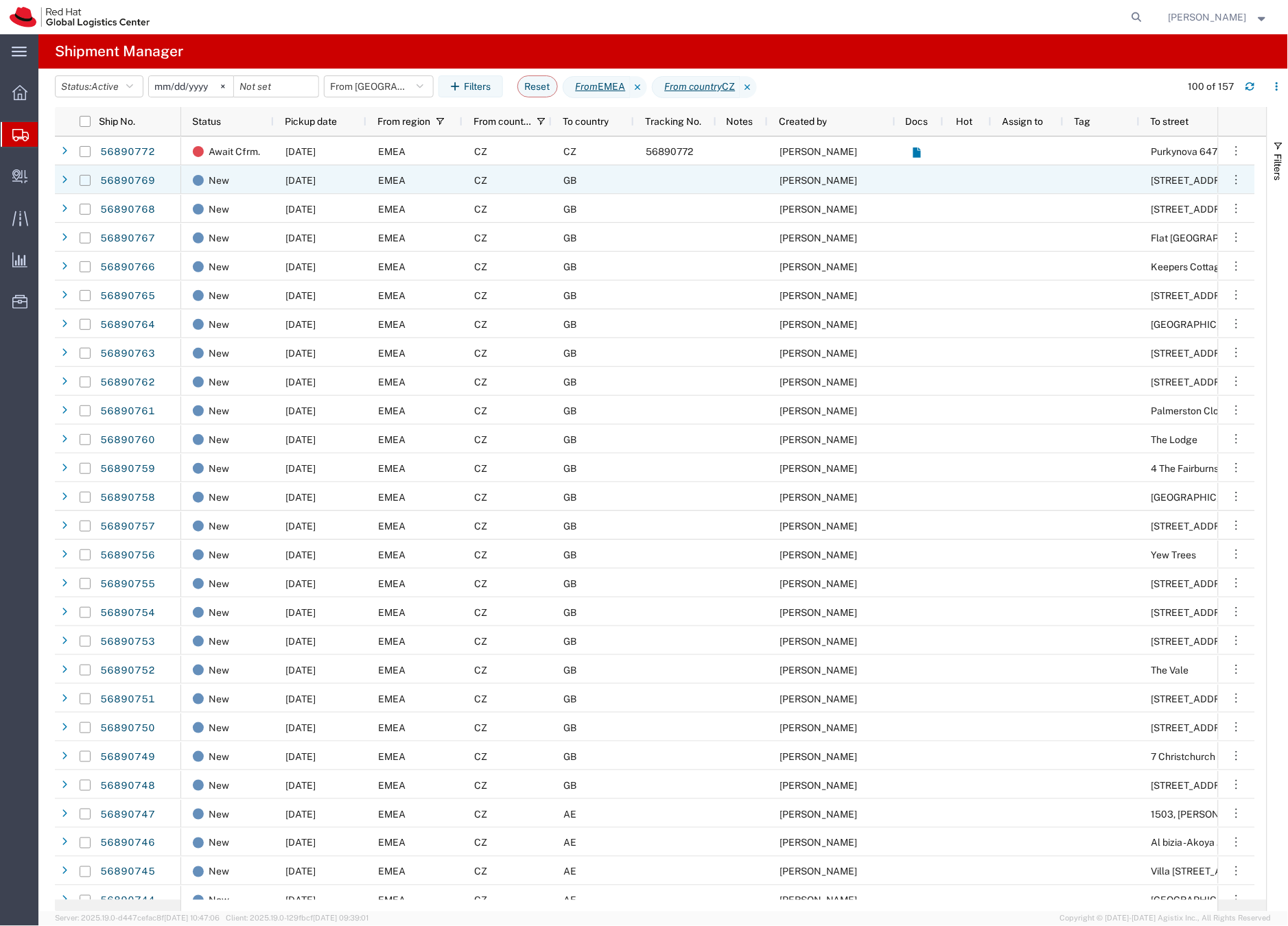
click at [83, 179] on input "Press Space to toggle row selection (unchecked)" at bounding box center [85, 180] width 11 height 11
checkbox input "true"
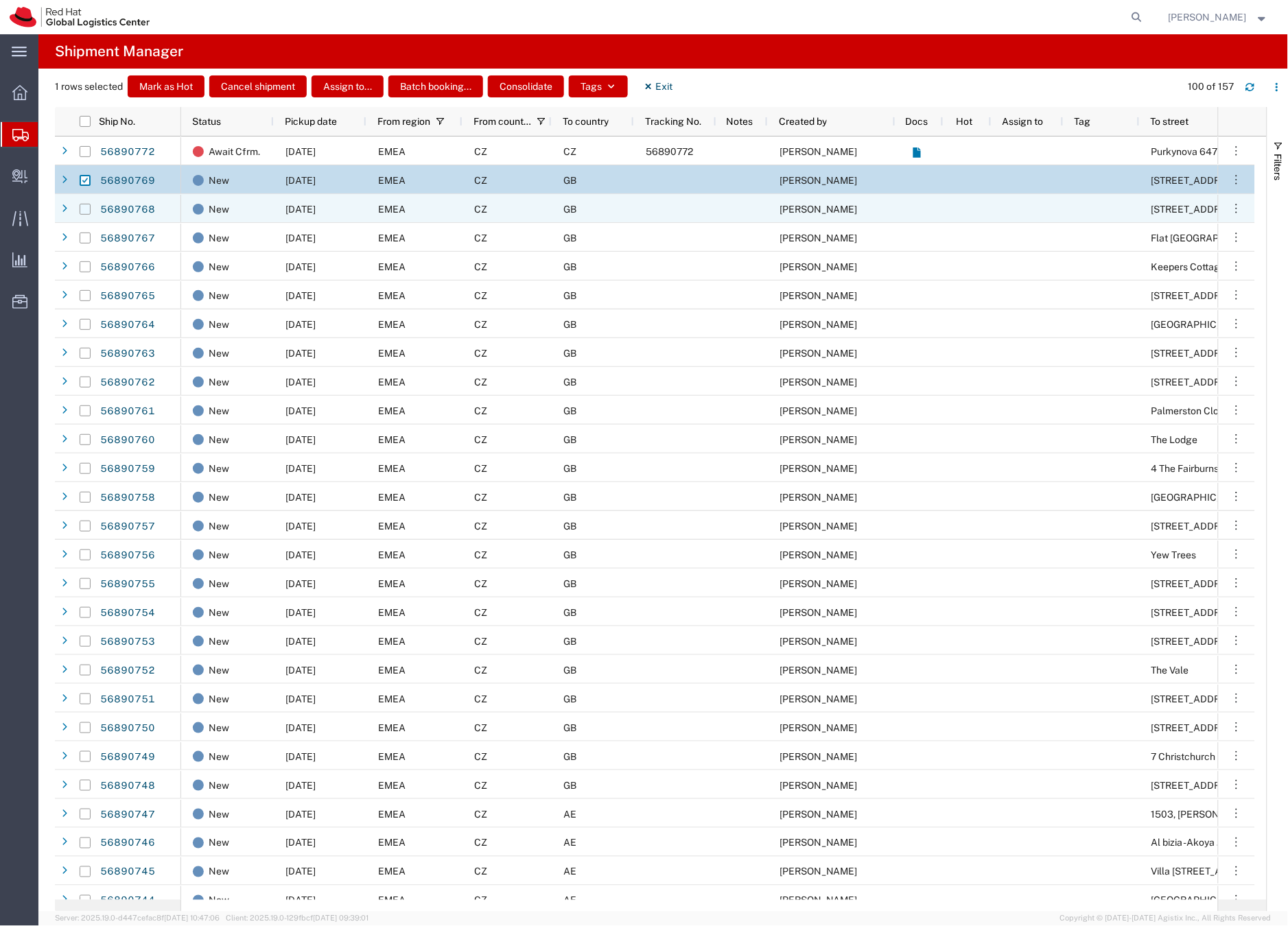
click at [88, 207] on input "Press Space to toggle row selection (unchecked)" at bounding box center [85, 209] width 11 height 11
checkbox input "true"
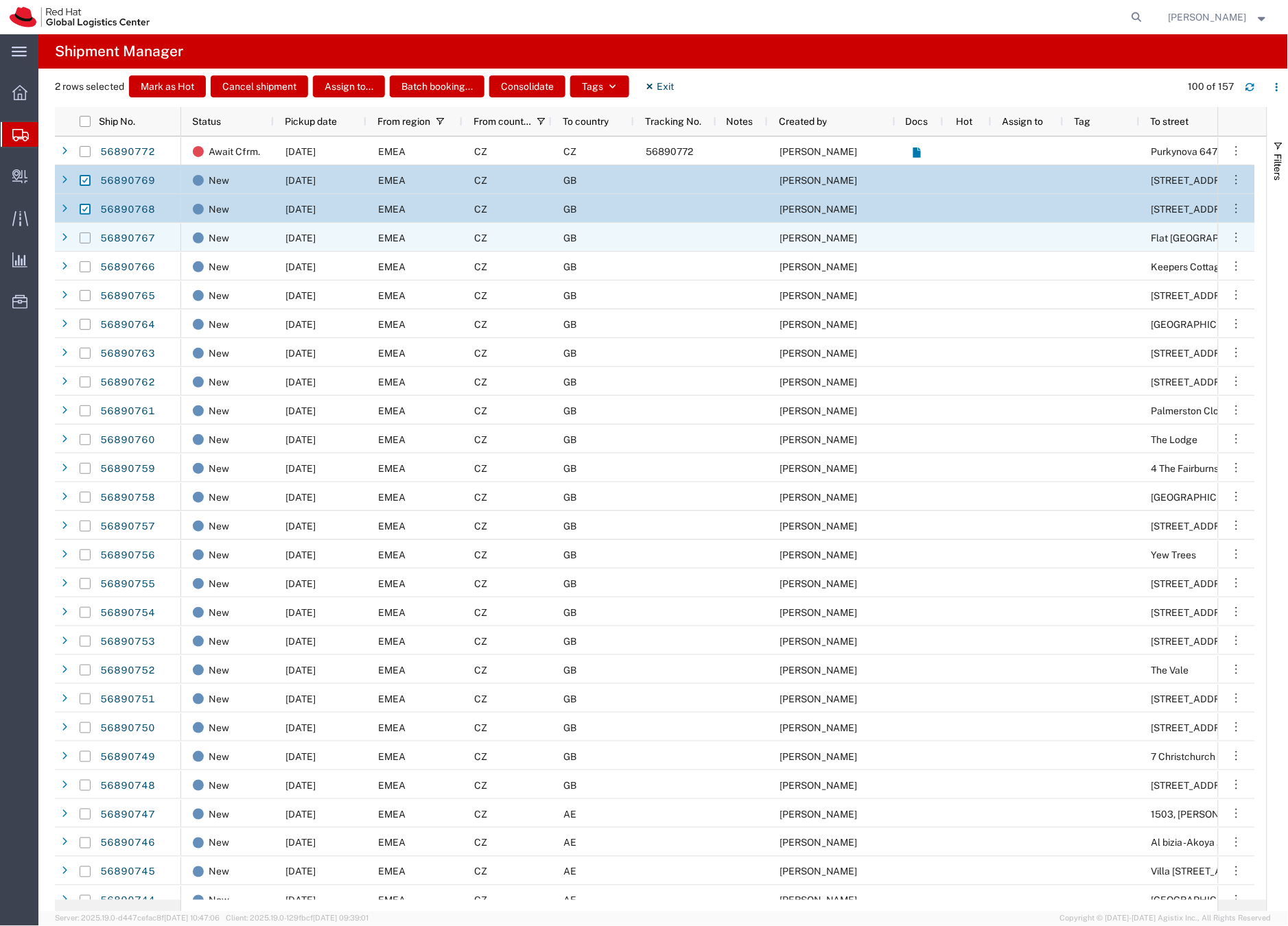
click at [87, 240] on input "Press Space to toggle row selection (unchecked)" at bounding box center [85, 238] width 11 height 11
checkbox input "true"
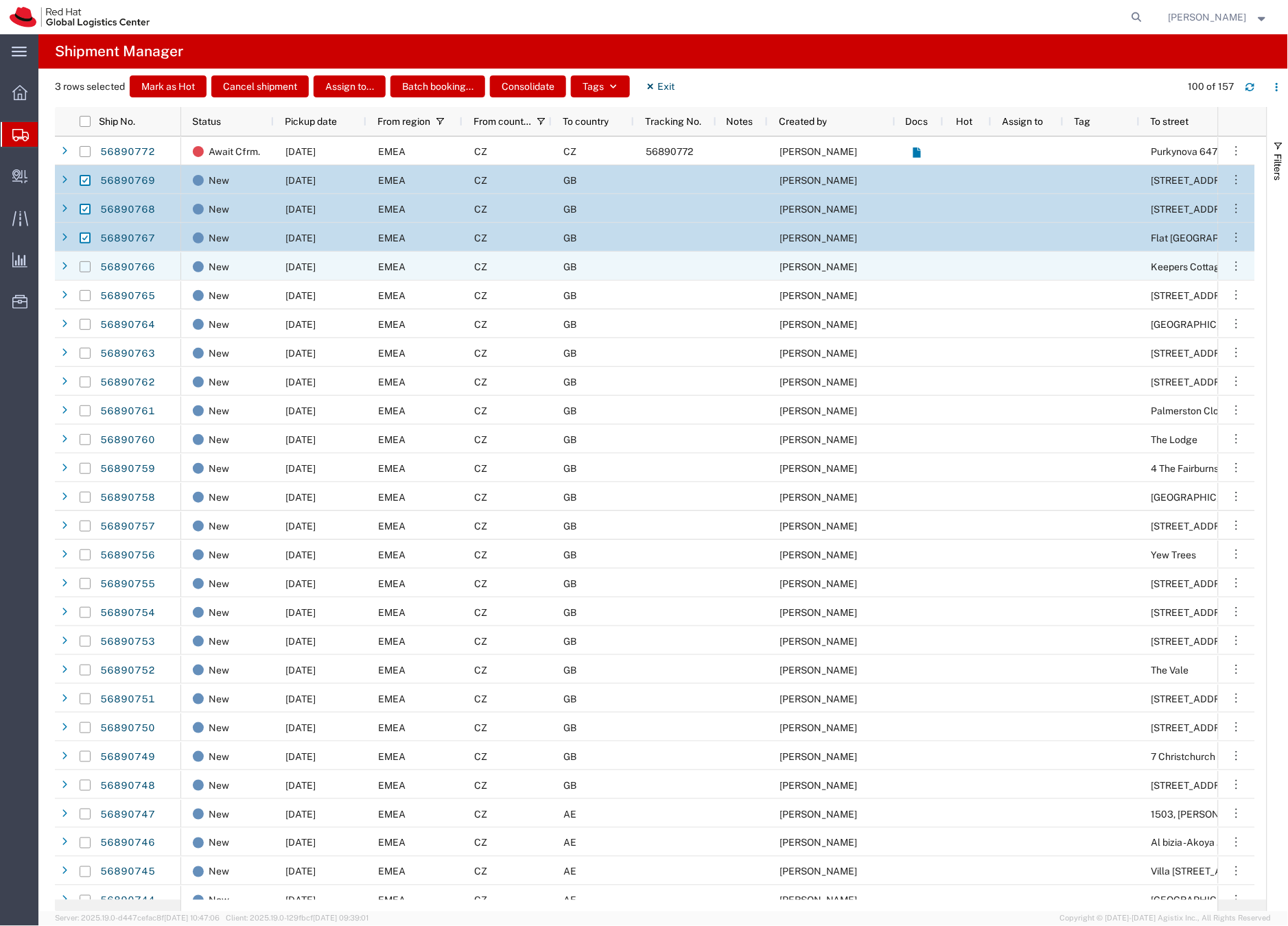
click at [88, 268] on input "Press Space to toggle row selection (unchecked)" at bounding box center [85, 267] width 11 height 11
checkbox input "true"
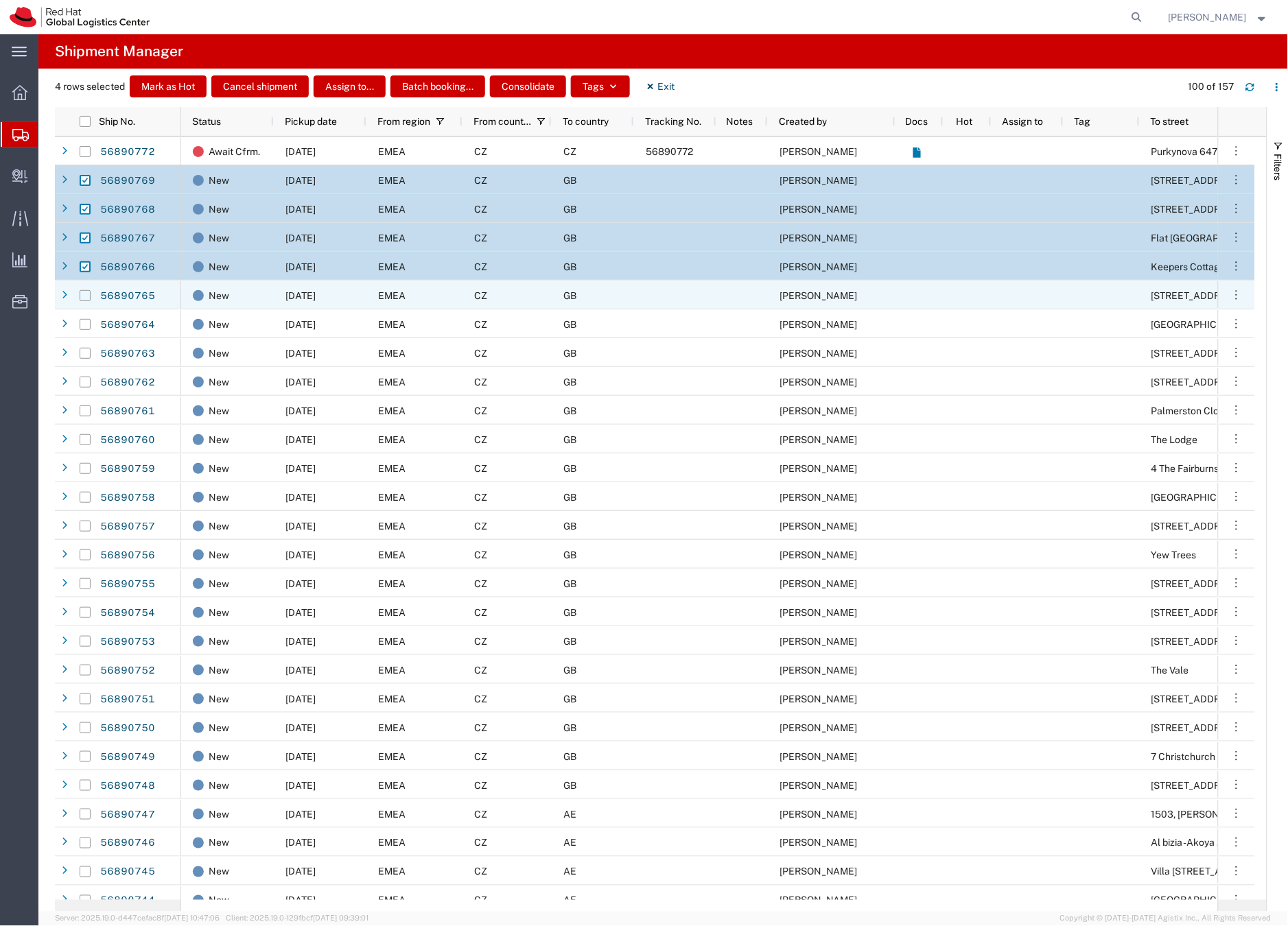
click at [88, 292] on input "Press Space to toggle row selection (unchecked)" at bounding box center [85, 296] width 11 height 11
checkbox input "true"
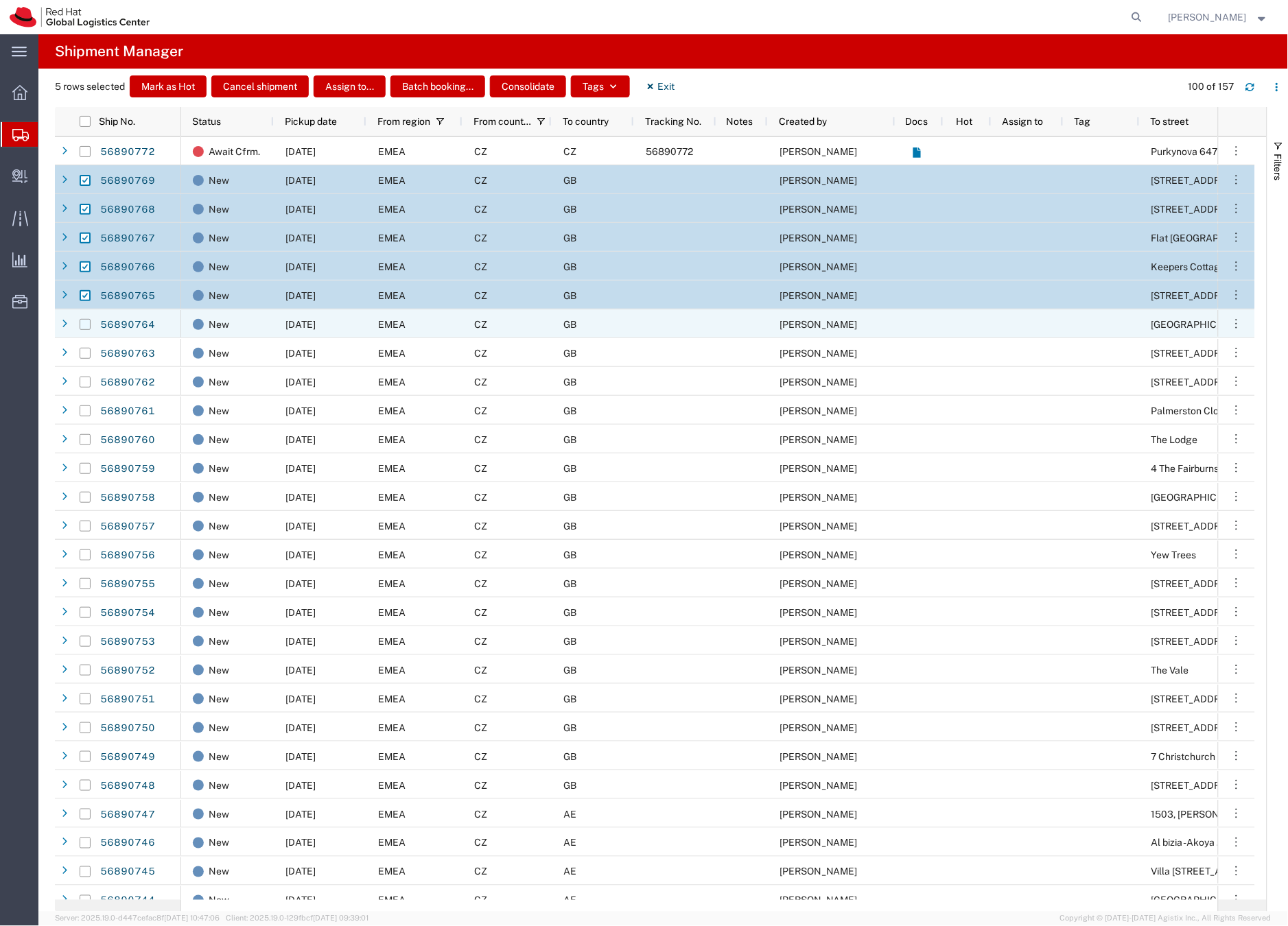
click at [86, 323] on input "Press Space to toggle row selection (unchecked)" at bounding box center [85, 324] width 11 height 11
checkbox input "true"
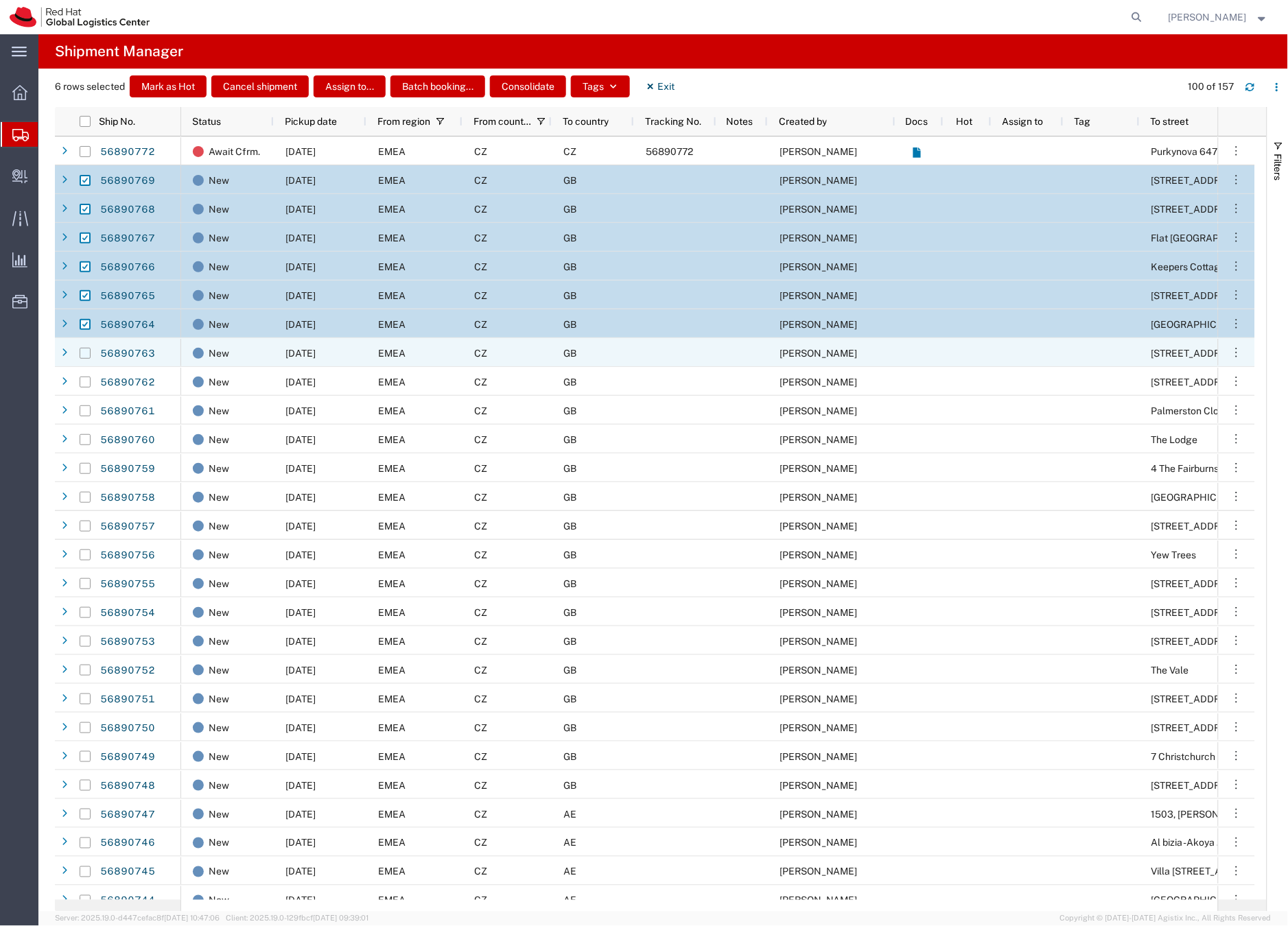
click at [87, 354] on input "Press Space to toggle row selection (unchecked)" at bounding box center [85, 353] width 11 height 11
checkbox input "true"
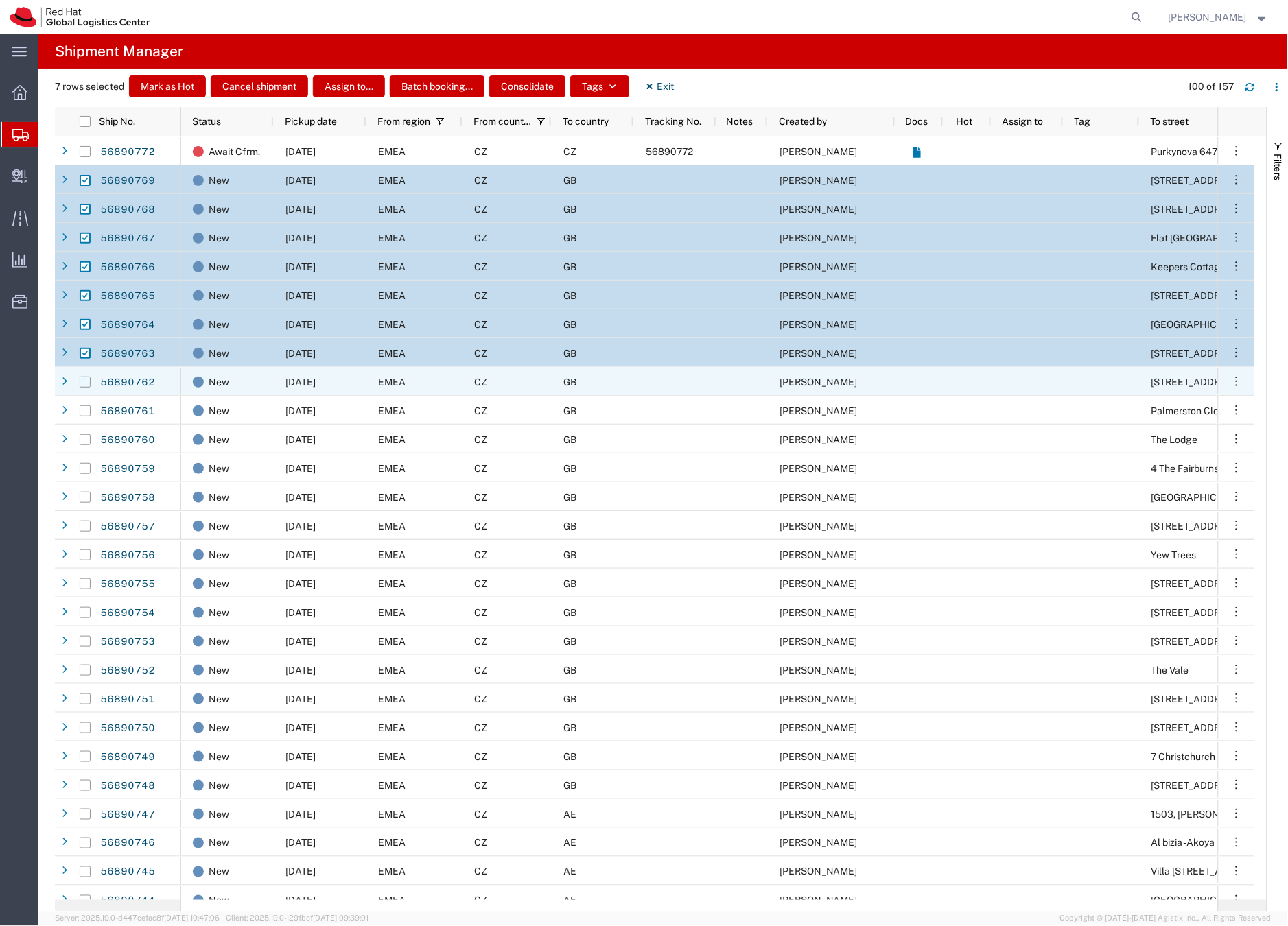
click at [85, 381] on input "Press Space to toggle row selection (unchecked)" at bounding box center [85, 382] width 11 height 11
checkbox input "true"
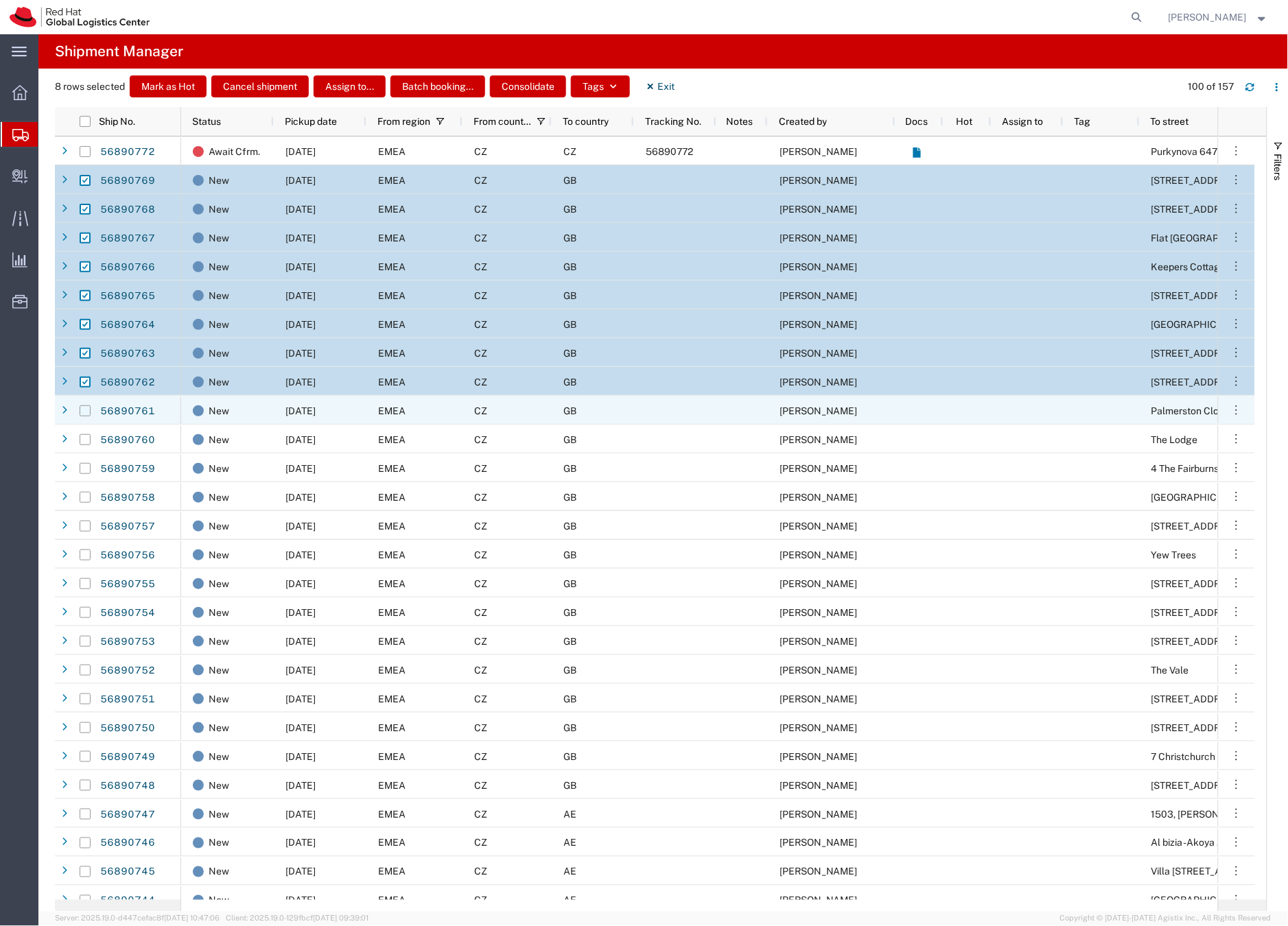
click at [86, 409] on input "Press Space to toggle row selection (unchecked)" at bounding box center [85, 411] width 11 height 11
checkbox input "true"
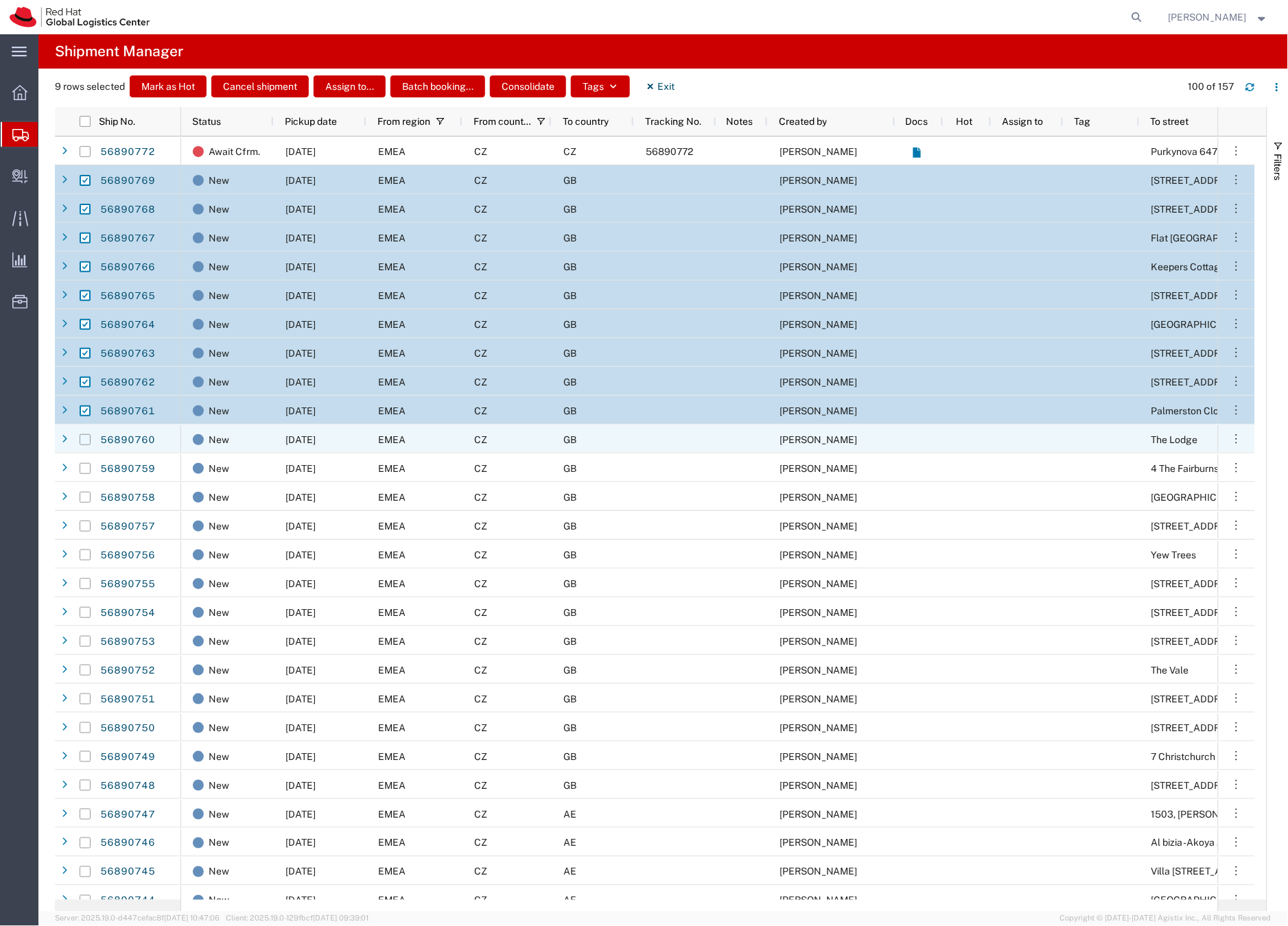
click at [88, 439] on input "Press Space to toggle row selection (unchecked)" at bounding box center [85, 440] width 11 height 11
checkbox input "true"
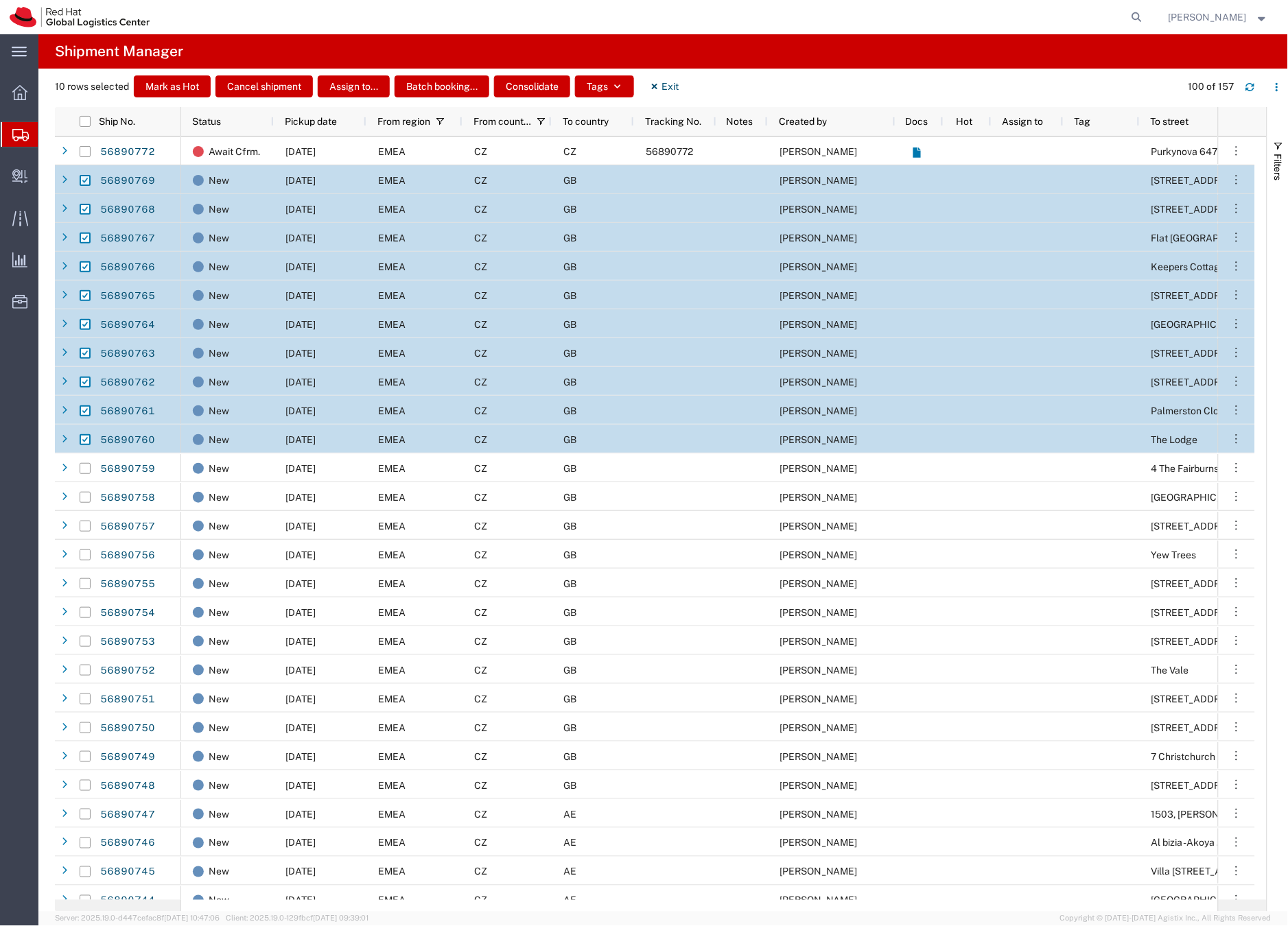
click at [88, 180] on input "Press Space to toggle row selection (checked)" at bounding box center [85, 180] width 11 height 11
checkbox input "false"
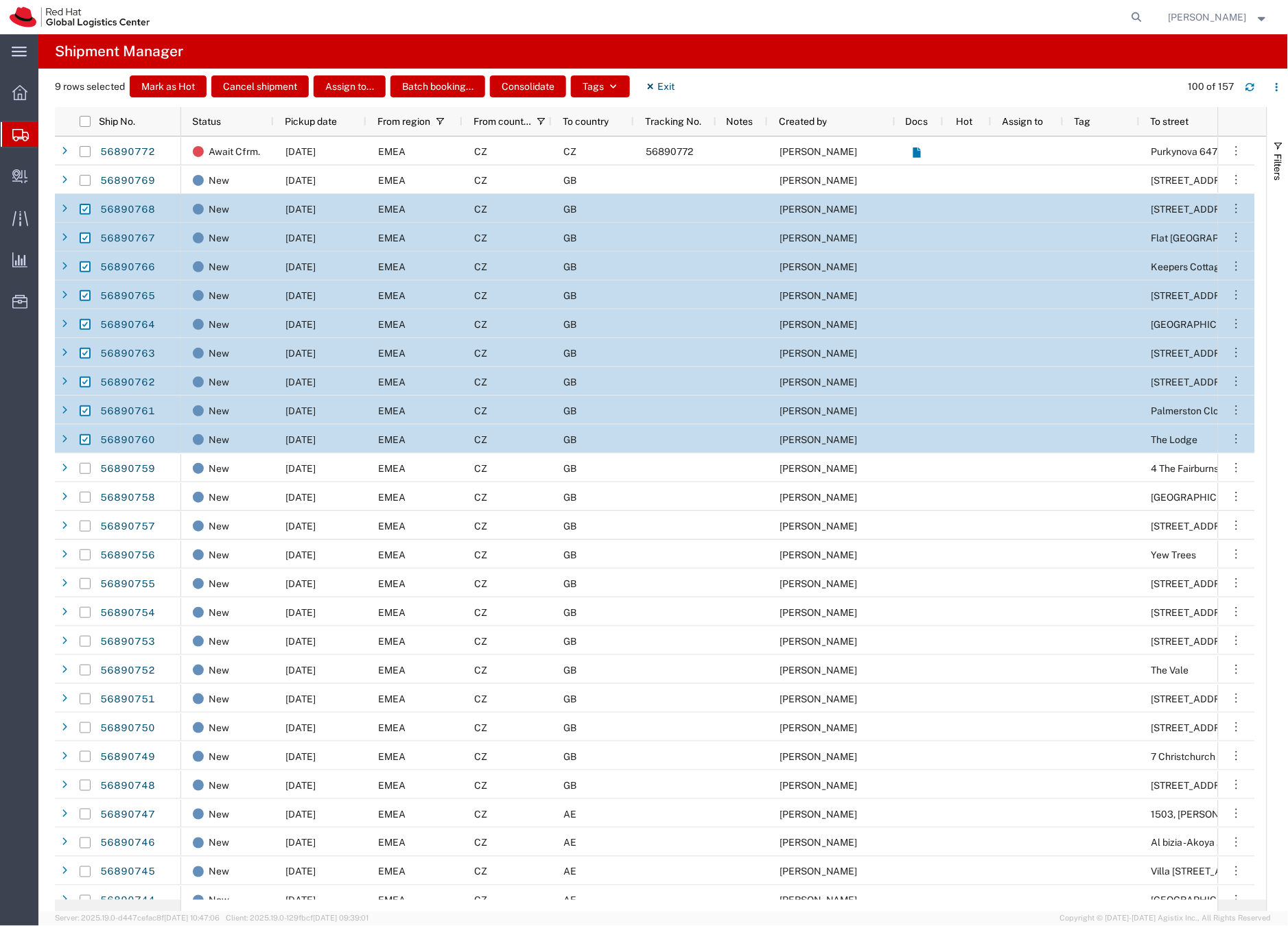
click at [86, 207] on input "Press Space to toggle row selection (checked)" at bounding box center [85, 209] width 11 height 11
checkbox input "false"
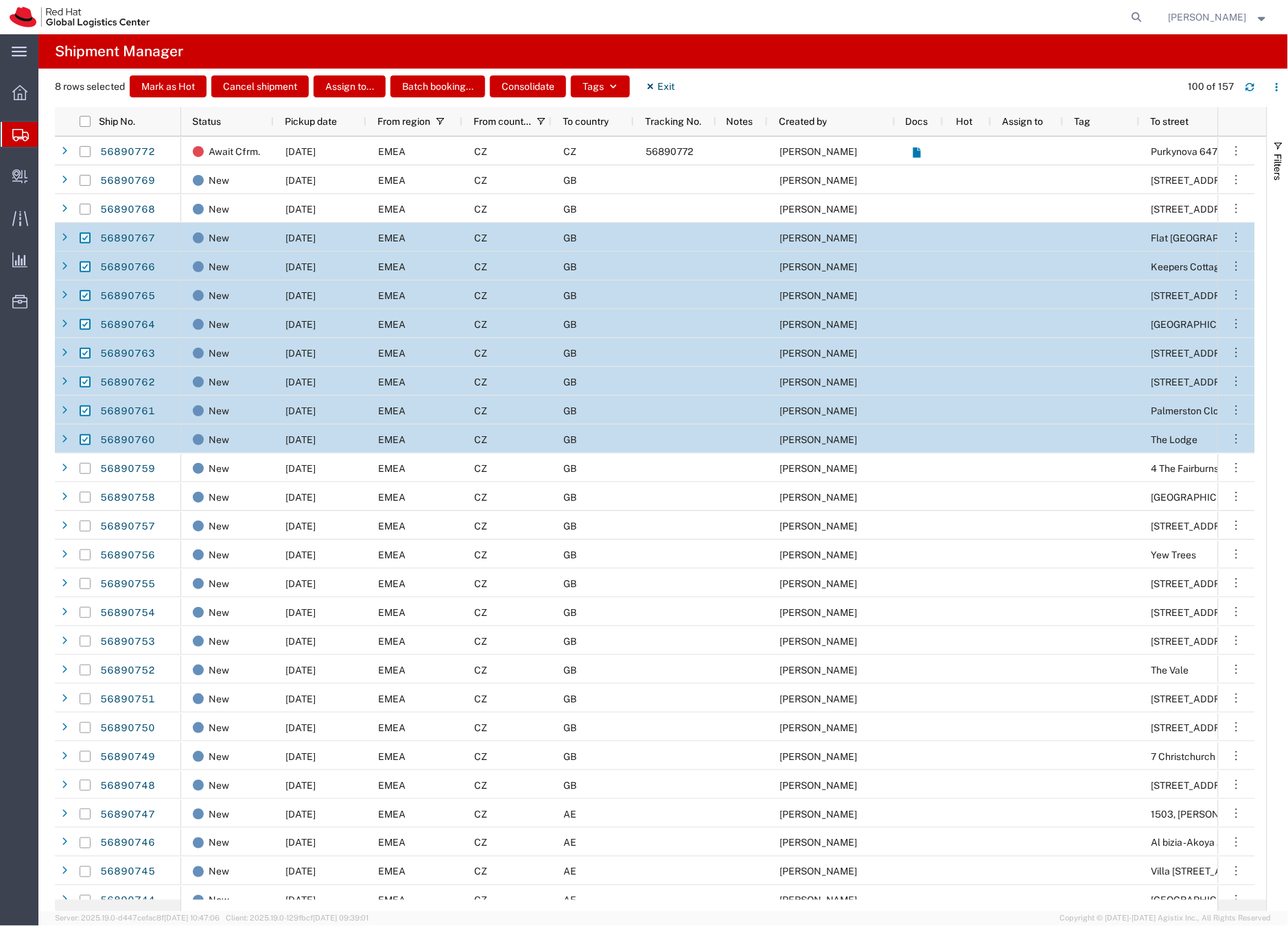
click at [83, 238] on input "Press Space to toggle row selection (checked)" at bounding box center [85, 238] width 11 height 11
checkbox input "false"
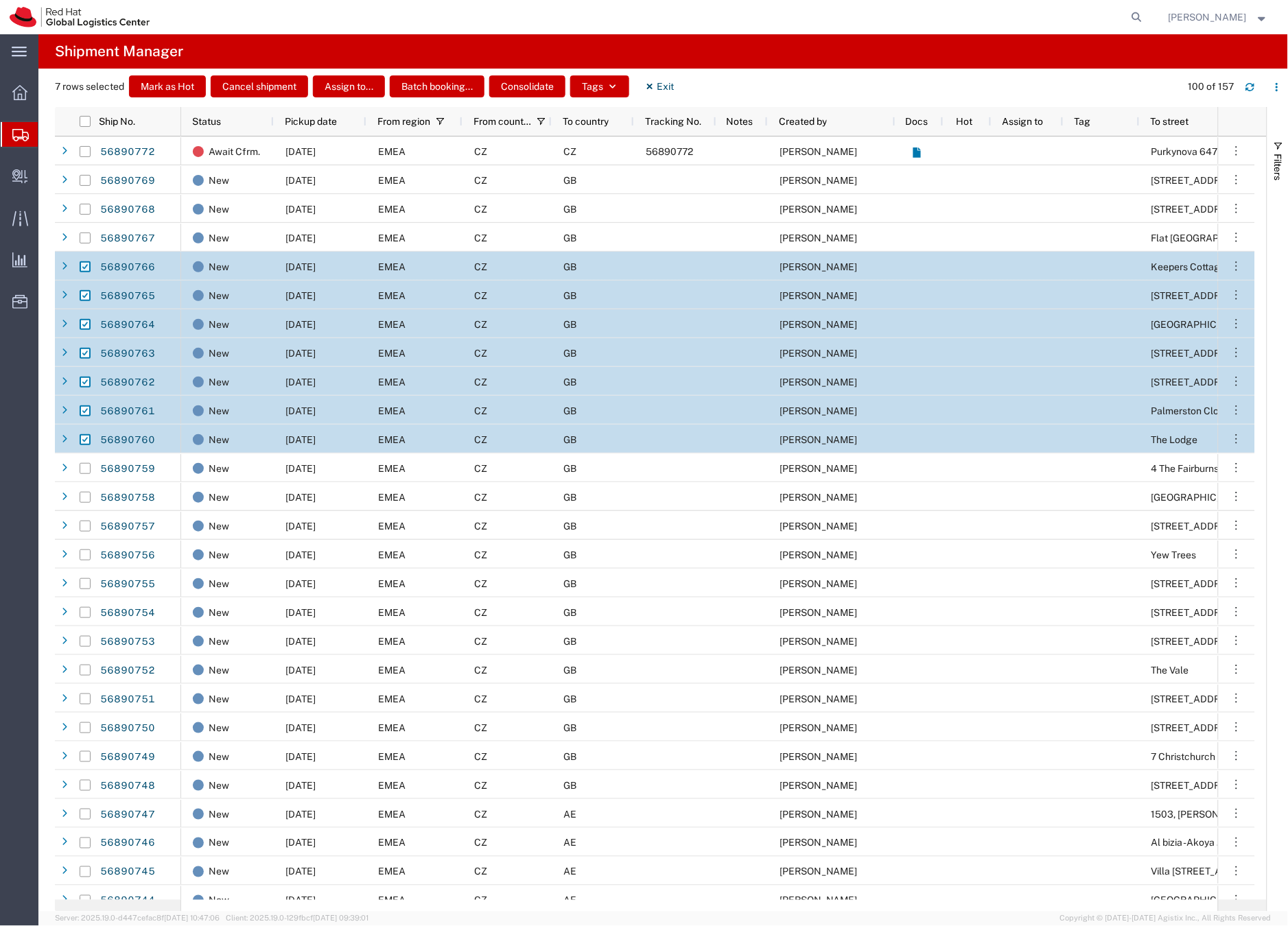
click at [85, 268] on input "Press Space to toggle row selection (checked)" at bounding box center [85, 267] width 11 height 11
checkbox input "false"
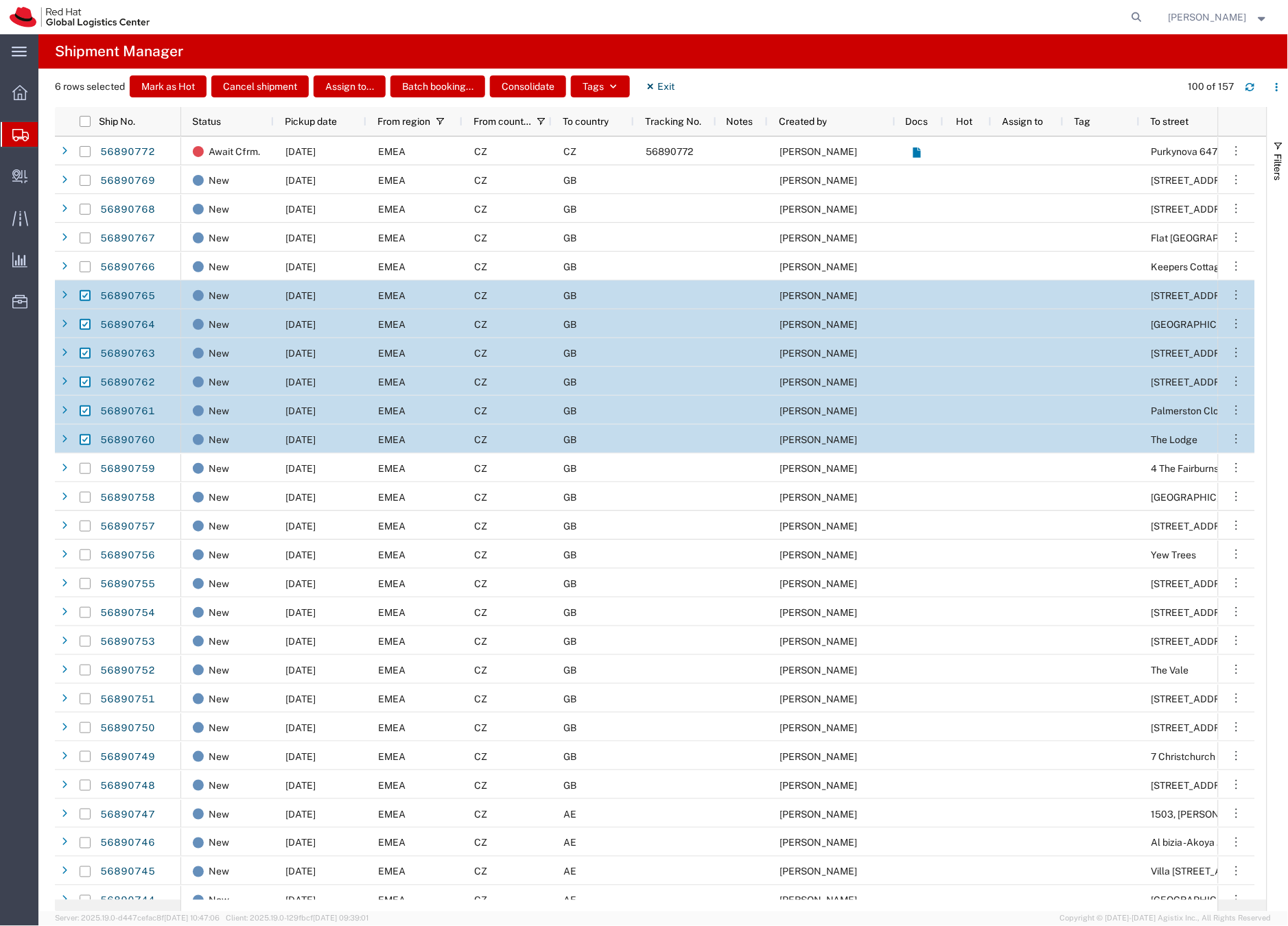
click at [84, 294] on input "Press Space to toggle row selection (checked)" at bounding box center [85, 296] width 11 height 11
checkbox input "false"
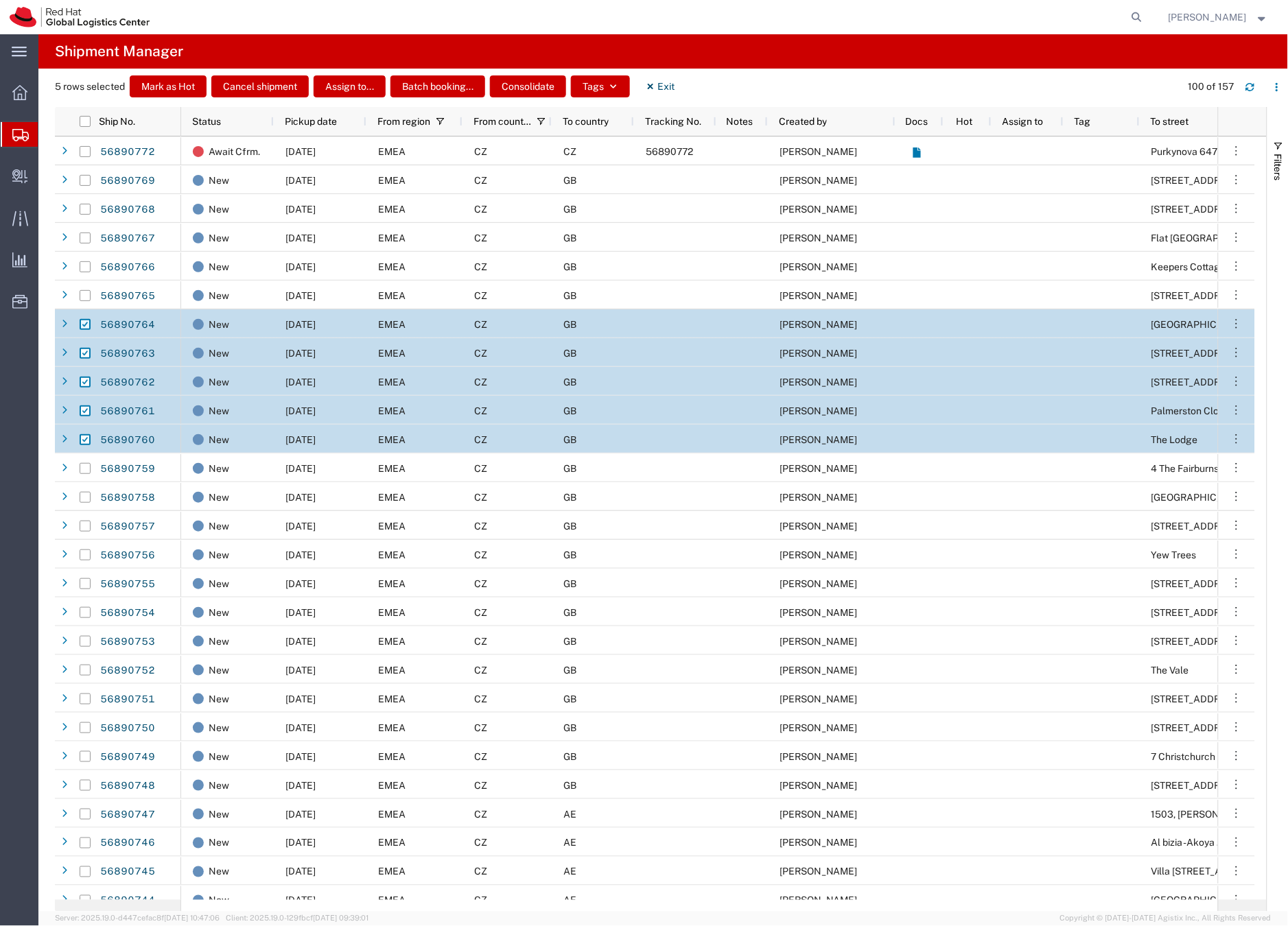
click at [83, 325] on input "Press Space to toggle row selection (checked)" at bounding box center [85, 324] width 11 height 11
checkbox input "false"
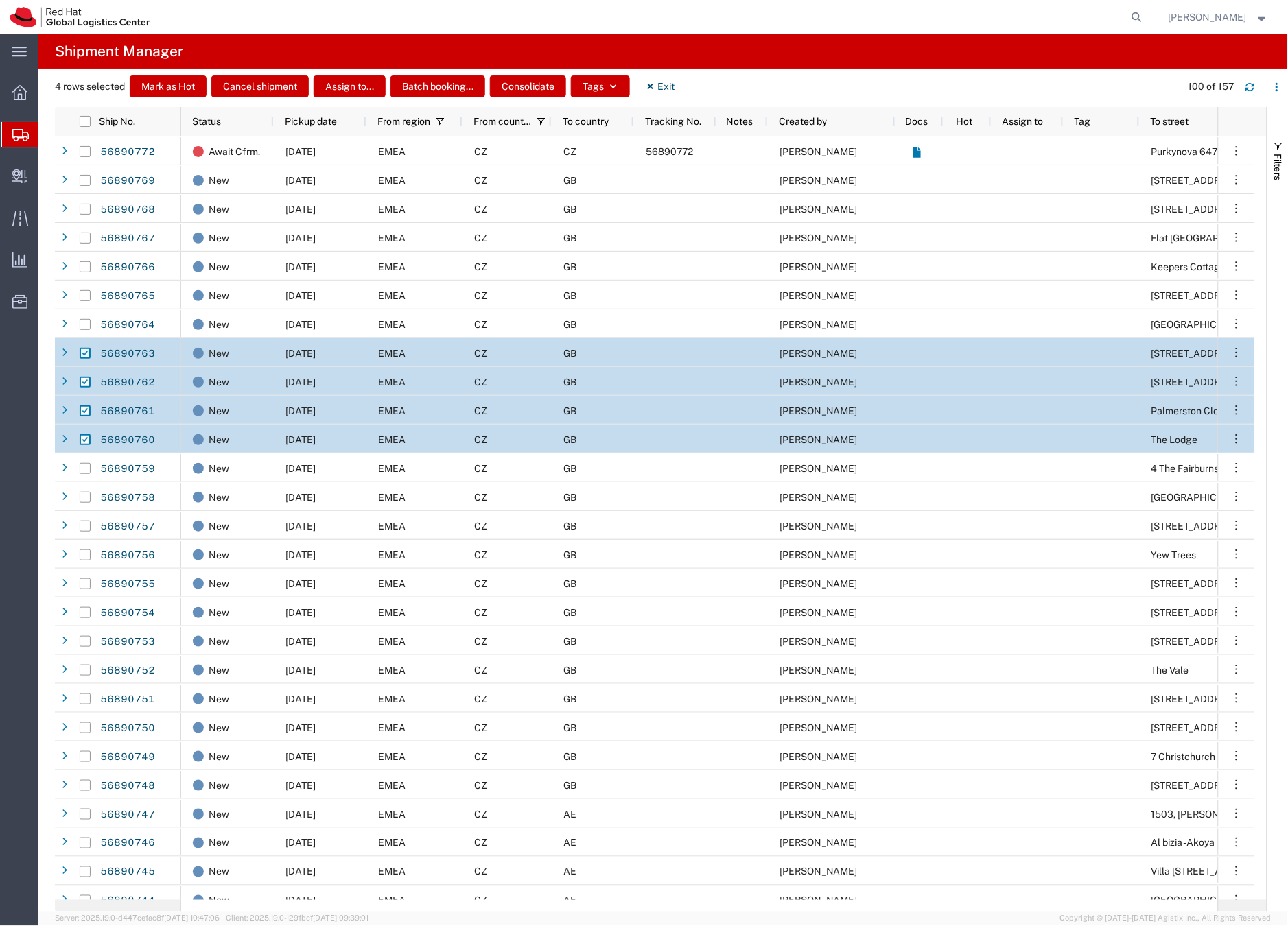
click at [83, 352] on input "Press Space to toggle row selection (checked)" at bounding box center [85, 353] width 11 height 11
checkbox input "false"
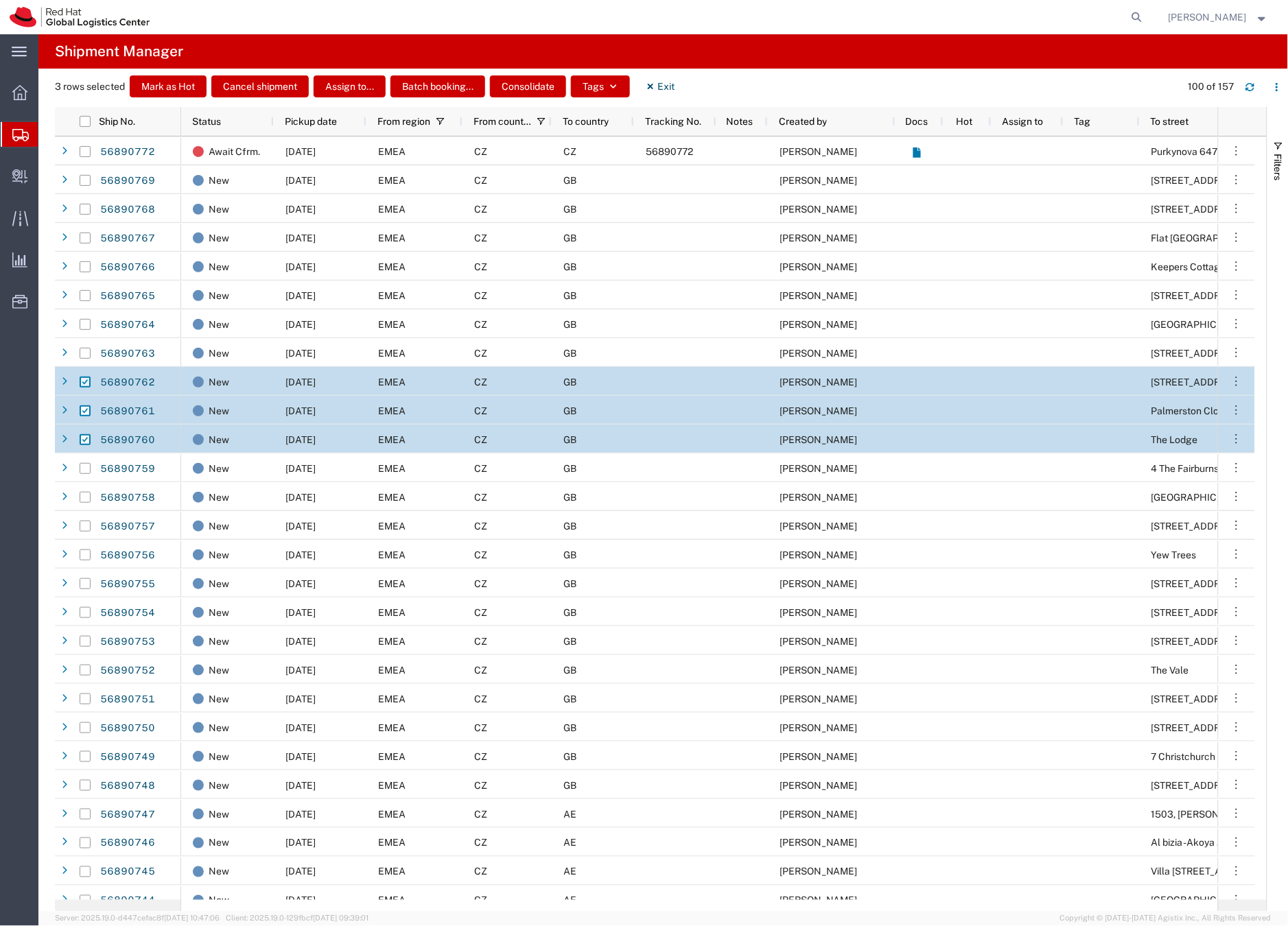
click at [86, 380] on input "Press Space to toggle row selection (checked)" at bounding box center [85, 382] width 11 height 11
checkbox input "false"
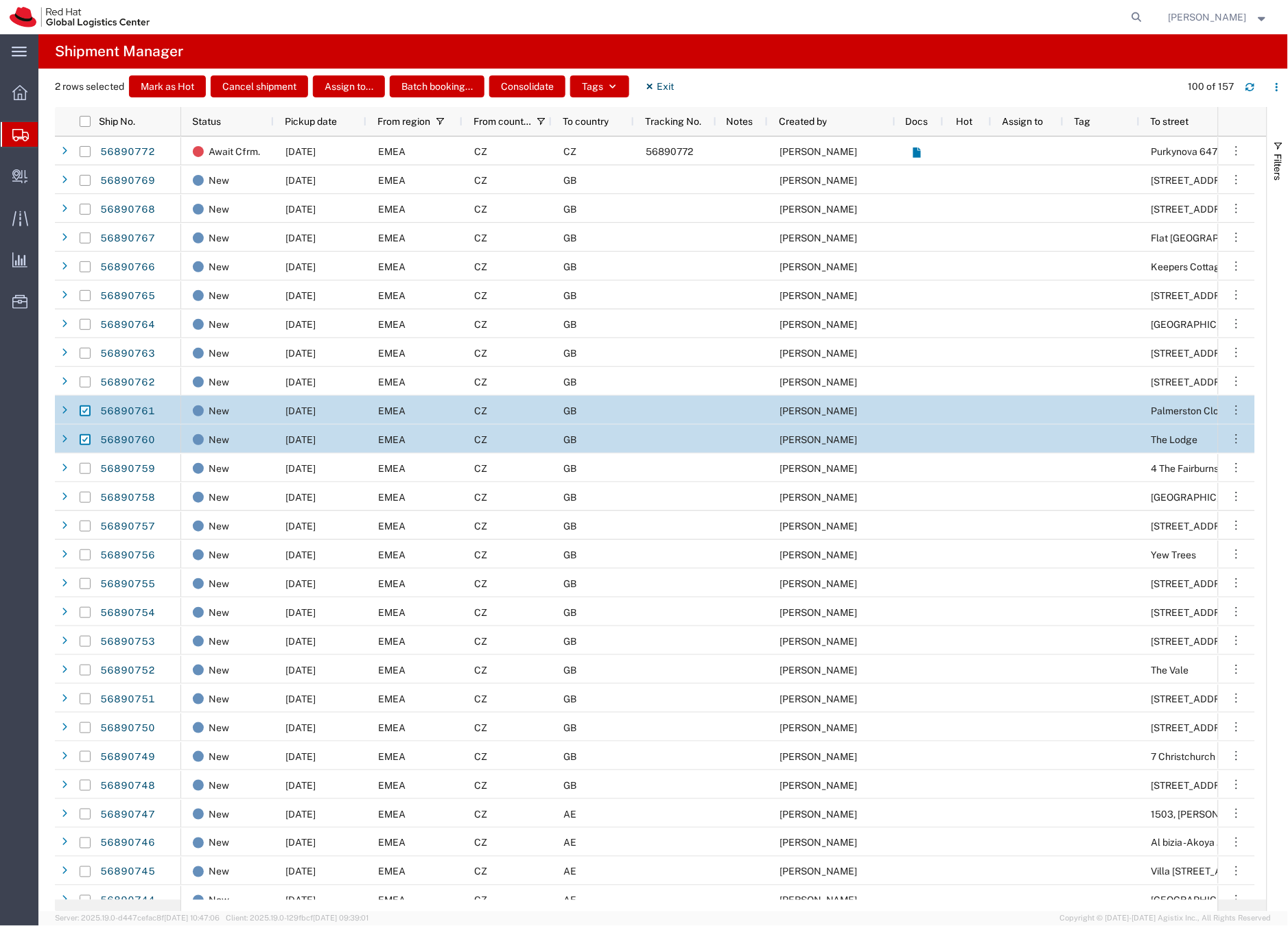
click at [85, 410] on input "Press Space to toggle row selection (checked)" at bounding box center [85, 411] width 11 height 11
checkbox input "false"
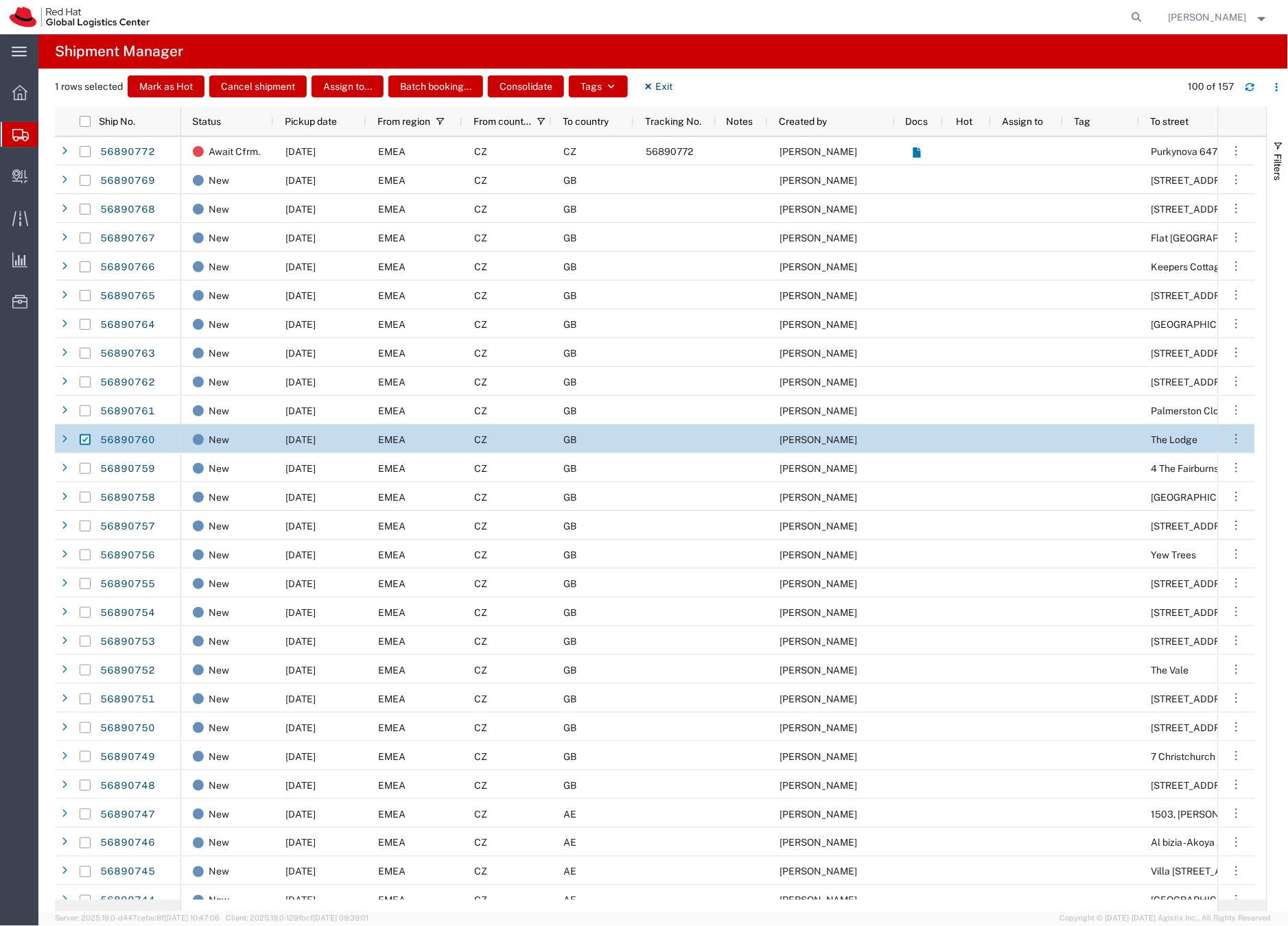
click at [84, 437] on input "Press Space to toggle row selection (checked)" at bounding box center [85, 440] width 11 height 11
checkbox input "false"
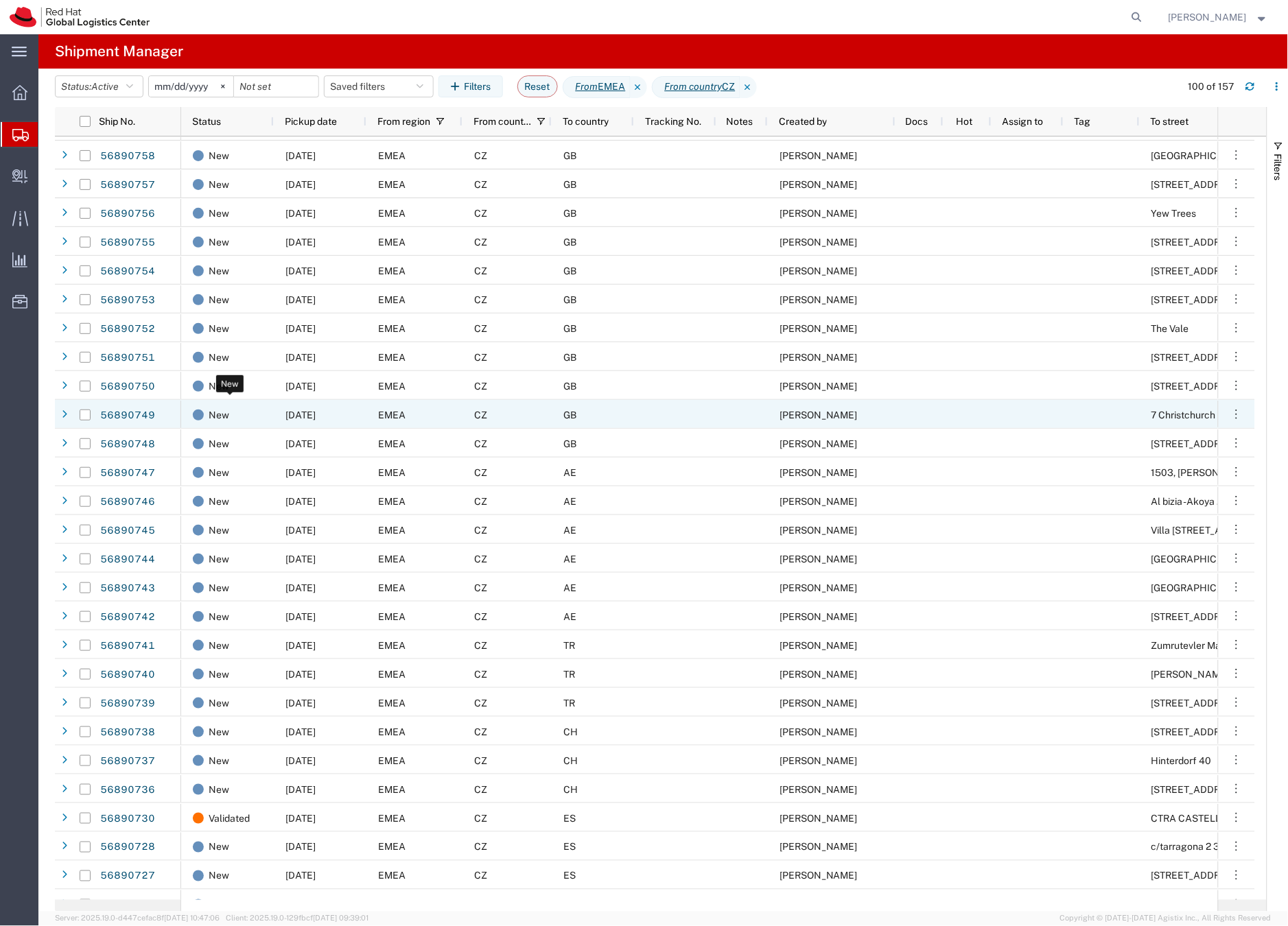
scroll to position [355, 0]
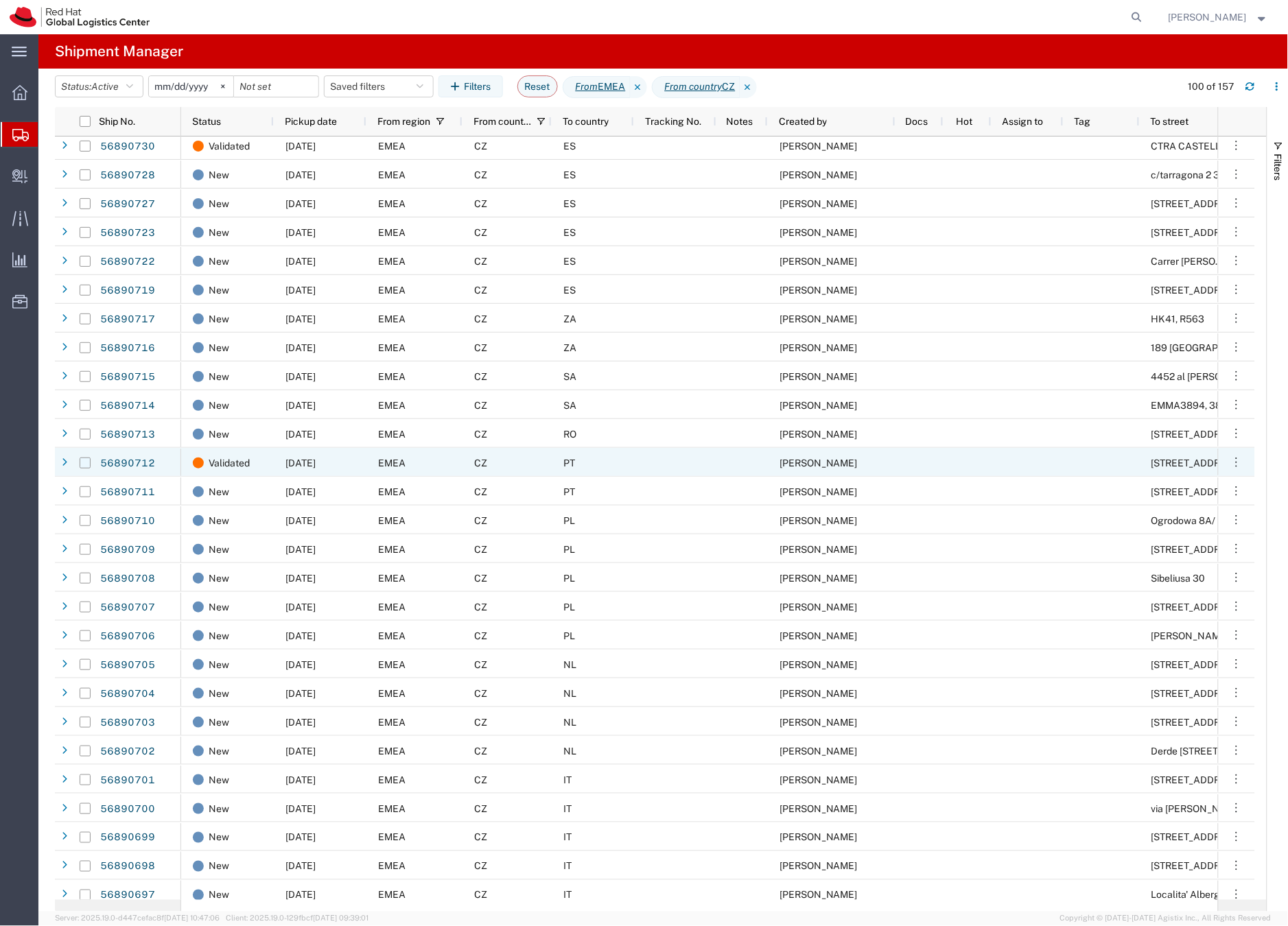
click at [84, 463] on input "Press Space to toggle row selection (unchecked)" at bounding box center [85, 463] width 11 height 11
checkbox input "true"
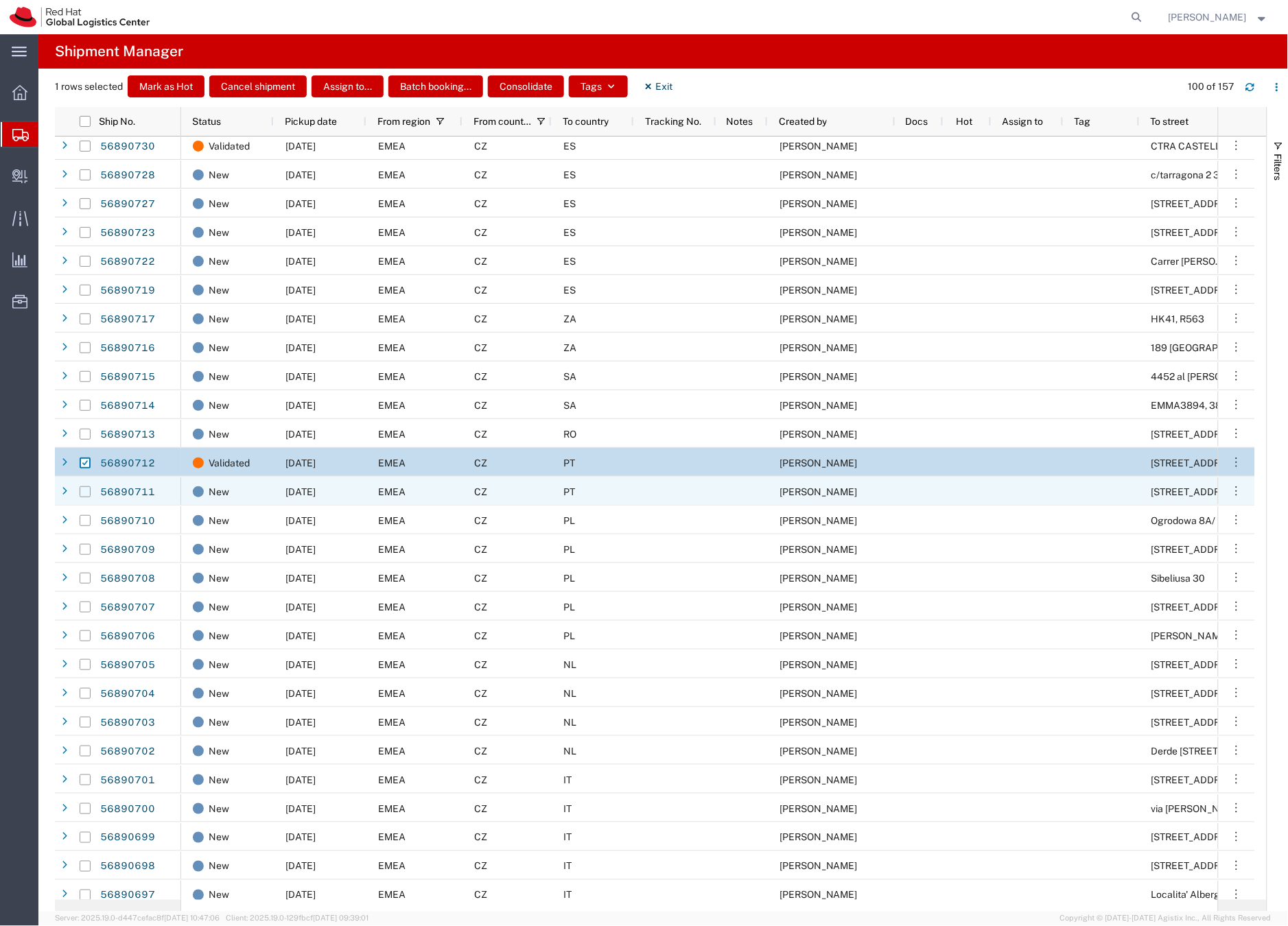
click at [86, 495] on input "Press Space to toggle row selection (unchecked)" at bounding box center [85, 492] width 11 height 11
checkbox input "true"
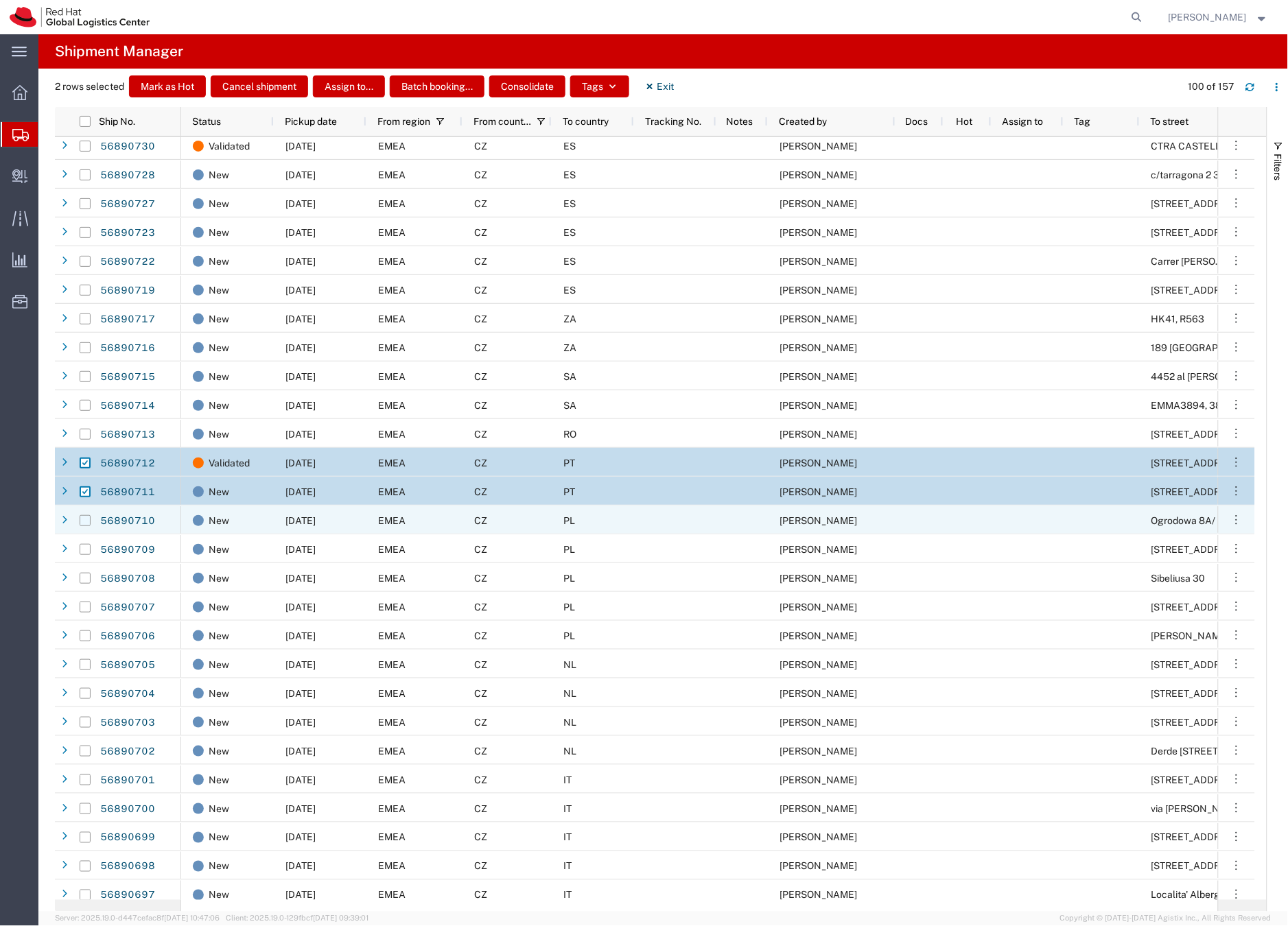
click at [85, 524] on input "Press Space to toggle row selection (unchecked)" at bounding box center [85, 521] width 11 height 11
checkbox input "true"
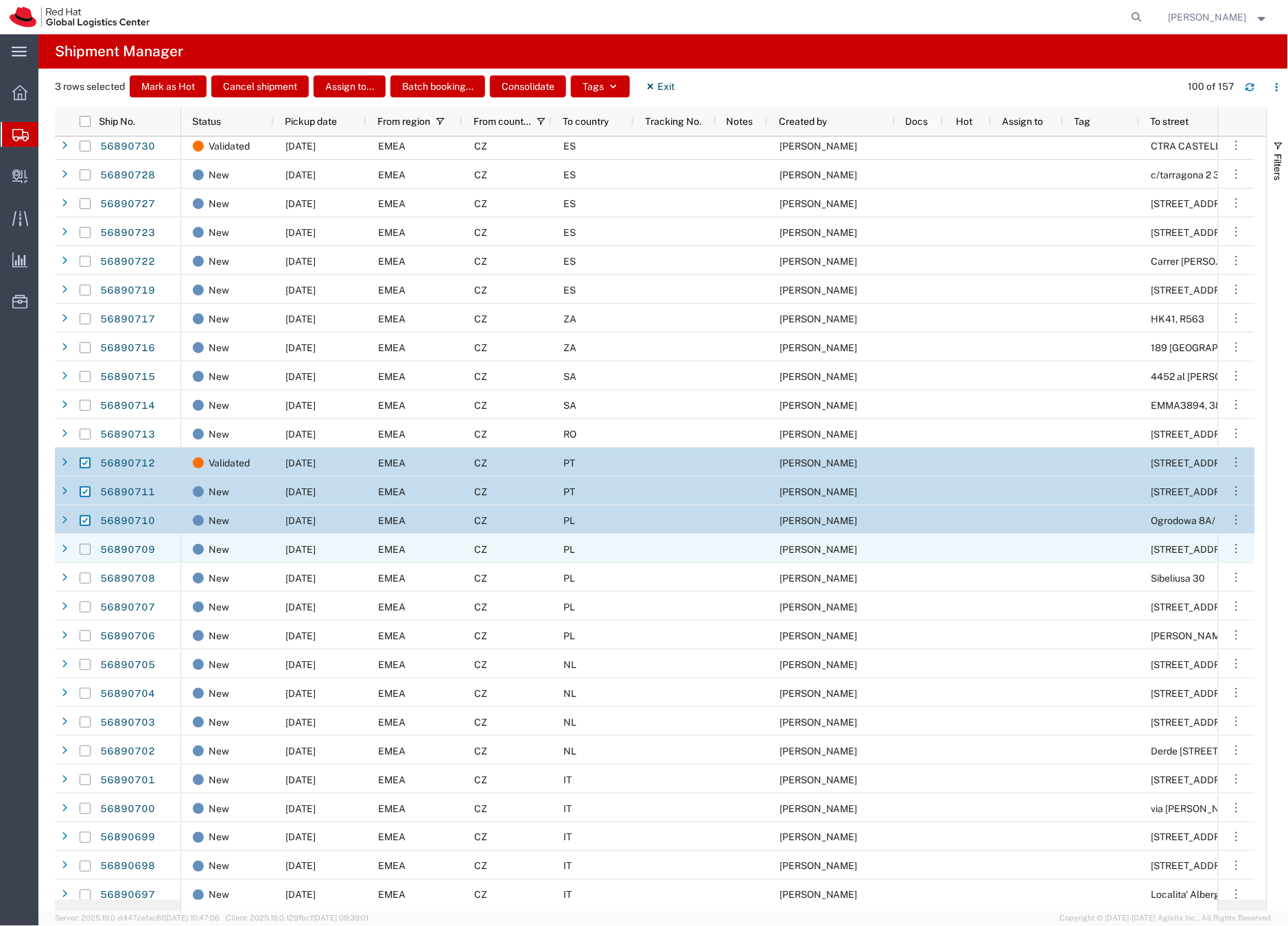
click at [86, 552] on input "Press Space to toggle row selection (unchecked)" at bounding box center [85, 550] width 11 height 11
checkbox input "true"
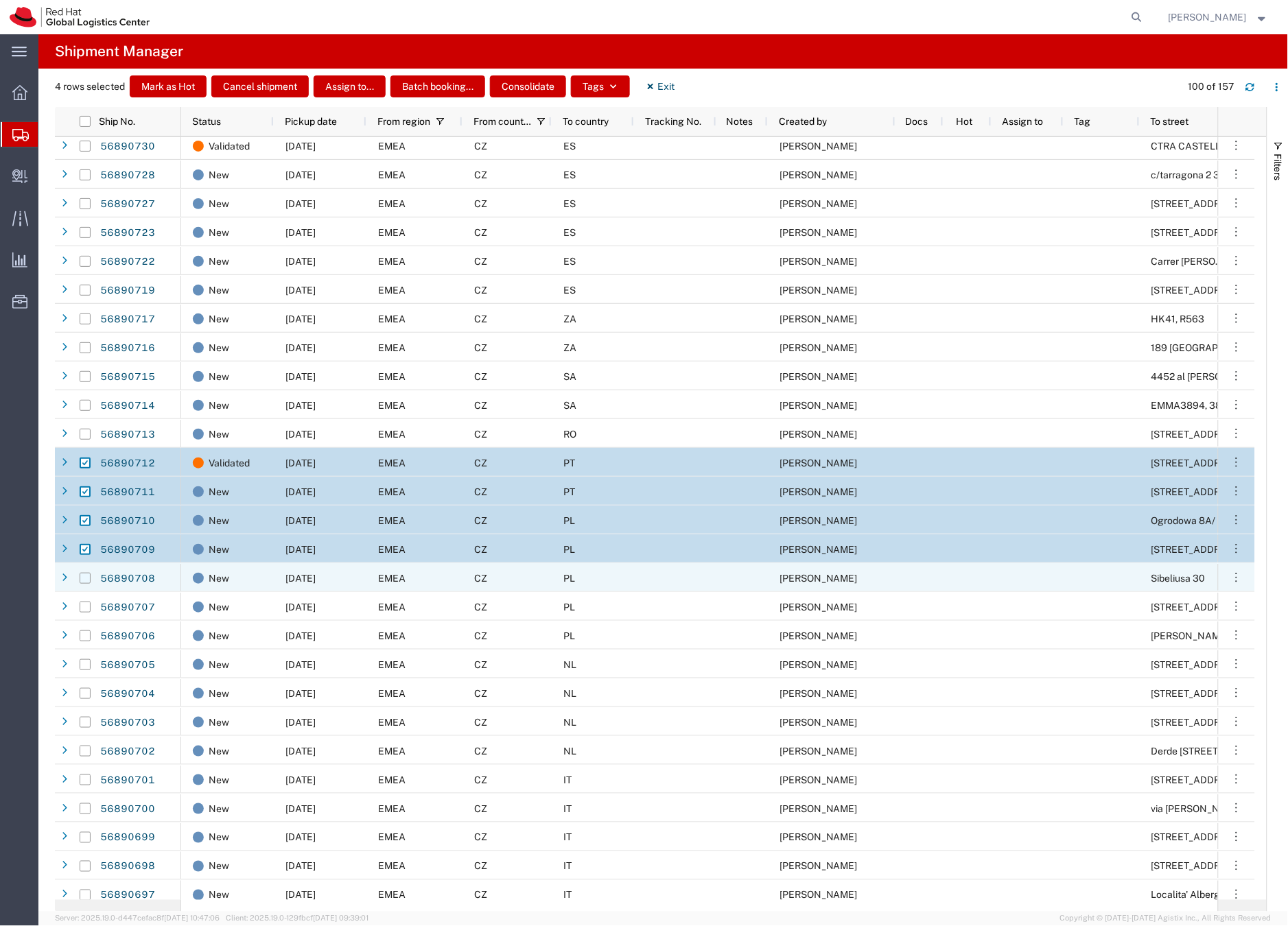
click at [87, 581] on input "Press Space to toggle row selection (unchecked)" at bounding box center [85, 578] width 11 height 11
checkbox input "true"
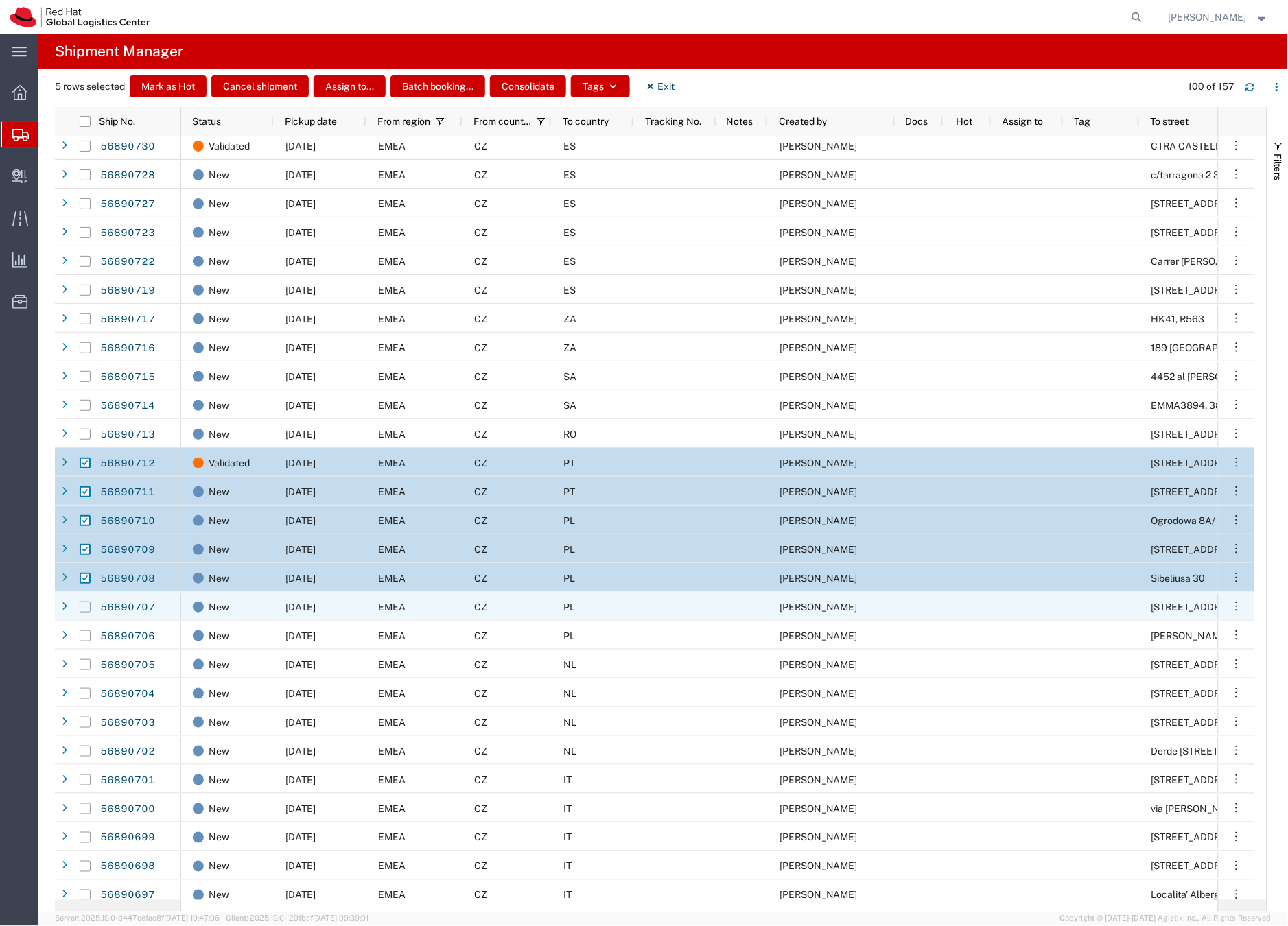
click at [87, 606] on input "Press Space to toggle row selection (unchecked)" at bounding box center [85, 607] width 11 height 11
checkbox input "true"
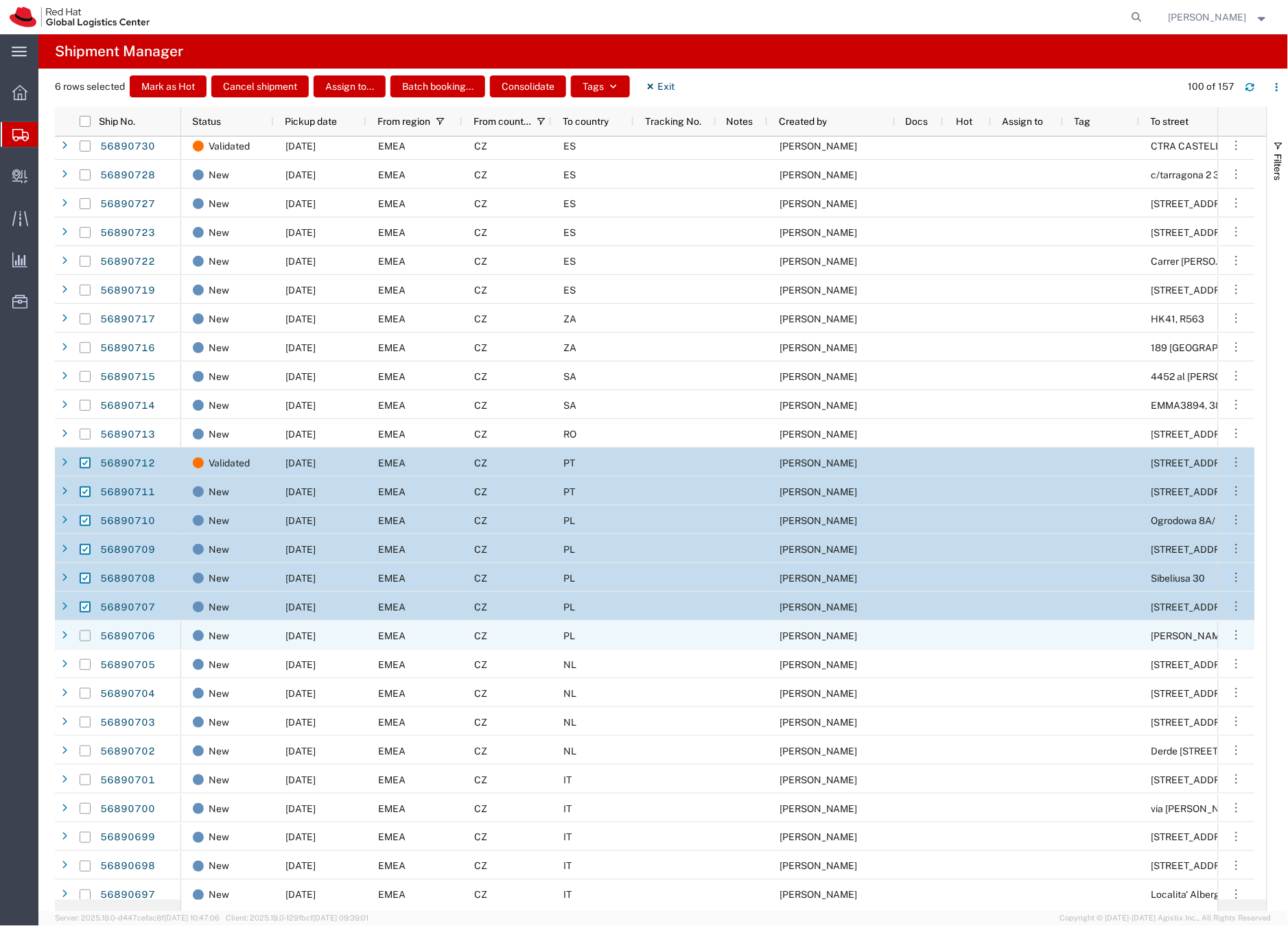
click at [85, 638] on input "Press Space to toggle row selection (unchecked)" at bounding box center [85, 636] width 11 height 11
checkbox input "true"
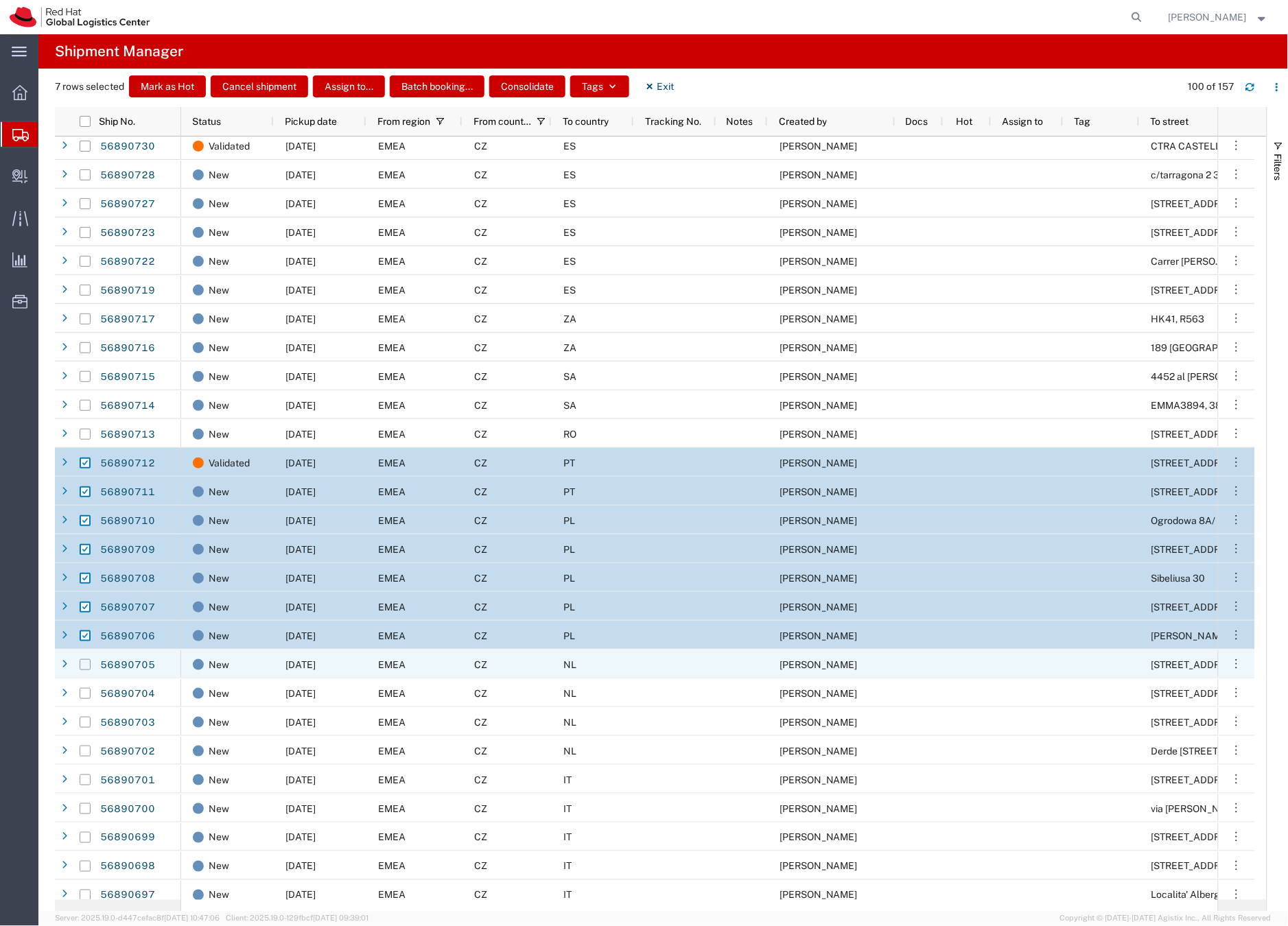
click at [83, 666] on input "Press Space to toggle row selection (unchecked)" at bounding box center [85, 665] width 11 height 11
checkbox input "true"
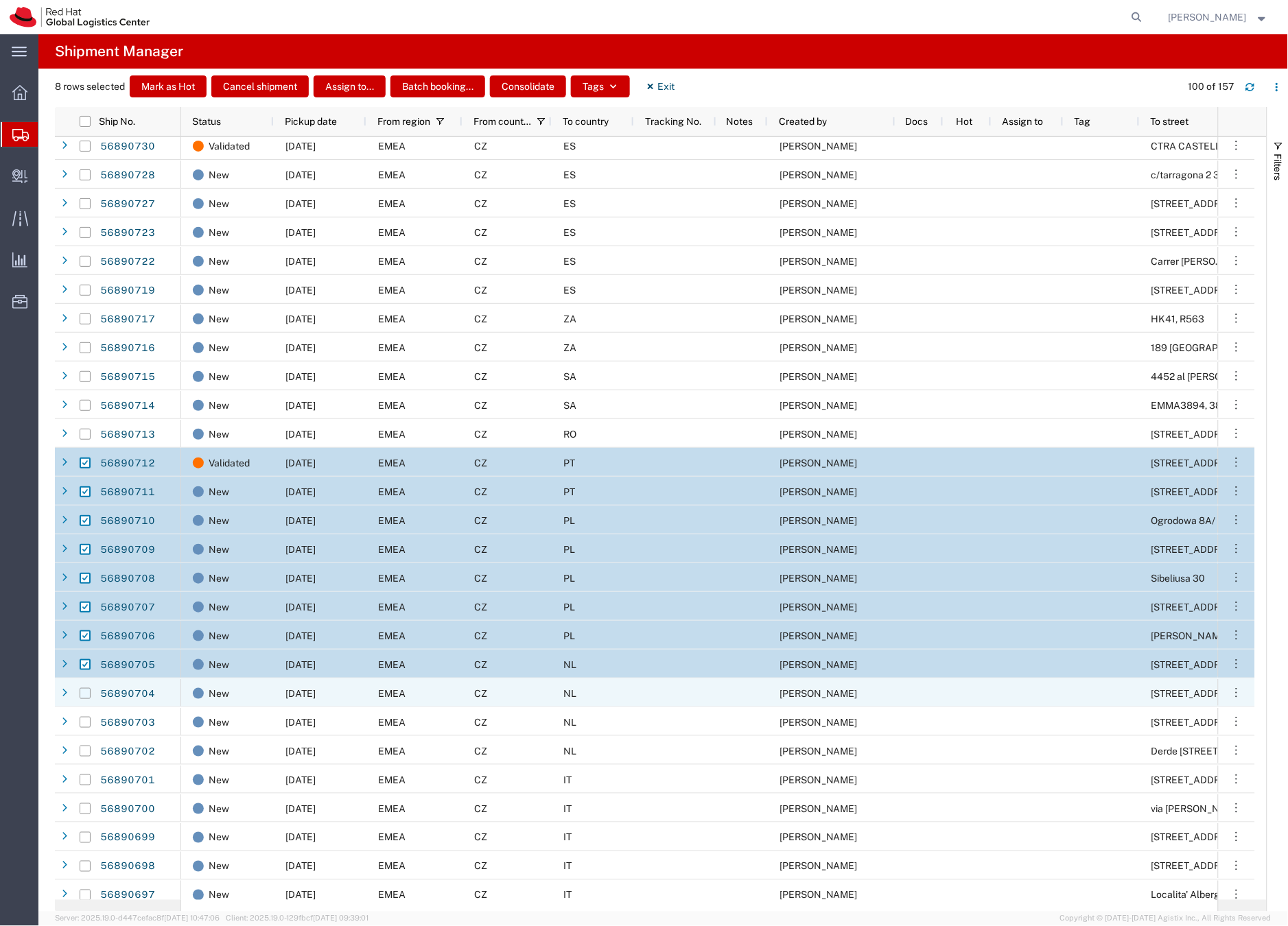
click at [85, 697] on input "Press Space to toggle row selection (unchecked)" at bounding box center [85, 694] width 11 height 11
checkbox input "true"
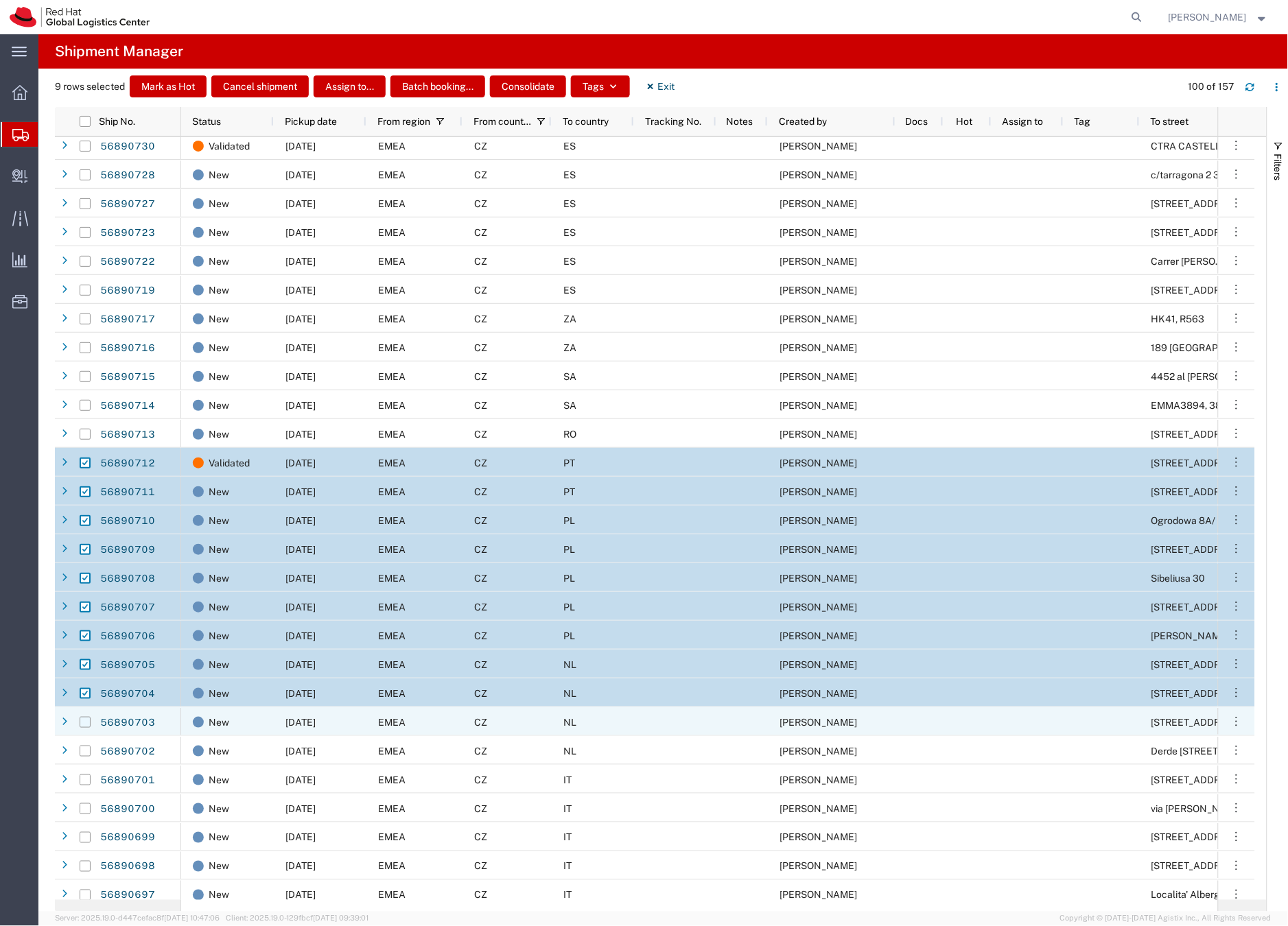
click at [85, 723] on input "Press Space to toggle row selection (unchecked)" at bounding box center [85, 723] width 11 height 11
checkbox input "true"
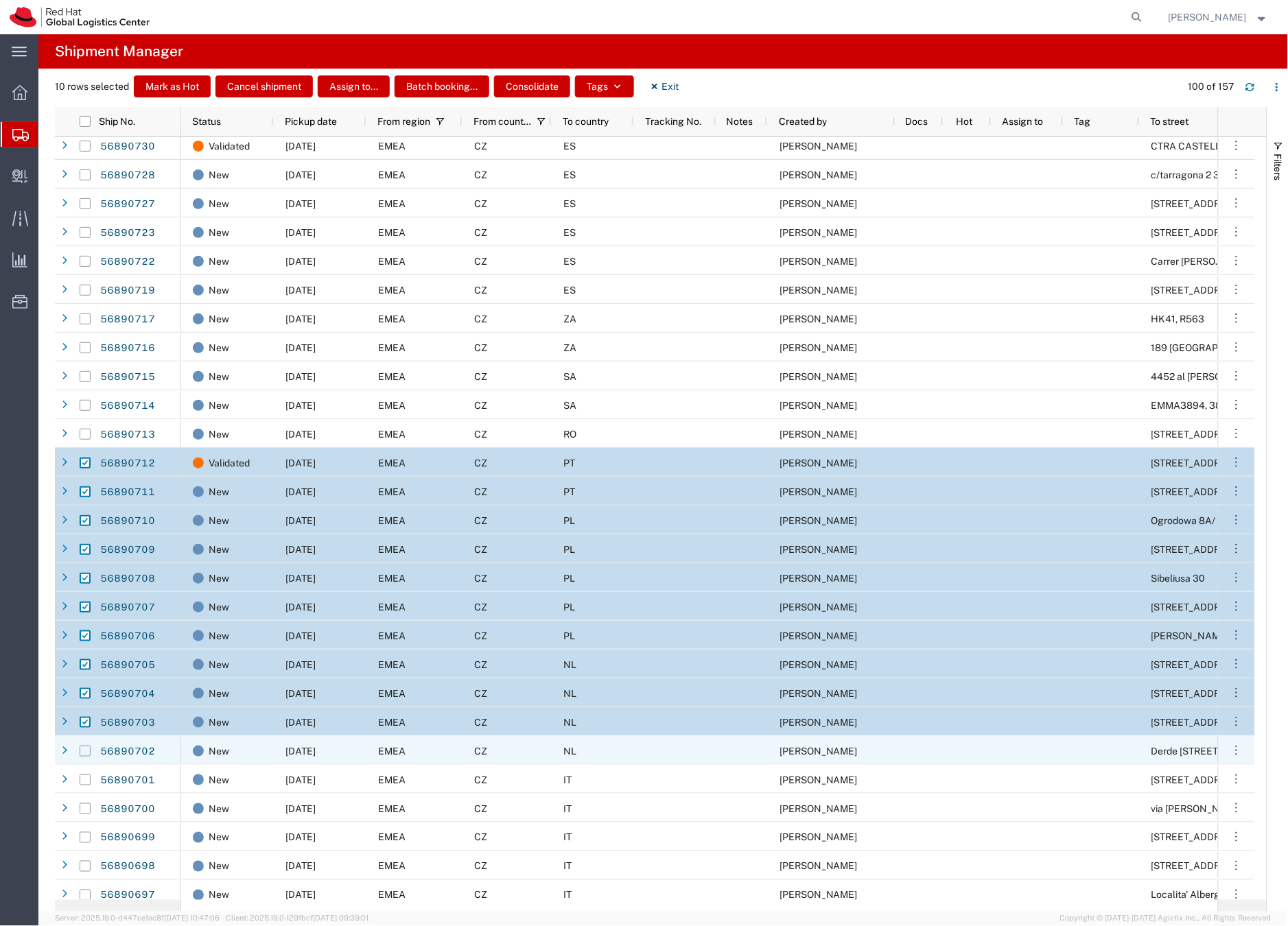
click at [86, 747] on input "Press Space to toggle row selection (unchecked)" at bounding box center [85, 751] width 11 height 11
checkbox input "true"
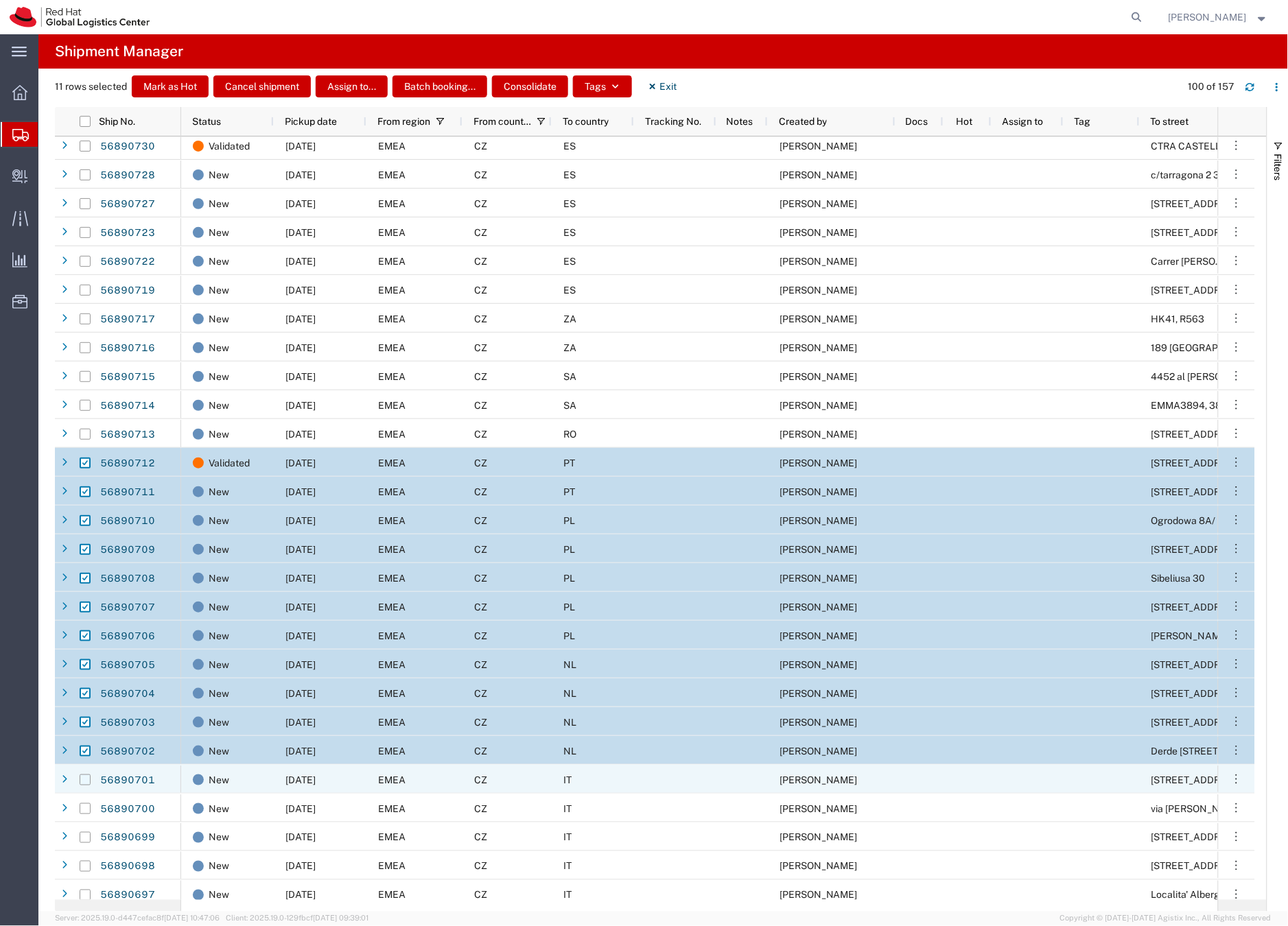
click at [84, 778] on input "Press Space to toggle row selection (unchecked)" at bounding box center [85, 780] width 11 height 11
checkbox input "true"
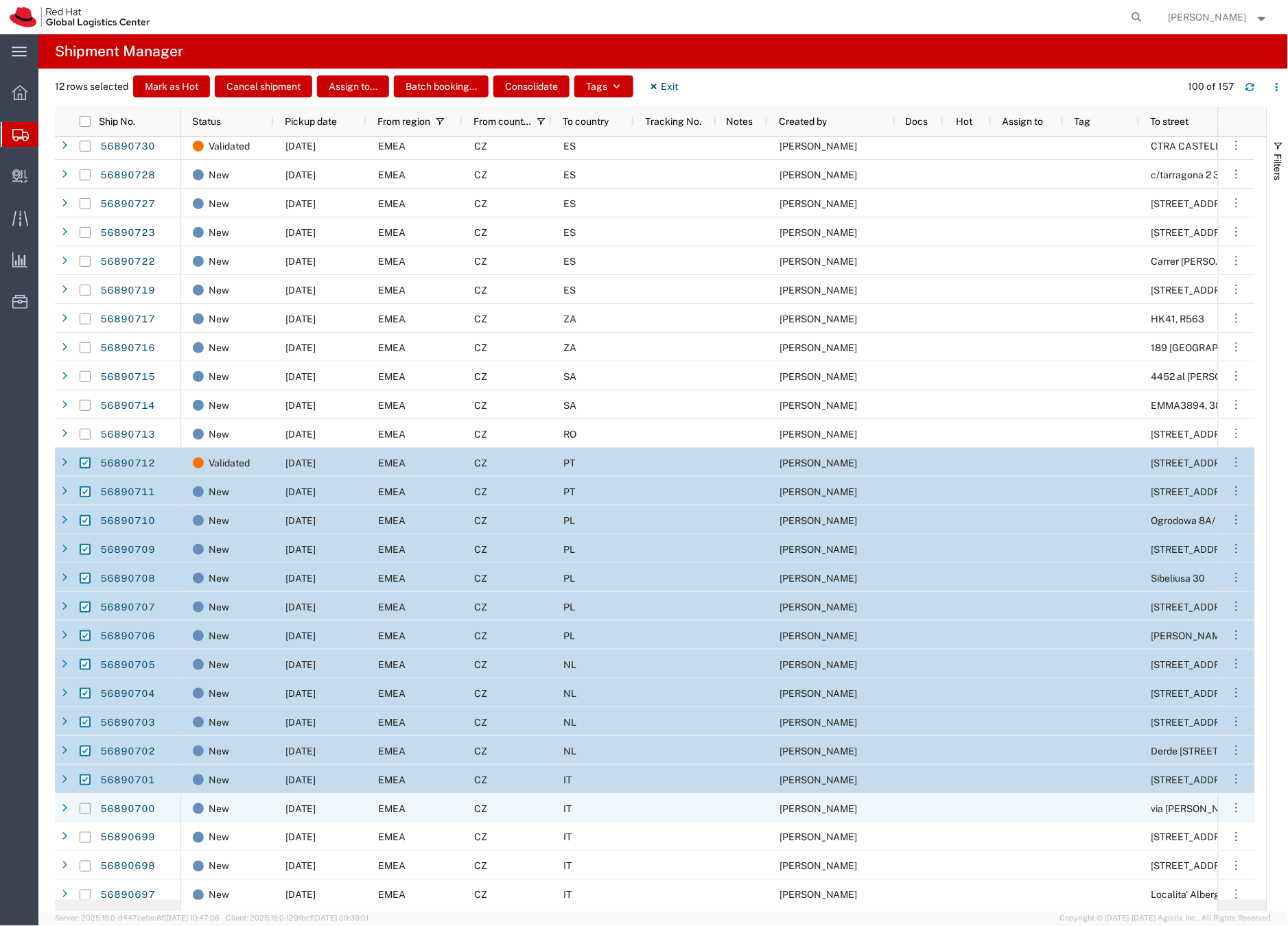
click at [87, 807] on input "Press Space to toggle row selection (unchecked)" at bounding box center [85, 809] width 11 height 11
checkbox input "true"
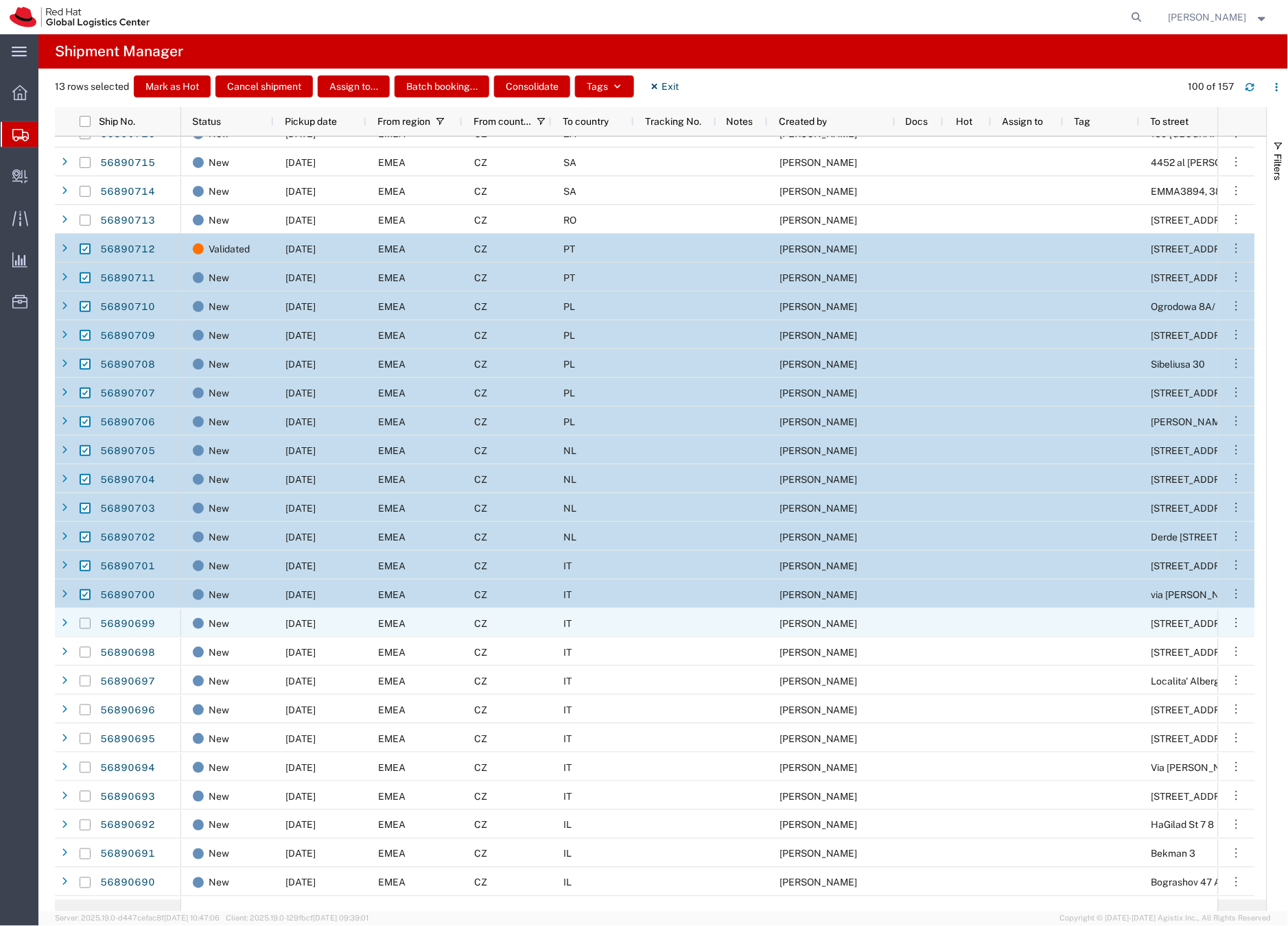
click at [85, 624] on input "Press Space to toggle row selection (unchecked)" at bounding box center [85, 624] width 11 height 11
checkbox input "true"
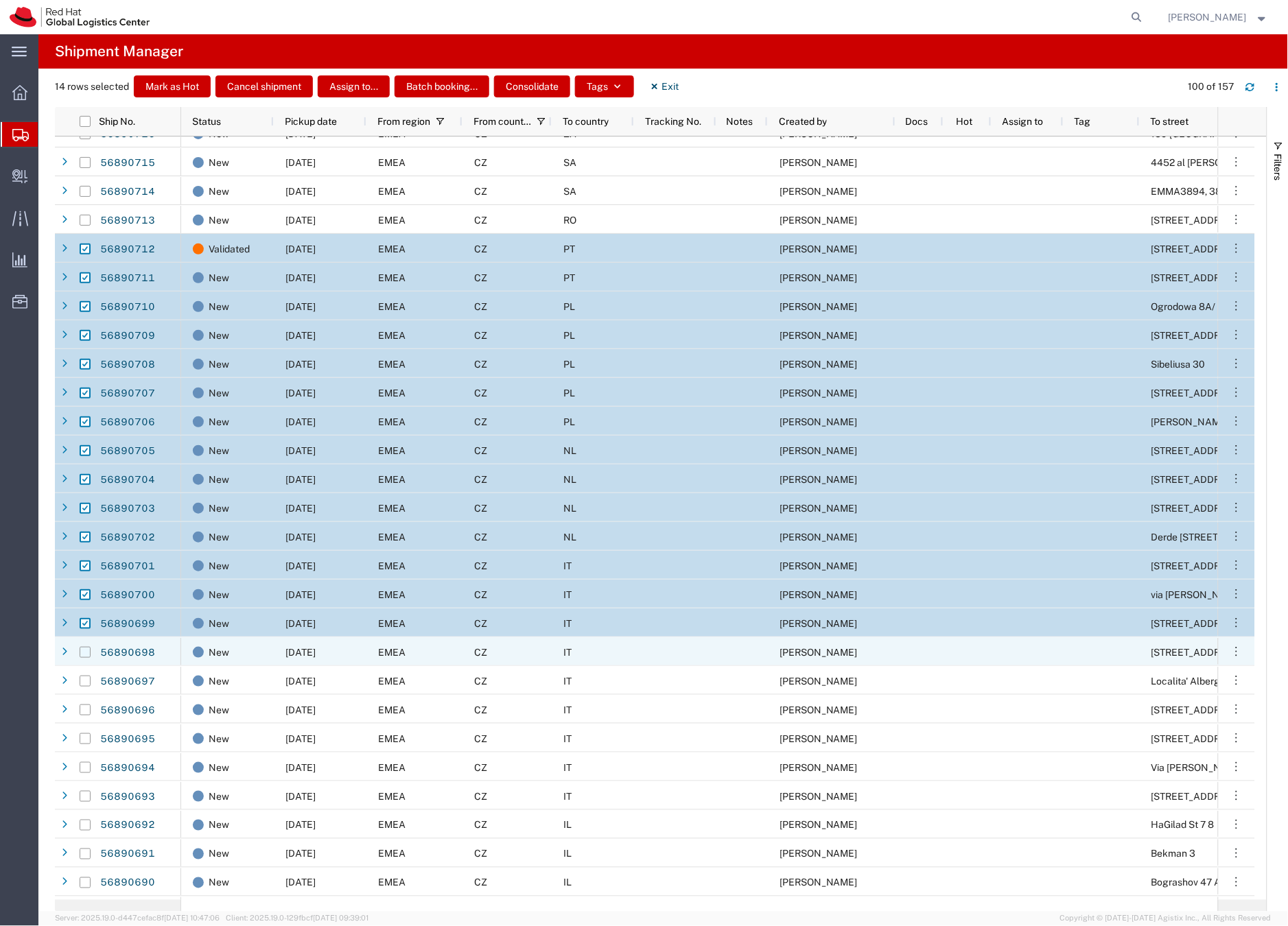
click at [86, 649] on input "Press Space to toggle row selection (unchecked)" at bounding box center [85, 653] width 11 height 11
checkbox input "true"
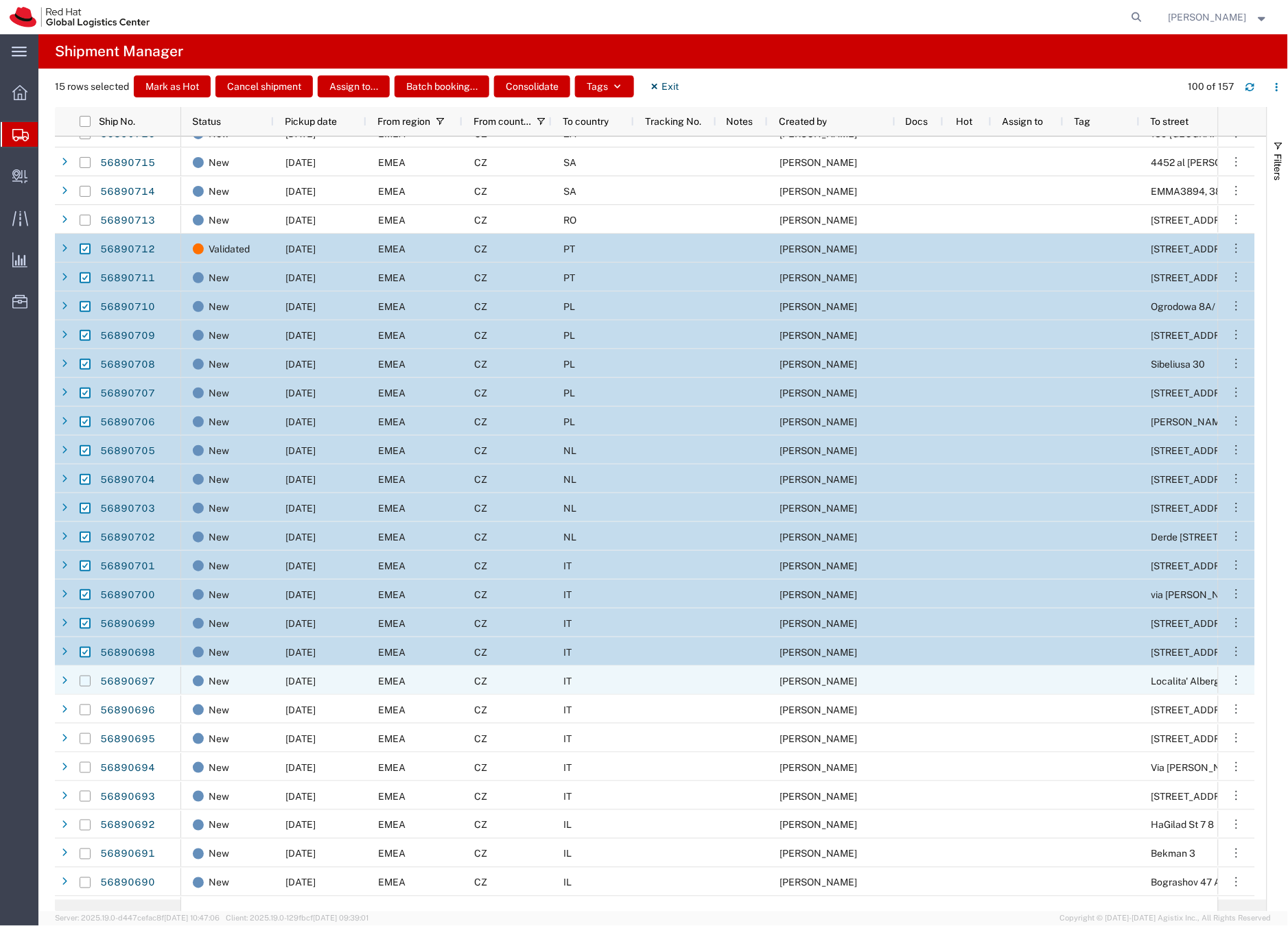
click at [86, 680] on input "Press Space to toggle row selection (unchecked)" at bounding box center [85, 682] width 11 height 11
checkbox input "true"
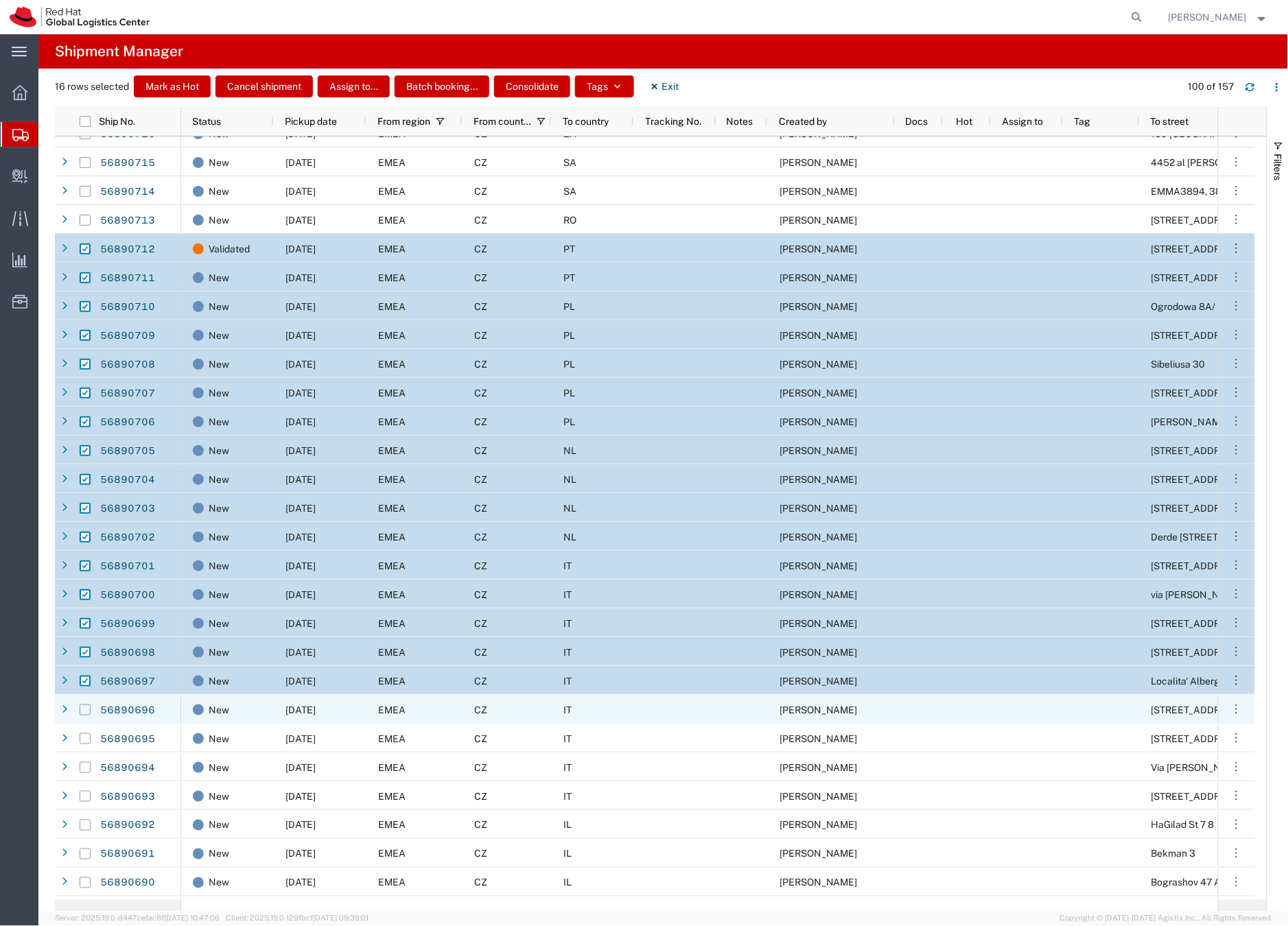
click at [83, 709] on input "Press Space to toggle row selection (unchecked)" at bounding box center [85, 711] width 11 height 11
checkbox input "true"
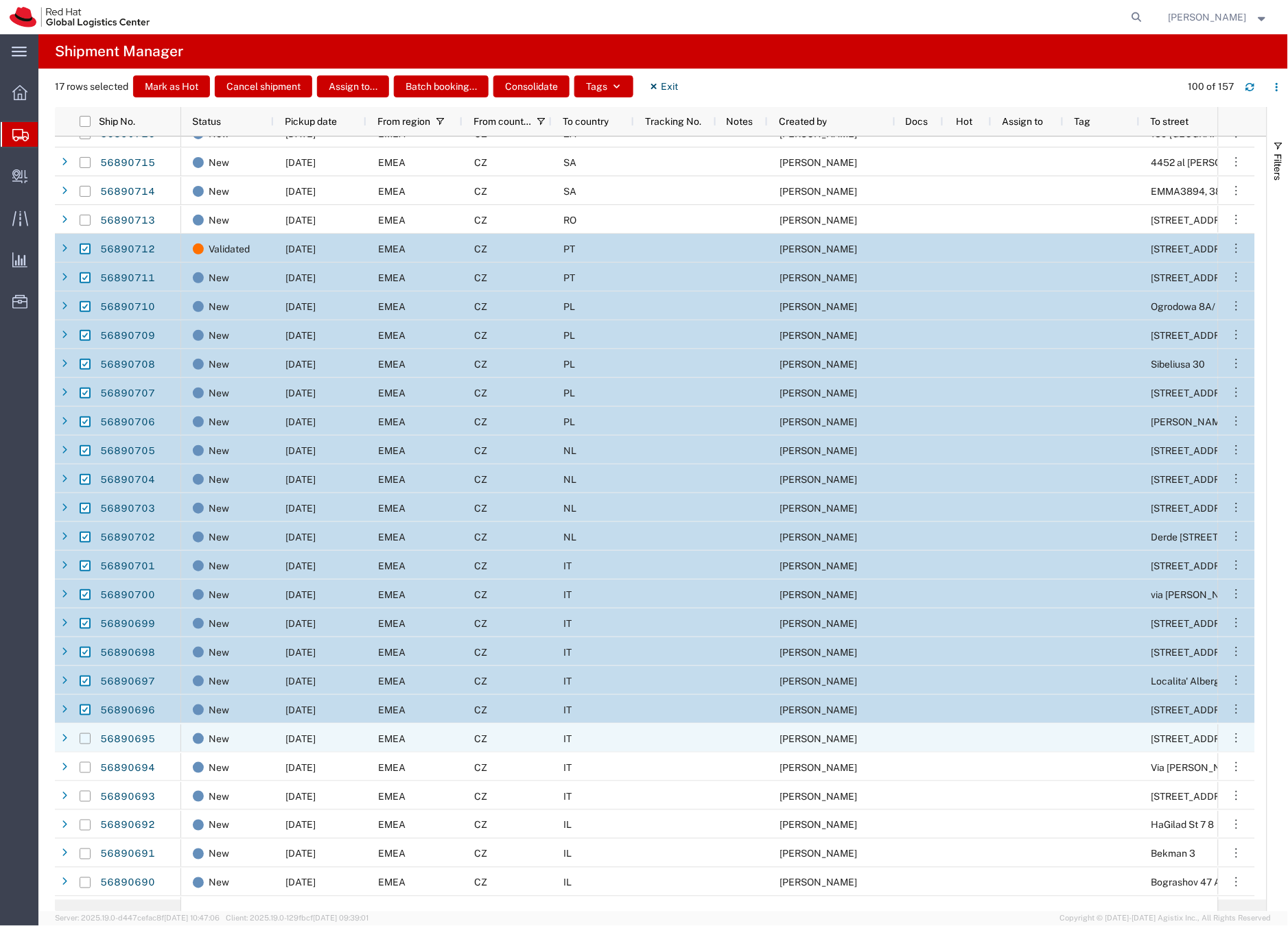
click at [83, 739] on input "Press Space to toggle row selection (unchecked)" at bounding box center [85, 739] width 11 height 11
checkbox input "true"
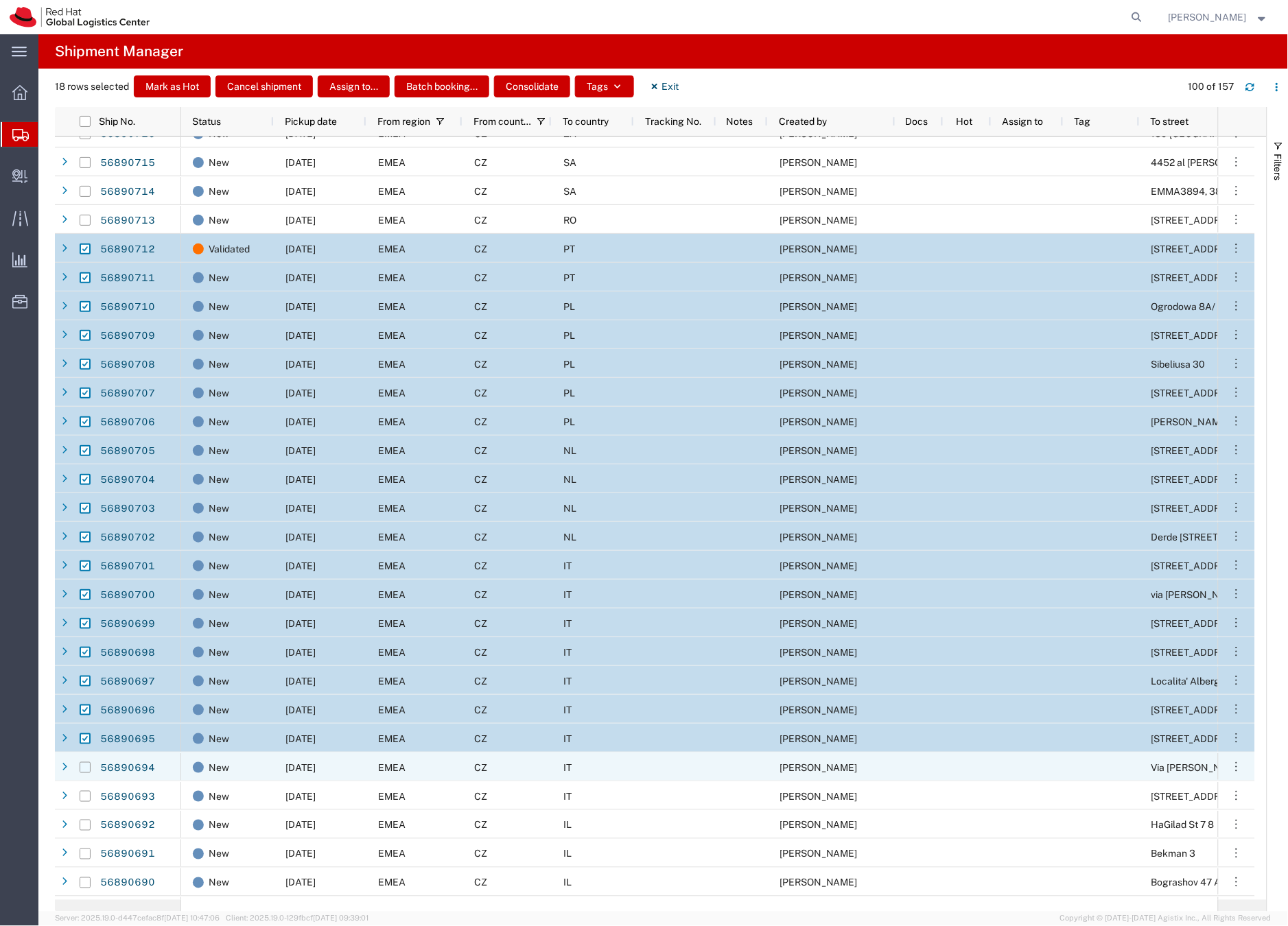
click at [88, 767] on input "Press Space to toggle row selection (unchecked)" at bounding box center [85, 768] width 11 height 11
checkbox input "true"
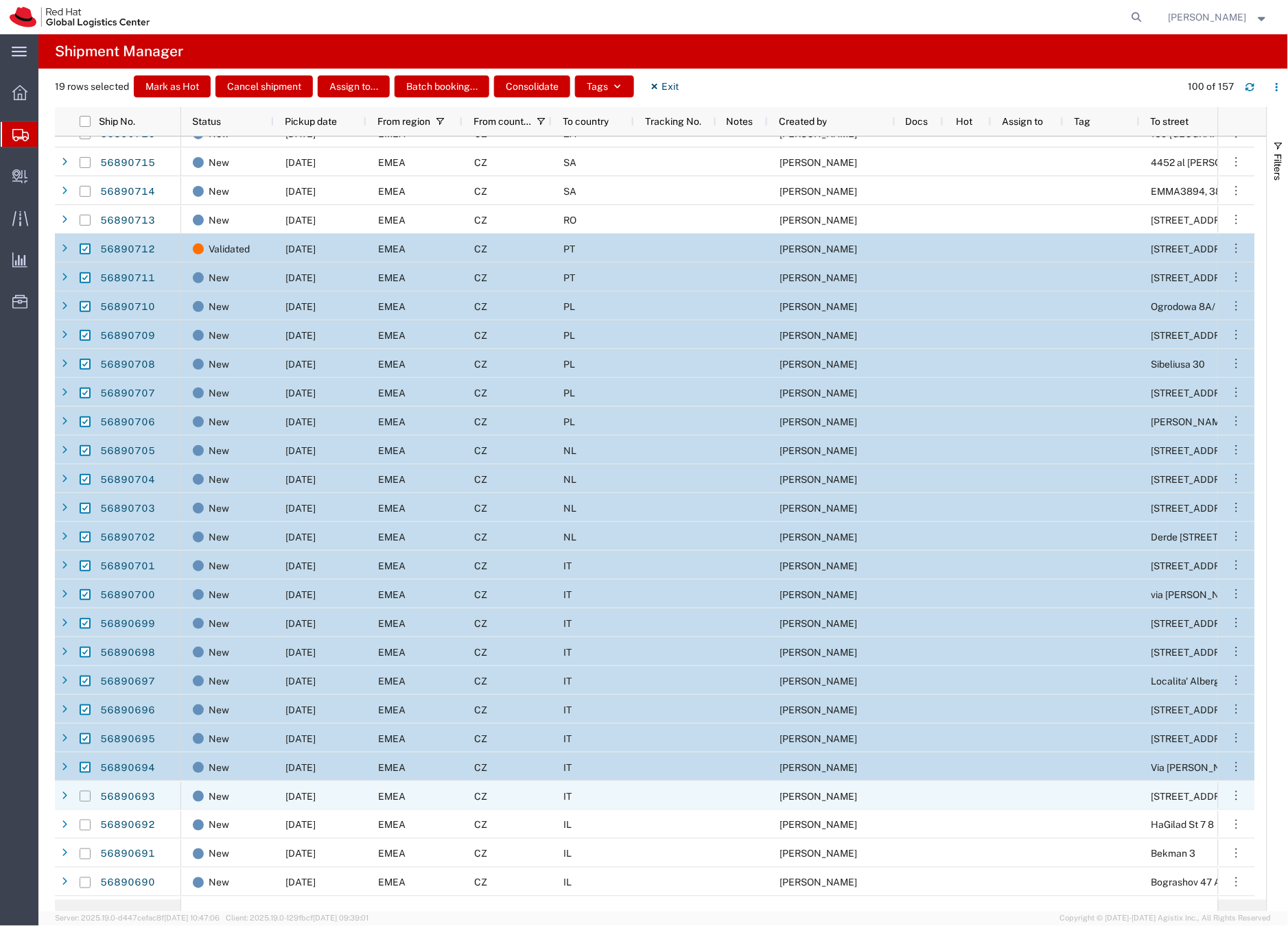
click at [89, 799] on input "Press Space to toggle row selection (unchecked)" at bounding box center [85, 797] width 11 height 11
checkbox input "true"
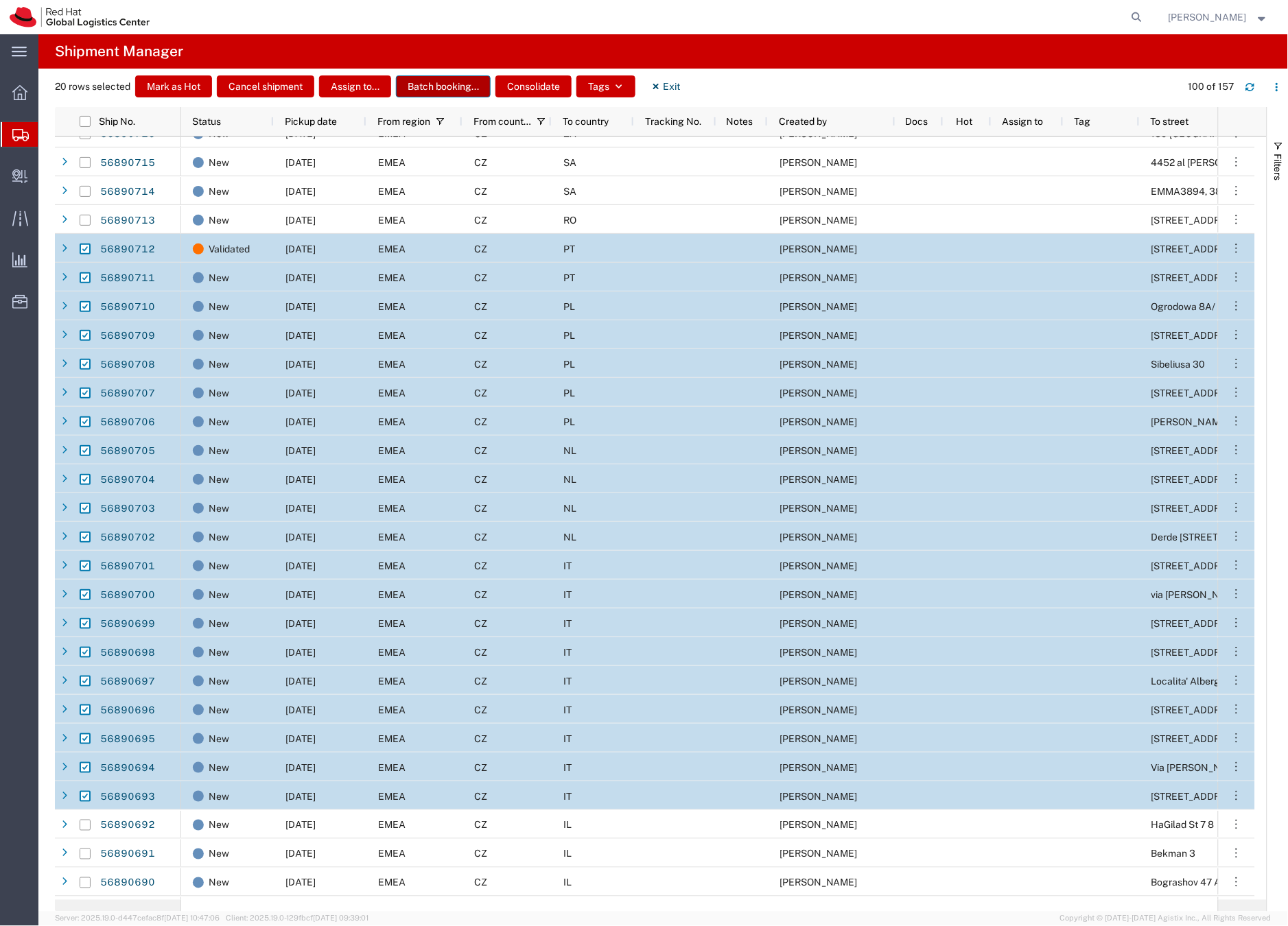
click at [431, 88] on button "Batch booking..." at bounding box center [443, 86] width 95 height 22
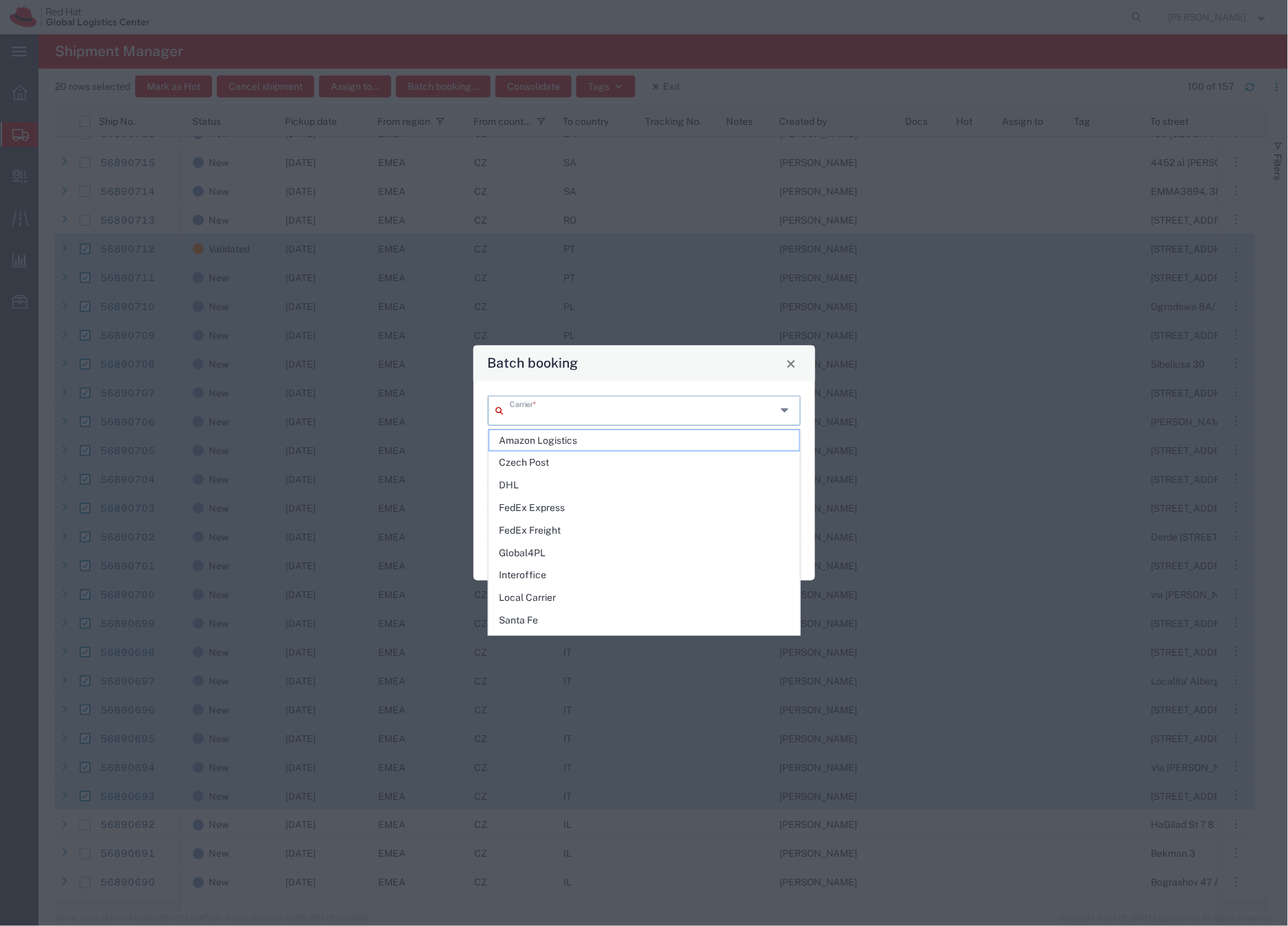
click at [543, 417] on input "text" at bounding box center [642, 410] width 267 height 24
click at [539, 508] on span "FedEx Express" at bounding box center [644, 508] width 310 height 22
type input "FedEx Express"
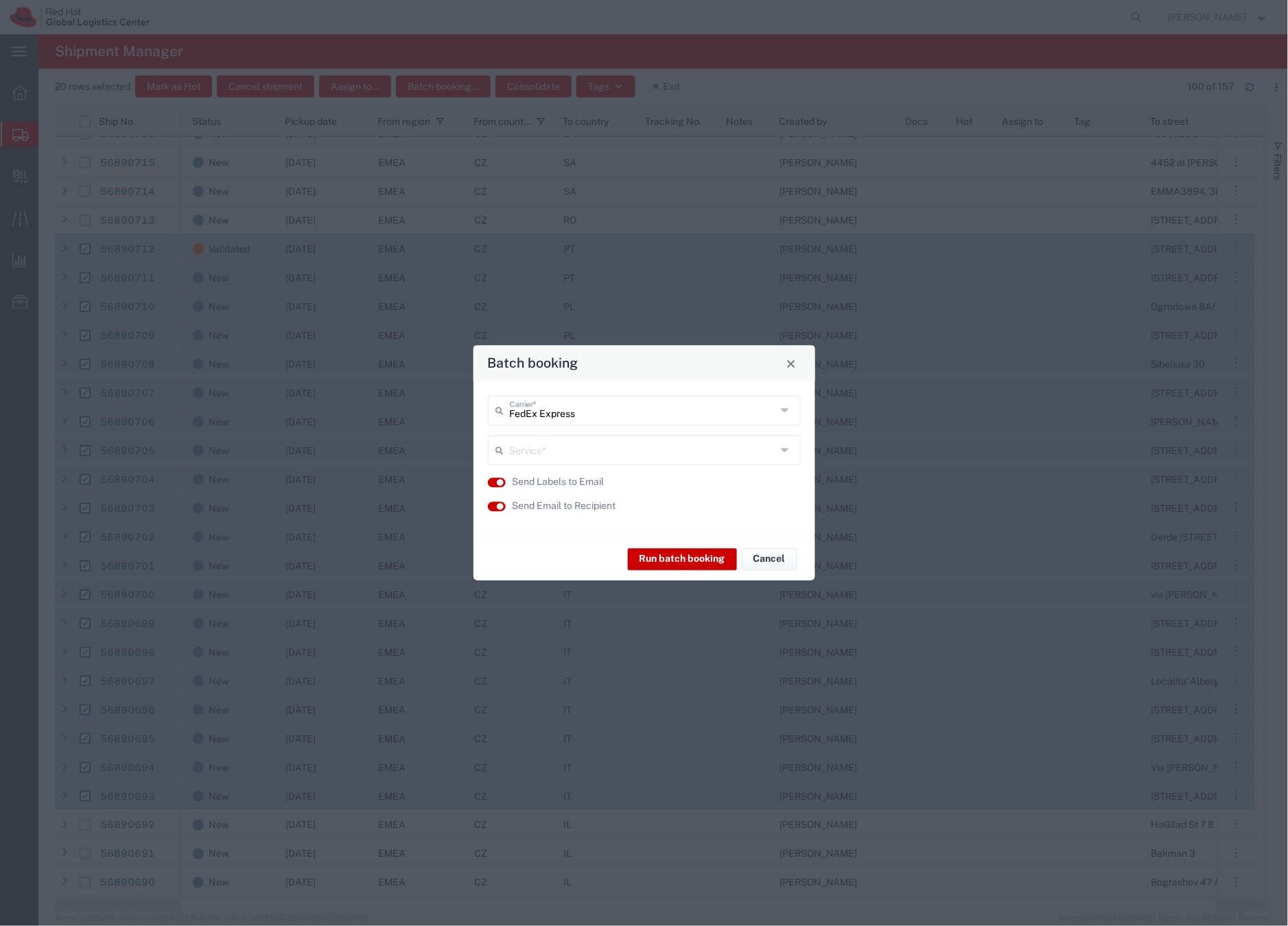
click at [544, 444] on input "text" at bounding box center [642, 449] width 267 height 24
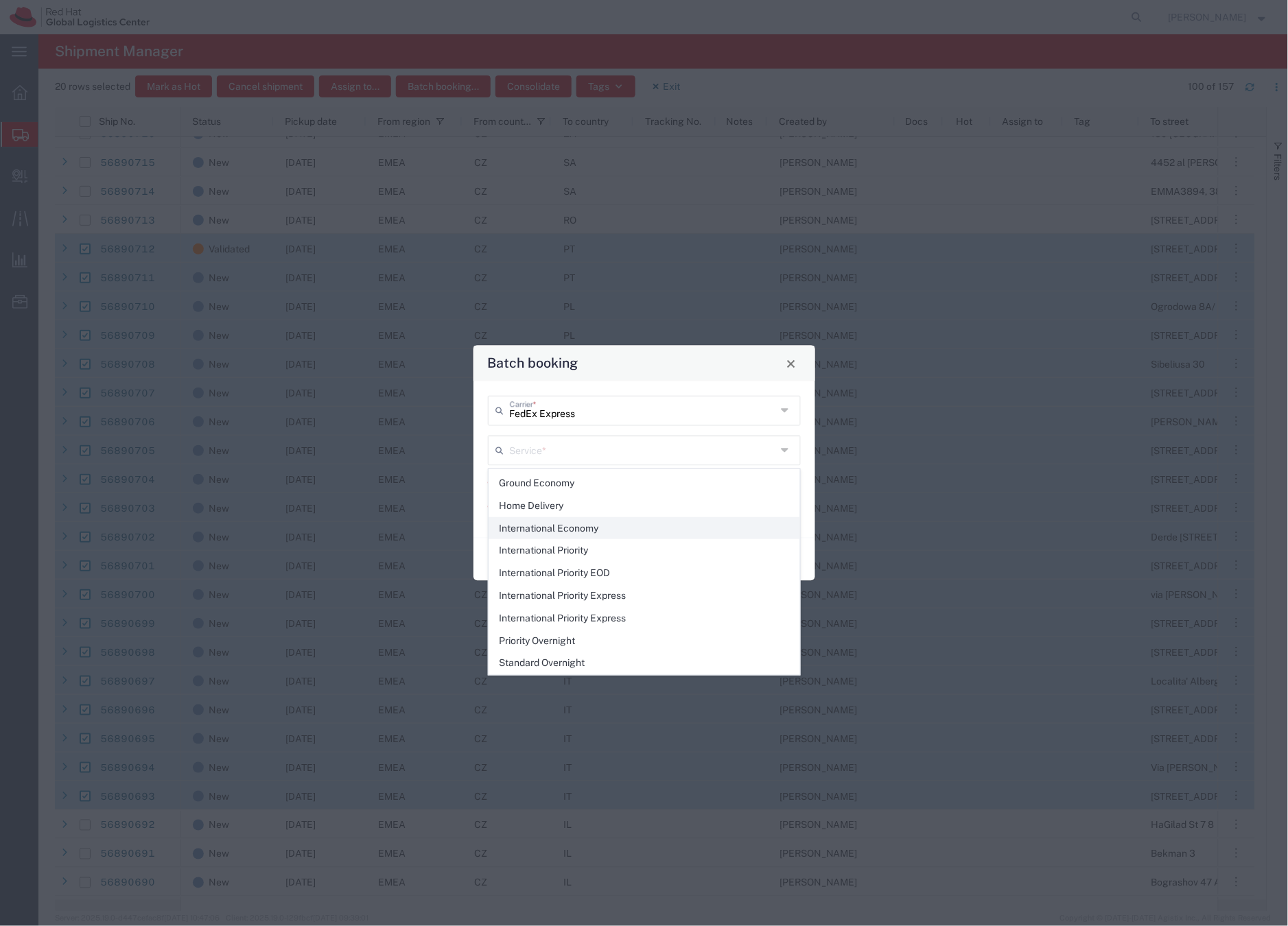
click at [554, 527] on span "International Economy" at bounding box center [644, 529] width 310 height 22
type input "International Economy"
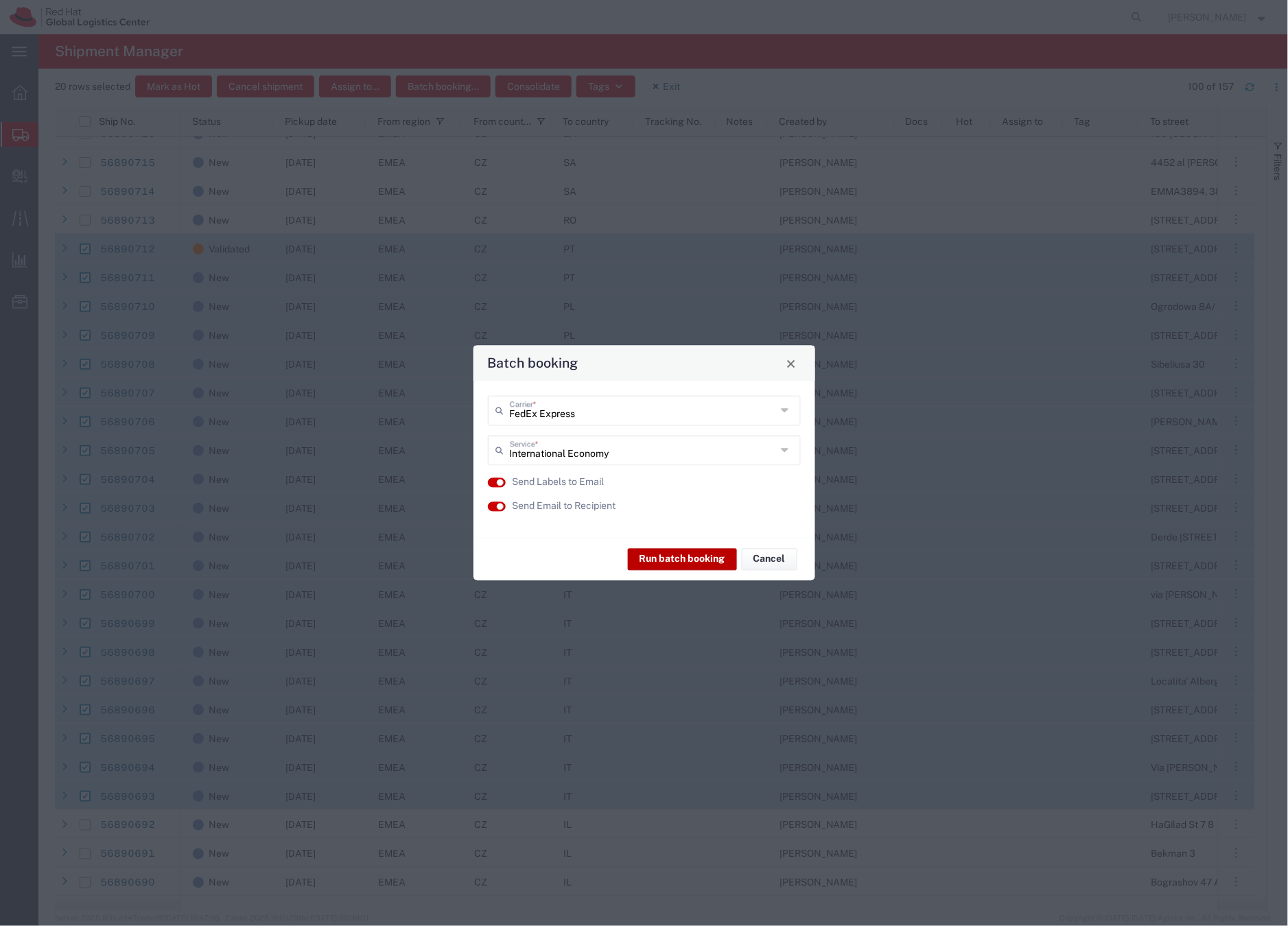
click at [678, 559] on button "Run batch booking" at bounding box center [682, 558] width 109 height 22
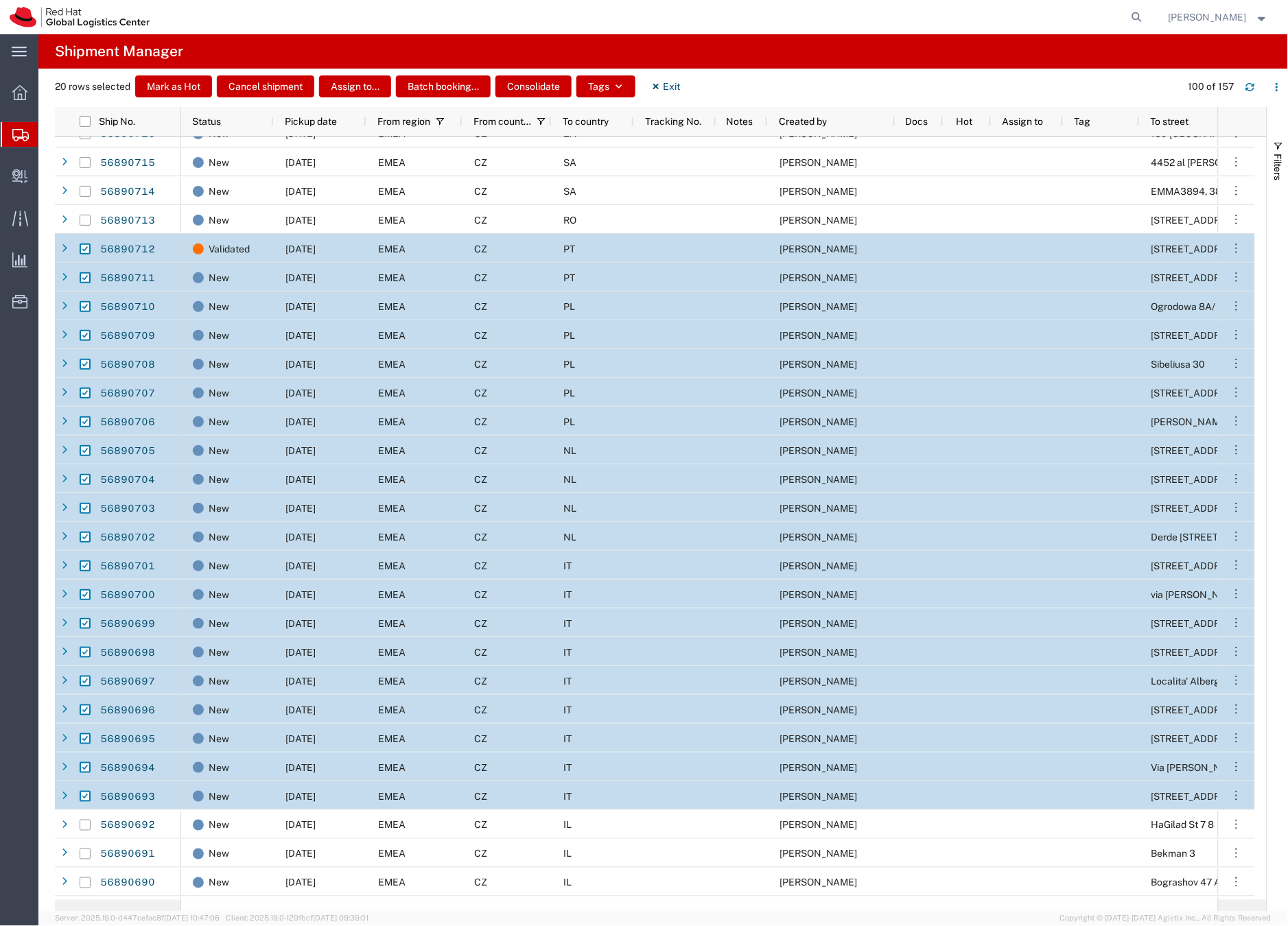
click at [18, 136] on icon at bounding box center [20, 135] width 17 height 12
